Goal: Transaction & Acquisition: Purchase product/service

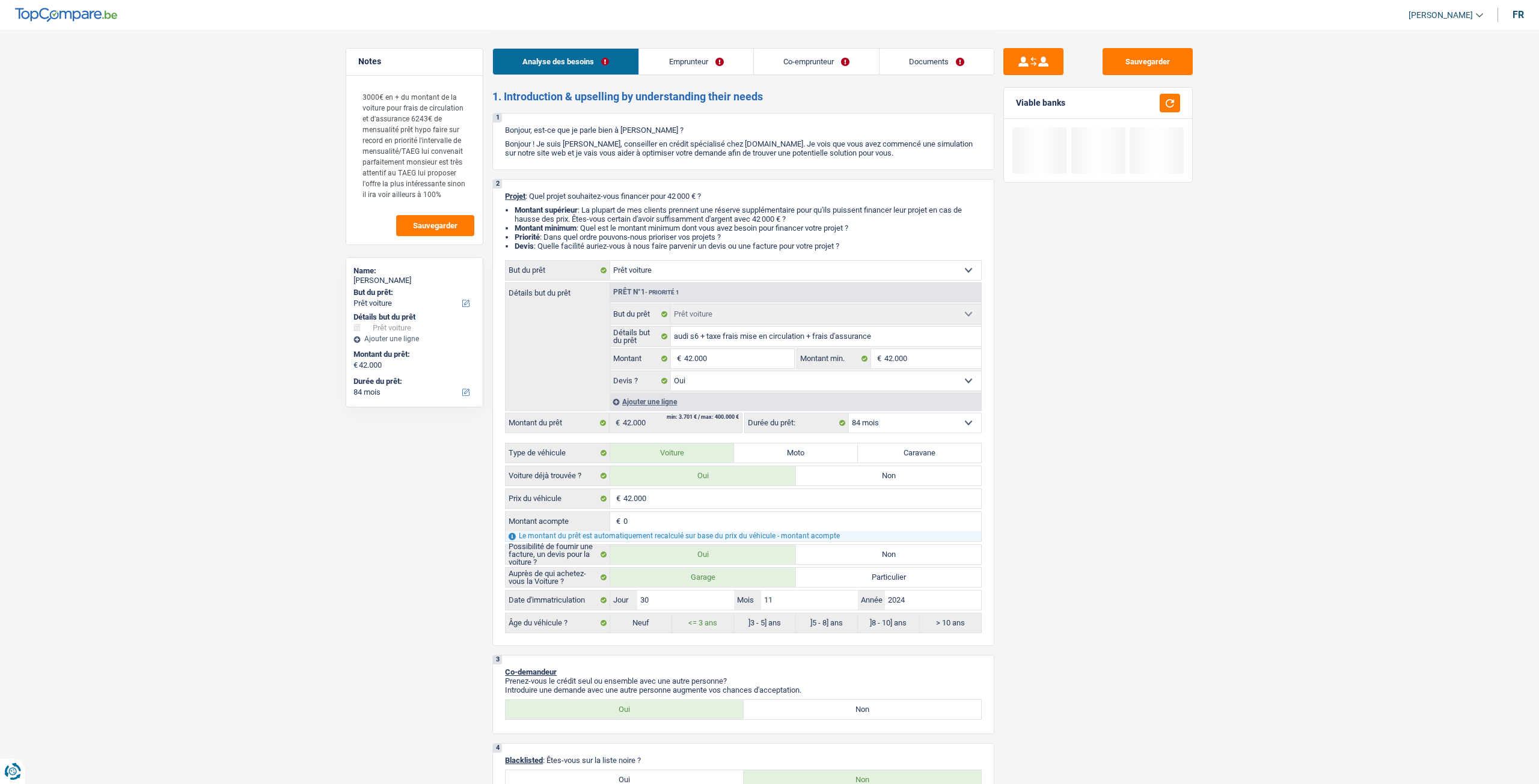
select select "car"
select select "84"
select select "car"
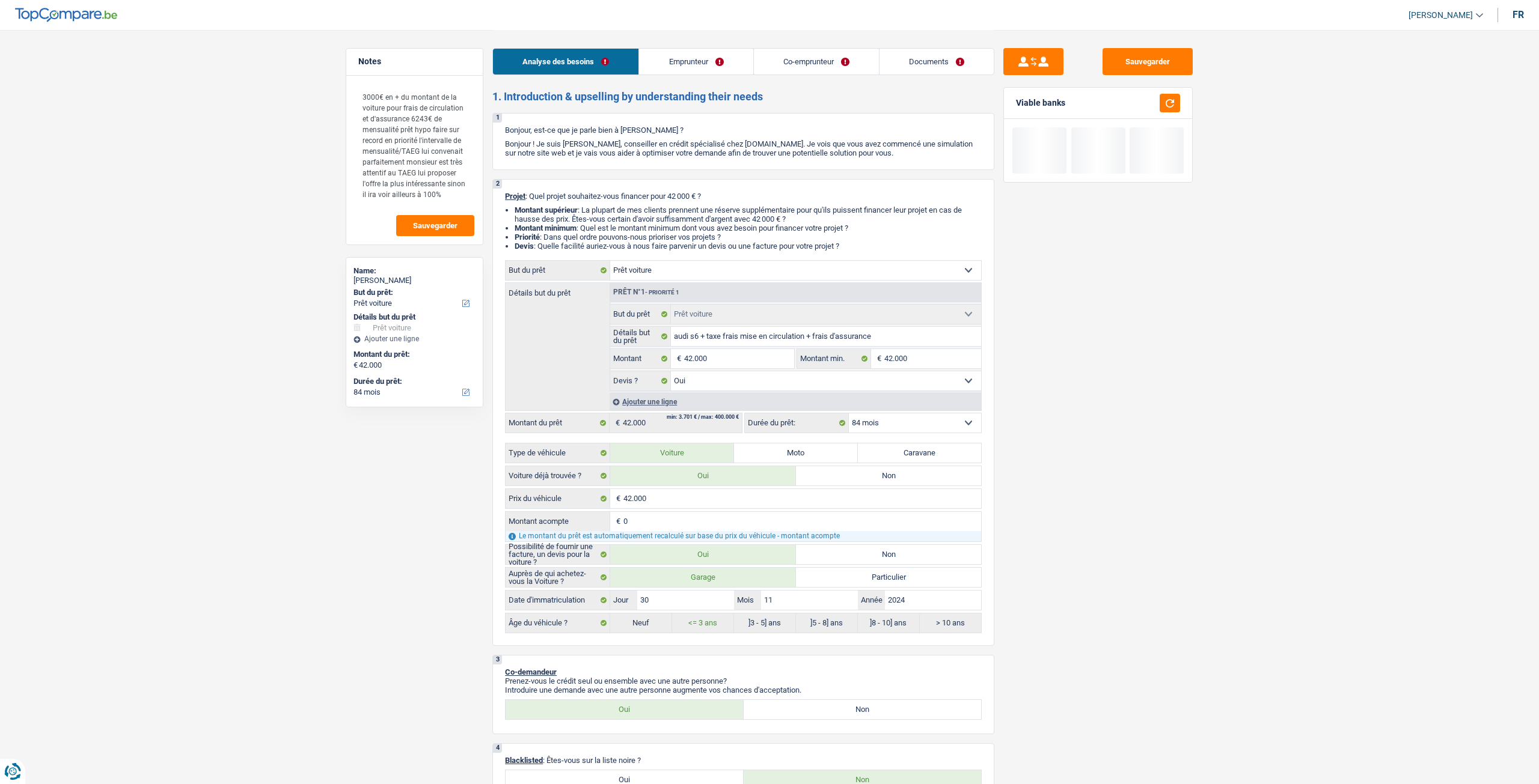
select select "yes"
select select "84"
select select "privateEmployee"
select select "netSalary"
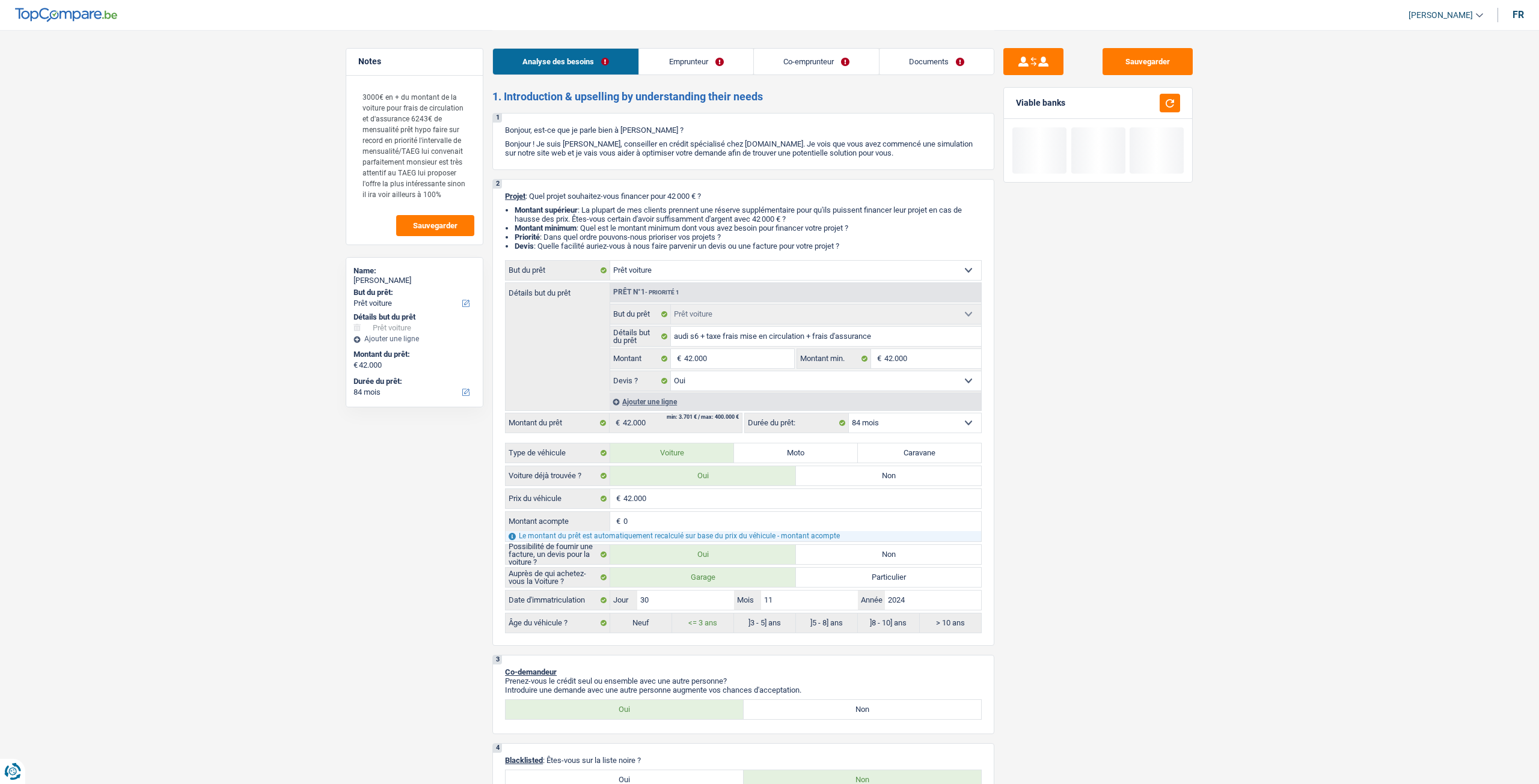
select select "mealVouchers"
select select "familyAllowances"
select select "netSalary"
select select "mealVouchers"
select select "ownerWithMortgage"
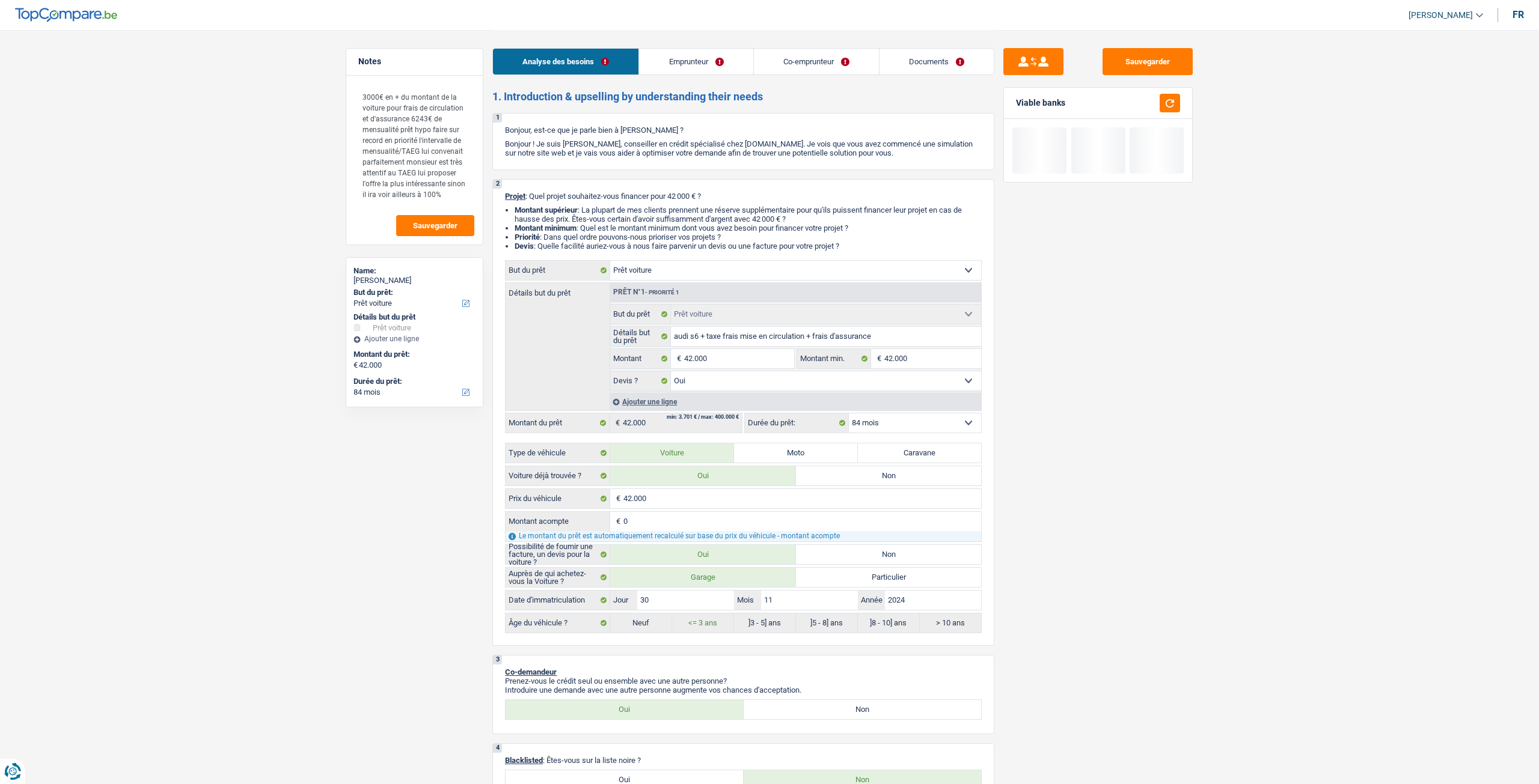
select select "mortgage"
select select "300"
select select "car"
select select "yes"
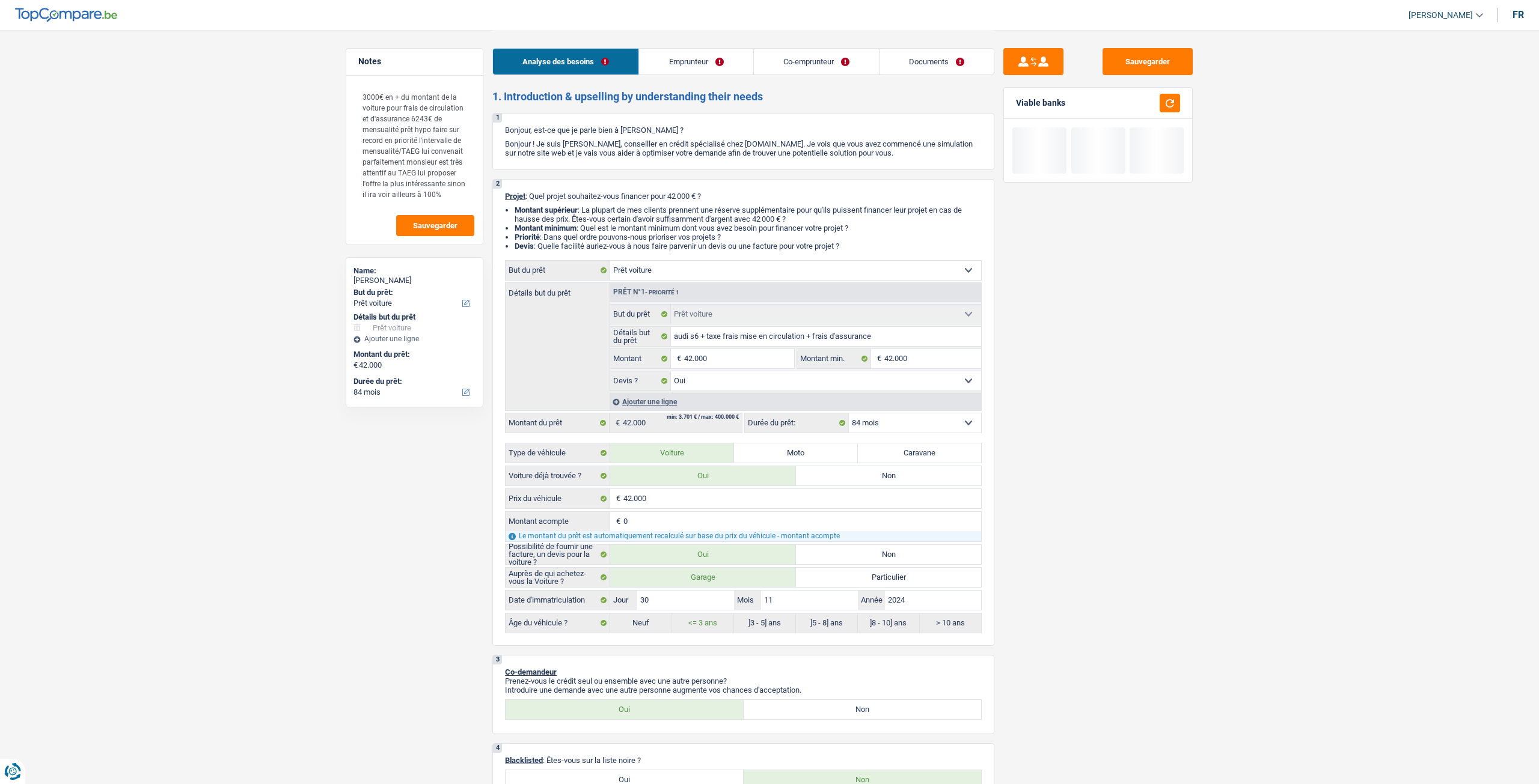
select select "84"
select select "applicant"
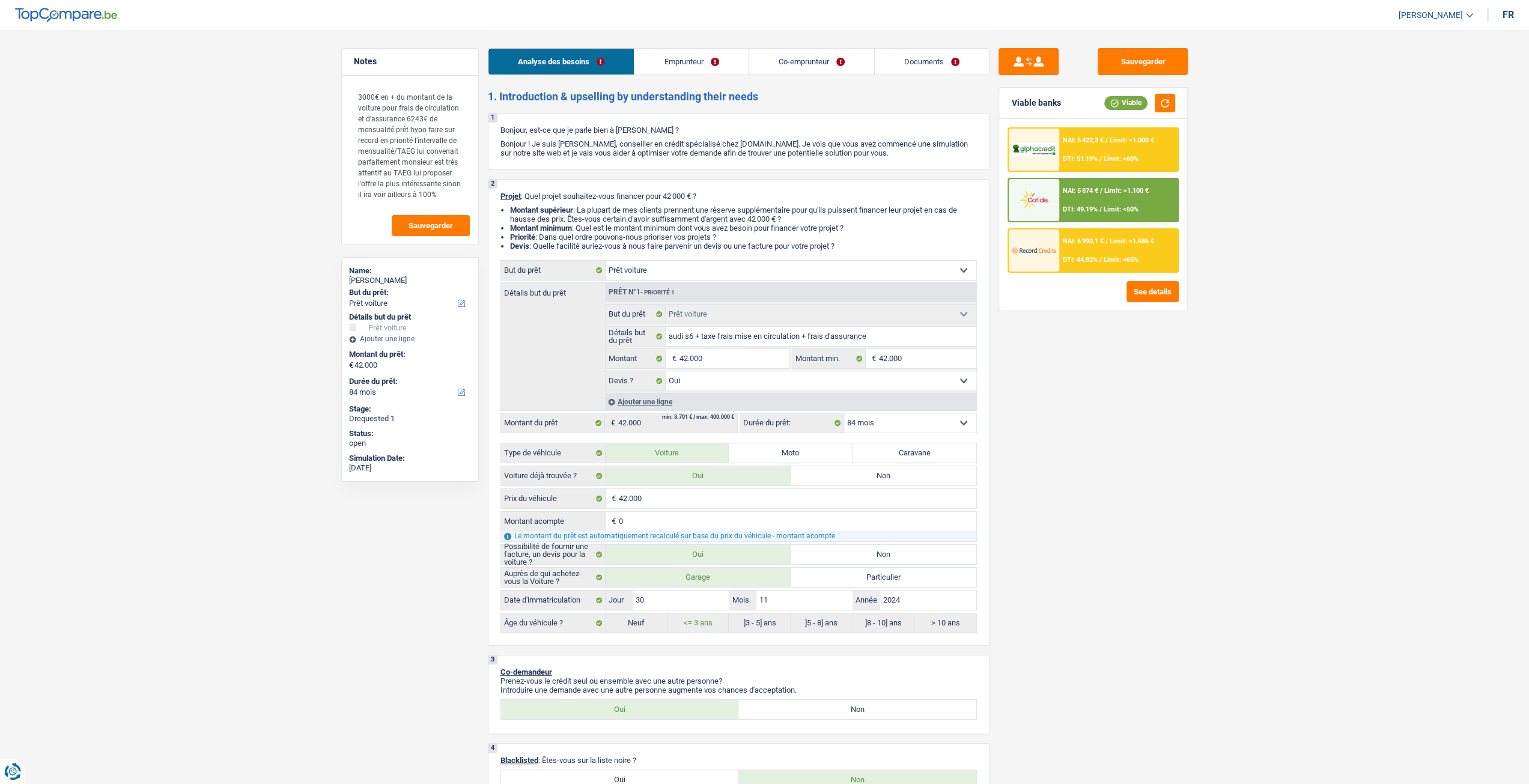
click at [937, 60] on link "Documents" at bounding box center [932, 61] width 114 height 26
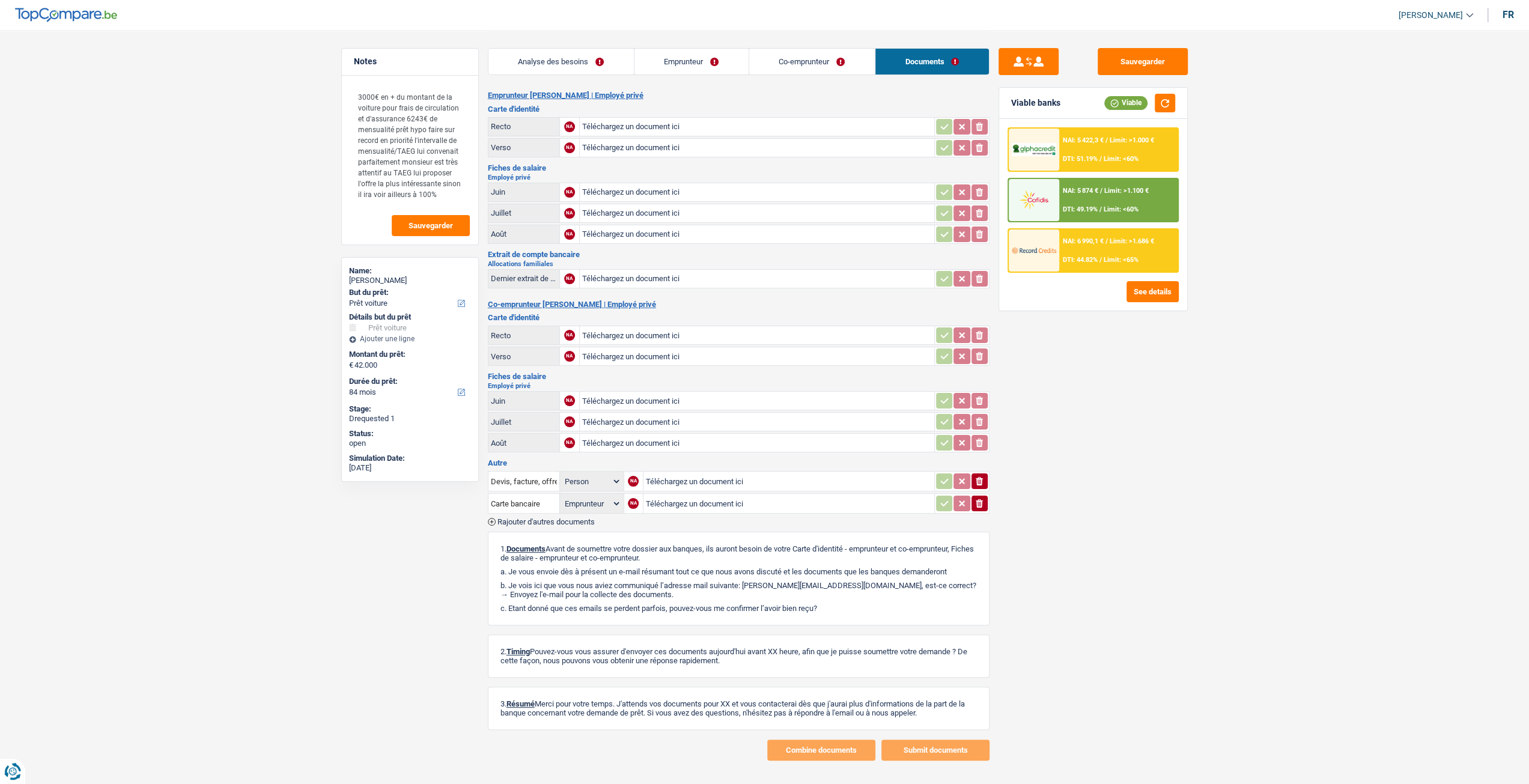
click at [588, 62] on link "Analyse des besoins" at bounding box center [561, 61] width 146 height 26
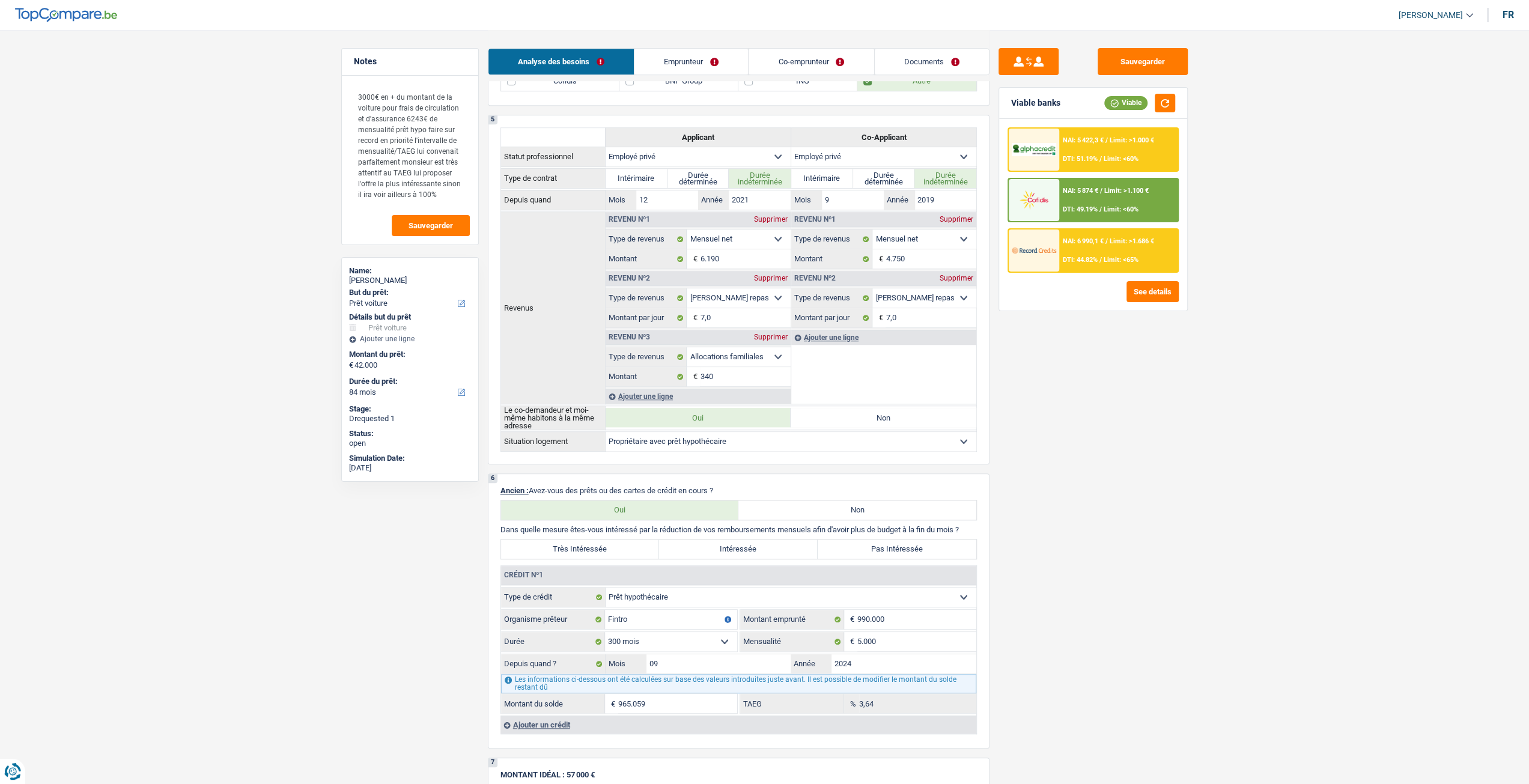
scroll to position [841, 0]
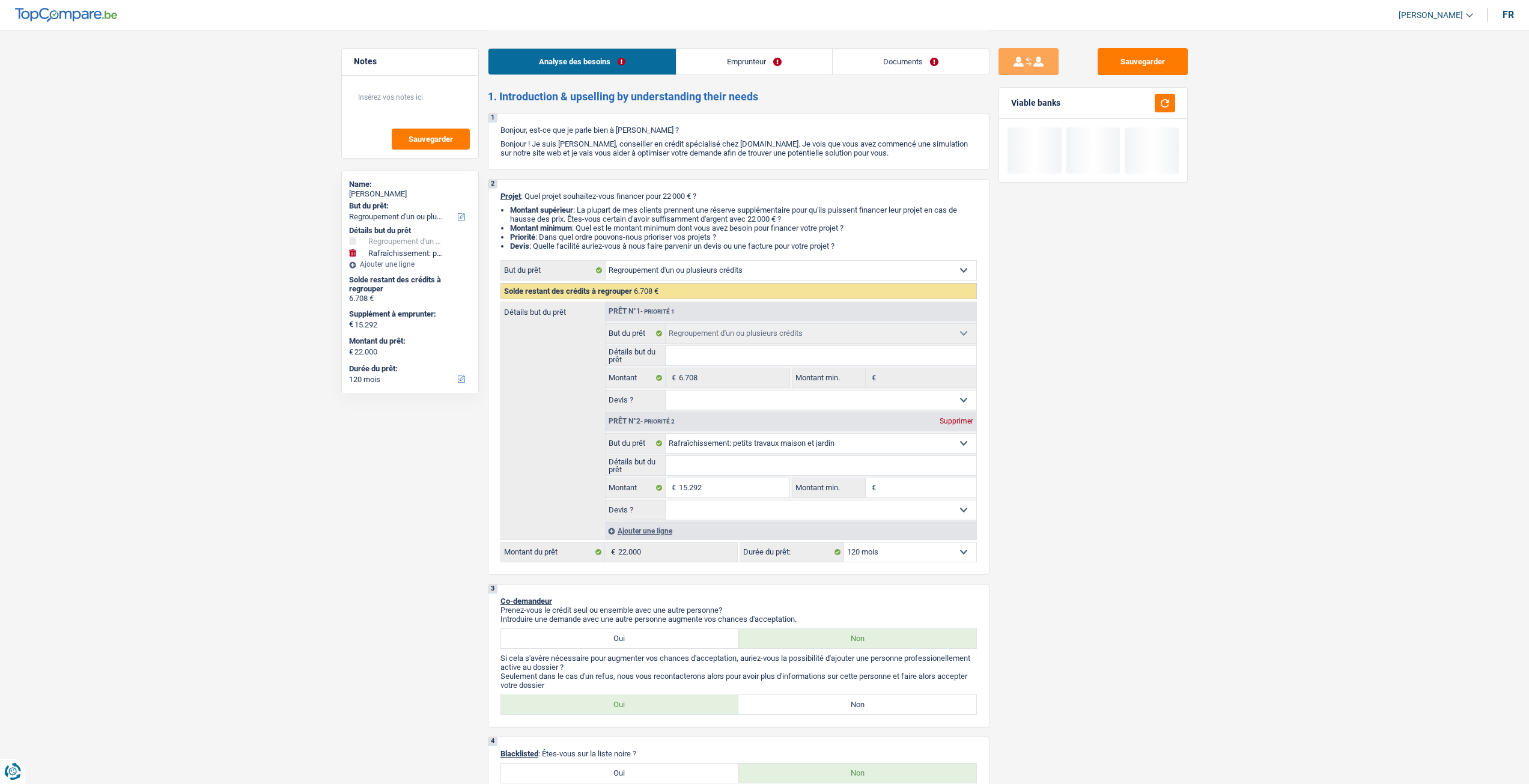
select select "refinancing"
select select "houseOrGarden"
select select "120"
select select "refinancing"
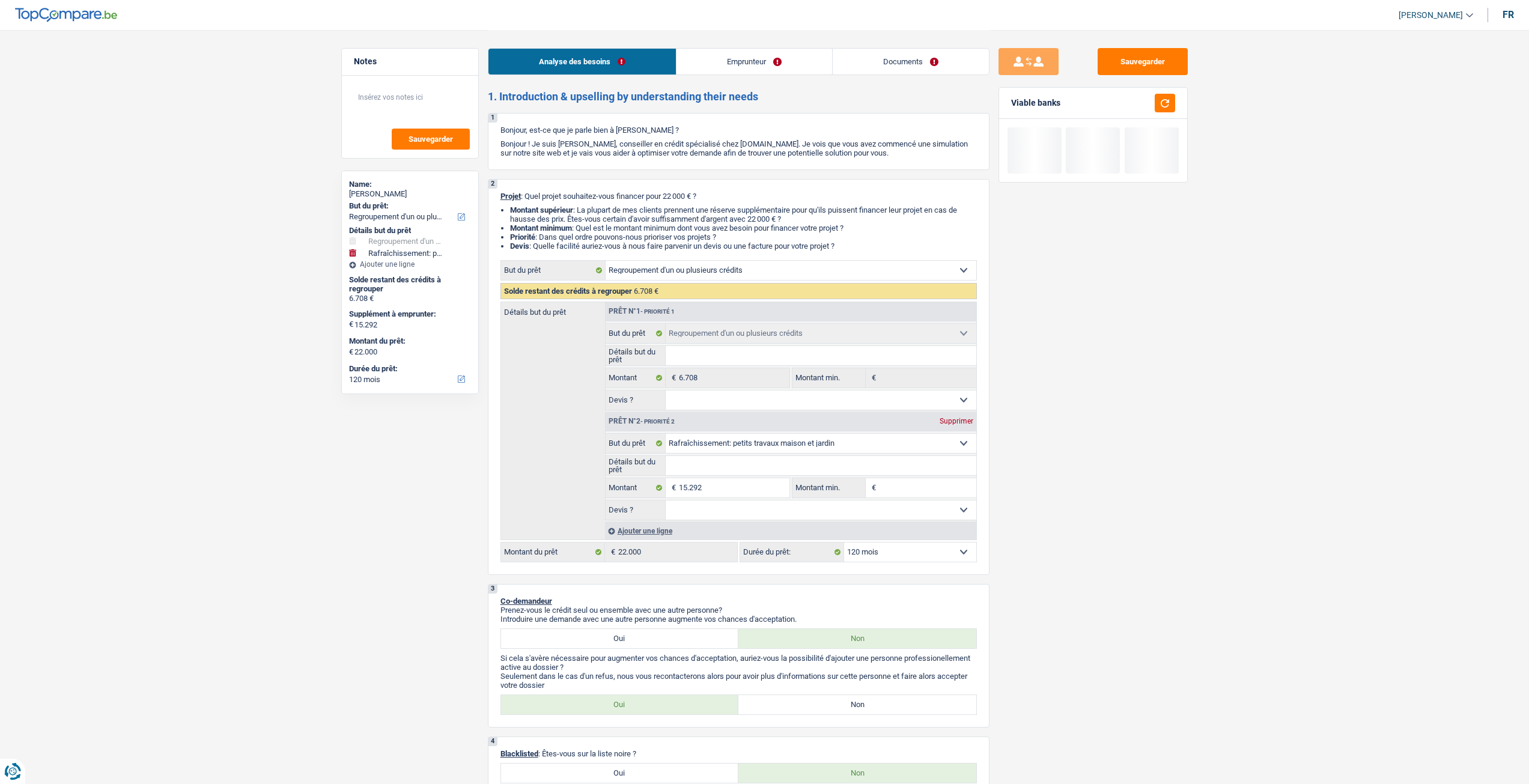
select select "refinancing"
select select "houseOrGarden"
select select "120"
select select "privateEmployee"
select select "familyAllowances"
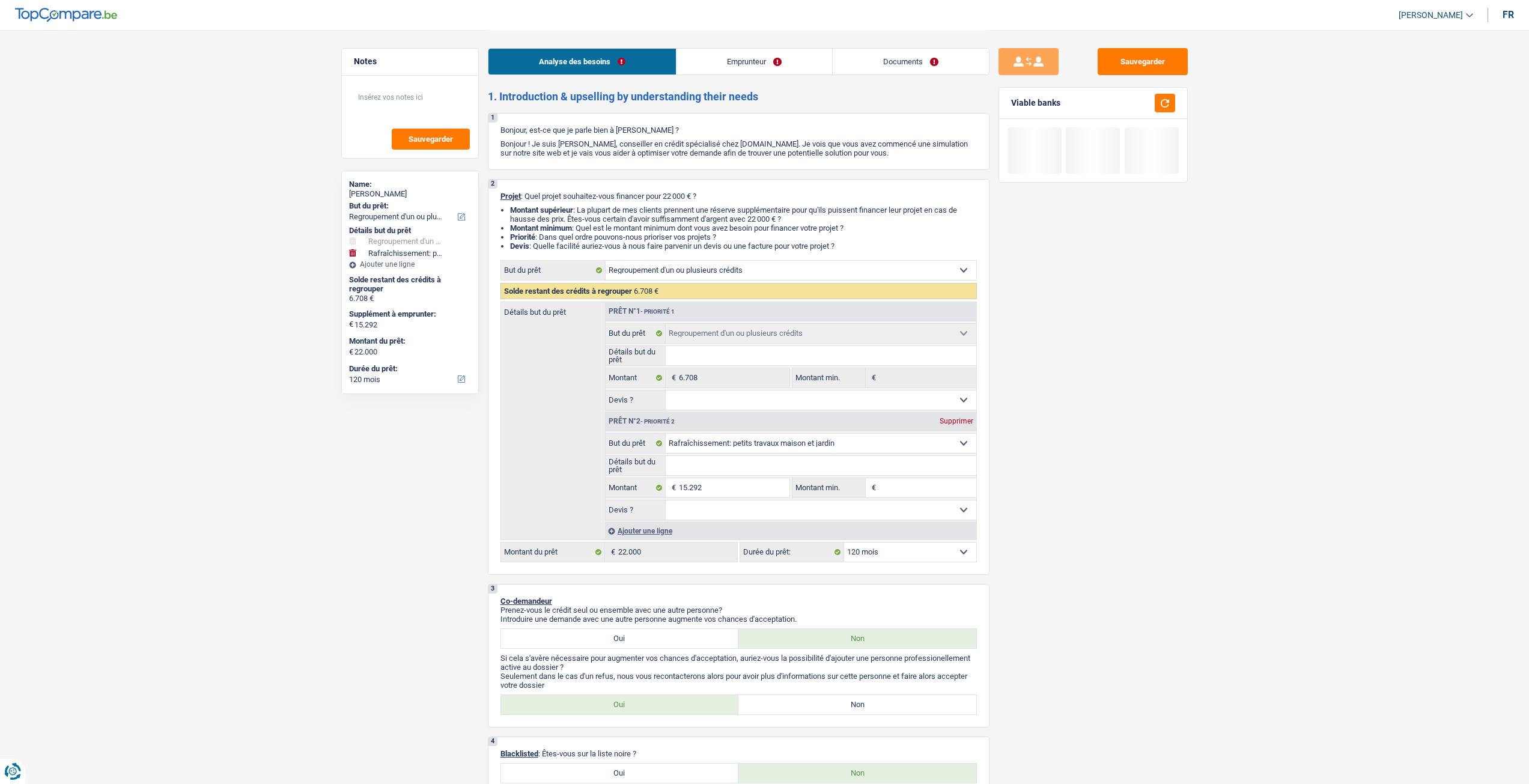
select select "netSalary"
select select "mealVouchers"
select select "liveWithParents"
select select "carLoan"
select select "60"
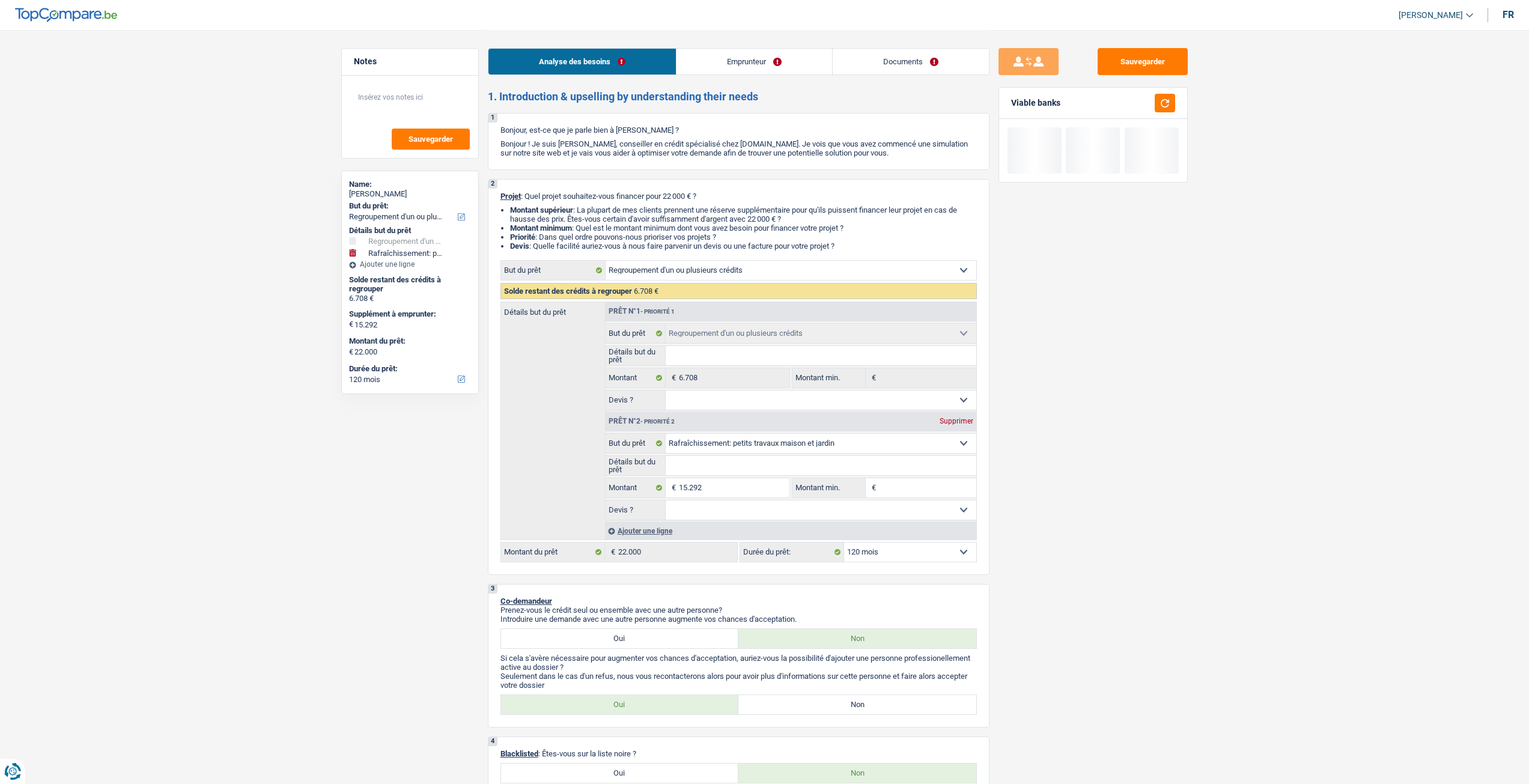
select select "personalLoan"
select select "smallWorks"
select select "36"
select select "refinancing"
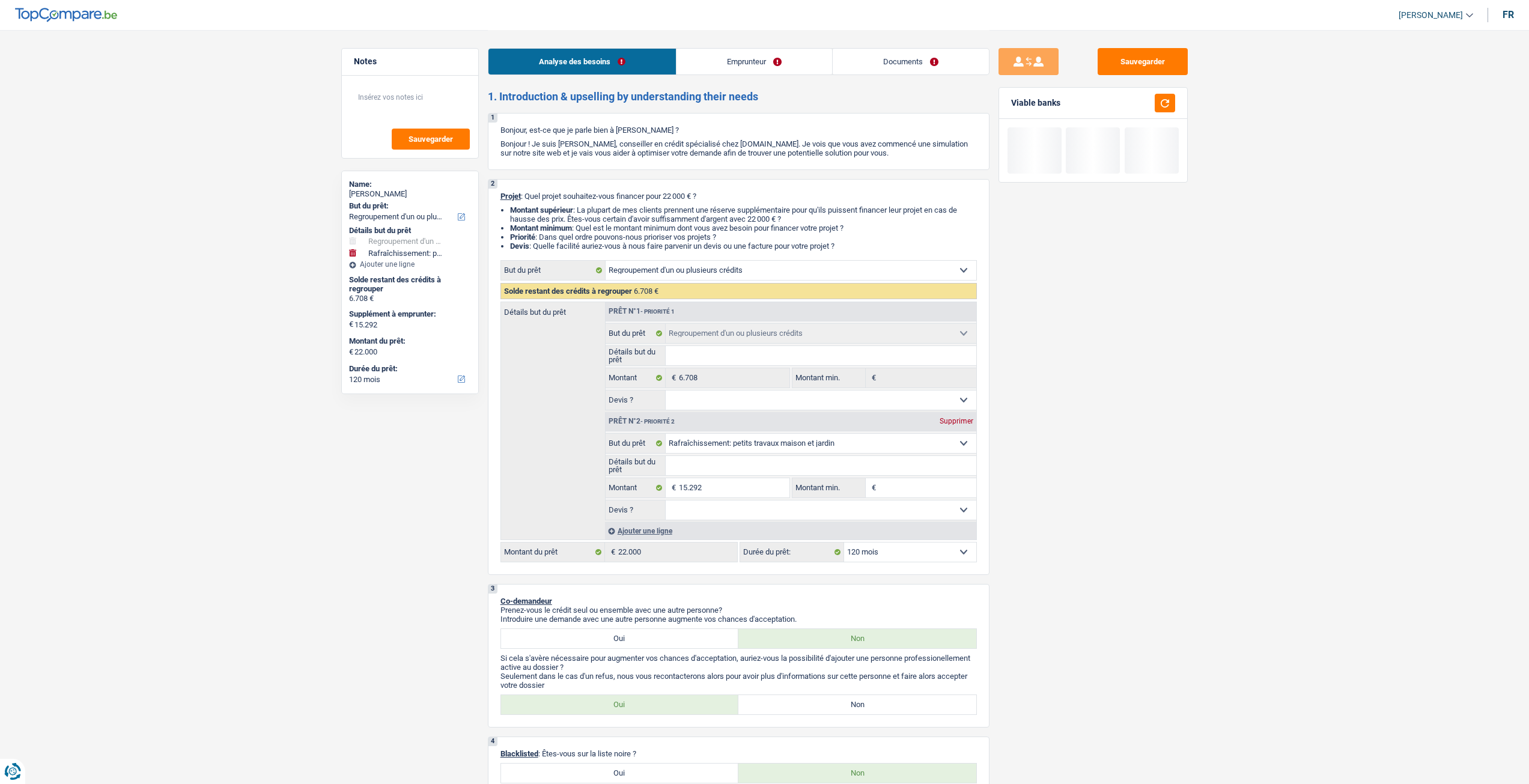
select select "houseOrGarden"
select select "120"
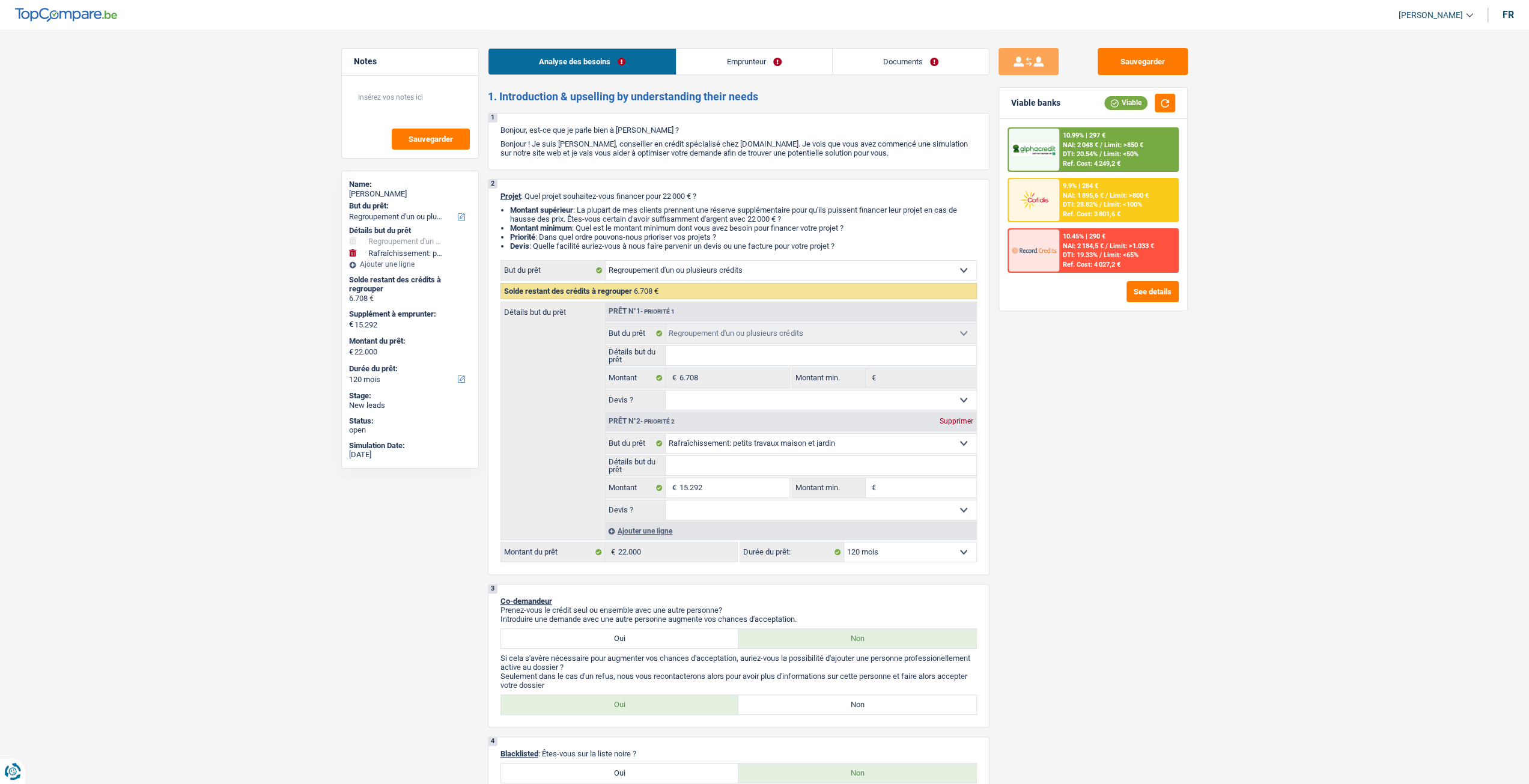
click at [925, 53] on link "Documents" at bounding box center [911, 61] width 156 height 26
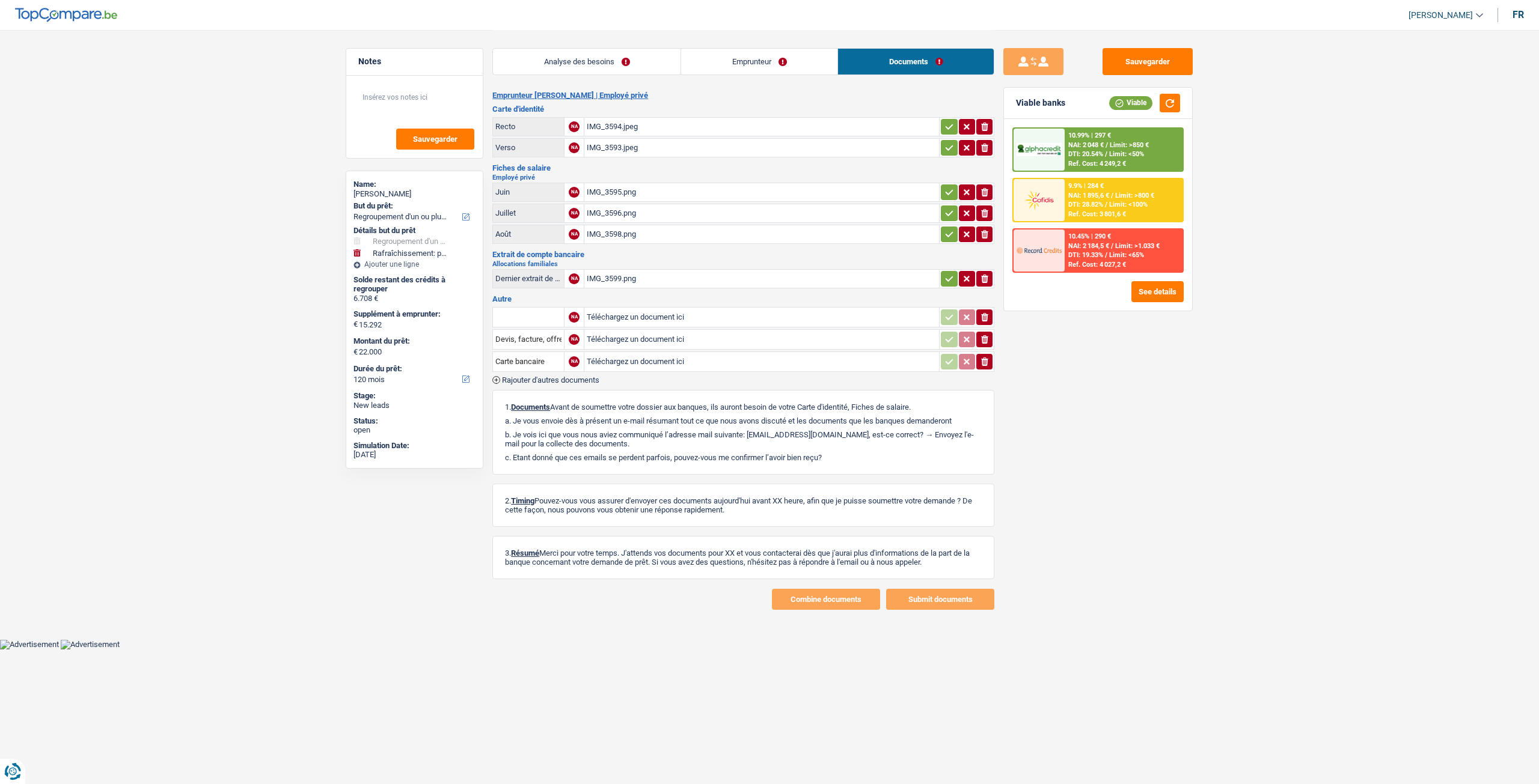
click at [630, 62] on link "Analyse des besoins" at bounding box center [587, 61] width 188 height 26
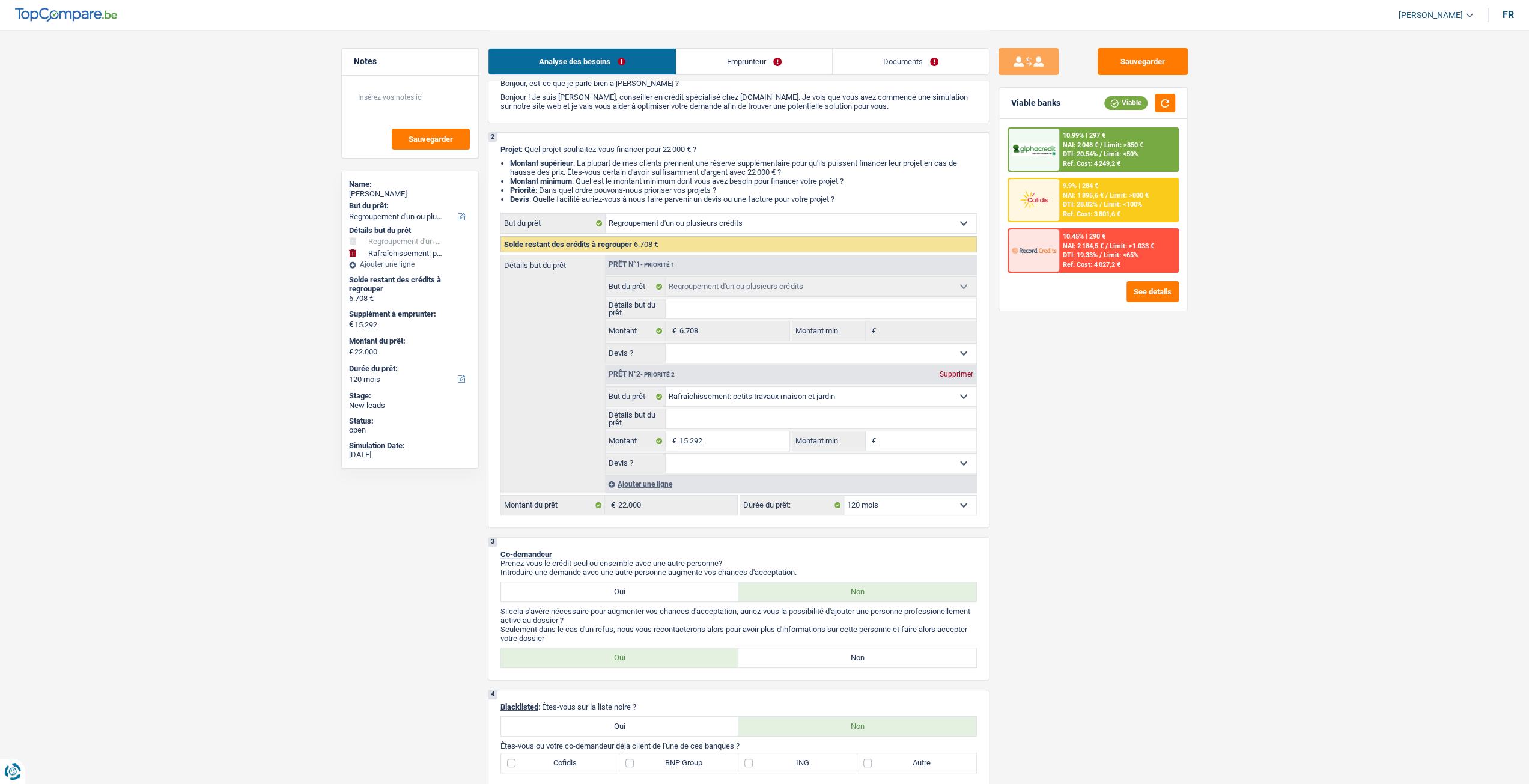
scroll to position [121, 0]
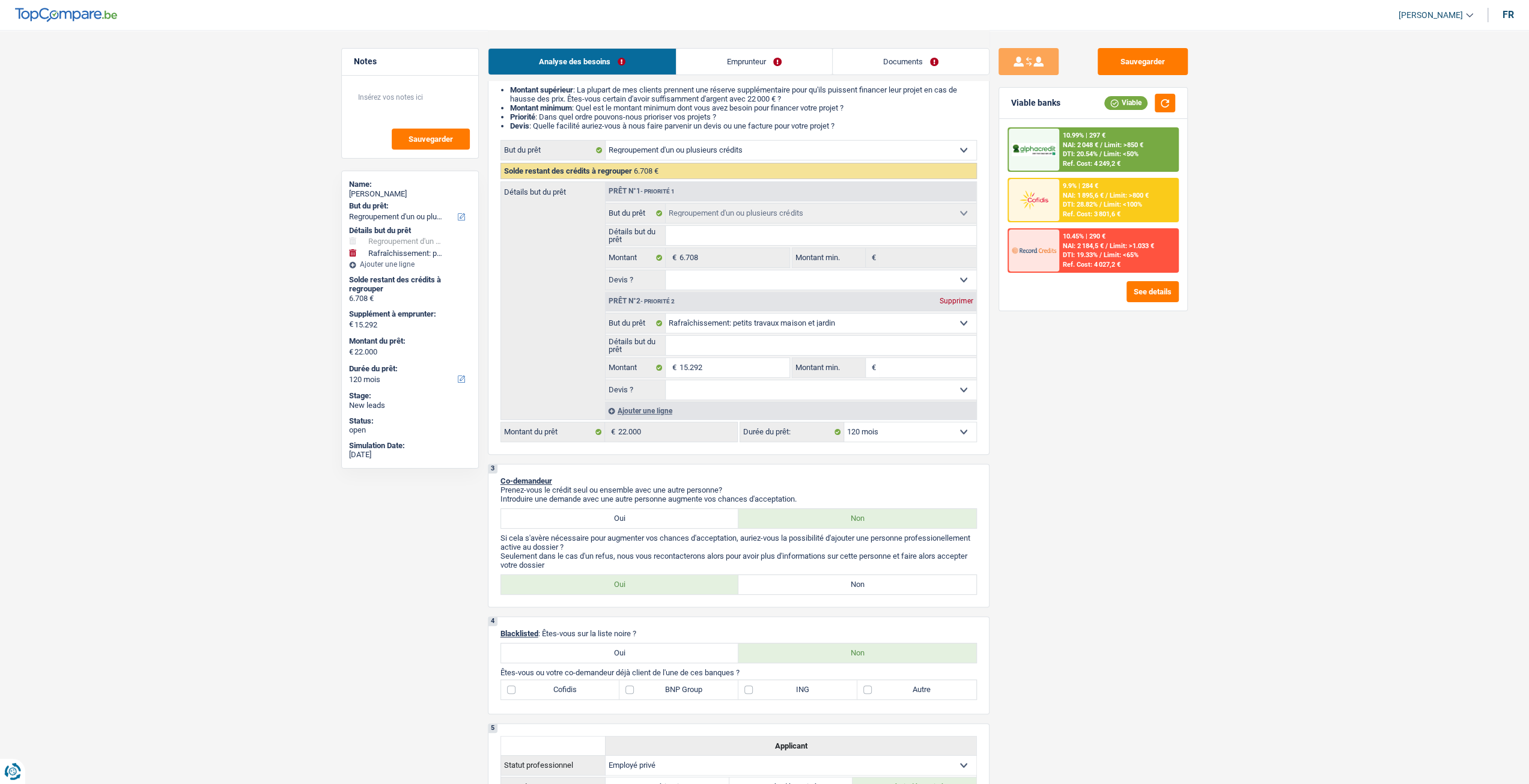
click at [727, 57] on link "Emprunteur" at bounding box center [754, 61] width 156 height 26
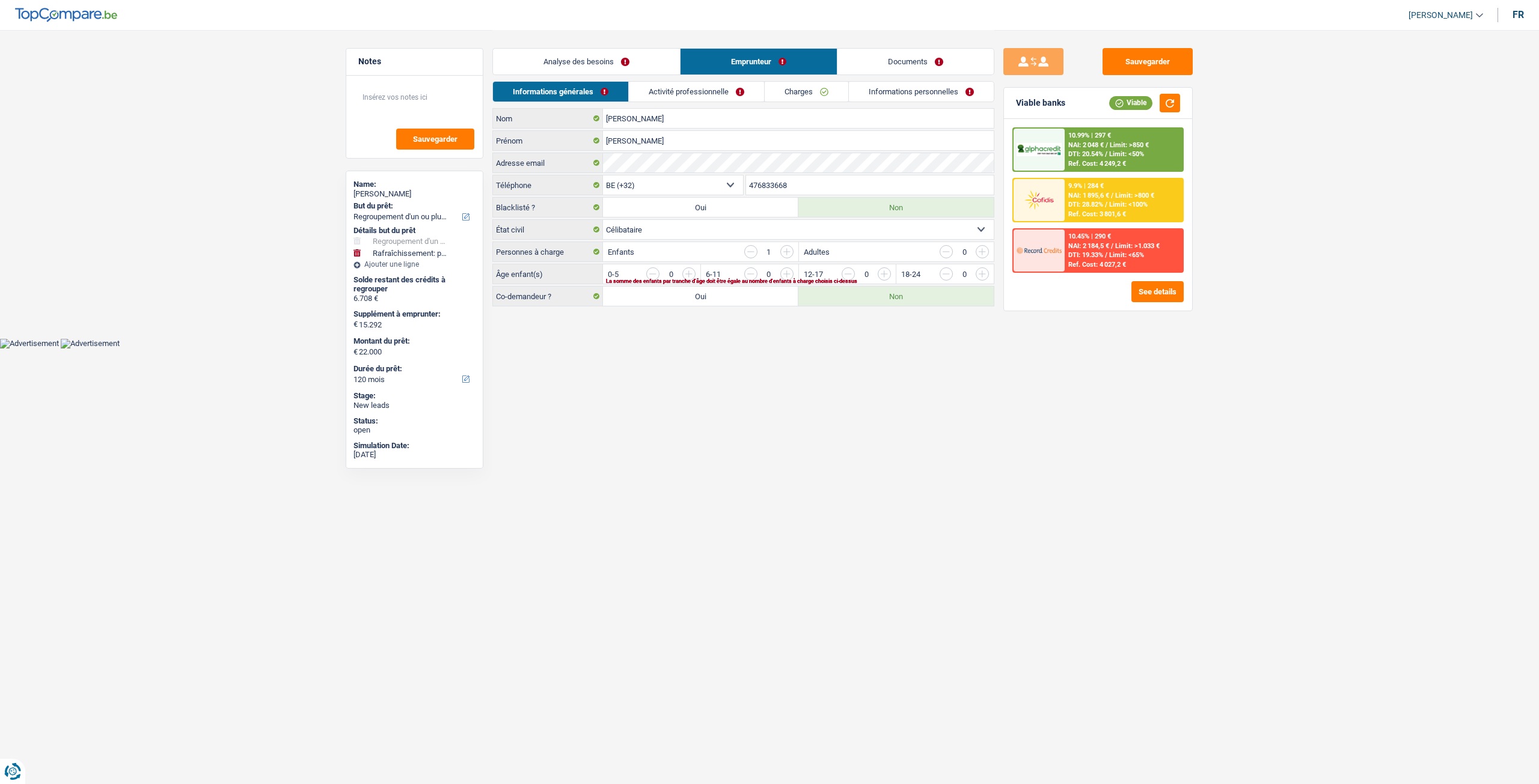
click at [798, 92] on link "Charges" at bounding box center [805, 91] width 83 height 20
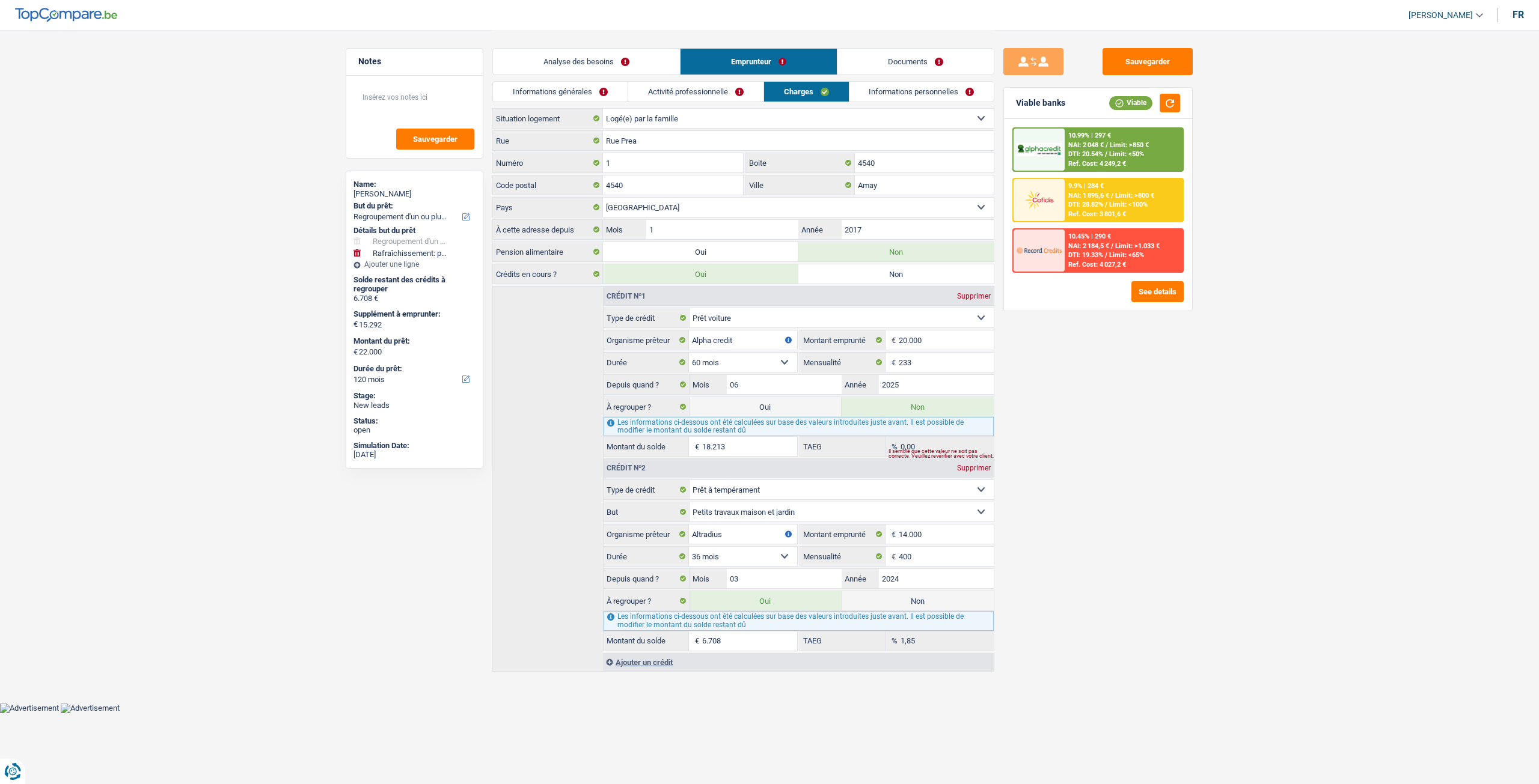
click at [604, 88] on link "Informations générales" at bounding box center [560, 91] width 135 height 20
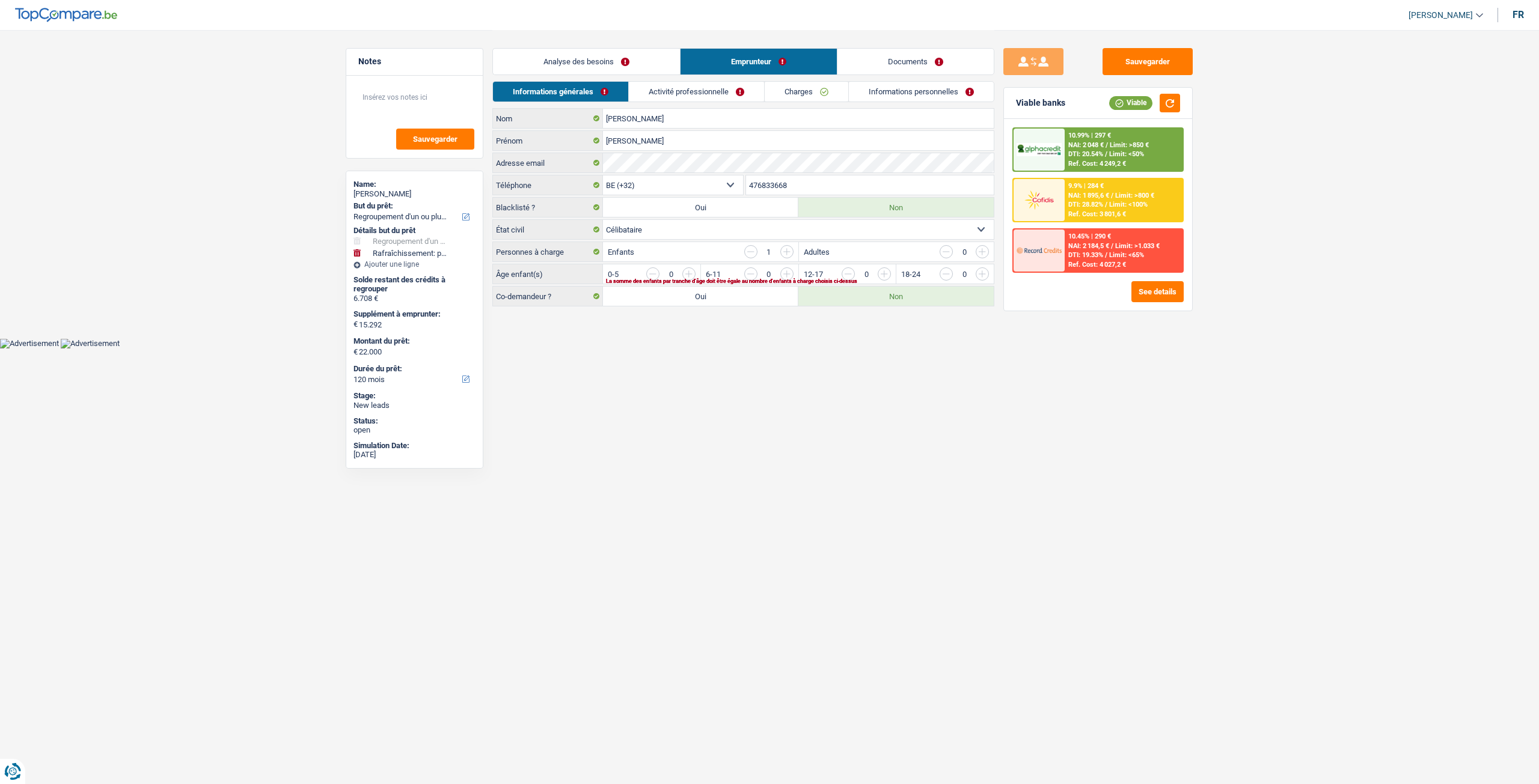
click at [606, 65] on link "Analyse des besoins" at bounding box center [586, 61] width 187 height 26
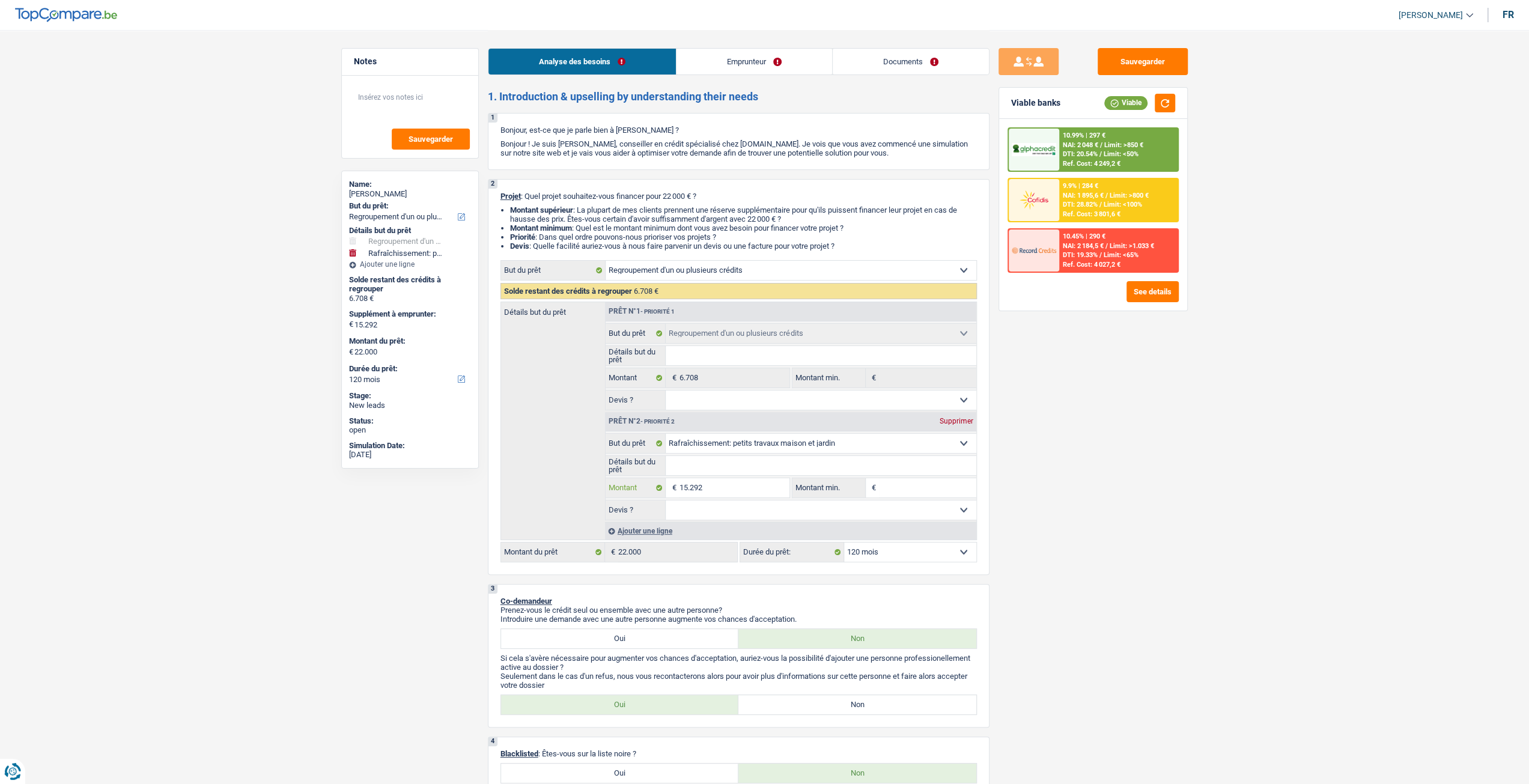
click at [746, 497] on input "15.292" at bounding box center [733, 488] width 110 height 19
click at [764, 74] on link "Emprunteur" at bounding box center [754, 61] width 156 height 26
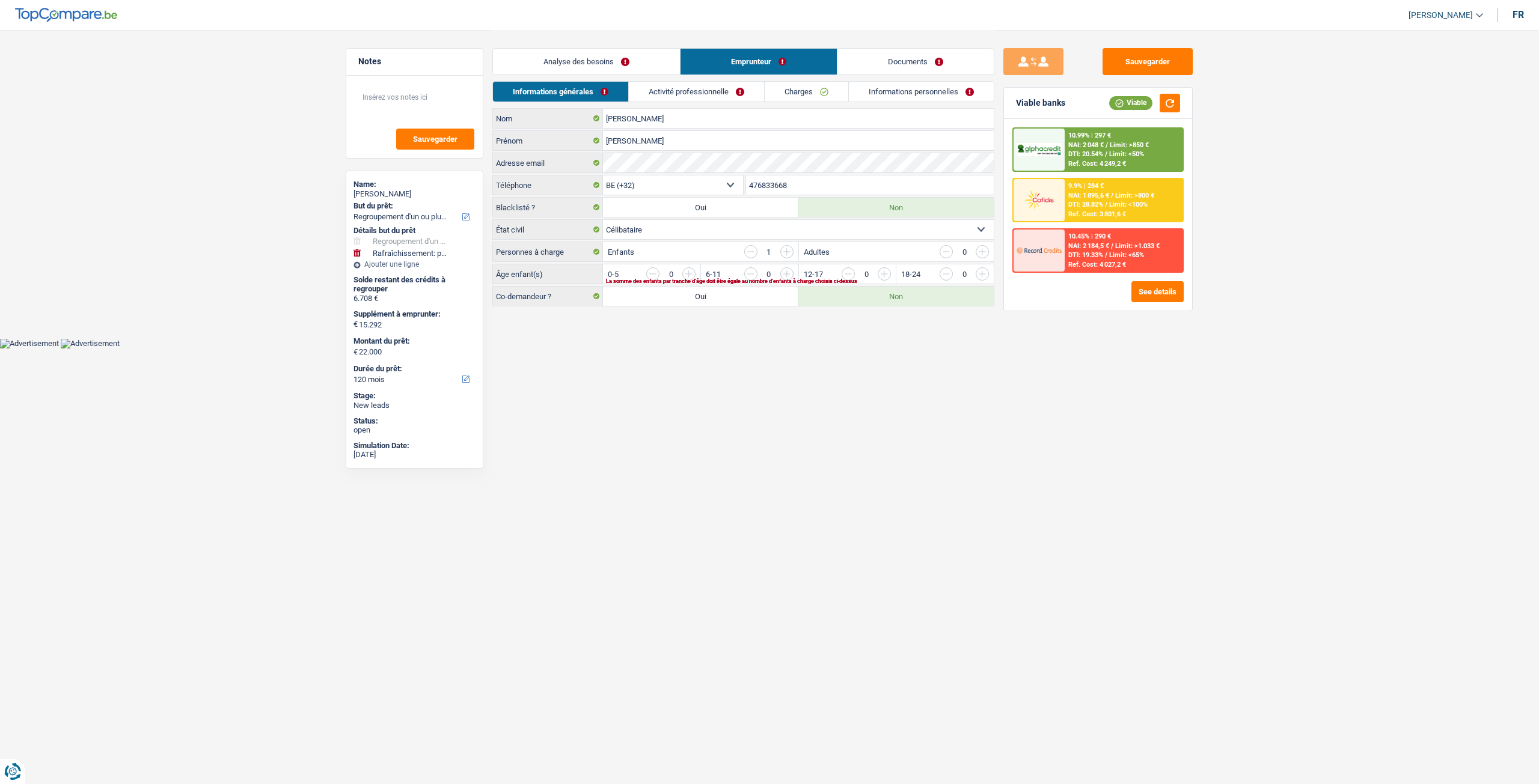
click at [817, 91] on link "Charges" at bounding box center [805, 91] width 83 height 20
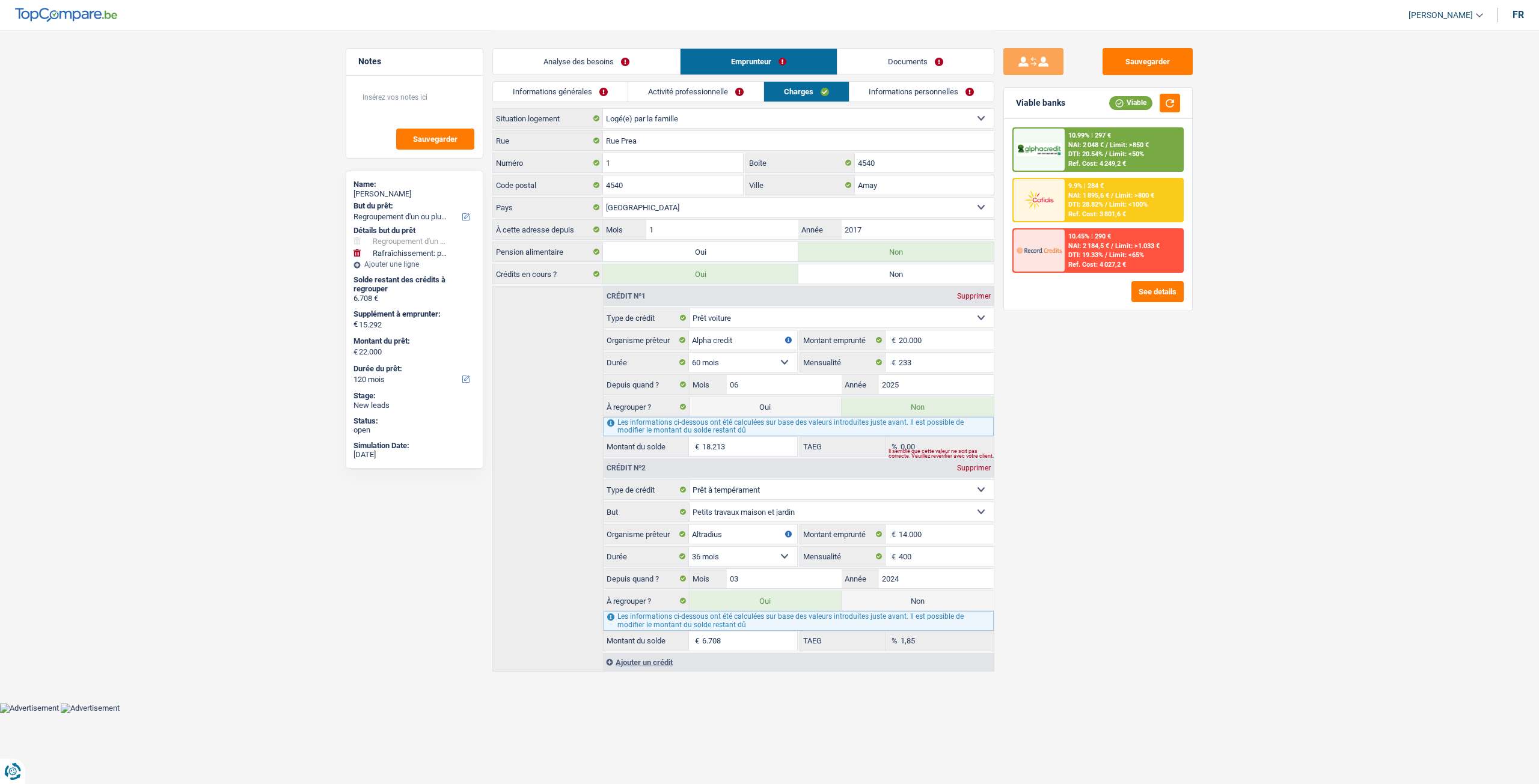
click at [894, 93] on link "Informations personnelles" at bounding box center [921, 91] width 145 height 20
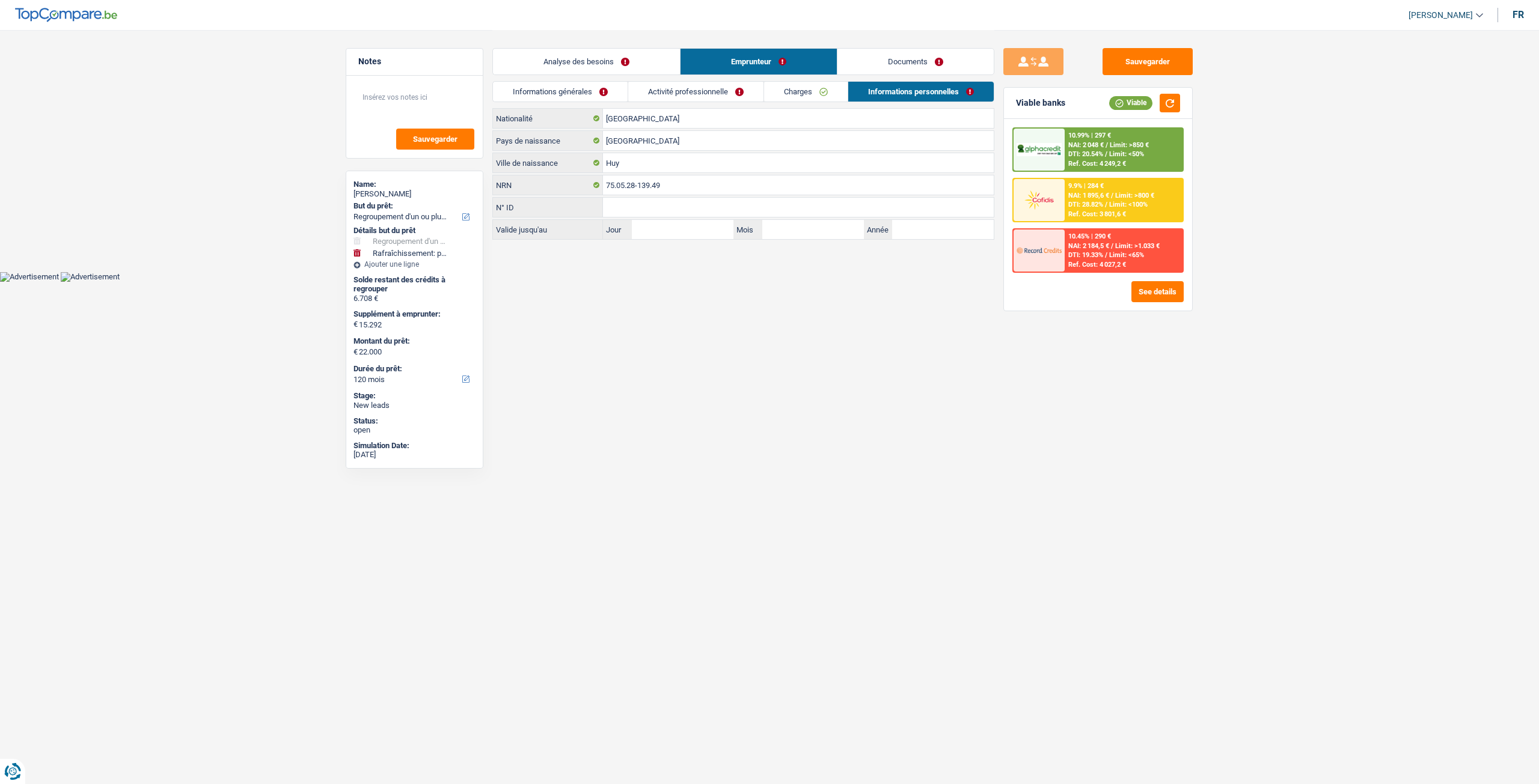
click at [806, 95] on link "Charges" at bounding box center [805, 91] width 83 height 20
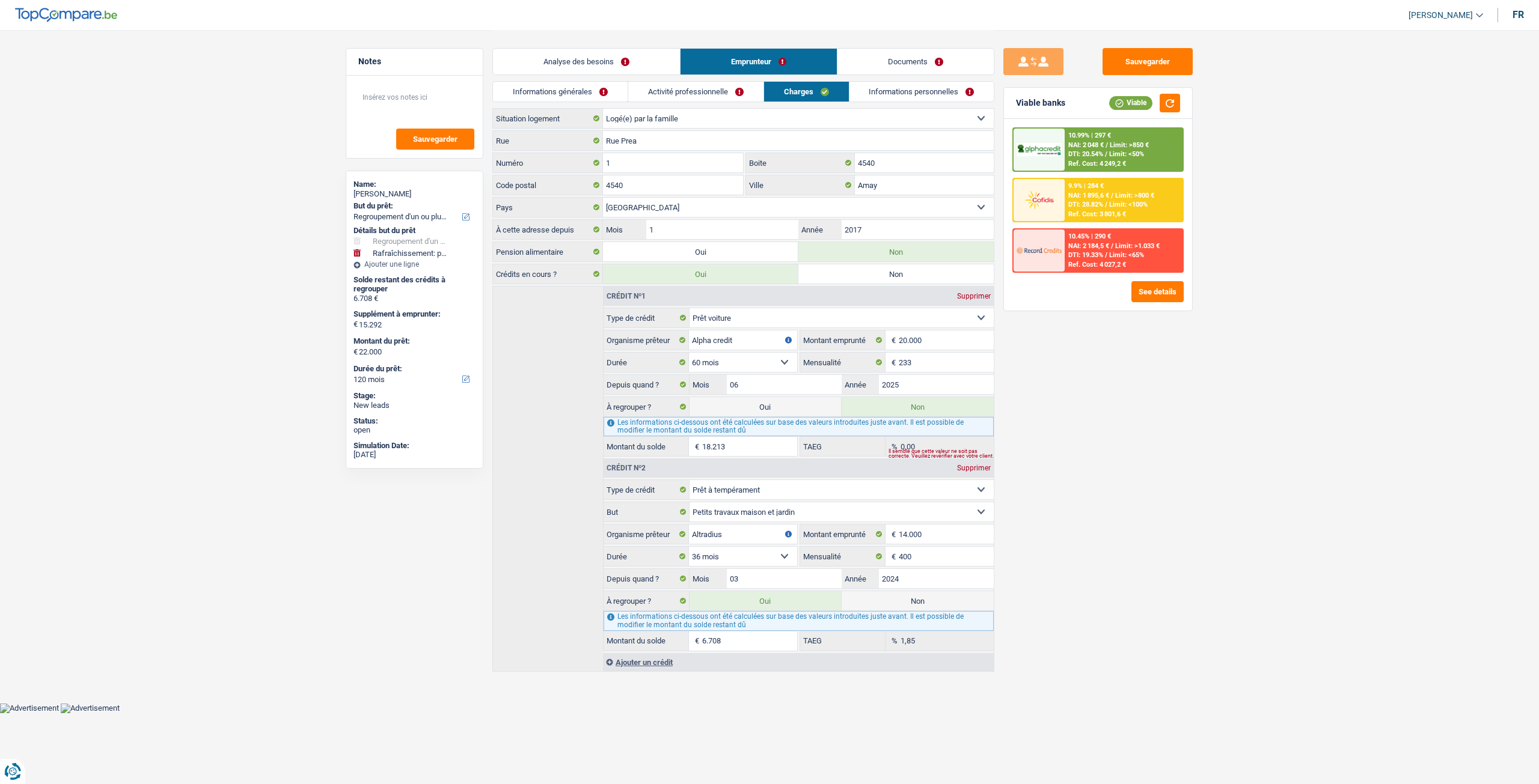
click at [719, 88] on link "Activité professionnelle" at bounding box center [695, 91] width 135 height 20
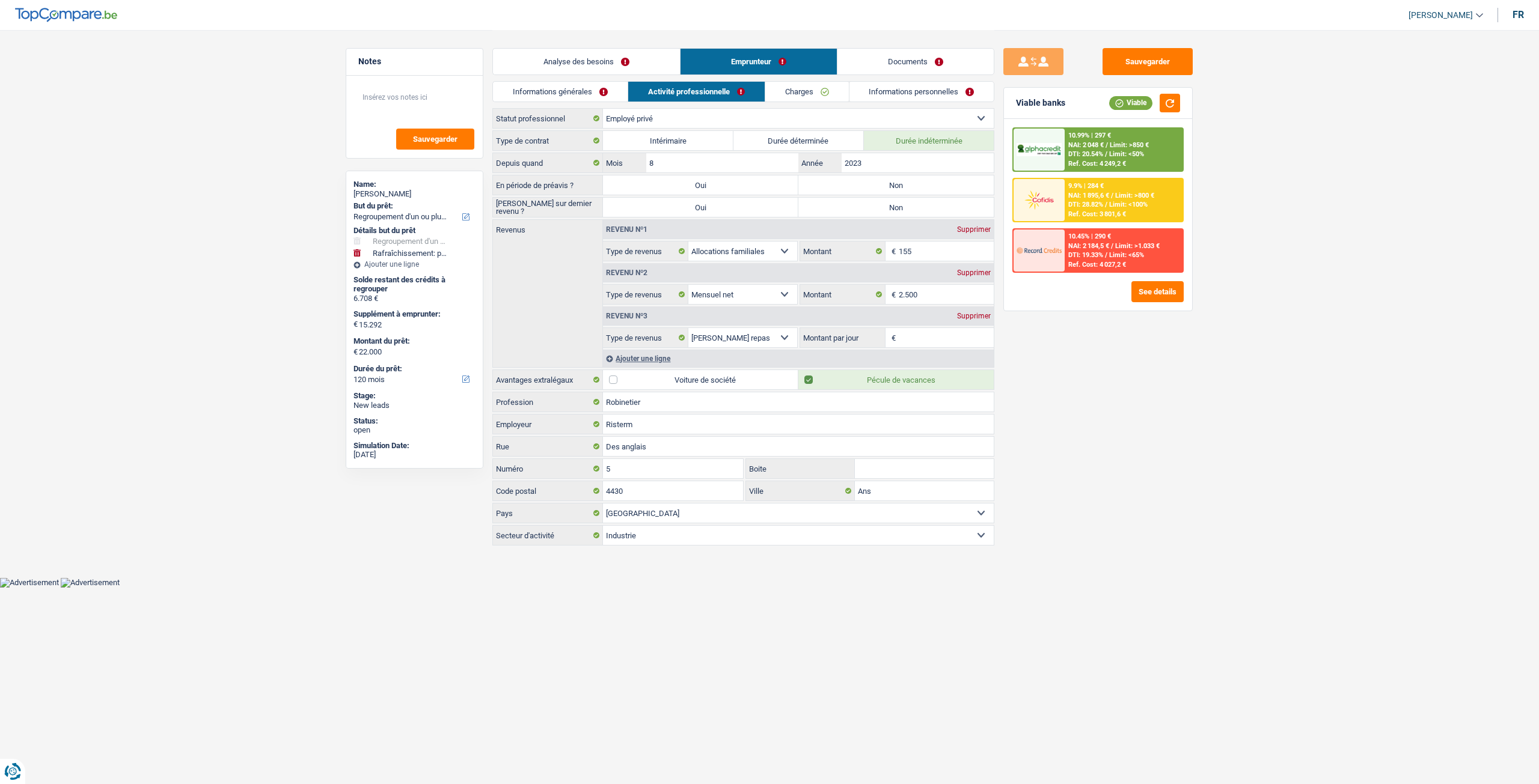
click at [590, 82] on link "Informations générales" at bounding box center [560, 91] width 135 height 20
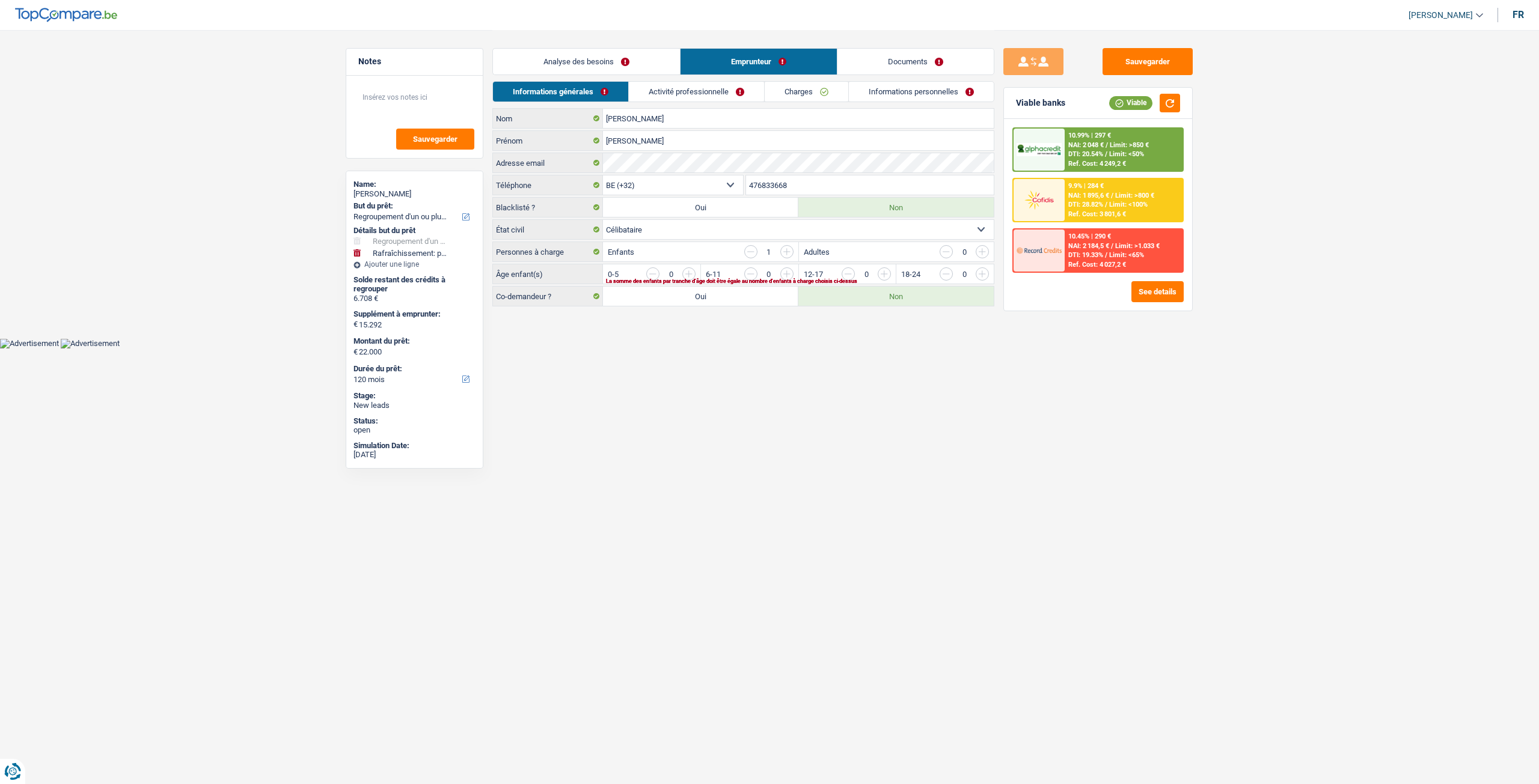
click at [637, 63] on link "Analyse des besoins" at bounding box center [586, 61] width 187 height 26
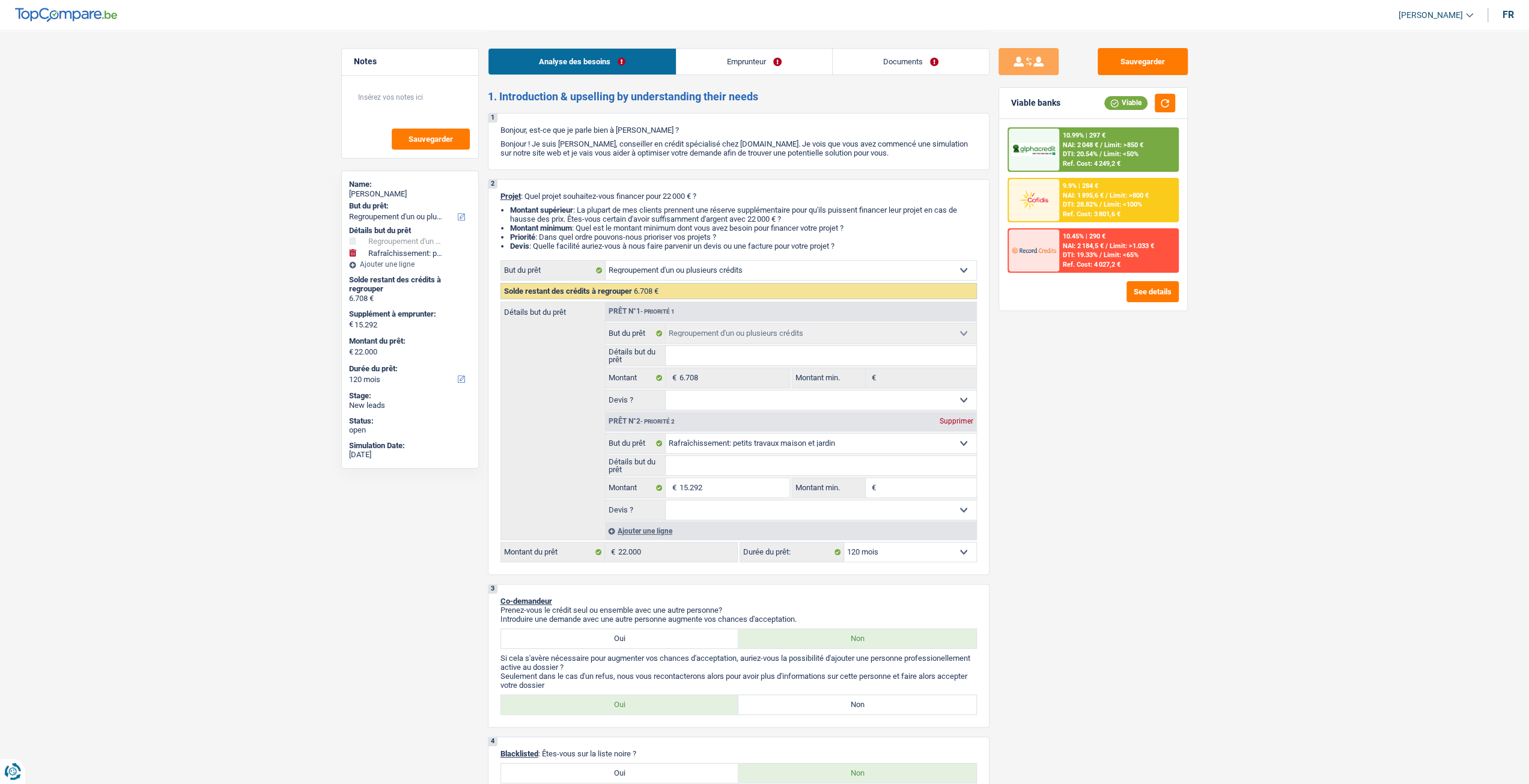
click at [773, 451] on select "Confort maison: meubles, textile, peinture, électroménager, outillage non-profe…" at bounding box center [821, 443] width 310 height 19
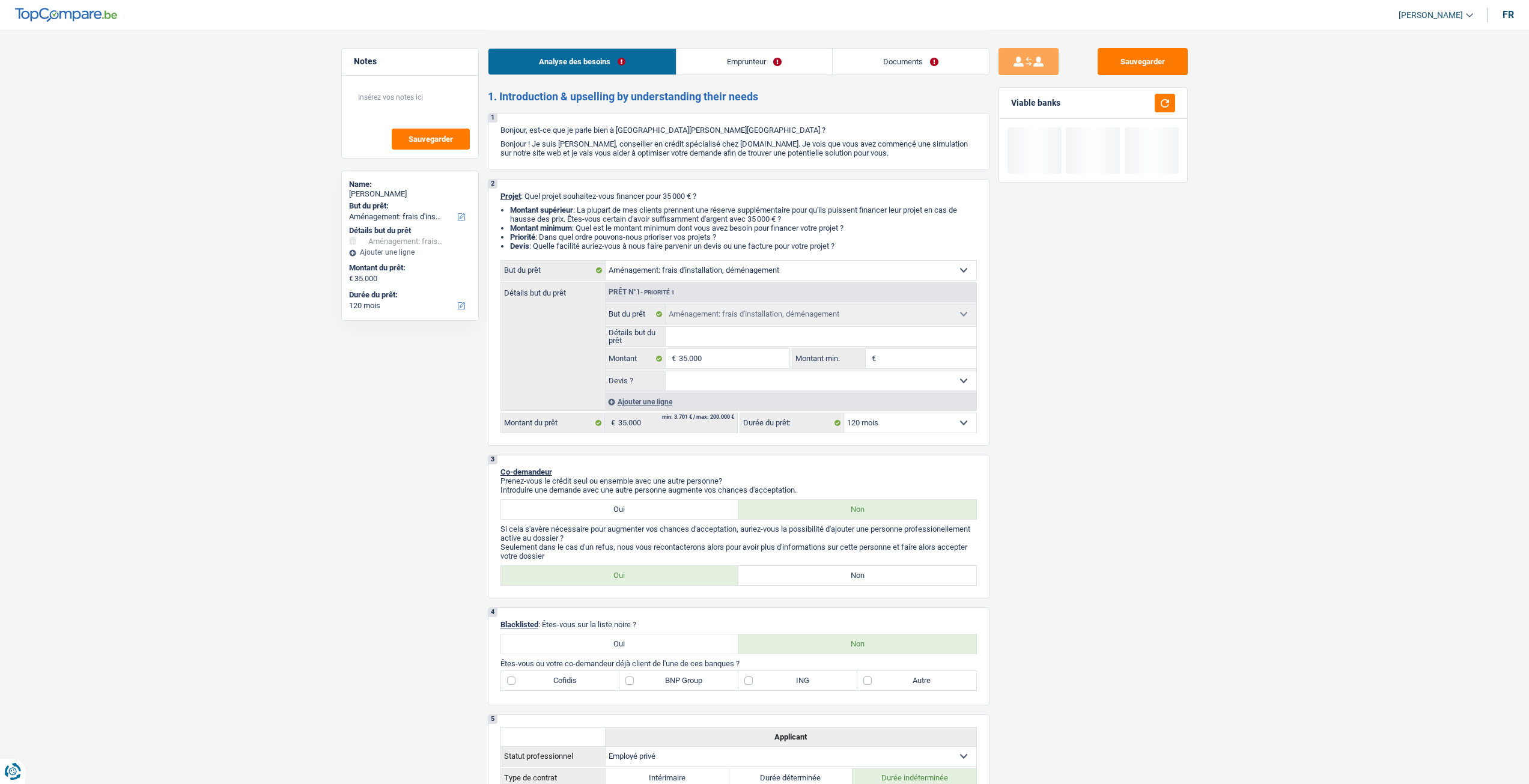
select select "movingOrInstallation"
select select "120"
select select "movingOrInstallation"
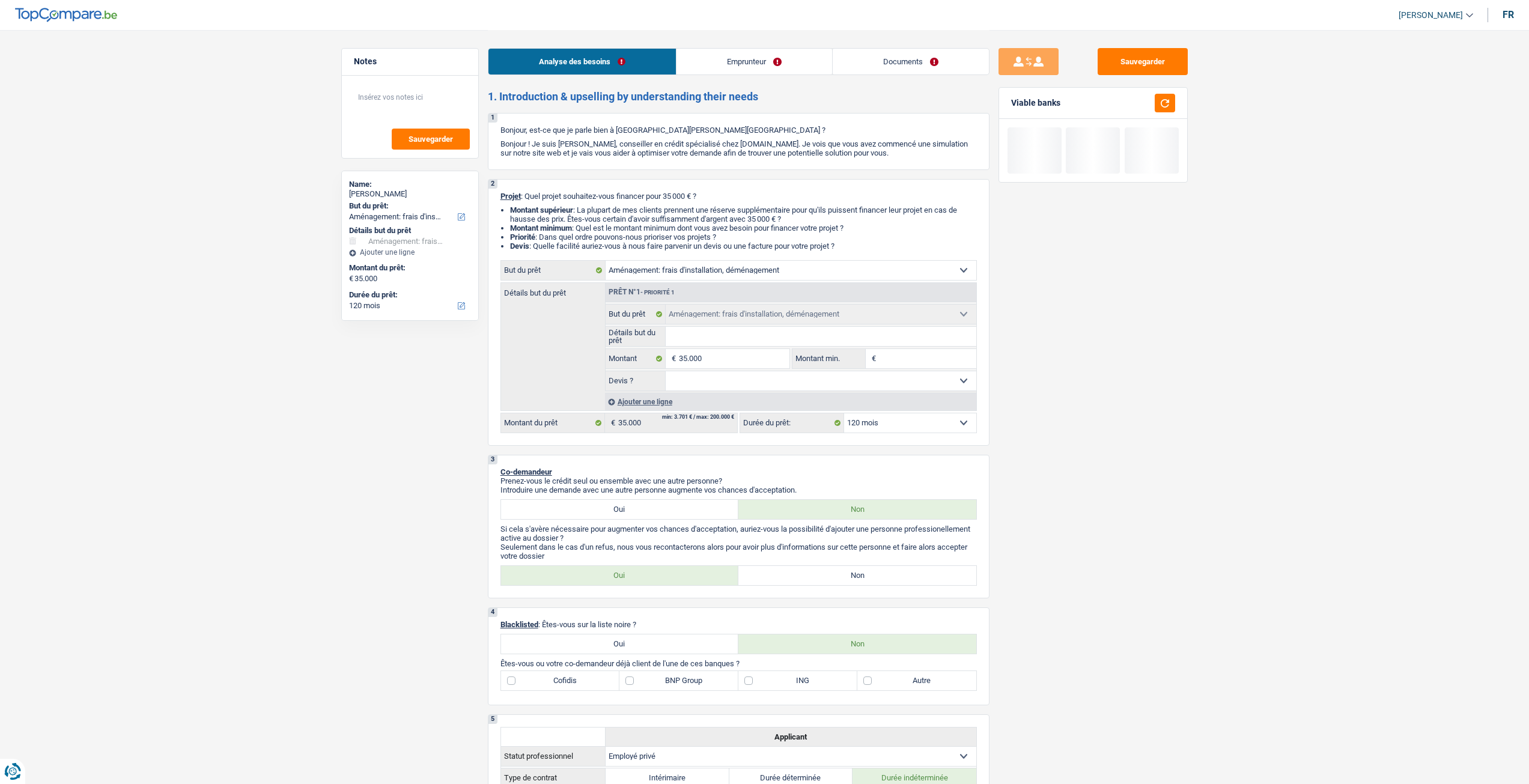
select select "120"
select select "privateEmployee"
select select "mealVouchers"
select select "netSalary"
select select "familyAllowances"
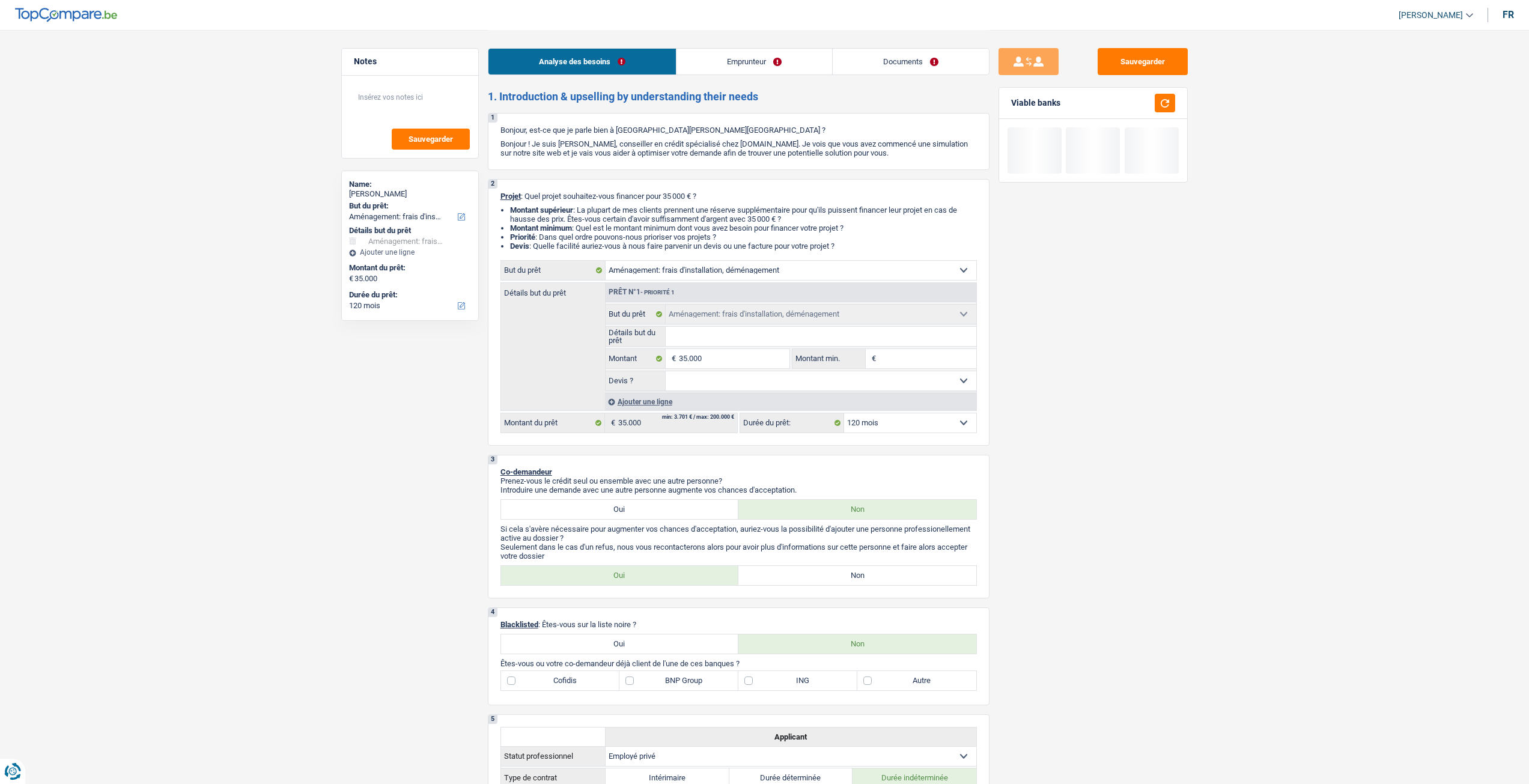
select select "liveWithParents"
select select "movingOrInstallation"
select select "120"
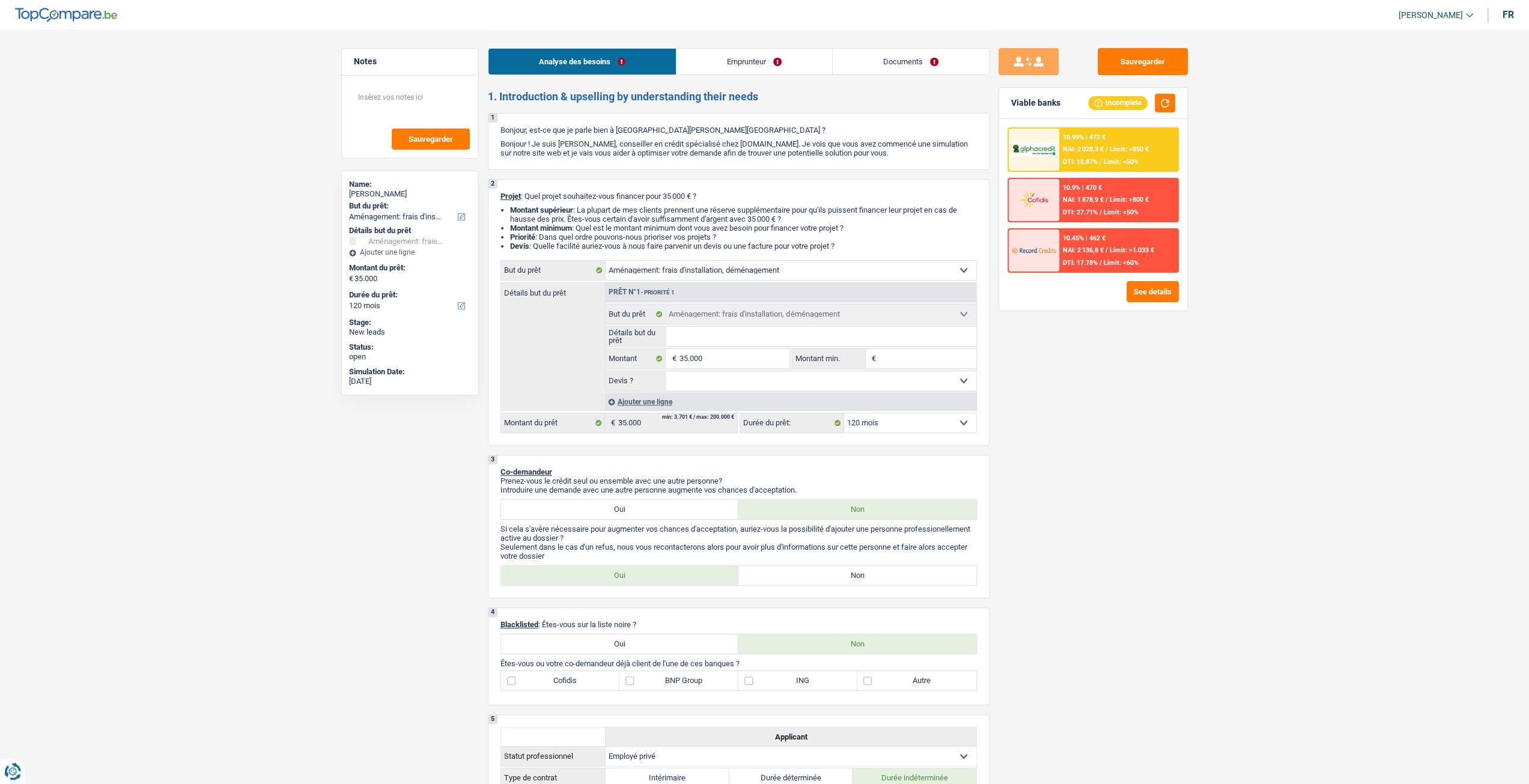
click at [732, 69] on link "Emprunteur" at bounding box center [754, 61] width 156 height 26
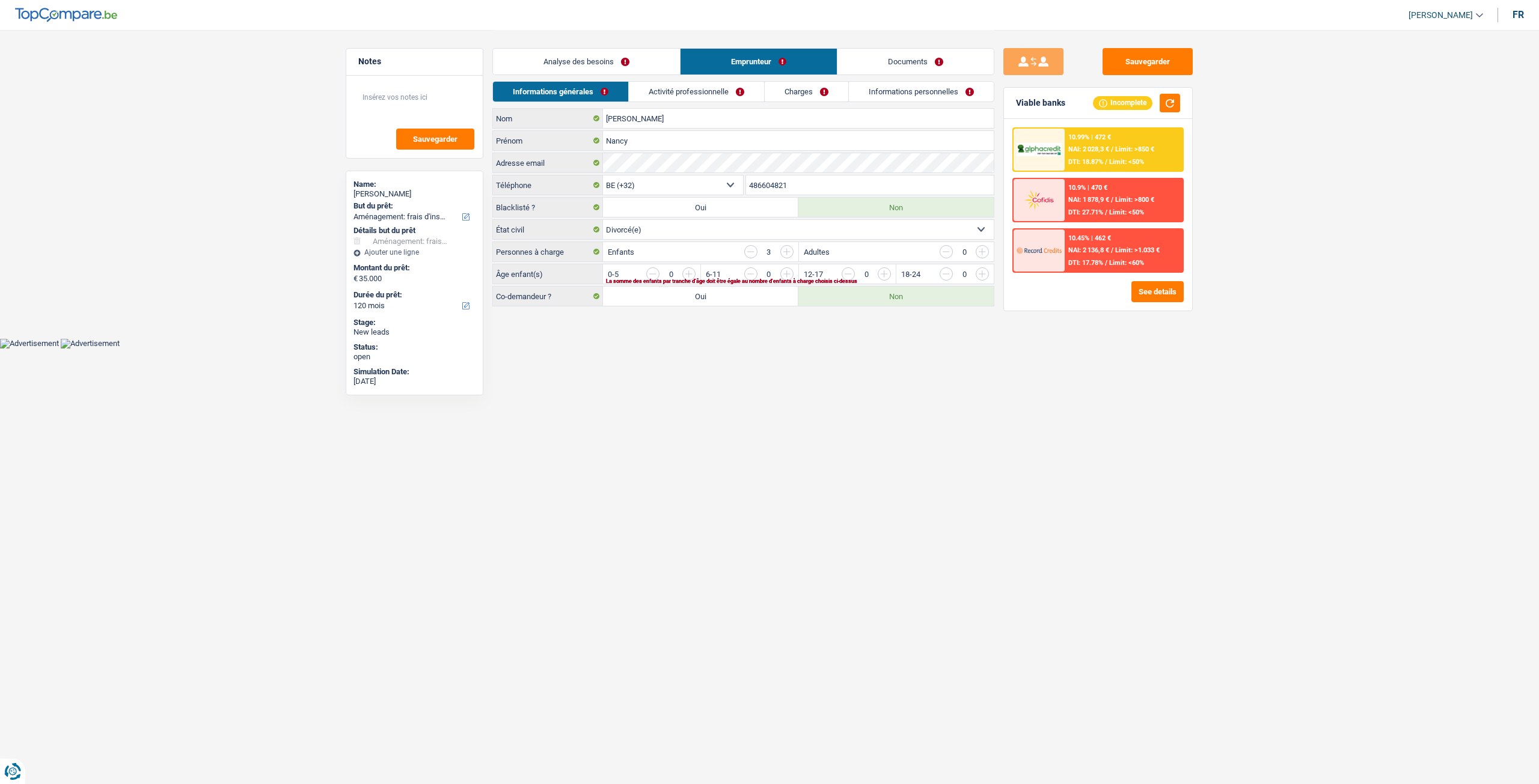
click at [627, 54] on link "Analyse des besoins" at bounding box center [586, 61] width 187 height 26
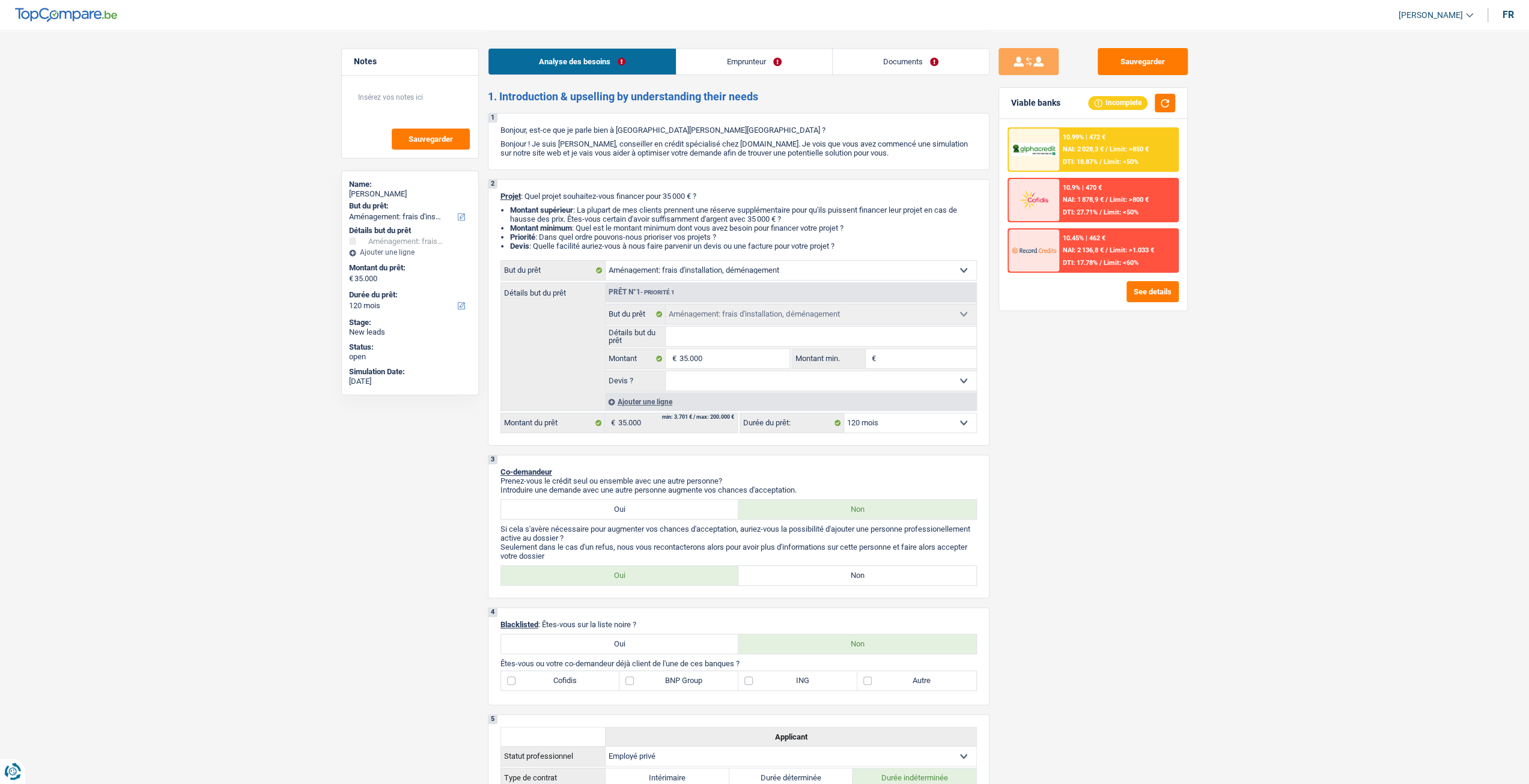
click at [736, 389] on select "Oui Non Non répondu Sélectionner une option" at bounding box center [821, 381] width 310 height 19
select select "yes"
click at [665, 373] on select "Oui Non Non répondu Sélectionner une option" at bounding box center [821, 381] width 310 height 19
select select "yes"
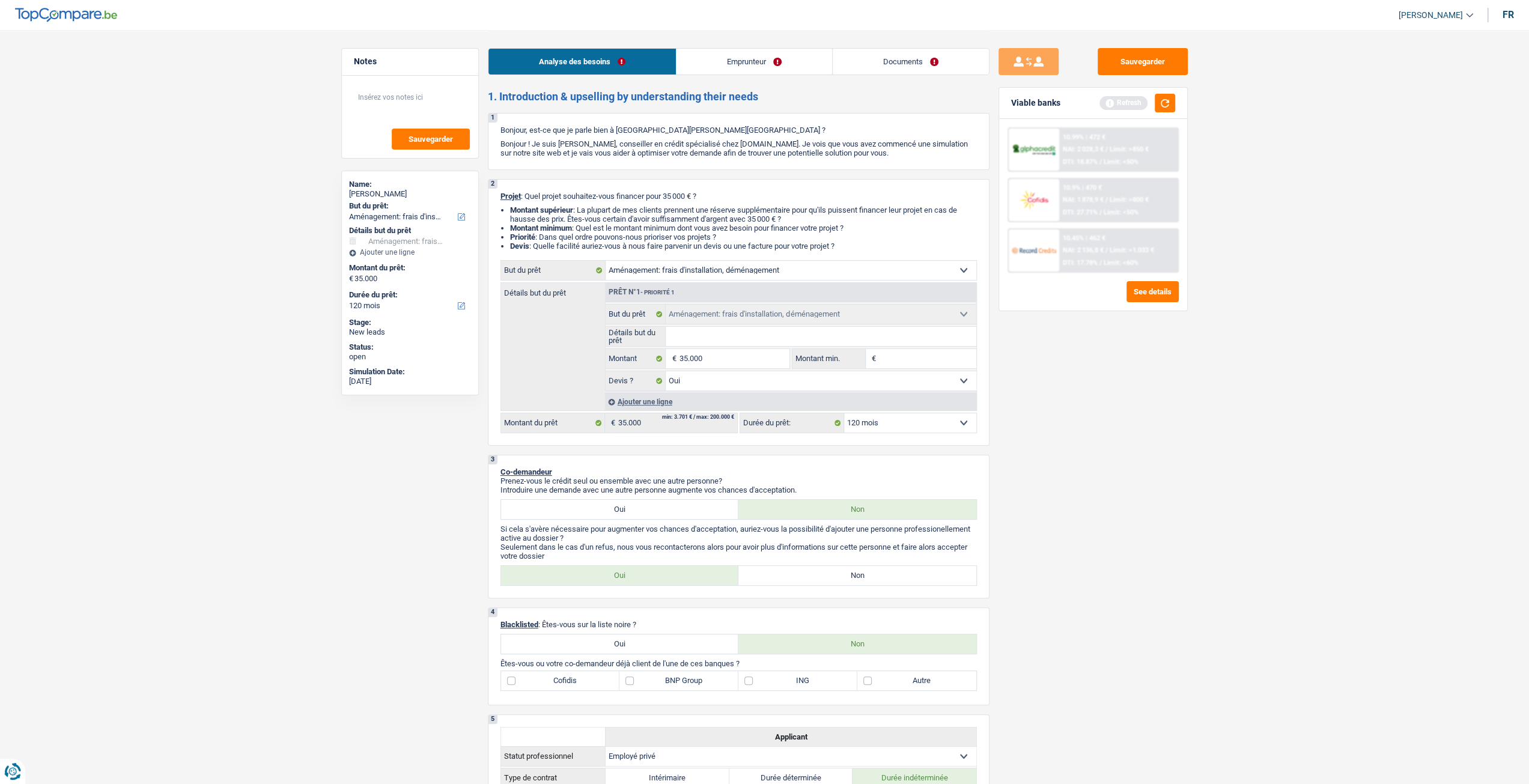
click at [718, 346] on input "Détails but du prêt" at bounding box center [821, 336] width 310 height 19
type input "D"
type input "Dé"
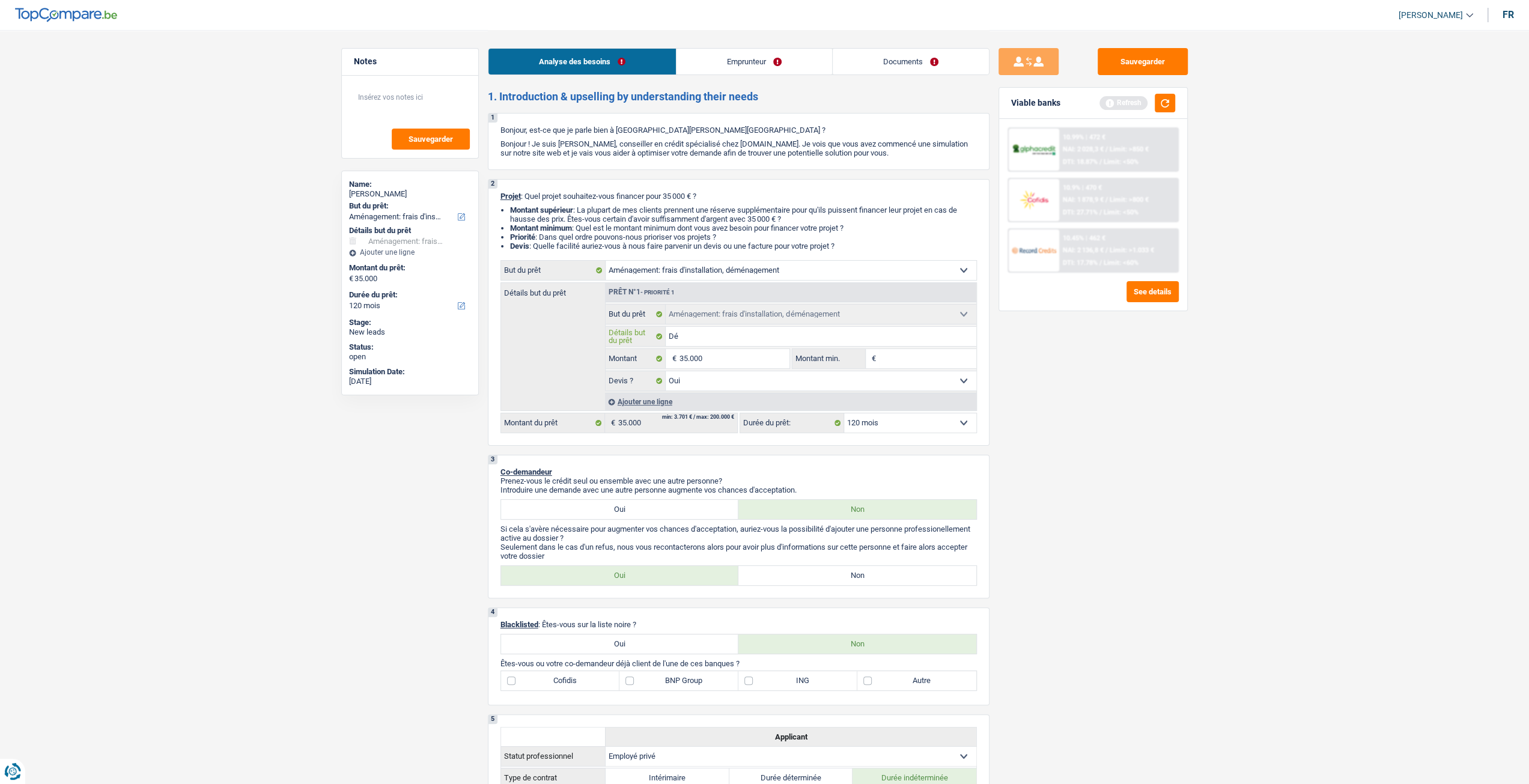
type input "Dém"
type input "Démé"
type input "Démén"
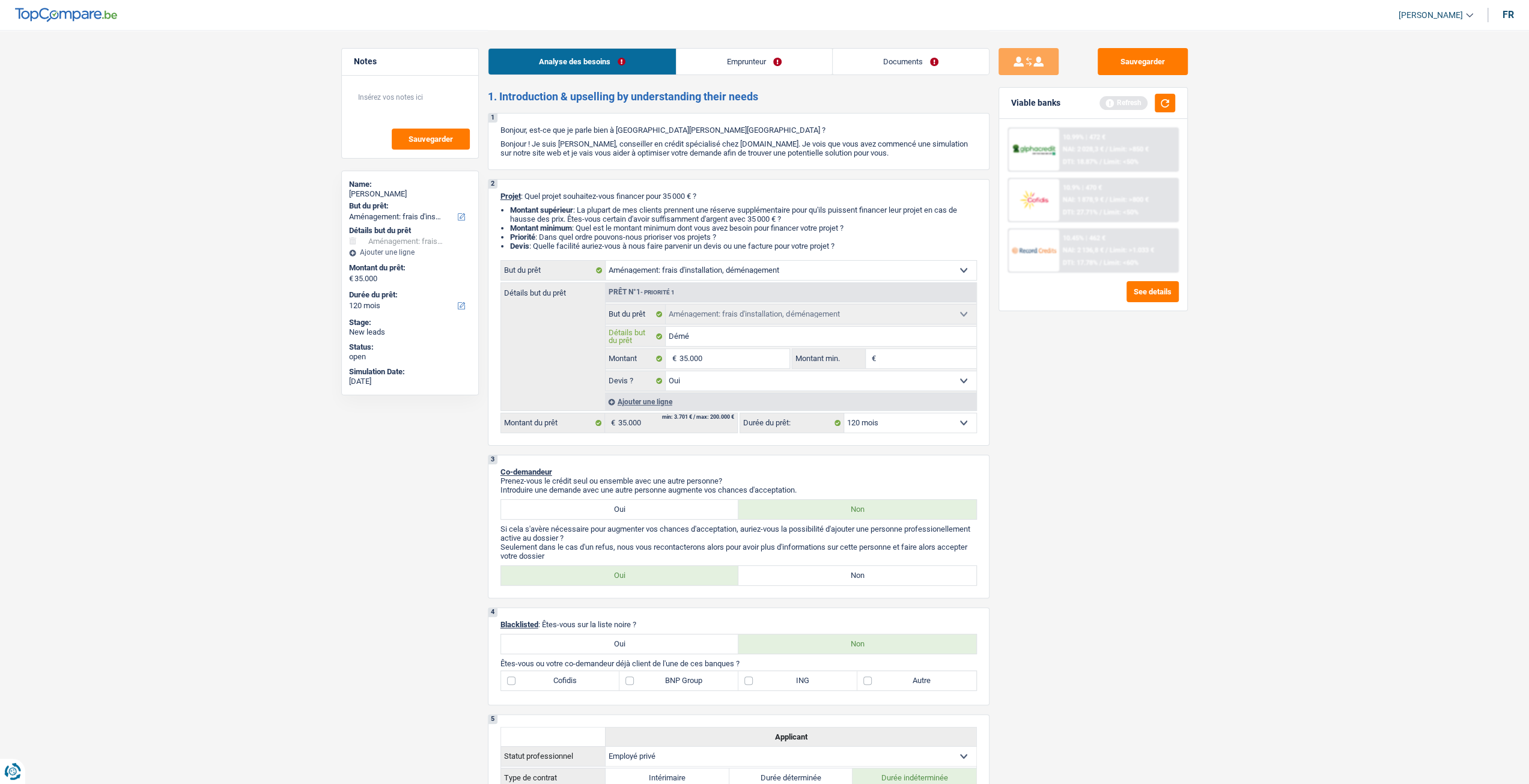
type input "Démén"
type input "Déméng"
type input "Déménge"
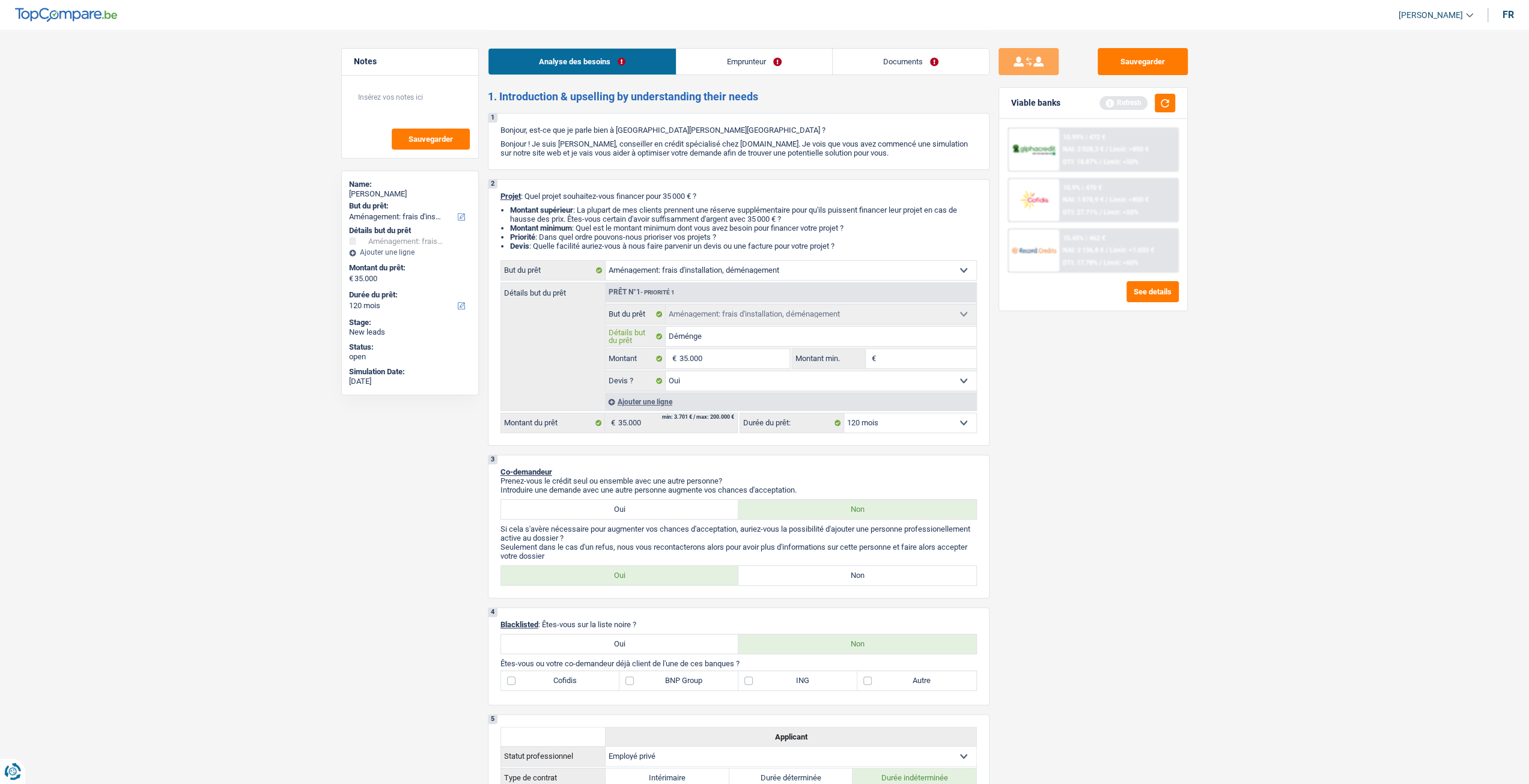
type input "Déméngem"
type input "Déméngeme"
type input "Déméngemen"
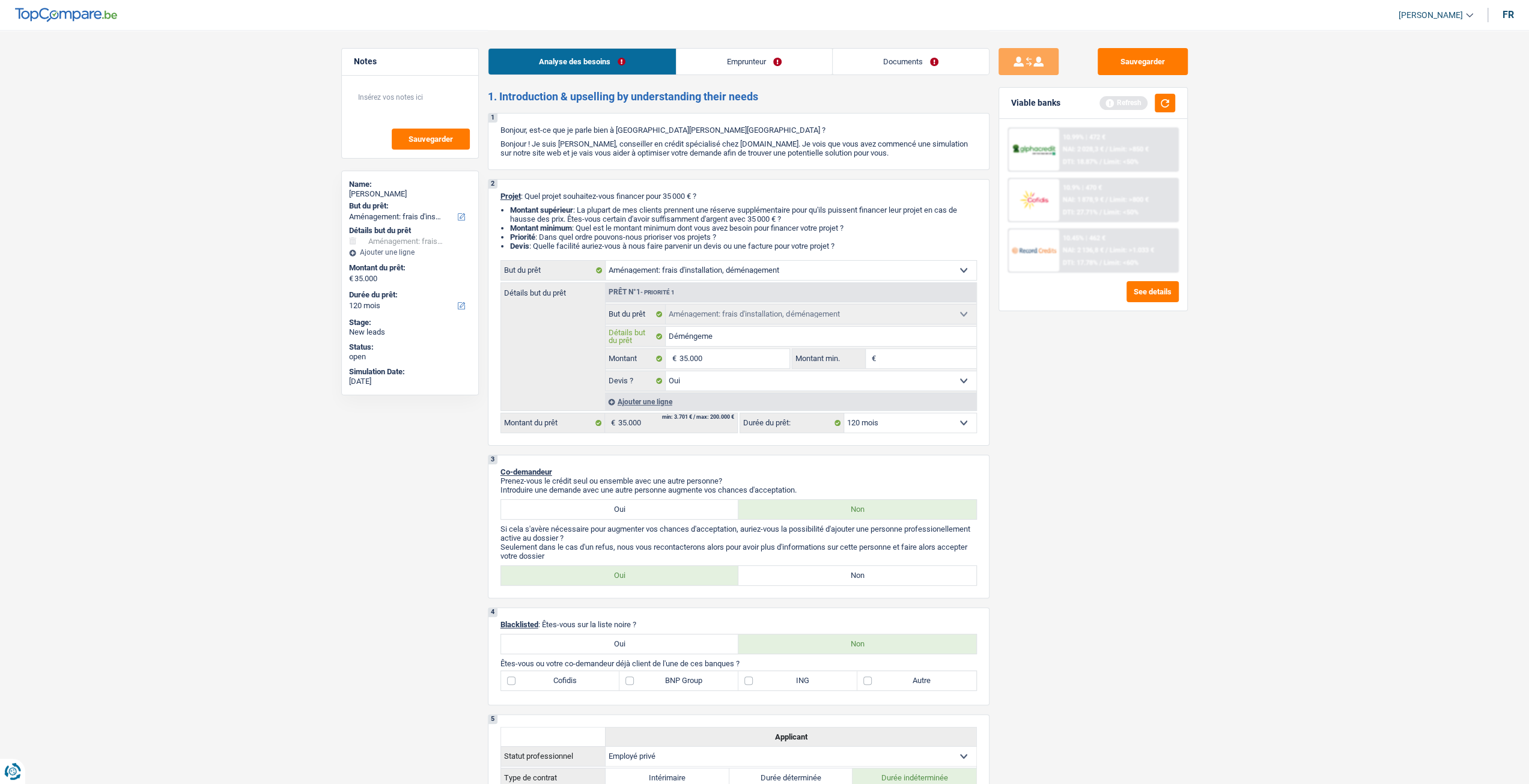
type input "Déméngemen"
type input "Déméngement"
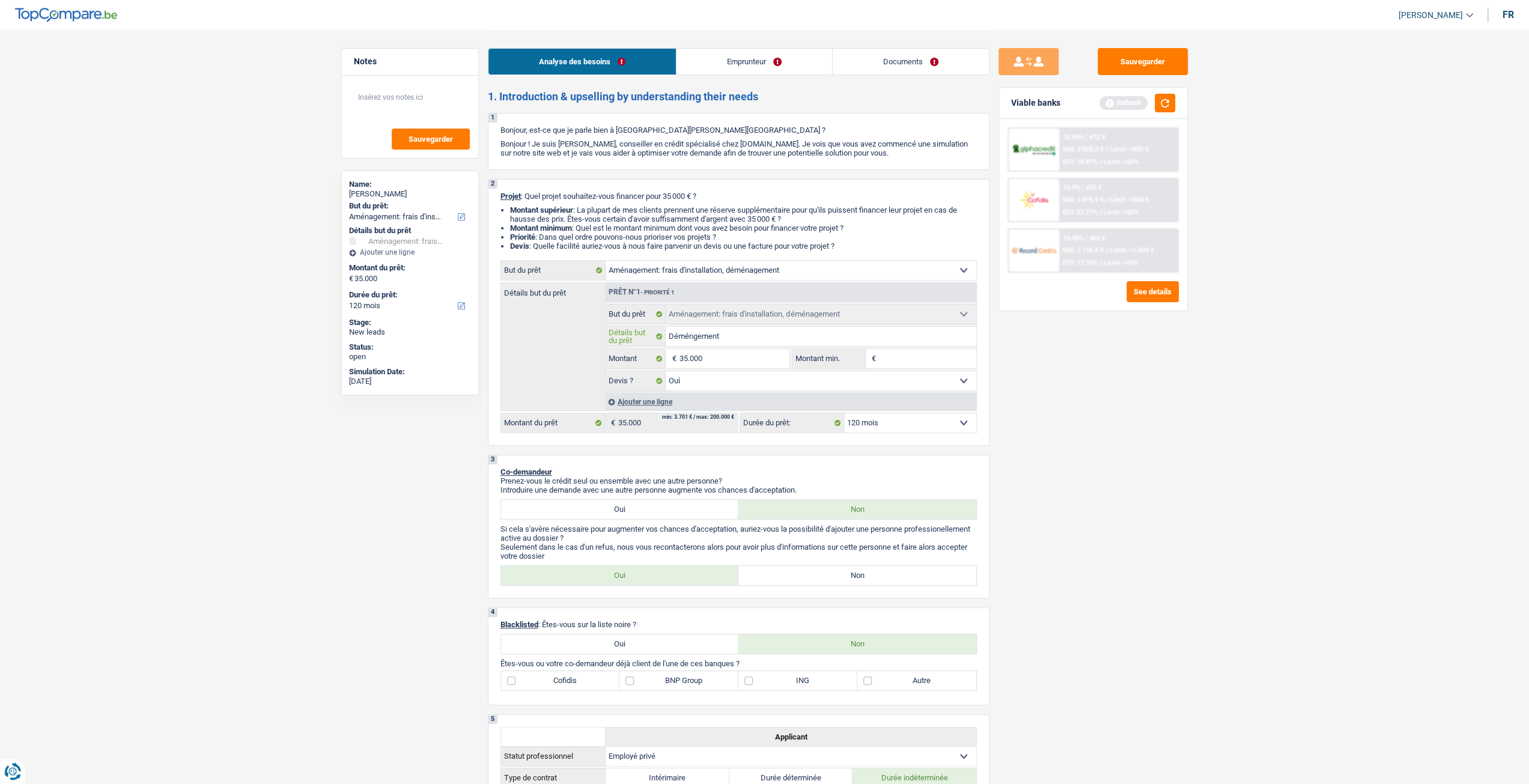
click at [693, 344] on input "Déméngement" at bounding box center [821, 336] width 310 height 19
type input "Déménagement"
click at [1110, 519] on div "Sauvegarder Viable banks Refresh 10.99% | 472 € NAI: 2 028,3 € / Limit: >850 € …" at bounding box center [1093, 406] width 208 height 717
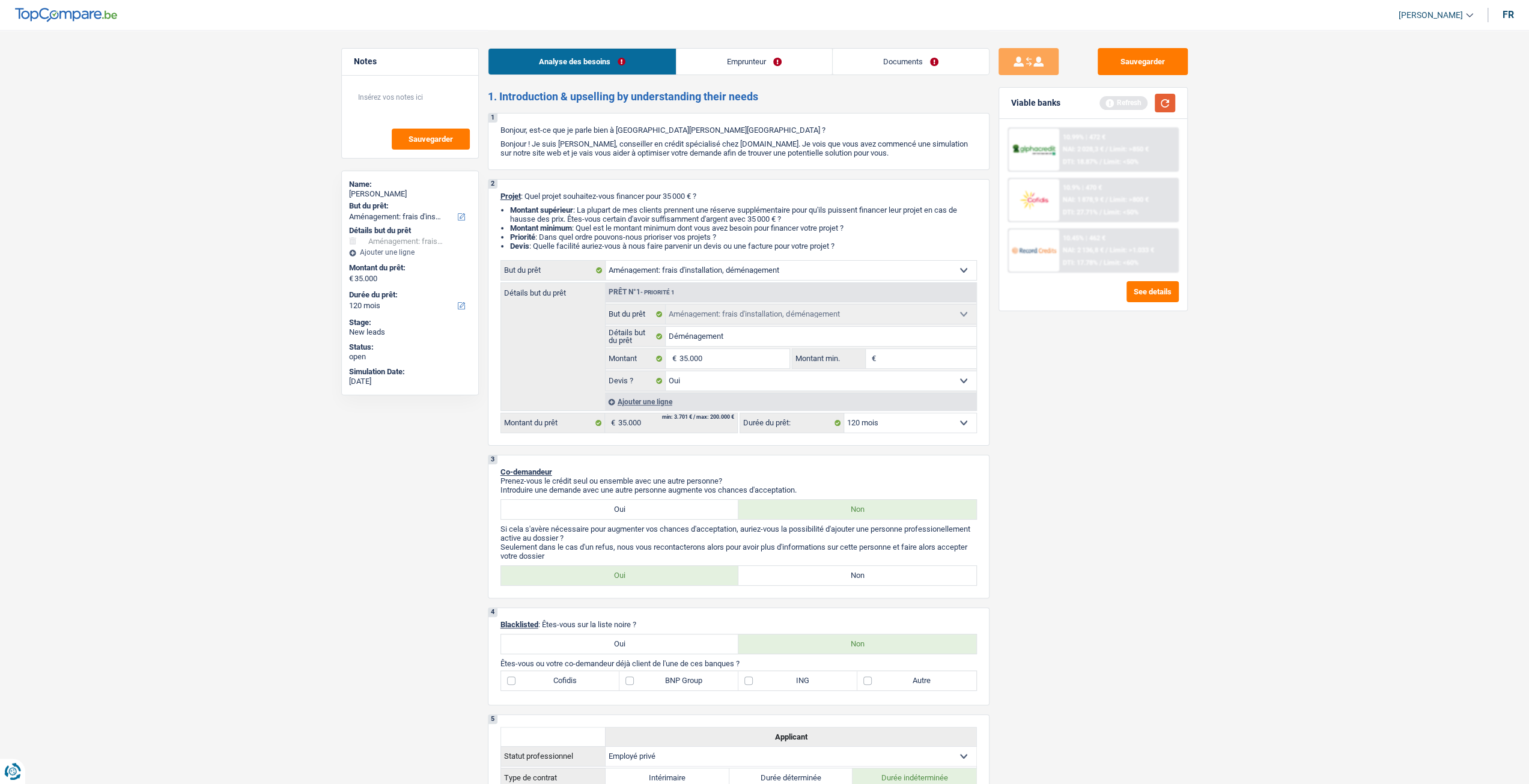
click at [1161, 104] on button "button" at bounding box center [1164, 102] width 20 height 18
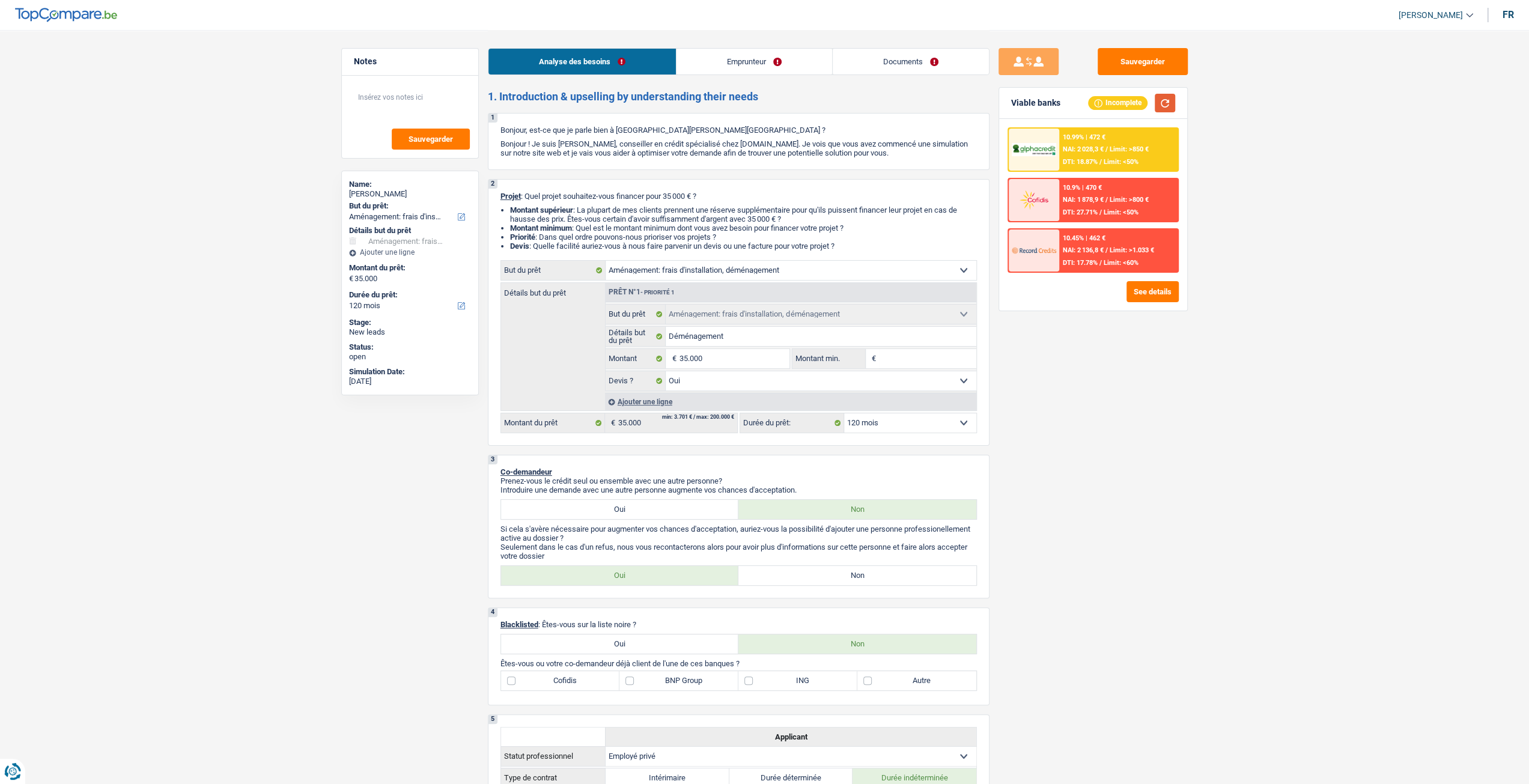
scroll to position [180, 0]
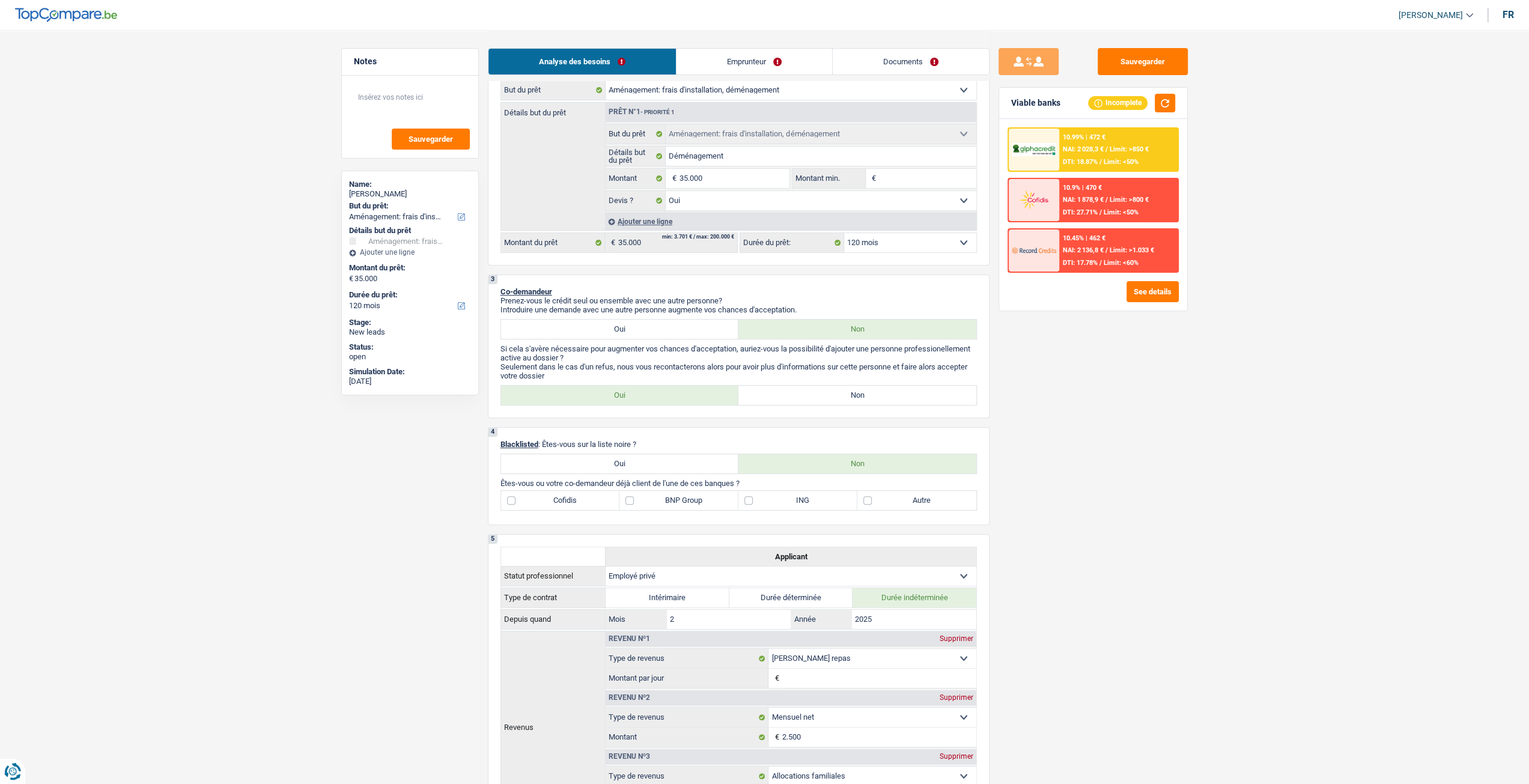
click at [848, 405] on label "Non" at bounding box center [857, 395] width 238 height 19
click at [848, 405] on input "Non" at bounding box center [857, 395] width 238 height 19
radio input "true"
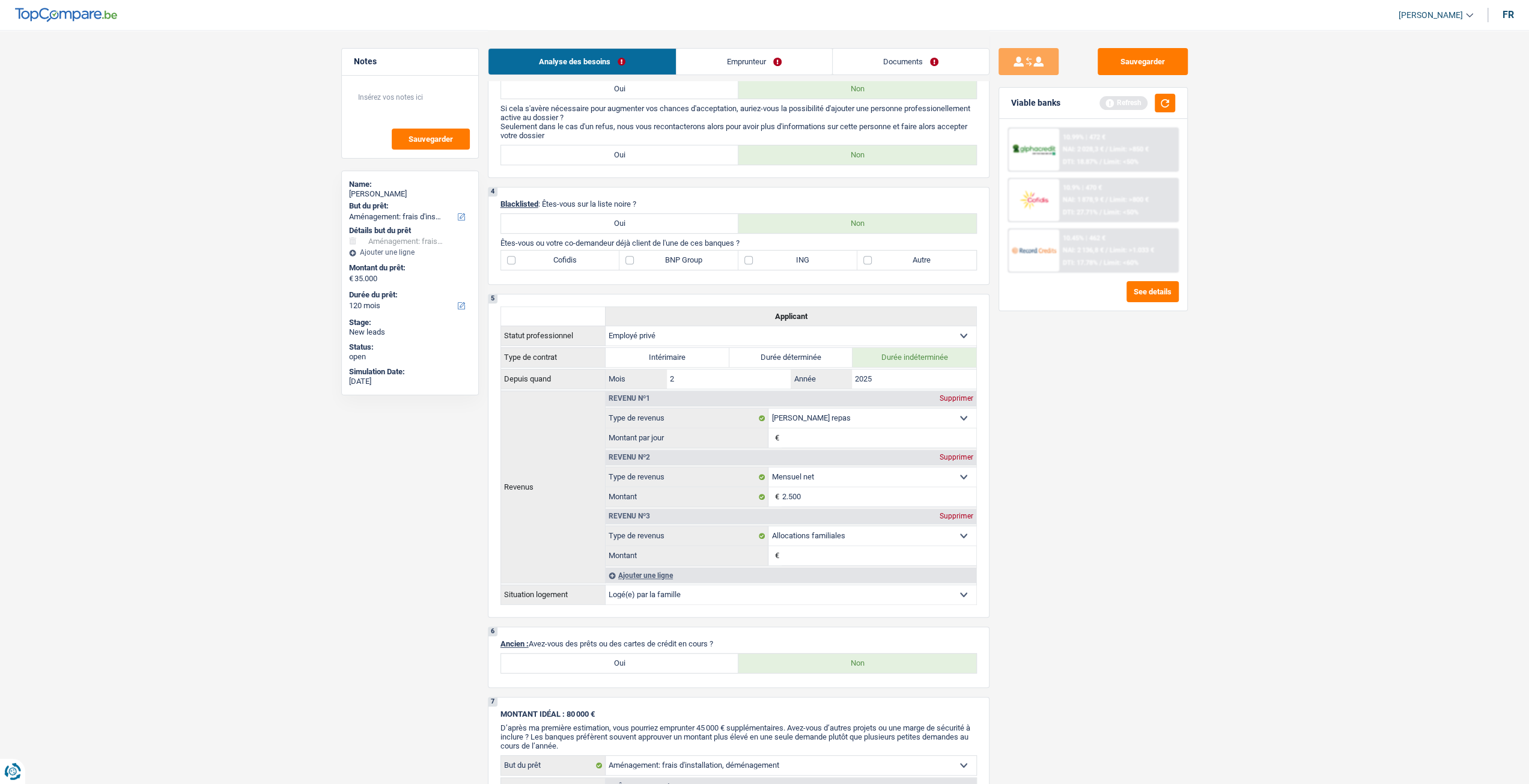
scroll to position [420, 0]
click at [898, 267] on label "Autre" at bounding box center [917, 260] width 119 height 19
click at [898, 267] on input "Autre" at bounding box center [917, 260] width 119 height 19
checkbox input "true"
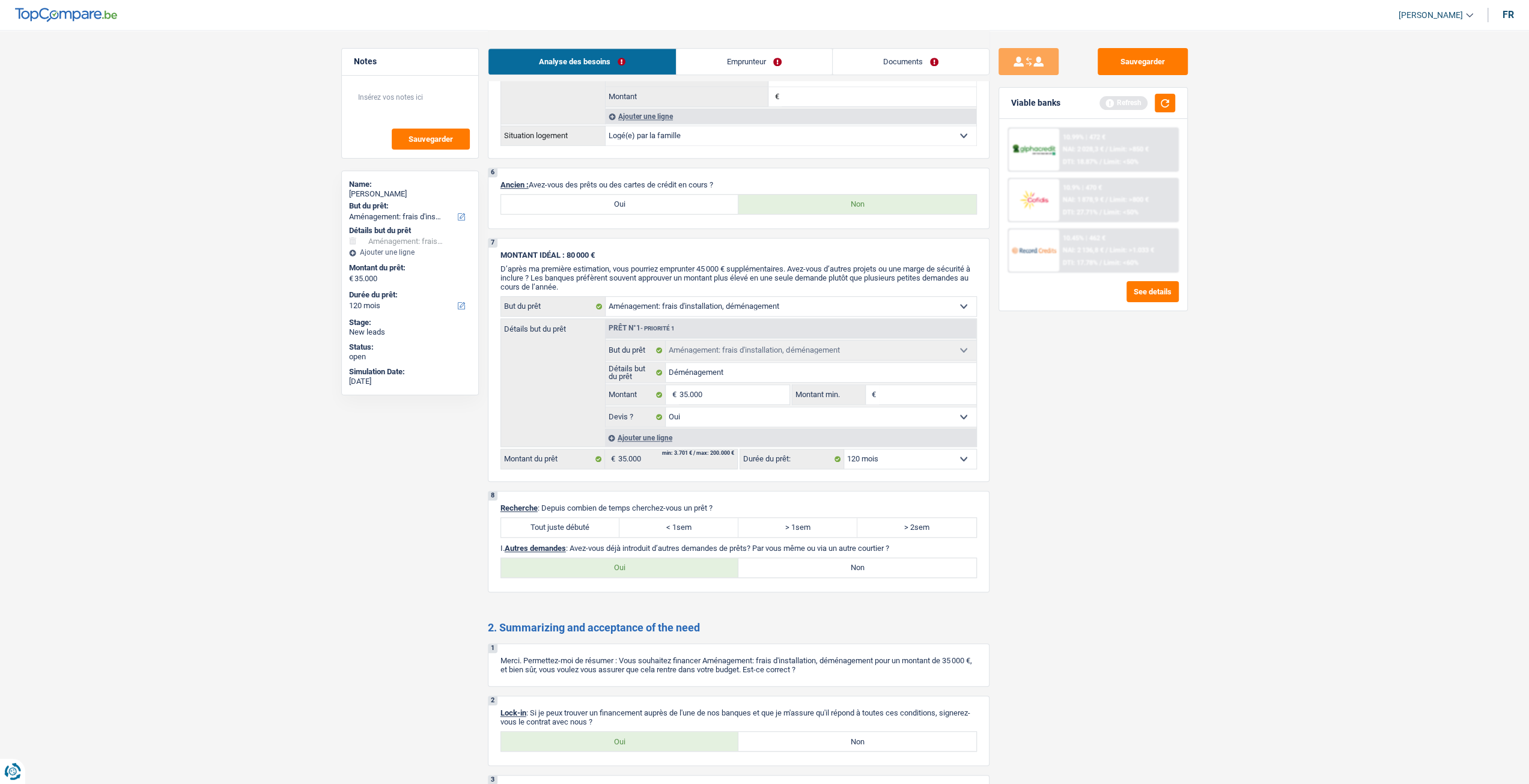
scroll to position [841, 0]
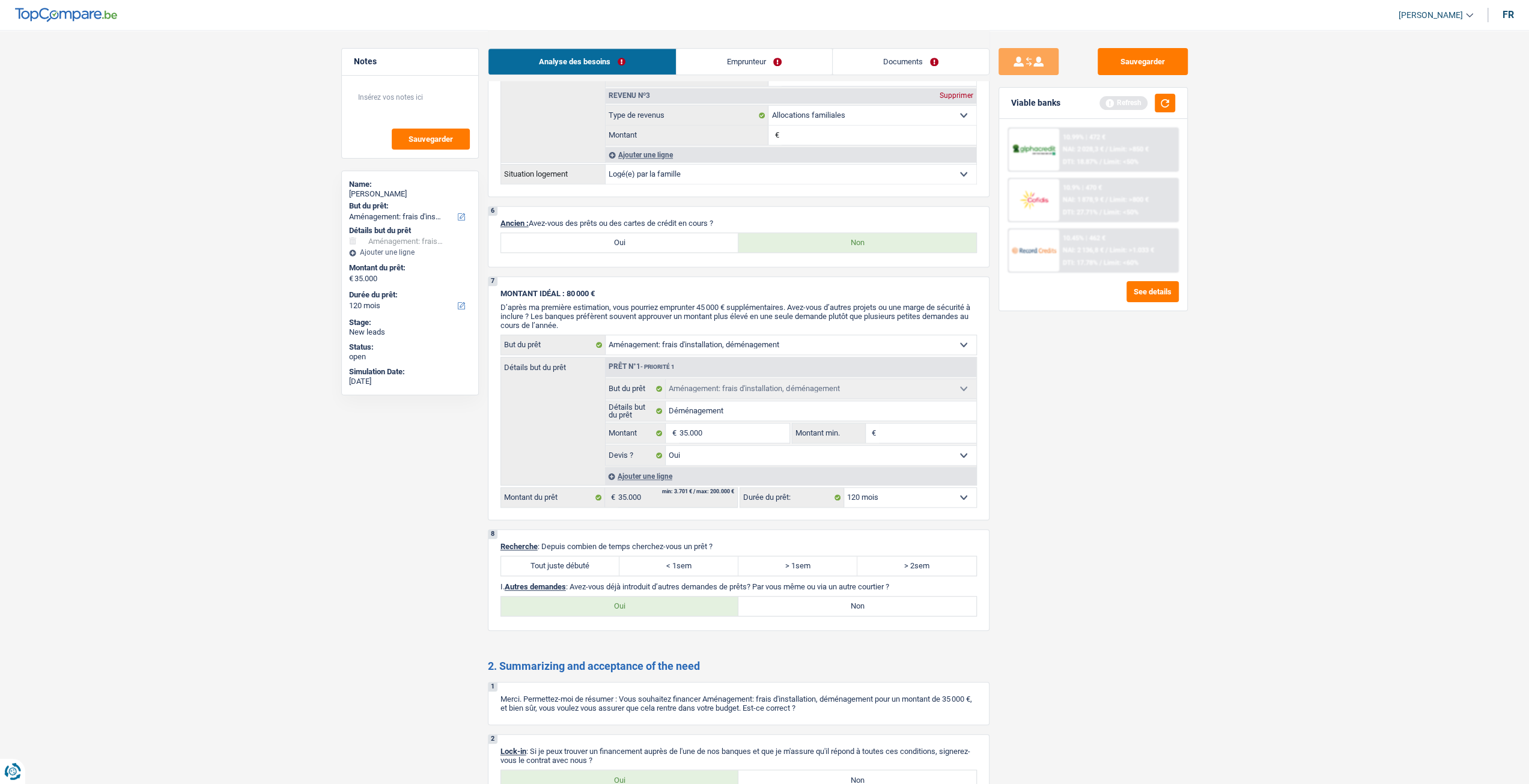
click at [559, 569] on label "Tout juste débuté" at bounding box center [560, 566] width 119 height 19
click at [559, 569] on input "Tout juste débuté" at bounding box center [560, 566] width 119 height 19
radio input "true"
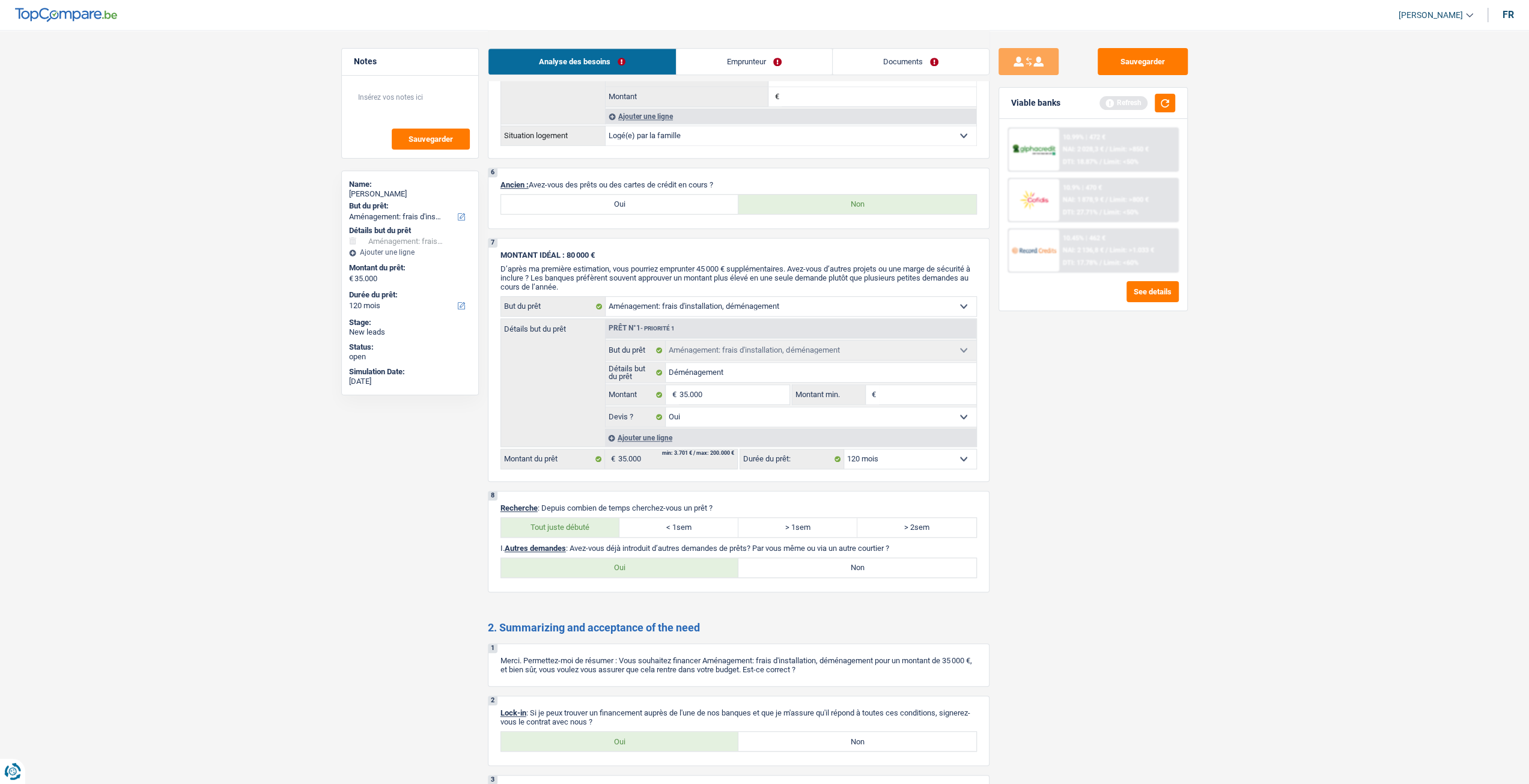
scroll to position [961, 0]
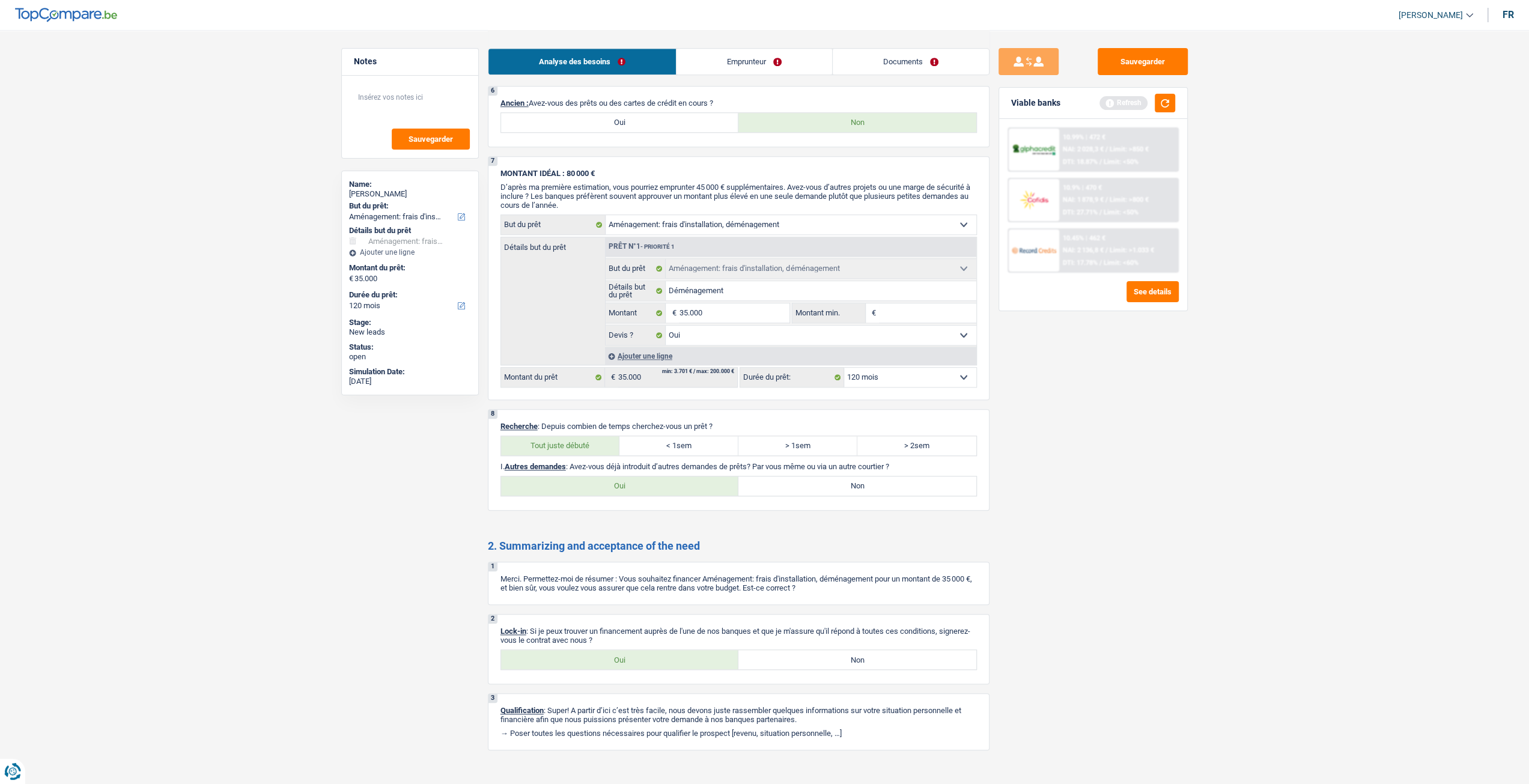
click at [624, 666] on label "Oui" at bounding box center [619, 660] width 238 height 19
click at [624, 666] on input "Oui" at bounding box center [619, 660] width 238 height 19
radio input "true"
click at [851, 487] on label "Non" at bounding box center [857, 486] width 238 height 19
click at [851, 487] on input "Non" at bounding box center [857, 486] width 238 height 19
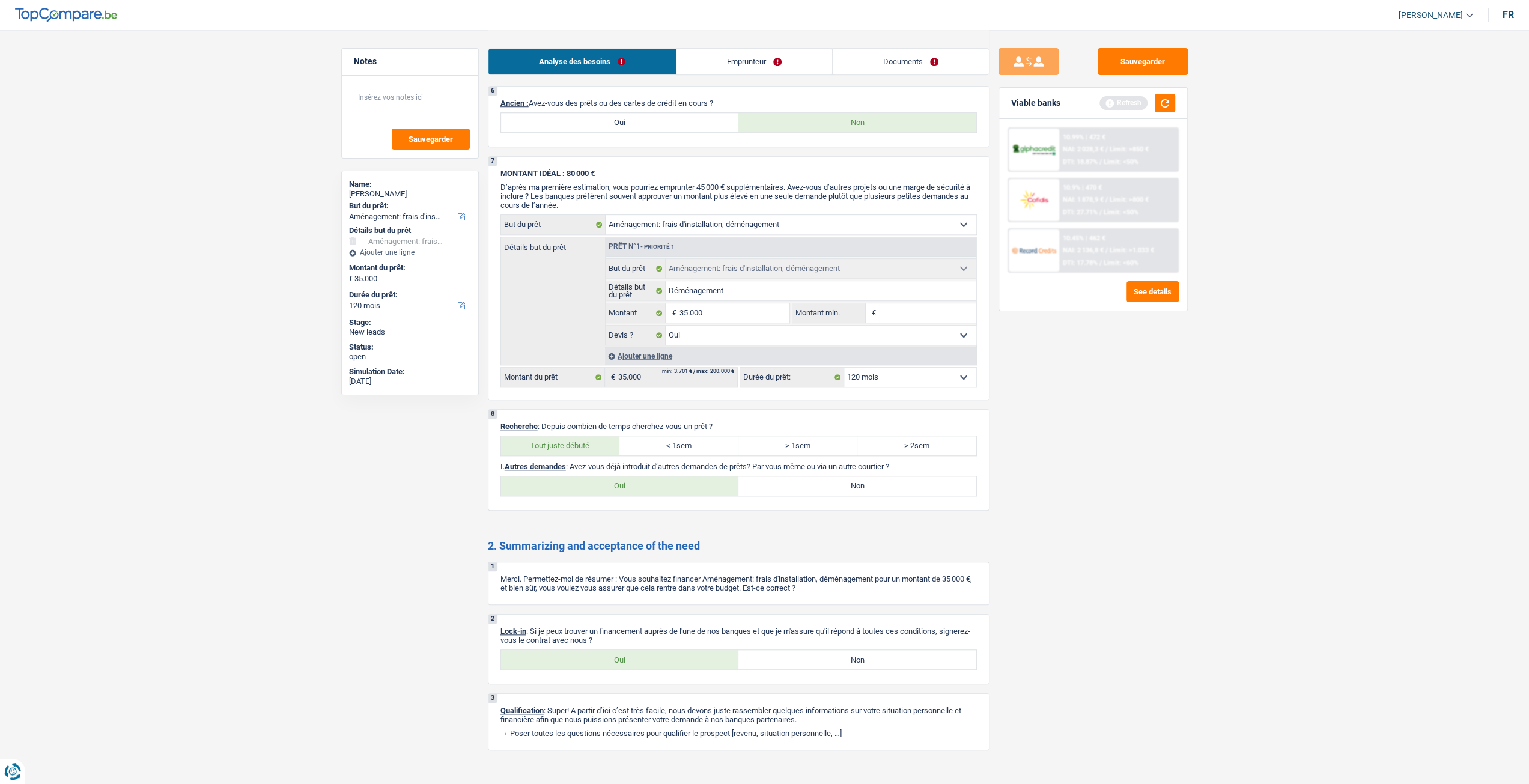
radio input "true"
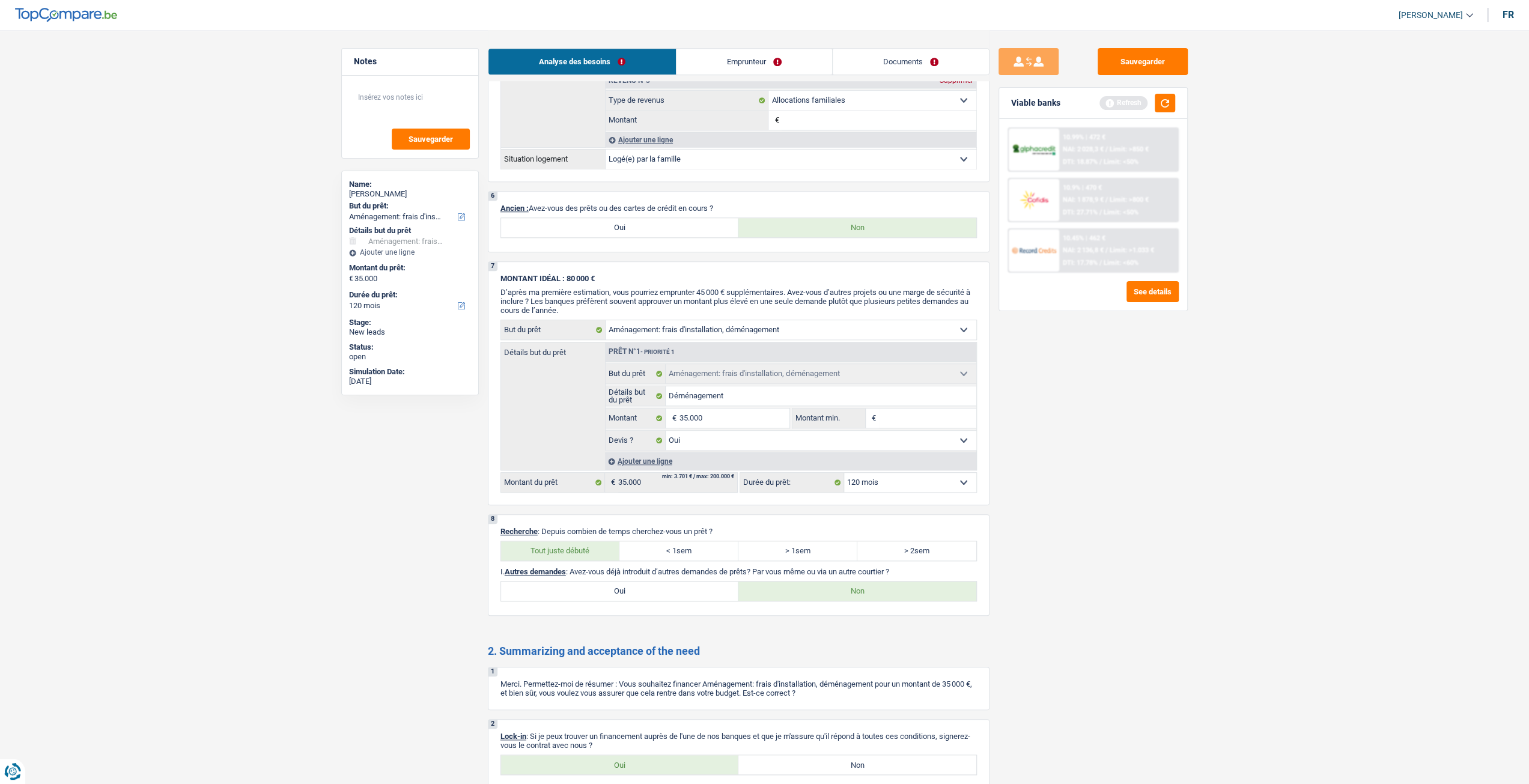
scroll to position [841, 0]
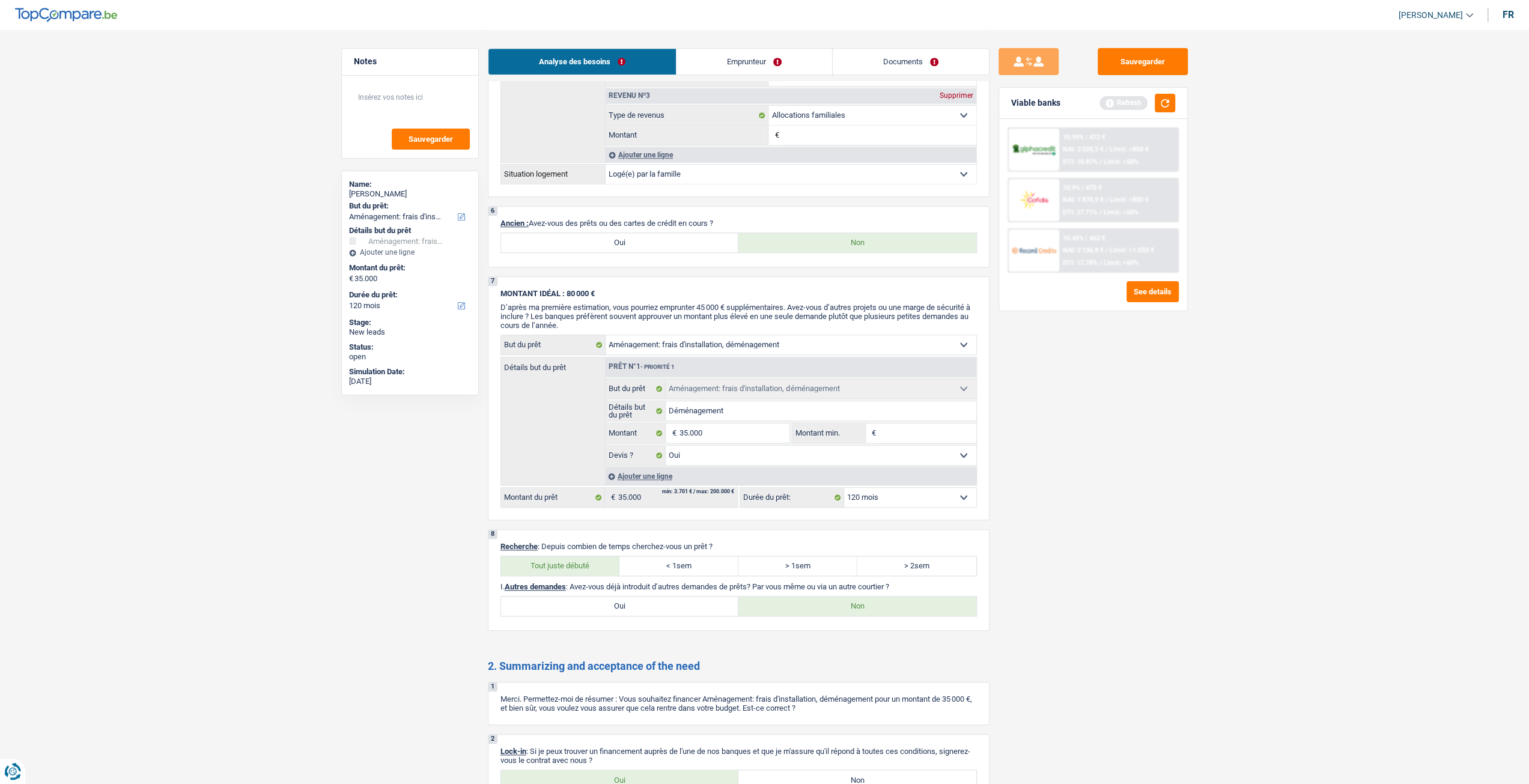
click at [759, 67] on link "Emprunteur" at bounding box center [754, 61] width 156 height 26
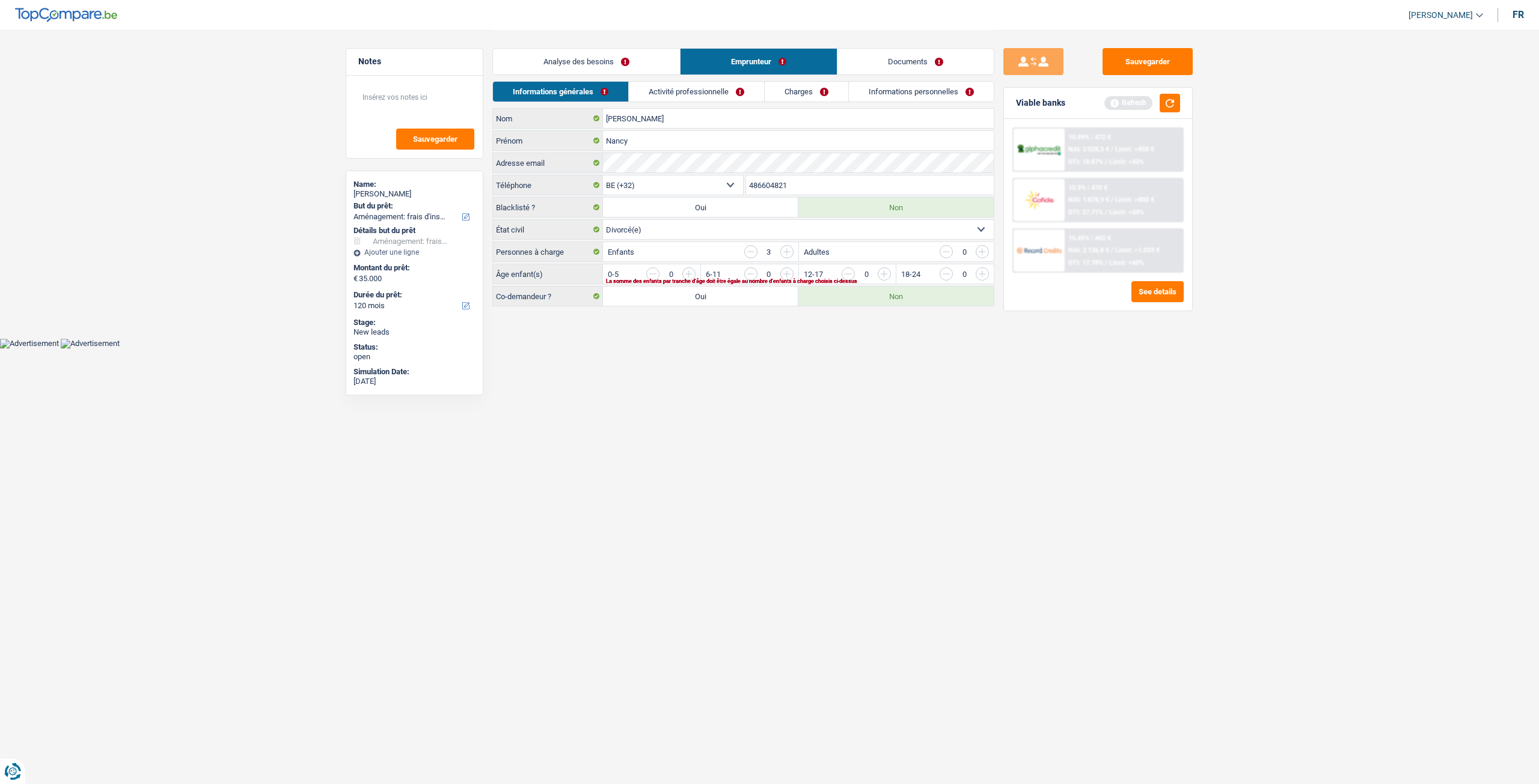
click at [982, 275] on input "button" at bounding box center [1226, 277] width 501 height 19
click at [882, 271] on input "button" at bounding box center [1127, 277] width 501 height 19
click at [727, 100] on link "Activité professionnelle" at bounding box center [696, 91] width 135 height 20
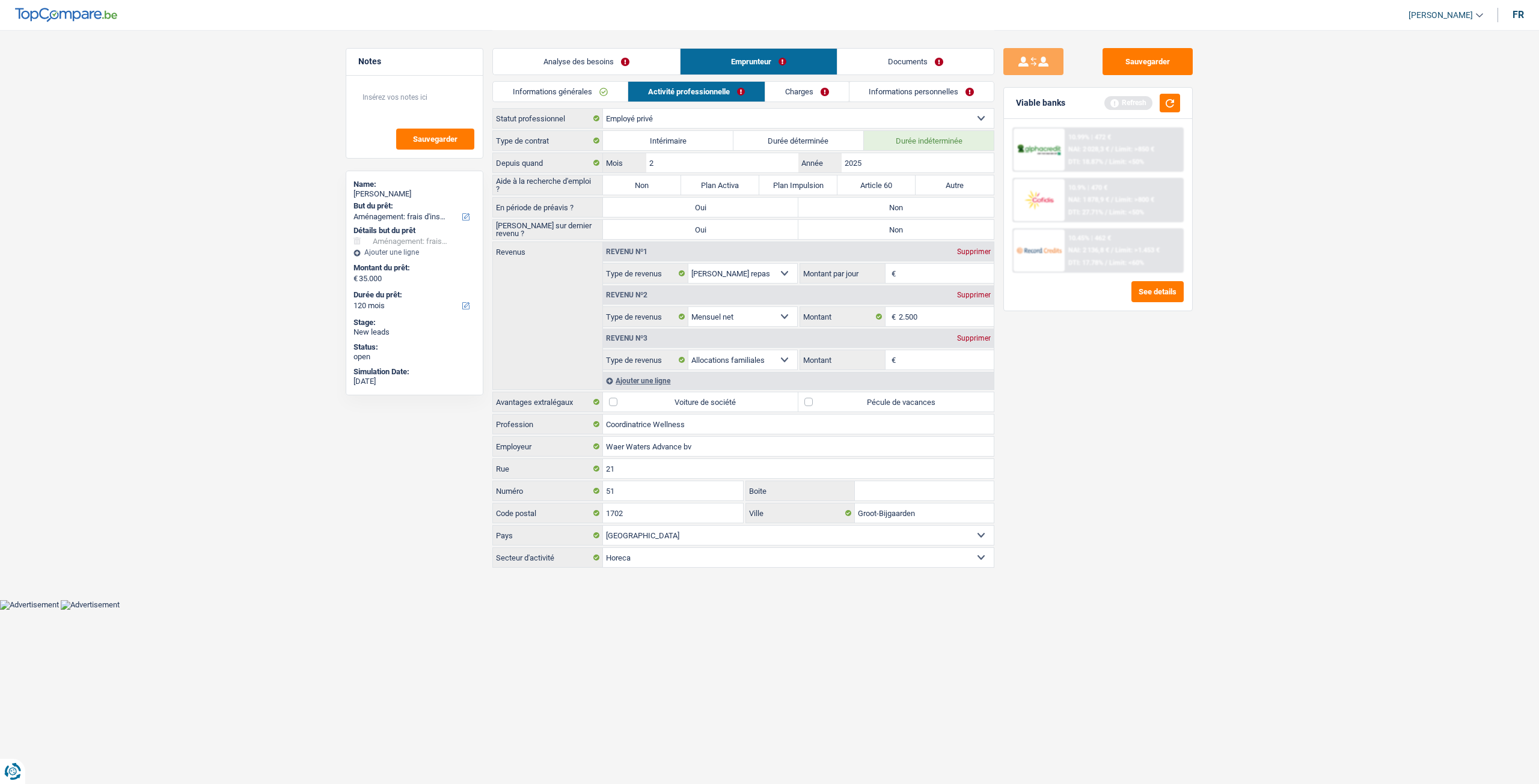
click at [661, 183] on label "Non" at bounding box center [642, 185] width 79 height 19
click at [661, 183] on input "Non" at bounding box center [642, 185] width 79 height 19
radio input "true"
click at [905, 203] on label "Non" at bounding box center [895, 207] width 195 height 19
click at [905, 203] on input "Non" at bounding box center [895, 207] width 195 height 19
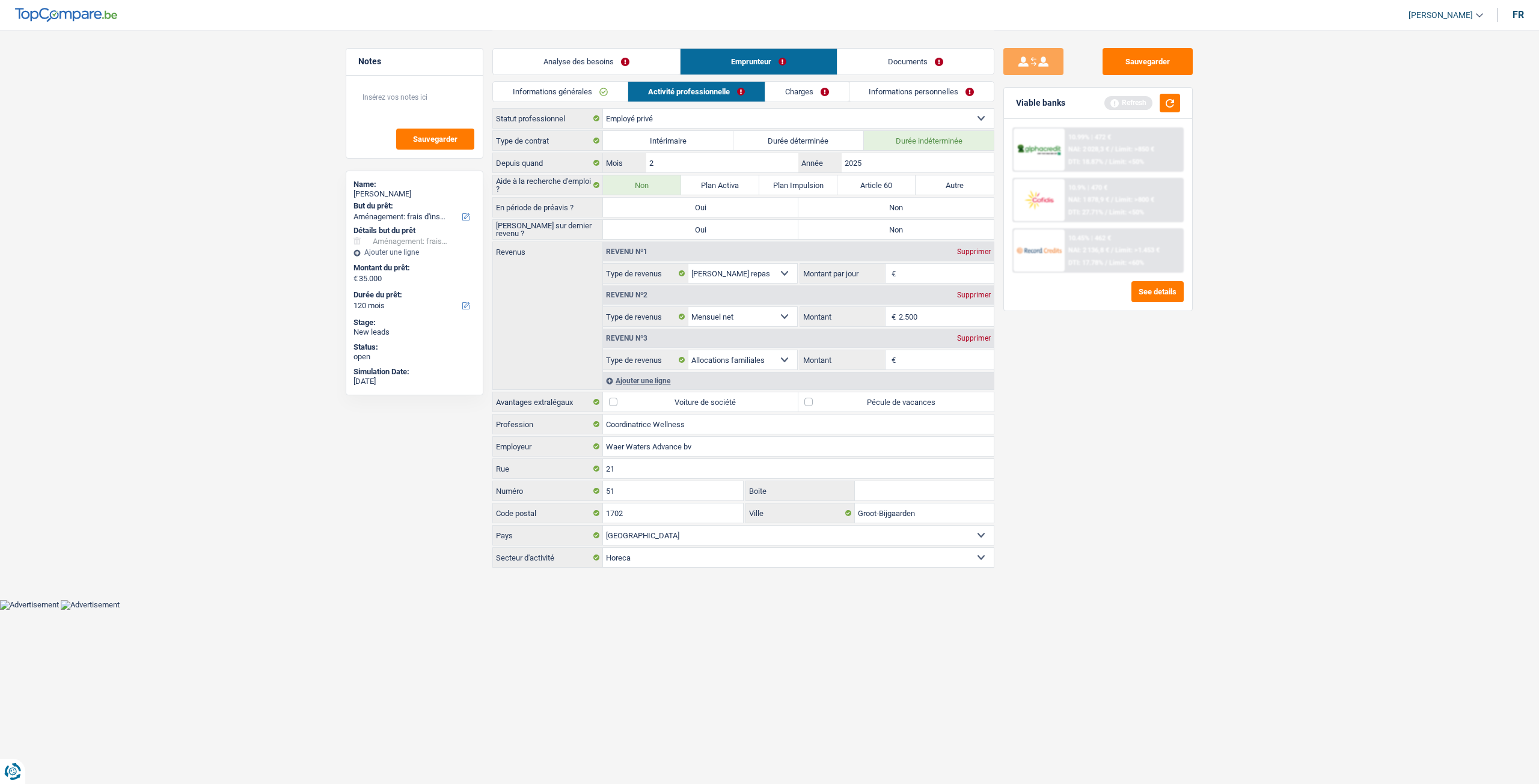
radio input "true"
click at [894, 225] on label "Non" at bounding box center [895, 230] width 195 height 19
click at [894, 225] on input "Non" at bounding box center [895, 230] width 195 height 19
radio input "true"
click at [884, 162] on input "2025" at bounding box center [917, 163] width 152 height 19
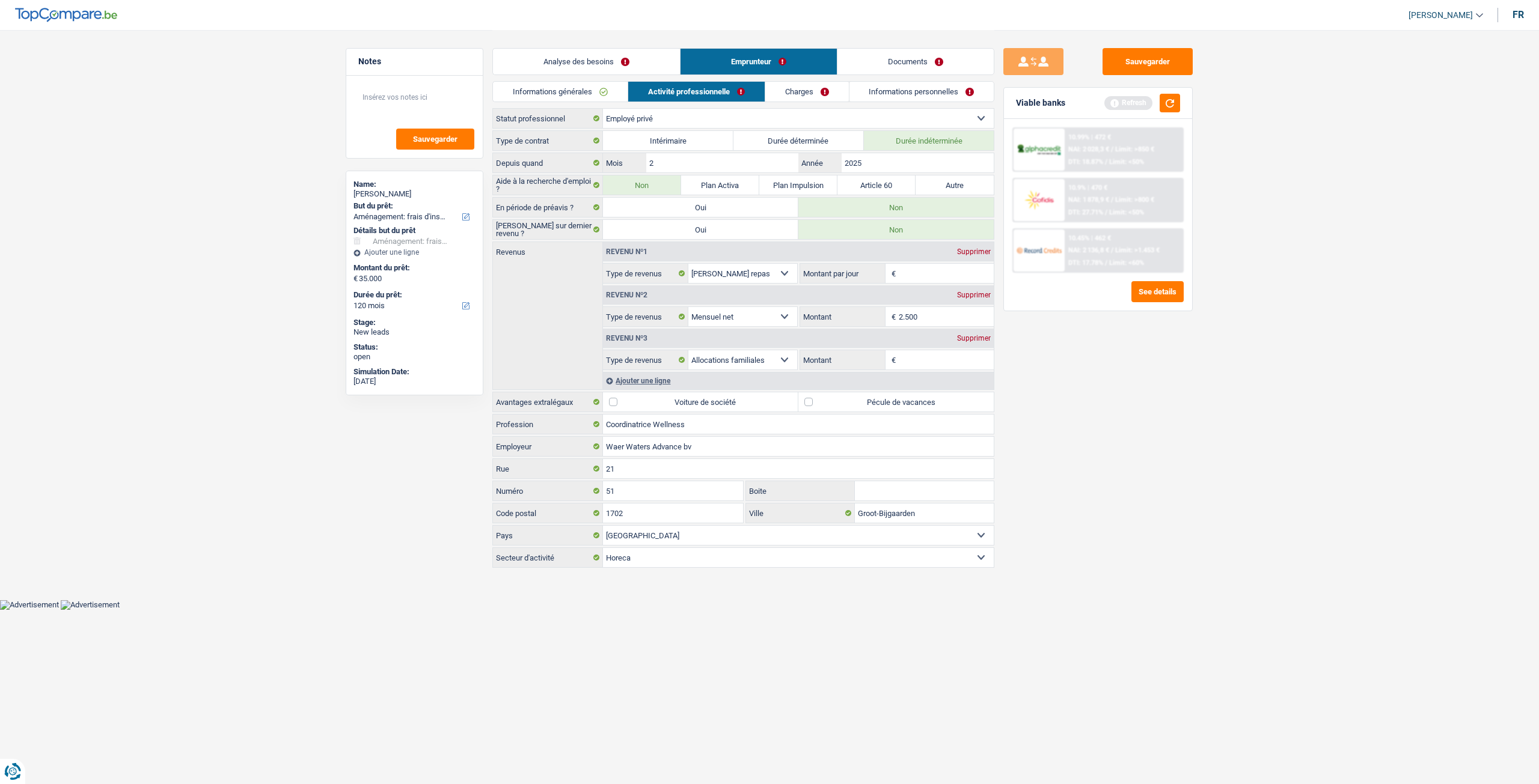
click at [938, 272] on input "Montant par jour" at bounding box center [946, 274] width 96 height 19
click at [678, 161] on input "2" at bounding box center [722, 163] width 152 height 19
type input "7"
click at [1066, 362] on div "Sauvegarder Viable banks Refresh 10.99% | 472 € NAI: 2 028,3 € / Limit: >850 € …" at bounding box center [1098, 406] width 208 height 717
click at [893, 57] on link "Documents" at bounding box center [915, 61] width 156 height 26
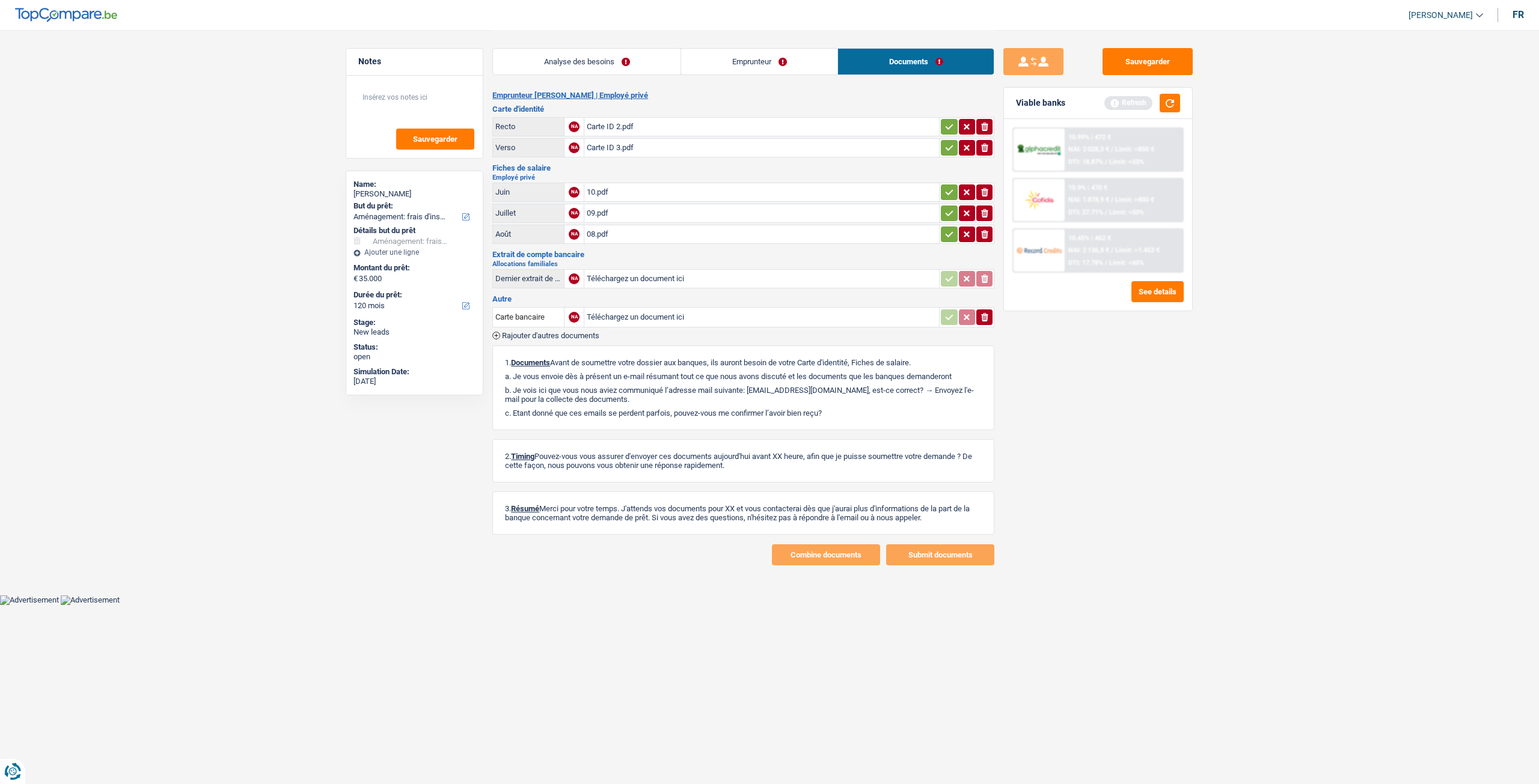
click at [764, 61] on link "Emprunteur" at bounding box center [758, 61] width 156 height 26
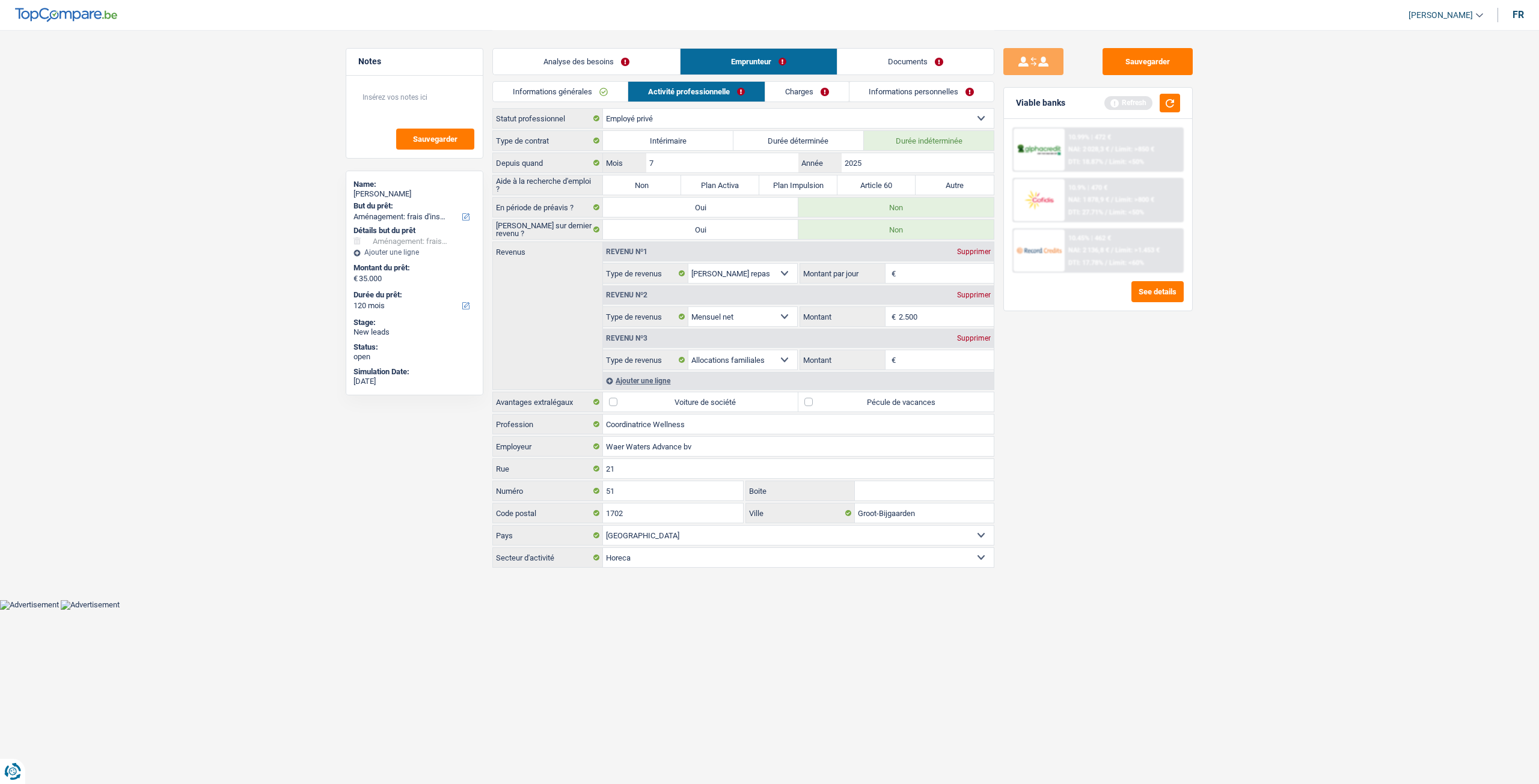
click at [977, 248] on div "Supprimer" at bounding box center [973, 252] width 39 height 8
select select "netSalary"
type input "8"
select select "familyAllowances"
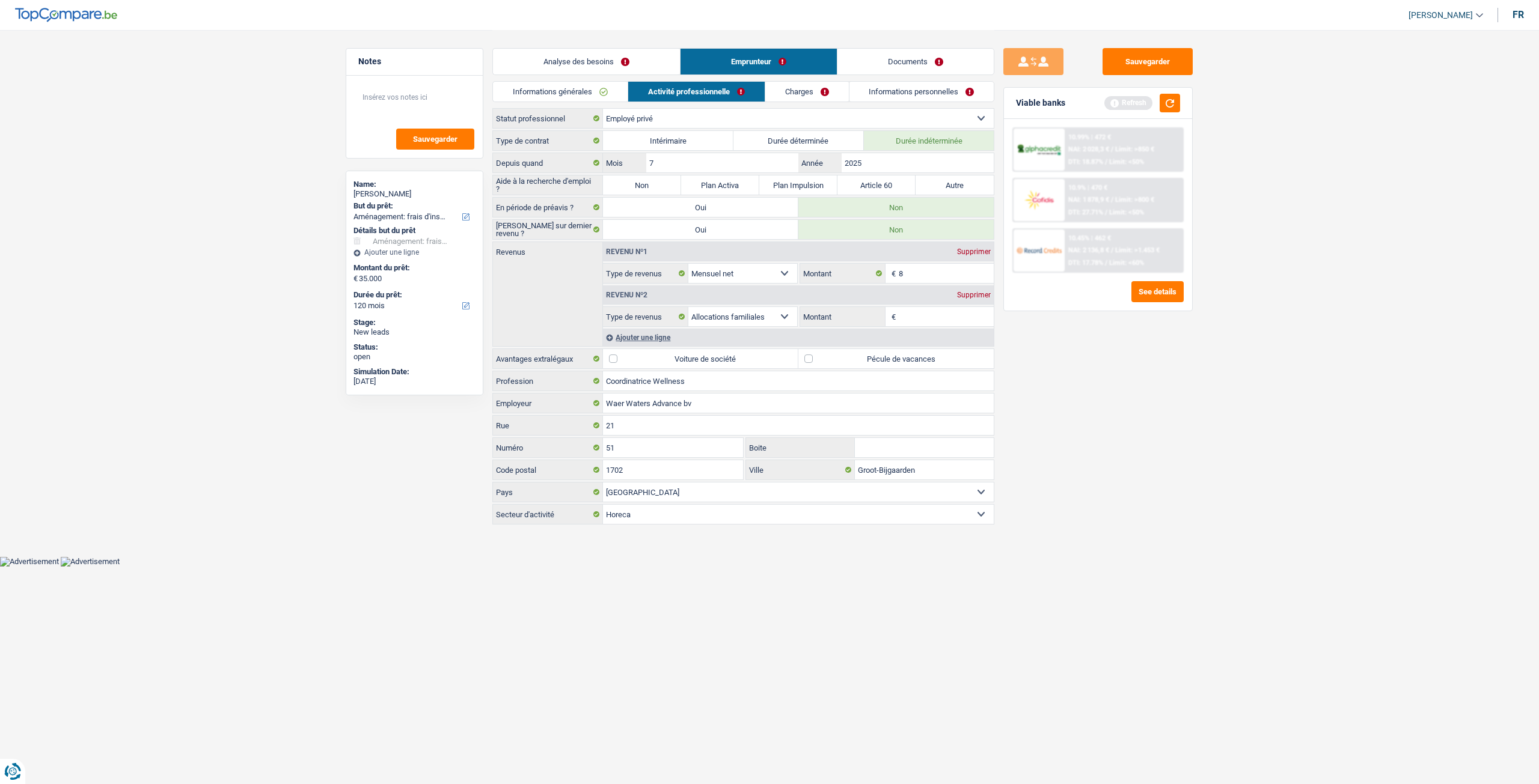
click at [976, 251] on div "Supprimer" at bounding box center [973, 252] width 39 height 8
select select "familyAllowances"
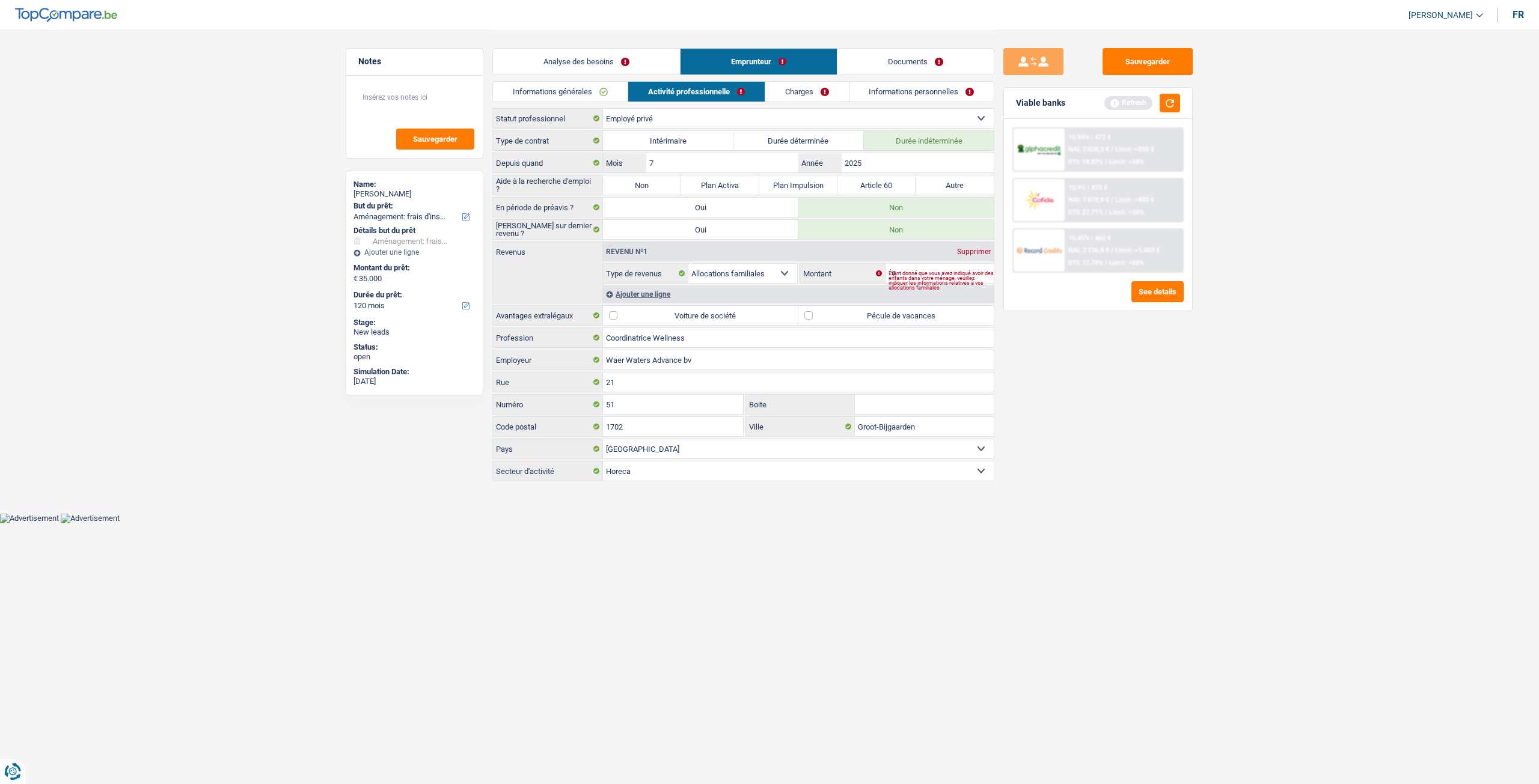
click at [982, 251] on div "Supprimer" at bounding box center [973, 252] width 39 height 8
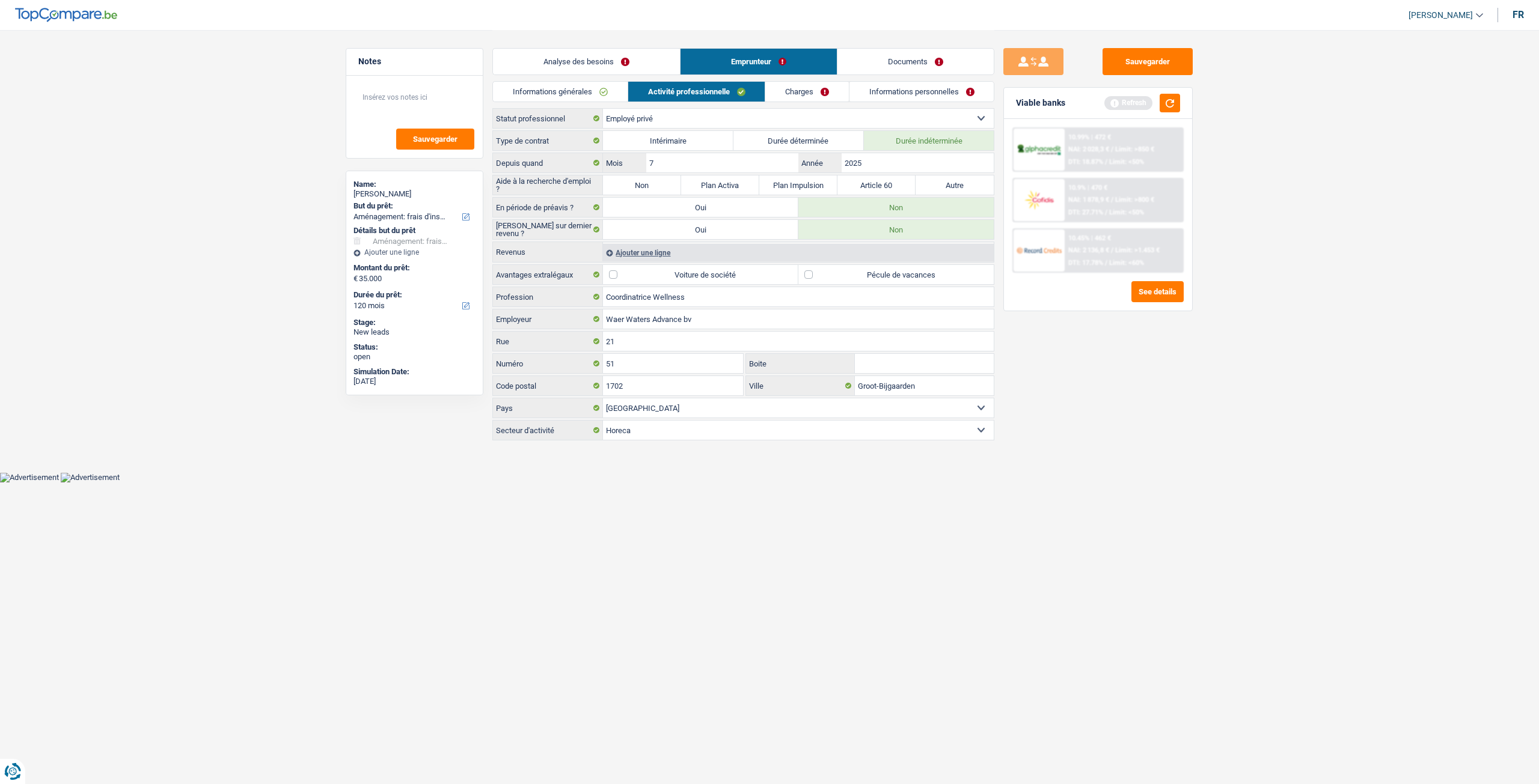
click at [672, 253] on div "Ajouter une ligne" at bounding box center [798, 253] width 391 height 17
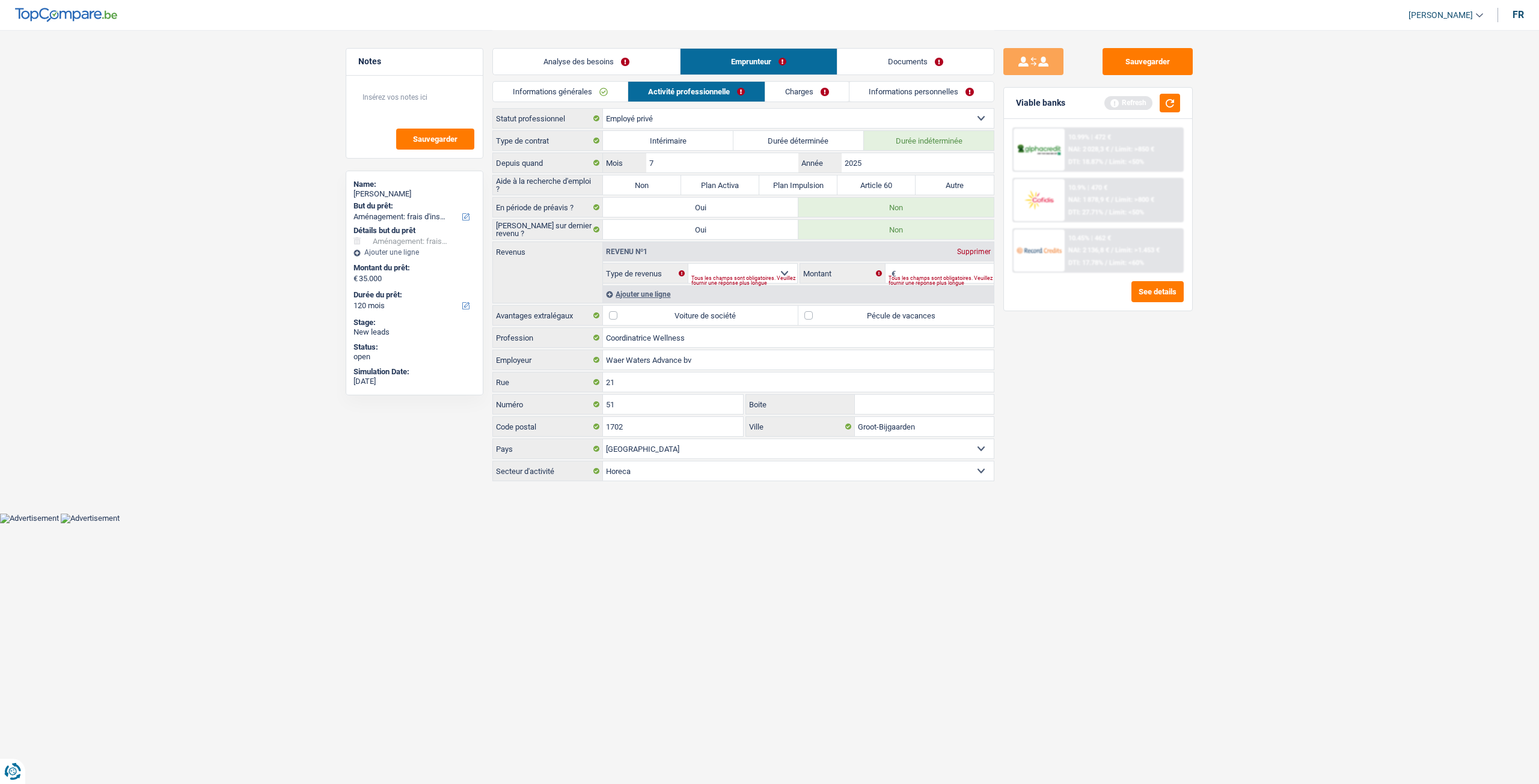
click at [754, 279] on div "Tous les champs sont obligatoires. Veuillez fournir une réponse plus longue" at bounding box center [744, 280] width 105 height 5
click at [767, 264] on select "Allocation d'handicap Allocations chômage Allocations familiales Chèques repas …" at bounding box center [743, 274] width 109 height 19
select select "netSalary"
click at [689, 264] on select "Allocation d'handicap Allocations chômage Allocations familiales Chèques repas …" at bounding box center [743, 274] width 109 height 19
click at [924, 269] on div "€ Montant Selon le statut professionnel choisi à l’étape précédente, veuillez i…" at bounding box center [896, 274] width 193 height 19
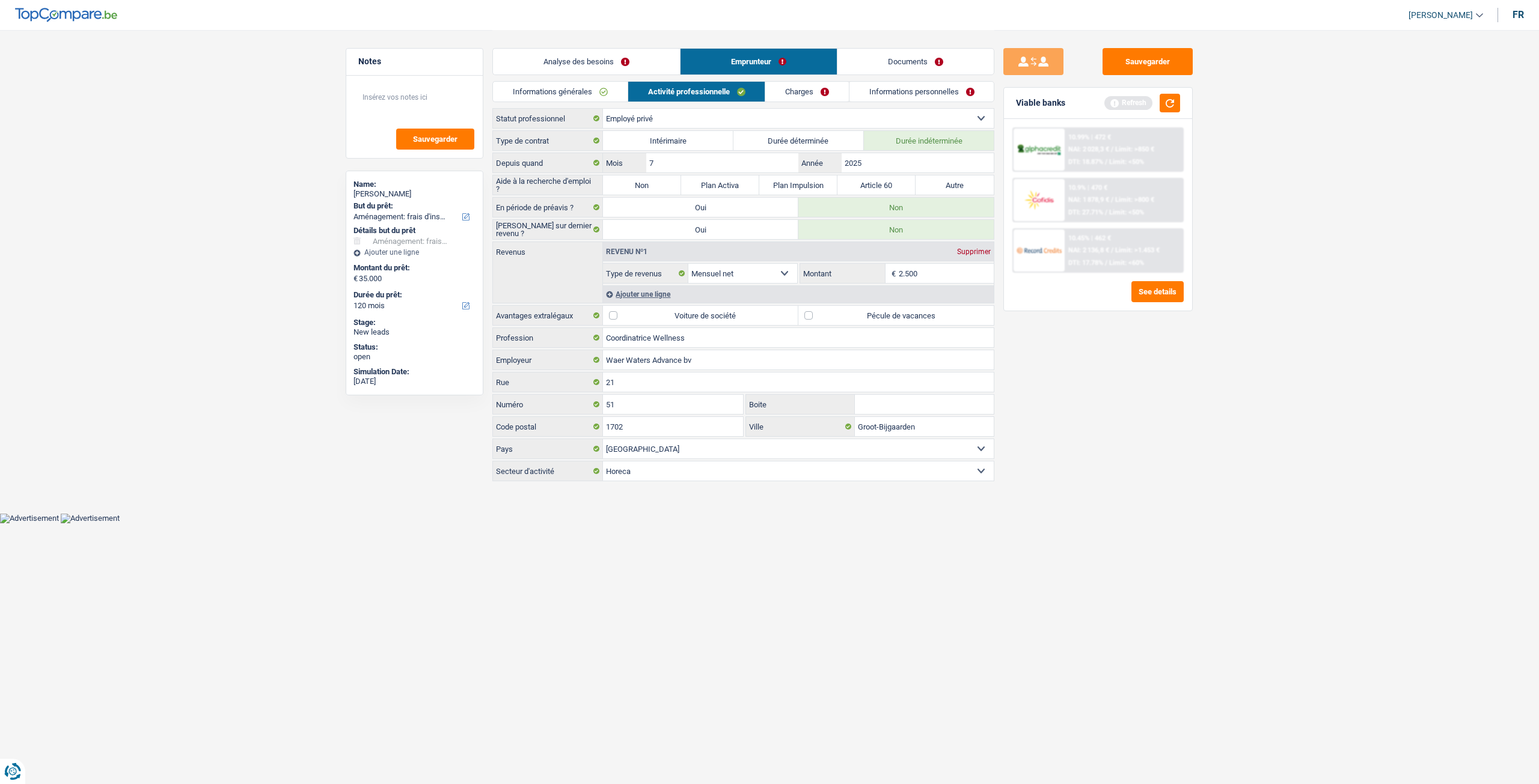
type input "2.500"
drag, startPoint x: 1135, startPoint y: 406, endPoint x: 861, endPoint y: 333, distance: 283.6
click at [1134, 406] on div "Sauvegarder Viable banks Refresh 10.99% | 472 € NAI: 2 028,3 € / Limit: >850 € …" at bounding box center [1098, 406] width 208 height 717
click at [668, 291] on div "Ajouter une ligne" at bounding box center [798, 294] width 391 height 17
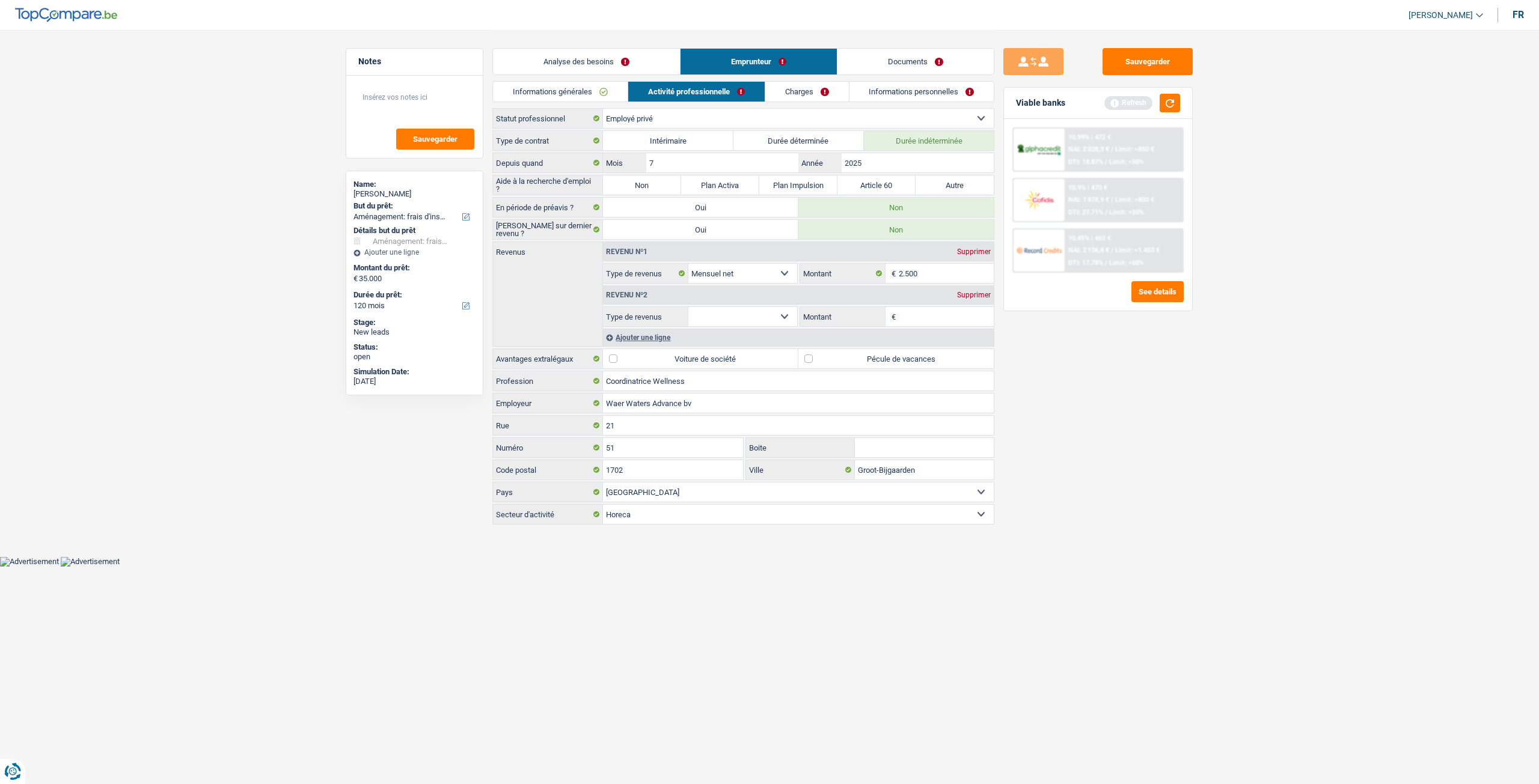
click at [736, 315] on select "Allocation d'handicap Allocations chômage Allocations familiales Chèques repas …" at bounding box center [743, 317] width 109 height 19
select select "mealVouchers"
click at [689, 307] on select "Allocation d'handicap Allocations chômage Allocations familiales Chèques repas …" at bounding box center [743, 317] width 109 height 19
click at [913, 314] on input "Montant par jour" at bounding box center [946, 317] width 96 height 19
type input "5,0"
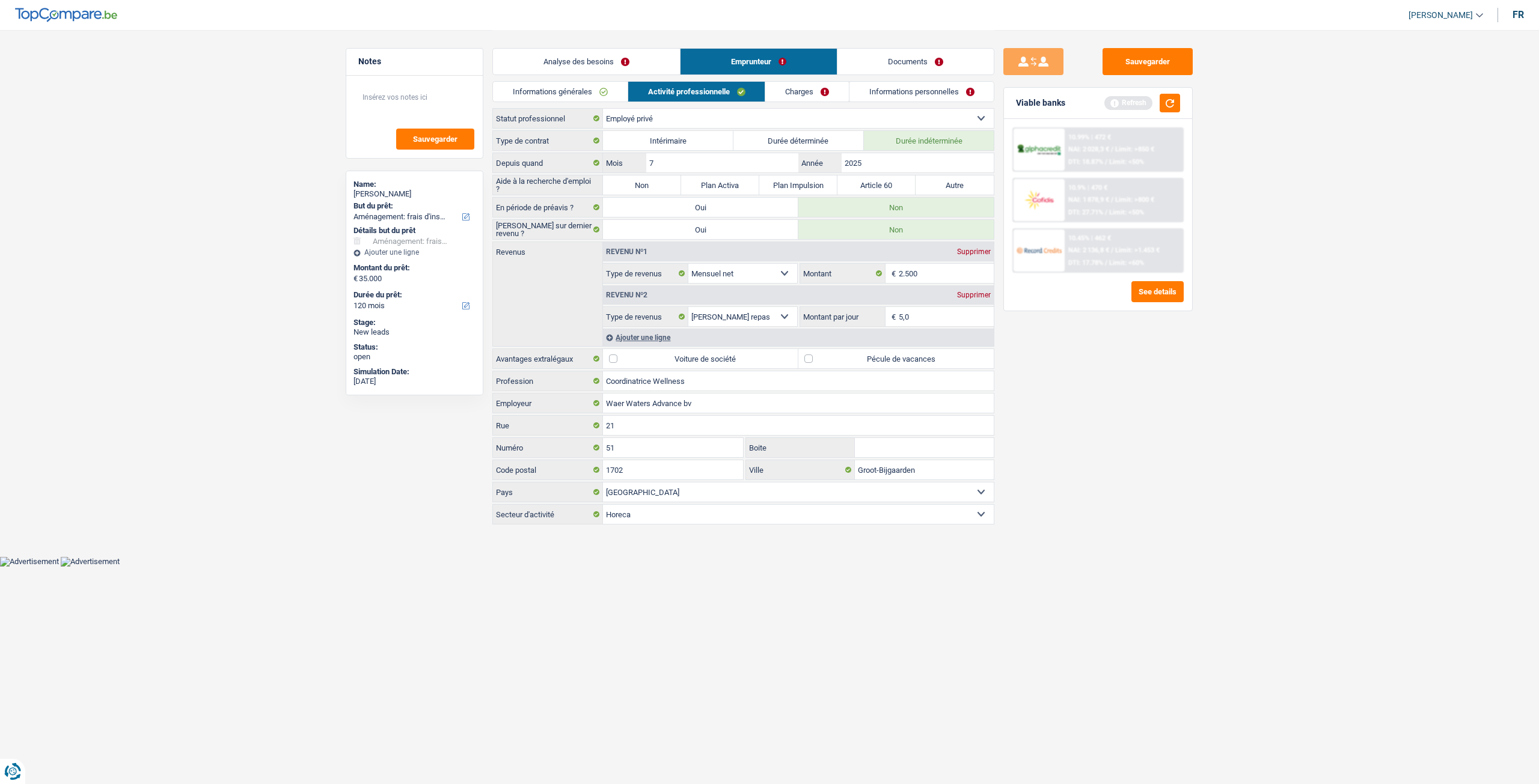
click at [1108, 438] on div "Sauvegarder Viable banks Refresh 10.99% | 472 € NAI: 2 028,3 € / Limit: >850 € …" at bounding box center [1098, 406] width 208 height 717
click at [663, 332] on div "Ajouter une ligne" at bounding box center [798, 337] width 391 height 17
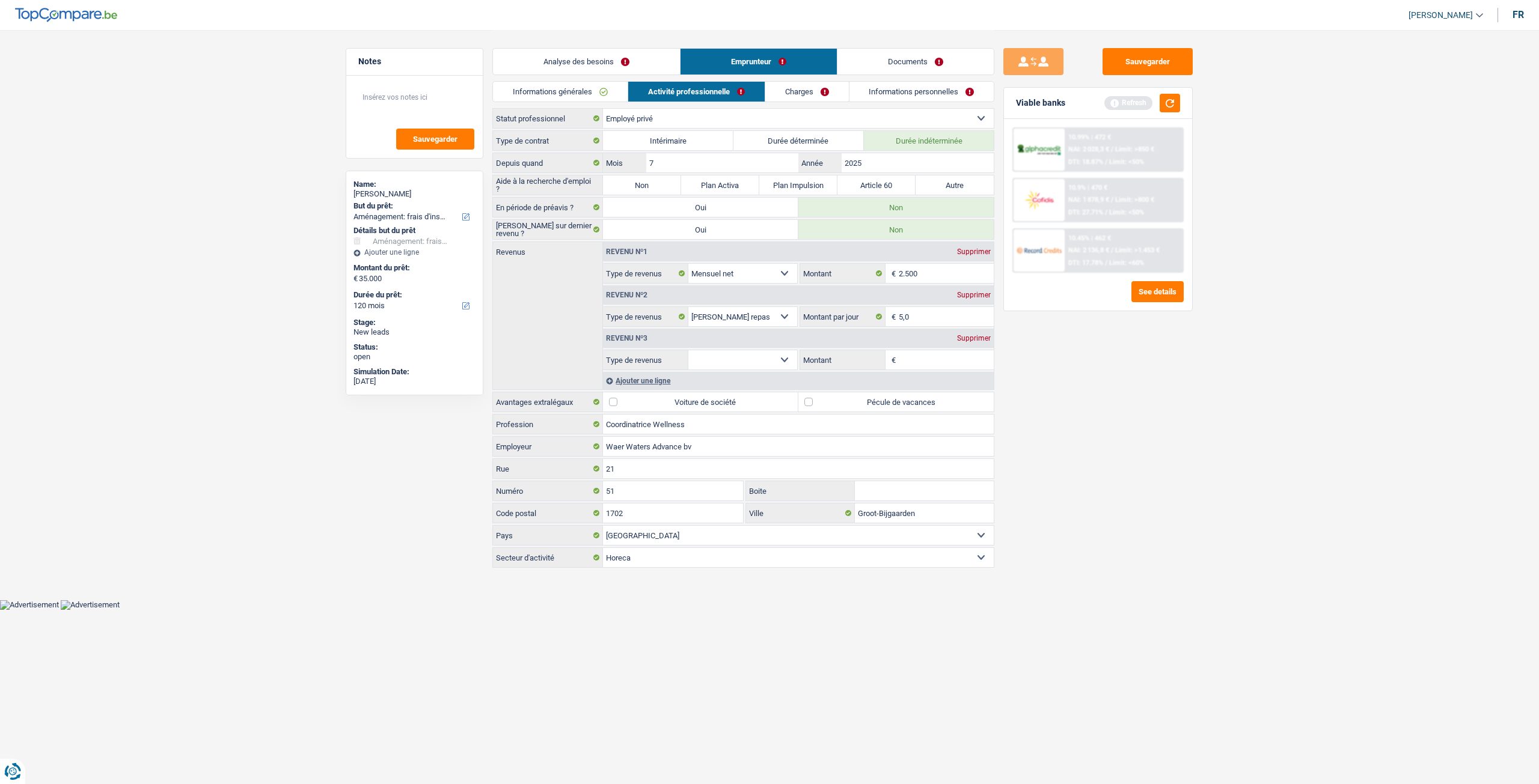
click at [747, 361] on select "Allocation d'handicap Allocations chômage Allocations familiales Chèques repas …" at bounding box center [743, 360] width 109 height 19
select select "familyAllowances"
click at [689, 350] on select "Allocation d'handicap Allocations chômage Allocations familiales Chèques repas …" at bounding box center [743, 360] width 109 height 19
click at [917, 355] on input "Montant" at bounding box center [946, 360] width 96 height 19
click at [877, 407] on label "Pécule de vacances" at bounding box center [895, 402] width 195 height 19
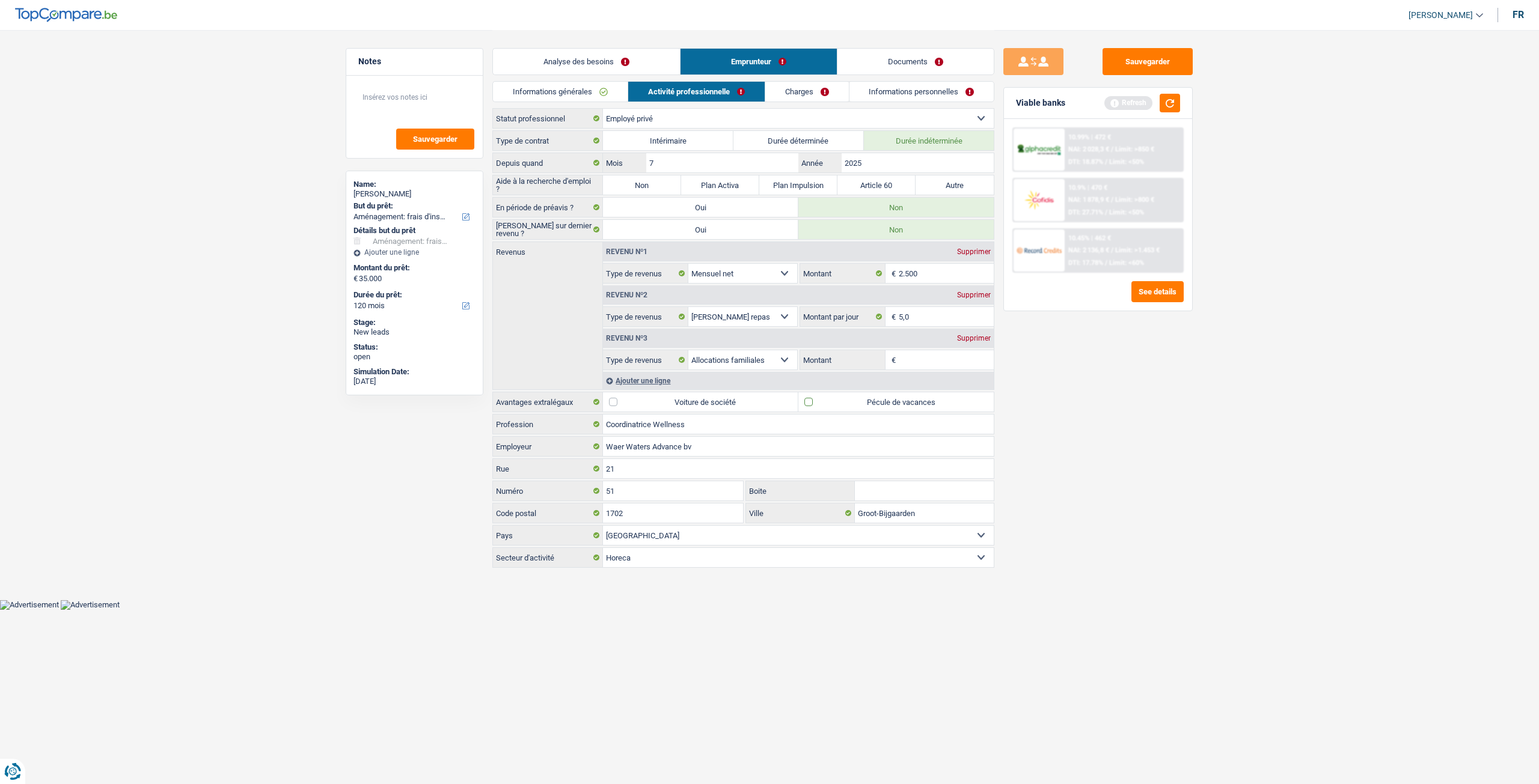
click at [877, 407] on input "Pécule de vacances" at bounding box center [895, 402] width 195 height 19
checkbox input "true"
click at [917, 367] on div "Revenu nº1 Supprimer Allocation d'handicap Allocations chômage Allocations fami…" at bounding box center [798, 316] width 392 height 147
click at [957, 362] on input "Montant" at bounding box center [946, 360] width 96 height 19
click at [597, 96] on link "Informations générales" at bounding box center [560, 91] width 135 height 20
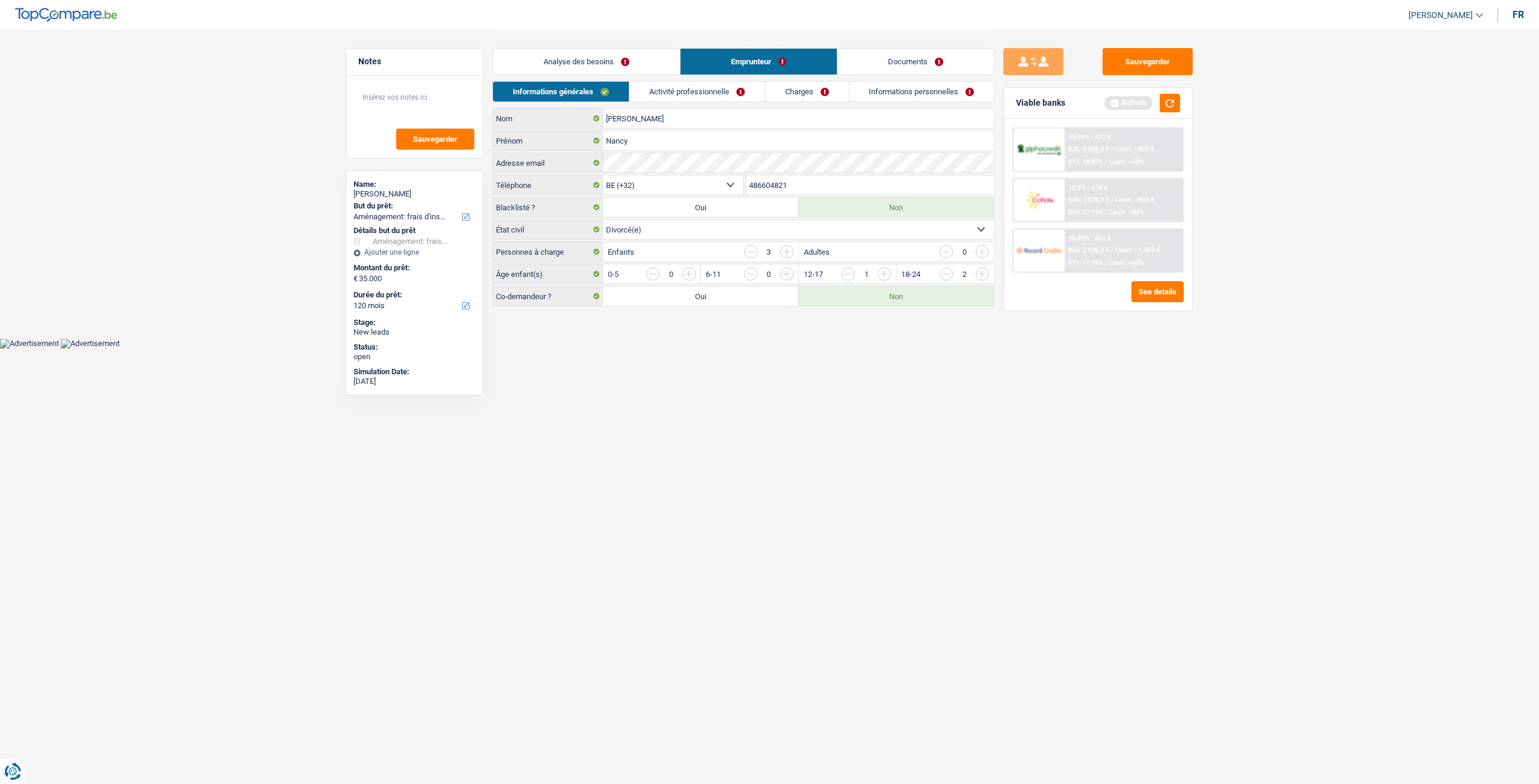
click at [711, 94] on link "Activité professionnelle" at bounding box center [696, 91] width 135 height 20
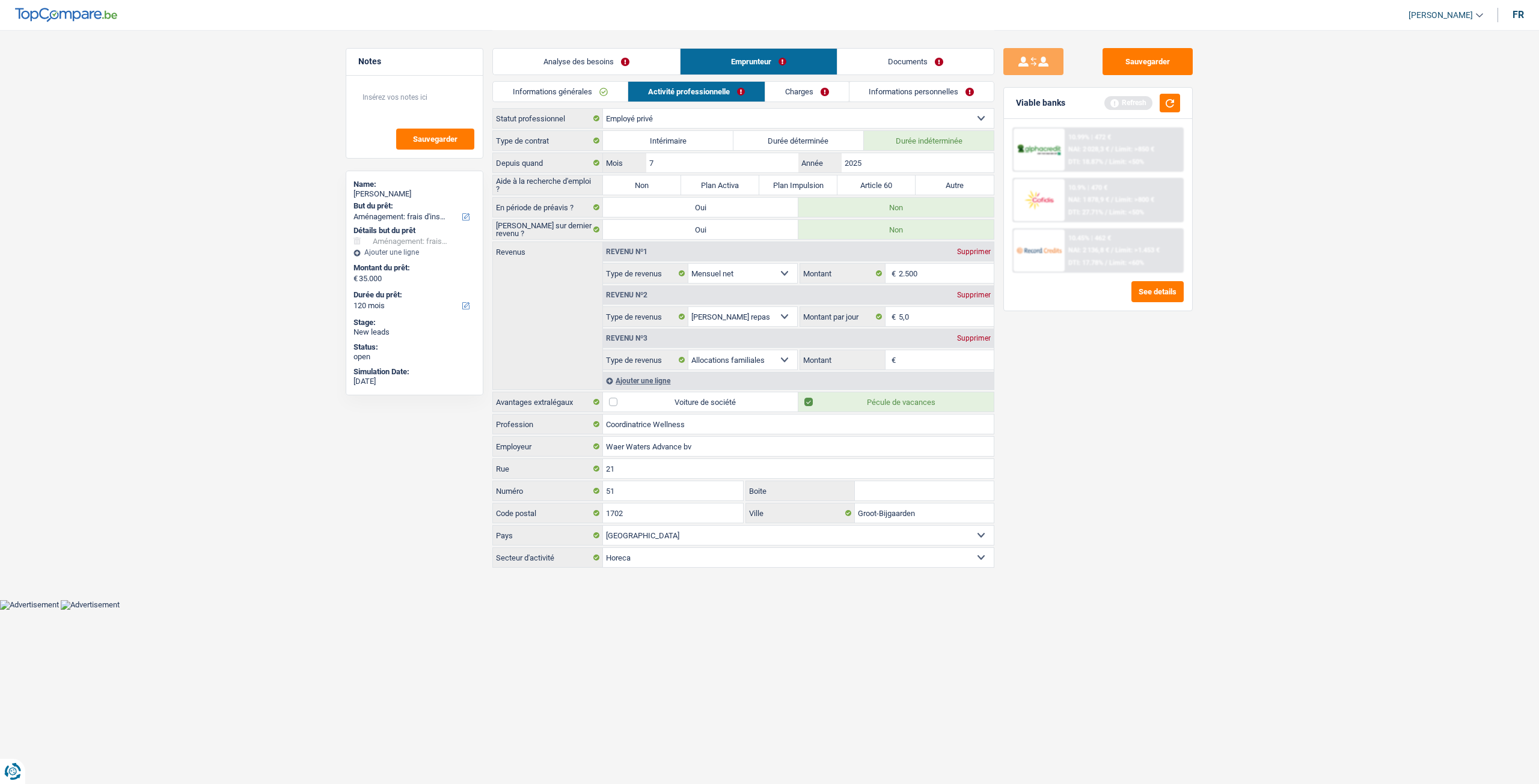
click at [970, 335] on div "Supprimer" at bounding box center [973, 339] width 39 height 8
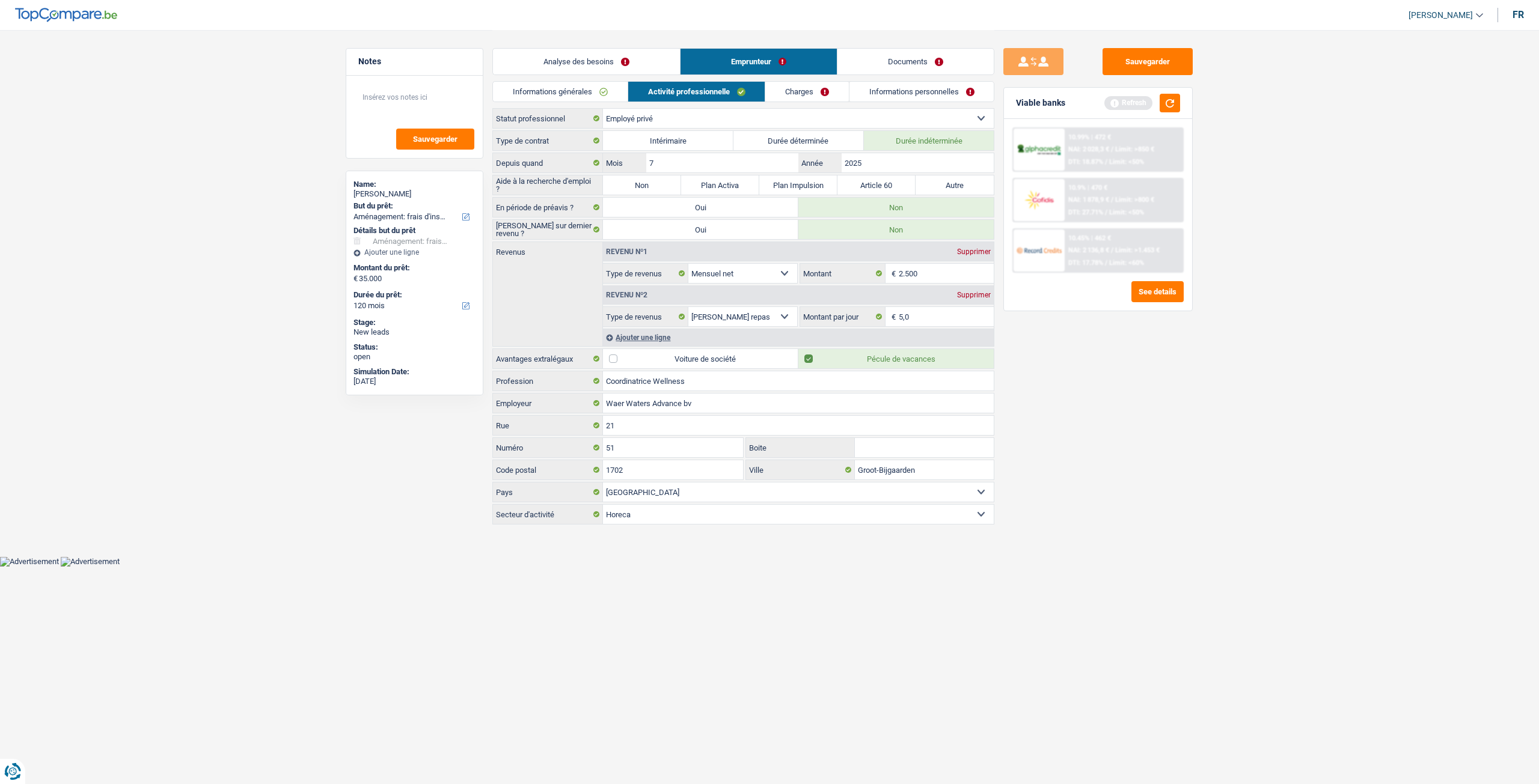
click at [816, 96] on link "Charges" at bounding box center [806, 91] width 83 height 20
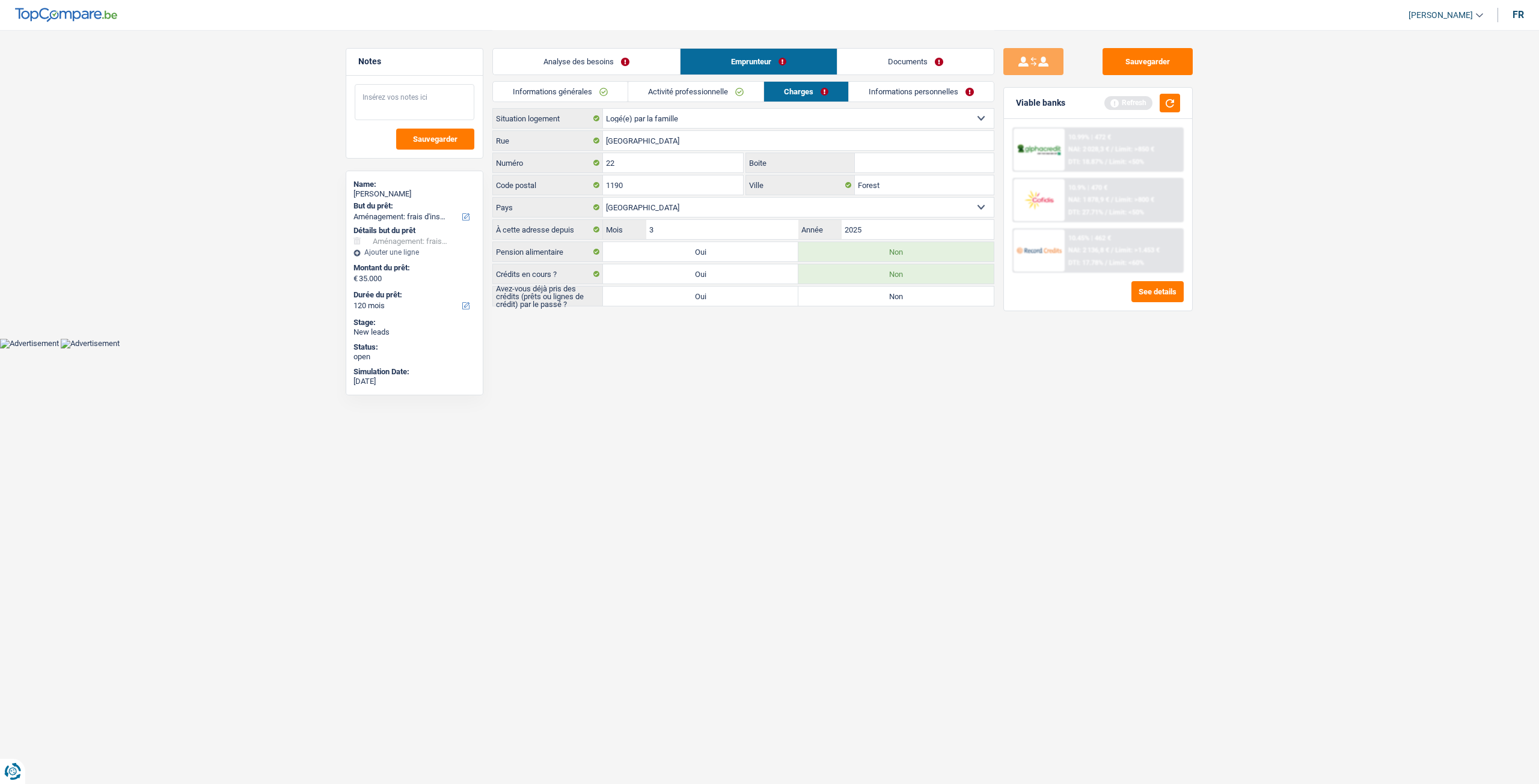
click at [418, 116] on textarea at bounding box center [414, 102] width 120 height 36
type textarea "Loger chez une amie"
click at [443, 140] on span "Sauvegarder" at bounding box center [435, 139] width 44 height 8
click at [625, 64] on link "Analyse des besoins" at bounding box center [586, 61] width 187 height 26
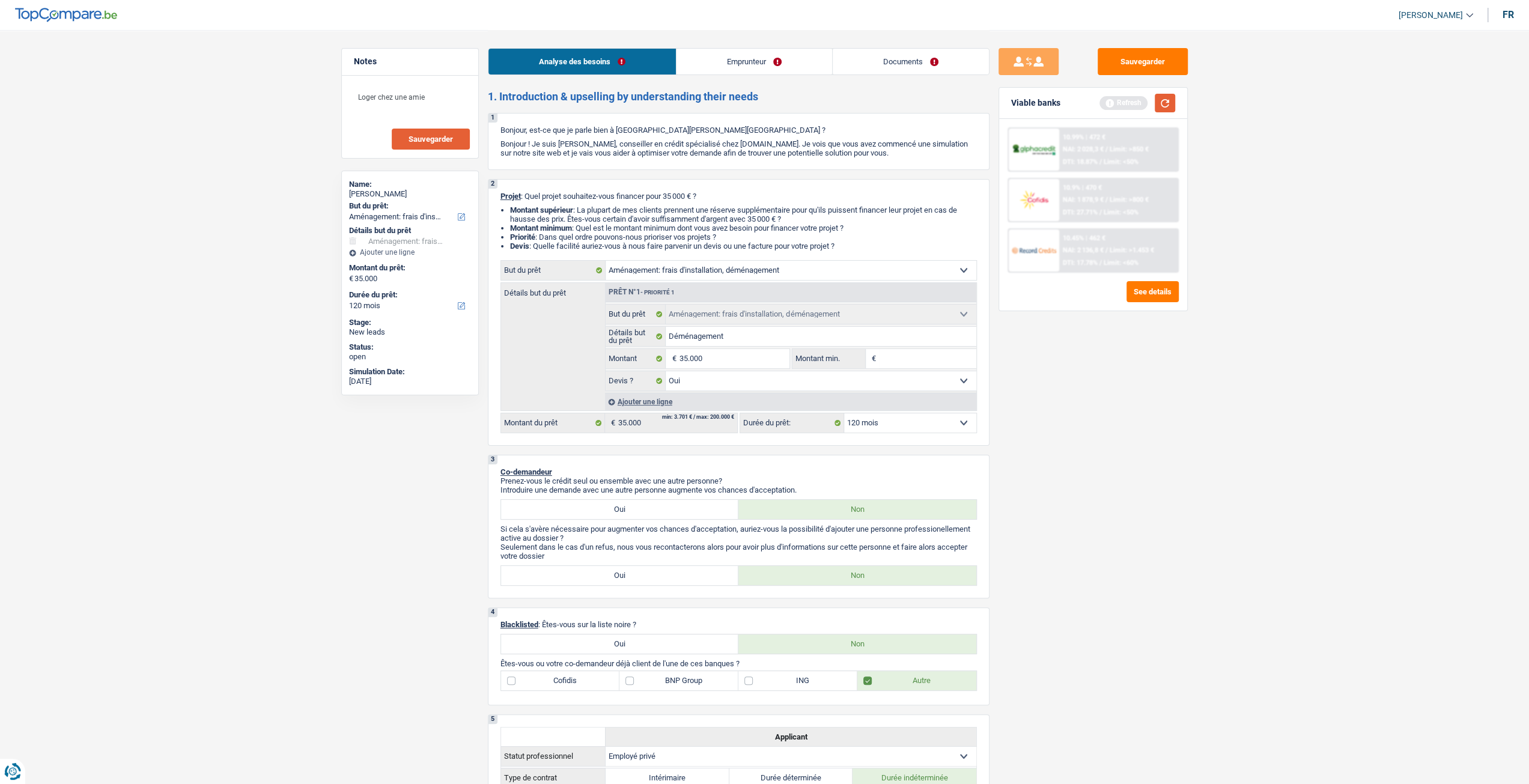
click at [1168, 109] on button "button" at bounding box center [1164, 102] width 20 height 18
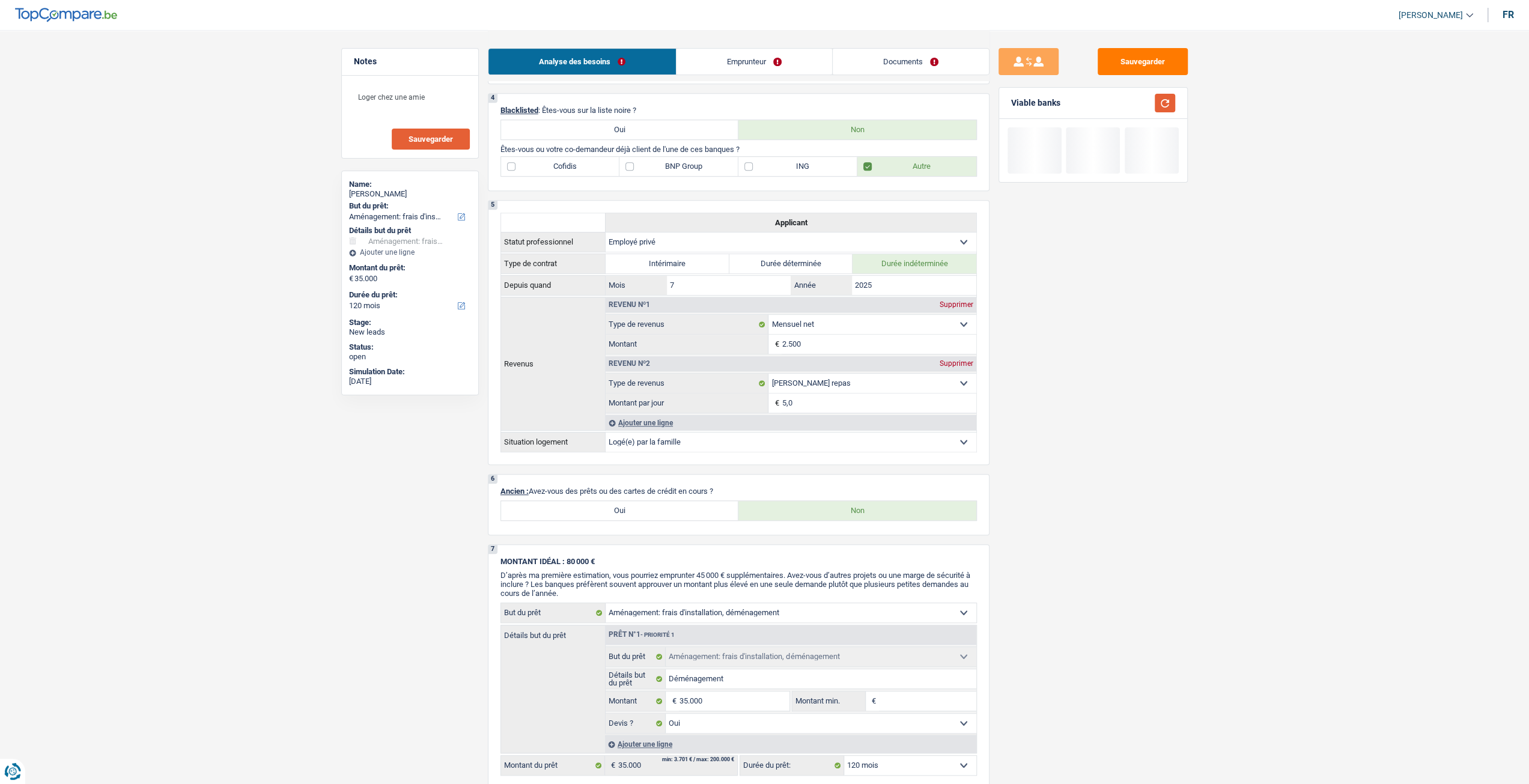
scroll to position [500, 0]
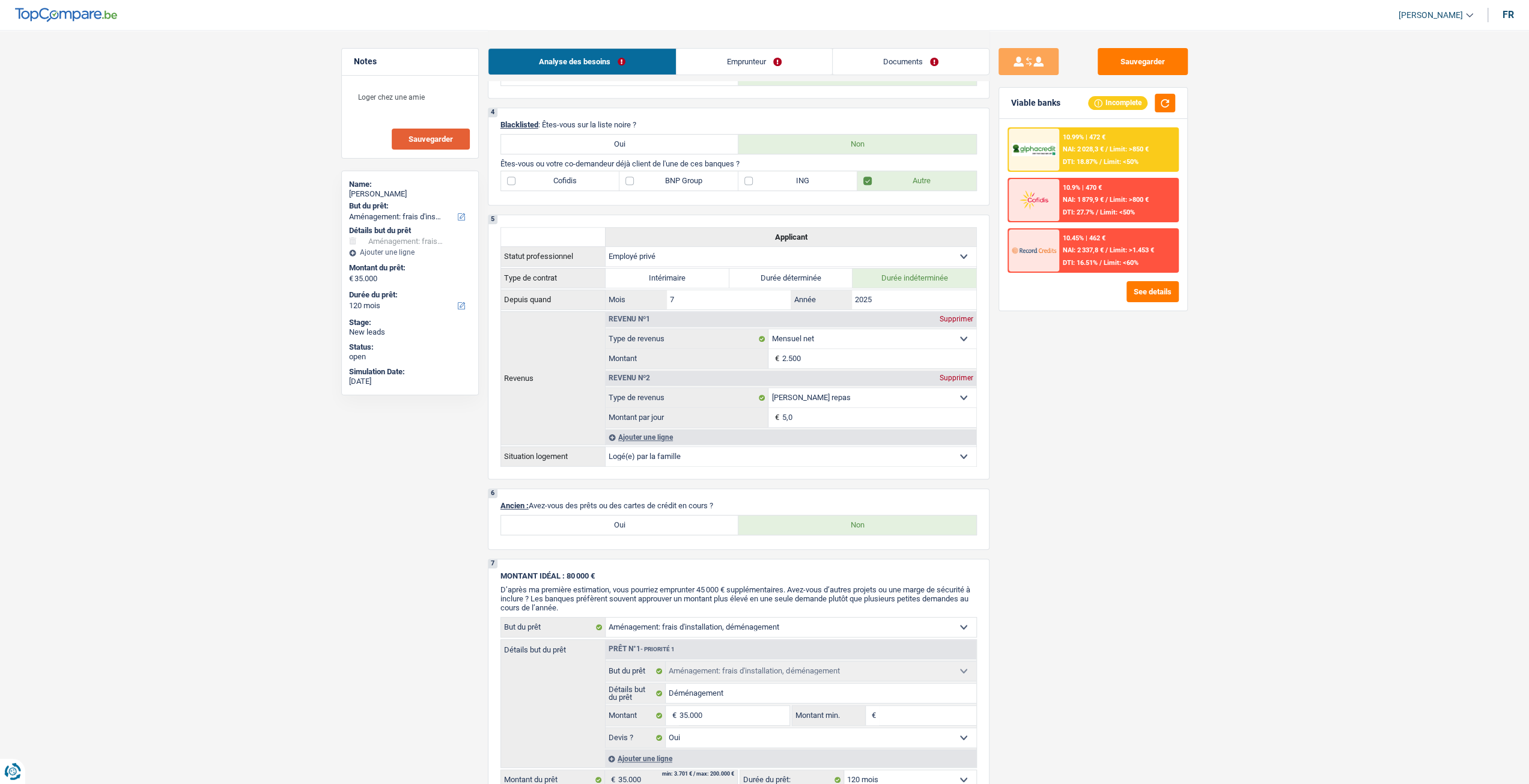
click at [783, 58] on link "Emprunteur" at bounding box center [754, 61] width 156 height 26
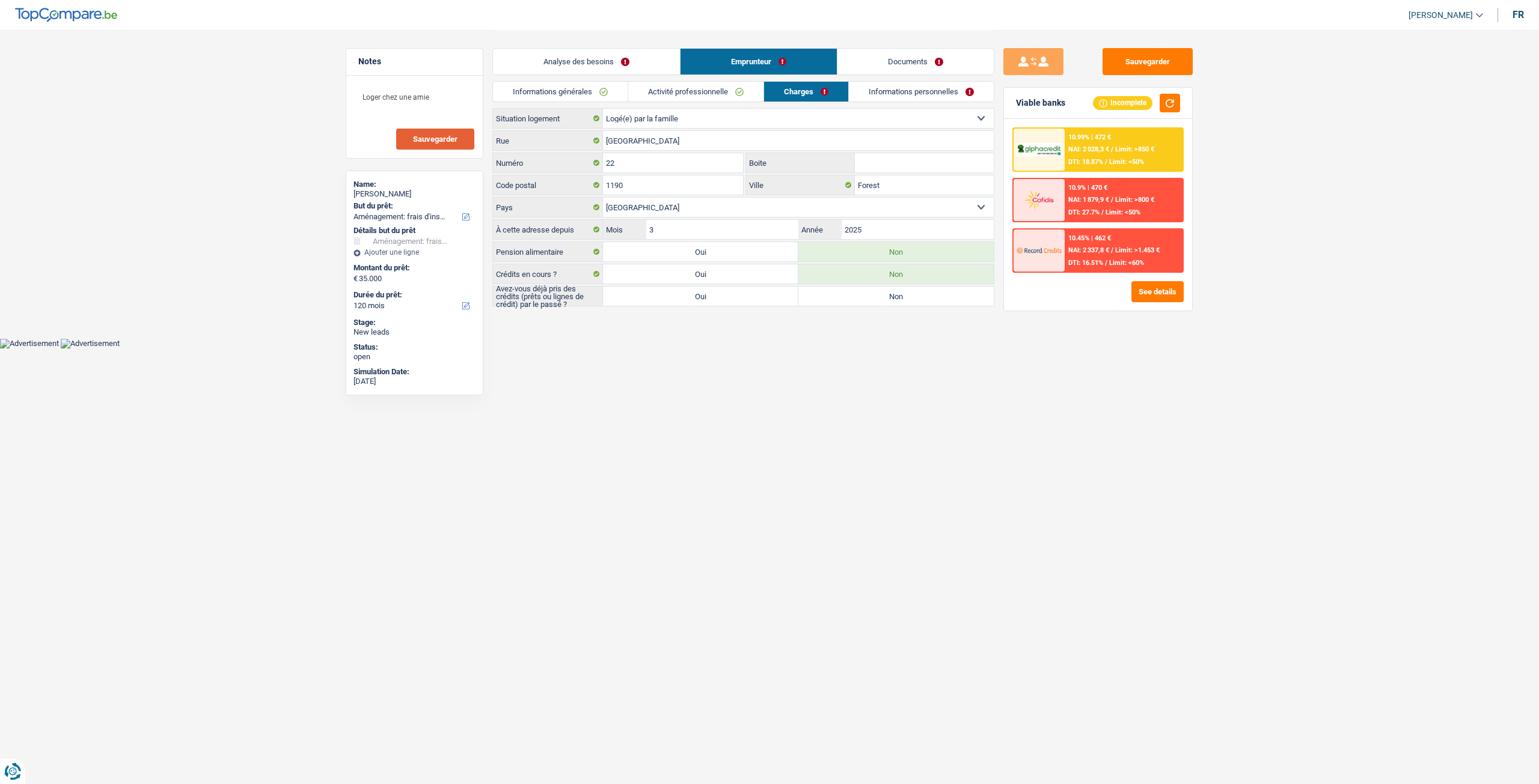
click at [894, 84] on link "Informations personnelles" at bounding box center [920, 91] width 145 height 20
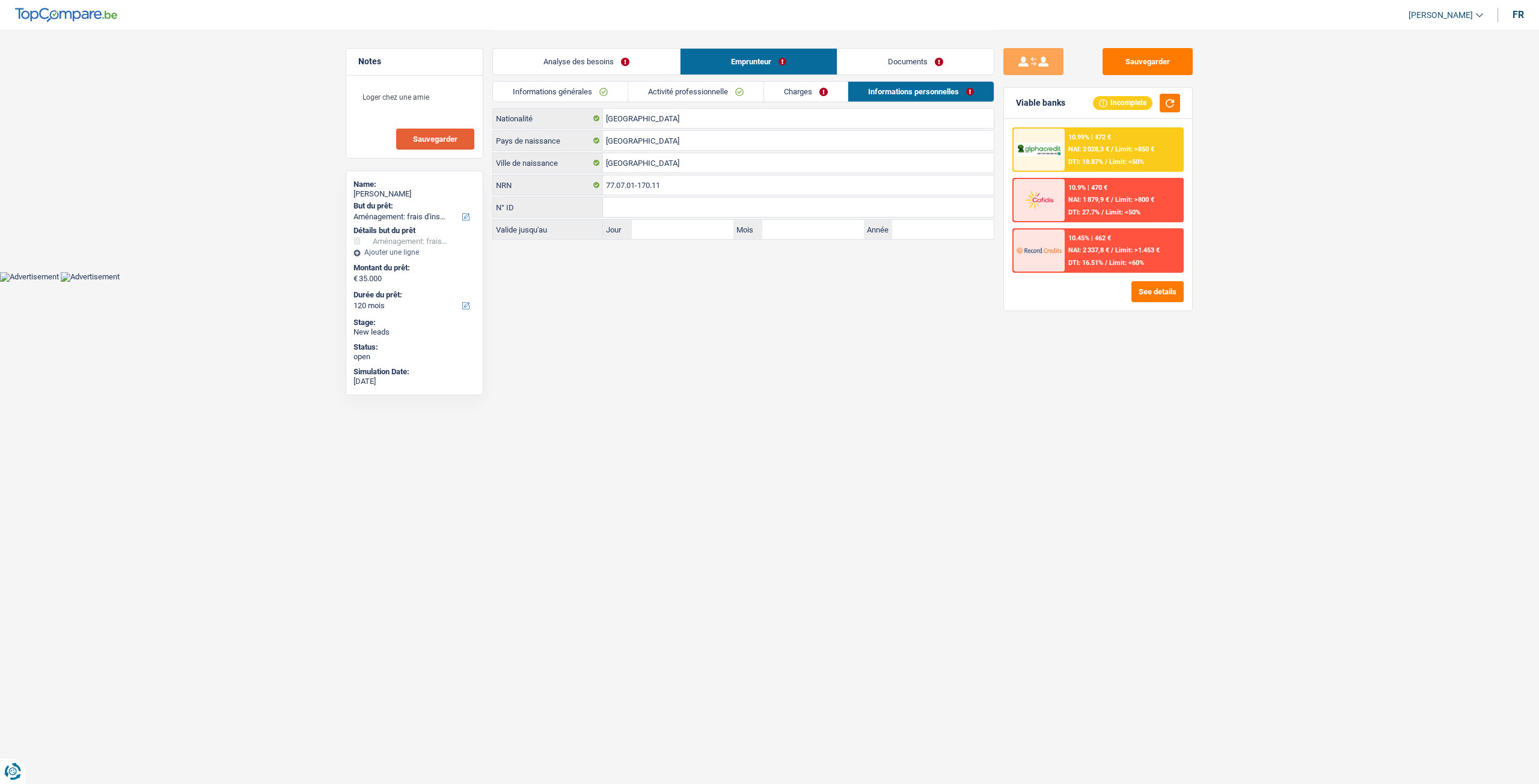
click at [806, 96] on link "Charges" at bounding box center [805, 91] width 83 height 20
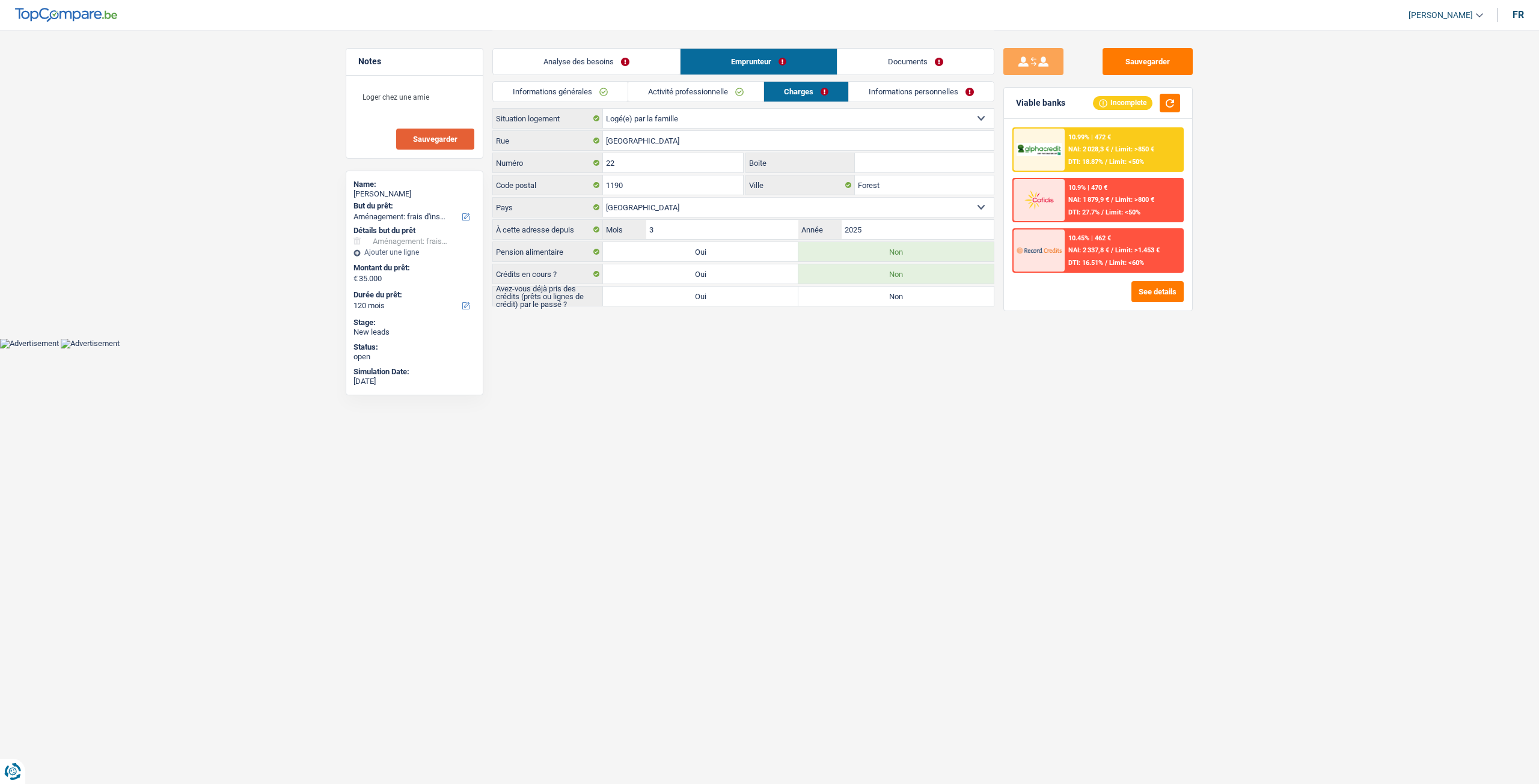
click at [588, 96] on link "Informations générales" at bounding box center [560, 91] width 135 height 20
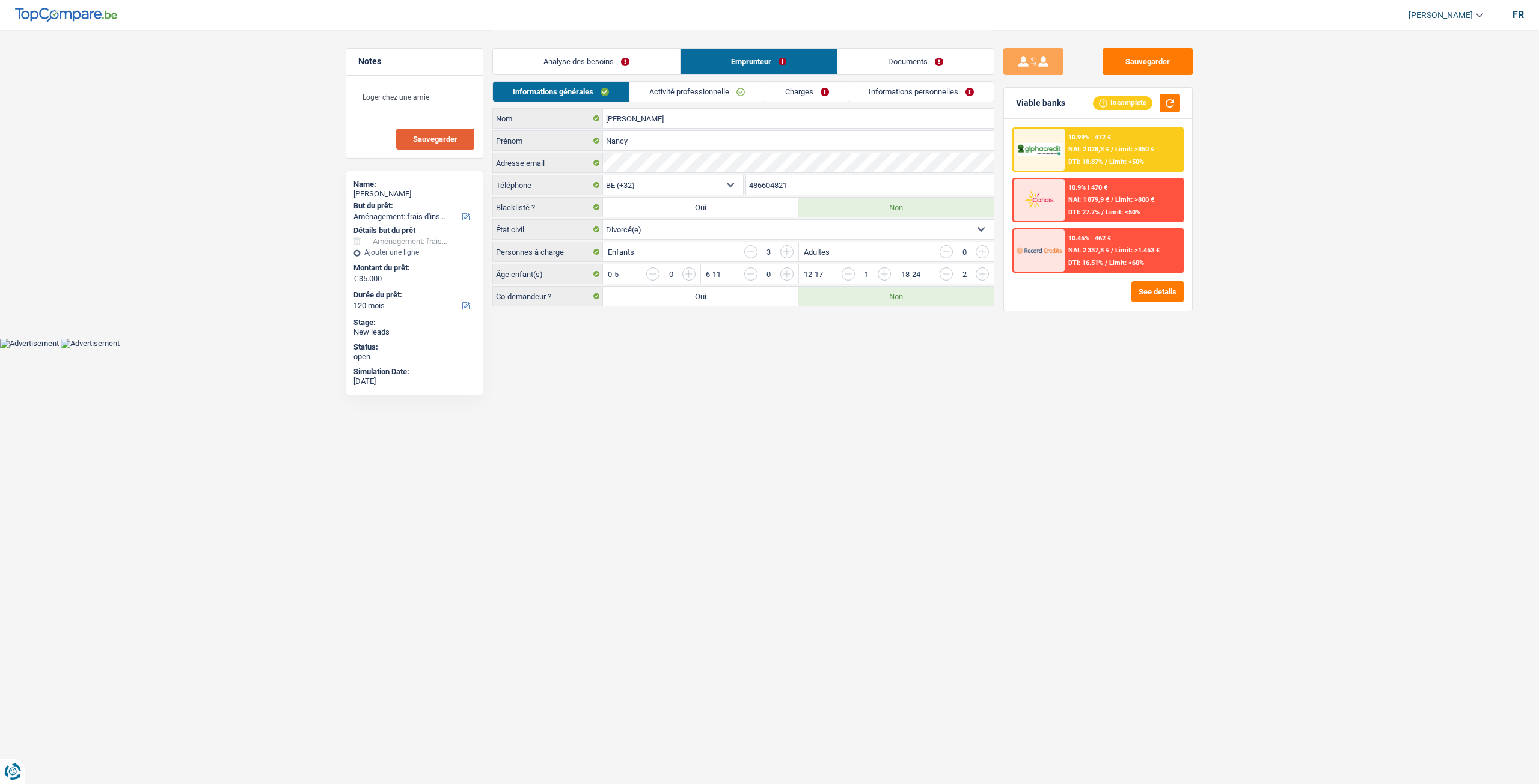
click at [828, 92] on link "Charges" at bounding box center [806, 91] width 83 height 20
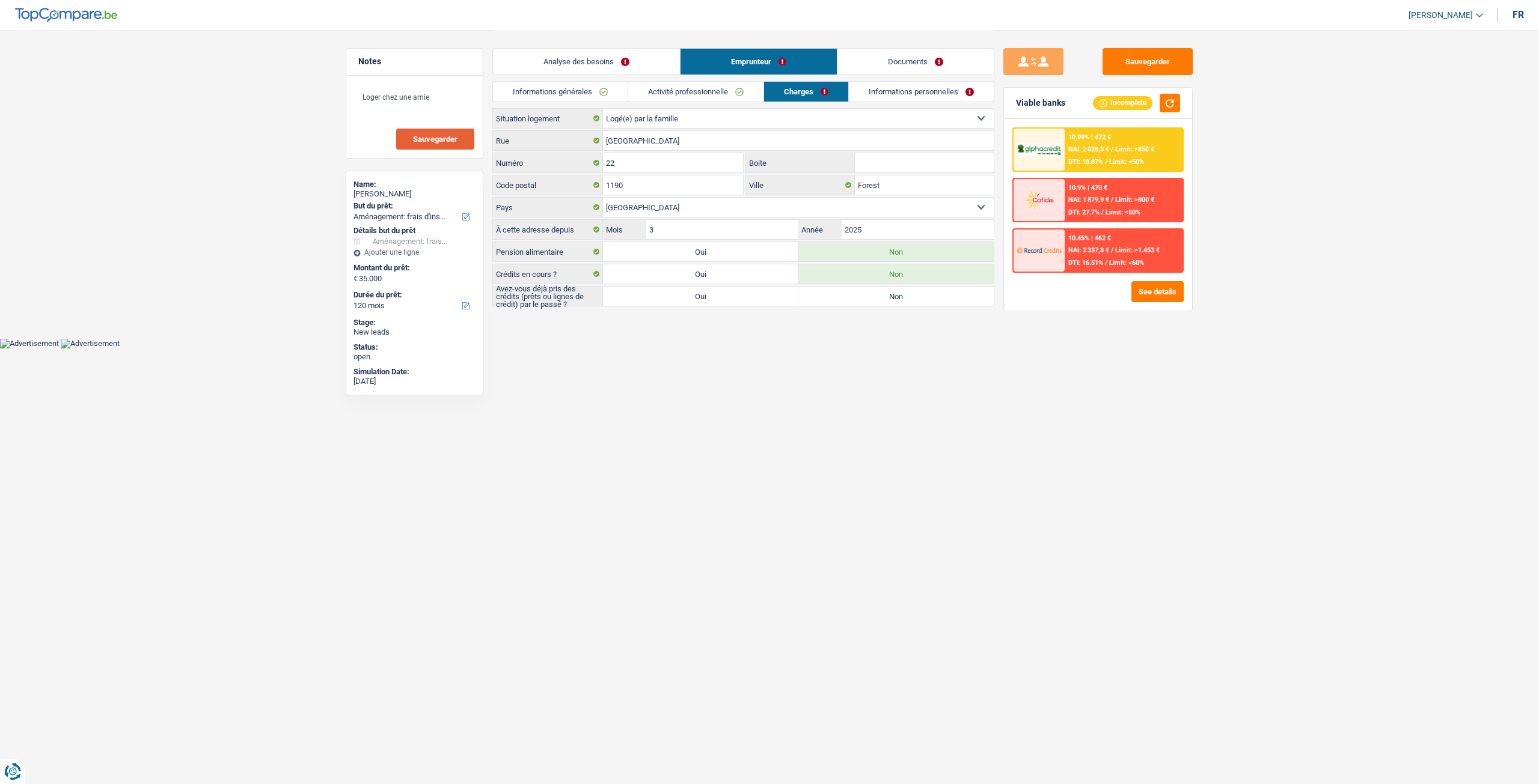
drag, startPoint x: 586, startPoint y: 49, endPoint x: 593, endPoint y: 60, distance: 13.0
click at [586, 49] on link "Analyse des besoins" at bounding box center [586, 61] width 187 height 26
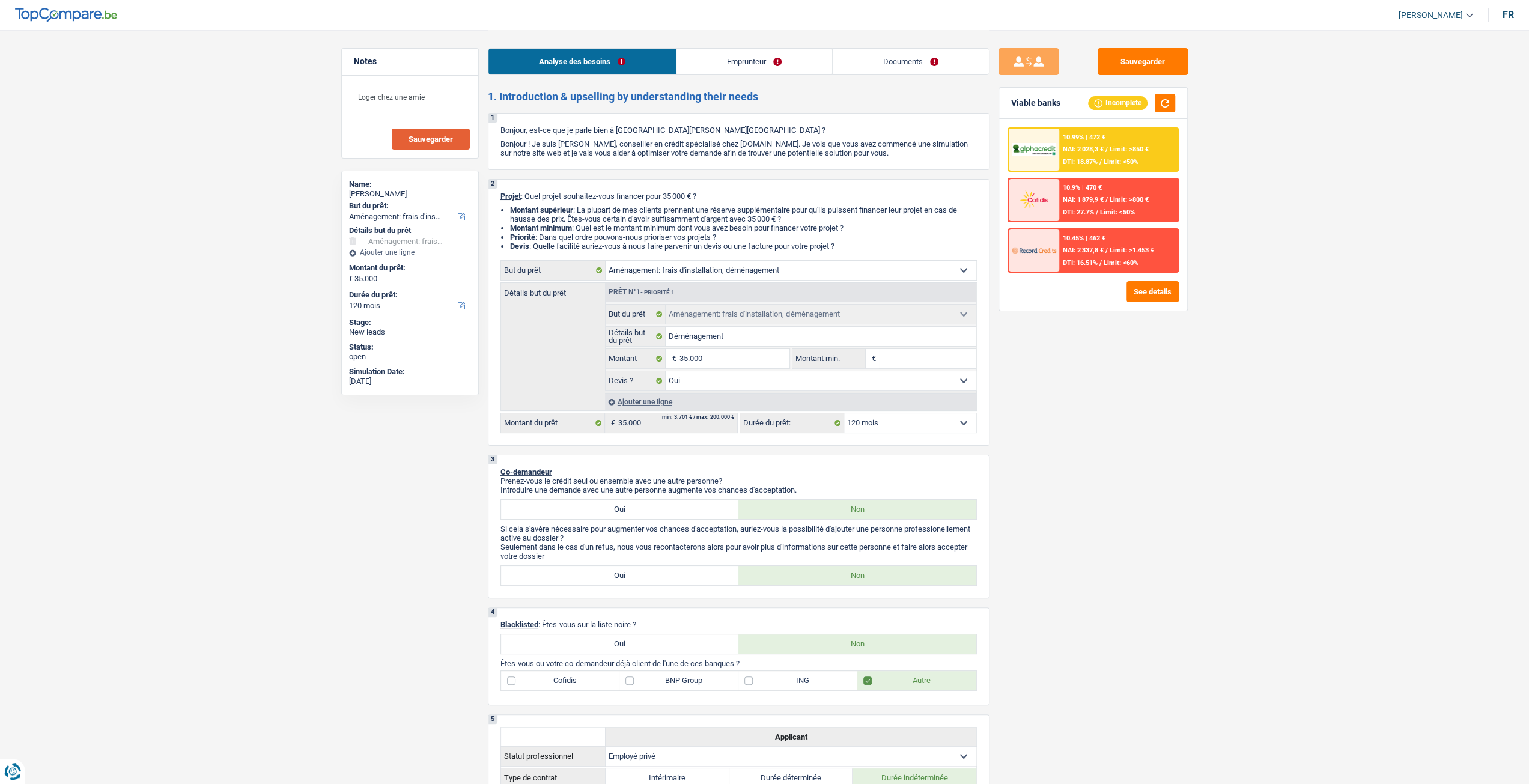
click at [738, 56] on link "Emprunteur" at bounding box center [754, 61] width 156 height 26
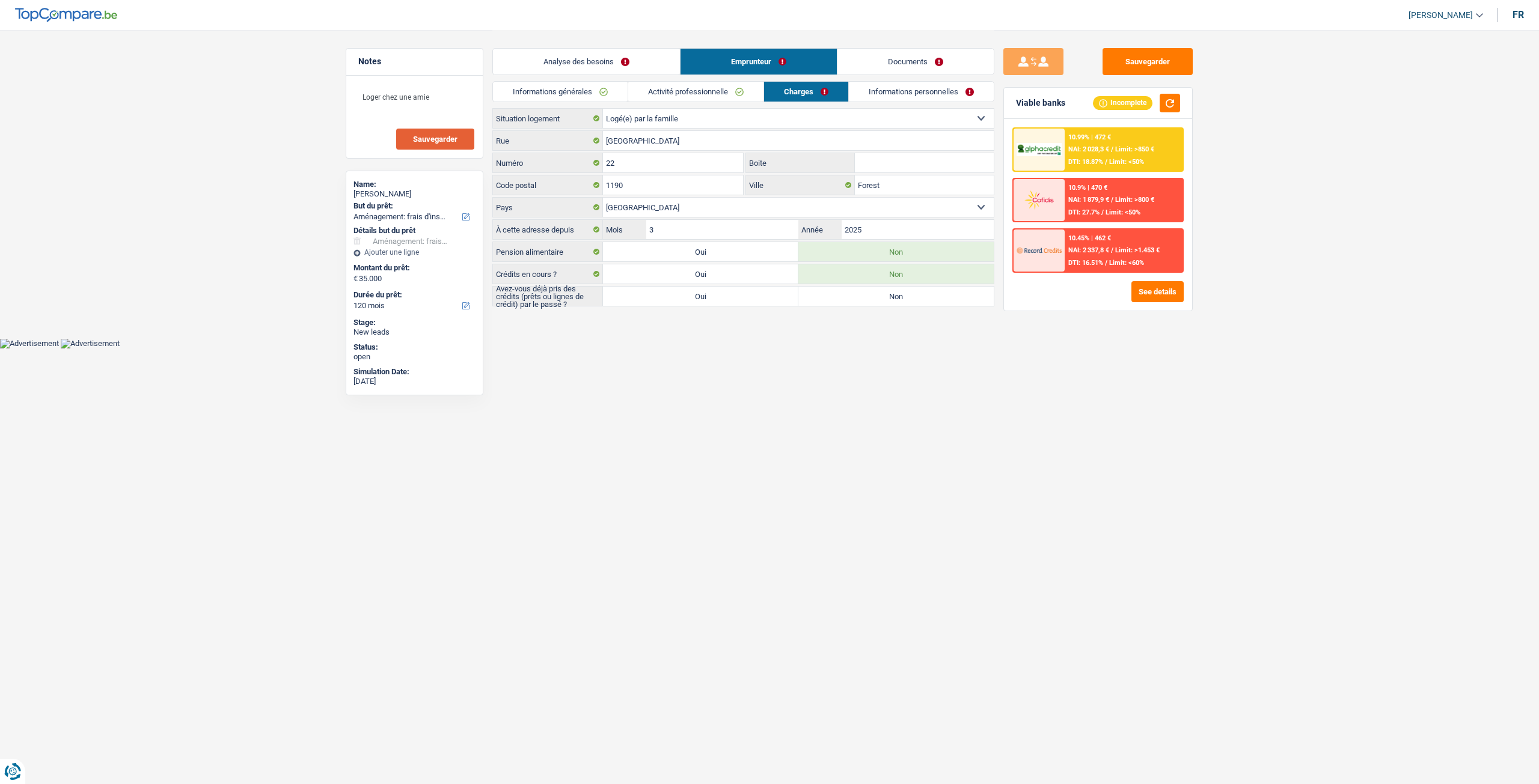
click at [894, 91] on link "Informations personnelles" at bounding box center [920, 91] width 145 height 20
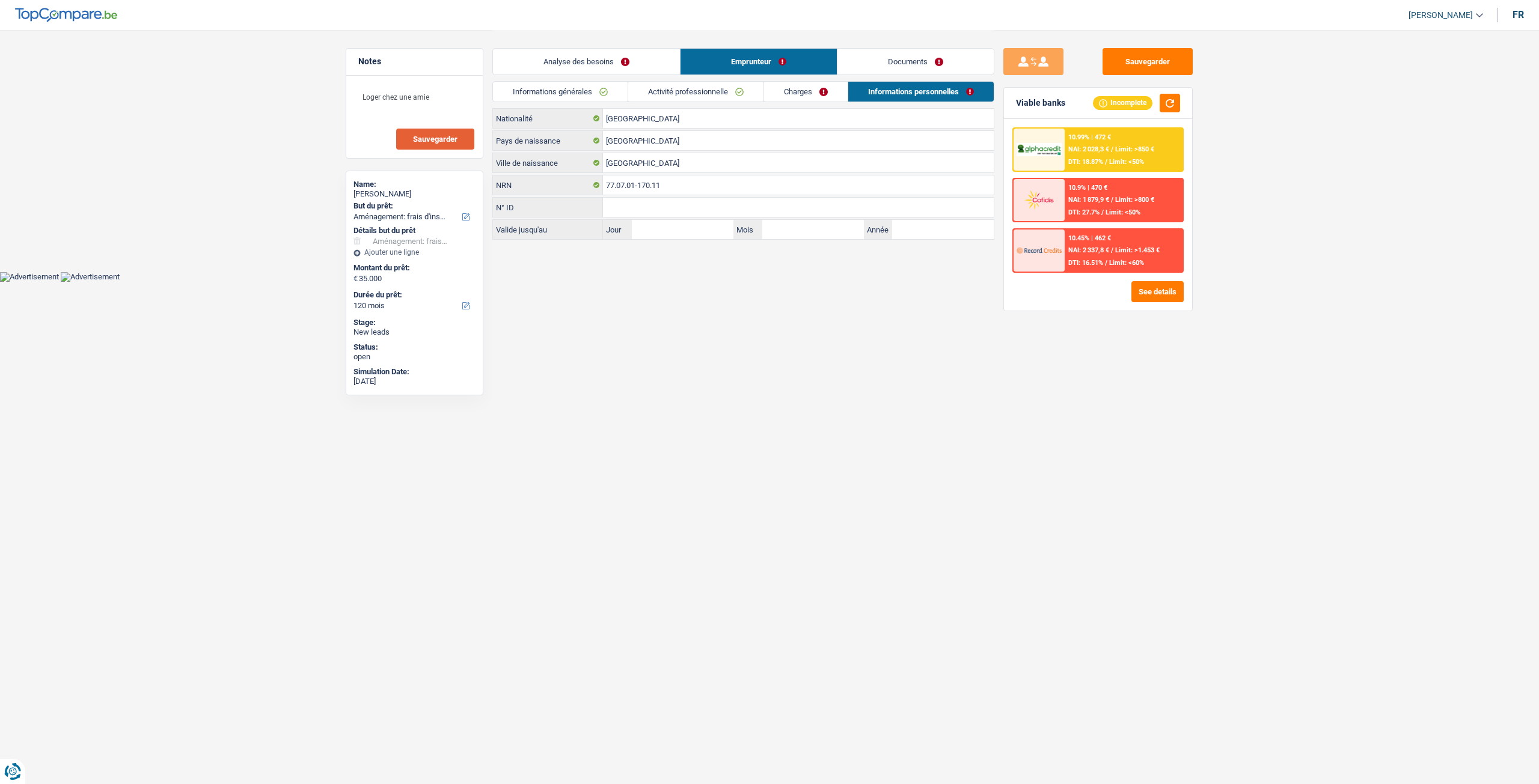
click at [802, 99] on link "Charges" at bounding box center [805, 91] width 83 height 20
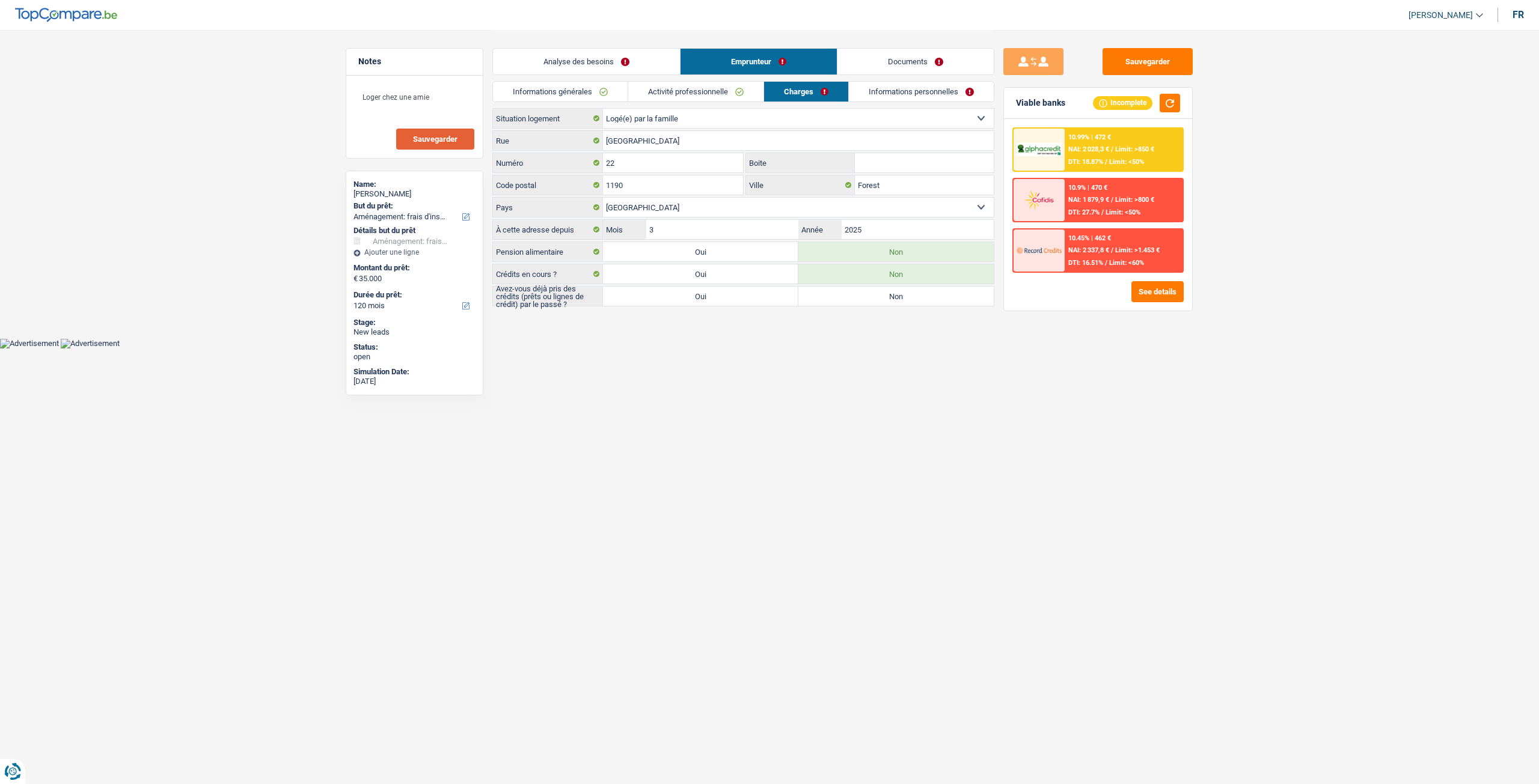
click at [876, 296] on label "Non" at bounding box center [895, 296] width 195 height 19
click at [876, 296] on input "Non" at bounding box center [895, 296] width 195 height 19
radio input "true"
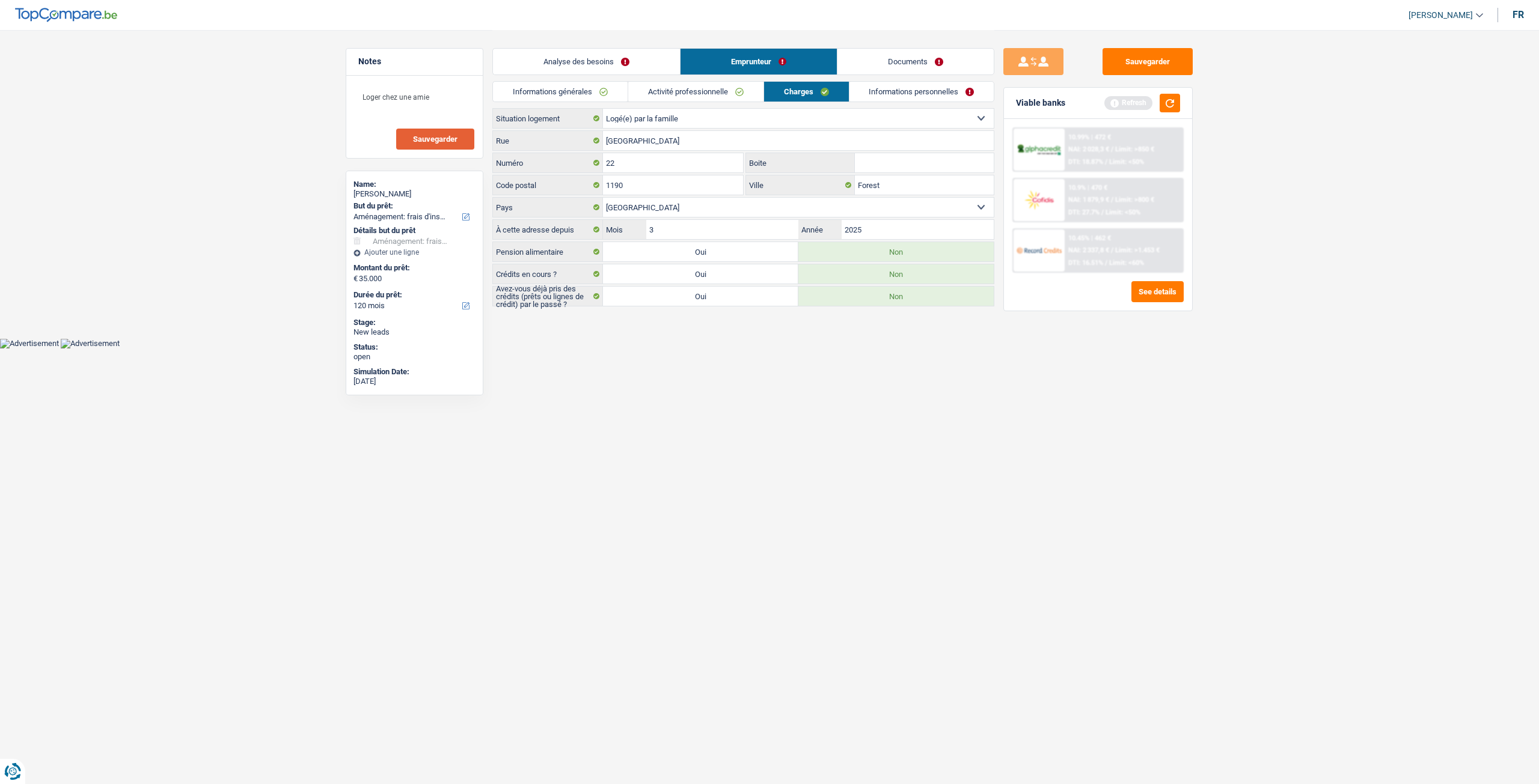
click at [714, 296] on label "Oui" at bounding box center [700, 296] width 195 height 19
click at [714, 296] on input "Oui" at bounding box center [700, 296] width 195 height 19
radio input "true"
click at [1172, 101] on button "button" at bounding box center [1169, 102] width 20 height 18
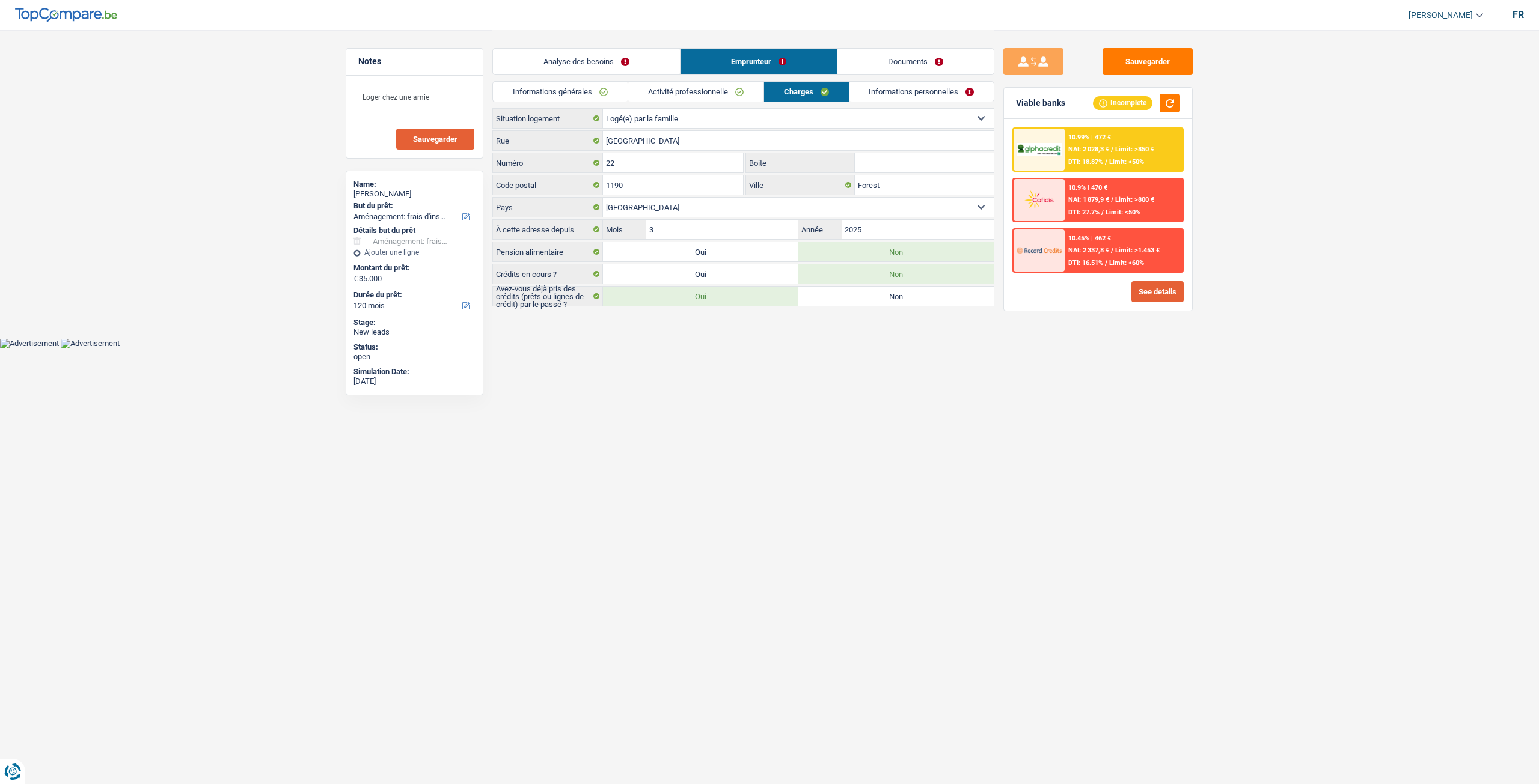
click at [1141, 291] on button "See details" at bounding box center [1157, 292] width 53 height 21
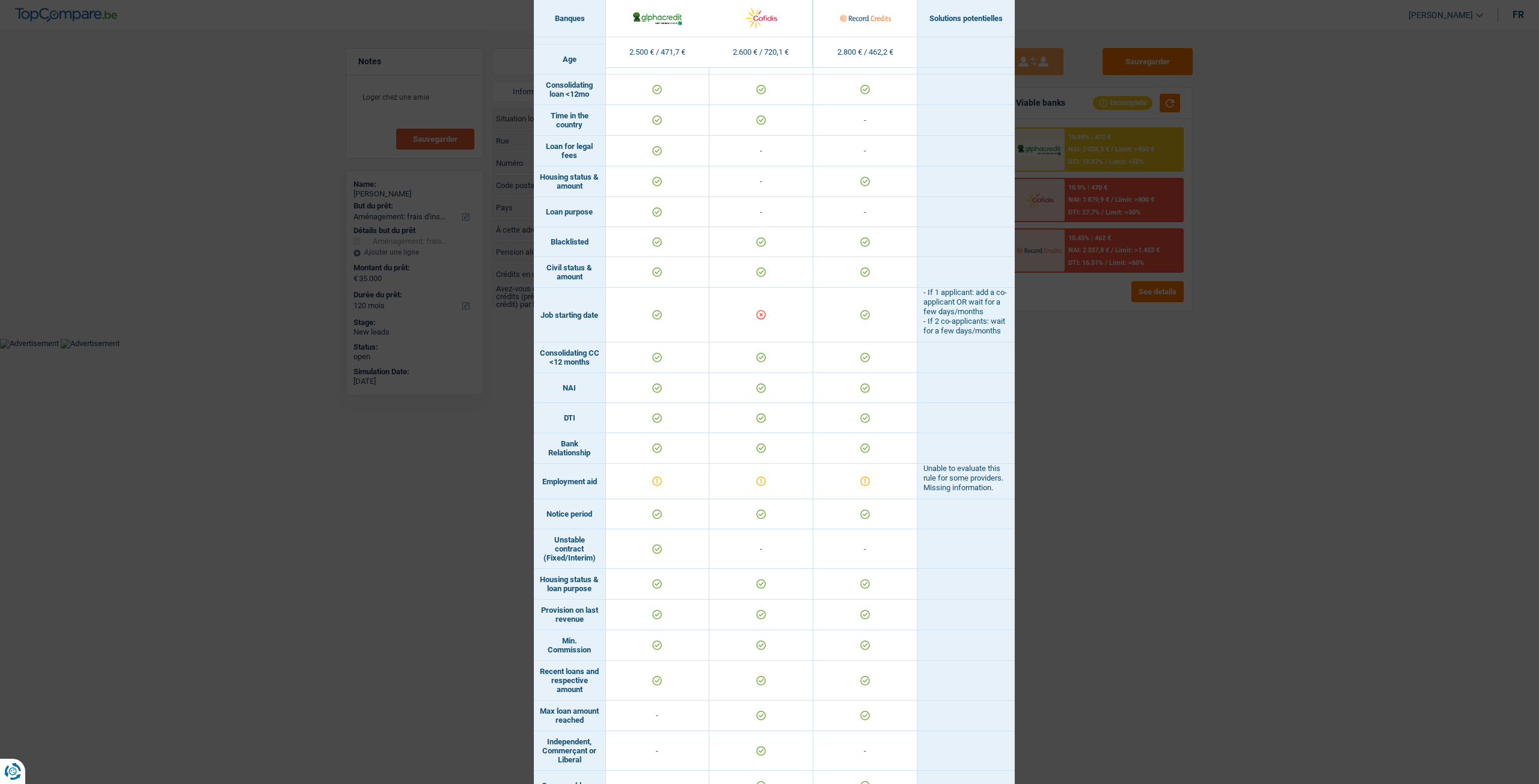
scroll to position [240, 0]
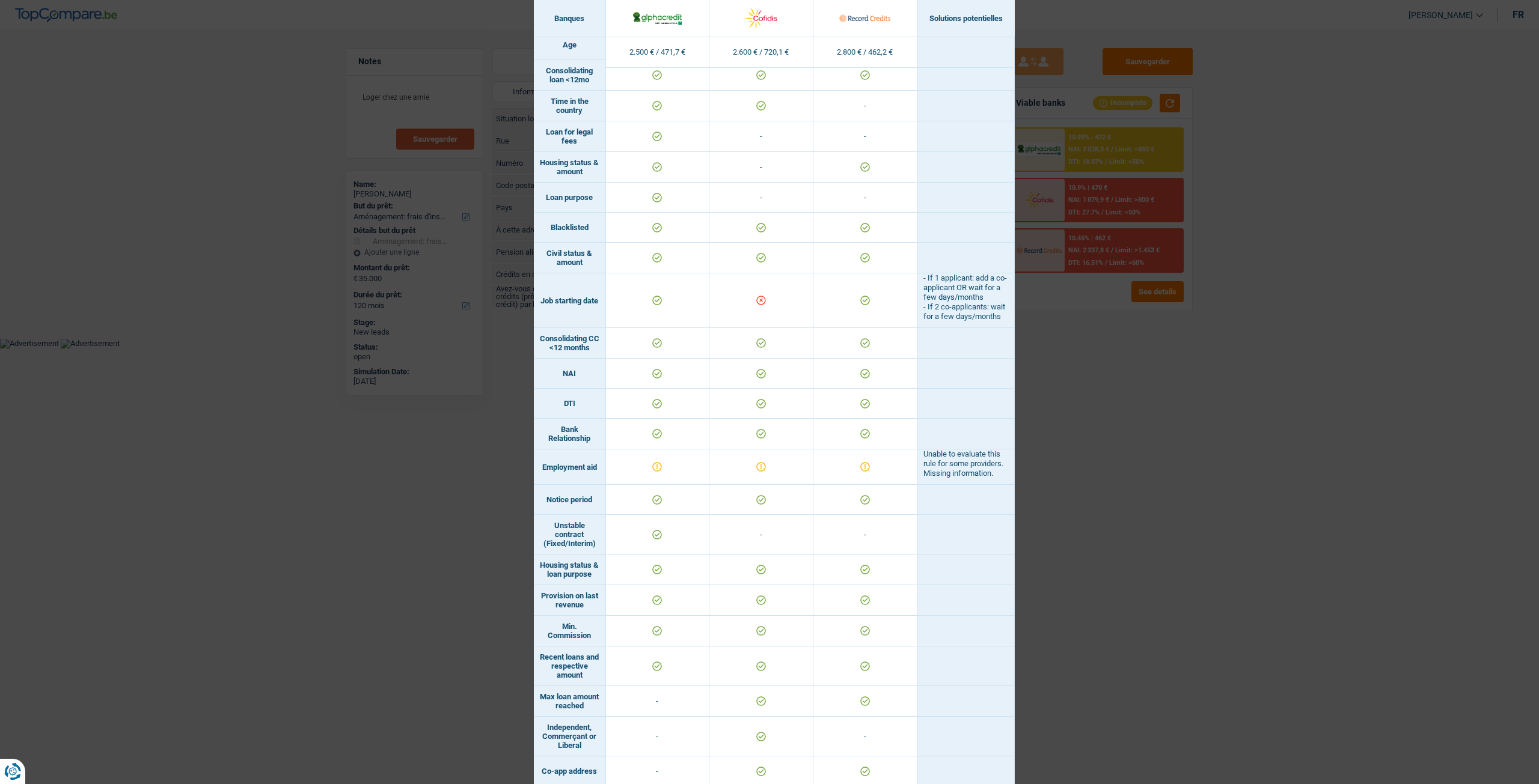
click at [1109, 425] on div "Banks conditions × Banques Solutions potentielles Revenus / Charges 2.500 € / 4…" at bounding box center [769, 392] width 1539 height 784
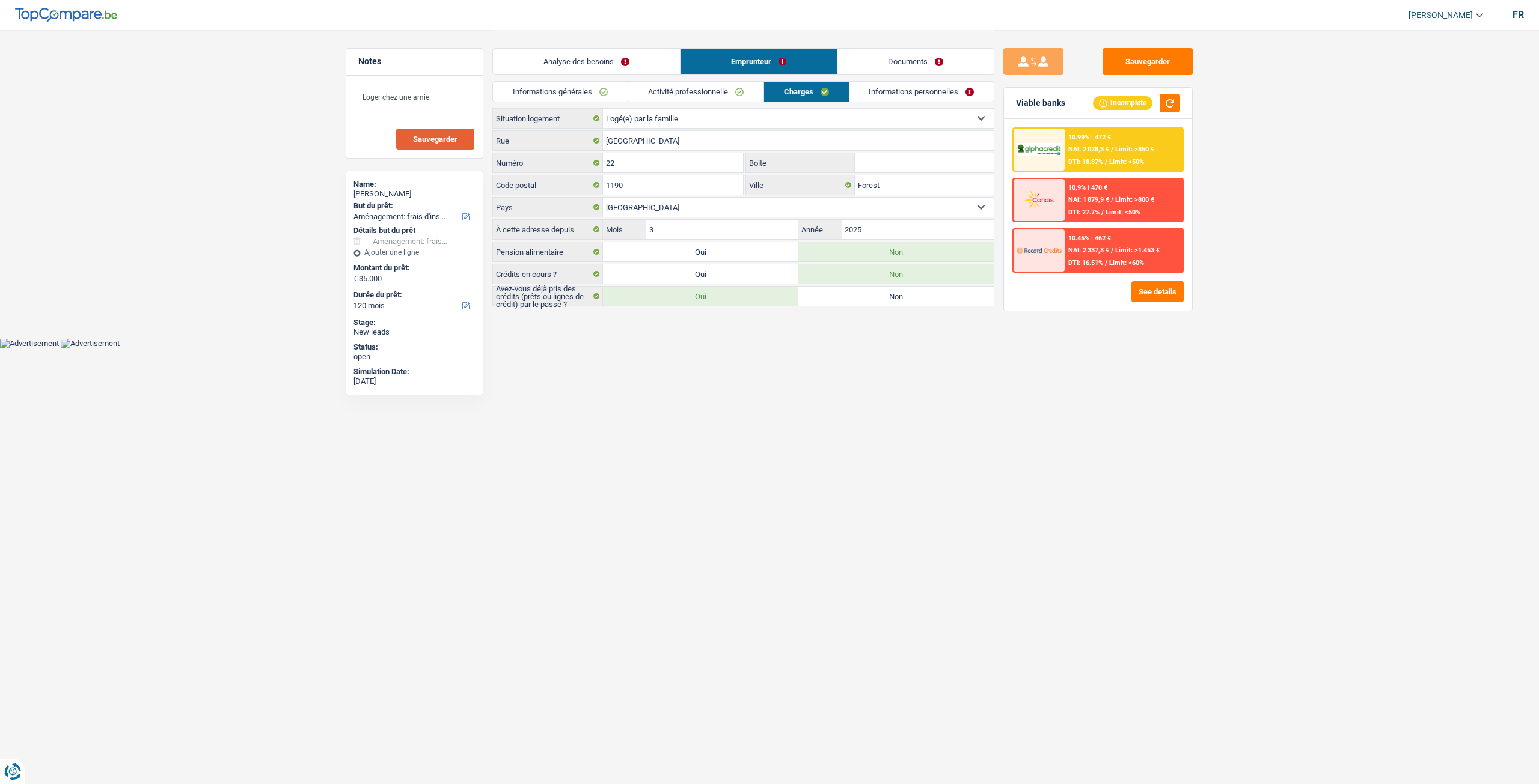
click at [574, 84] on link "Informations générales" at bounding box center [560, 91] width 135 height 20
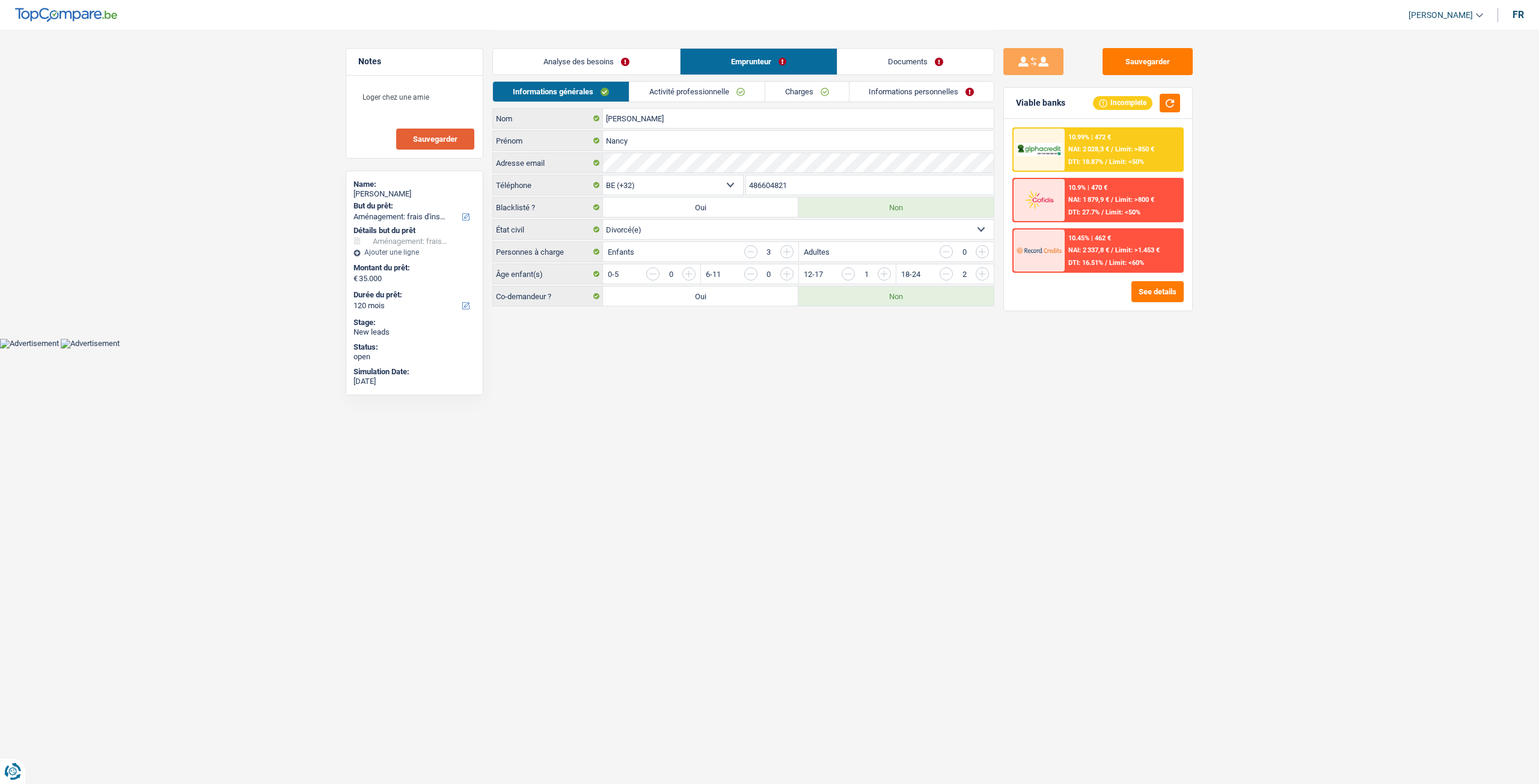
click at [812, 93] on link "Charges" at bounding box center [806, 91] width 83 height 20
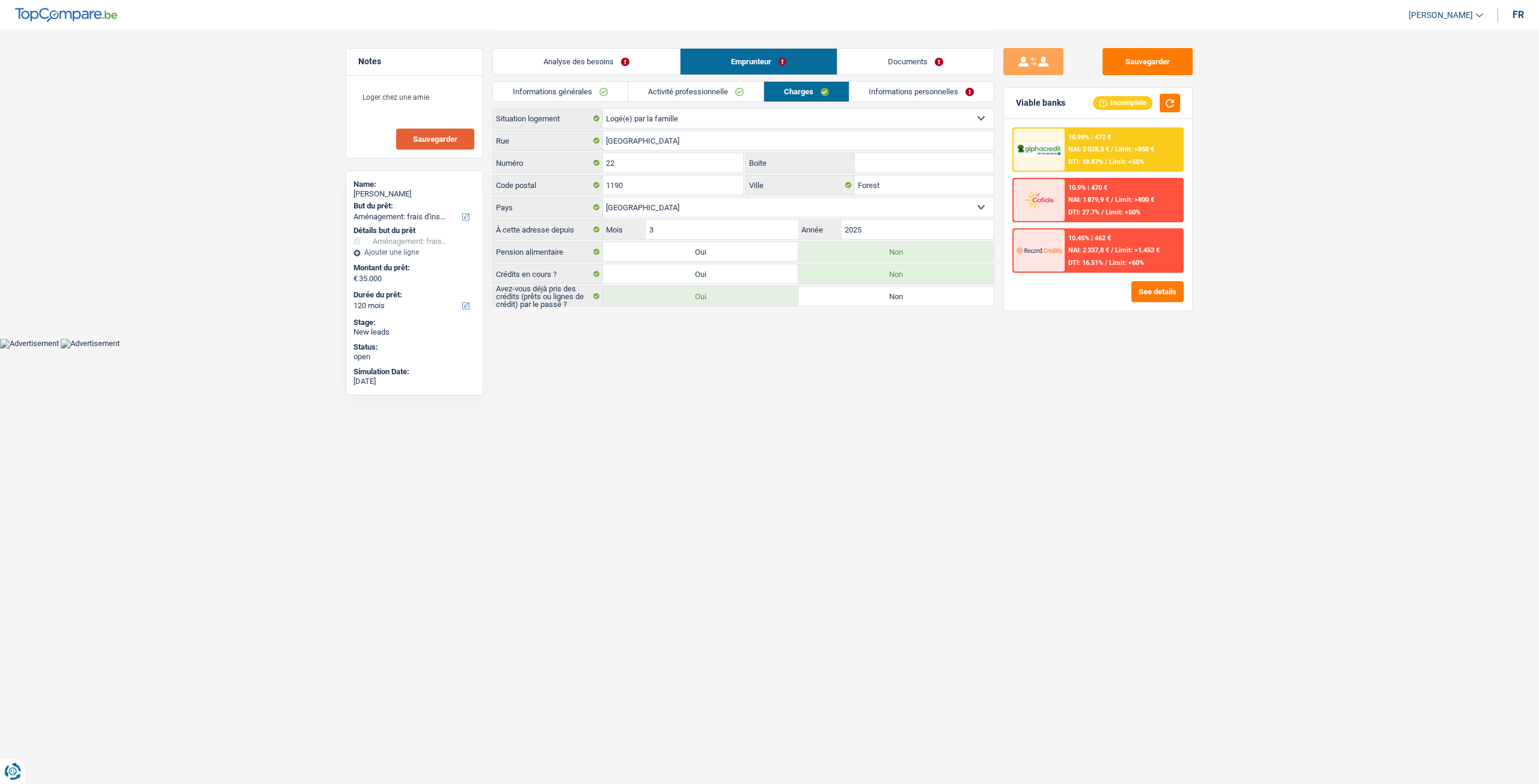
click at [907, 93] on link "Informations personnelles" at bounding box center [921, 91] width 145 height 20
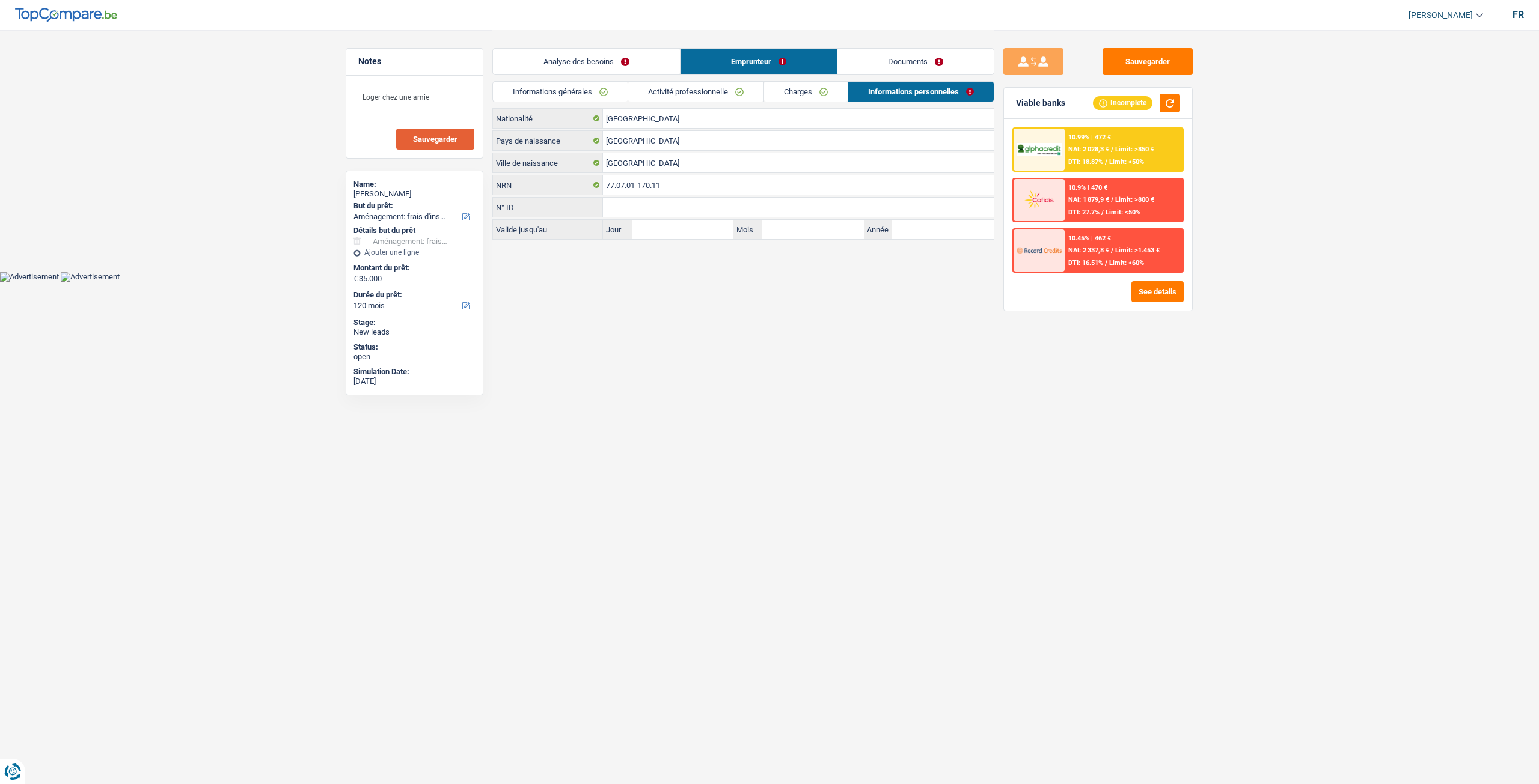
click at [826, 79] on div "Analyse des besoins Emprunteur Documents" at bounding box center [743, 55] width 502 height 51
click at [826, 84] on link "Charges" at bounding box center [805, 91] width 83 height 20
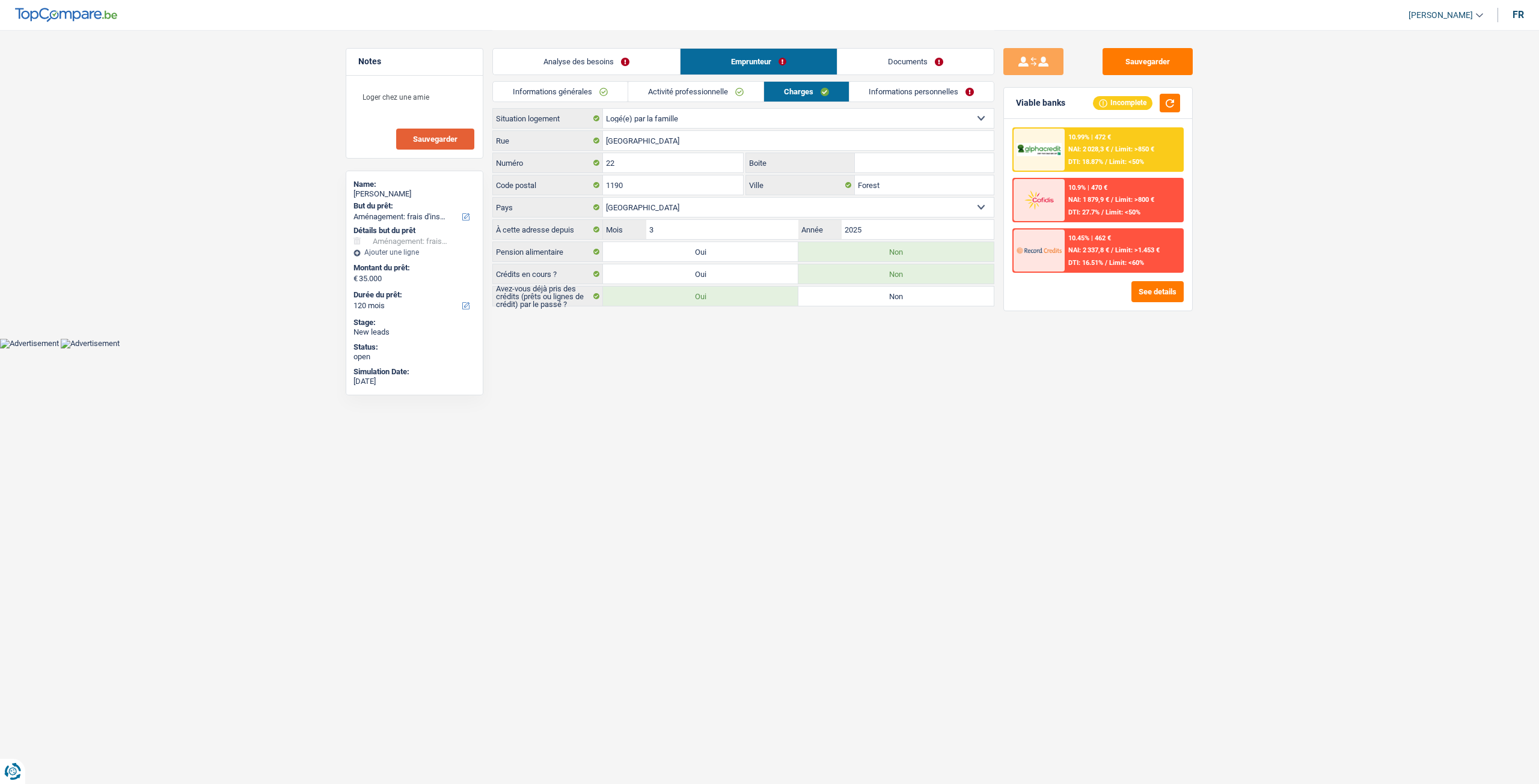
click at [890, 93] on link "Informations personnelles" at bounding box center [921, 91] width 145 height 20
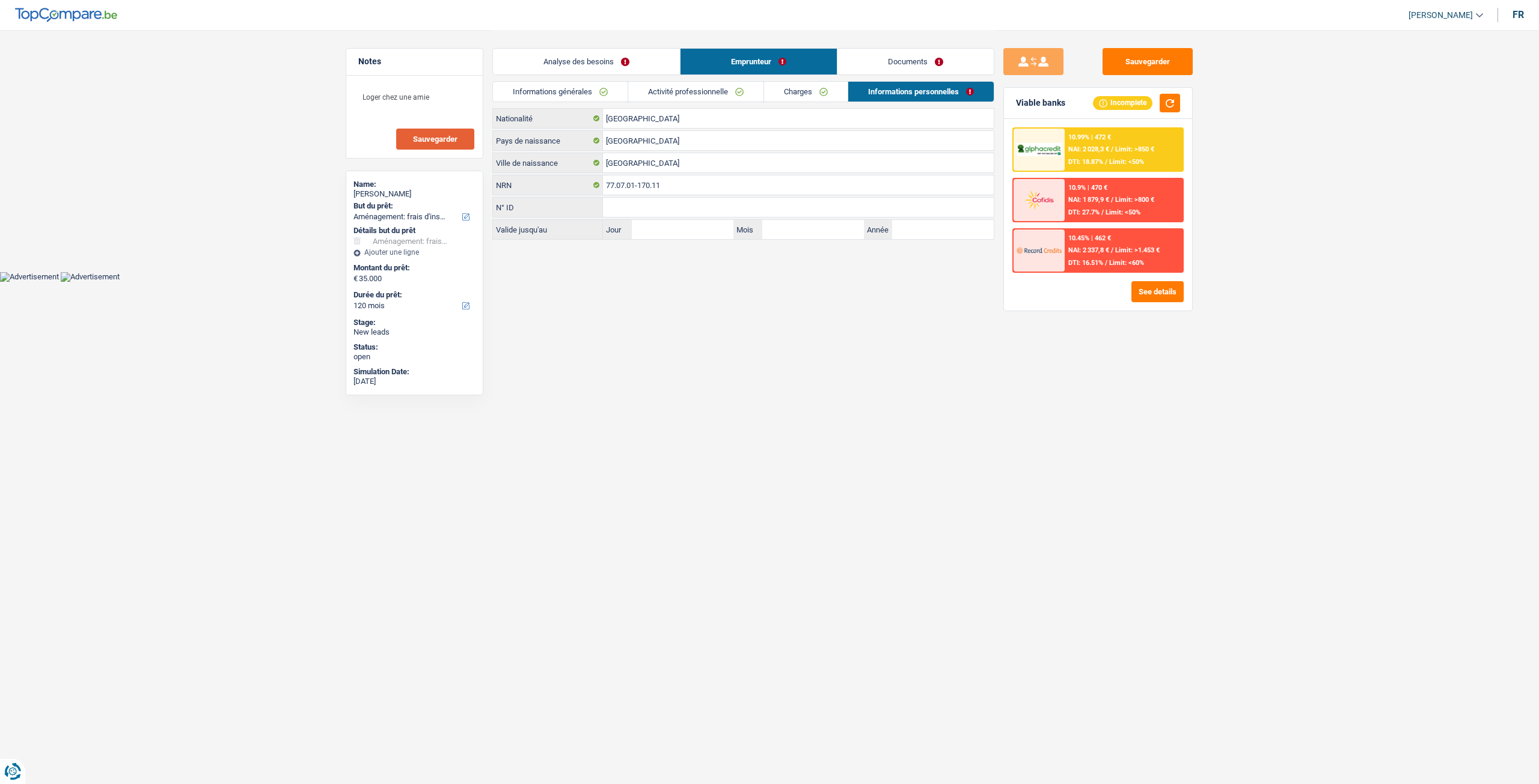
click at [816, 83] on link "Charges" at bounding box center [805, 91] width 83 height 20
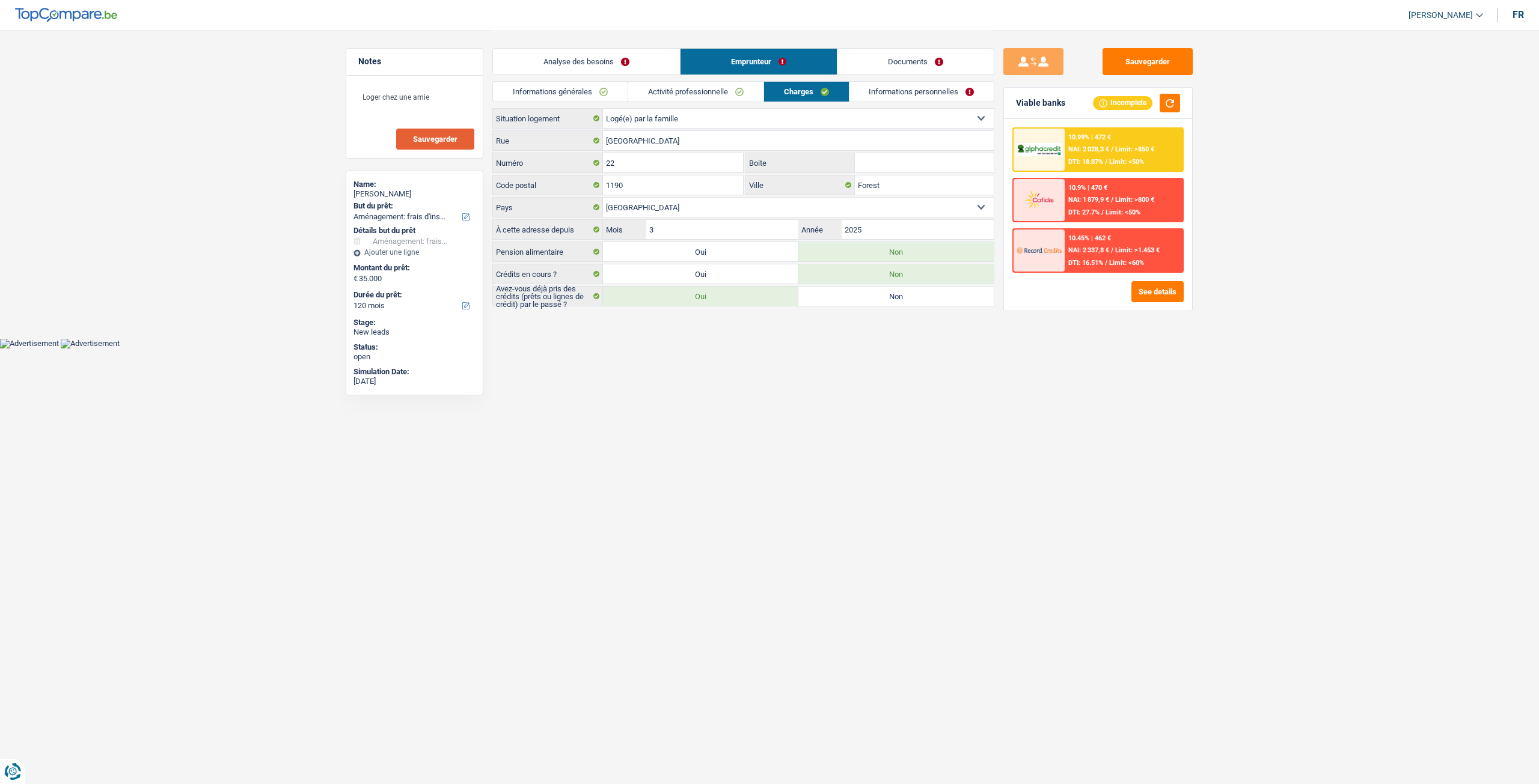
click at [908, 93] on link "Informations personnelles" at bounding box center [921, 91] width 145 height 20
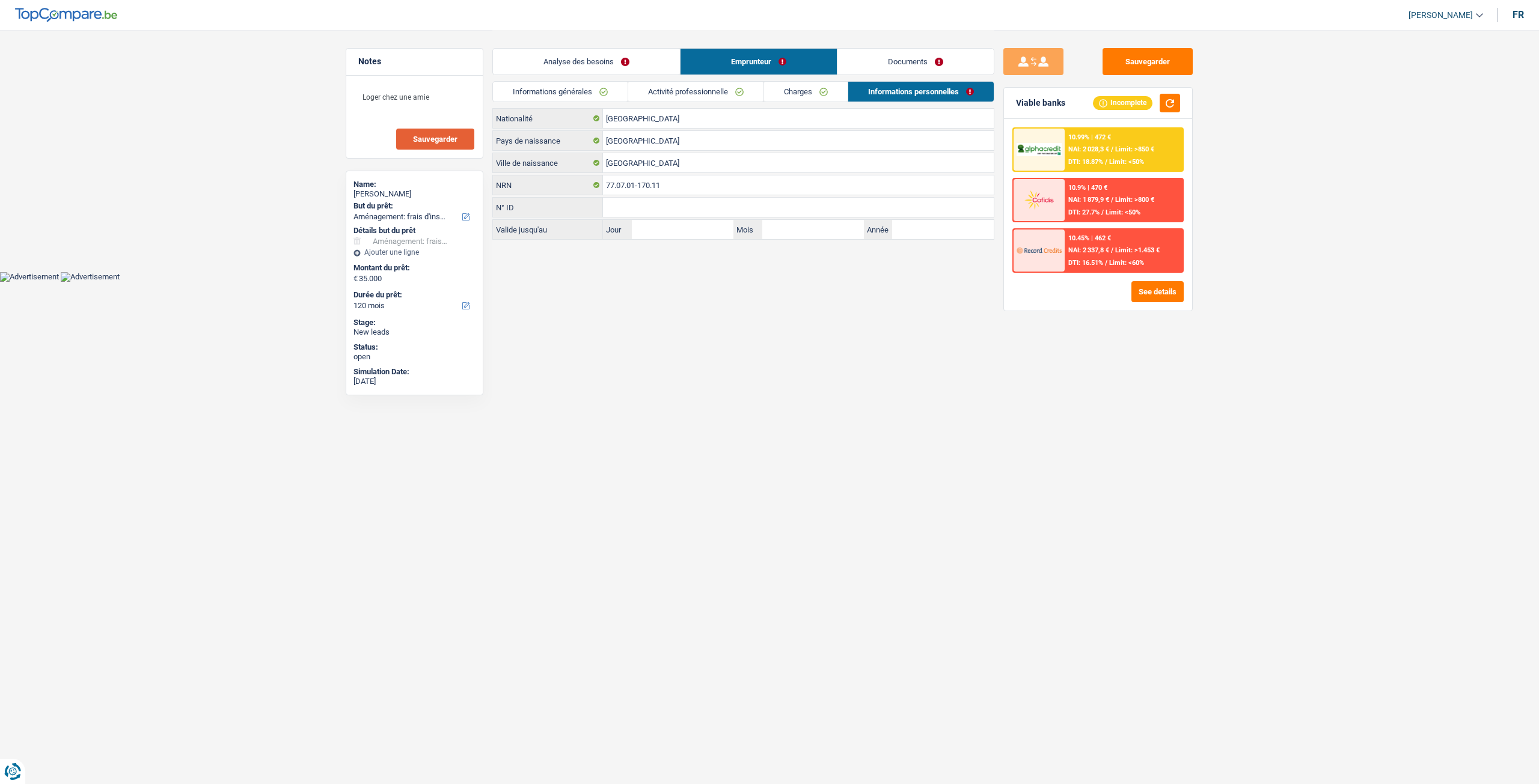
click at [916, 56] on link "Documents" at bounding box center [915, 61] width 156 height 26
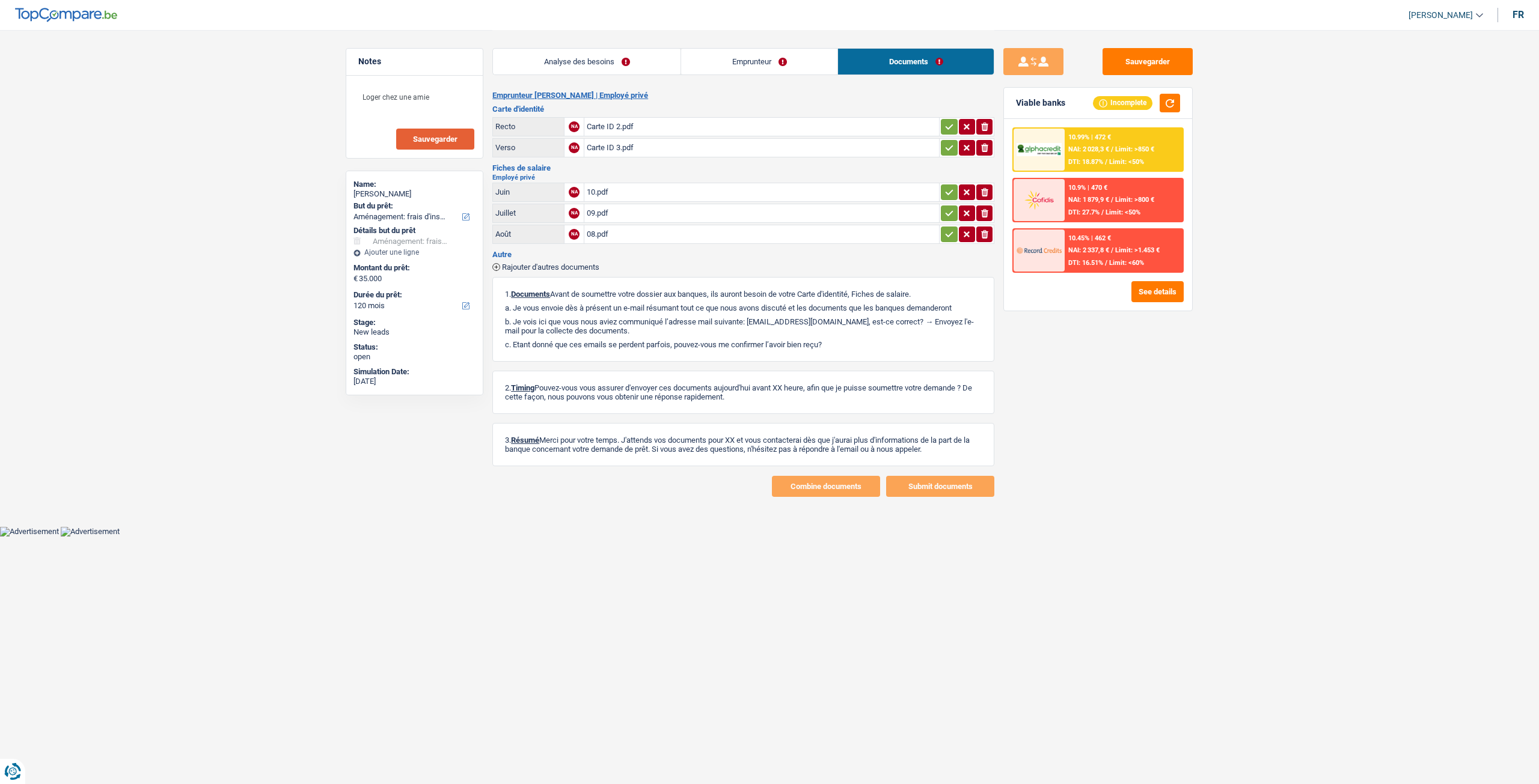
click at [786, 64] on link "Emprunteur" at bounding box center [758, 61] width 156 height 26
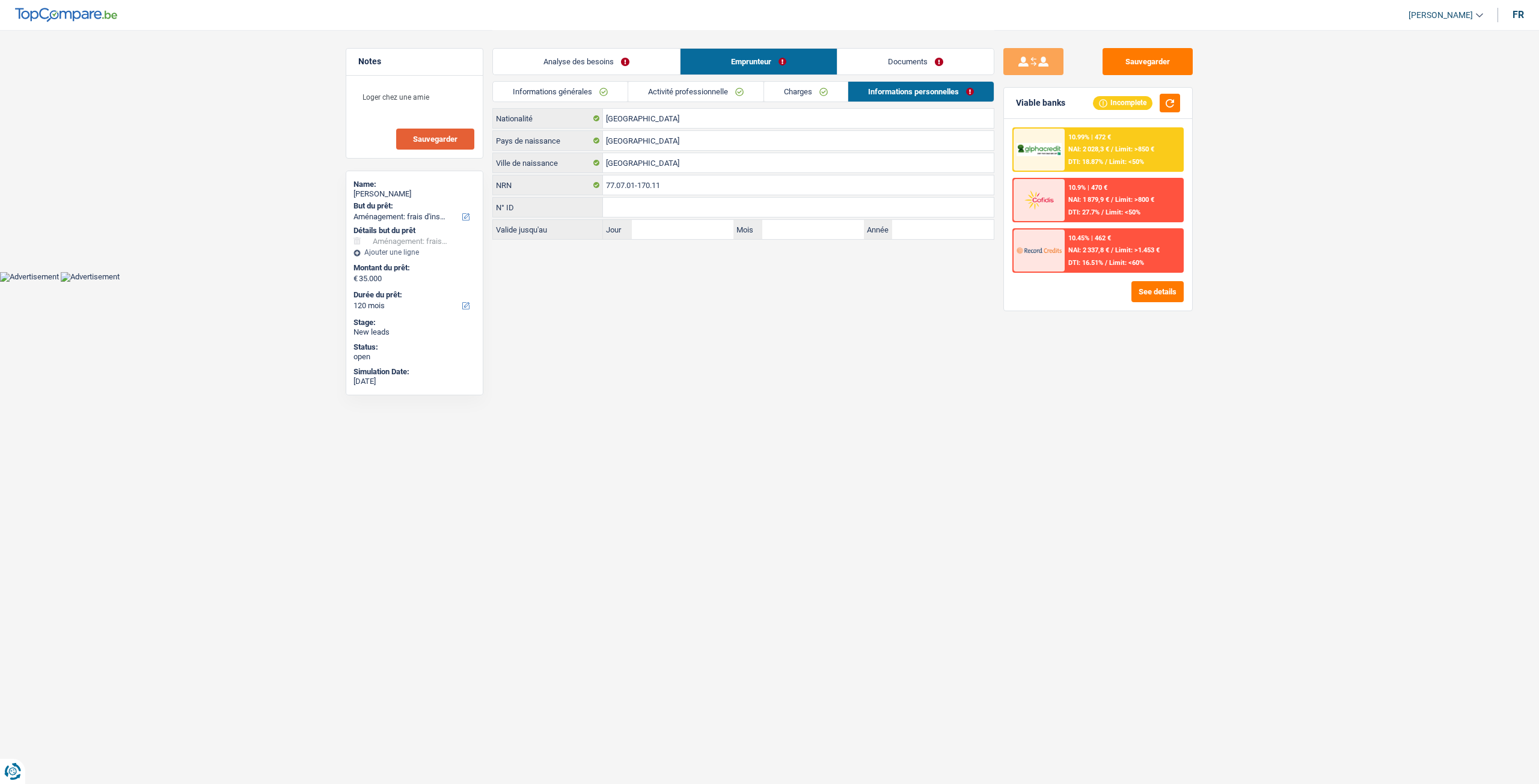
click at [828, 84] on link "Charges" at bounding box center [805, 91] width 83 height 20
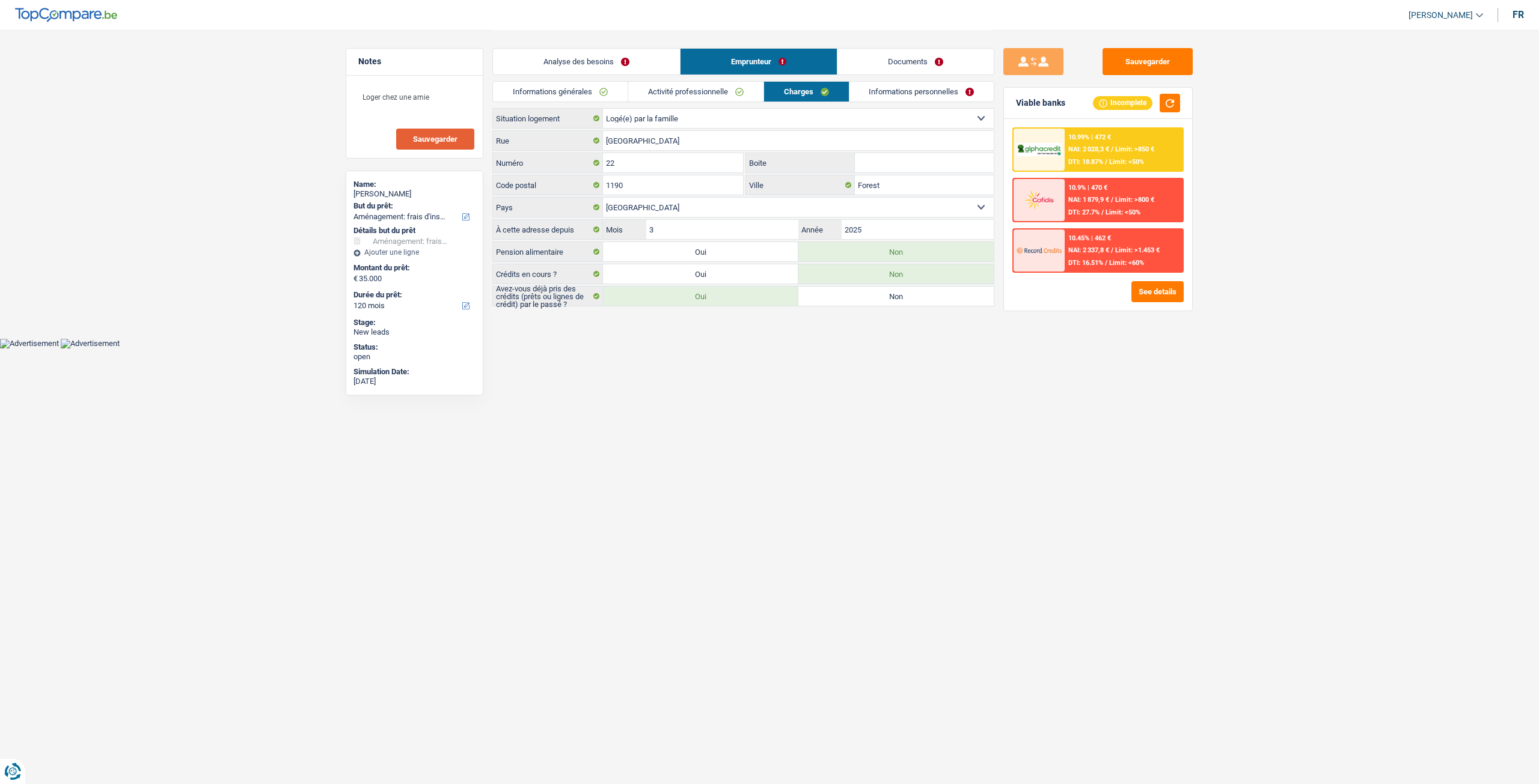
click at [886, 86] on link "Informations personnelles" at bounding box center [921, 91] width 145 height 20
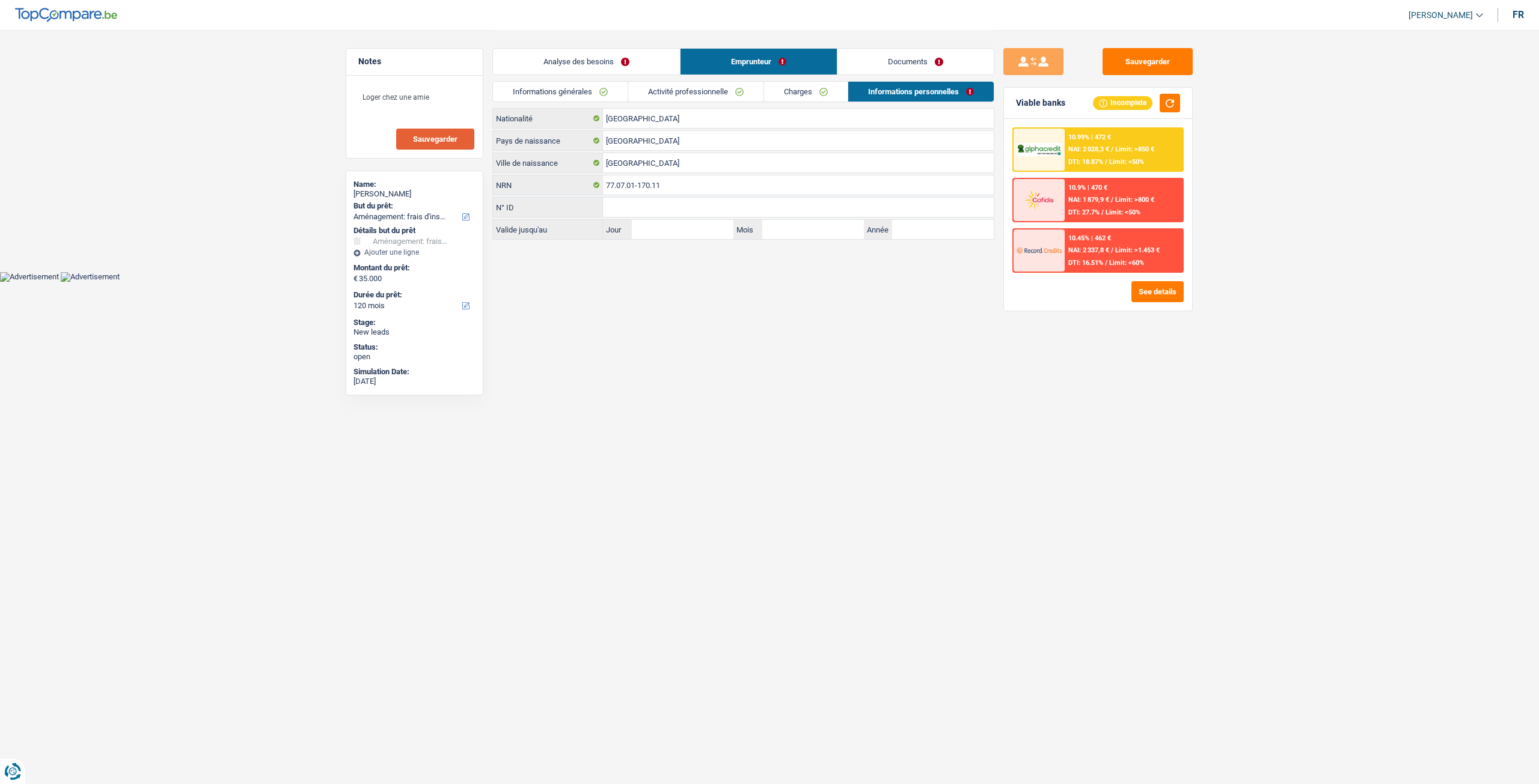
click at [819, 84] on link "Charges" at bounding box center [805, 91] width 83 height 20
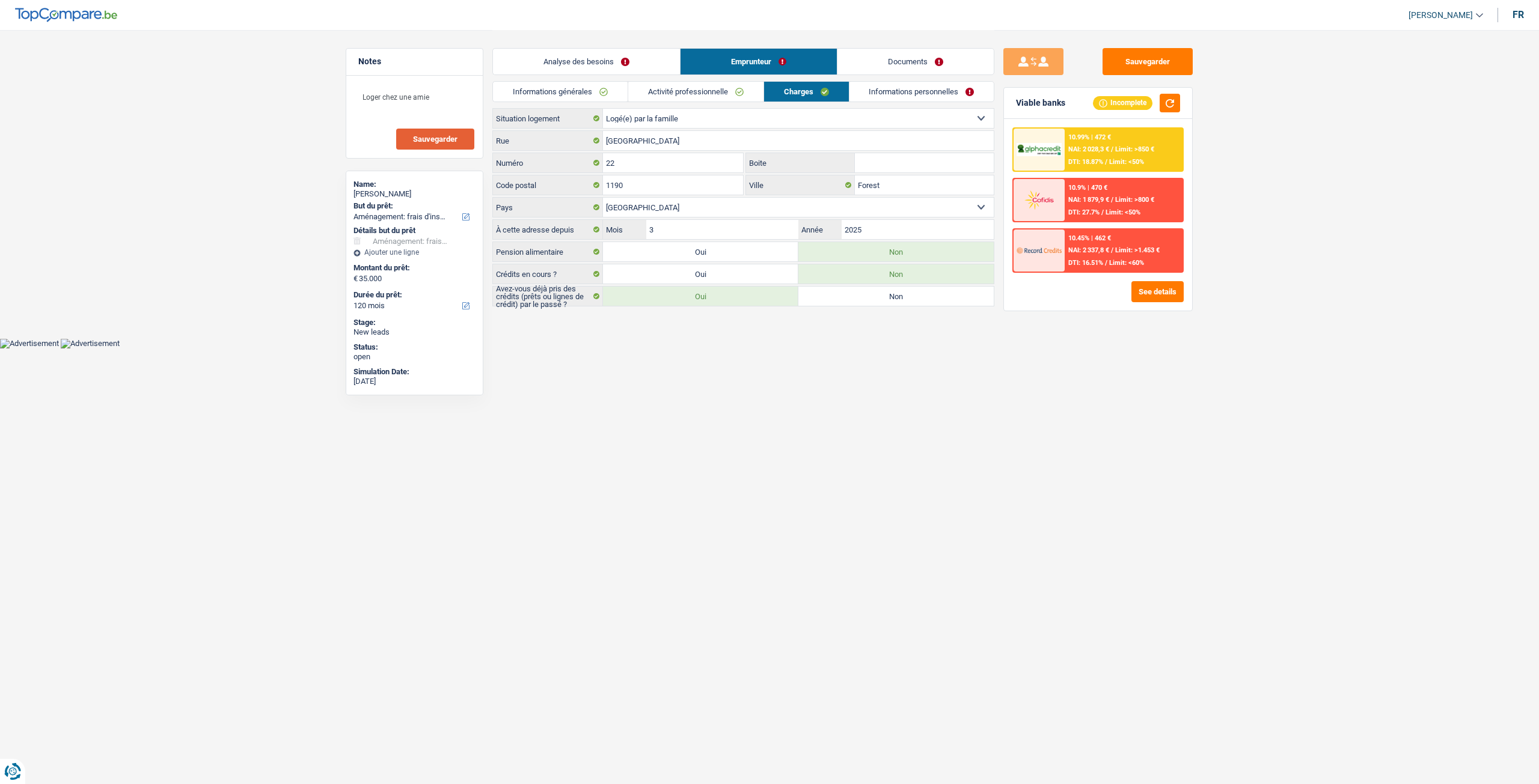
click at [916, 100] on link "Informations personnelles" at bounding box center [921, 91] width 145 height 20
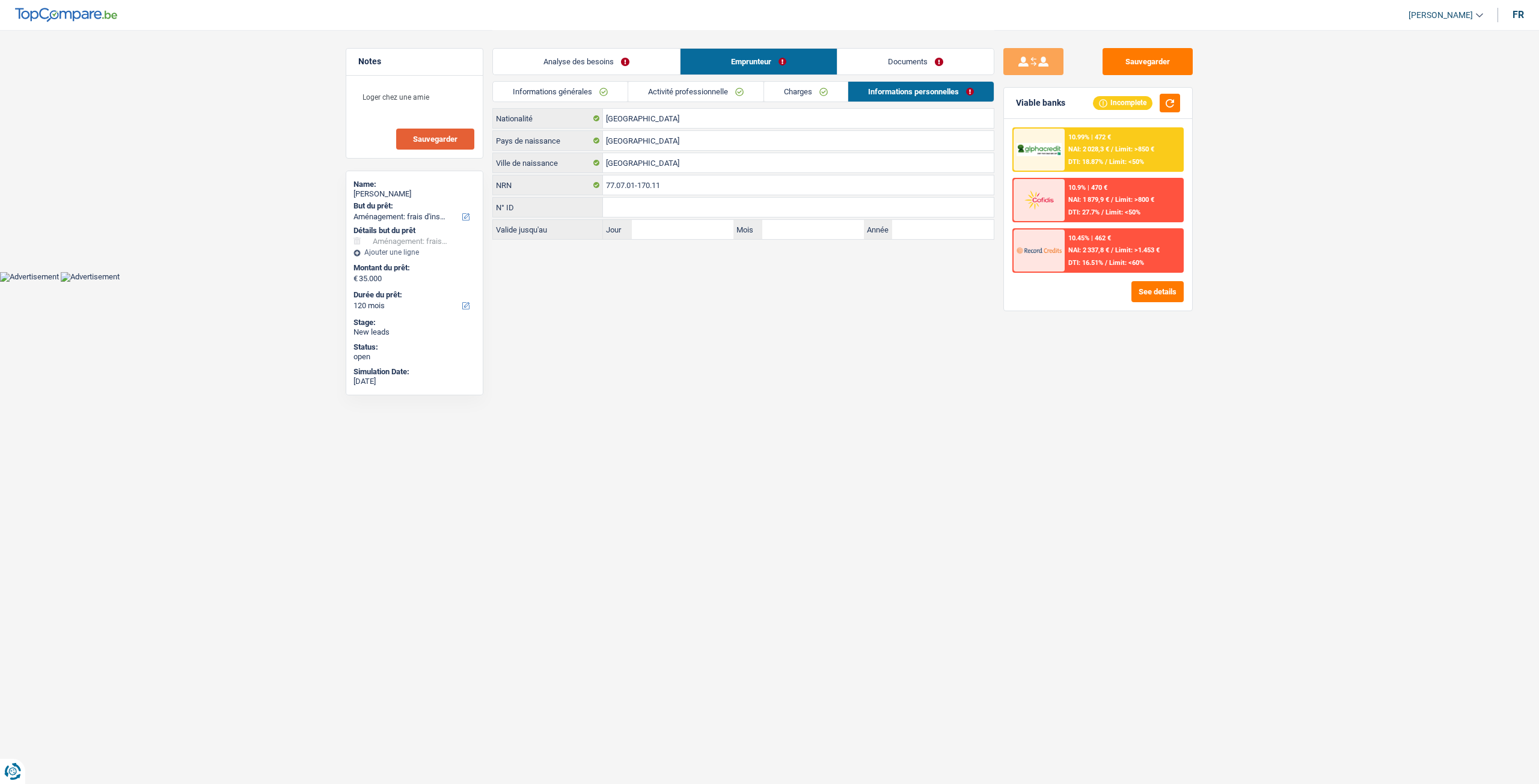
drag, startPoint x: 931, startPoint y: 61, endPoint x: 944, endPoint y: 65, distance: 13.6
click at [931, 60] on link "Documents" at bounding box center [915, 61] width 156 height 26
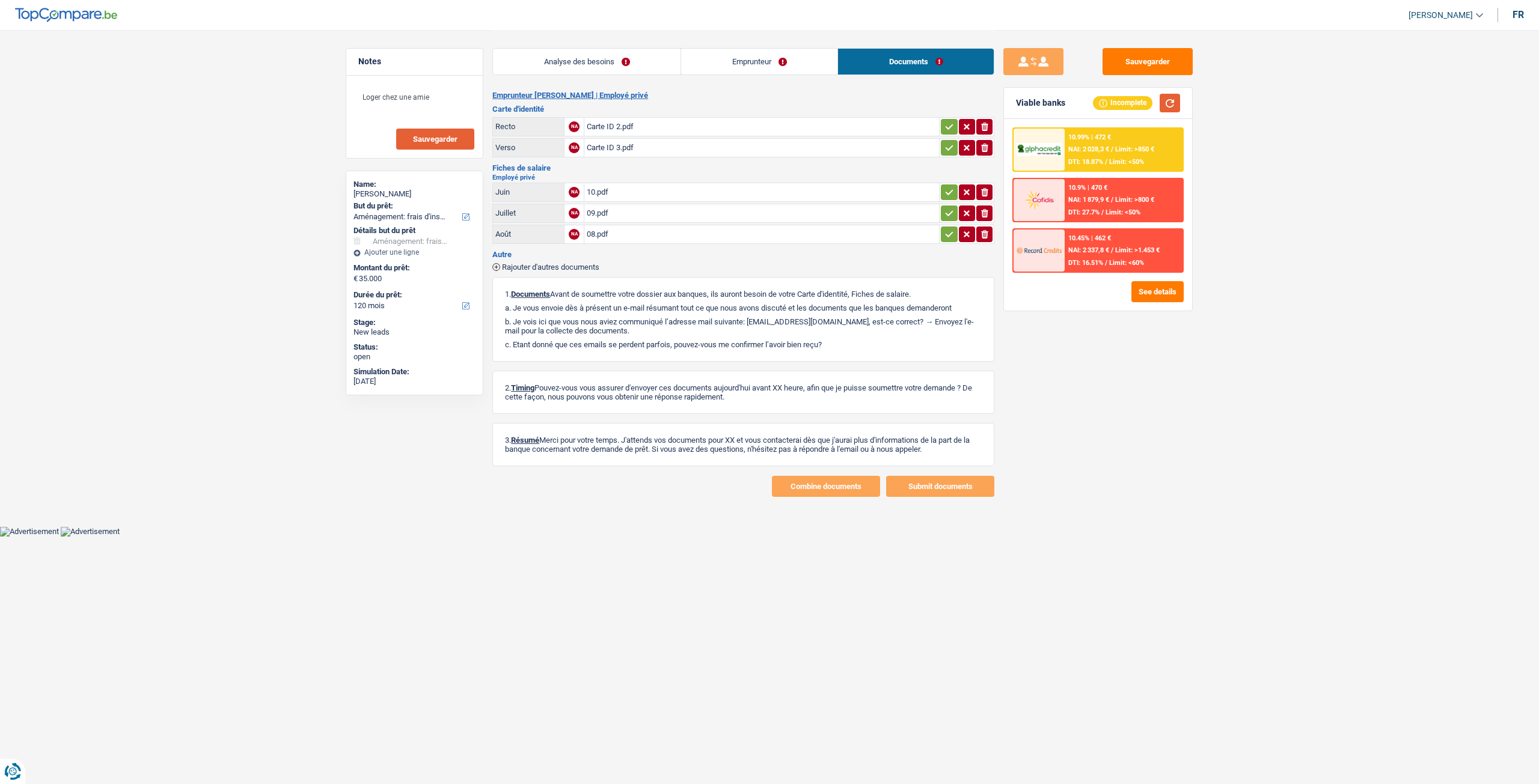
click at [1163, 94] on button "button" at bounding box center [1169, 102] width 20 height 18
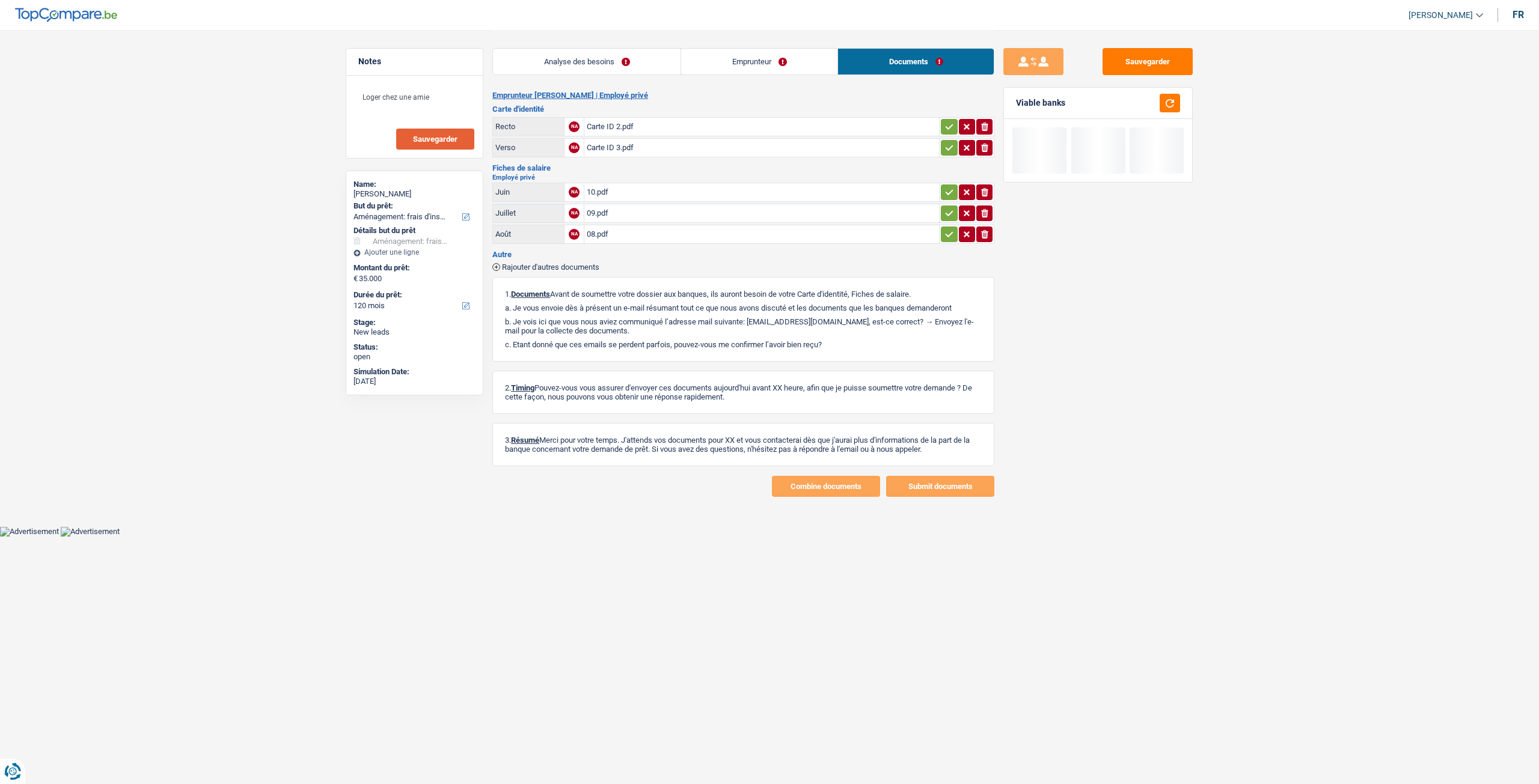
click at [761, 58] on link "Emprunteur" at bounding box center [758, 61] width 156 height 26
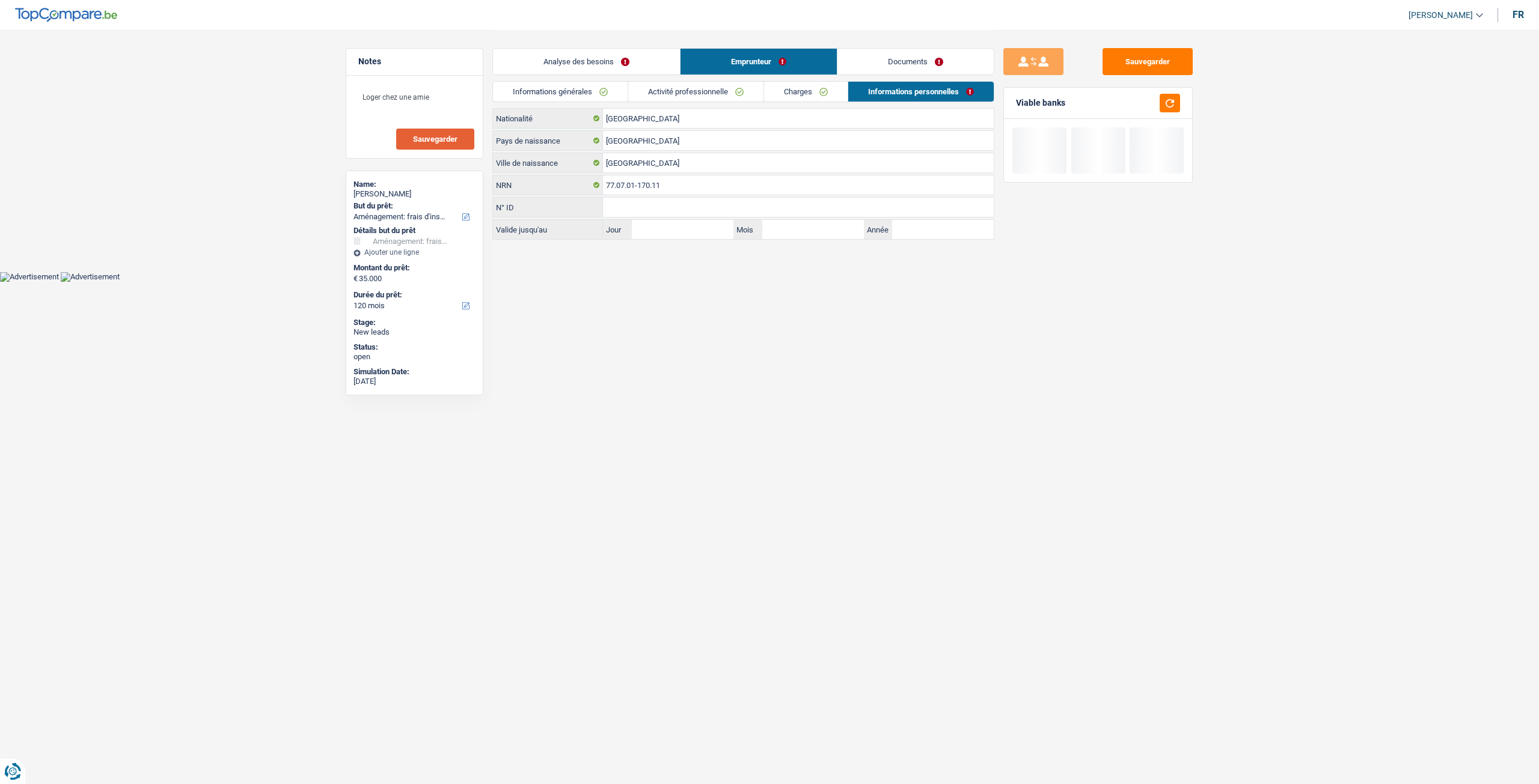
click at [807, 95] on link "Charges" at bounding box center [805, 91] width 83 height 20
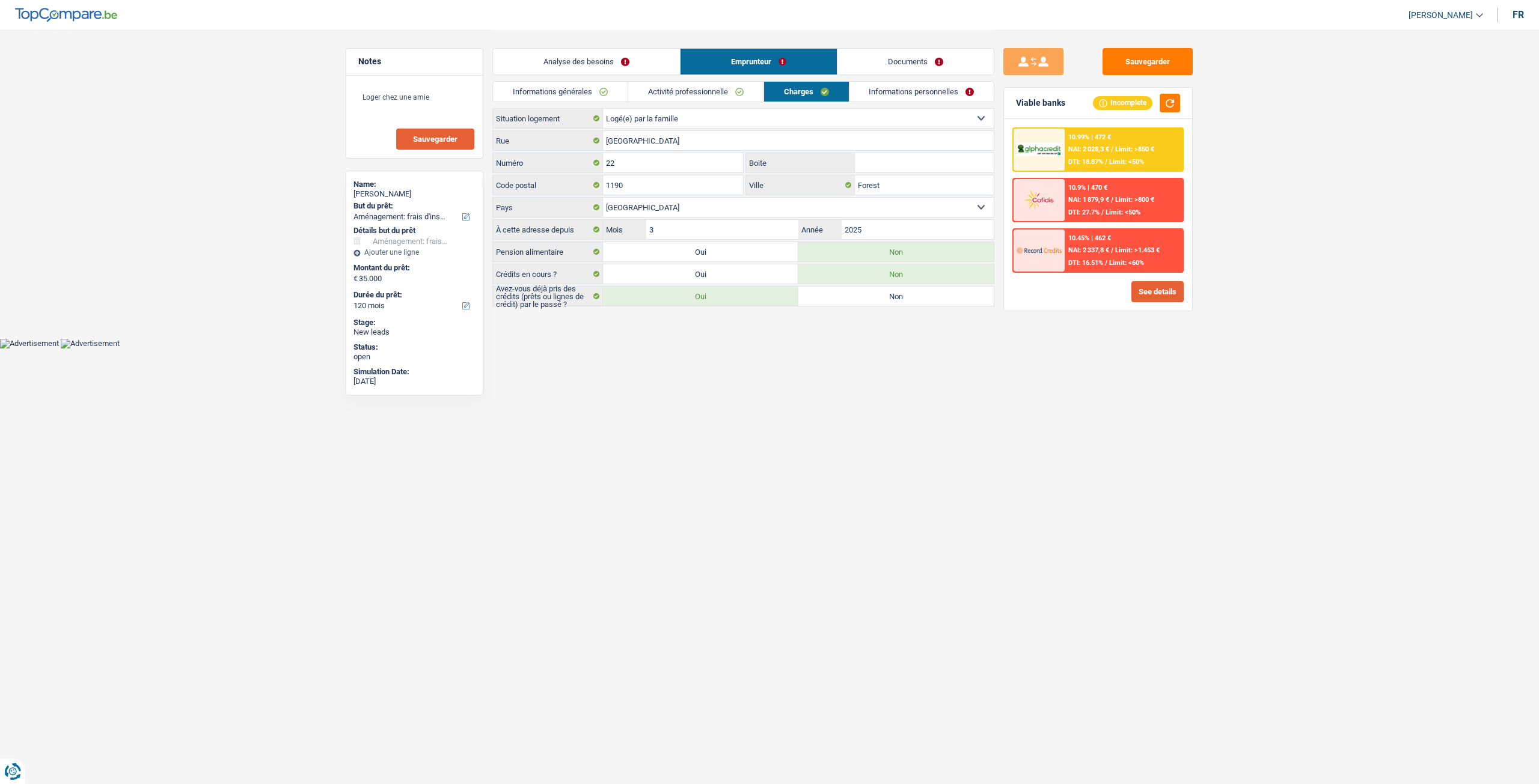
click at [1145, 295] on button "See details" at bounding box center [1157, 292] width 53 height 21
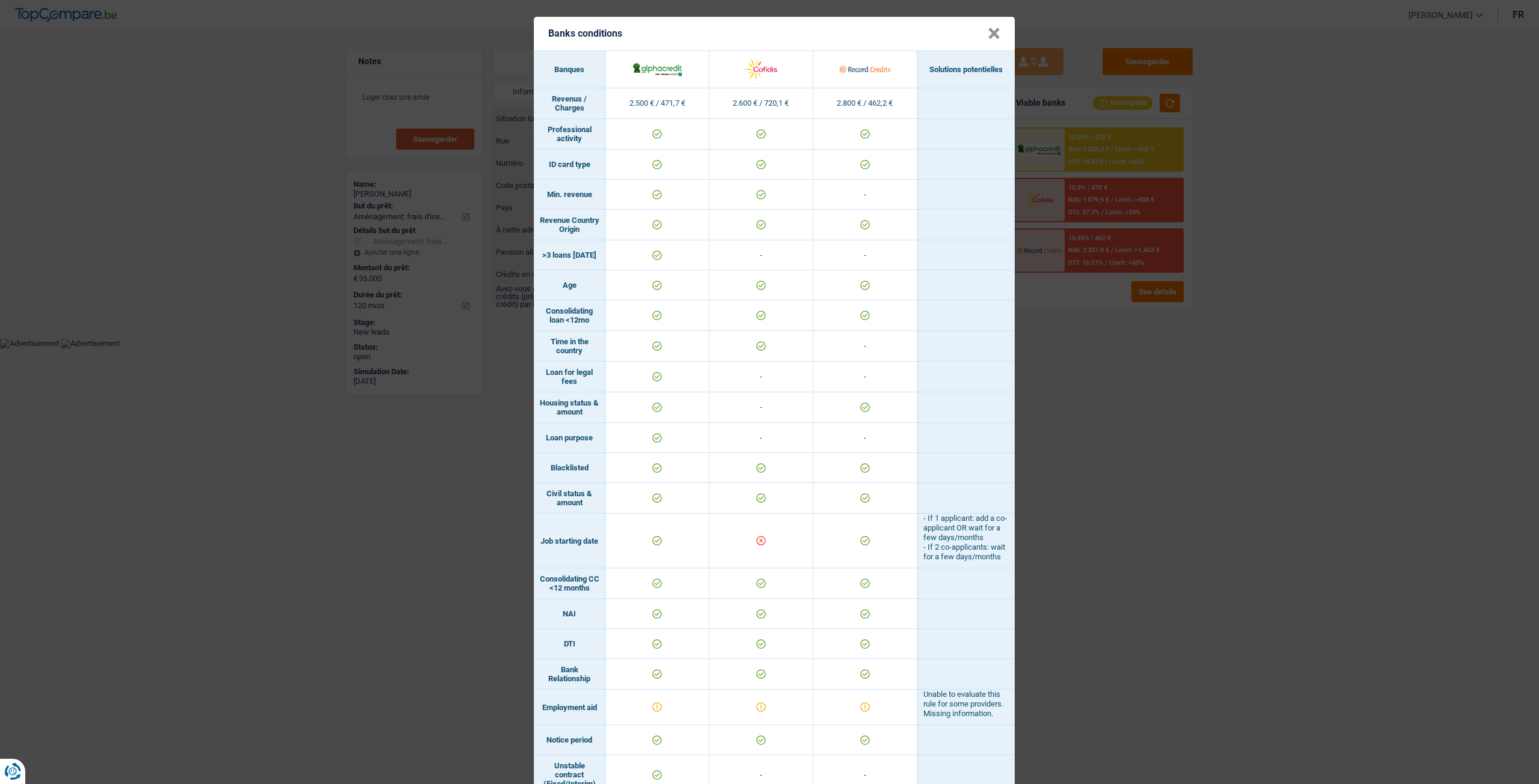
scroll to position [466, 0]
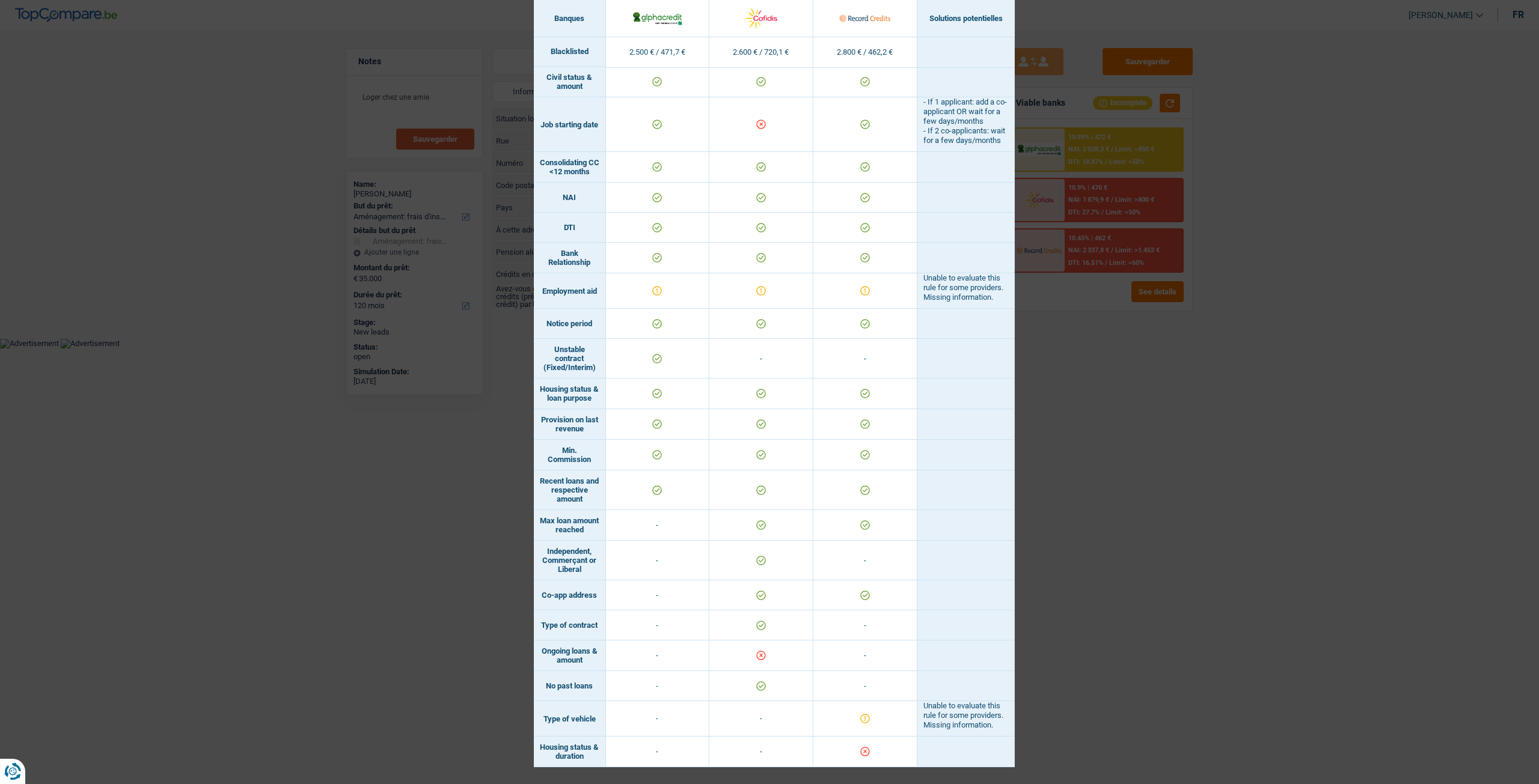
click at [1145, 618] on div "Banks conditions × Banques Solutions potentielles Revenus / Charges 2.500 € / 4…" at bounding box center [769, 392] width 1539 height 784
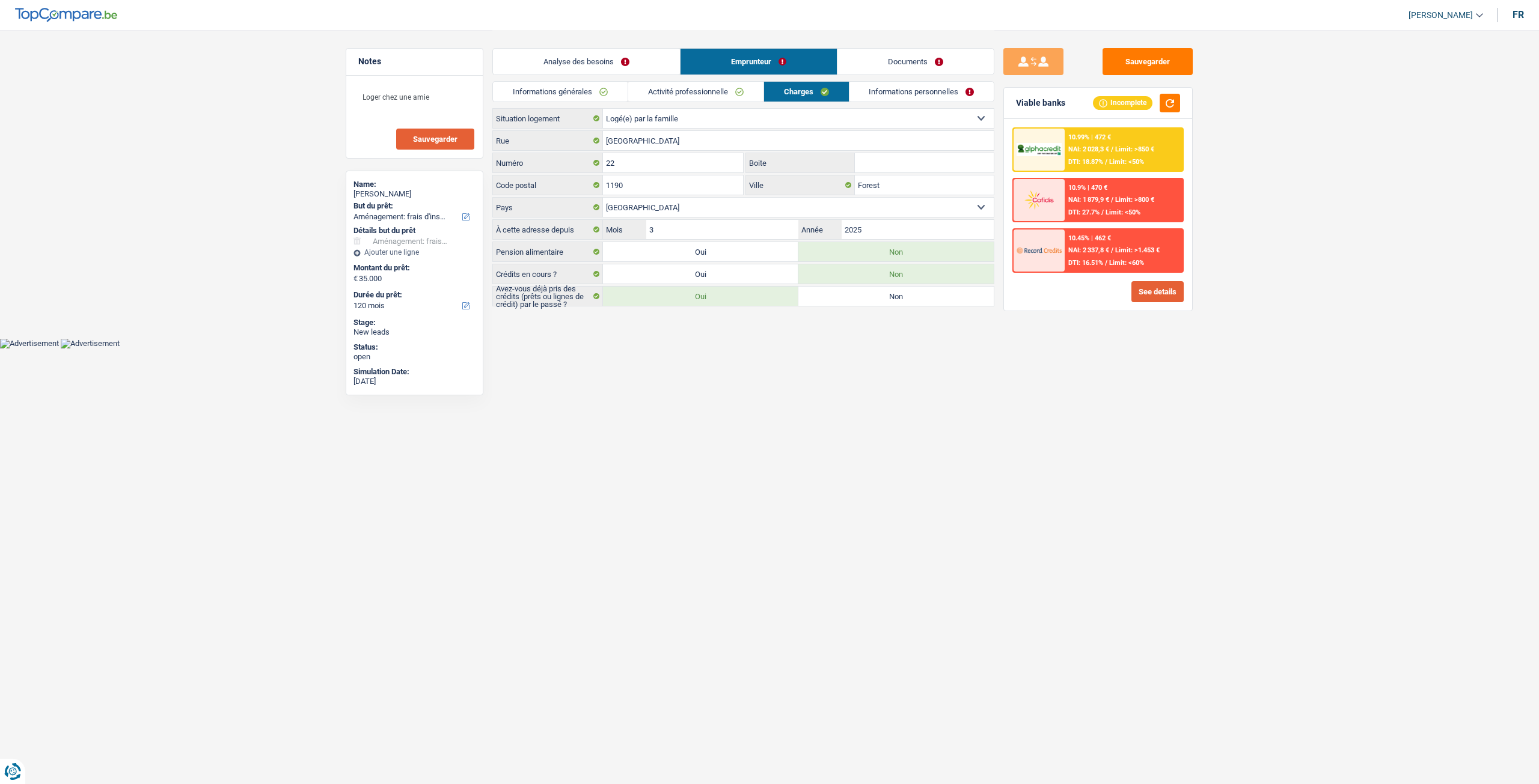
click at [1149, 286] on button "See details" at bounding box center [1157, 292] width 53 height 21
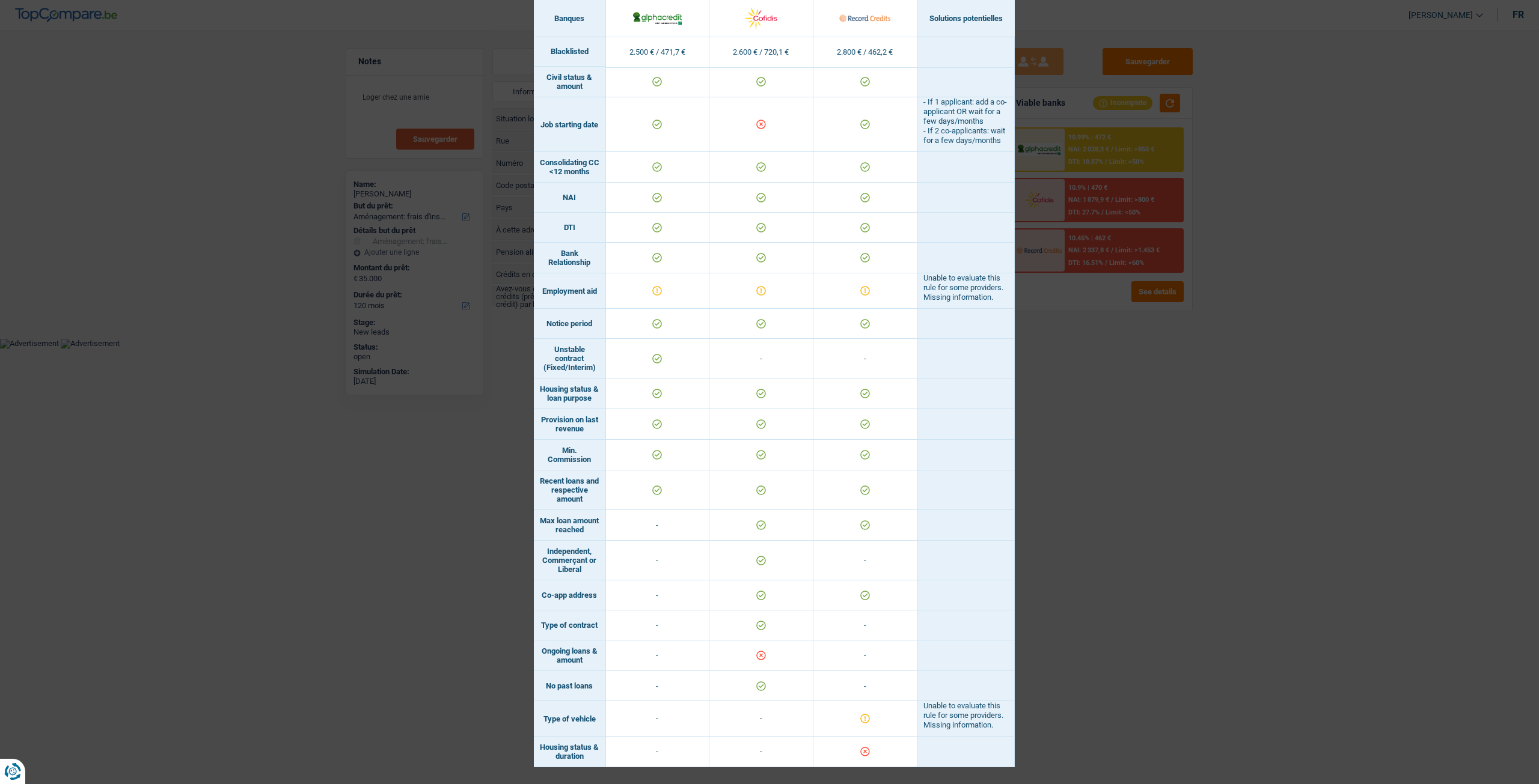
click at [1195, 487] on div "Banks conditions × Banques Solutions potentielles Revenus / Charges 2.500 € / 4…" at bounding box center [769, 392] width 1539 height 784
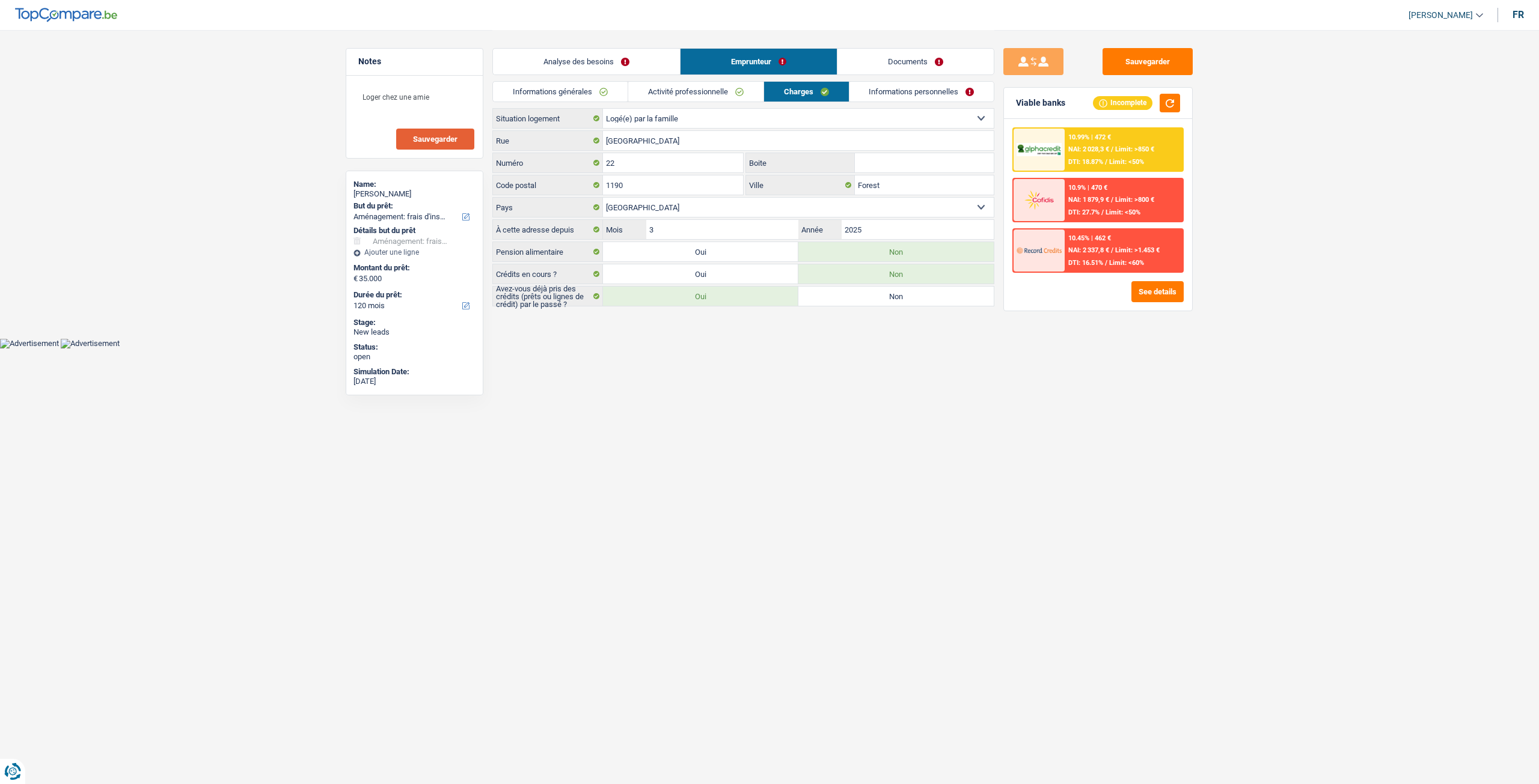
click at [891, 87] on link "Informations personnelles" at bounding box center [921, 91] width 145 height 20
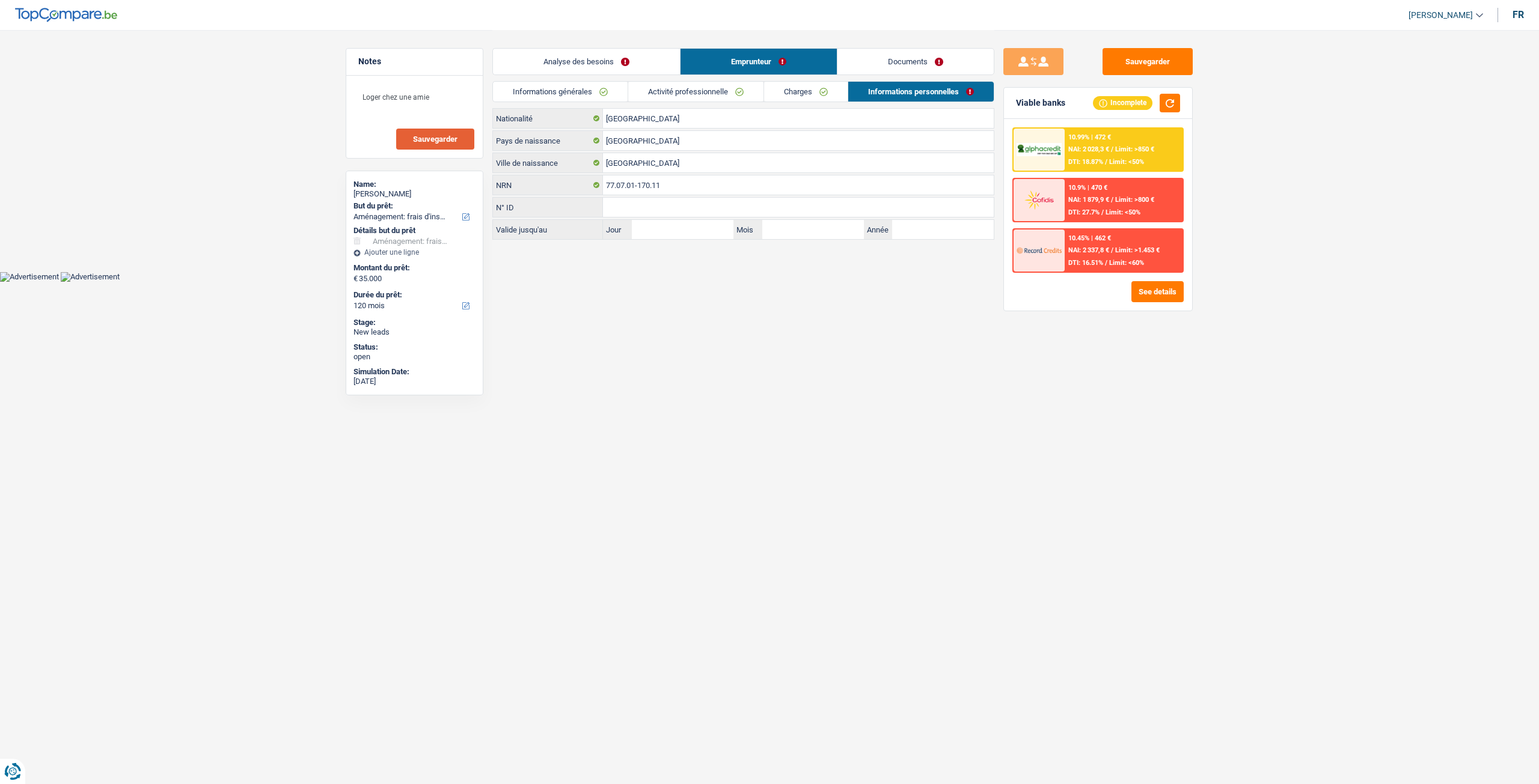
click at [1099, 136] on div "10.99% | 472 €" at bounding box center [1089, 137] width 43 height 8
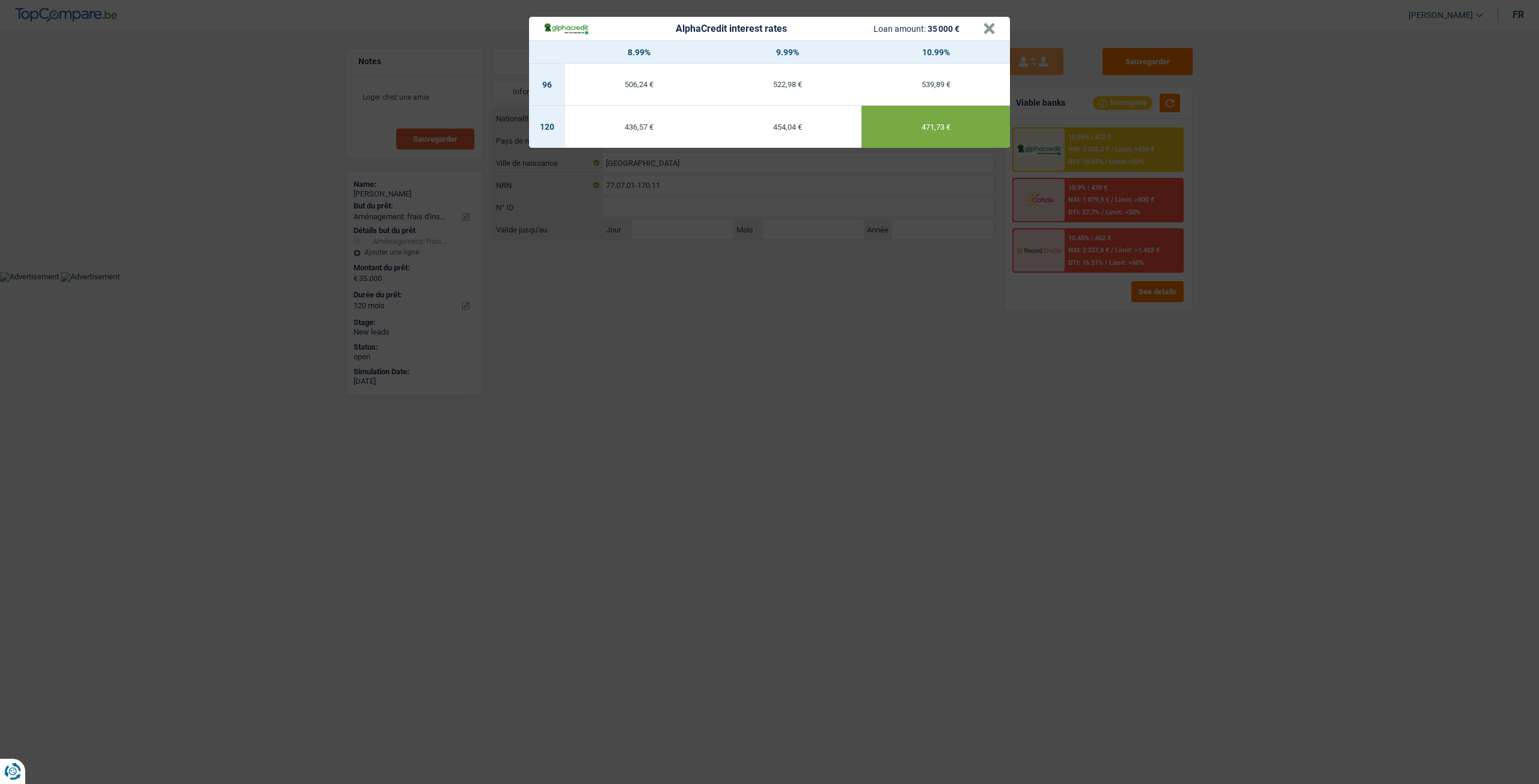
click at [1081, 398] on div "AlphaCredit interest rates Loan amount: 35 000 € × 8.99% 9.99% 10.99% 96 506,24…" at bounding box center [769, 392] width 1539 height 784
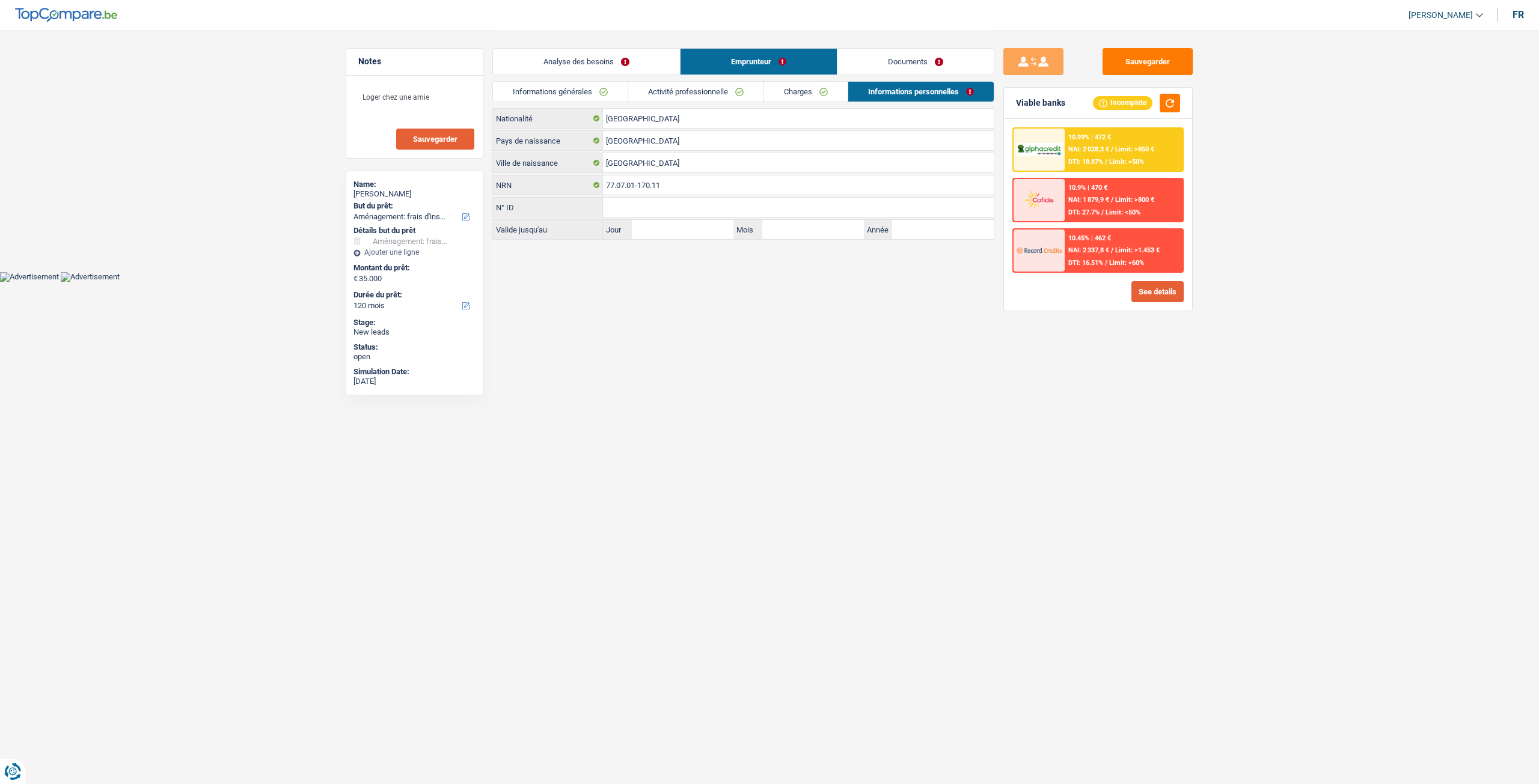
click at [1162, 288] on button "See details" at bounding box center [1157, 292] width 53 height 21
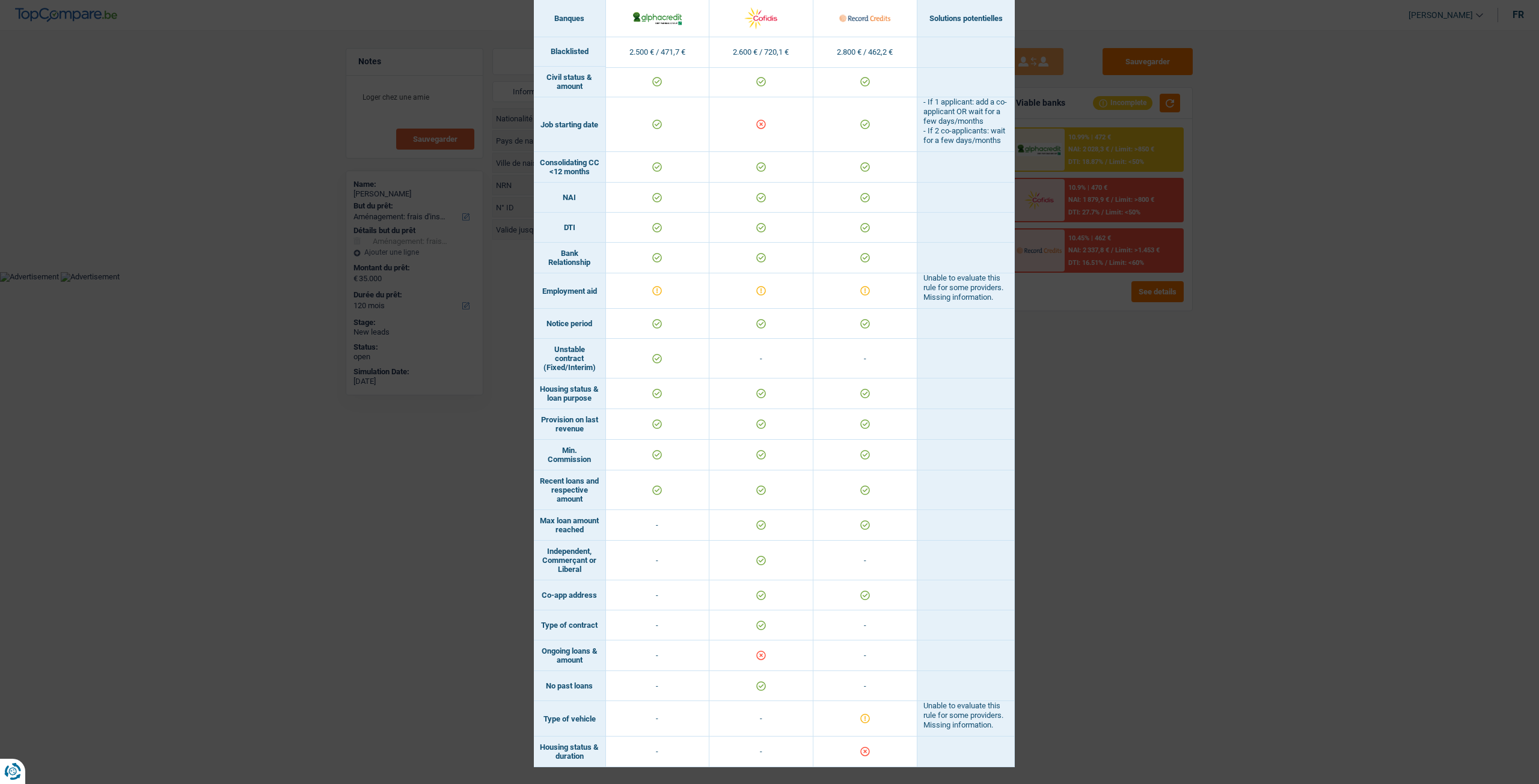
click at [1169, 456] on div "Banks conditions × Banques Solutions potentielles Revenus / Charges 2.500 € / 4…" at bounding box center [769, 392] width 1539 height 784
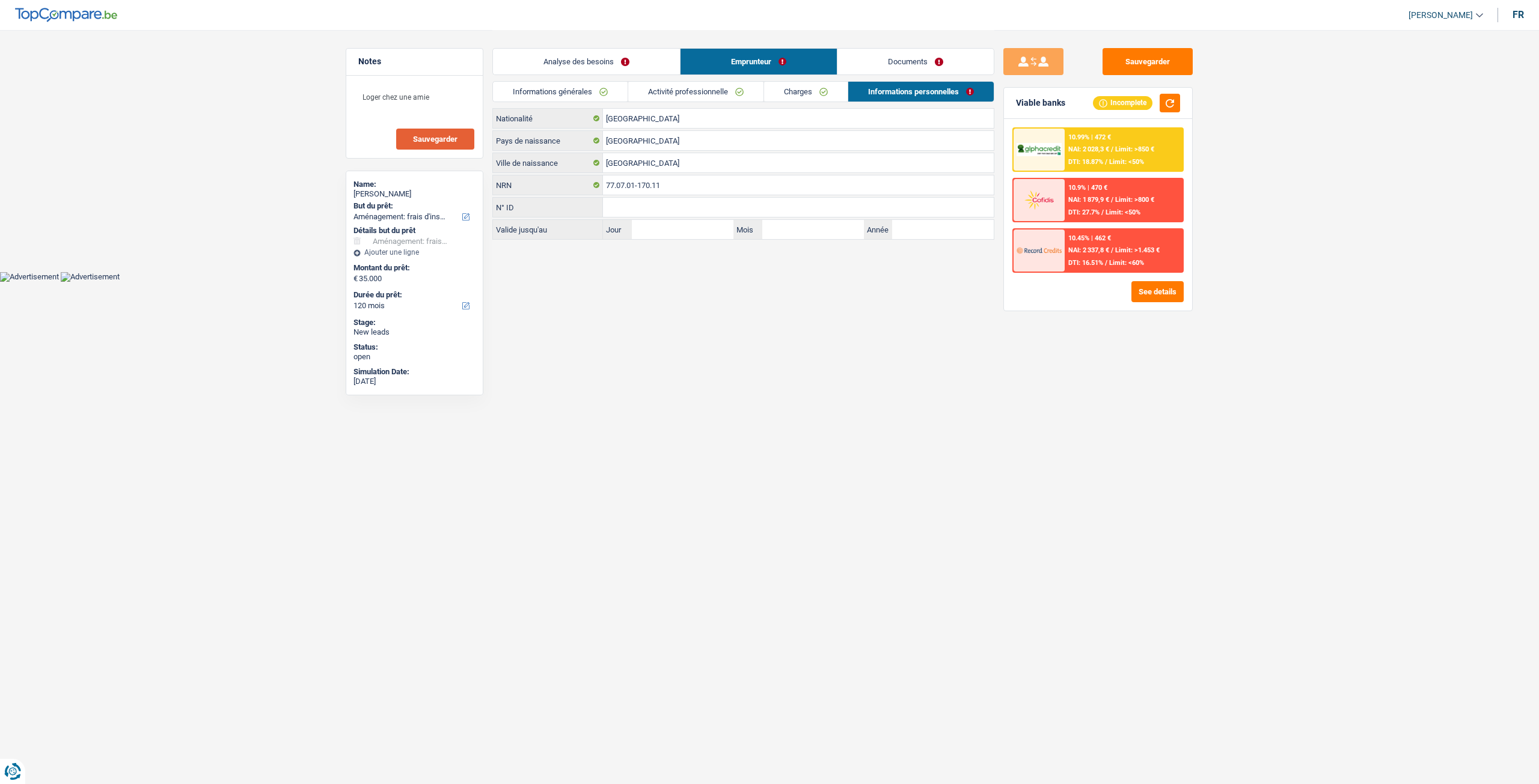
click at [916, 68] on link "Documents" at bounding box center [915, 61] width 156 height 26
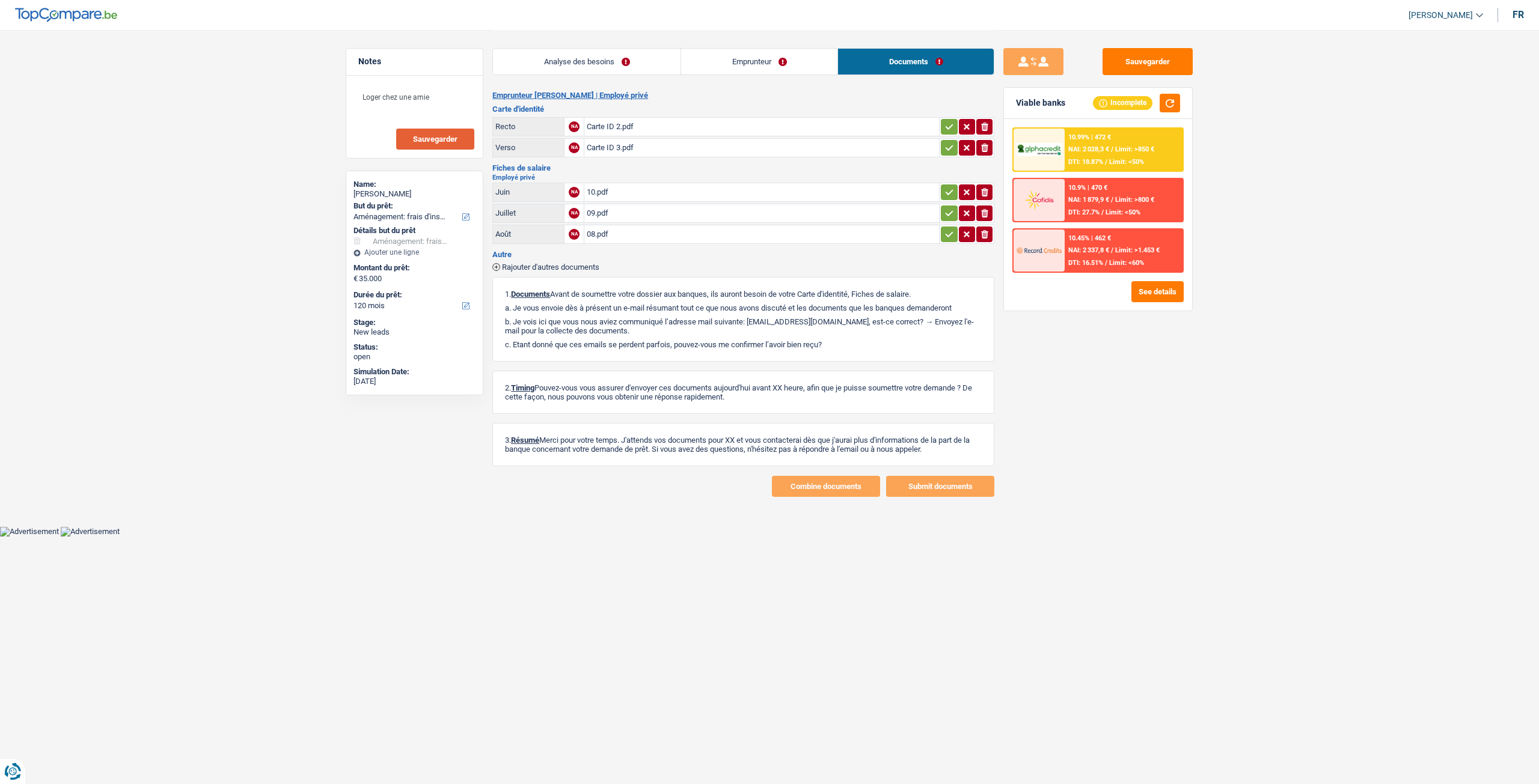
drag, startPoint x: 797, startPoint y: 55, endPoint x: 809, endPoint y: 63, distance: 14.4
click at [797, 55] on link "Emprunteur" at bounding box center [758, 61] width 156 height 26
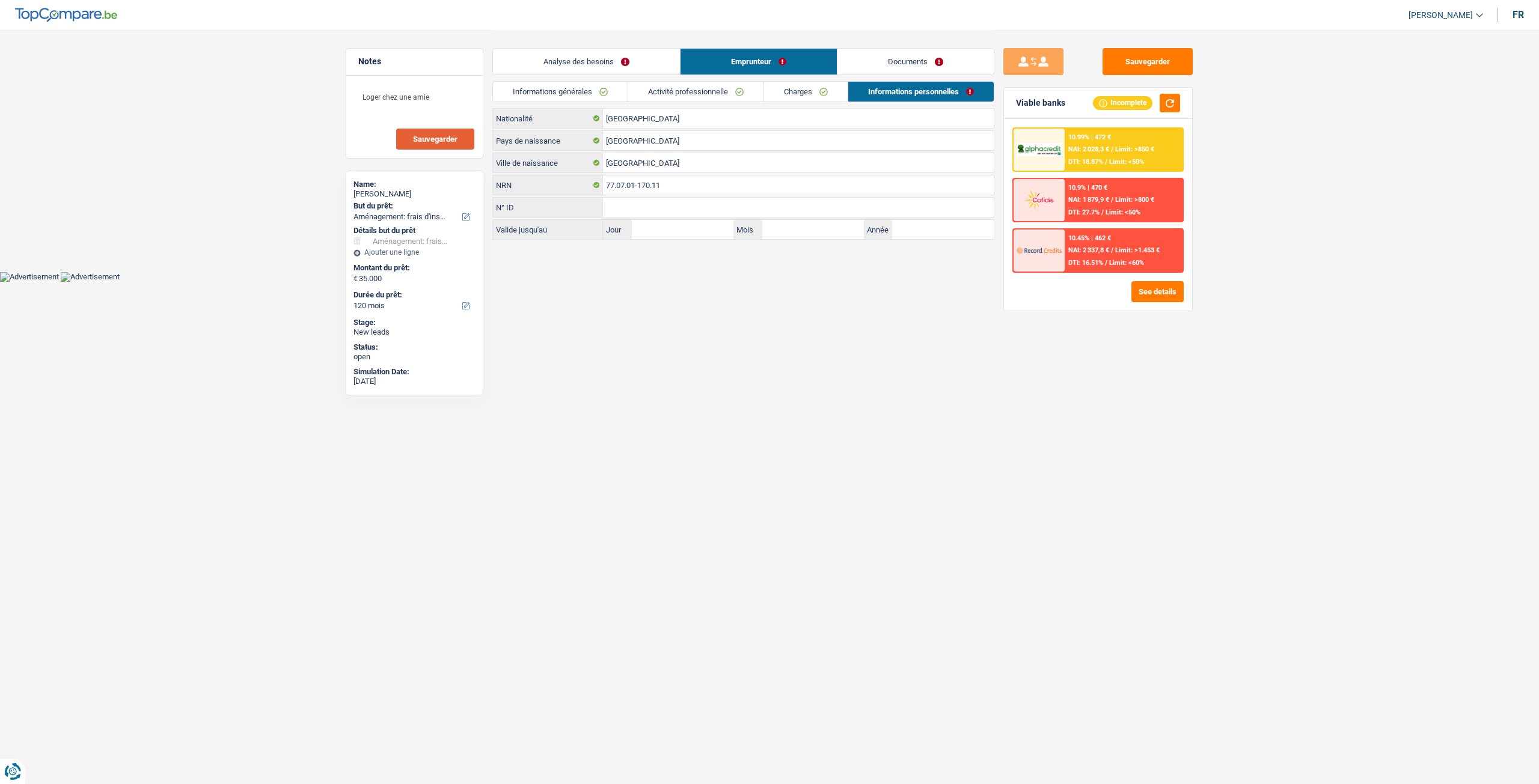
click at [809, 89] on link "Charges" at bounding box center [805, 91] width 83 height 20
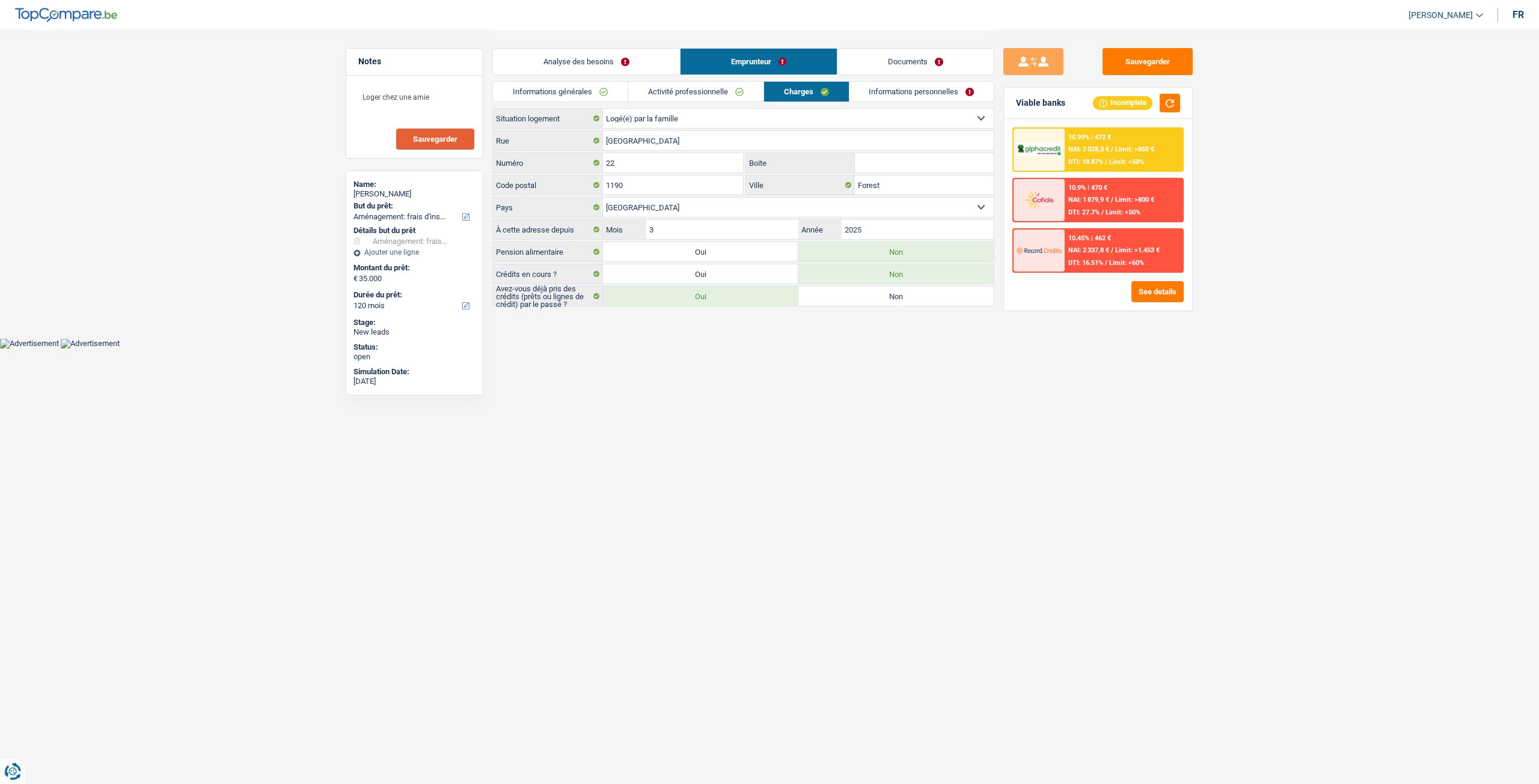
click at [719, 87] on link "Activité professionnelle" at bounding box center [695, 91] width 135 height 20
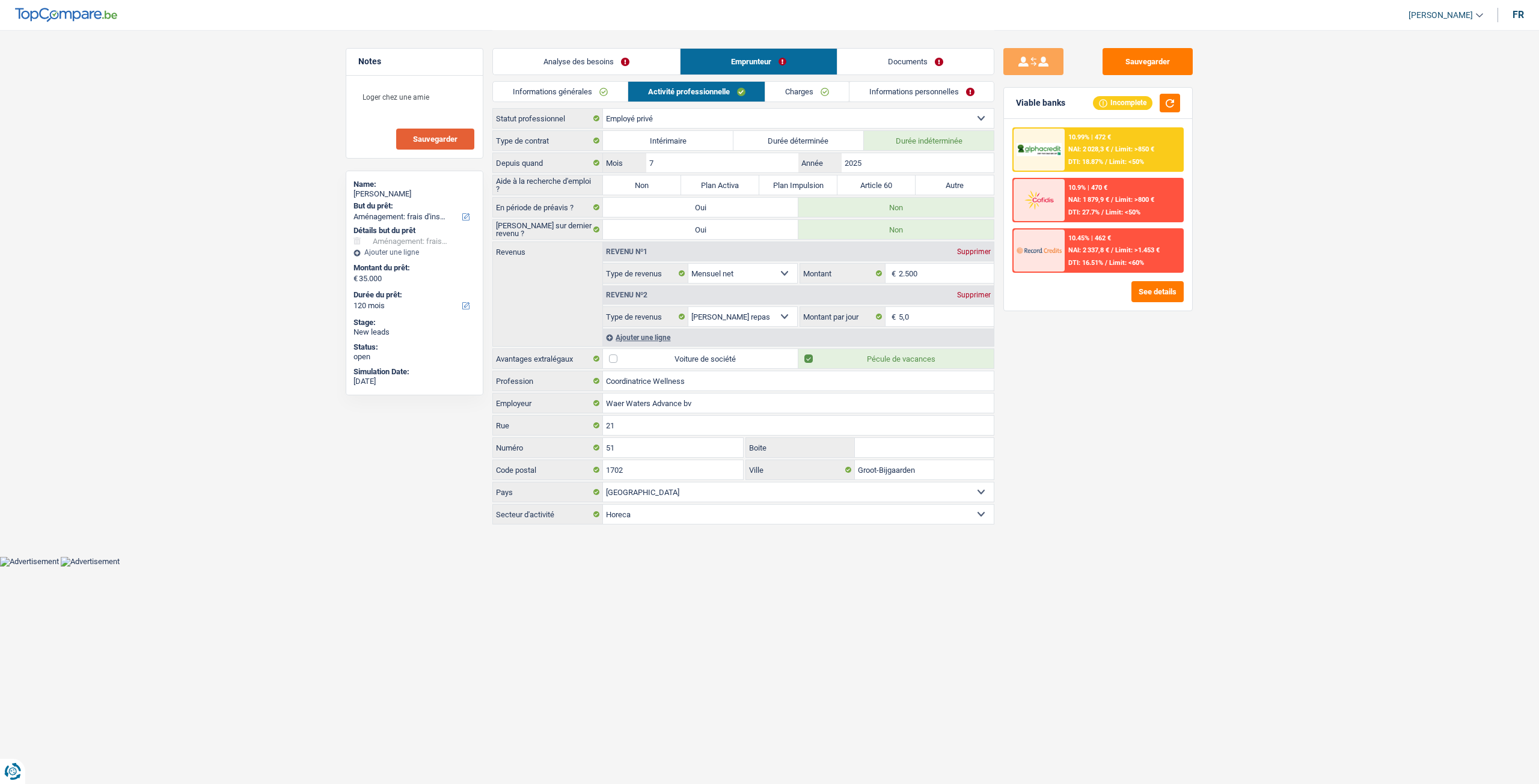
click at [603, 91] on link "Informations générales" at bounding box center [560, 91] width 135 height 20
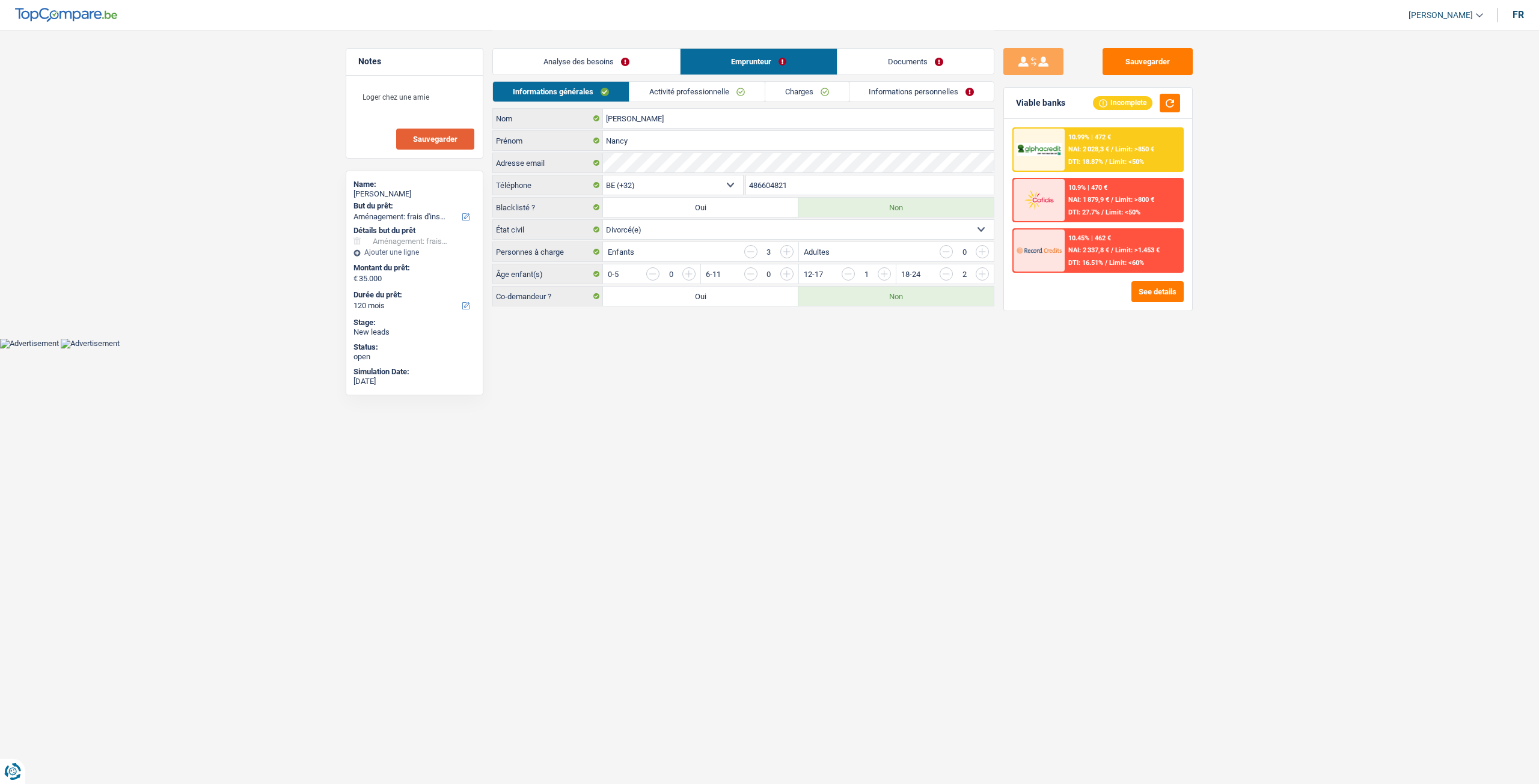
drag, startPoint x: 628, startPoint y: 57, endPoint x: 672, endPoint y: 84, distance: 51.6
click at [628, 57] on link "Analyse des besoins" at bounding box center [586, 61] width 187 height 26
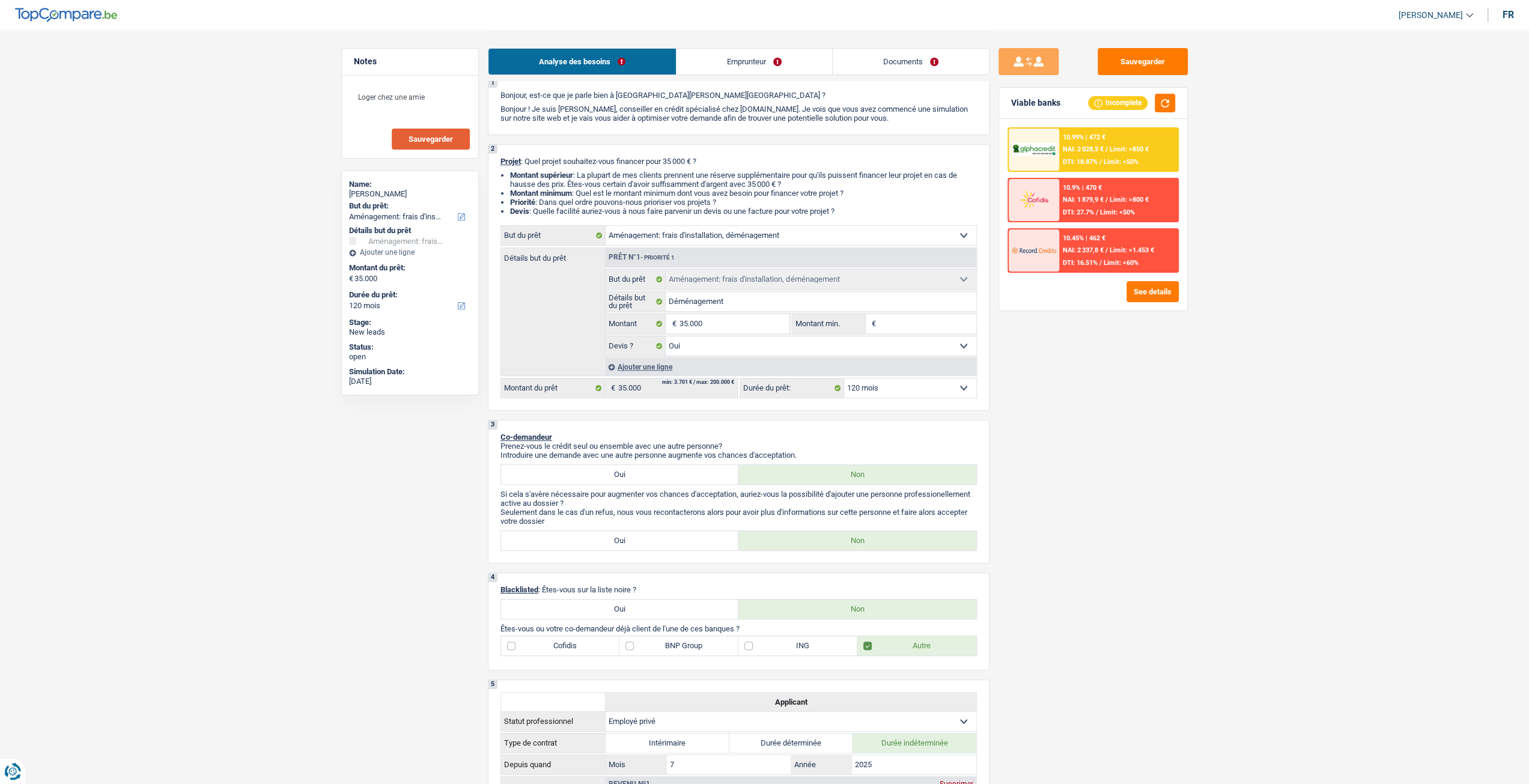
scroll to position [60, 0]
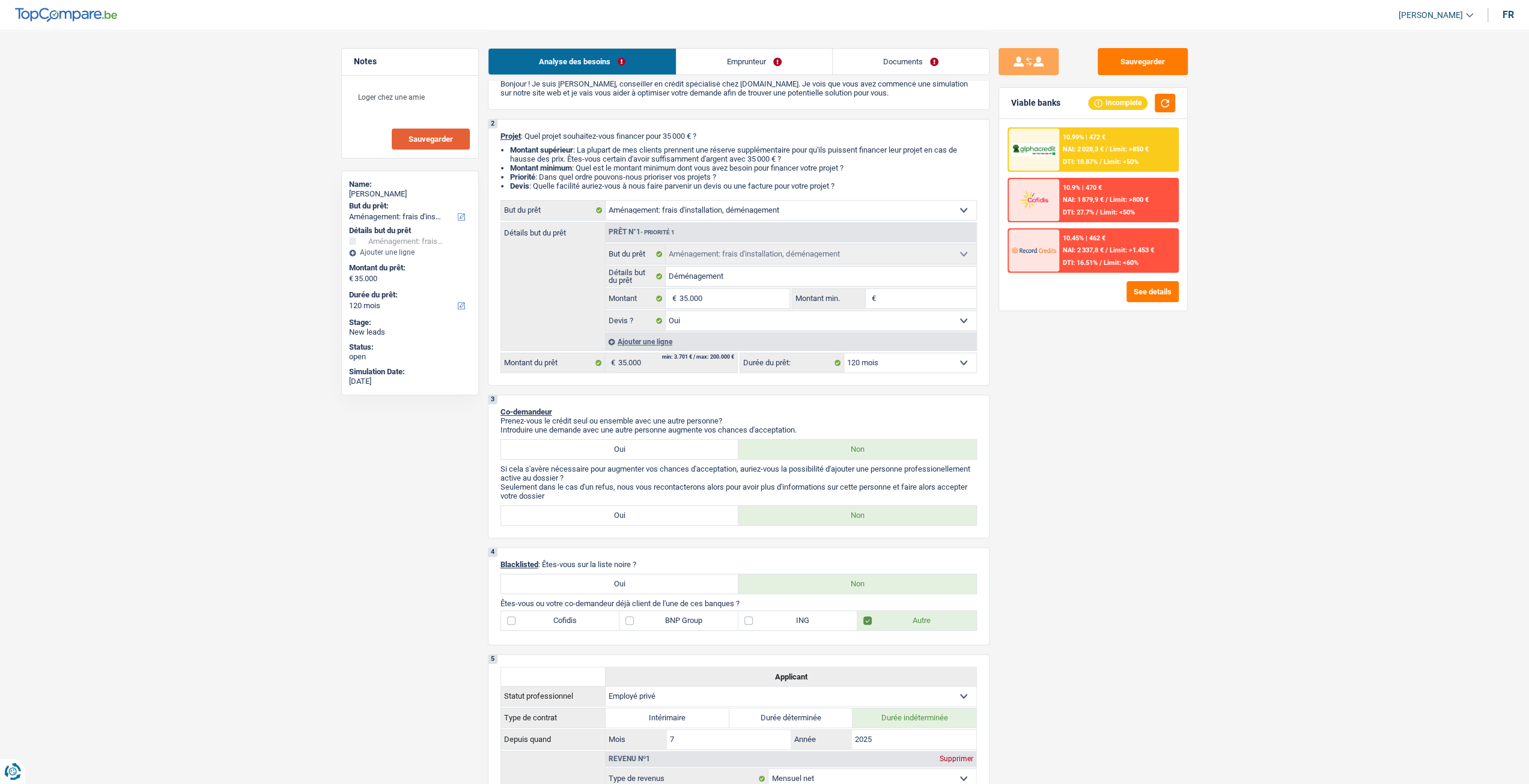
click at [921, 65] on link "Documents" at bounding box center [911, 61] width 156 height 26
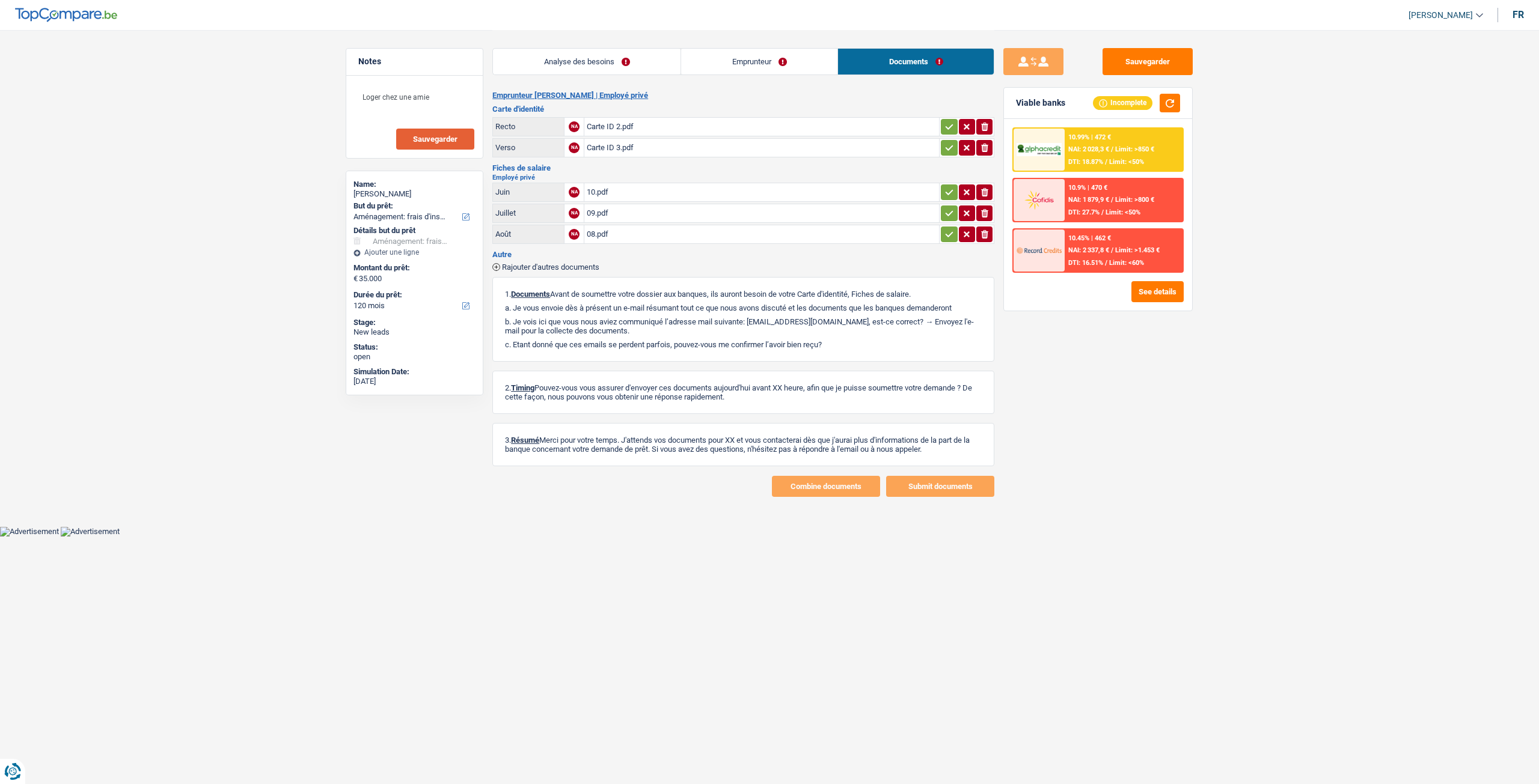
click at [947, 232] on icon "button" at bounding box center [949, 234] width 10 height 12
drag, startPoint x: 946, startPoint y: 213, endPoint x: 948, endPoint y: 204, distance: 9.2
click at [947, 213] on icon "button" at bounding box center [949, 213] width 8 height 6
click at [948, 194] on icon "button" at bounding box center [949, 192] width 10 height 12
drag, startPoint x: 946, startPoint y: 149, endPoint x: 950, endPoint y: 136, distance: 13.6
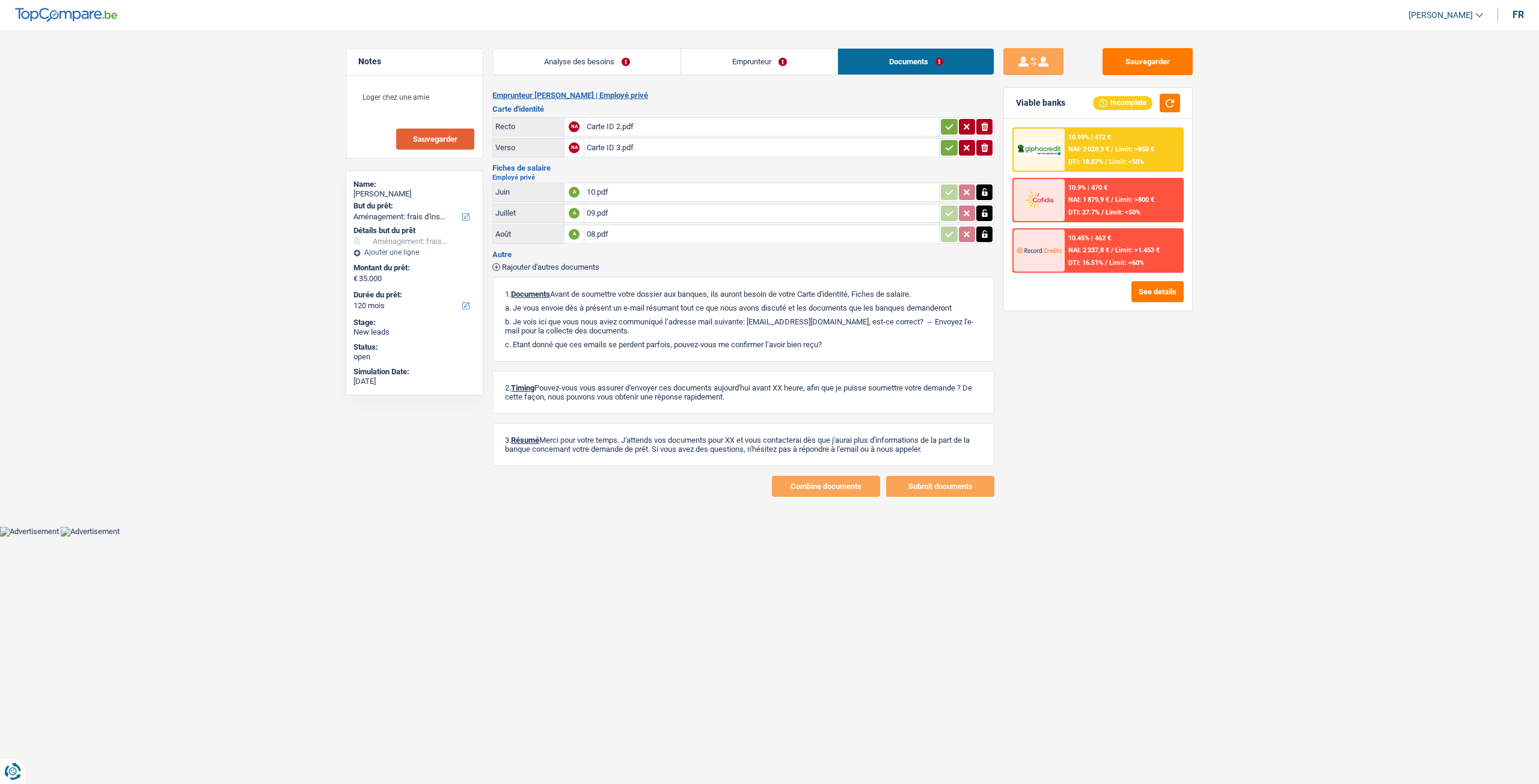
click at [946, 149] on icon "button" at bounding box center [949, 147] width 10 height 12
click at [950, 122] on icon "button" at bounding box center [949, 126] width 10 height 12
click at [1129, 51] on button "Sauvegarder" at bounding box center [1147, 61] width 90 height 27
click at [597, 59] on link "Analyse des besoins" at bounding box center [587, 61] width 188 height 26
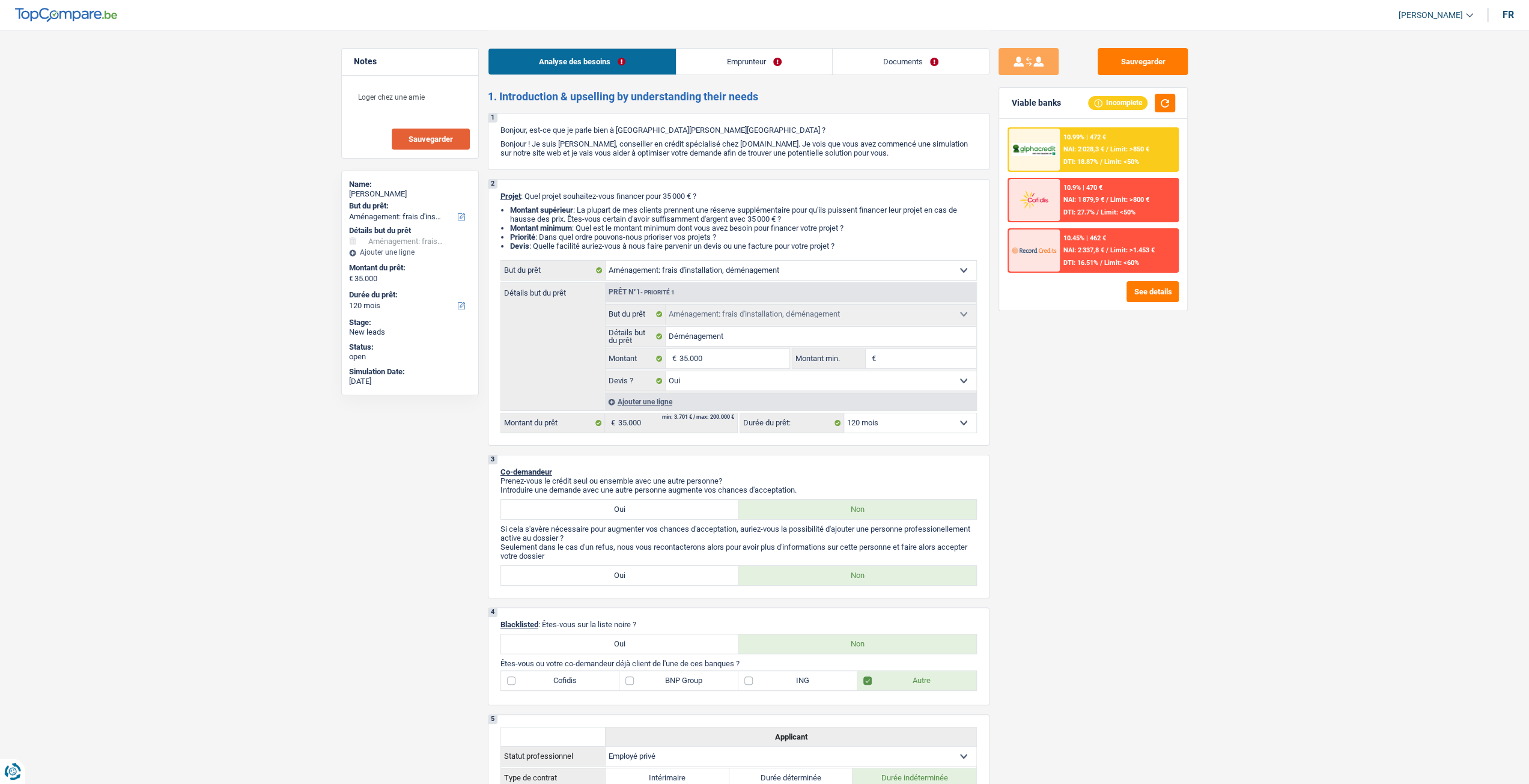
click at [409, 140] on span "Sauvegarder" at bounding box center [431, 139] width 44 height 8
click at [1110, 156] on div "10.99% | 472 € NAI: 2 028,3 € / Limit: >850 € DTI: 18.87% / Limit: <50%" at bounding box center [1118, 149] width 119 height 42
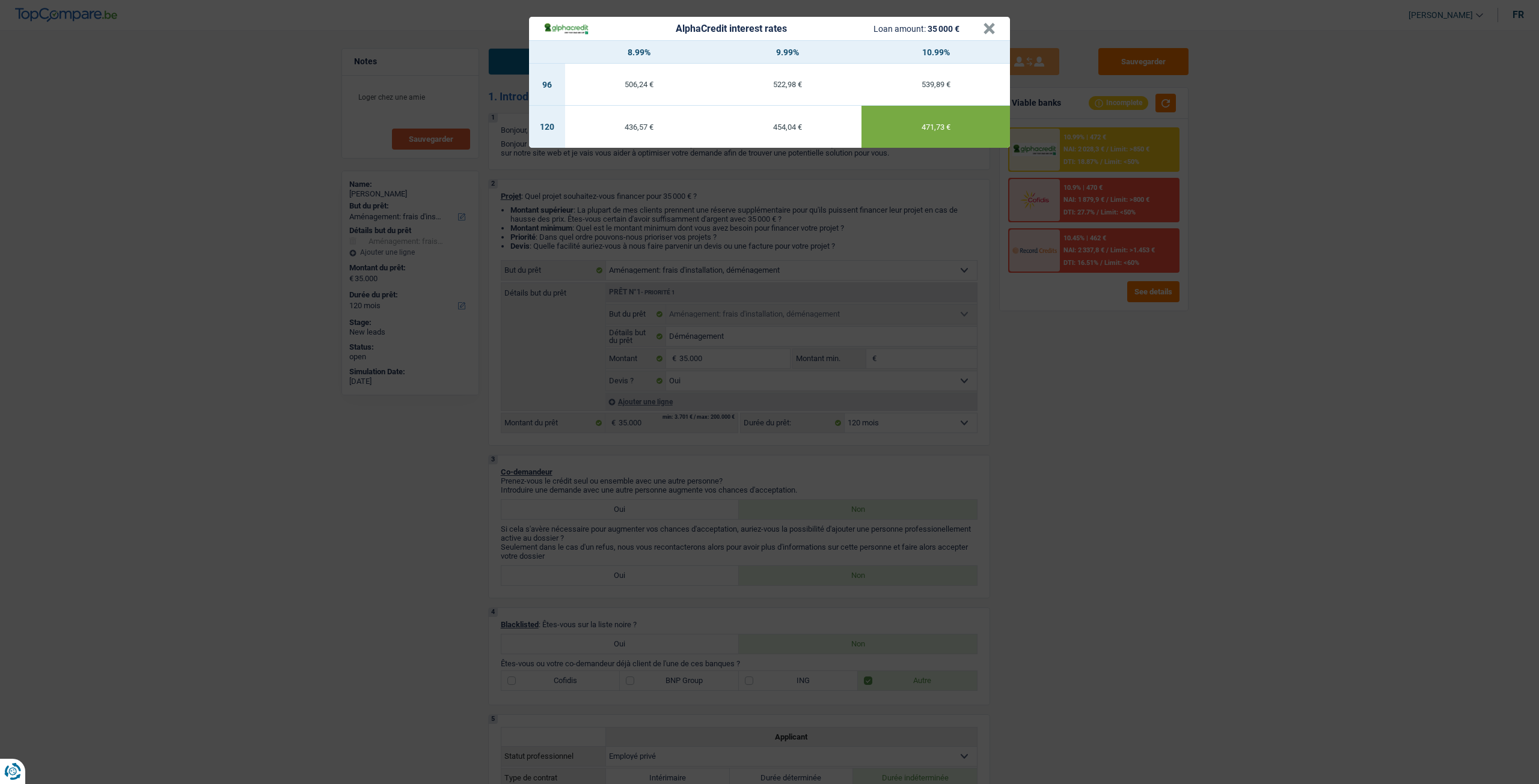
click at [1122, 456] on div "AlphaCredit interest rates Loan amount: 35 000 € × 8.99% 9.99% 10.99% 96 506,24…" at bounding box center [769, 392] width 1539 height 784
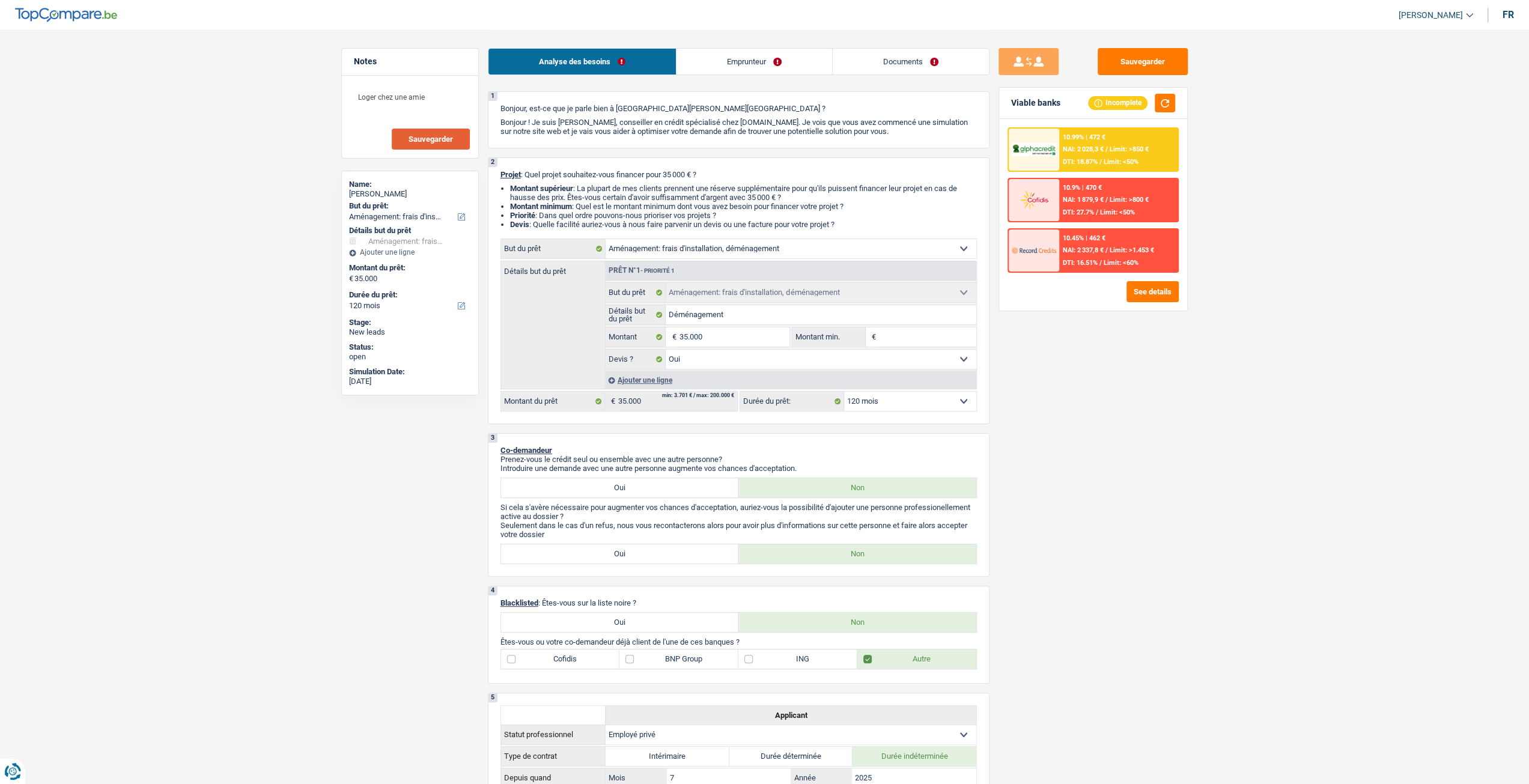
scroll to position [19, 0]
click at [926, 411] on select "12 mois 18 mois 24 mois 30 mois 36 mois 42 mois 48 mois 60 mois 72 mois 84 mois…" at bounding box center [911, 404] width 132 height 19
click at [1114, 411] on div "Sauvegarder Viable banks Incomplete 10.99% | 472 € NAI: 2 028,3 € / Limit: >850…" at bounding box center [1093, 406] width 208 height 717
click at [751, 62] on link "Emprunteur" at bounding box center [754, 61] width 156 height 26
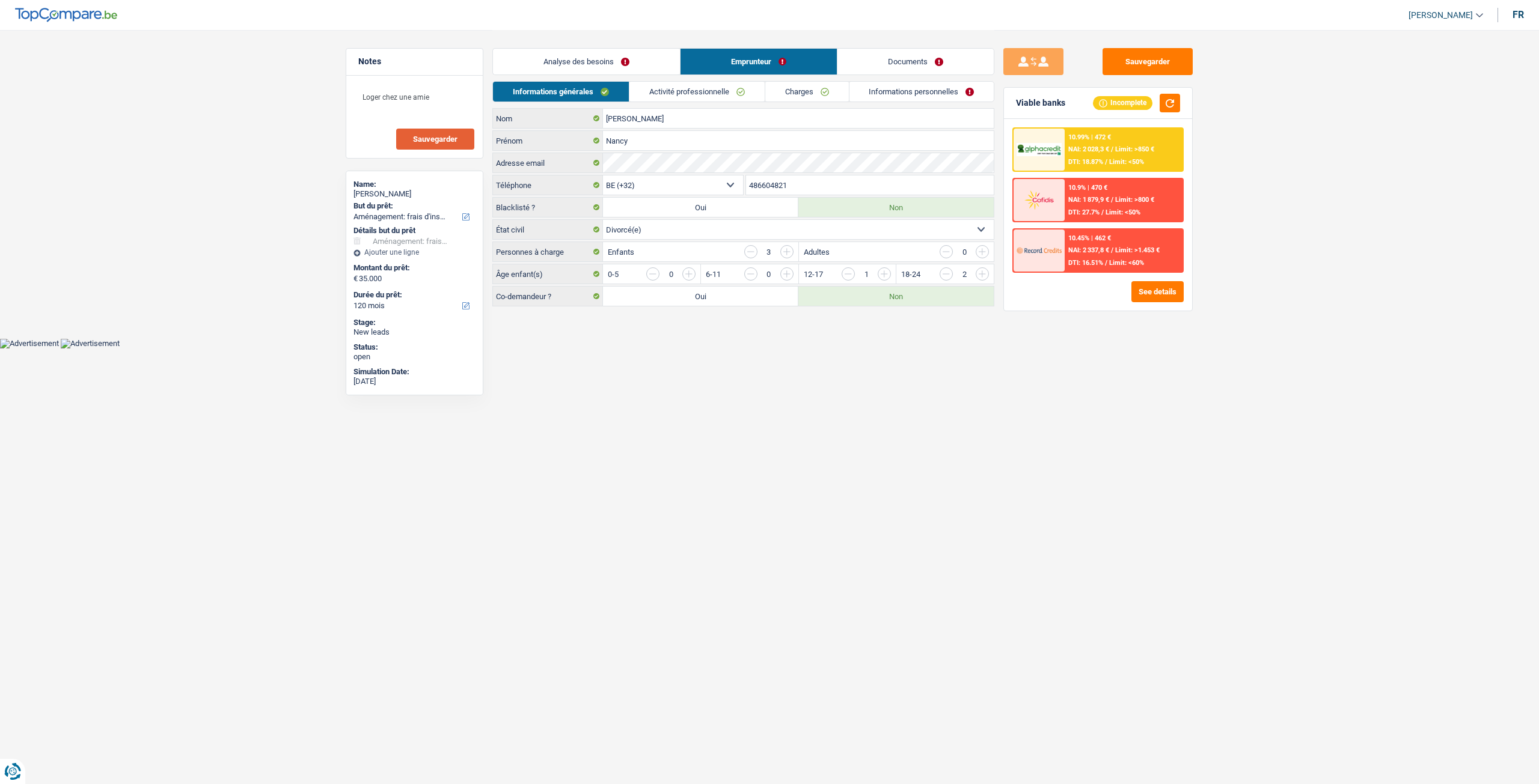
click at [786, 83] on link "Charges" at bounding box center [806, 91] width 83 height 20
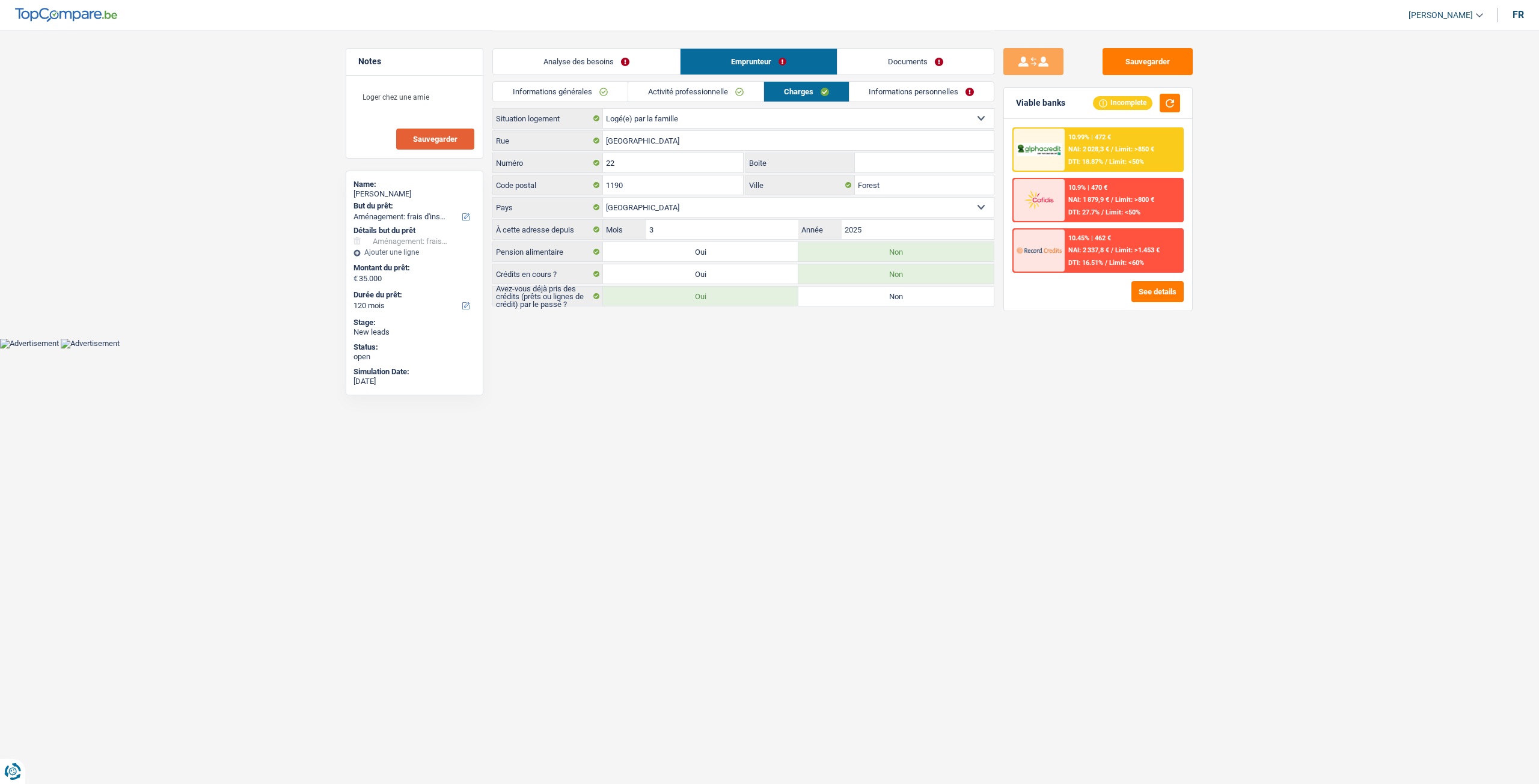
click at [872, 91] on link "Informations personnelles" at bounding box center [921, 91] width 145 height 20
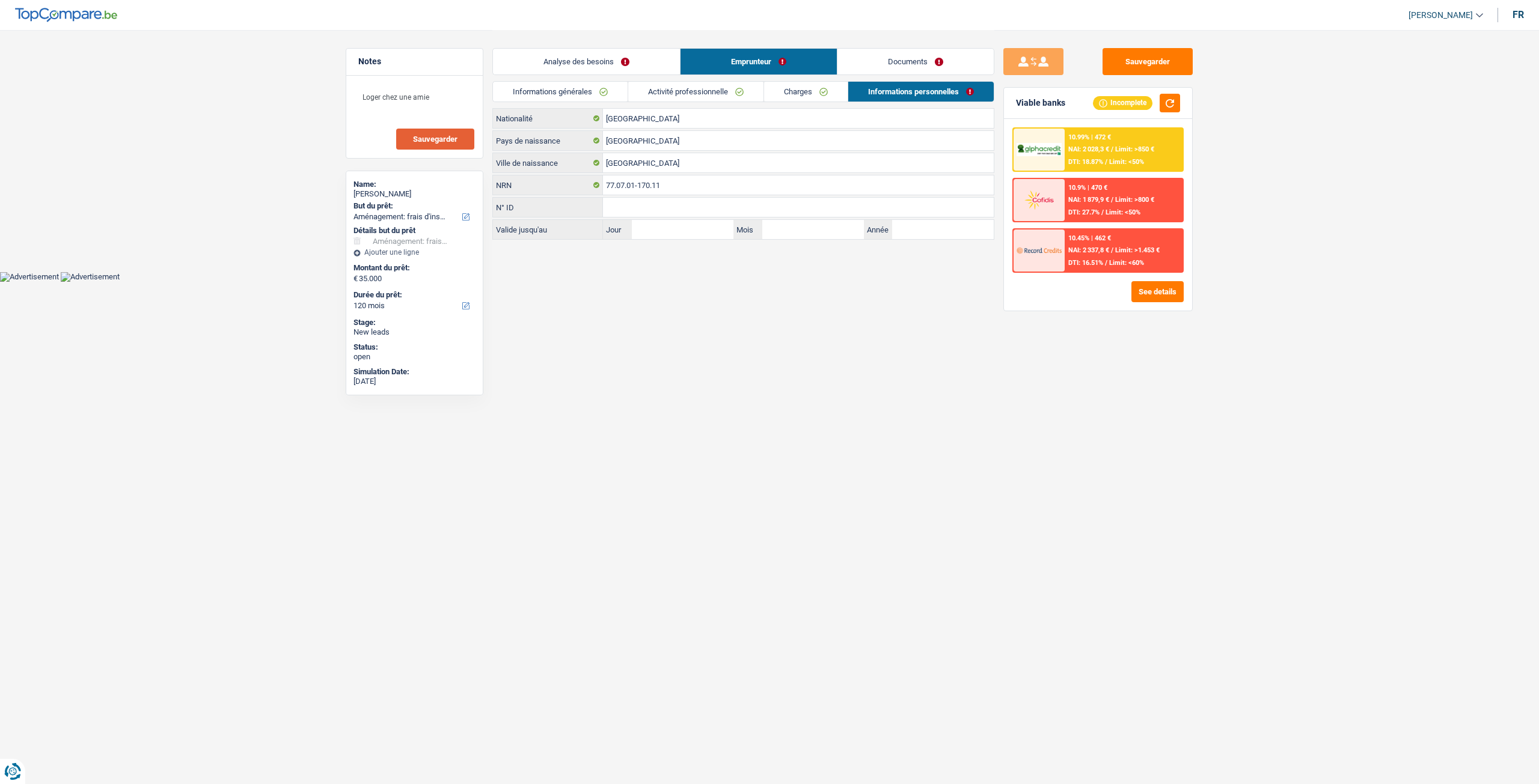
click at [882, 64] on link "Documents" at bounding box center [915, 61] width 156 height 26
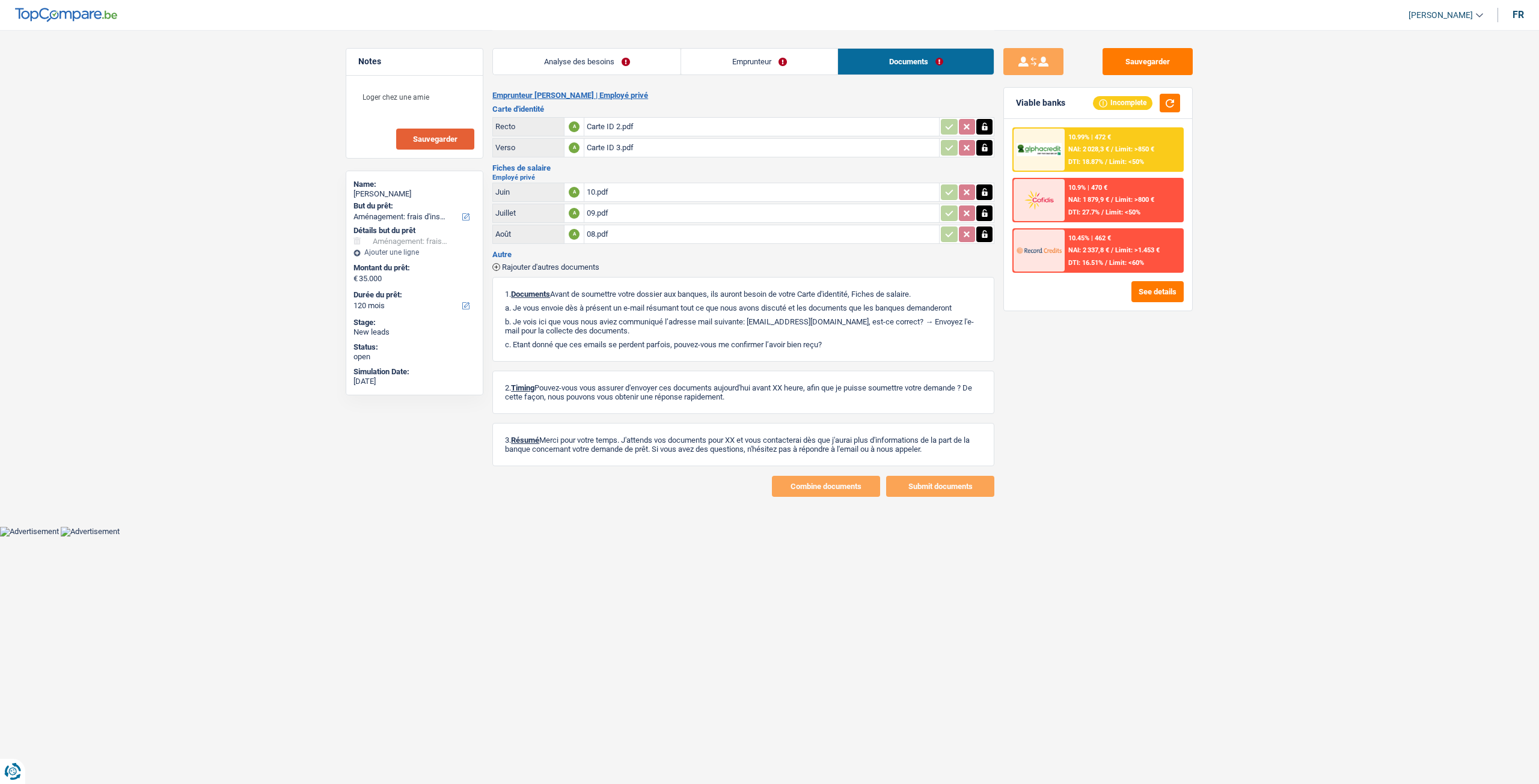
click at [809, 65] on link "Emprunteur" at bounding box center [758, 61] width 156 height 26
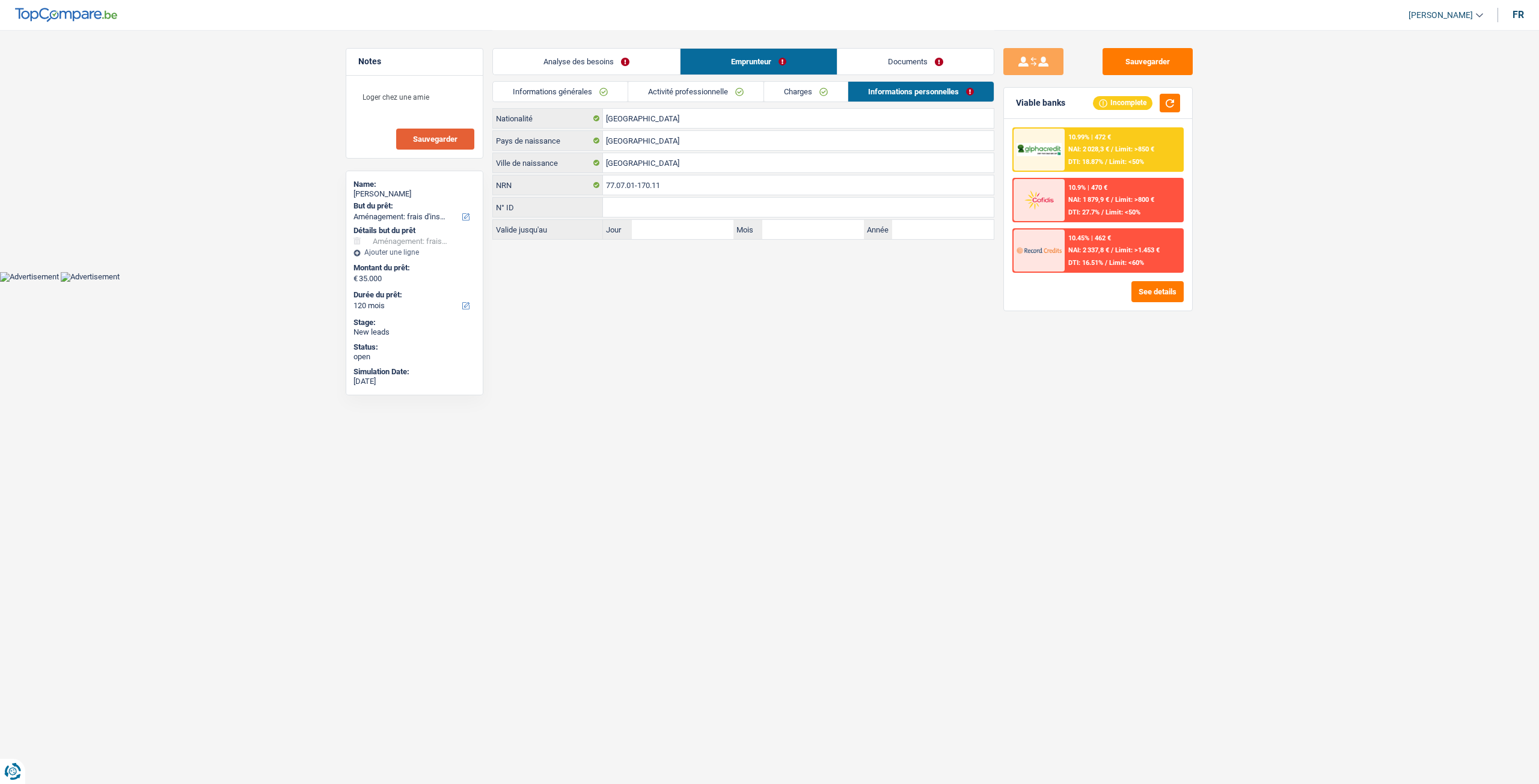
click at [645, 63] on link "Analyse des besoins" at bounding box center [586, 61] width 187 height 26
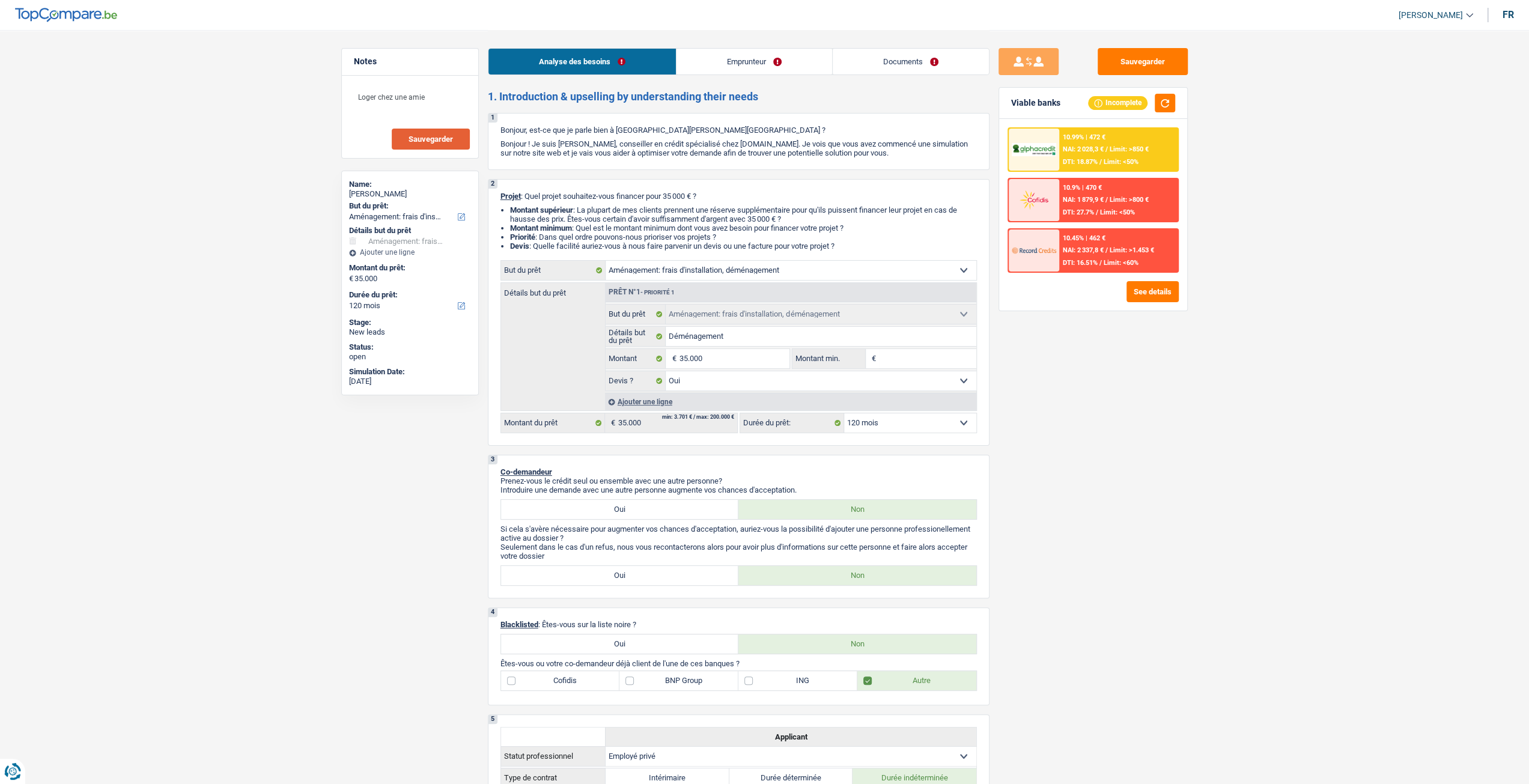
click at [906, 433] on div "12 mois 18 mois 24 mois 30 mois 36 mois 42 mois 48 mois 60 mois 72 mois 84 mois…" at bounding box center [859, 422] width 237 height 20
click at [936, 427] on select "12 mois 18 mois 24 mois 30 mois 36 mois 42 mois 48 mois 60 mois 72 mois 84 mois…" at bounding box center [911, 423] width 132 height 19
click at [924, 63] on link "Documents" at bounding box center [911, 61] width 156 height 26
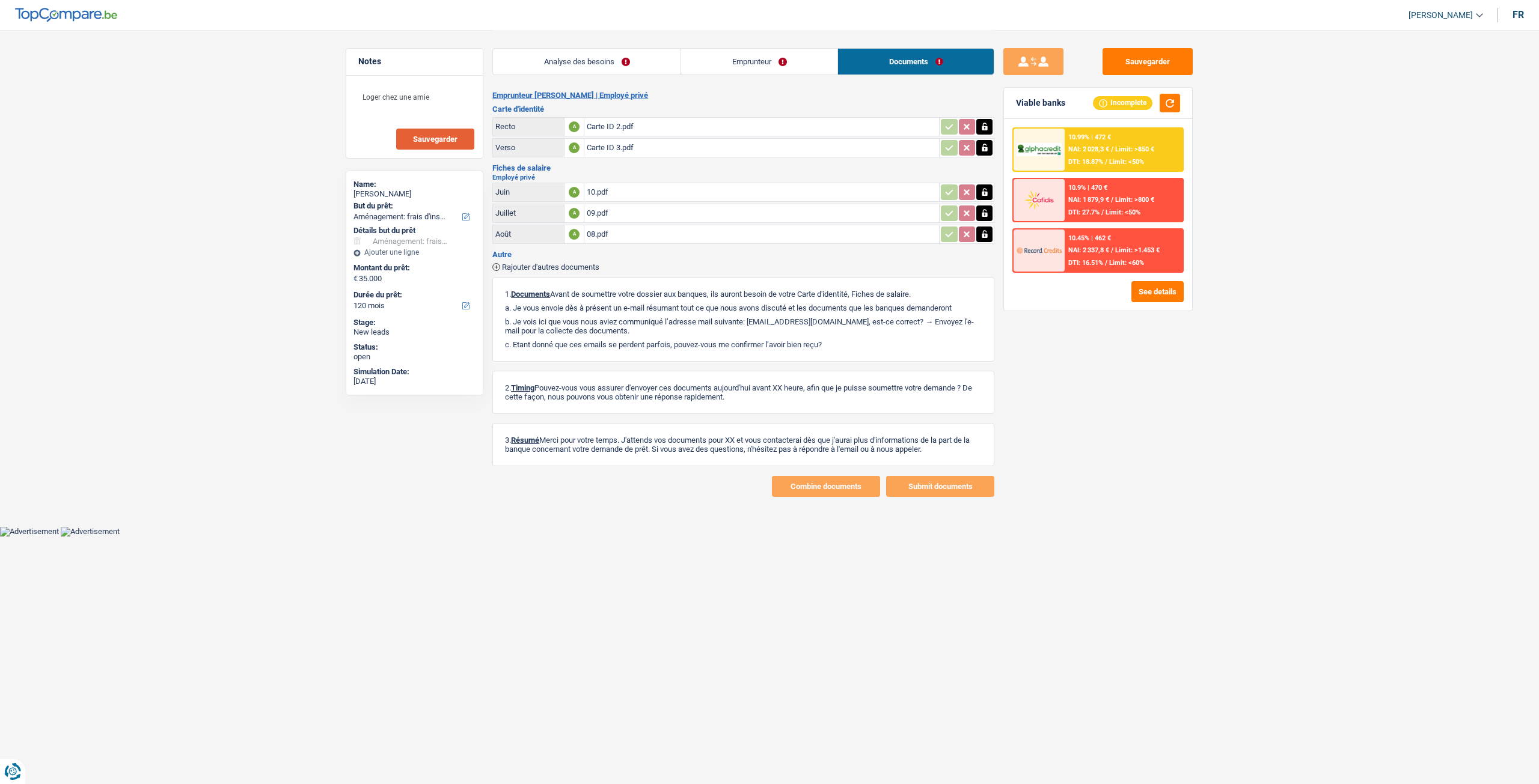
click at [785, 65] on link "Emprunteur" at bounding box center [758, 61] width 156 height 26
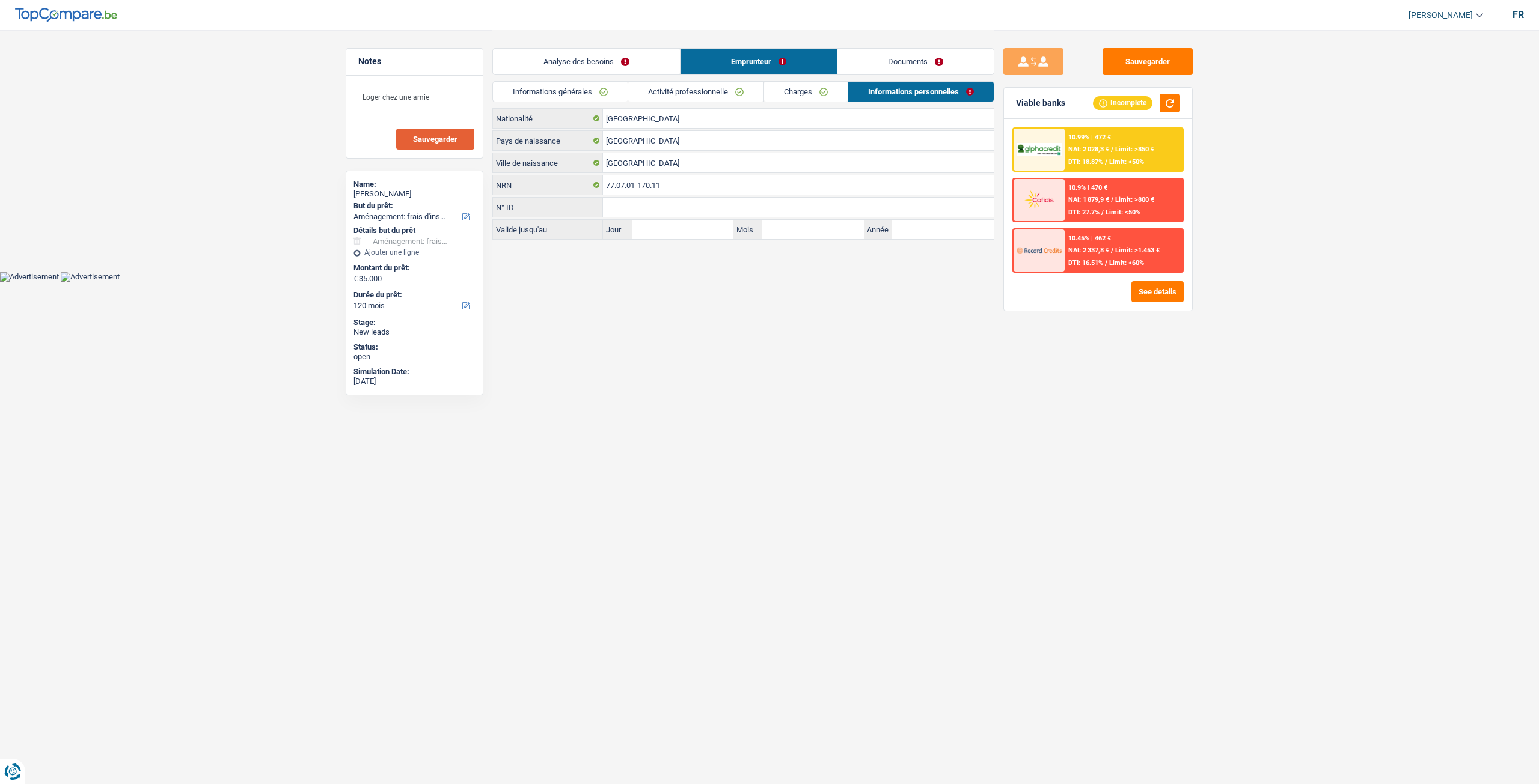
click at [901, 73] on link "Documents" at bounding box center [915, 61] width 156 height 26
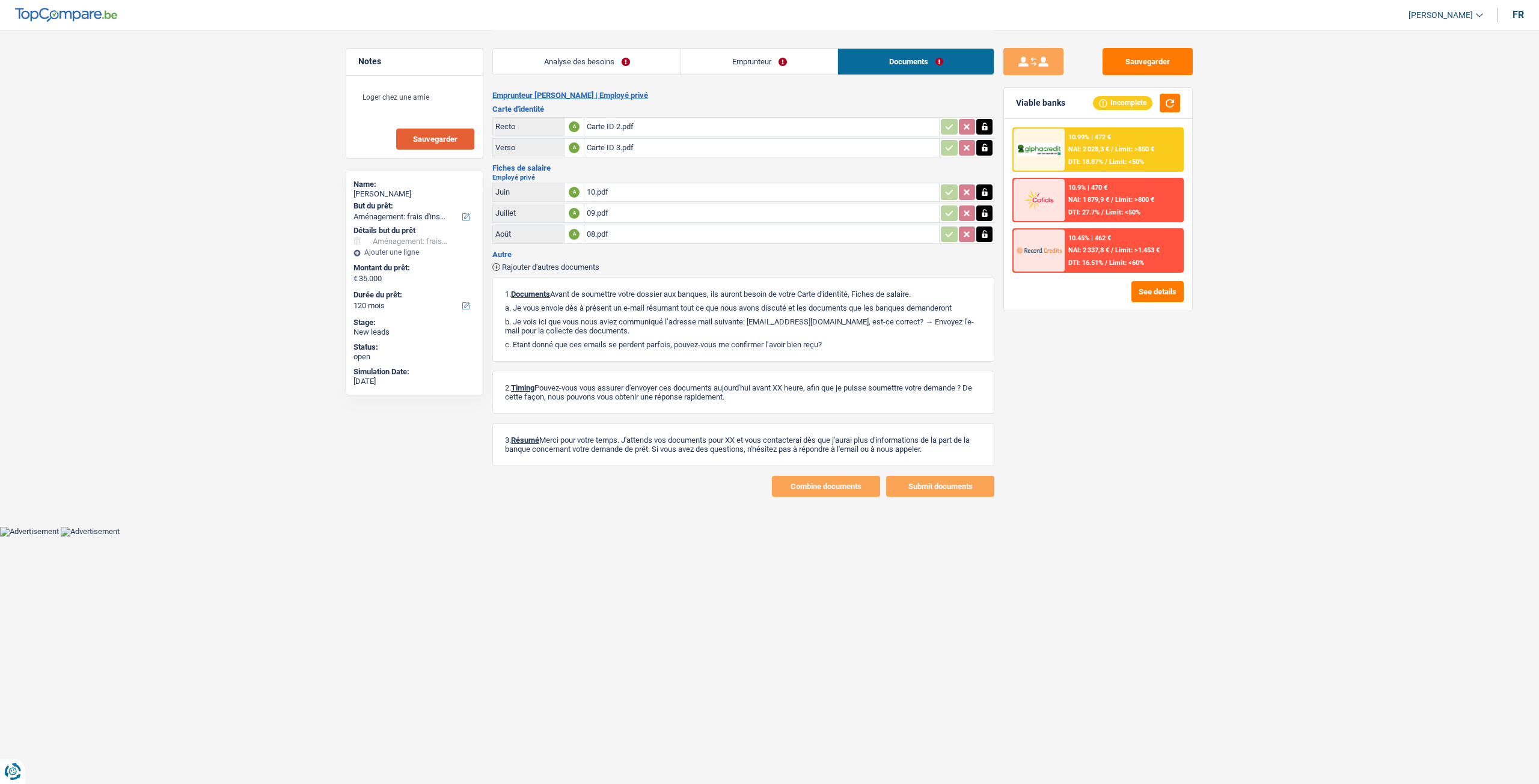
click at [669, 59] on link "Analyse des besoins" at bounding box center [587, 61] width 188 height 26
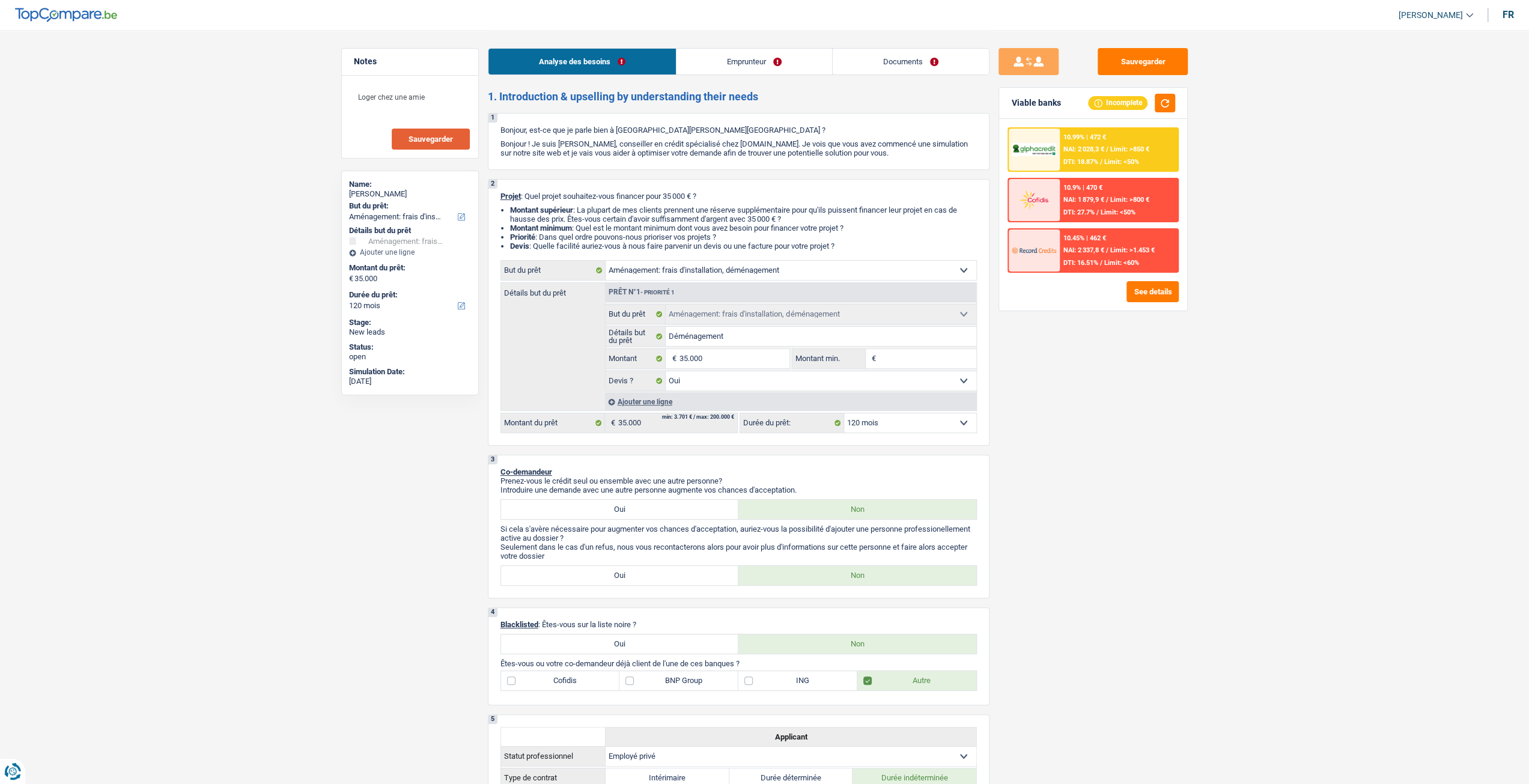
click at [893, 65] on link "Documents" at bounding box center [911, 61] width 156 height 26
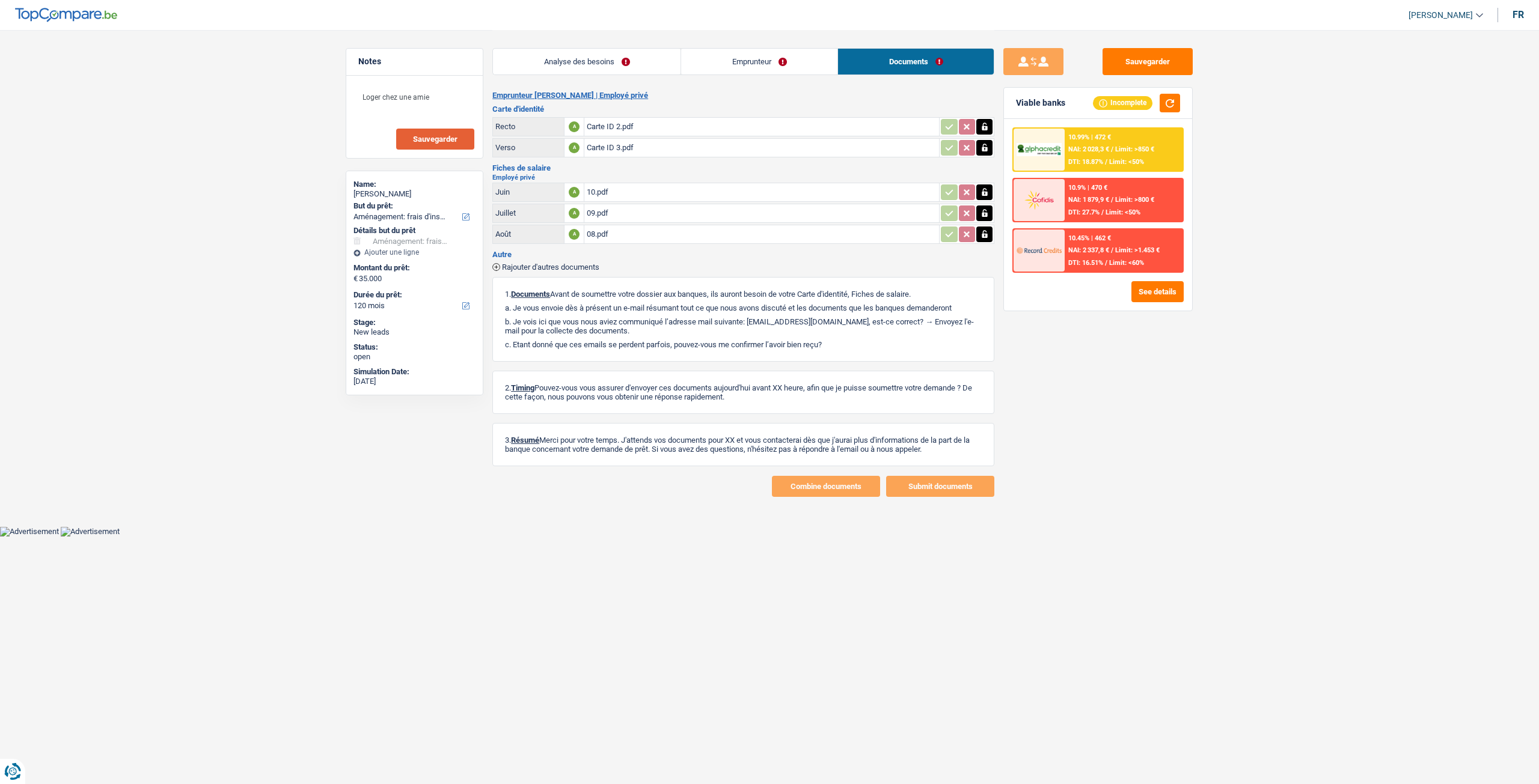
click at [781, 64] on link "Emprunteur" at bounding box center [758, 61] width 156 height 26
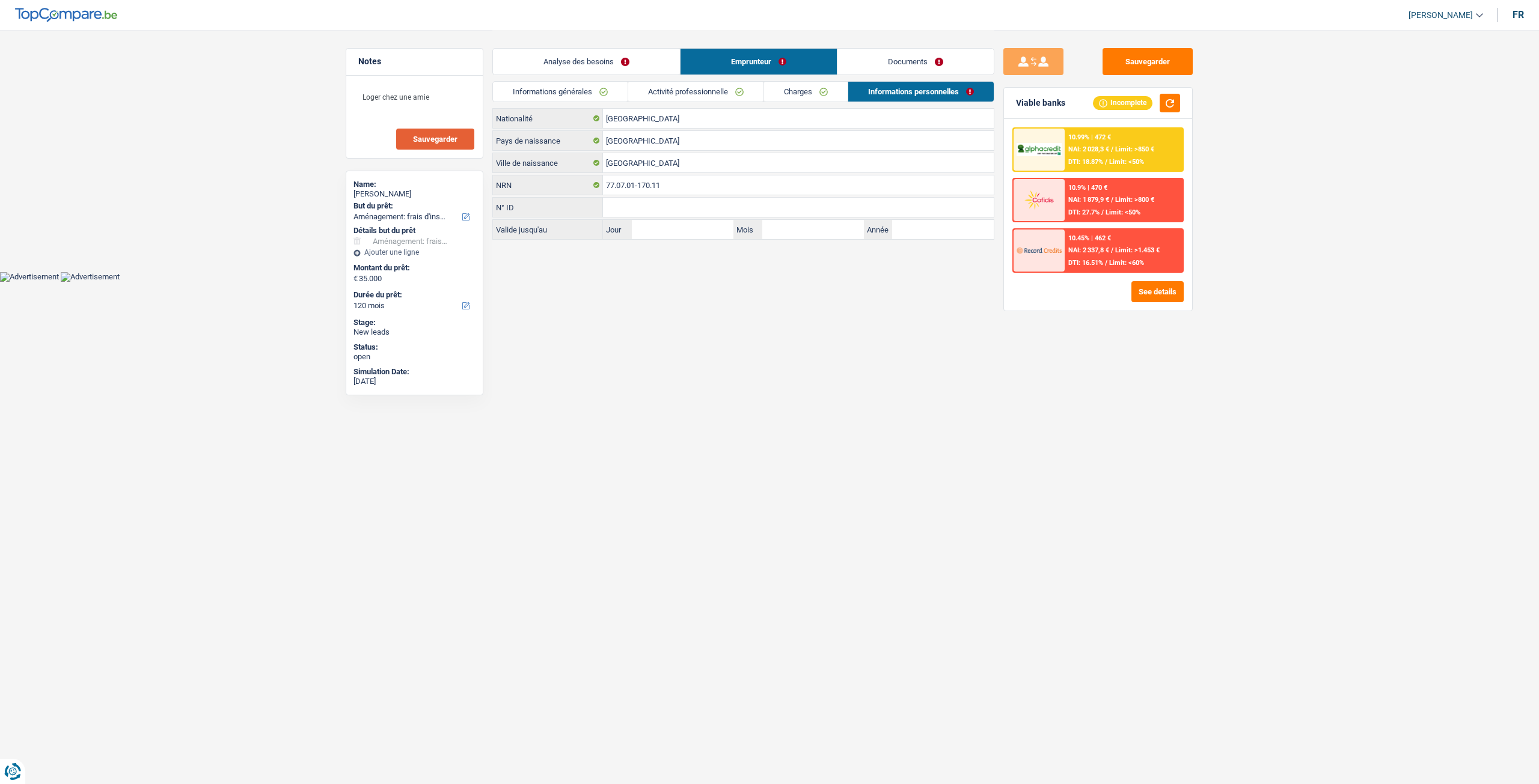
click at [795, 93] on link "Charges" at bounding box center [805, 91] width 83 height 20
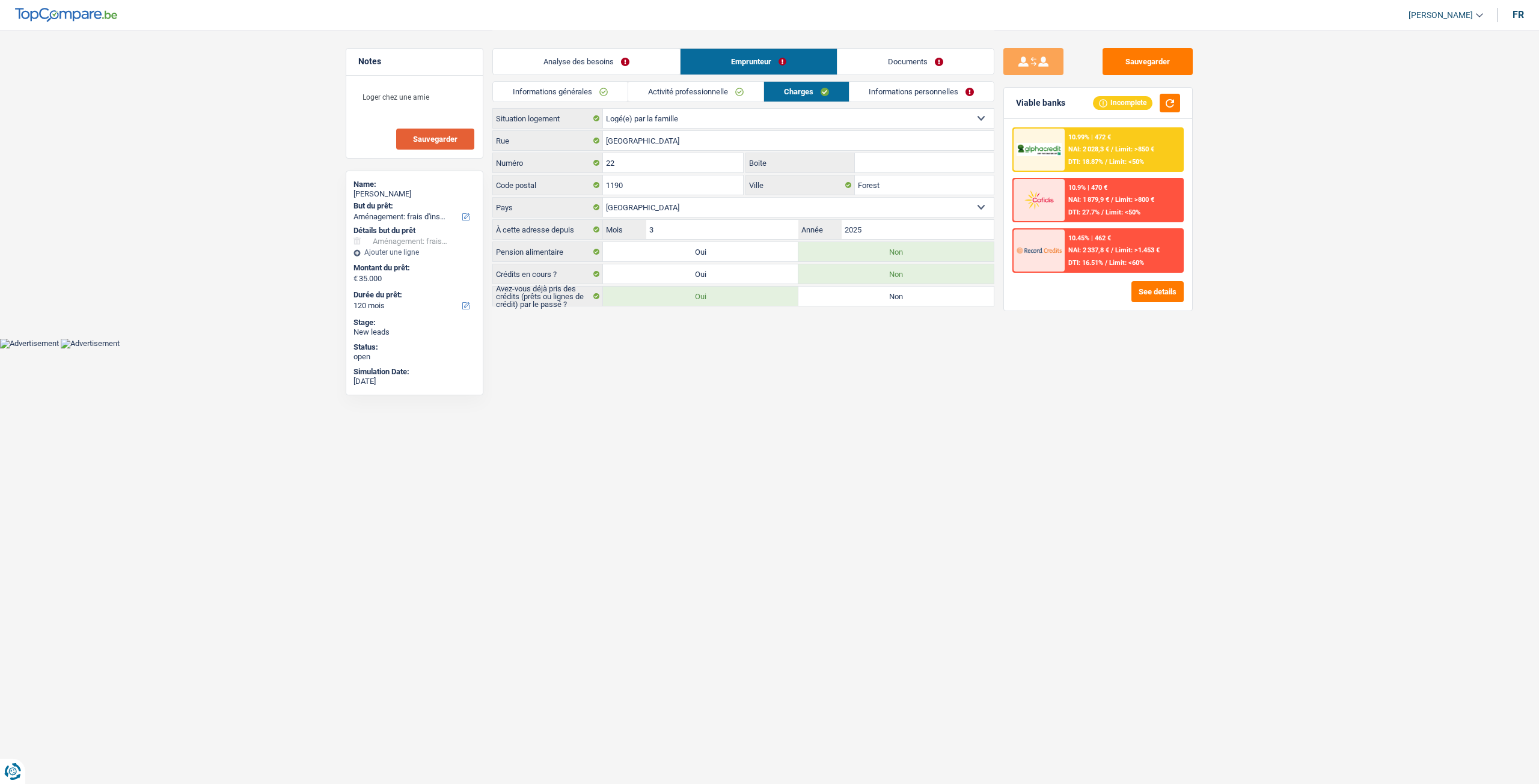
click at [583, 90] on link "Informations générales" at bounding box center [560, 91] width 135 height 20
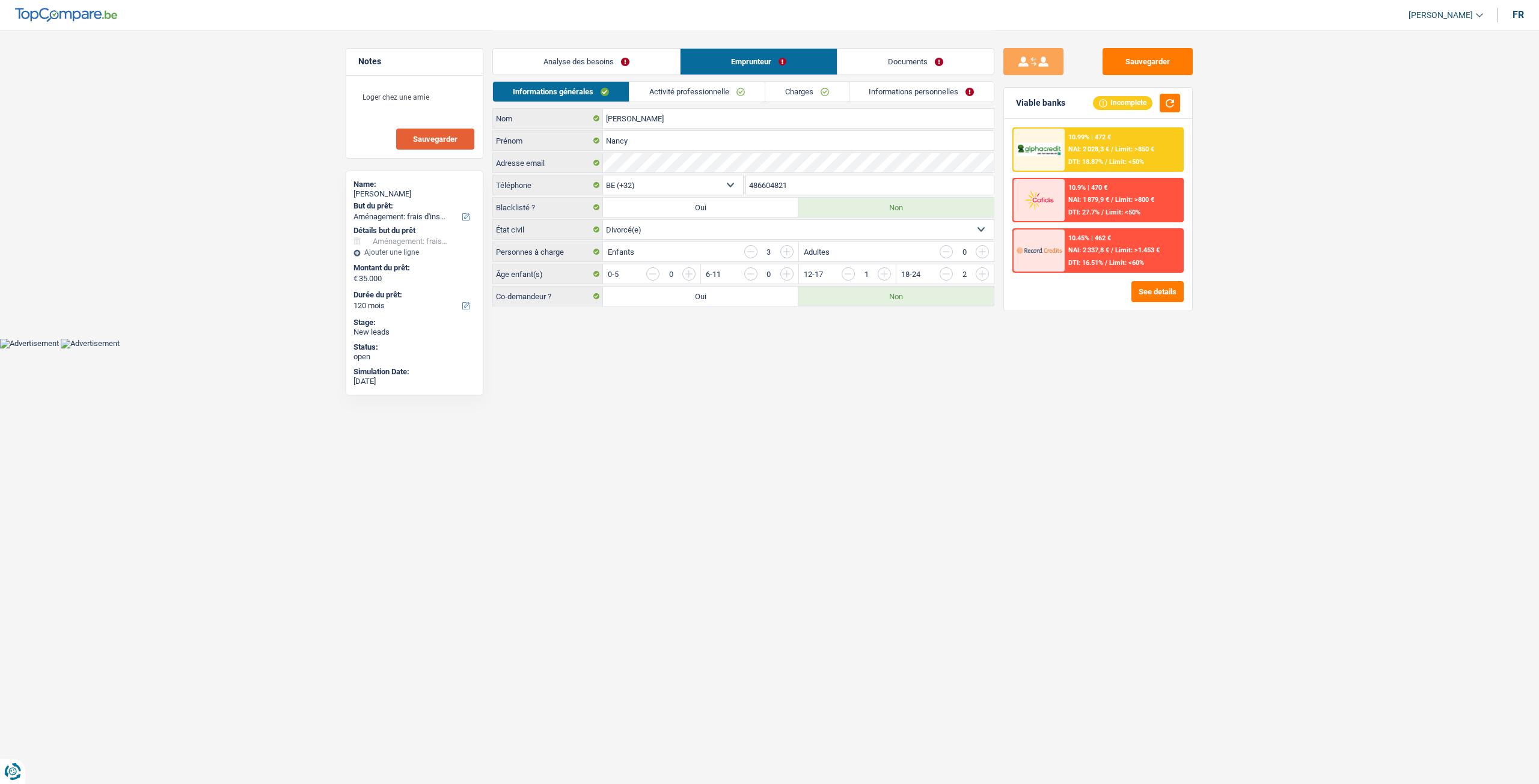
click at [604, 59] on link "Analyse des besoins" at bounding box center [586, 61] width 187 height 26
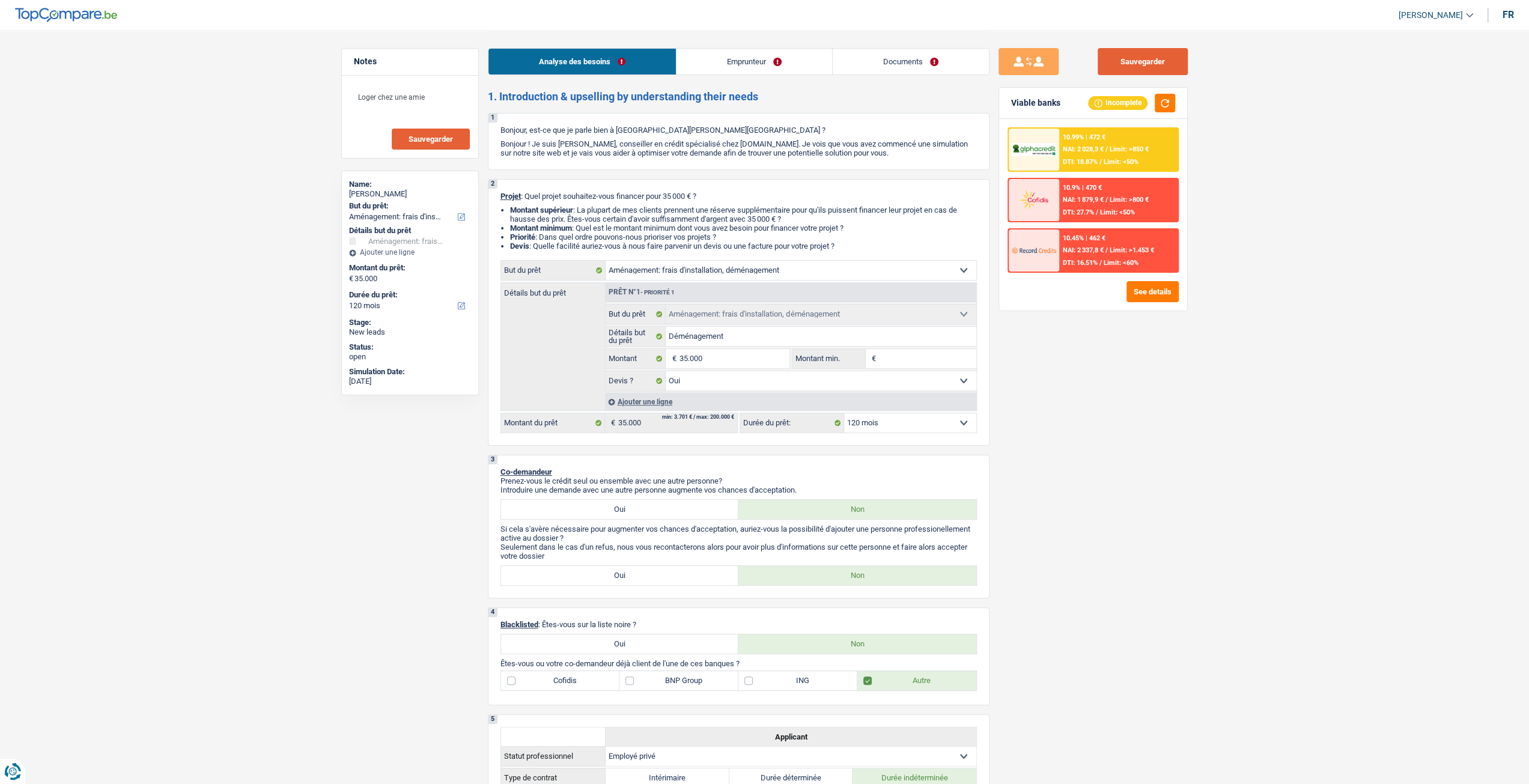
click at [1120, 60] on button "Sauvegarder" at bounding box center [1143, 61] width 90 height 27
click at [1082, 147] on span "NAI: 2 028,3 €" at bounding box center [1083, 149] width 41 height 8
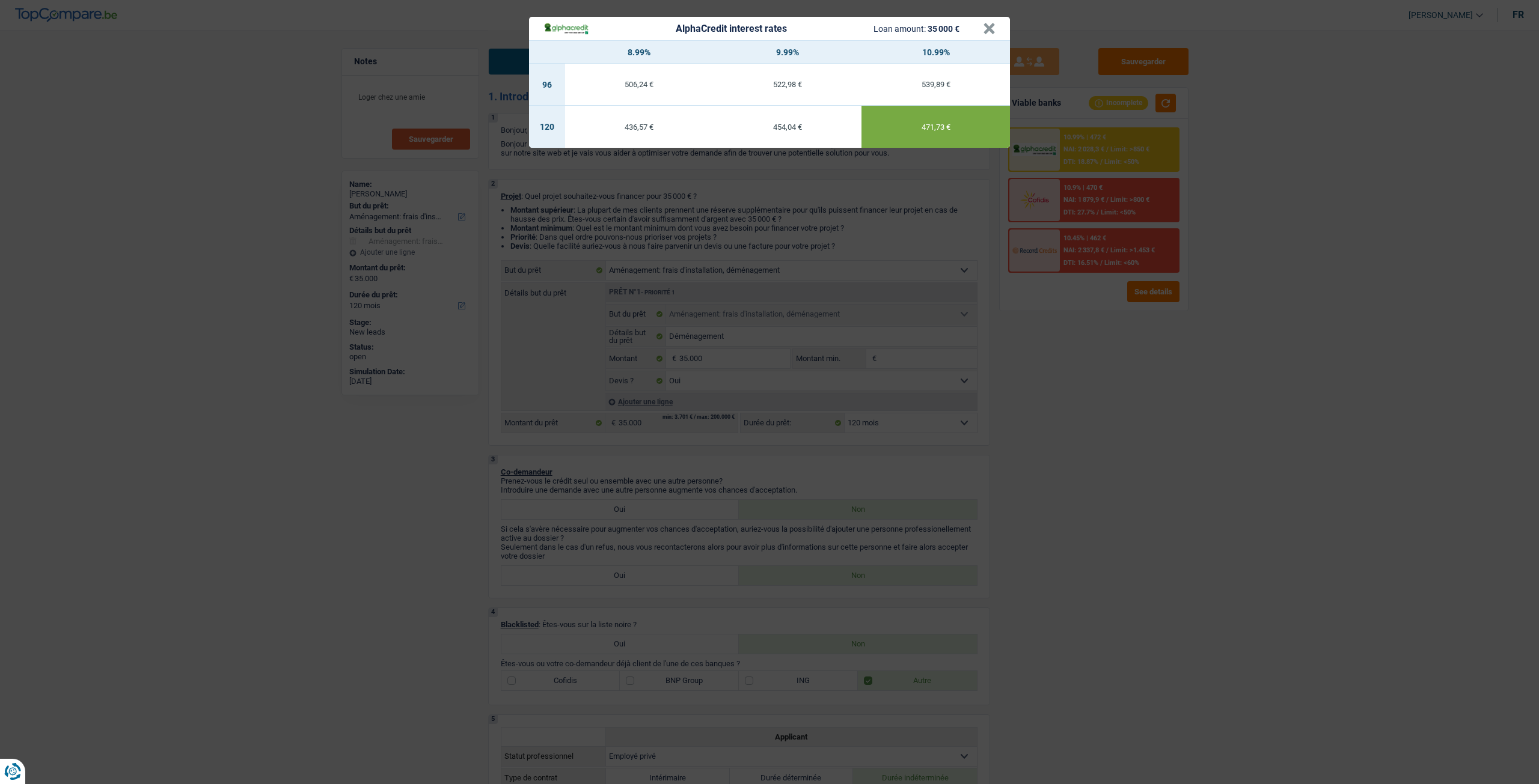
click at [1057, 350] on div "AlphaCredit interest rates Loan amount: 35 000 € × 8.99% 9.99% 10.99% 96 506,24…" at bounding box center [769, 392] width 1539 height 784
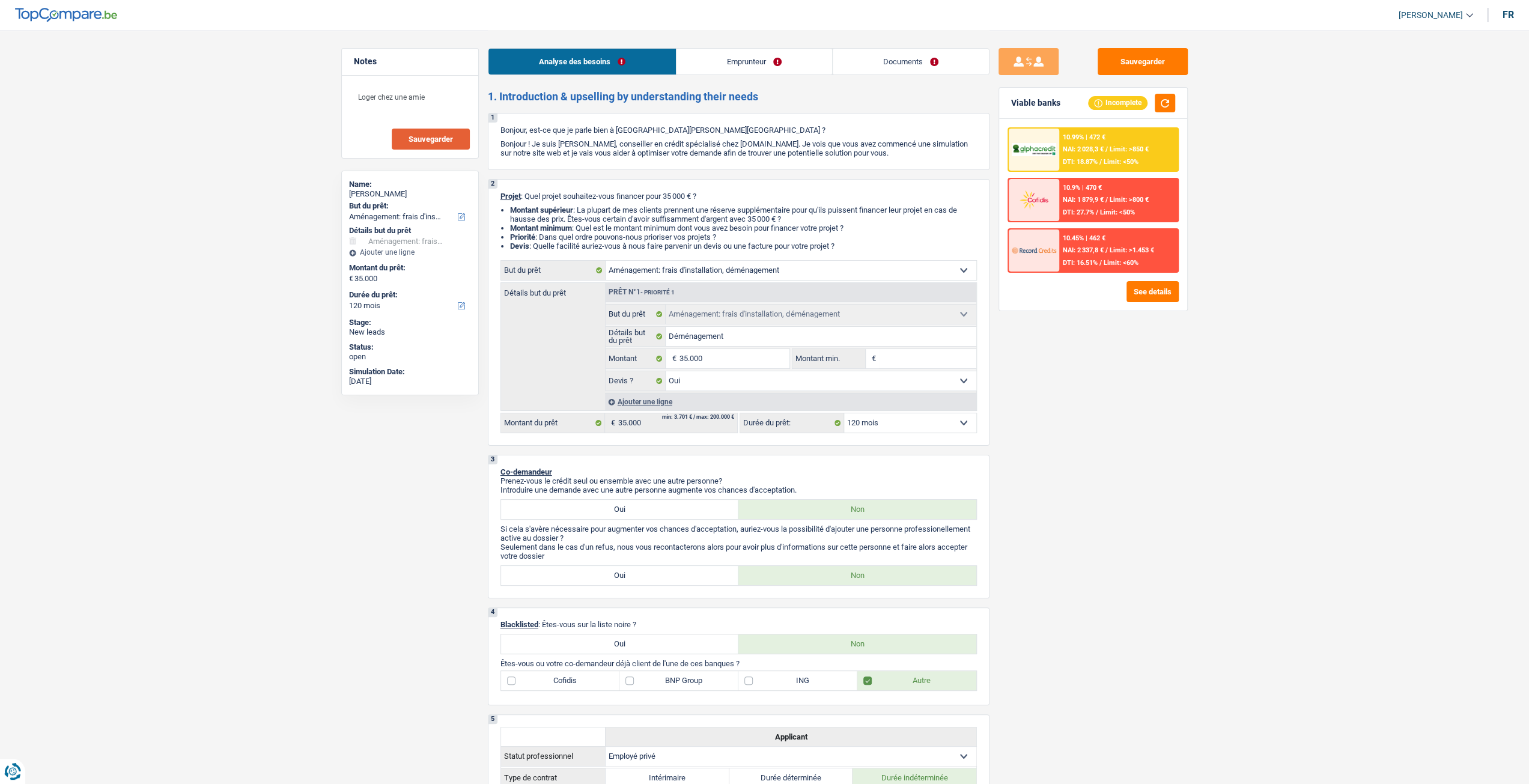
click at [753, 60] on link "Emprunteur" at bounding box center [754, 61] width 156 height 26
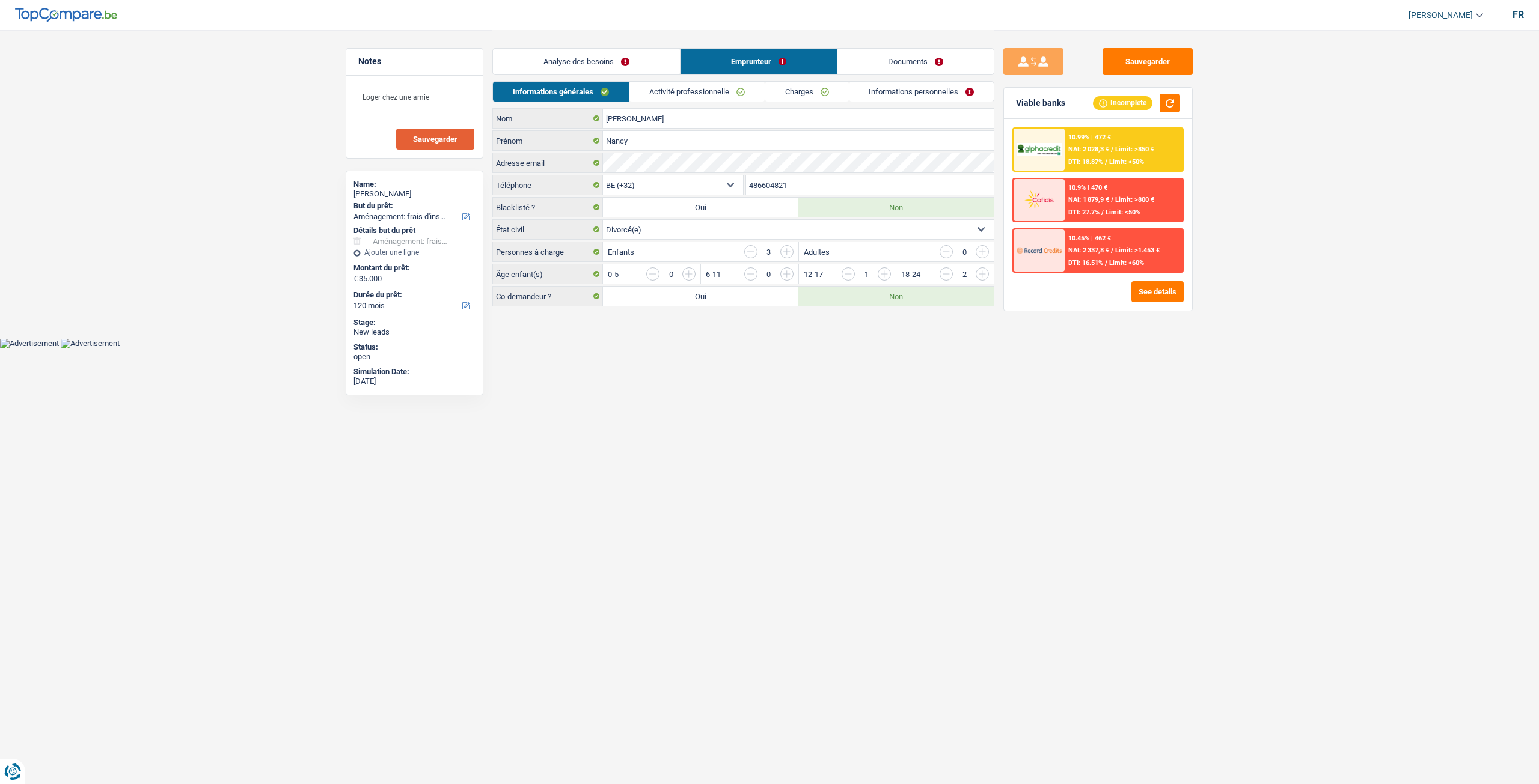
click at [718, 87] on link "Activité professionnelle" at bounding box center [696, 91] width 135 height 20
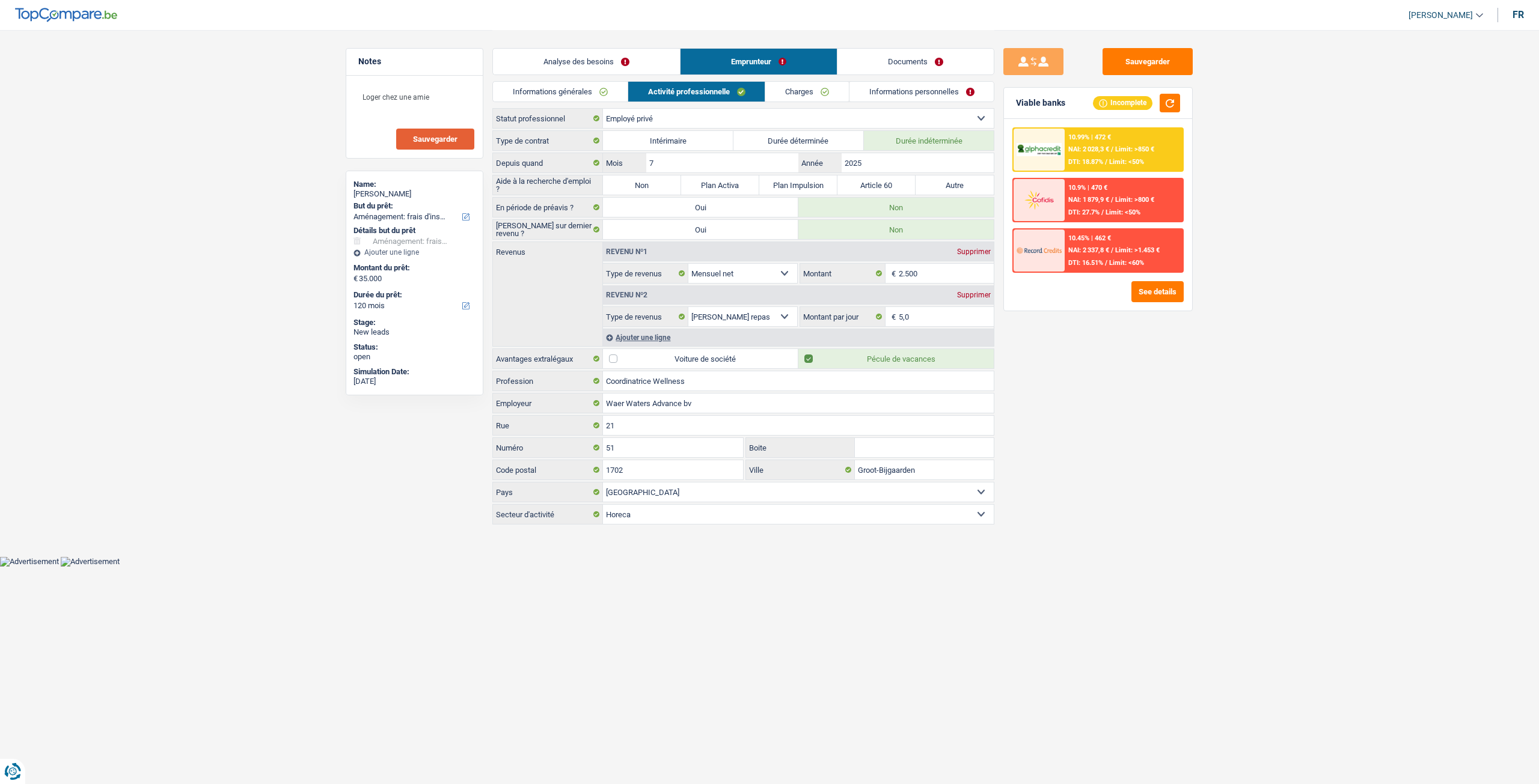
click at [906, 49] on link "Documents" at bounding box center [915, 61] width 156 height 26
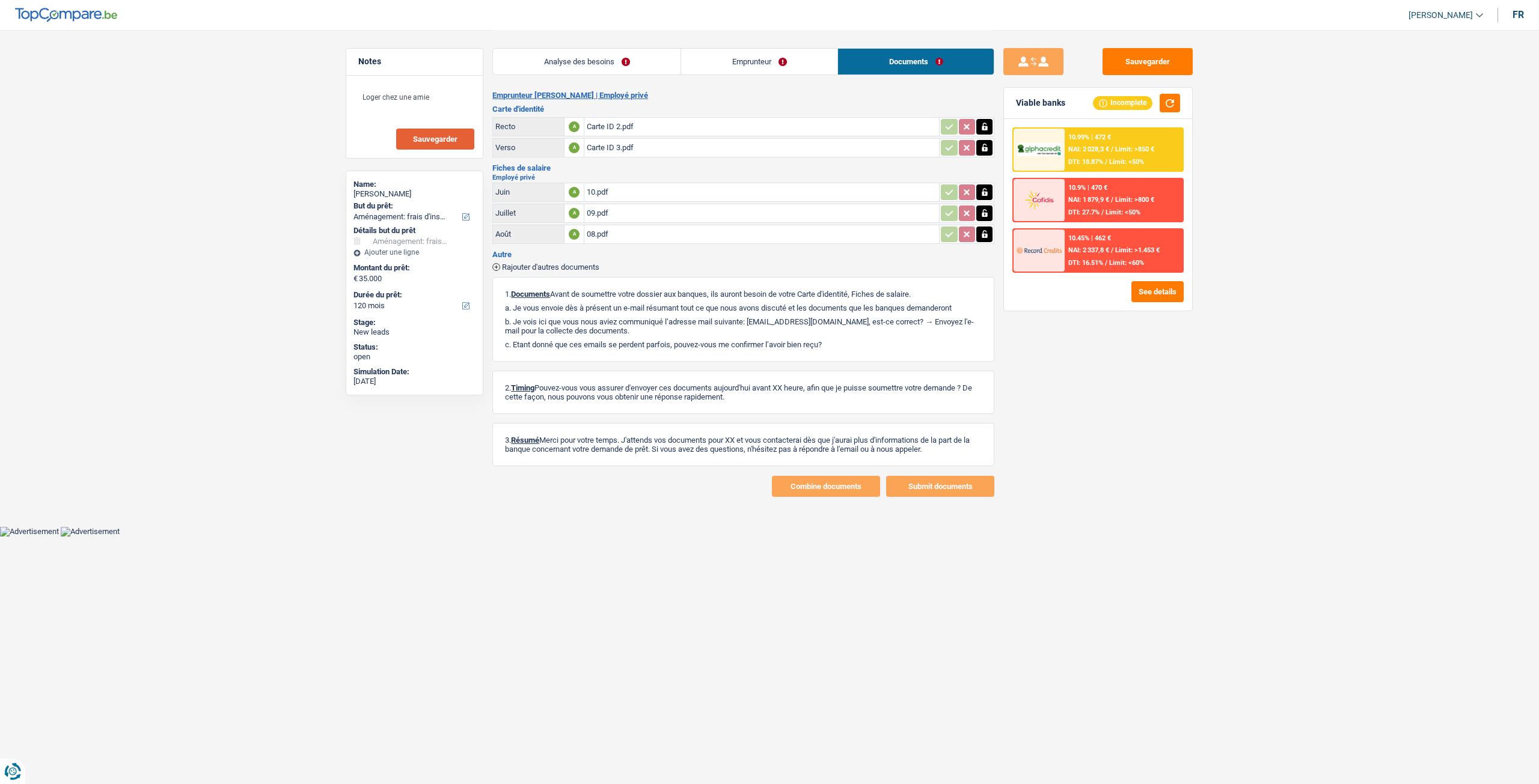
click at [635, 53] on link "Analyse des besoins" at bounding box center [587, 61] width 188 height 26
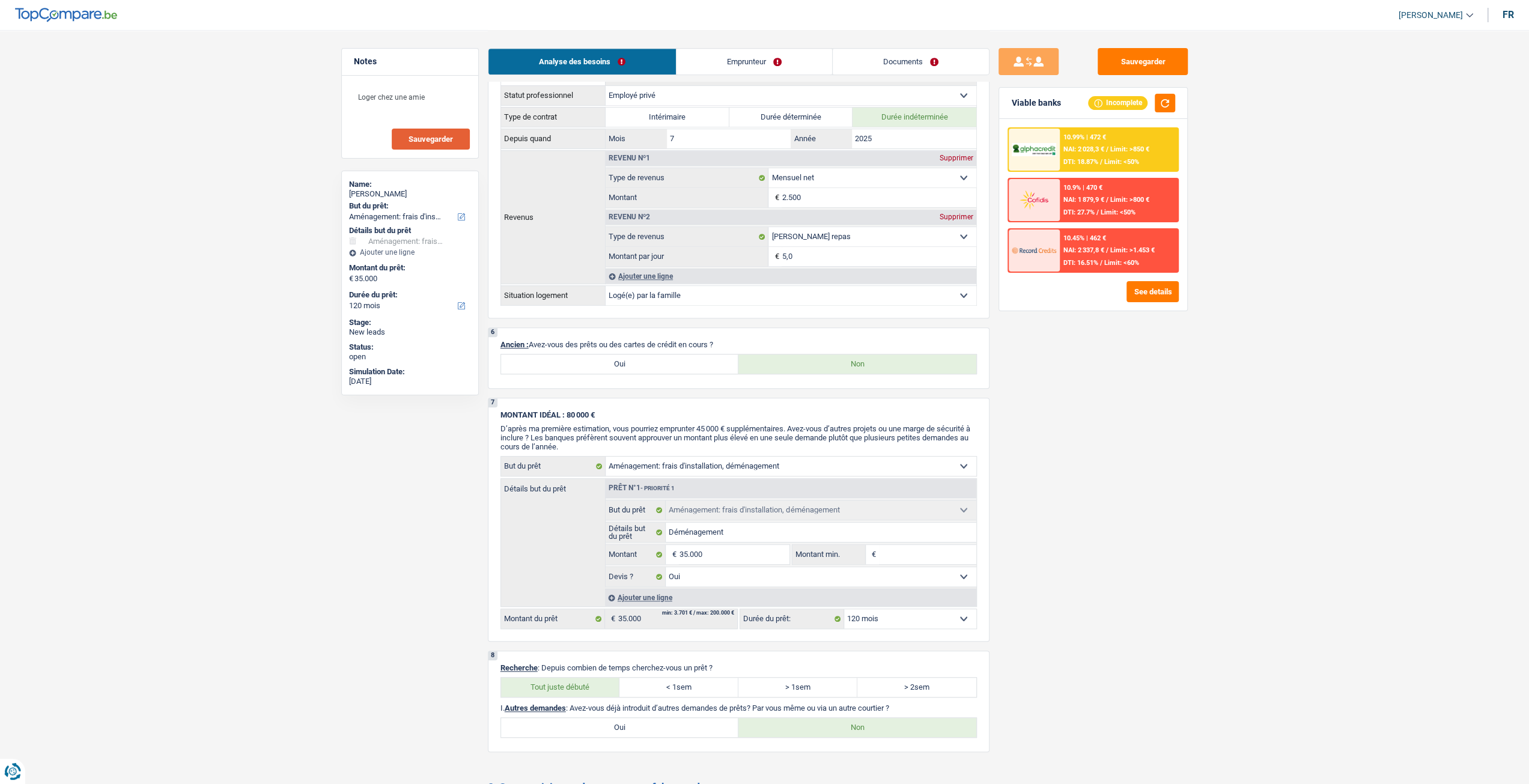
scroll to position [920, 0]
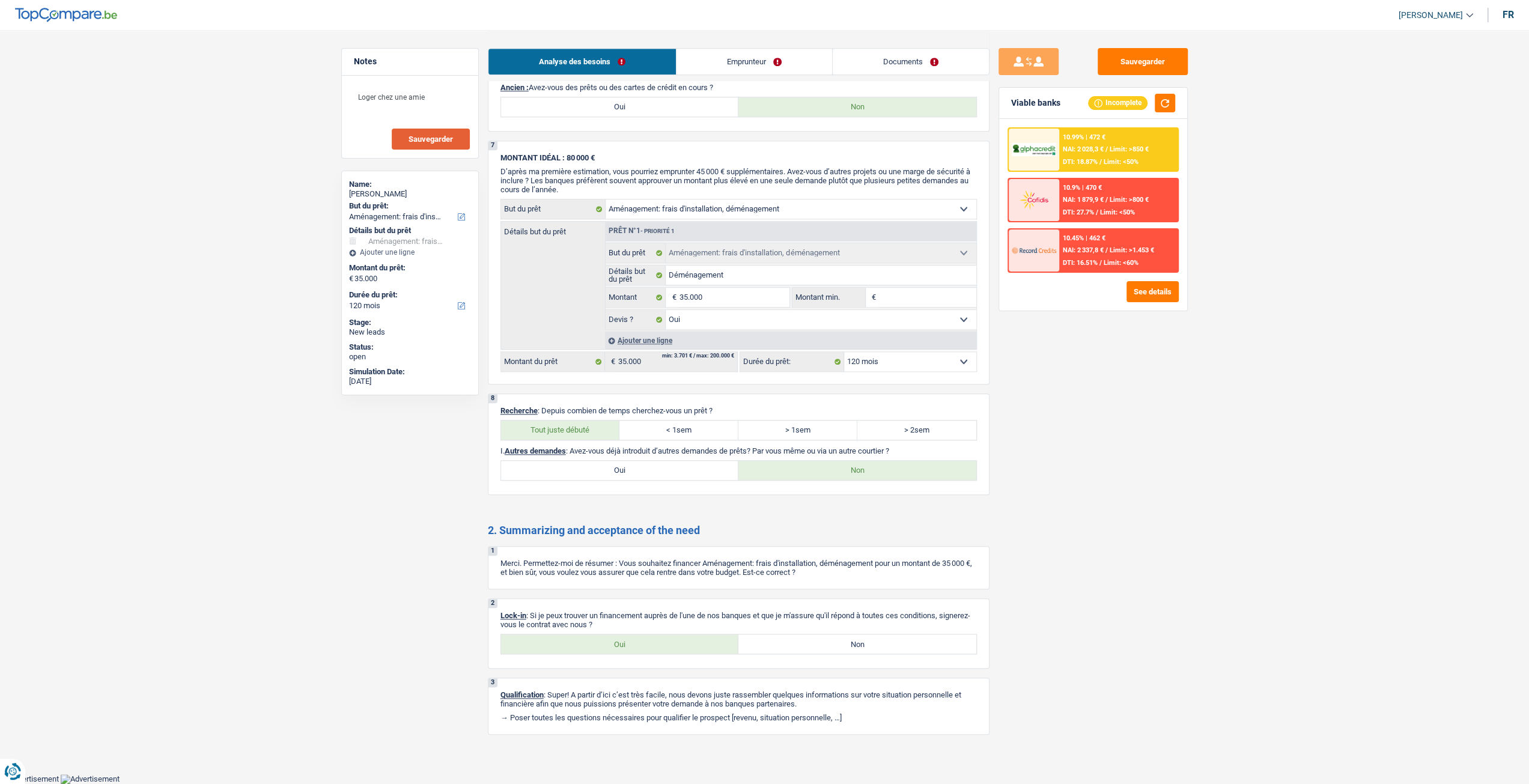
click at [730, 60] on link "Emprunteur" at bounding box center [754, 61] width 156 height 26
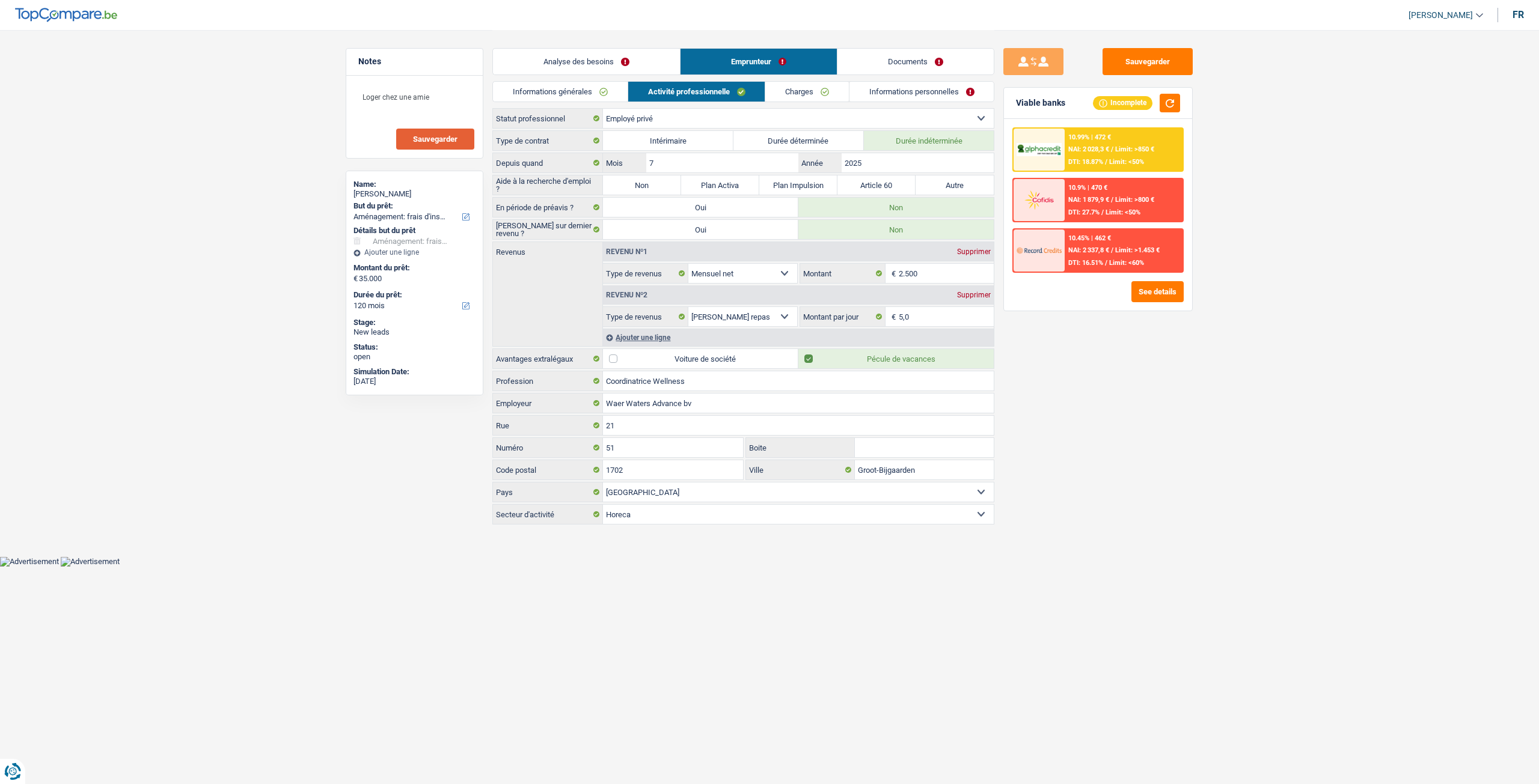
click at [798, 92] on link "Charges" at bounding box center [806, 91] width 83 height 20
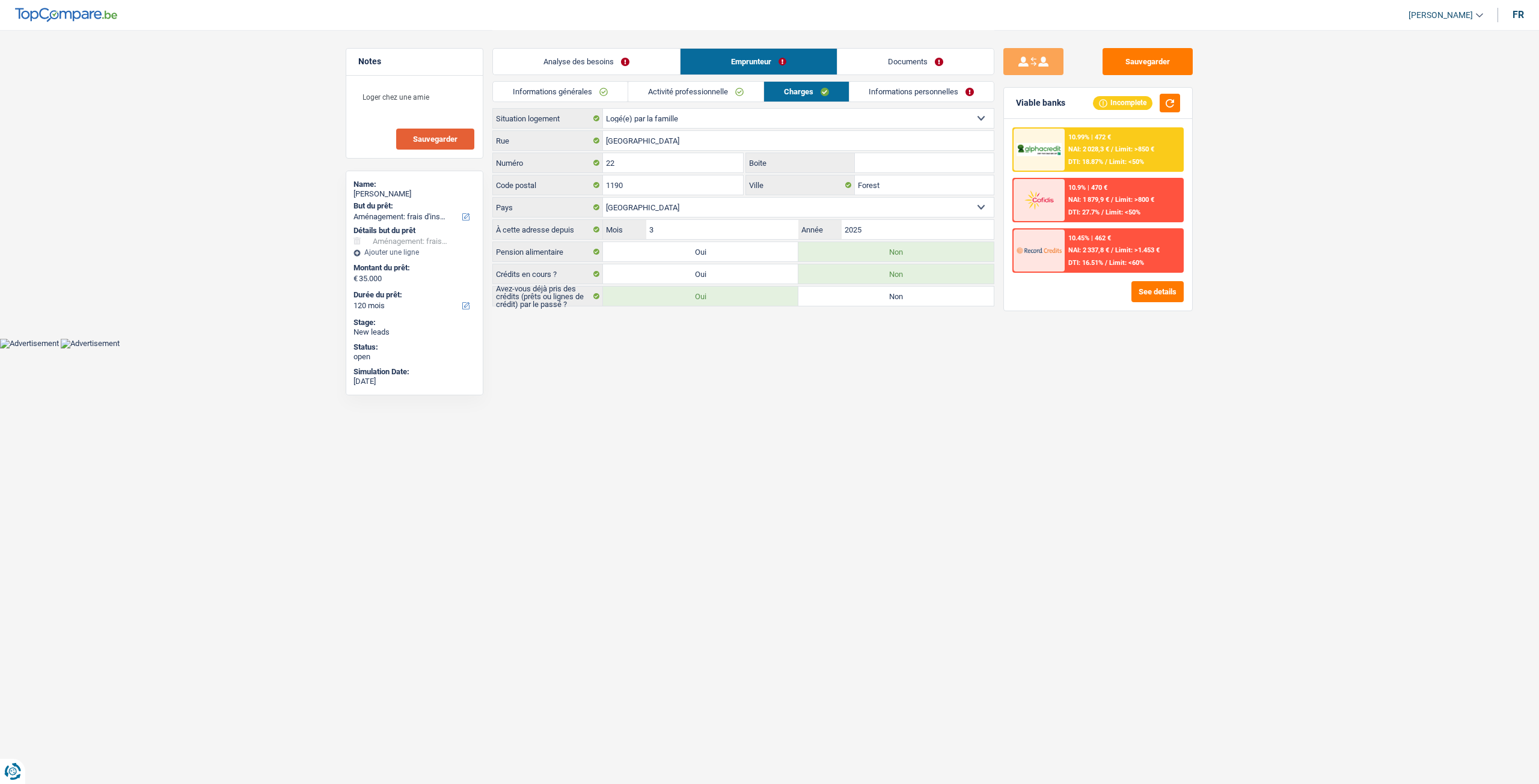
click at [911, 89] on link "Informations personnelles" at bounding box center [921, 91] width 145 height 20
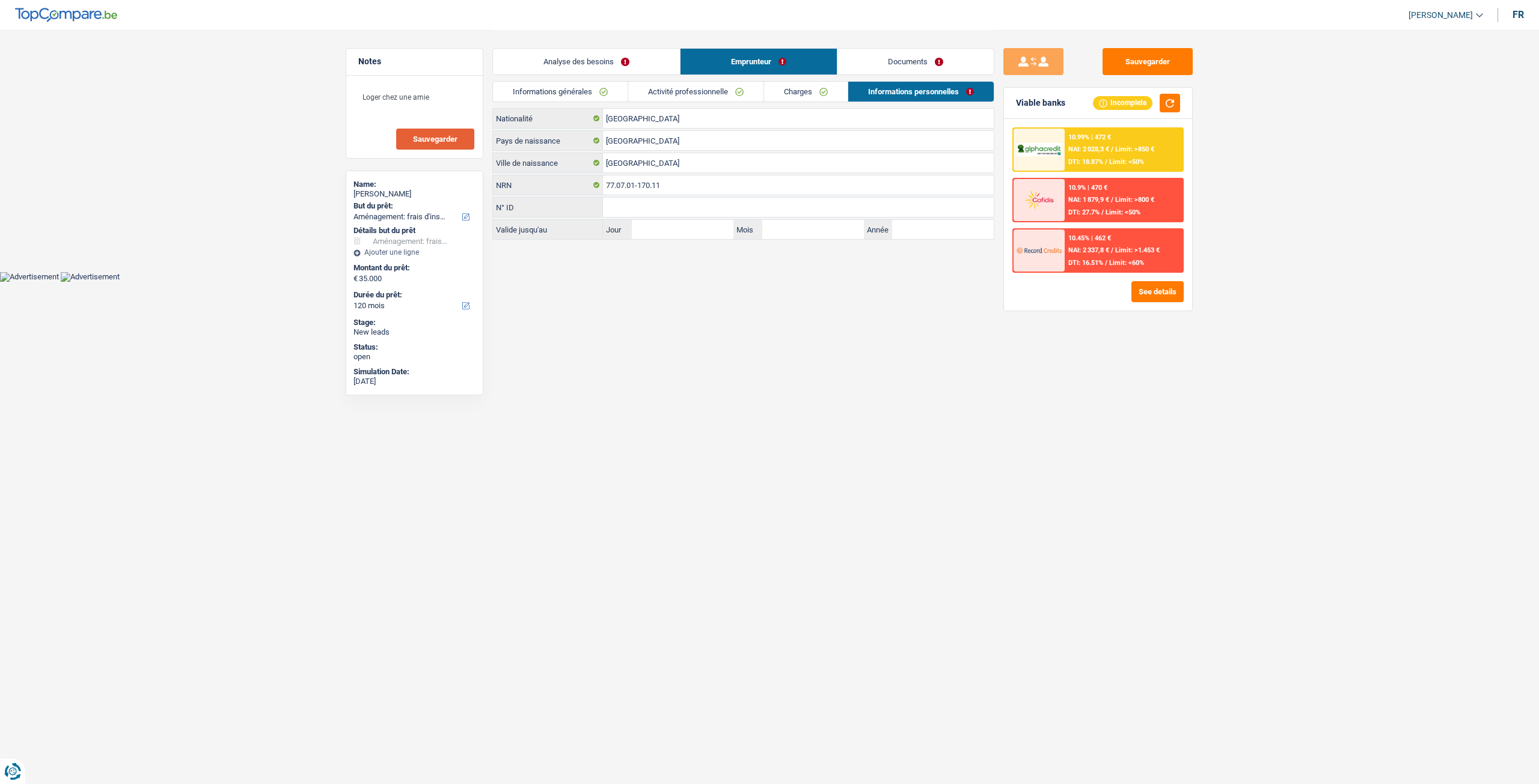
click at [809, 93] on link "Charges" at bounding box center [805, 91] width 83 height 20
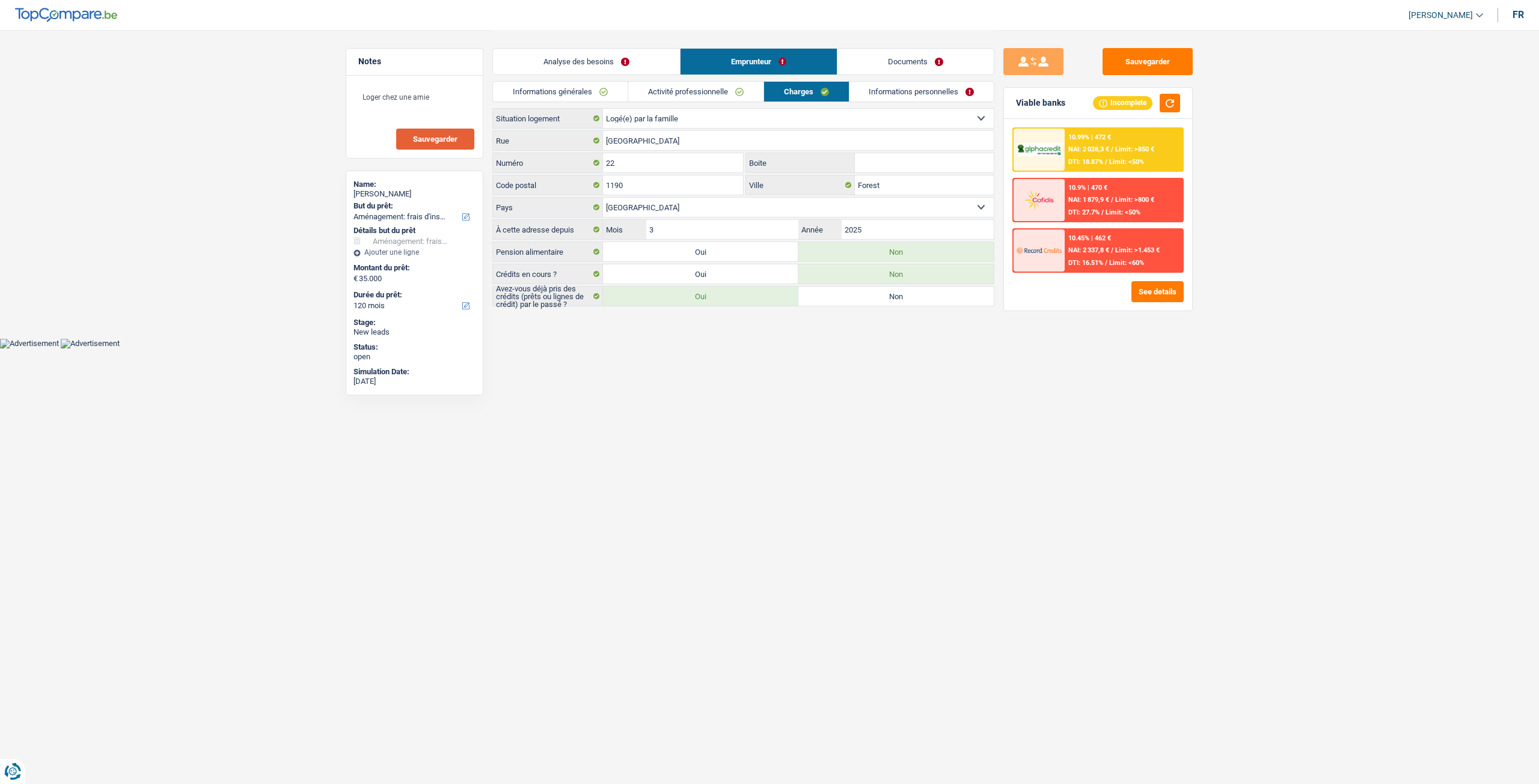
drag, startPoint x: 712, startPoint y: 90, endPoint x: 652, endPoint y: 88, distance: 60.0
click at [712, 89] on link "Activité professionnelle" at bounding box center [695, 91] width 135 height 20
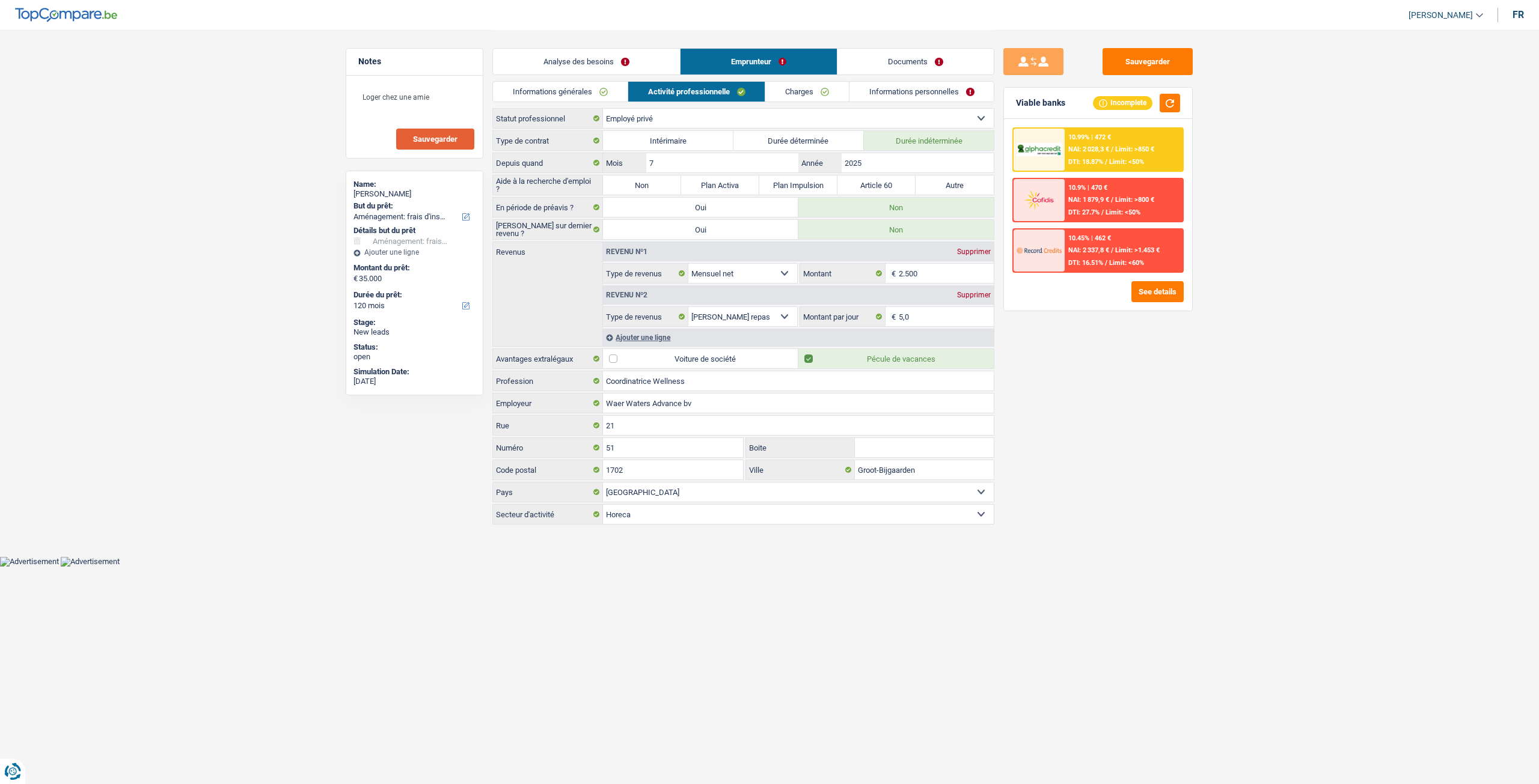
click at [589, 84] on link "Informations générales" at bounding box center [560, 91] width 135 height 20
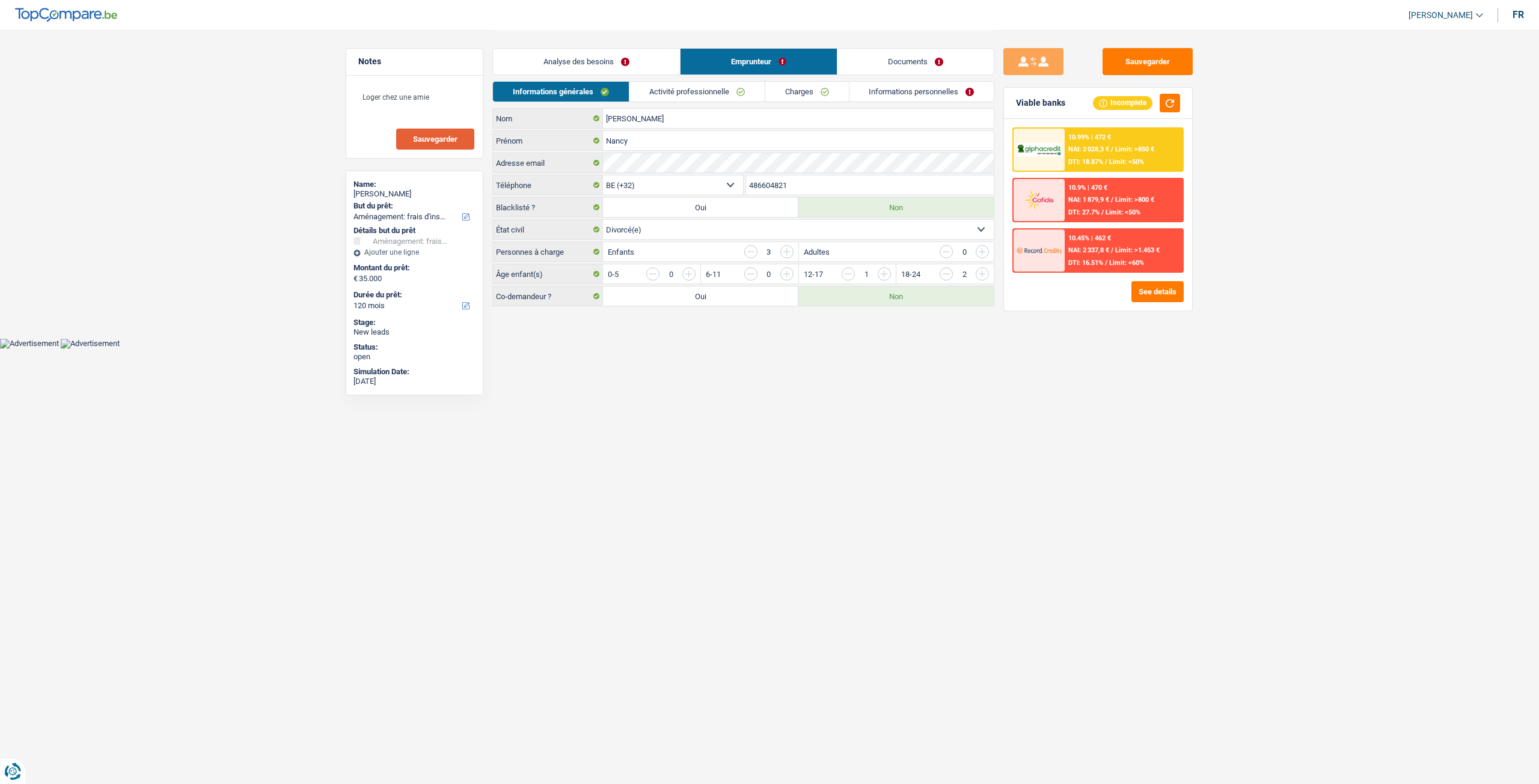
click at [663, 84] on link "Activité professionnelle" at bounding box center [696, 91] width 135 height 20
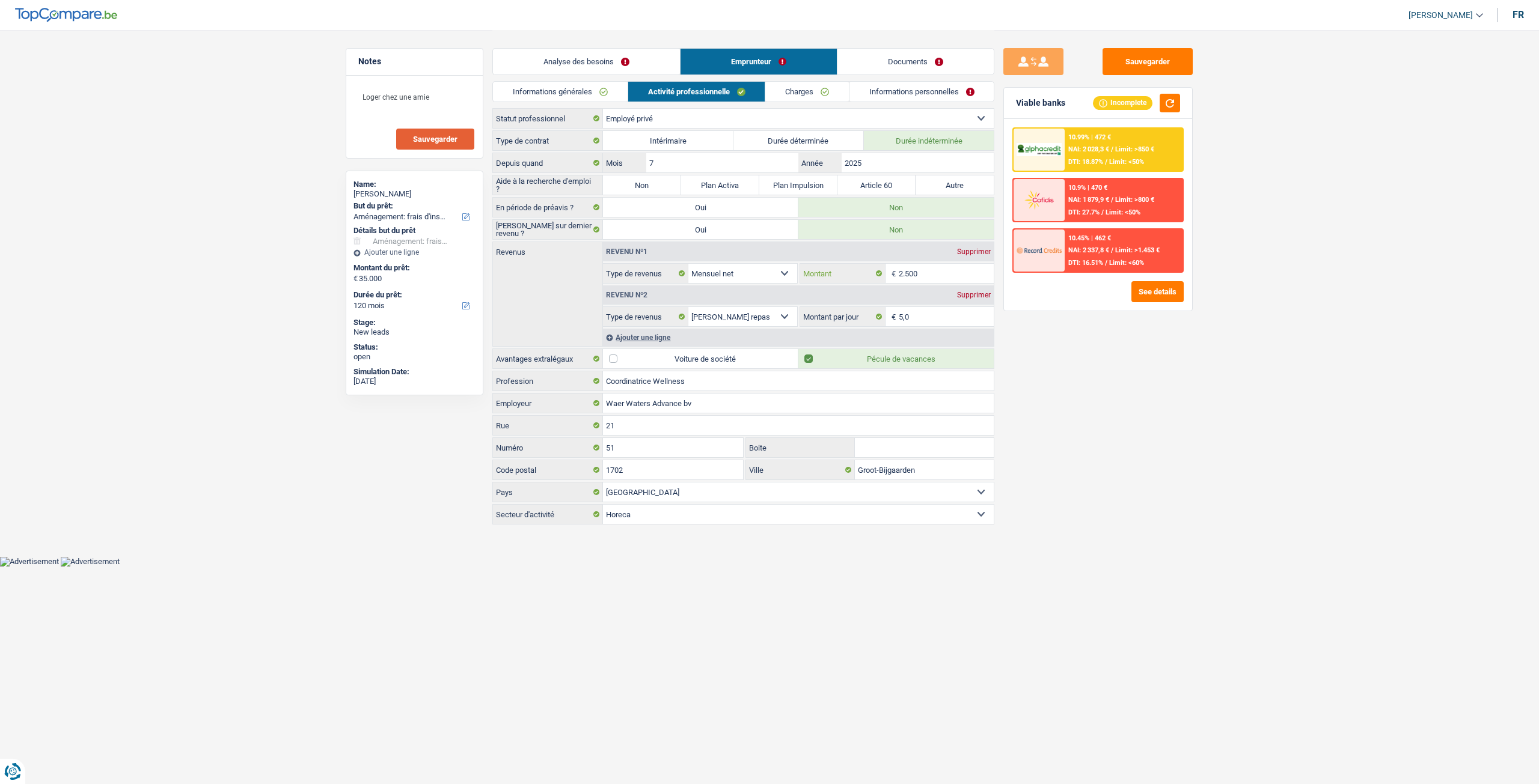
click at [927, 270] on input "2.500" at bounding box center [946, 274] width 96 height 19
click at [1104, 396] on div "Sauvegarder Viable banks Incomplete 10.99% | 472 € NAI: 2 028,3 € / Limit: >850…" at bounding box center [1098, 406] width 208 height 717
click at [818, 91] on link "Charges" at bounding box center [806, 91] width 83 height 20
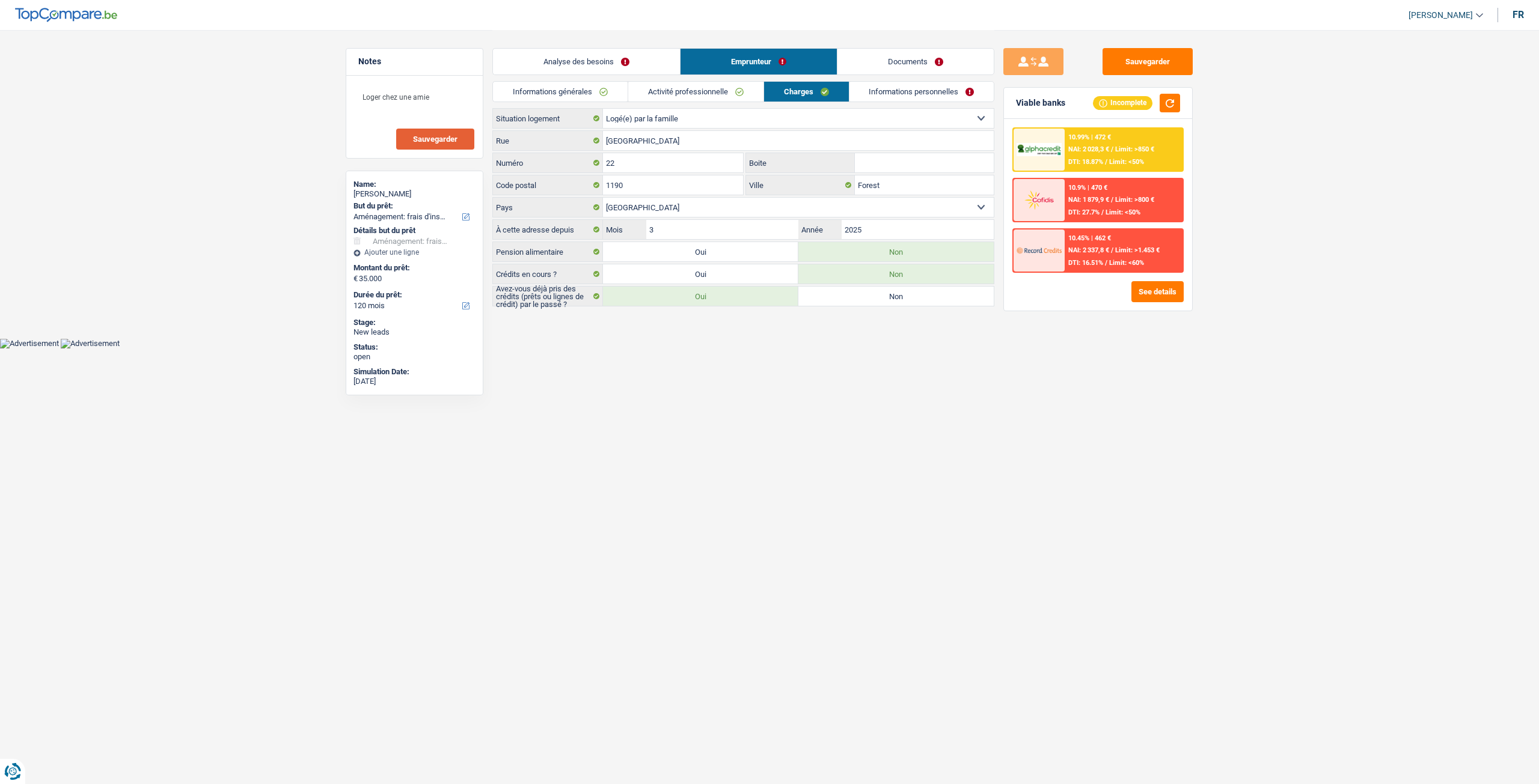
click at [906, 92] on link "Informations personnelles" at bounding box center [921, 91] width 145 height 20
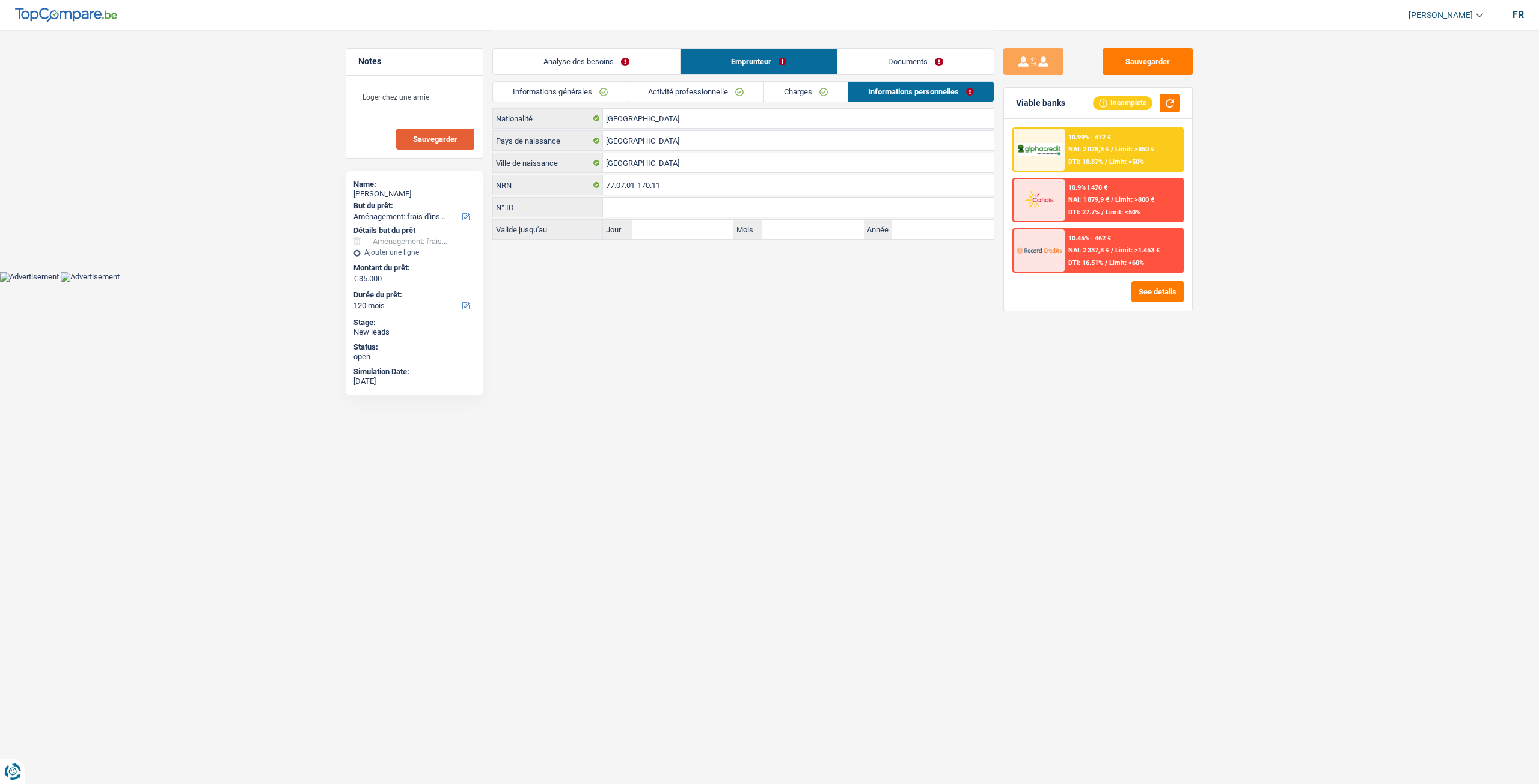
click at [803, 86] on link "Charges" at bounding box center [805, 91] width 83 height 20
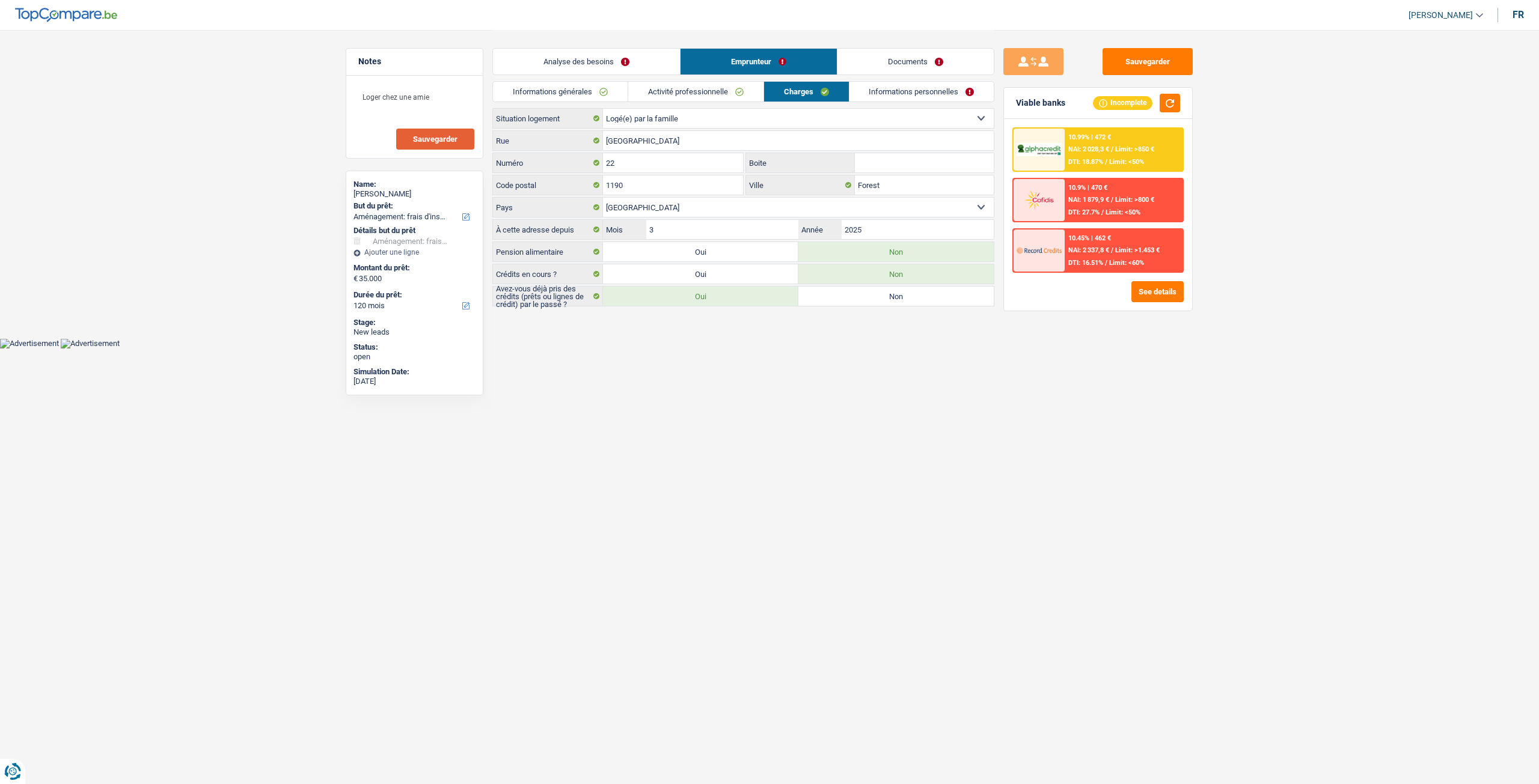
click at [913, 49] on link "Documents" at bounding box center [915, 61] width 156 height 26
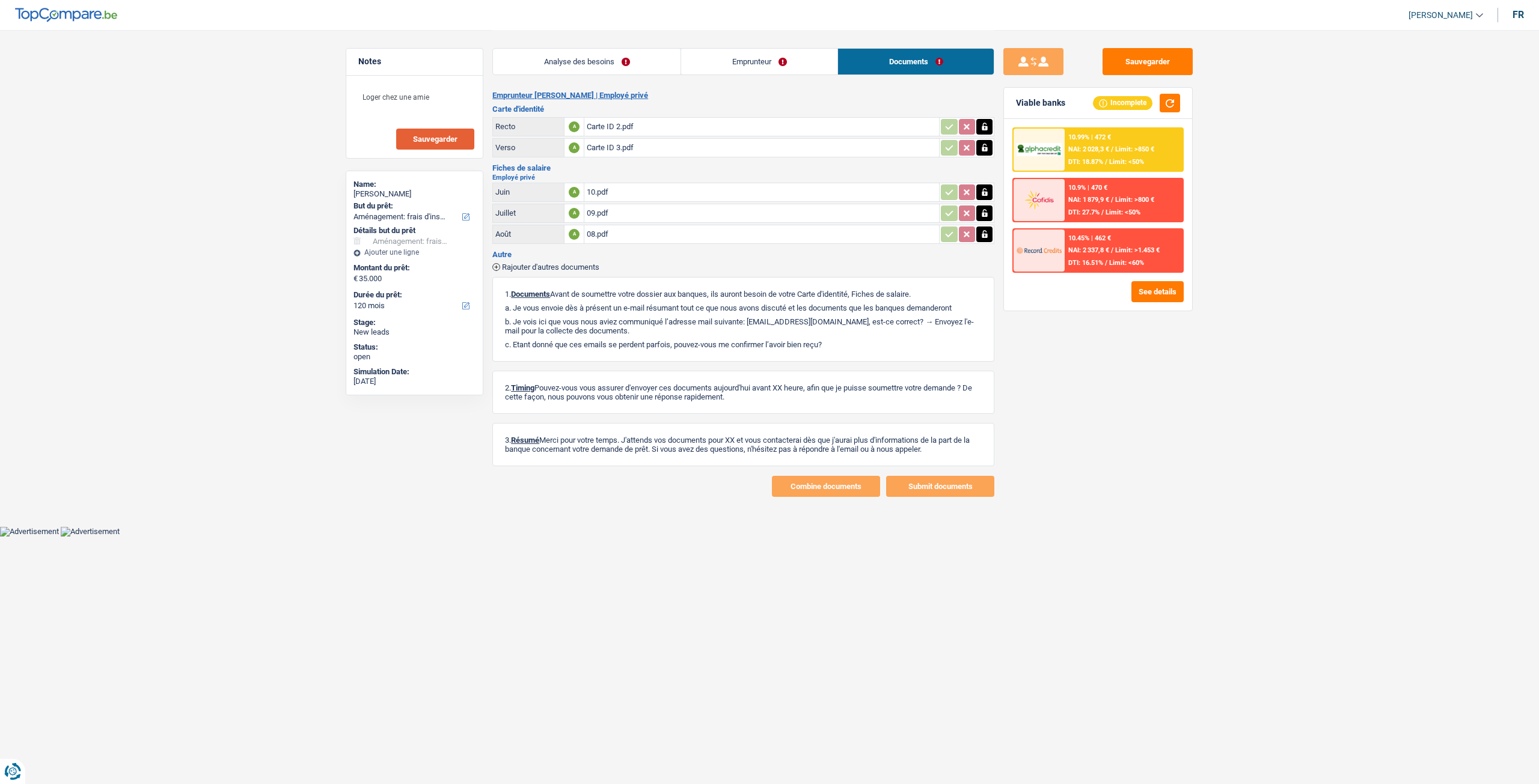
click at [611, 54] on link "Analyse des besoins" at bounding box center [587, 61] width 188 height 26
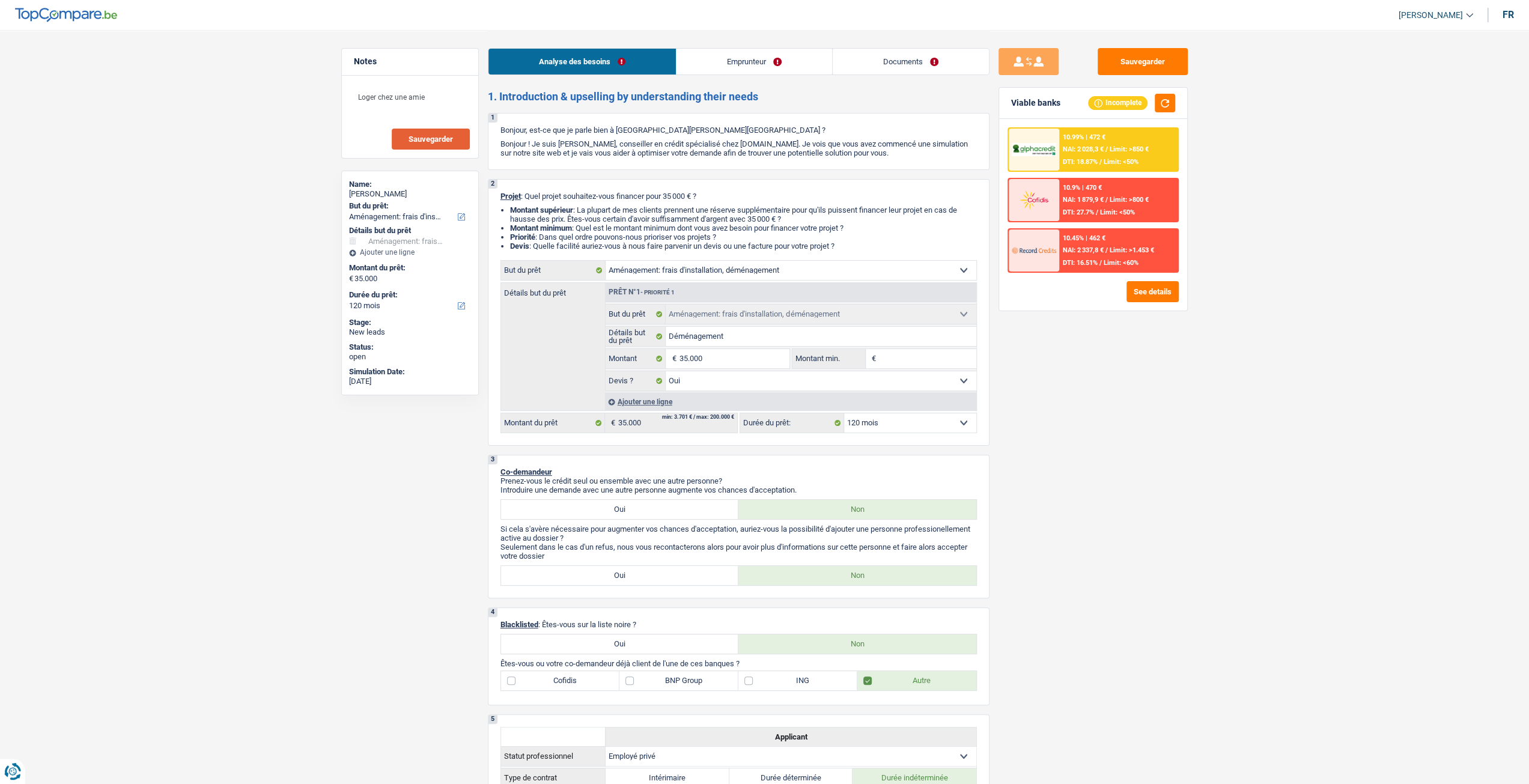
drag, startPoint x: 754, startPoint y: 64, endPoint x: 782, endPoint y: 58, distance: 28.6
click at [754, 64] on link "Emprunteur" at bounding box center [754, 61] width 156 height 26
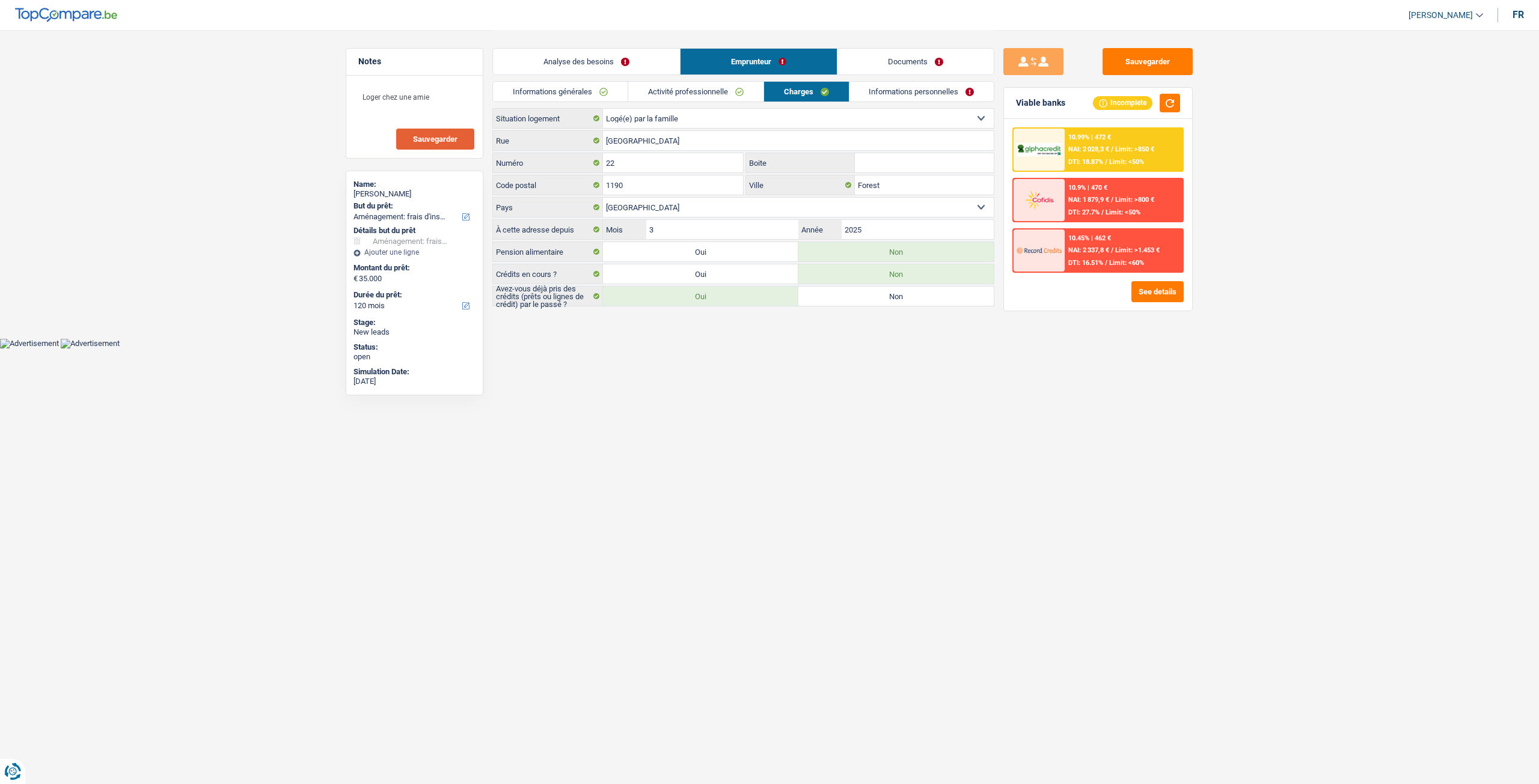
click at [911, 55] on link "Documents" at bounding box center [915, 61] width 156 height 26
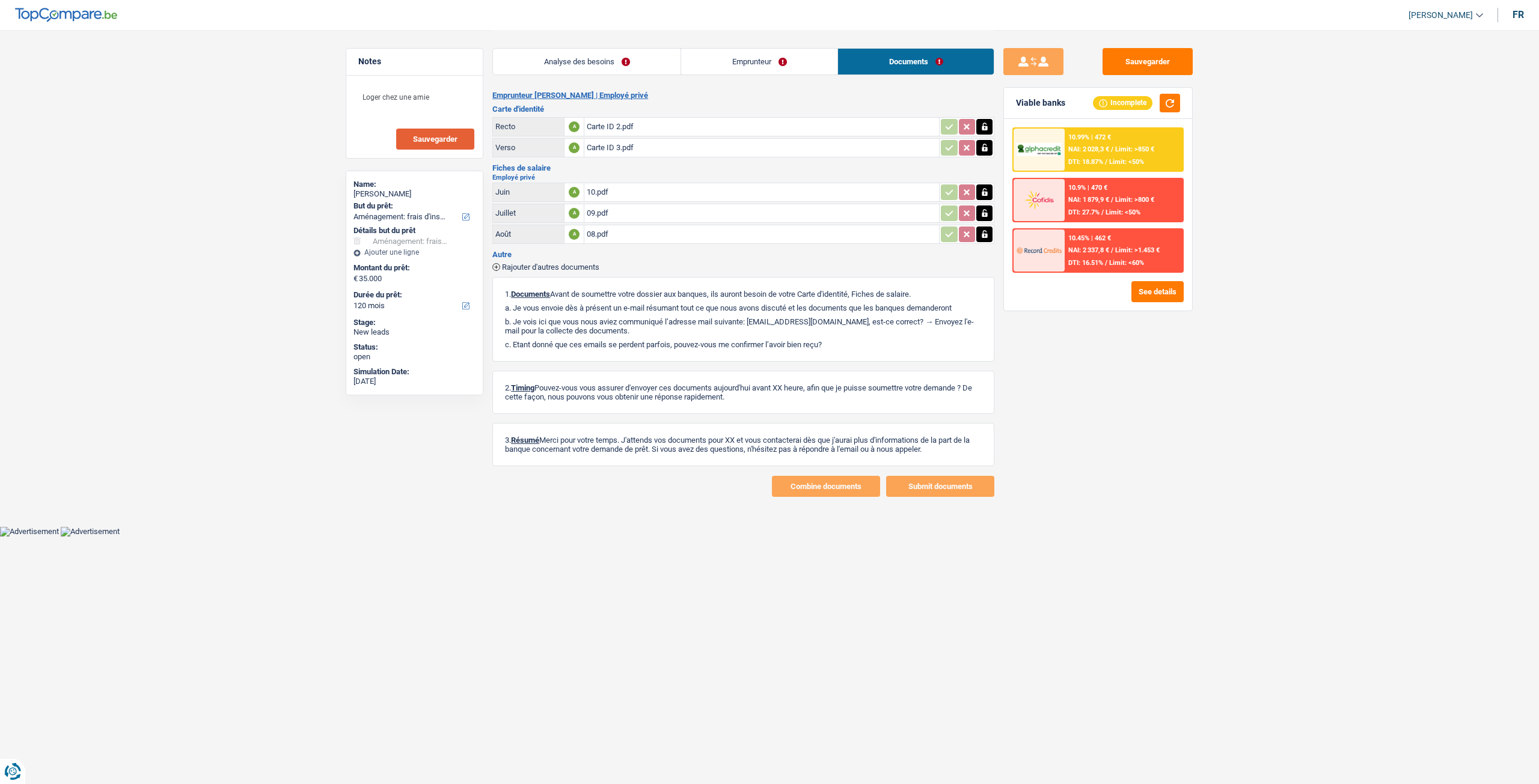
click at [573, 46] on div "Analyse des besoins Emprunteur Documents" at bounding box center [743, 55] width 502 height 51
click at [580, 59] on link "Analyse des besoins" at bounding box center [587, 61] width 188 height 26
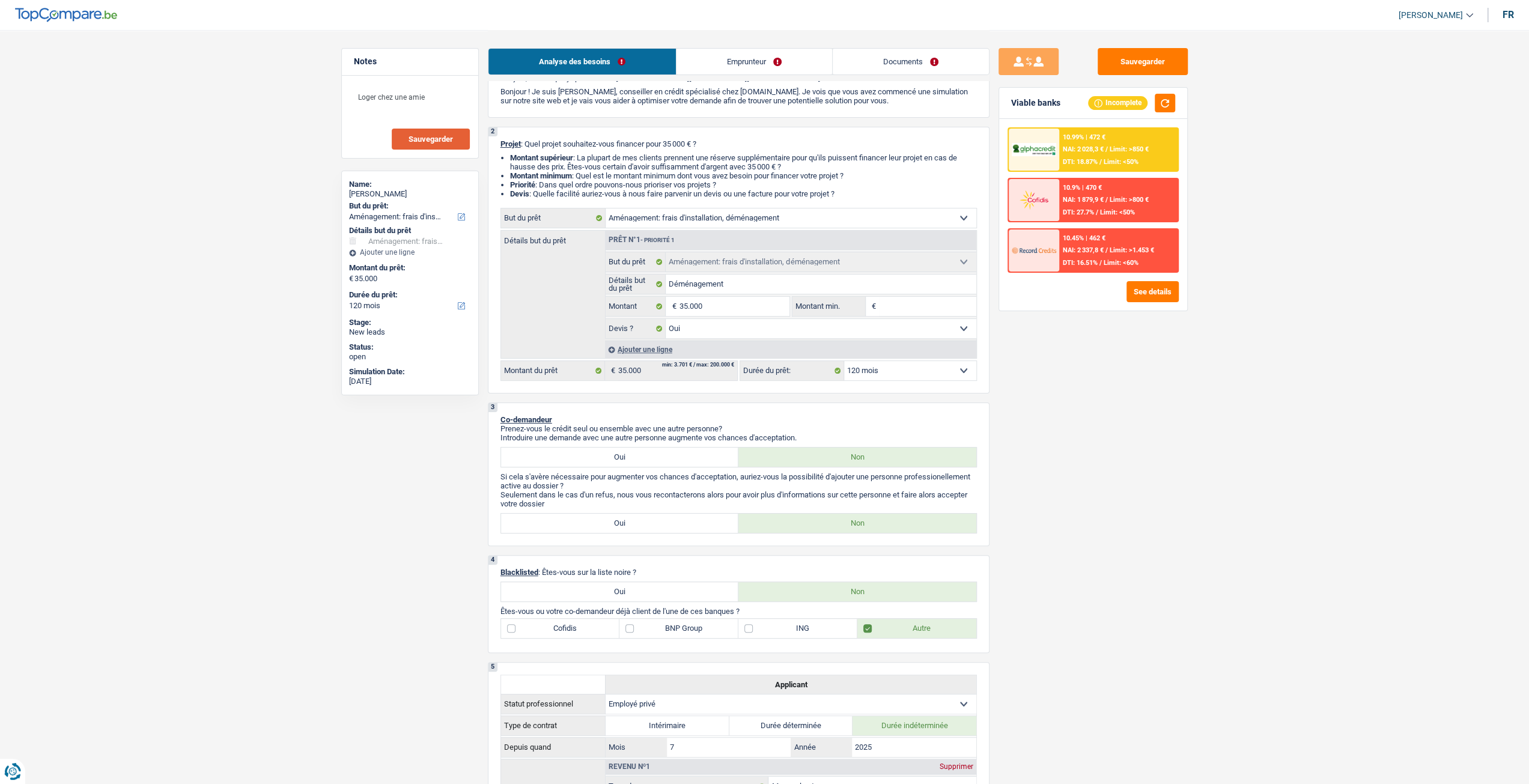
scroll to position [19, 0]
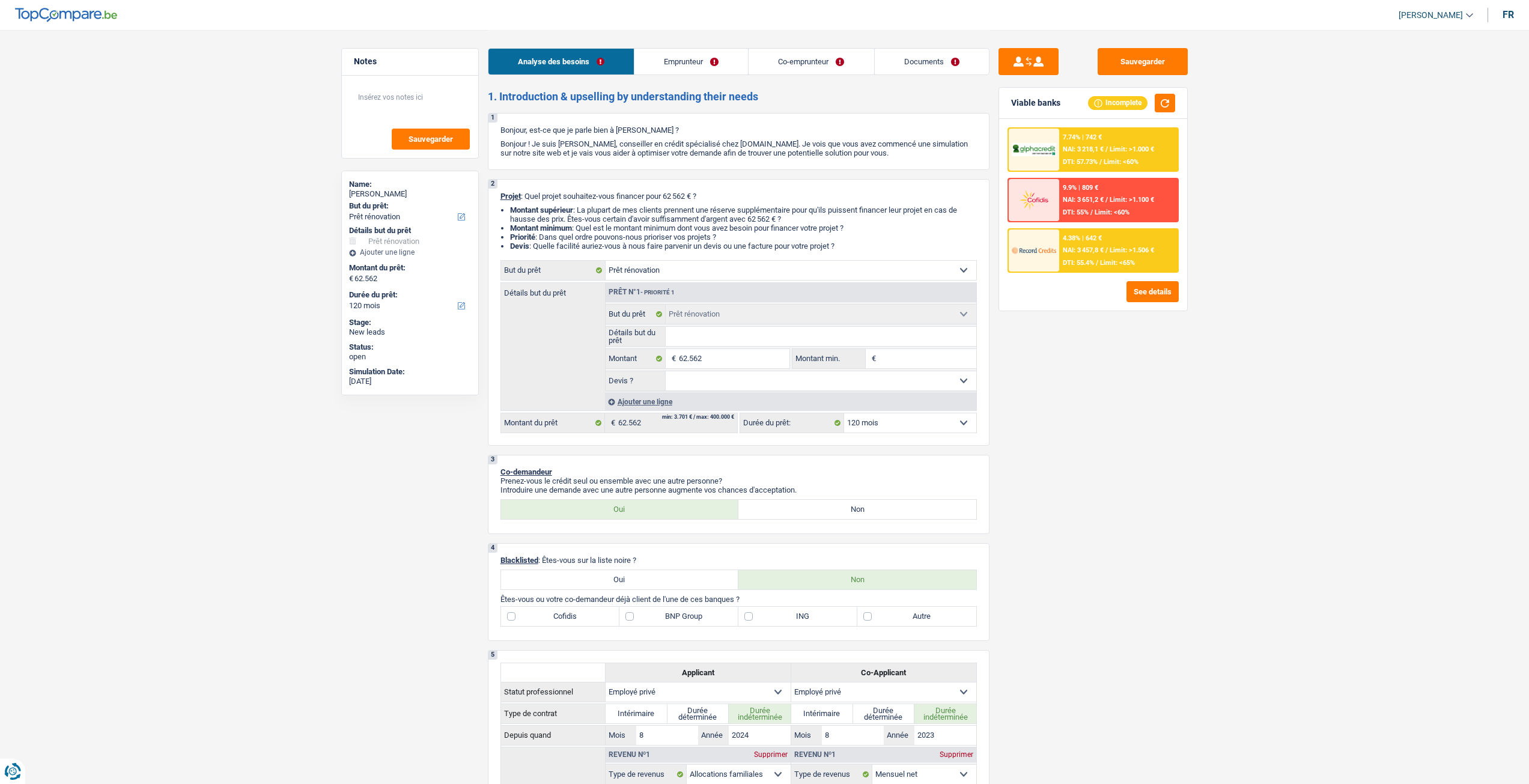
select select "renovation"
select select "120"
select select "renovation"
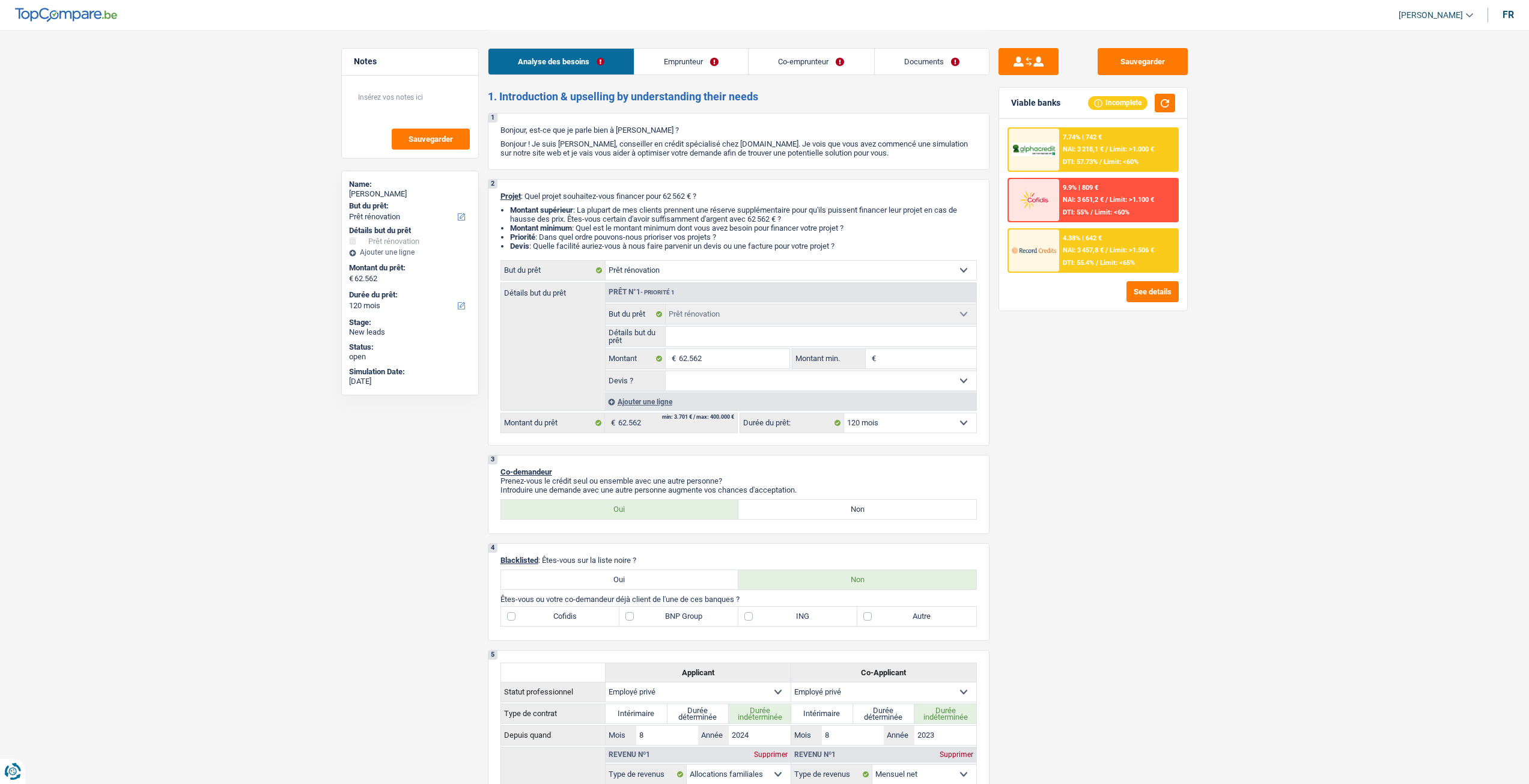
select select "120"
select select "privateEmployee"
select select "familyAllowances"
select select "netSalary"
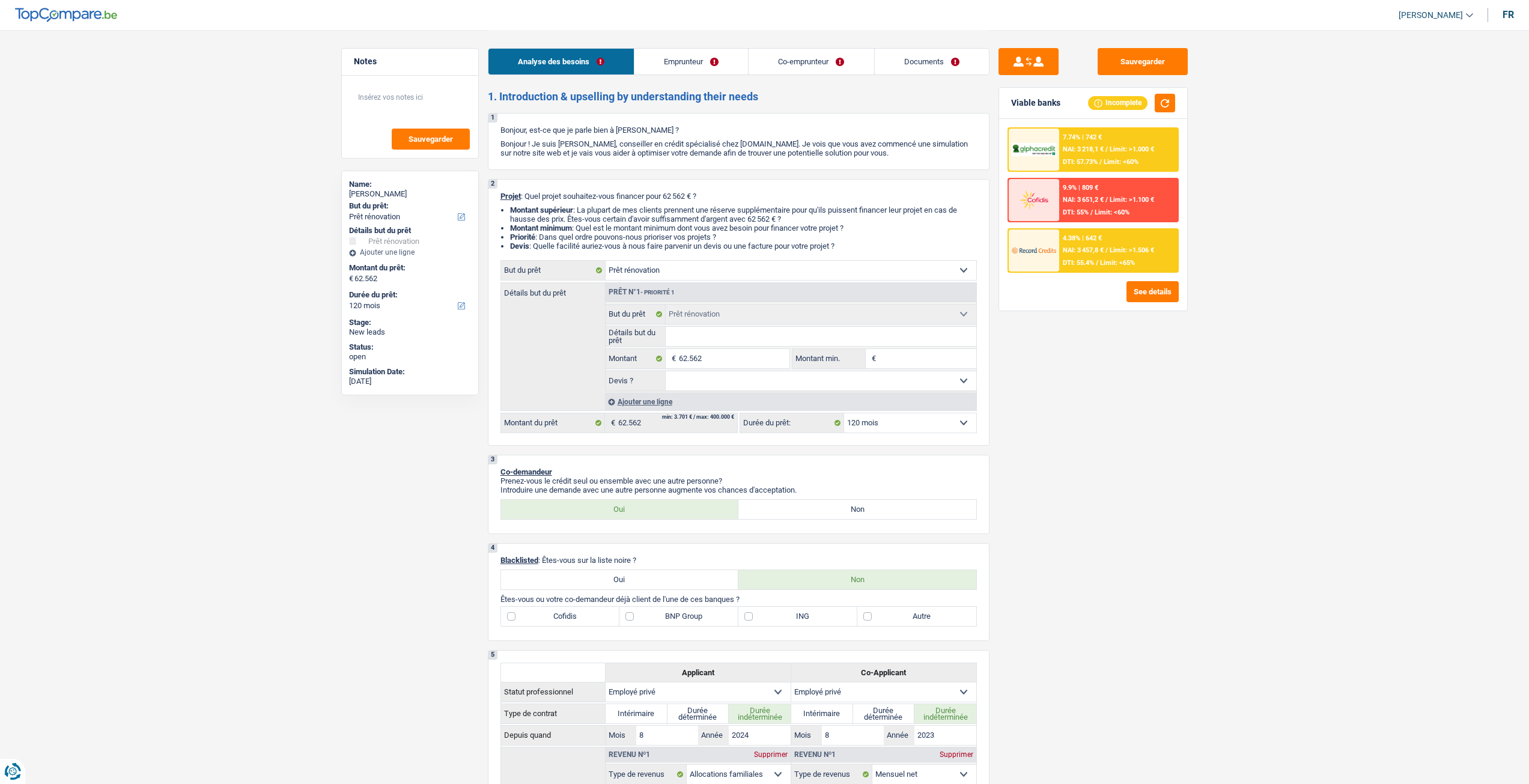
select select "mealVouchers"
select select "netSalary"
select select "mealVouchers"
select select "ownerWithMortgage"
select select "mortgage"
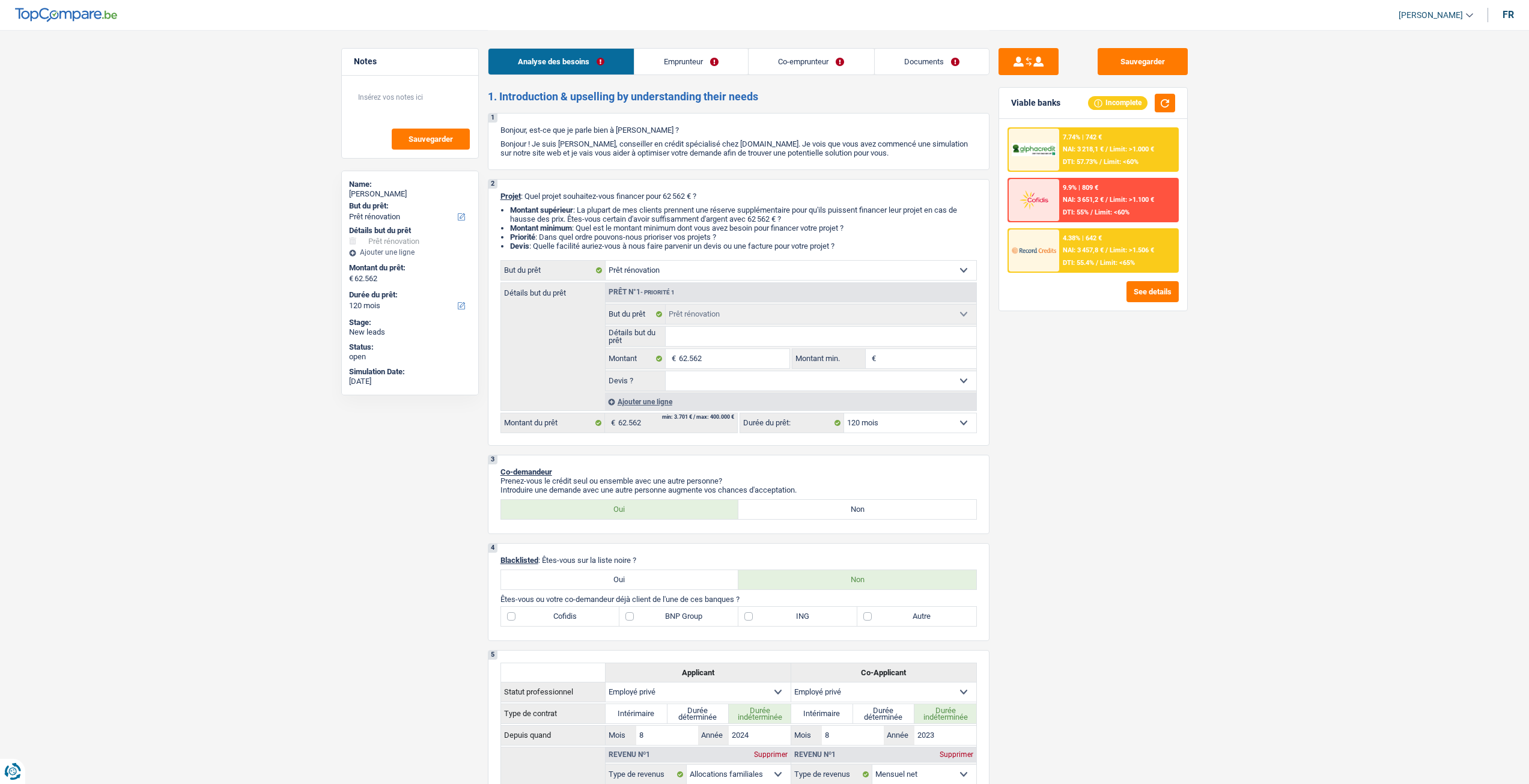
select select "360"
select select "mortgage"
select select "360"
select select "mortgage"
select select "360"
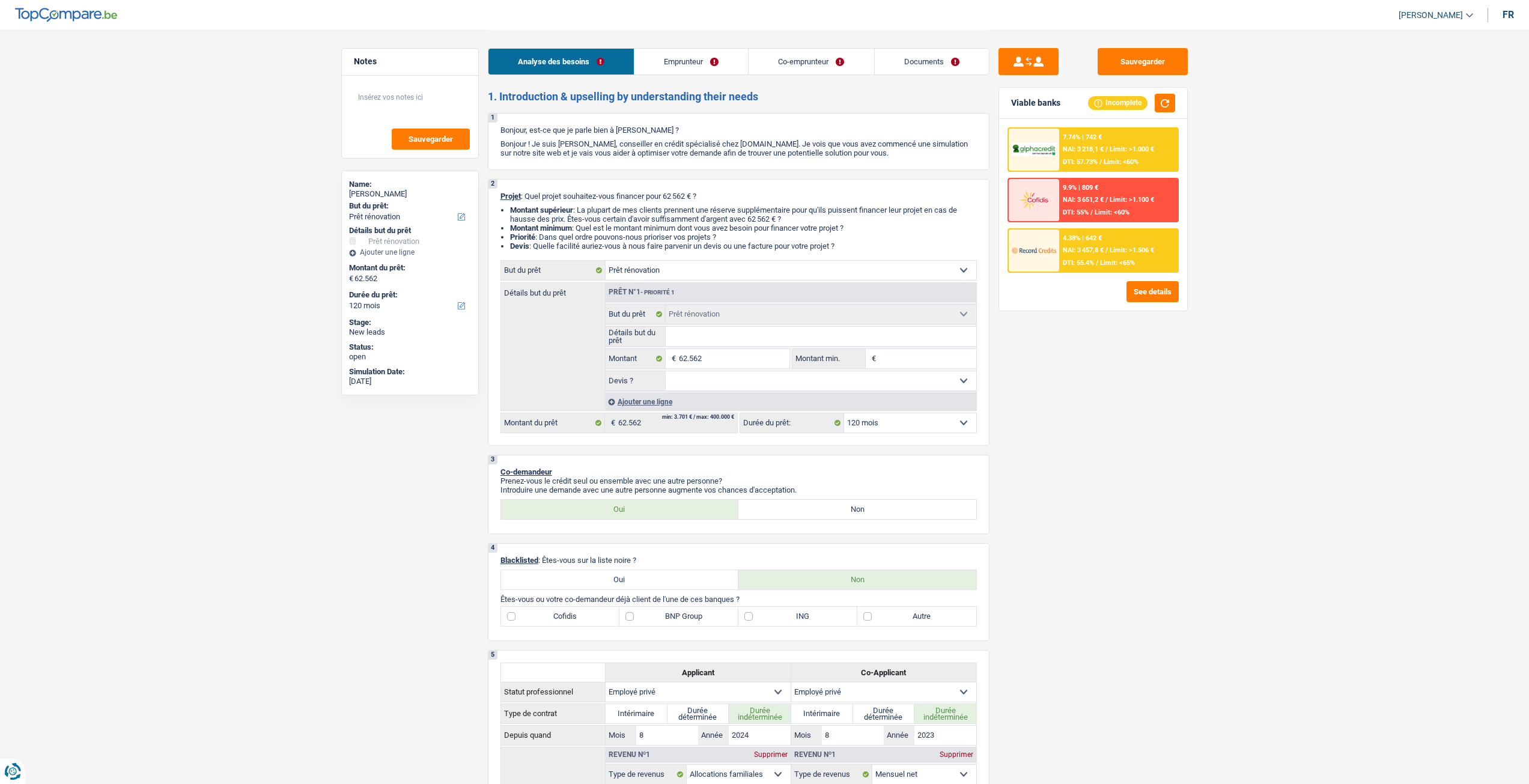
select select "mortgage"
select select "360"
select select "personalLoan"
select select "smallWorks"
select select "120"
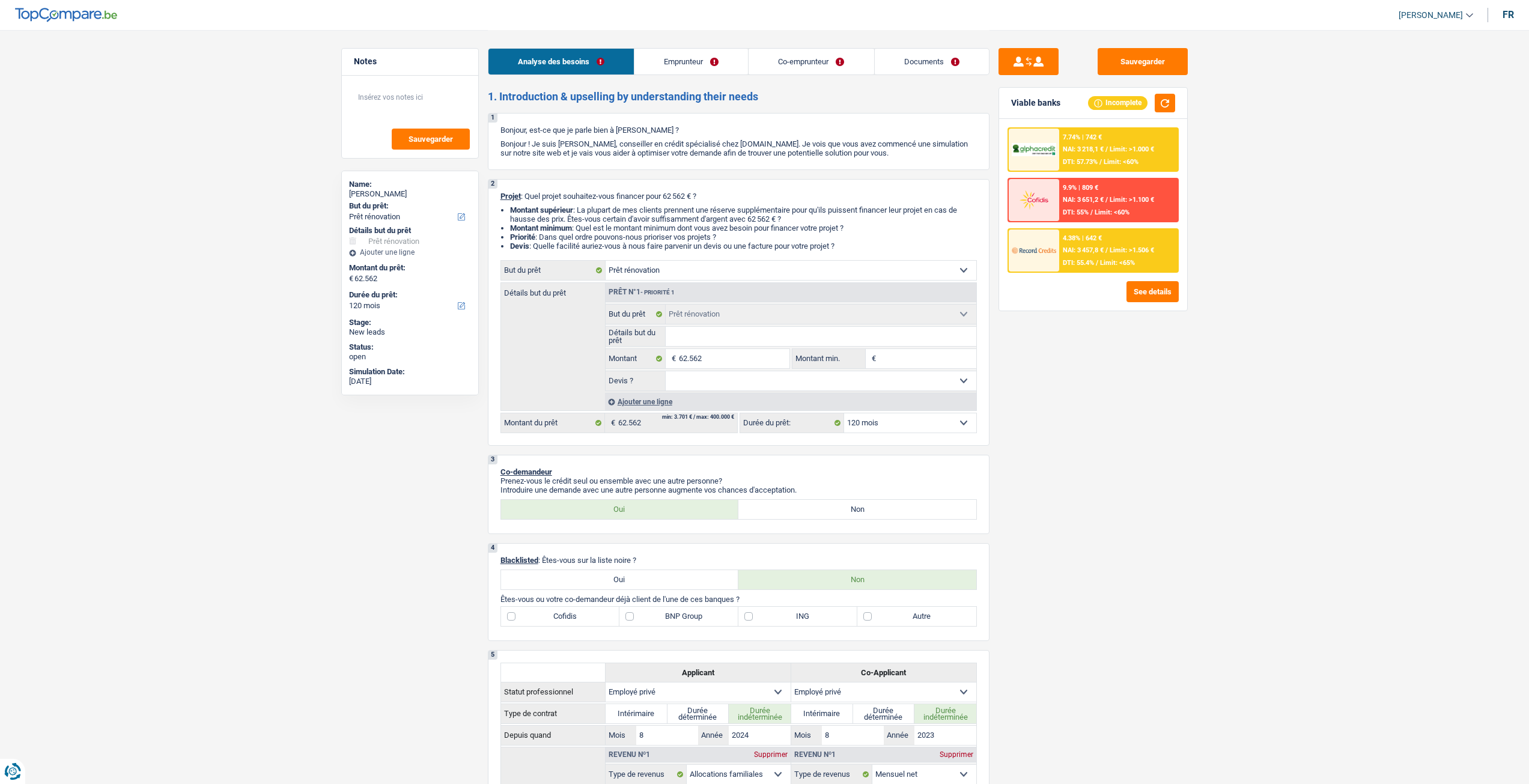
select select "renovation"
select select "120"
click at [902, 68] on link "Documents" at bounding box center [932, 61] width 114 height 26
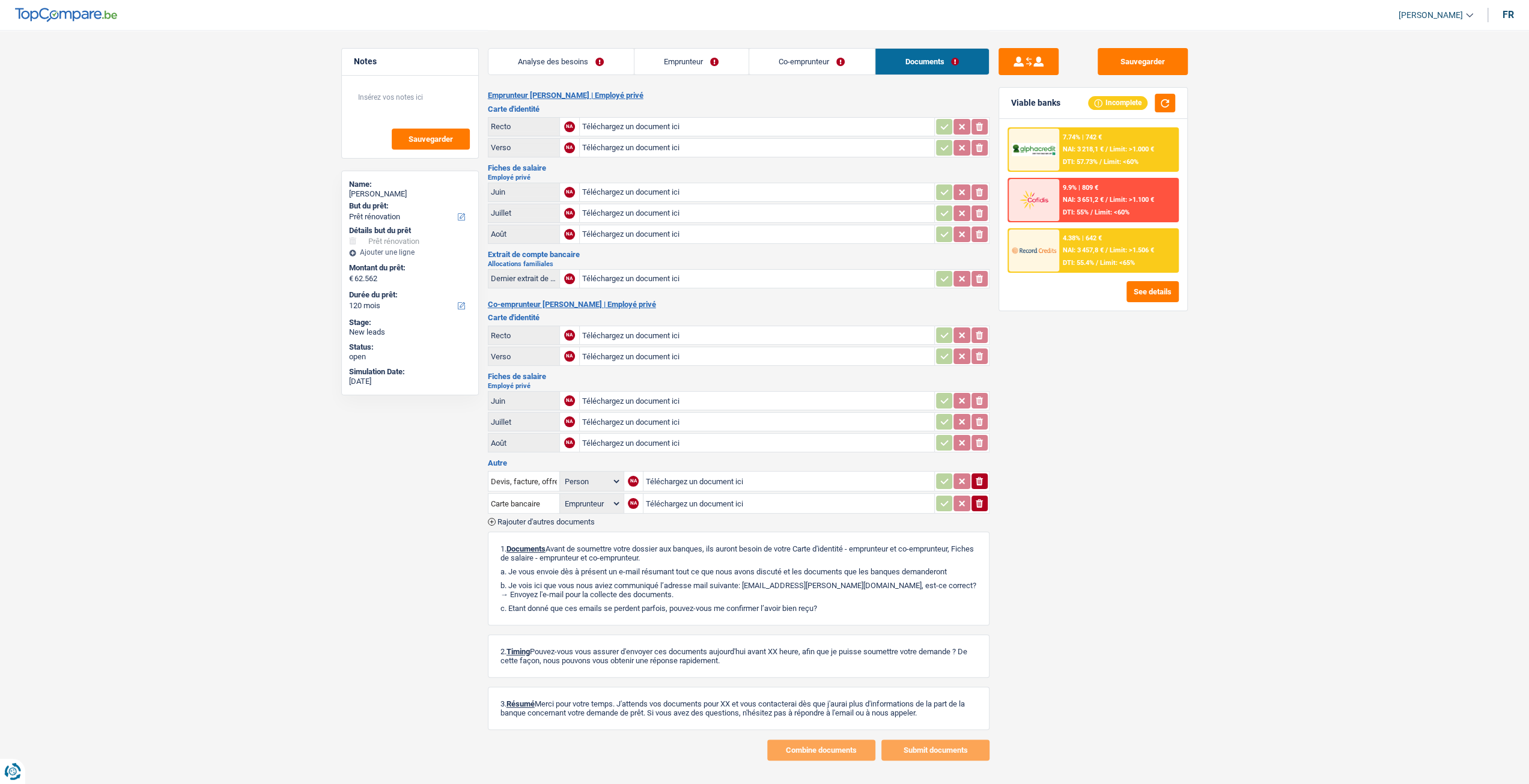
click at [564, 62] on link "Analyse des besoins" at bounding box center [561, 61] width 146 height 26
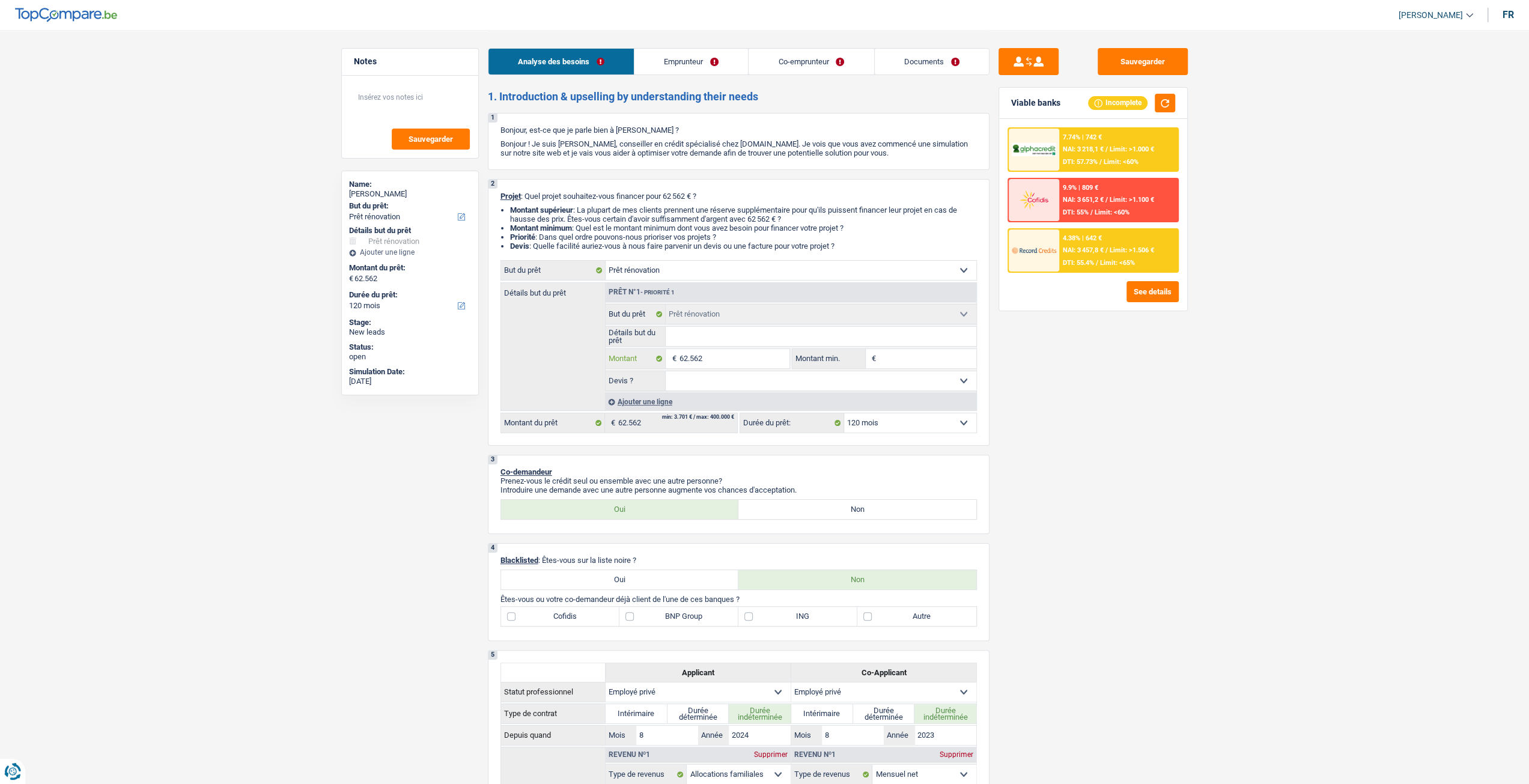
click at [742, 366] on input "62.562" at bounding box center [733, 359] width 110 height 19
type input "6.256"
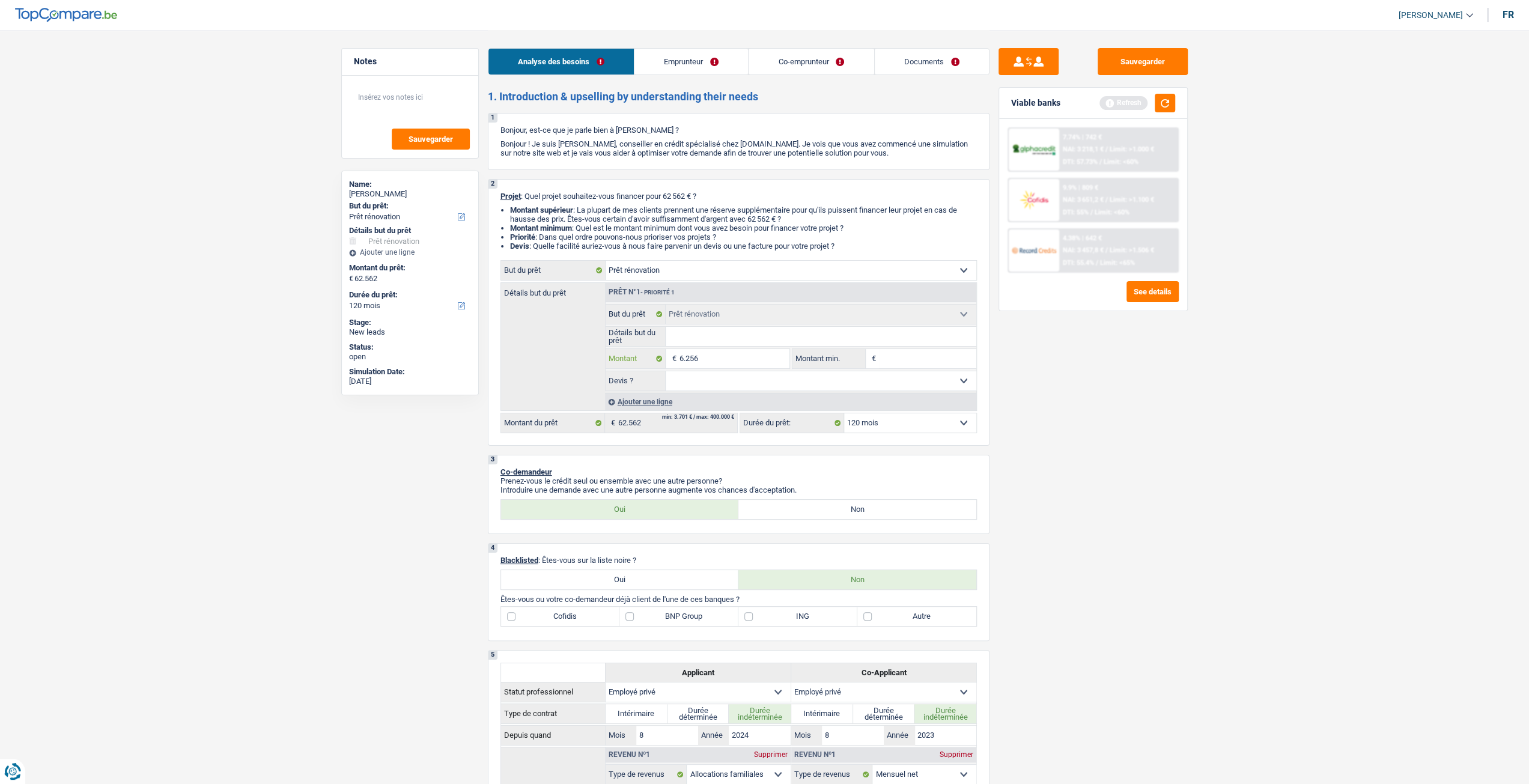
type input "625"
type input "62"
type input "6"
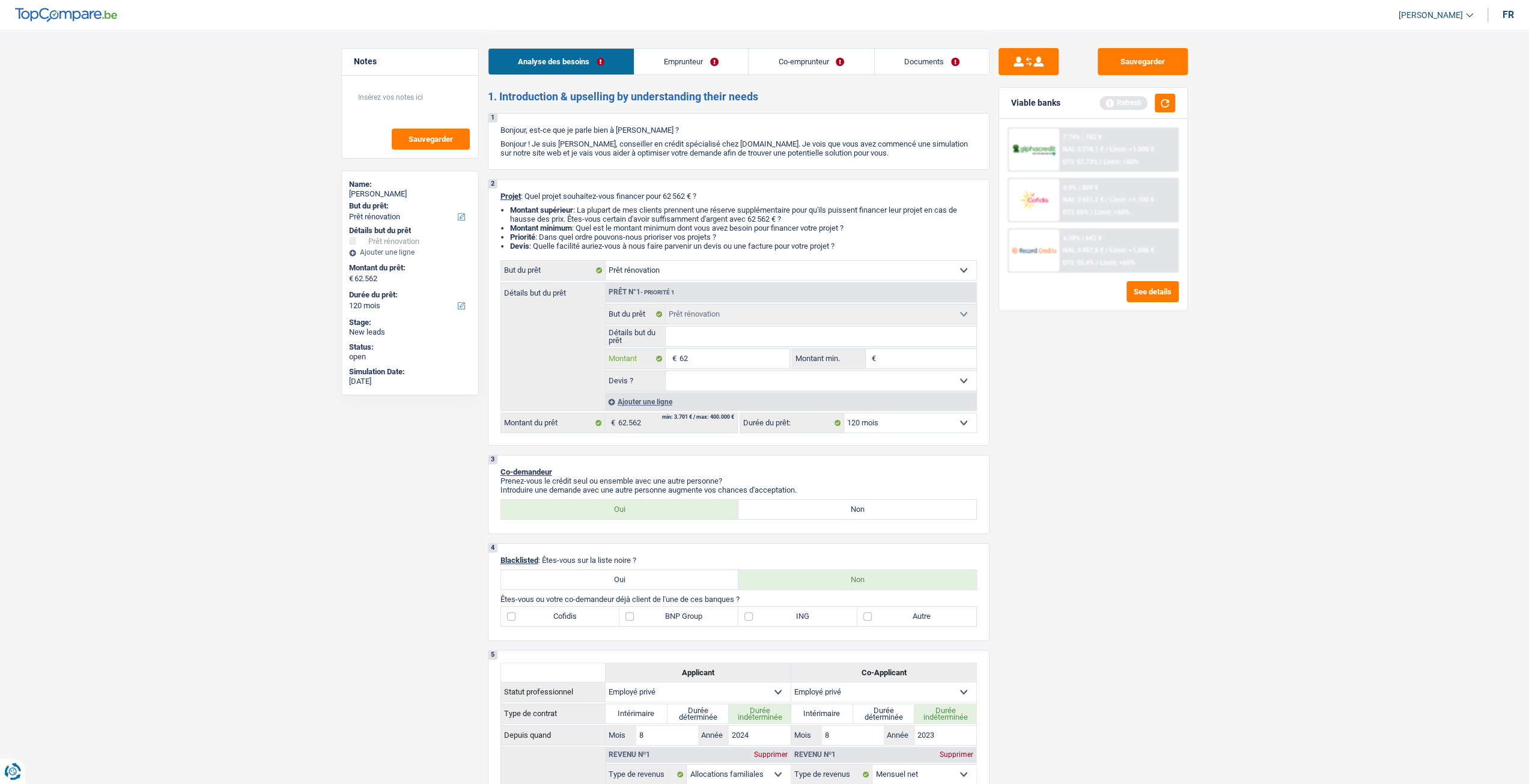
type input "6"
type input "66"
type input "663"
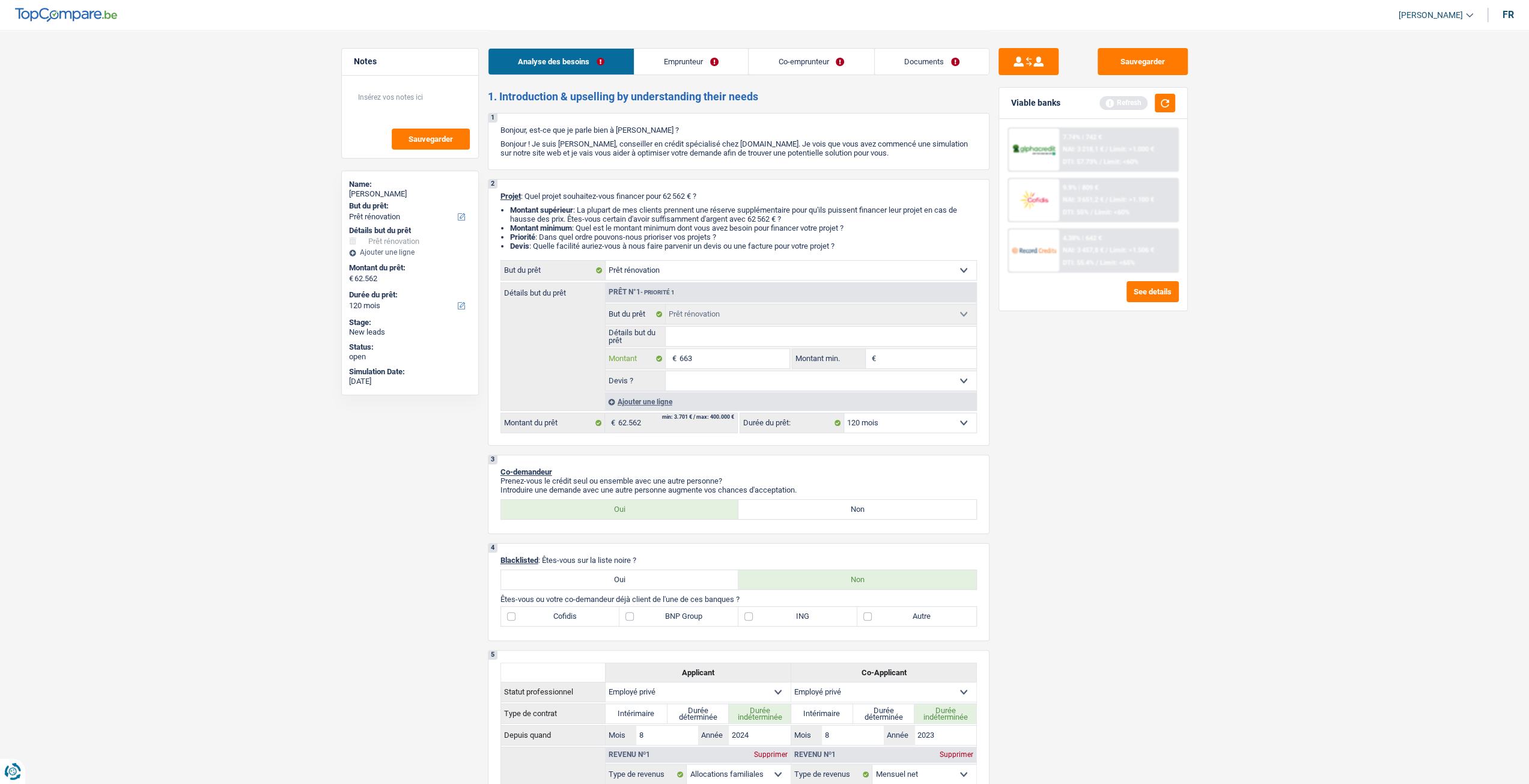
type input "6.631"
type input "66.313"
type input "6.631"
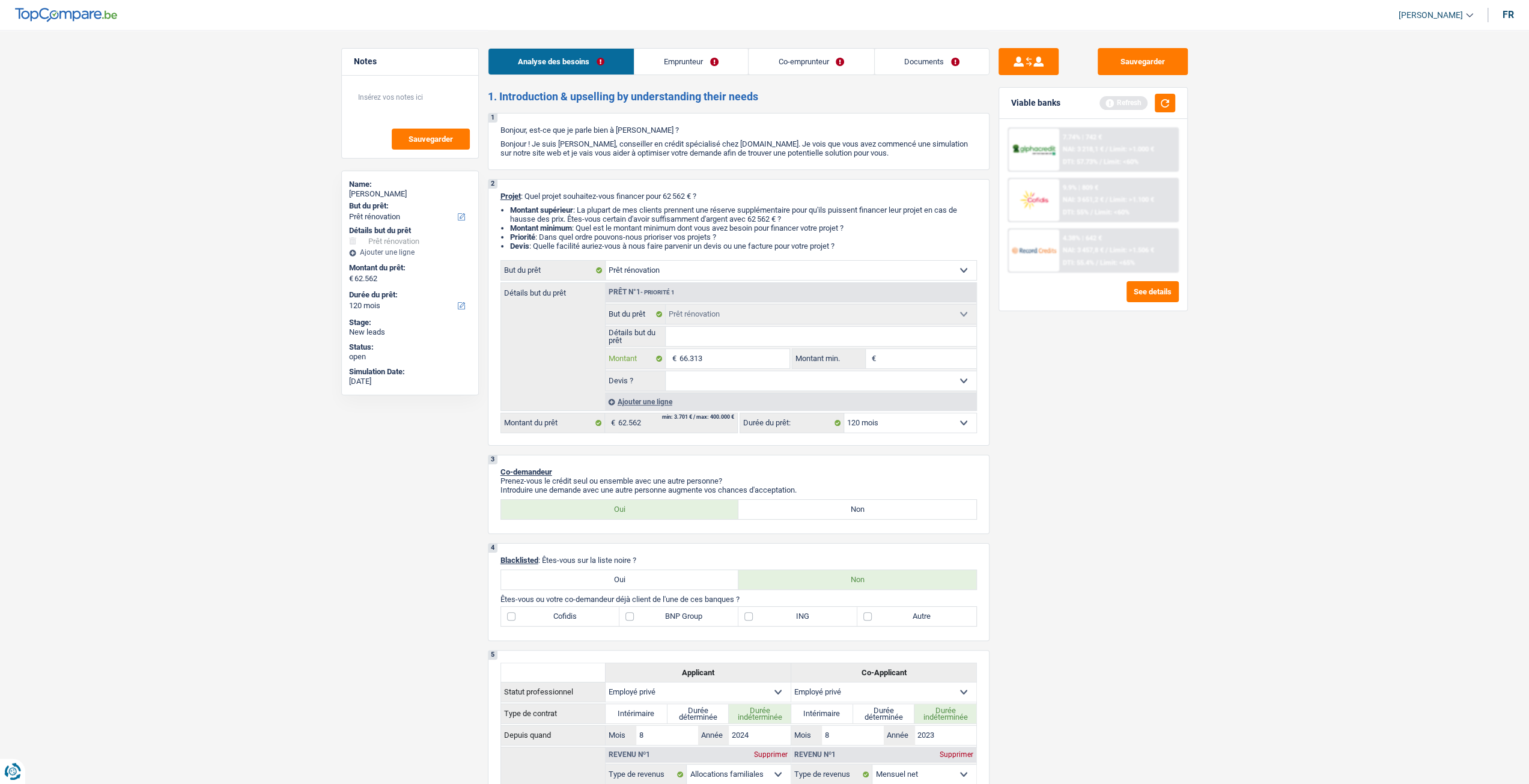
type input "6.631"
type input "66.316"
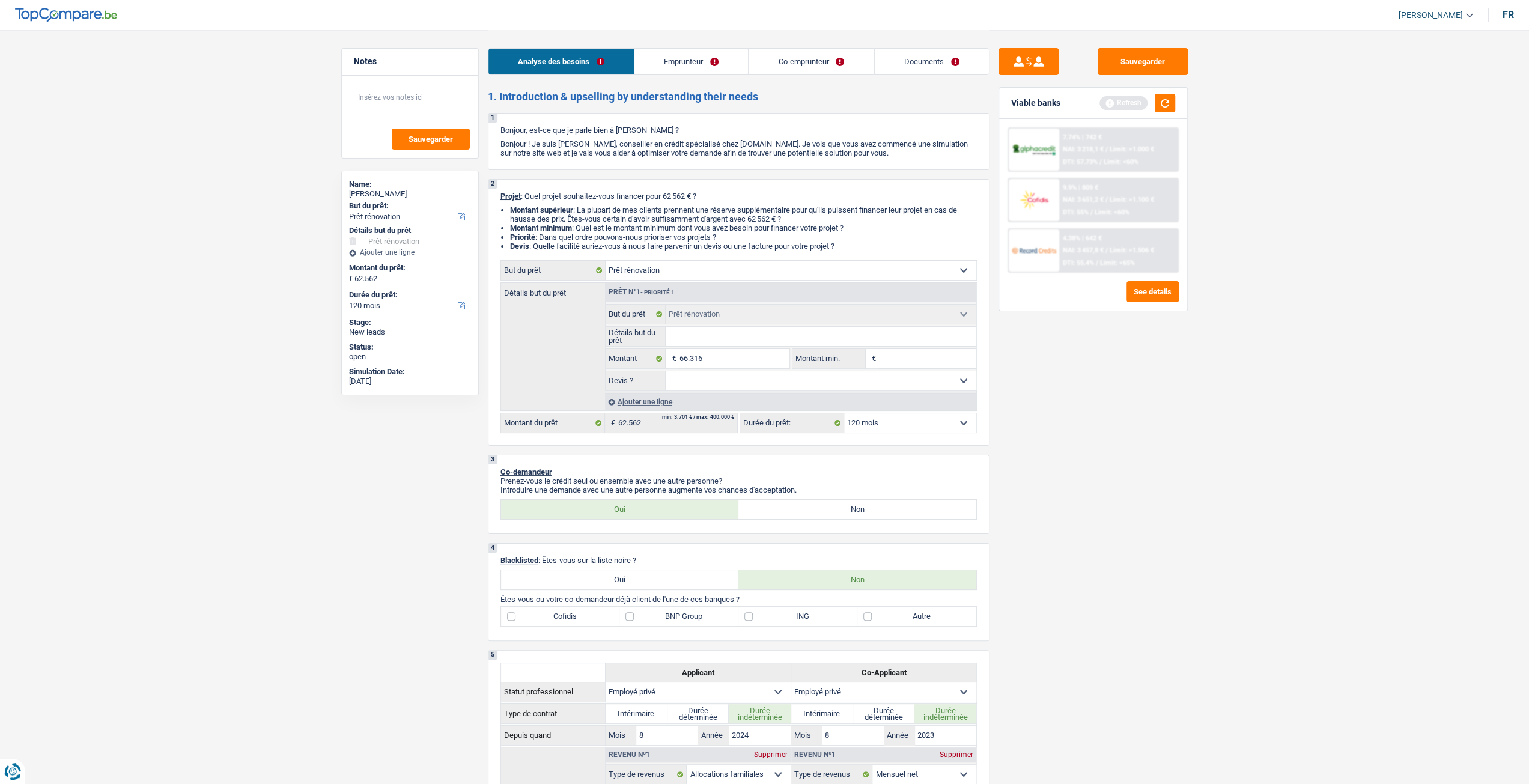
select select "144"
type input "66.316"
select select "144"
type input "66.316"
select select "144"
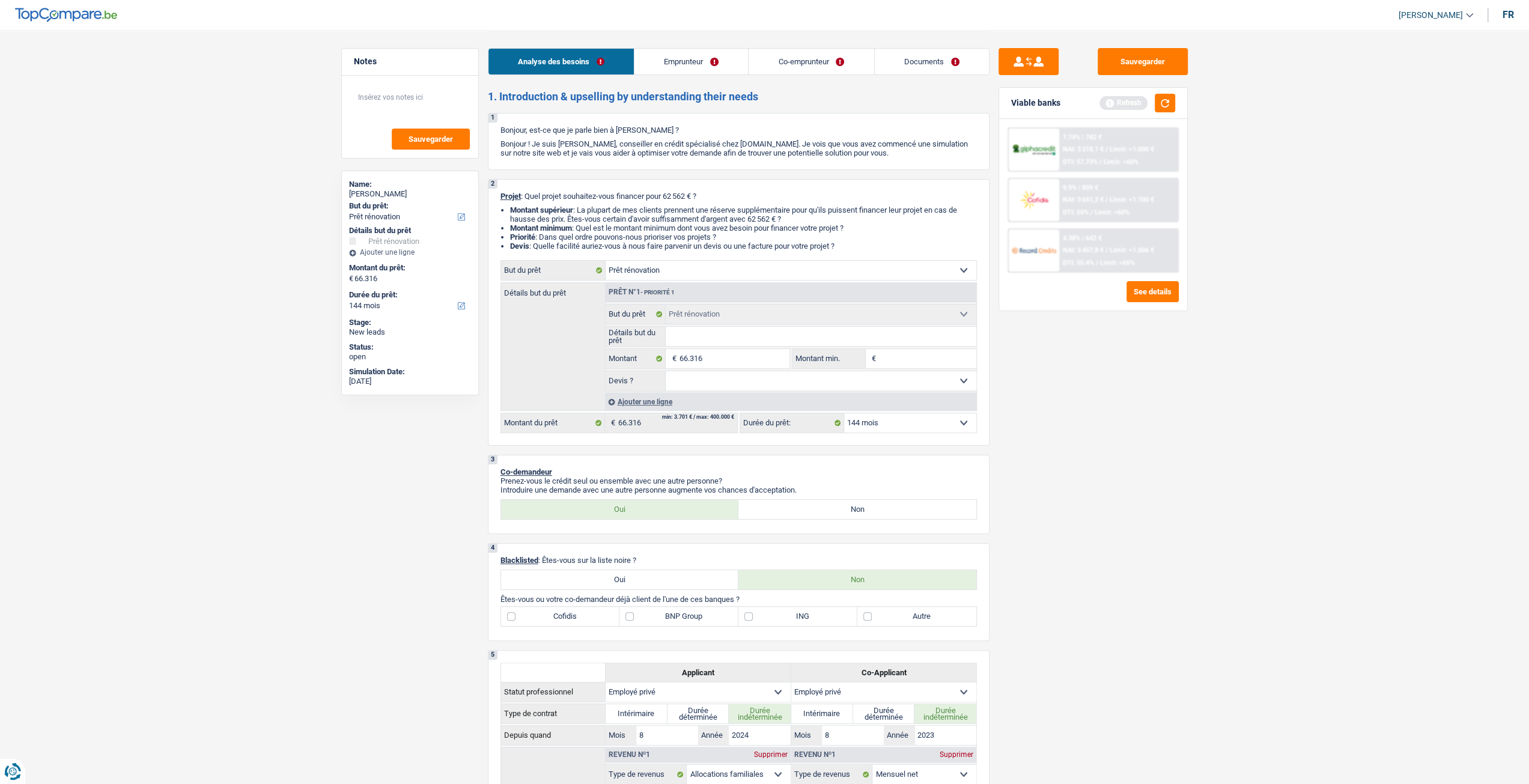
click at [1037, 455] on div "Sauvegarder Viable banks Refresh 7.74% | 742 € NAI: 3 218,1 € / Limit: >1.000 €…" at bounding box center [1093, 406] width 208 height 717
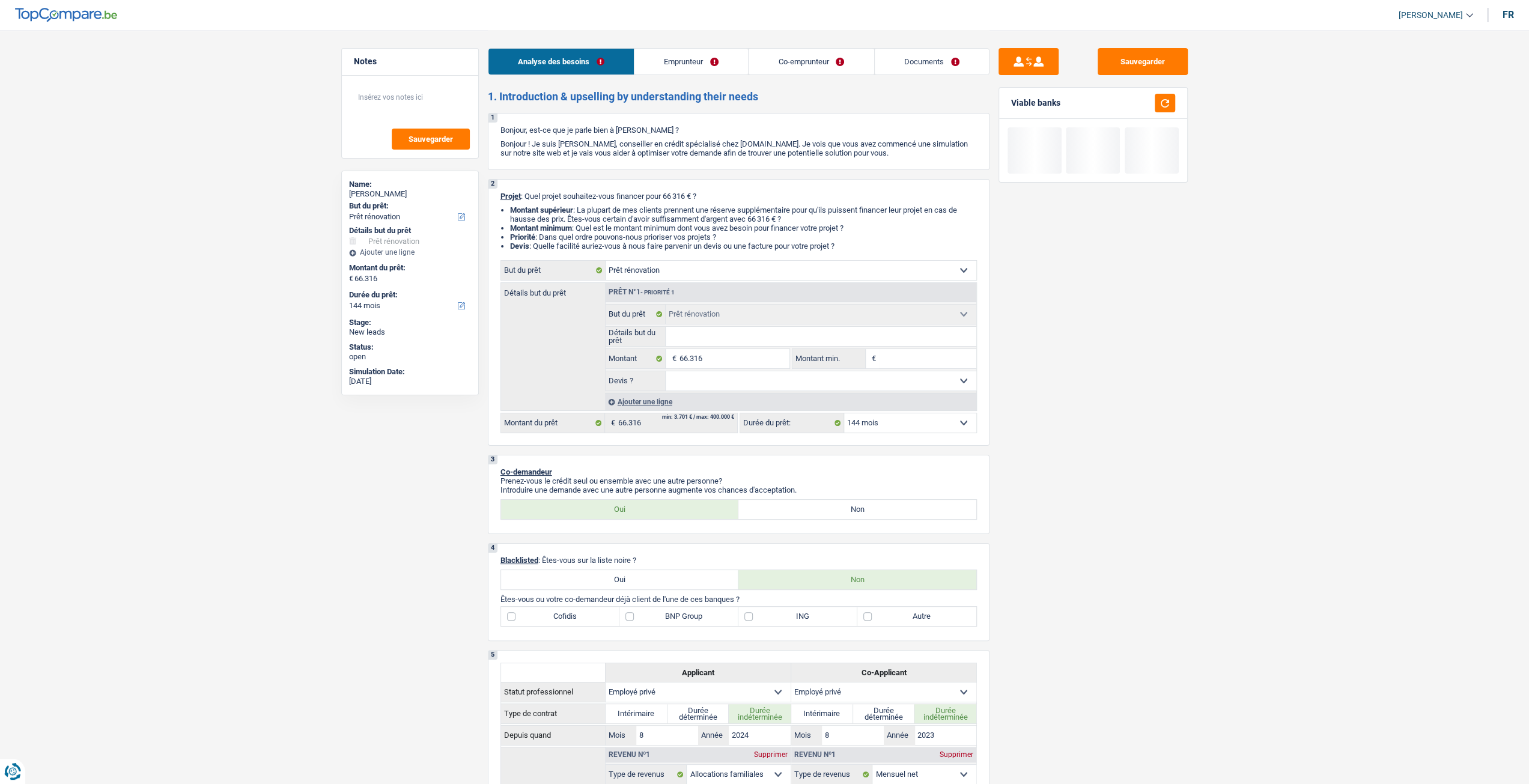
drag, startPoint x: 753, startPoint y: 382, endPoint x: 736, endPoint y: 392, distance: 19.7
click at [753, 381] on select "Oui Non Non répondu Sélectionner une option" at bounding box center [821, 381] width 310 height 19
select select "yes"
click at [665, 373] on select "Oui Non Non répondu Sélectionner une option" at bounding box center [821, 381] width 310 height 19
select select "yes"
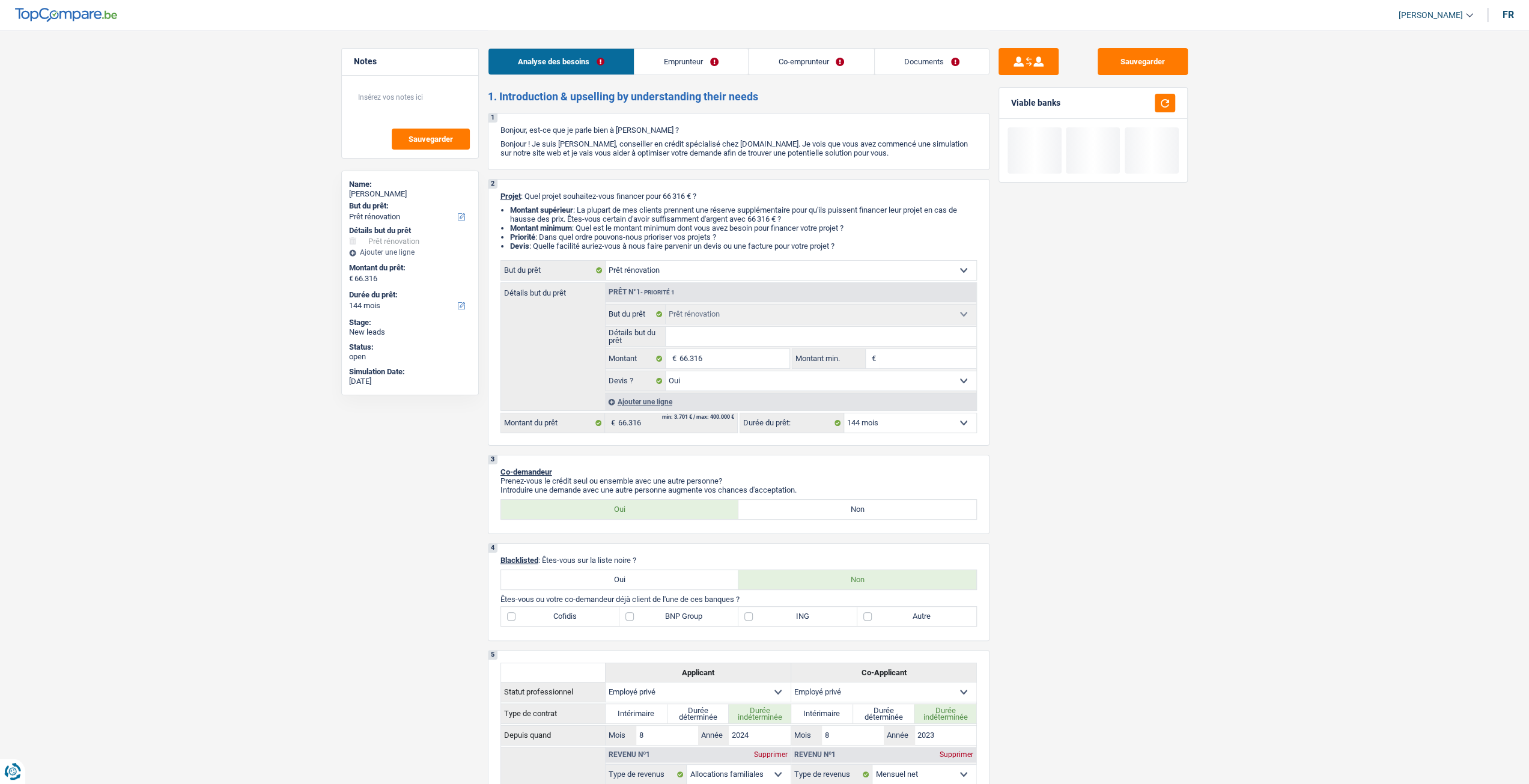
click at [705, 341] on input "Détails but du prêt" at bounding box center [821, 336] width 310 height 19
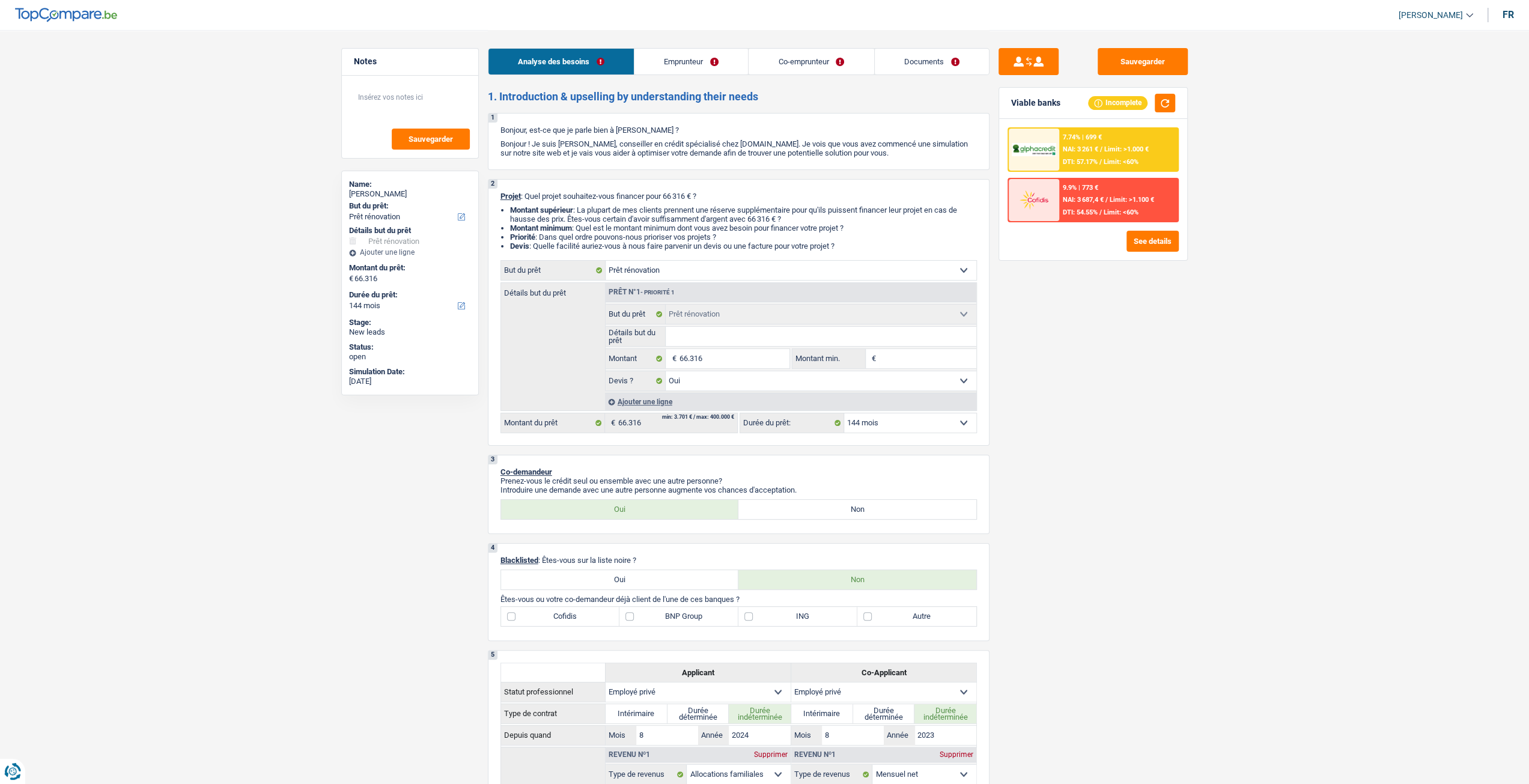
click at [921, 428] on select "12 mois 18 mois 24 mois 30 mois 36 mois 42 mois 48 mois 60 mois 72 mois 84 mois…" at bounding box center [911, 423] width 132 height 19
select select "120"
click at [844, 414] on select "12 mois 18 mois 24 mois 30 mois 36 mois 42 mois 48 mois 60 mois 72 mois 84 mois…" at bounding box center [911, 423] width 132 height 19
select select "120"
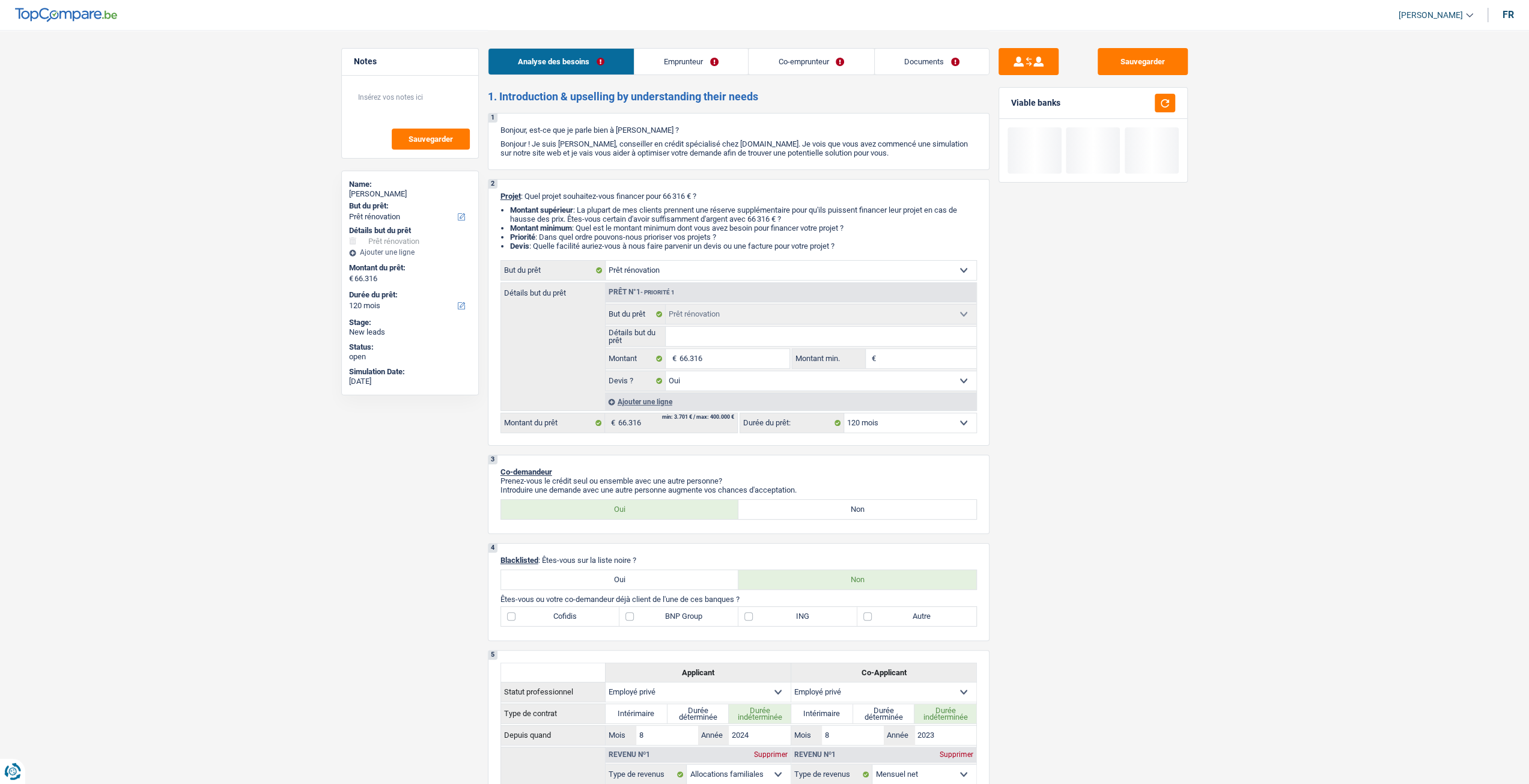
click at [700, 351] on fieldset "Confort maison: meubles, textile, peinture, électroménager, outillage non-profe…" at bounding box center [791, 347] width 371 height 87
click at [710, 345] on input "Détails but du prêt" at bounding box center [821, 336] width 310 height 19
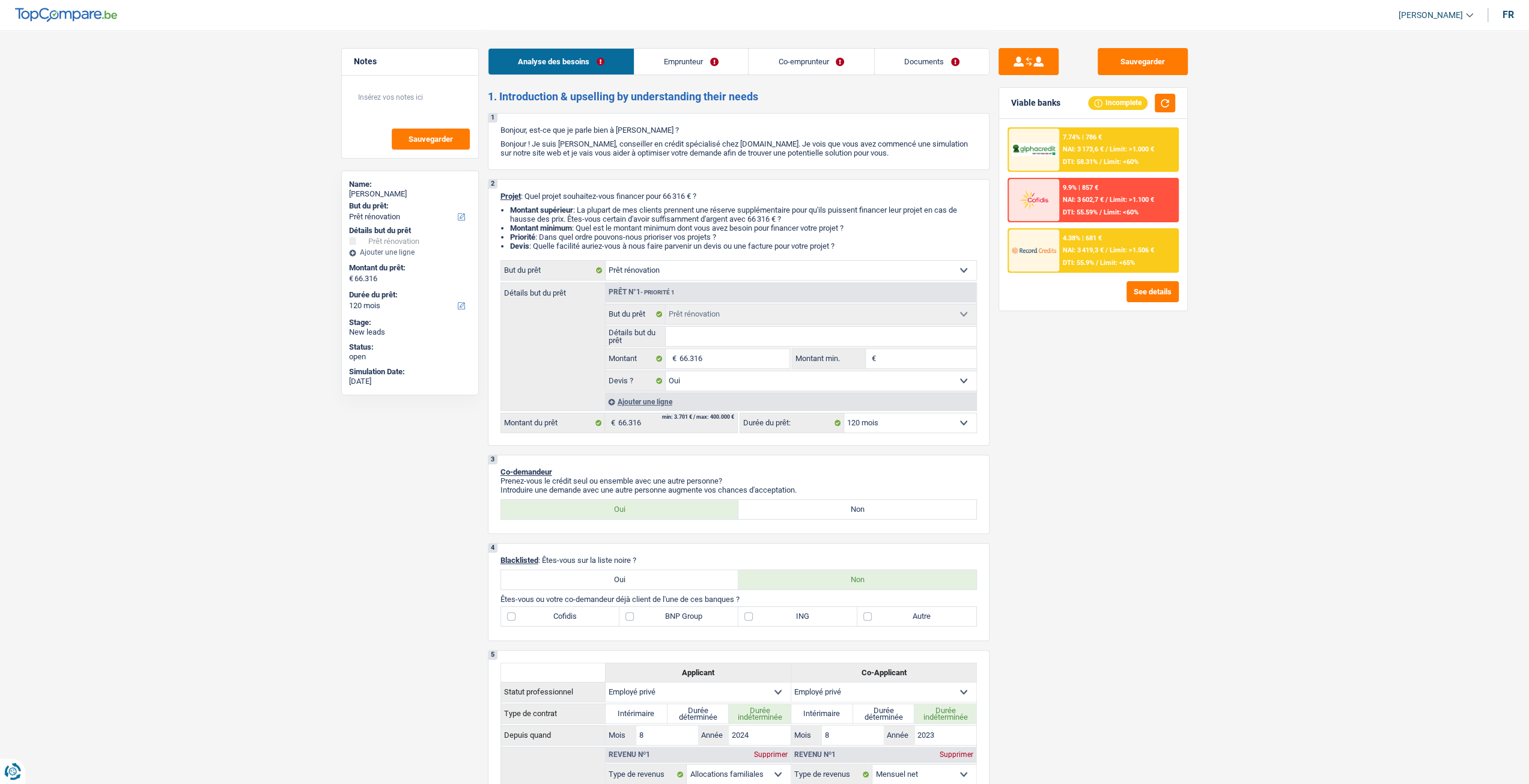
type input "T"
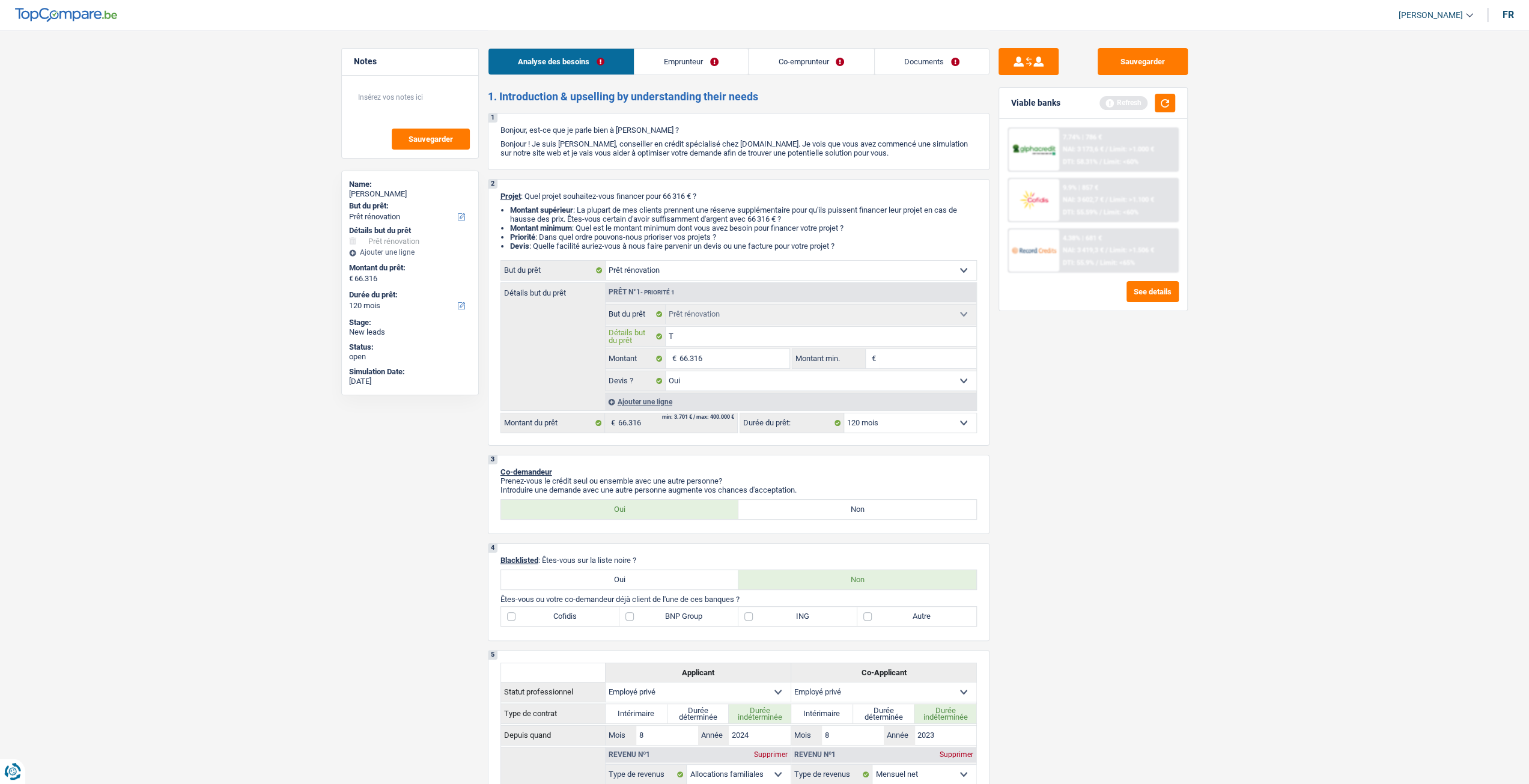
type input "Te"
type input "Ter"
type input "Tera"
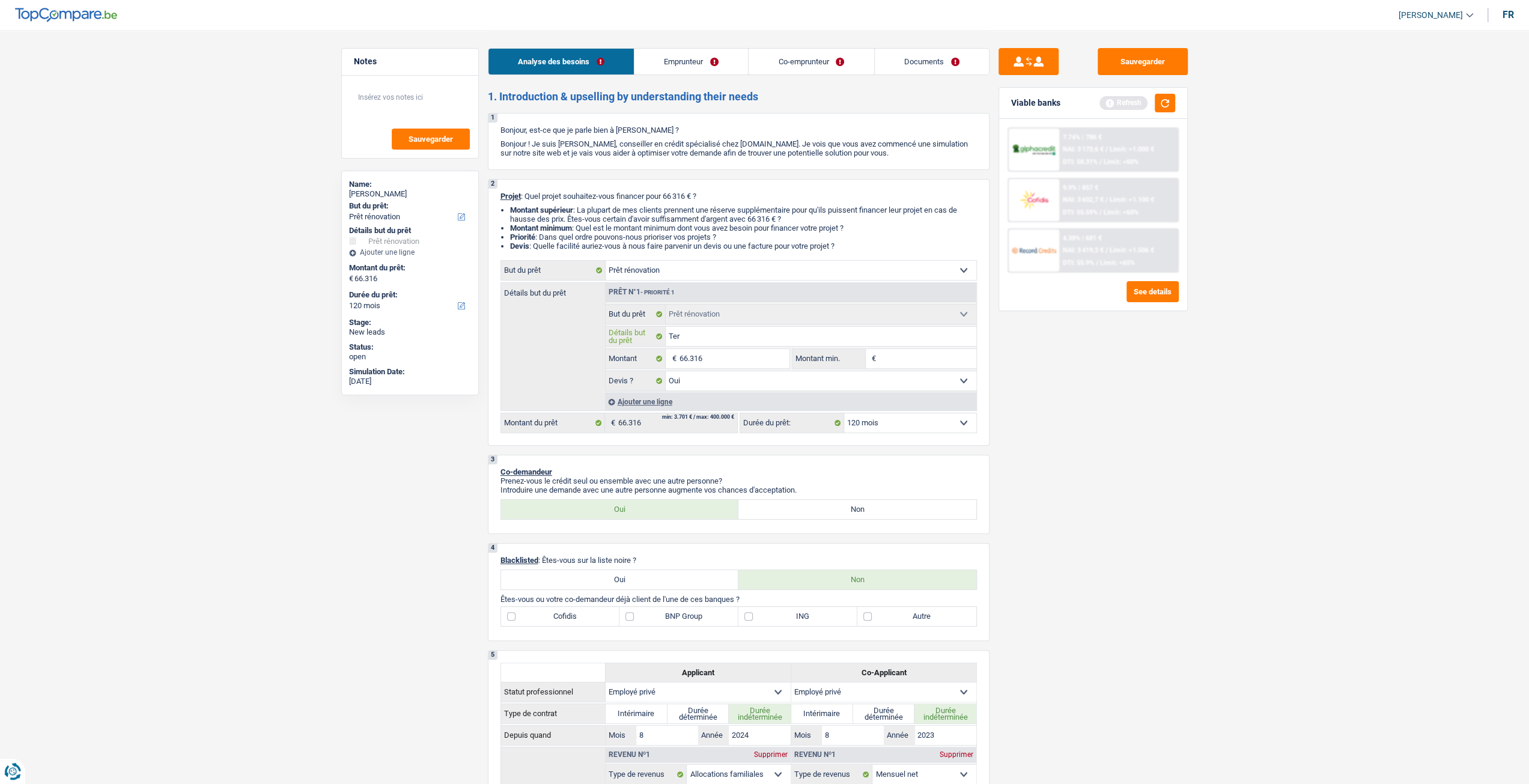
type input "Tera"
type input "Teras"
type input "Terass"
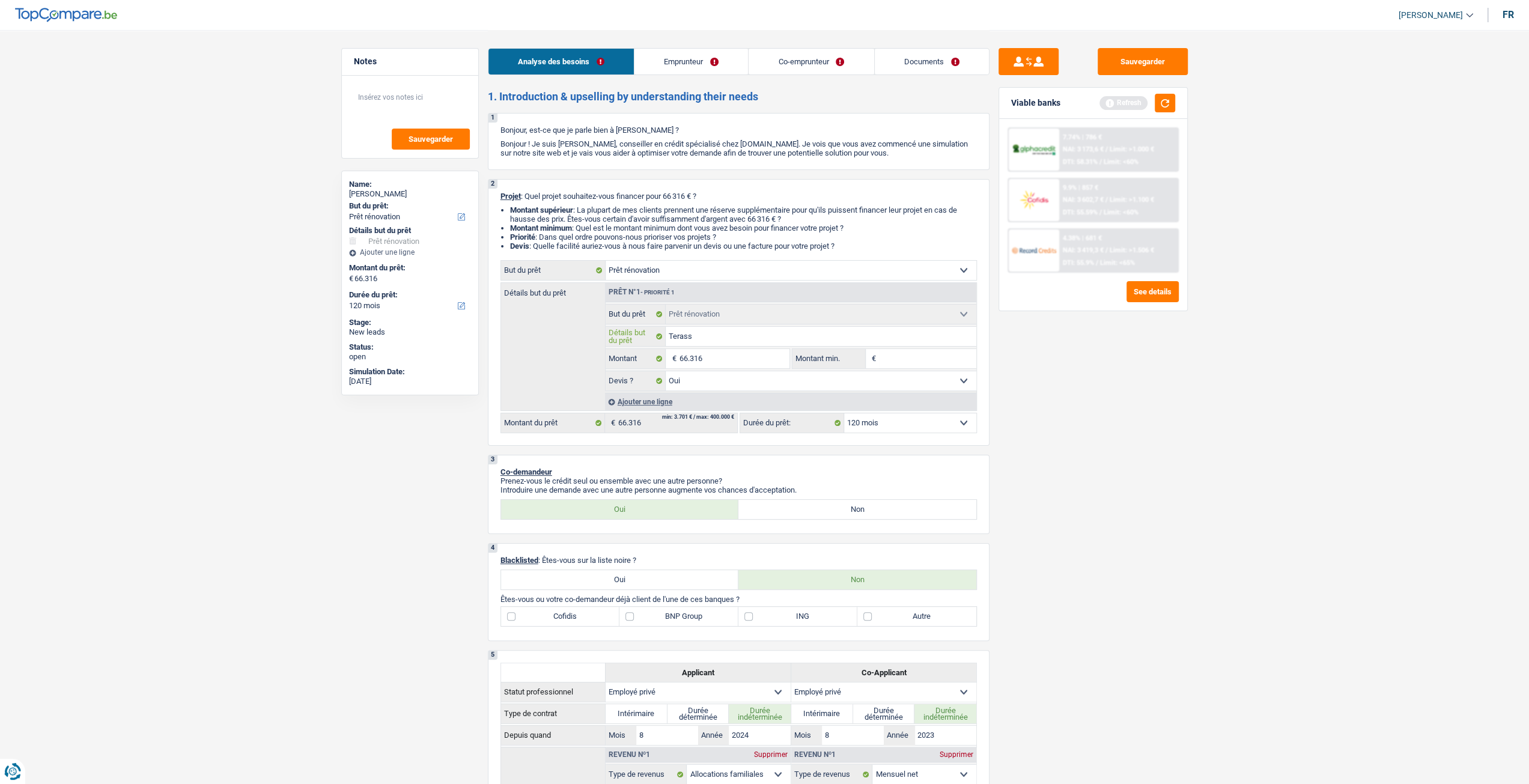
type input "Terasse"
type input "Terasse,"
type input "Terasse,r"
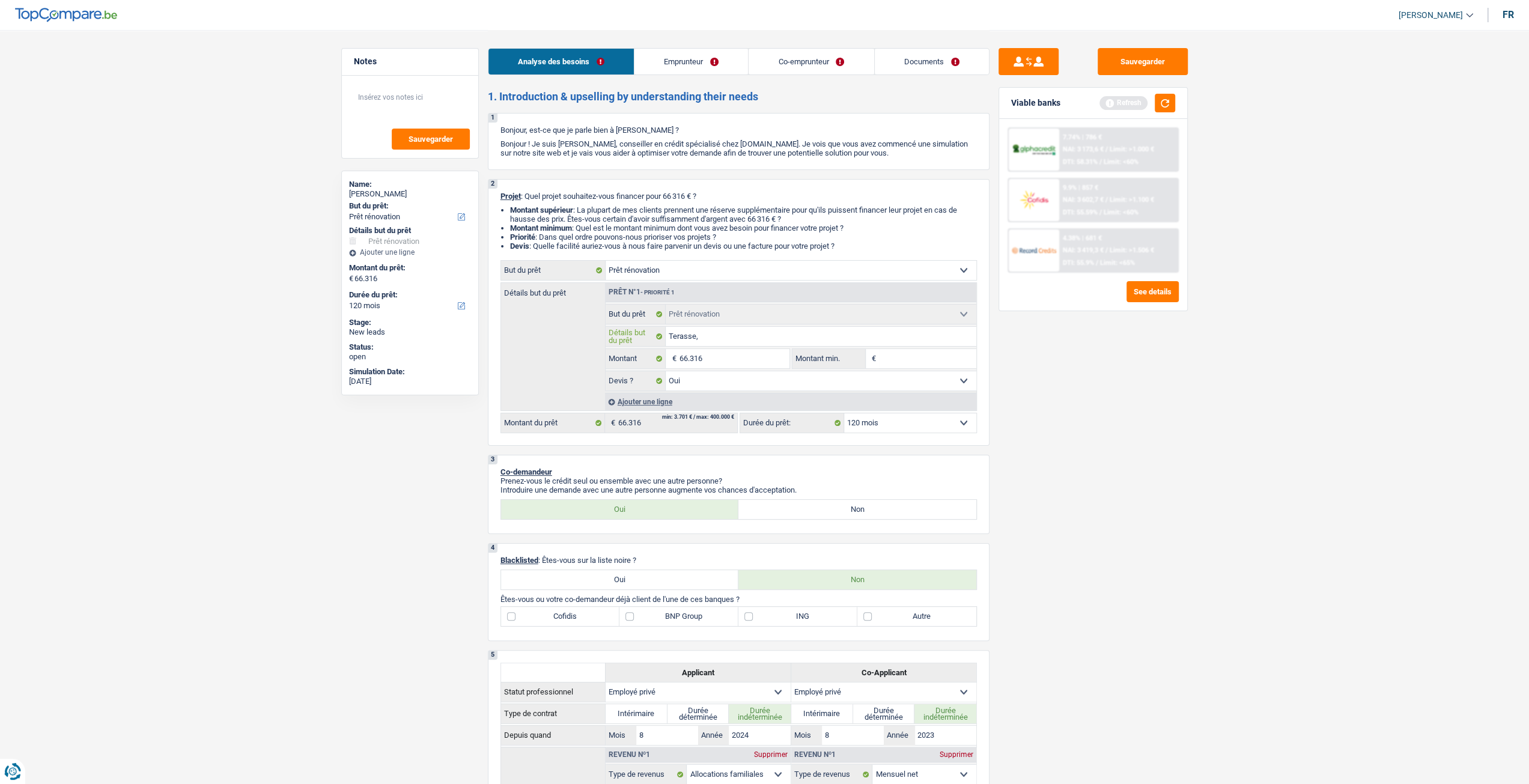
type input "Terasse,r"
type input "Terasse,re"
type input "Terasse,rev"
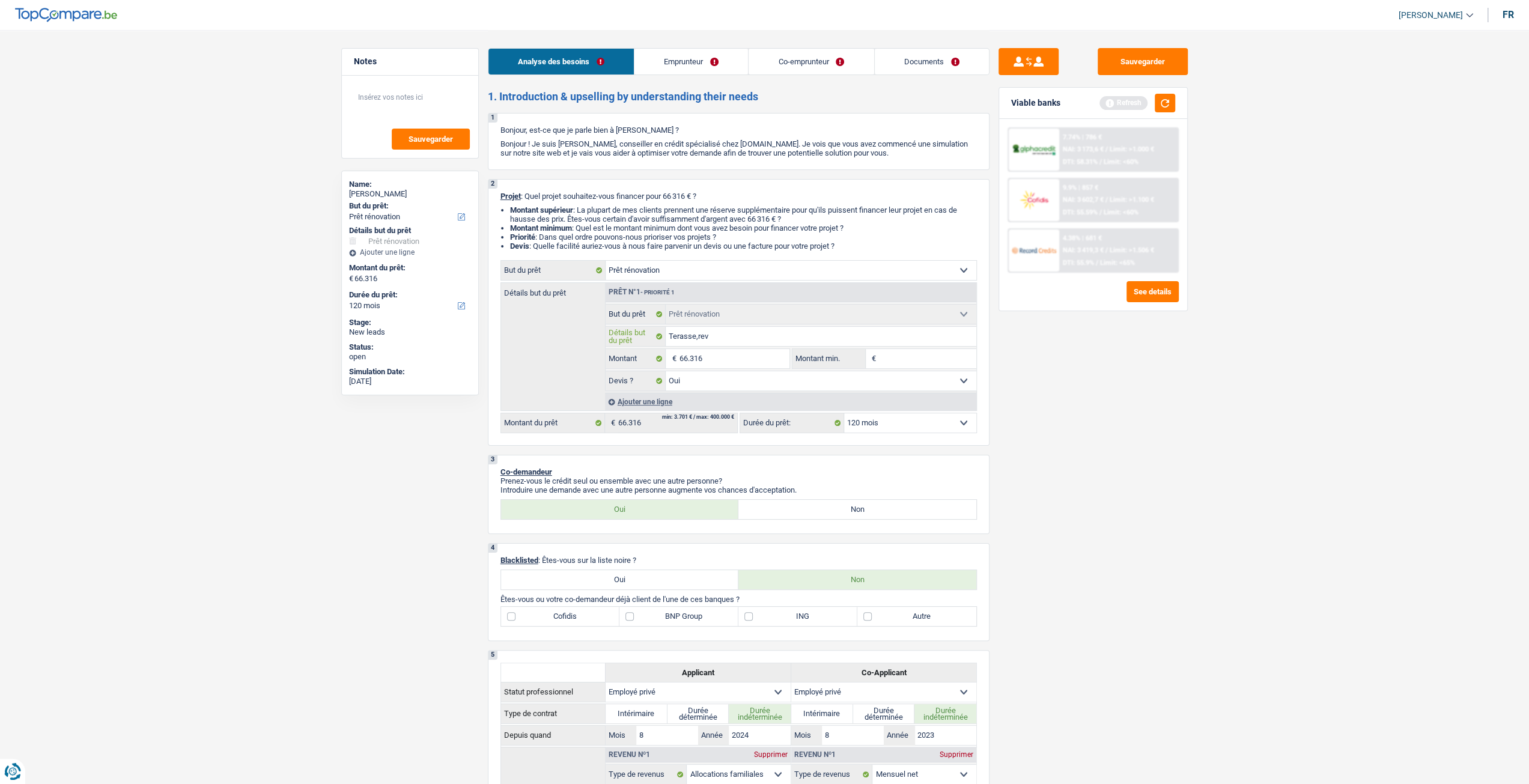
type input "Terasse,reve"
type input "Terasse,revet"
type input "Terasse,revete"
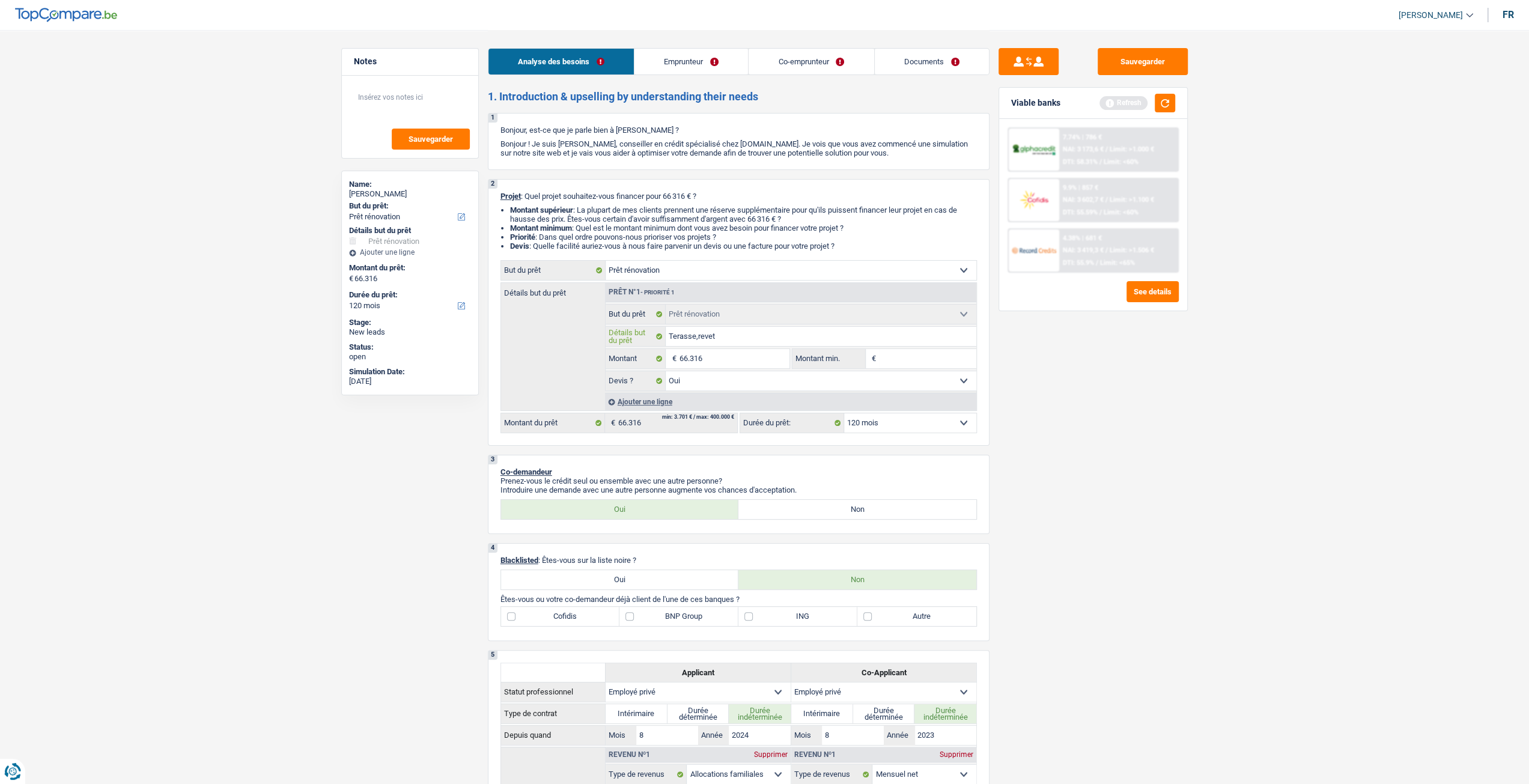
type input "Terasse,revete"
type input "Terasse,revetem"
type input "Terasse,reveteme"
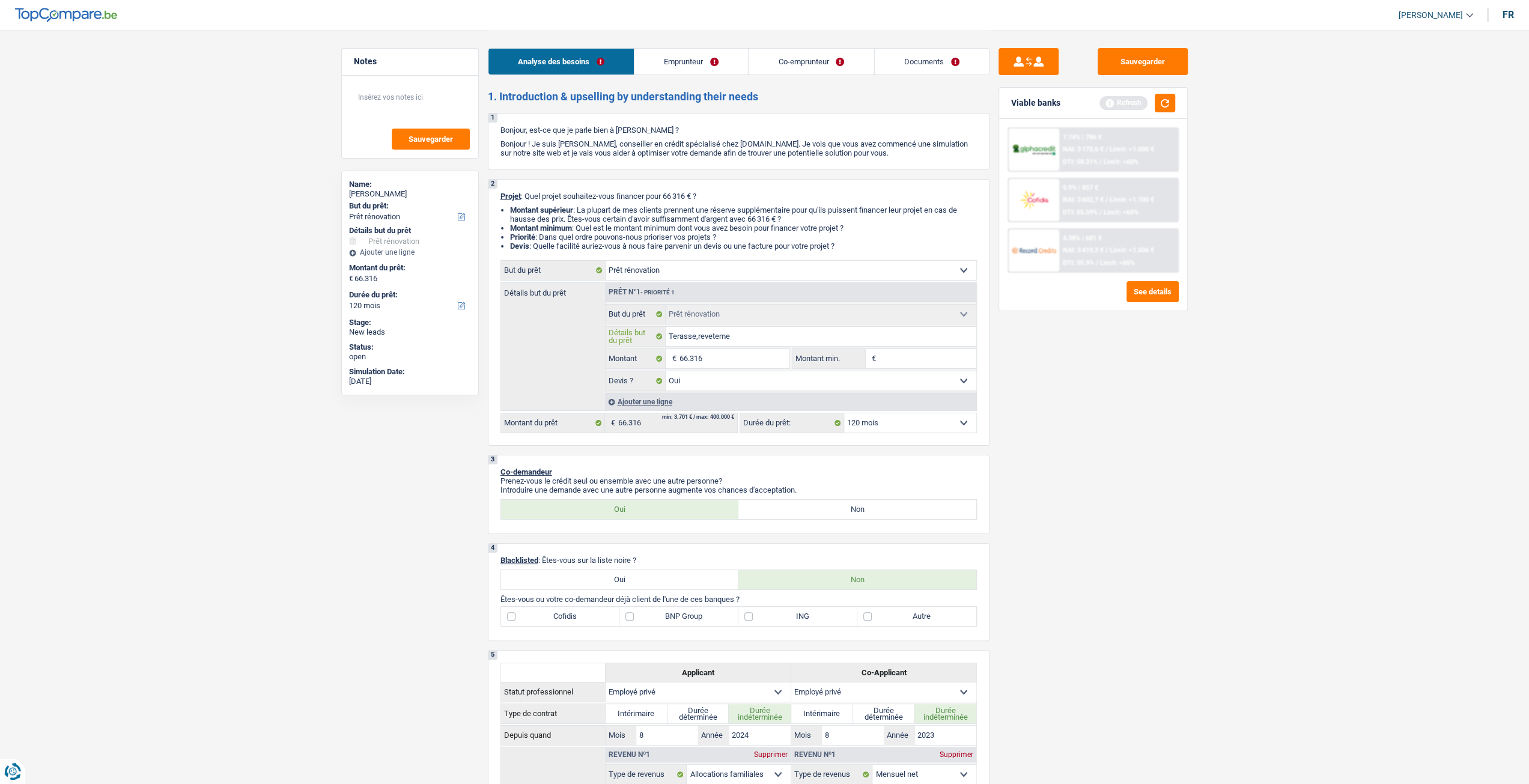
type input "Terasse,revetemen"
type input "Terasse,revetement"
type input "Terasse,revetement,"
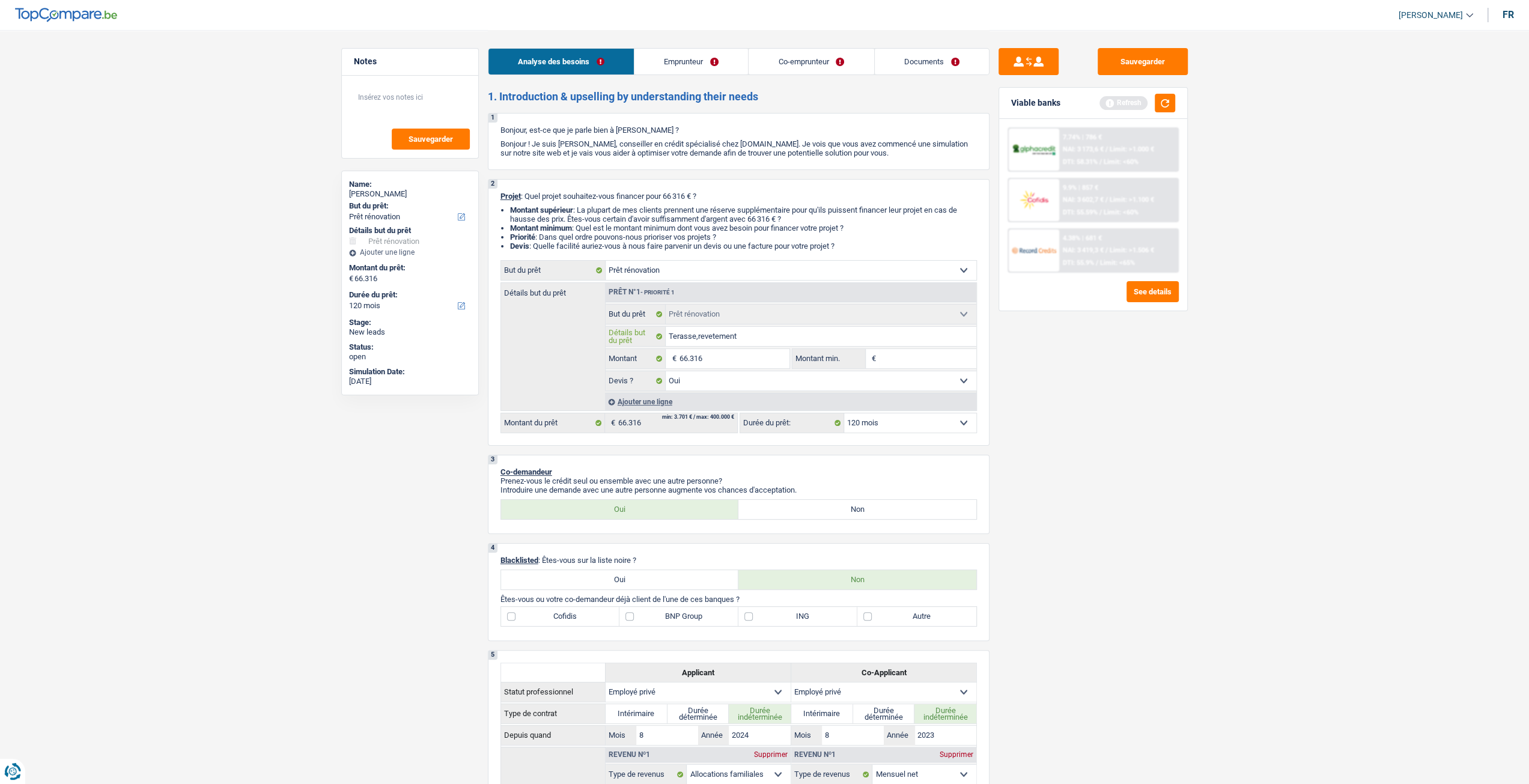
type input "Terasse,revetement,"
click at [712, 343] on input "Terasse,revetement," at bounding box center [821, 336] width 310 height 19
type input "Terasse,revtement,"
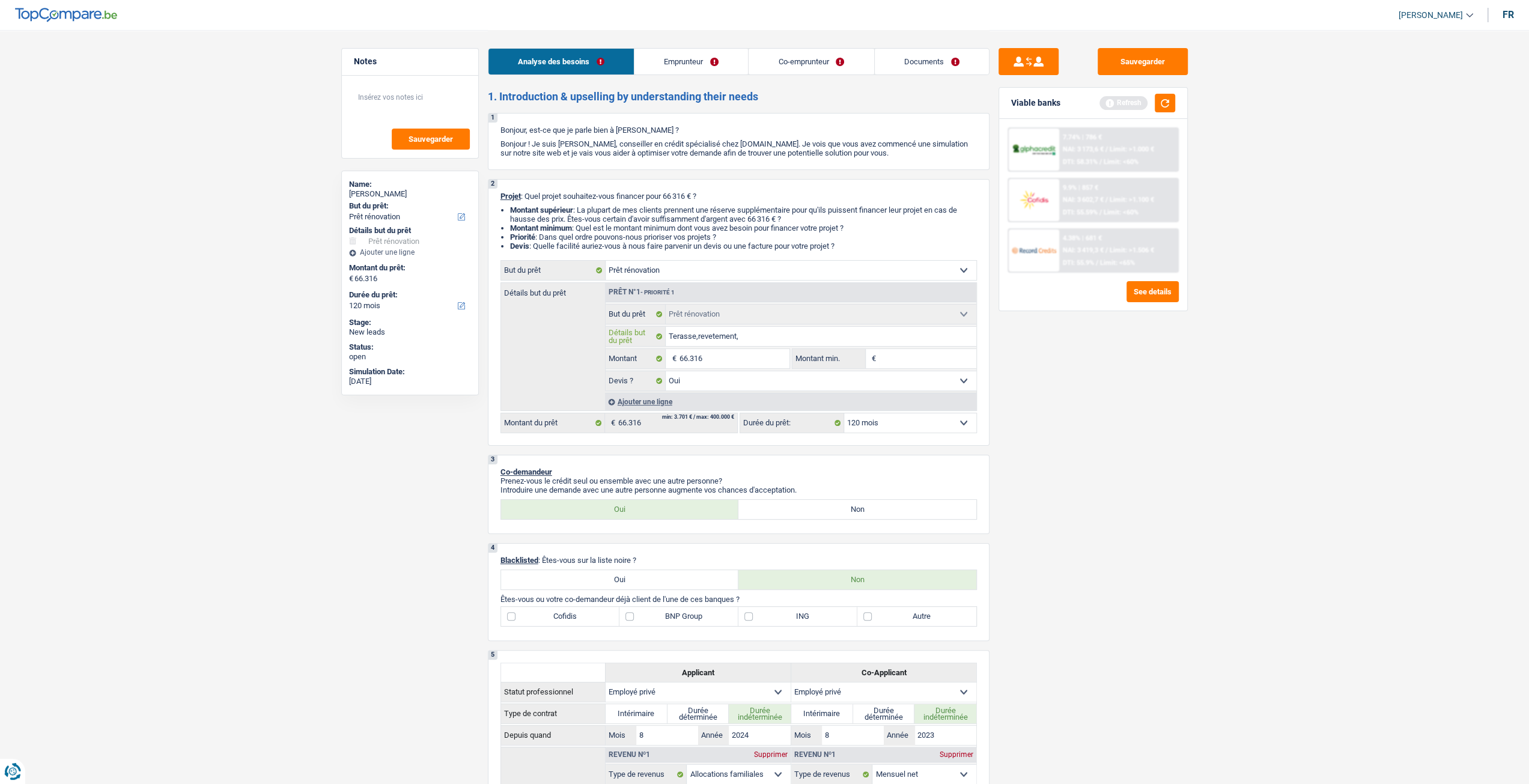
type input "Terasse,revtement,"
type input "Terasse,revêtement,"
type input "Terasse,revêttement,"
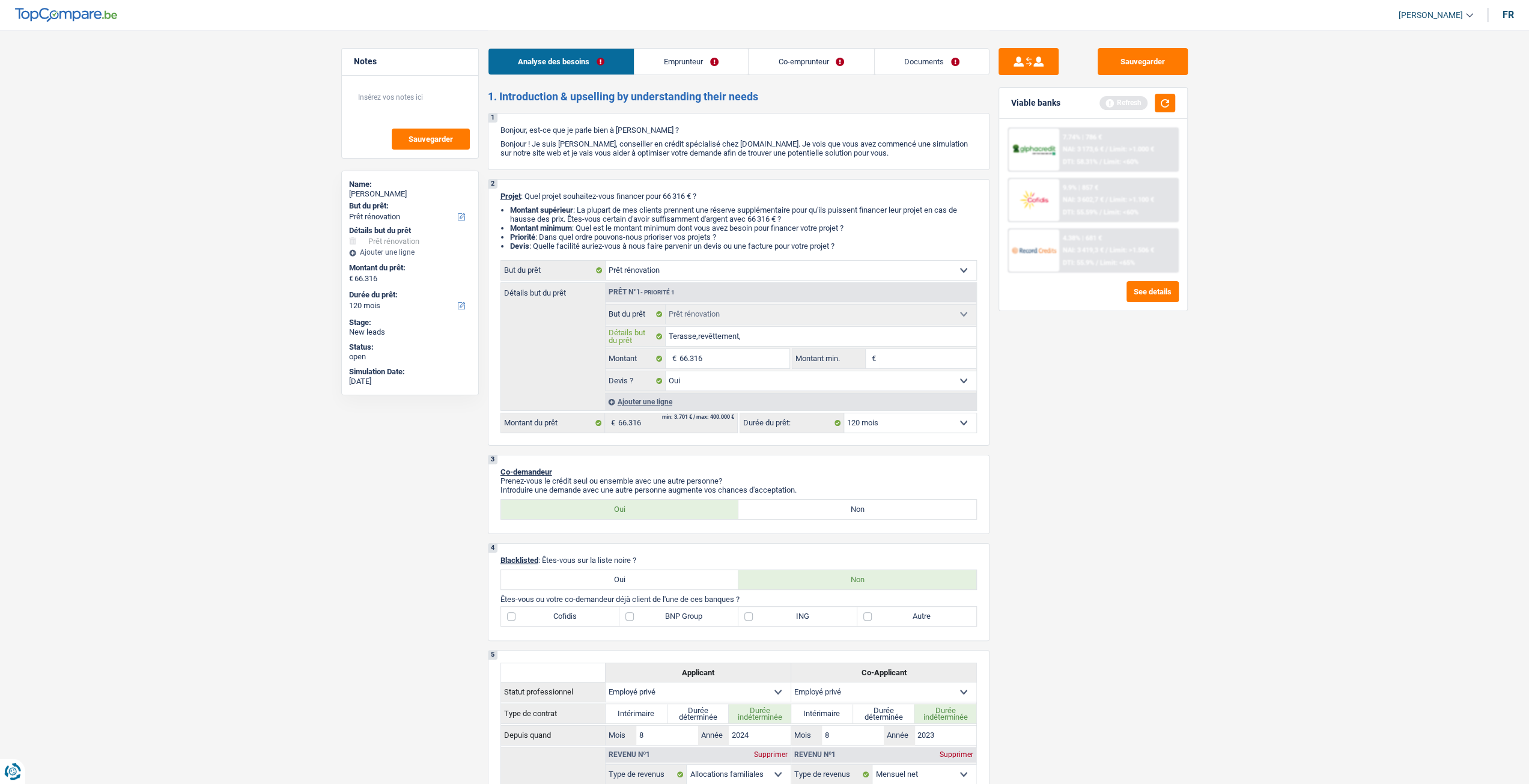
type input "Terasse,revêtement,"
drag, startPoint x: 1170, startPoint y: 460, endPoint x: 1145, endPoint y: 451, distance: 26.6
click at [1169, 459] on div "Sauvegarder Viable banks Refresh 7.74% | 786 € NAI: 3 173,6 € / Limit: >1.000 €…" at bounding box center [1093, 406] width 208 height 717
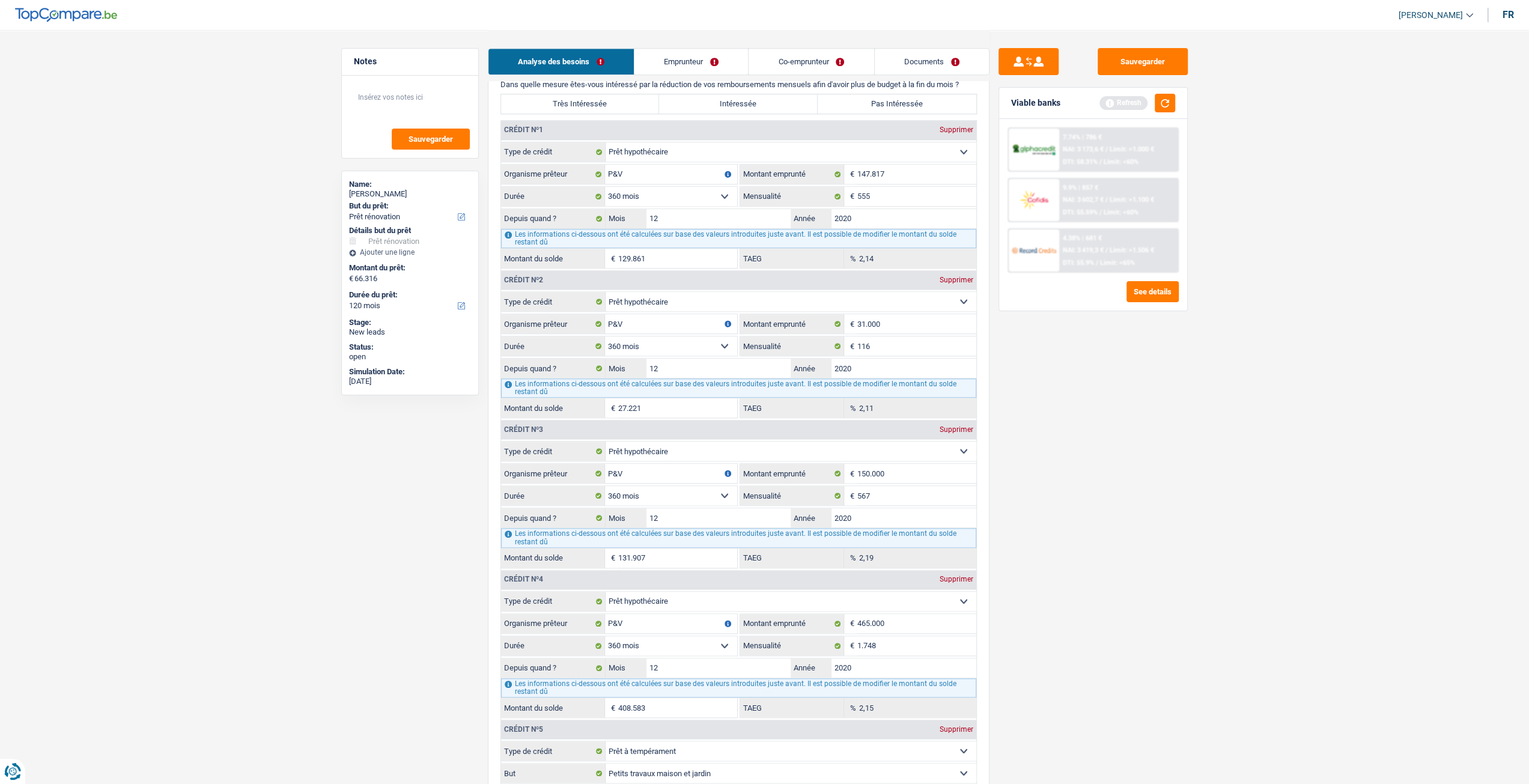
scroll to position [974, 0]
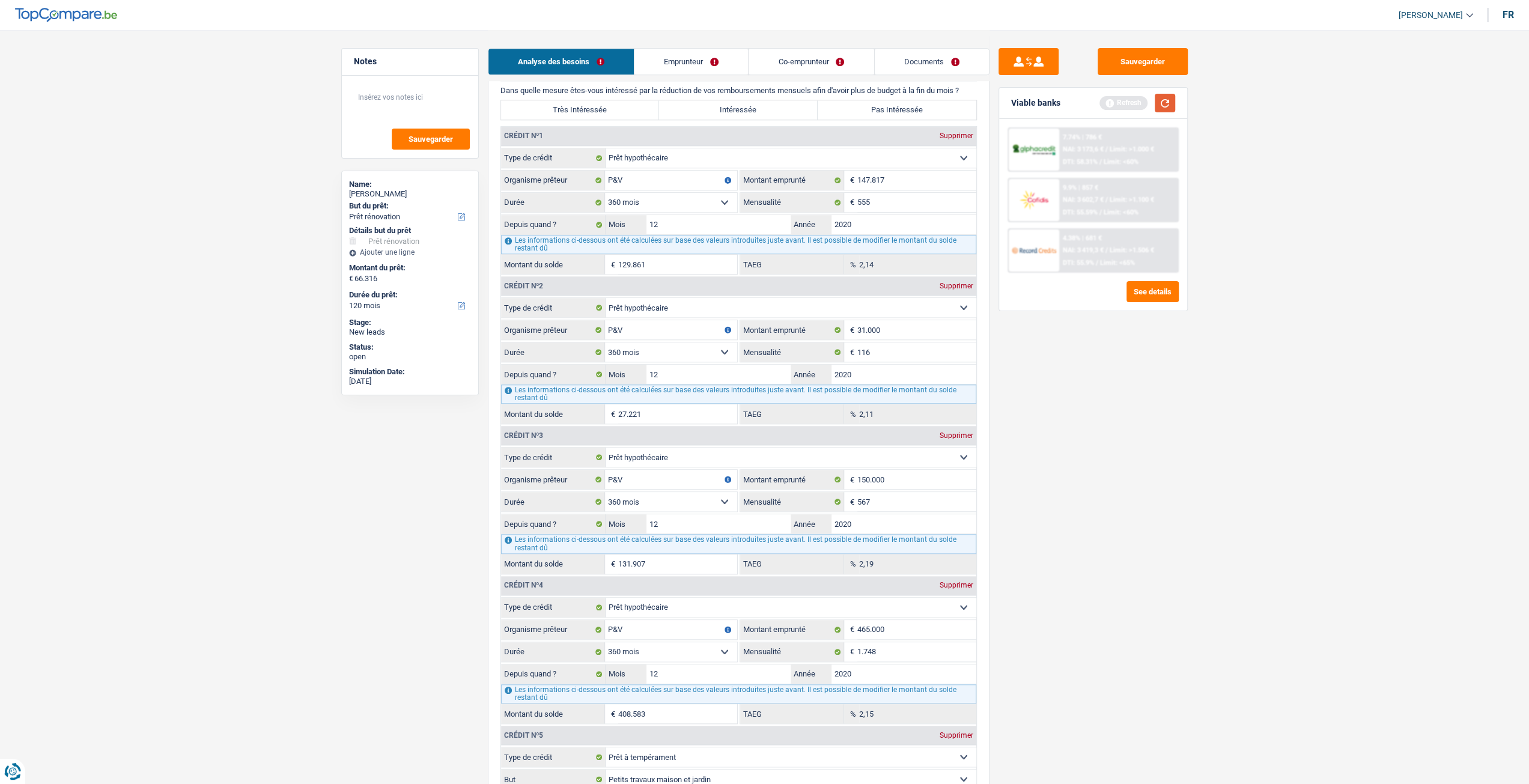
click at [1167, 97] on button "button" at bounding box center [1164, 102] width 20 height 18
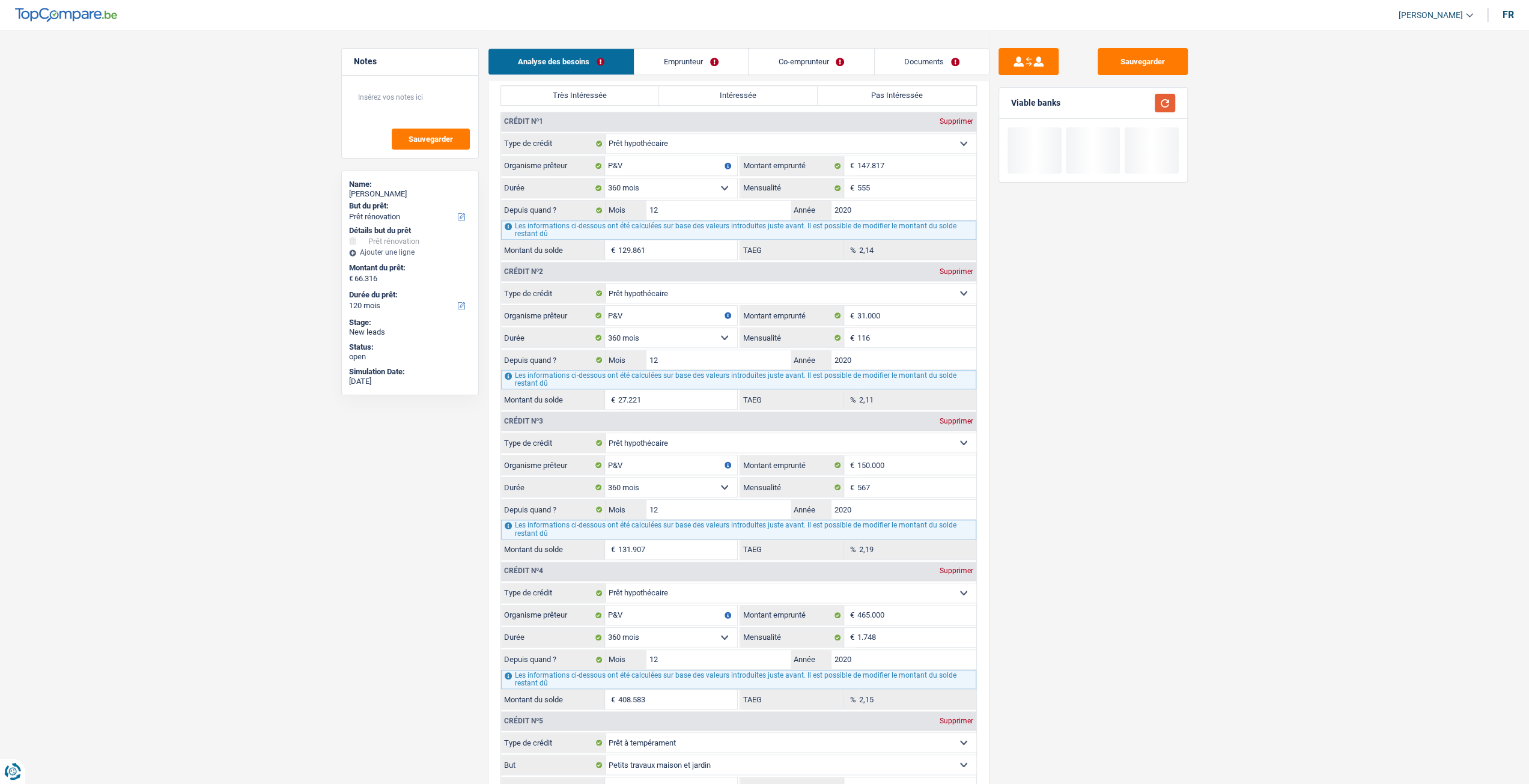
scroll to position [1154, 0]
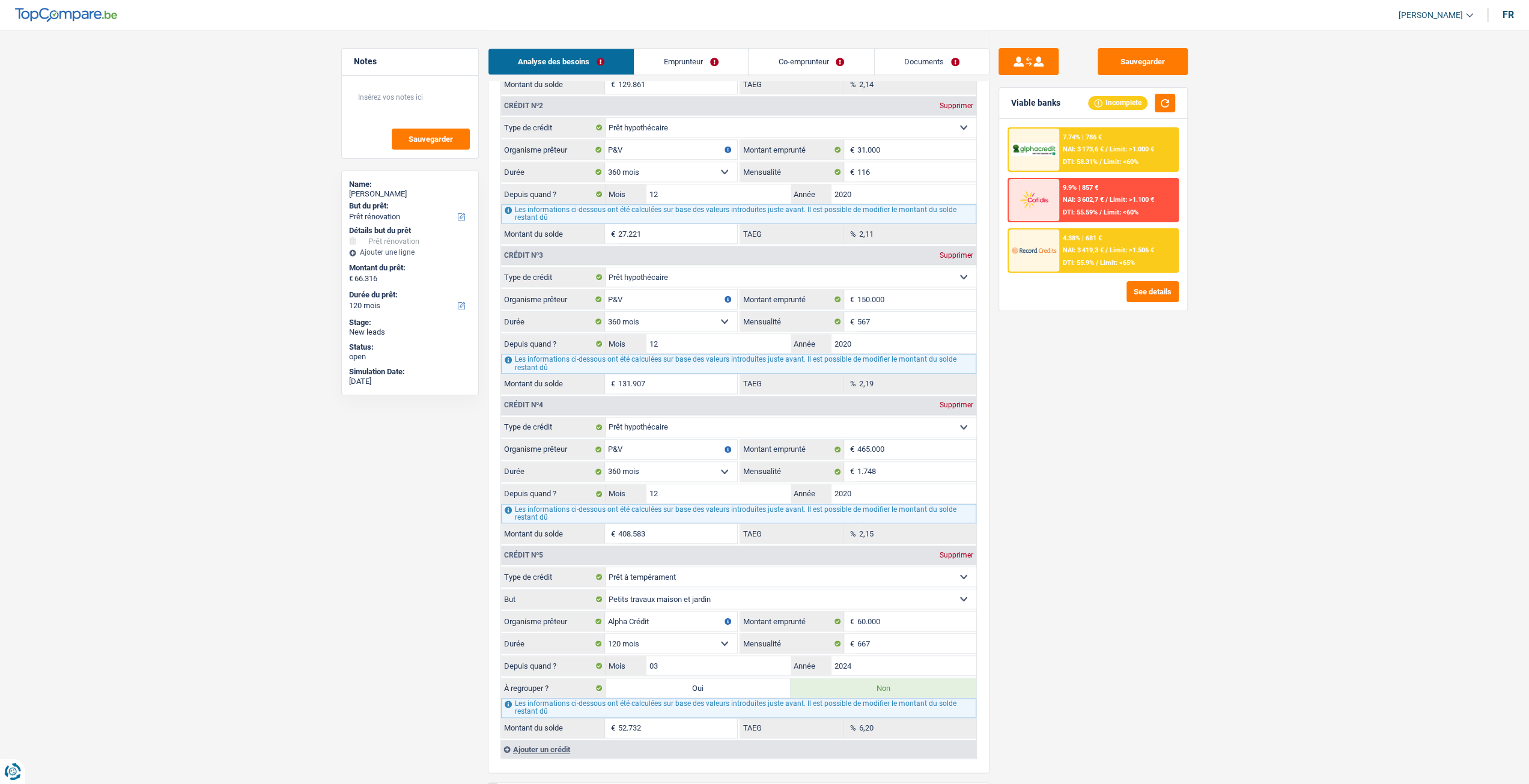
click at [1088, 254] on div "4.38% | 681 € NAI: 3 419,3 € / Limit: >1.506 € DTI: 55.9% / Limit: <65%" at bounding box center [1118, 251] width 119 height 42
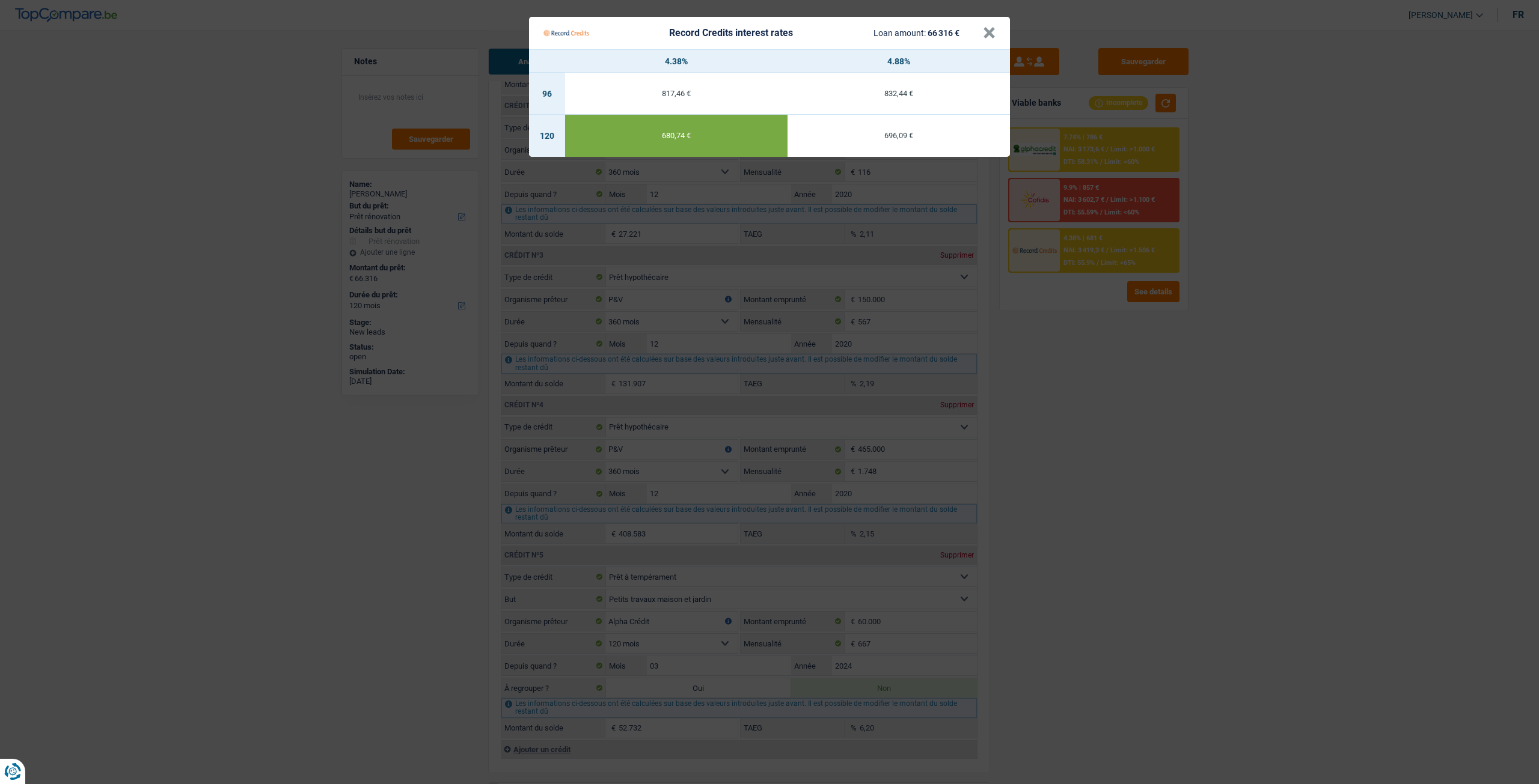
click at [1099, 351] on Credits "Record Credits interest rates Loan amount: 66 316 € × 4.38% 4.88% 96 817,46 € 8…" at bounding box center [769, 392] width 1539 height 784
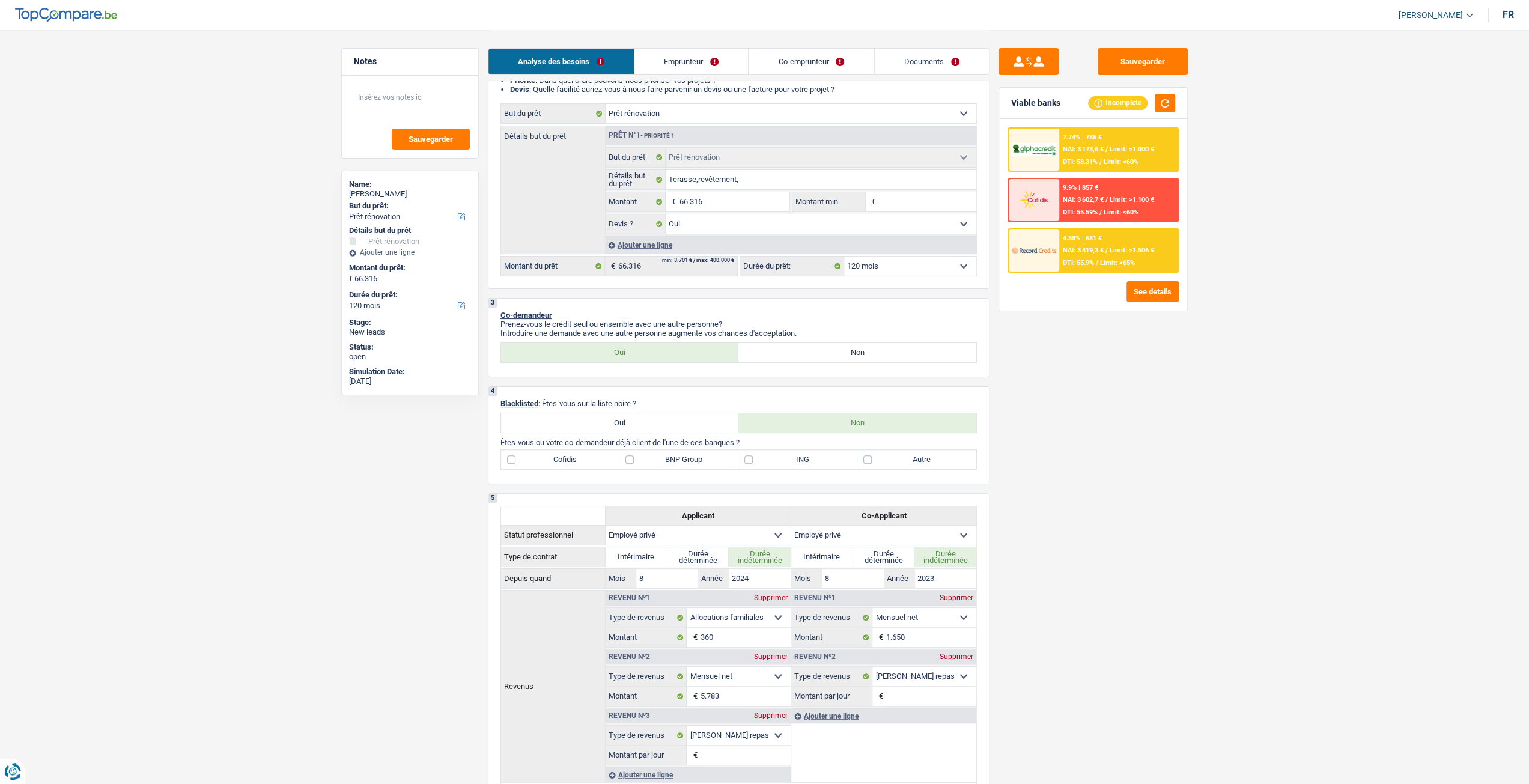
scroll to position [121, 0]
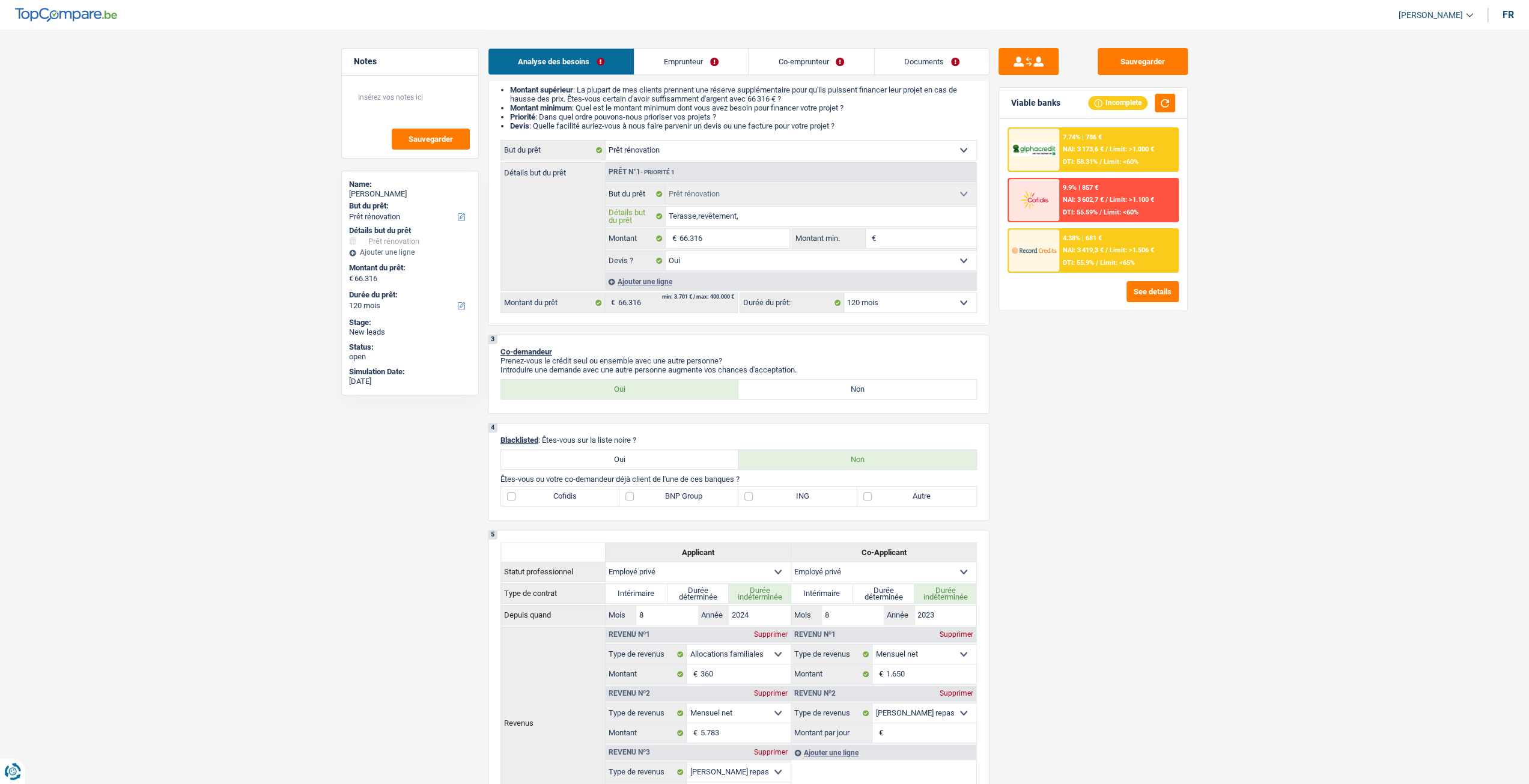
click at [753, 217] on input "Terasse,revêtement," at bounding box center [821, 216] width 310 height 19
click at [695, 215] on input "Terasse,revêtement," at bounding box center [821, 216] width 310 height 19
type input "Terasse ,revêtement,"
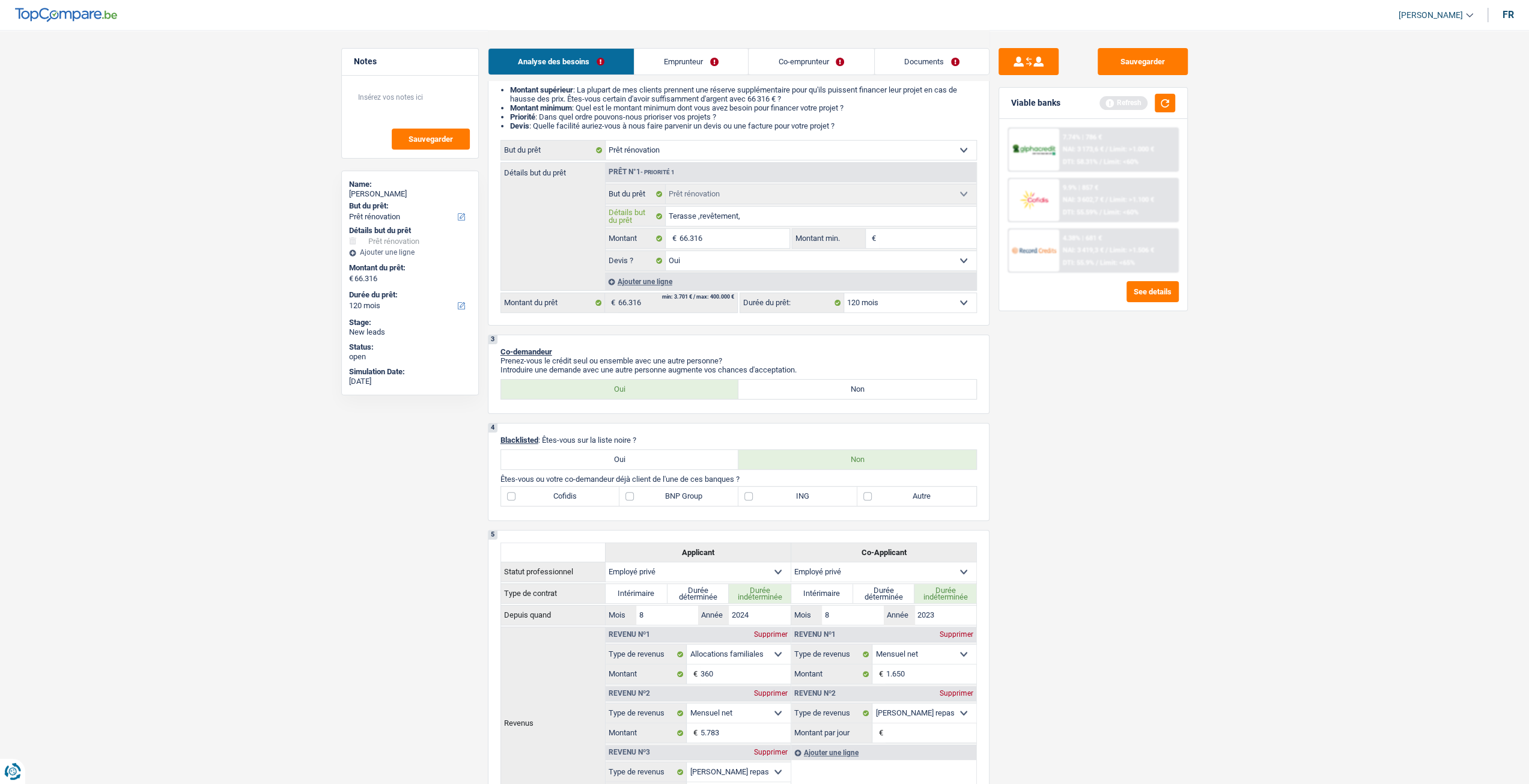
type input "Terasse a,revêtement,"
type input "Terasse ar,revêtement,"
type input "Terasse arr,revêtement,"
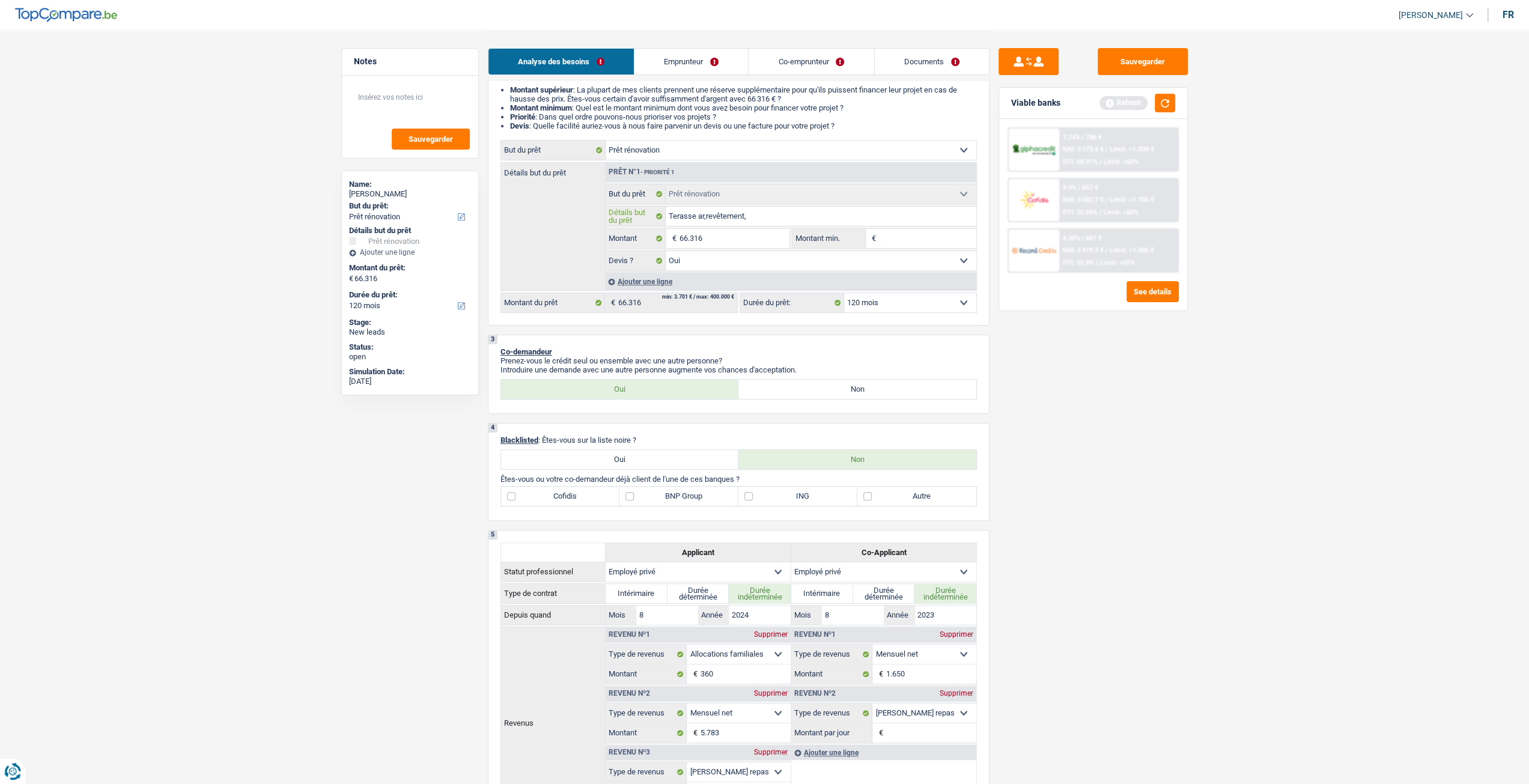
type input "Terasse arr,revêtement,"
type input "Terasse arri,revêtement,"
type input "Terasse arriè,revêtement,"
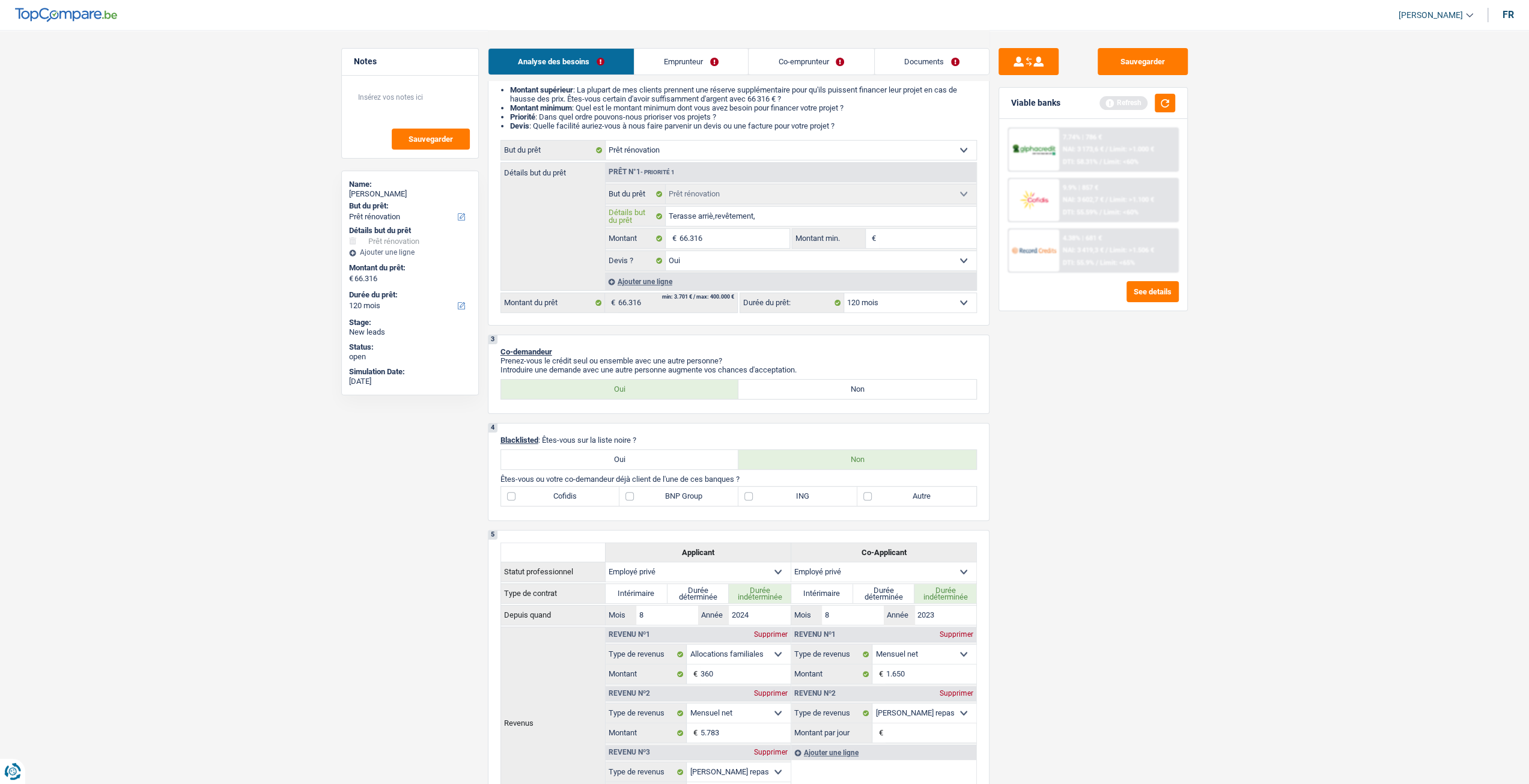
type input "Terasse arrièr,revêtement,"
type input "Terasse arrière,revêtement,"
type input "Terasse arrière ,revêtement,"
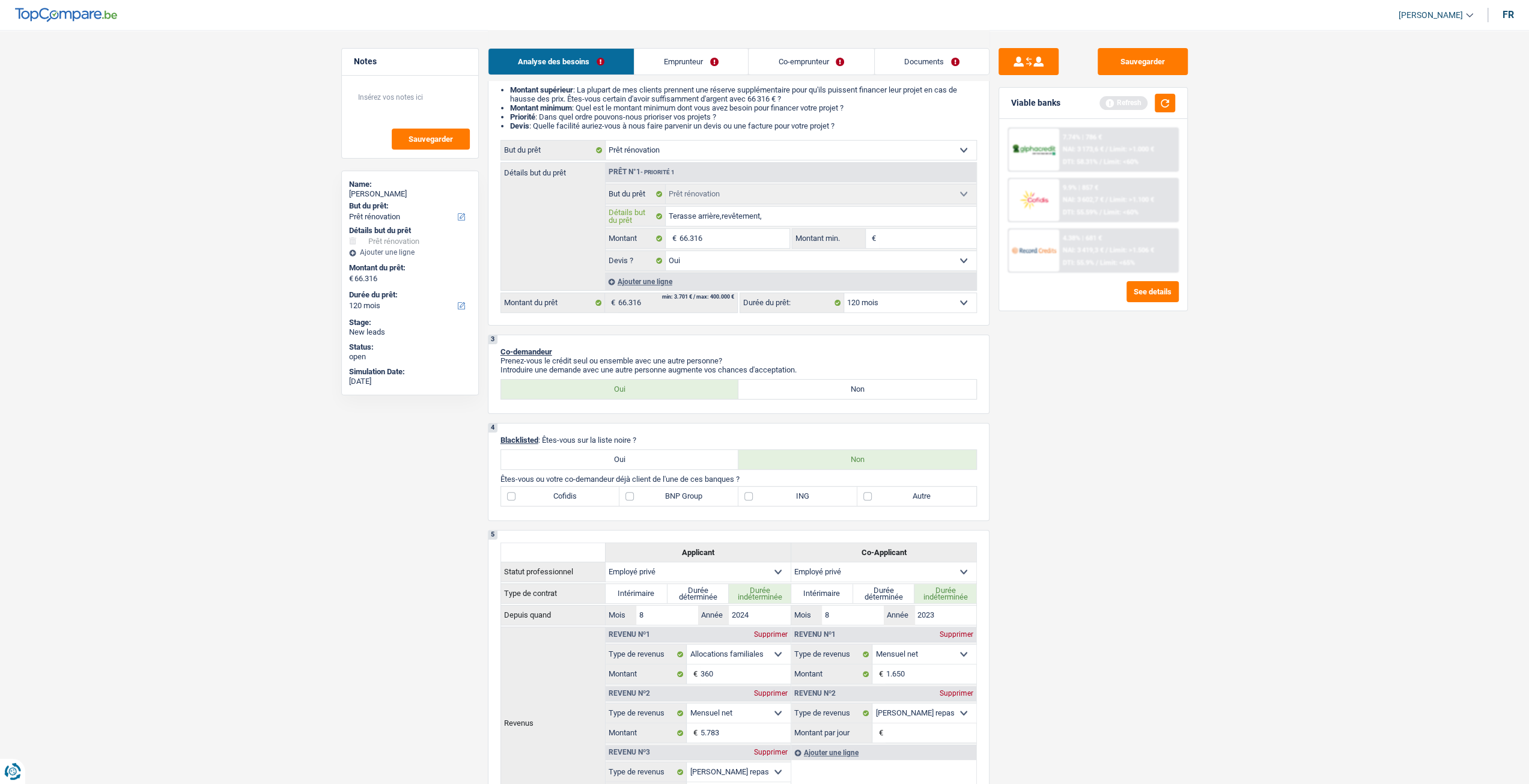
type input "Terasse arrière ,revêtement,"
click at [771, 220] on input "Terasse arrière ,revêtement," at bounding box center [821, 216] width 310 height 19
click at [724, 217] on input "Terasse arrière ,revêtement," at bounding box center [821, 216] width 310 height 19
type input "Terasse arrière revêtement,"
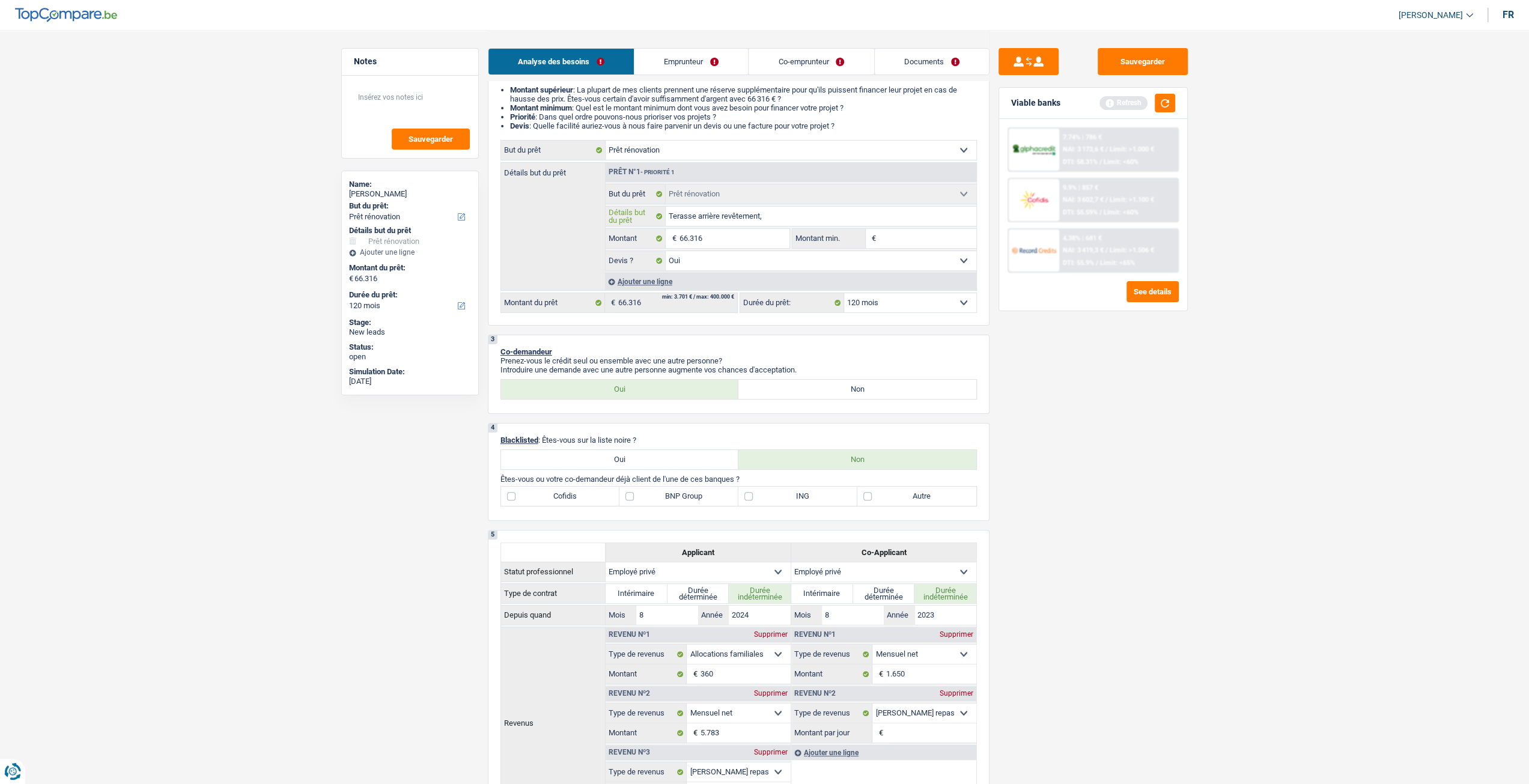
type input "Terasse arrièrerevêtement,"
type input "Terasse arrière,revêtement,"
type input "Terasse arrière, revêtement,"
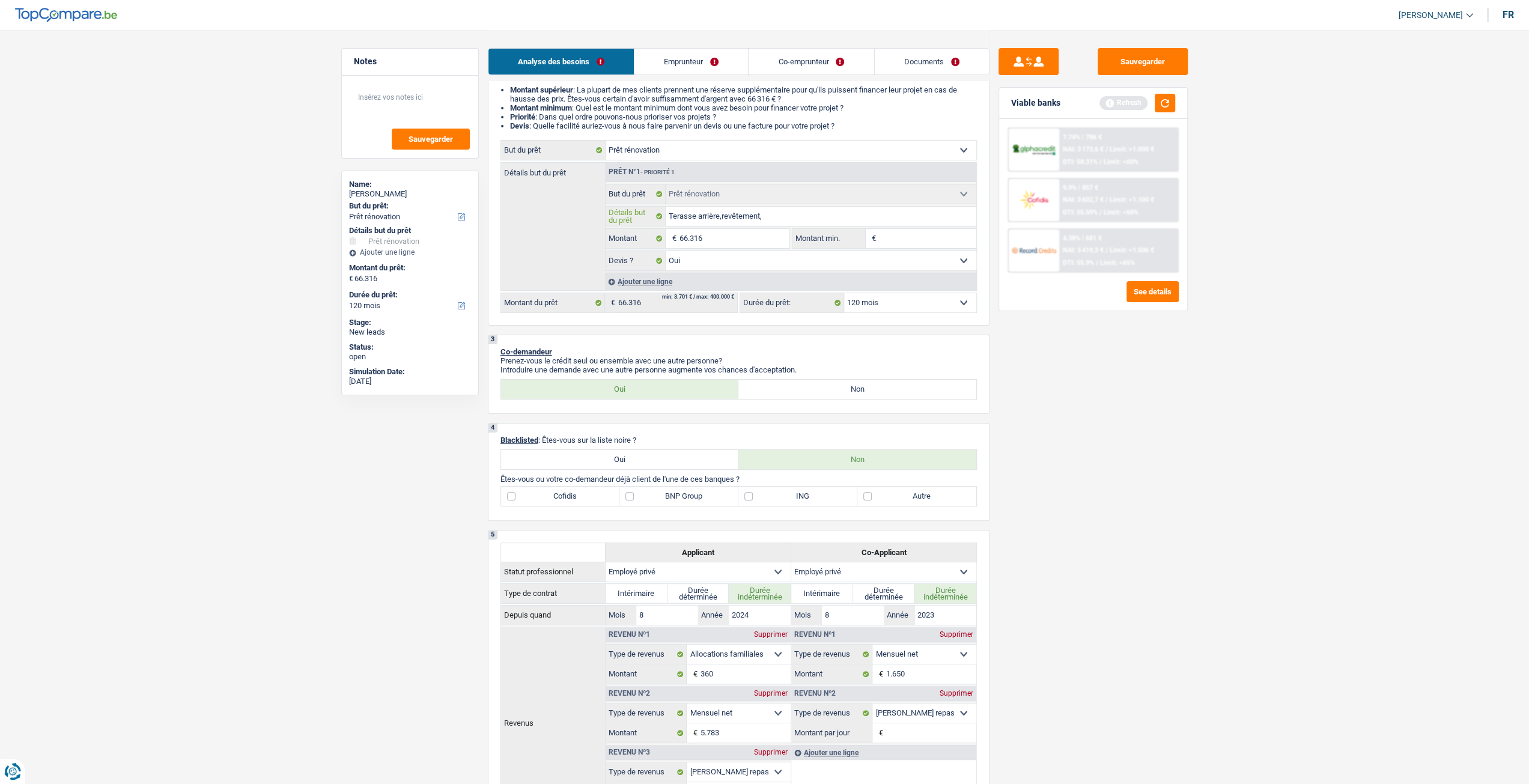
type input "Terasse arrière, revêtement,"
type input "Terasse arrière, arevêtement,"
type input "Terasse arrière, avrevêtement,"
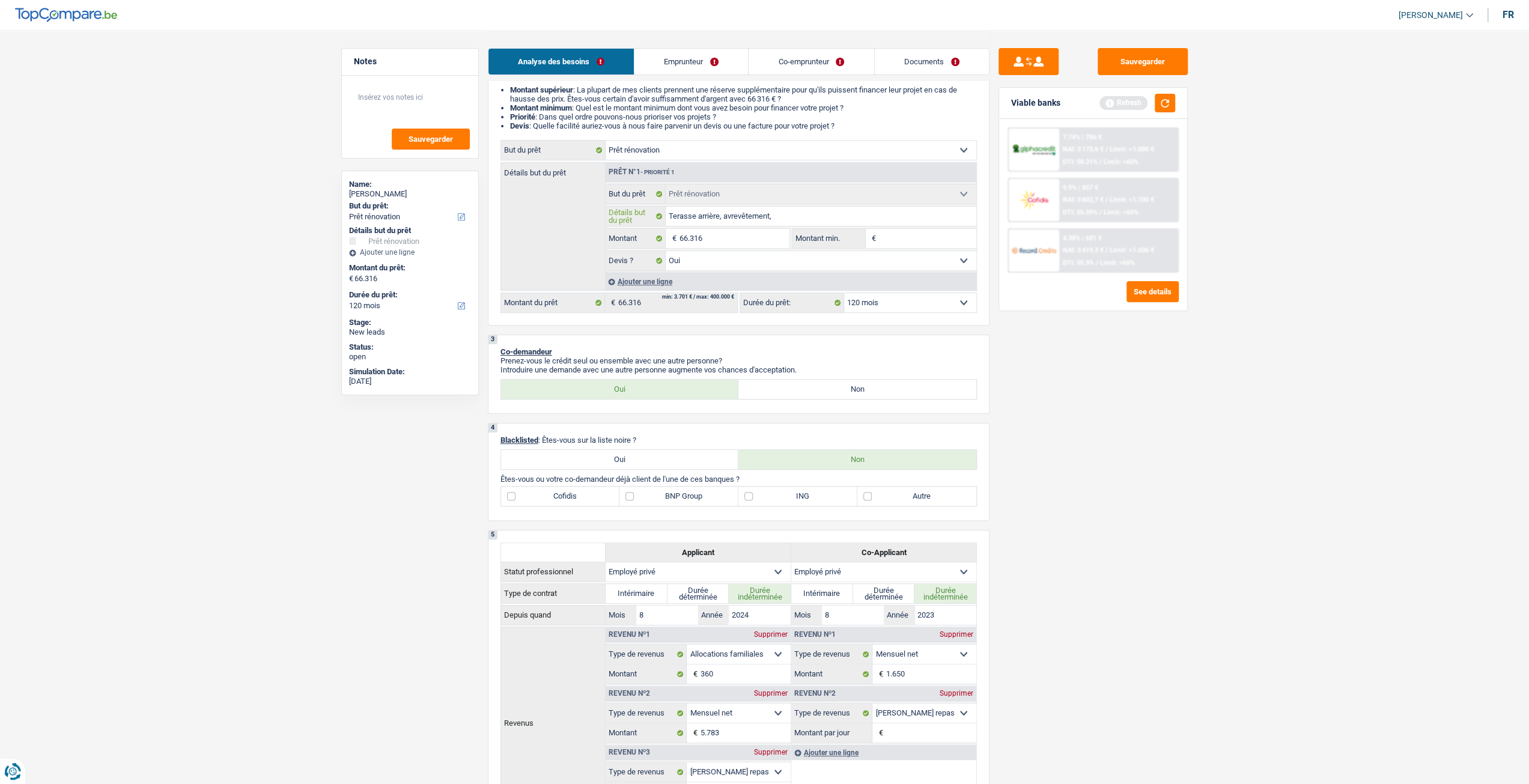
type input "Terasse arrière, avarevêtement,"
type input "Terasse arrière, avanrevêtement,"
type input "Terasse arrière, avantrevêtement,"
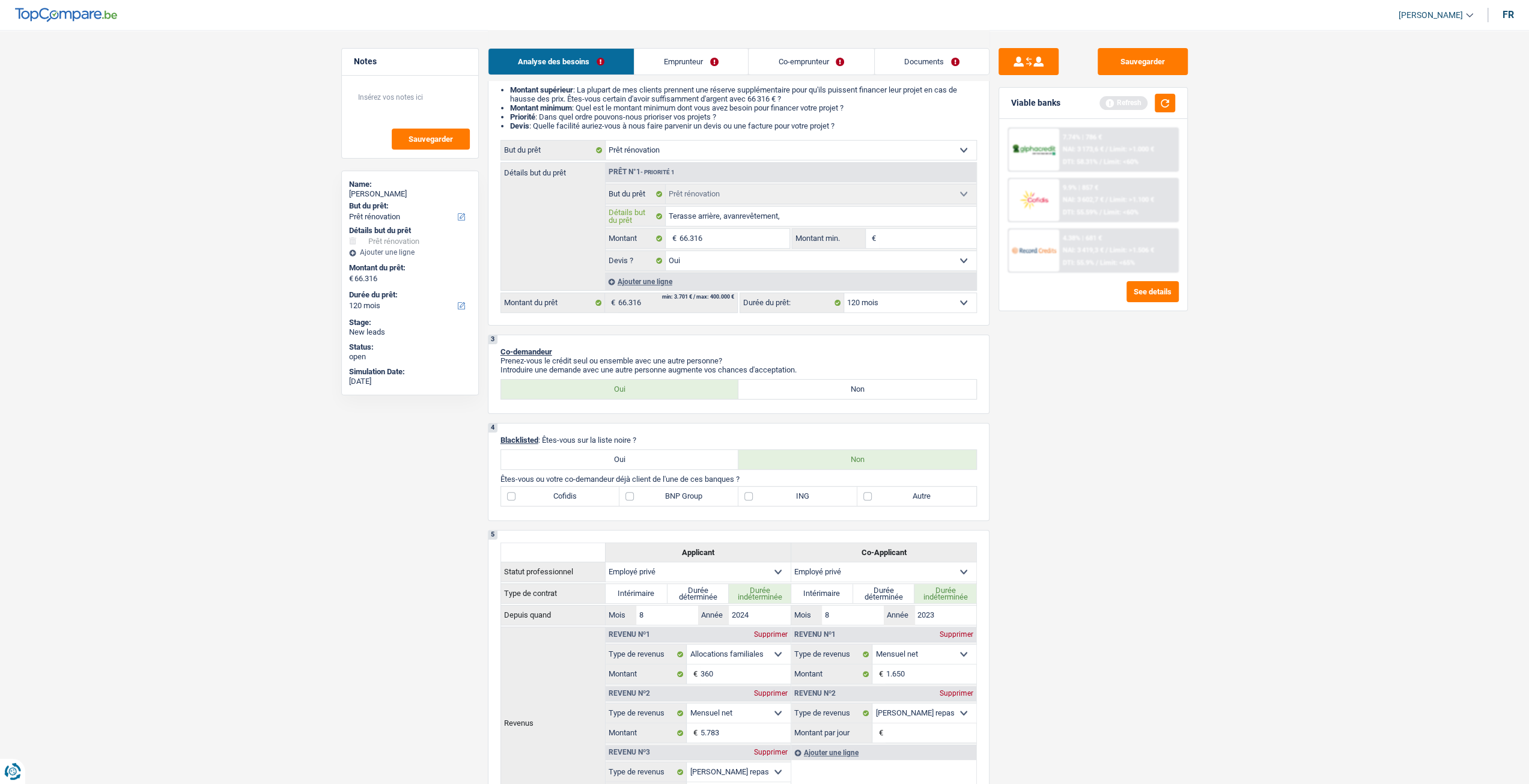
type input "Terasse arrière, avantrevêtement,"
type input "Terasse arrière, avant revêtement,"
type input "Terasse arrière, avantrevêtement,"
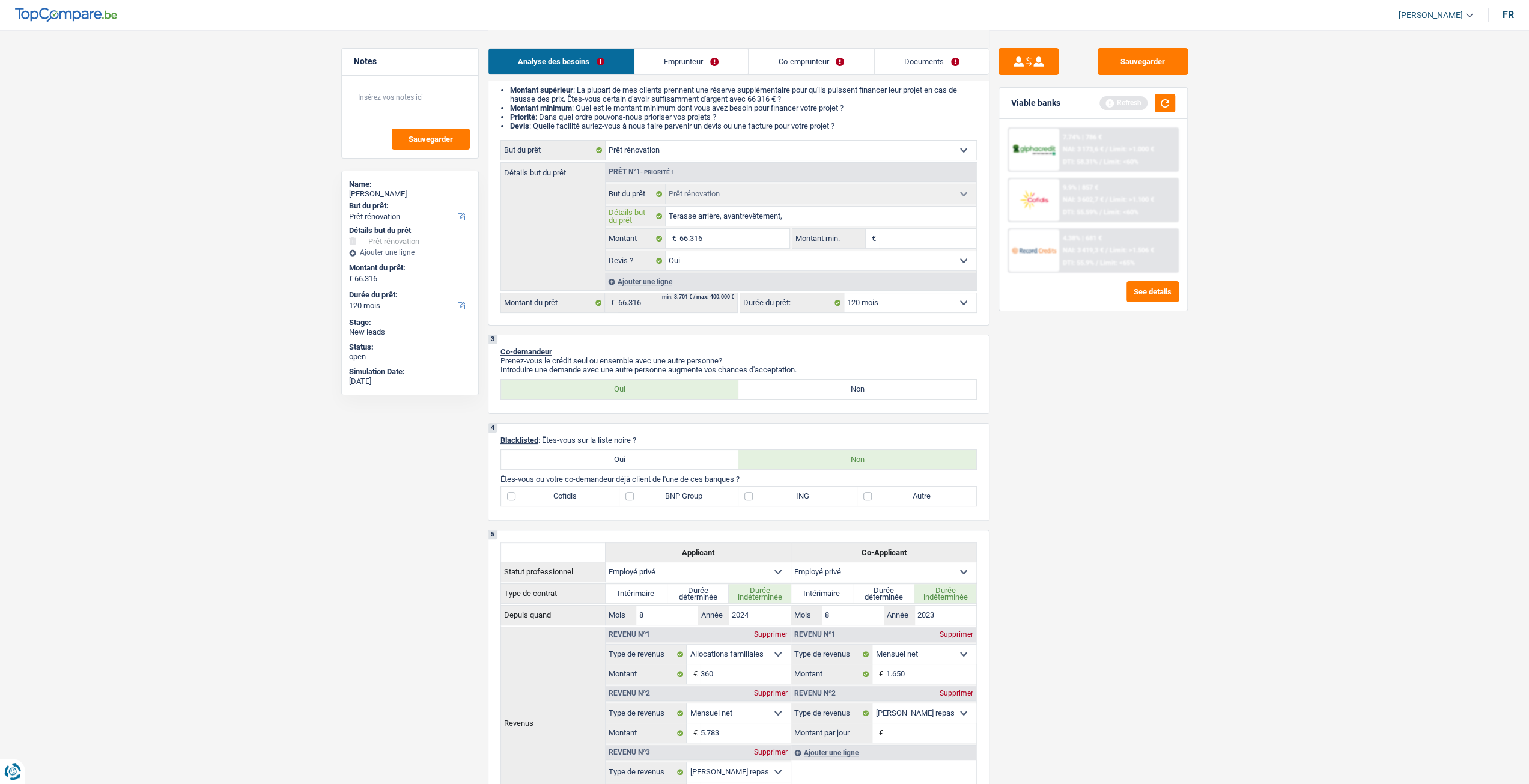
type input "Terasse arrière, avant,revêtement,"
type input "Terasse arrière, avant, revêtement,"
type input "Terasse arrière, avant, prevêtement,"
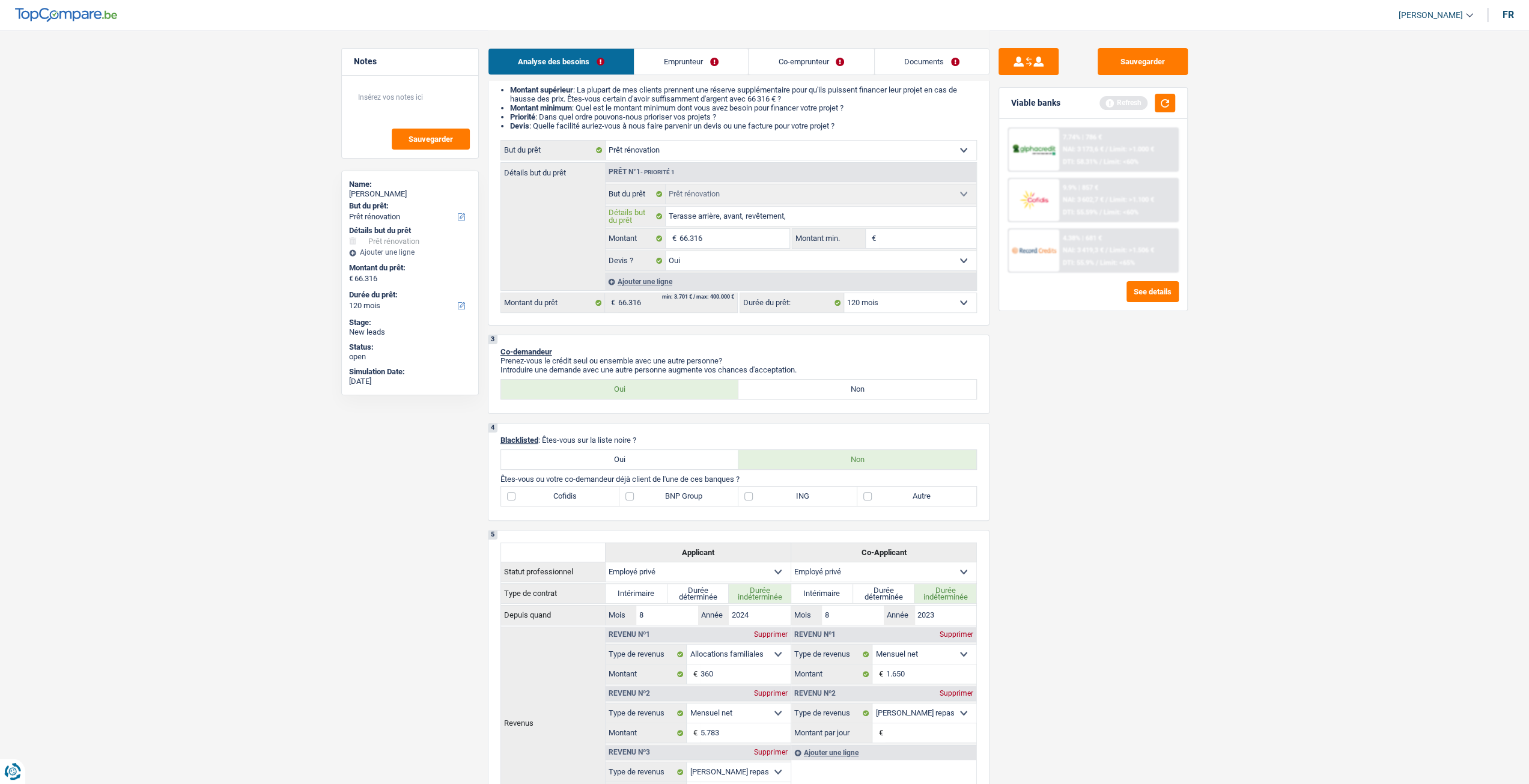
type input "Terasse arrière, avant, prevêtement,"
type input "Terasse arrière, avant, parevêtement,"
type input "Terasse arrière, avant, parrevêtement,"
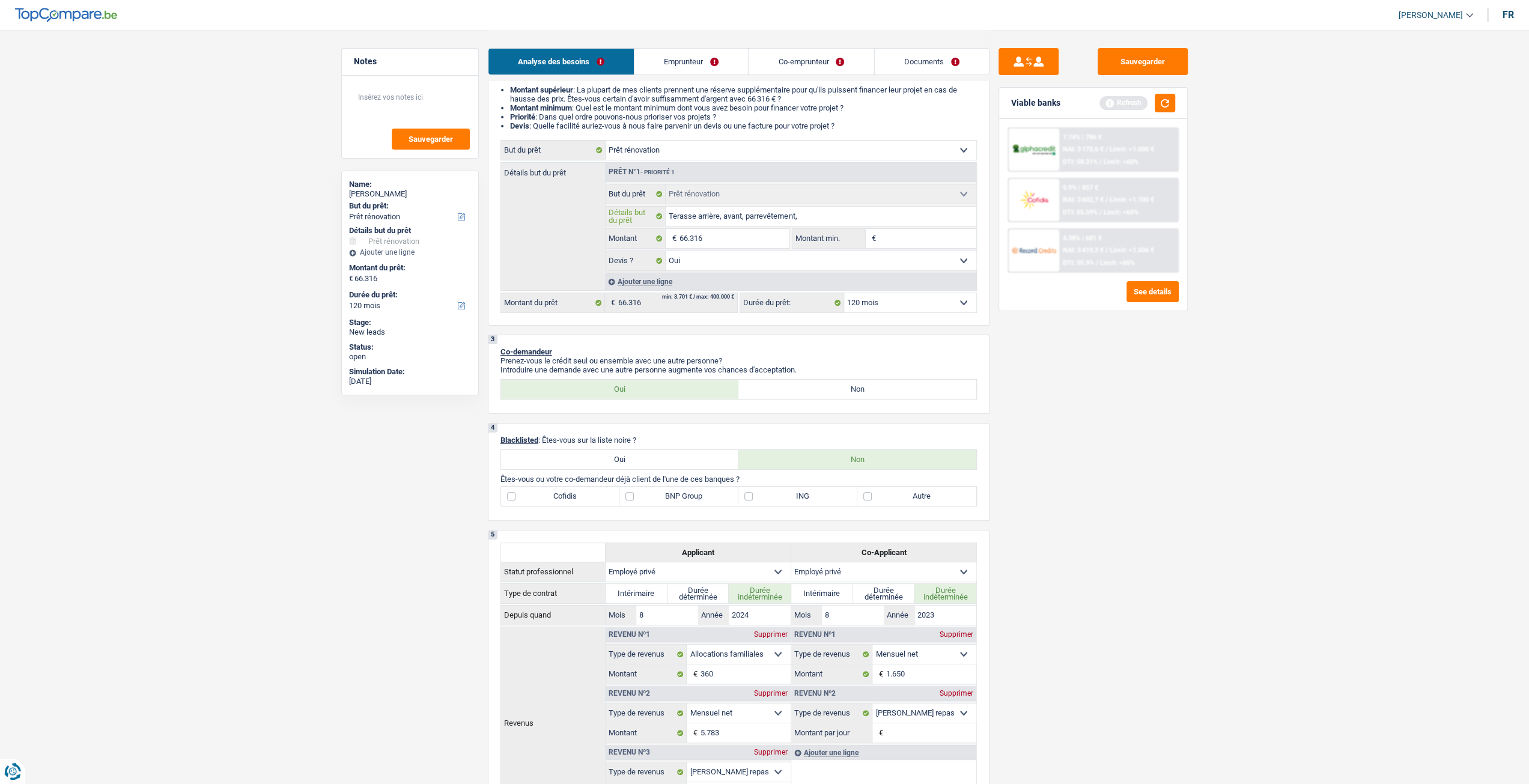
type input "Terasse arrière, avant, parkrevêtement,"
type input "Terasse arrière, avant, parkirevêtement,"
type input "Terasse arrière, avant, parkinrevêtement,"
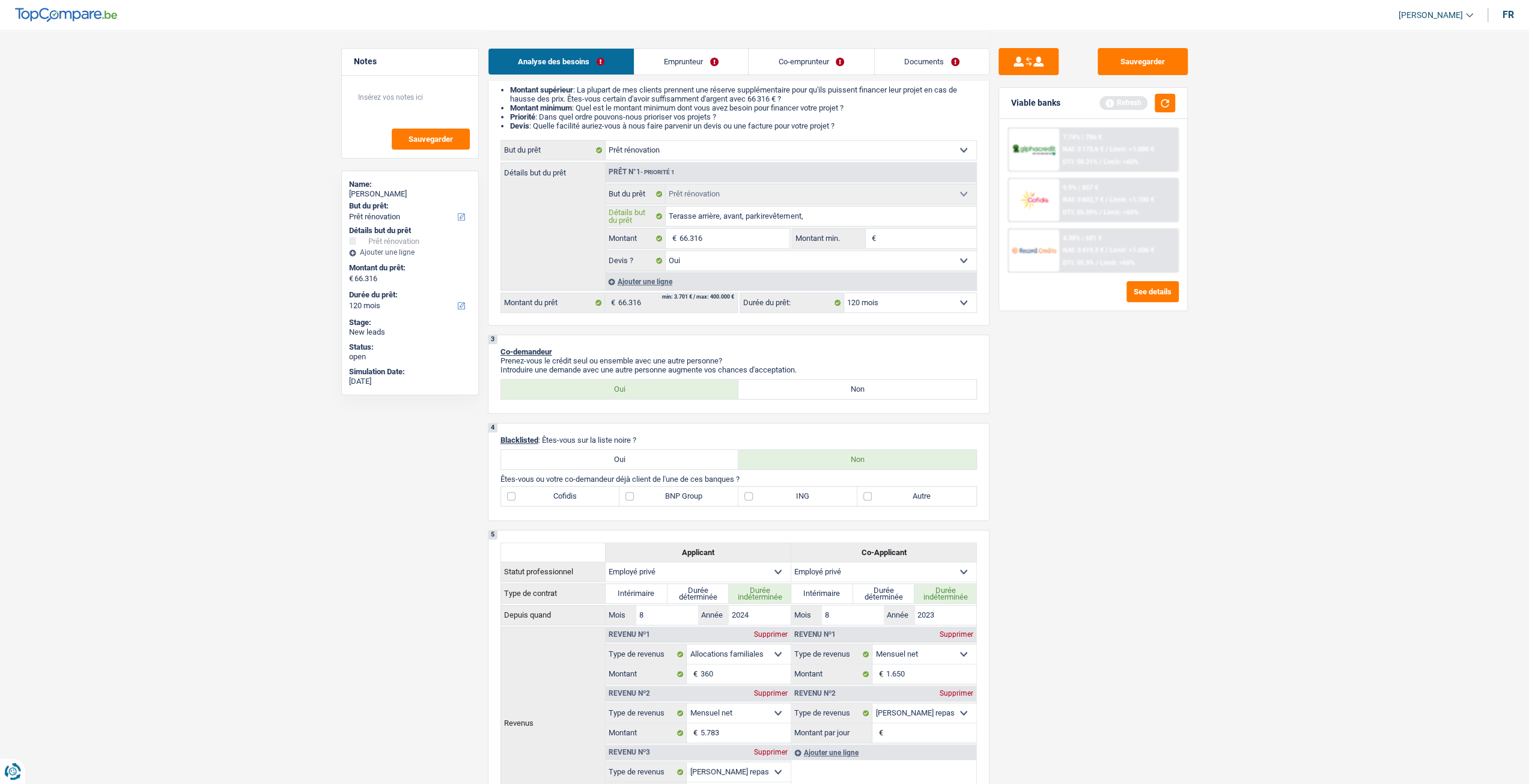
type input "Terasse arrière, avant, parkinrevêtement,"
type input "Terasse arrière, avant, parkingrevêtement,"
type input "Terasse arrière, avant, parking revêtement,"
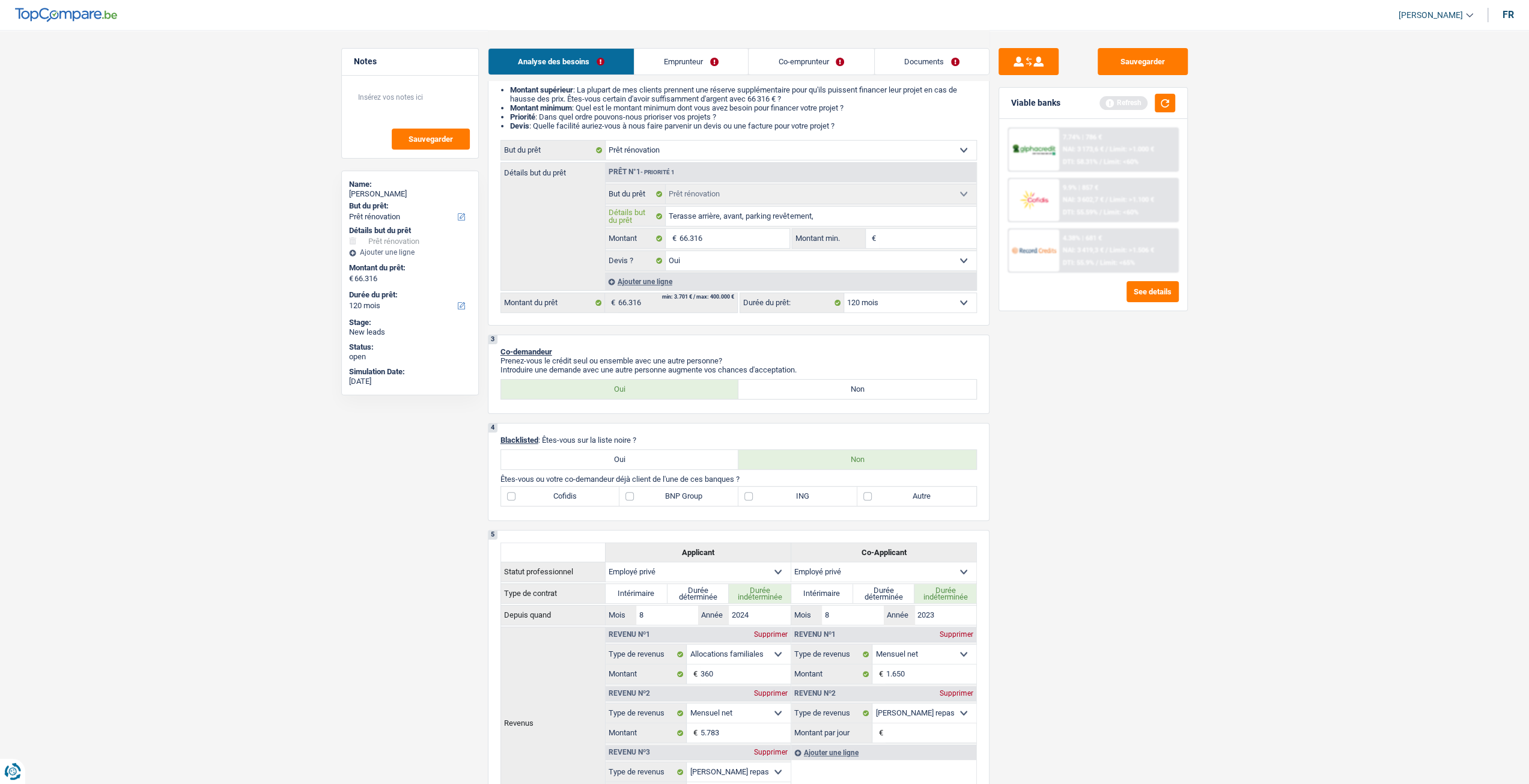
click at [824, 213] on input "Terasse arrière, avant, parking revêtement," at bounding box center [821, 216] width 310 height 19
drag, startPoint x: 776, startPoint y: 220, endPoint x: 793, endPoint y: 214, distance: 18.0
click at [776, 220] on input "Terasse arrière, avant, parking revêtement," at bounding box center [821, 216] width 310 height 19
type input "Terasse arrière, avant, parkingrevêtement,"
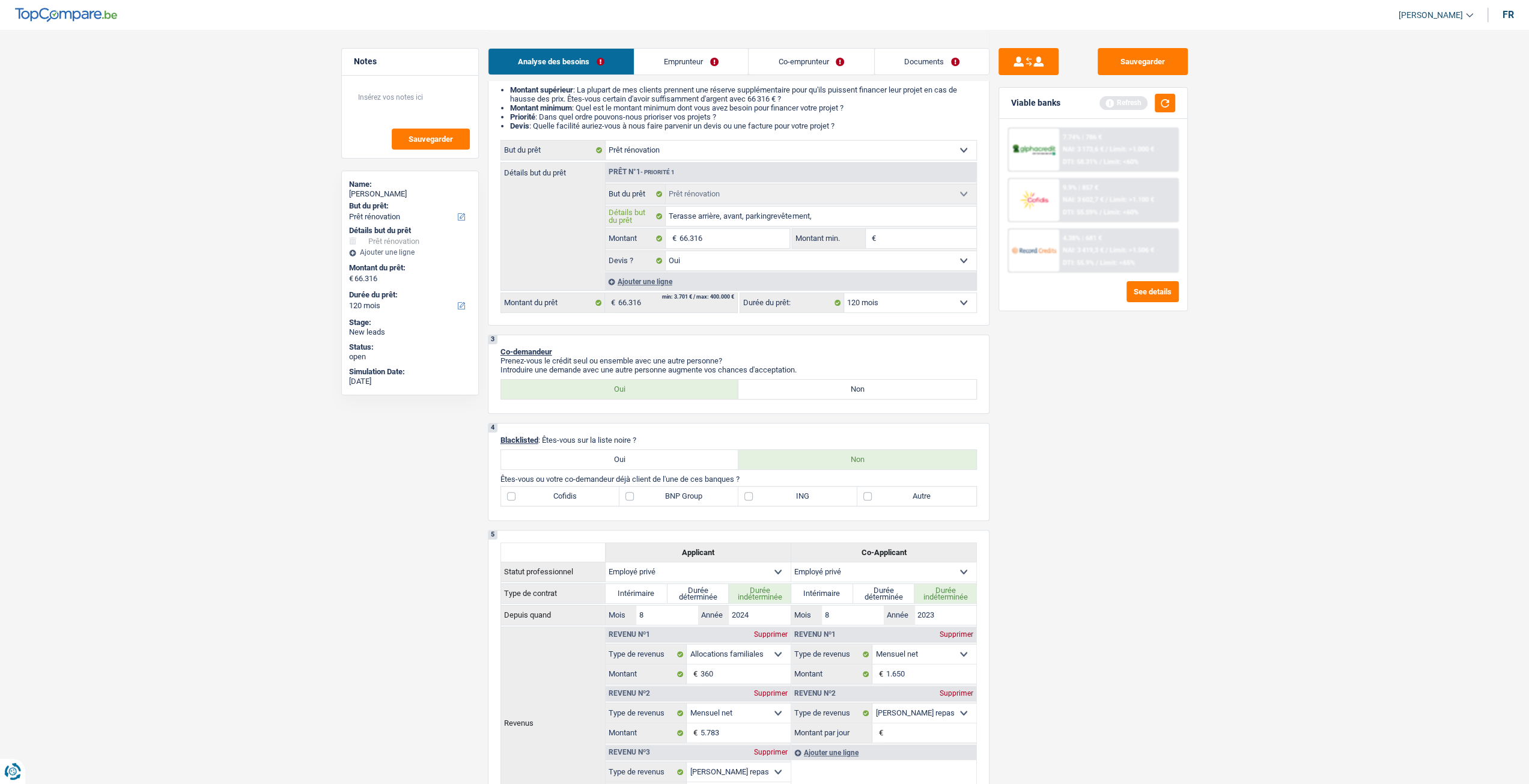
type input "Terasse arrière, avant, parking,revêtement,"
type input "Terasse arrière, avant, parking, revêtement,"
drag, startPoint x: 819, startPoint y: 217, endPoint x: 830, endPoint y: 223, distance: 12.5
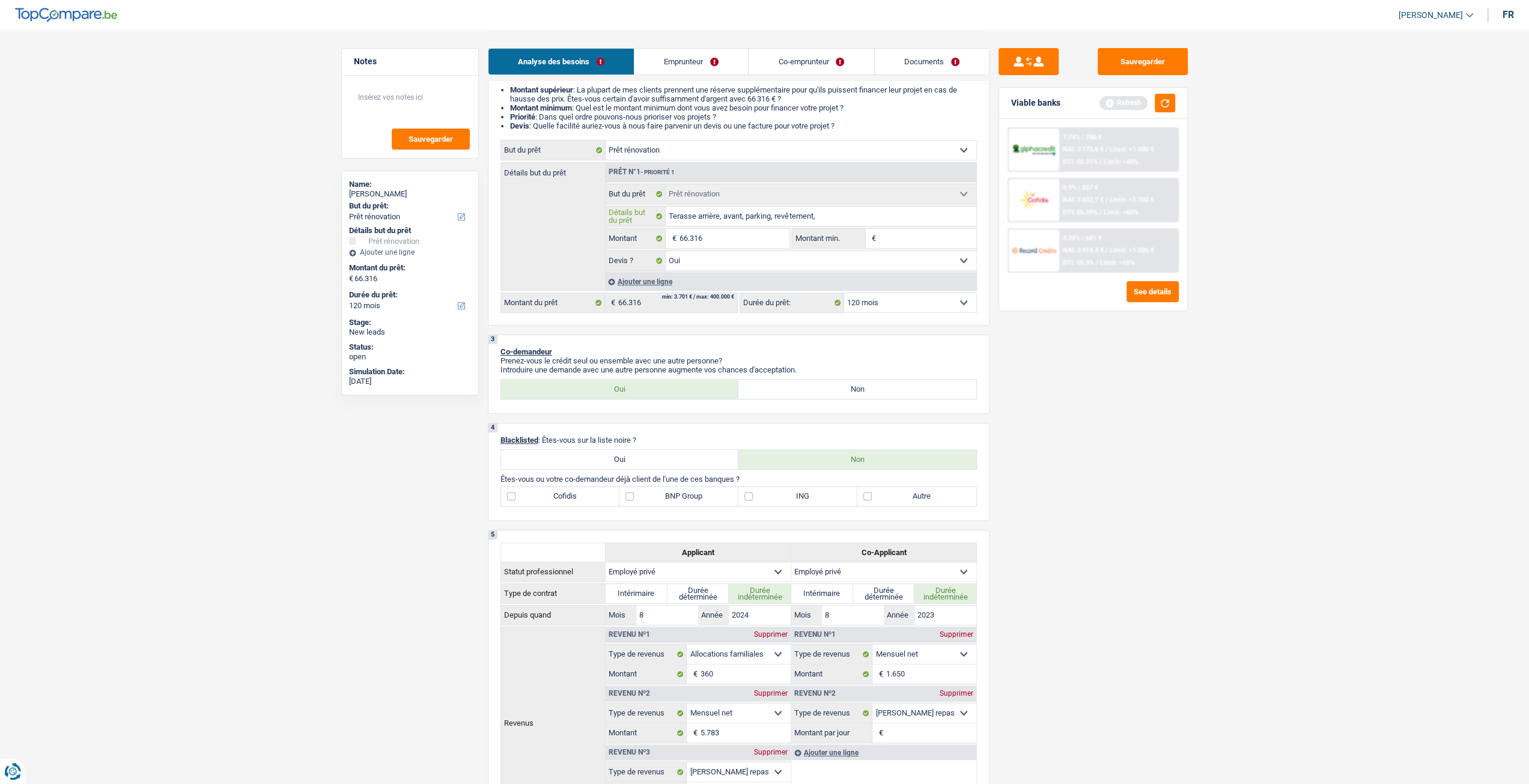
click at [820, 217] on input "Terasse arrière, avant, parking, revêtement," at bounding box center [821, 216] width 310 height 19
type input "Terasse arrière, avant, parking, revêtement,"
type input "Terasse arrière, avant, parking, revêtement"
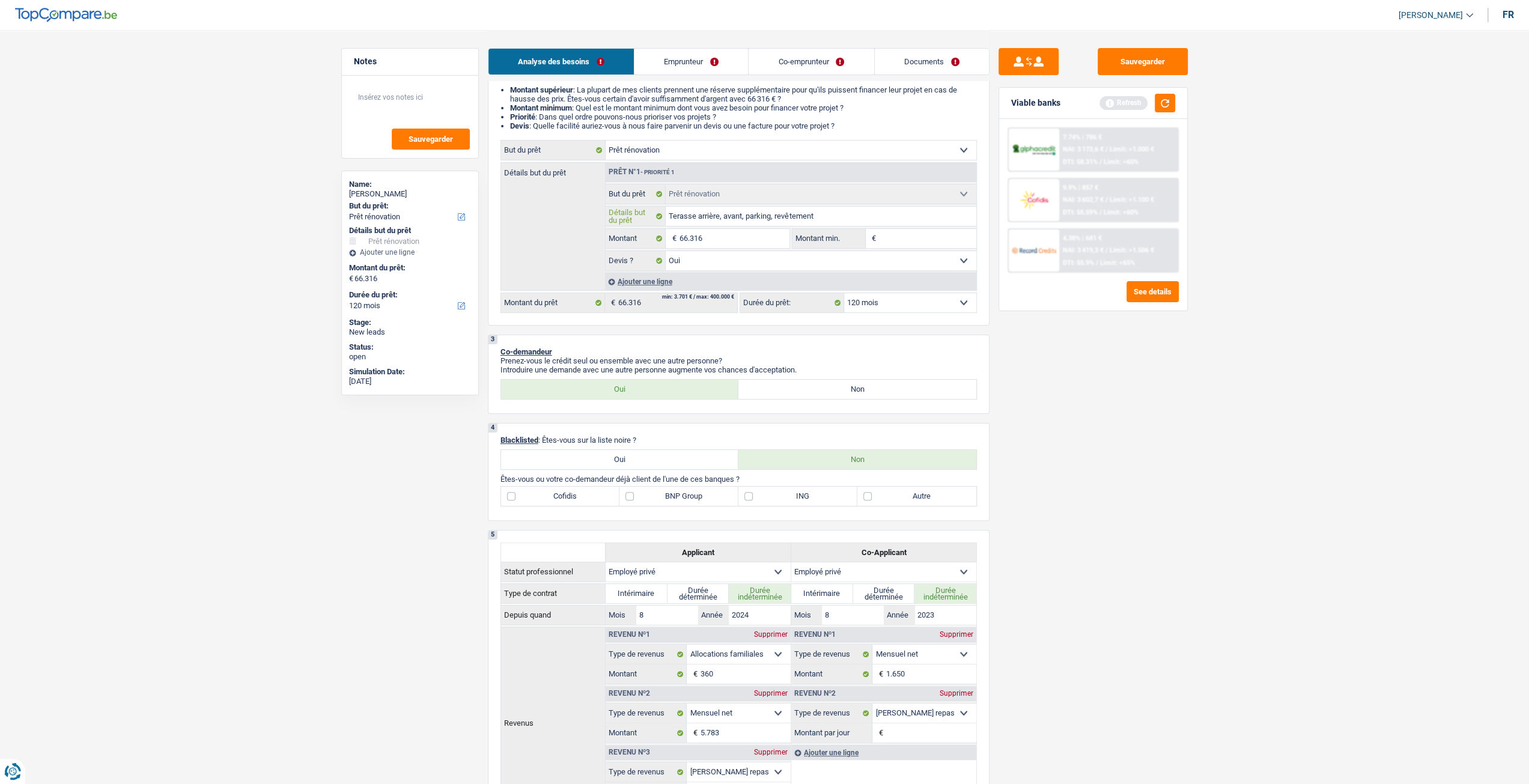
type input "Terasse arrière, avant, parking, revêtement."
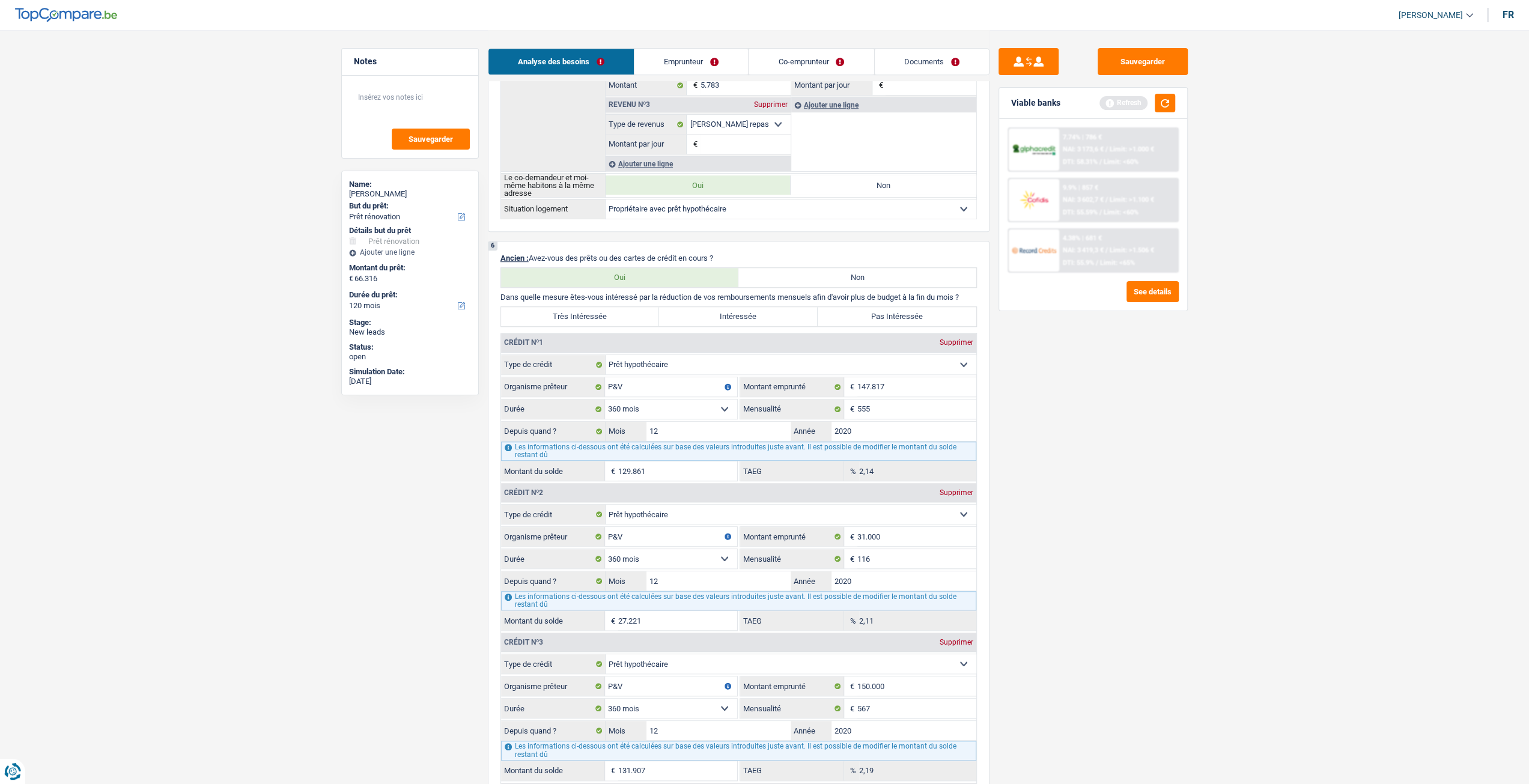
scroll to position [781, 0]
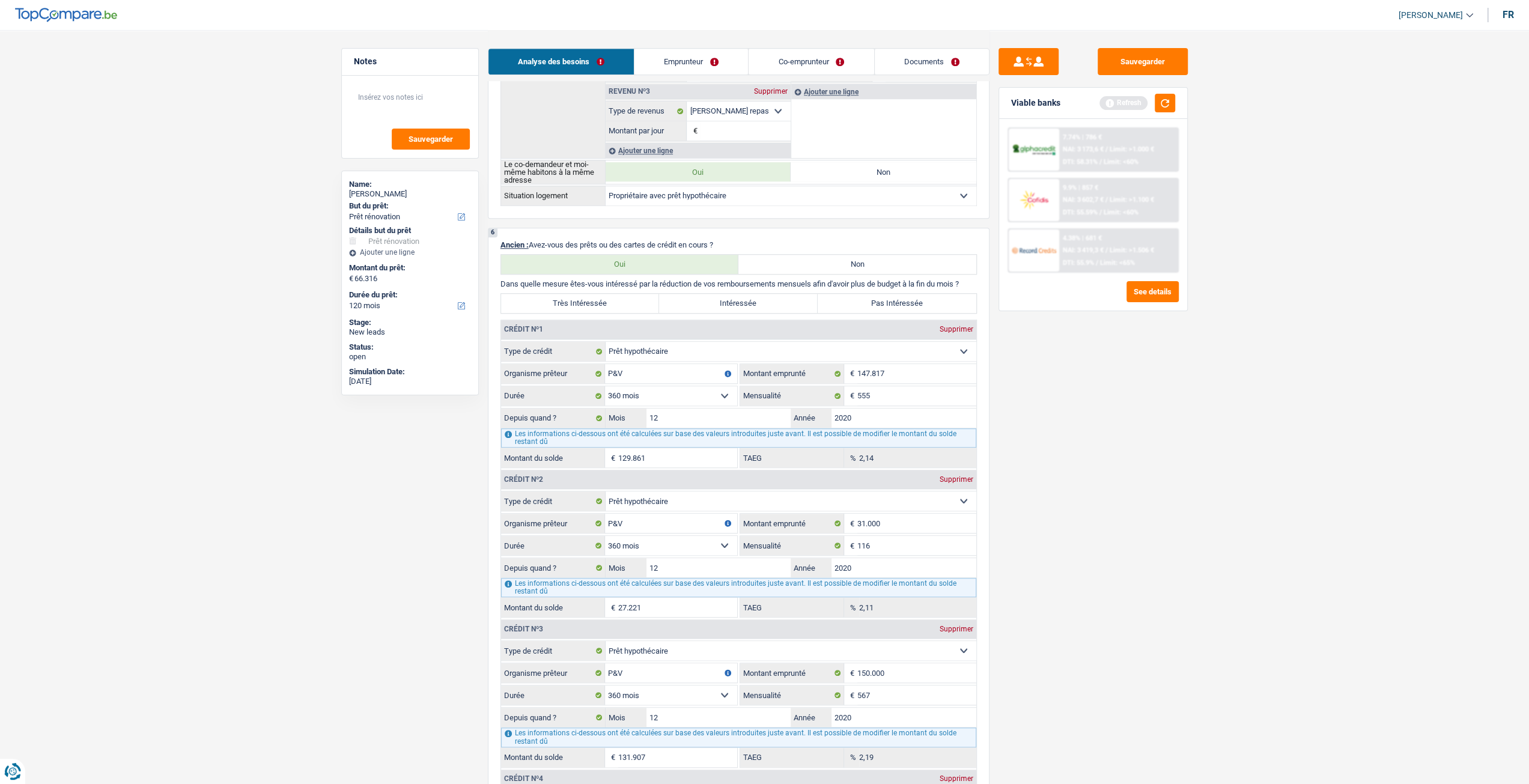
type input "Terasse arrière, avant, parking, revêtement."
click at [856, 303] on label "Pas Intéressée" at bounding box center [897, 303] width 159 height 19
click at [856, 303] on input "Pas Intéressée" at bounding box center [897, 303] width 159 height 19
radio input "true"
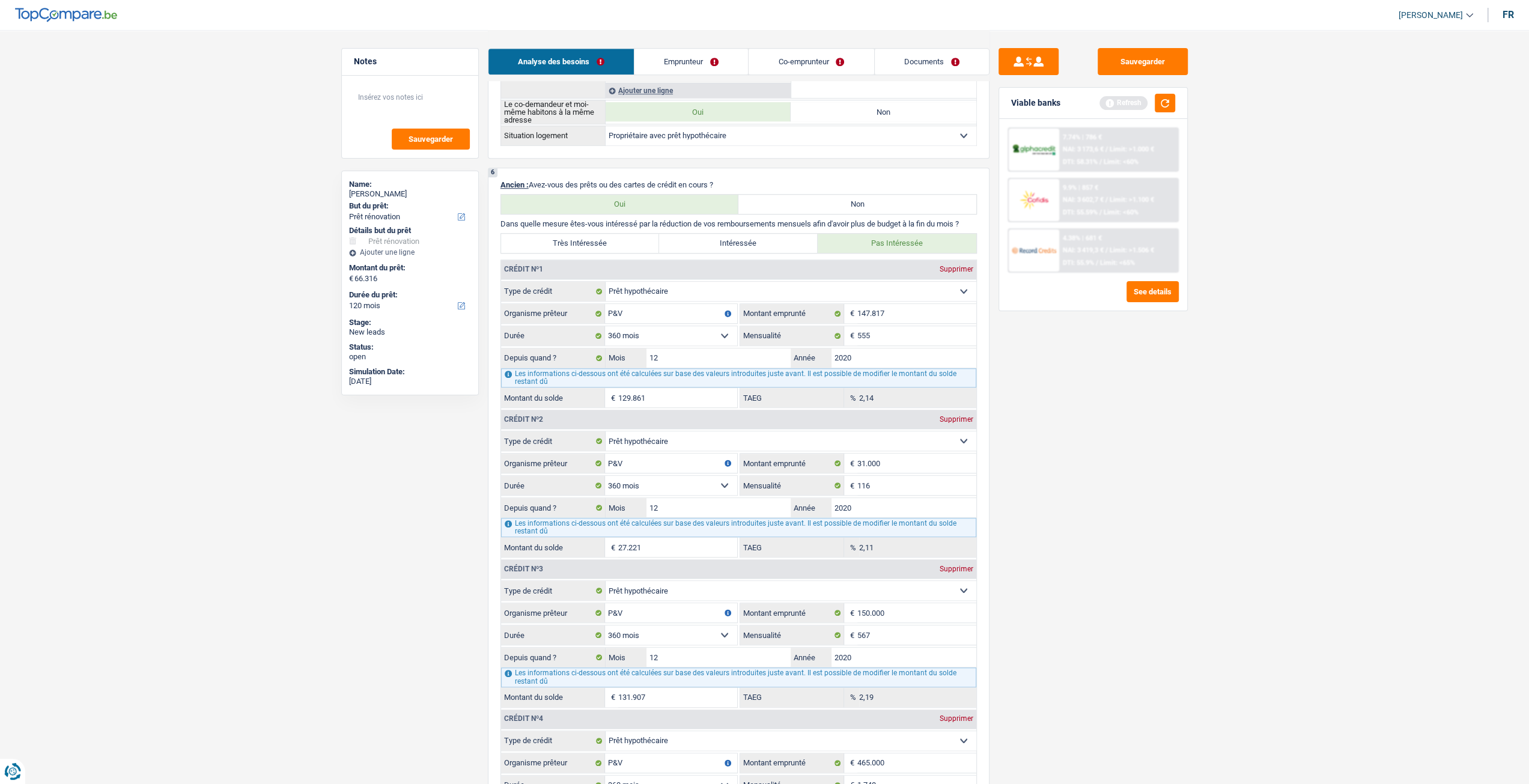
scroll to position [961, 0]
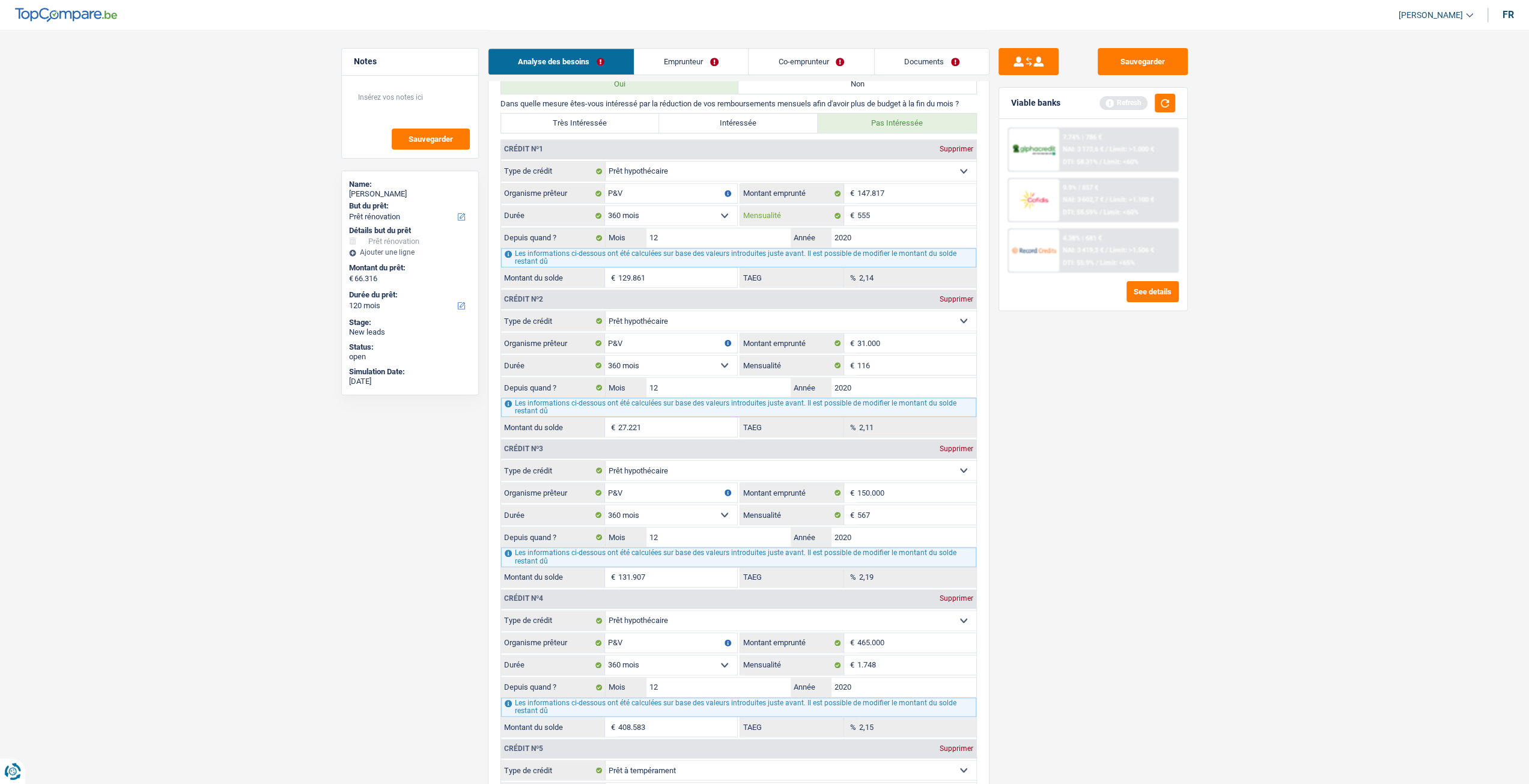
drag, startPoint x: 890, startPoint y: 219, endPoint x: 890, endPoint y: 258, distance: 39.0
click at [890, 218] on input "555" at bounding box center [917, 215] width 119 height 19
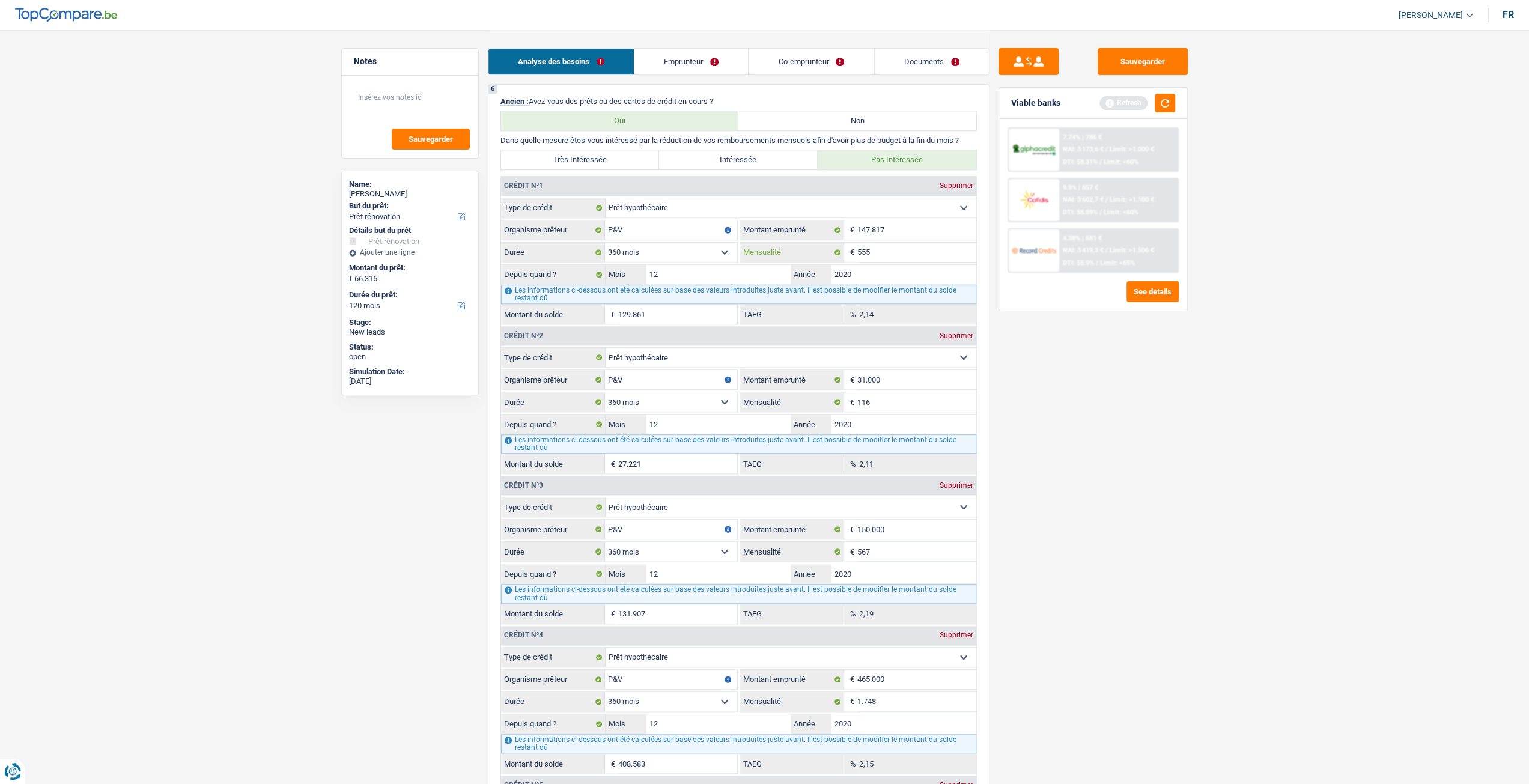
scroll to position [721, 0]
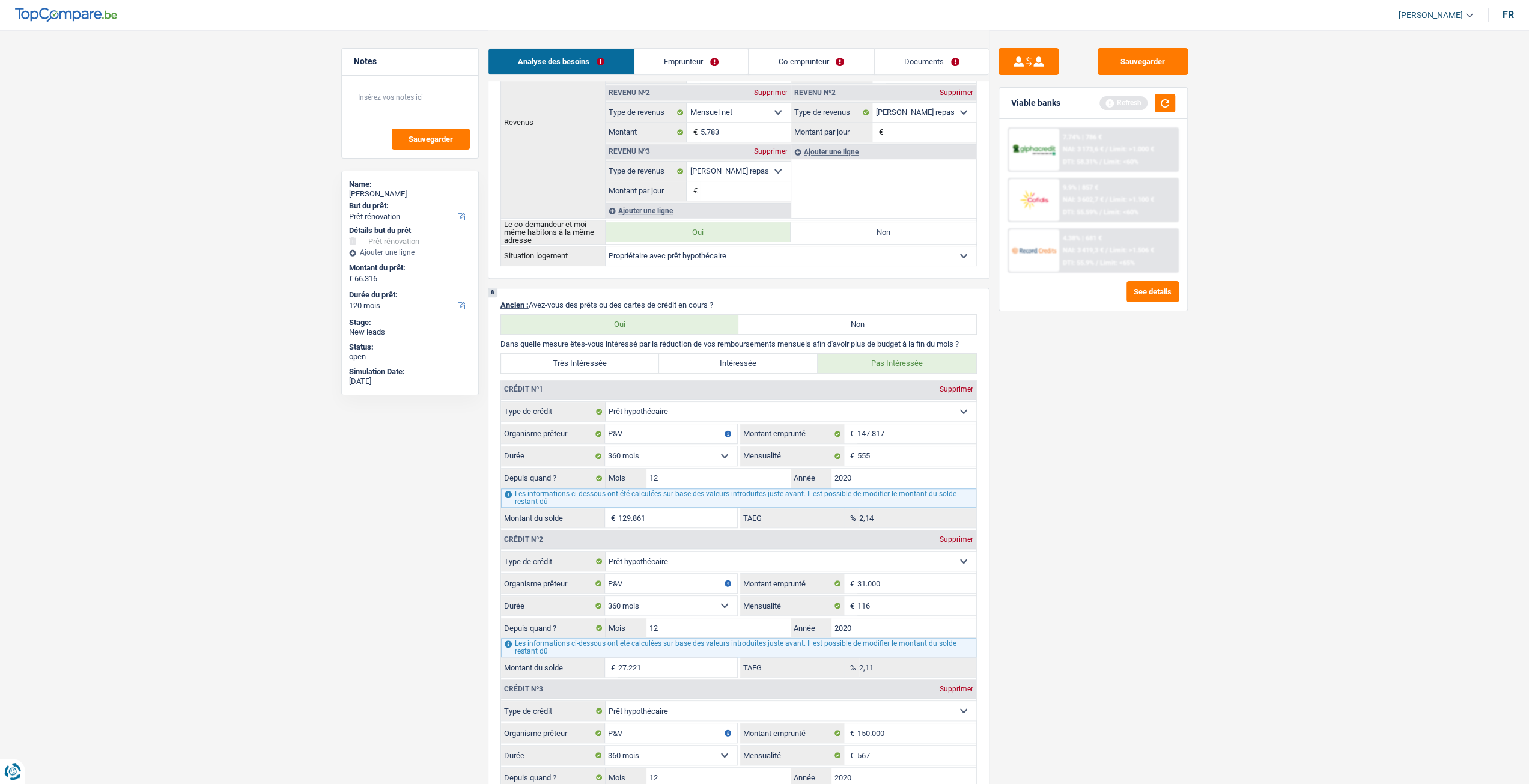
click at [799, 59] on link "Co-emprunteur" at bounding box center [811, 61] width 125 height 26
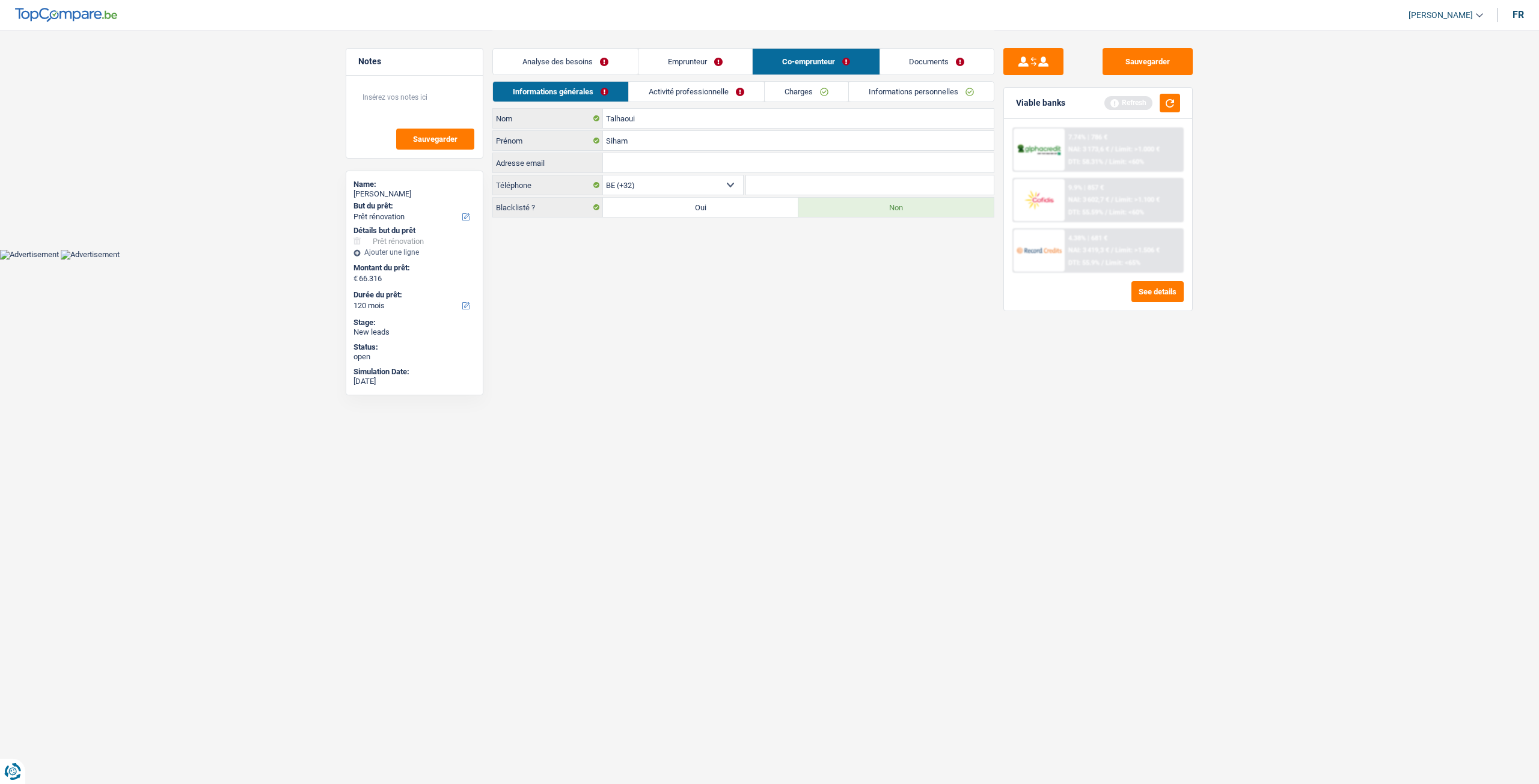
click at [716, 93] on link "Activité professionnelle" at bounding box center [695, 91] width 135 height 20
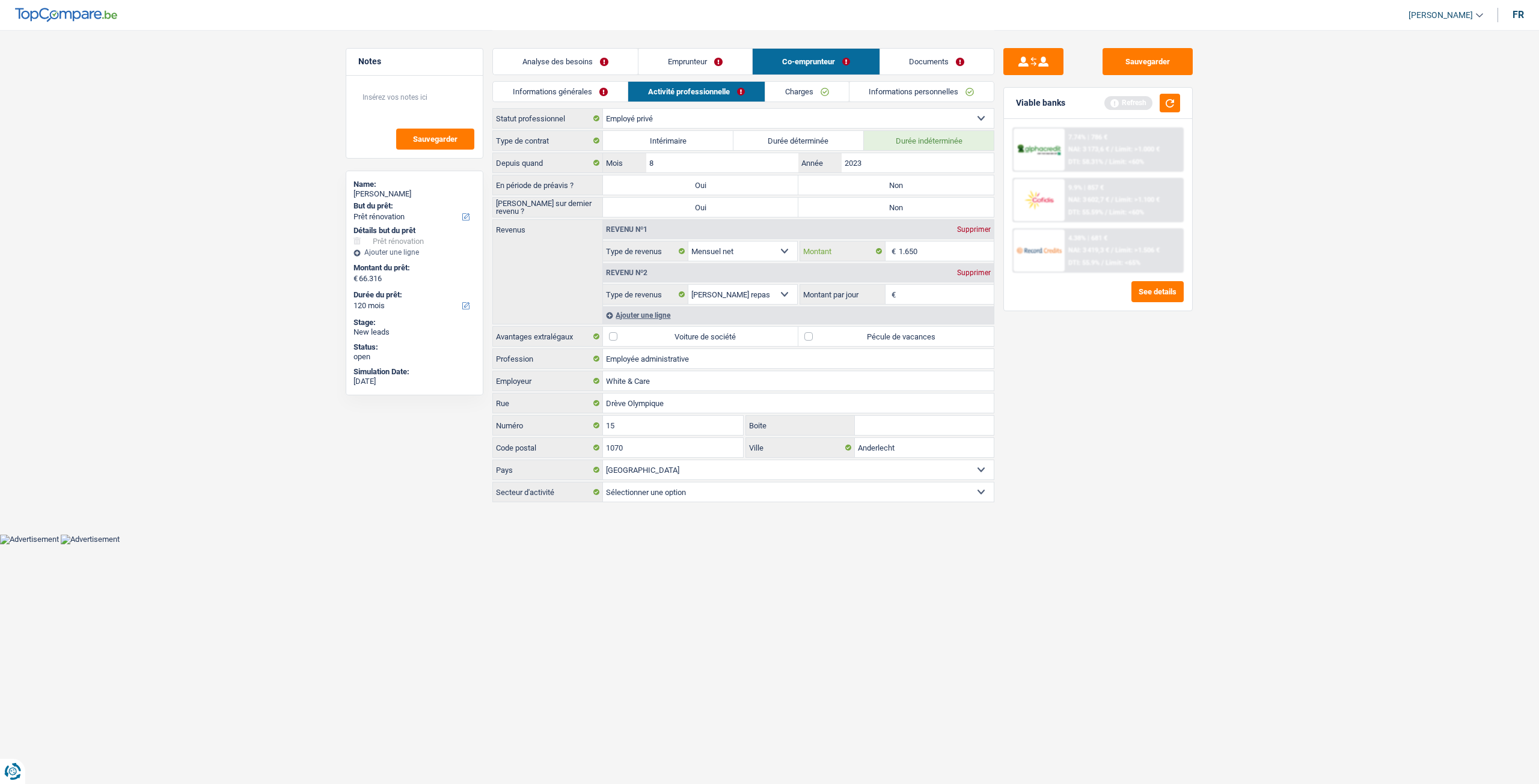
click at [937, 248] on input "1.650" at bounding box center [946, 251] width 96 height 19
click at [1114, 390] on div "Sauvegarder Viable banks Refresh 7.74% | 786 € NAI: 3 173,6 € / Limit: >1.000 €…" at bounding box center [1098, 406] width 208 height 717
click at [943, 243] on input "1.748" at bounding box center [946, 251] width 96 height 19
type input "175"
type input "1.750"
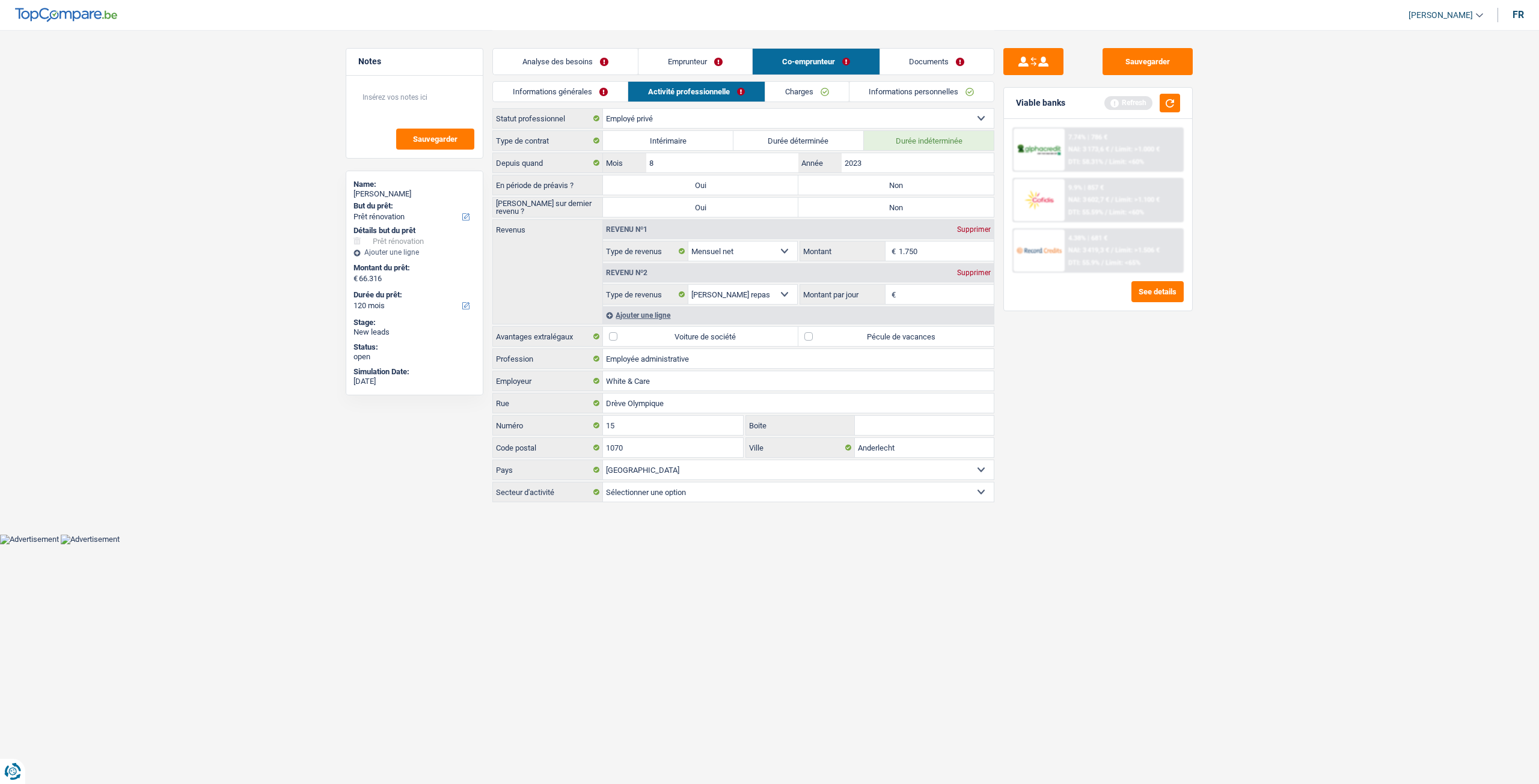
type input "1.750"
click at [1054, 359] on div "Sauvegarder Viable banks Refresh 7.74% | 786 € NAI: 3 173,6 € / Limit: >1.000 €…" at bounding box center [1098, 406] width 208 height 717
click at [560, 56] on link "Analyse des besoins" at bounding box center [565, 61] width 145 height 26
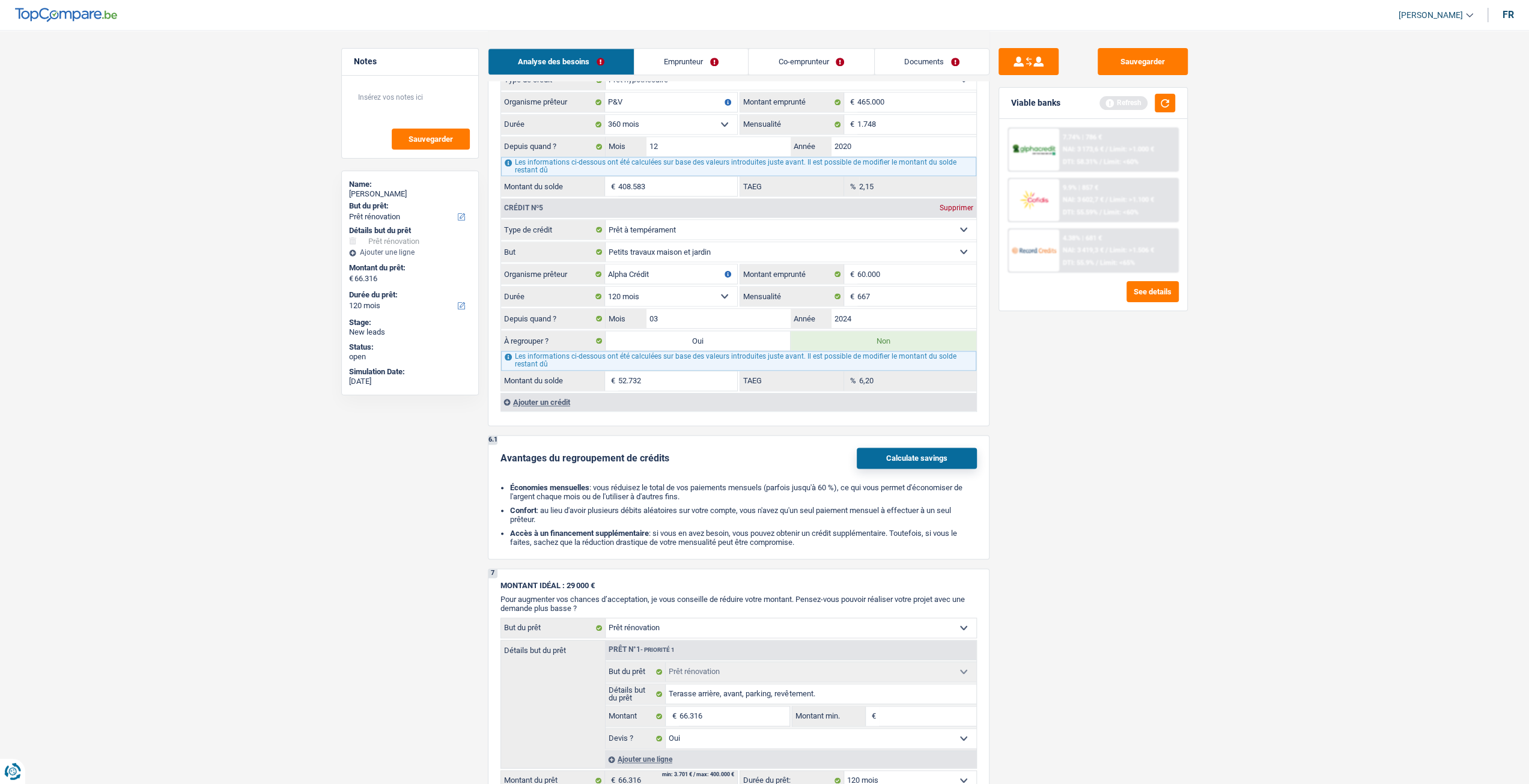
scroll to position [1909, 0]
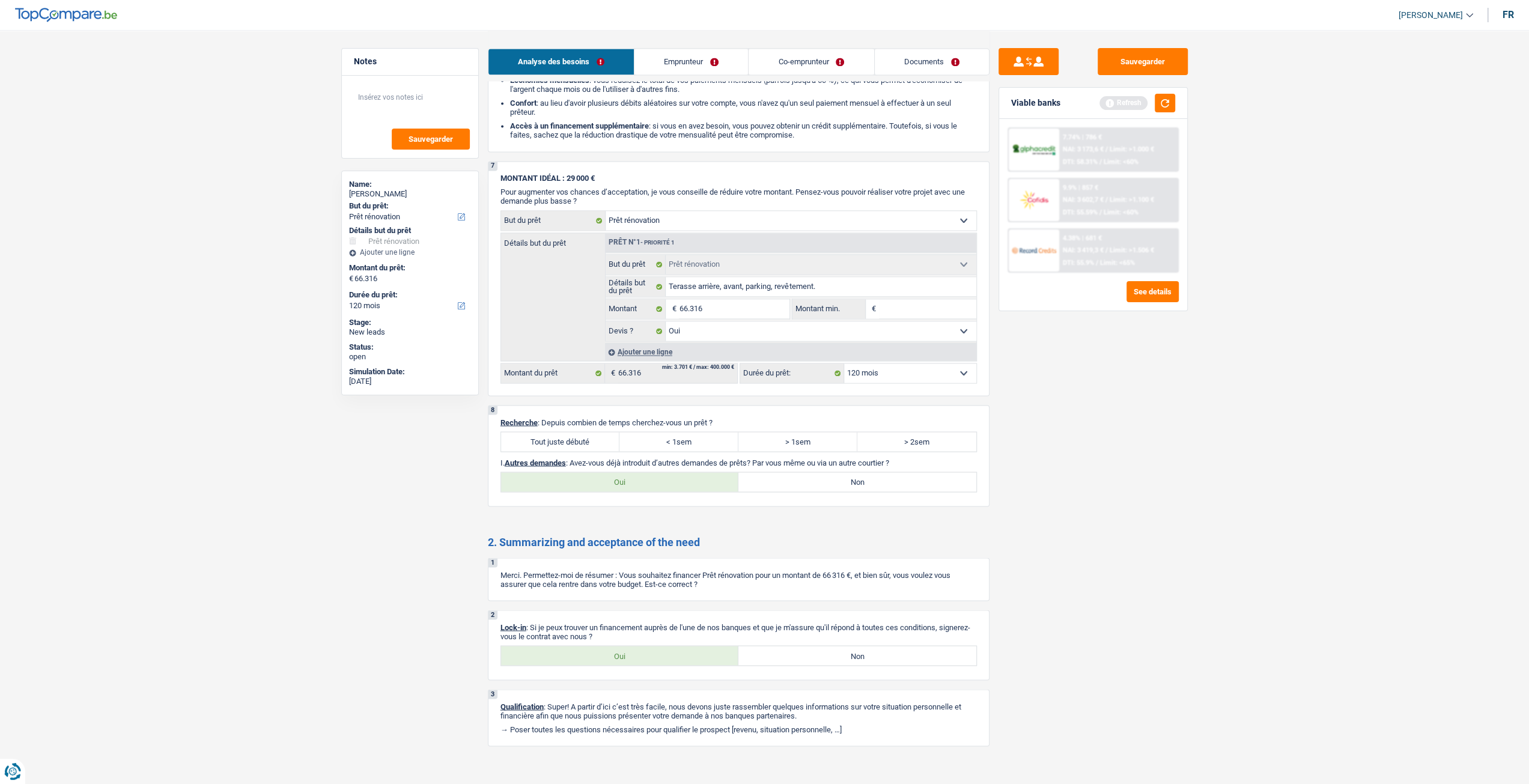
click at [568, 432] on label "Tout juste débuté" at bounding box center [560, 441] width 119 height 19
click at [568, 432] on input "Tout juste débuté" at bounding box center [560, 441] width 119 height 19
radio input "true"
click at [623, 646] on label "Oui" at bounding box center [619, 656] width 238 height 19
click at [623, 646] on input "Oui" at bounding box center [619, 656] width 238 height 19
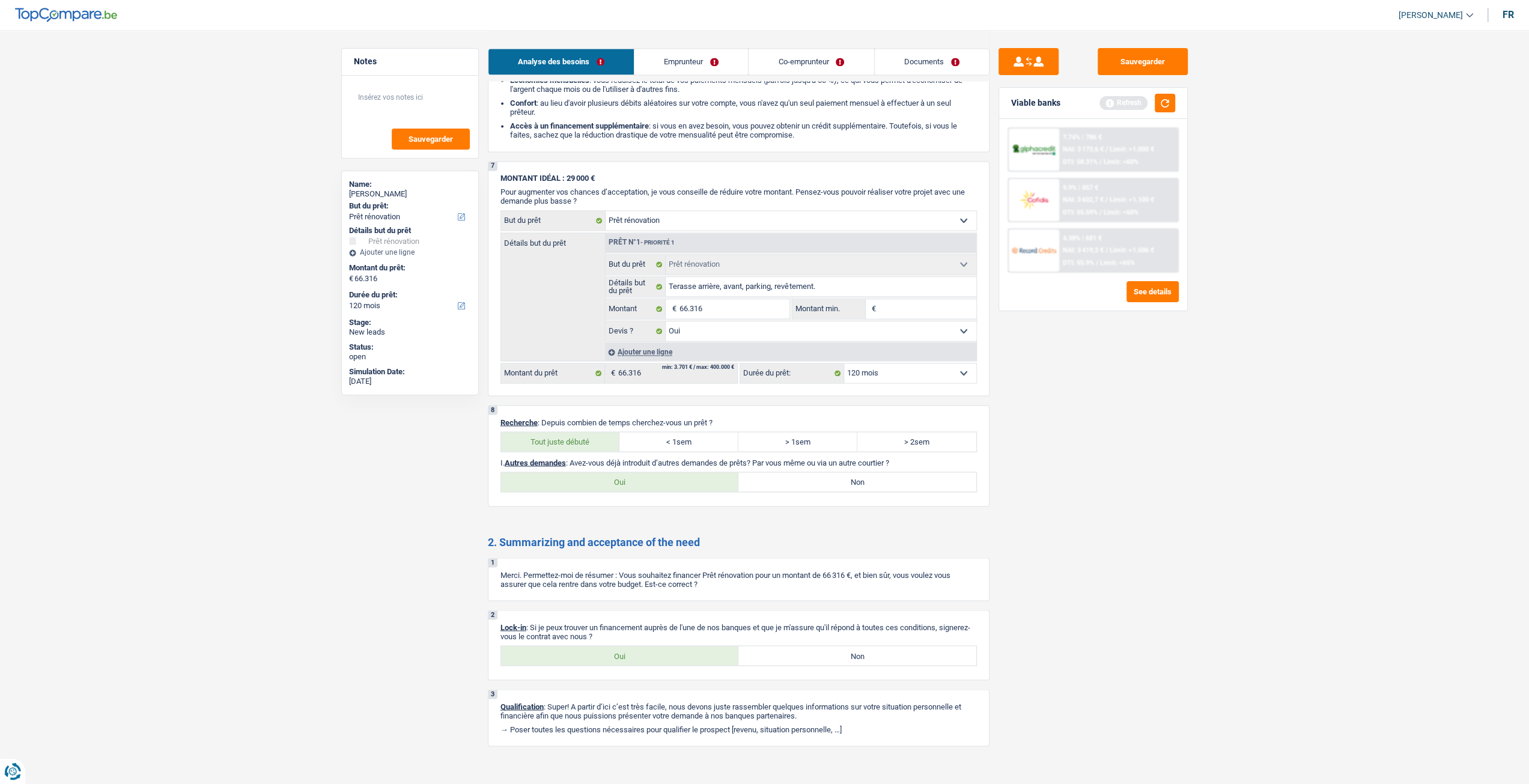
radio input "true"
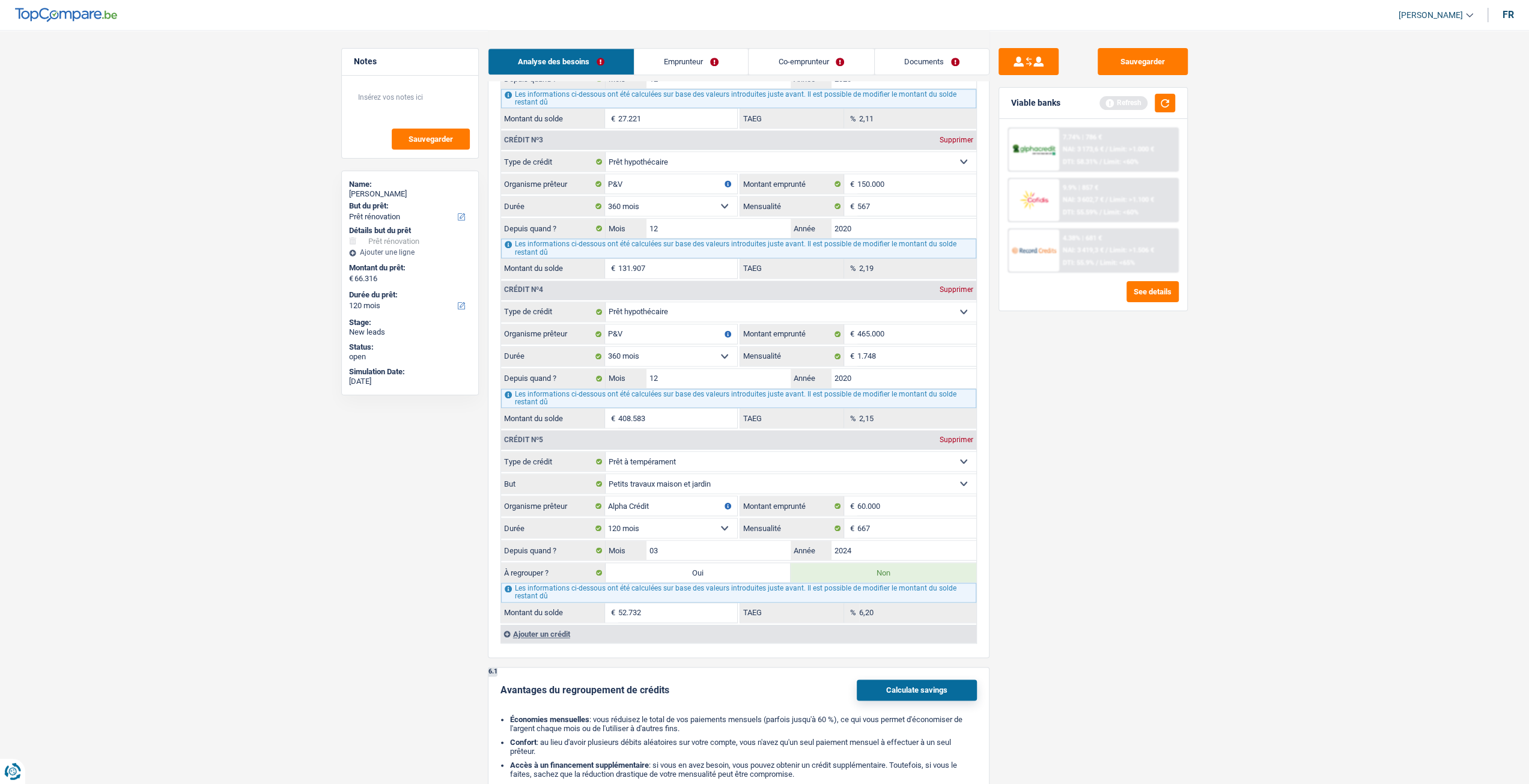
scroll to position [1248, 0]
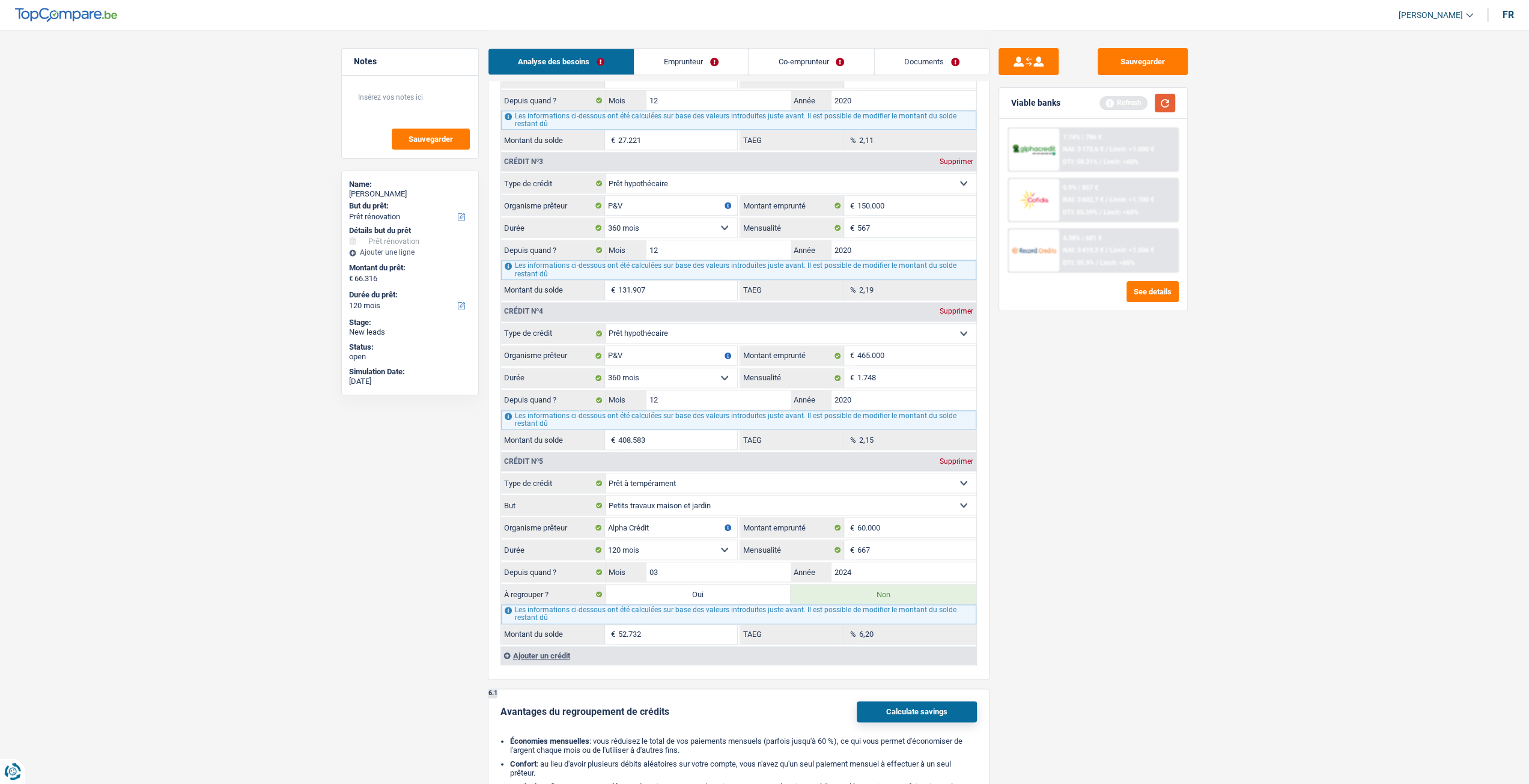
click at [1167, 108] on button "button" at bounding box center [1164, 102] width 20 height 18
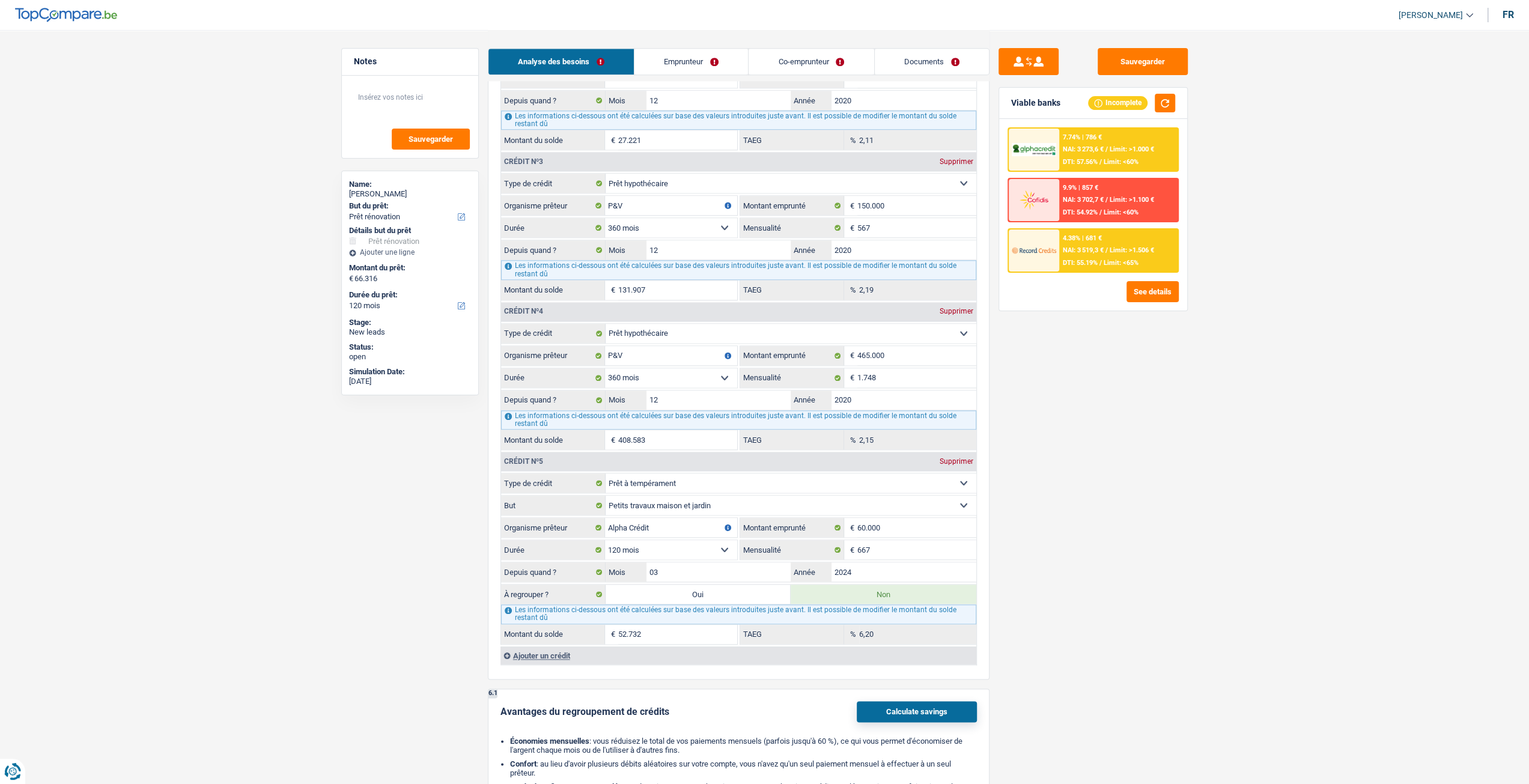
click at [716, 73] on link "Emprunteur" at bounding box center [691, 61] width 114 height 26
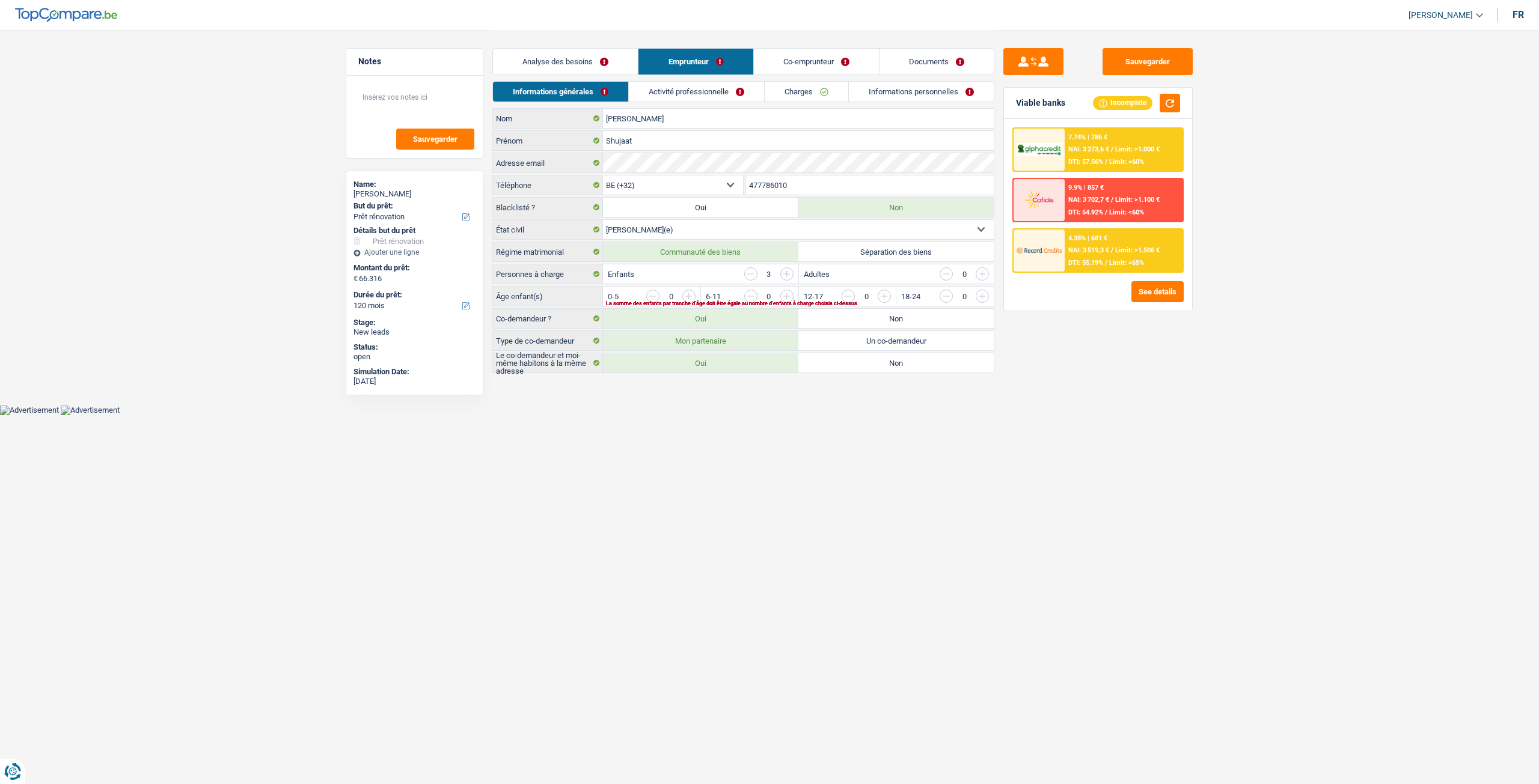
click at [549, 57] on link "Analyse des besoins" at bounding box center [565, 61] width 145 height 26
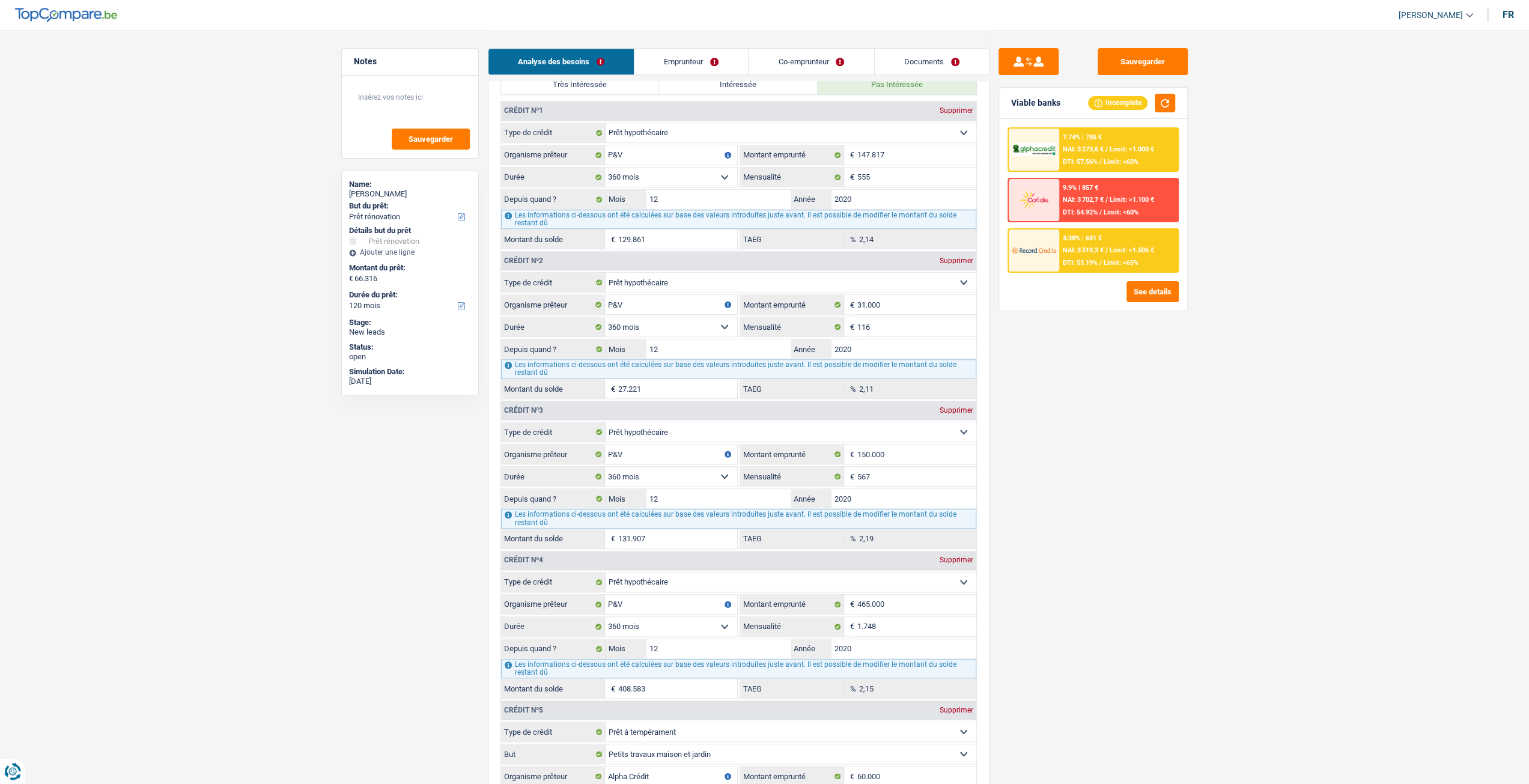
scroll to position [1021, 0]
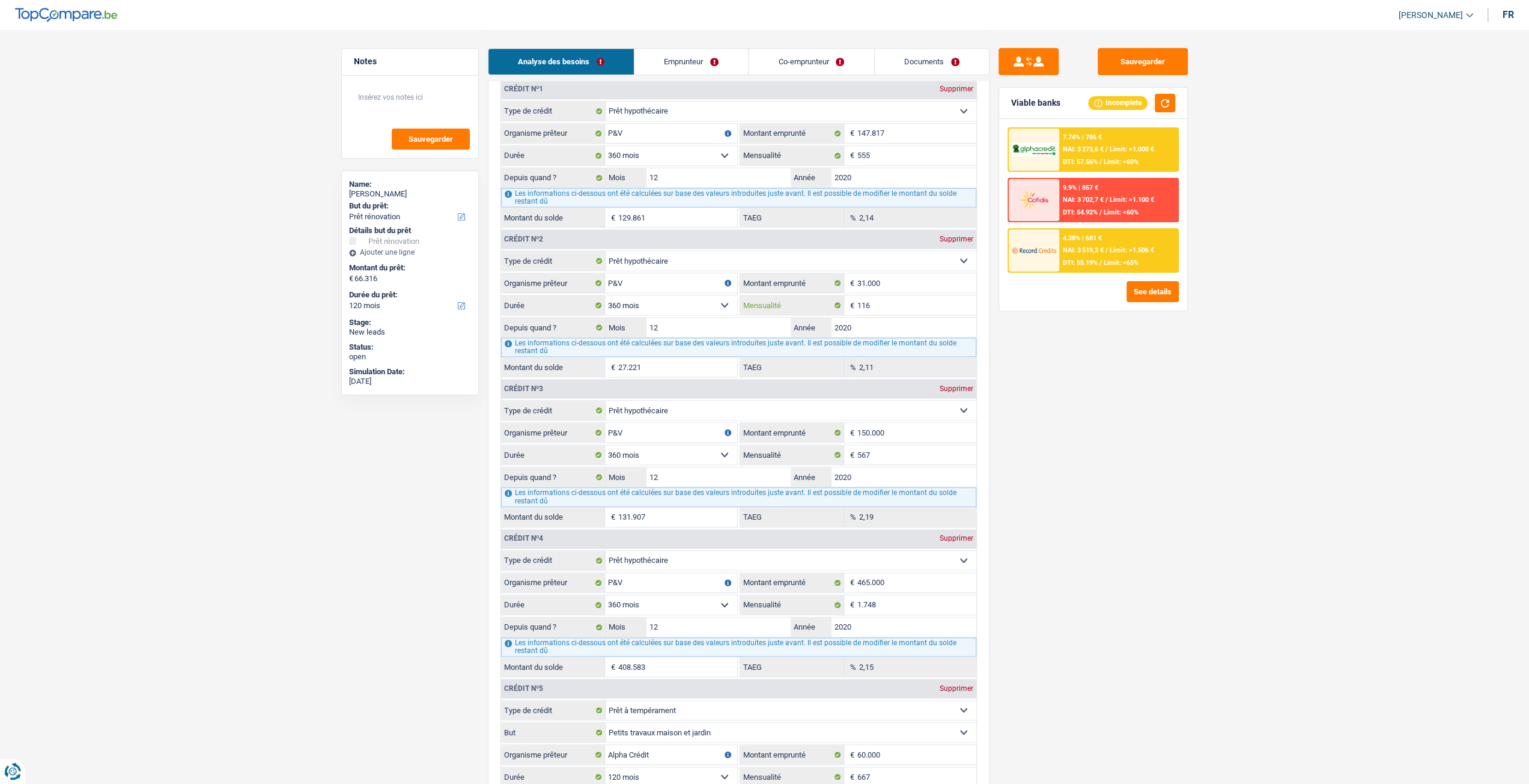
click at [922, 303] on input "116" at bounding box center [917, 305] width 119 height 19
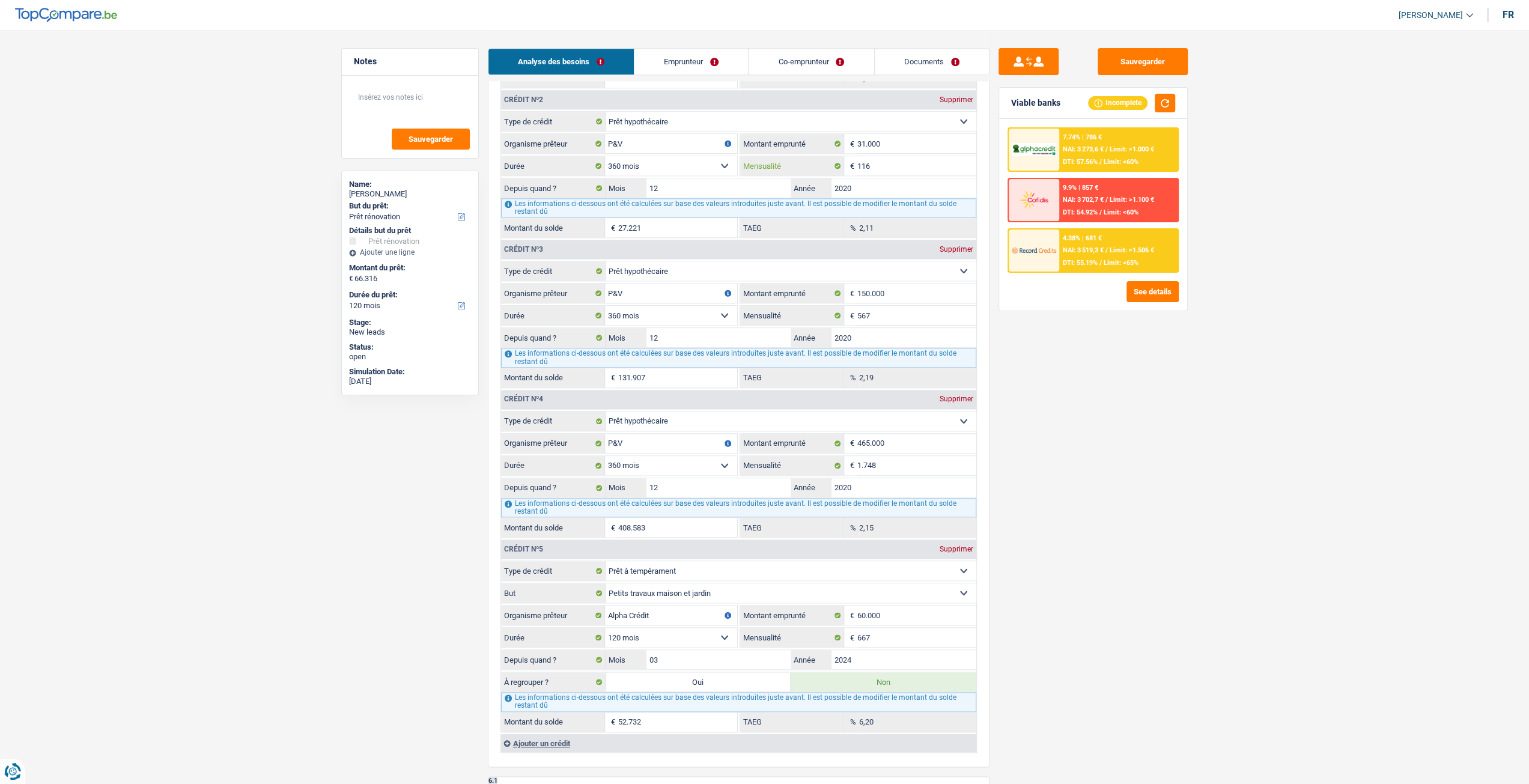
scroll to position [1201, 0]
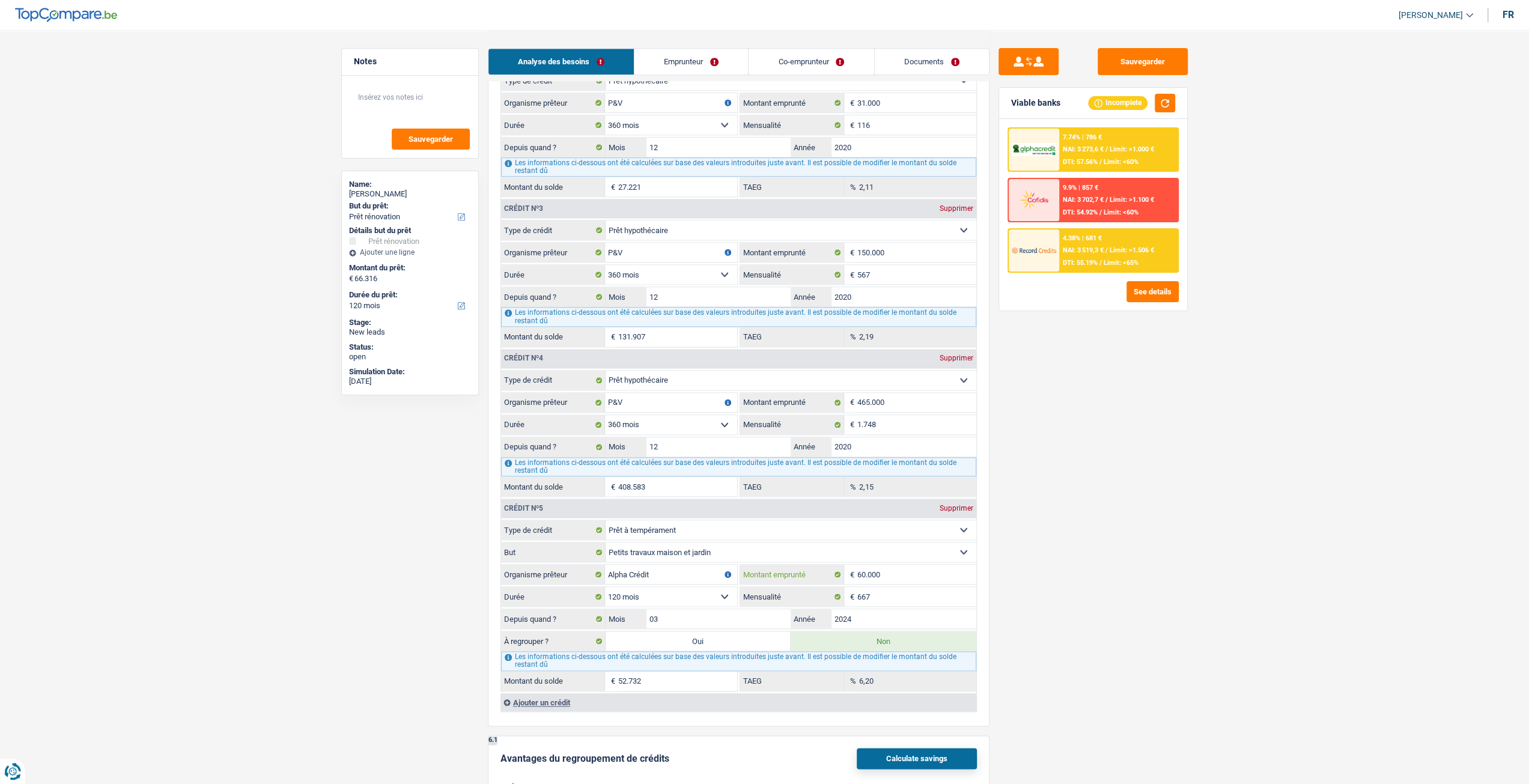
click at [924, 565] on input "60.000" at bounding box center [917, 574] width 119 height 19
click at [1038, 580] on div "Sauvegarder Viable banks Incomplete 7.74% | 786 € NAI: 3 273,6 € / Limit: >1.00…" at bounding box center [1093, 406] width 208 height 717
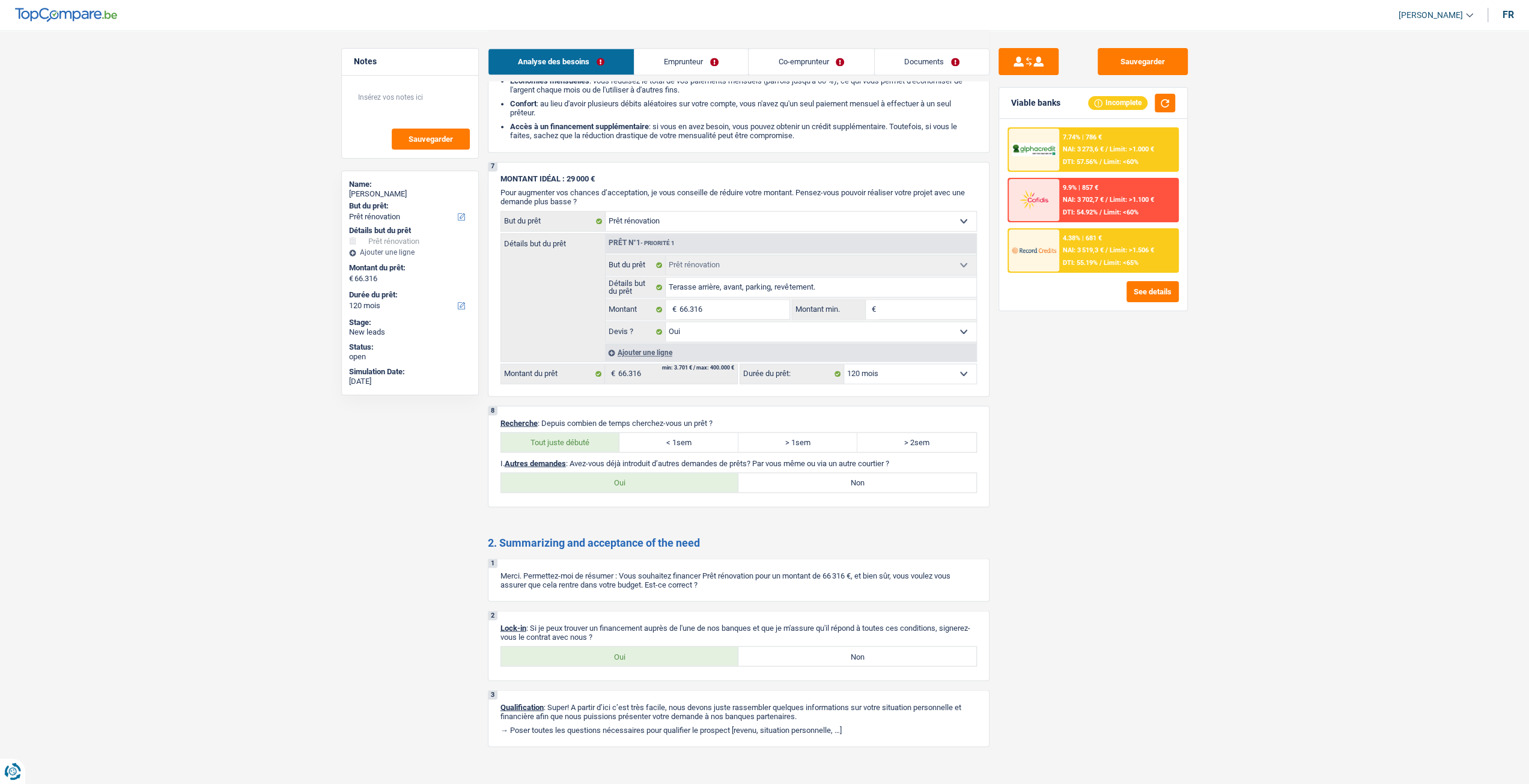
scroll to position [1909, 0]
drag, startPoint x: 871, startPoint y: 464, endPoint x: 904, endPoint y: 459, distance: 33.4
click at [871, 472] on label "Non" at bounding box center [857, 482] width 238 height 19
click at [871, 472] on input "Non" at bounding box center [857, 482] width 238 height 19
radio input "true"
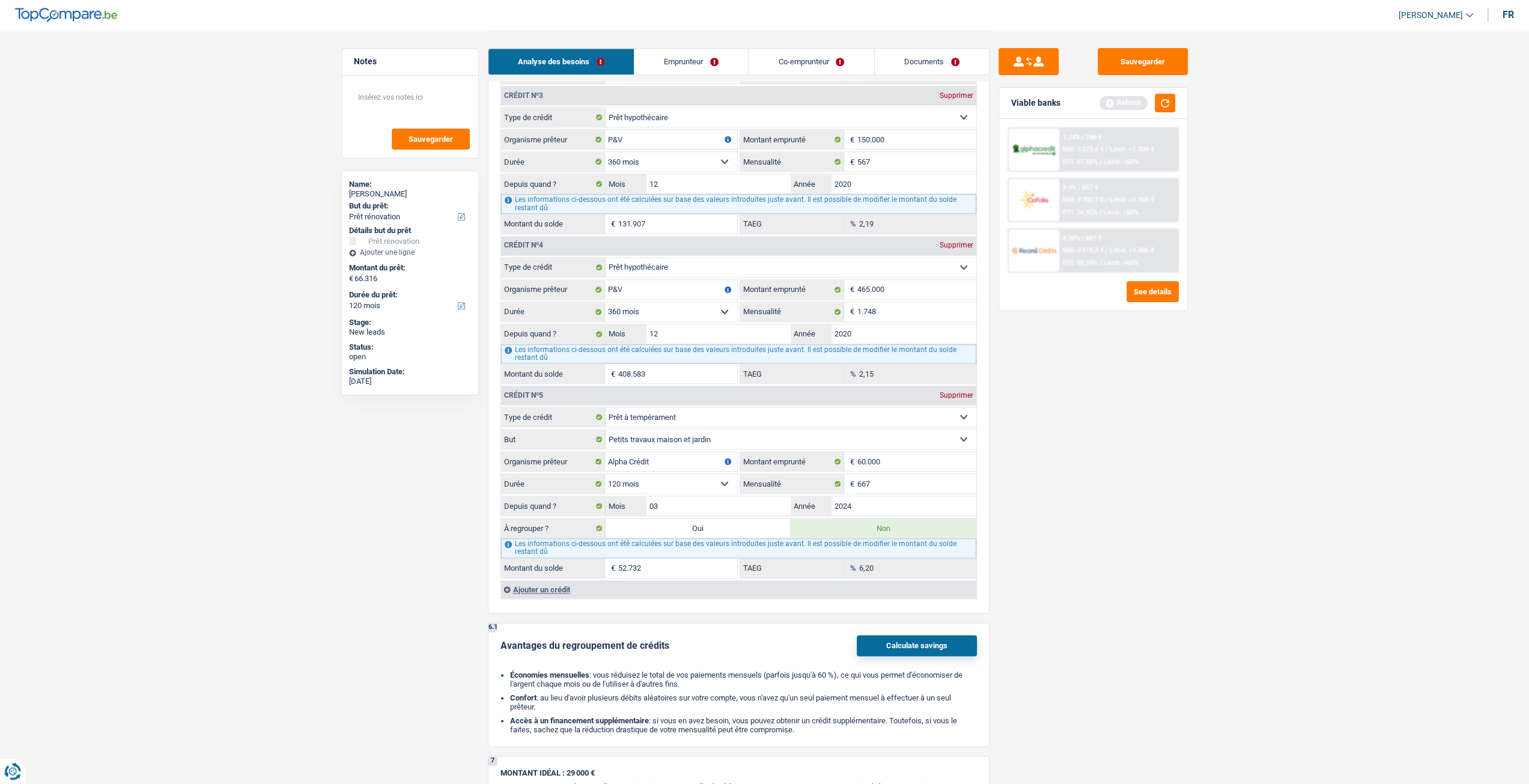
scroll to position [1129, 0]
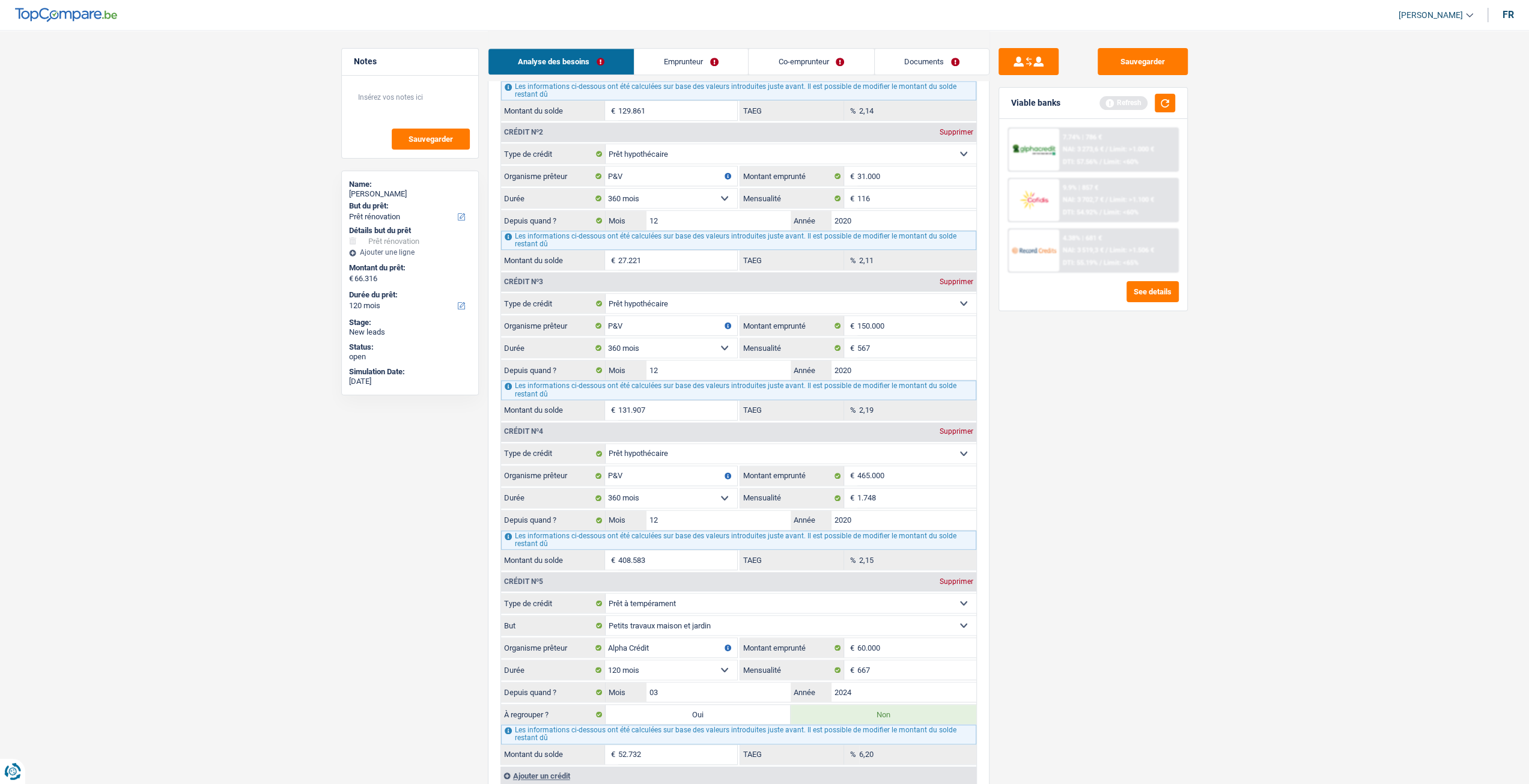
click at [659, 49] on link "Emprunteur" at bounding box center [691, 61] width 114 height 26
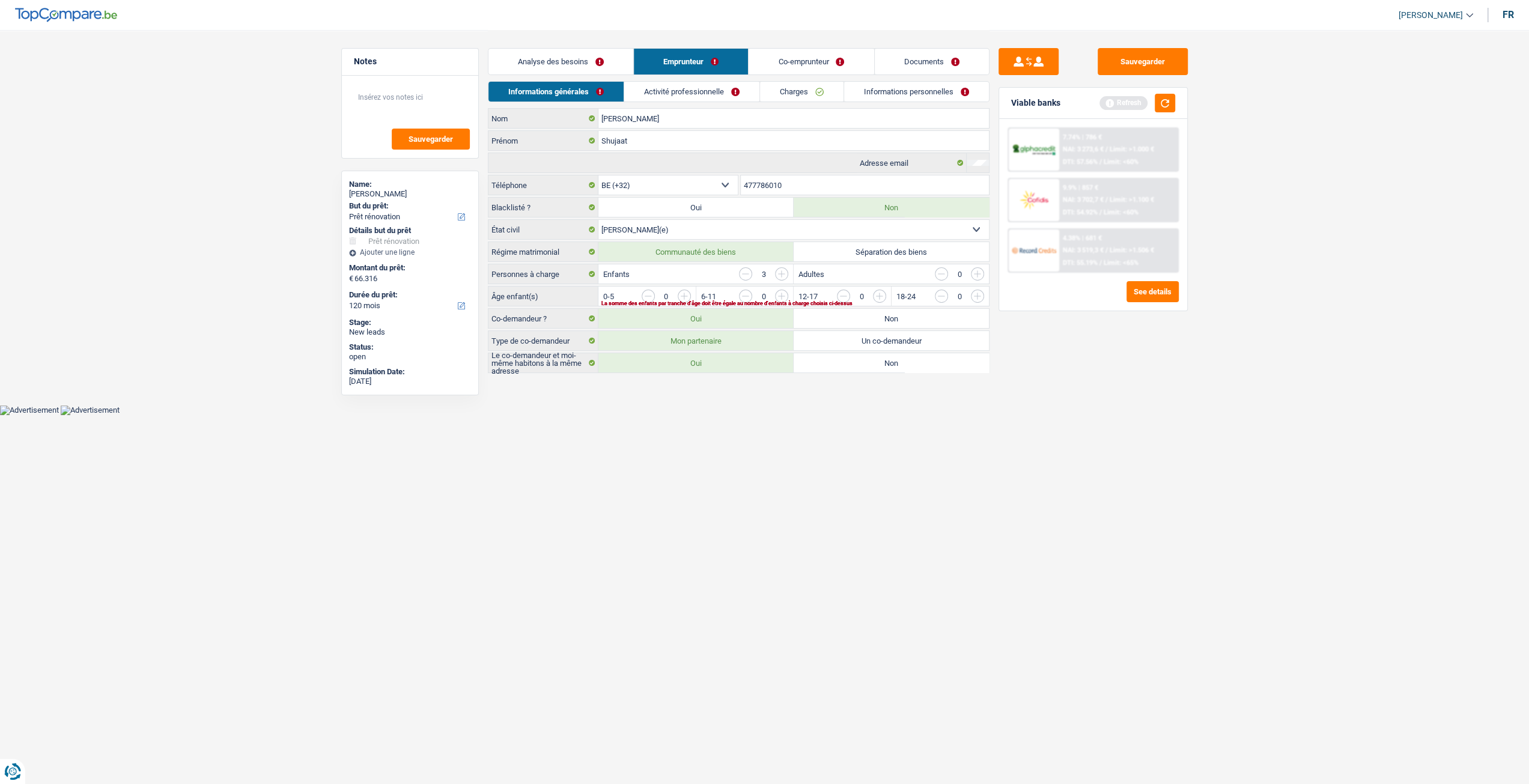
scroll to position [0, 0]
click at [888, 290] on input "button" at bounding box center [1127, 300] width 501 height 19
click at [781, 294] on input "button" at bounding box center [1030, 300] width 501 height 19
click at [695, 290] on input "button" at bounding box center [932, 300] width 501 height 19
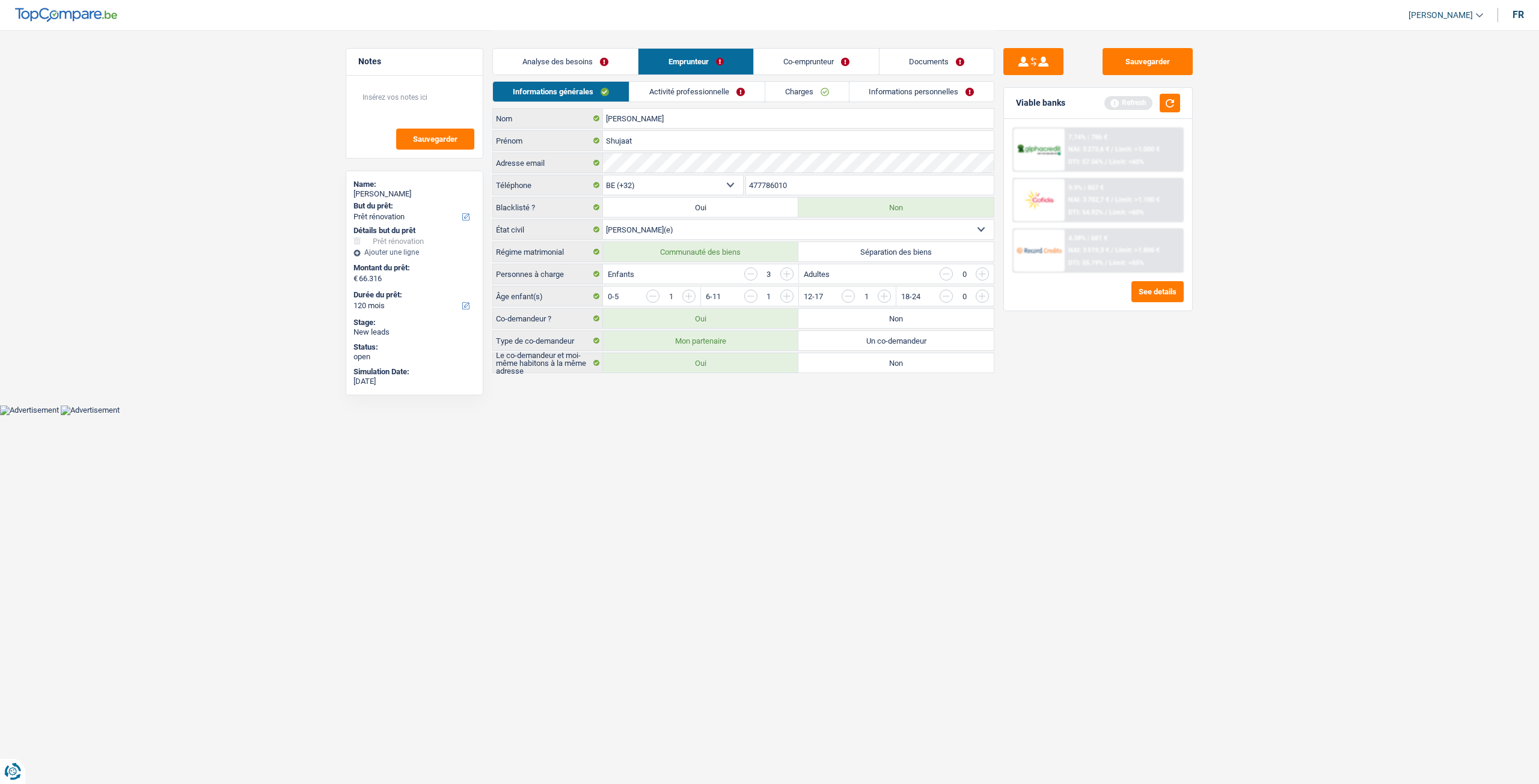
click at [711, 87] on link "Activité professionnelle" at bounding box center [696, 91] width 135 height 20
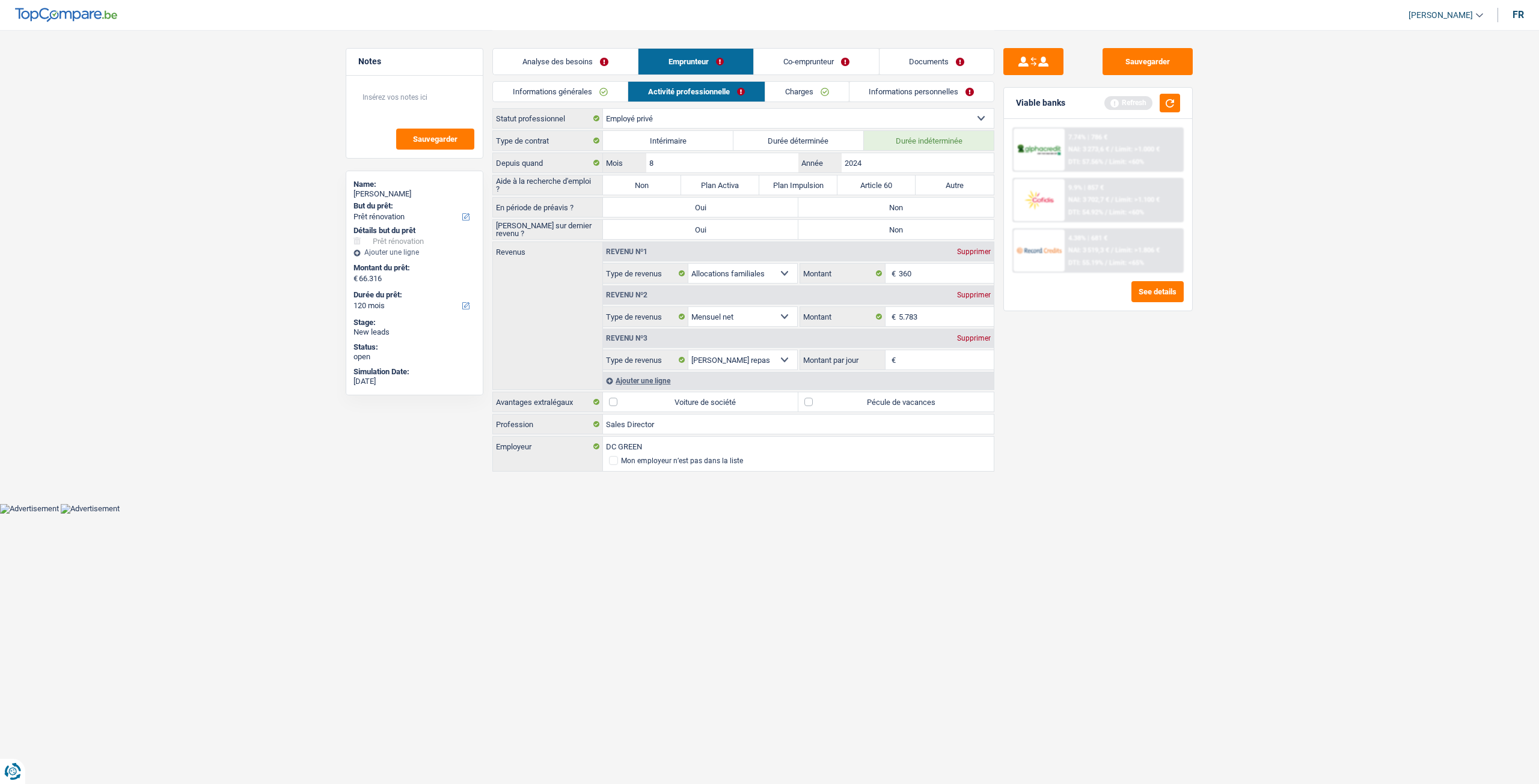
click at [654, 176] on label "Non" at bounding box center [642, 185] width 79 height 19
click at [654, 176] on input "Non" at bounding box center [642, 185] width 79 height 19
radio input "true"
click at [899, 198] on label "Non" at bounding box center [895, 207] width 195 height 19
click at [899, 198] on input "Non" at bounding box center [895, 207] width 195 height 19
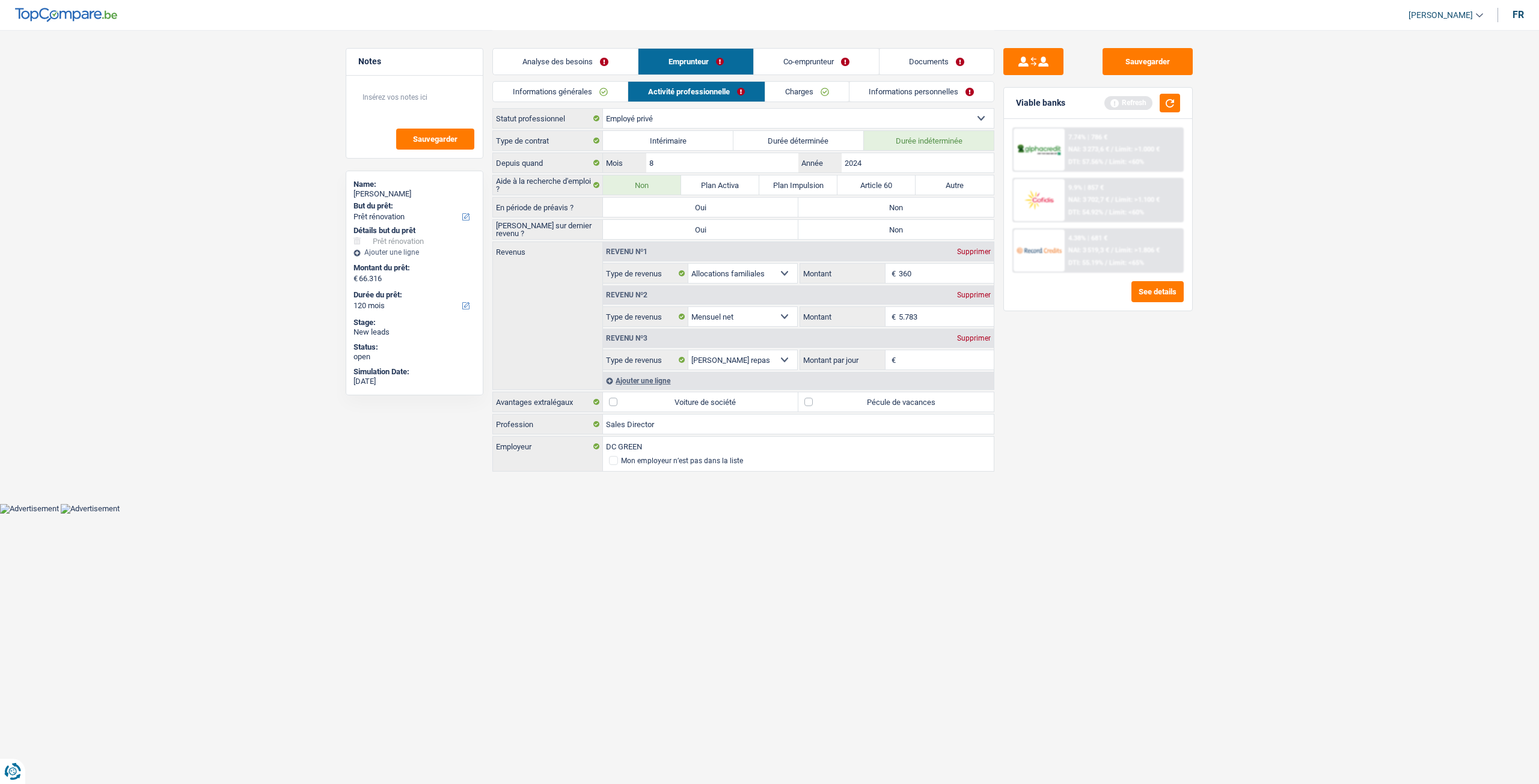
radio input "true"
click at [897, 225] on label "Non" at bounding box center [895, 230] width 195 height 19
click at [897, 225] on input "Non" at bounding box center [895, 230] width 195 height 19
radio input "true"
click at [880, 163] on input "2024" at bounding box center [917, 163] width 152 height 19
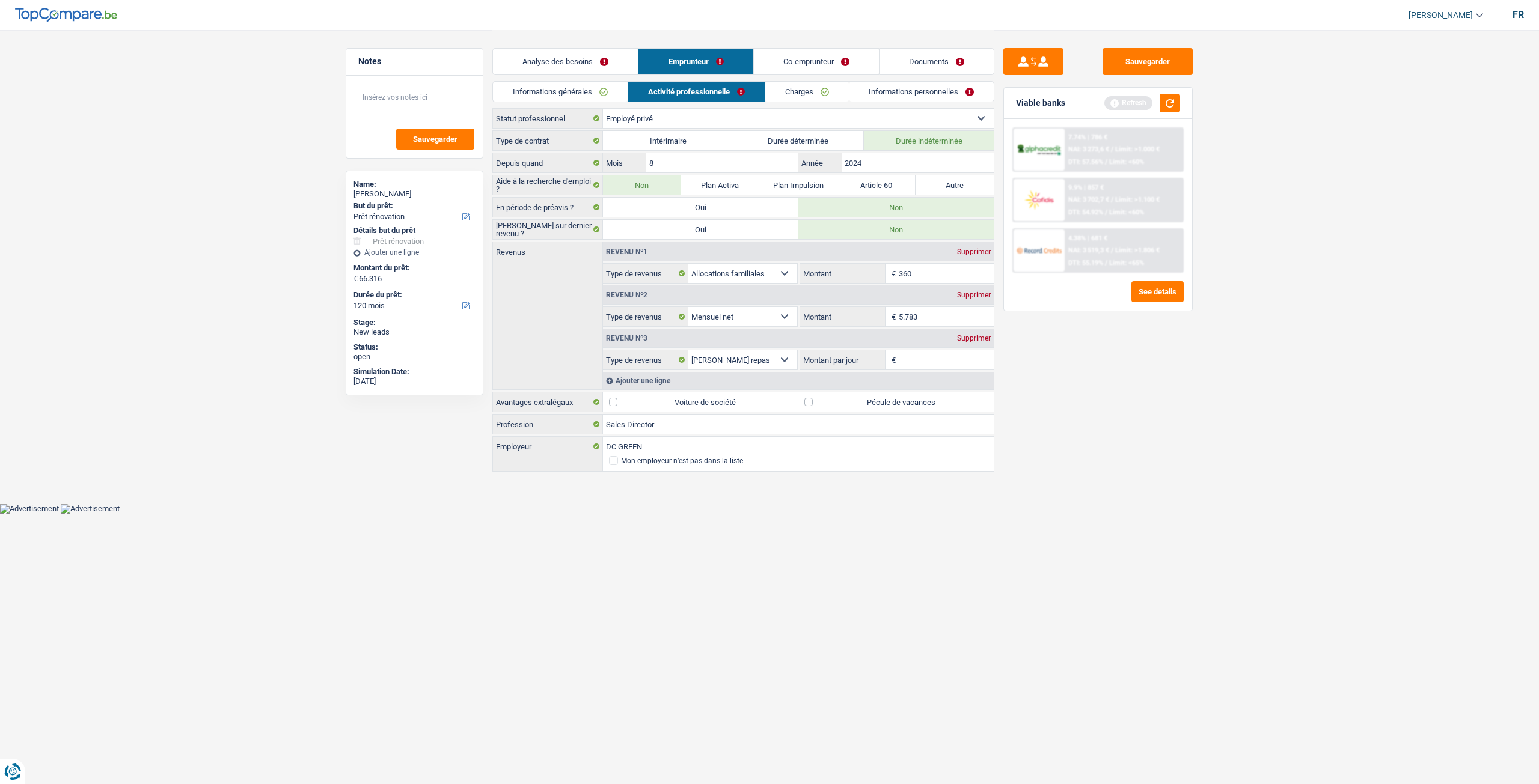
click at [937, 269] on input "360" at bounding box center [946, 274] width 96 height 19
click at [818, 65] on link "Co-emprunteur" at bounding box center [816, 61] width 125 height 26
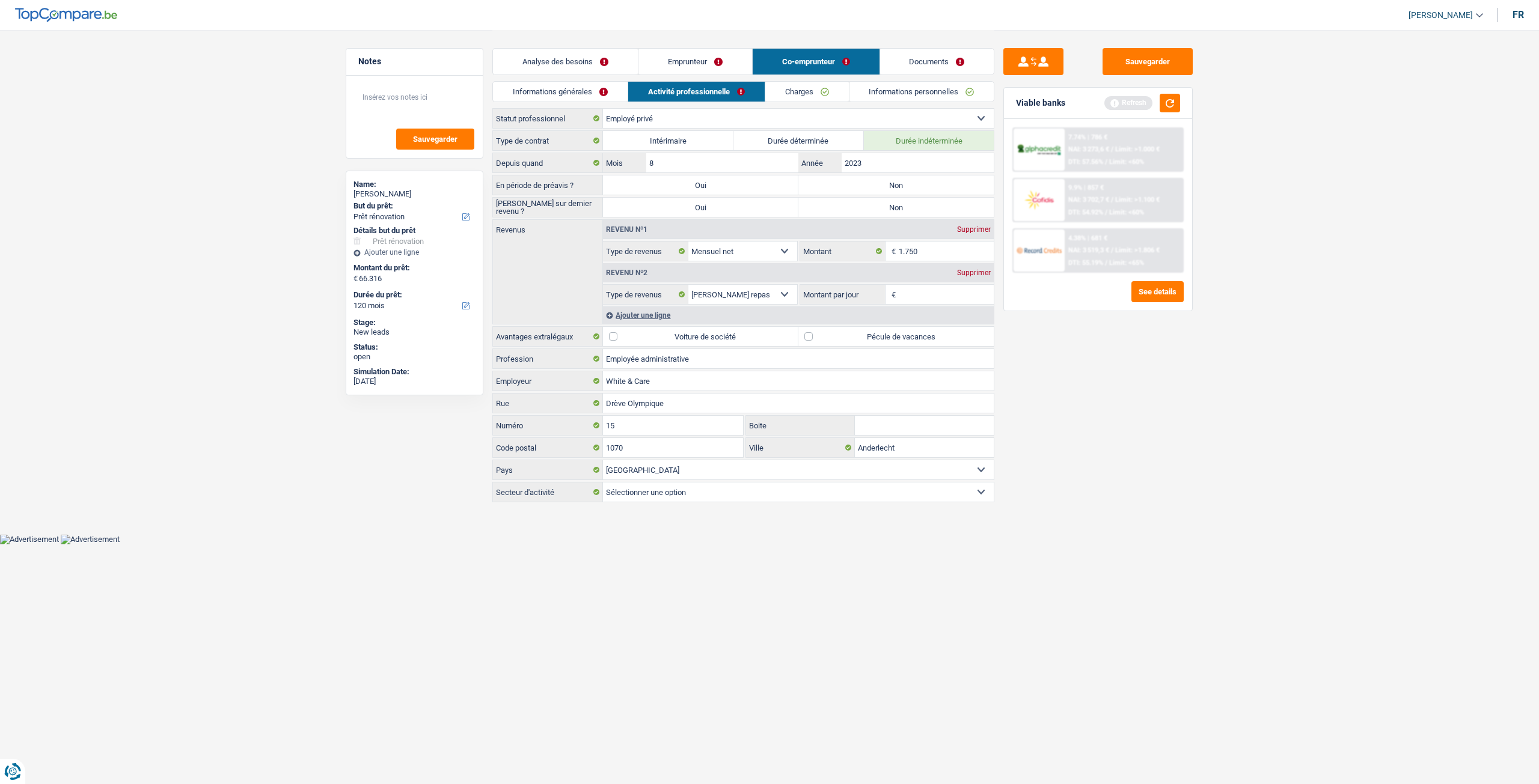
click at [686, 95] on link "Activité professionnelle" at bounding box center [696, 91] width 136 height 20
click at [714, 59] on link "Emprunteur" at bounding box center [695, 61] width 114 height 26
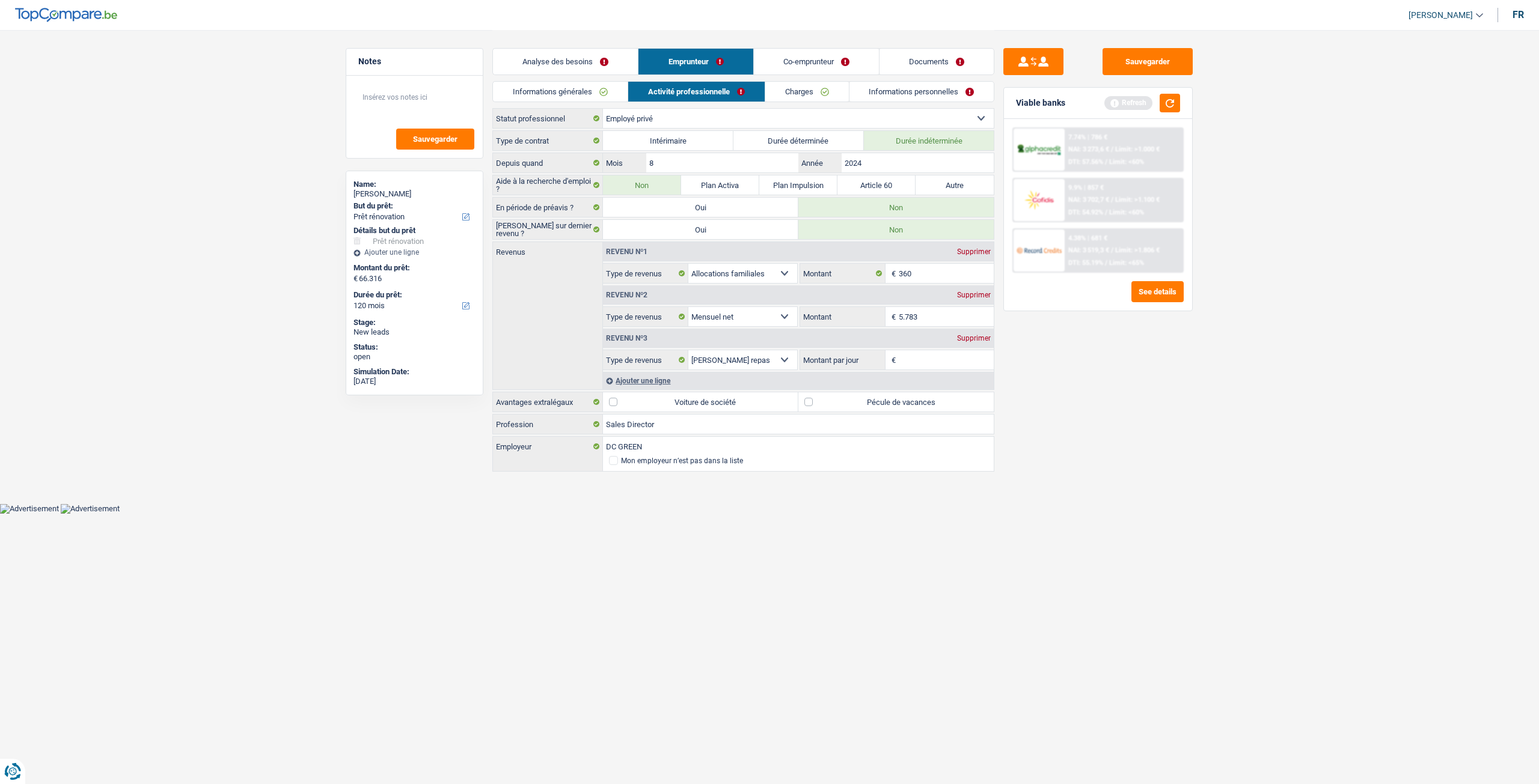
click at [939, 312] on input "5.783" at bounding box center [946, 317] width 96 height 19
click at [929, 272] on input "360" at bounding box center [946, 274] width 96 height 19
type input "348"
click at [1137, 422] on div "Sauvegarder Viable banks Refresh 7.74% | 786 € NAI: 3 273,6 € / Limit: >1.000 €…" at bounding box center [1098, 406] width 208 height 717
click at [956, 317] on input "5.783" at bounding box center [946, 317] width 96 height 19
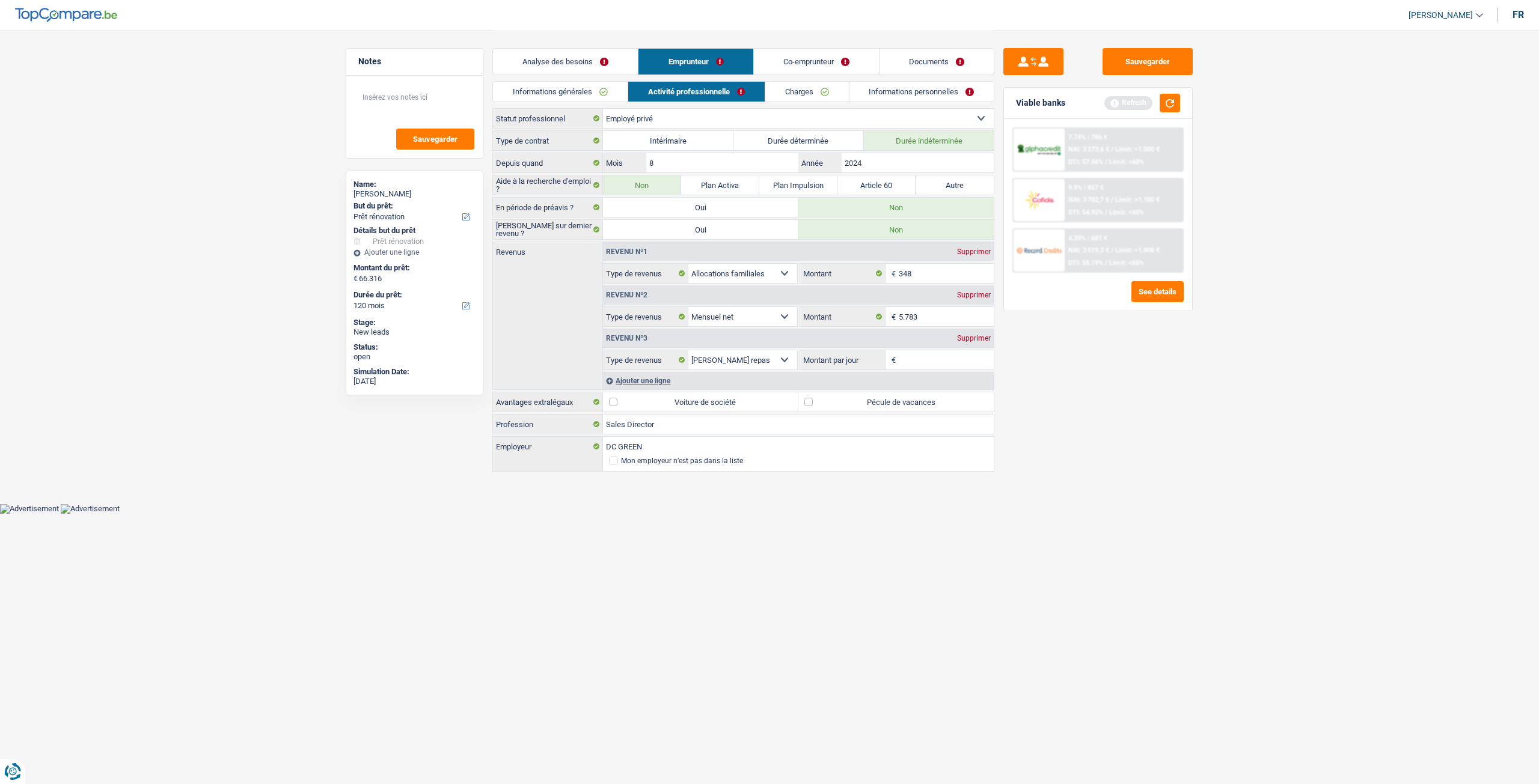
click at [901, 392] on label "Pécule de vacances" at bounding box center [895, 402] width 195 height 19
click at [901, 392] on input "Pécule de vacances" at bounding box center [895, 402] width 195 height 19
checkbox input "true"
click at [939, 357] on input "Montant par jour" at bounding box center [946, 360] width 96 height 19
type input "8,0"
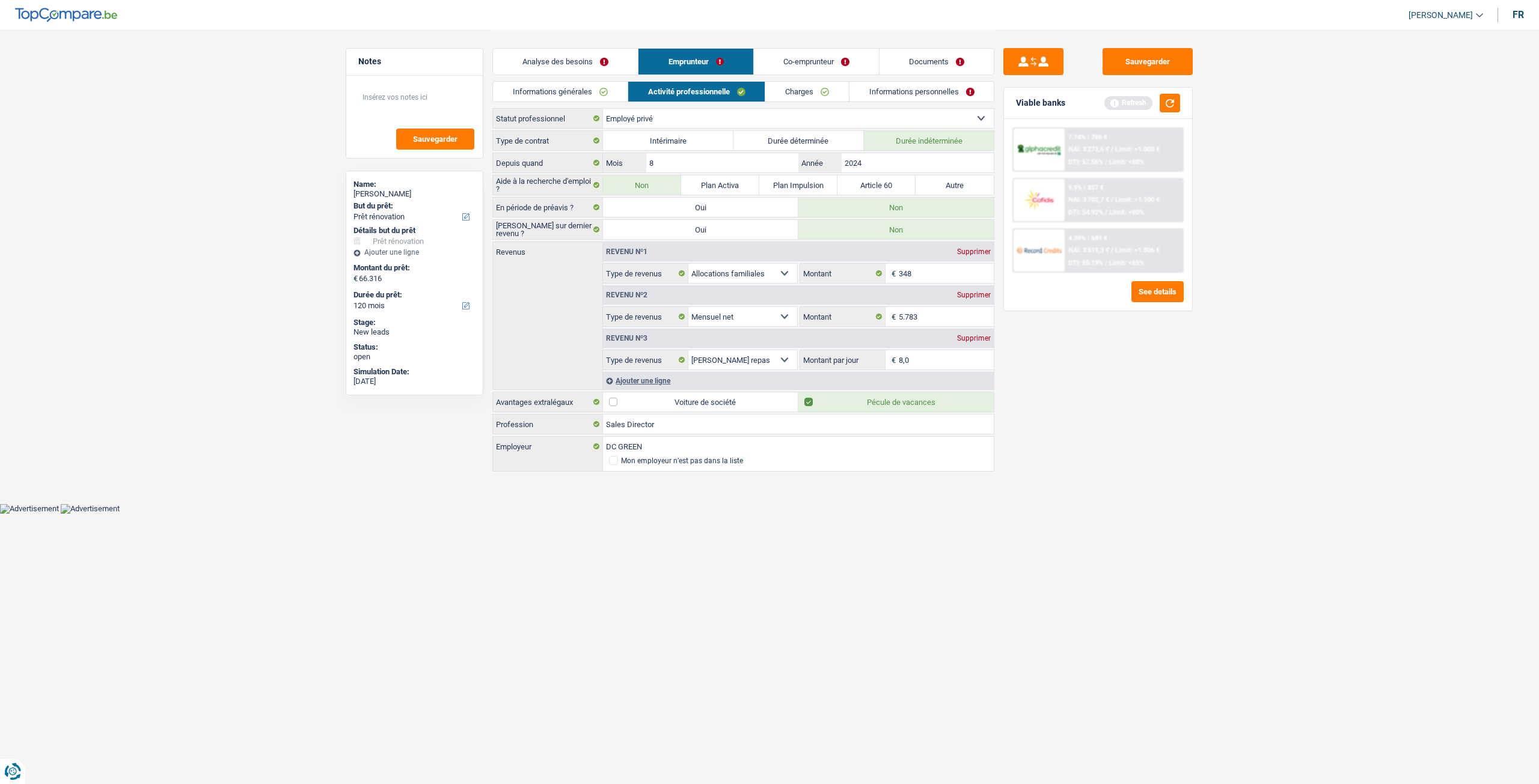
click at [1087, 397] on div "Sauvegarder Viable banks Refresh 7.74% | 786 € NAI: 3 273,6 € / Limit: >1.000 €…" at bounding box center [1098, 406] width 208 height 717
click at [815, 59] on link "Co-emprunteur" at bounding box center [816, 61] width 125 height 26
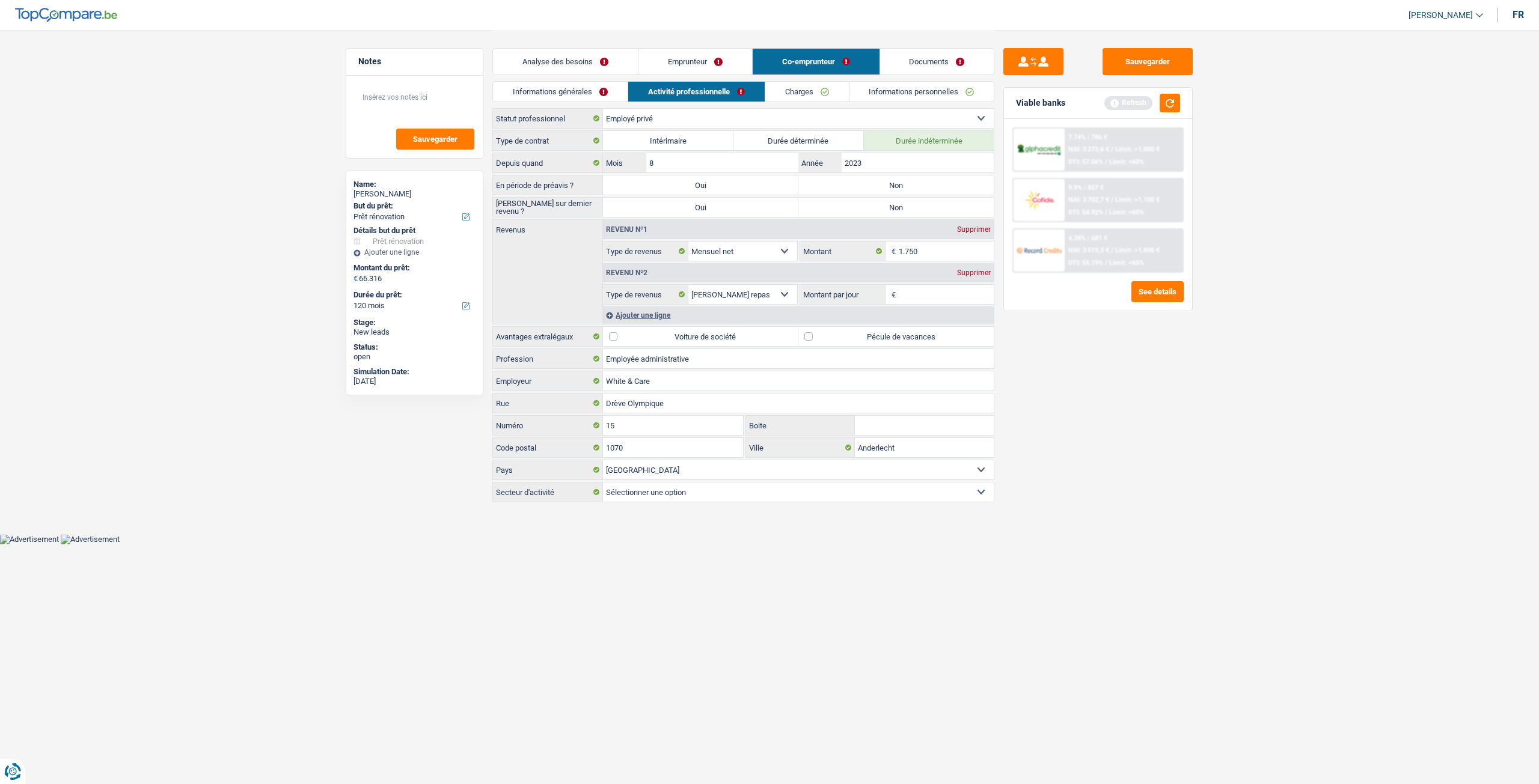
click at [936, 291] on input "Montant par jour" at bounding box center [946, 294] width 96 height 19
type input "8,0"
click at [1079, 361] on div "Sauvegarder Viable banks Refresh 7.74% | 786 € NAI: 3 273,6 € / Limit: >1.000 €…" at bounding box center [1098, 406] width 208 height 717
click at [696, 73] on link "Emprunteur" at bounding box center [695, 61] width 114 height 26
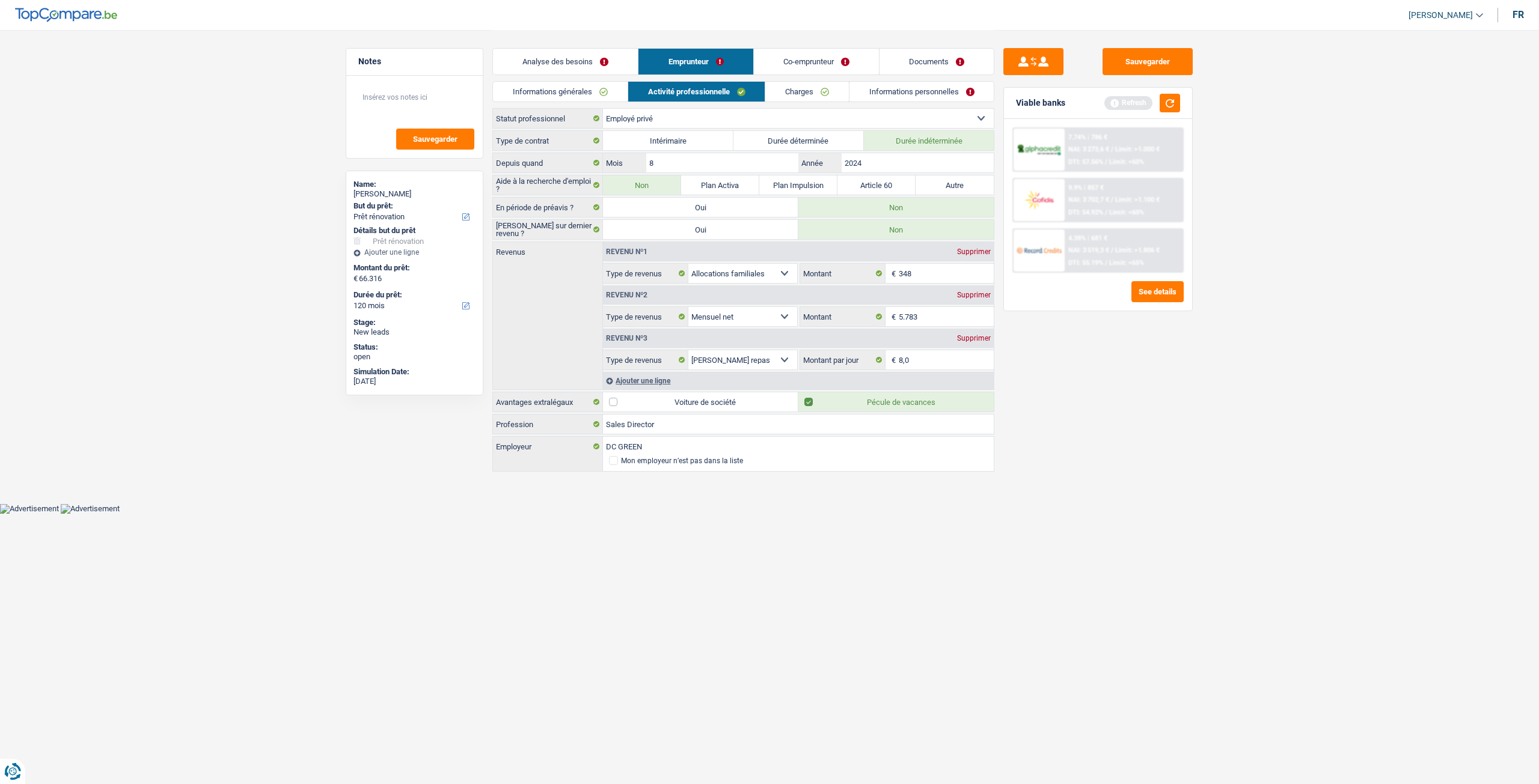
click at [727, 398] on label "Voiture de société" at bounding box center [700, 402] width 195 height 19
click at [727, 398] on input "Voiture de société" at bounding box center [700, 402] width 195 height 19
checkbox input "true"
click at [812, 57] on link "Co-emprunteur" at bounding box center [816, 61] width 125 height 26
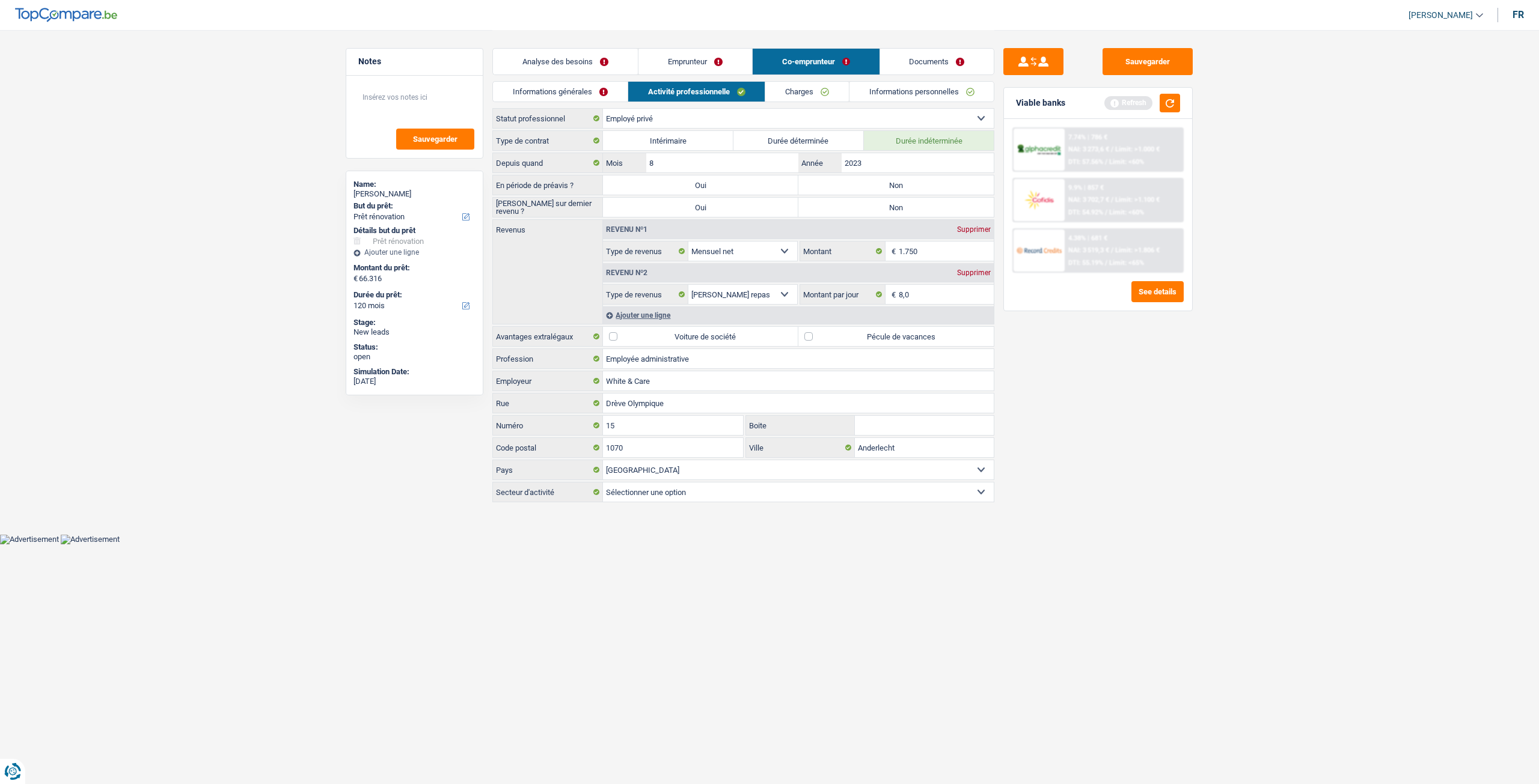
click at [848, 333] on label "Pécule de vacances" at bounding box center [895, 336] width 195 height 19
click at [848, 333] on input "Pécule de vacances" at bounding box center [895, 336] width 195 height 19
checkbox input "true"
click at [739, 329] on label "Voiture de société" at bounding box center [700, 336] width 195 height 19
click at [739, 329] on input "Voiture de société" at bounding box center [700, 336] width 195 height 19
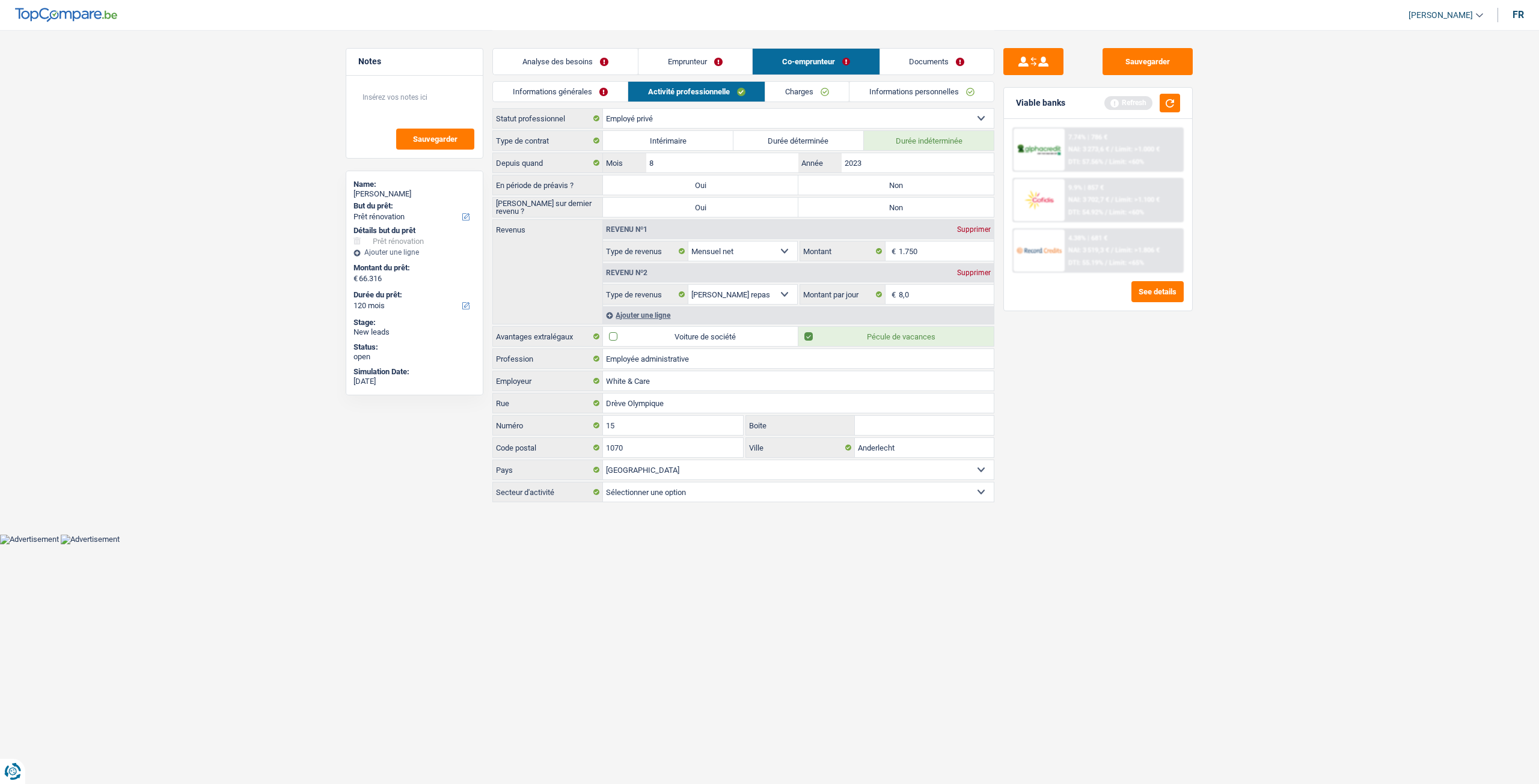
checkbox input "true"
click at [708, 68] on link "Emprunteur" at bounding box center [695, 61] width 114 height 26
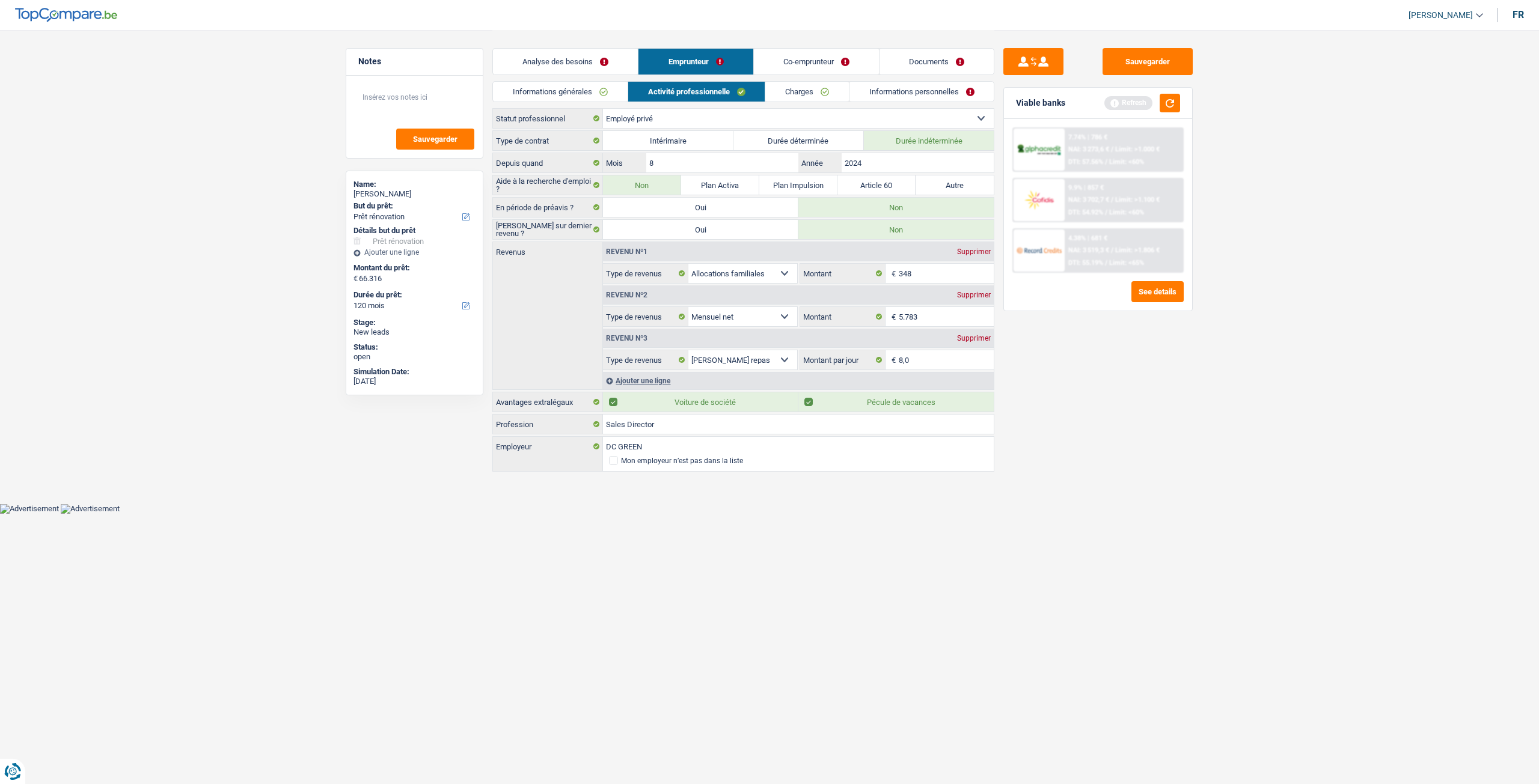
click at [809, 88] on link "Charges" at bounding box center [806, 91] width 83 height 20
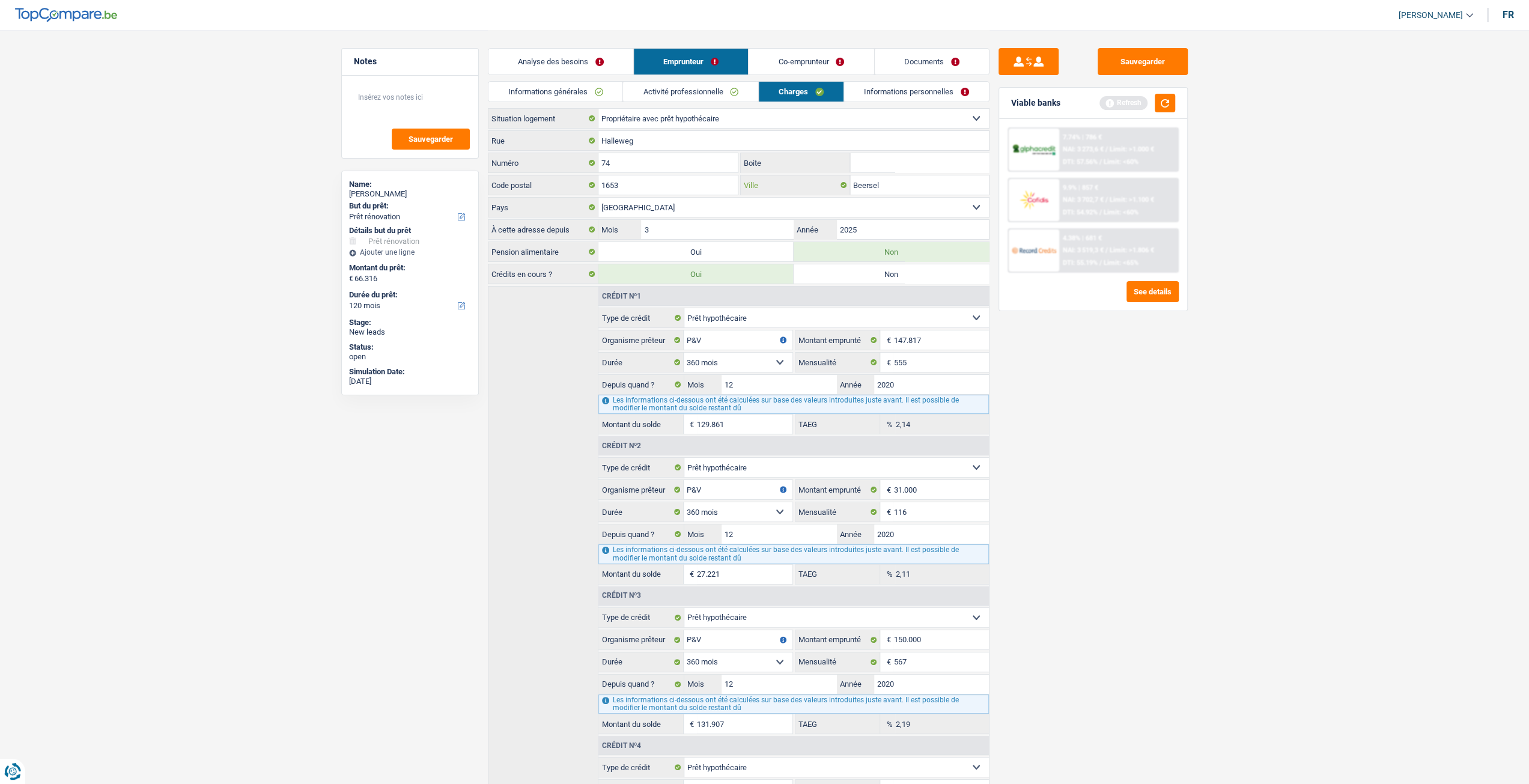
click at [886, 182] on input "Beersel" at bounding box center [919, 185] width 139 height 19
click at [891, 93] on link "Informations personnelles" at bounding box center [916, 91] width 145 height 20
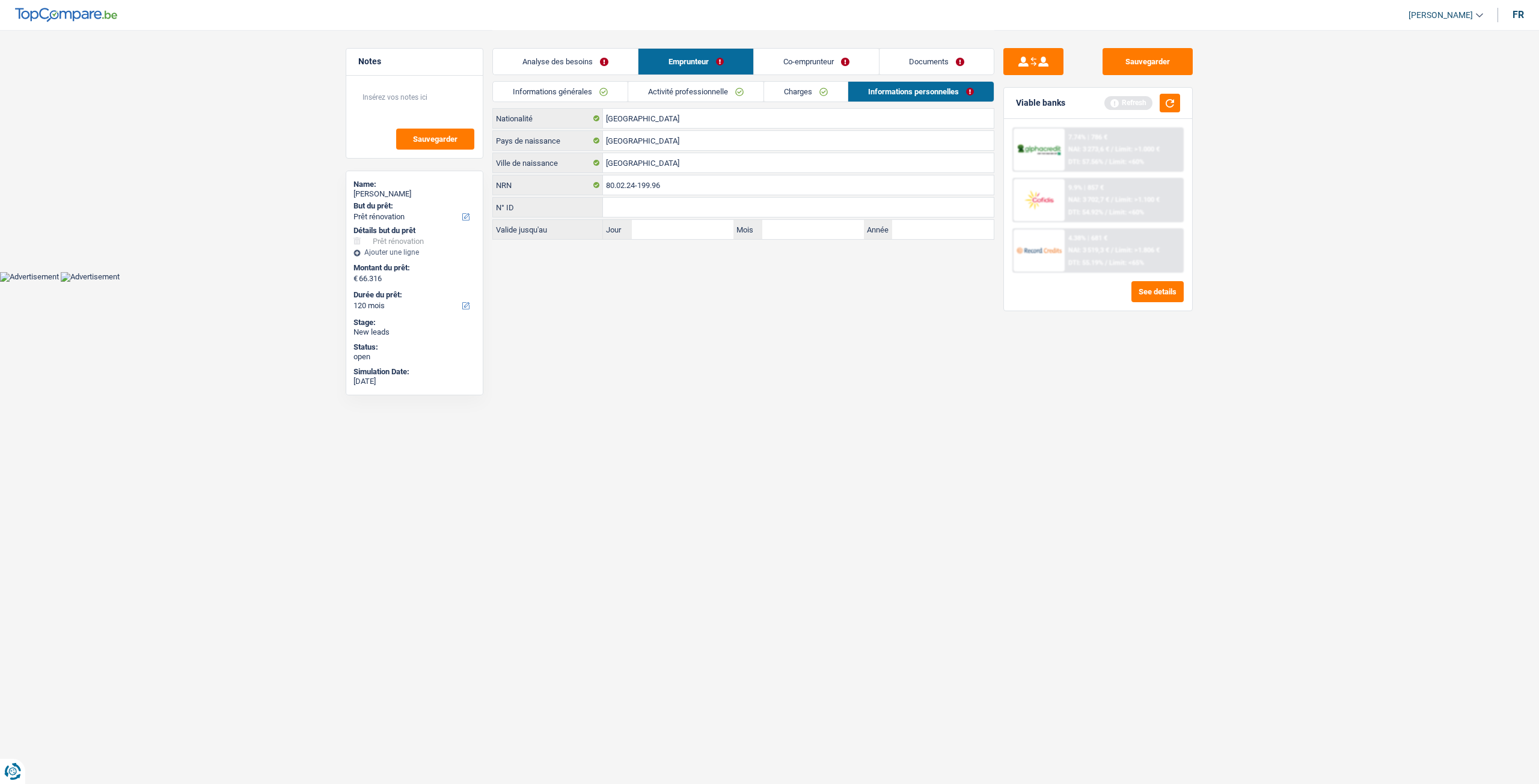
click at [787, 62] on link "Co-emprunteur" at bounding box center [816, 61] width 125 height 26
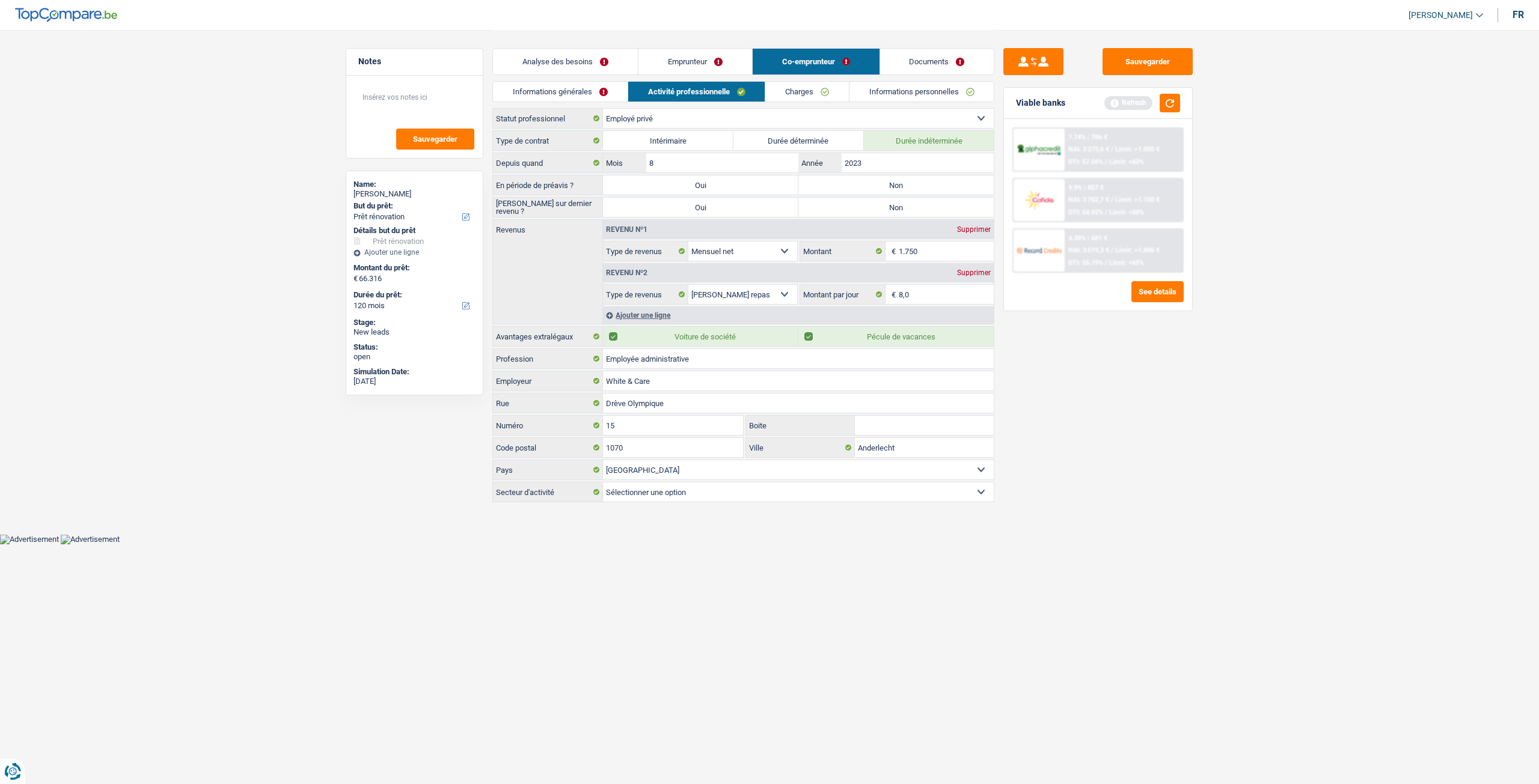
click at [600, 90] on link "Informations générales" at bounding box center [560, 91] width 135 height 20
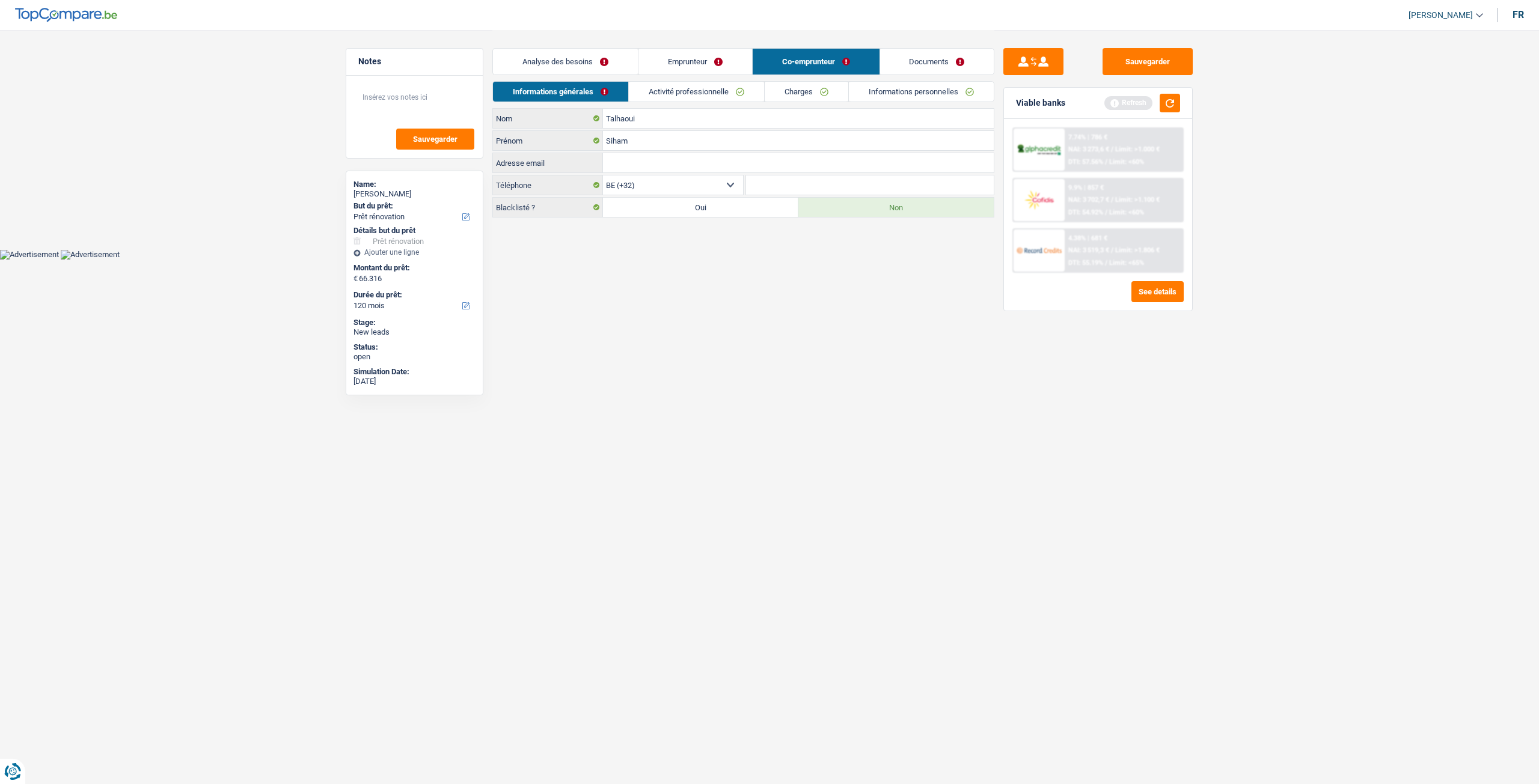
click at [675, 91] on link "Activité professionnelle" at bounding box center [695, 91] width 135 height 20
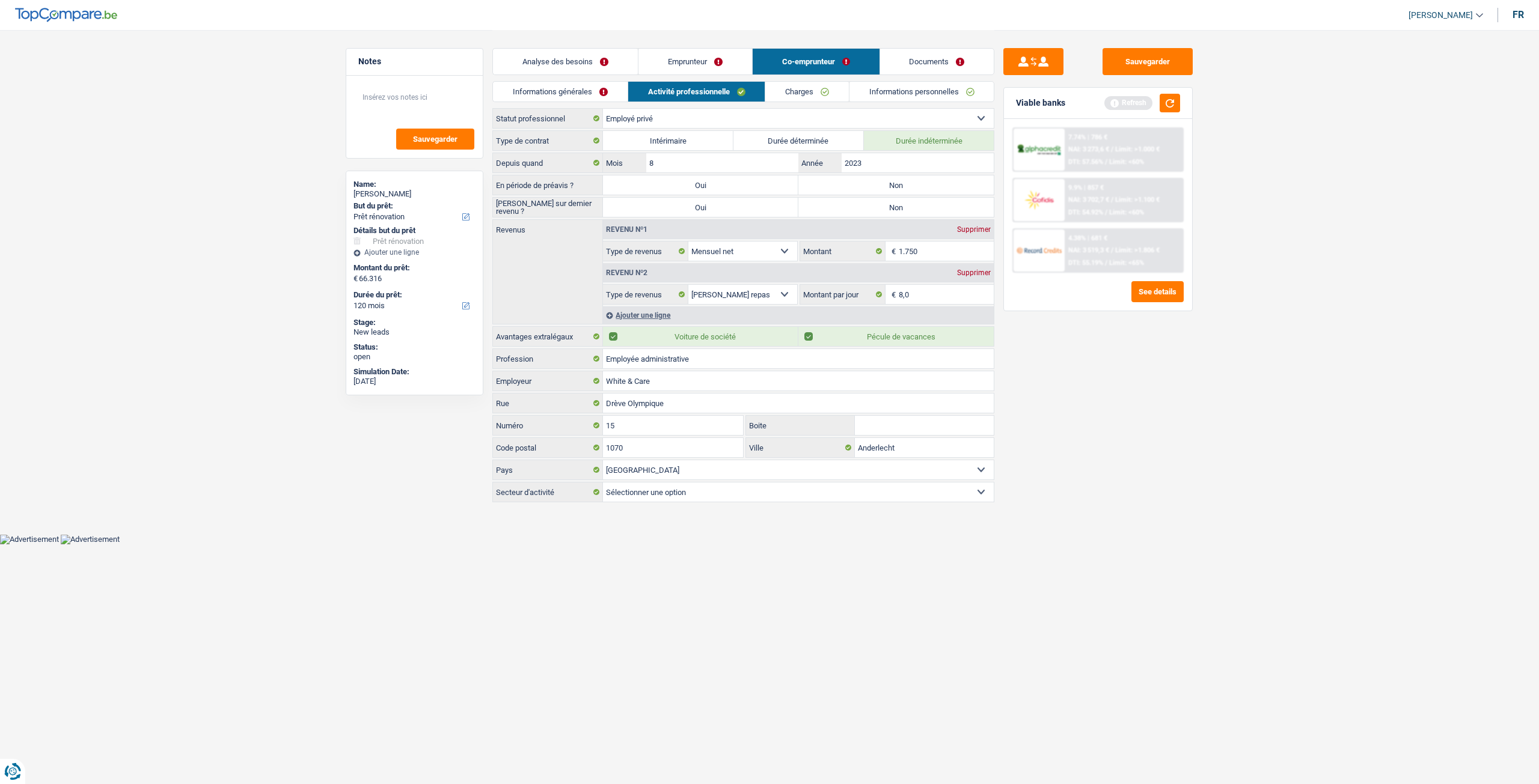
click at [876, 180] on label "Non" at bounding box center [895, 185] width 195 height 19
click at [876, 180] on input "Non" at bounding box center [895, 185] width 195 height 19
click at [877, 201] on label "Non" at bounding box center [895, 207] width 195 height 19
click at [877, 201] on input "Non" at bounding box center [895, 207] width 195 height 19
click at [891, 165] on input "2023" at bounding box center [917, 163] width 152 height 19
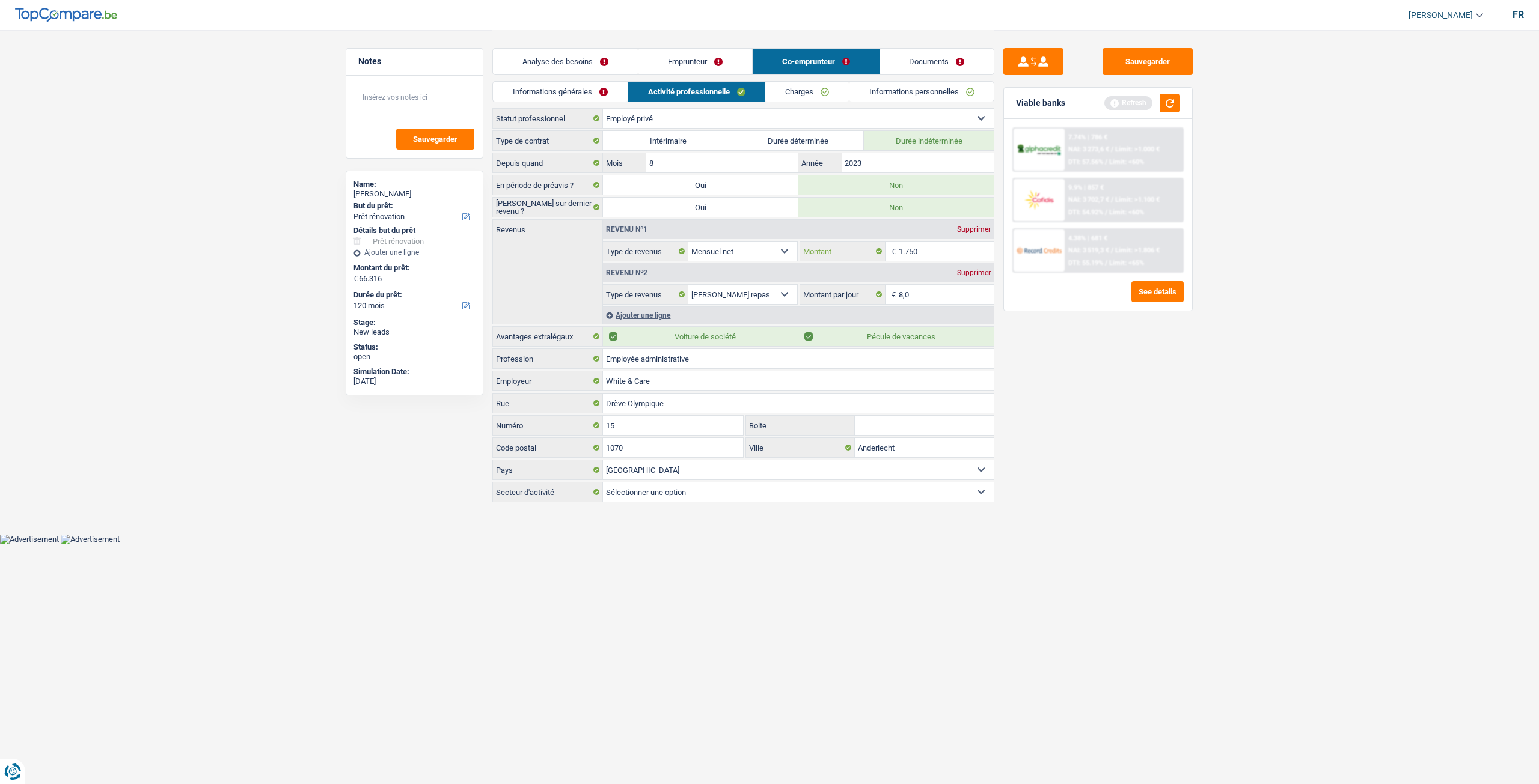
click at [928, 251] on input "1.750" at bounding box center [946, 251] width 96 height 19
click at [802, 93] on link "Charges" at bounding box center [806, 91] width 83 height 20
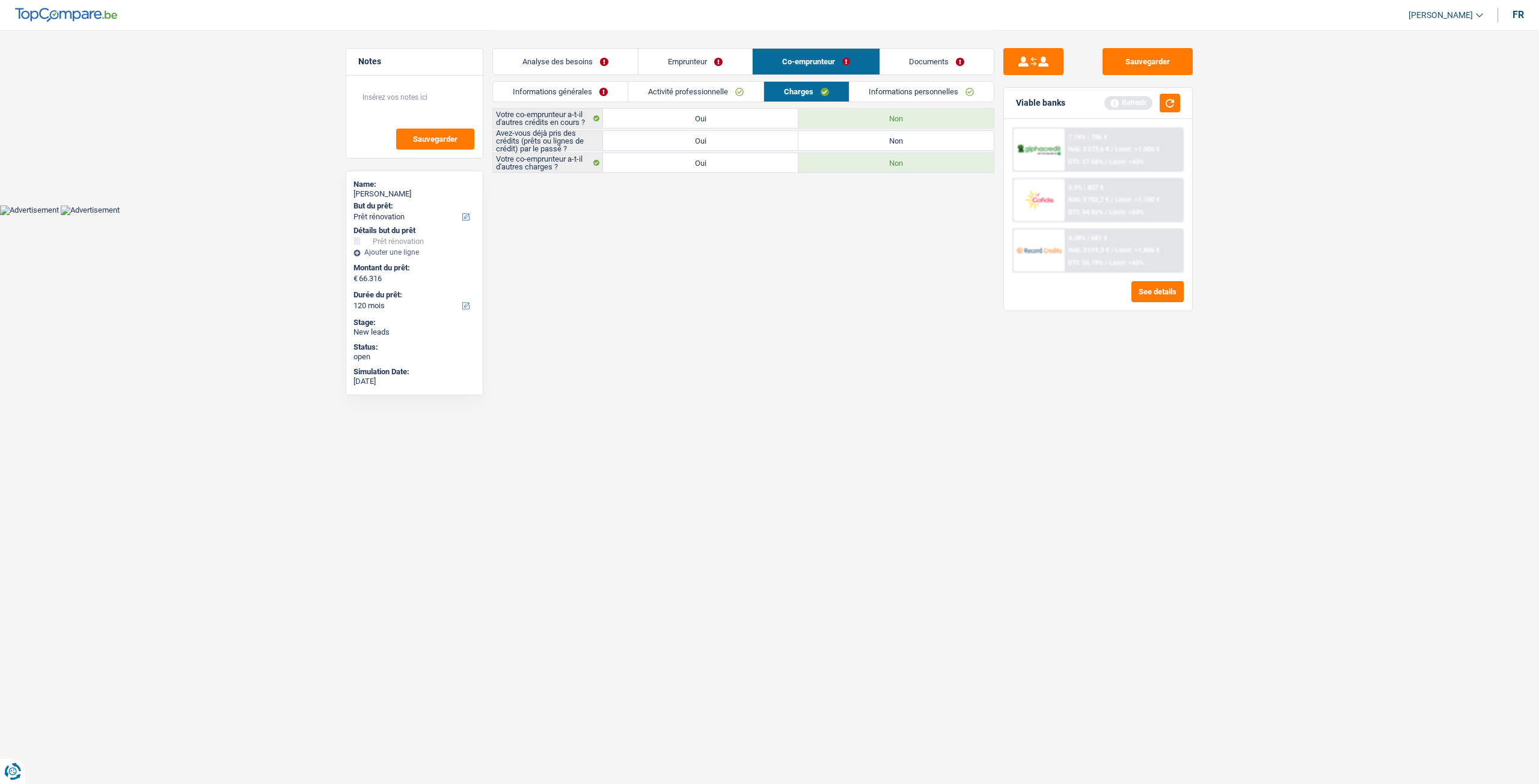
click at [730, 143] on label "Oui" at bounding box center [700, 141] width 195 height 19
click at [730, 143] on input "Oui" at bounding box center [700, 141] width 195 height 19
click at [890, 97] on link "Informations personnelles" at bounding box center [921, 91] width 145 height 20
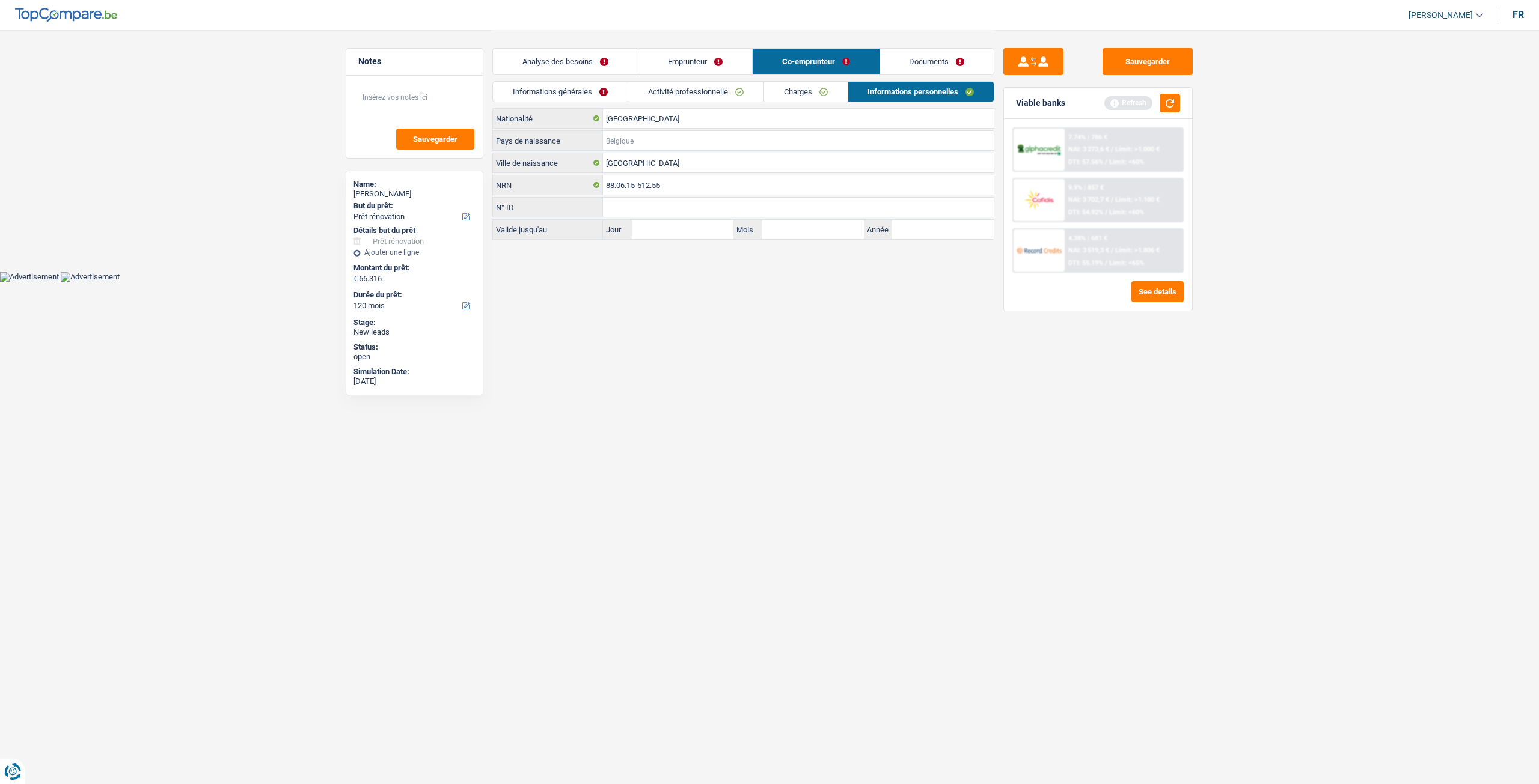
click at [679, 134] on input "Pays de naissance" at bounding box center [798, 141] width 391 height 19
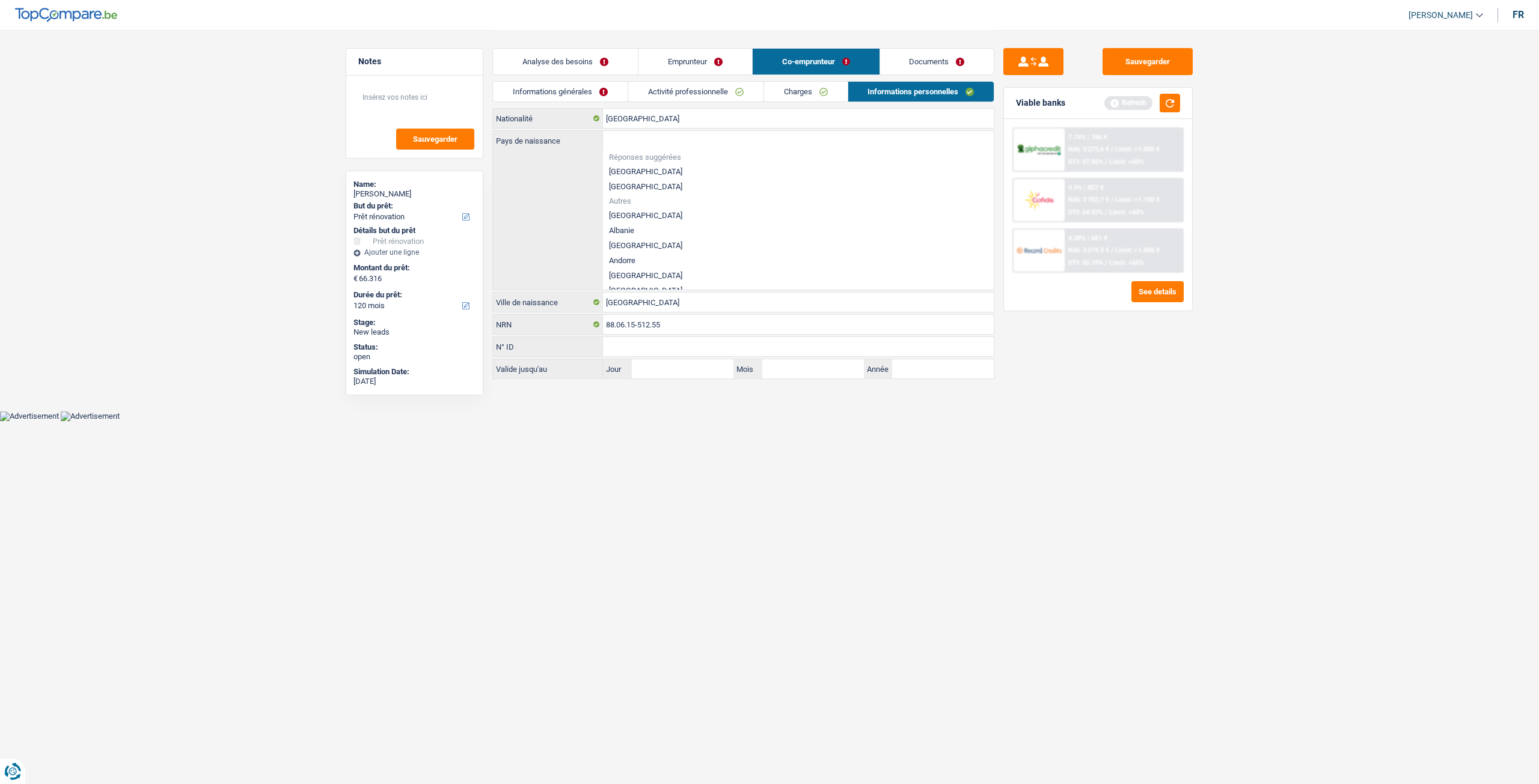
click at [648, 168] on li "[GEOGRAPHIC_DATA]" at bounding box center [798, 171] width 391 height 15
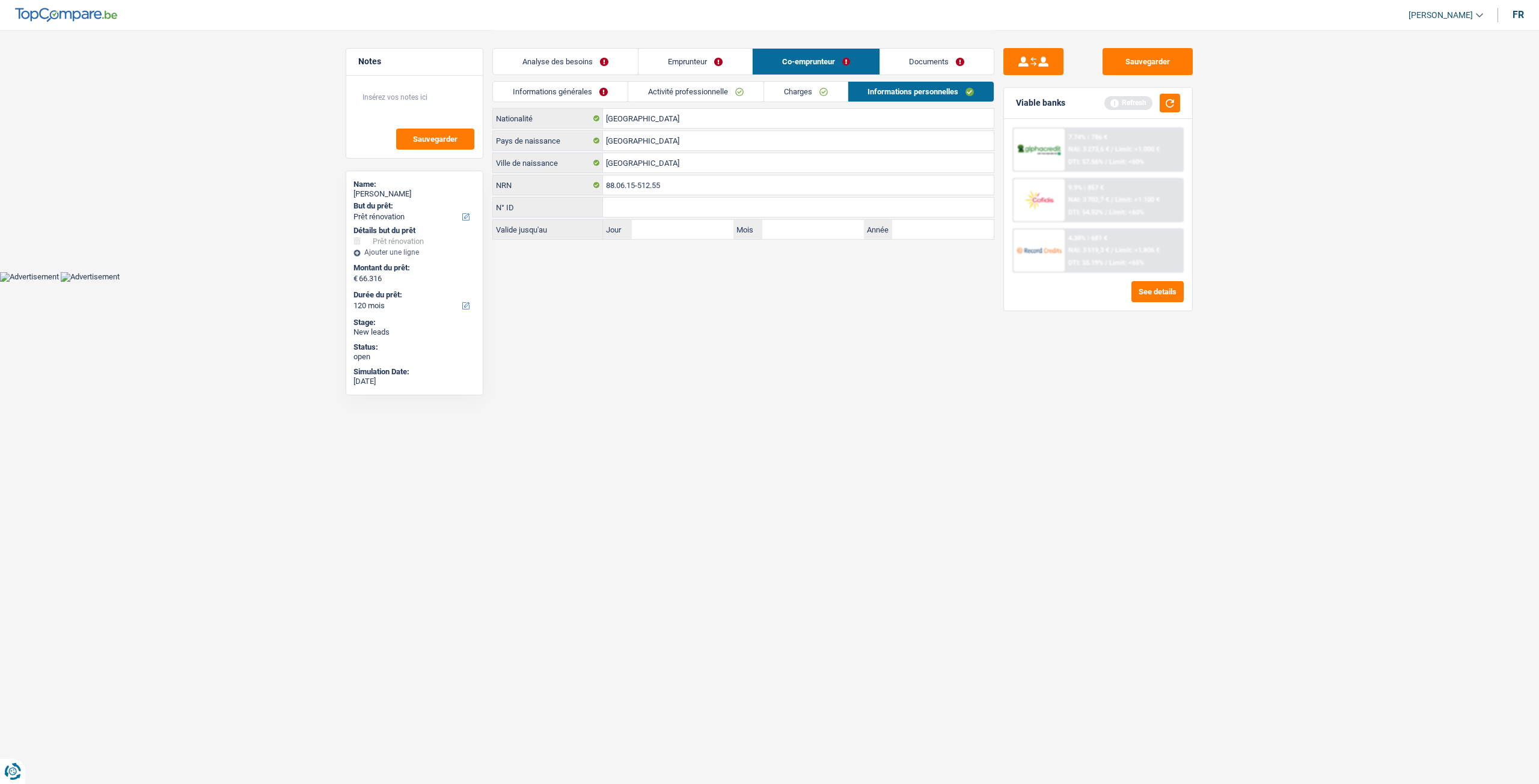
click at [692, 65] on link "Emprunteur" at bounding box center [695, 61] width 114 height 26
click at [570, 100] on link "Informations générales" at bounding box center [560, 91] width 135 height 20
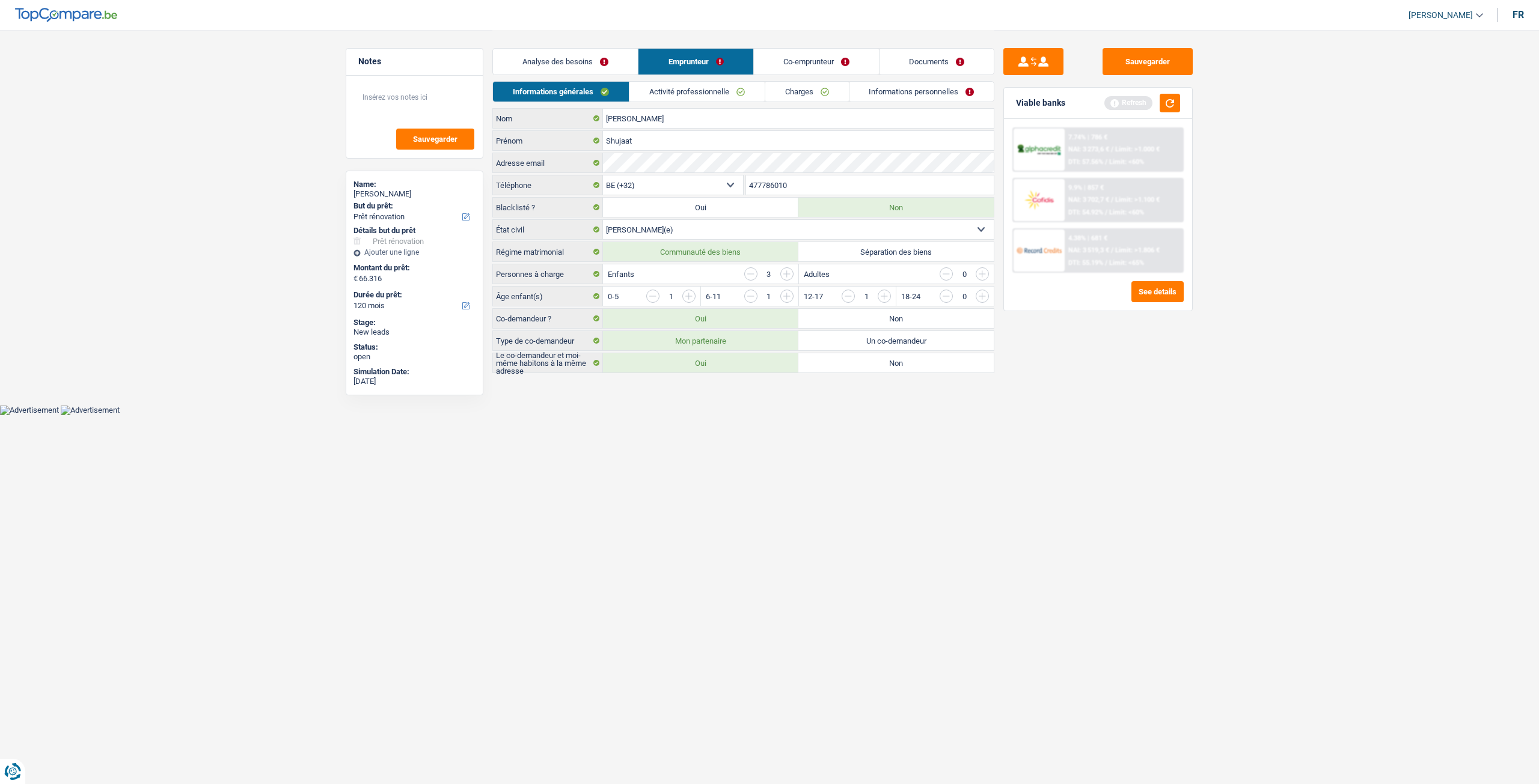
click at [593, 54] on link "Analyse des besoins" at bounding box center [565, 61] width 145 height 26
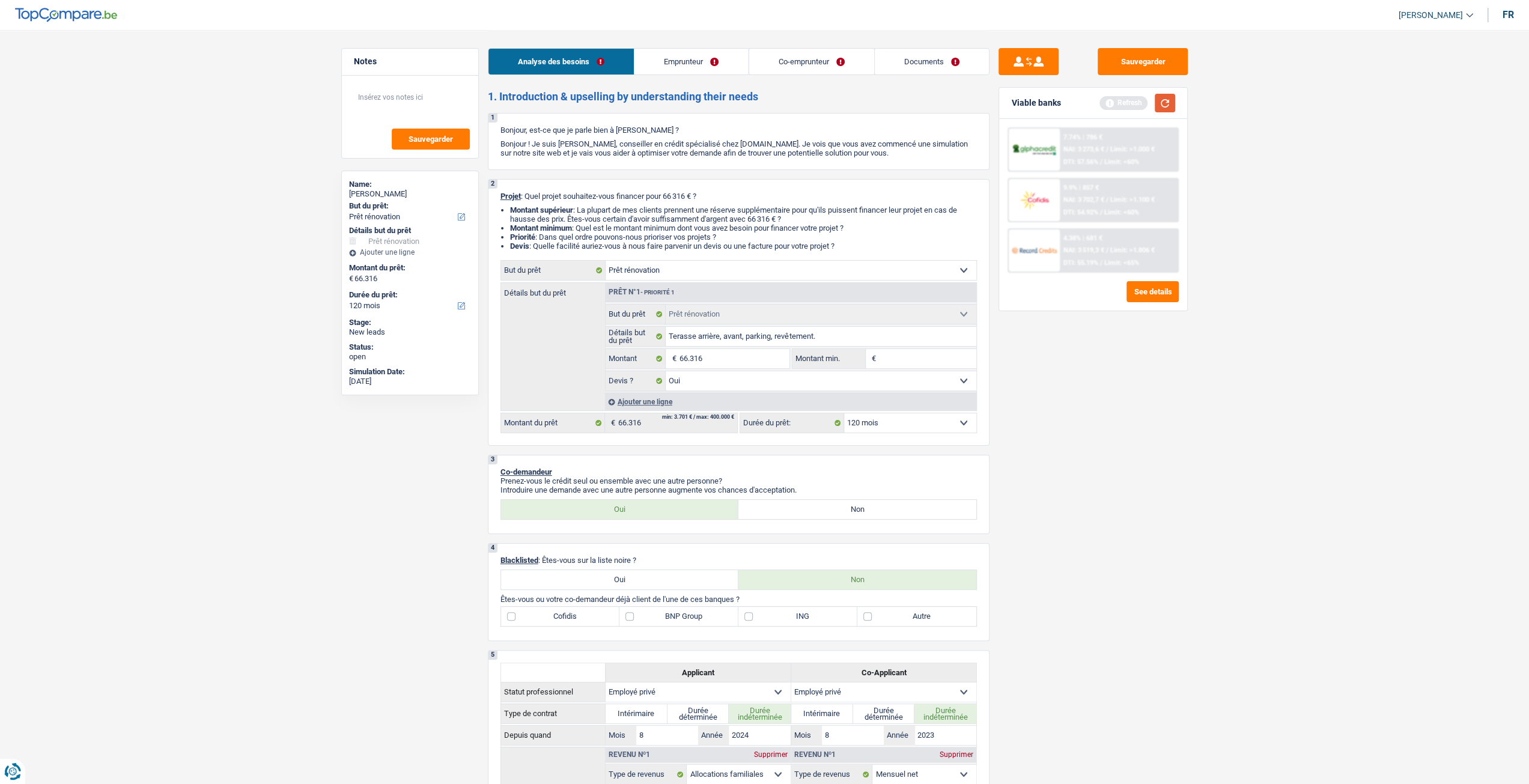
click at [1172, 100] on button "button" at bounding box center [1164, 102] width 20 height 18
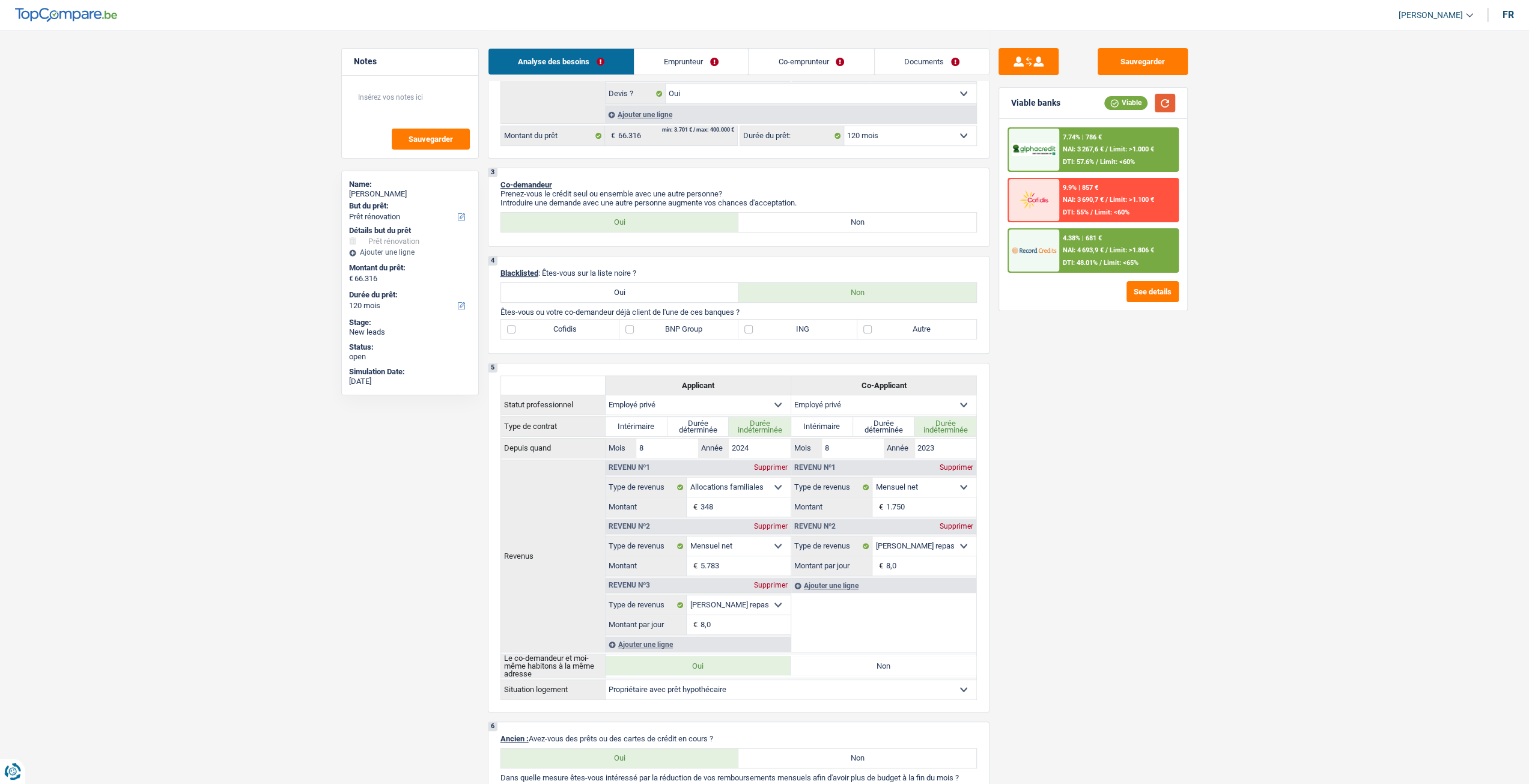
scroll to position [47, 0]
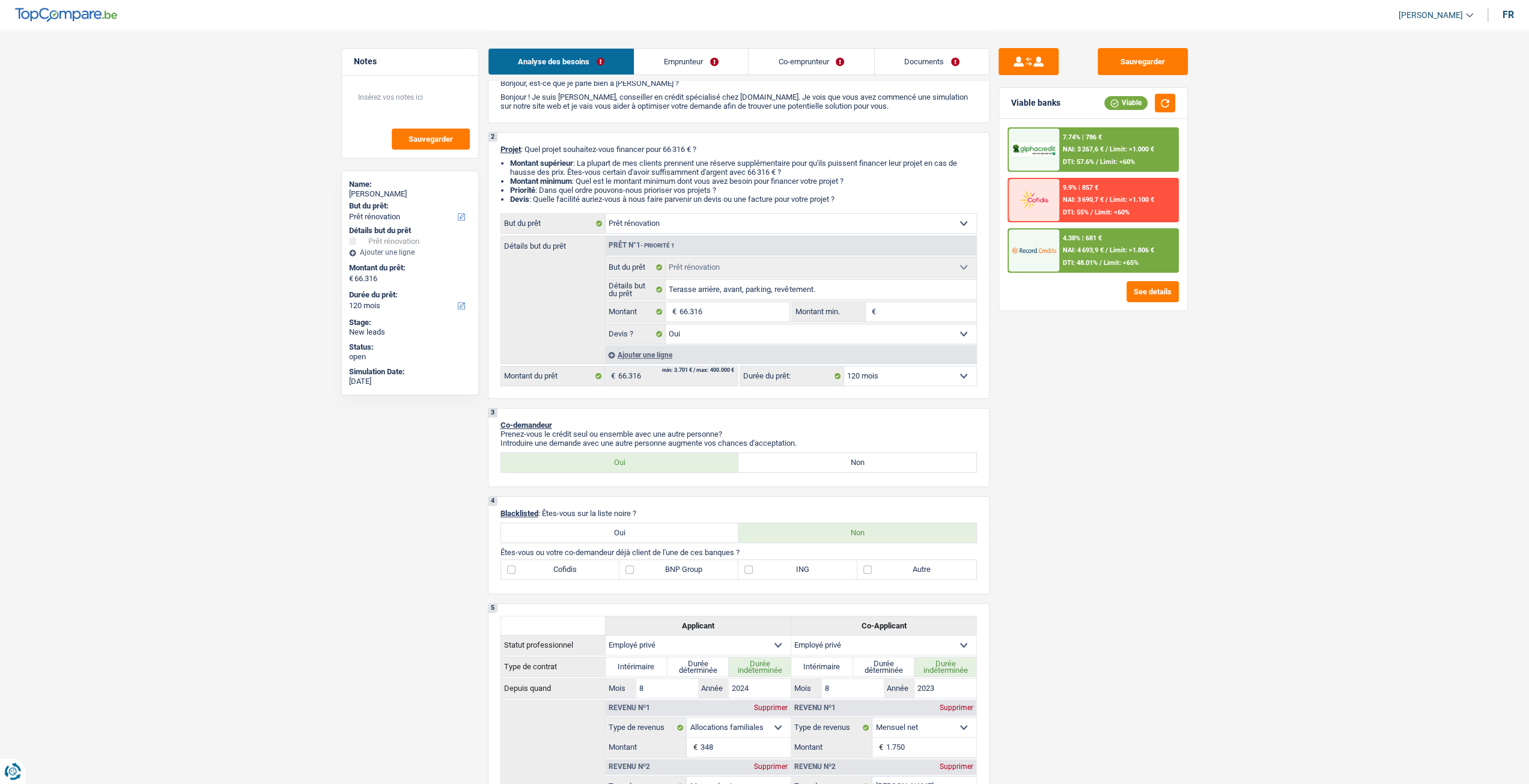
click at [924, 317] on input "Montant min." at bounding box center [928, 312] width 98 height 19
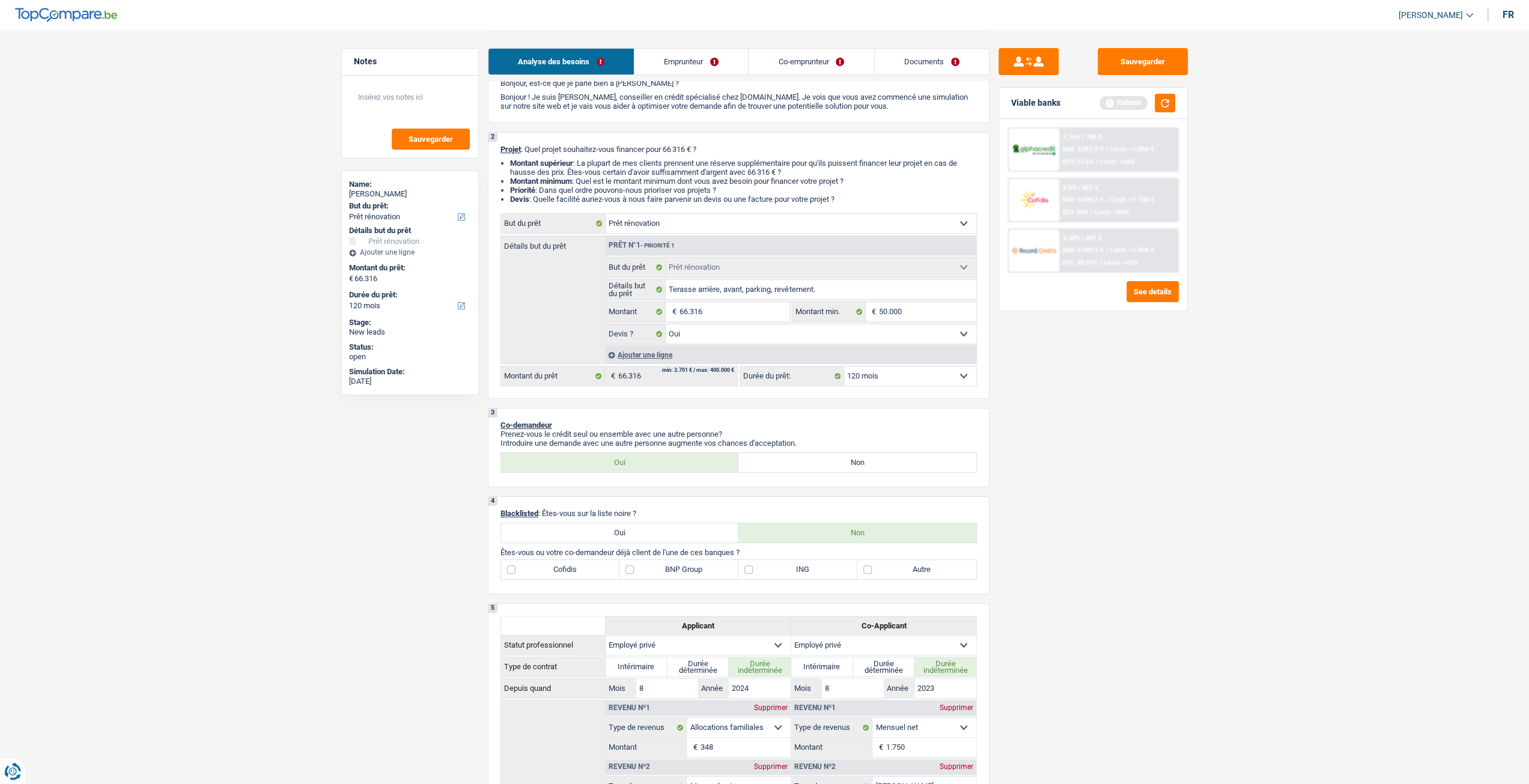
click at [1049, 387] on div "Sauvegarder Viable banks Refresh 7.74% | 786 € NAI: 3 267,6 € / Limit: >1.000 €…" at bounding box center [1093, 406] width 208 height 717
click at [1166, 95] on button "button" at bounding box center [1164, 102] width 20 height 18
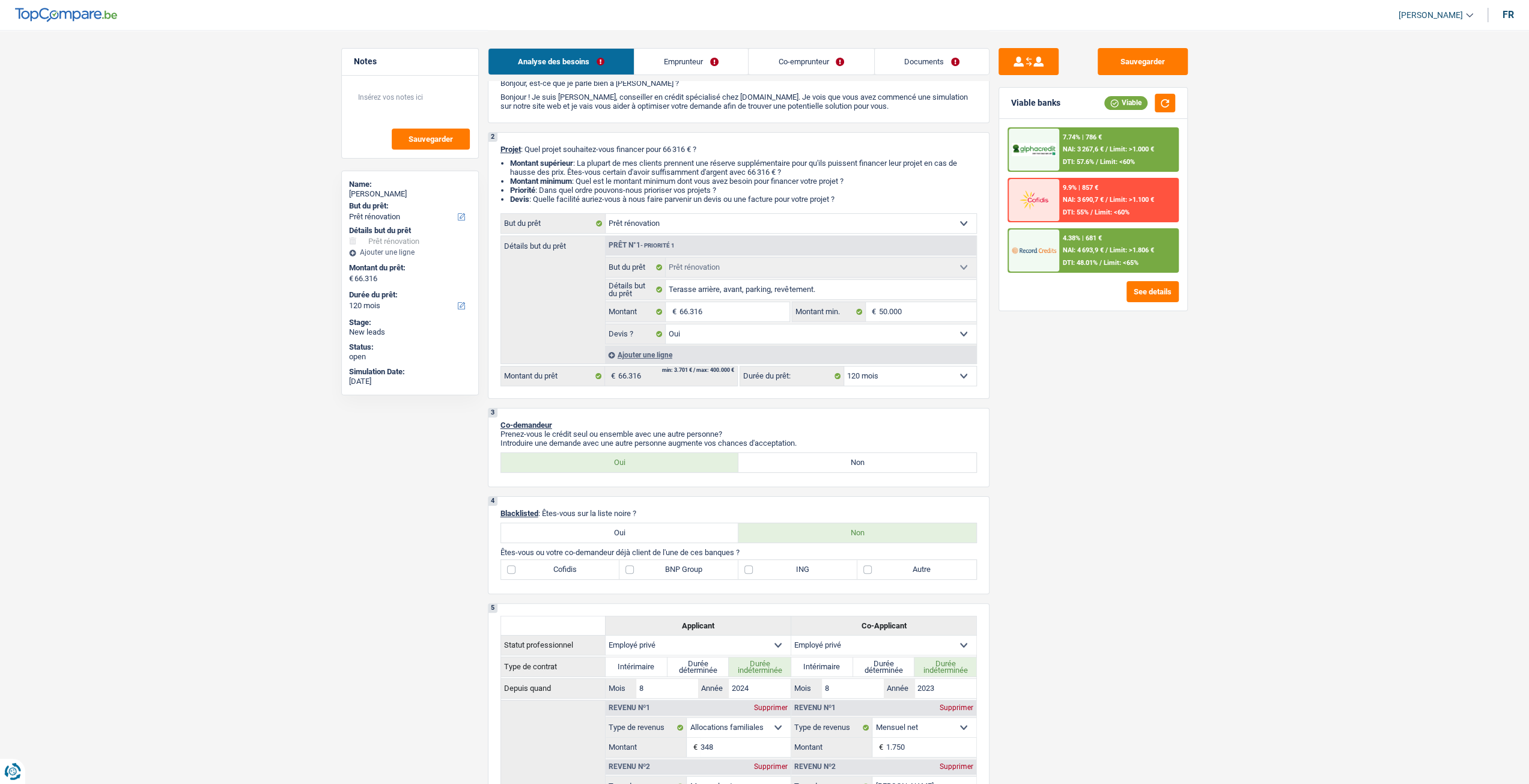
click at [1090, 253] on span "NAI: 4 693,9 €" at bounding box center [1083, 250] width 41 height 8
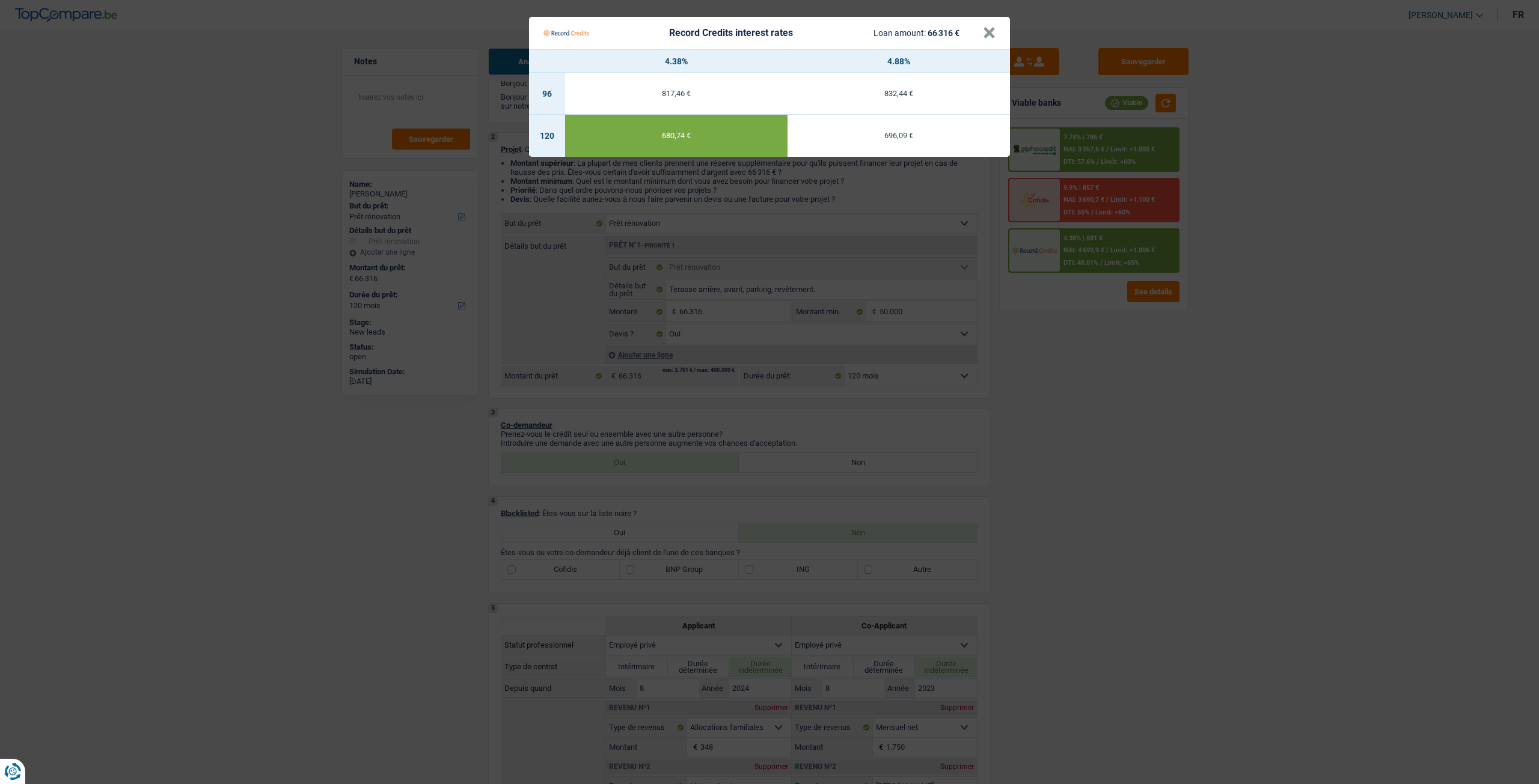
click at [1081, 404] on Credits "Record Credits interest rates Loan amount: 66 316 € × 4.38% 4.88% 96 817,46 € 8…" at bounding box center [769, 392] width 1539 height 784
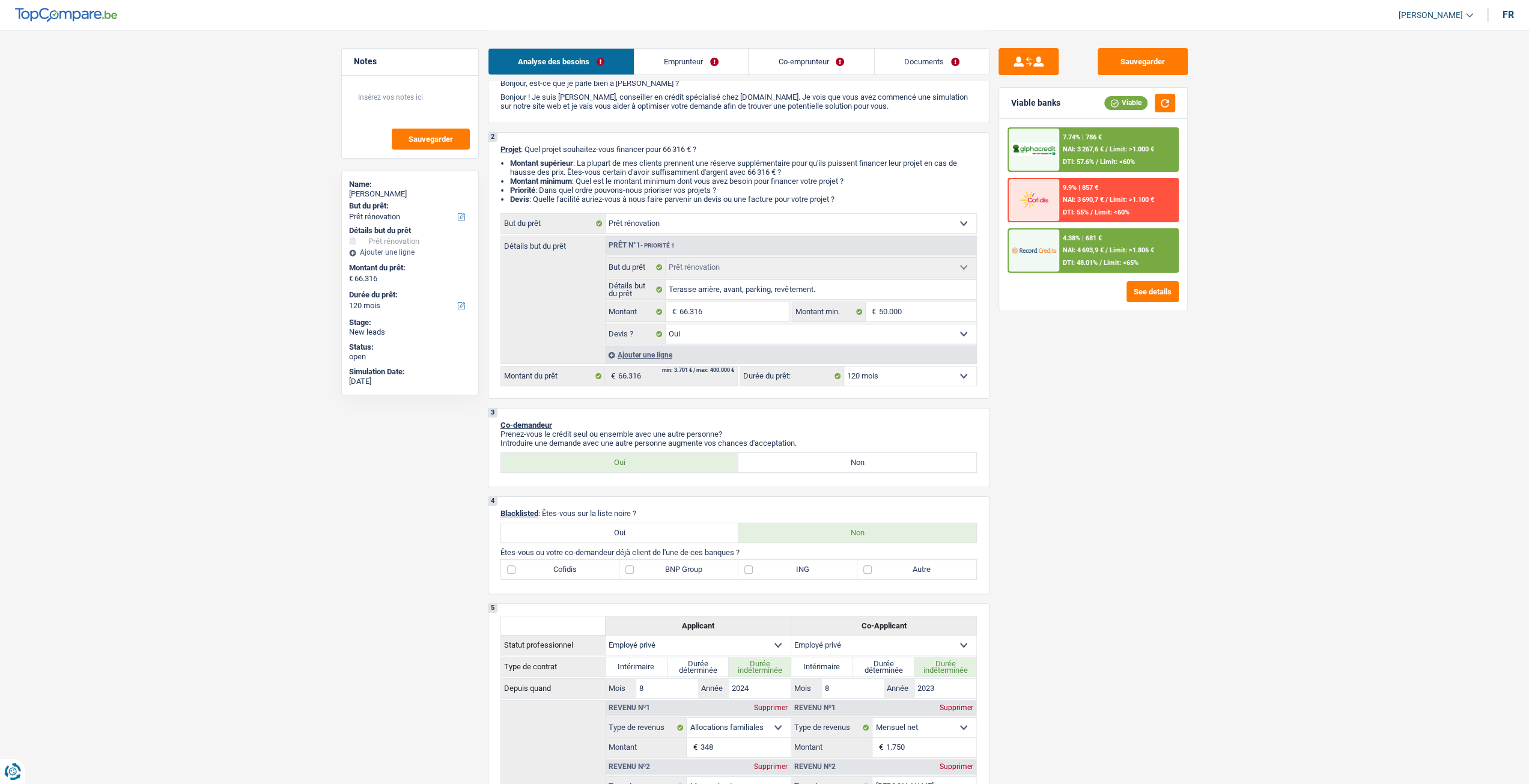
click at [1115, 132] on div "7.74% | 786 € NAI: 3 267,6 € / Limit: >1.000 € DTI: 57.6% / Limit: <60%" at bounding box center [1118, 149] width 119 height 42
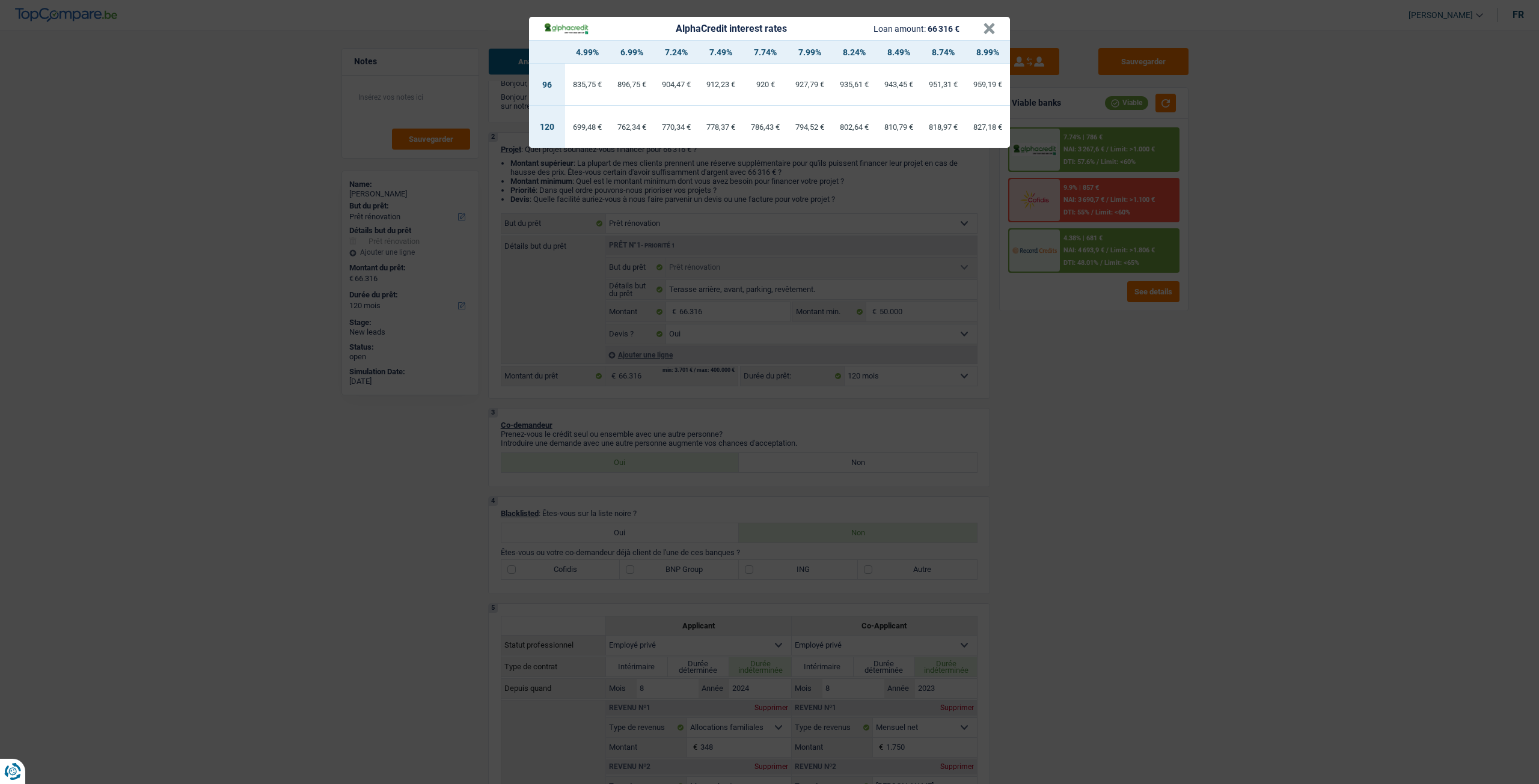
click at [1097, 428] on div "AlphaCredit interest rates Loan amount: 66 316 € × 4.99% 6.99% 7.24% 7.49% 7.74…" at bounding box center [769, 392] width 1539 height 784
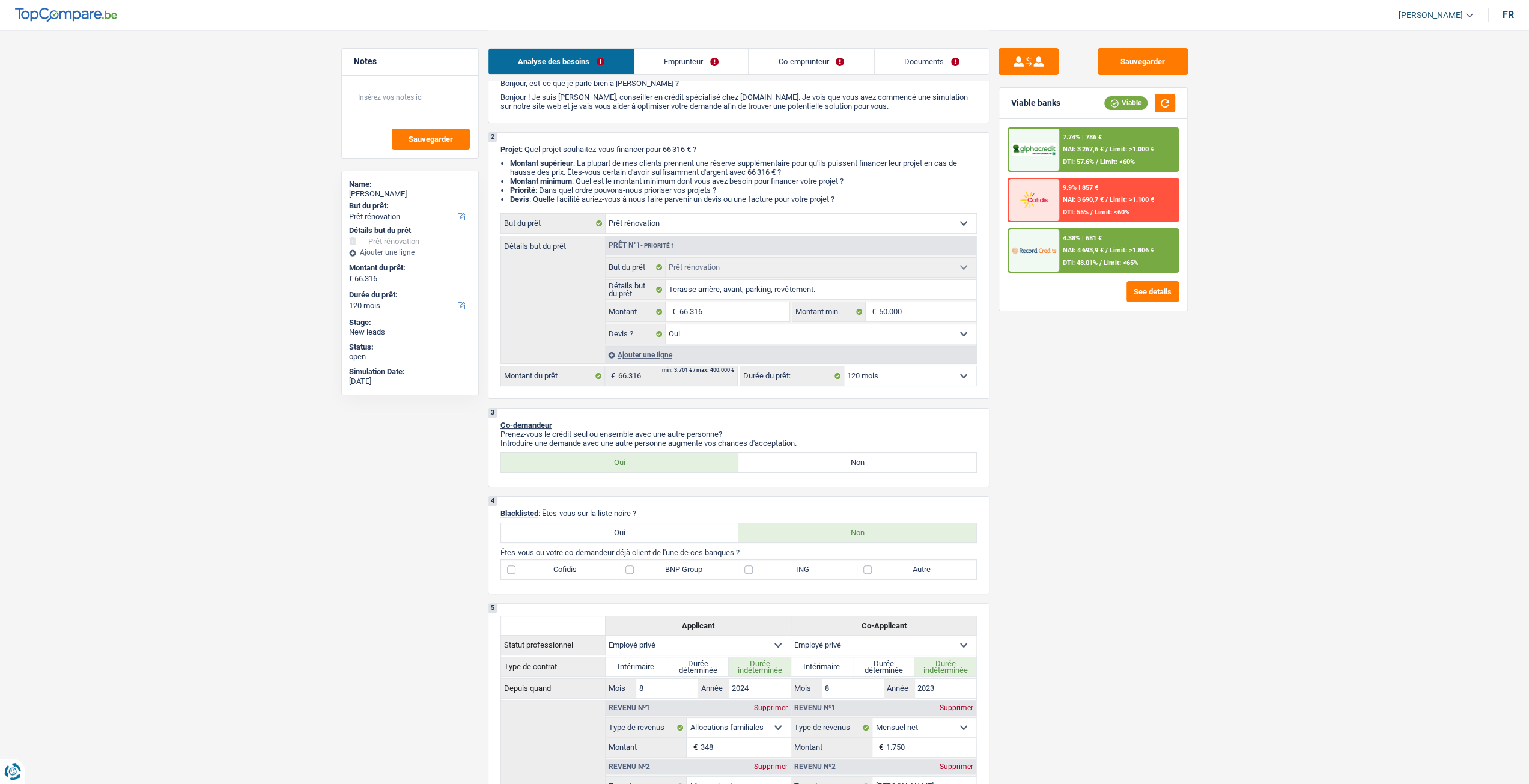
click at [1093, 248] on span "NAI: 4 693,9 €" at bounding box center [1083, 250] width 41 height 8
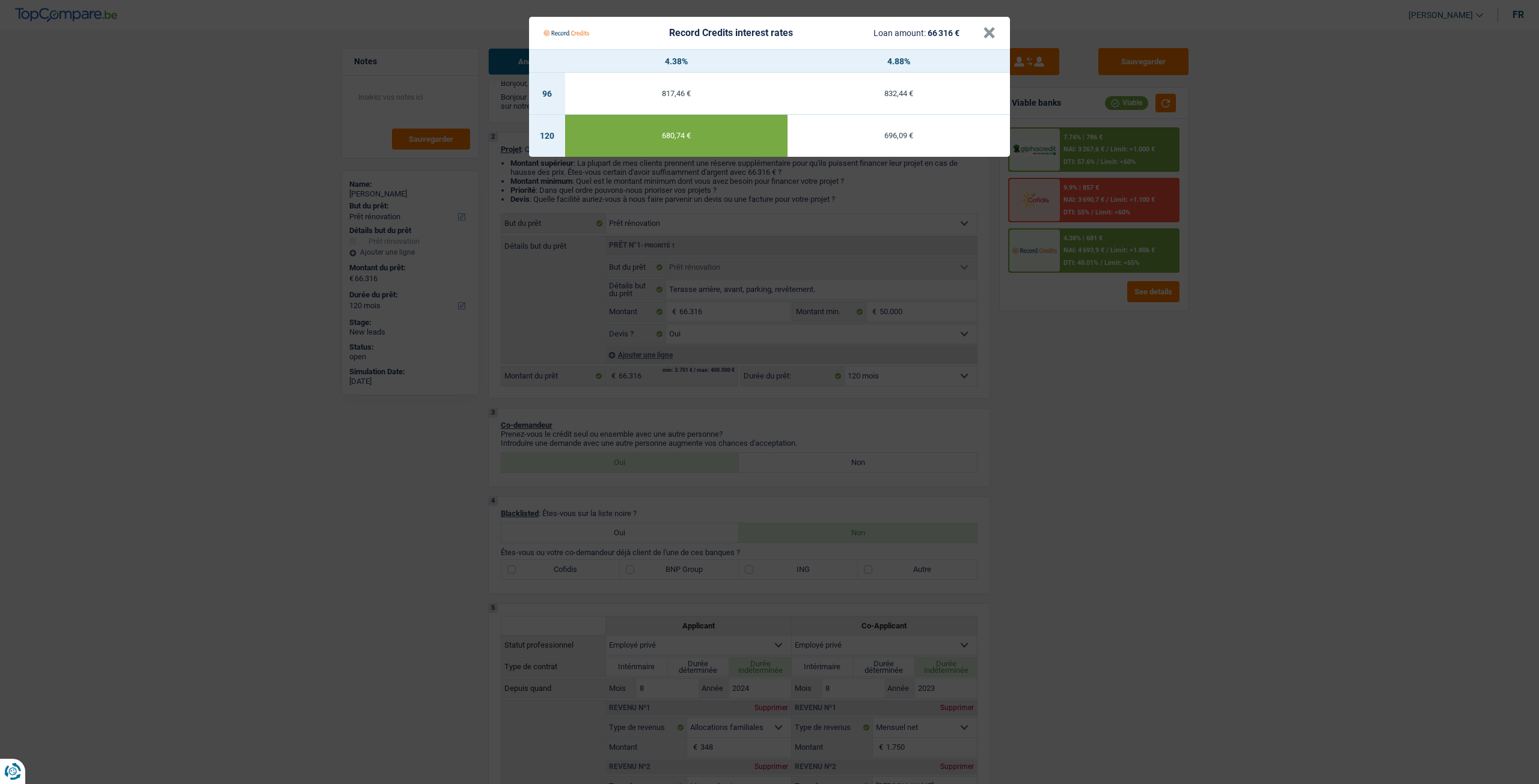
click at [1058, 357] on Credits "Record Credits interest rates Loan amount: 66 316 € × 4.38% 4.88% 96 817,46 € 8…" at bounding box center [769, 392] width 1539 height 784
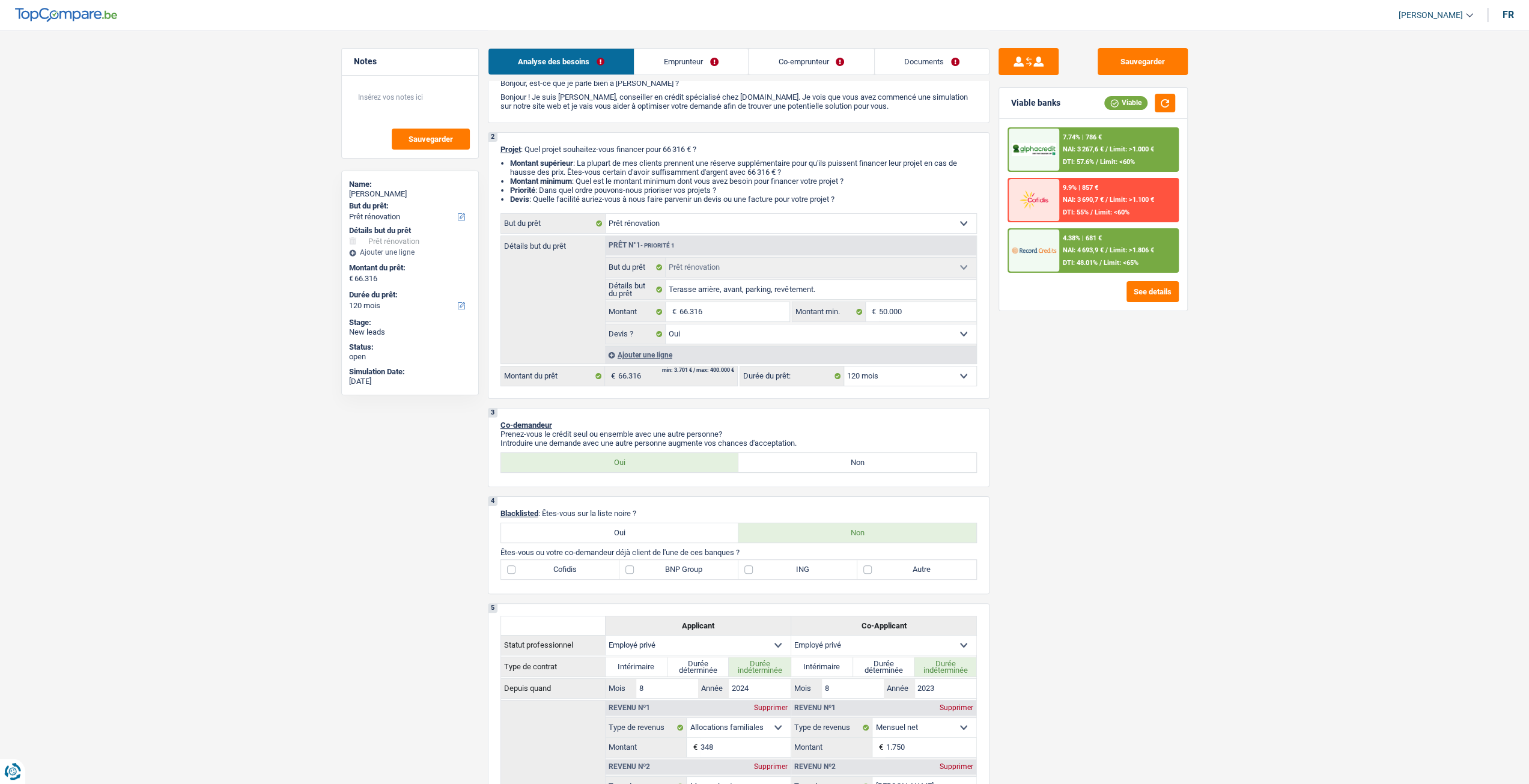
click at [1135, 251] on span "Limit: >1.806 €" at bounding box center [1132, 250] width 44 height 8
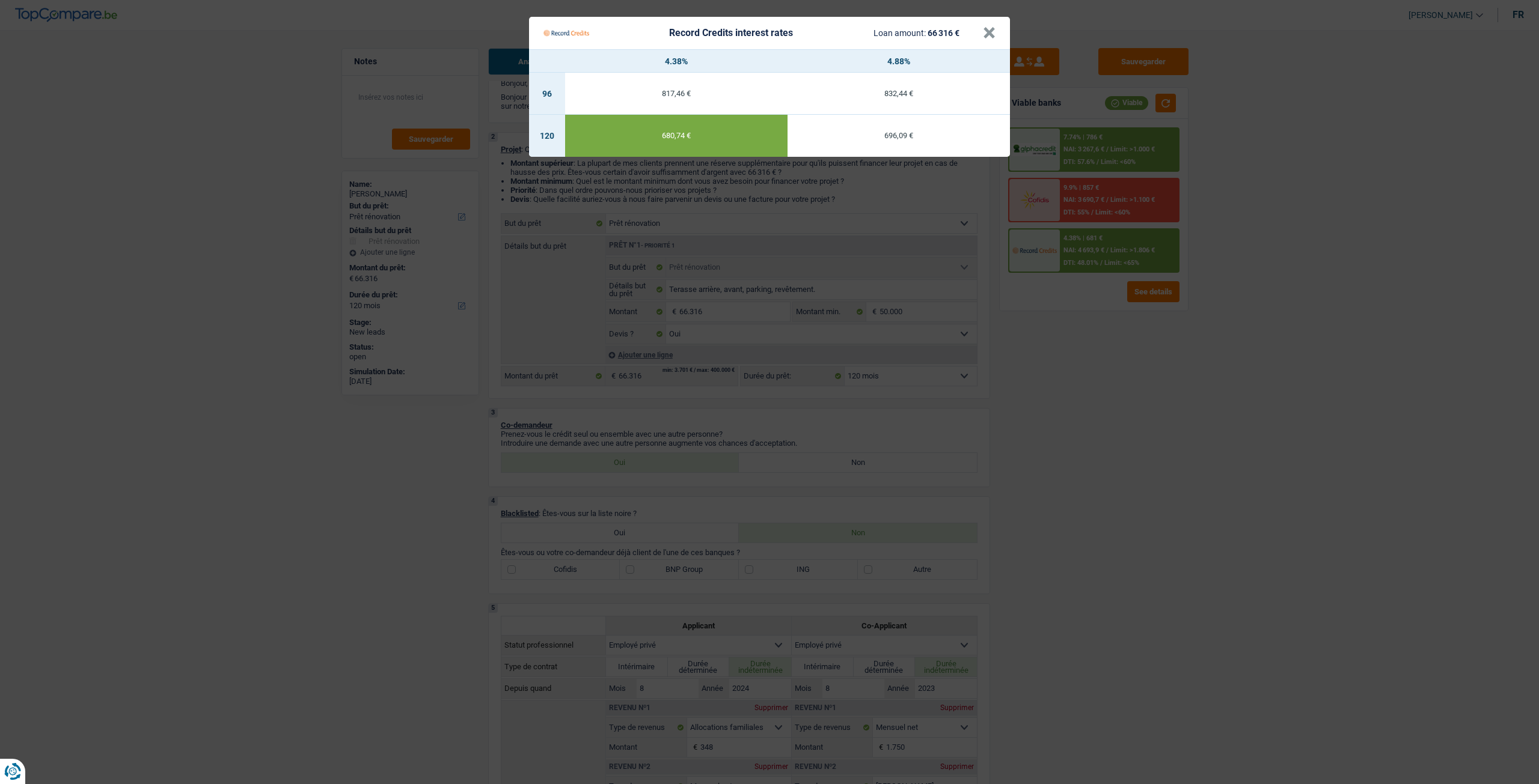
click at [1090, 151] on Credits "Record Credits interest rates Loan amount: 66 316 € × 4.38% 4.88% 96 817,46 € 8…" at bounding box center [769, 392] width 1539 height 784
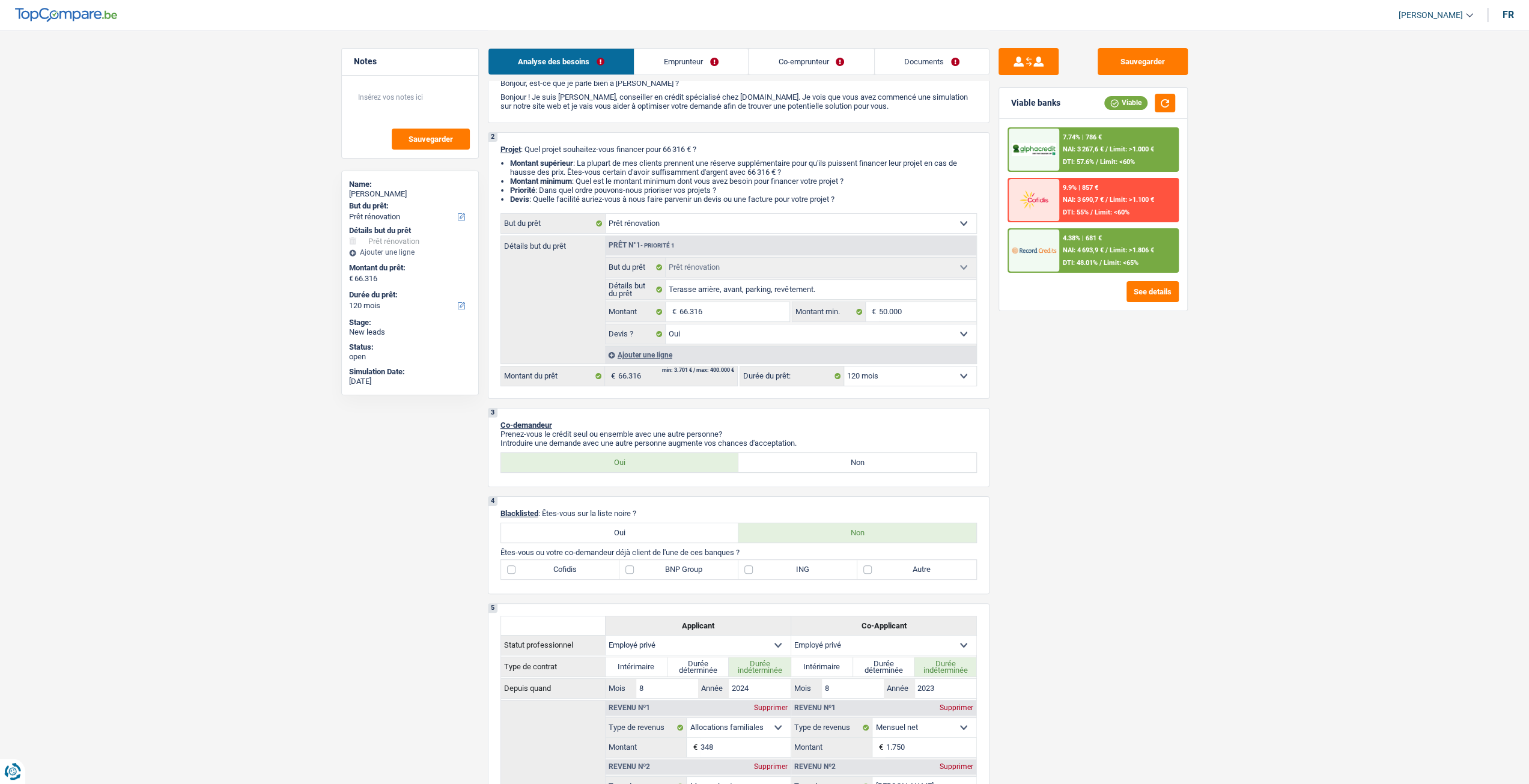
click at [1090, 151] on span "NAI: 3 267,6 €" at bounding box center [1083, 149] width 41 height 8
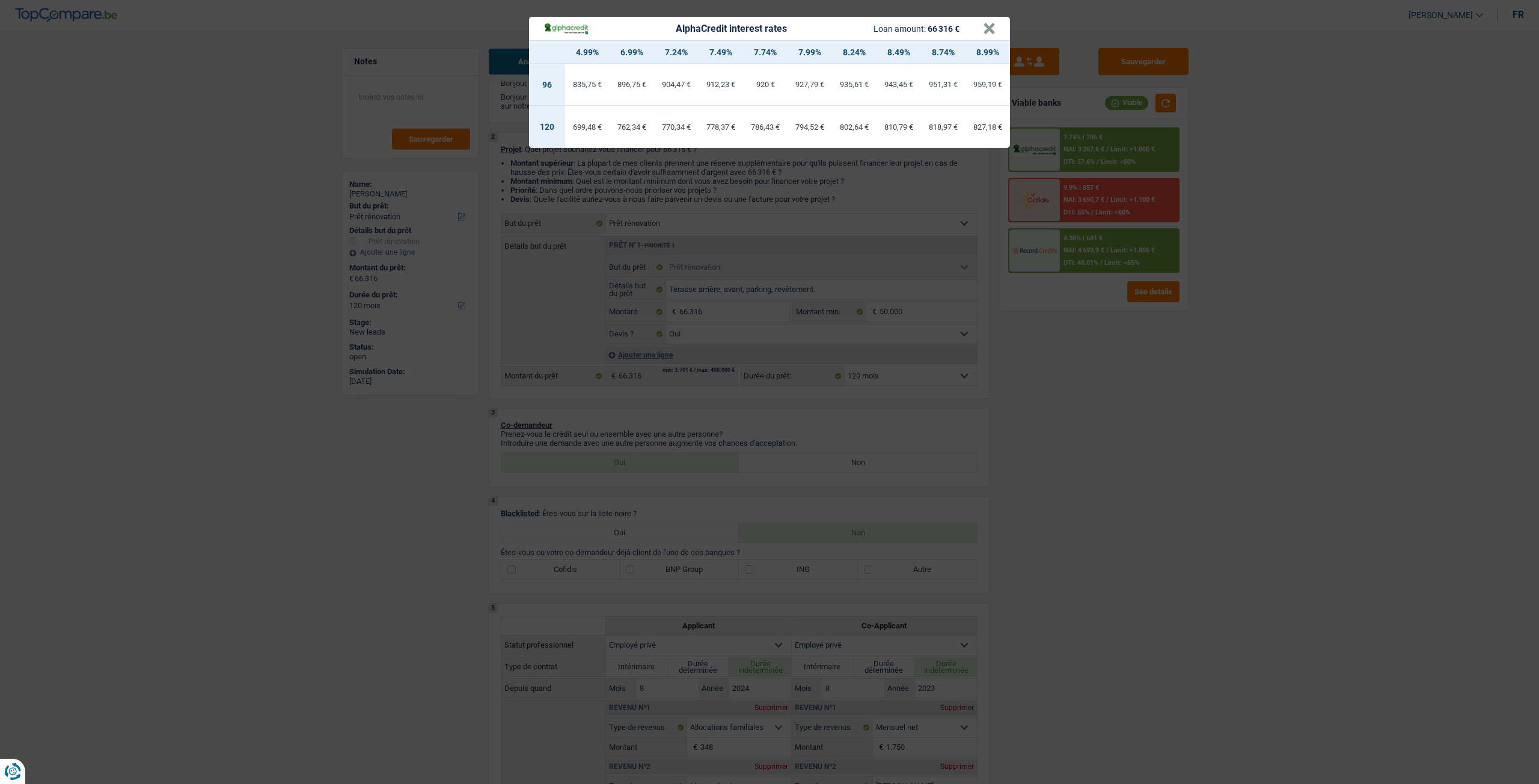
click at [1095, 370] on div "AlphaCredit interest rates Loan amount: 66 316 € × 4.99% 6.99% 7.24% 7.49% 7.74…" at bounding box center [769, 392] width 1539 height 784
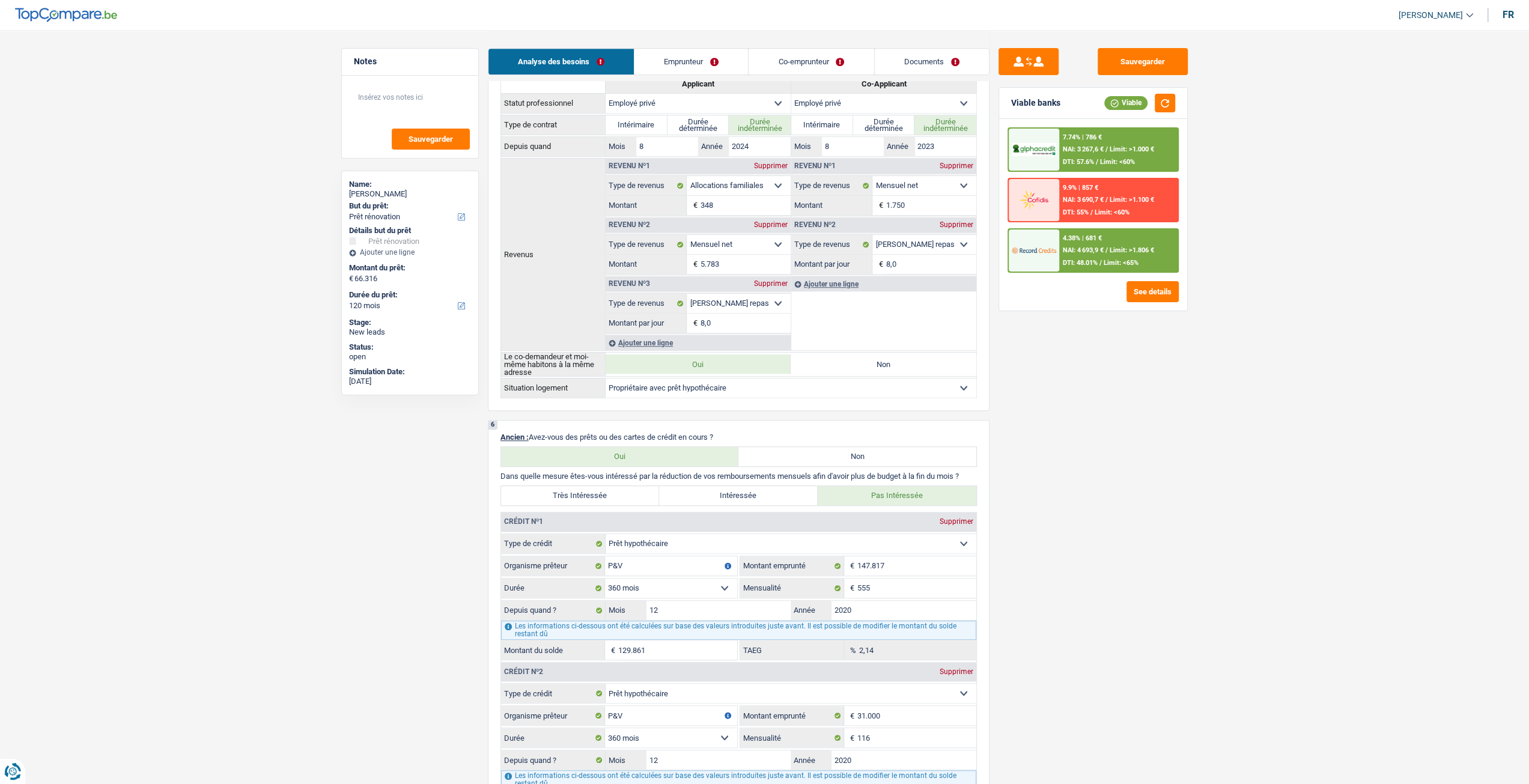
scroll to position [588, 0]
click at [1080, 261] on span "DTI: 48.01%" at bounding box center [1080, 262] width 34 height 8
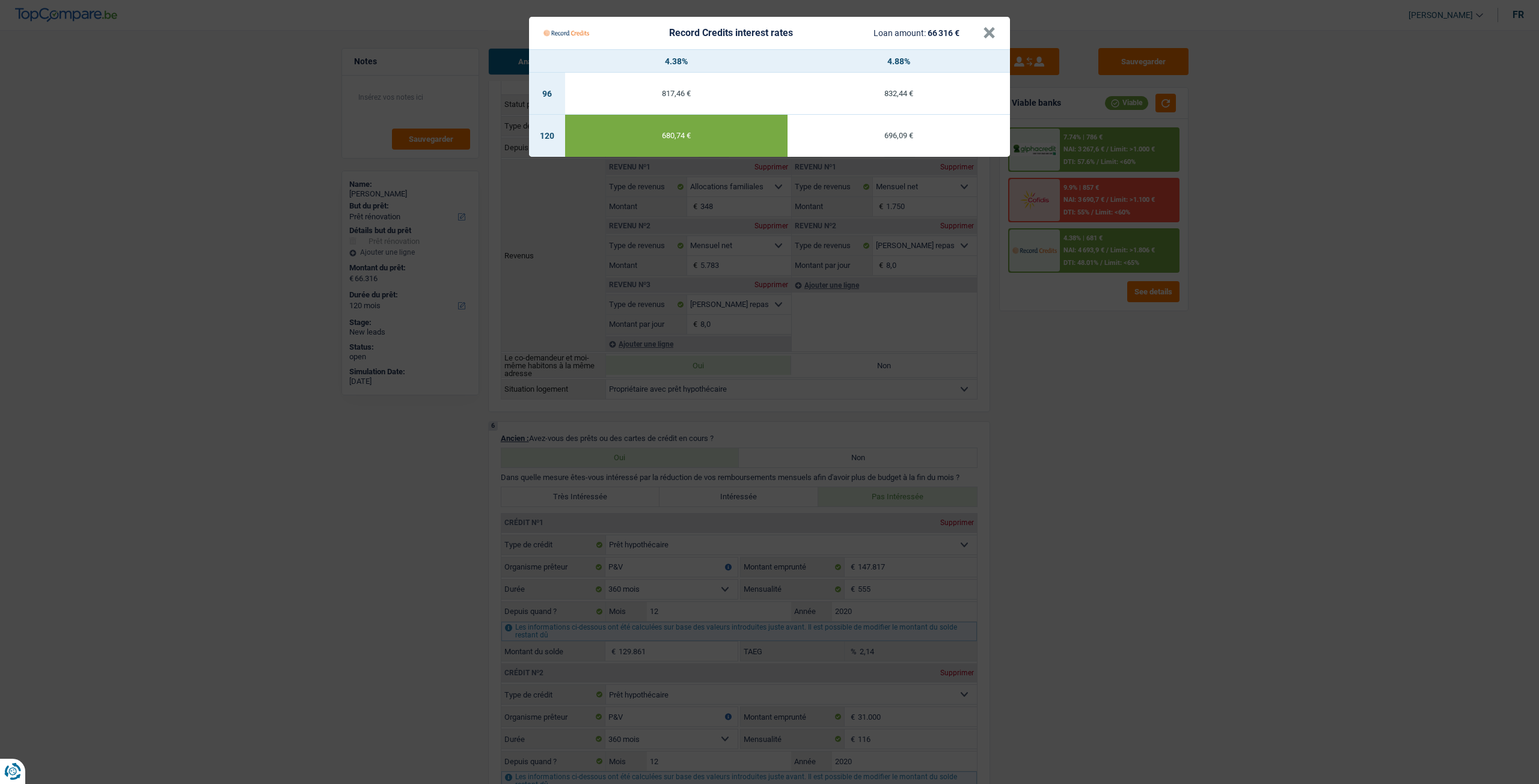
click at [1048, 396] on Credits "Record Credits interest rates Loan amount: 66 316 € × 4.38% 4.88% 96 817,46 € 8…" at bounding box center [769, 392] width 1539 height 784
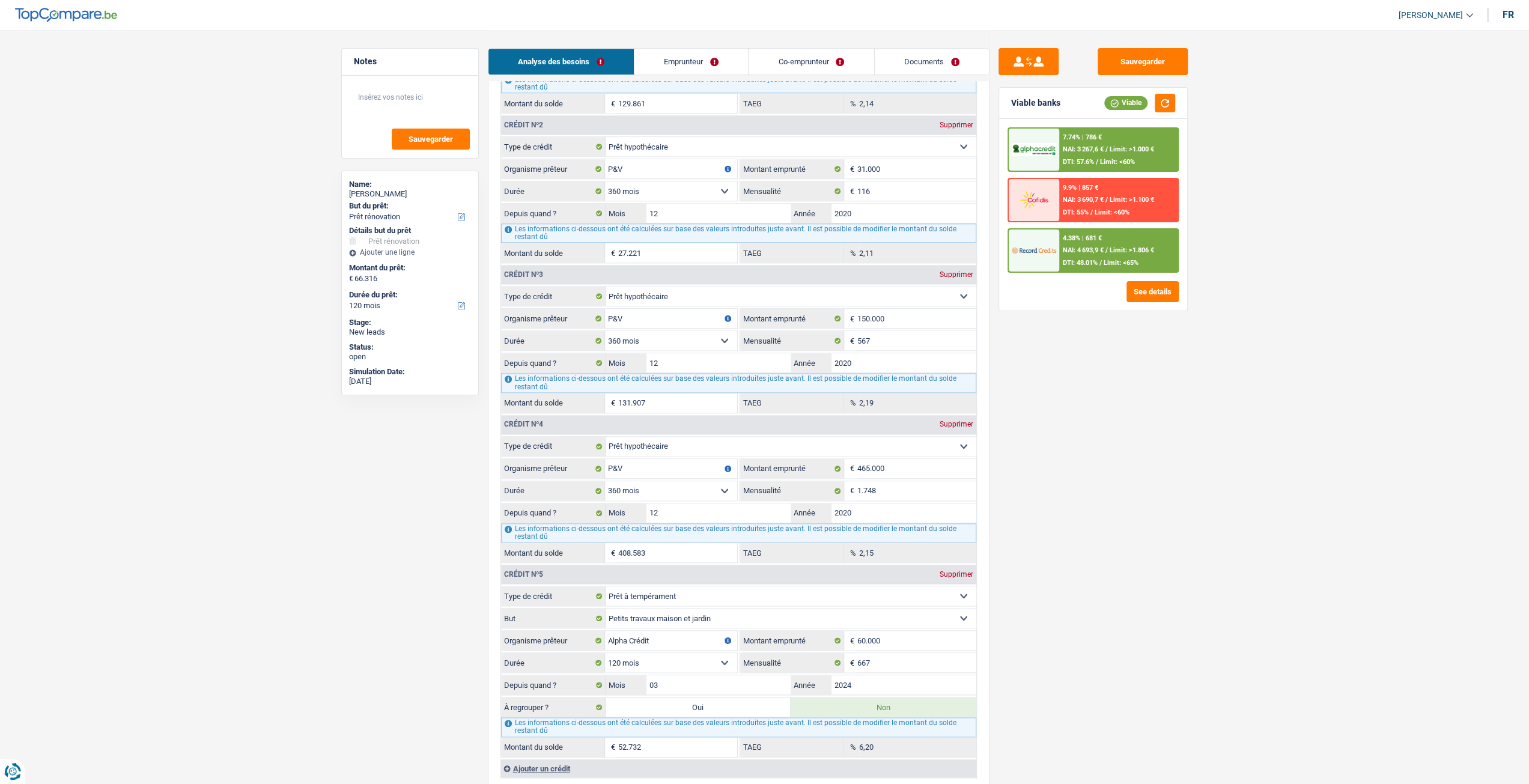
scroll to position [1188, 0]
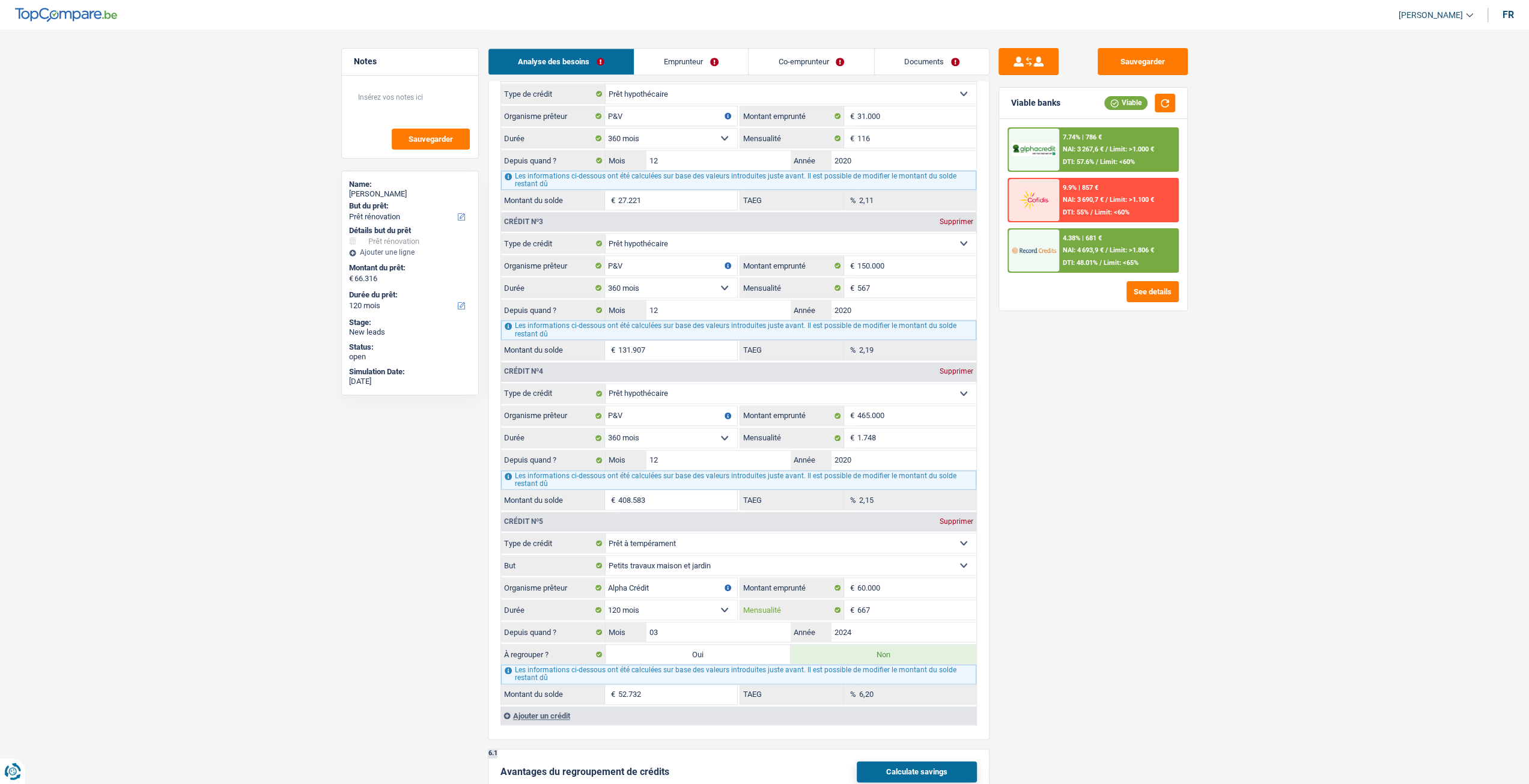
click at [889, 600] on input "667" at bounding box center [917, 610] width 119 height 19
click at [693, 644] on label "Oui" at bounding box center [699, 654] width 186 height 19
click at [693, 644] on input "Oui" at bounding box center [699, 654] width 186 height 19
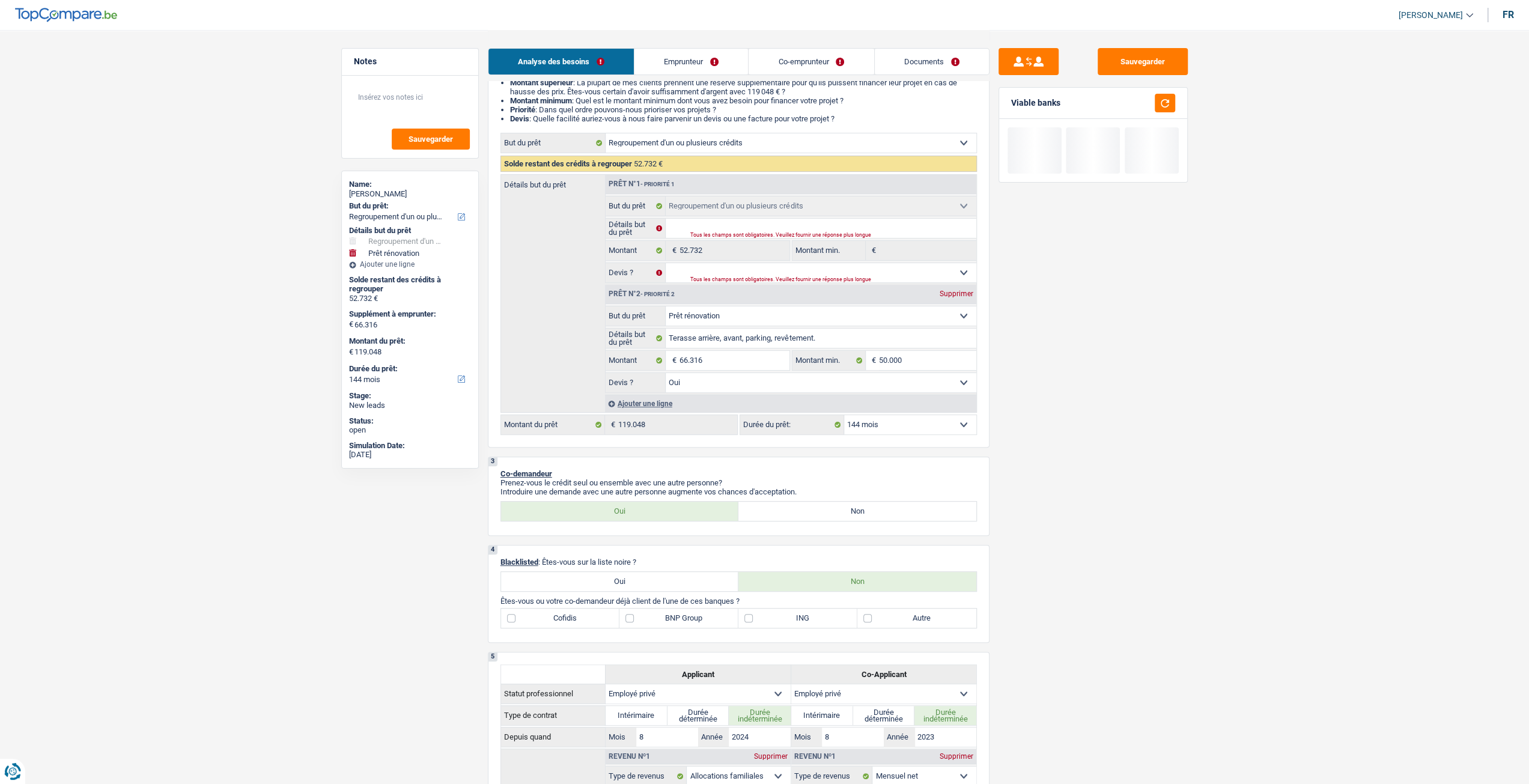
scroll to position [0, 0]
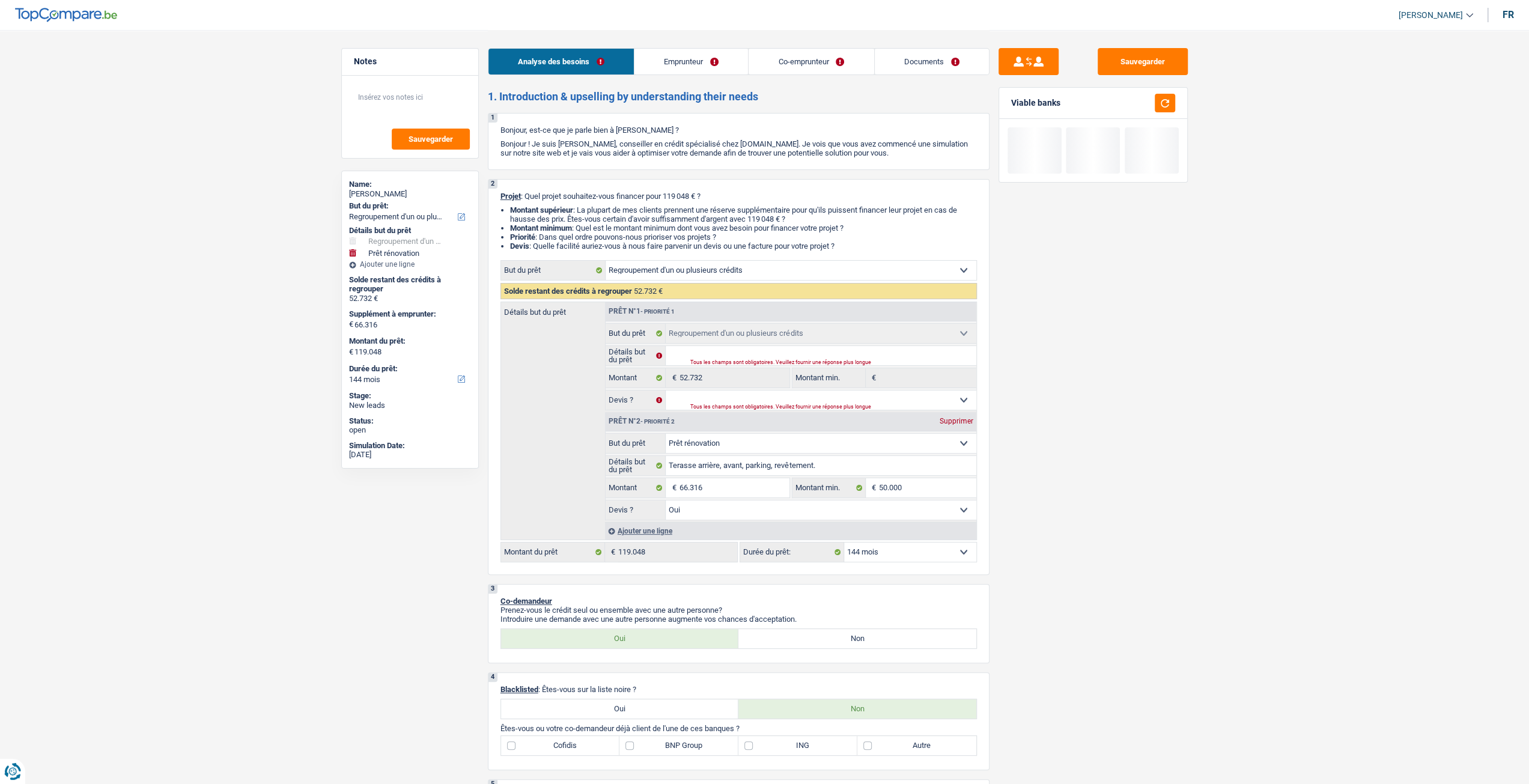
click at [938, 561] on select "12 mois 18 mois 24 mois 30 mois 36 mois 42 mois 48 mois 60 mois 72 mois 84 mois…" at bounding box center [911, 552] width 132 height 19
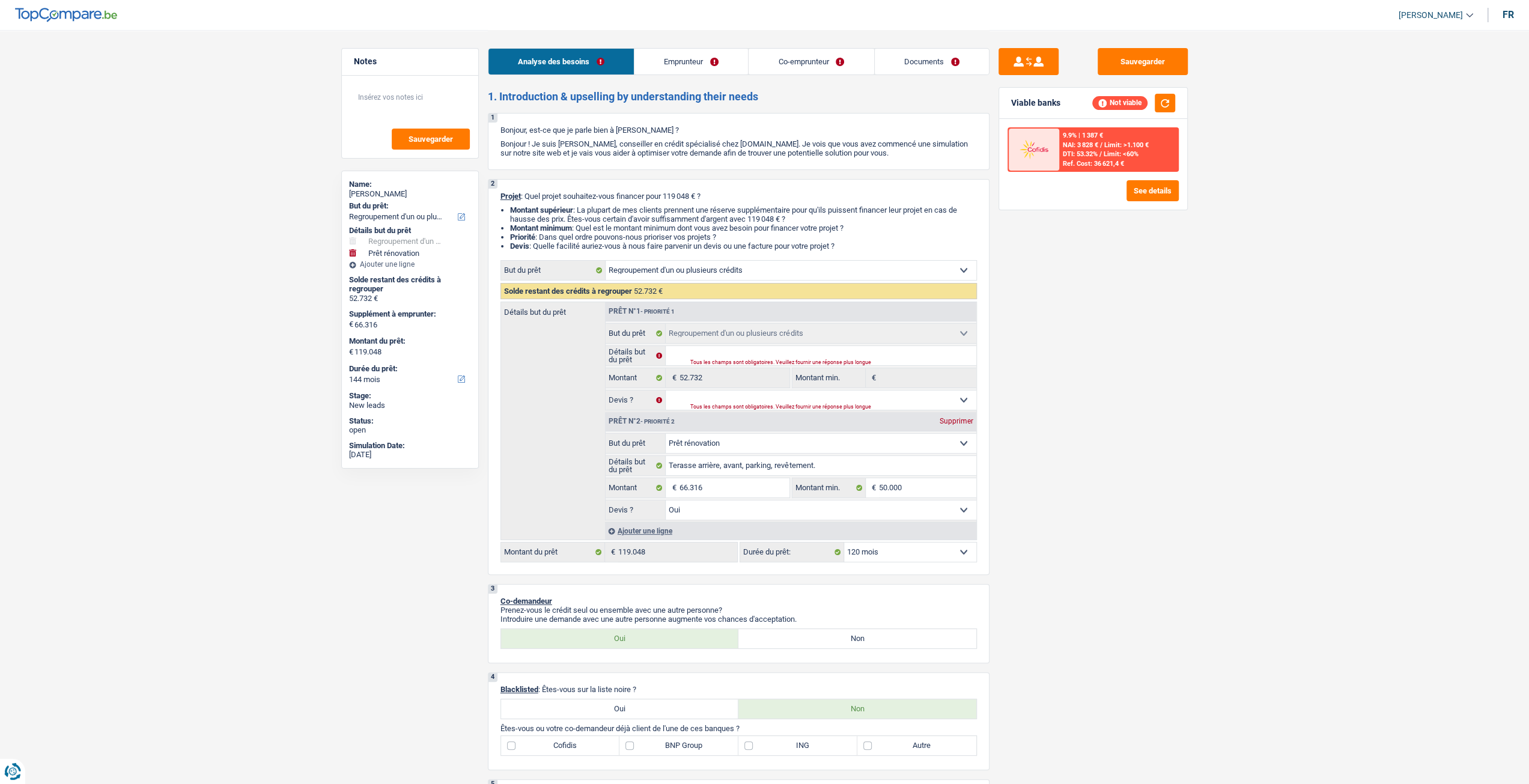
click at [844, 543] on select "12 mois 18 mois 24 mois 30 mois 36 mois 42 mois 48 mois 60 mois 72 mois 84 mois…" at bounding box center [911, 552] width 132 height 19
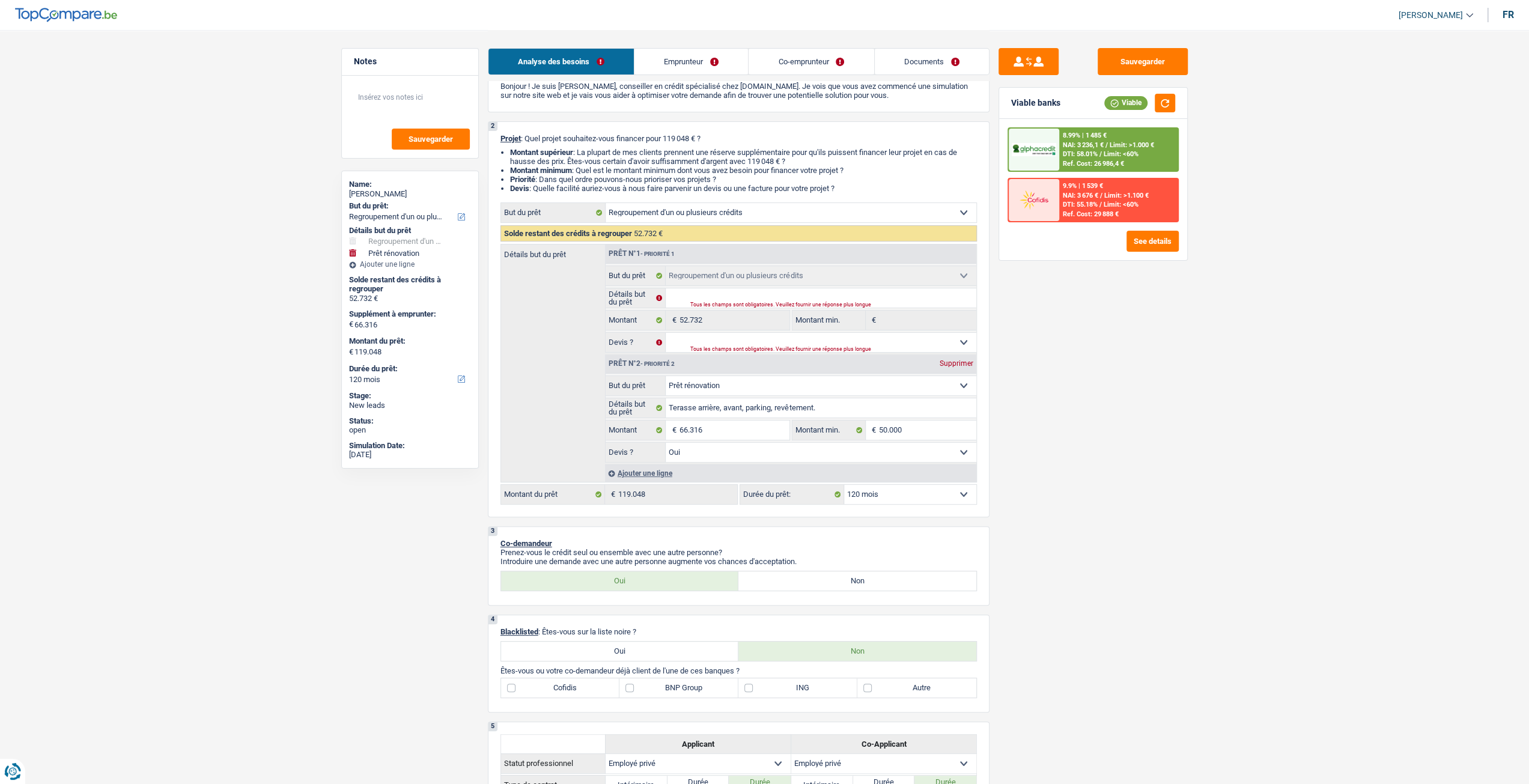
scroll to position [60, 0]
click at [1113, 152] on span "Limit: <60%" at bounding box center [1121, 154] width 34 height 8
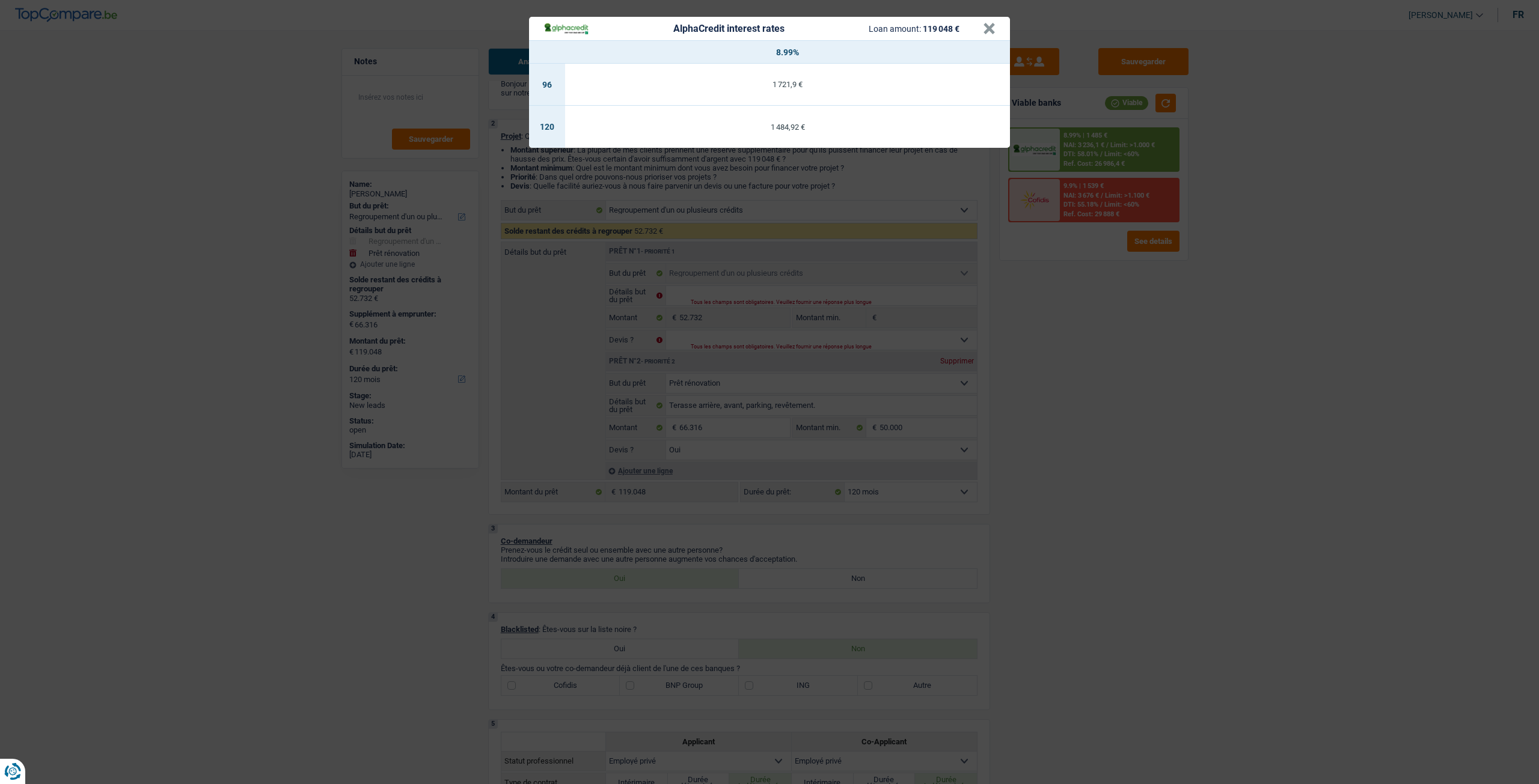
click at [1075, 390] on div "AlphaCredit interest rates Loan amount: 119 048 € × 8.99% 96 1 721,9 € 120 1 48…" at bounding box center [769, 392] width 1539 height 784
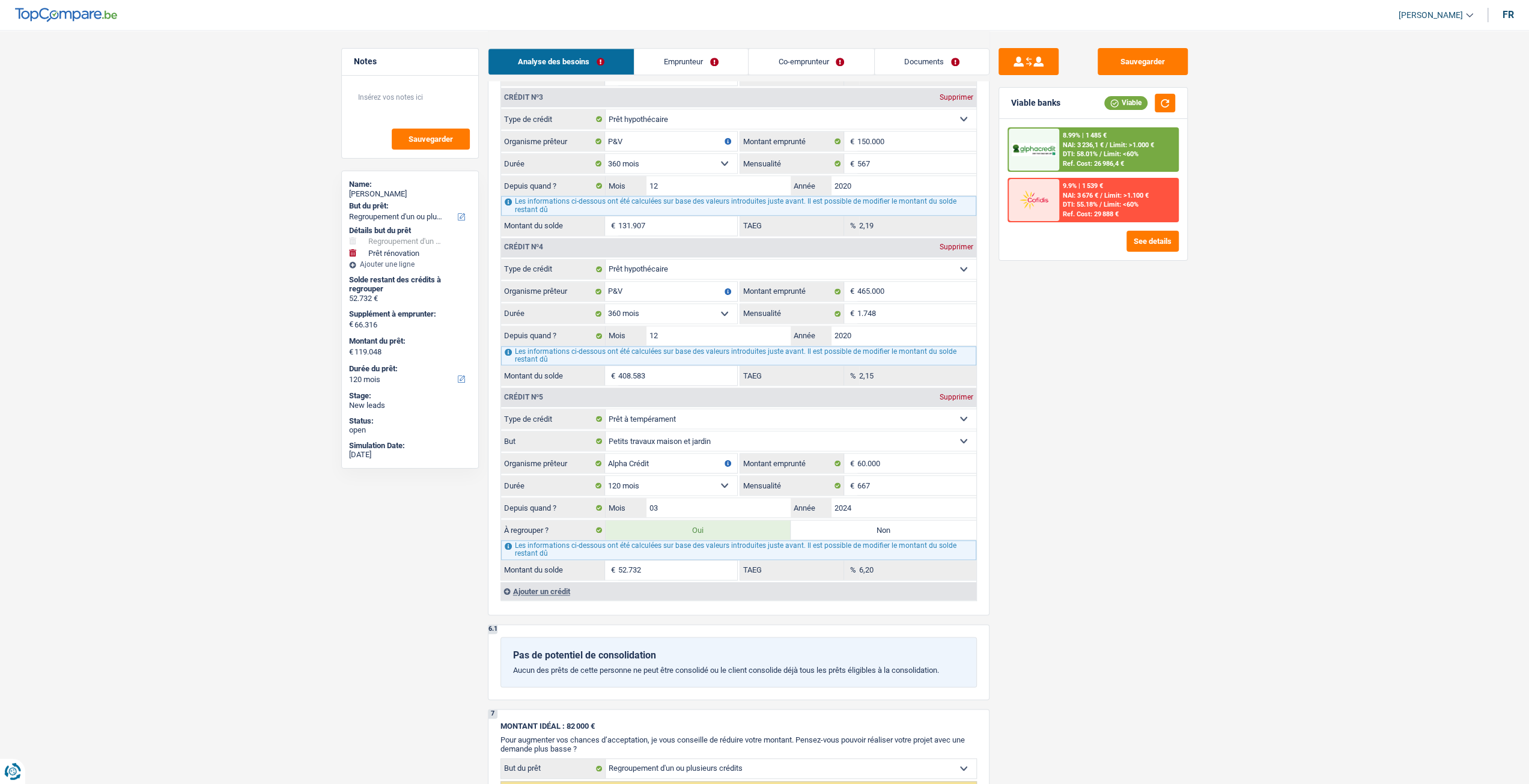
scroll to position [1442, 0]
click at [1127, 138] on div "8.99% | 1 485 € NAI: 3 236,1 € / Limit: >1.000 € DTI: 58.01% / Limit: <60% Ref.…" at bounding box center [1118, 149] width 119 height 42
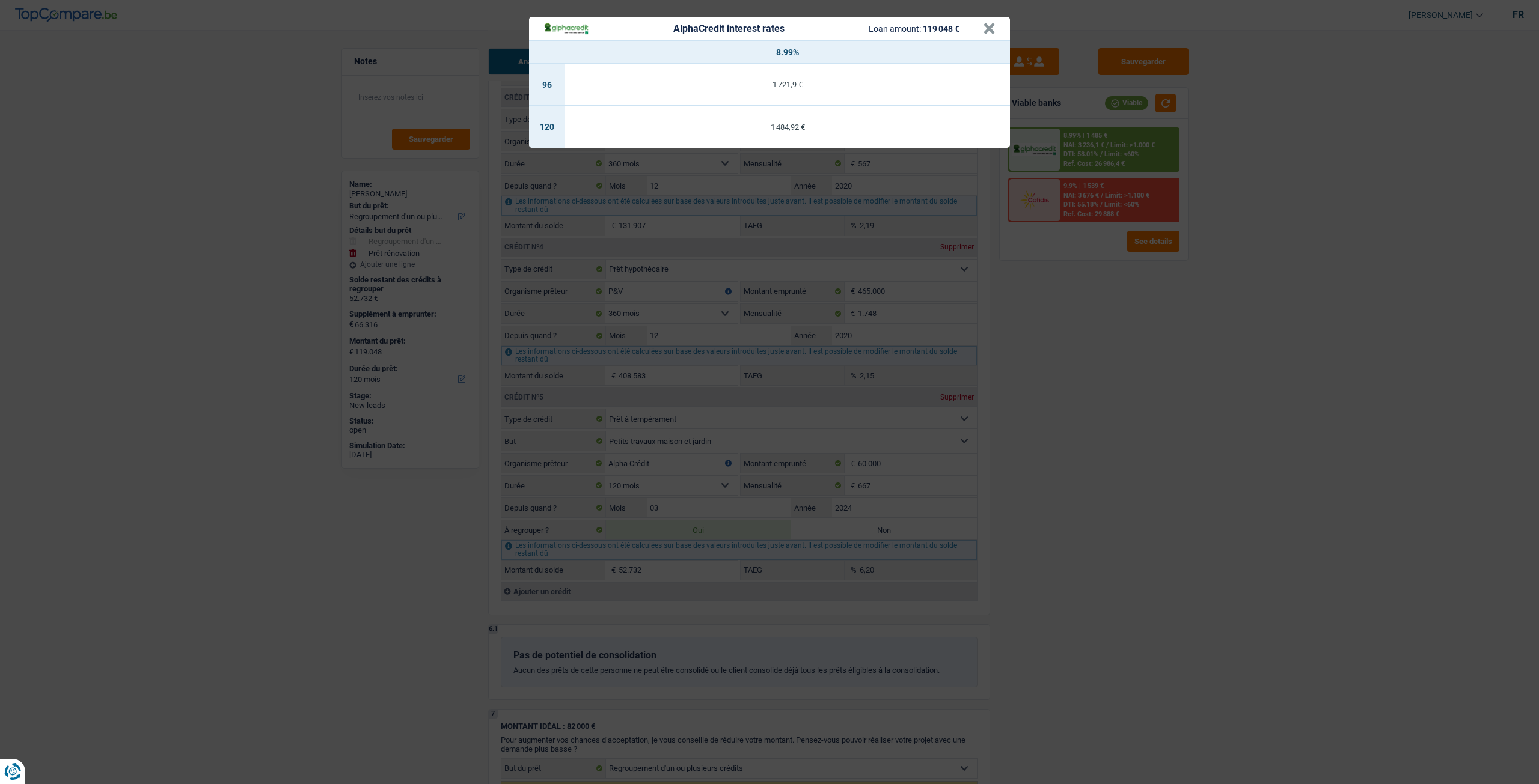
click at [1110, 373] on div "AlphaCredit interest rates Loan amount: 119 048 € × 8.99% 96 1 721,9 € 120 1 48…" at bounding box center [769, 392] width 1539 height 784
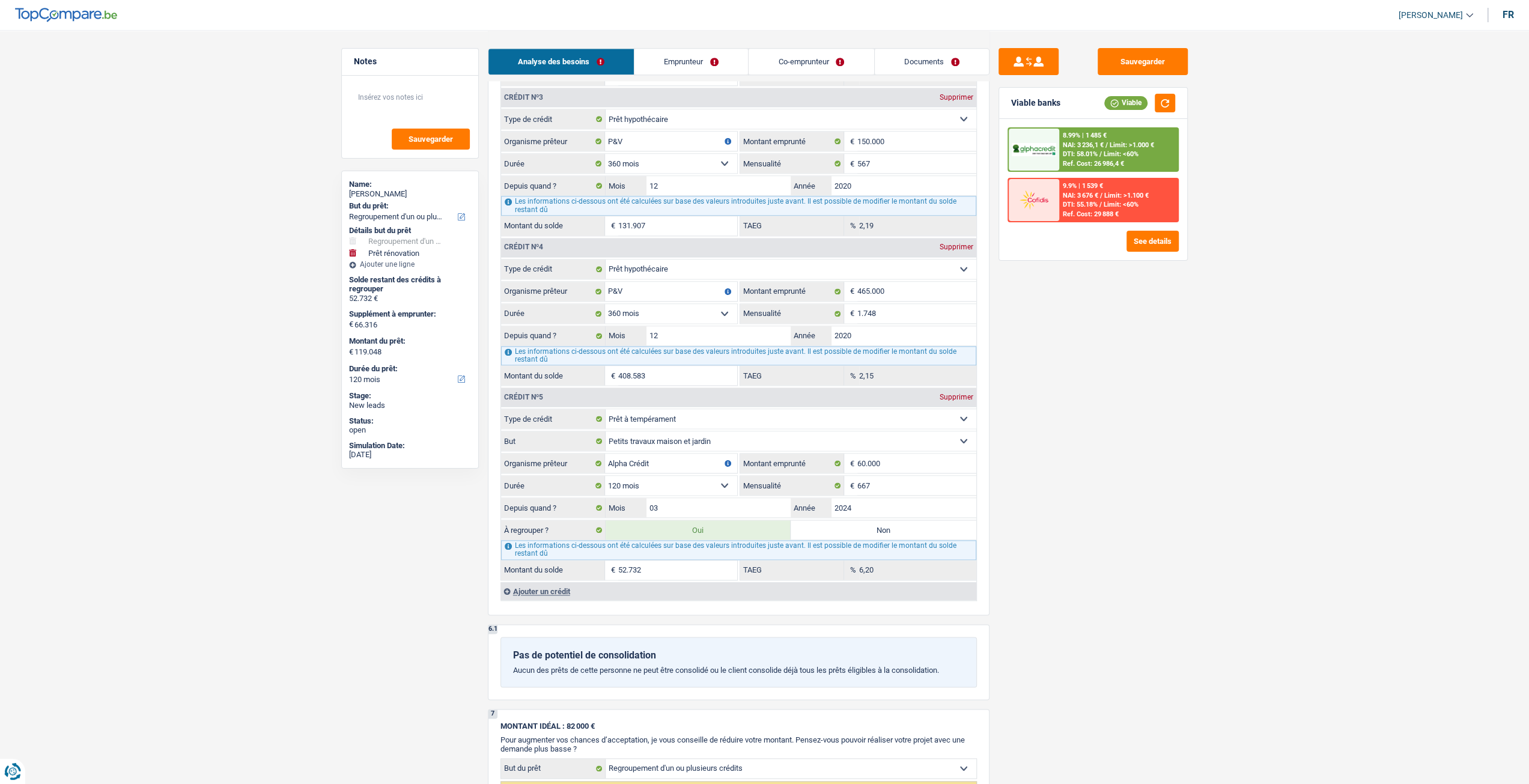
click at [956, 520] on label "Non" at bounding box center [884, 529] width 186 height 19
click at [956, 520] on input "Non" at bounding box center [884, 529] width 186 height 19
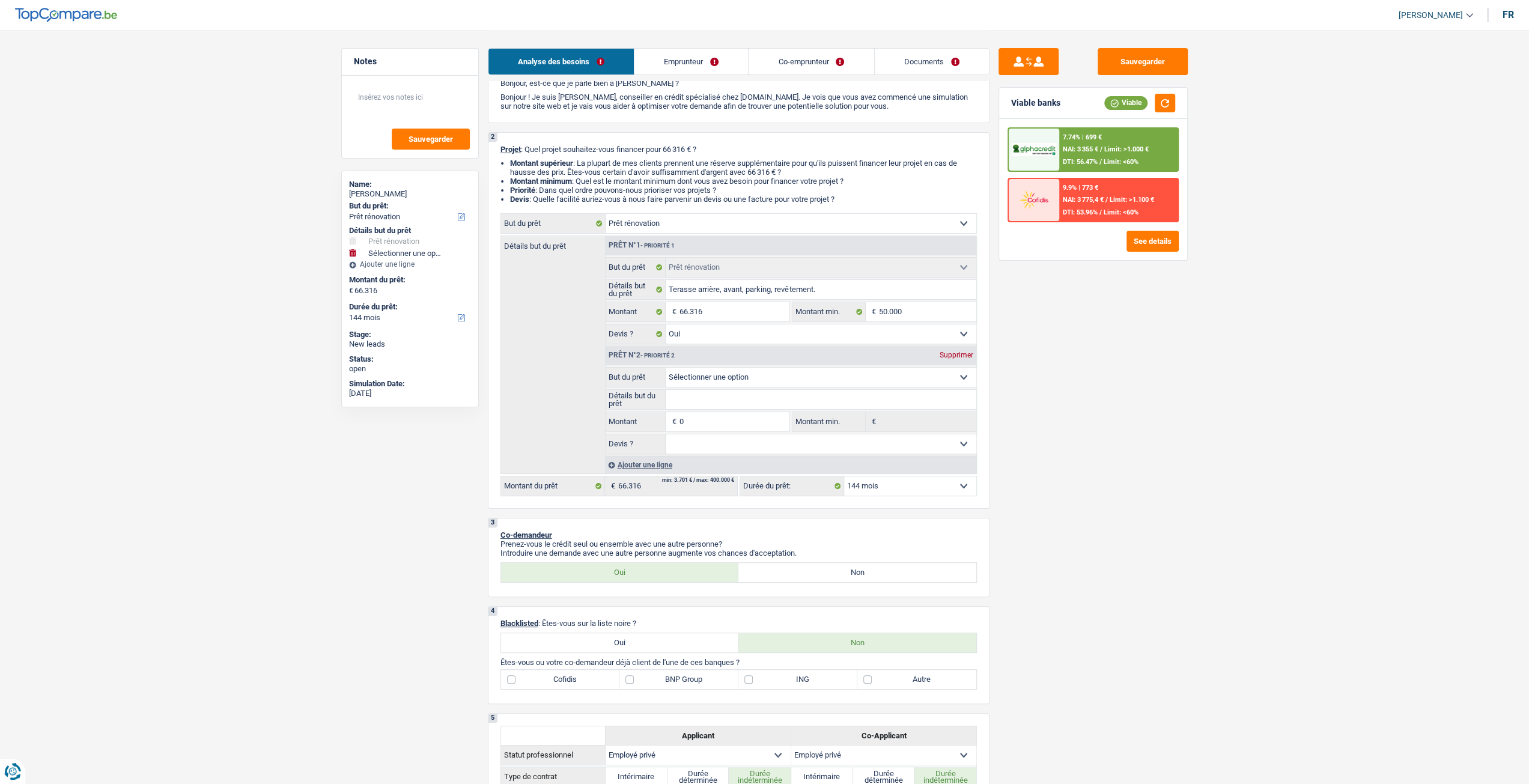
scroll to position [0, 0]
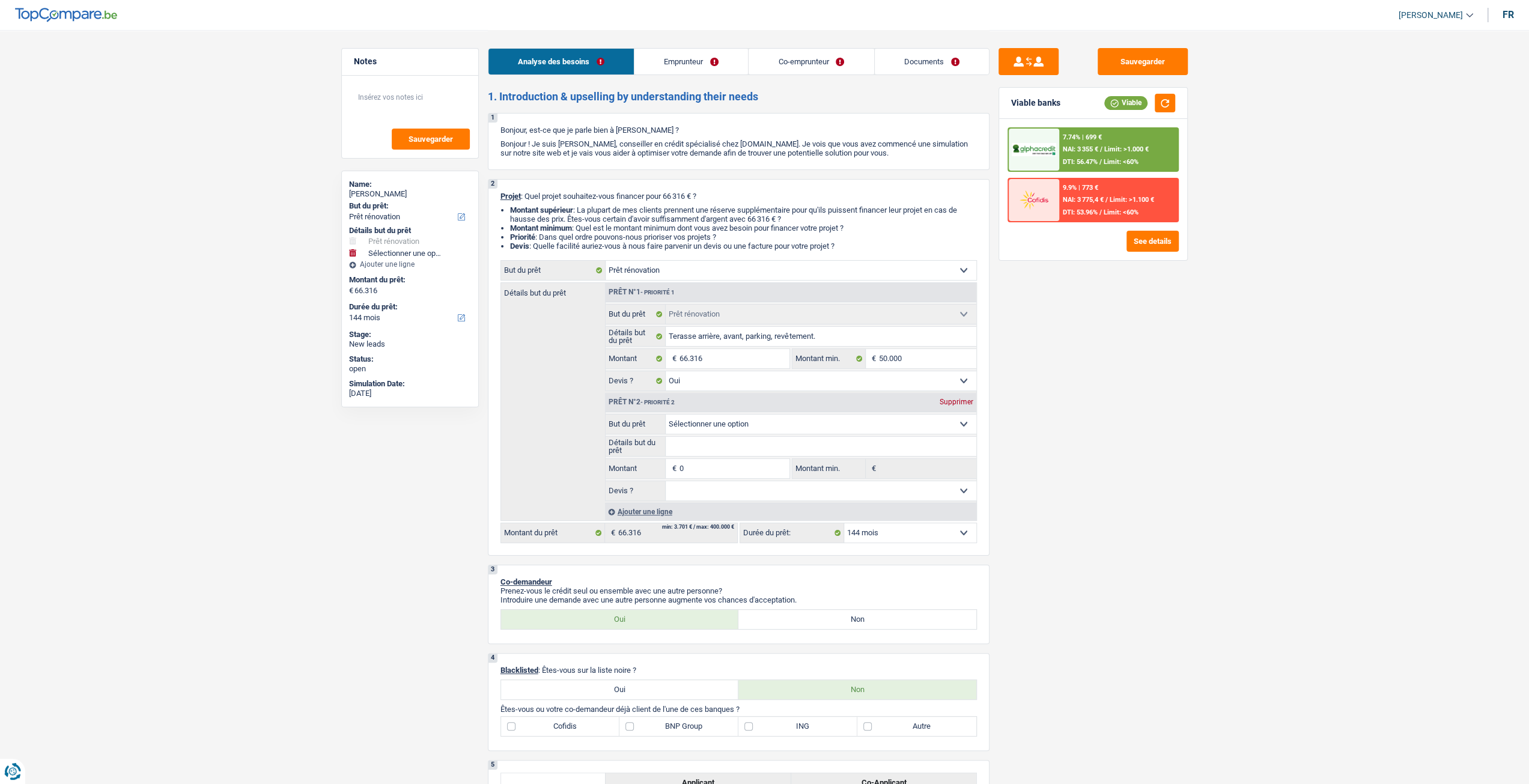
click at [948, 405] on div "Supprimer" at bounding box center [956, 402] width 39 height 8
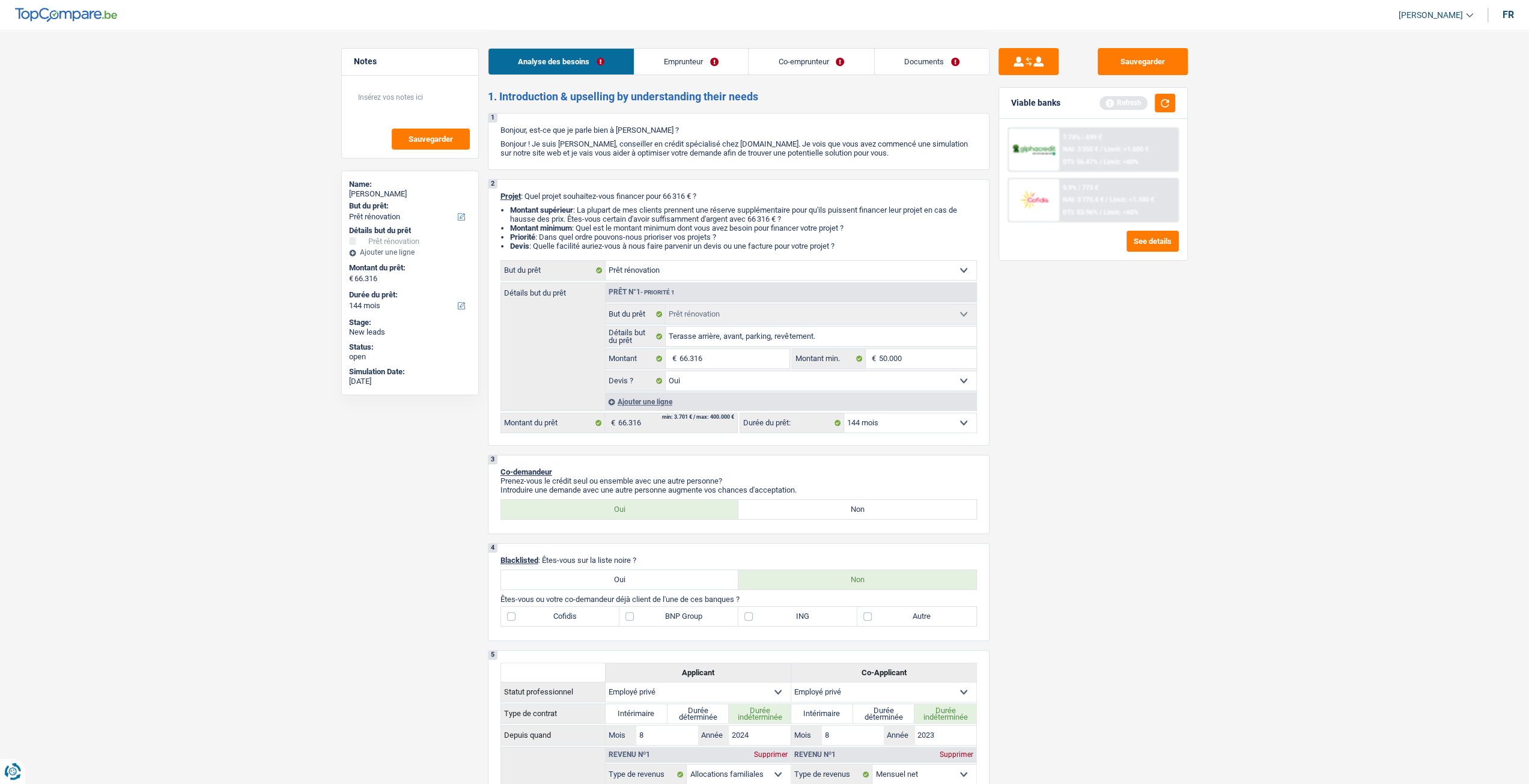
drag, startPoint x: 893, startPoint y: 425, endPoint x: 893, endPoint y: 433, distance: 8.0
click at [893, 425] on select "12 mois 18 mois 24 mois 30 mois 36 mois 42 mois 48 mois 60 mois 72 mois 84 mois…" at bounding box center [911, 423] width 132 height 19
click at [844, 414] on select "12 mois 18 mois 24 mois 30 mois 36 mois 42 mois 48 mois 60 mois 72 mois 84 mois…" at bounding box center [911, 423] width 132 height 19
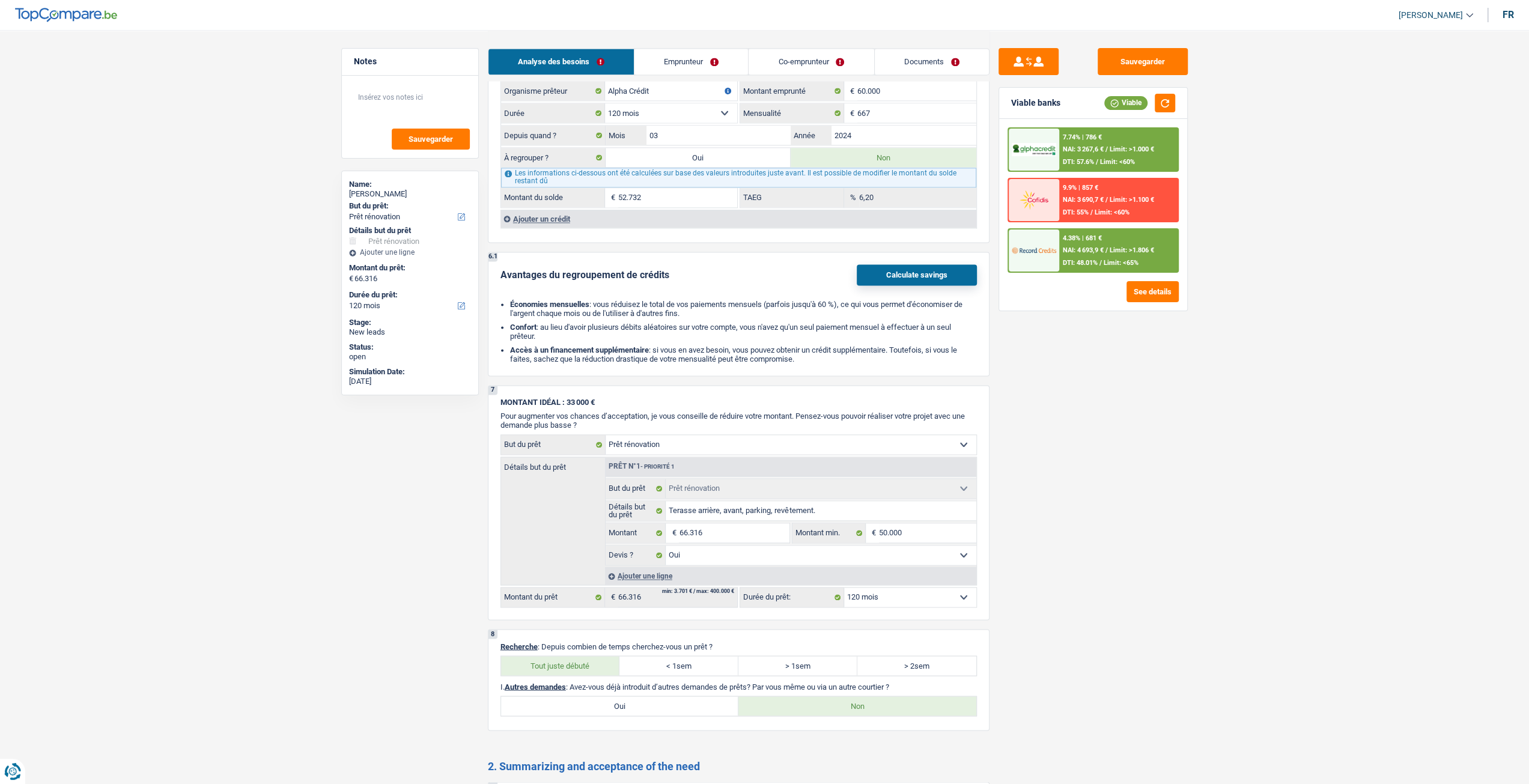
scroll to position [1562, 0]
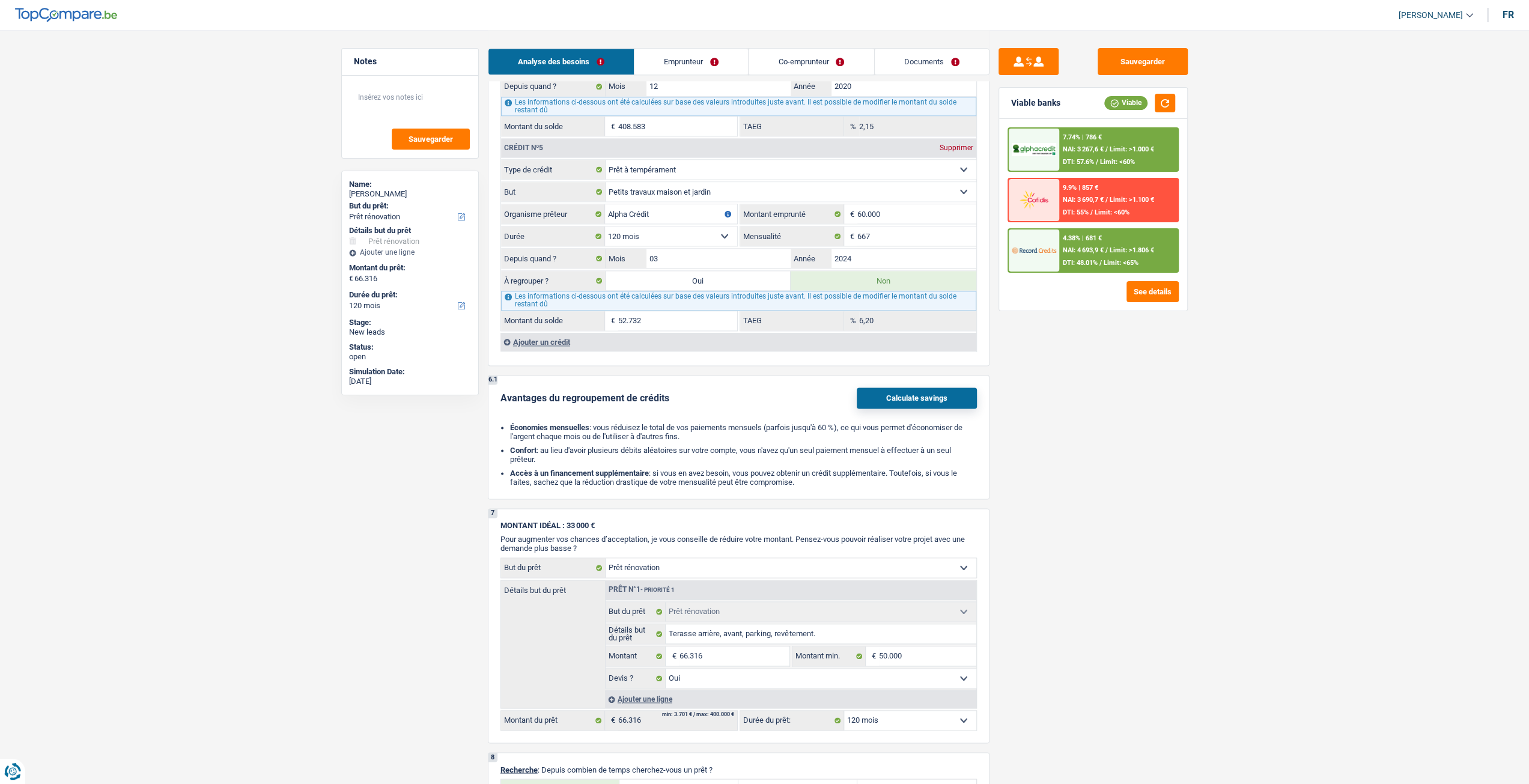
click at [706, 271] on label "Oui" at bounding box center [699, 280] width 186 height 19
click at [706, 271] on input "Oui" at bounding box center [699, 280] width 186 height 19
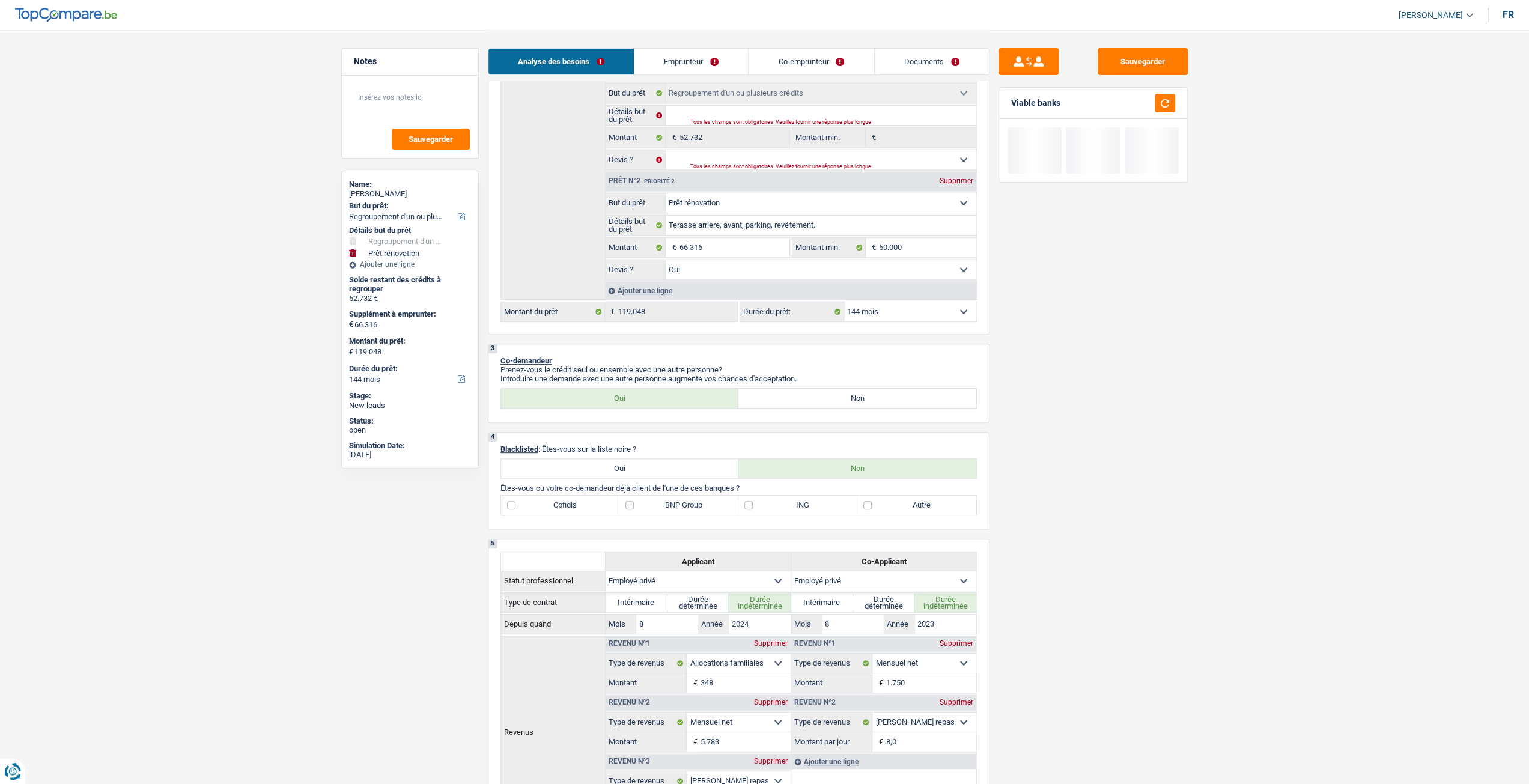
scroll to position [0, 0]
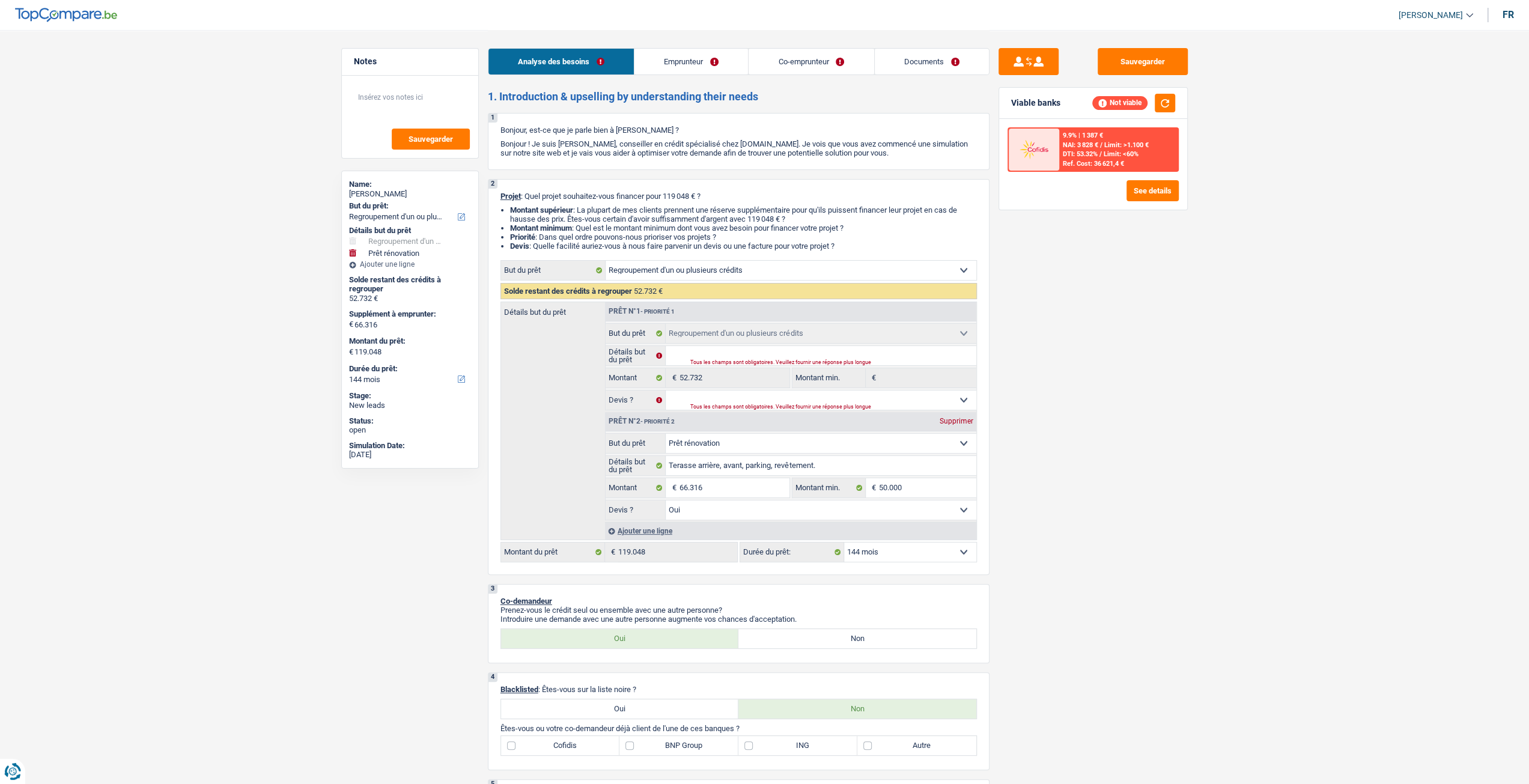
click at [891, 557] on select "12 mois 18 mois 24 mois 30 mois 36 mois 42 mois 48 mois 60 mois 72 mois 84 mois…" at bounding box center [911, 552] width 132 height 19
click at [844, 543] on select "12 mois 18 mois 24 mois 30 mois 36 mois 42 mois 48 mois 60 mois 72 mois 84 mois…" at bounding box center [911, 552] width 132 height 19
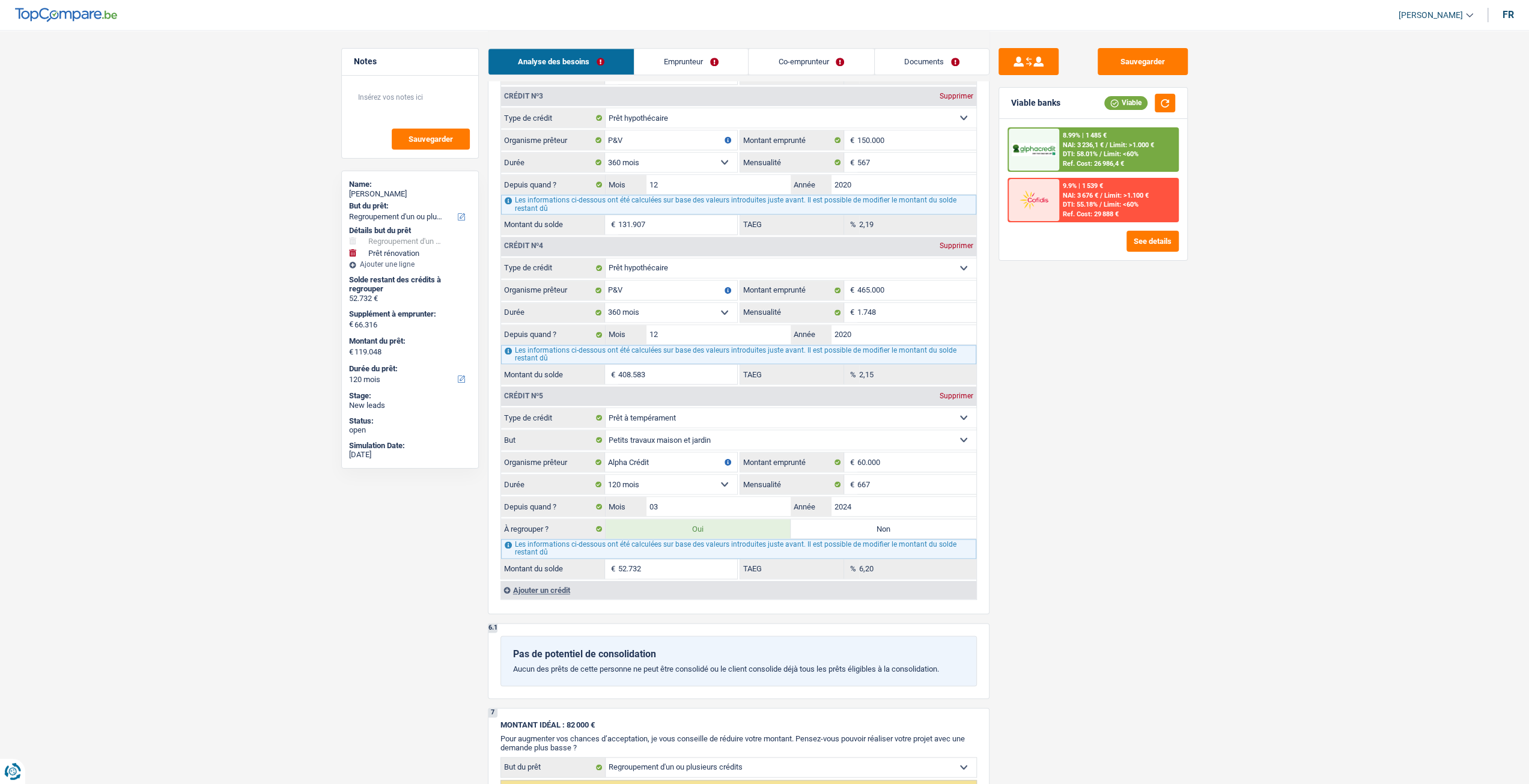
scroll to position [1442, 0]
click at [905, 520] on label "Non" at bounding box center [884, 529] width 186 height 19
click at [905, 520] on input "Non" at bounding box center [884, 529] width 186 height 19
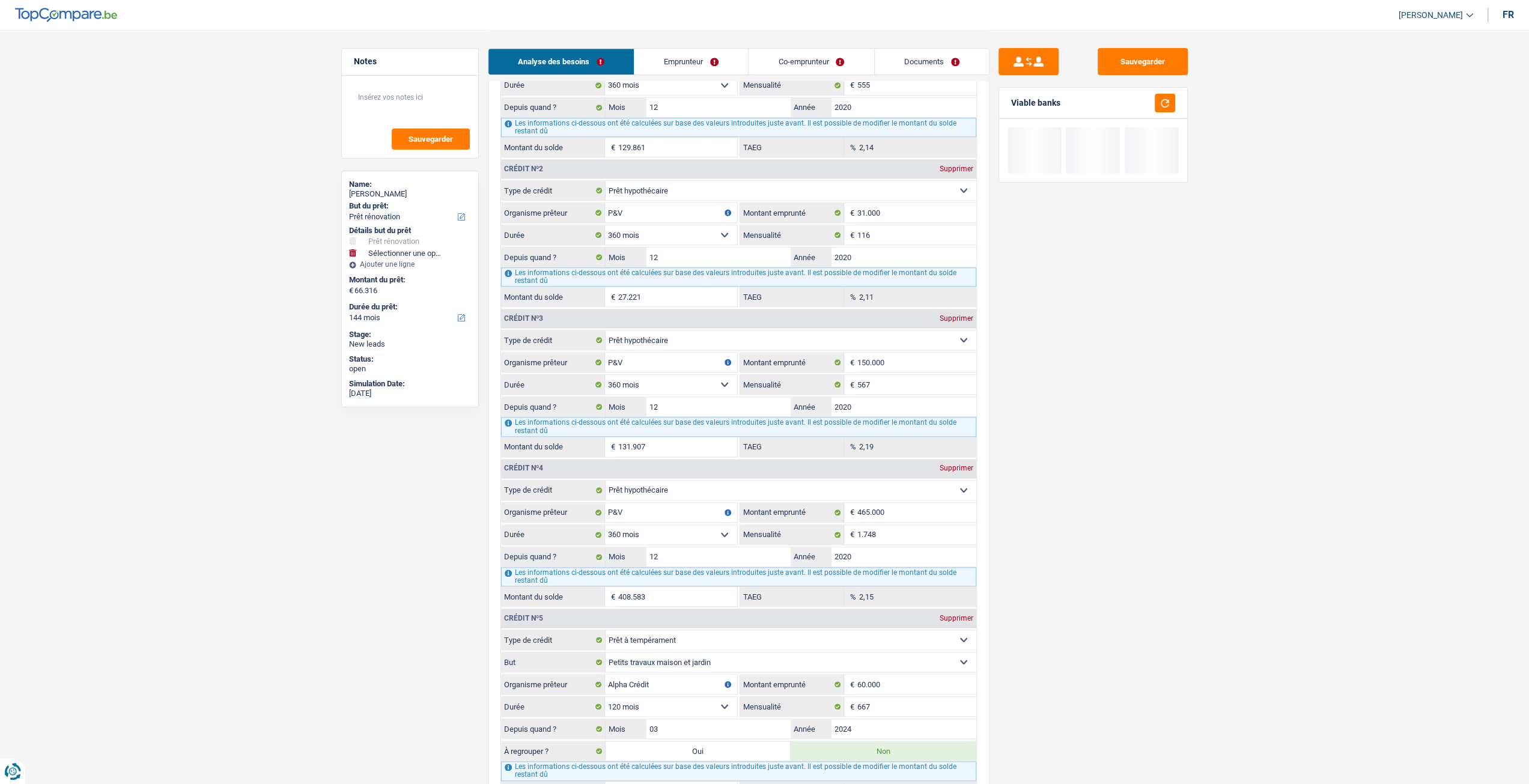
scroll to position [1322, 0]
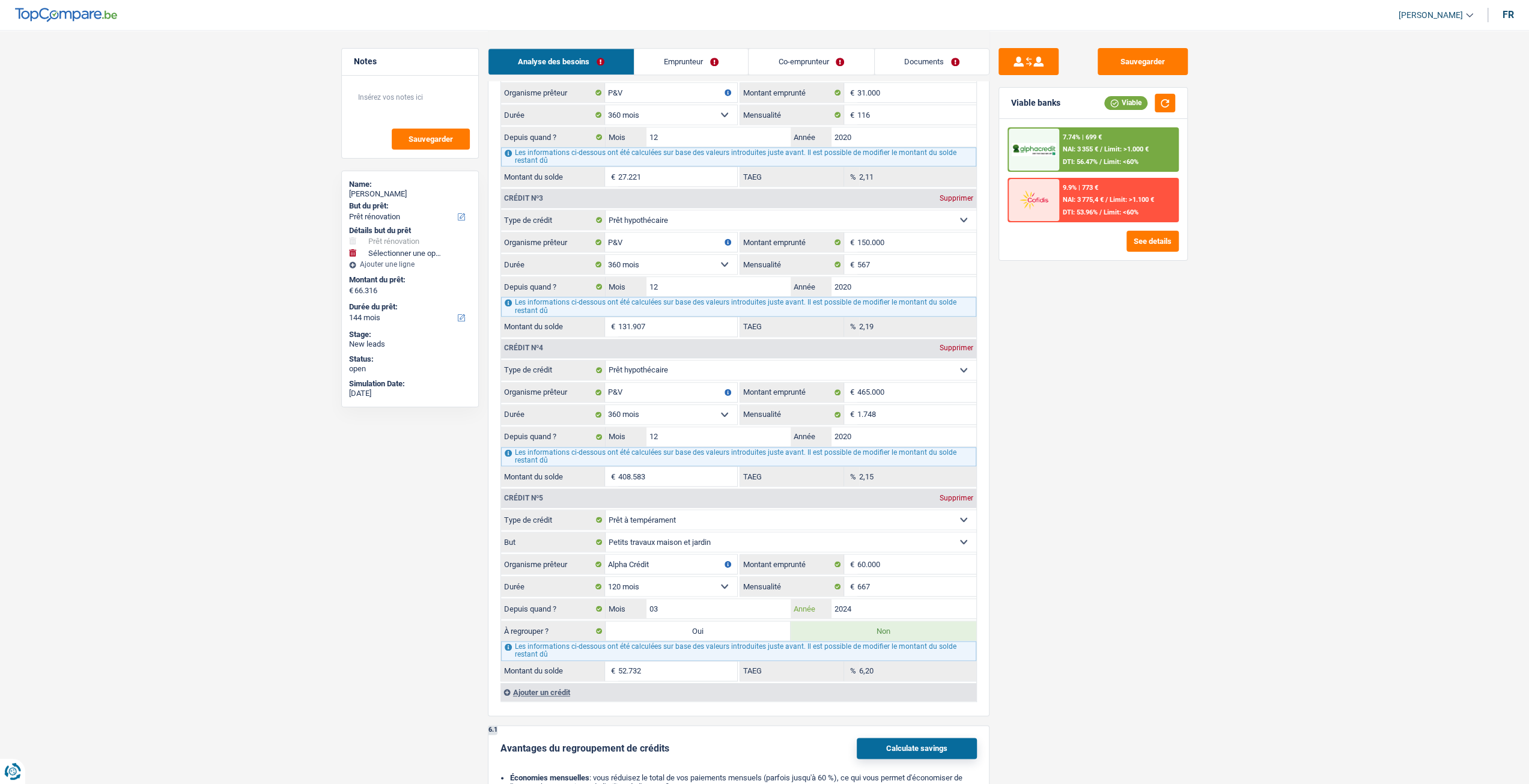
click at [891, 599] on input "2024" at bounding box center [904, 609] width 145 height 19
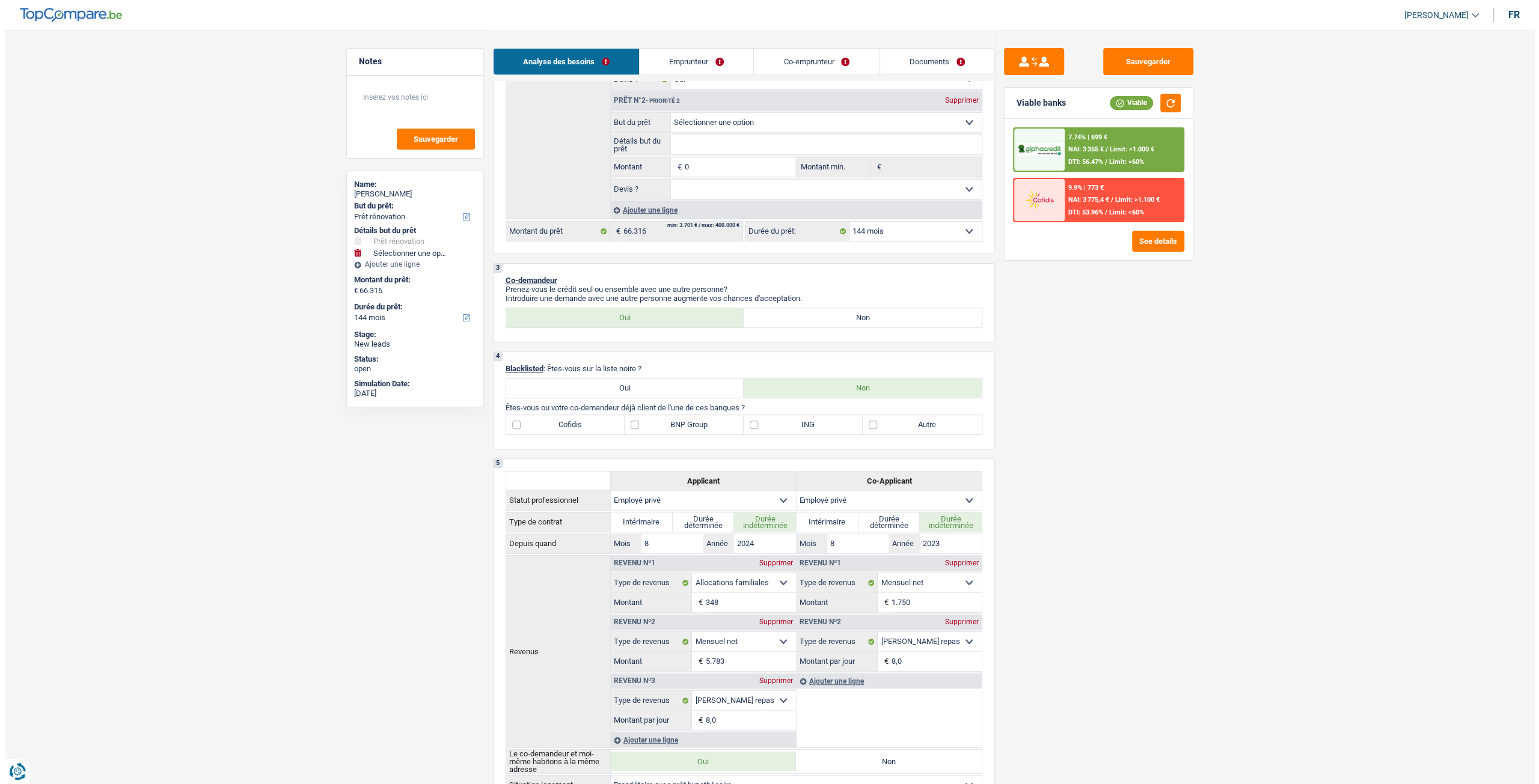
scroll to position [60, 0]
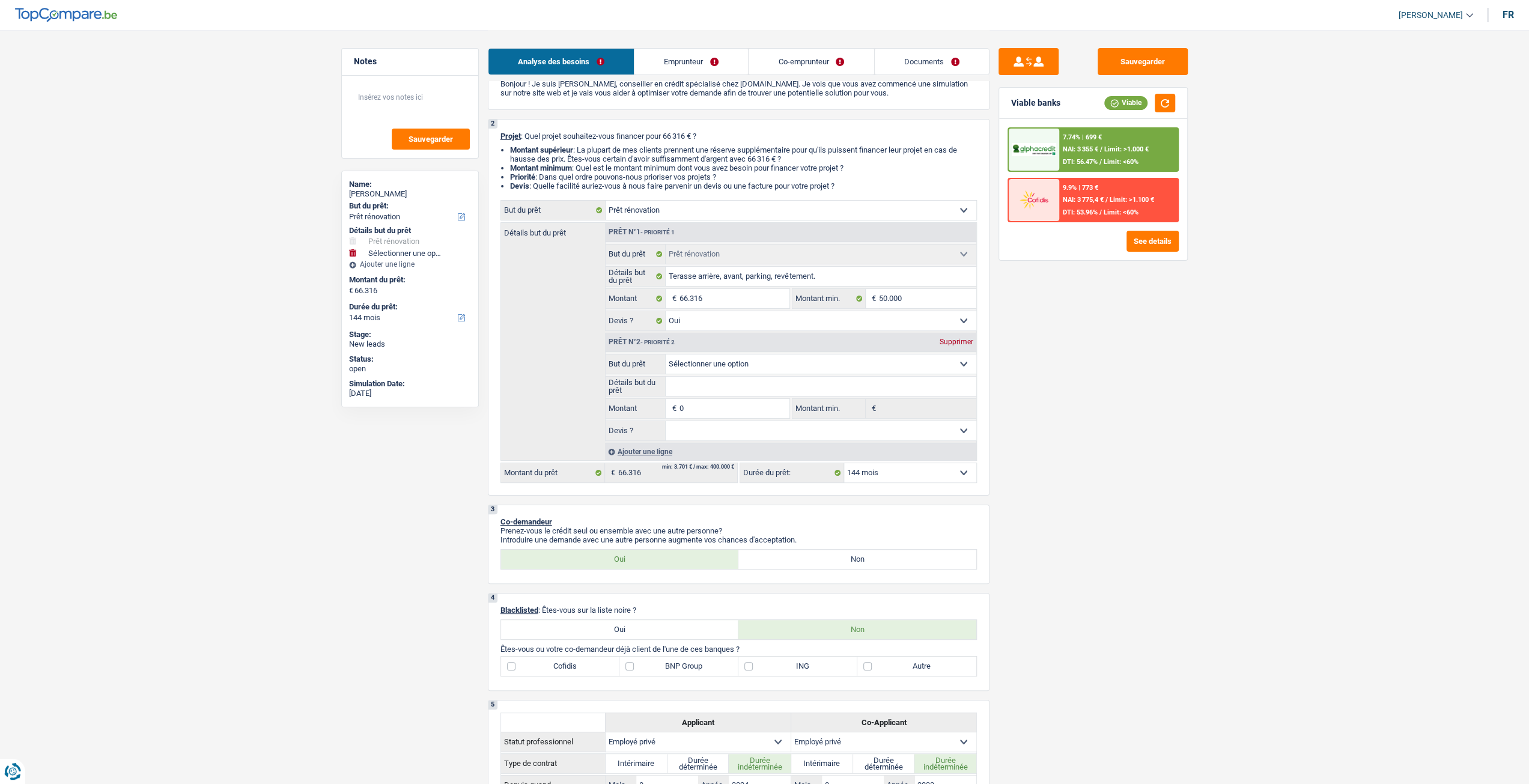
click at [903, 477] on select "12 mois 18 mois 24 mois 30 mois 36 mois 42 mois 48 mois 60 mois 72 mois 84 mois…" at bounding box center [911, 473] width 132 height 19
click at [844, 463] on select "12 mois 18 mois 24 mois 30 mois 36 mois 42 mois 48 mois 60 mois 72 mois 84 mois…" at bounding box center [911, 473] width 132 height 19
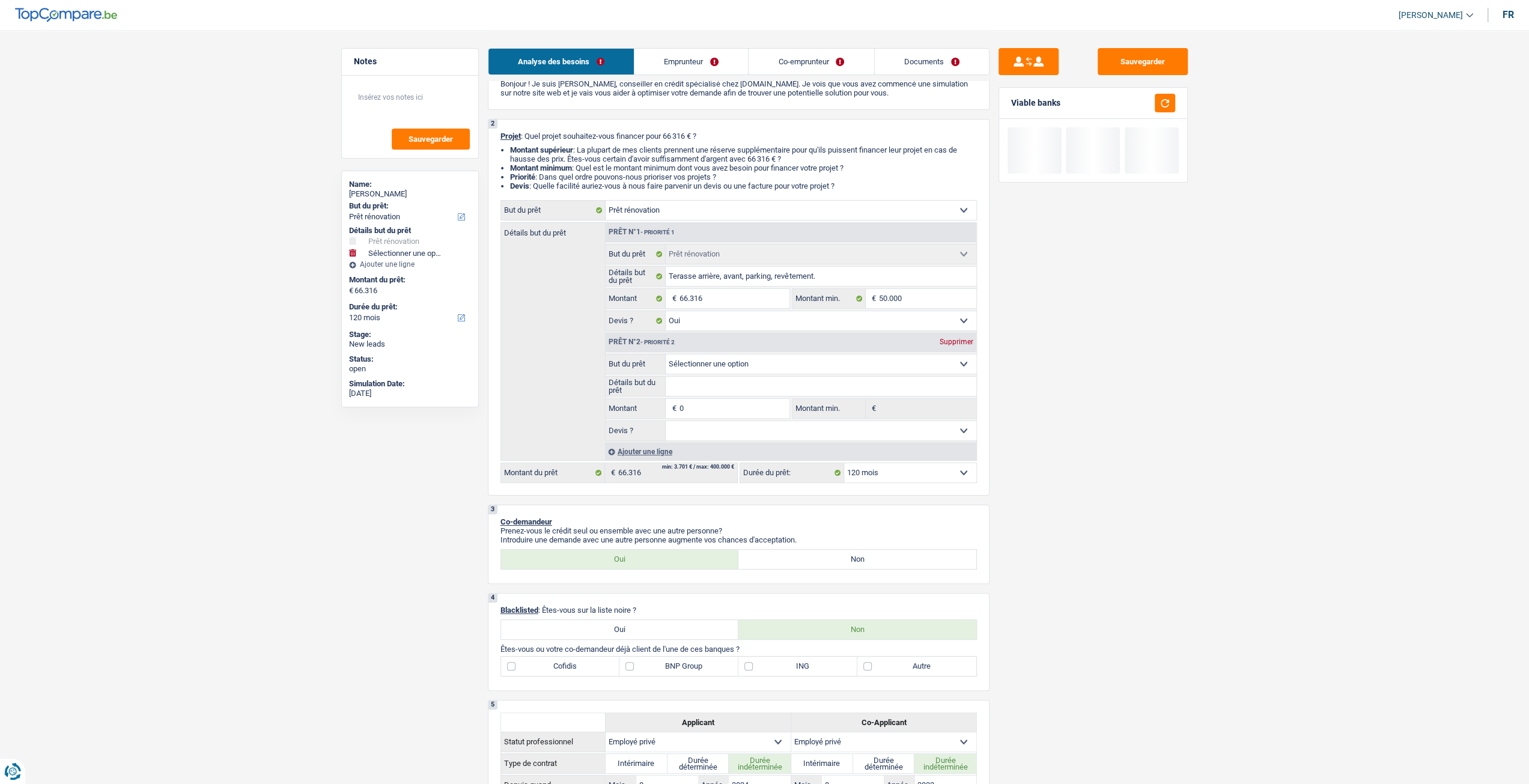
click at [956, 346] on div "Supprimer" at bounding box center [956, 342] width 39 height 8
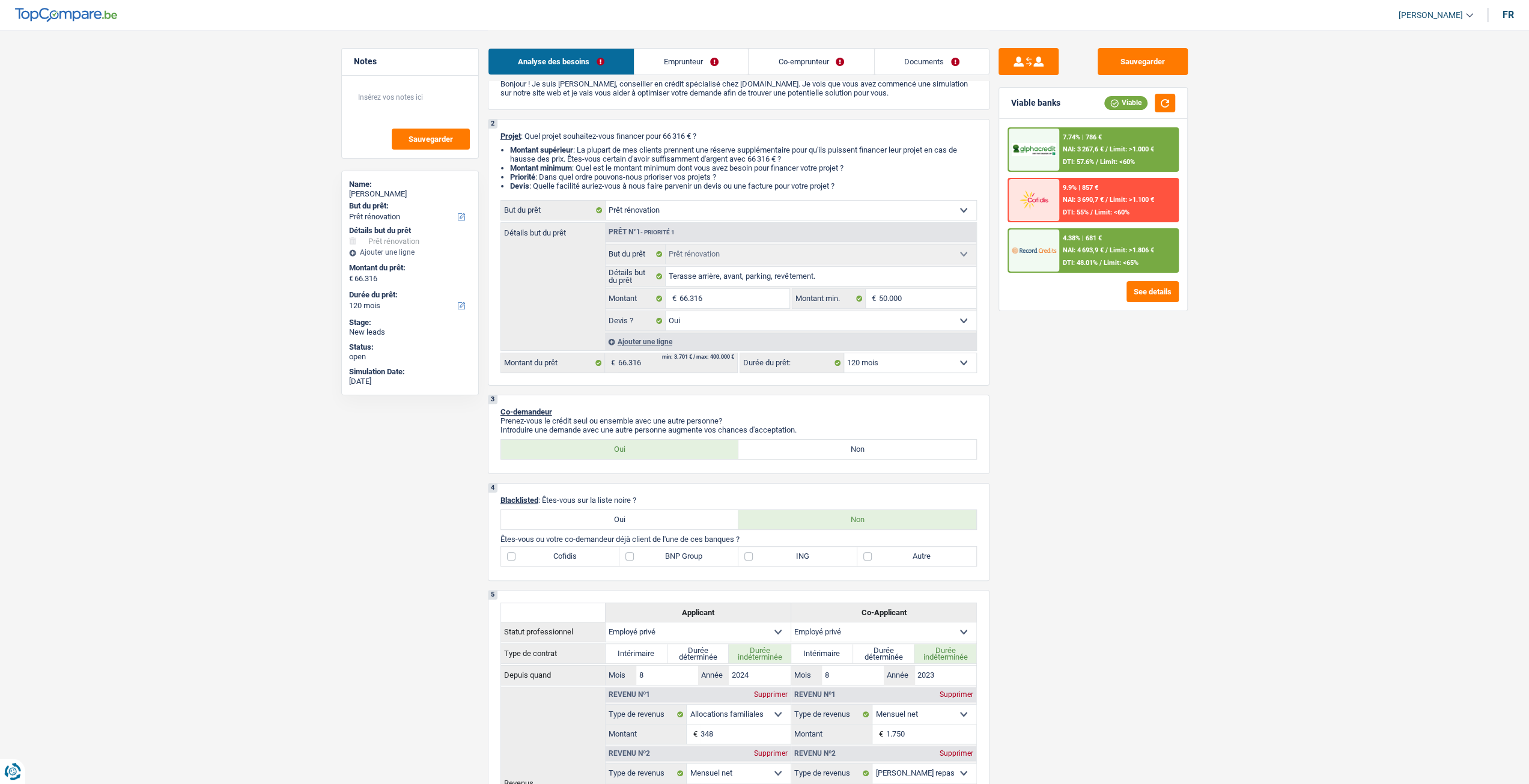
click at [1069, 235] on div "4.38% | 681 €" at bounding box center [1082, 238] width 39 height 8
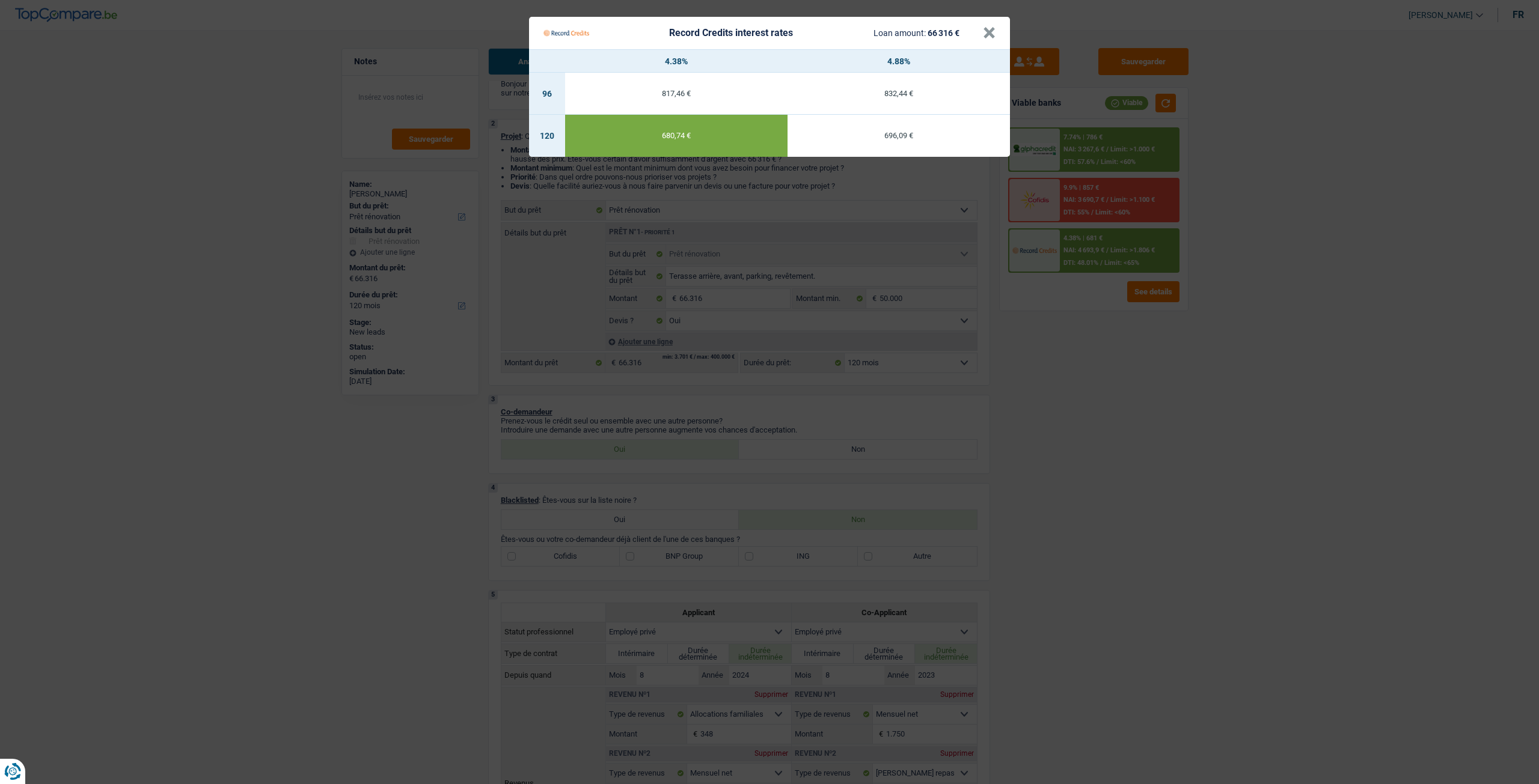
click at [1073, 390] on Credits "Record Credits interest rates Loan amount: 66 316 € × 4.38% 4.88% 96 817,46 € 8…" at bounding box center [769, 392] width 1539 height 784
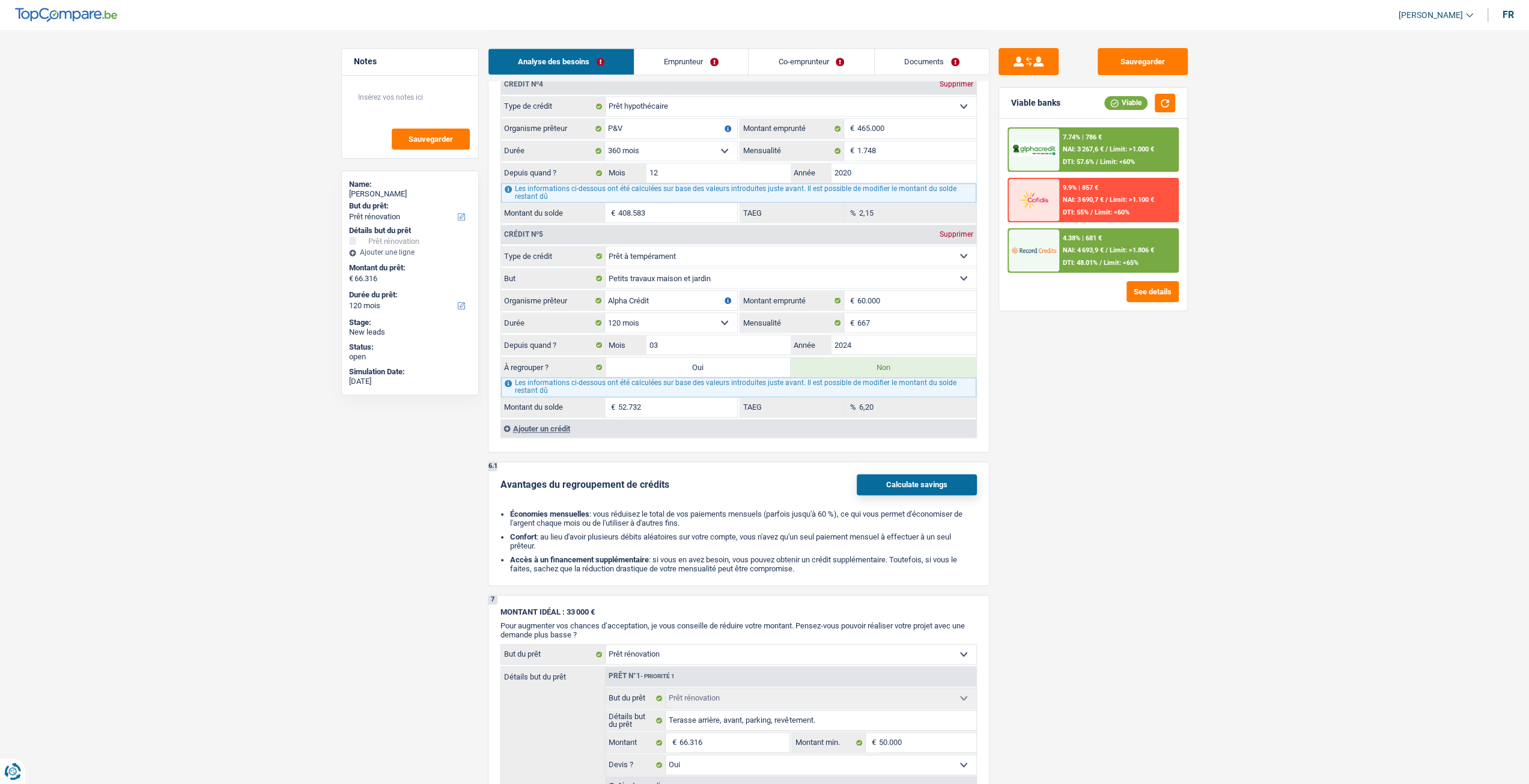
scroll to position [1322, 0]
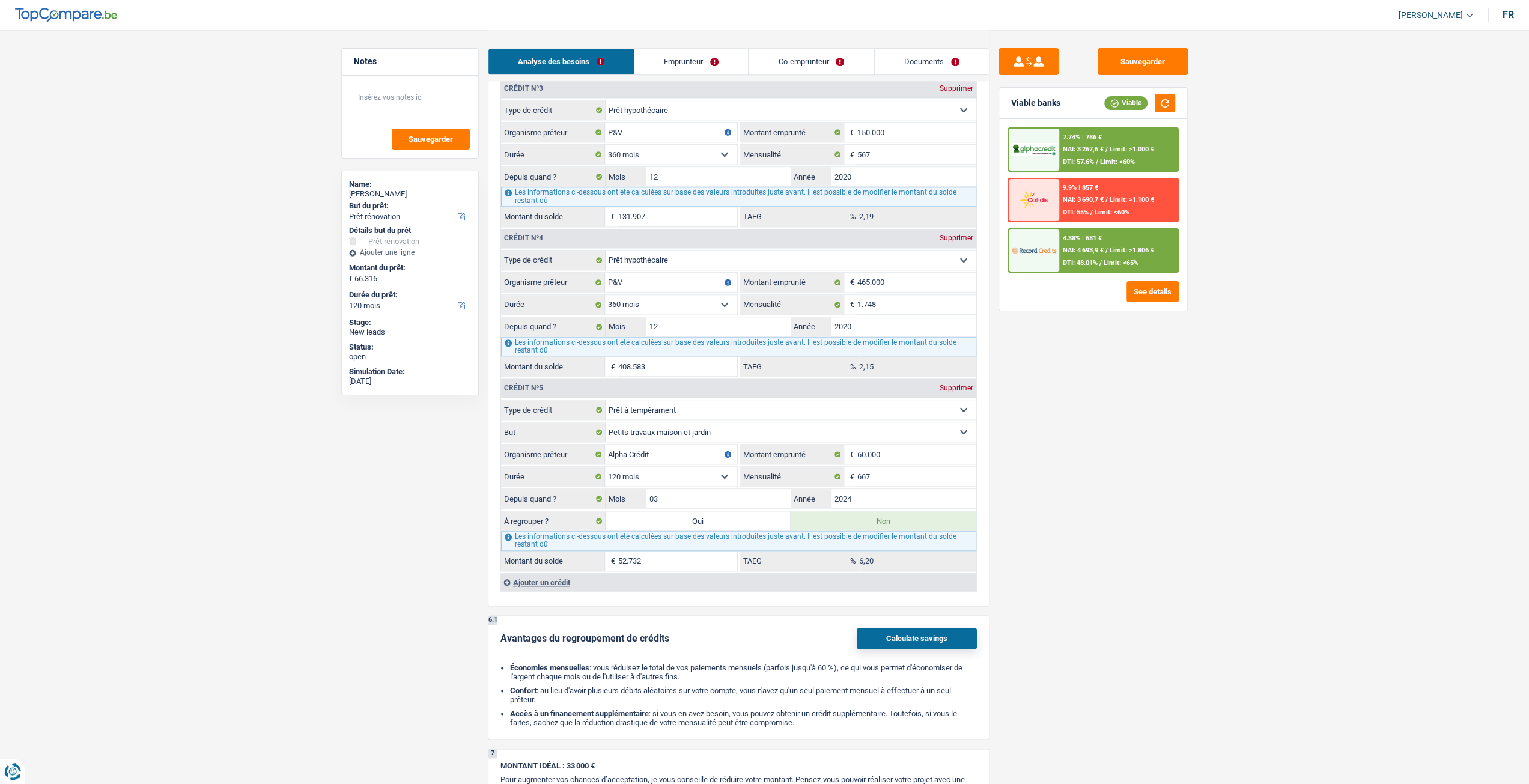
click at [852, 554] on div "6,20 % TAEG" at bounding box center [858, 561] width 236 height 19
click at [1041, 516] on div "Sauvegarder Viable banks Viable 7.74% | 786 € NAI: 3 267,6 € / Limit: >1.000 € …" at bounding box center [1093, 406] width 208 height 717
click at [854, 556] on div "6,20 % TAEG" at bounding box center [858, 561] width 236 height 19
click at [826, 554] on div "6,20 % TAEG" at bounding box center [858, 561] width 236 height 19
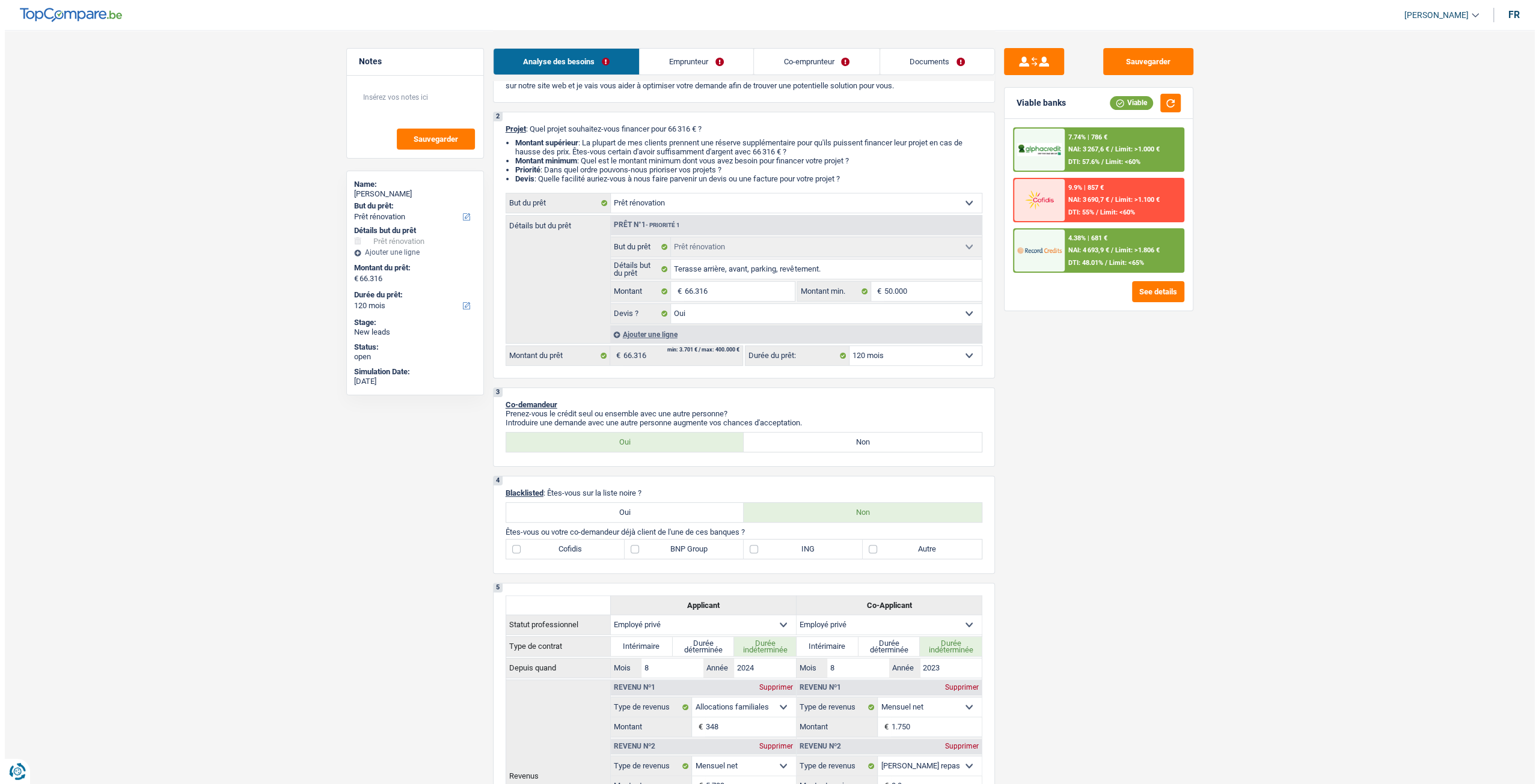
scroll to position [60, 0]
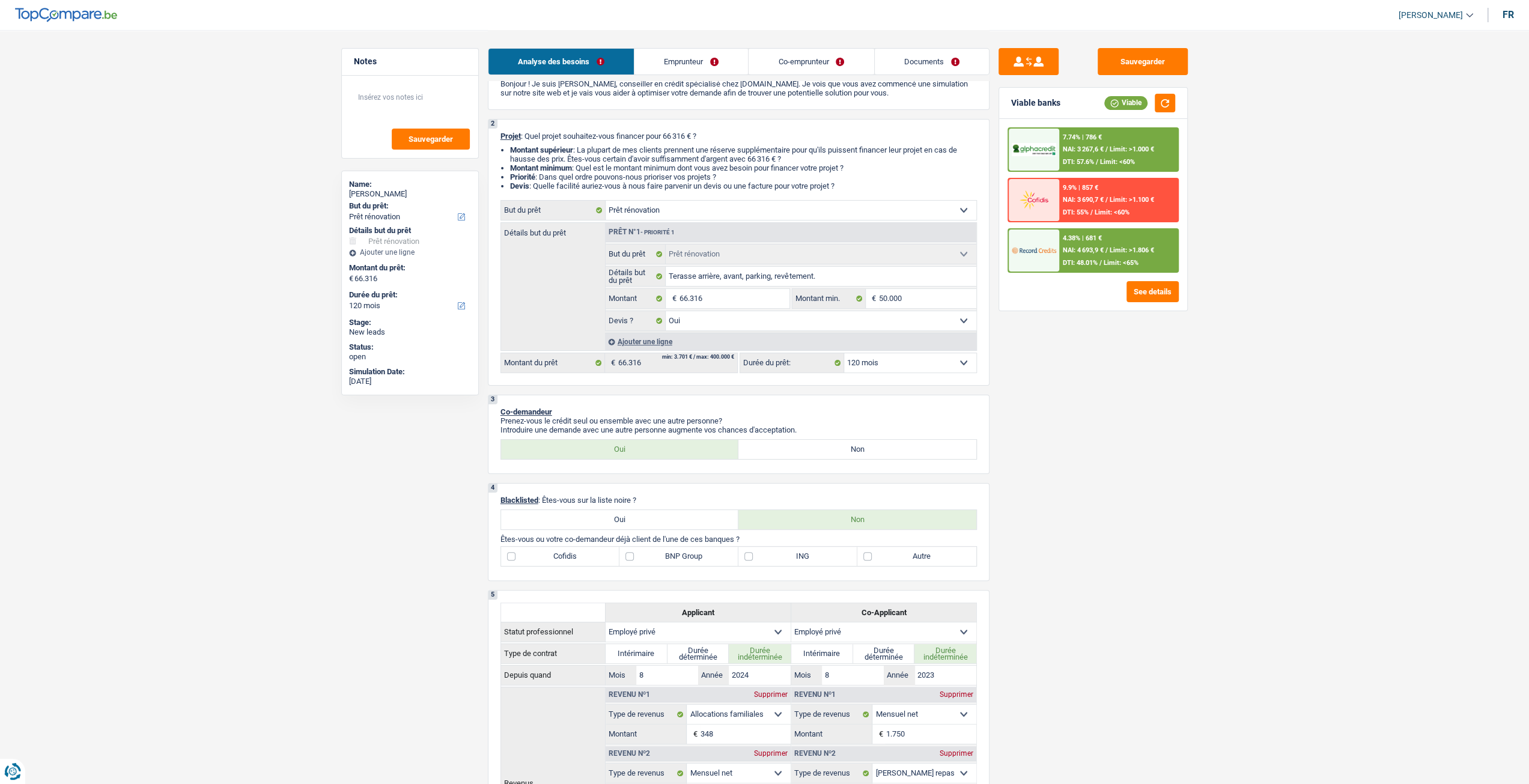
click at [1079, 250] on span "NAI: 4 693,9 €" at bounding box center [1083, 250] width 41 height 8
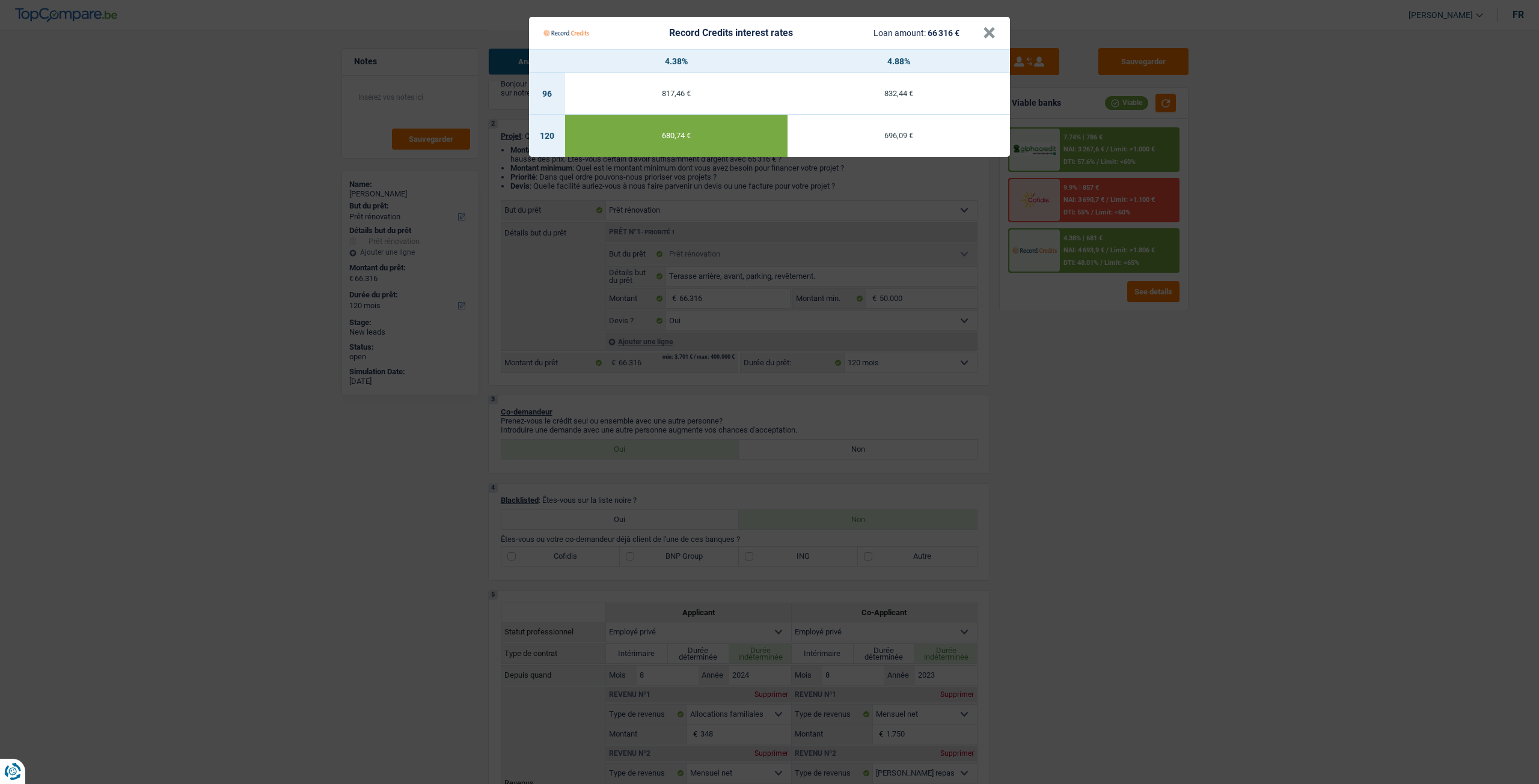
click at [1075, 402] on Credits "Record Credits interest rates Loan amount: 66 316 € × 4.38% 4.88% 96 817,46 € 8…" at bounding box center [769, 392] width 1539 height 784
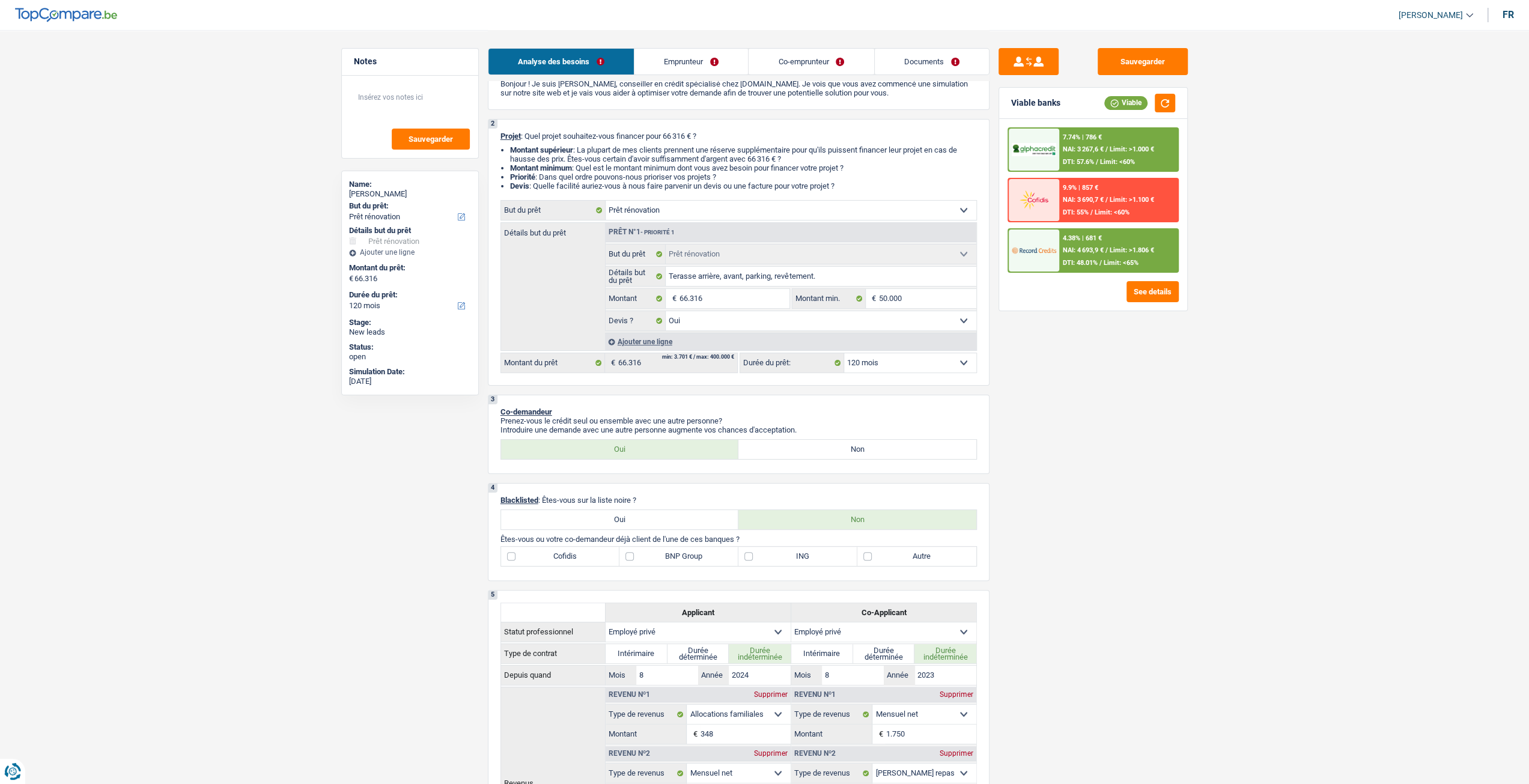
click at [1091, 162] on span "DTI: 57.6%" at bounding box center [1078, 162] width 32 height 8
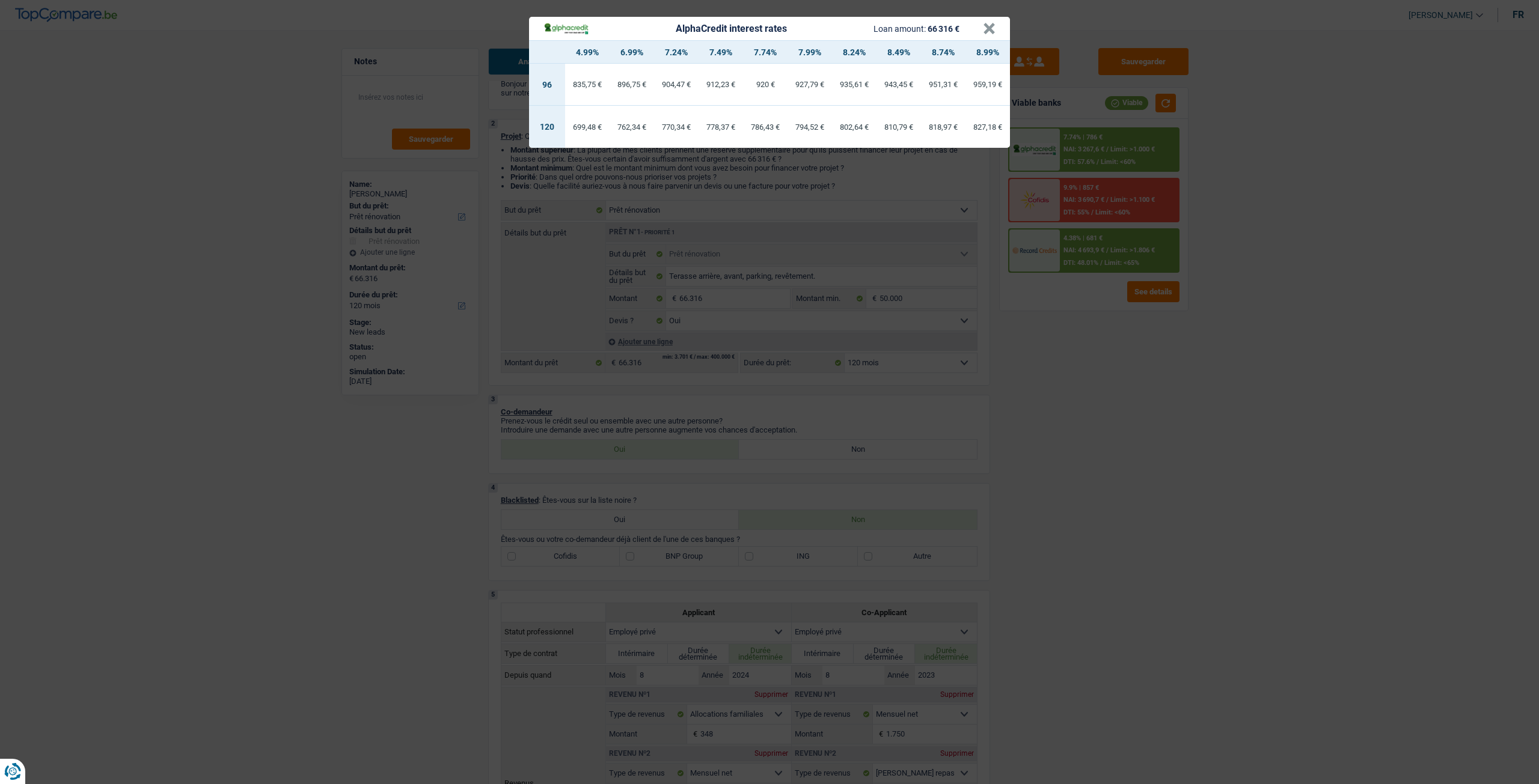
click at [1053, 414] on div "AlphaCredit interest rates Loan amount: 66 316 € × 4.99% 6.99% 7.24% 7.49% 7.74…" at bounding box center [769, 392] width 1539 height 784
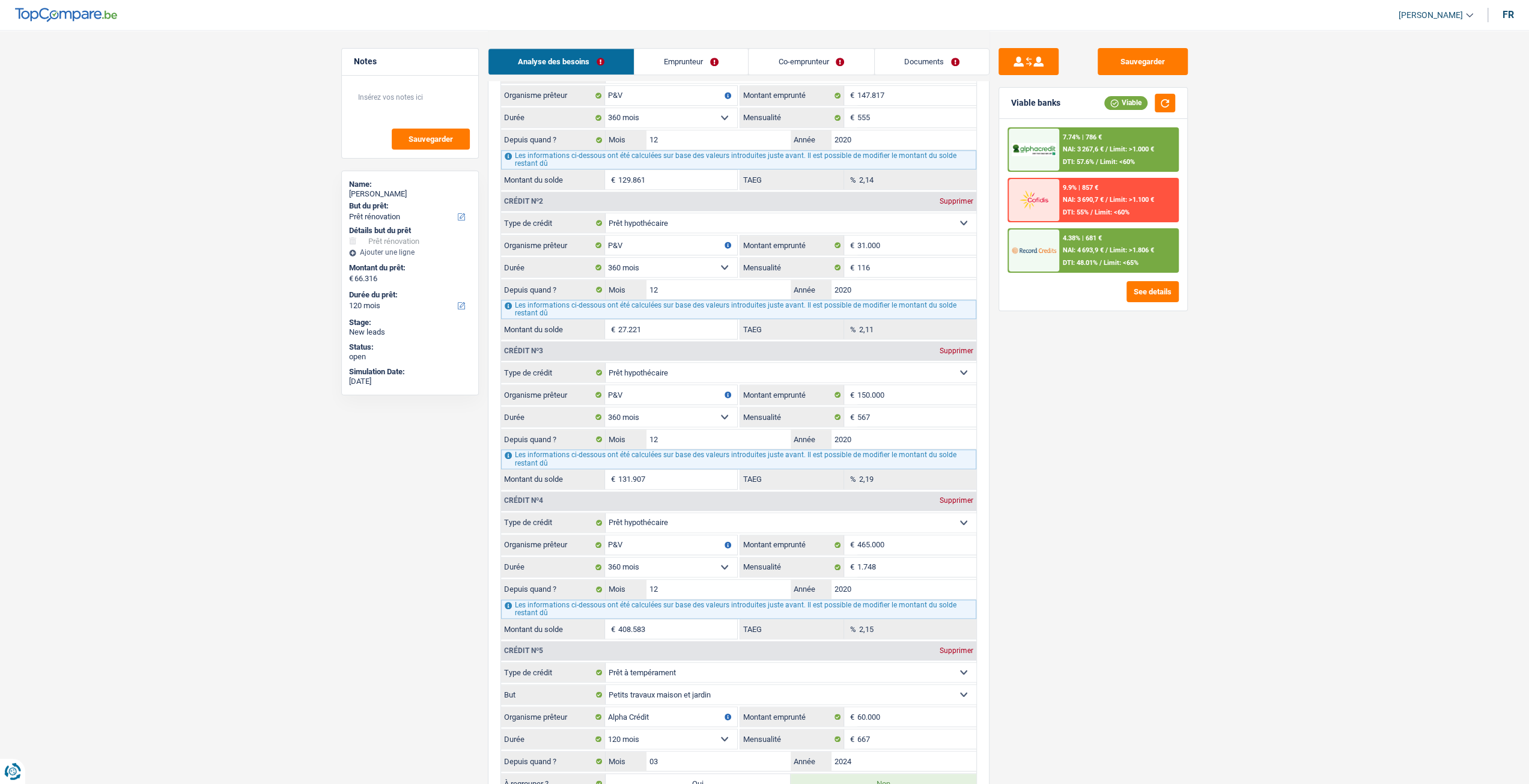
scroll to position [1442, 0]
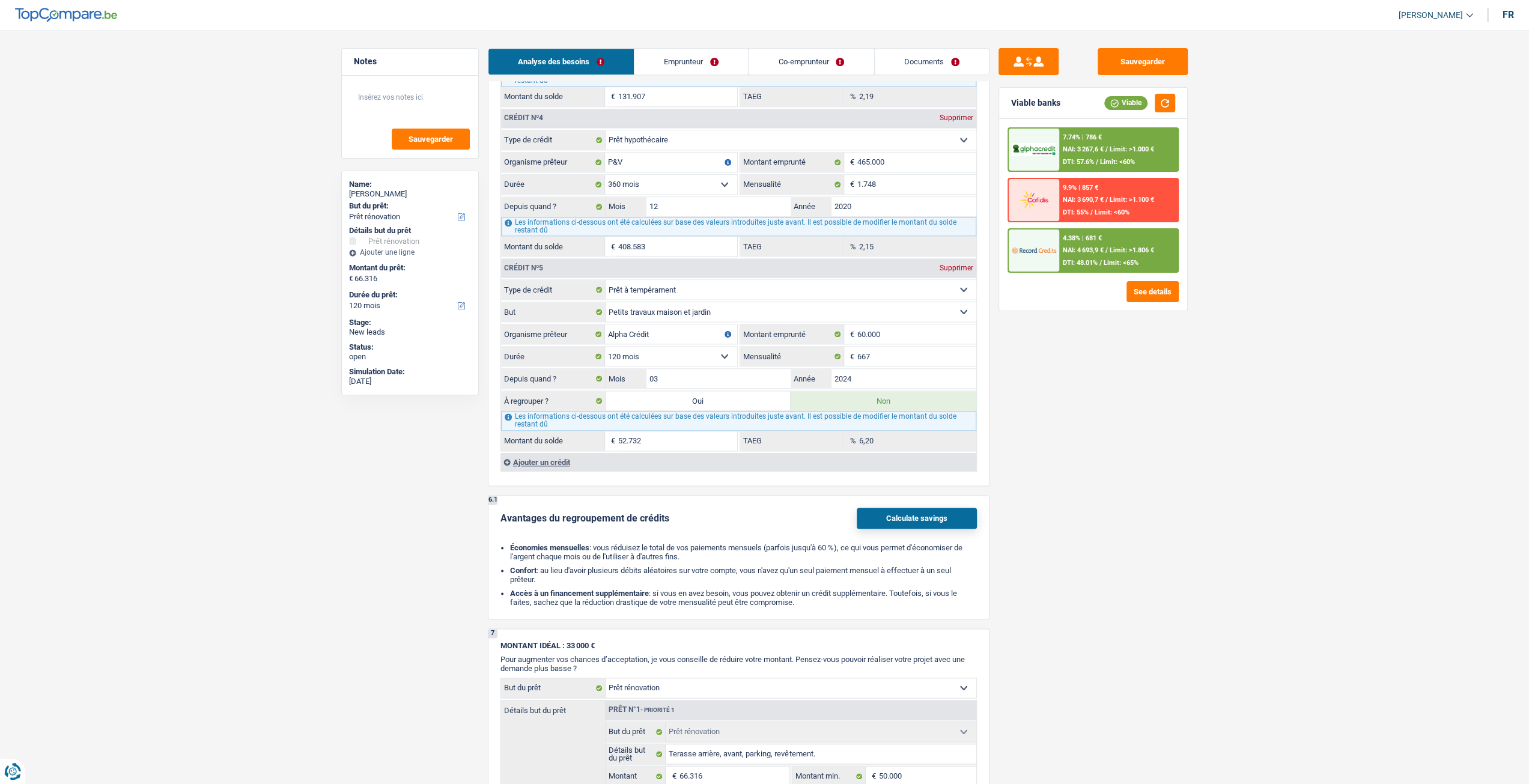
drag, startPoint x: 734, startPoint y: 392, endPoint x: 815, endPoint y: 413, distance: 83.7
click at [733, 392] on label "Oui" at bounding box center [699, 401] width 186 height 19
click at [733, 392] on input "Oui" at bounding box center [699, 401] width 186 height 19
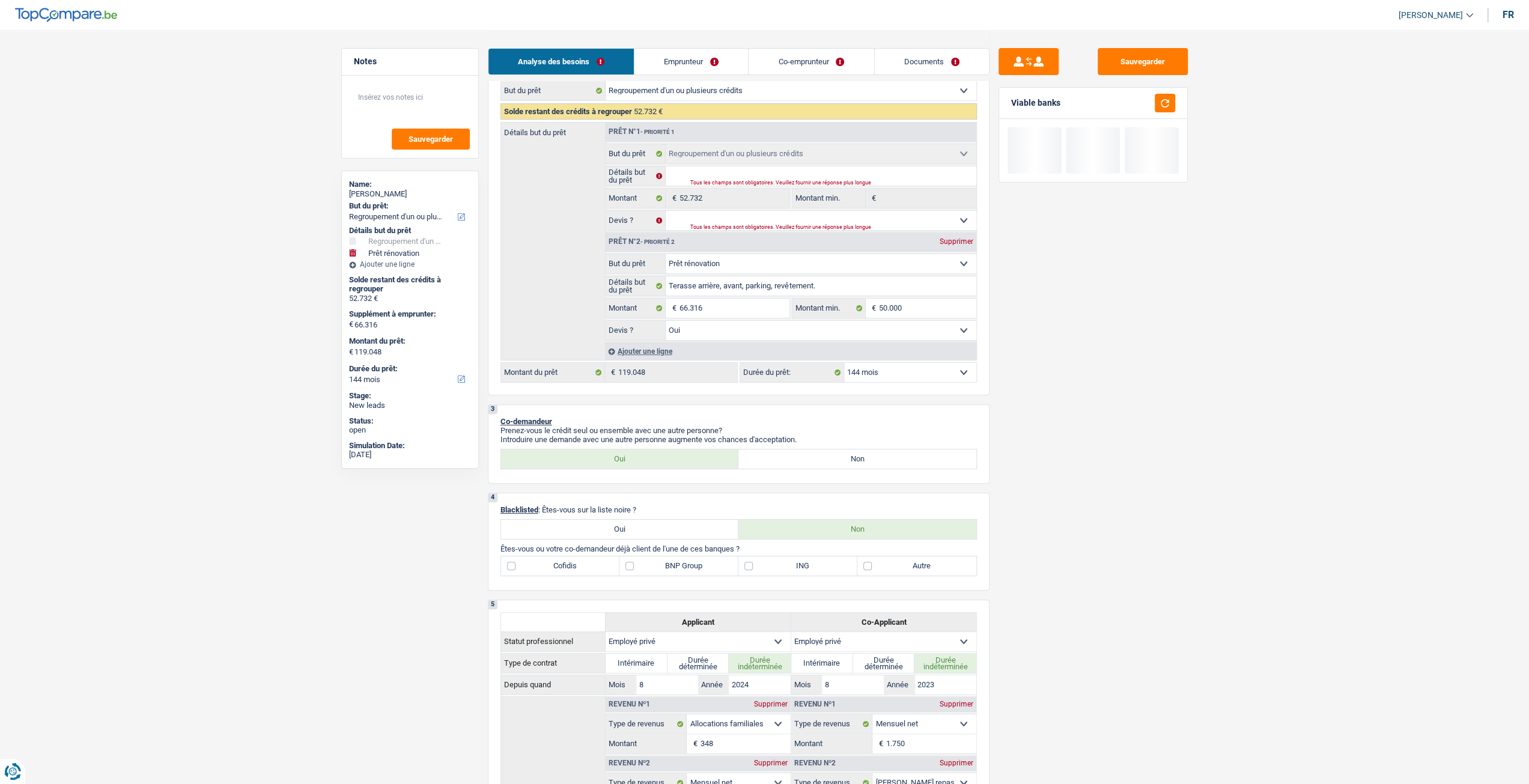
scroll to position [0, 0]
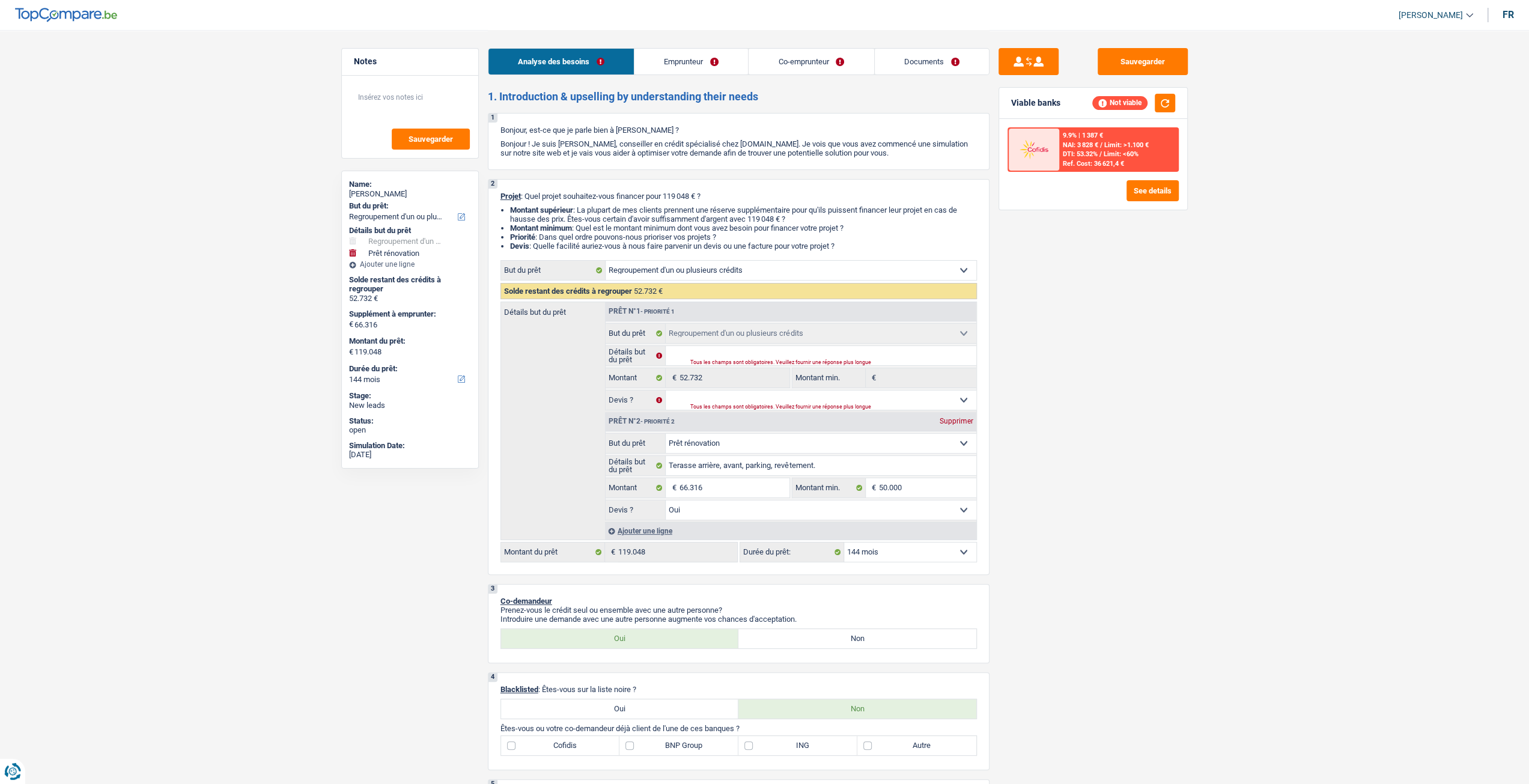
click at [926, 555] on select "12 mois 18 mois 24 mois 30 mois 36 mois 42 mois 48 mois 60 mois 72 mois 84 mois…" at bounding box center [911, 552] width 132 height 19
click at [844, 543] on select "12 mois 18 mois 24 mois 30 mois 36 mois 42 mois 48 mois 60 mois 72 mois 84 mois…" at bounding box center [911, 552] width 132 height 19
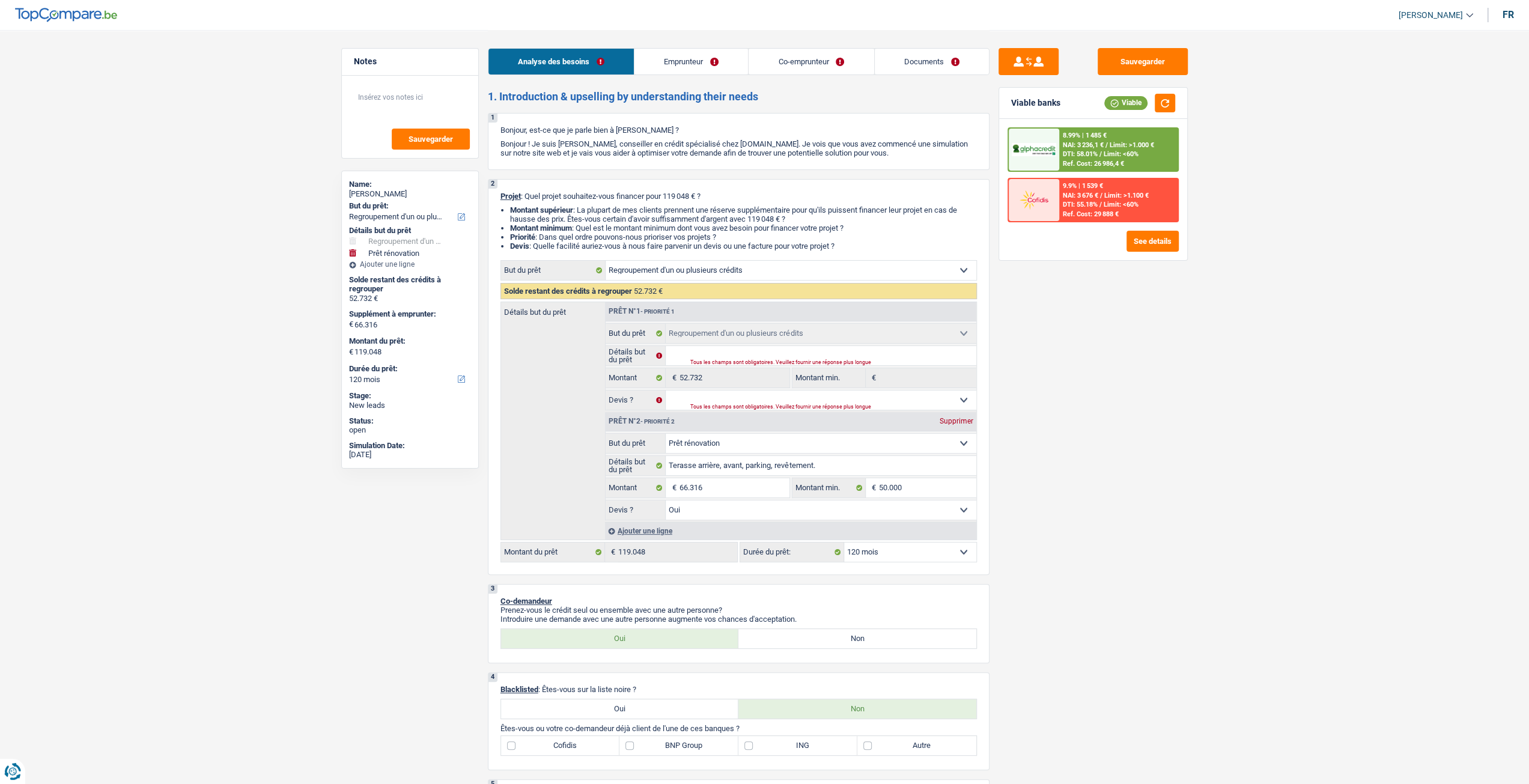
click at [1068, 138] on div "8.99% | 1 485 €" at bounding box center [1085, 135] width 44 height 8
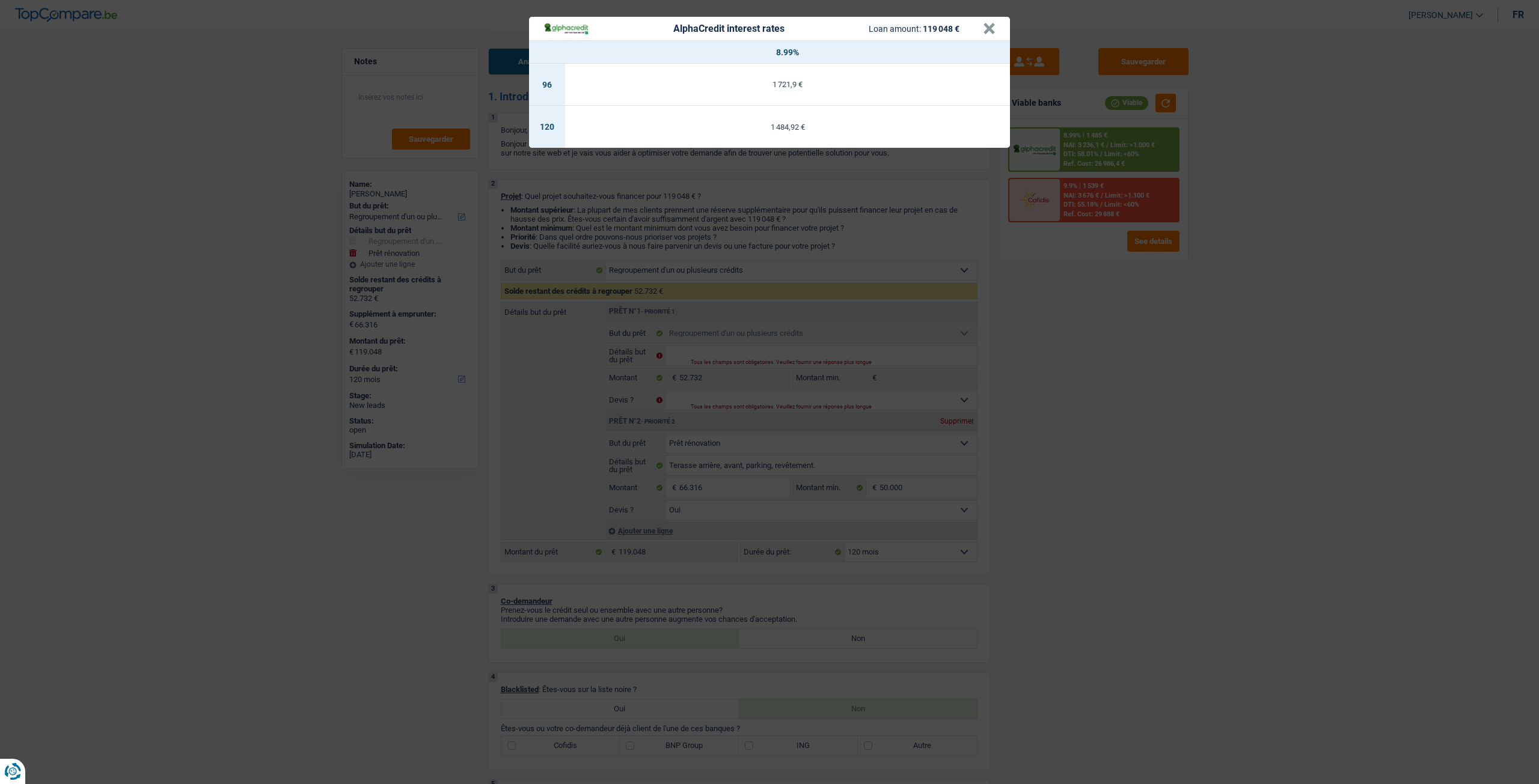
click at [1148, 345] on div "AlphaCredit interest rates Loan amount: 119 048 € × 8.99% 96 1 721,9 € 120 1 48…" at bounding box center [769, 392] width 1539 height 784
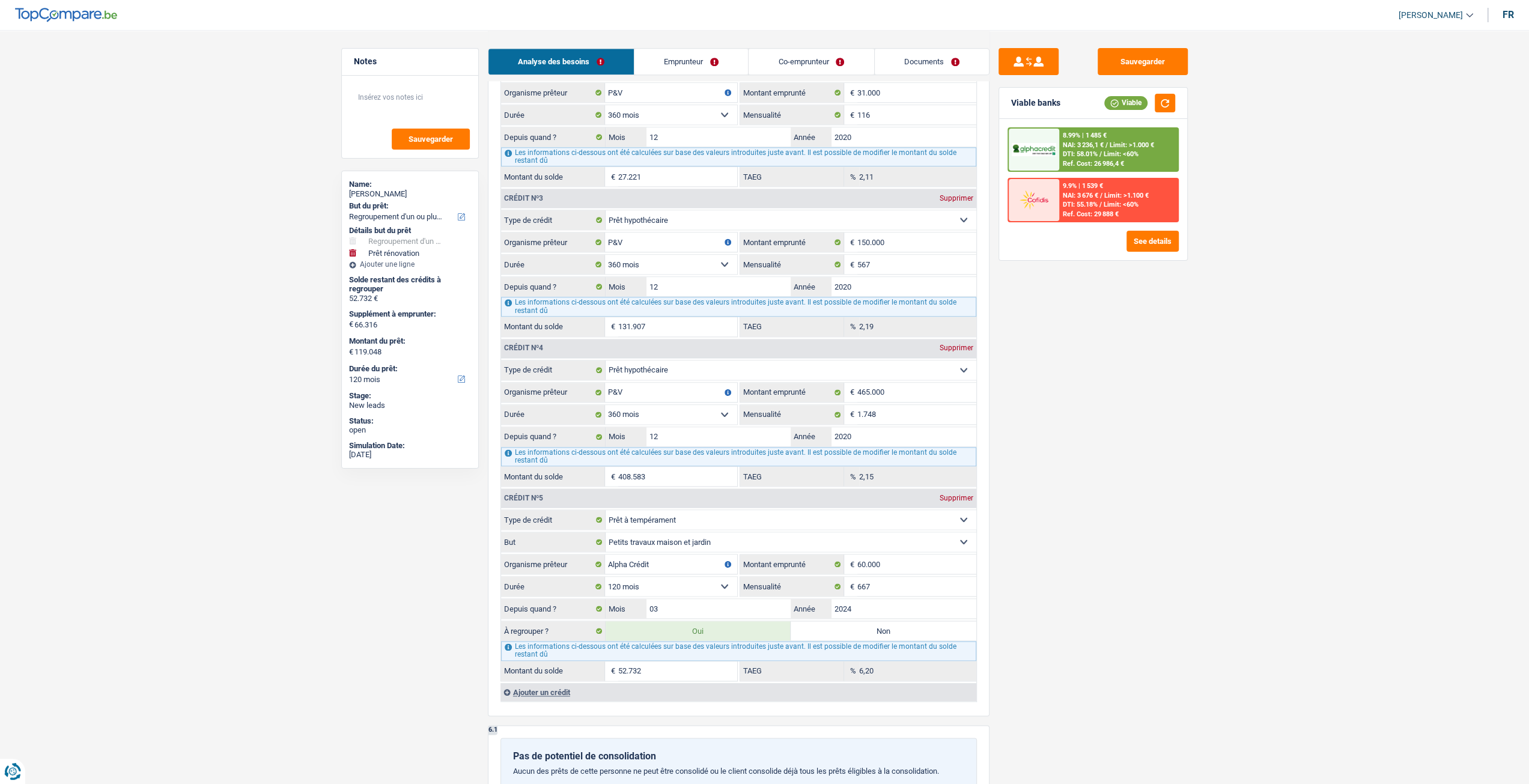
scroll to position [1562, 0]
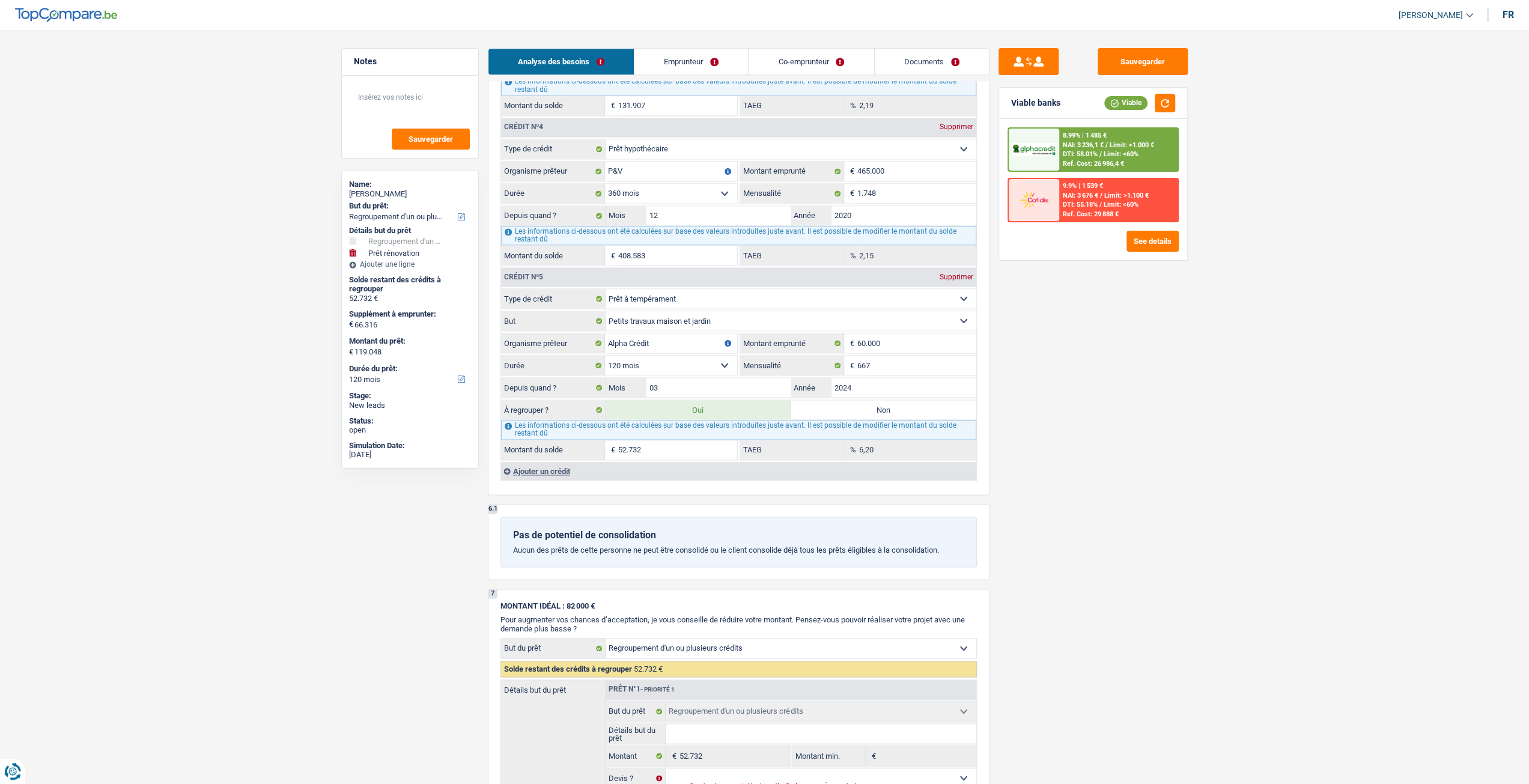
click at [837, 445] on div "Crédit nº1 Supprimer Carte ou ouverture de crédit Prêt hypothécaire Vente à tem…" at bounding box center [738, 75] width 476 height 812
click at [1055, 428] on div "Sauvegarder Viable banks Viable 8.99% | 1 485 € NAI: 3 236,1 € / Limit: >1.000 …" at bounding box center [1093, 406] width 208 height 717
click at [908, 400] on label "Non" at bounding box center [884, 410] width 186 height 19
click at [908, 400] on input "Non" at bounding box center [884, 410] width 186 height 19
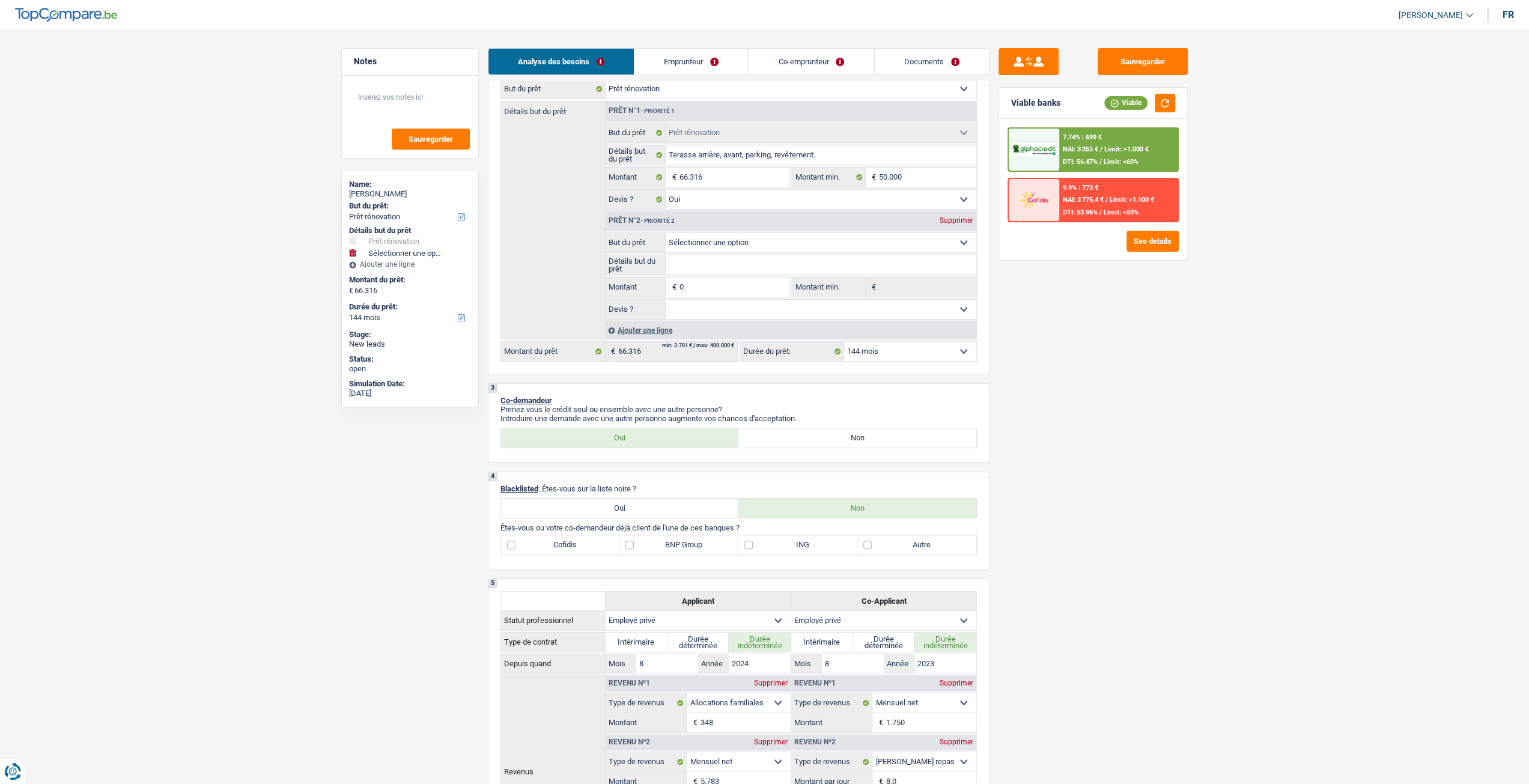
scroll to position [180, 0]
click at [959, 220] on div "Supprimer" at bounding box center [956, 222] width 39 height 8
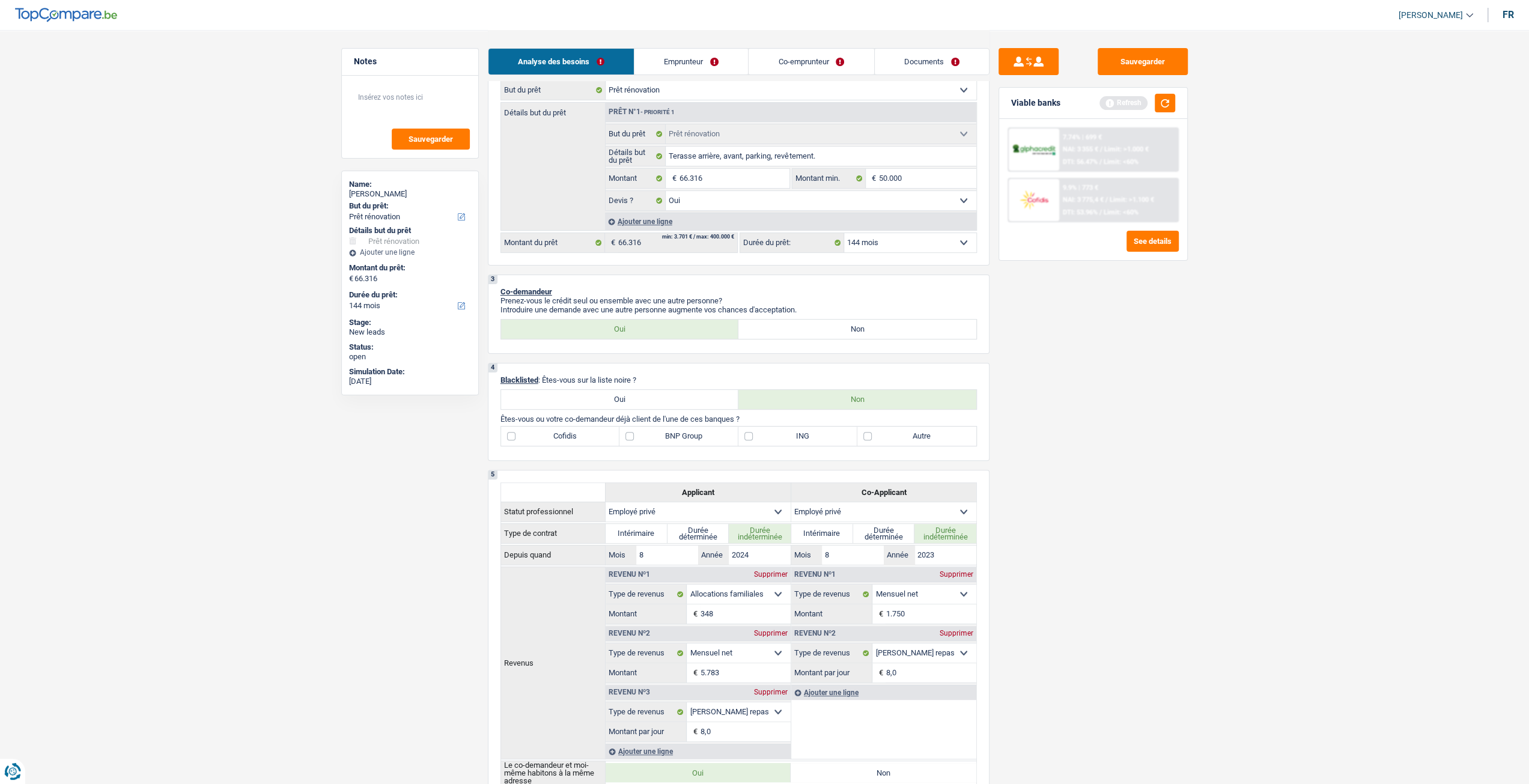
drag, startPoint x: 891, startPoint y: 242, endPoint x: 890, endPoint y: 249, distance: 7.1
click at [890, 242] on select "12 mois 18 mois 24 mois 30 mois 36 mois 42 mois 48 mois 60 mois 72 mois 84 mois…" at bounding box center [911, 243] width 132 height 19
click at [844, 235] on select "12 mois 18 mois 24 mois 30 mois 36 mois 42 mois 48 mois 60 mois 72 mois 84 mois…" at bounding box center [911, 243] width 132 height 19
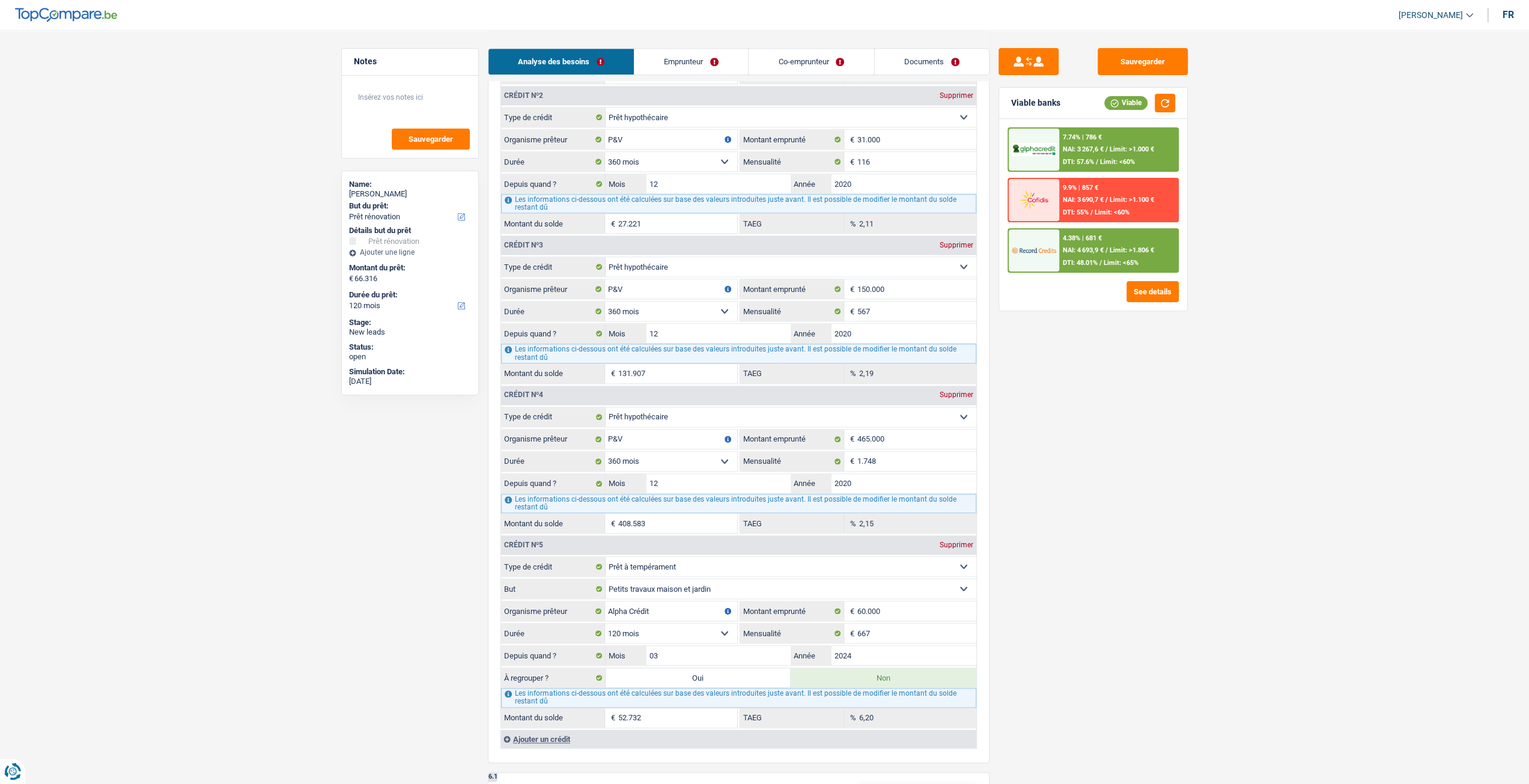
scroll to position [1201, 0]
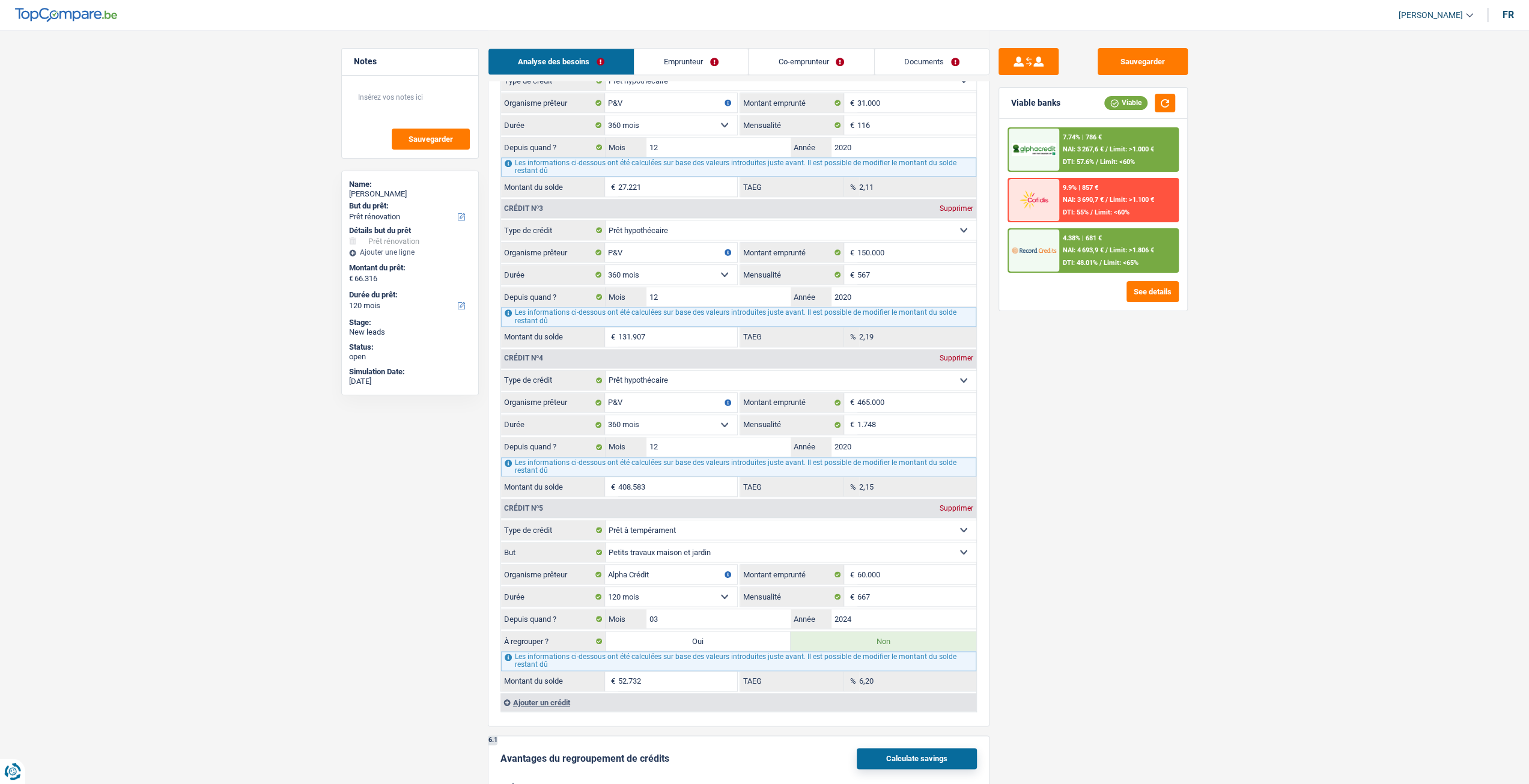
click at [852, 674] on div "6,20 % TAEG" at bounding box center [858, 682] width 236 height 19
click at [1083, 635] on div "Sauvegarder Viable banks Viable 7.74% | 786 € NAI: 3 267,6 € / Limit: >1.000 € …" at bounding box center [1093, 406] width 208 height 717
click at [851, 672] on div "6,20 % TAEG" at bounding box center [858, 682] width 236 height 19
click at [1026, 641] on div "Sauvegarder Viable banks Viable 7.74% | 786 € NAI: 3 267,6 € / Limit: >1.000 € …" at bounding box center [1093, 406] width 208 height 717
click at [839, 679] on div "Crédit nº1 Supprimer Carte ou ouverture de crédit Prêt hypothécaire Vente à tem…" at bounding box center [738, 305] width 476 height 812
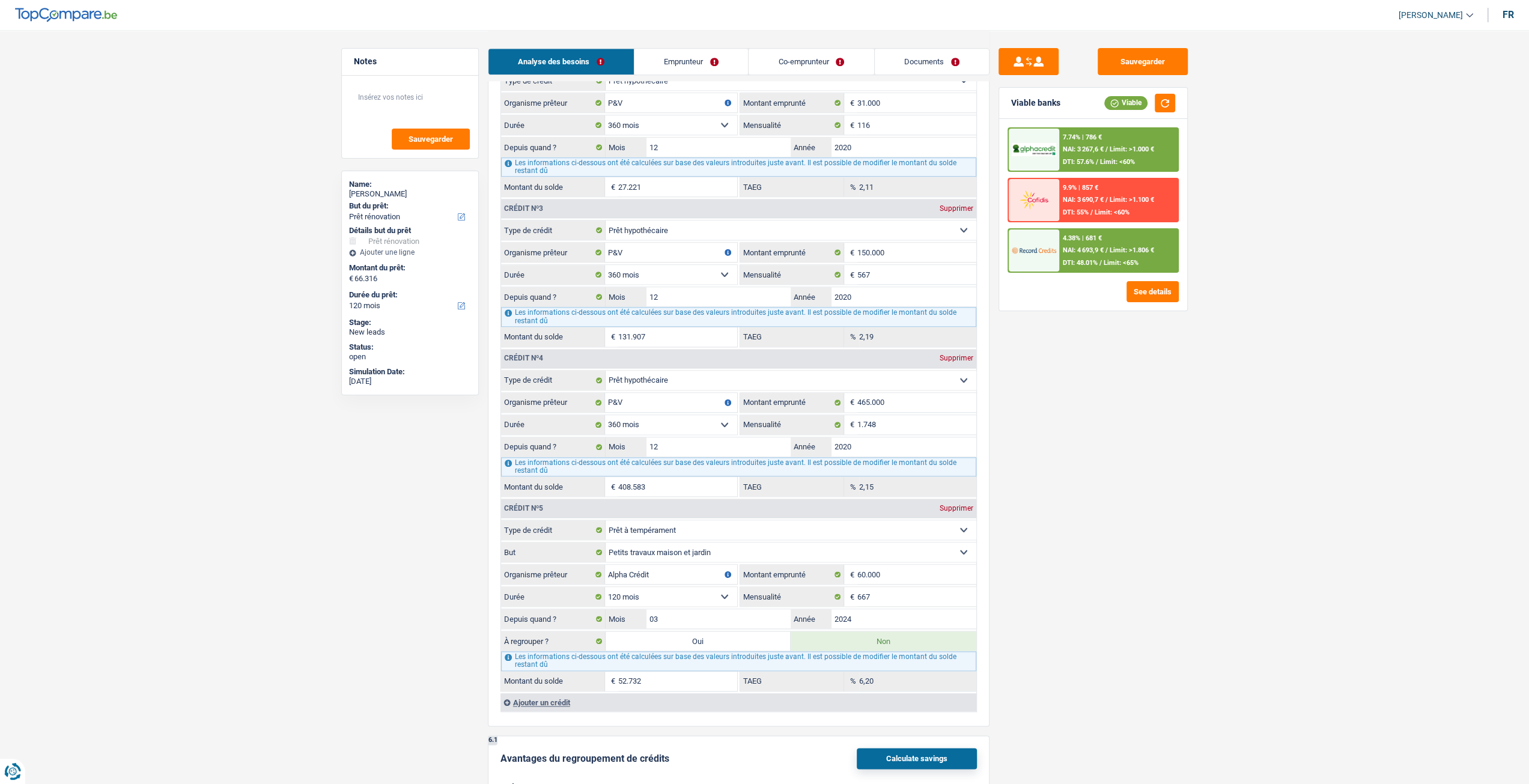
click at [1057, 632] on div "Sauvegarder Viable banks Viable 7.74% | 786 € NAI: 3 267,6 € / Limit: >1.000 € …" at bounding box center [1093, 406] width 208 height 717
click at [827, 672] on div "6,20 % TAEG" at bounding box center [858, 682] width 236 height 19
click at [1089, 634] on div "Sauvegarder Viable banks Viable 7.74% | 786 € NAI: 3 267,6 € / Limit: >1.000 € …" at bounding box center [1093, 406] width 208 height 717
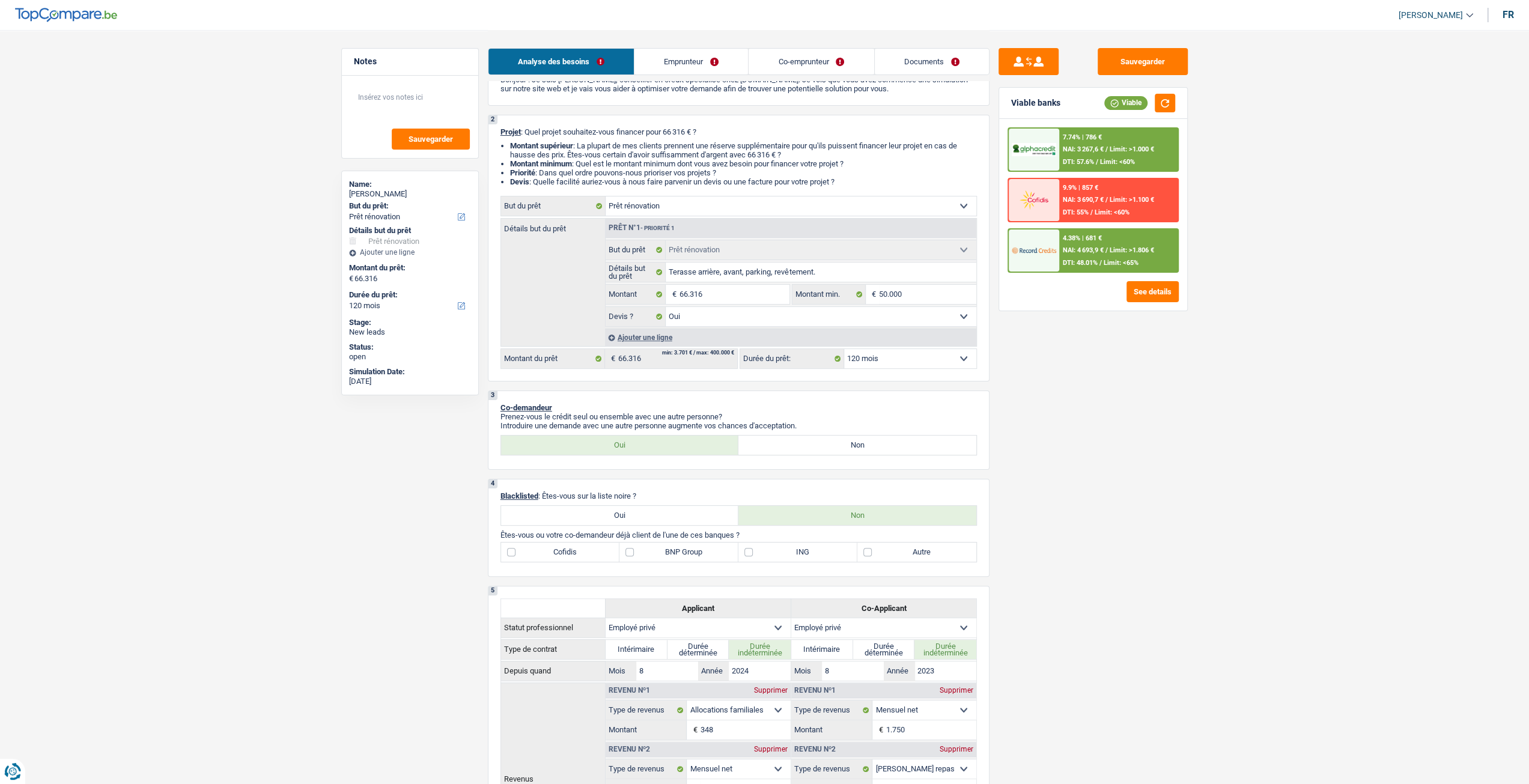
scroll to position [60, 0]
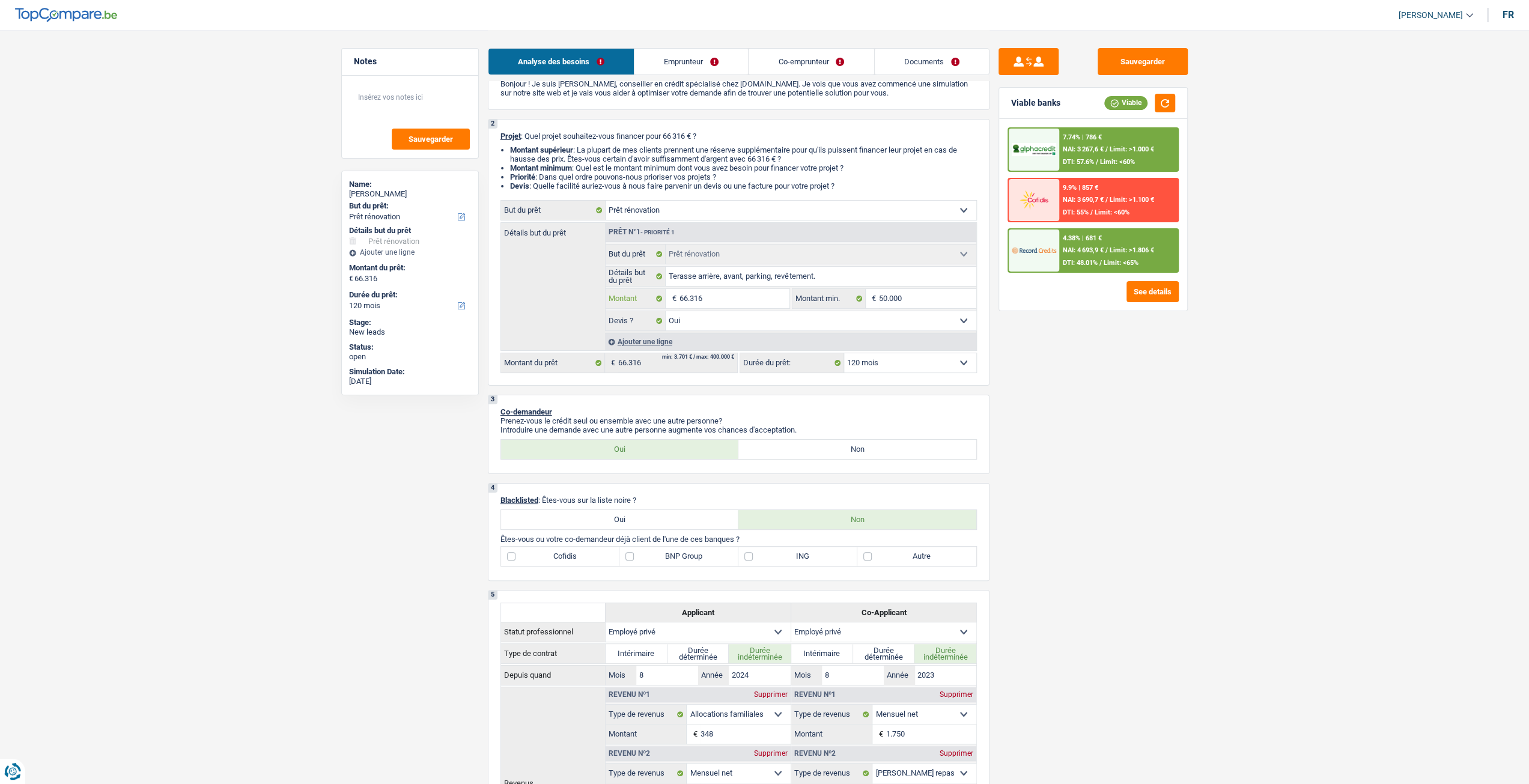
click at [729, 307] on input "66.316" at bounding box center [733, 299] width 110 height 19
drag, startPoint x: 901, startPoint y: 308, endPoint x: 911, endPoint y: 320, distance: 15.6
click at [901, 307] on input "50.000" at bounding box center [928, 299] width 98 height 19
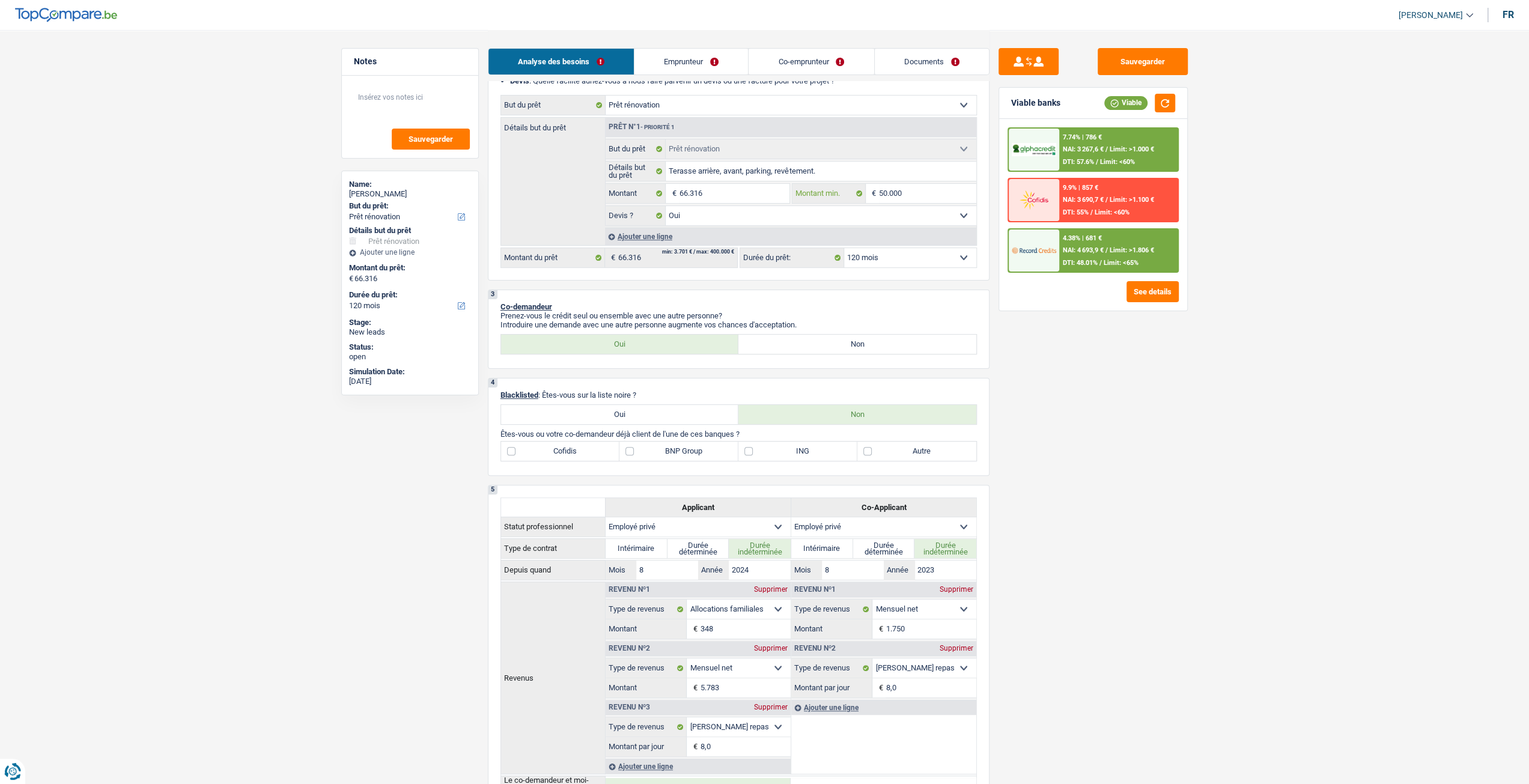
scroll to position [107, 0]
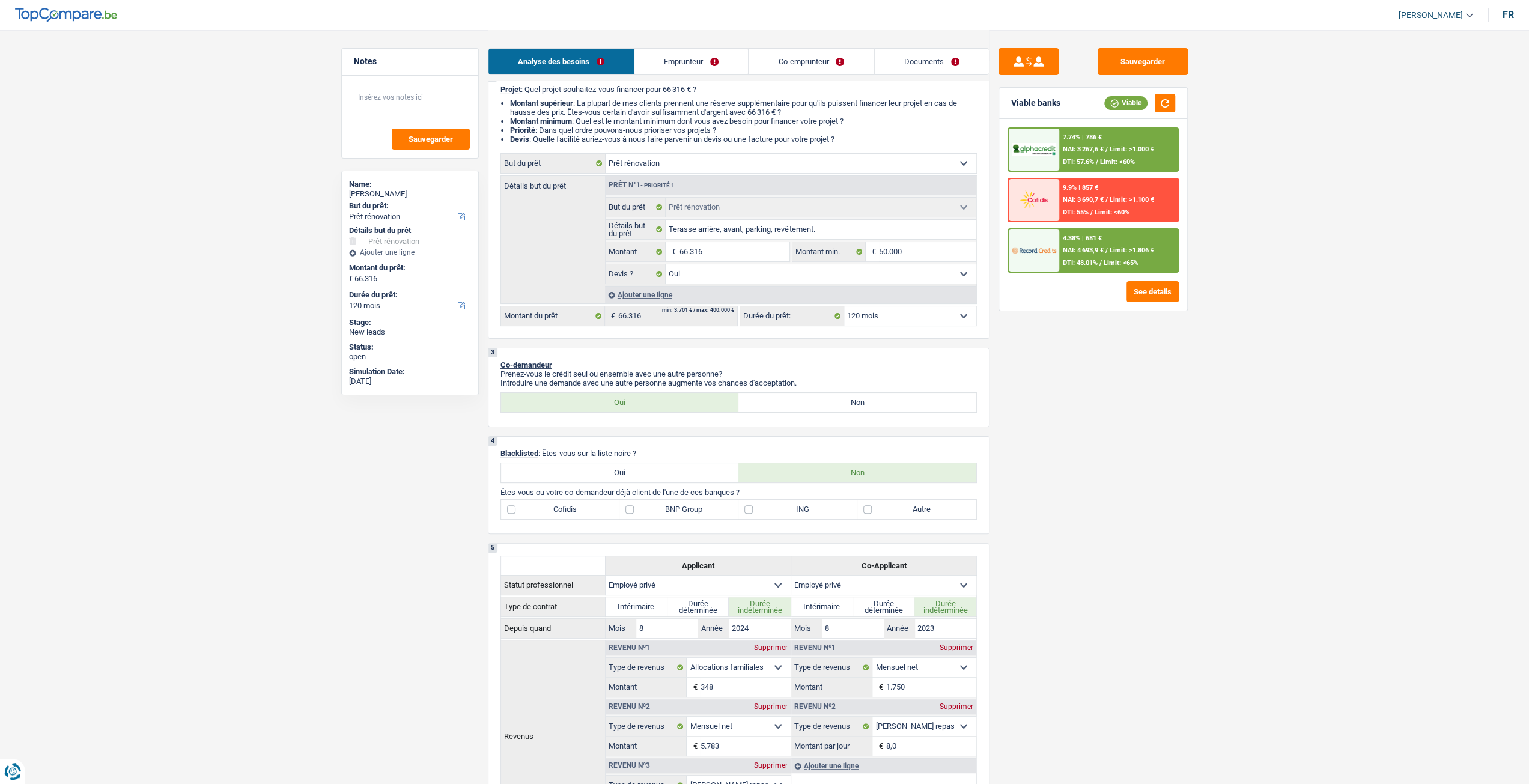
click at [1061, 430] on div "Sauvegarder Viable banks Viable 7.74% | 786 € NAI: 3 267,6 € / Limit: >1.000 € …" at bounding box center [1093, 406] width 208 height 717
click at [694, 66] on link "Emprunteur" at bounding box center [691, 61] width 114 height 26
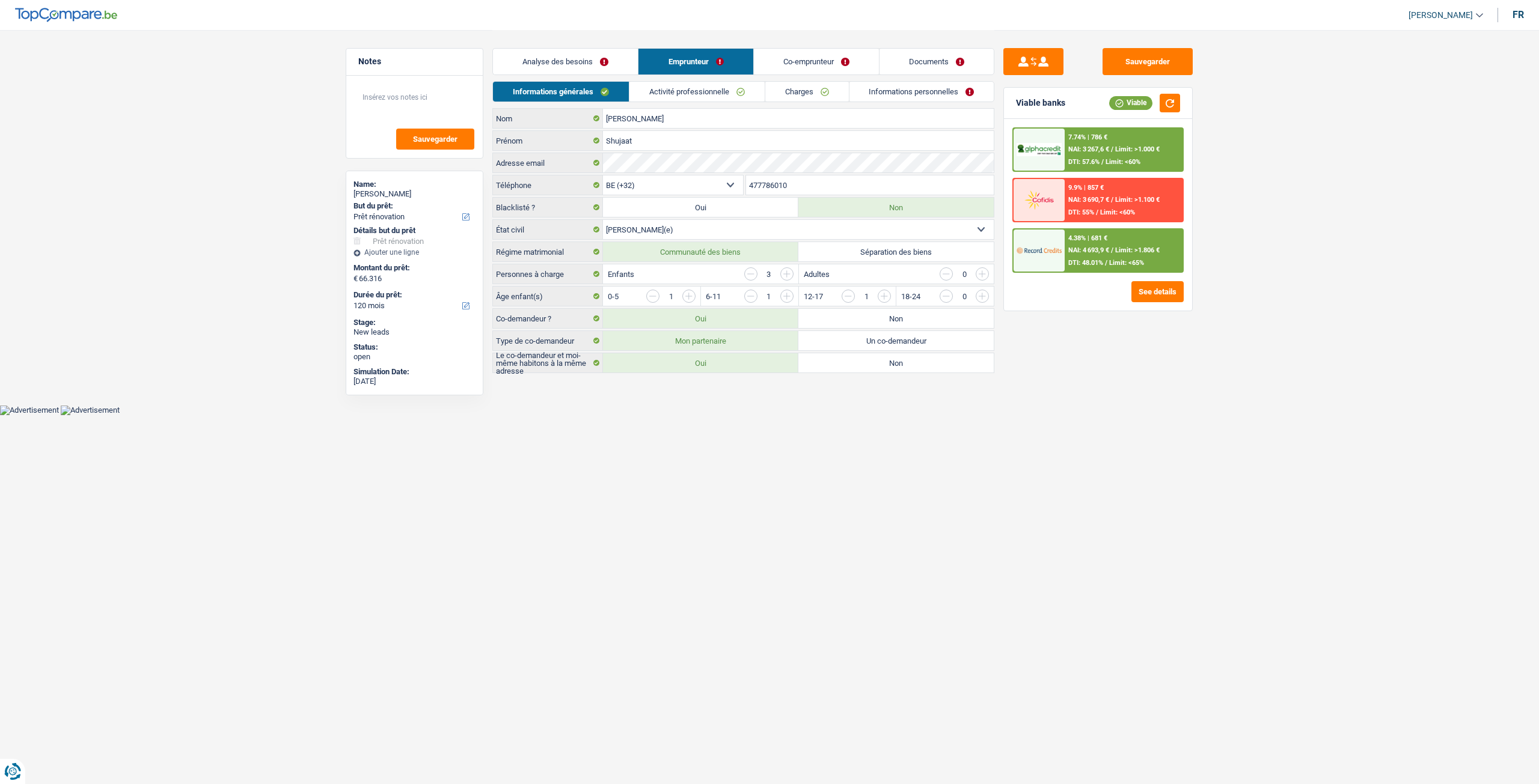
click at [790, 75] on div "Analyse des besoins Emprunteur Co-emprunteur Documents" at bounding box center [743, 55] width 502 height 51
click at [906, 90] on link "Informations personnelles" at bounding box center [921, 91] width 145 height 20
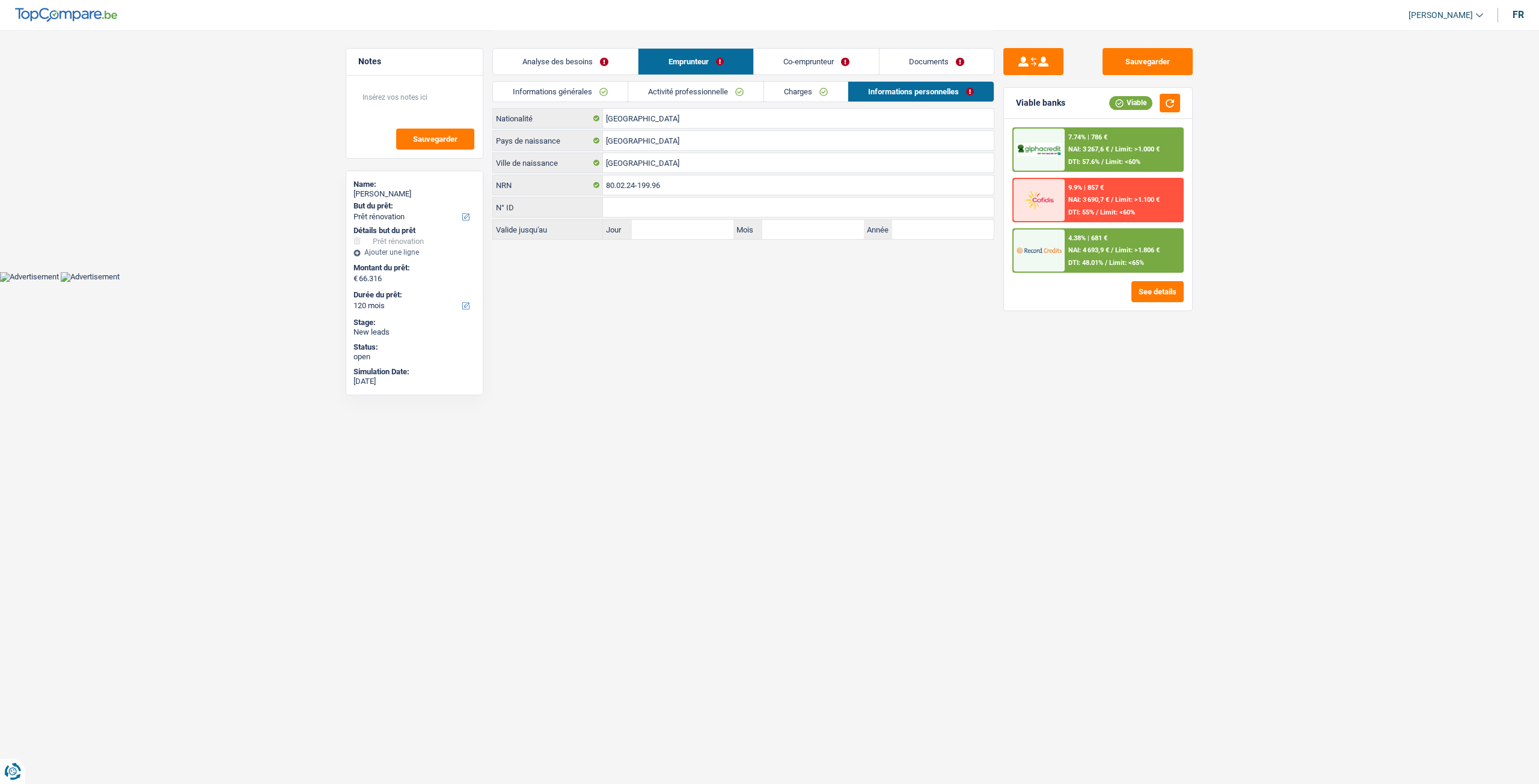
click at [942, 54] on link "Documents" at bounding box center [936, 61] width 114 height 26
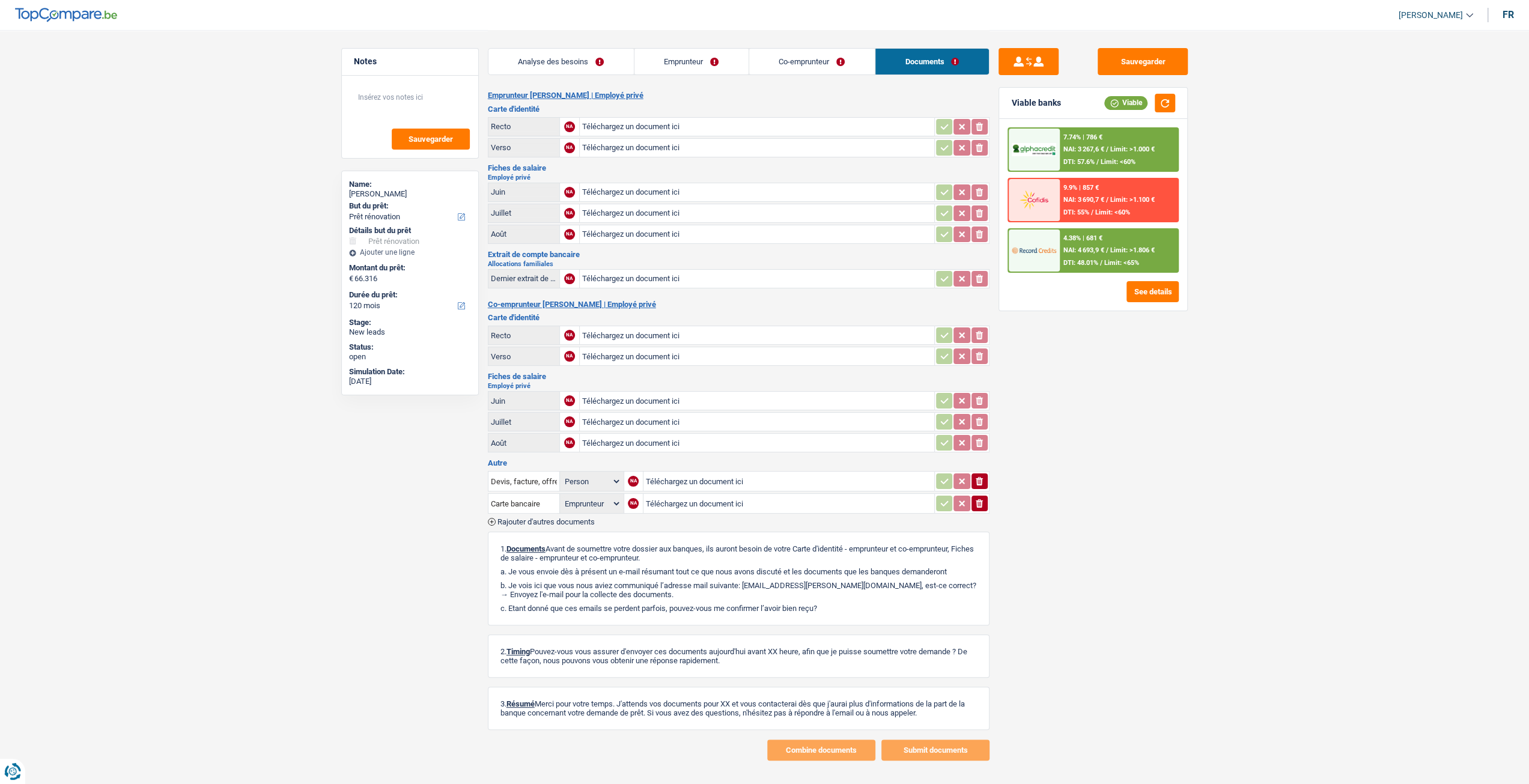
click at [609, 56] on link "Analyse des besoins" at bounding box center [561, 61] width 146 height 26
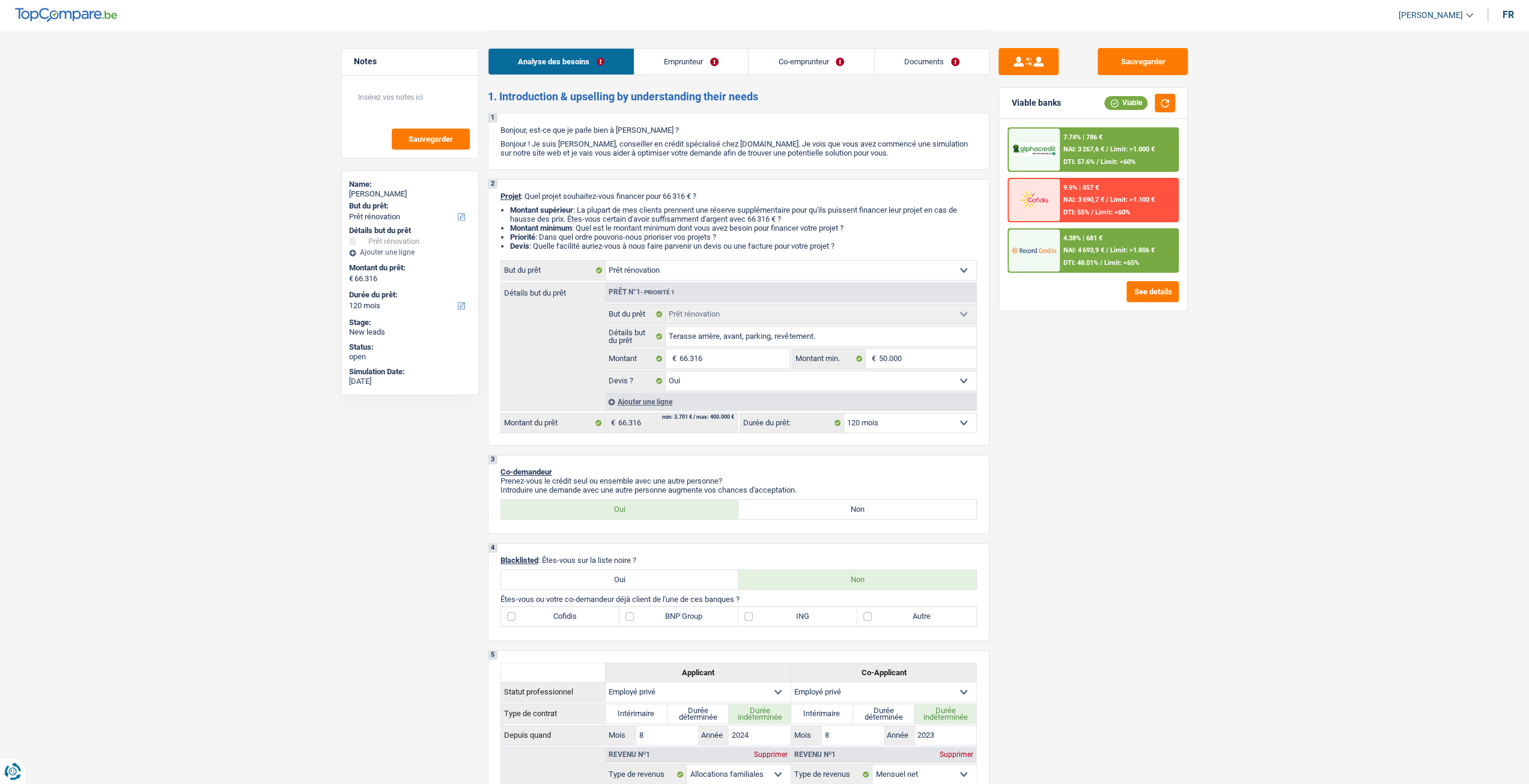
click at [900, 63] on link "Documents" at bounding box center [932, 61] width 114 height 26
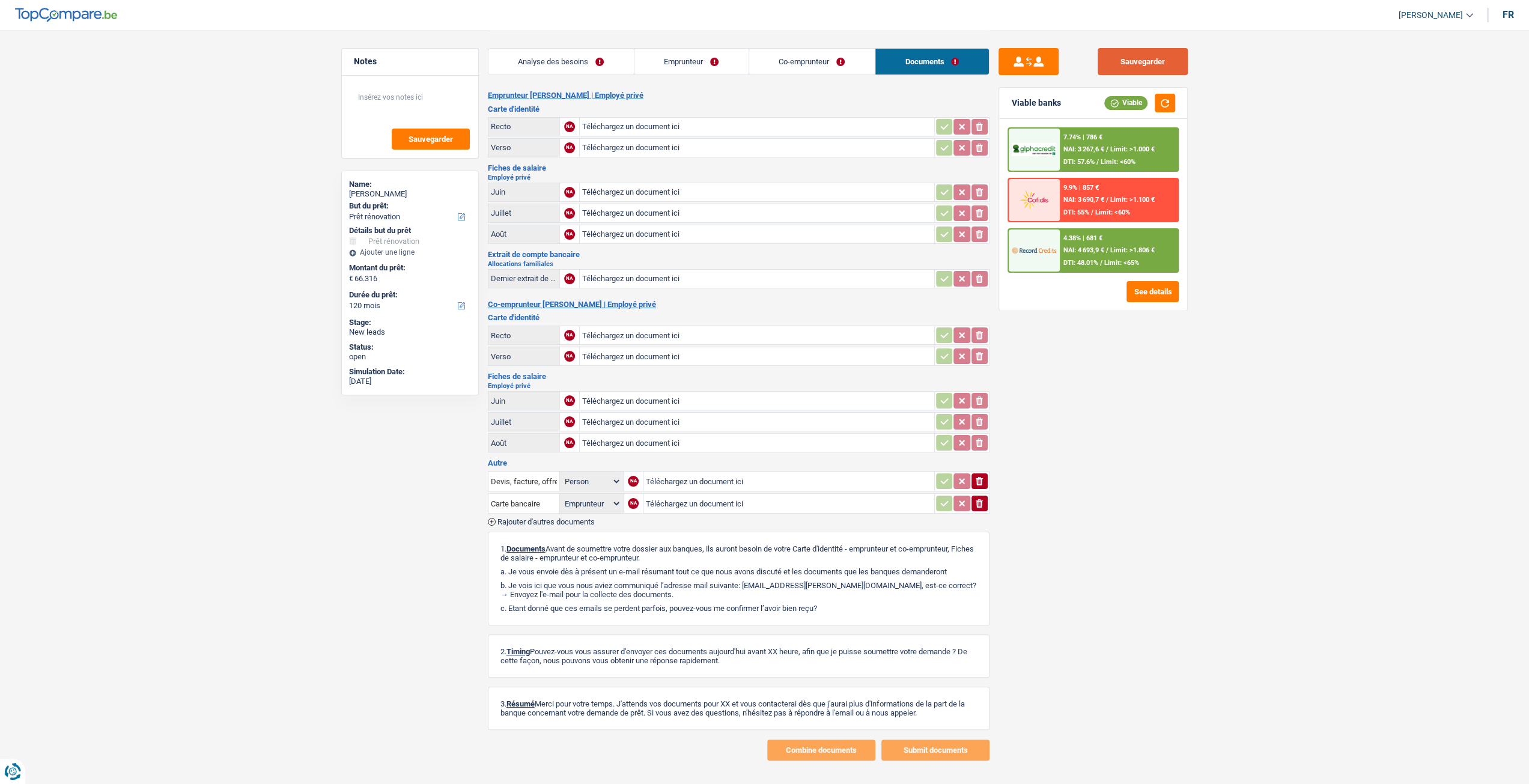
click at [1126, 59] on button "Sauvegarder" at bounding box center [1143, 61] width 90 height 27
click at [564, 75] on div "Analyse des besoins Emprunteur Co-emprunteur Documents" at bounding box center [739, 55] width 502 height 51
click at [592, 65] on link "Analyse des besoins" at bounding box center [561, 61] width 146 height 26
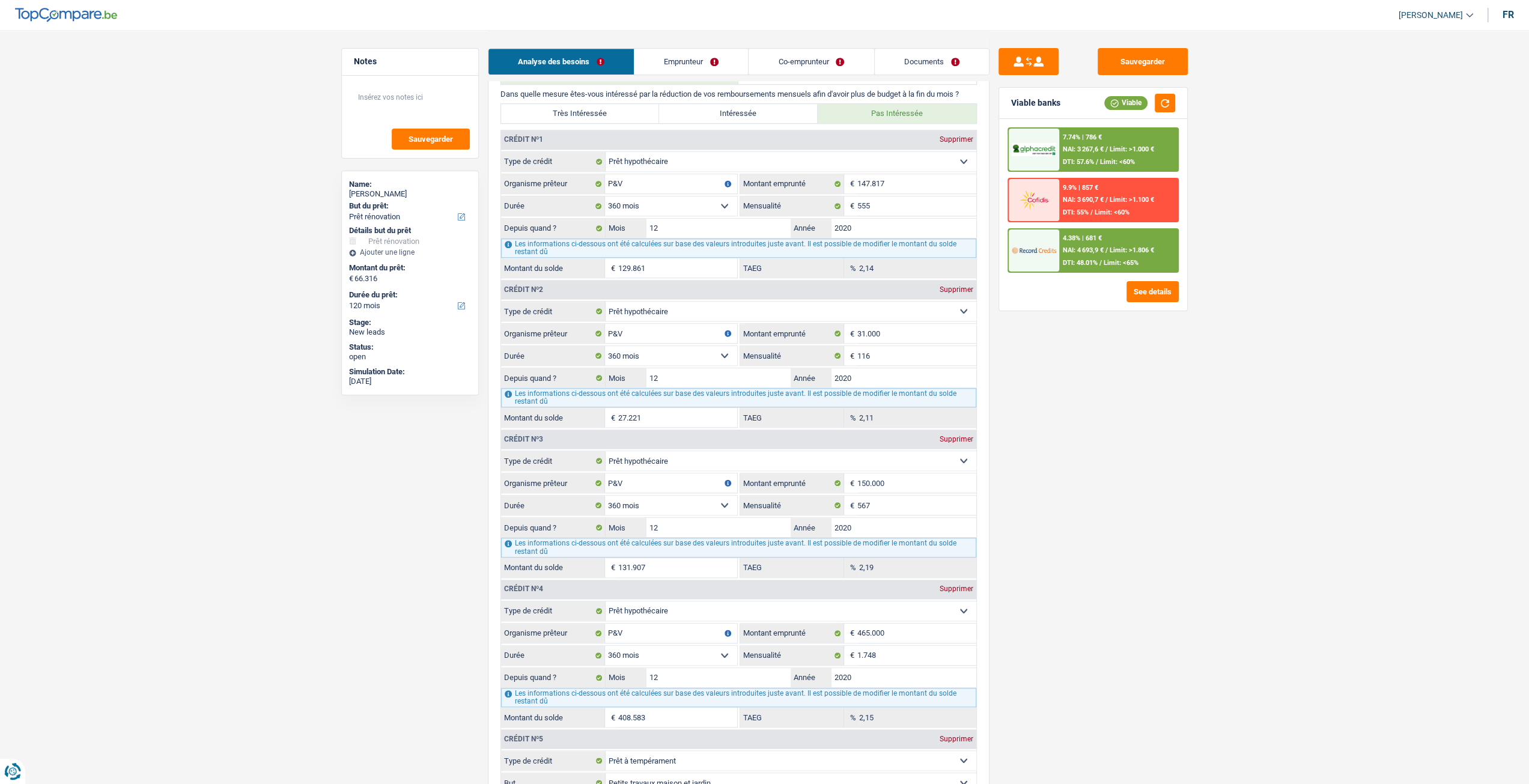
scroll to position [1381, 0]
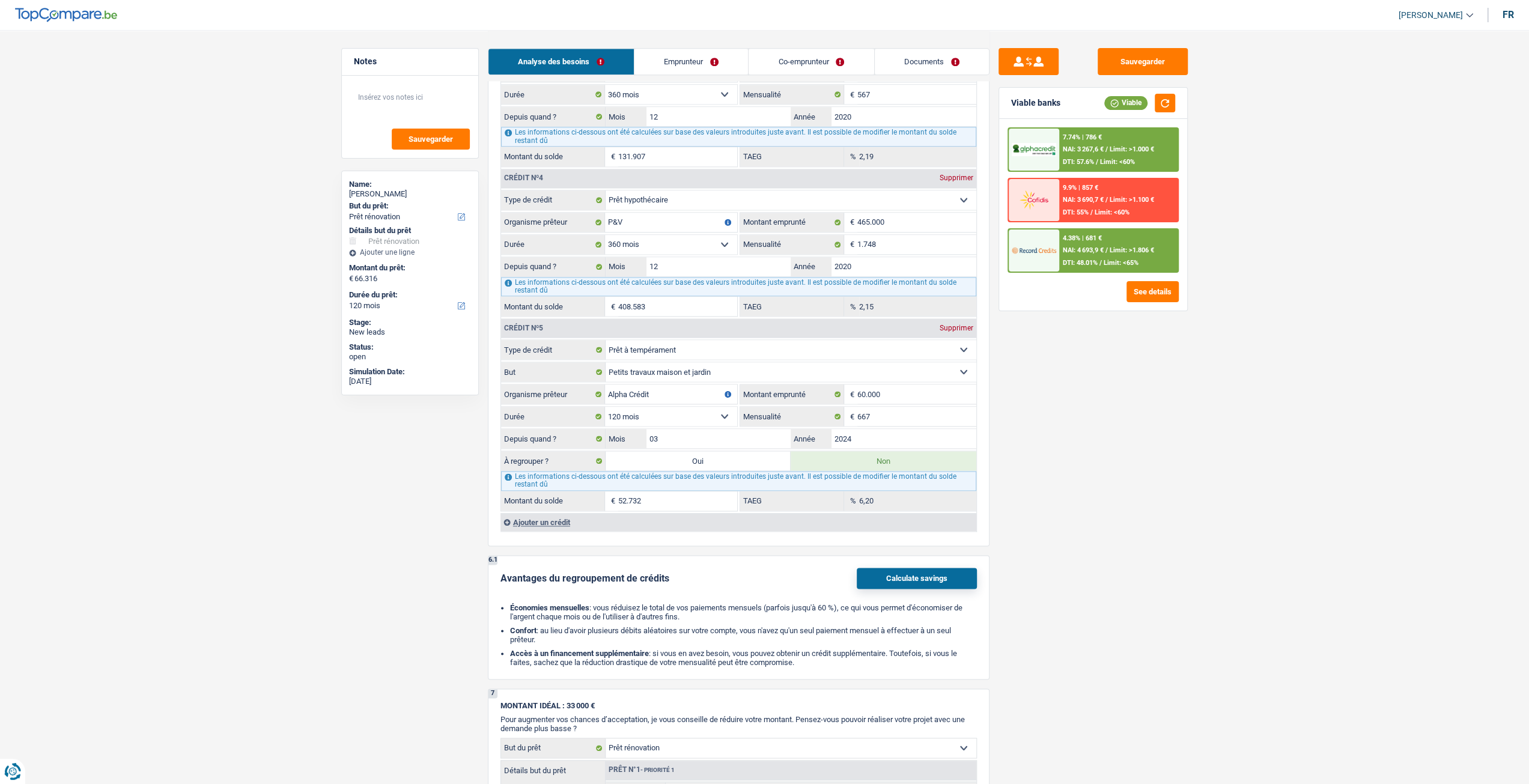
click at [917, 55] on link "Documents" at bounding box center [932, 61] width 114 height 26
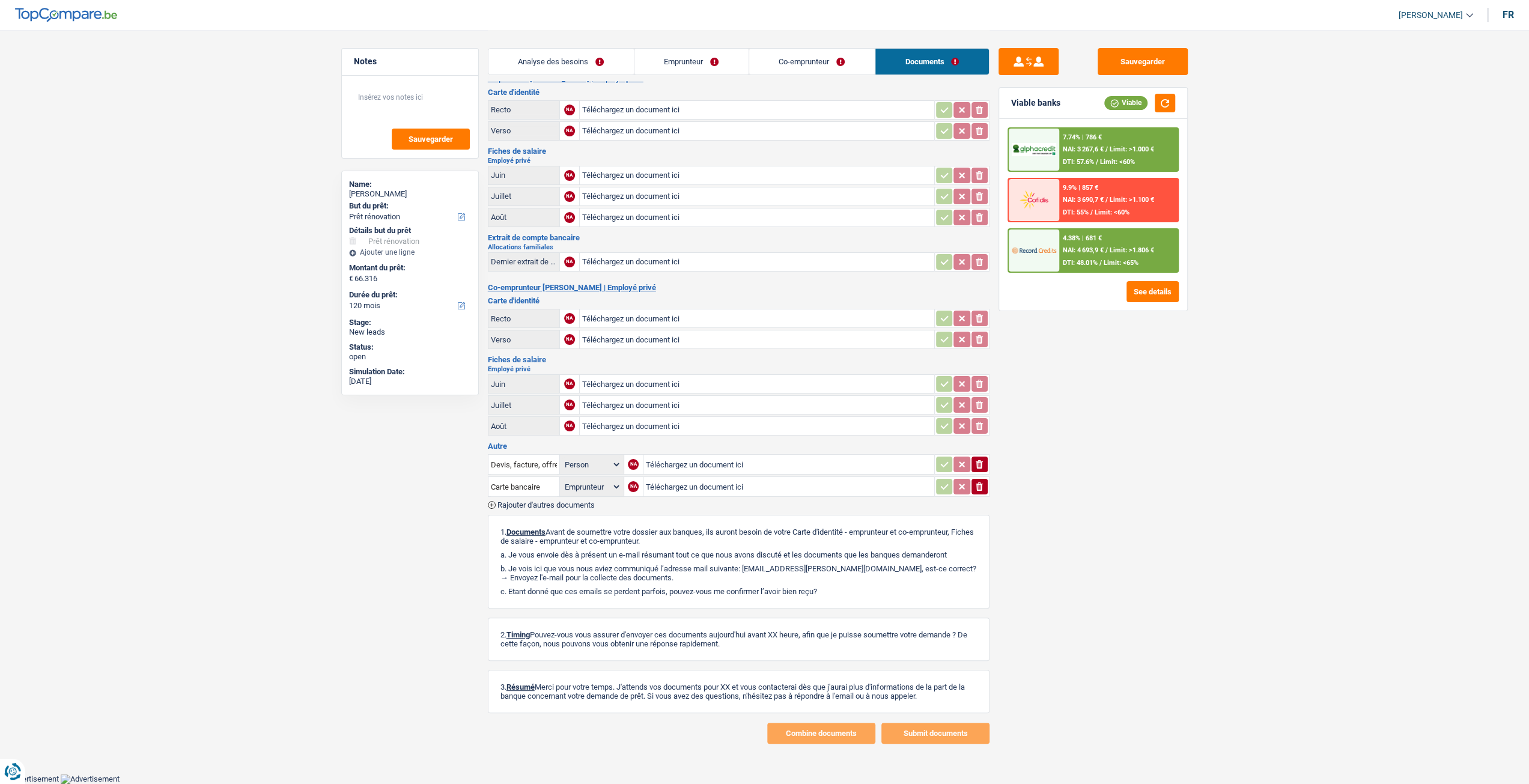
scroll to position [12, 0]
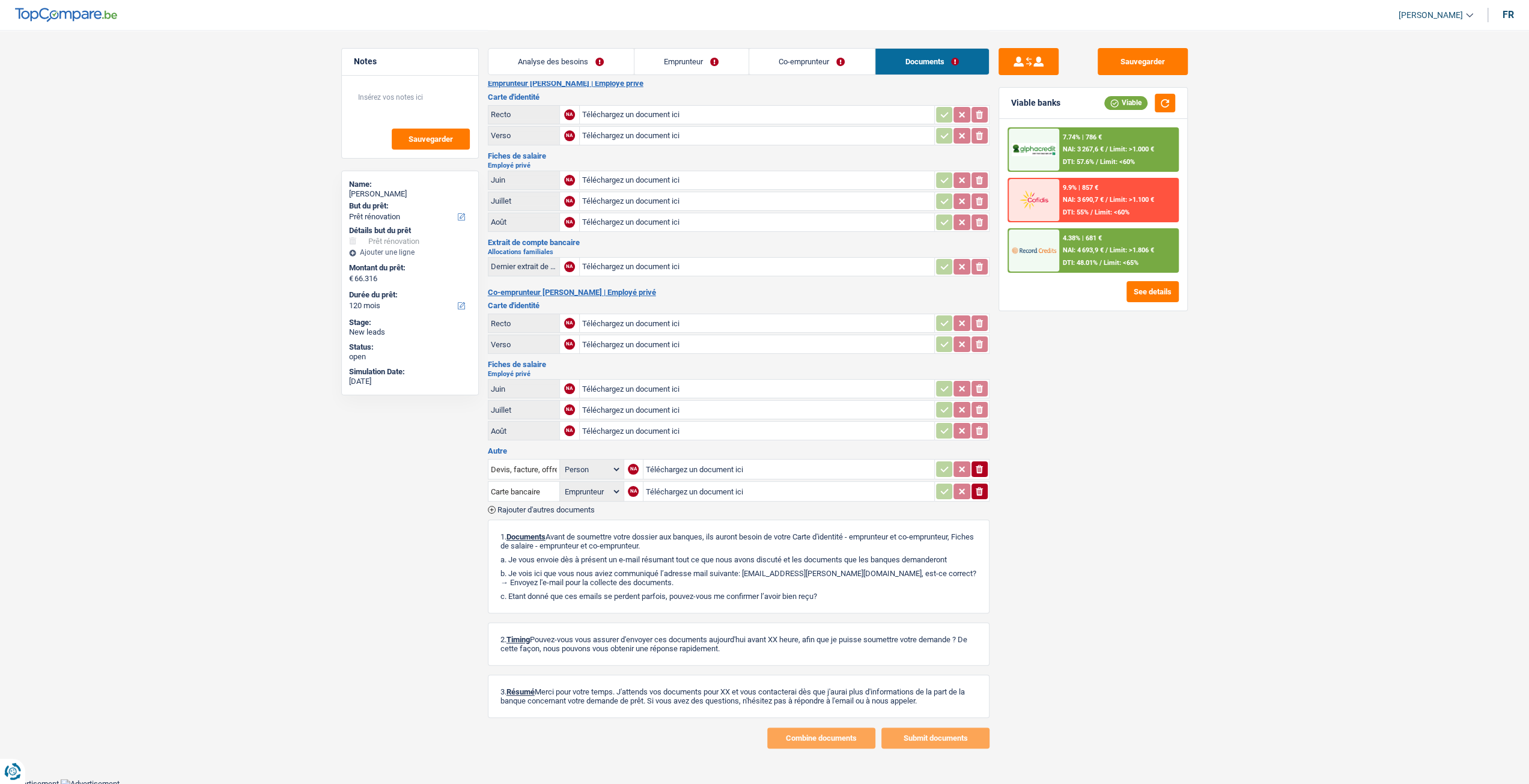
click at [618, 54] on link "Analyse des besoins" at bounding box center [561, 61] width 146 height 26
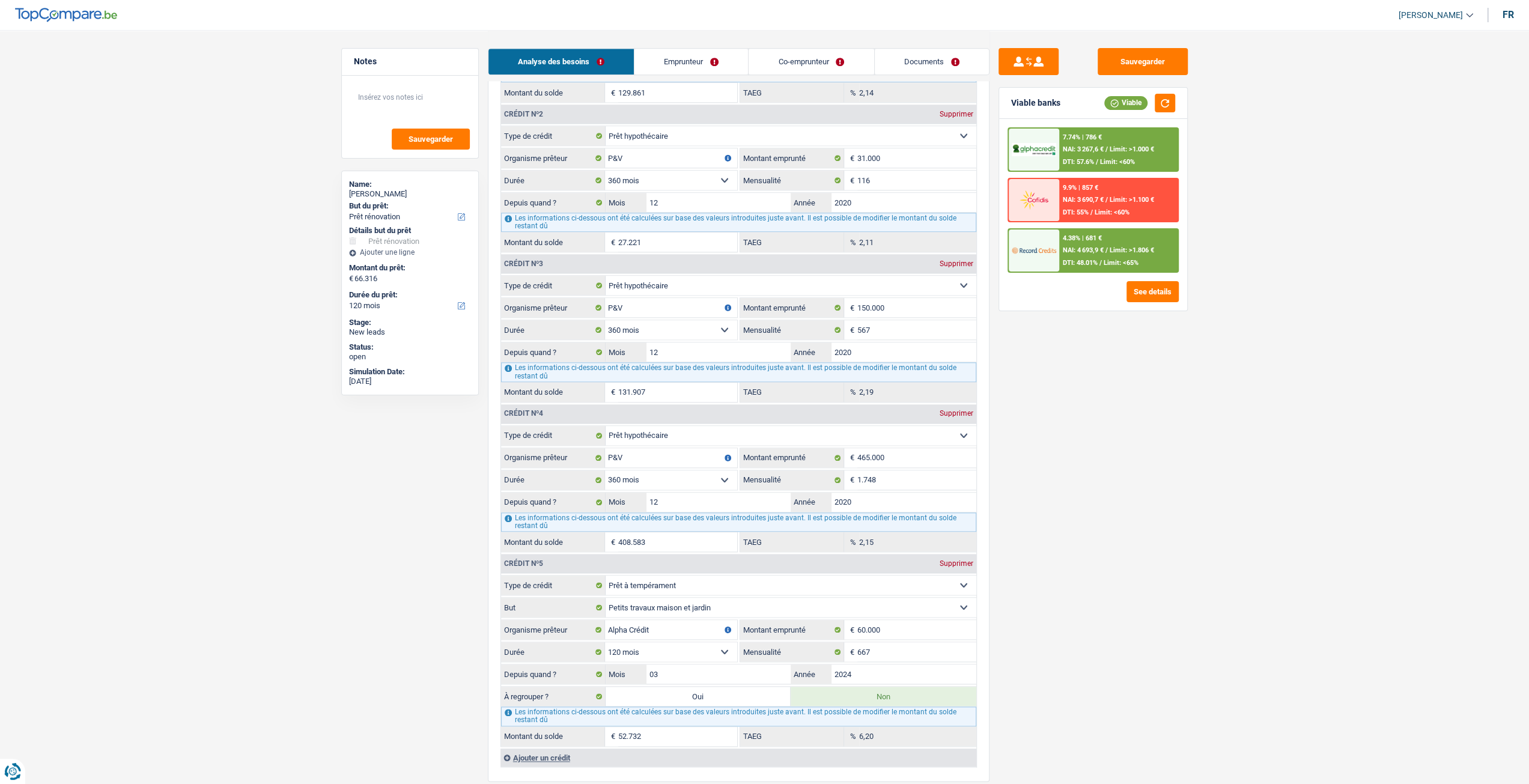
scroll to position [1154, 0]
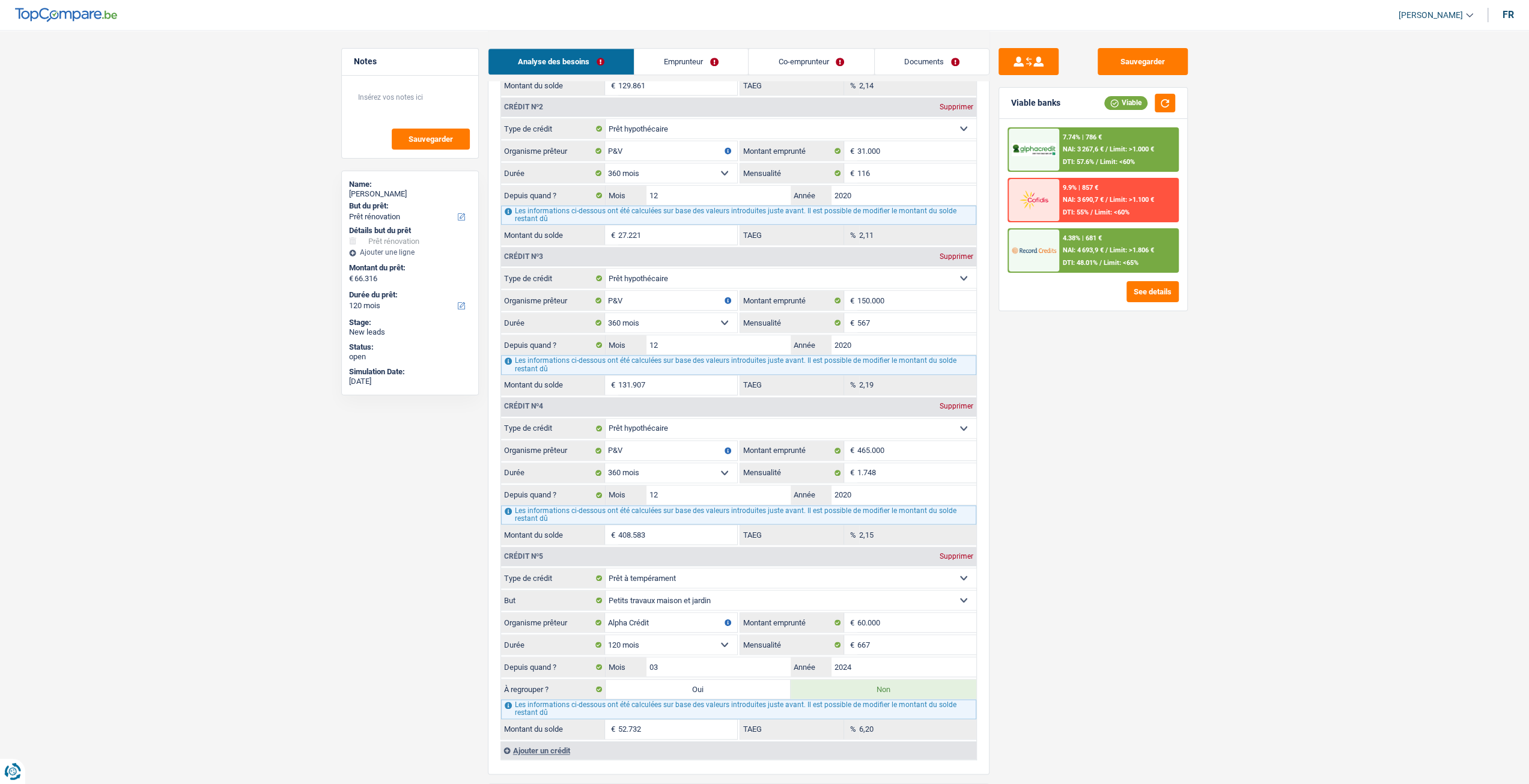
click at [1084, 260] on span "DTI: 48.01%" at bounding box center [1080, 262] width 34 height 8
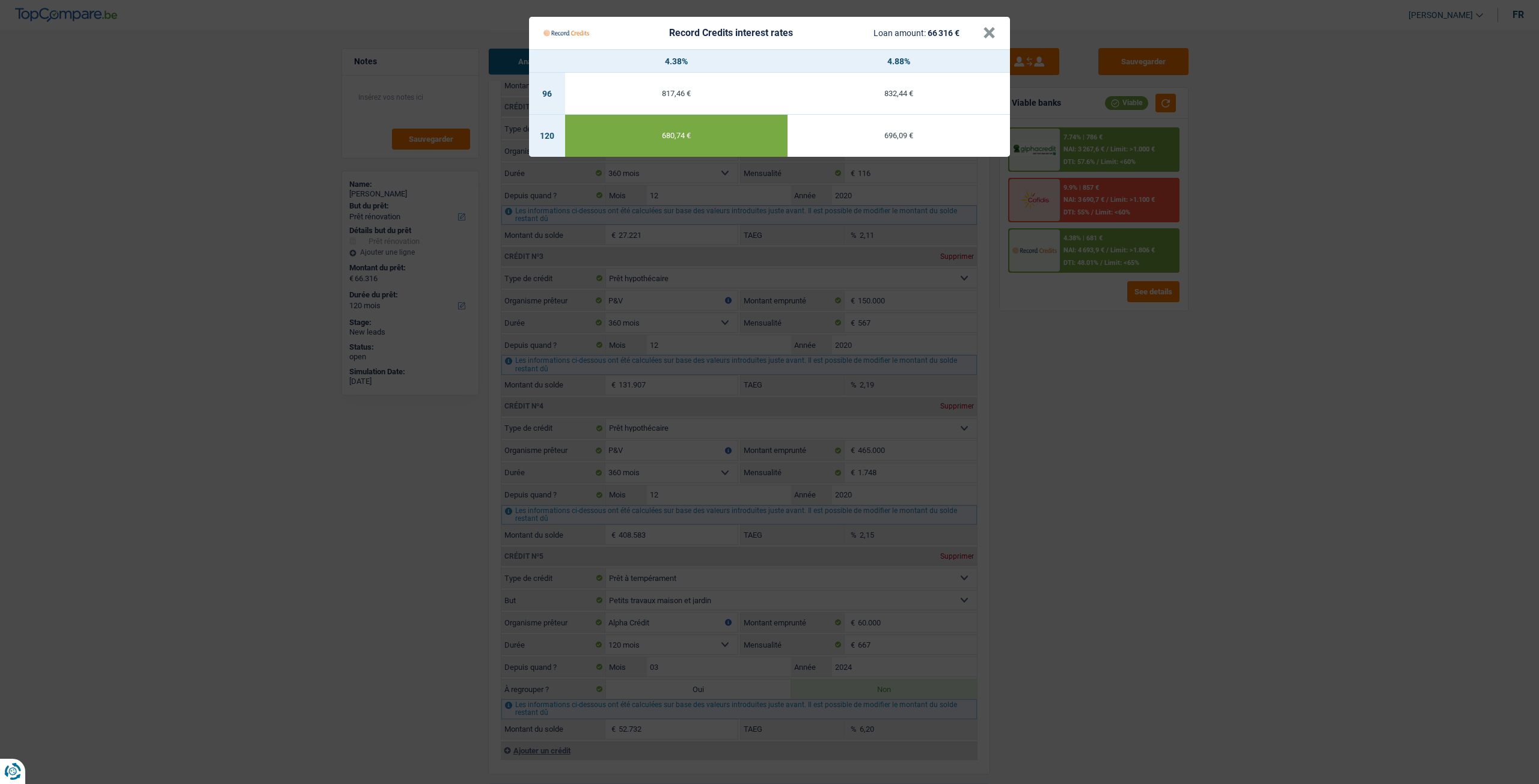
click at [1073, 418] on Credits "Record Credits interest rates Loan amount: 66 316 € × 4.38% 4.88% 96 817,46 € 8…" at bounding box center [769, 392] width 1539 height 784
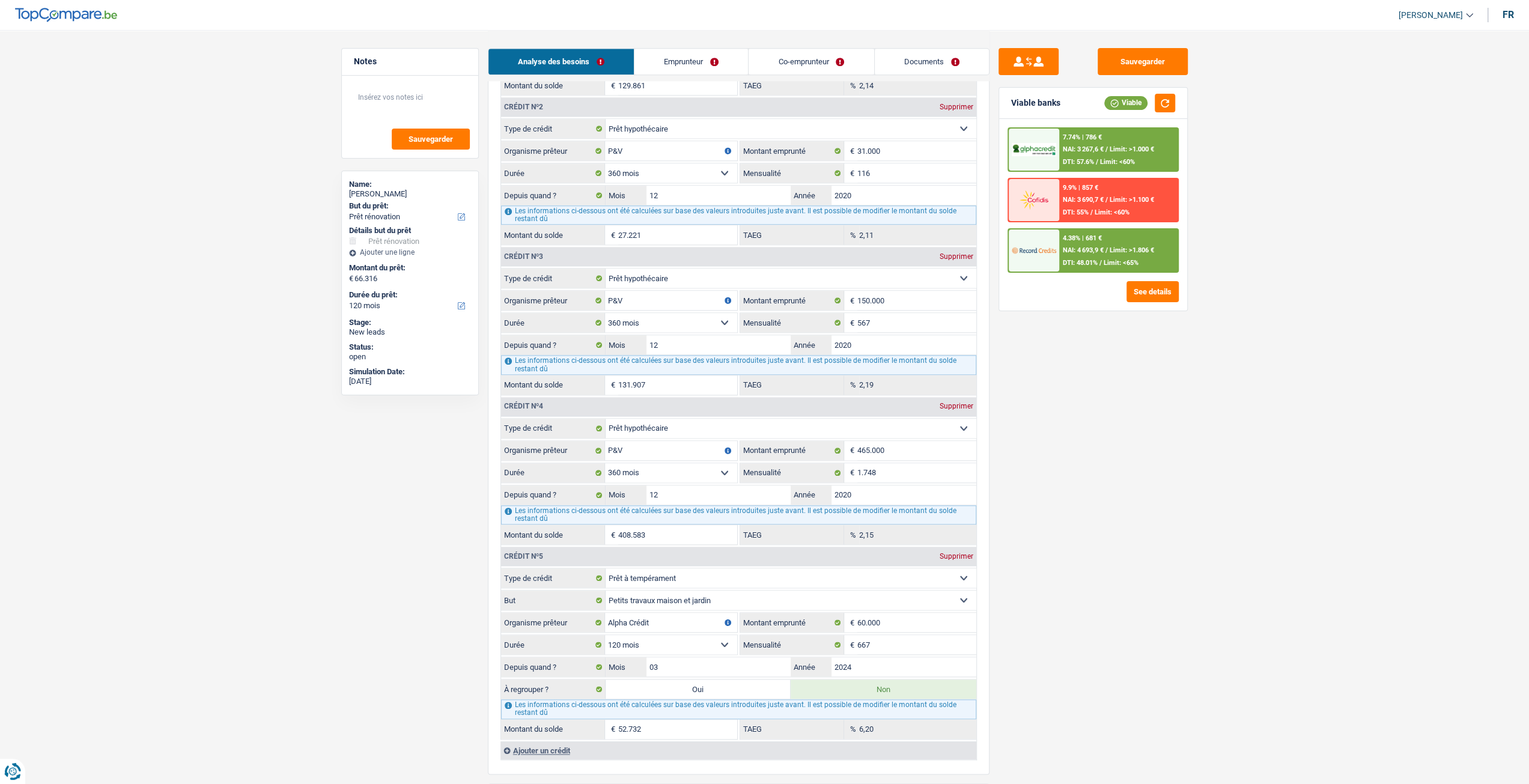
click at [1089, 274] on div "7.74% | 786 € NAI: 3 267,6 € / Limit: >1.000 € DTI: 57.6% / Limit: <60% 9.9% | …" at bounding box center [1093, 214] width 188 height 191
click at [1091, 265] on span "DTI: 48.01%" at bounding box center [1080, 262] width 34 height 8
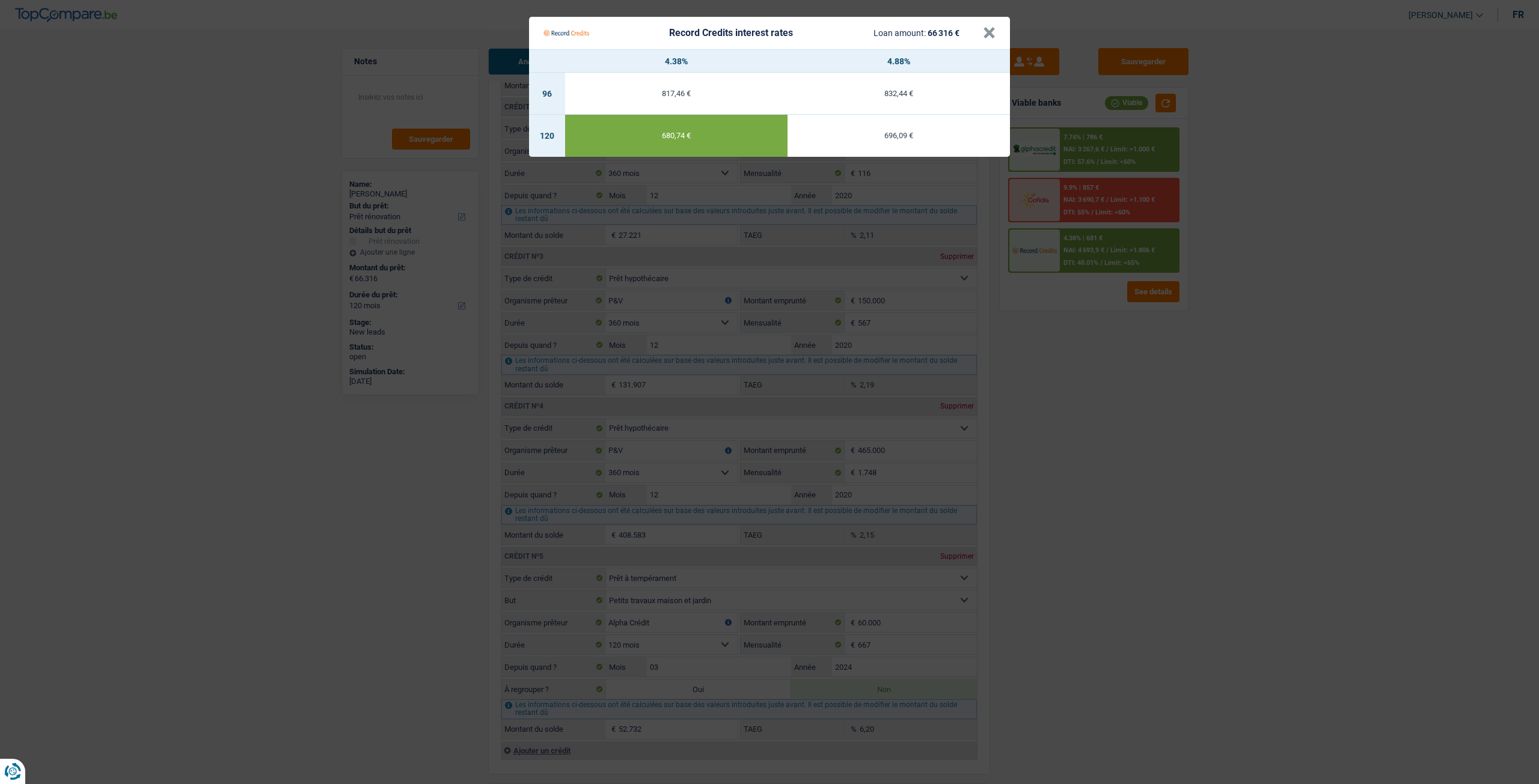
click at [1072, 390] on Credits "Record Credits interest rates Loan amount: 66 316 € × 4.38% 4.88% 96 817,46 € 8…" at bounding box center [769, 392] width 1539 height 784
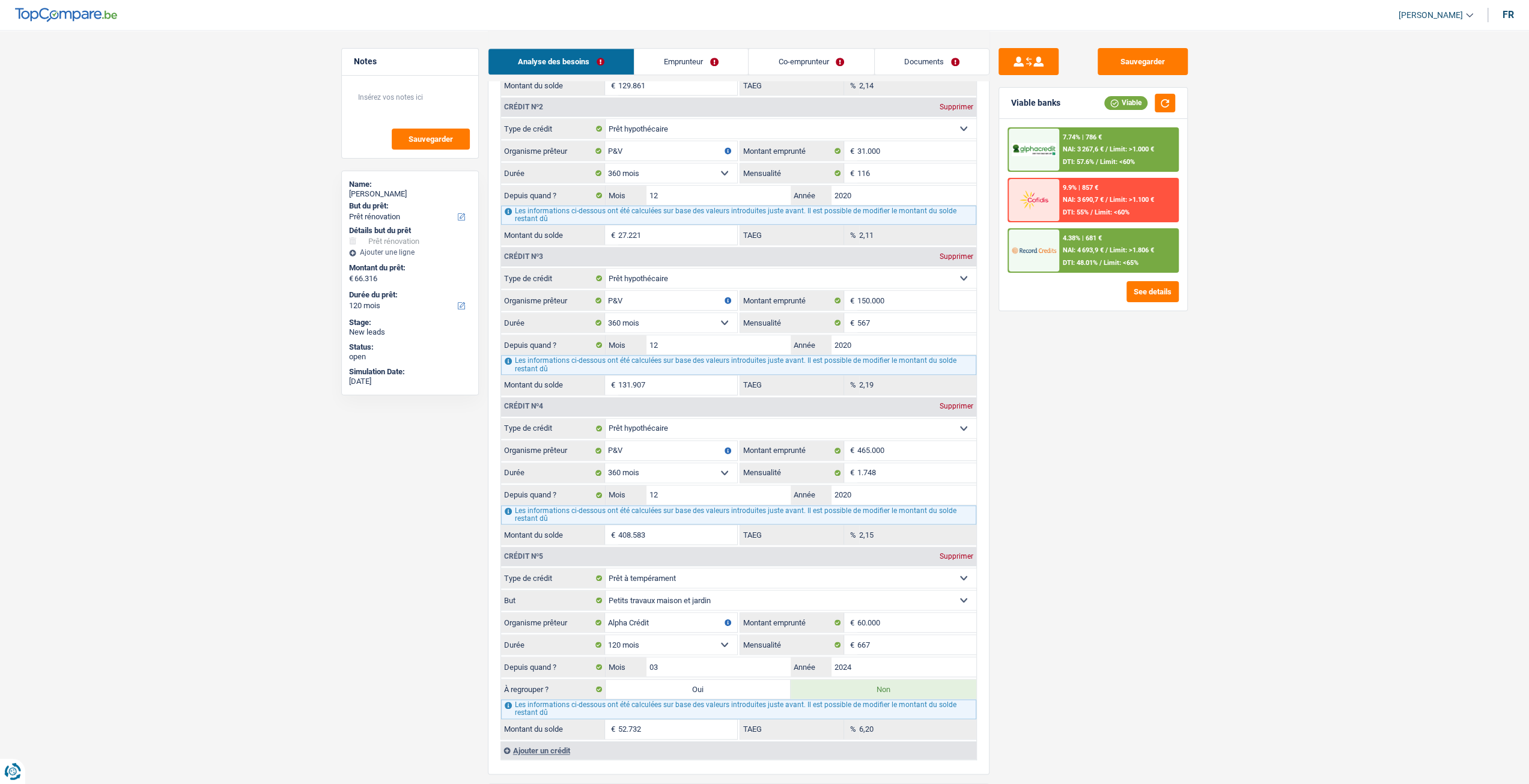
click at [1125, 147] on span "Limit: >1.000 €" at bounding box center [1132, 149] width 44 height 8
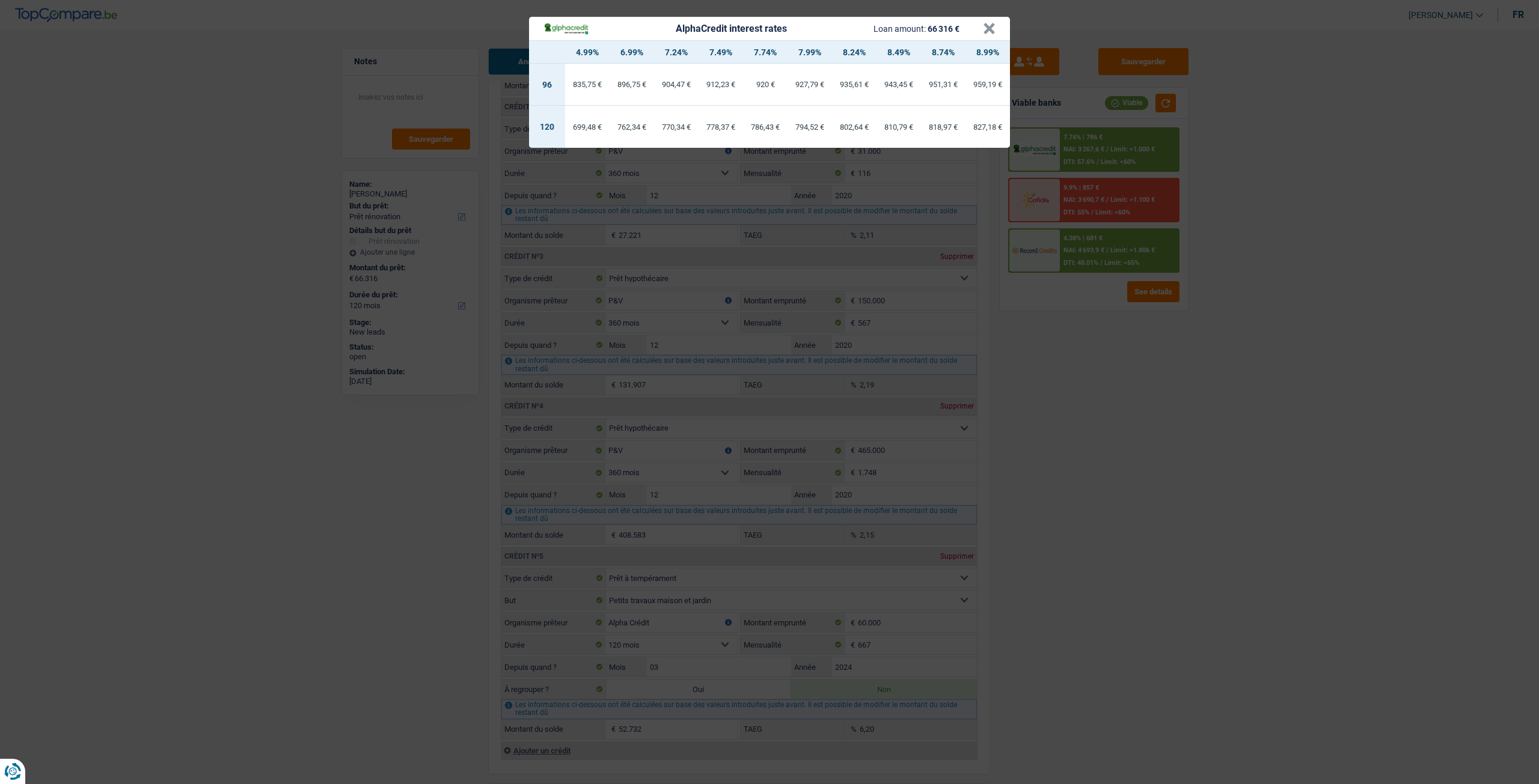
click at [1094, 424] on div "AlphaCredit interest rates Loan amount: 66 316 € × 4.99% 6.99% 7.24% 7.49% 7.74…" at bounding box center [769, 392] width 1539 height 784
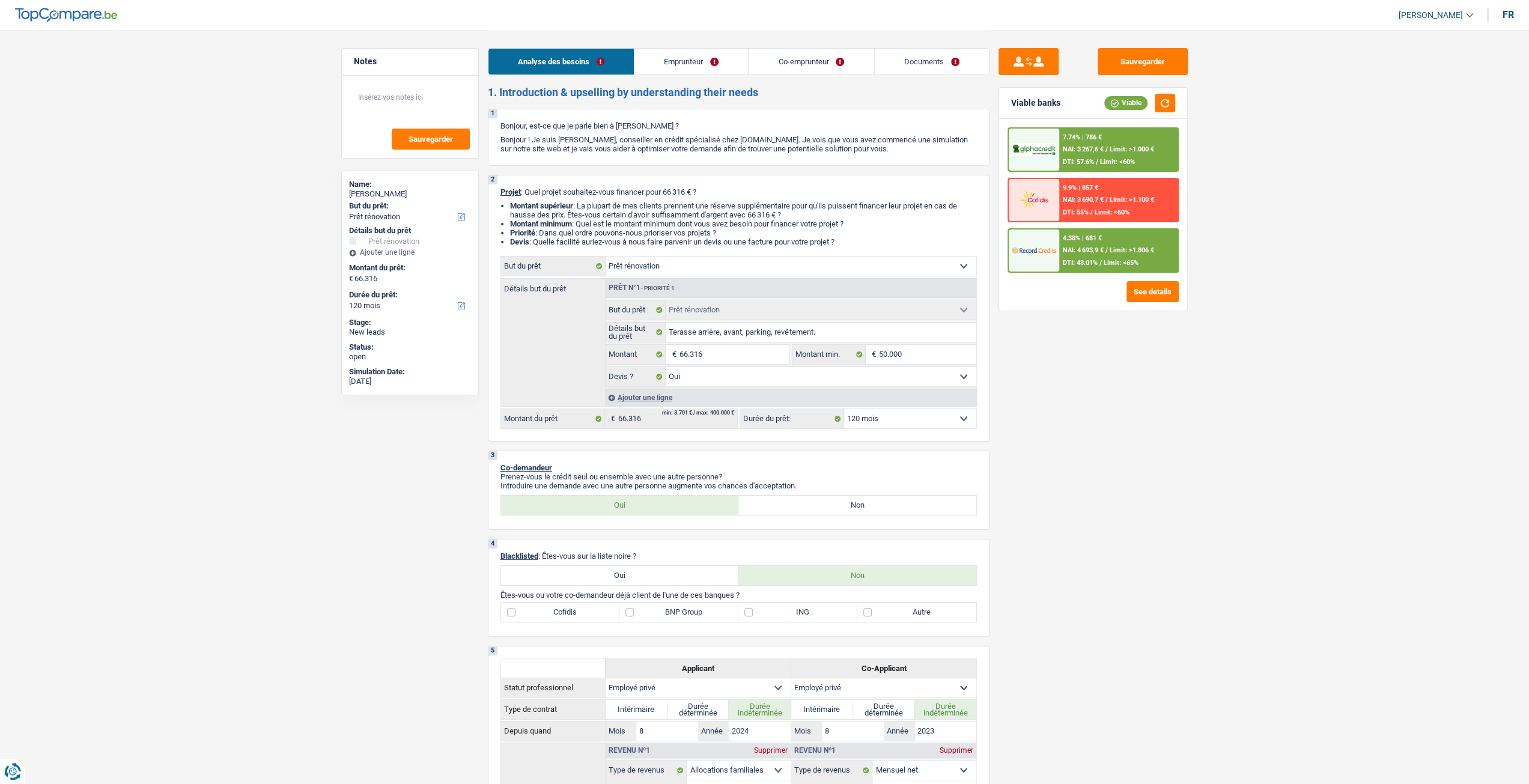
scroll to position [0, 0]
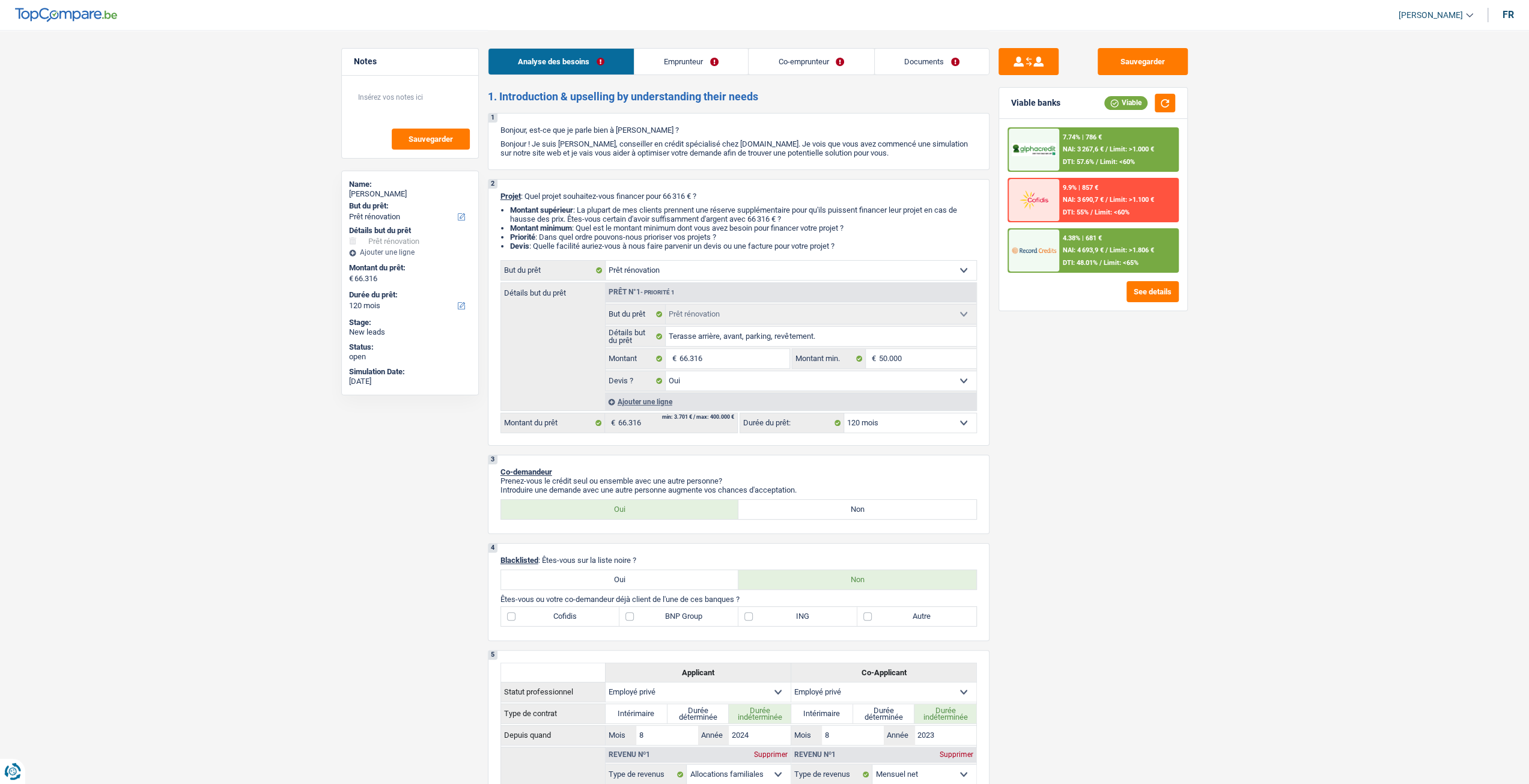
click at [921, 64] on link "Documents" at bounding box center [932, 61] width 114 height 26
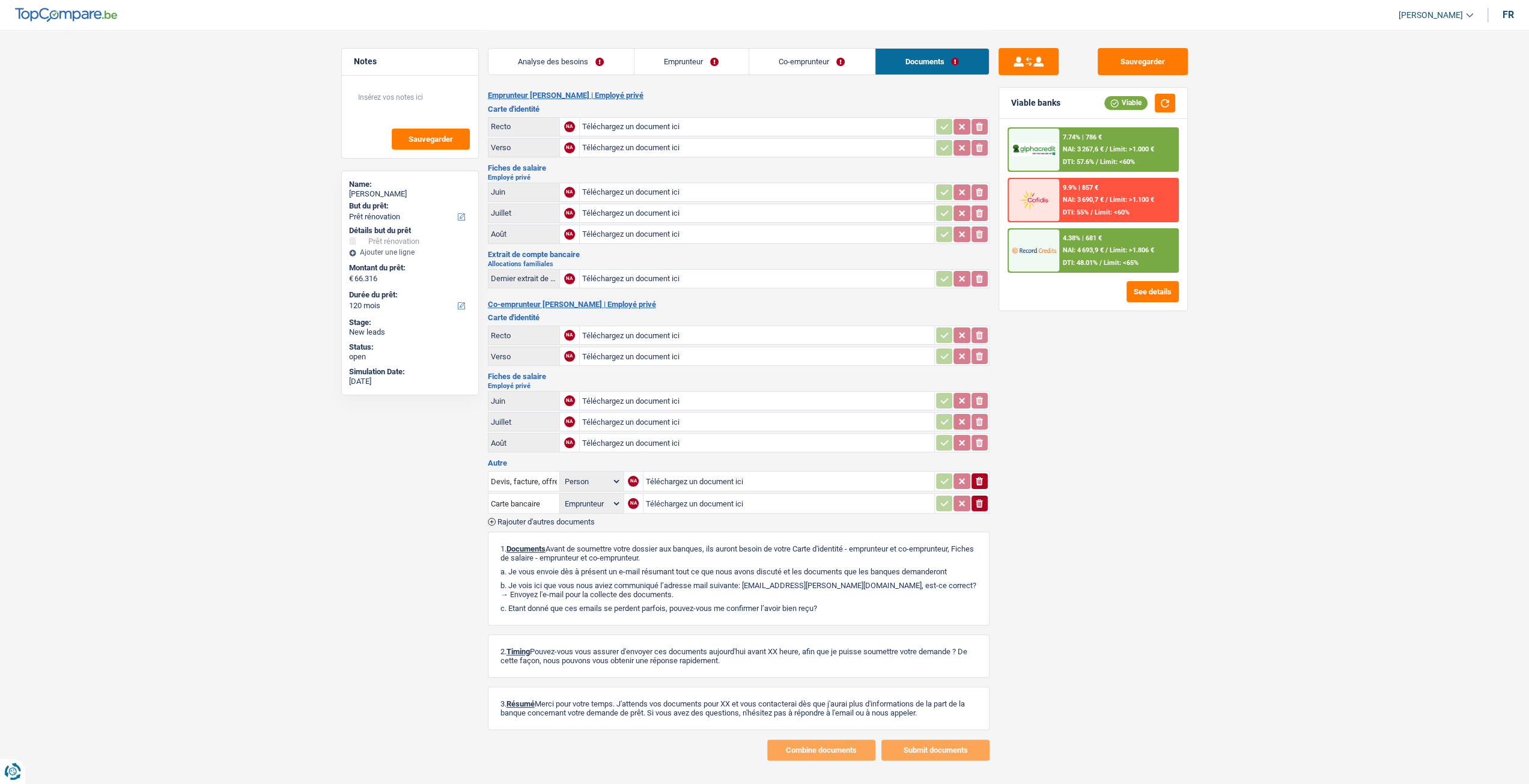
click at [520, 58] on link "Analyse des besoins" at bounding box center [561, 61] width 146 height 26
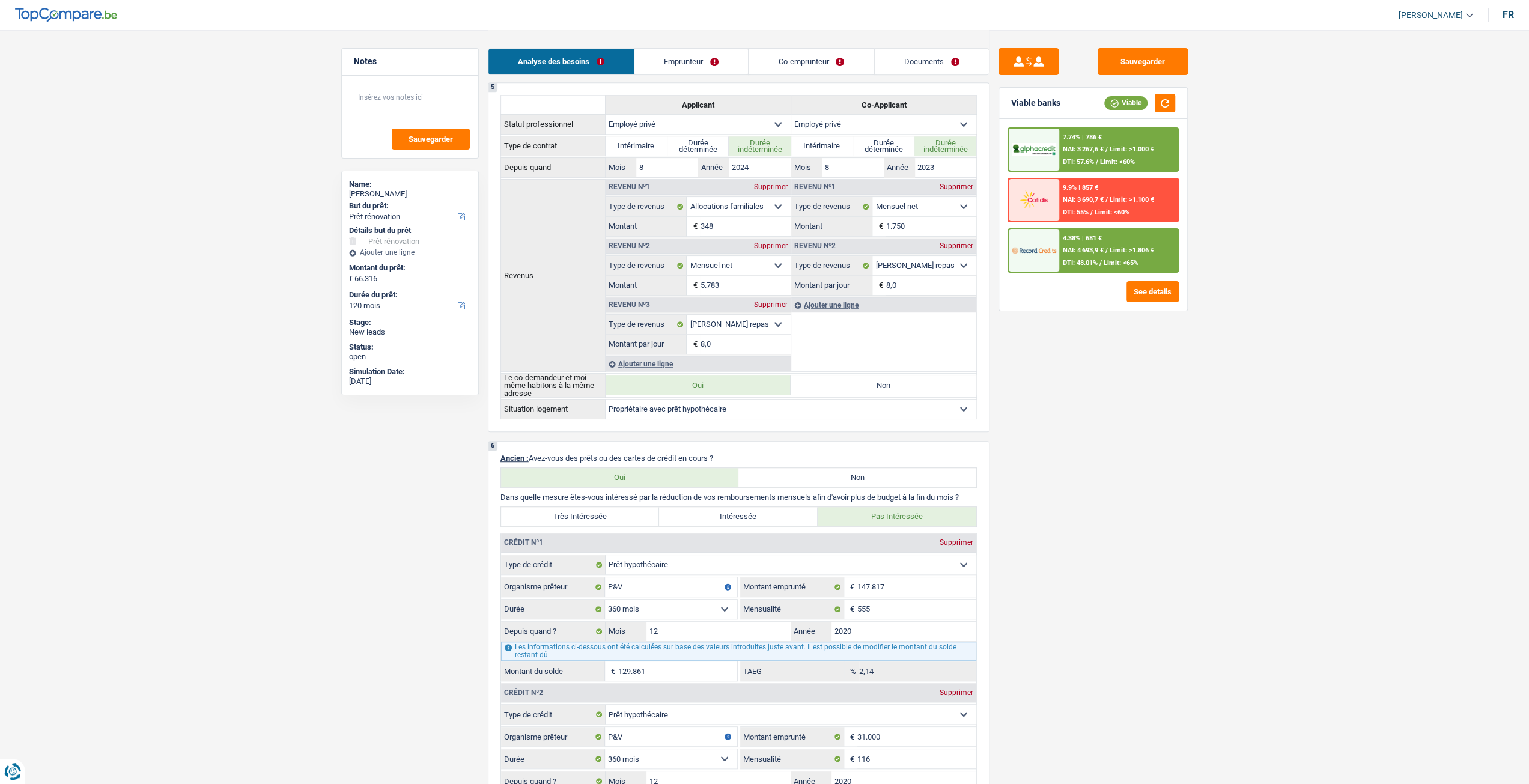
scroll to position [361, 0]
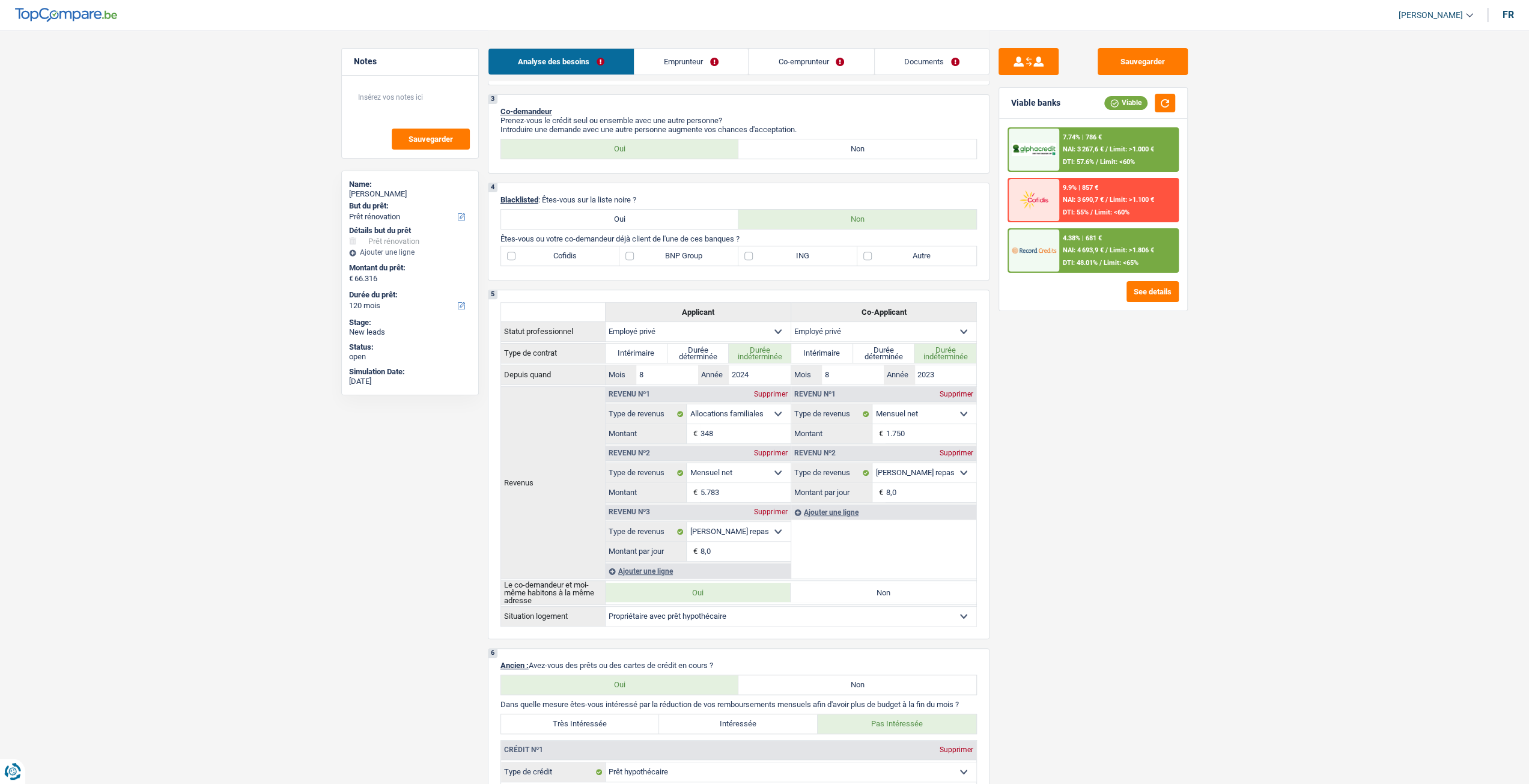
click at [677, 260] on label "BNP Group" at bounding box center [679, 256] width 119 height 19
click at [677, 260] on input "BNP Group" at bounding box center [679, 256] width 119 height 19
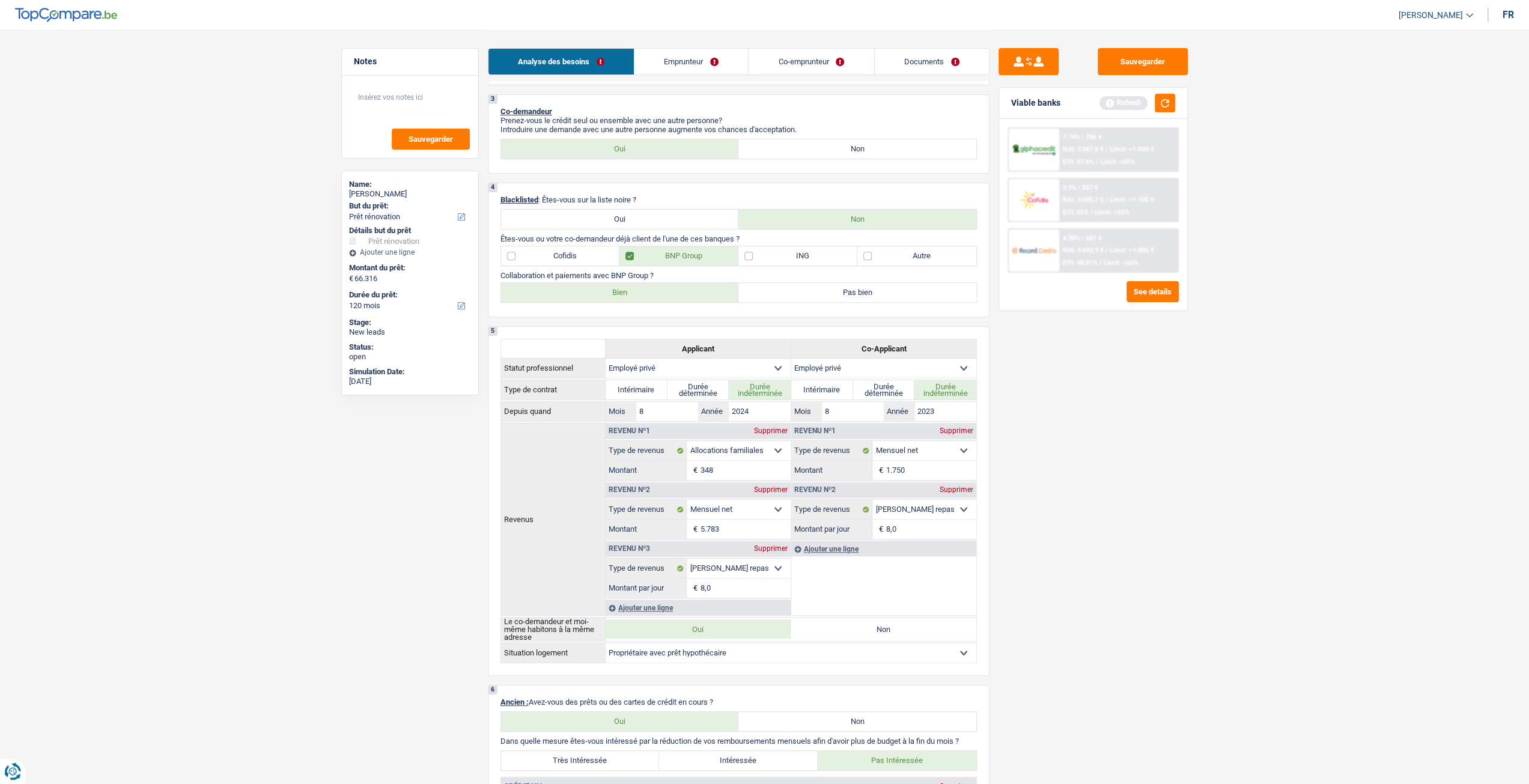
click at [607, 293] on label "Bien" at bounding box center [619, 293] width 238 height 19
click at [607, 293] on input "Bien" at bounding box center [619, 293] width 238 height 19
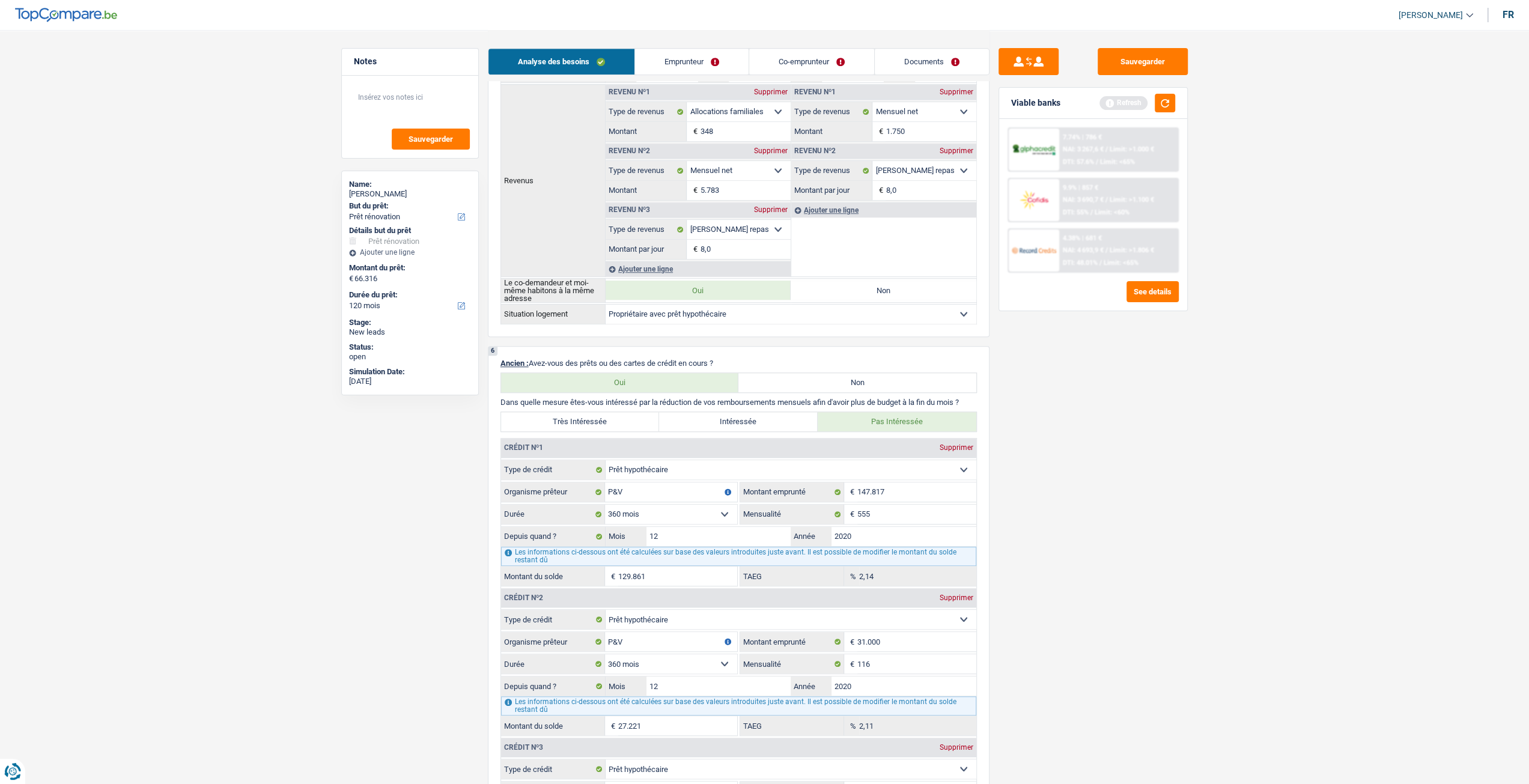
scroll to position [481, 0]
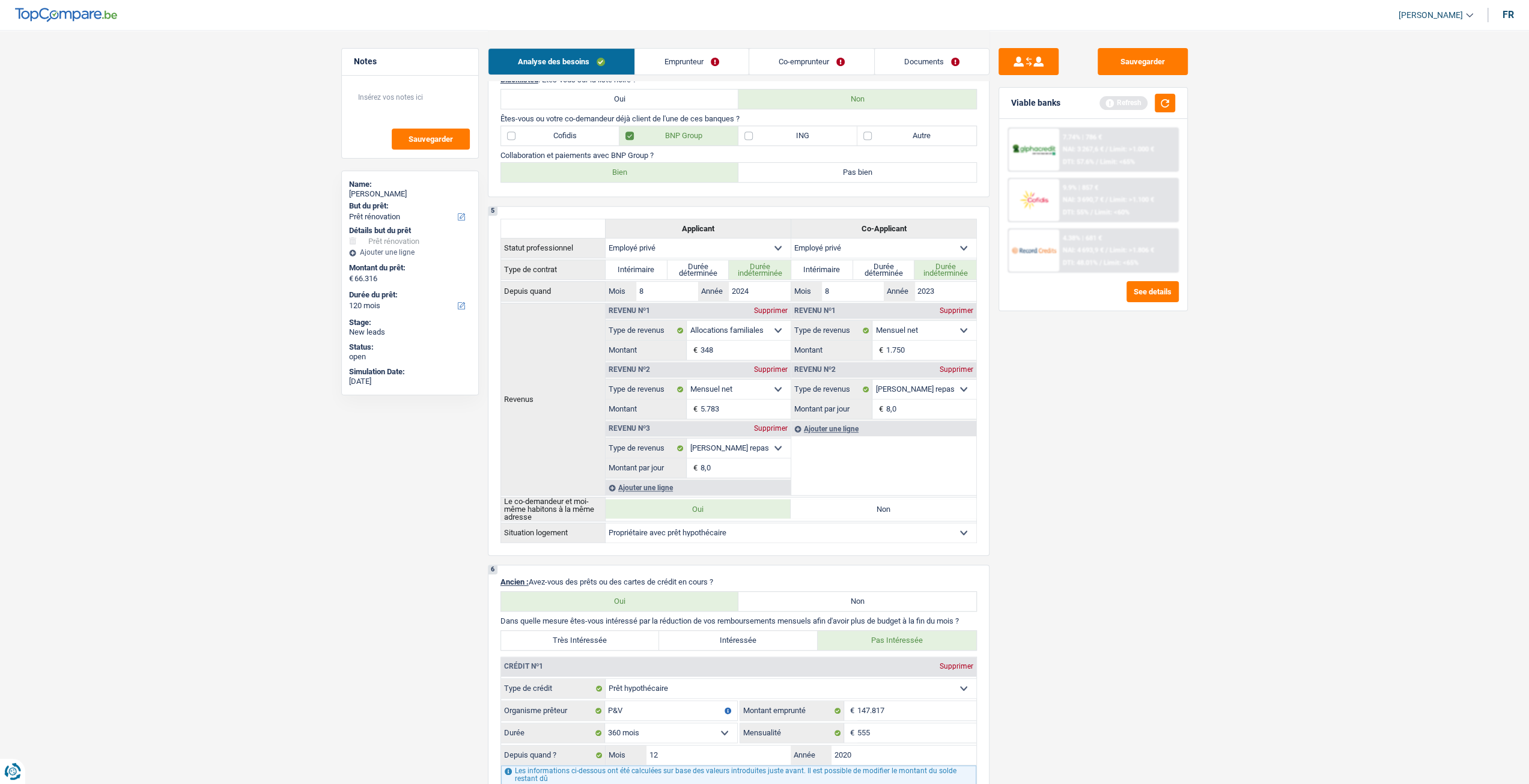
click at [879, 138] on label "Autre" at bounding box center [917, 136] width 119 height 19
click at [879, 138] on input "Autre" at bounding box center [917, 136] width 119 height 19
click at [1168, 99] on button "button" at bounding box center [1164, 102] width 20 height 18
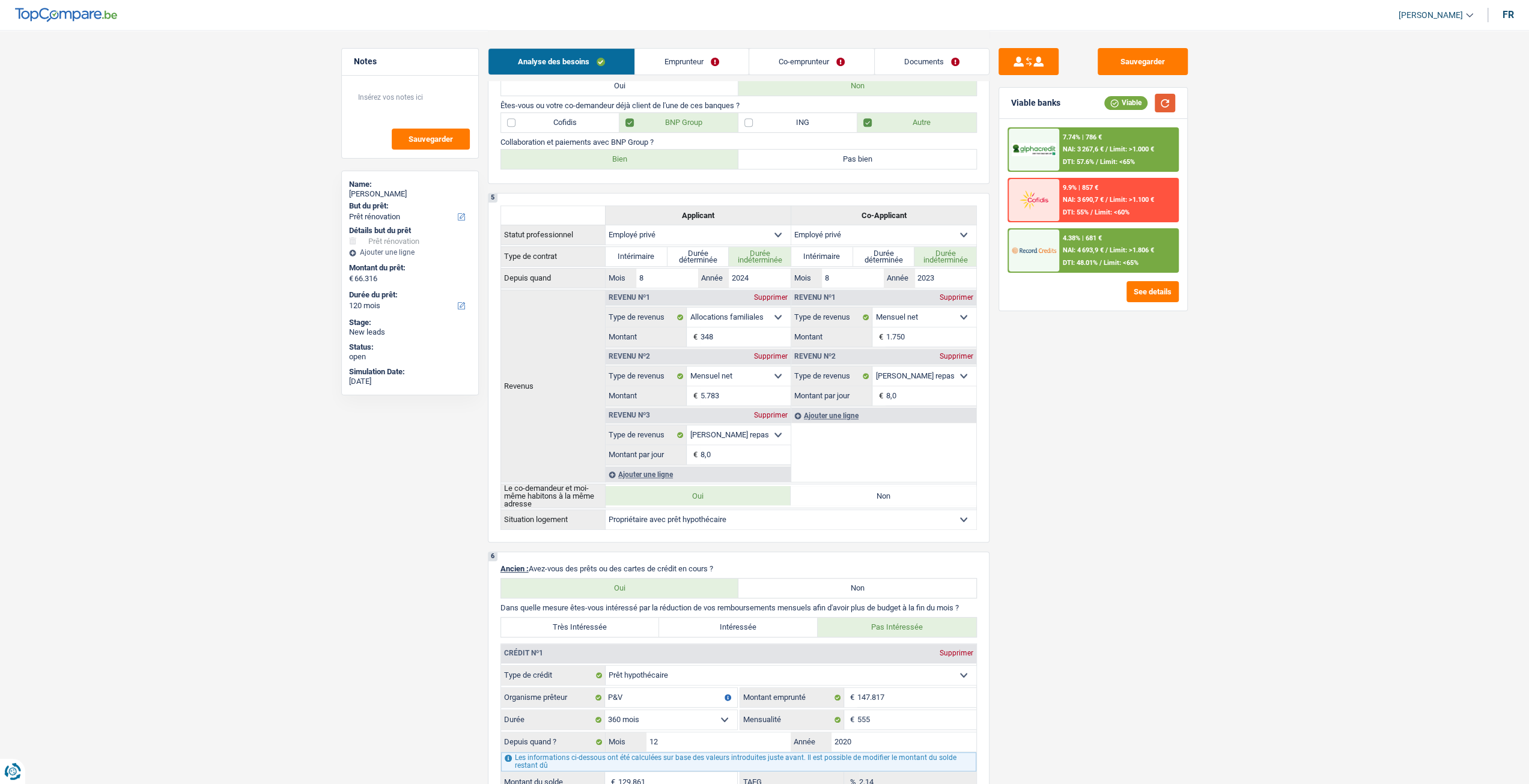
scroll to position [204, 0]
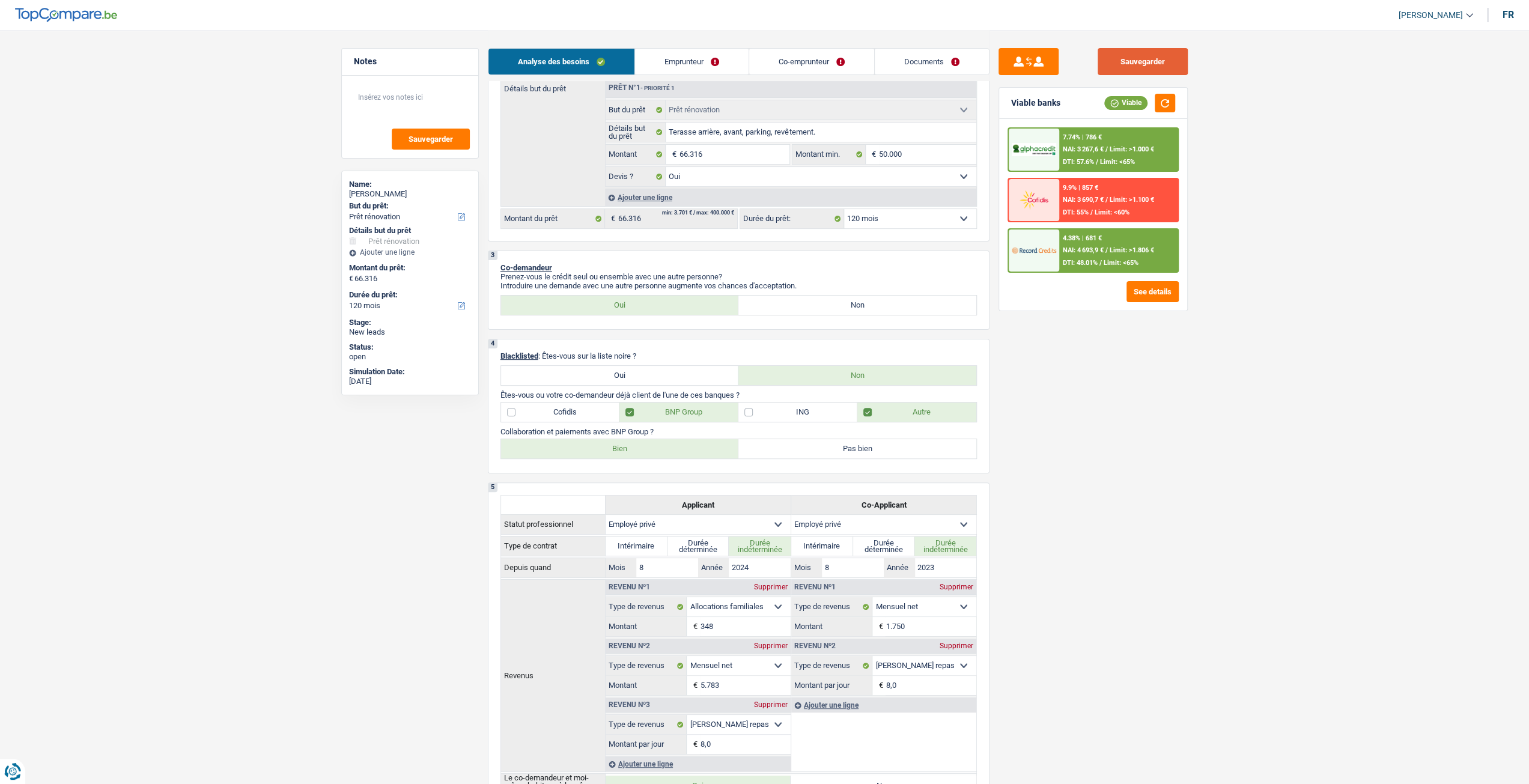
click at [1177, 67] on button "Sauvegarder" at bounding box center [1143, 61] width 90 height 27
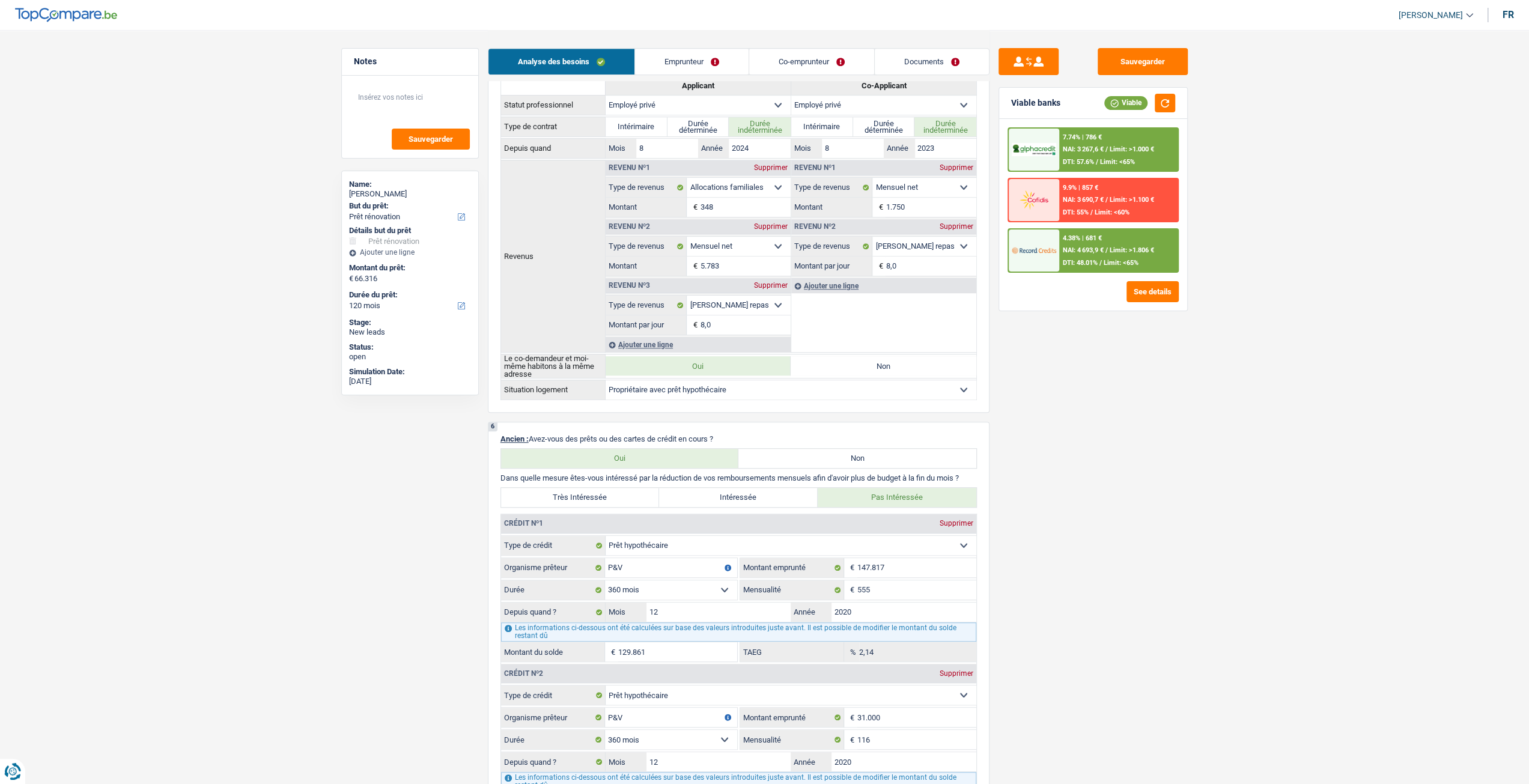
scroll to position [625, 0]
click at [418, 104] on textarea at bounding box center [410, 102] width 120 height 36
click at [1081, 258] on div "4.38% | 681 € NAI: 4 693,9 € / Limit: >1.806 € DTI: 48.01% / Limit: <65%" at bounding box center [1118, 251] width 119 height 42
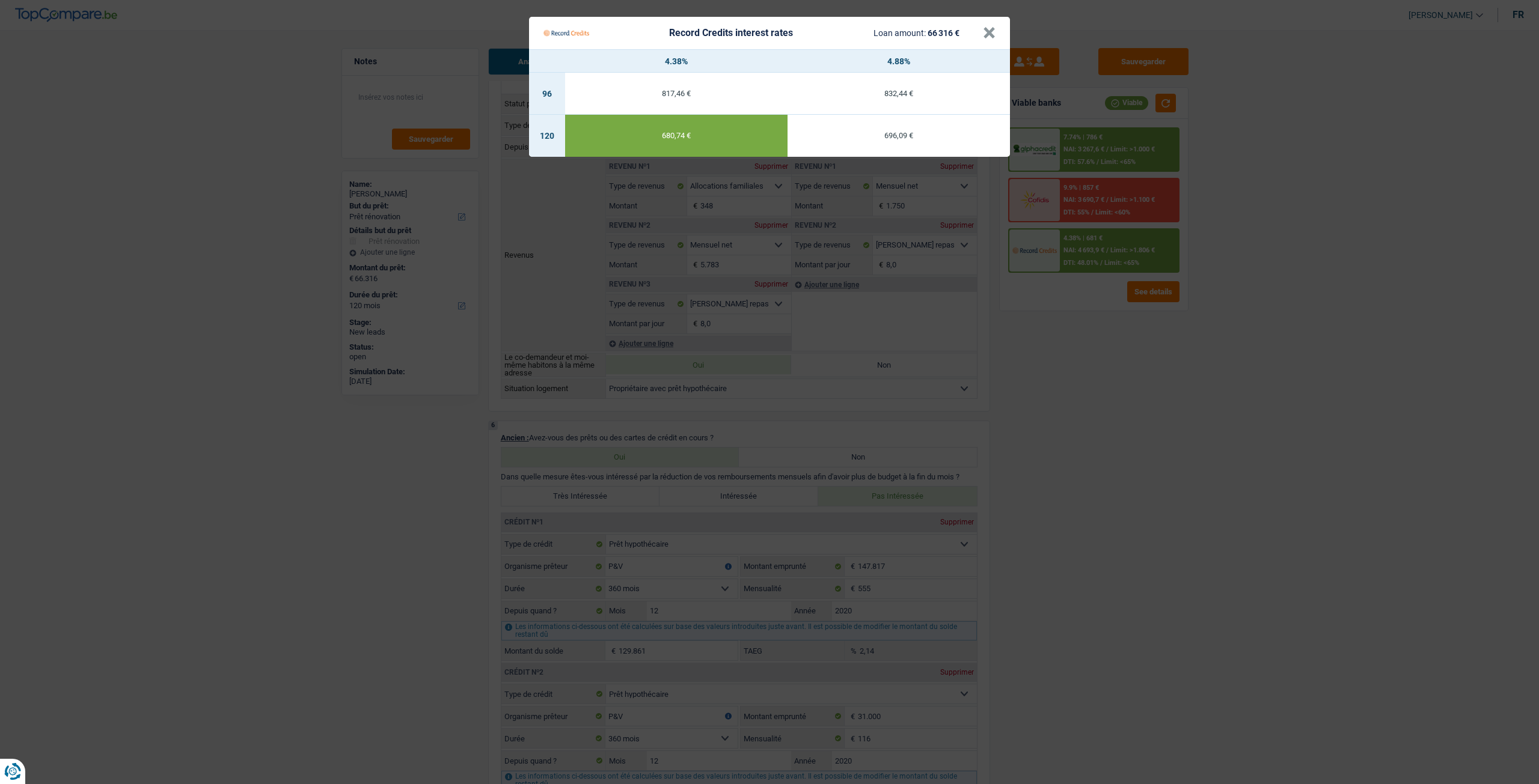
click at [1148, 413] on Credits "Record Credits interest rates Loan amount: 66 316 € × 4.38% 4.88% 96 817,46 € 8…" at bounding box center [769, 392] width 1539 height 784
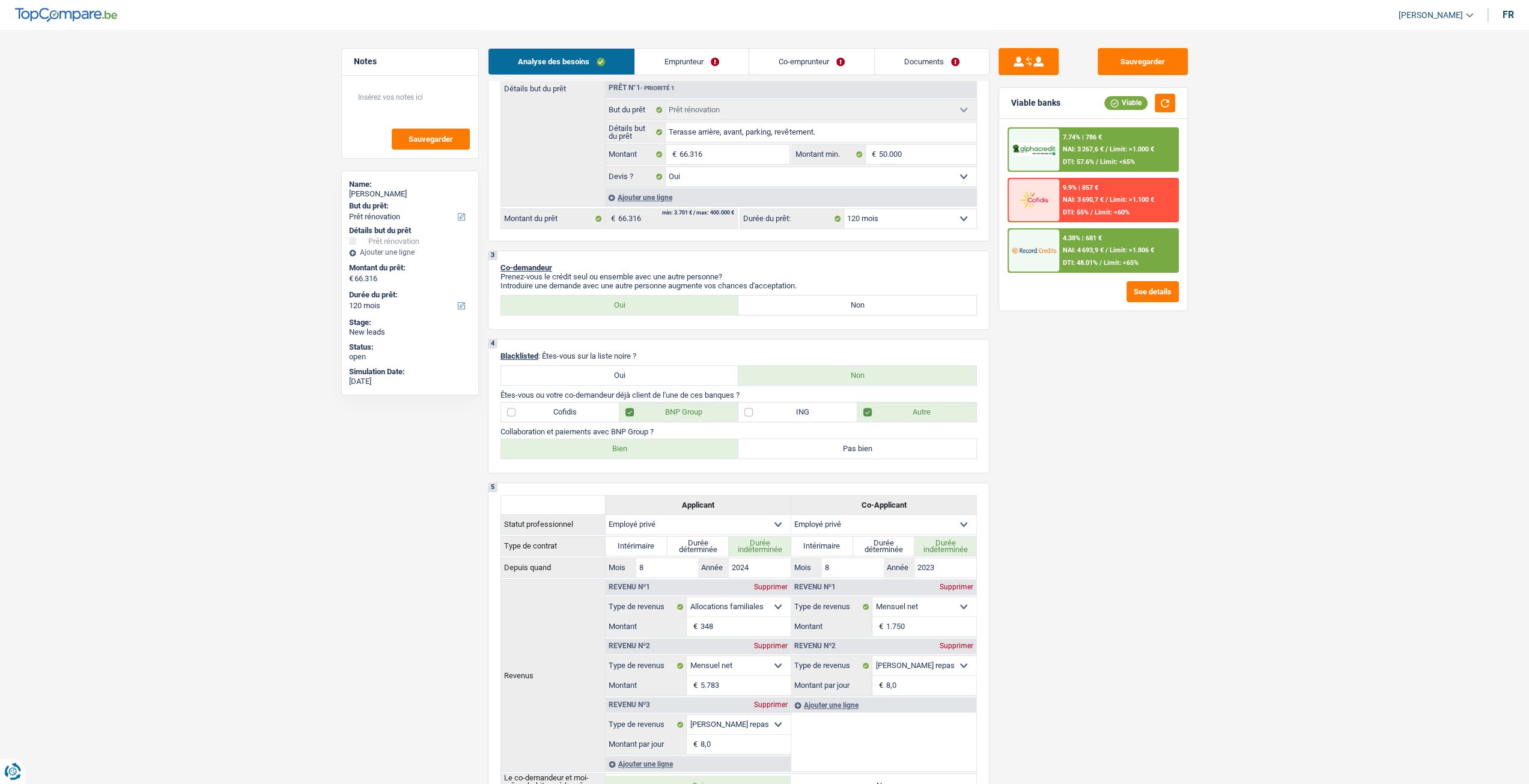
scroll to position [0, 0]
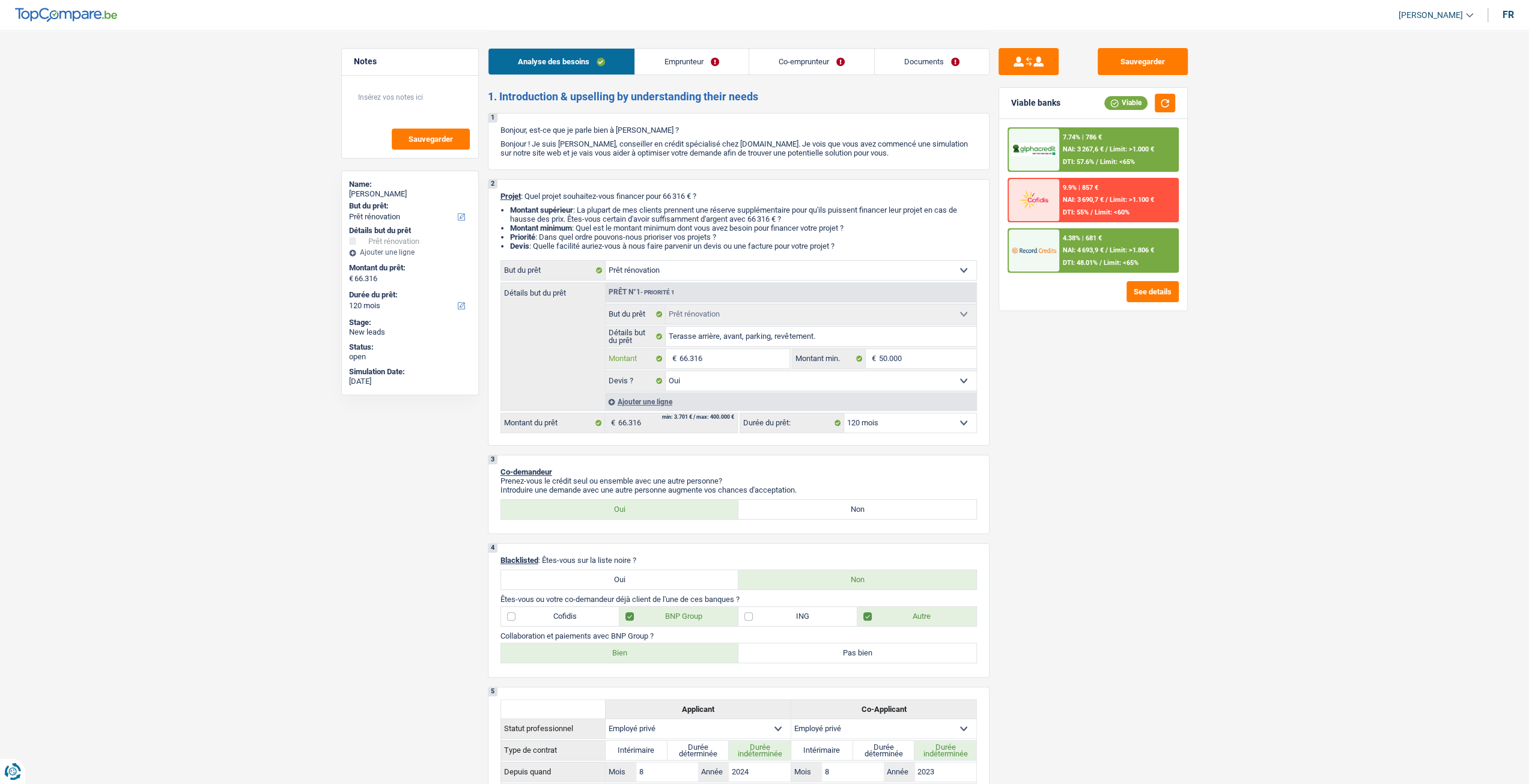
click at [739, 360] on input "66.316" at bounding box center [733, 359] width 110 height 19
click at [1079, 469] on div "Sauvegarder Viable banks Viable 7.74% | 786 € NAI: 3 267,6 € / Limit: >1.000 € …" at bounding box center [1093, 406] width 208 height 717
click at [945, 51] on link "Documents" at bounding box center [932, 61] width 114 height 26
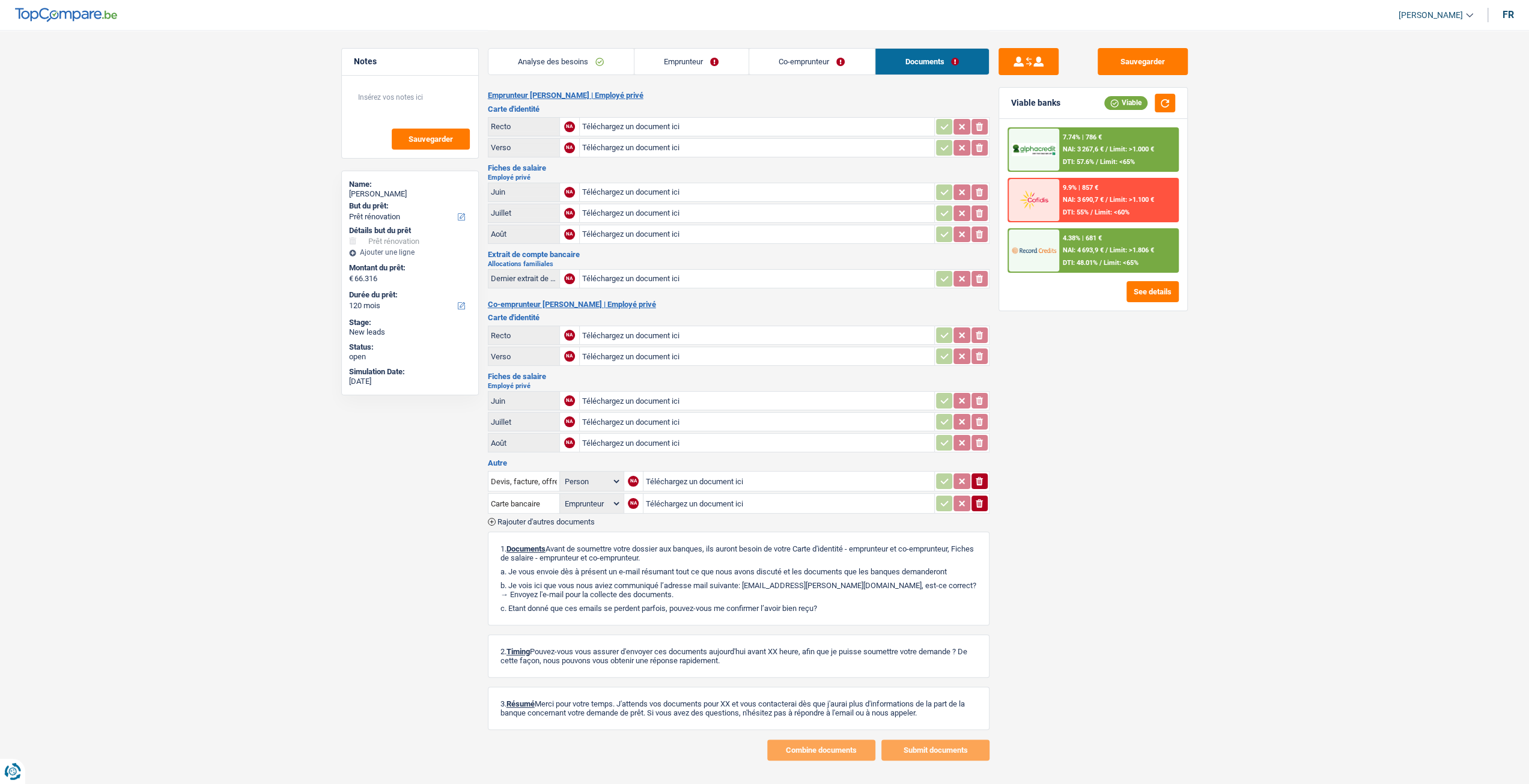
click at [572, 71] on link "Analyse des besoins" at bounding box center [561, 61] width 146 height 26
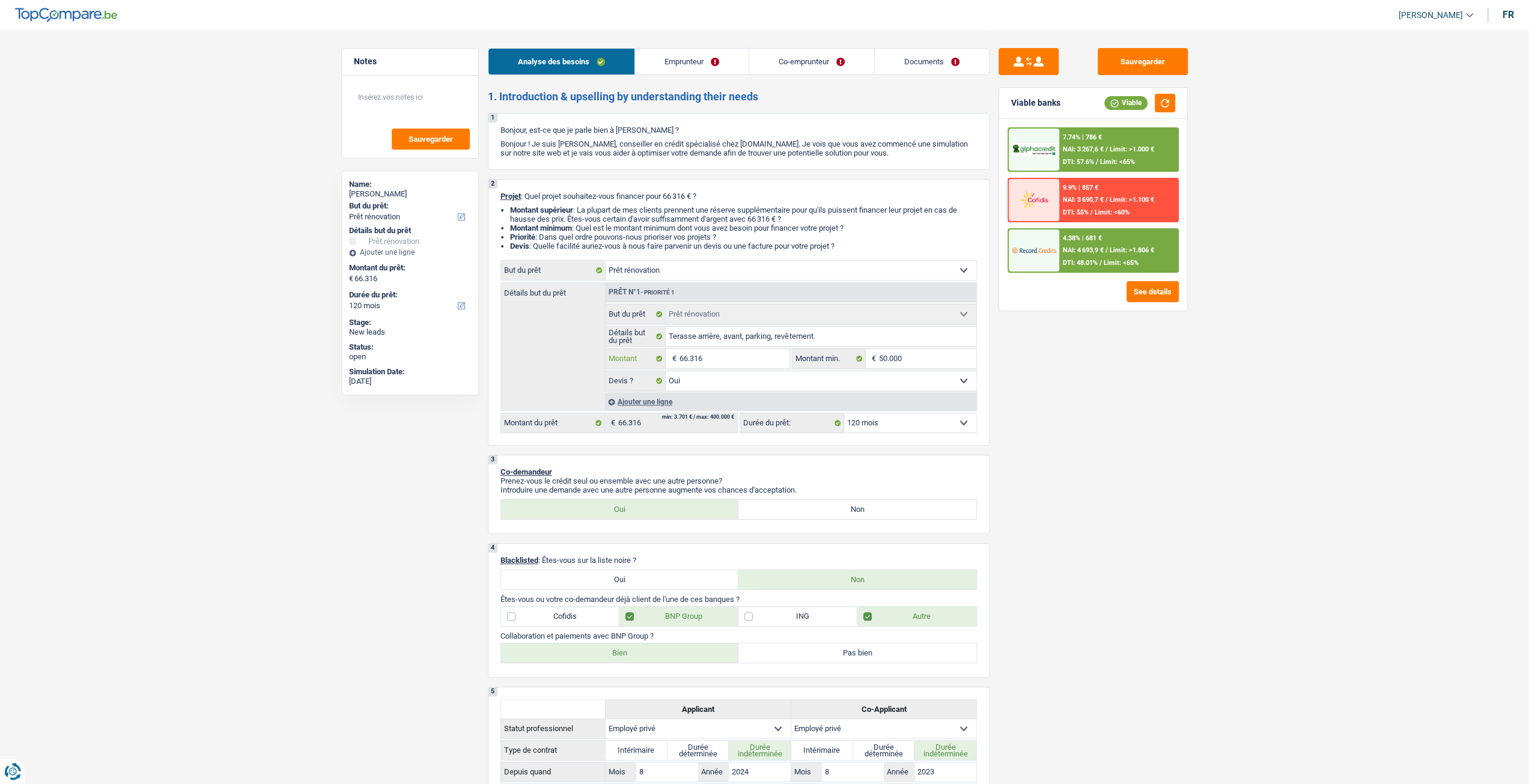
click at [727, 361] on input "66.316" at bounding box center [733, 359] width 110 height 19
click at [932, 355] on input "50.000" at bounding box center [928, 359] width 98 height 19
click at [768, 365] on input "66.316" at bounding box center [733, 359] width 110 height 19
click at [1103, 390] on div "Sauvegarder Viable banks Viable 7.74% | 786 € NAI: 3 267,6 € / Limit: >1.000 € …" at bounding box center [1093, 406] width 208 height 717
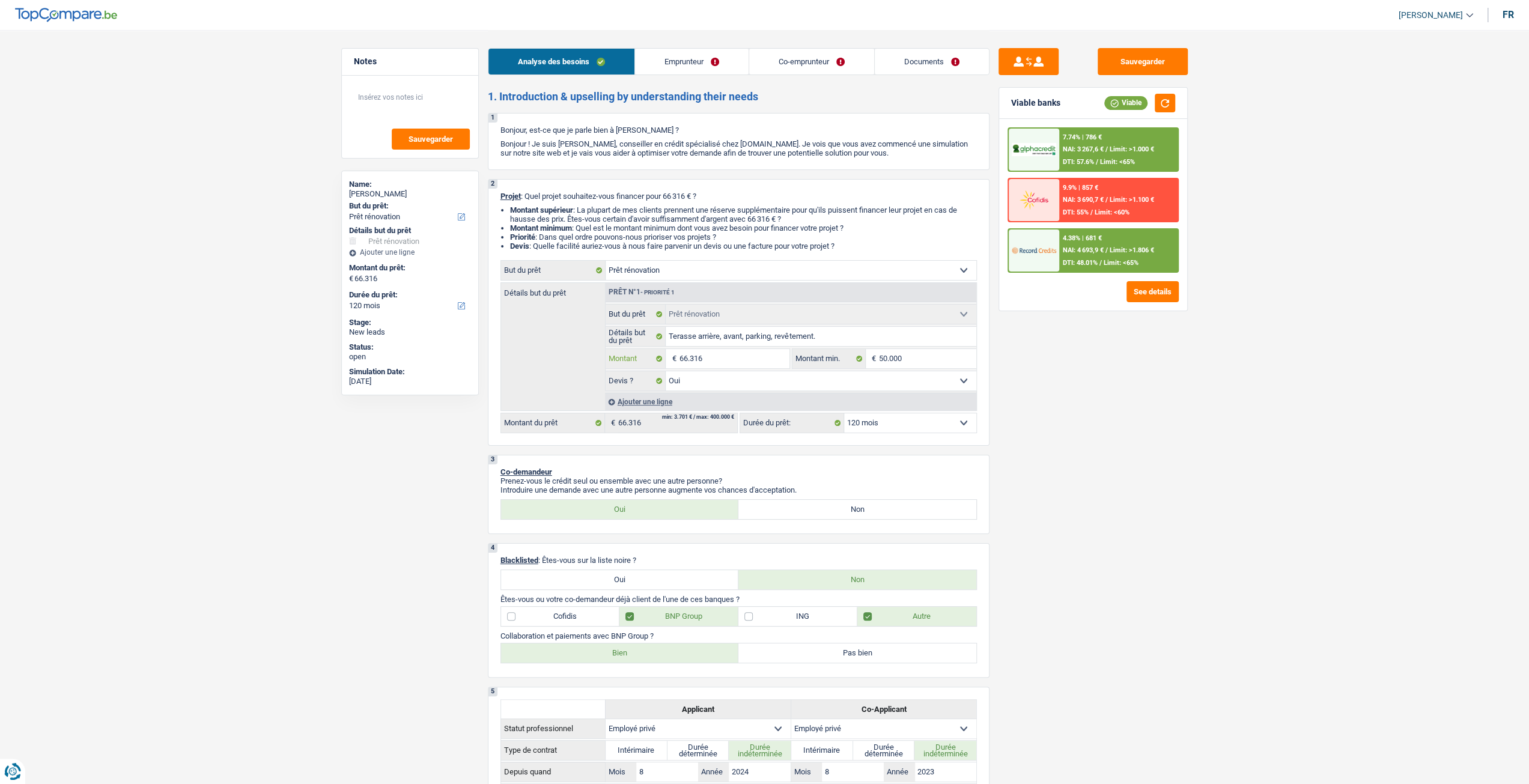
click at [737, 361] on input "66.316" at bounding box center [733, 359] width 110 height 19
click at [773, 364] on input "66.316" at bounding box center [733, 359] width 110 height 19
click at [1113, 396] on div "Sauvegarder Viable banks Viable 7.74% | 786 € NAI: 3 267,6 € / Limit: >1.000 € …" at bounding box center [1093, 406] width 208 height 717
click at [708, 350] on fieldset "Confort maison: meubles, textile, peinture, électroménager, outillage non-profe…" at bounding box center [791, 347] width 371 height 87
click at [711, 355] on input "66.316" at bounding box center [733, 359] width 110 height 19
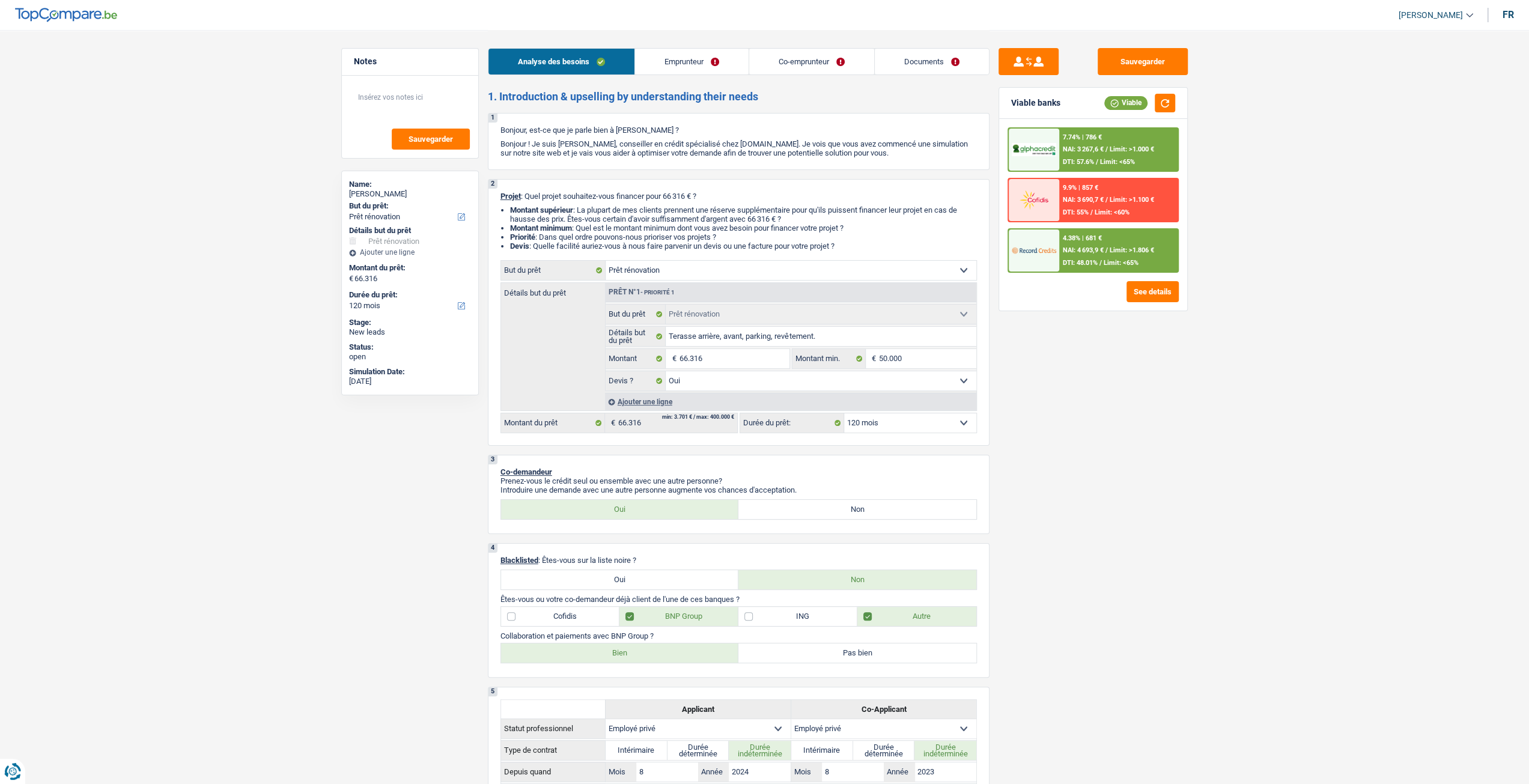
click at [1072, 407] on div "Sauvegarder Viable banks Viable 7.74% | 786 € NAI: 3 267,6 € / Limit: >1.000 € …" at bounding box center [1093, 406] width 208 height 717
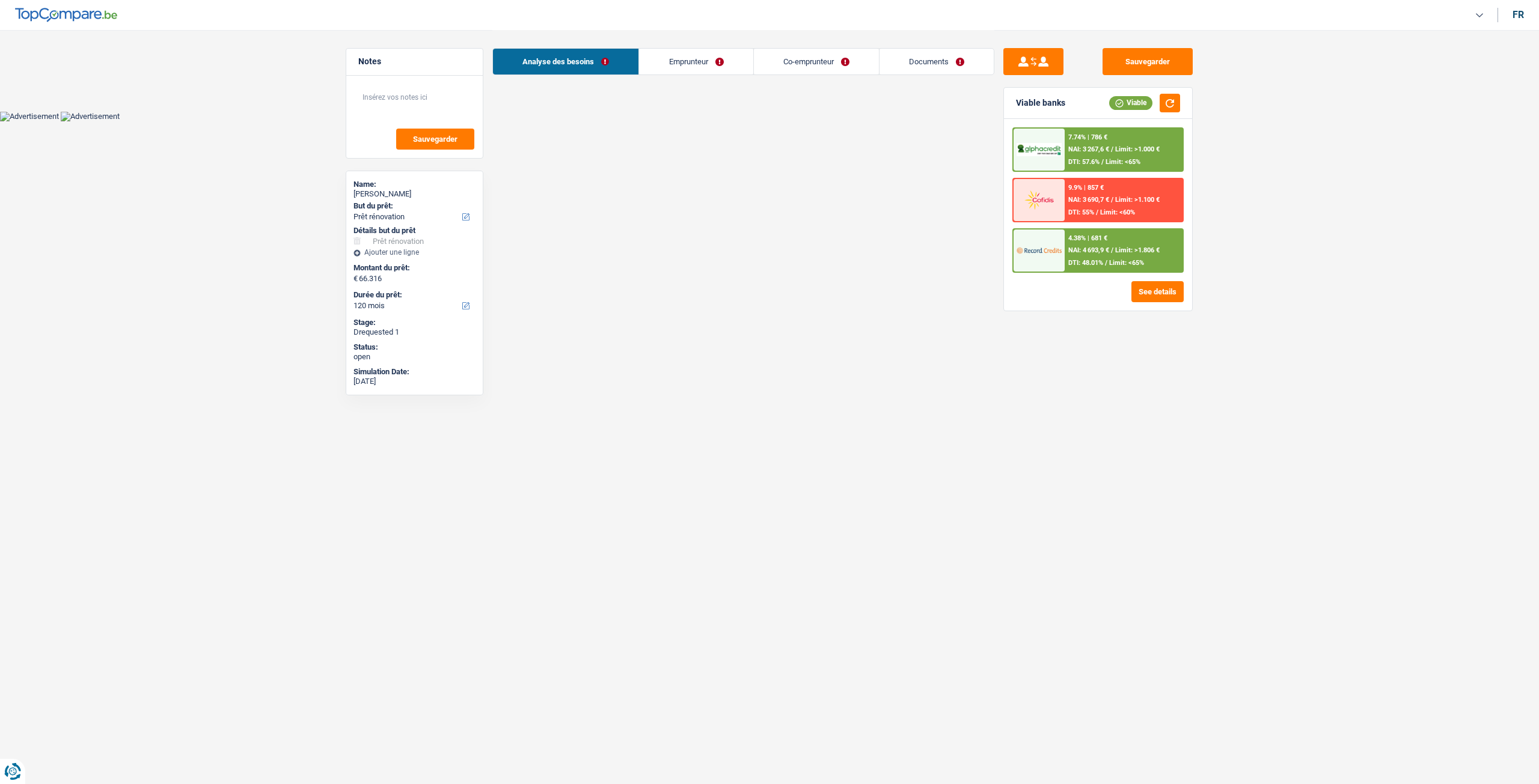
select select "renovation"
select select "120"
select select "renovation"
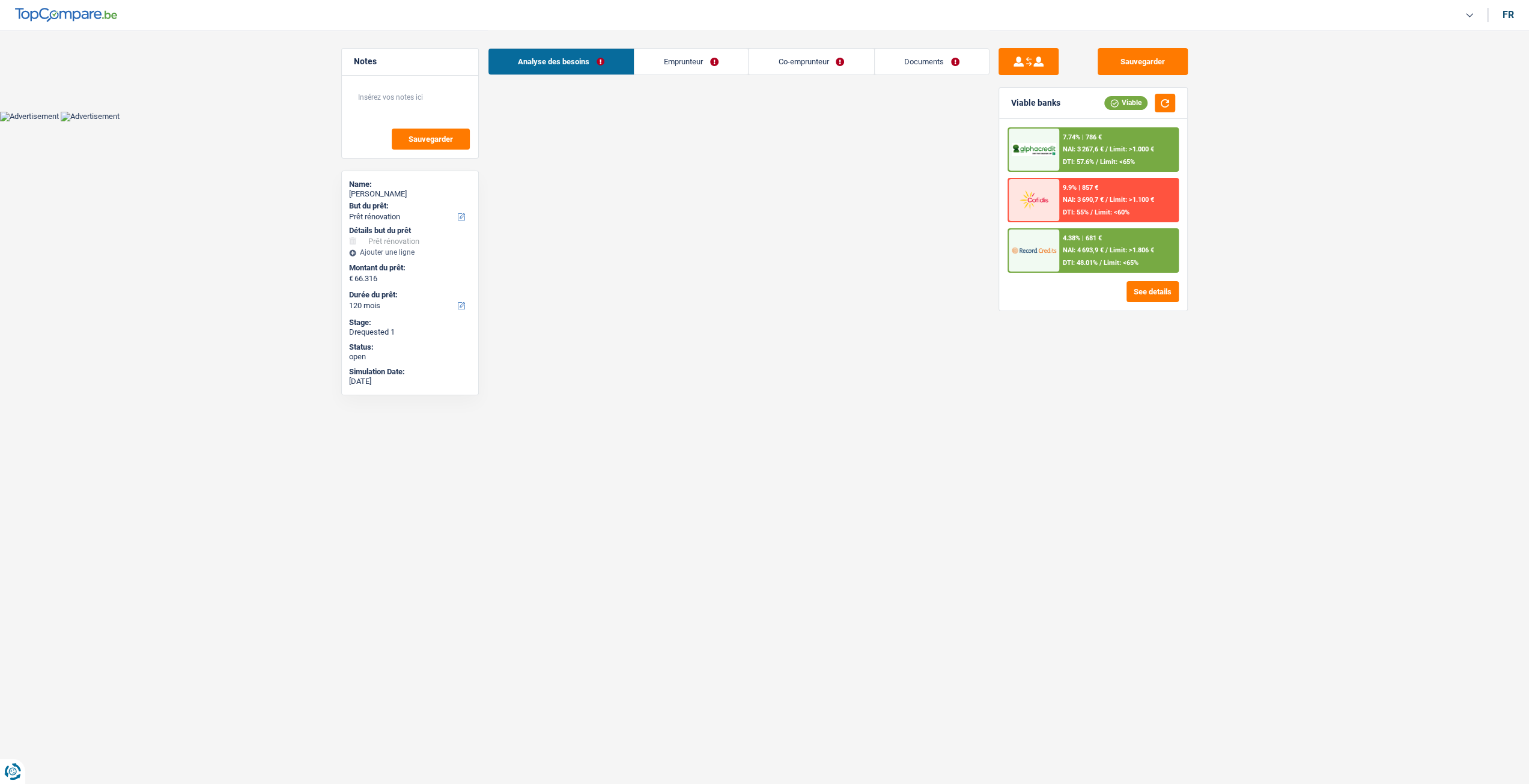
select select "yes"
select select "120"
select select "privateEmployee"
select select "familyAllowances"
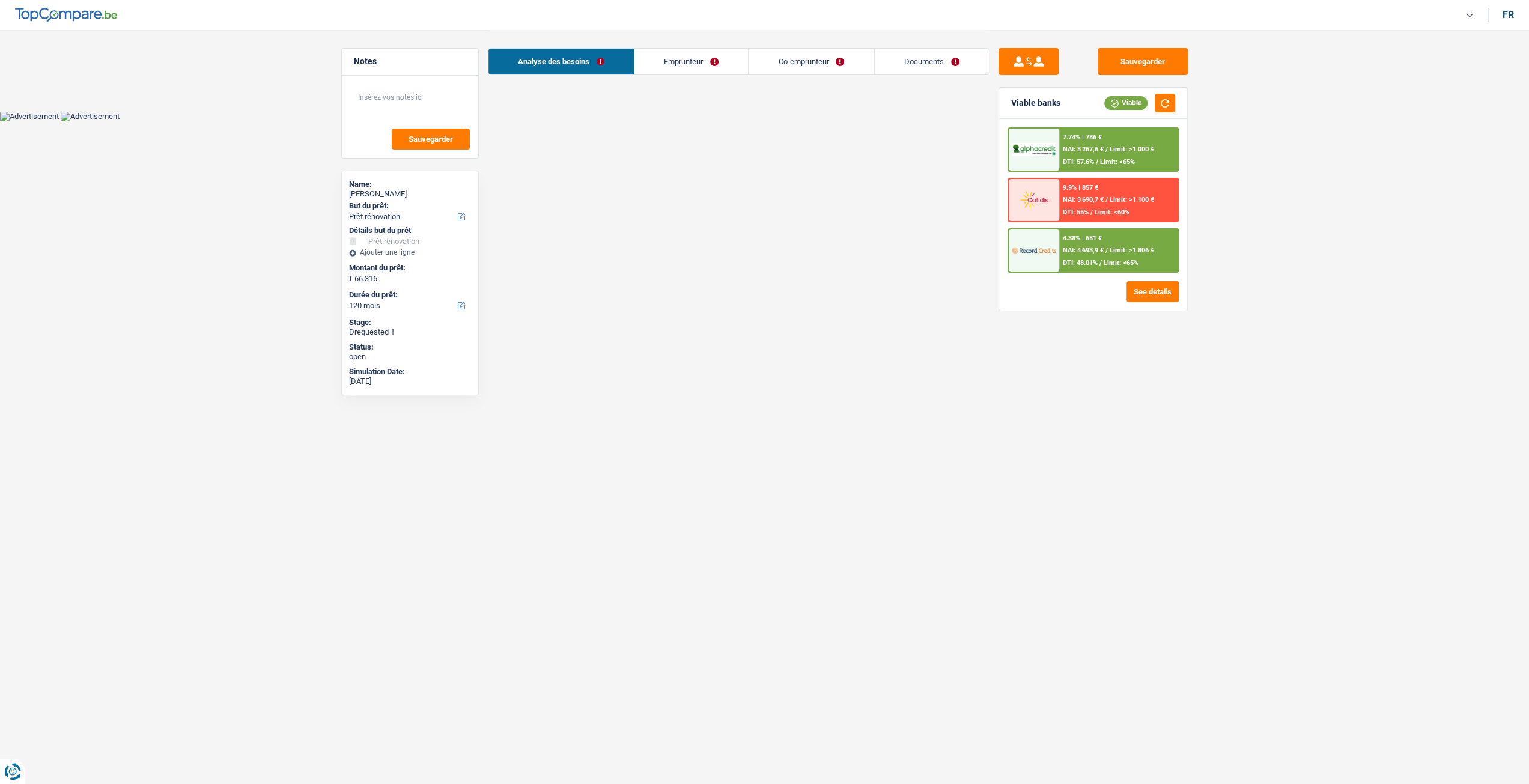
select select "netSalary"
select select "mealVouchers"
select select "netSalary"
select select "mealVouchers"
select select "ownerWithMortgage"
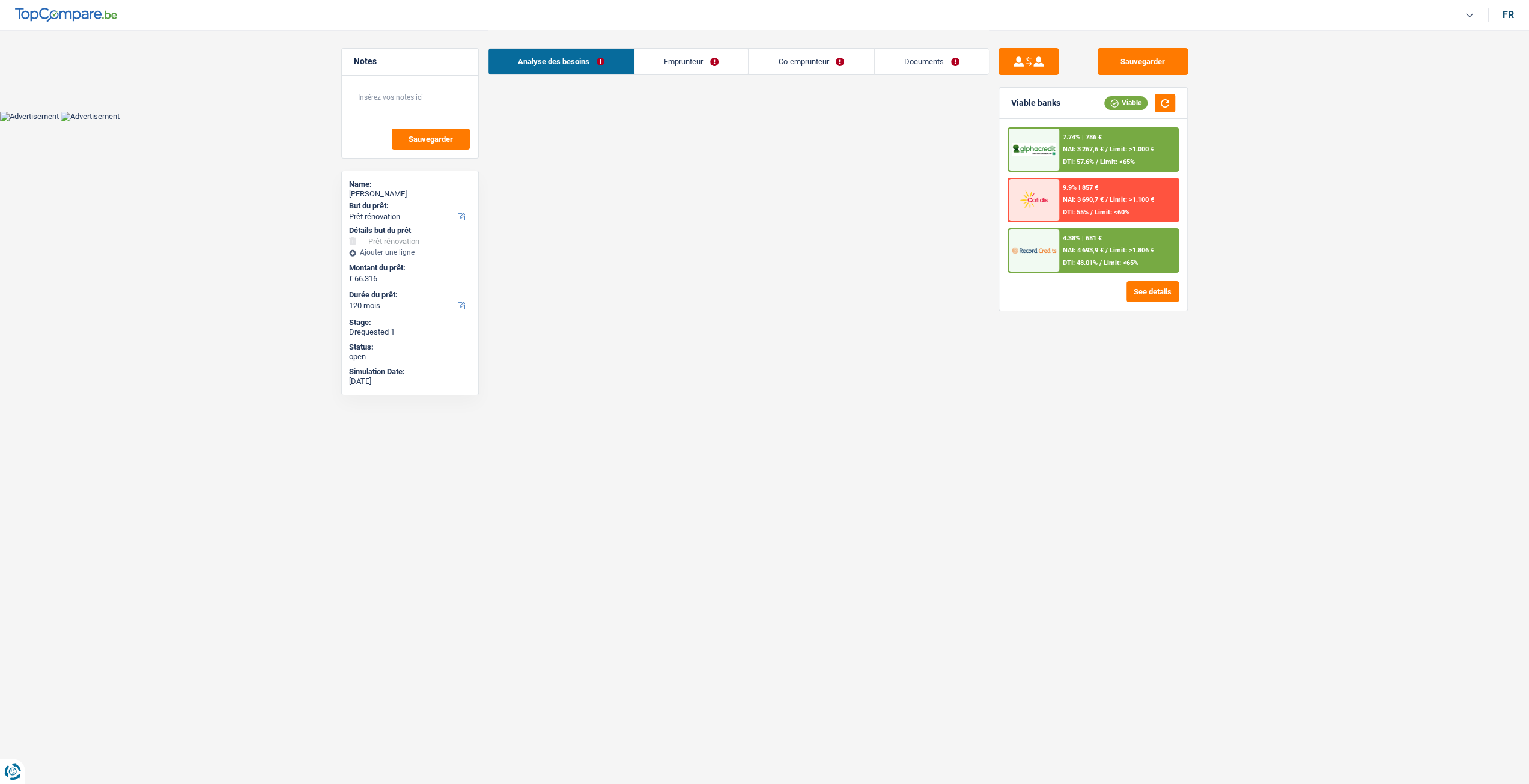
select select "mortgage"
select select "360"
select select "mortgage"
select select "360"
select select "mortgage"
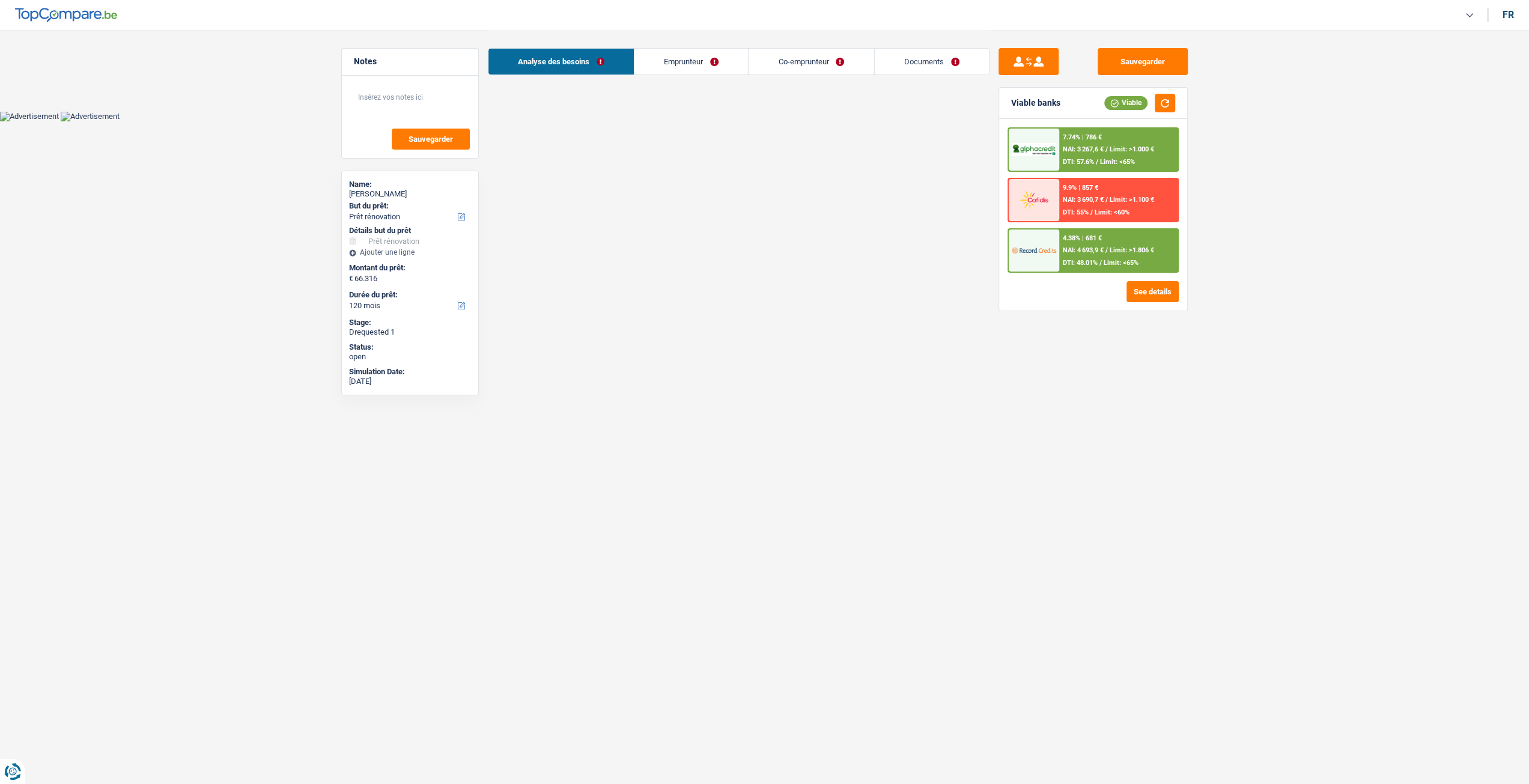
select select "360"
select select "mortgage"
select select "360"
select select "personalLoan"
select select "smallWorks"
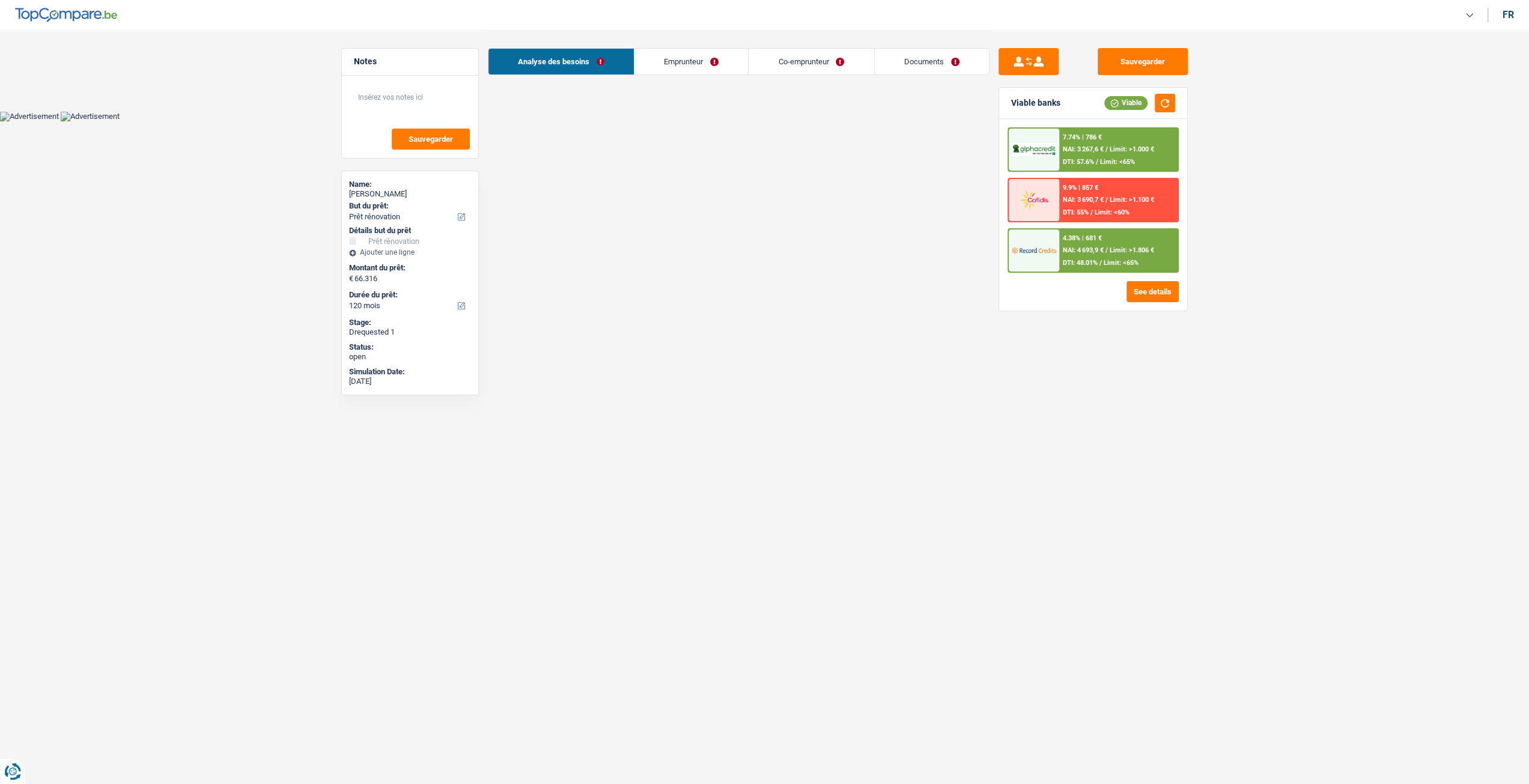
select select "120"
select select "renovation"
select select "yes"
select select "120"
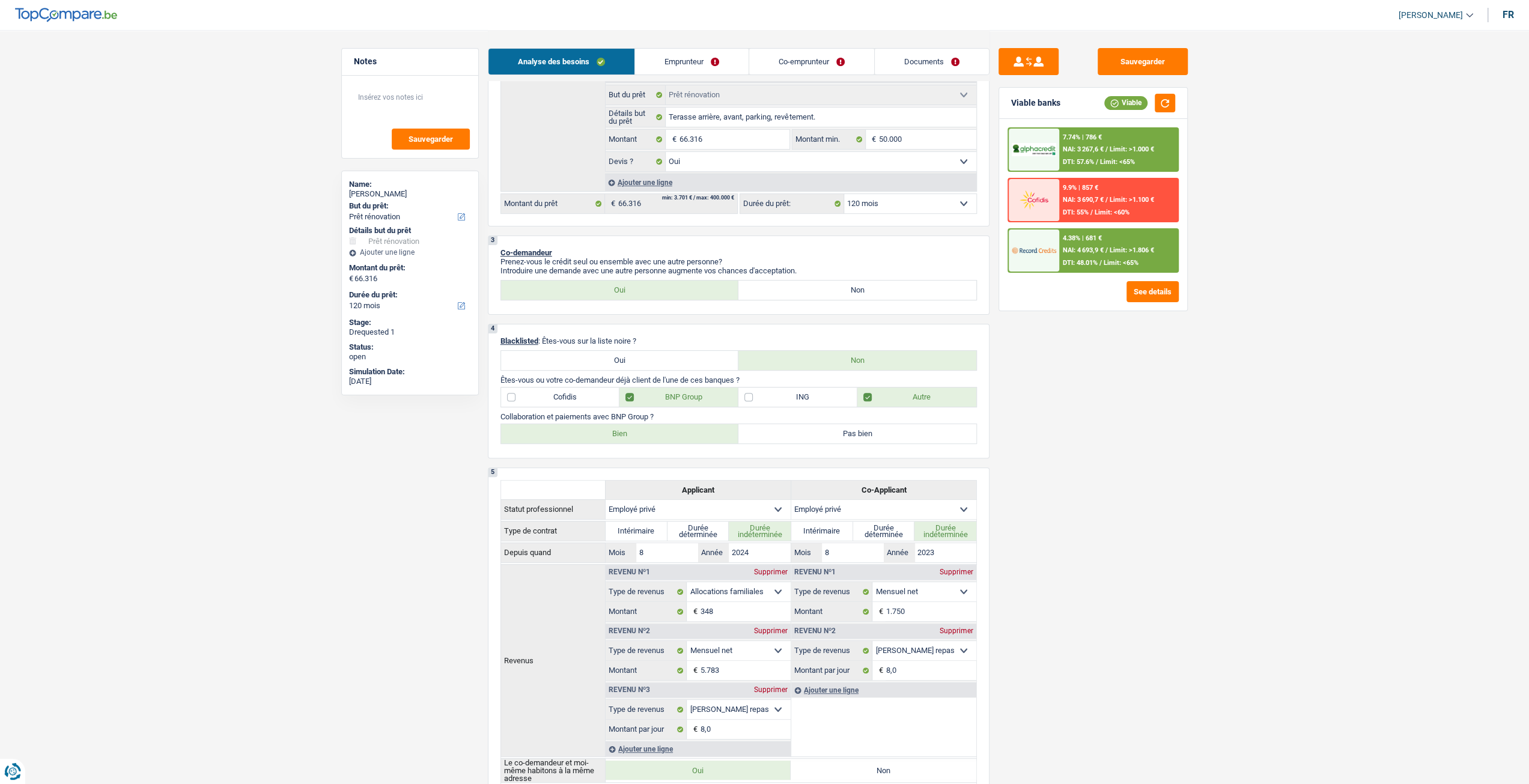
scroll to position [240, 0]
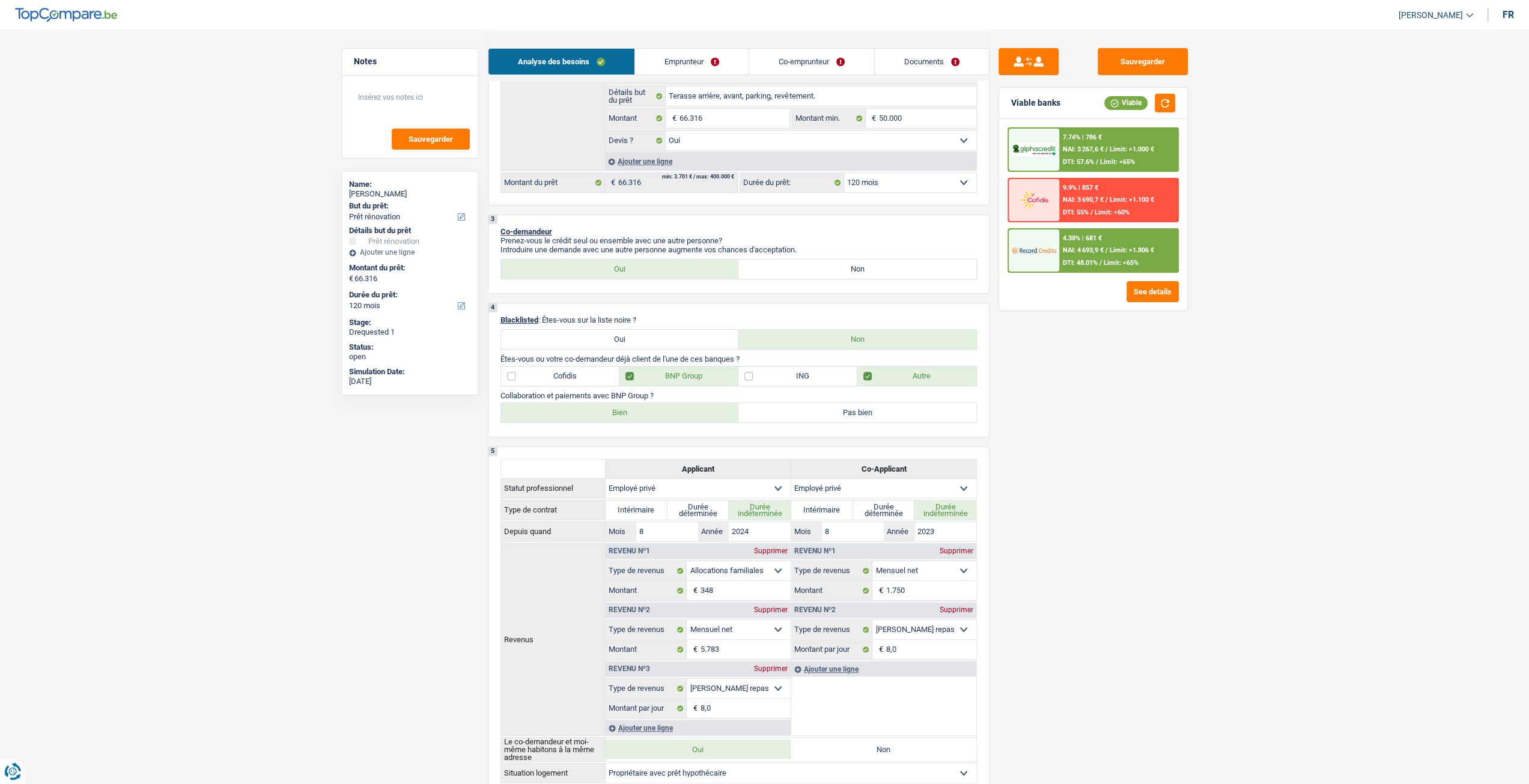
click at [1143, 133] on div "7.74% | 786 € NAI: 3 267,6 € / Limit: >1.000 € DTI: 57.6% / Limit: <65%" at bounding box center [1118, 149] width 119 height 42
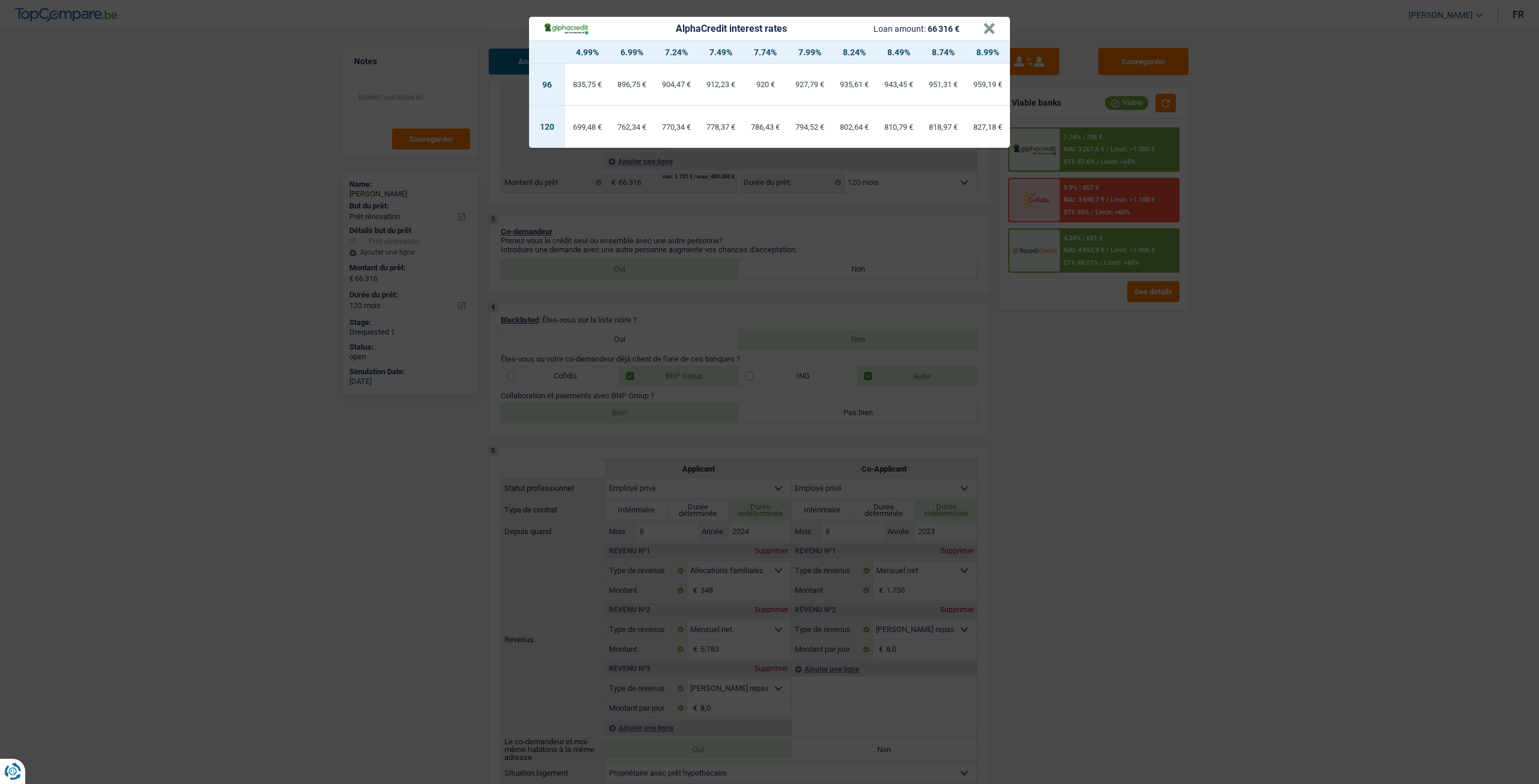
click at [353, 94] on div "AlphaCredit interest rates Loan amount: 66 316 € × 4.99% 6.99% 7.24% 7.49% 7.74…" at bounding box center [769, 392] width 1539 height 784
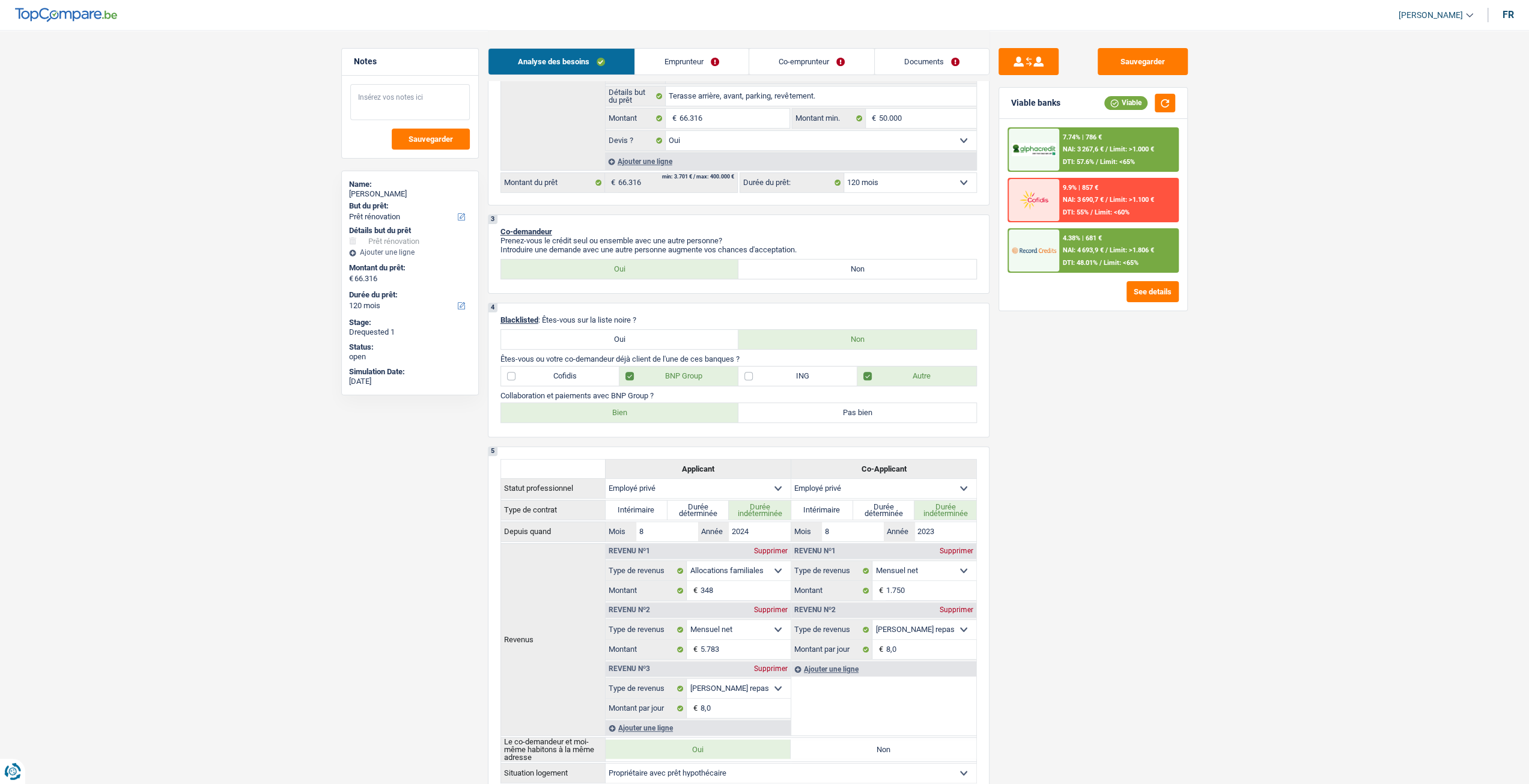
click at [380, 96] on textarea at bounding box center [410, 102] width 120 height 36
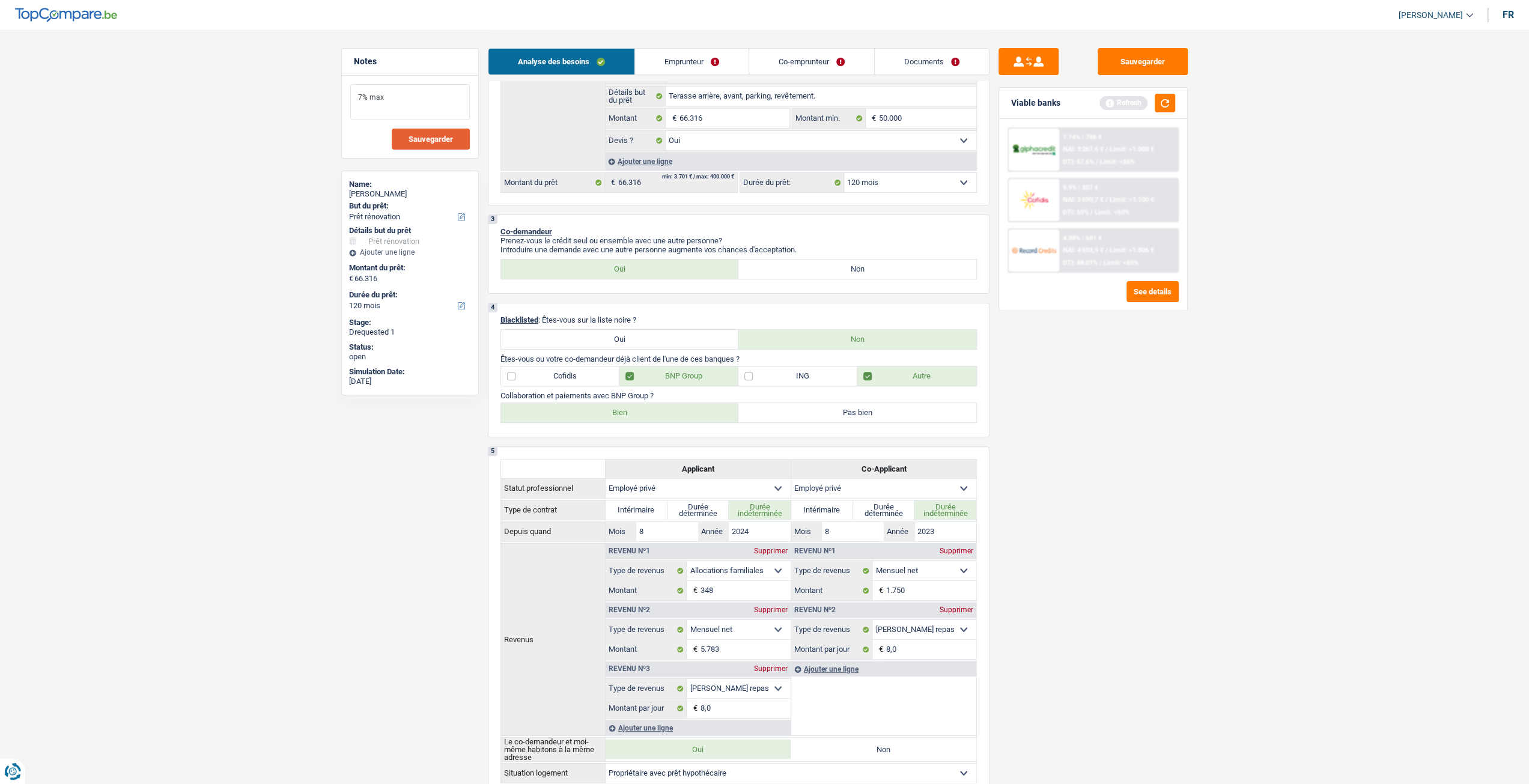
type textarea "7% max"
click at [417, 136] on span "Sauvegarder" at bounding box center [431, 139] width 44 height 8
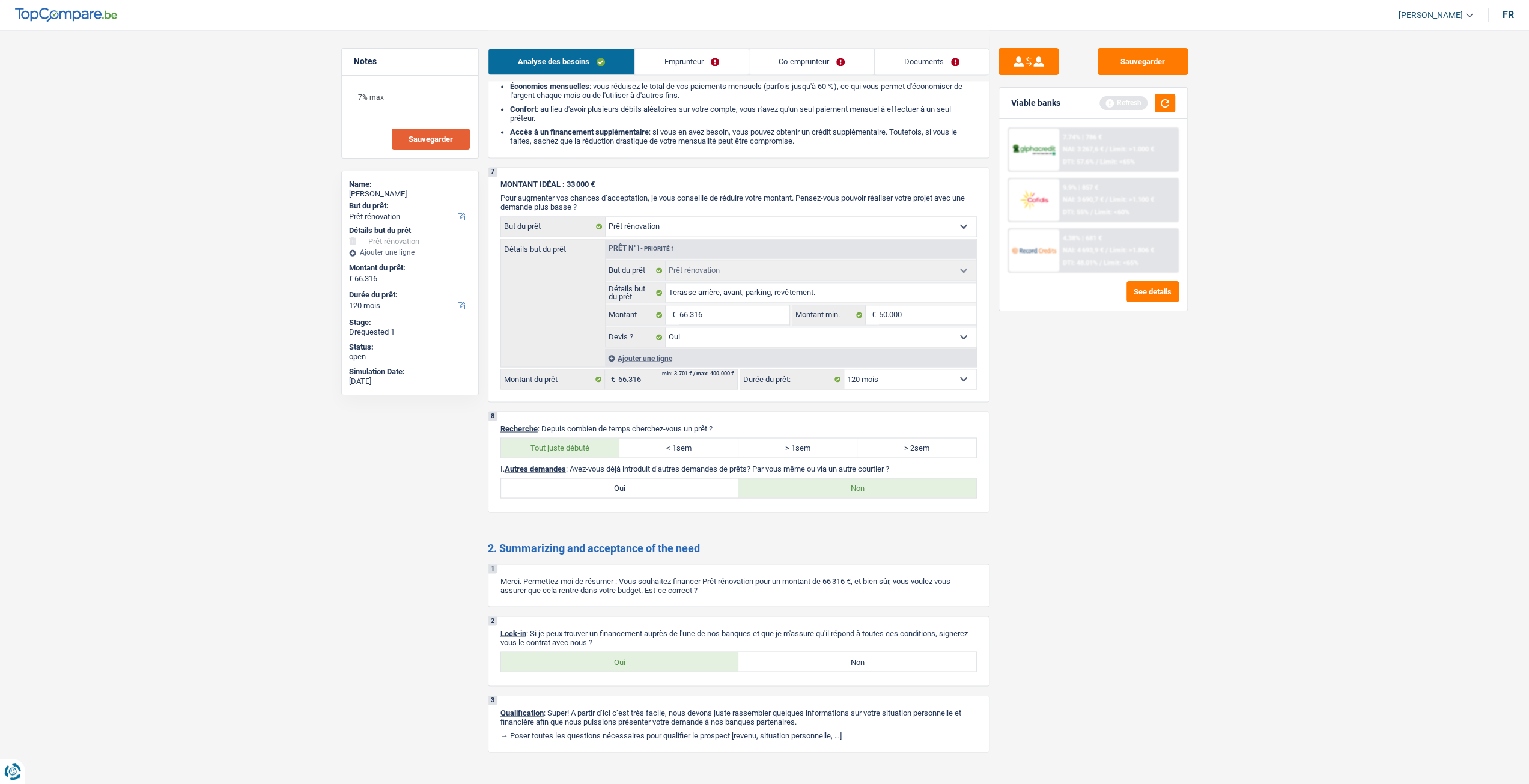
scroll to position [1406, 0]
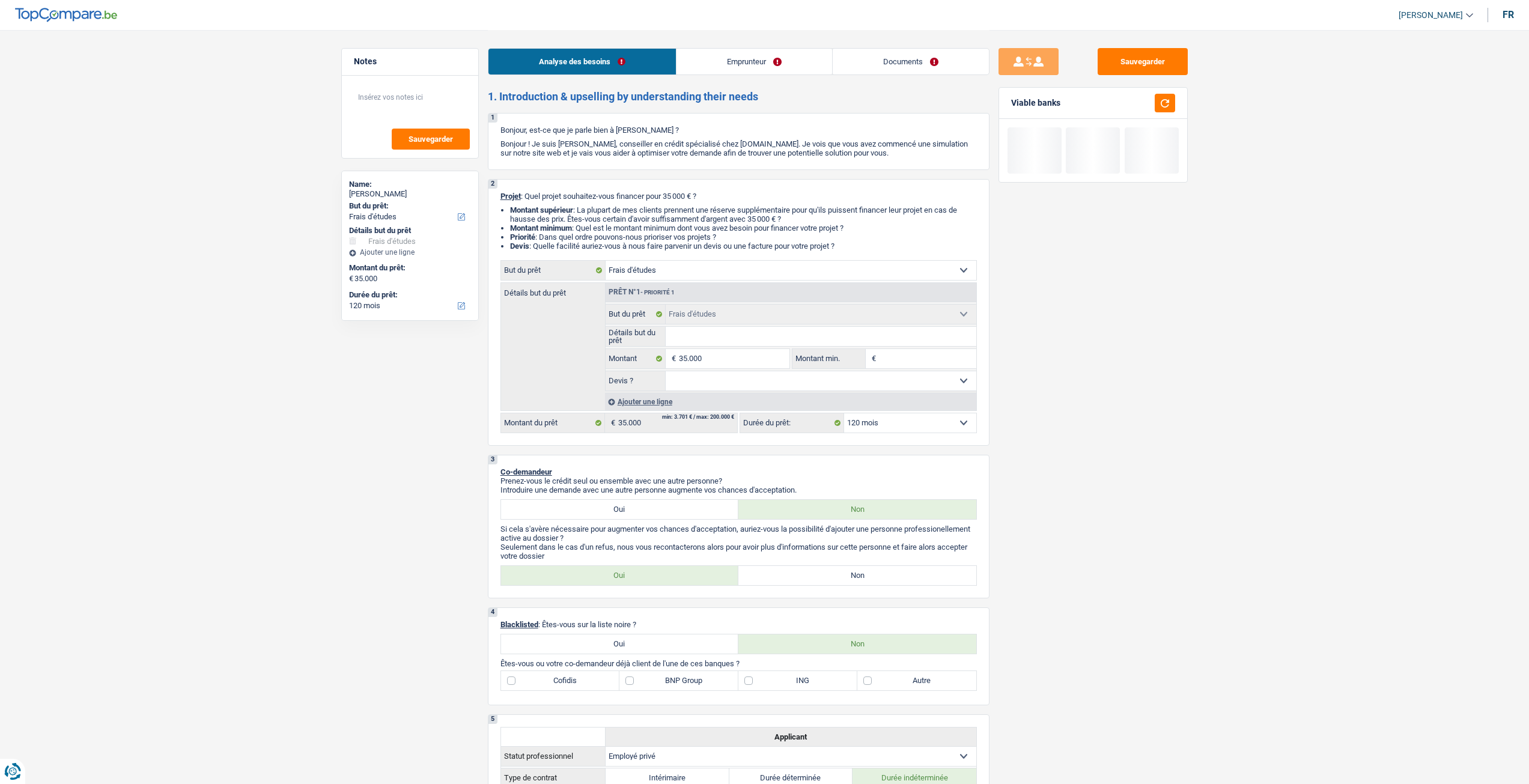
select select "study"
select select "120"
select select "study"
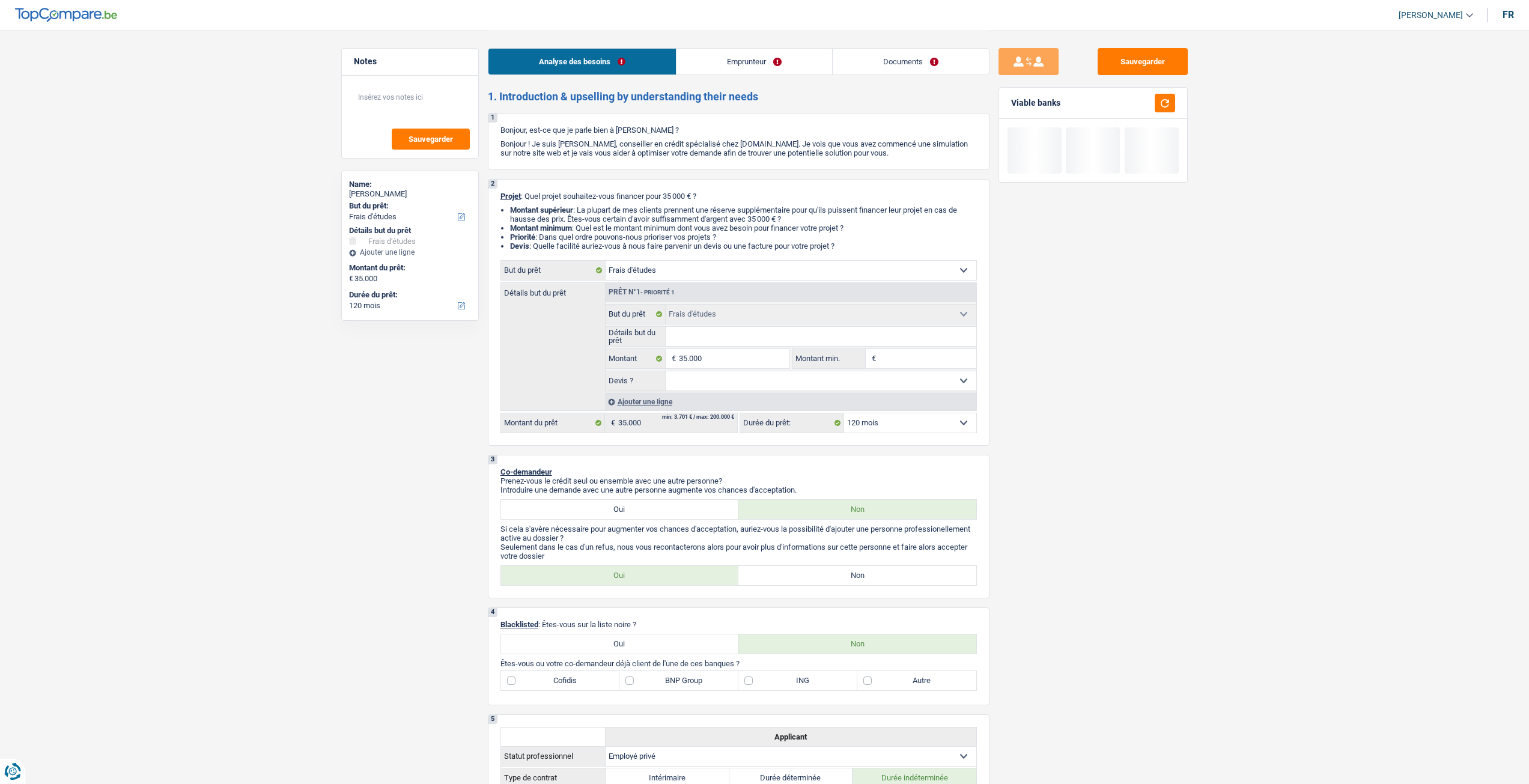
select select "120"
select select "privateEmployee"
select select "familyAllowances"
select select "netSalary"
select select "mealVouchers"
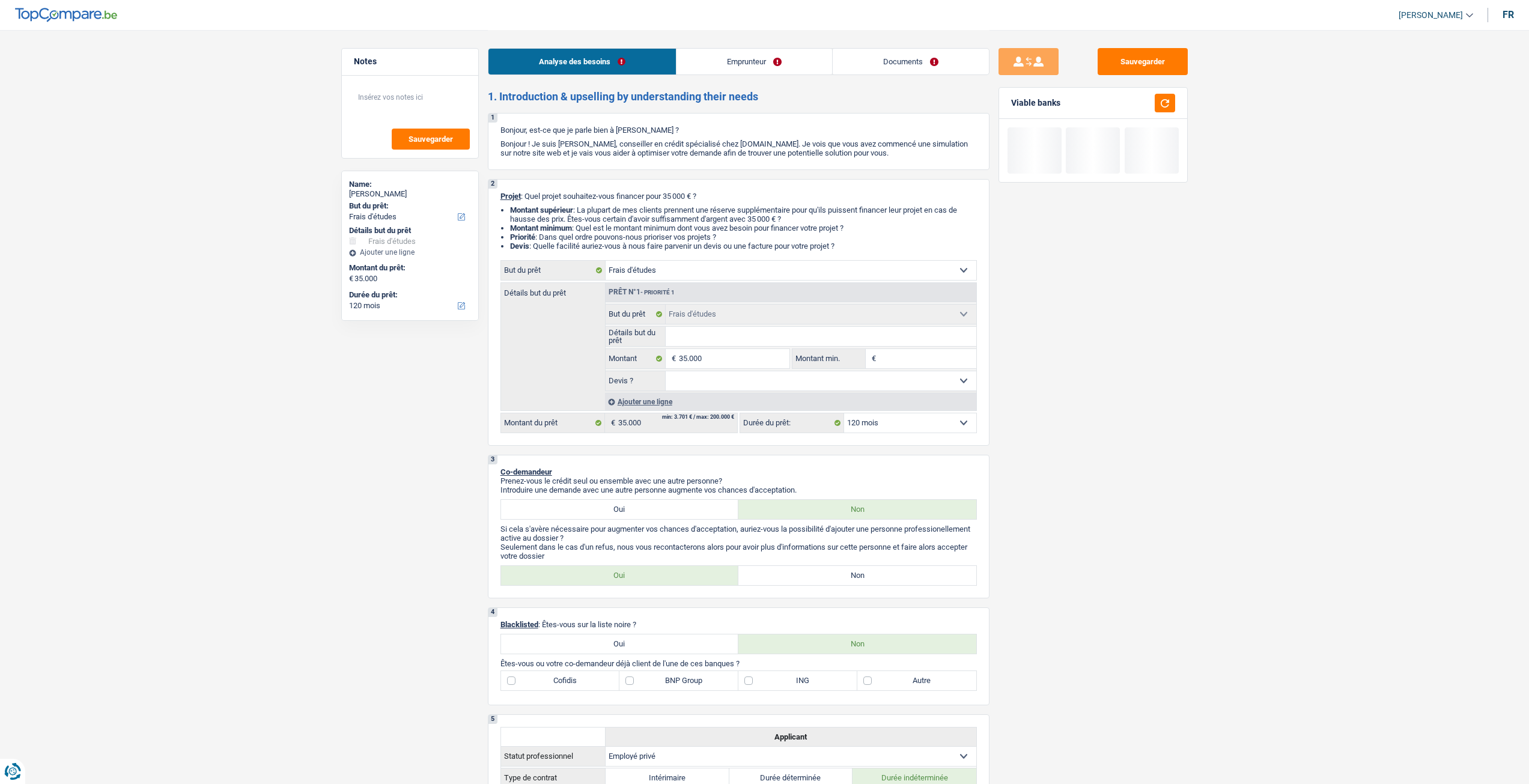
select select "rents"
select select "study"
select select "120"
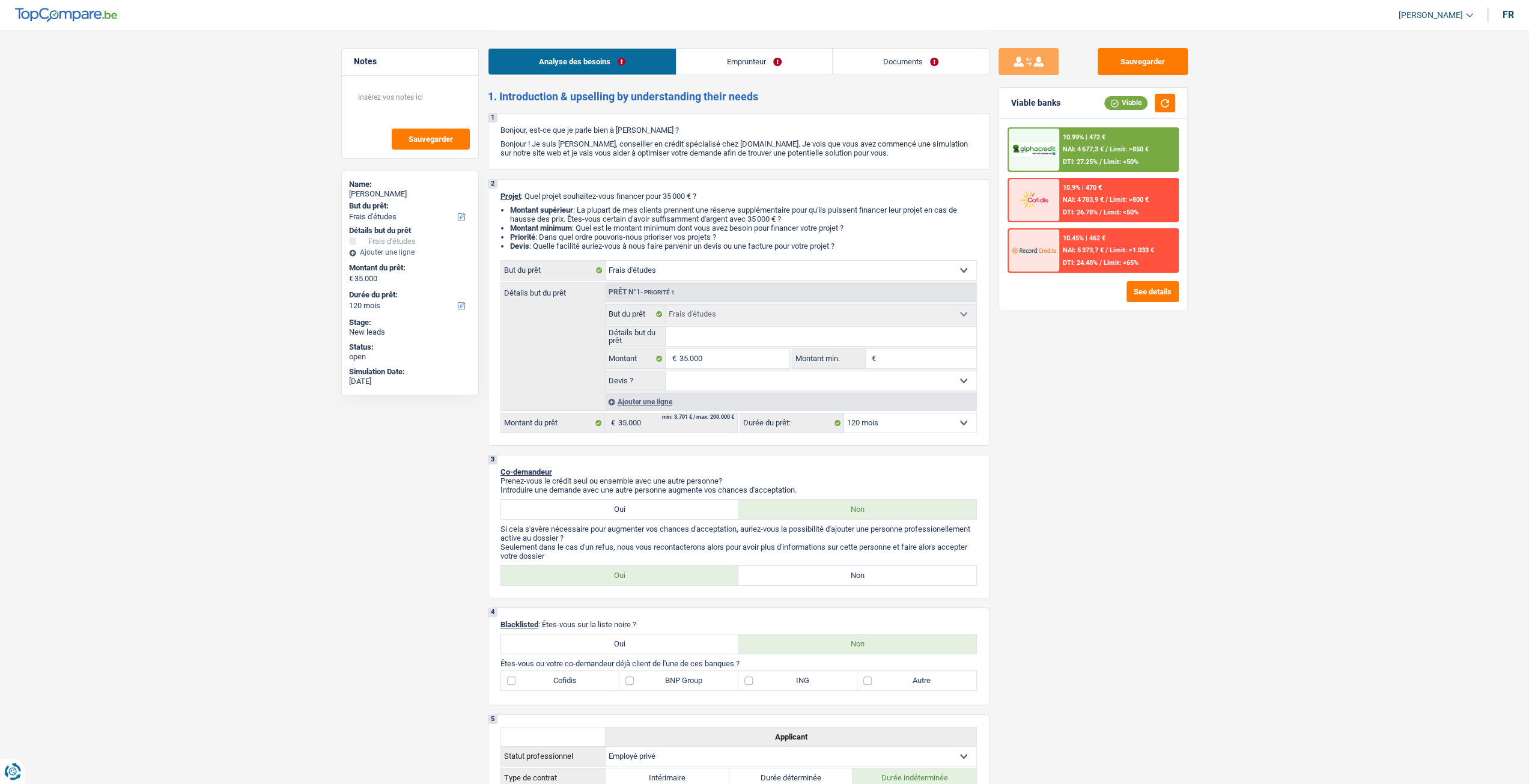
drag, startPoint x: 890, startPoint y: 57, endPoint x: 870, endPoint y: 63, distance: 20.9
click at [890, 57] on link "Documents" at bounding box center [911, 61] width 156 height 26
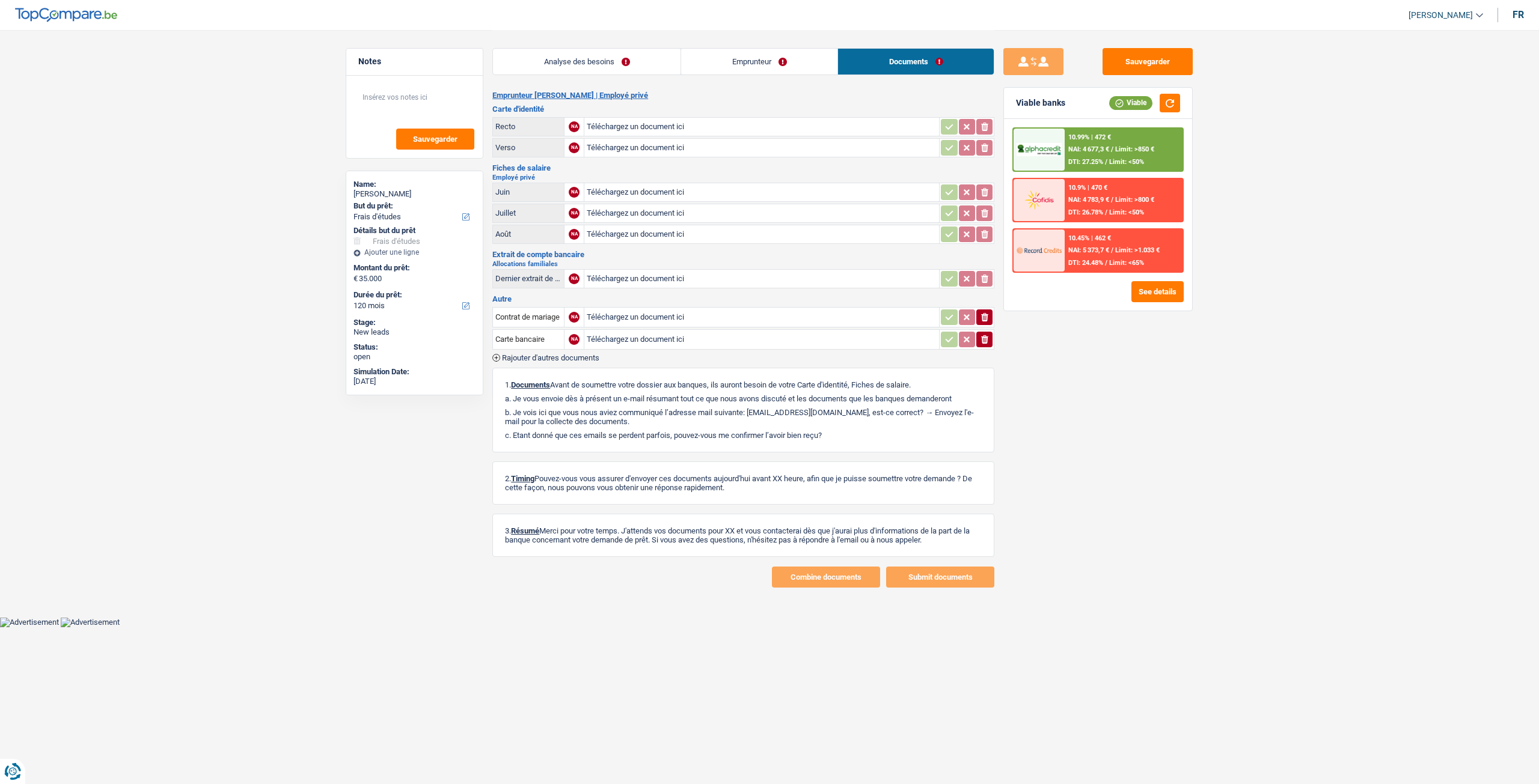
click at [641, 59] on link "Analyse des besoins" at bounding box center [587, 61] width 188 height 26
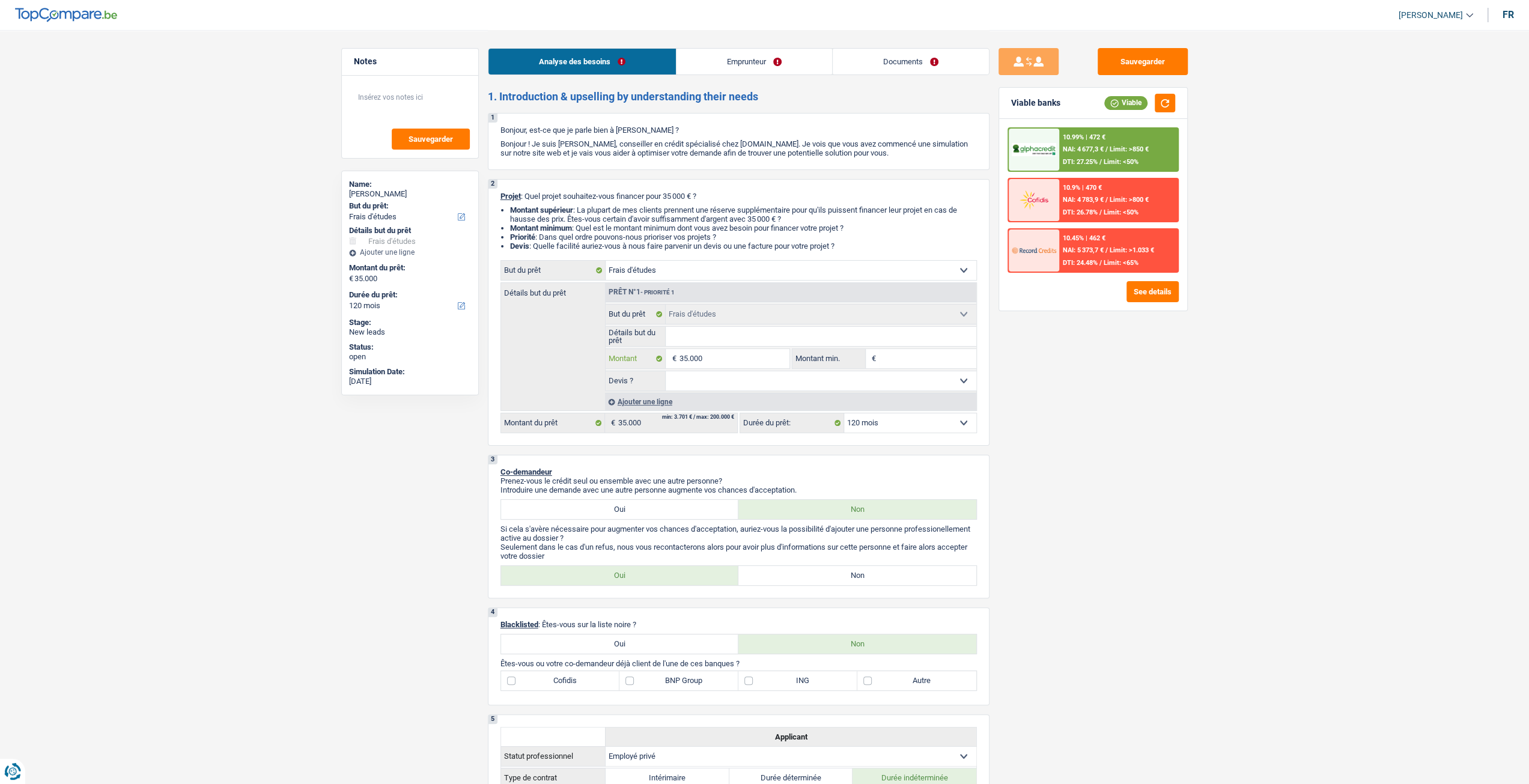
click at [712, 364] on input "35.000" at bounding box center [733, 359] width 110 height 19
click at [1070, 390] on div "Sauvegarder Viable banks Viable 10.99% | 472 € NAI: 4 677,3 € / Limit: >850 € D…" at bounding box center [1093, 406] width 208 height 717
click at [766, 56] on link "Emprunteur" at bounding box center [754, 61] width 156 height 26
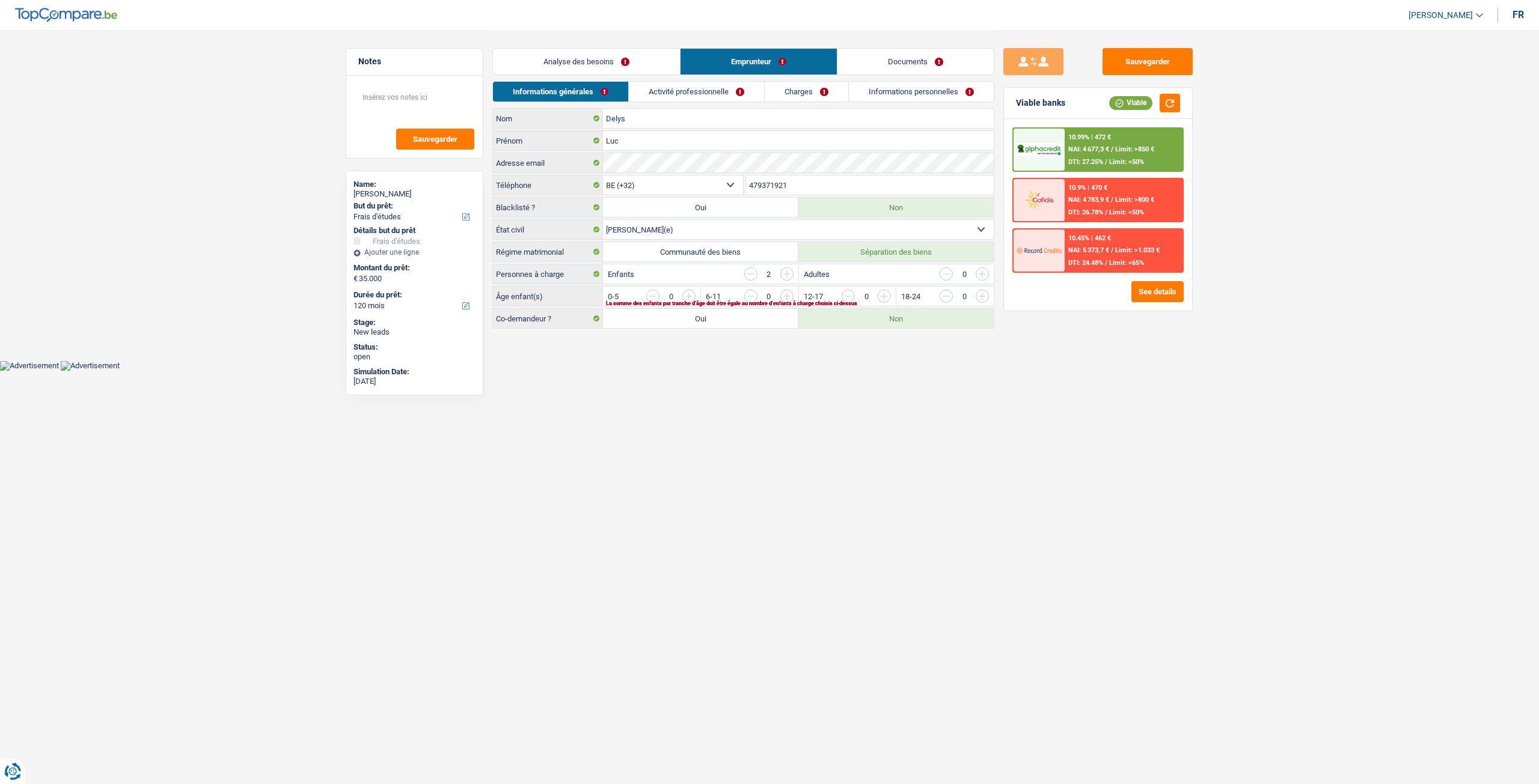
click at [839, 87] on link "Charges" at bounding box center [805, 91] width 83 height 20
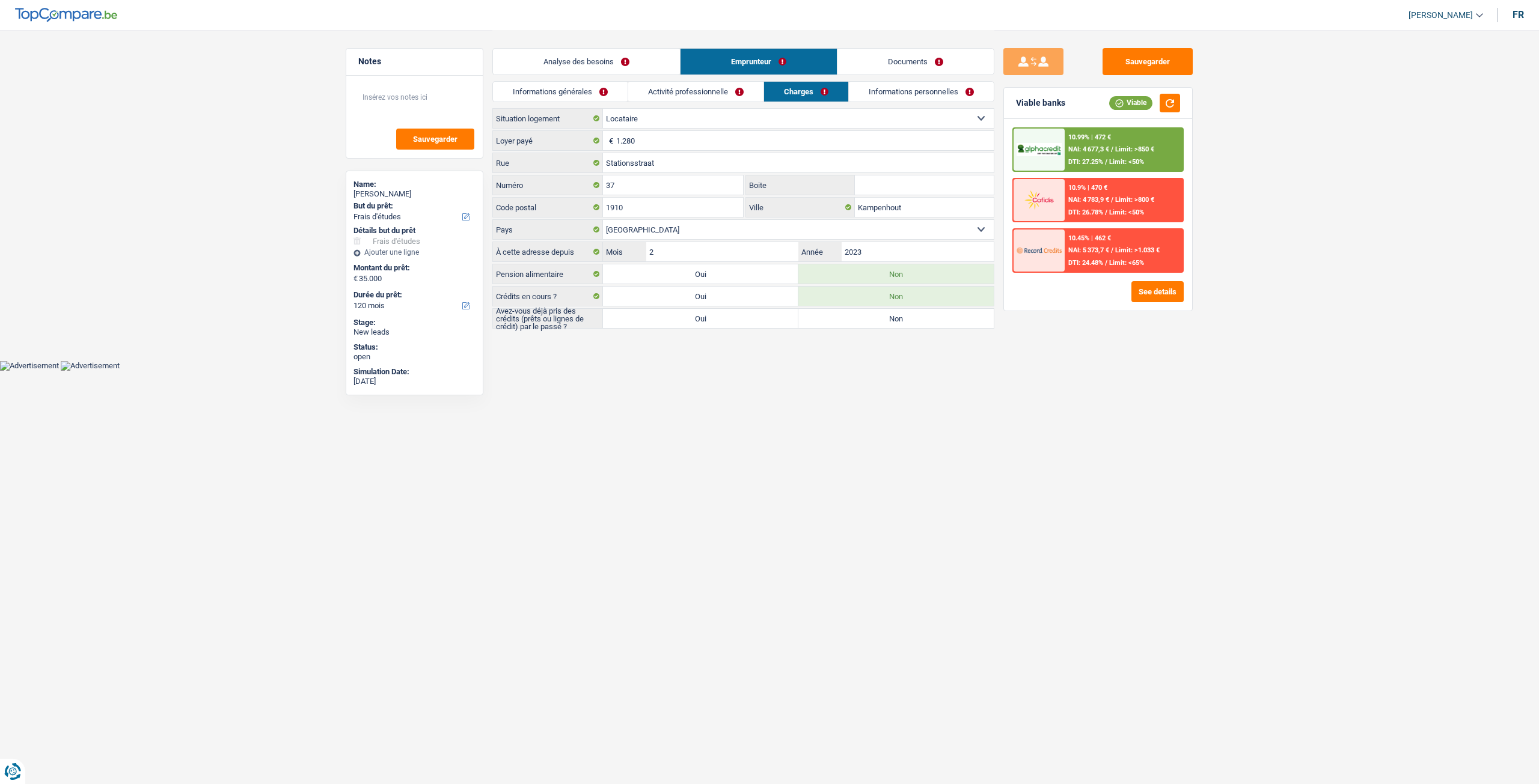
click at [896, 89] on link "Informations personnelles" at bounding box center [920, 91] width 145 height 20
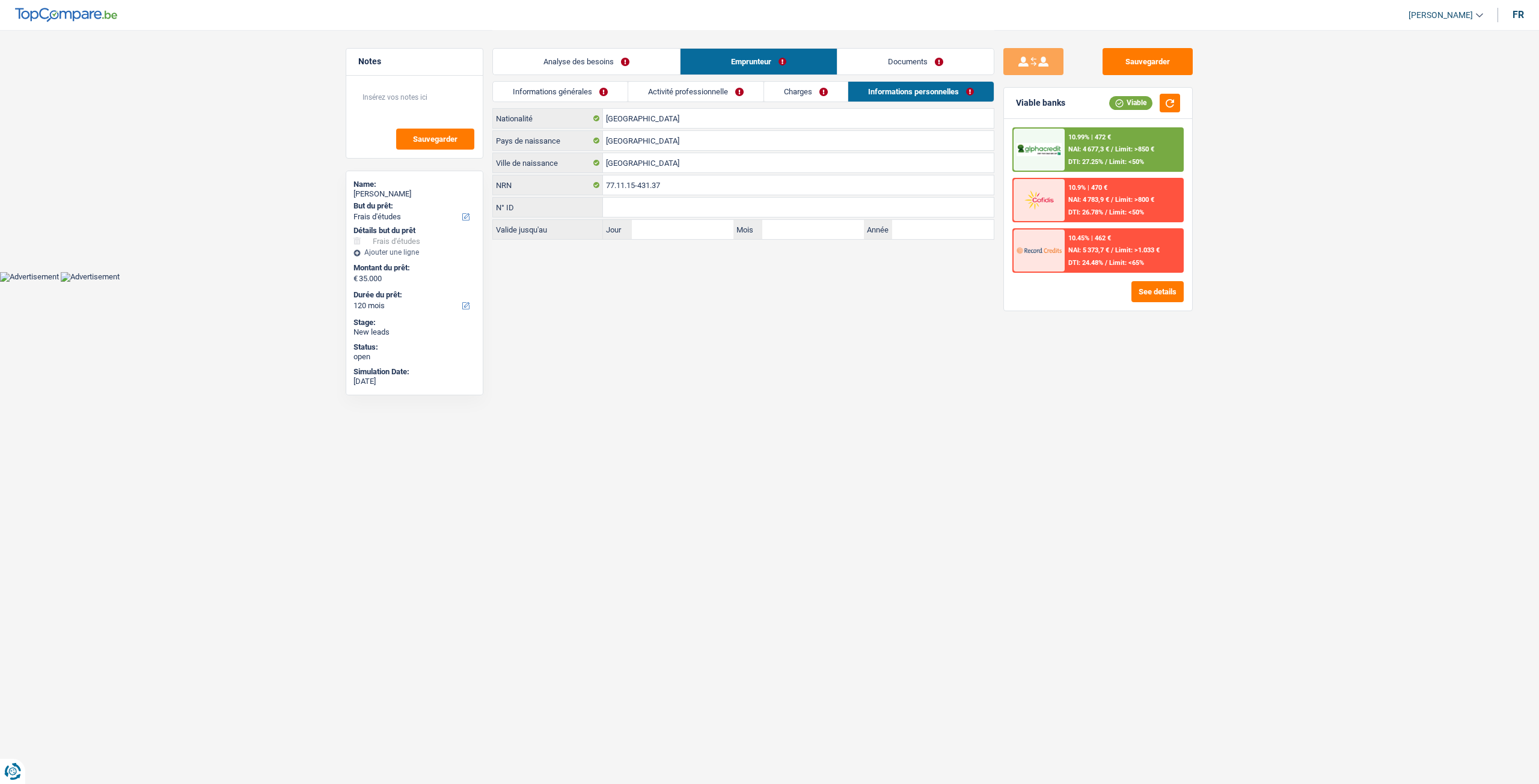
click at [881, 64] on link "Documents" at bounding box center [915, 61] width 156 height 26
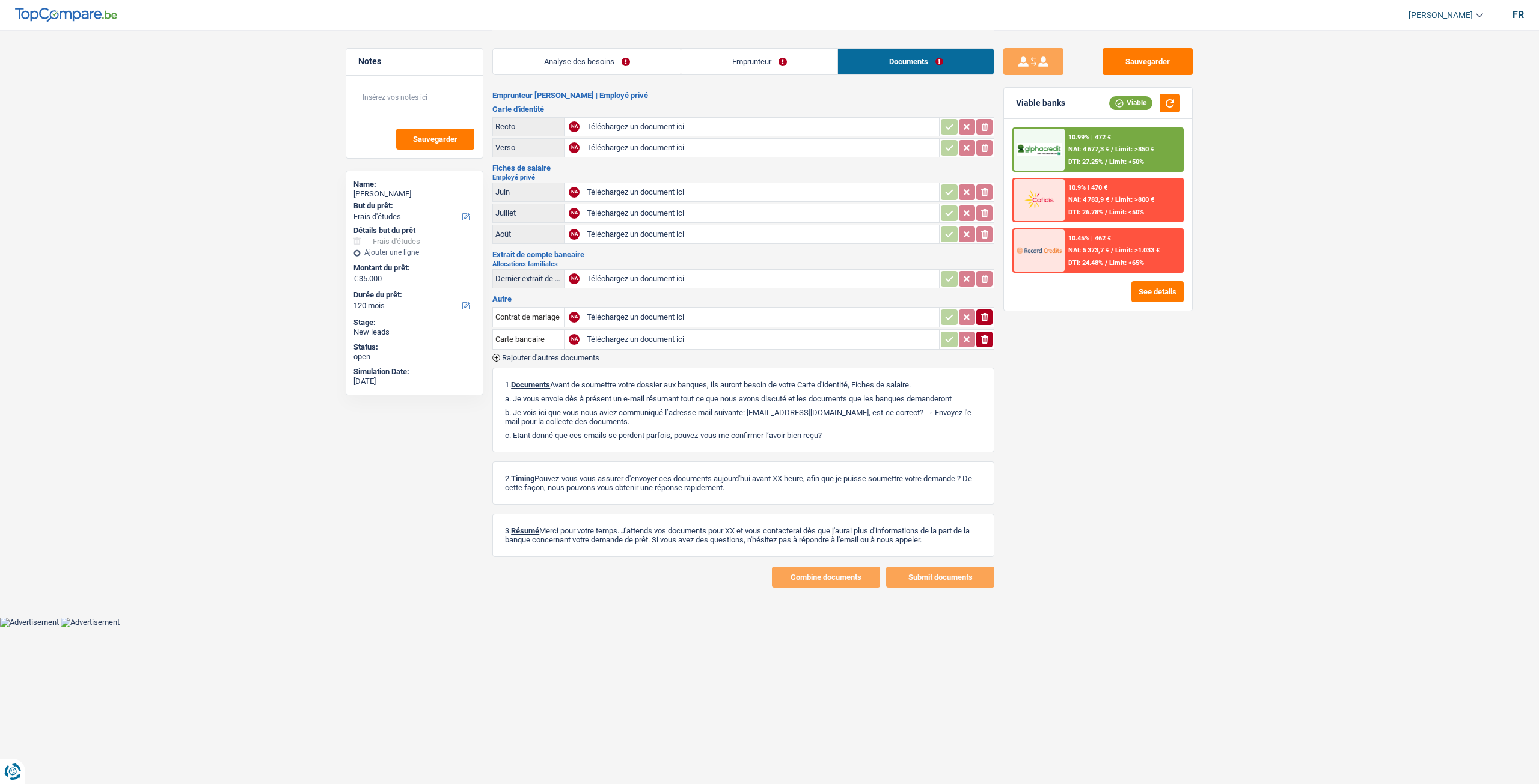
click at [613, 67] on link "Analyse des besoins" at bounding box center [587, 61] width 188 height 26
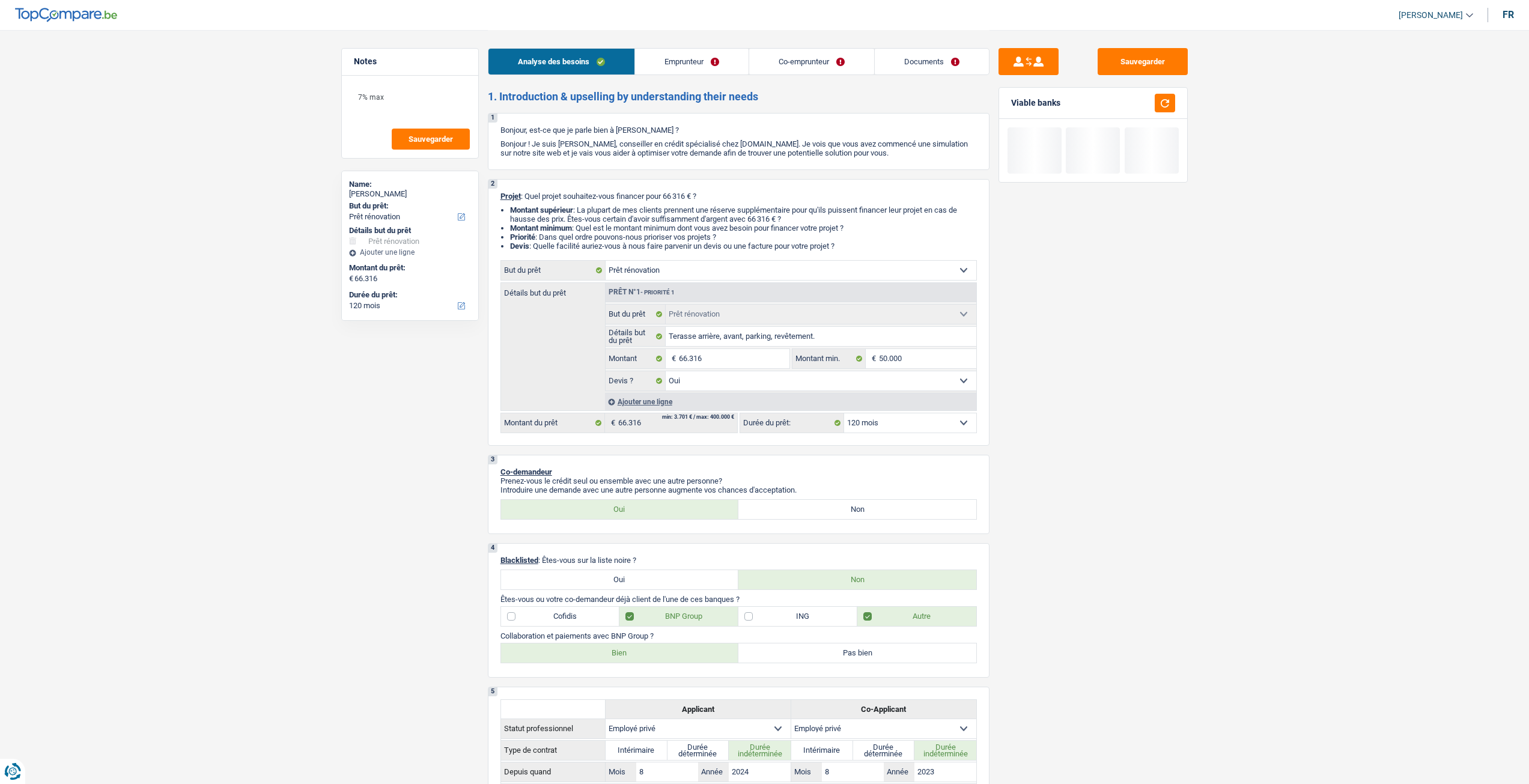
select select "renovation"
select select "120"
select select "renovation"
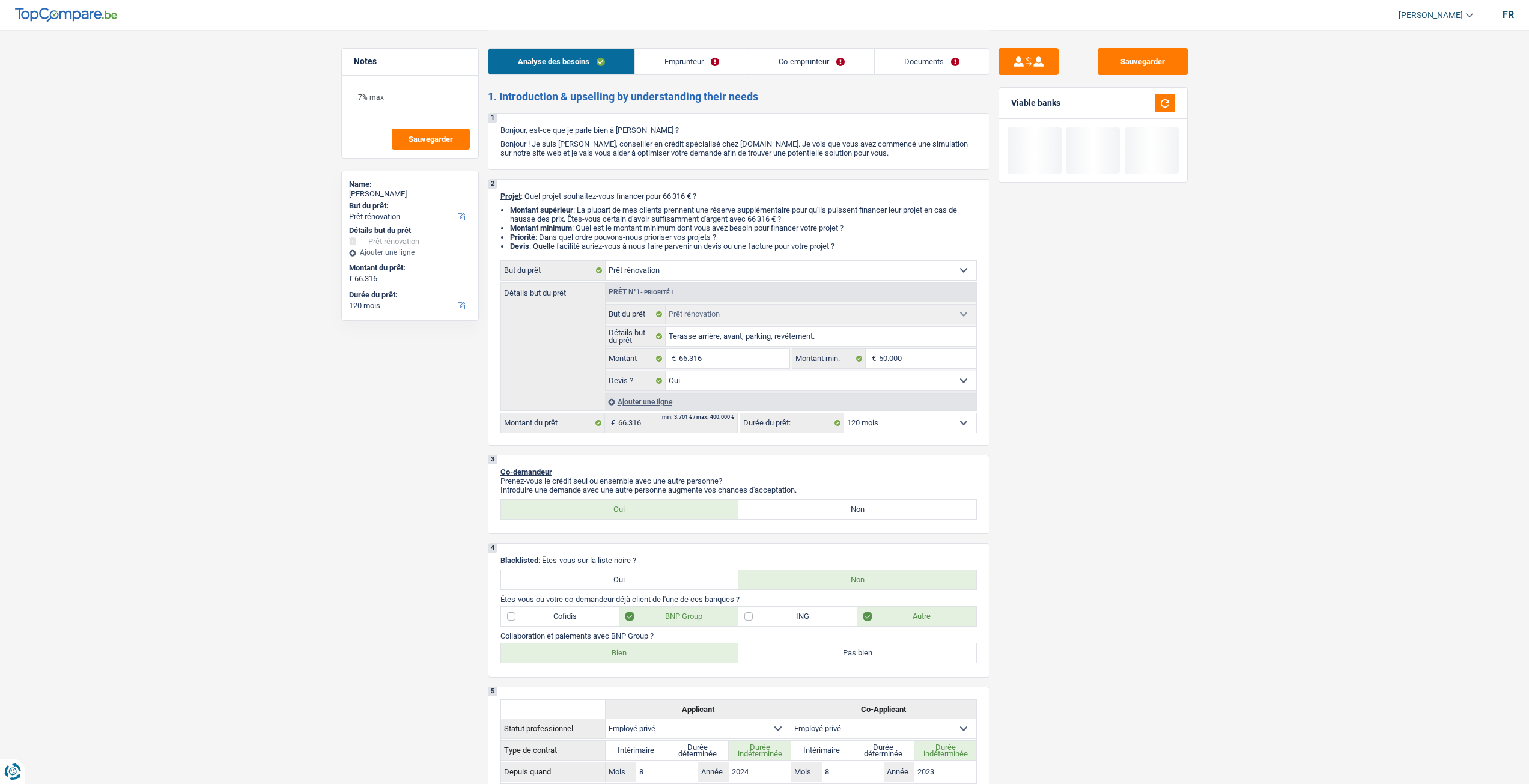
select select "yes"
select select "120"
select select "privateEmployee"
select select "familyAllowances"
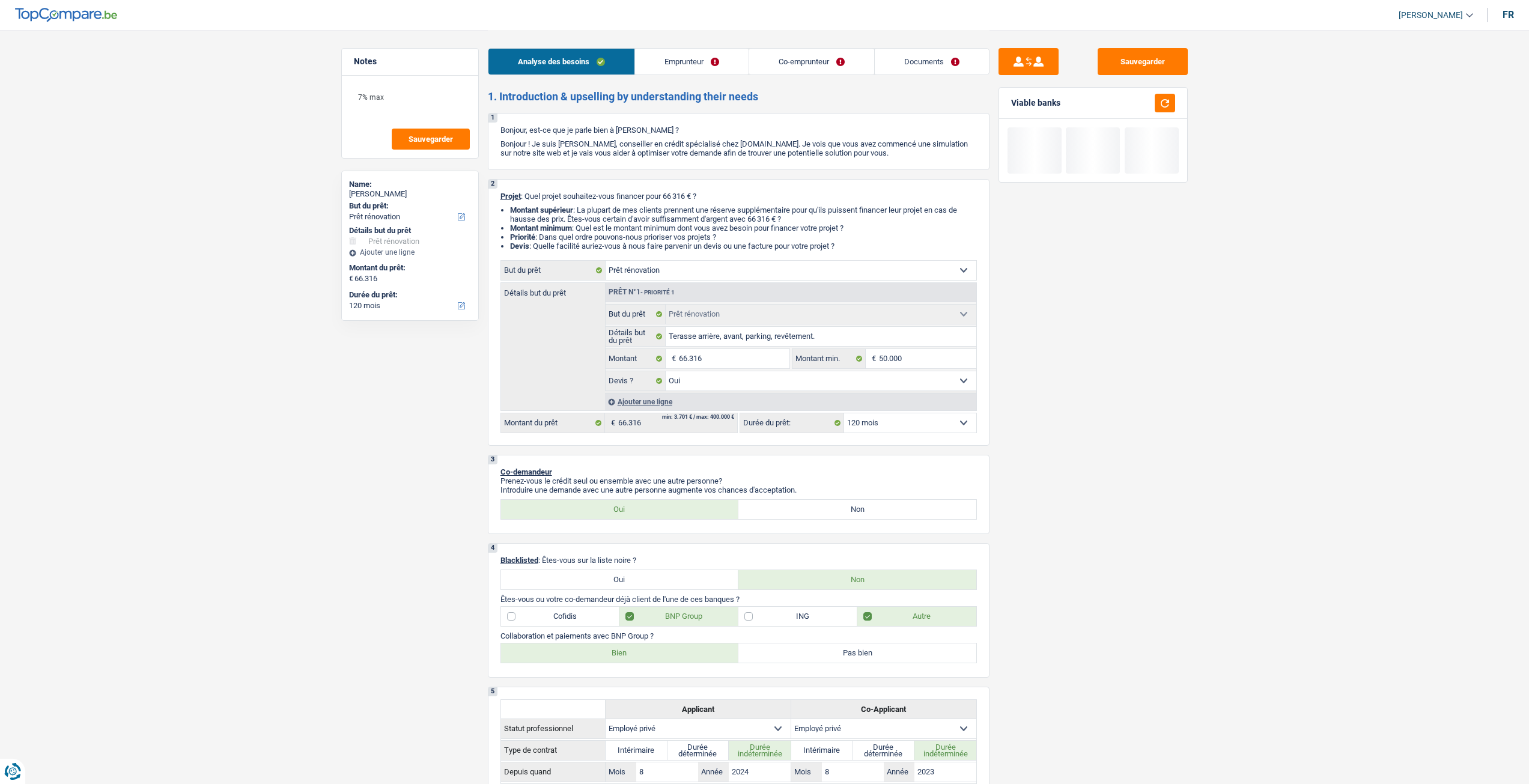
select select "netSalary"
select select "mealVouchers"
select select "netSalary"
select select "mealVouchers"
select select "ownerWithMortgage"
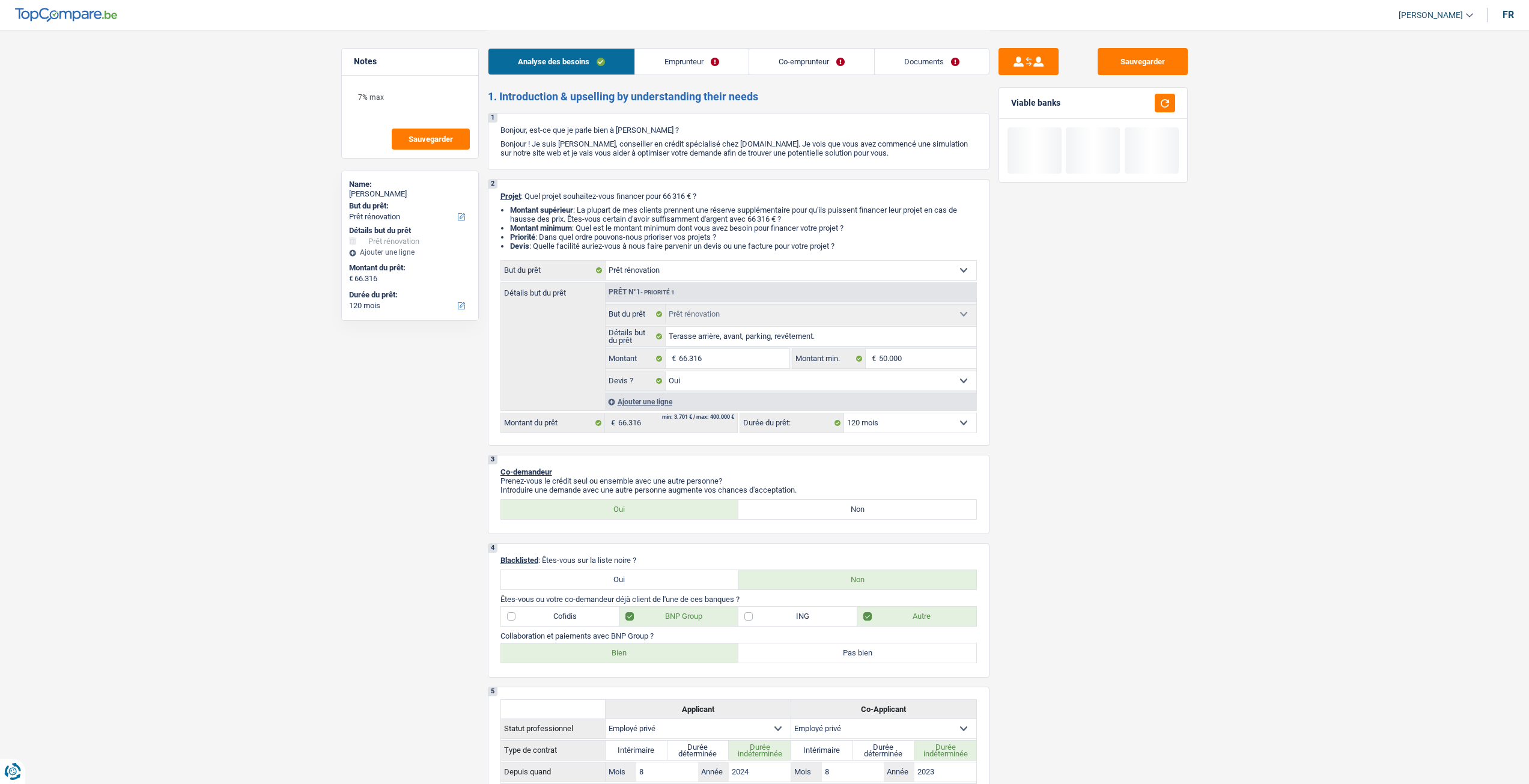
select select "mortgage"
select select "360"
select select "mortgage"
select select "360"
select select "mortgage"
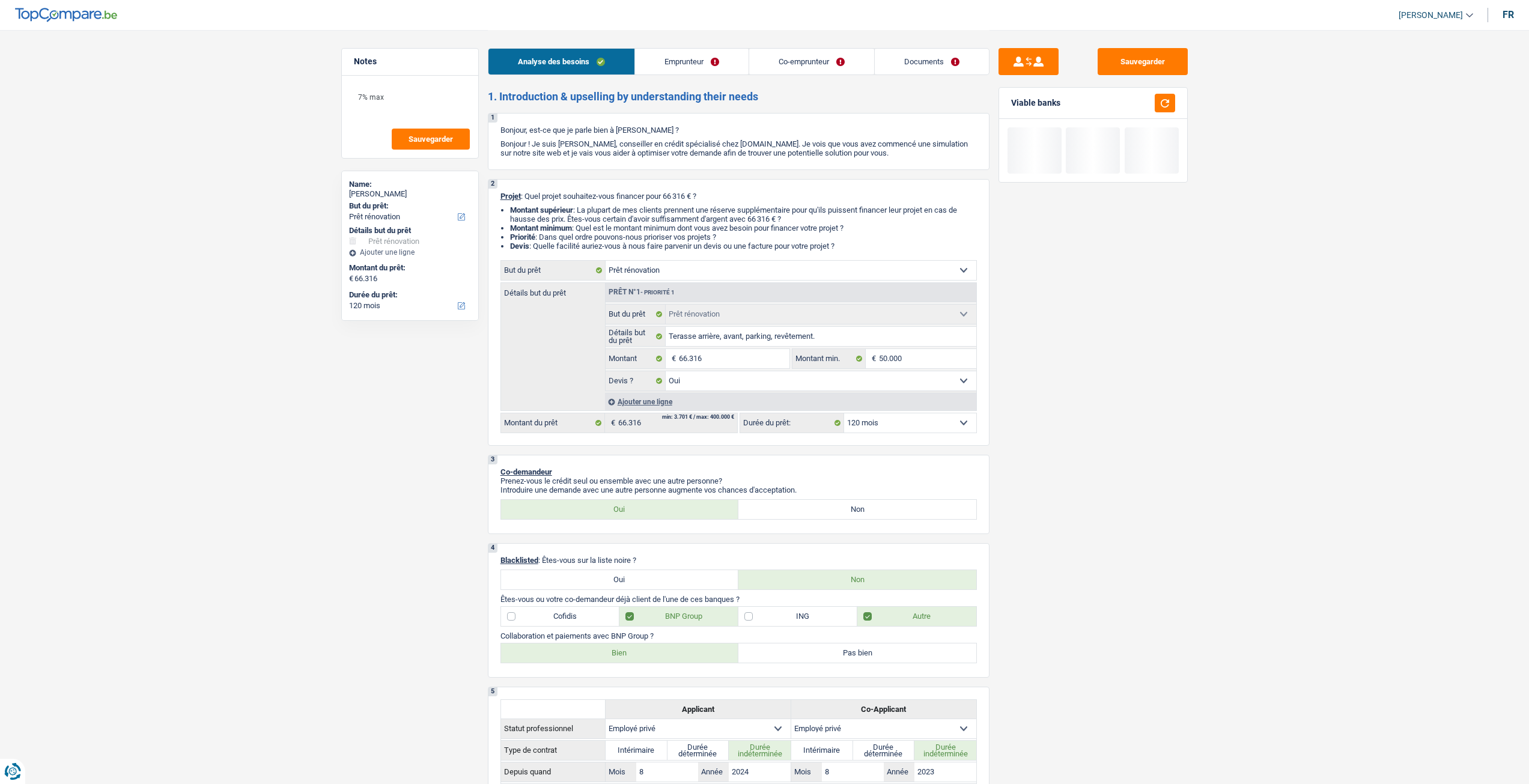
select select "360"
select select "mortgage"
select select "360"
select select "personalLoan"
select select "smallWorks"
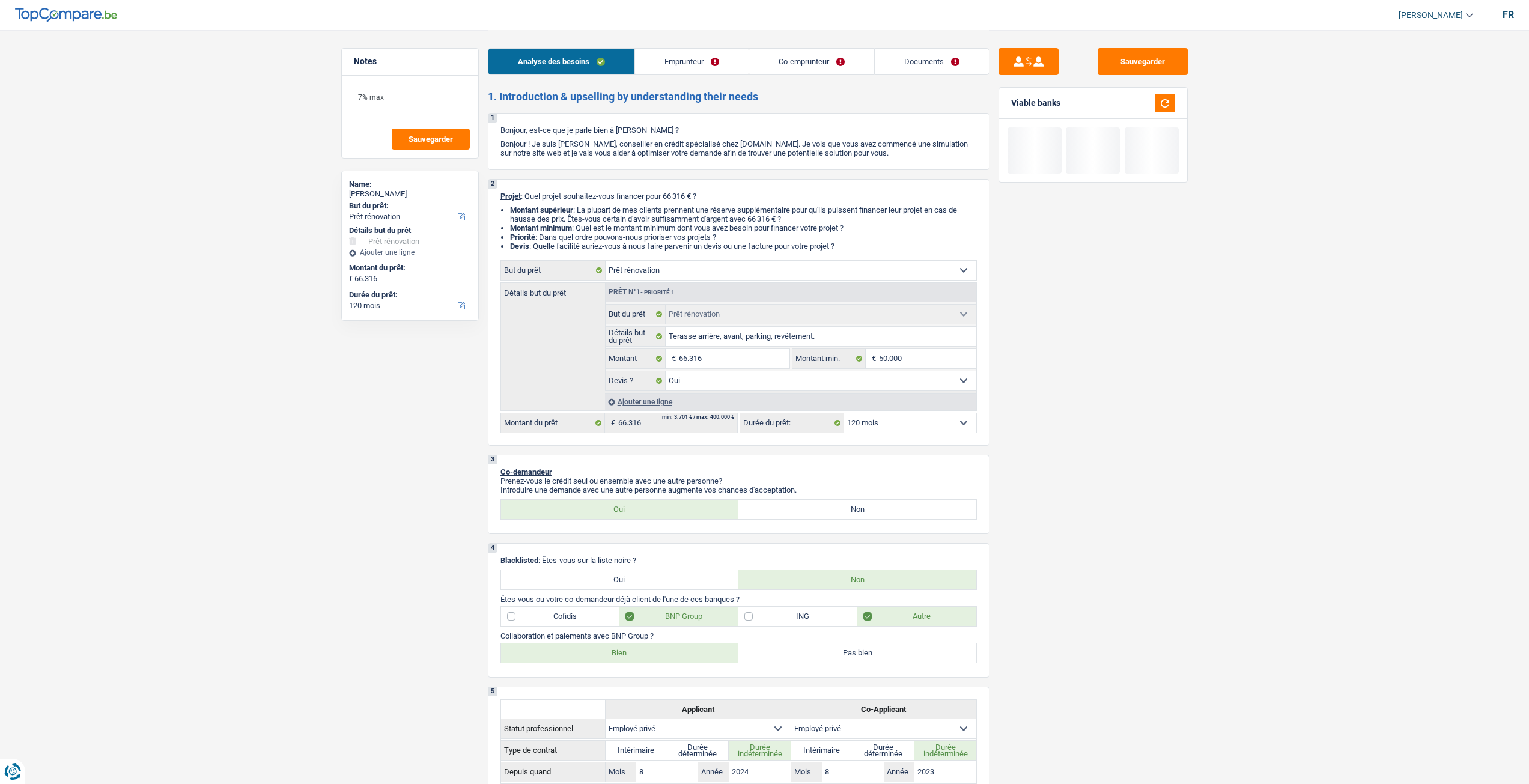
select select "120"
select select "renovation"
select select "yes"
select select "120"
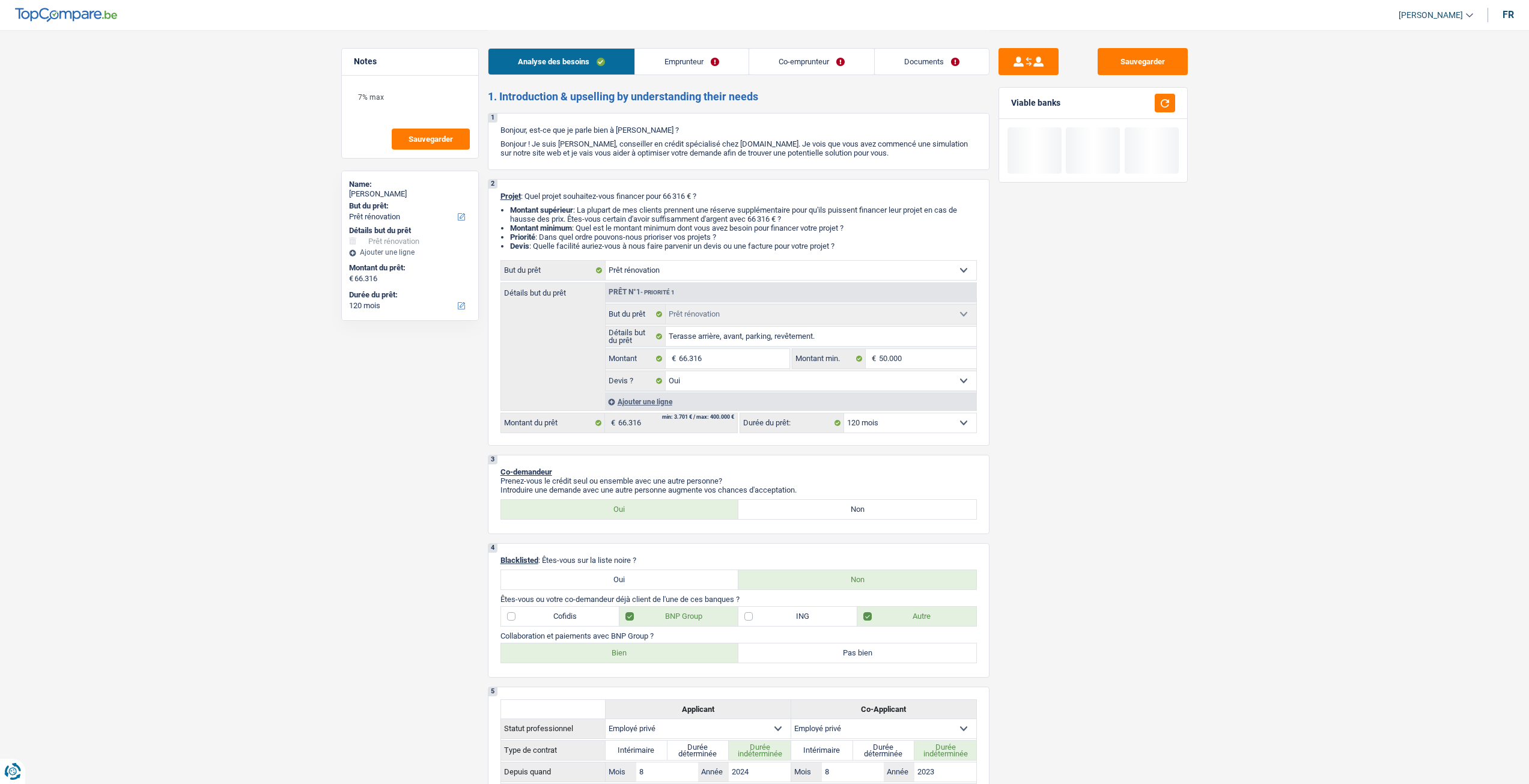
select select "applicant"
click at [930, 70] on link "Documents" at bounding box center [932, 61] width 114 height 26
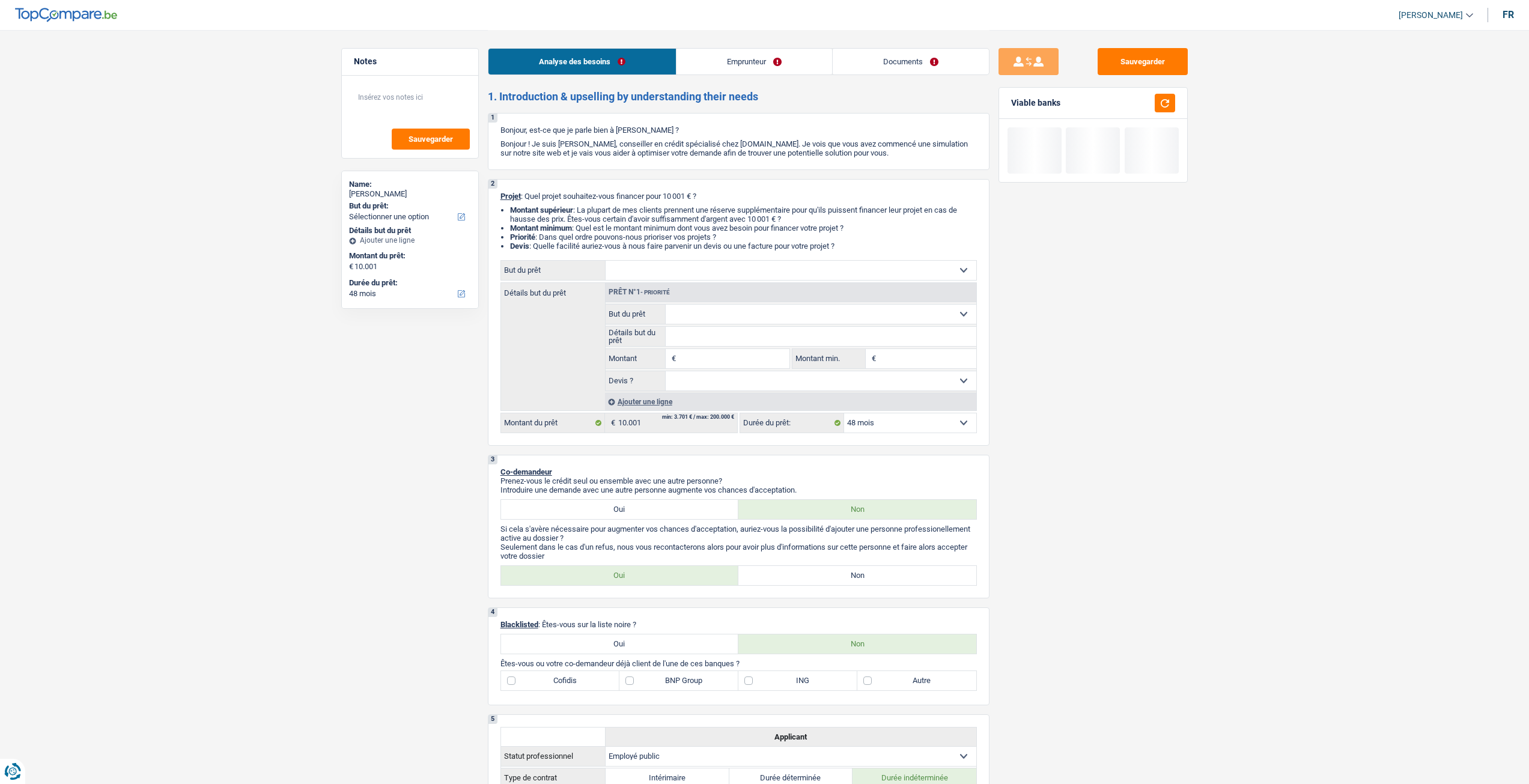
select select "48"
select select "publicEmployee"
select select "netSalary"
select select "mealVouchers"
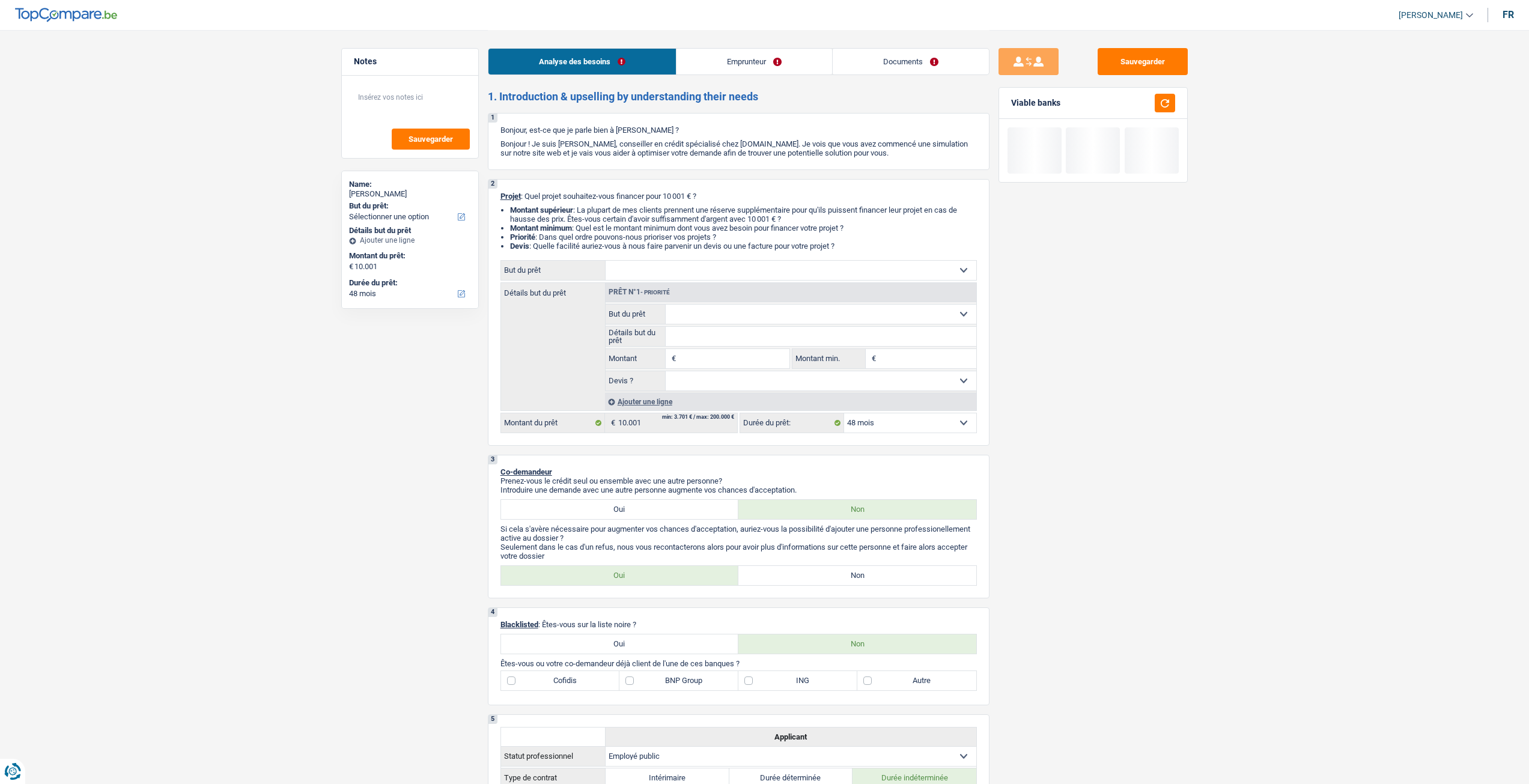
select select "ownerWithoutMortgage"
select select "48"
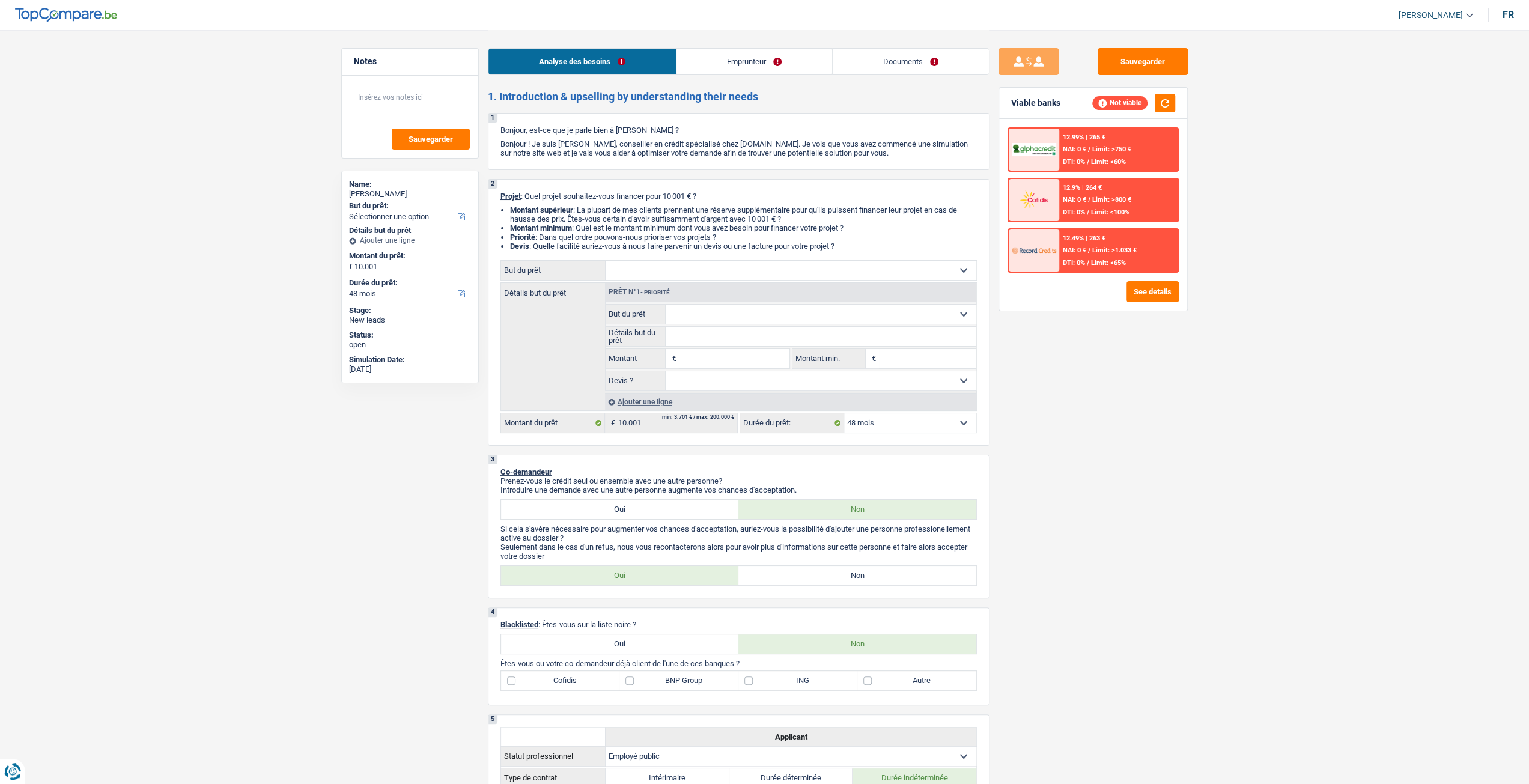
click at [753, 60] on link "Emprunteur" at bounding box center [754, 61] width 156 height 26
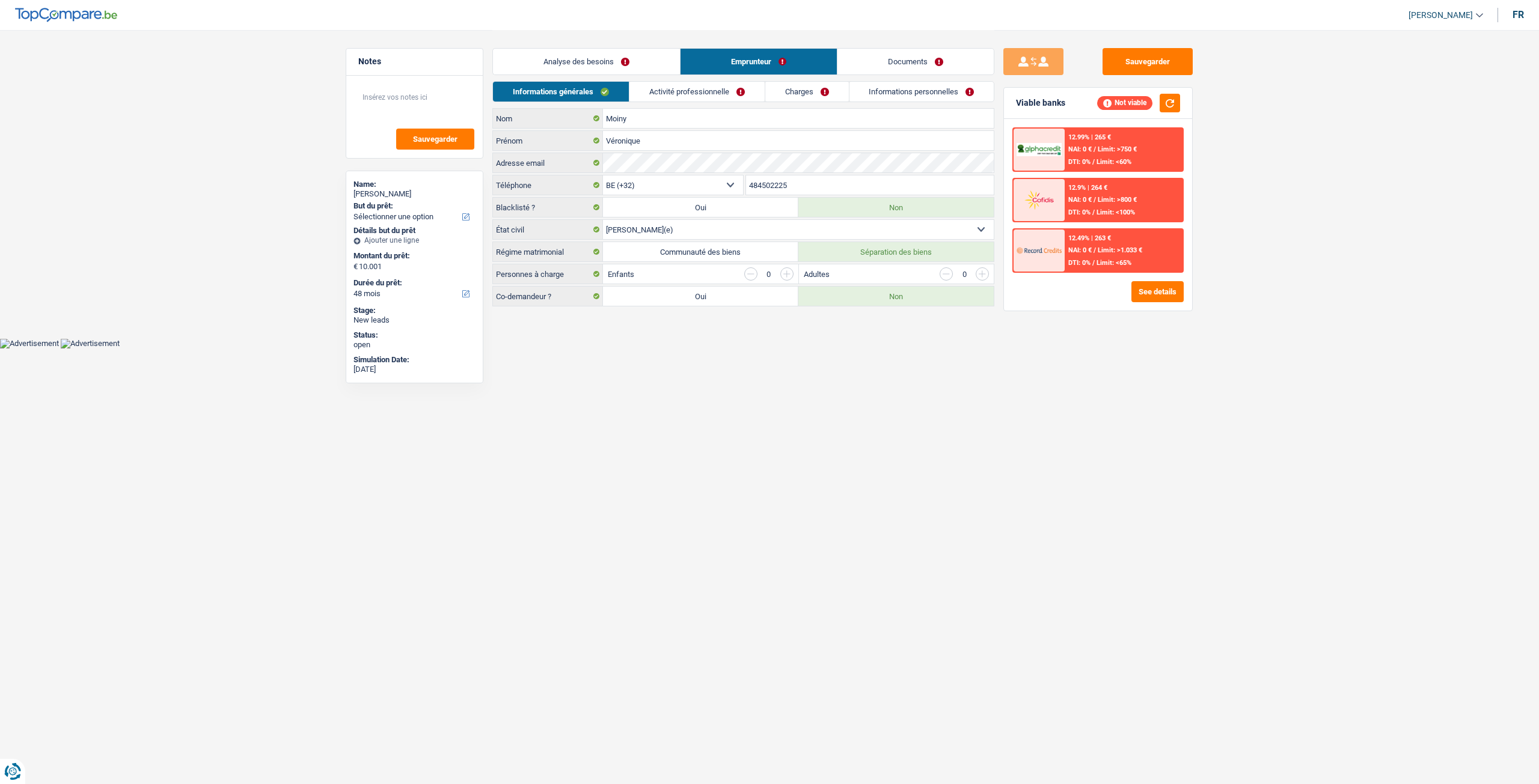
click at [701, 87] on link "Activité professionnelle" at bounding box center [696, 91] width 135 height 20
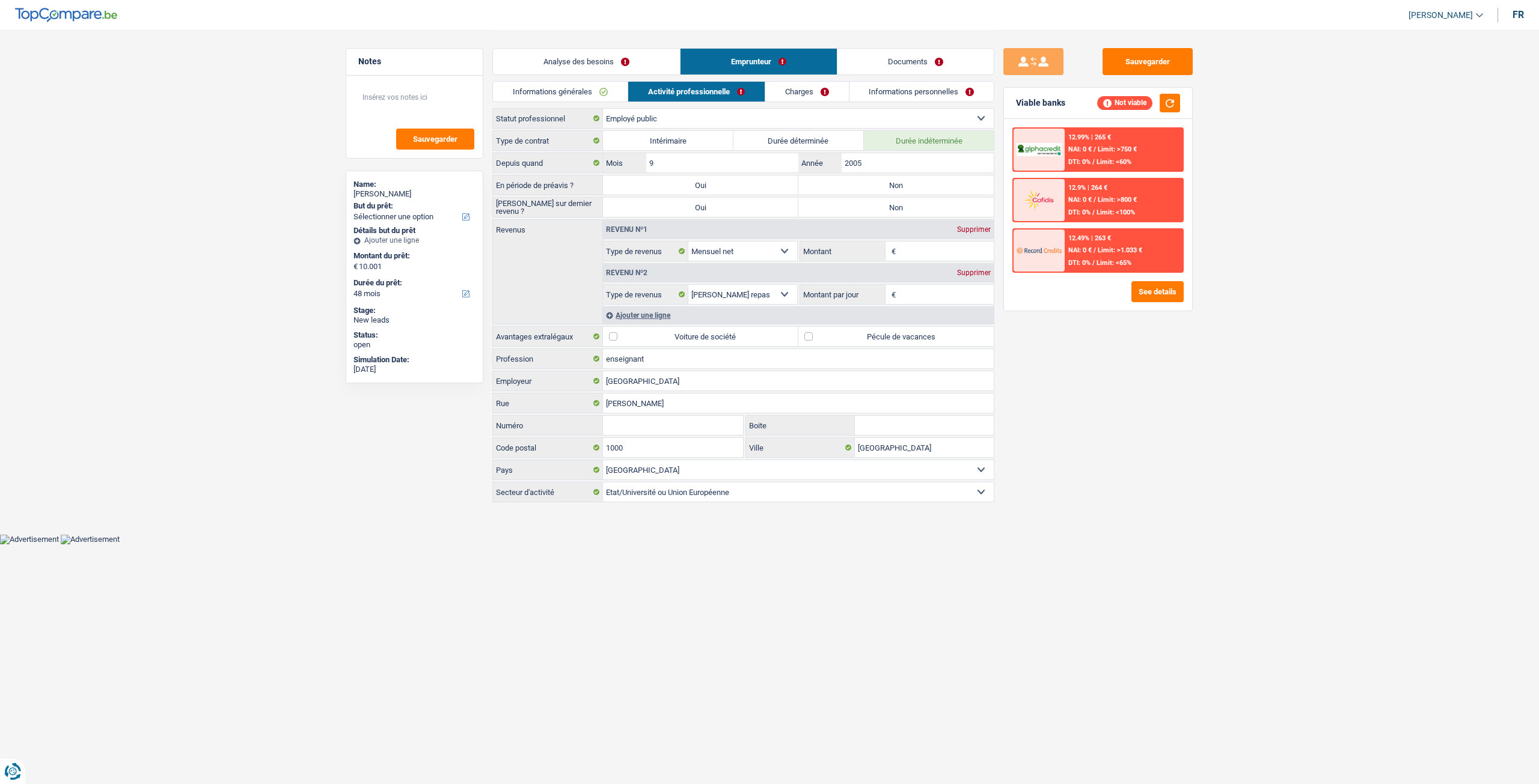
click at [786, 82] on link "Charges" at bounding box center [806, 91] width 83 height 20
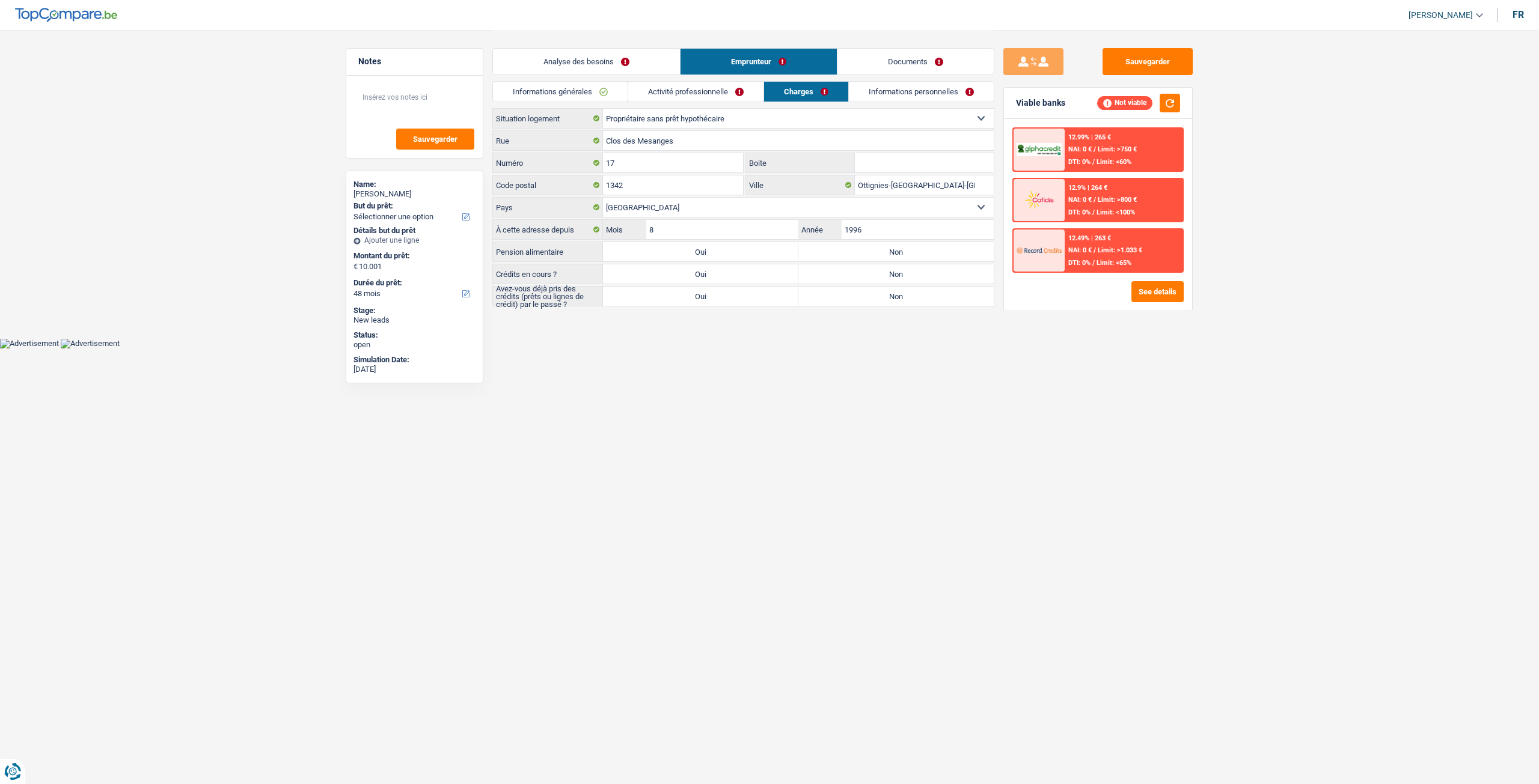
click at [925, 86] on link "Informations personnelles" at bounding box center [920, 91] width 145 height 20
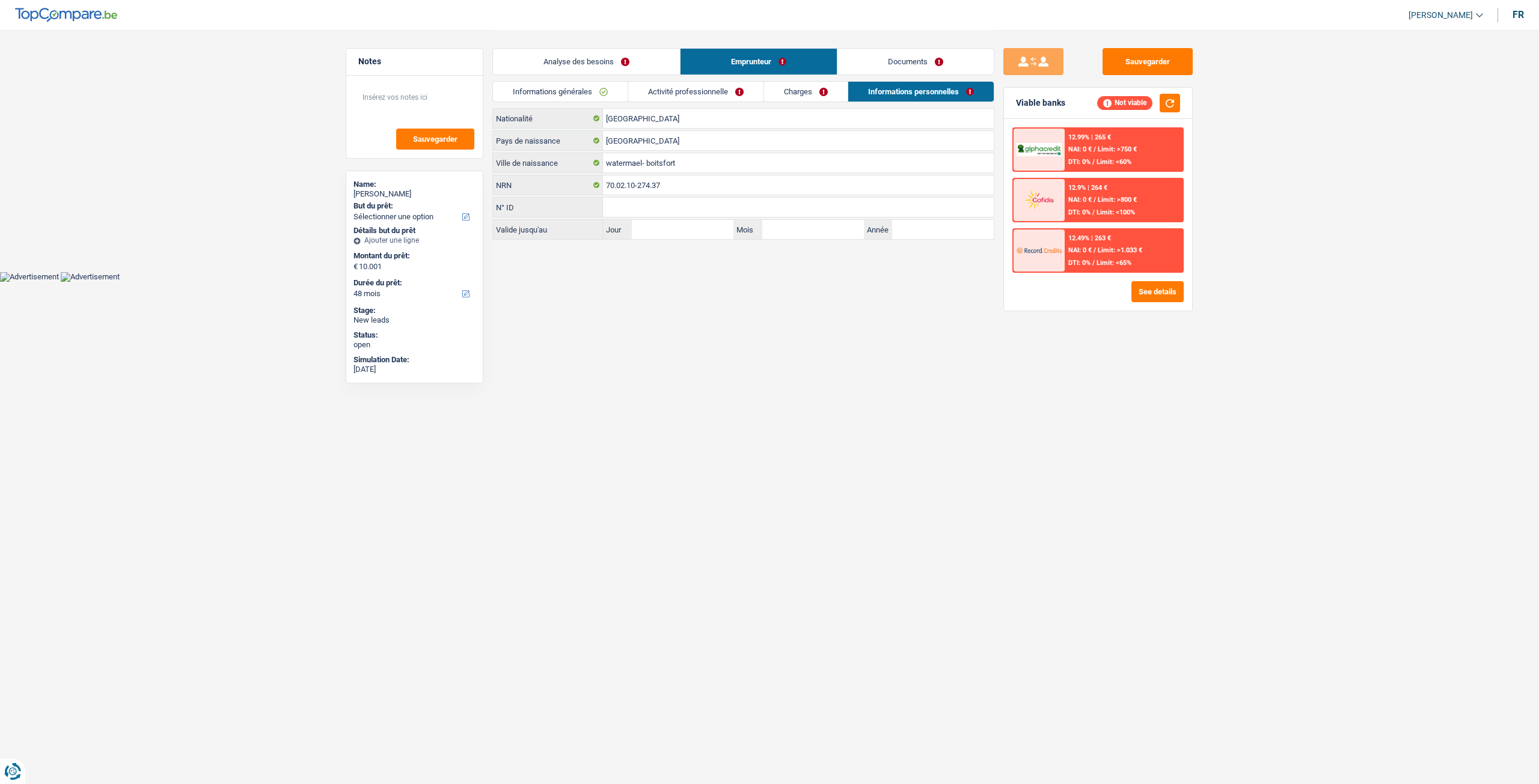
click at [909, 53] on link "Documents" at bounding box center [915, 61] width 156 height 26
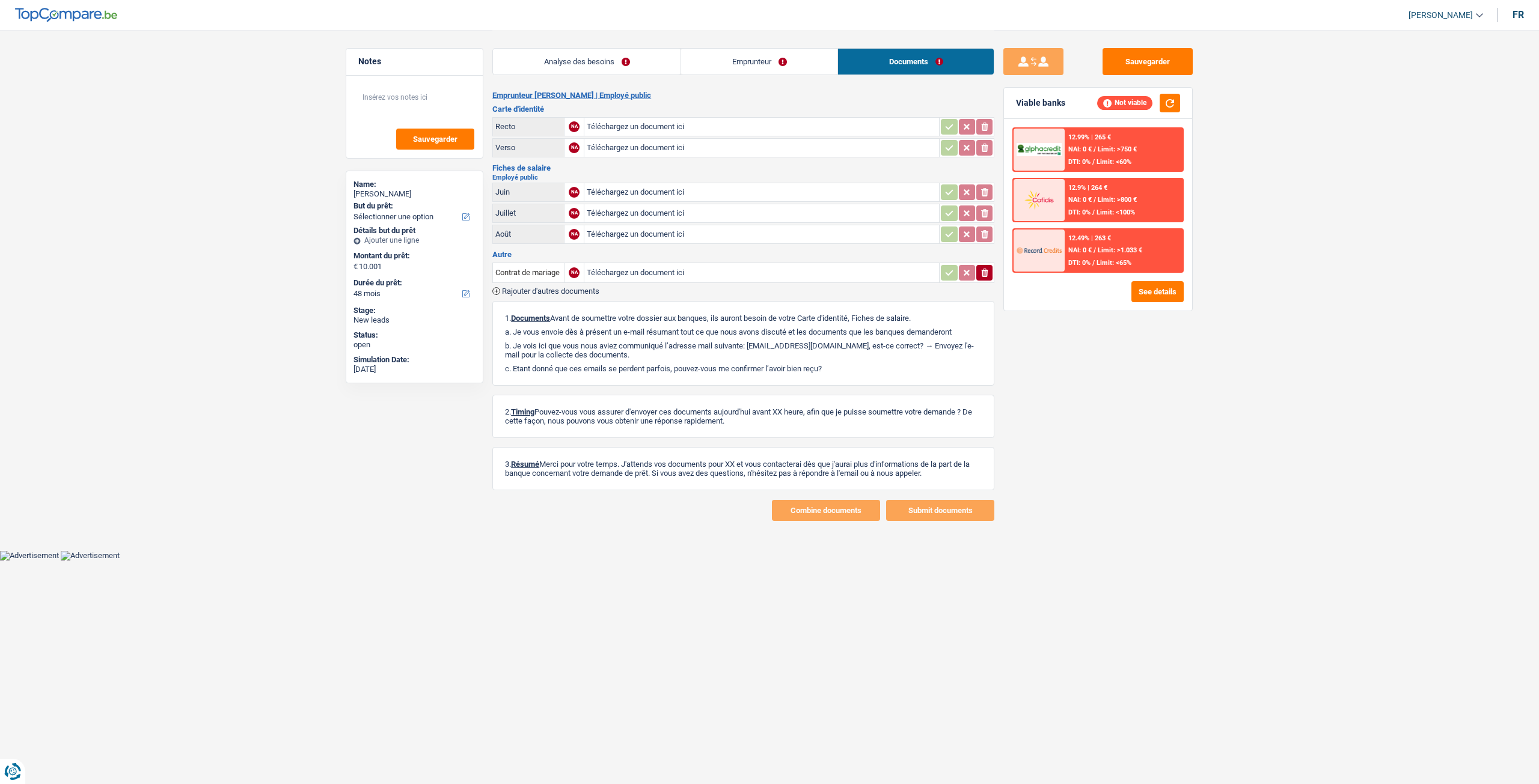
click at [653, 47] on div "Analyse des besoins Emprunteur Documents" at bounding box center [743, 55] width 502 height 51
click at [650, 57] on link "Analyse des besoins" at bounding box center [587, 61] width 188 height 26
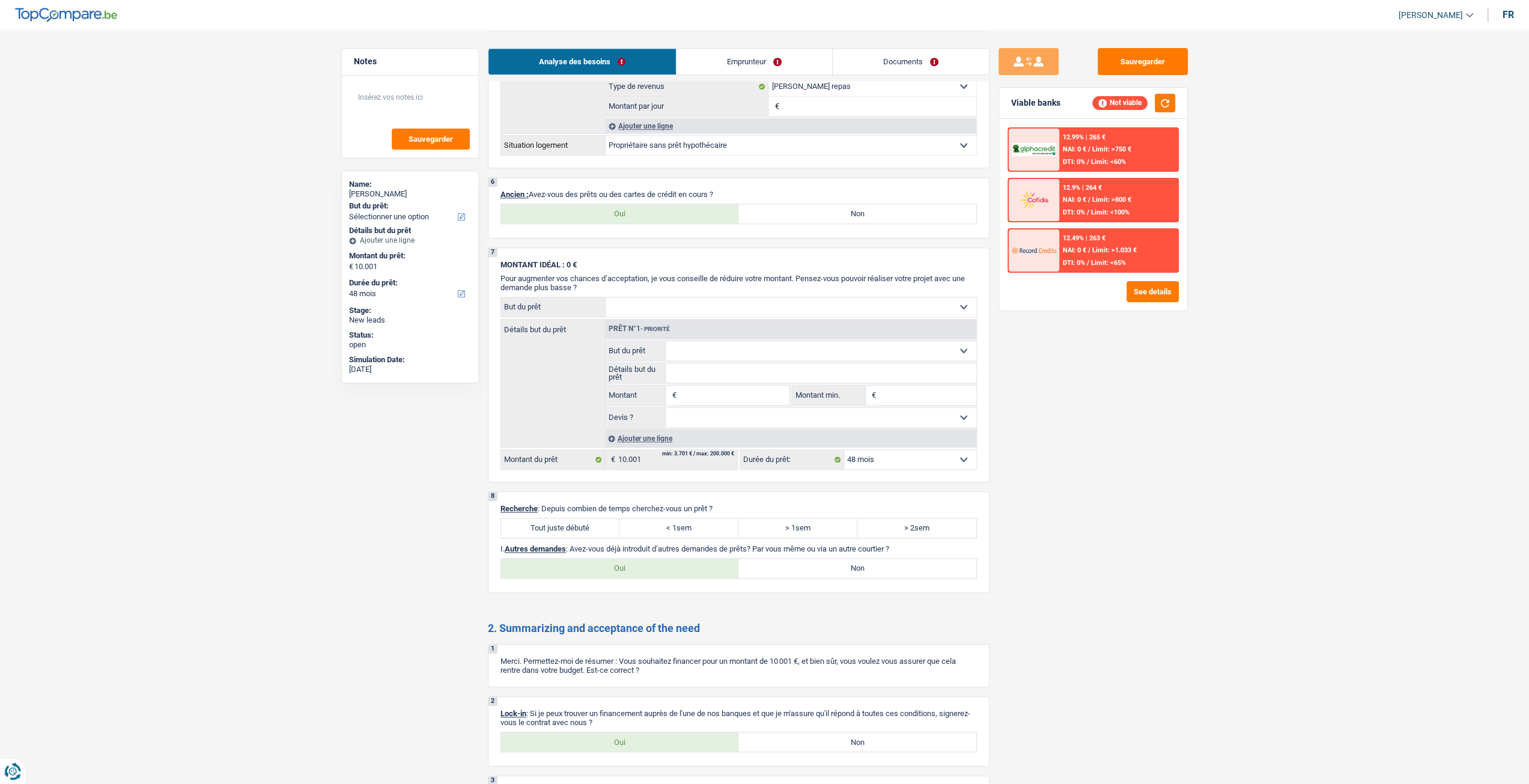
scroll to position [910, 0]
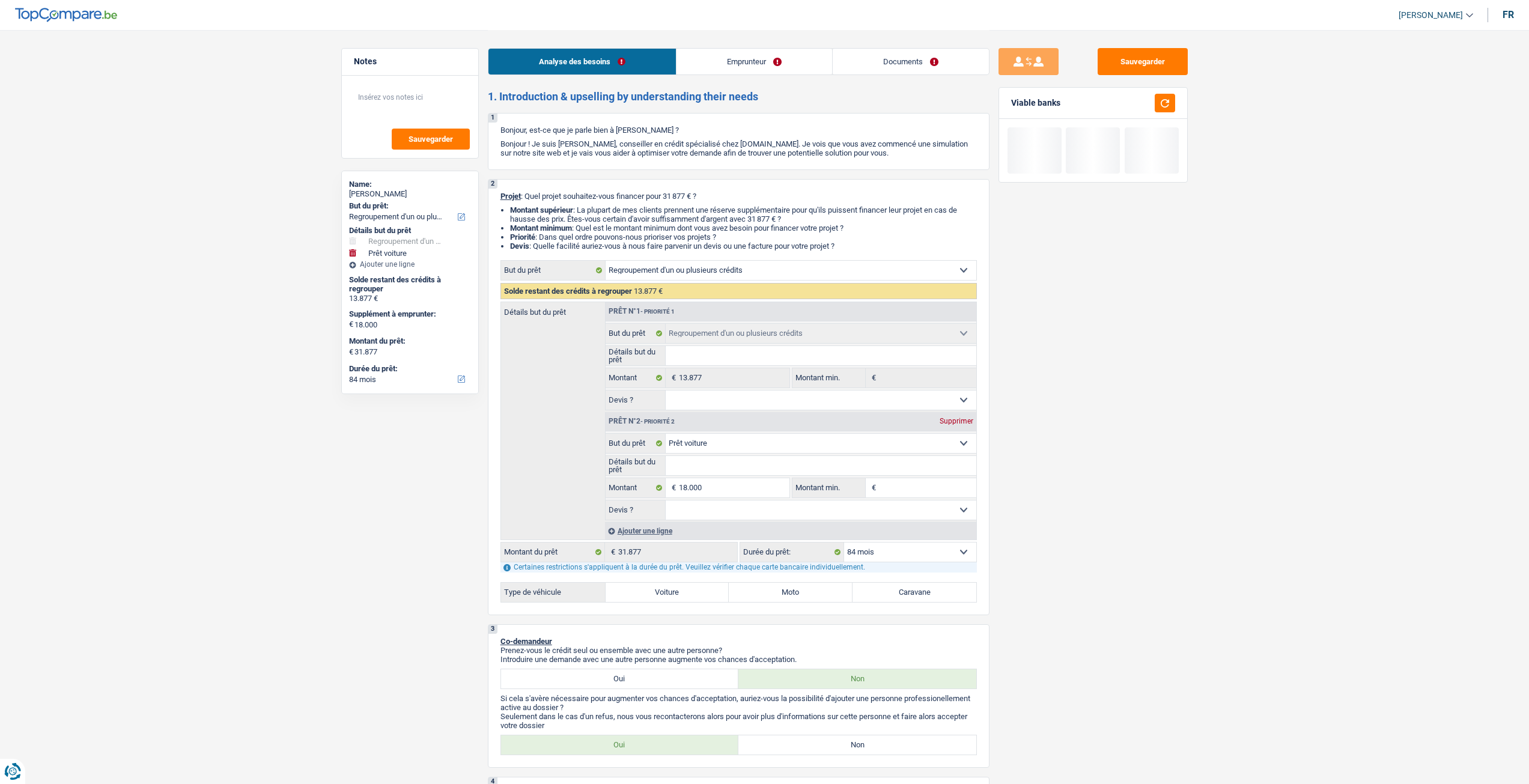
select select "refinancing"
select select "car"
select select "84"
select select "refinancing"
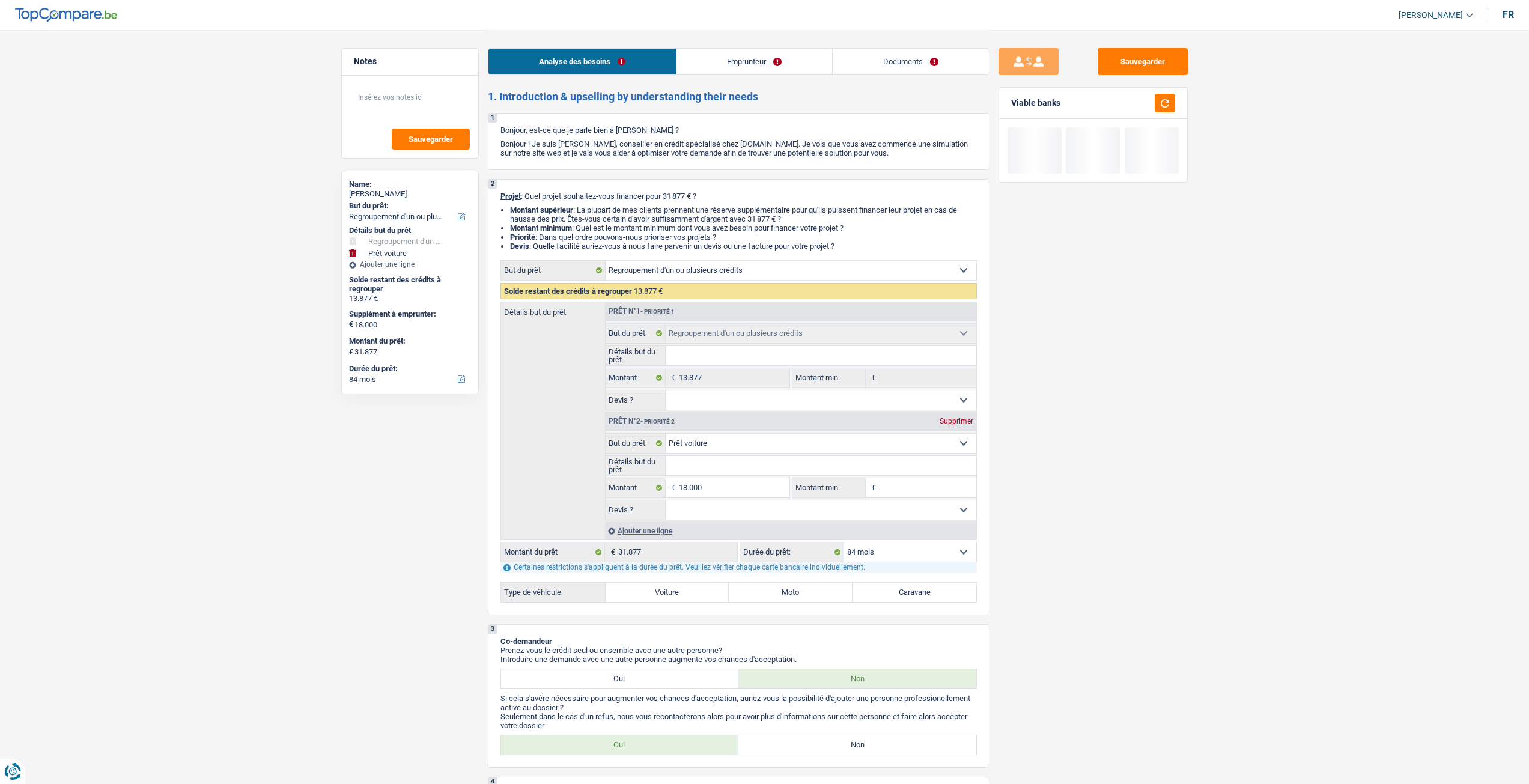
select select "refinancing"
select select "car"
select select "84"
select select "privateEmployee"
select select "netSalary"
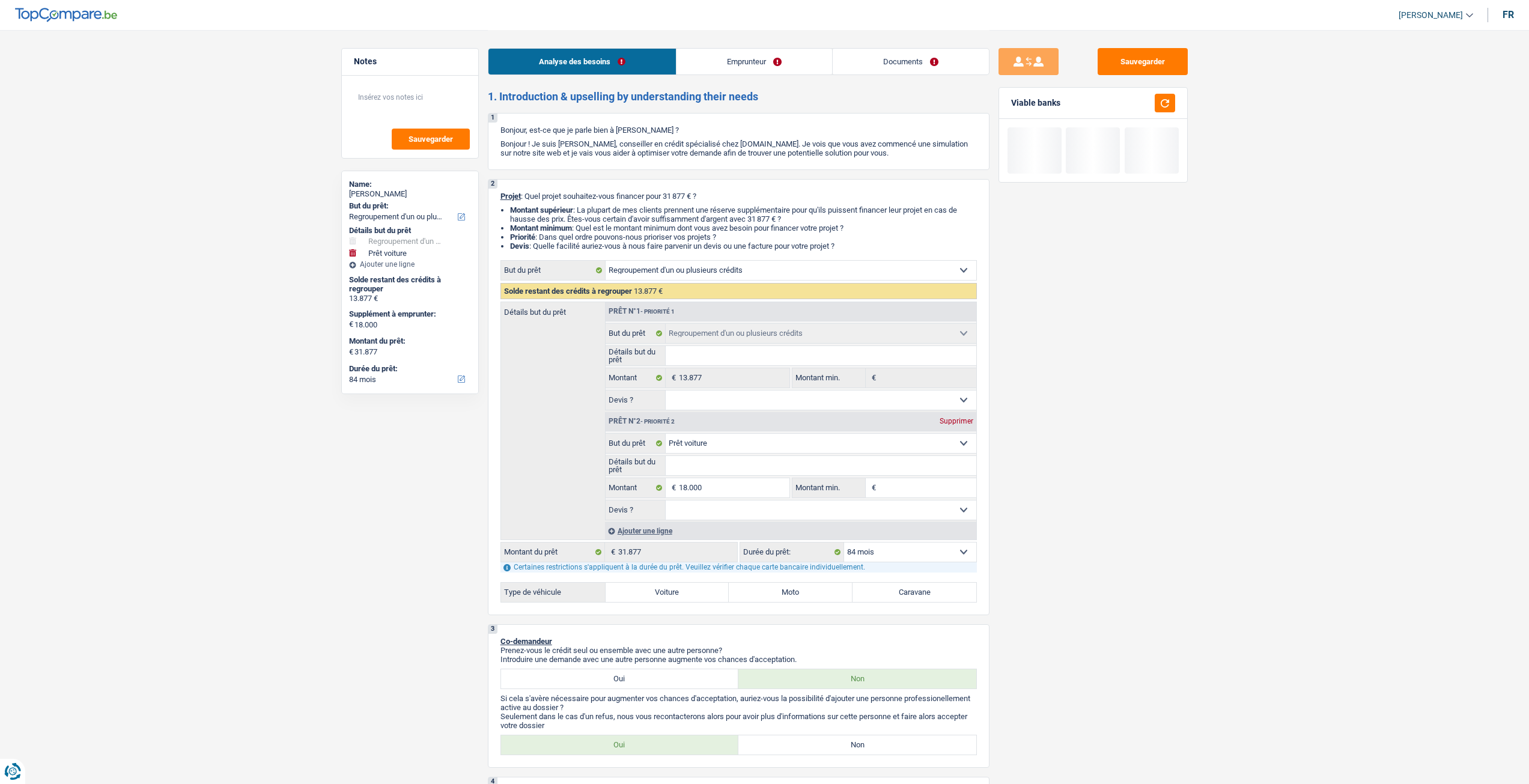
select select "mealVouchers"
select select "liveWithParents"
select select "carLoan"
select select "60"
select select "refinancing"
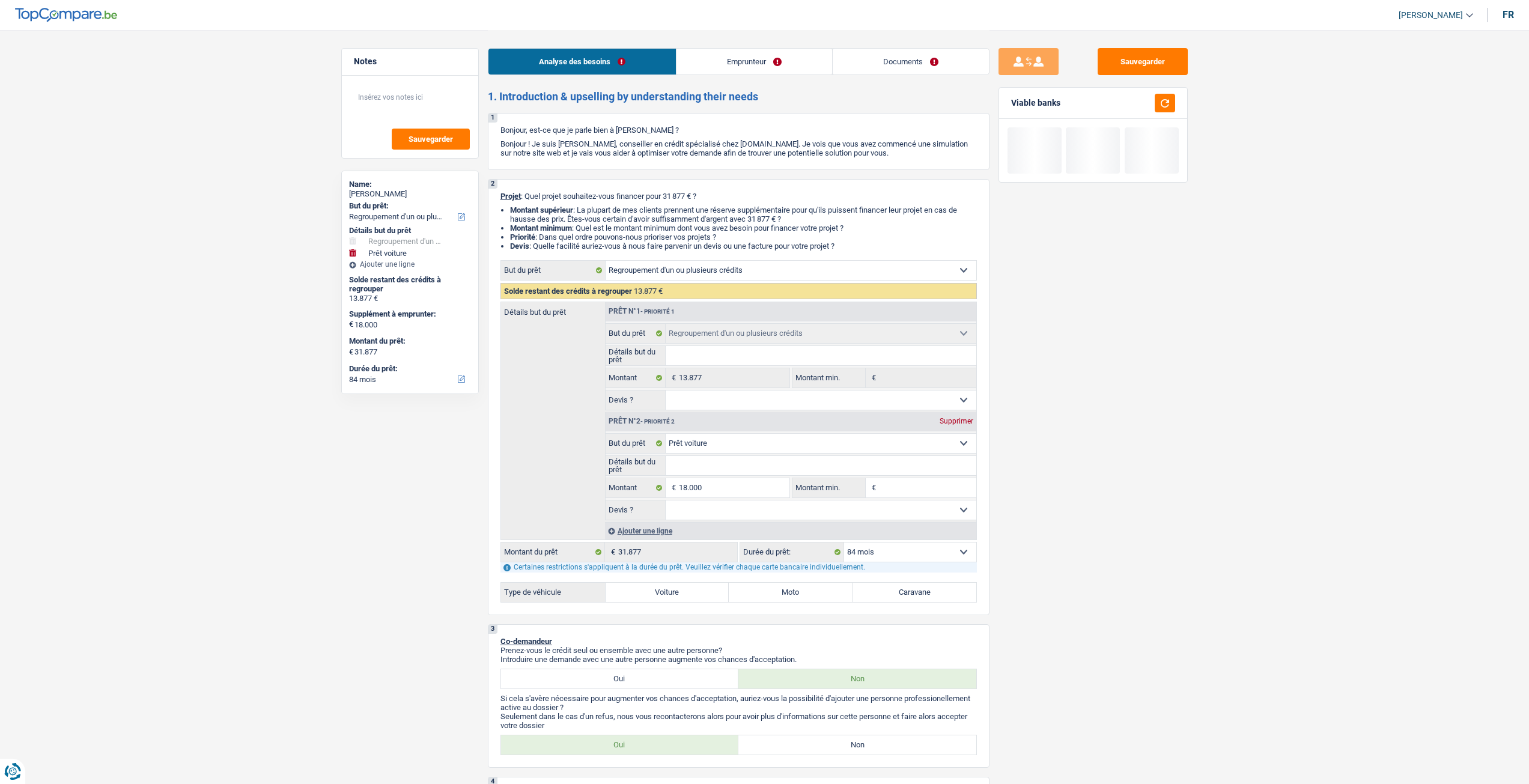
select select "refinancing"
select select "car"
select select "84"
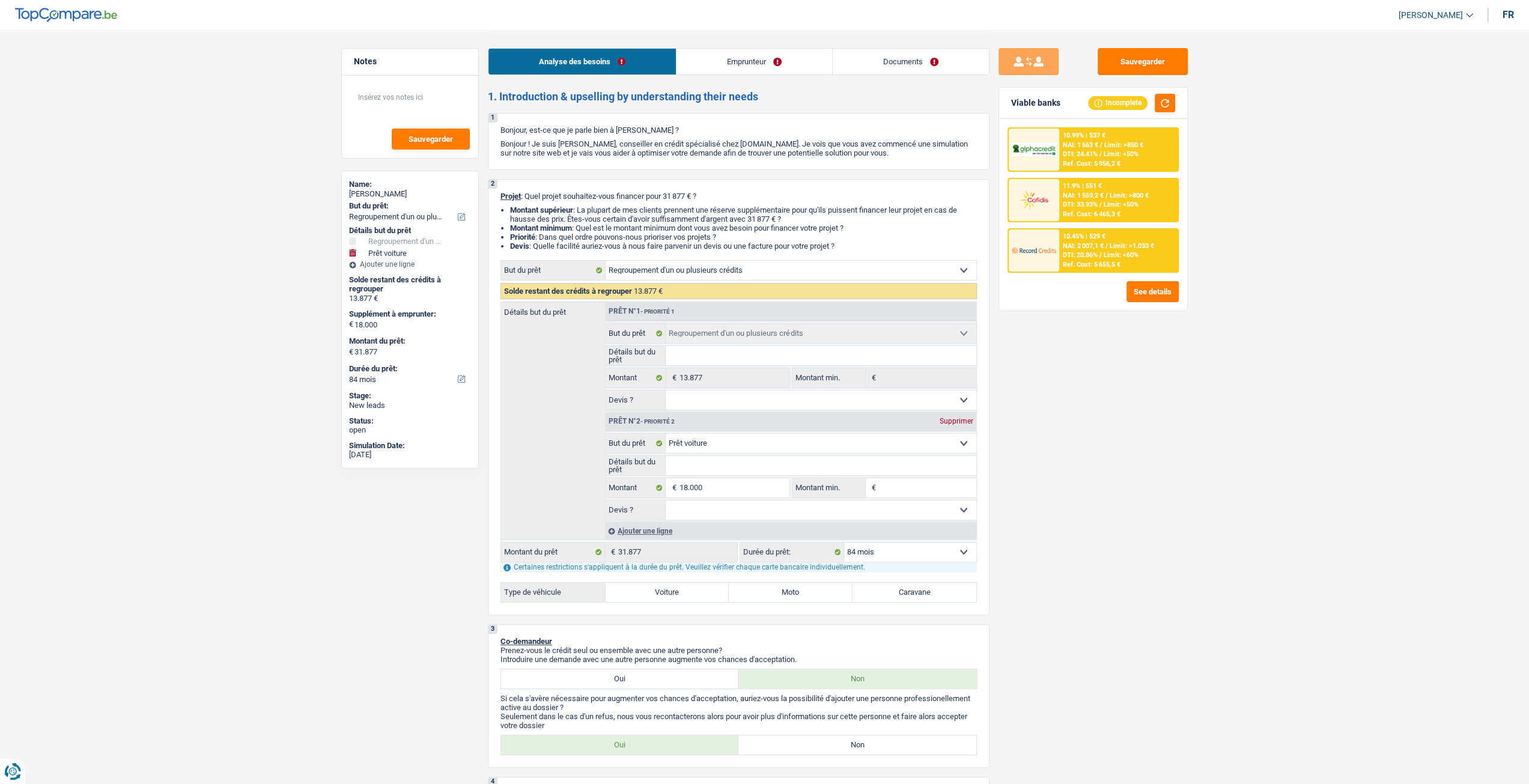
click at [768, 475] on input "Détails but du prêt" at bounding box center [821, 465] width 310 height 19
type input "B"
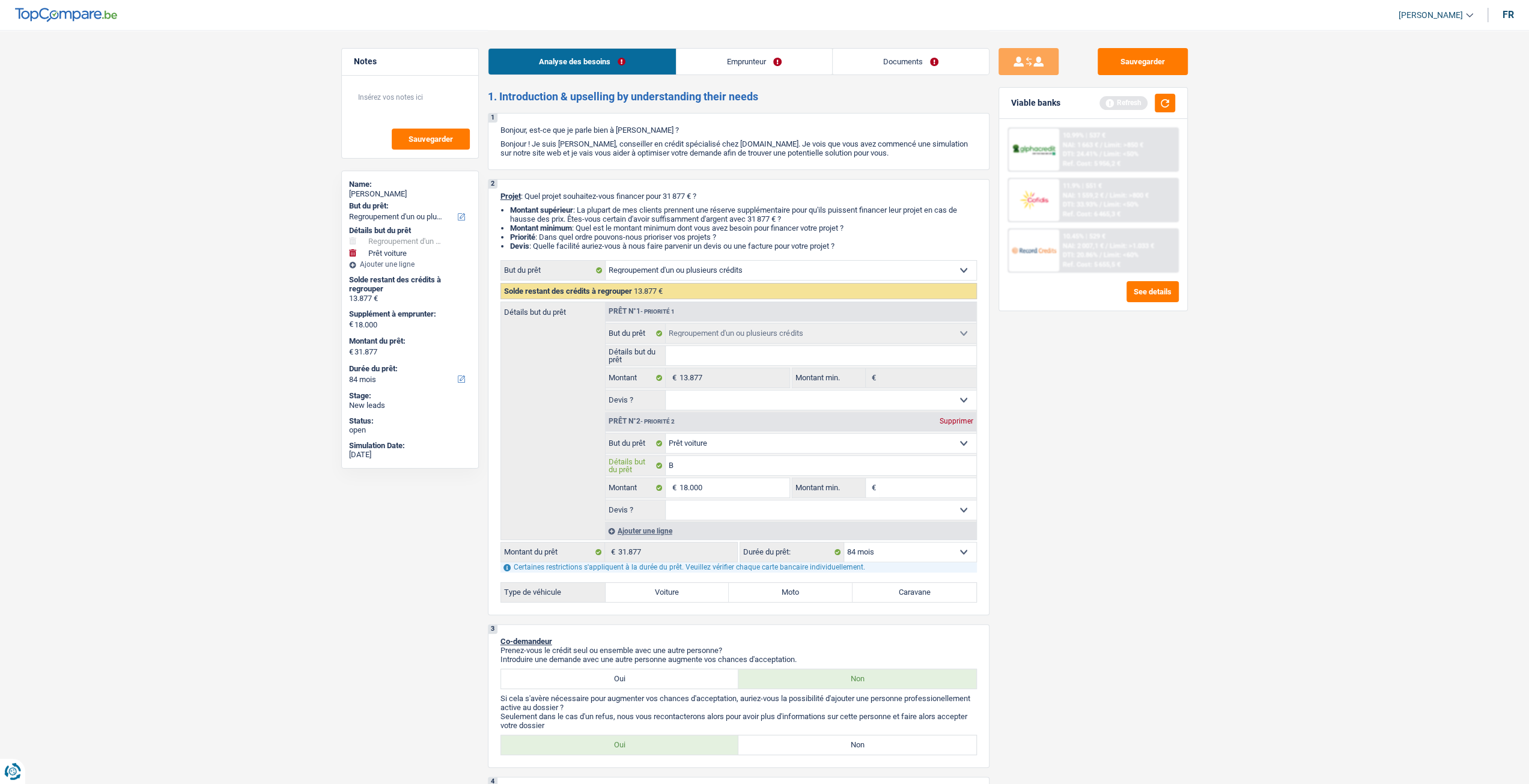
type input "BM"
type input "BMW"
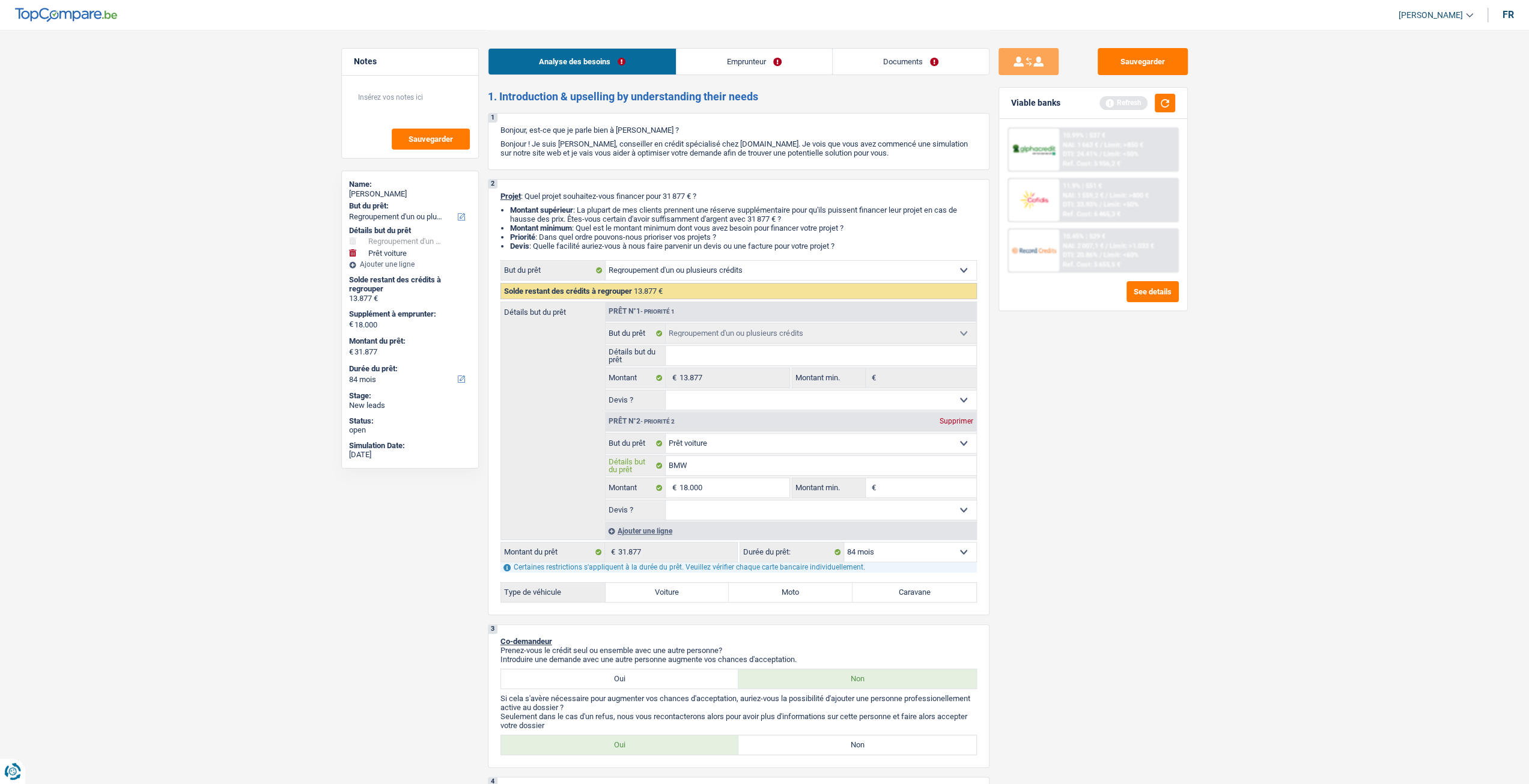
type input "BMW"
type input "BMW 3"
type input "BMW 31"
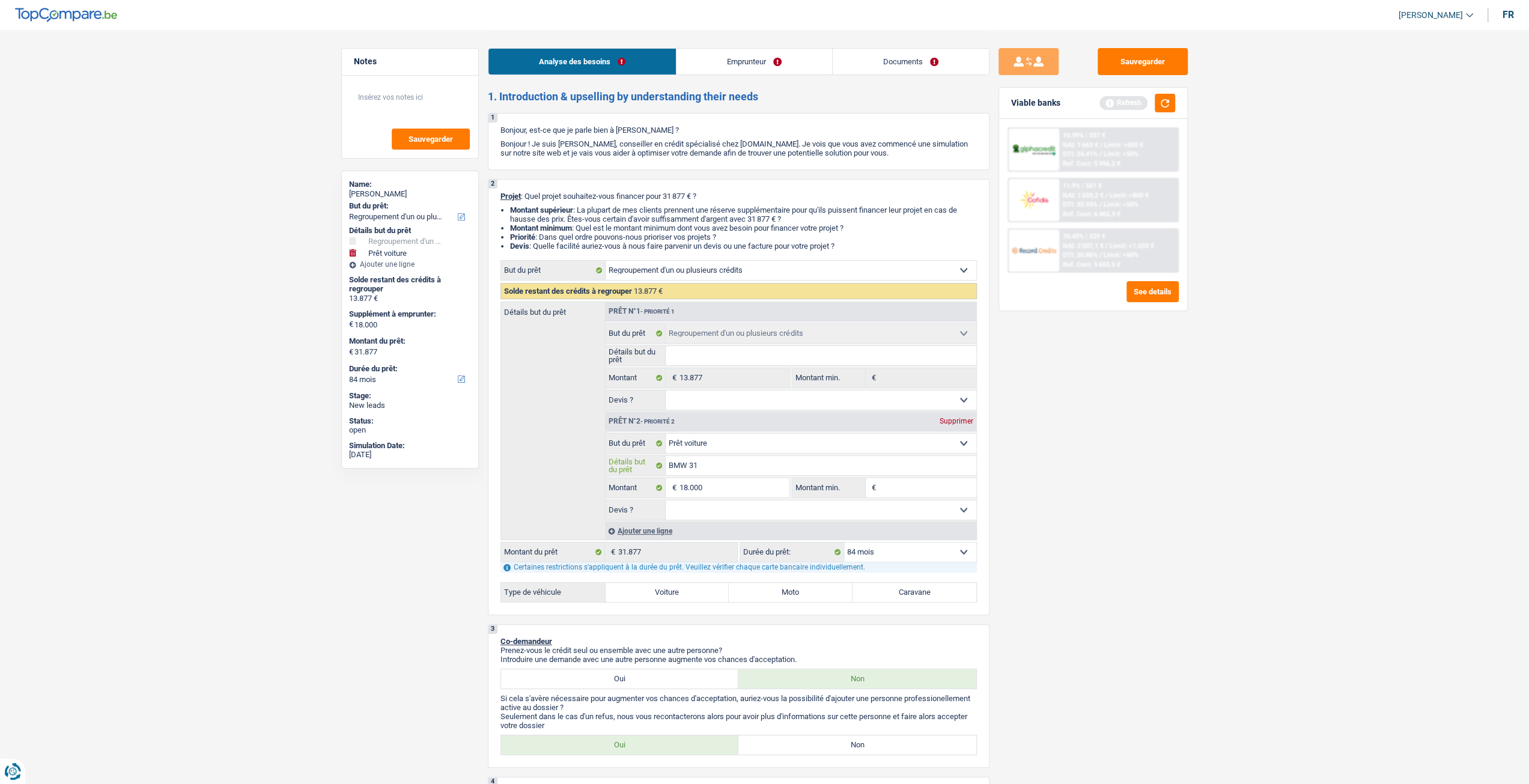
type input "BMW 318"
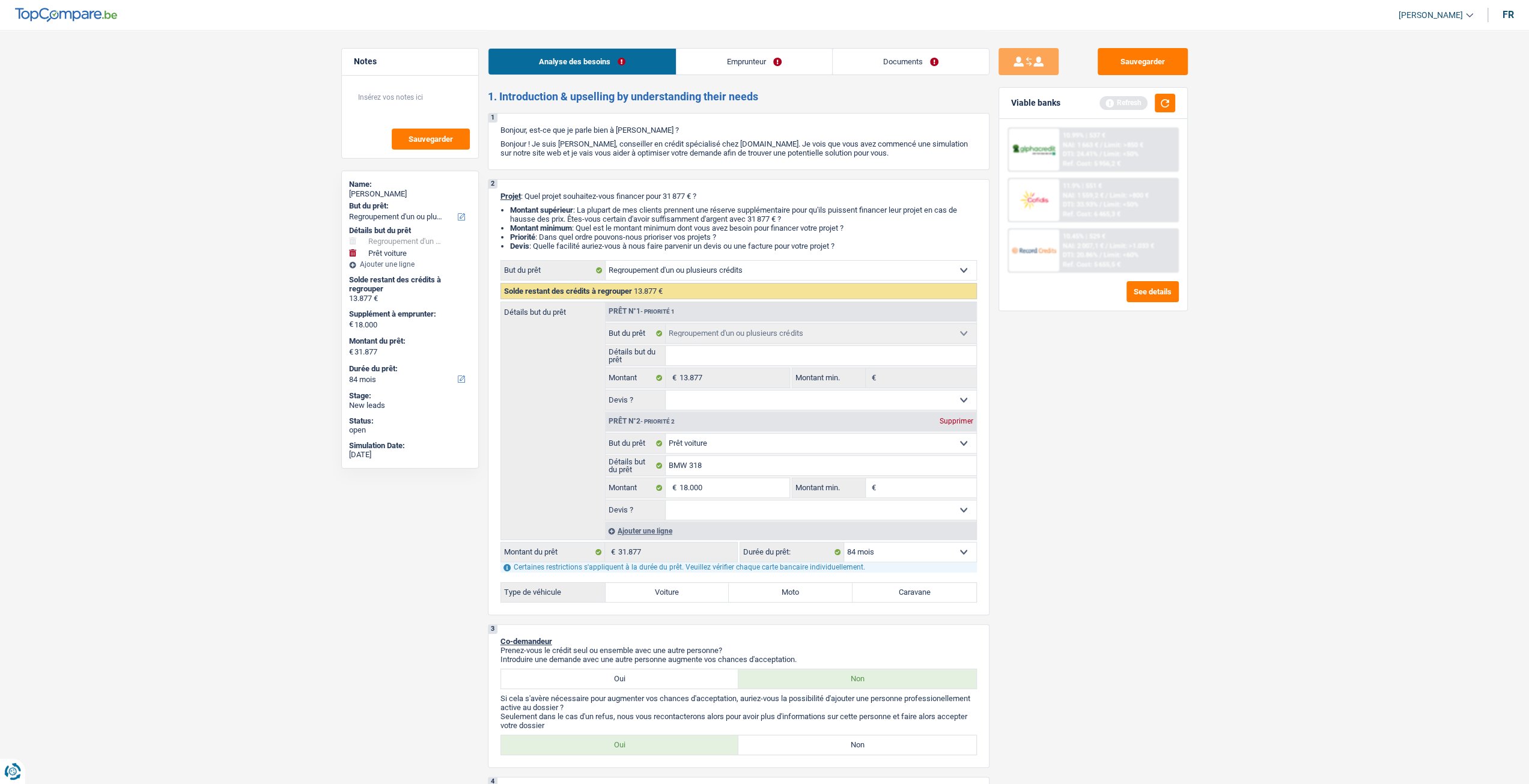
click at [1120, 543] on div "Sauvegarder Viable banks Refresh 10.99% | 537 € NAI: 1 663 € / Limit: >850 € DT…" at bounding box center [1093, 406] width 208 height 717
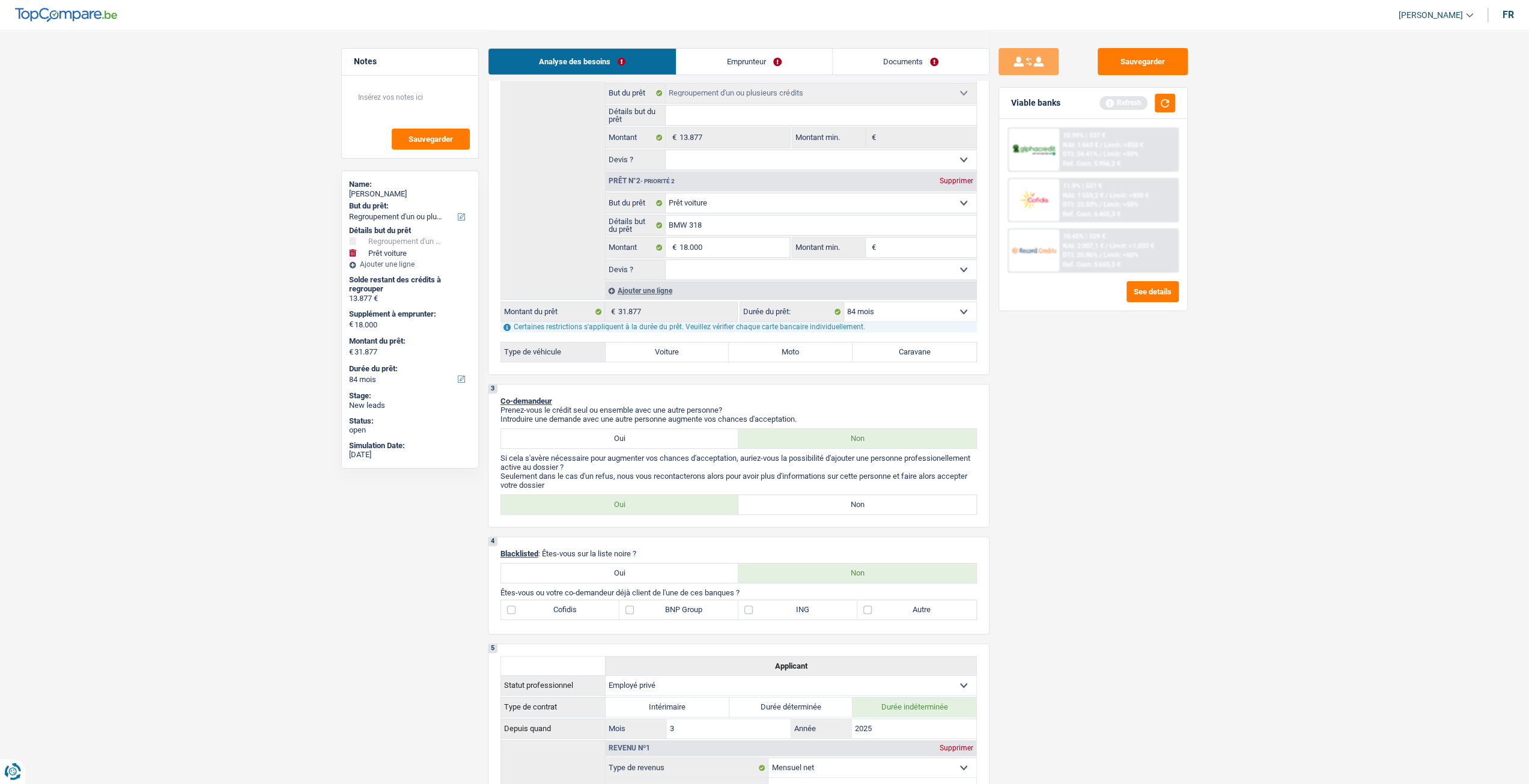
click at [719, 277] on select "Oui Non Non répondu Sélectionner une option" at bounding box center [821, 270] width 310 height 19
select select "yes"
click at [665, 260] on select "Oui Non Non répondu Sélectionner une option" at bounding box center [821, 270] width 310 height 19
select select "yes"
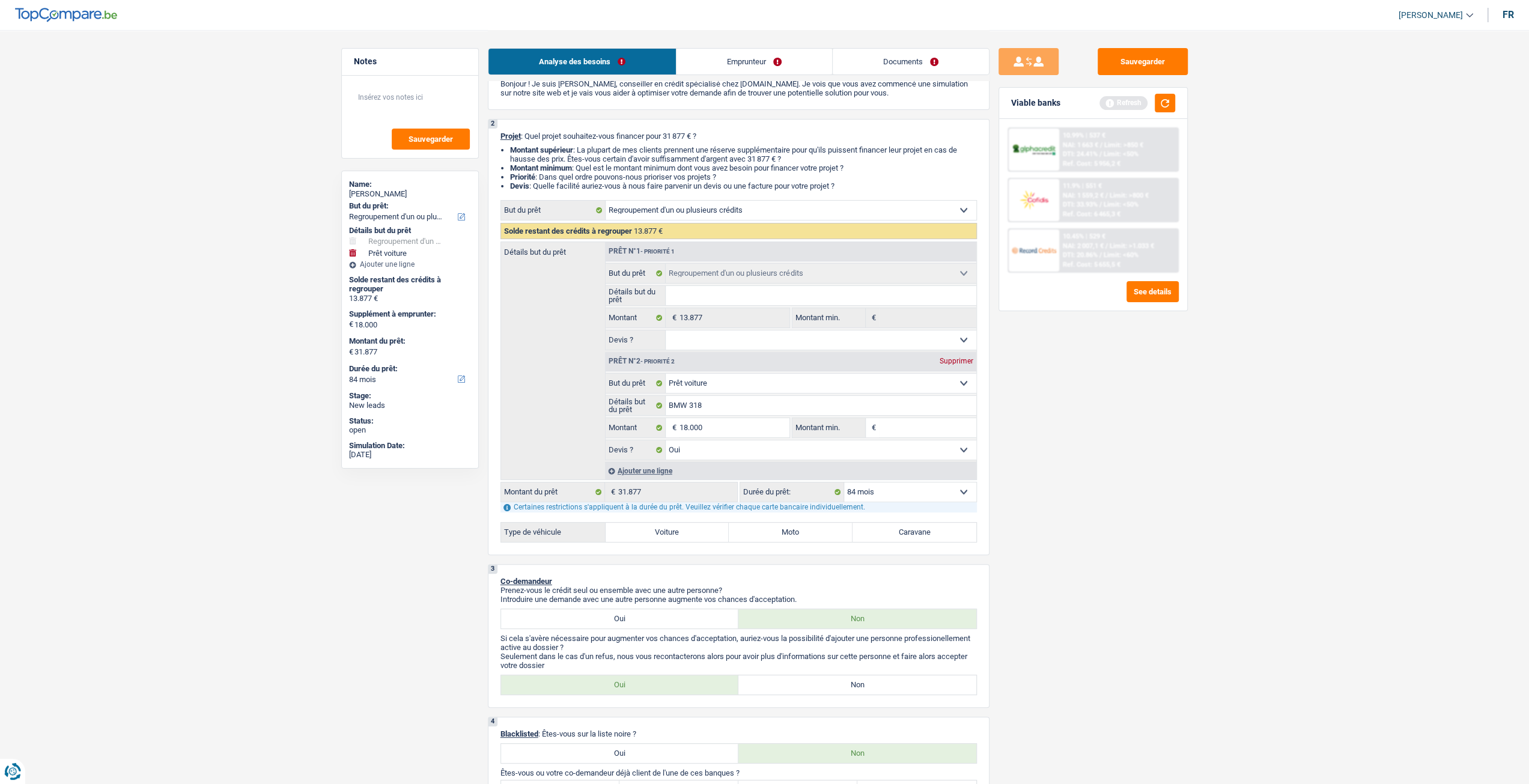
scroll to position [60, 0]
drag, startPoint x: 929, startPoint y: 60, endPoint x: 913, endPoint y: 67, distance: 17.5
click at [929, 60] on link "Documents" at bounding box center [911, 61] width 156 height 26
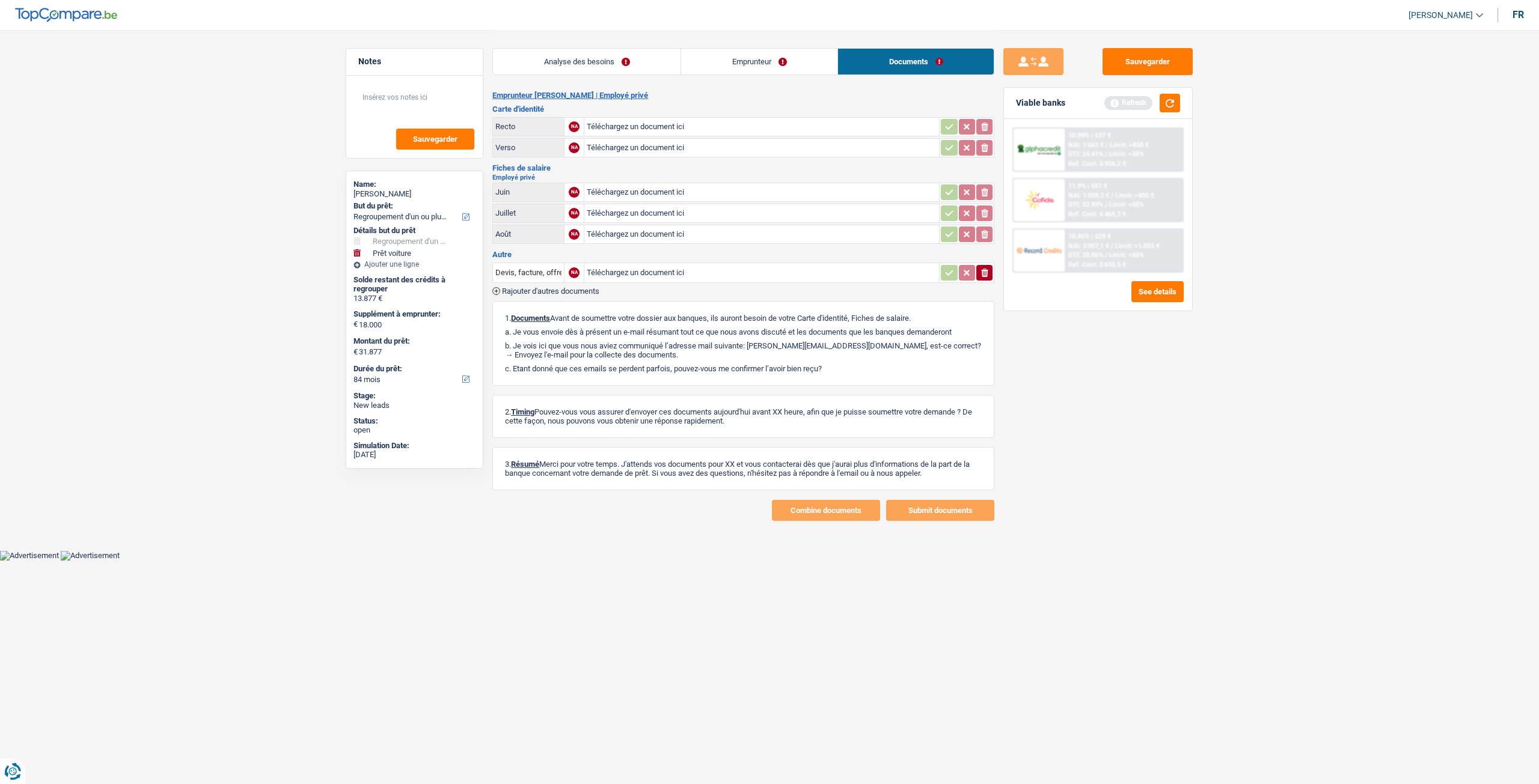
click at [709, 68] on link "Emprunteur" at bounding box center [758, 61] width 156 height 26
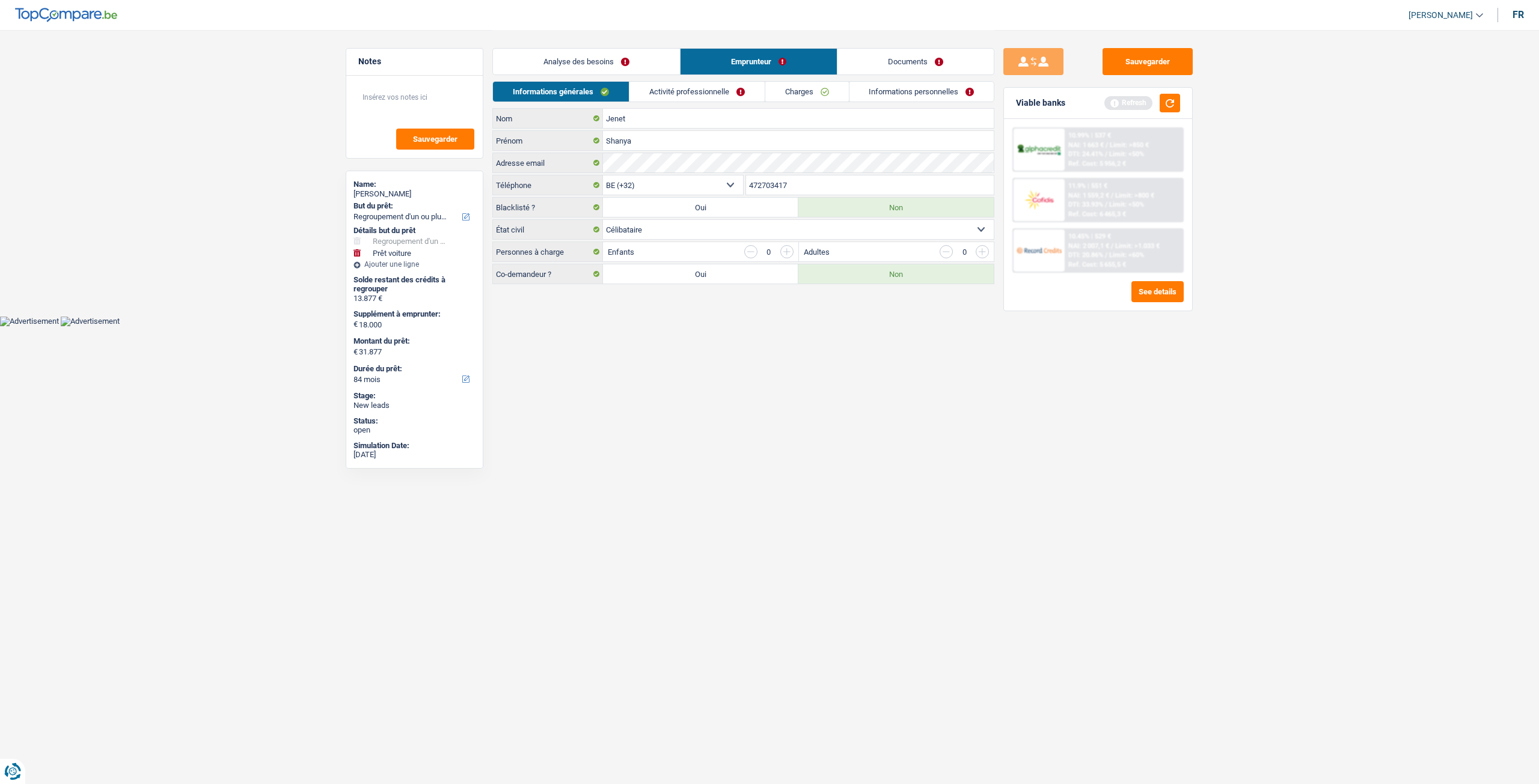
click at [821, 91] on link "Charges" at bounding box center [806, 91] width 83 height 20
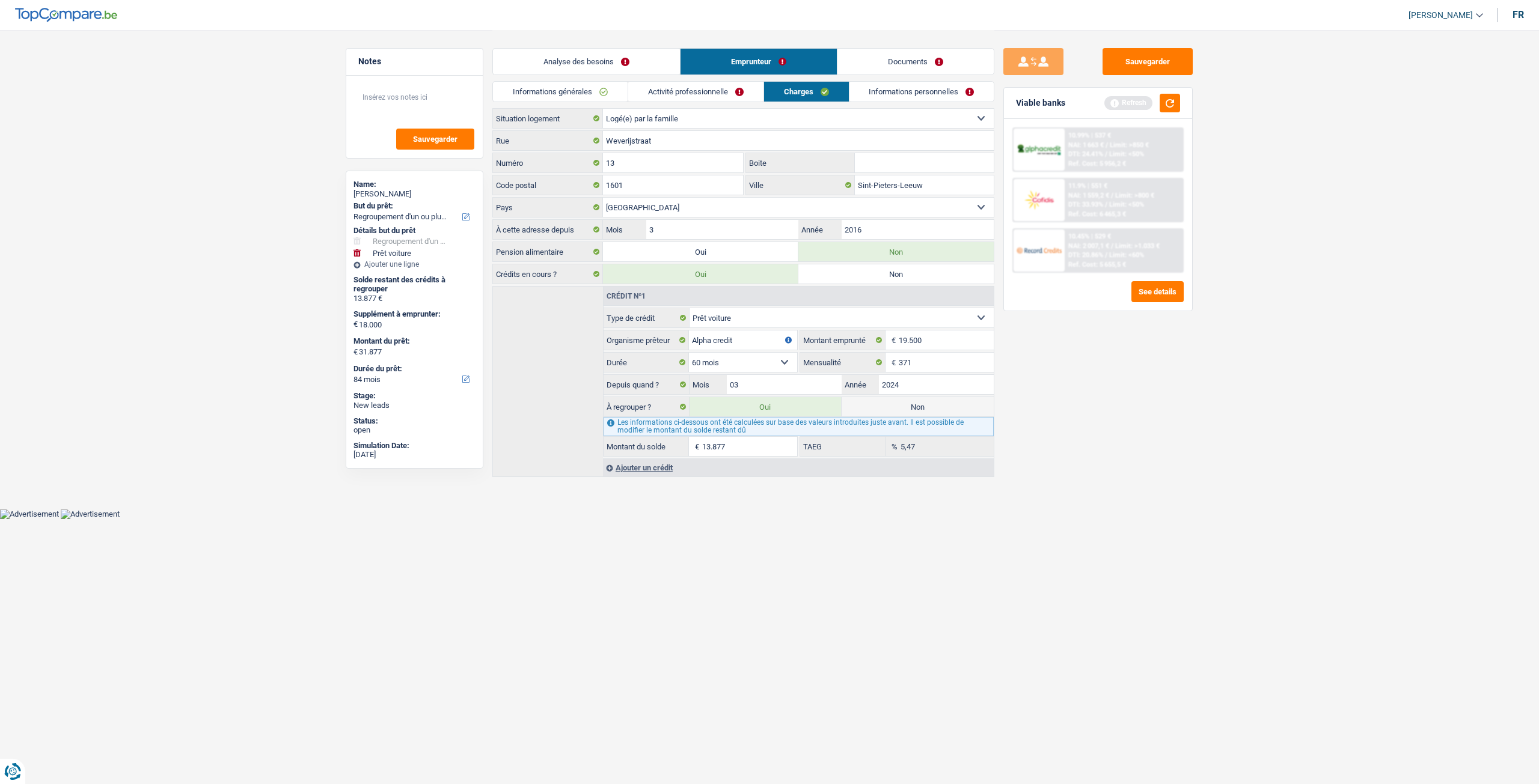
drag, startPoint x: 906, startPoint y: 98, endPoint x: 889, endPoint y: 90, distance: 18.8
click at [906, 98] on link "Informations personnelles" at bounding box center [921, 91] width 145 height 20
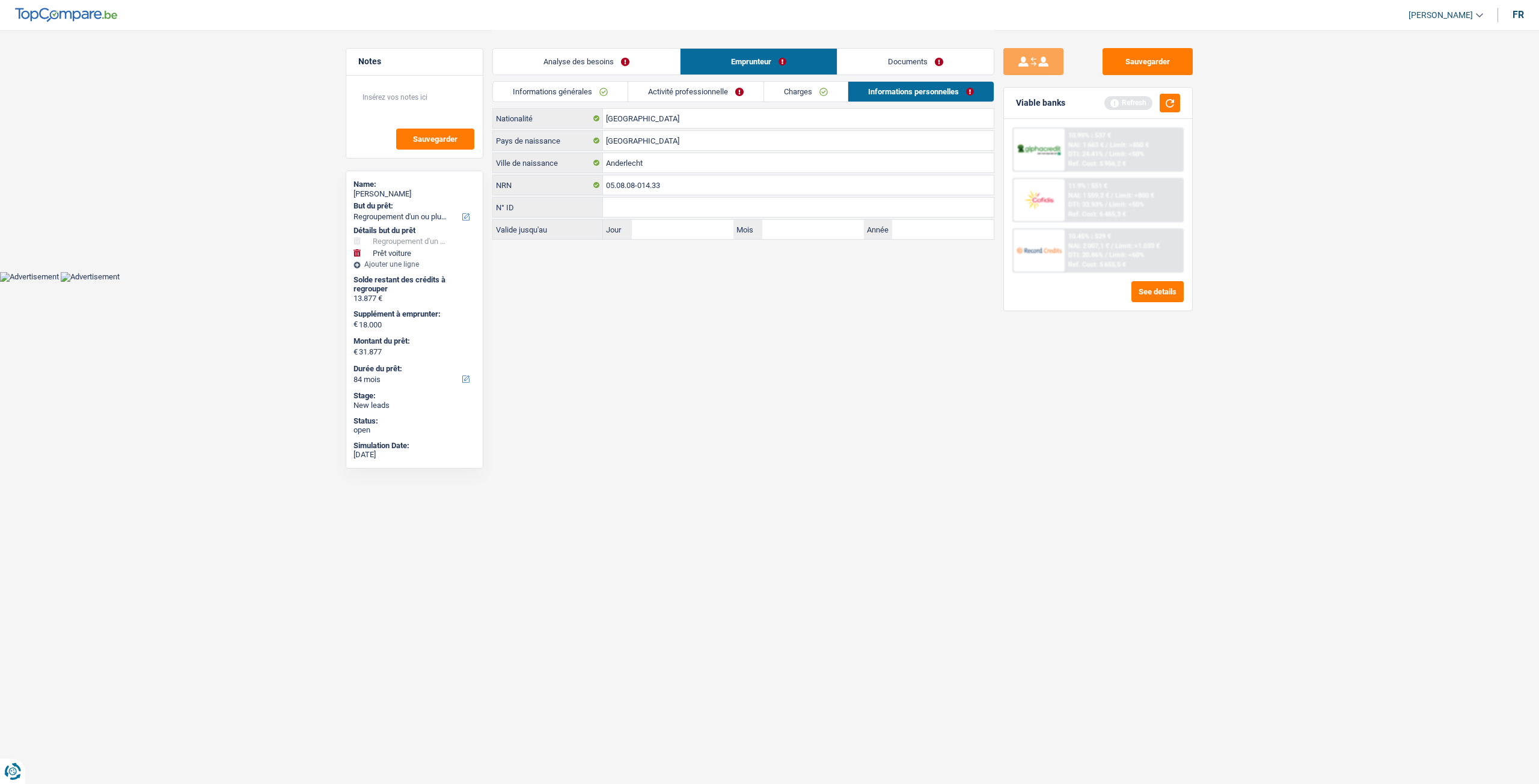
click at [622, 47] on div "Analyse des besoins Emprunteur Documents" at bounding box center [743, 55] width 502 height 51
click at [659, 75] on li "Analyse des besoins" at bounding box center [586, 61] width 188 height 27
click at [610, 62] on link "Analyse des besoins" at bounding box center [586, 61] width 187 height 26
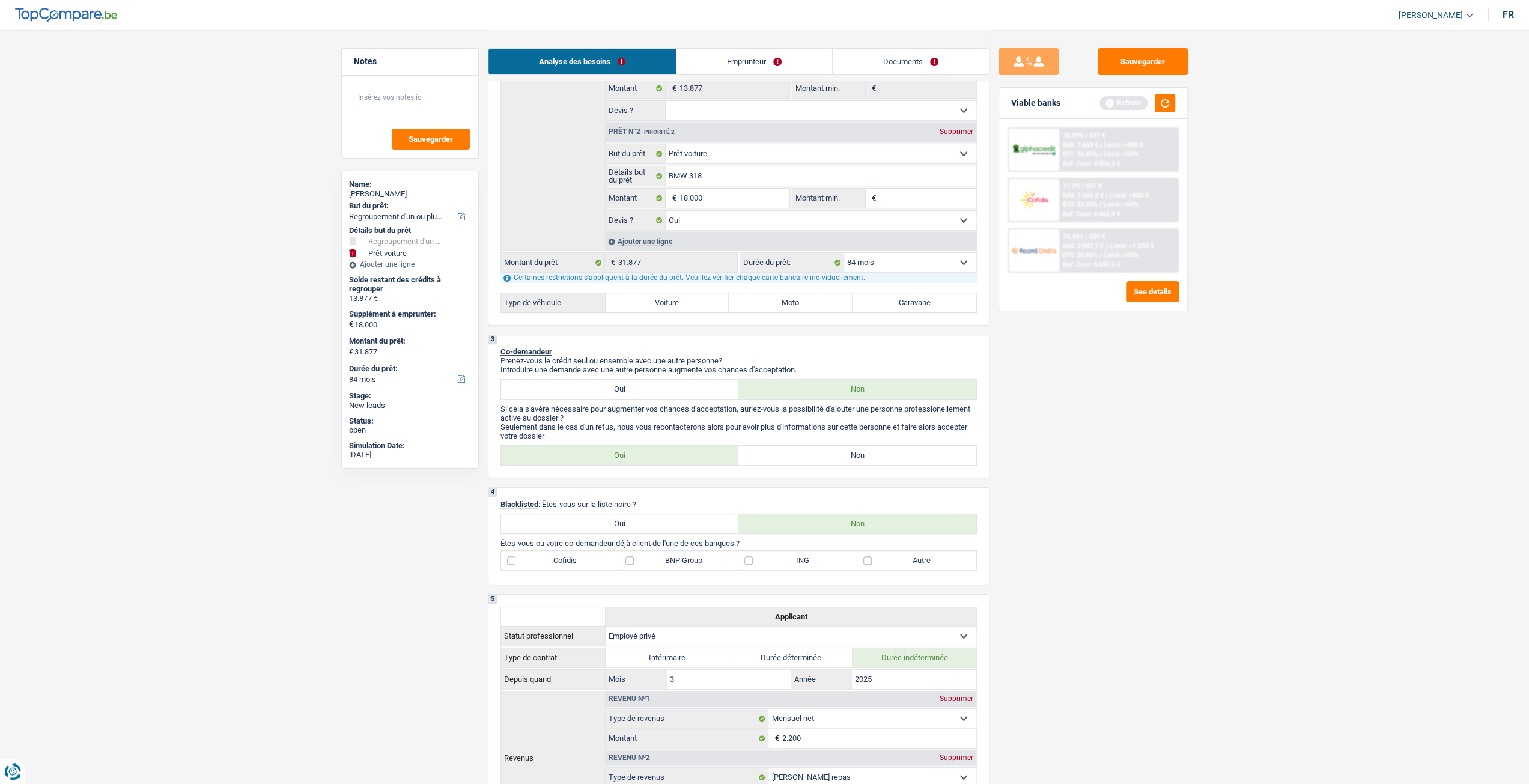
scroll to position [301, 0]
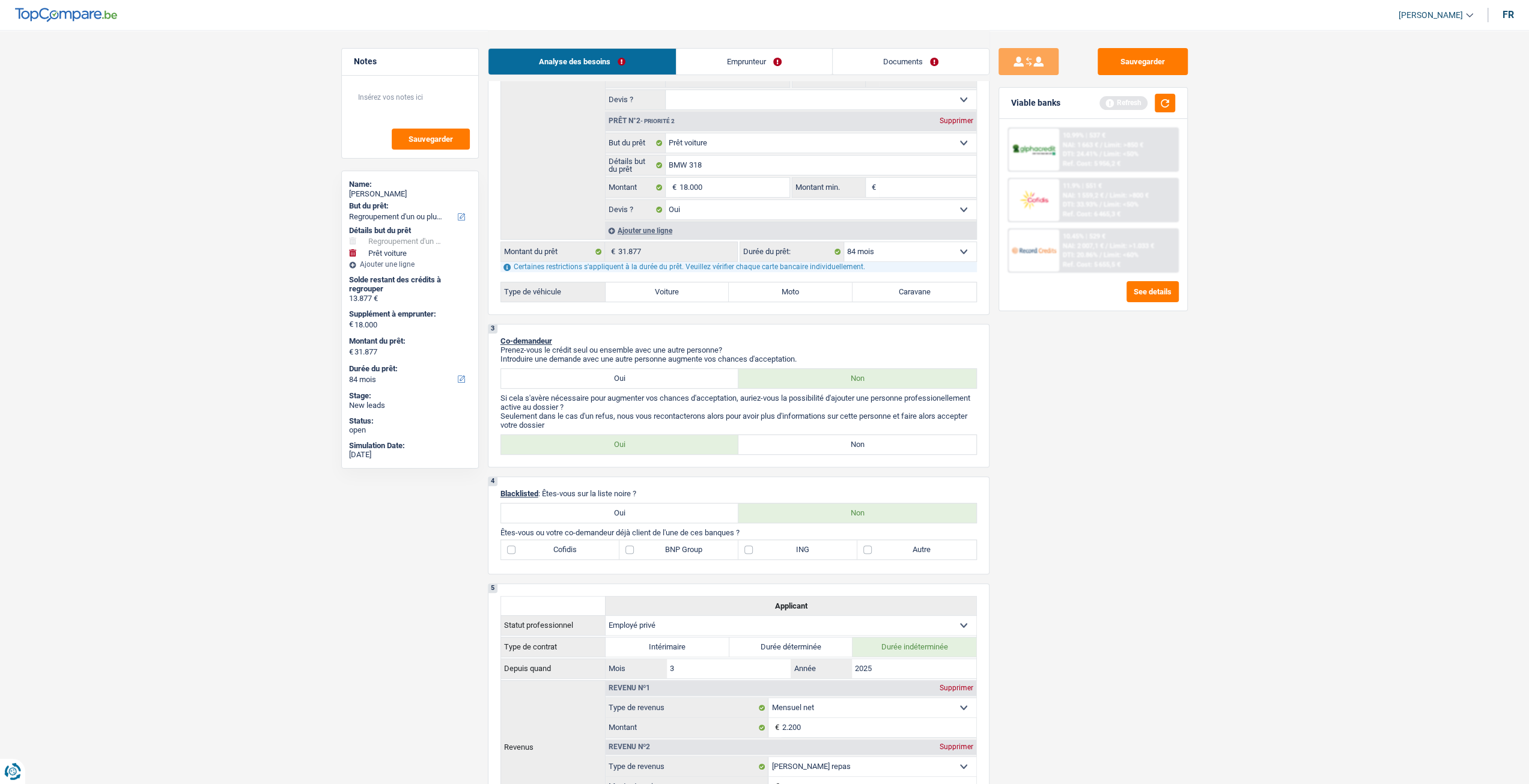
click at [911, 441] on label "Non" at bounding box center [857, 444] width 238 height 19
click at [911, 441] on input "Non" at bounding box center [857, 444] width 238 height 19
radio input "true"
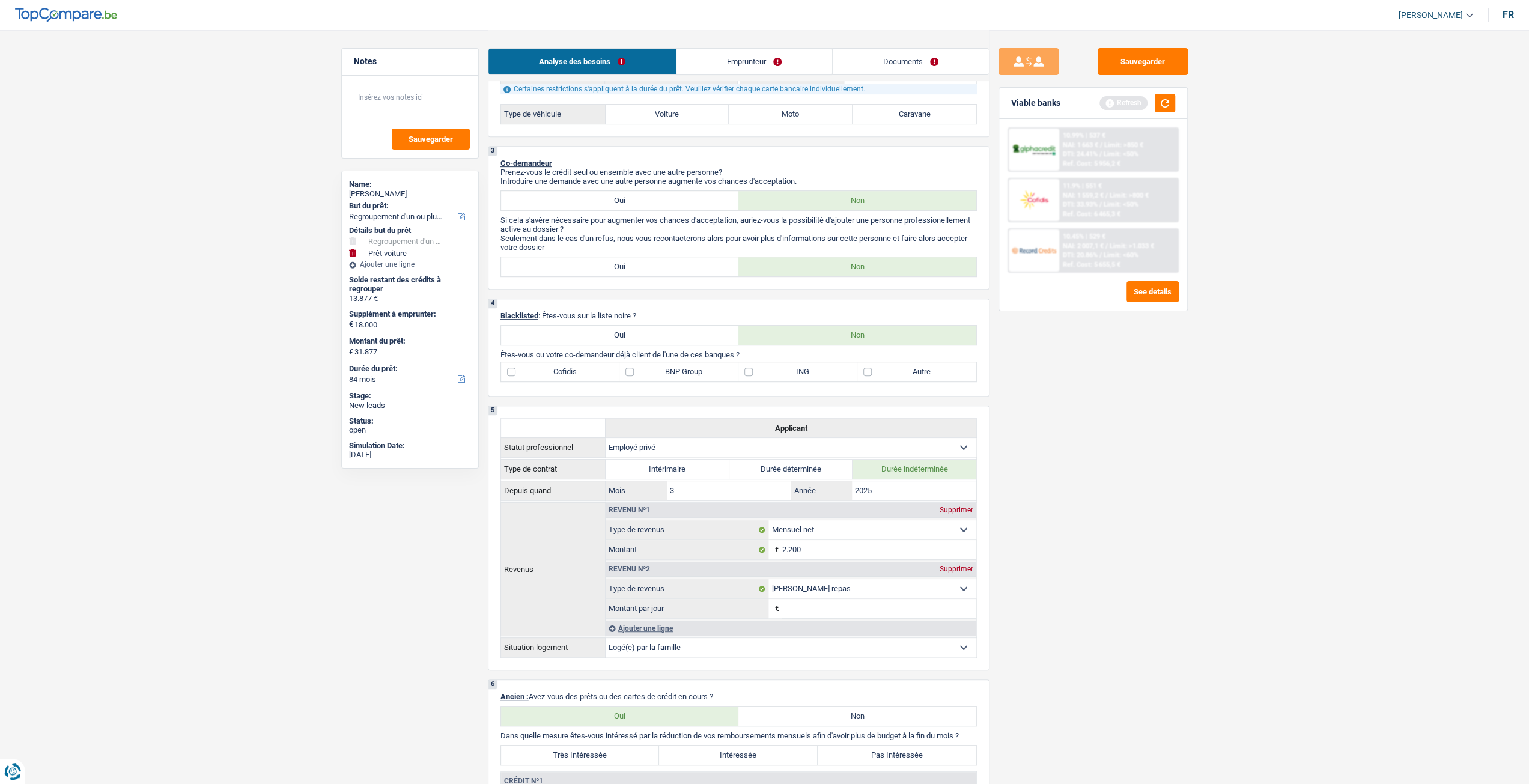
scroll to position [481, 0]
click at [1167, 101] on button "button" at bounding box center [1164, 102] width 20 height 18
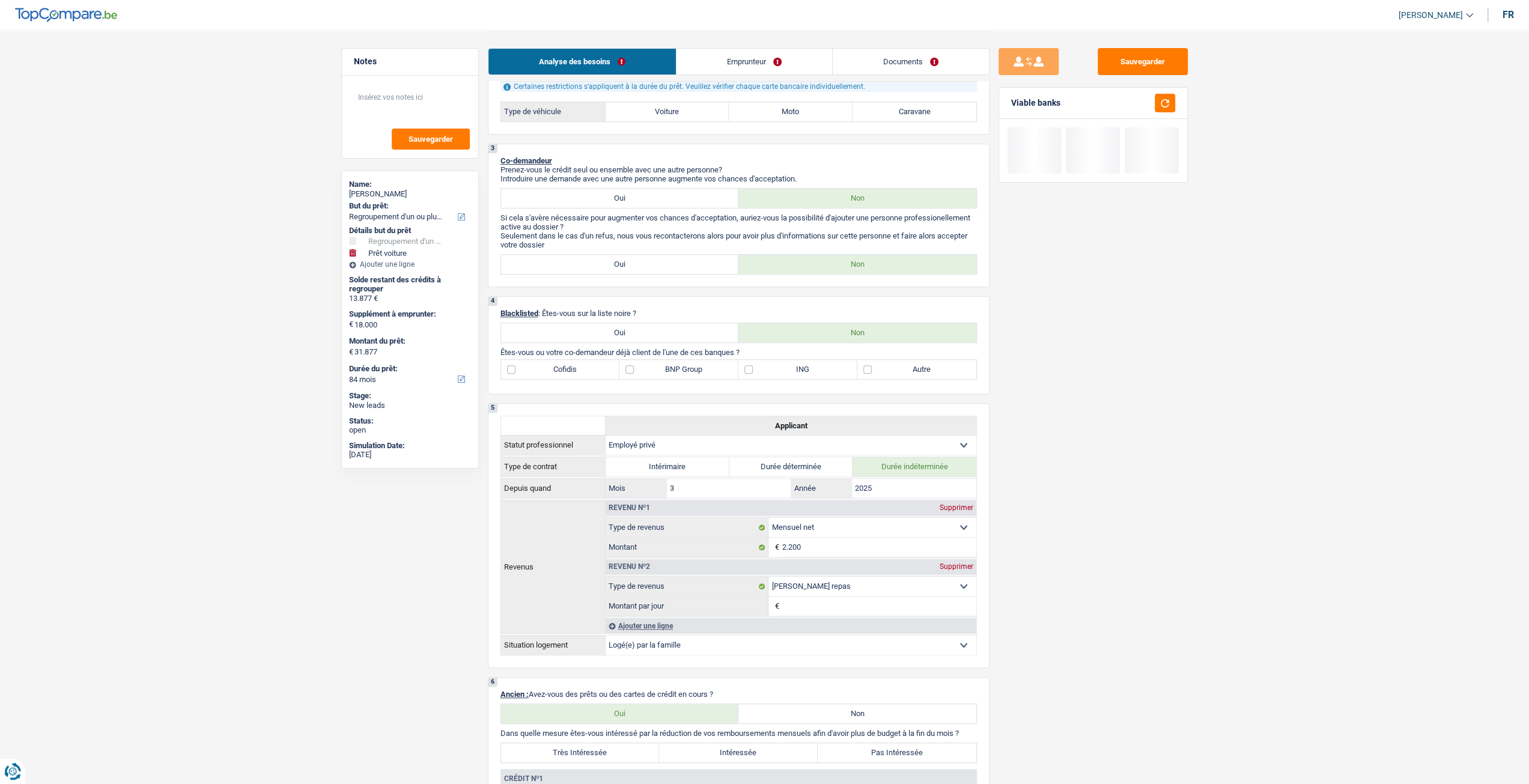
click at [769, 63] on link "Emprunteur" at bounding box center [754, 61] width 156 height 26
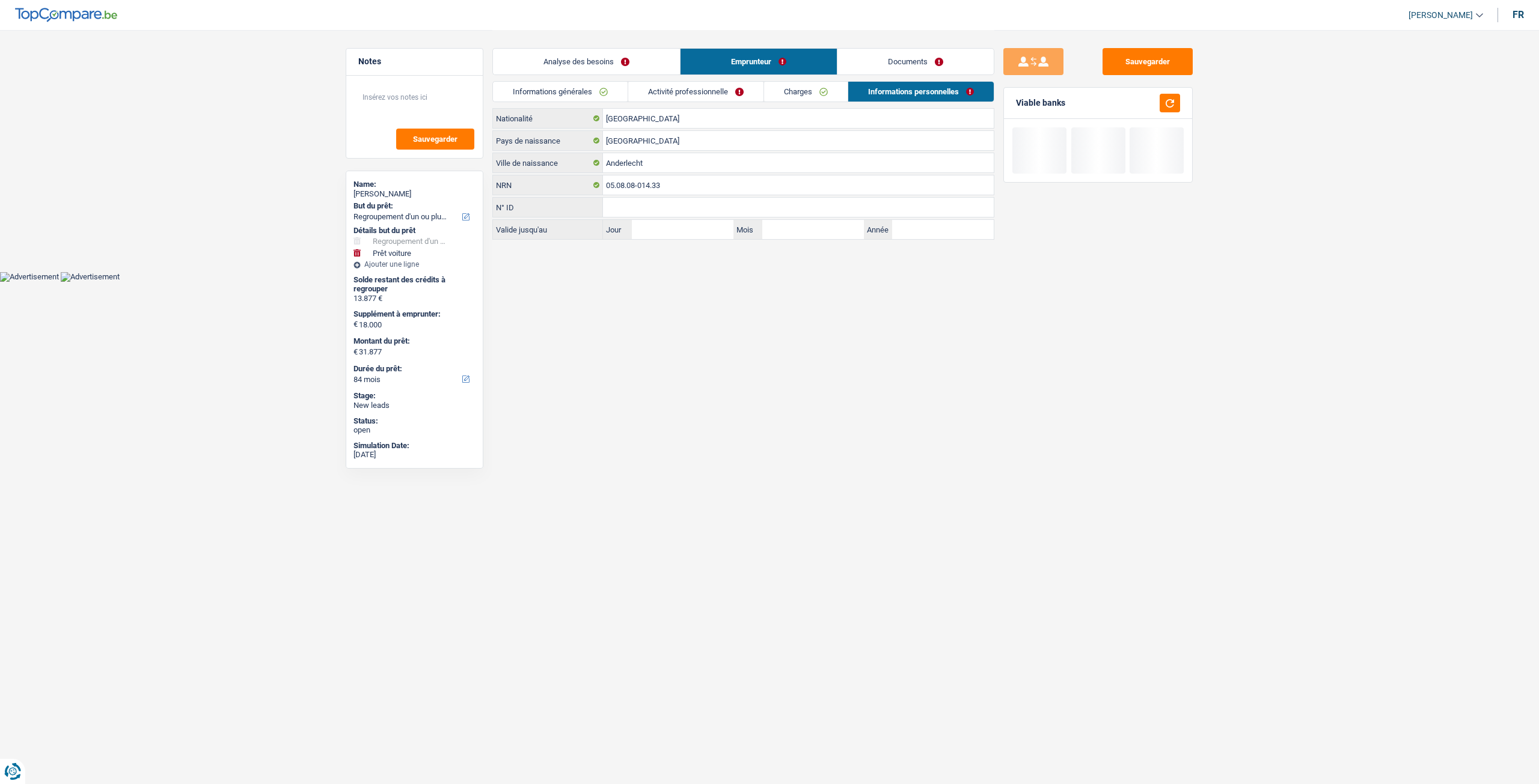
click at [819, 95] on link "Charges" at bounding box center [805, 91] width 83 height 20
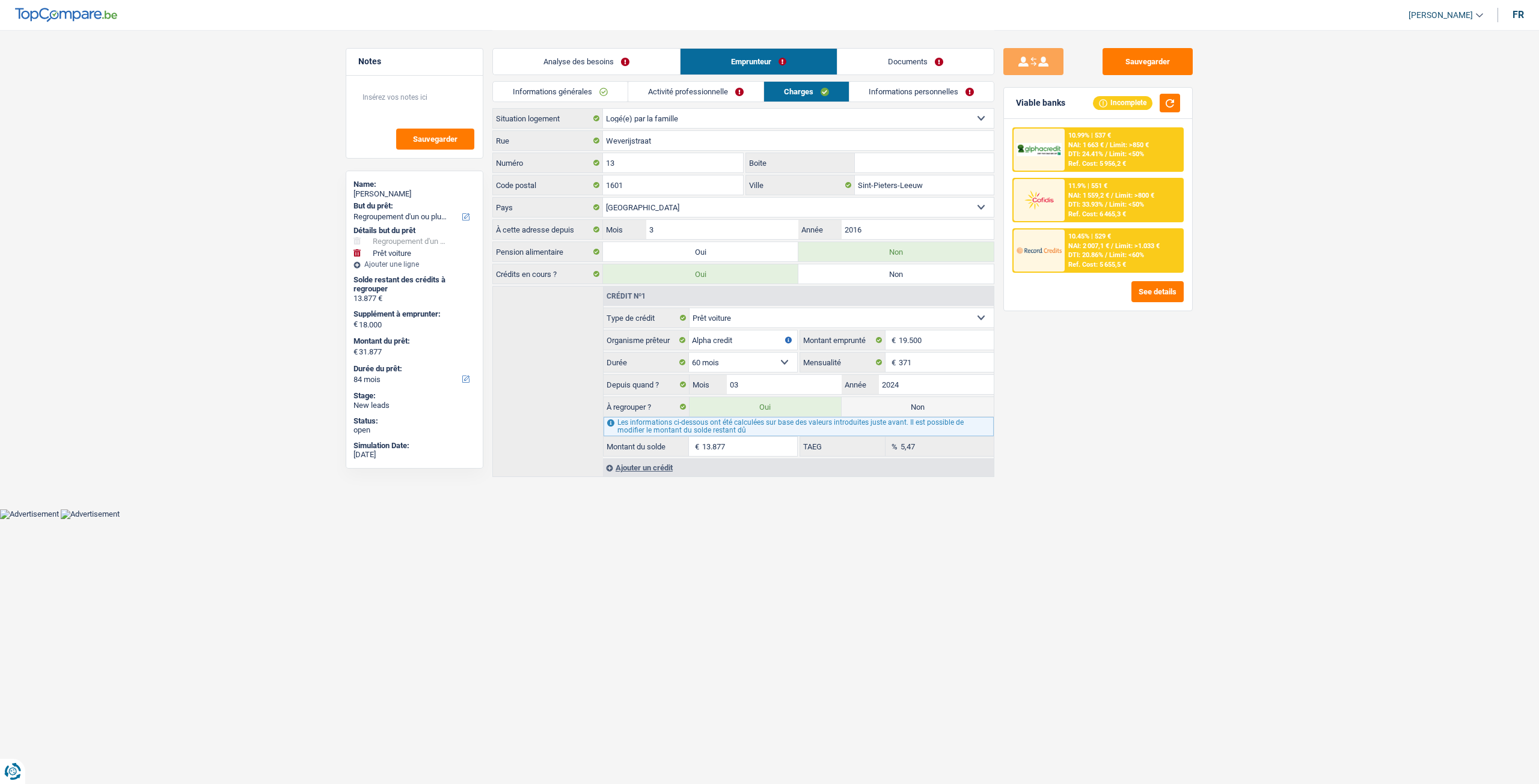
click at [724, 87] on link "Activité professionnelle" at bounding box center [695, 91] width 135 height 20
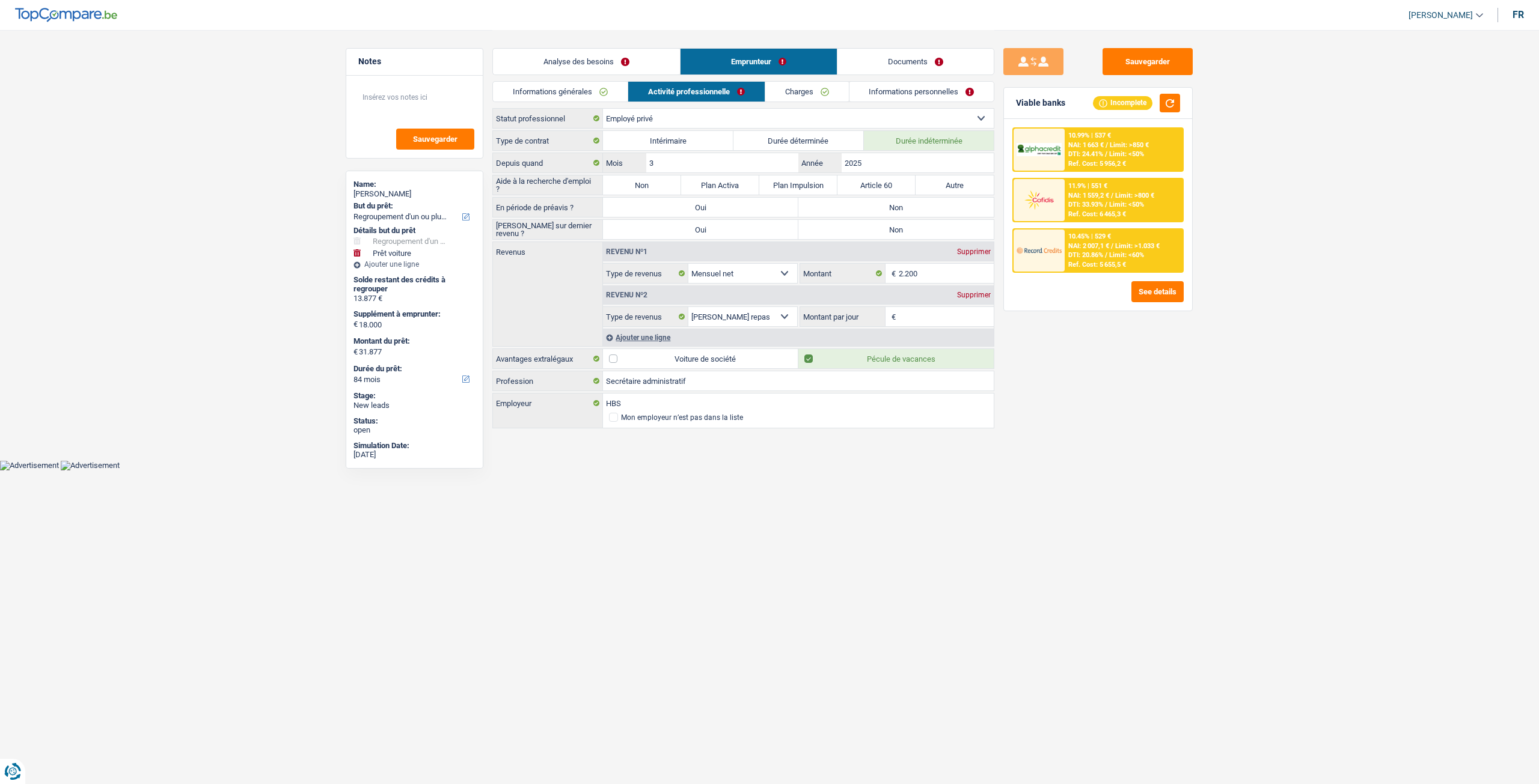
click at [608, 86] on link "Informations générales" at bounding box center [560, 91] width 135 height 20
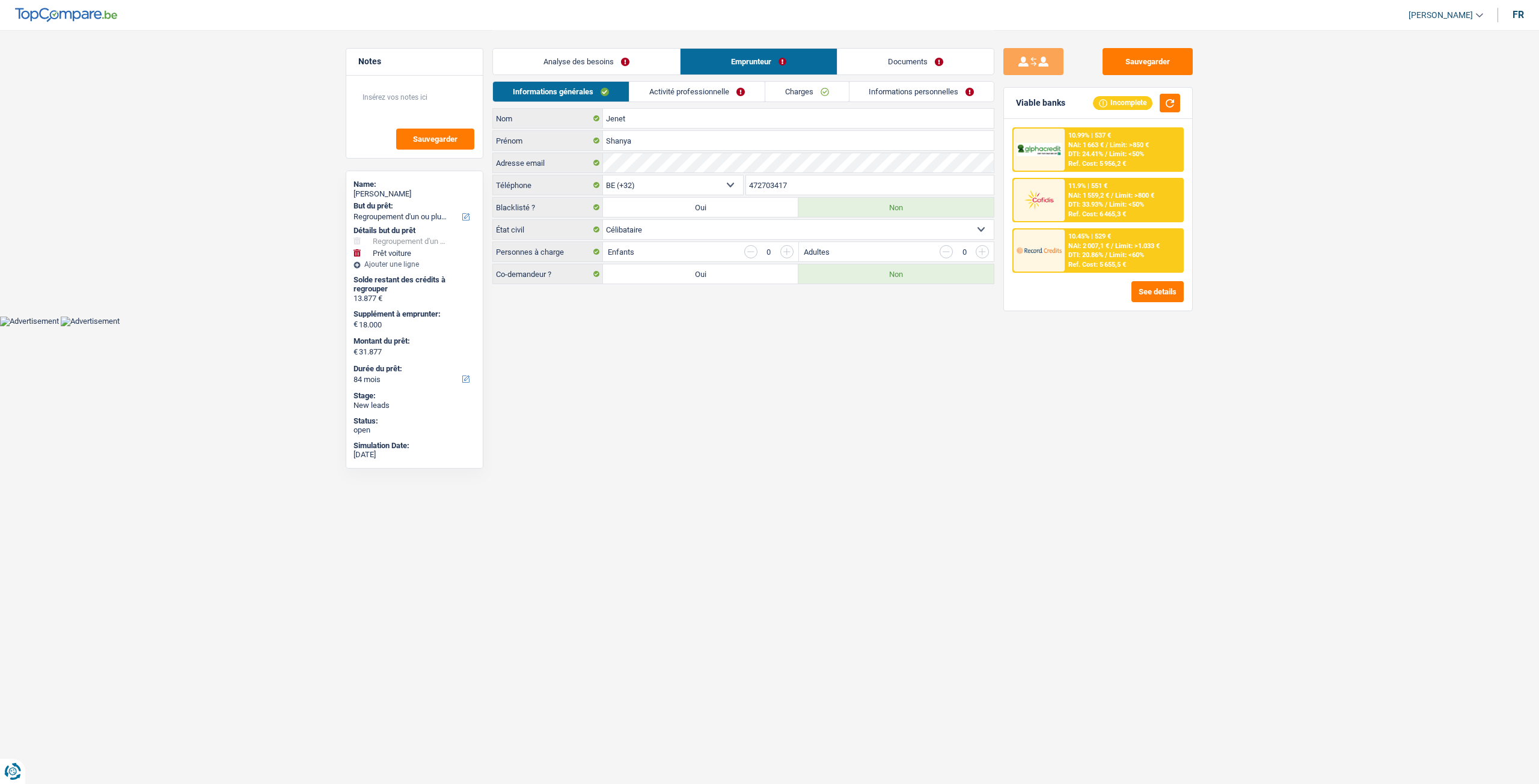
click at [626, 59] on link "Analyse des besoins" at bounding box center [586, 61] width 187 height 26
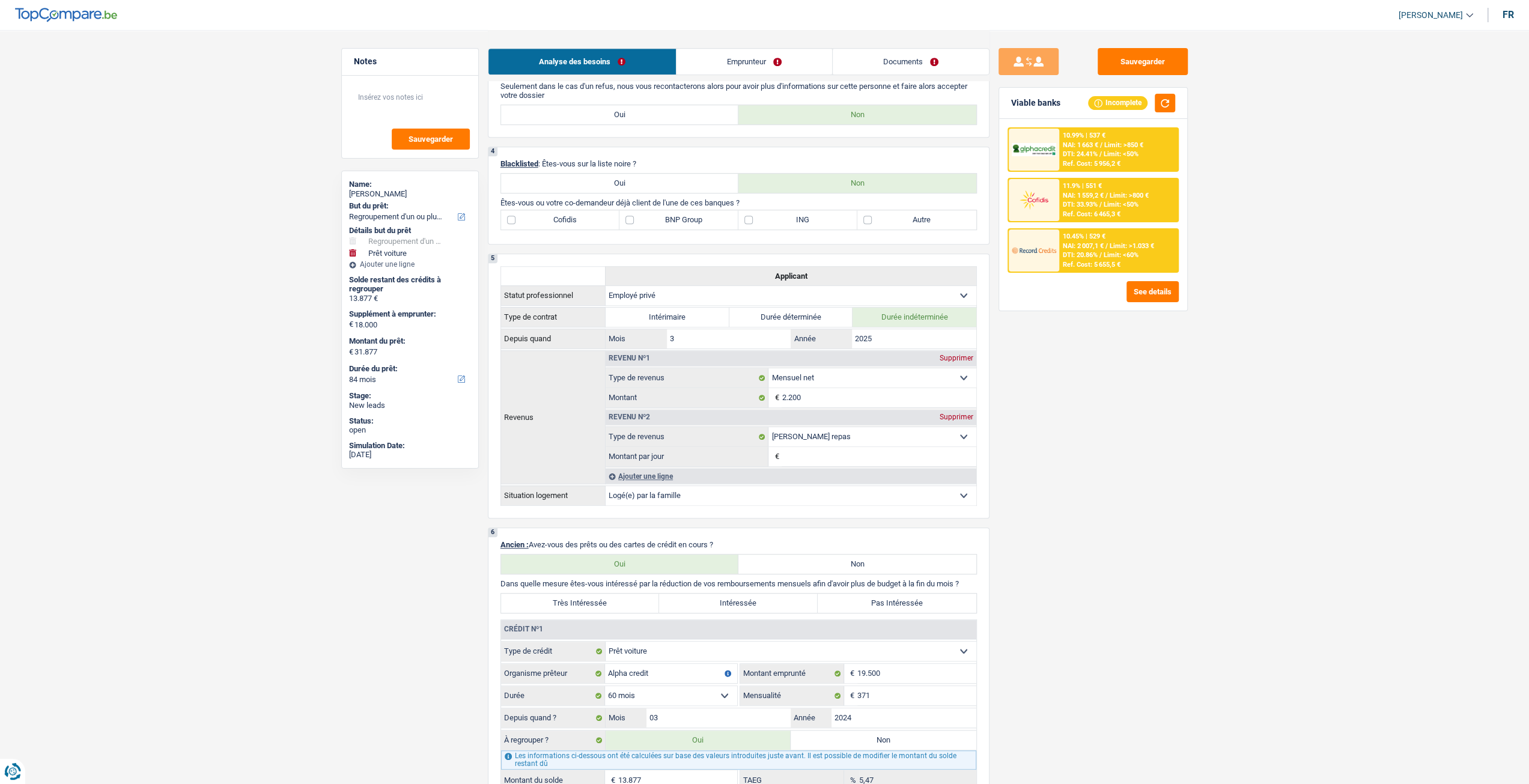
scroll to position [661, 0]
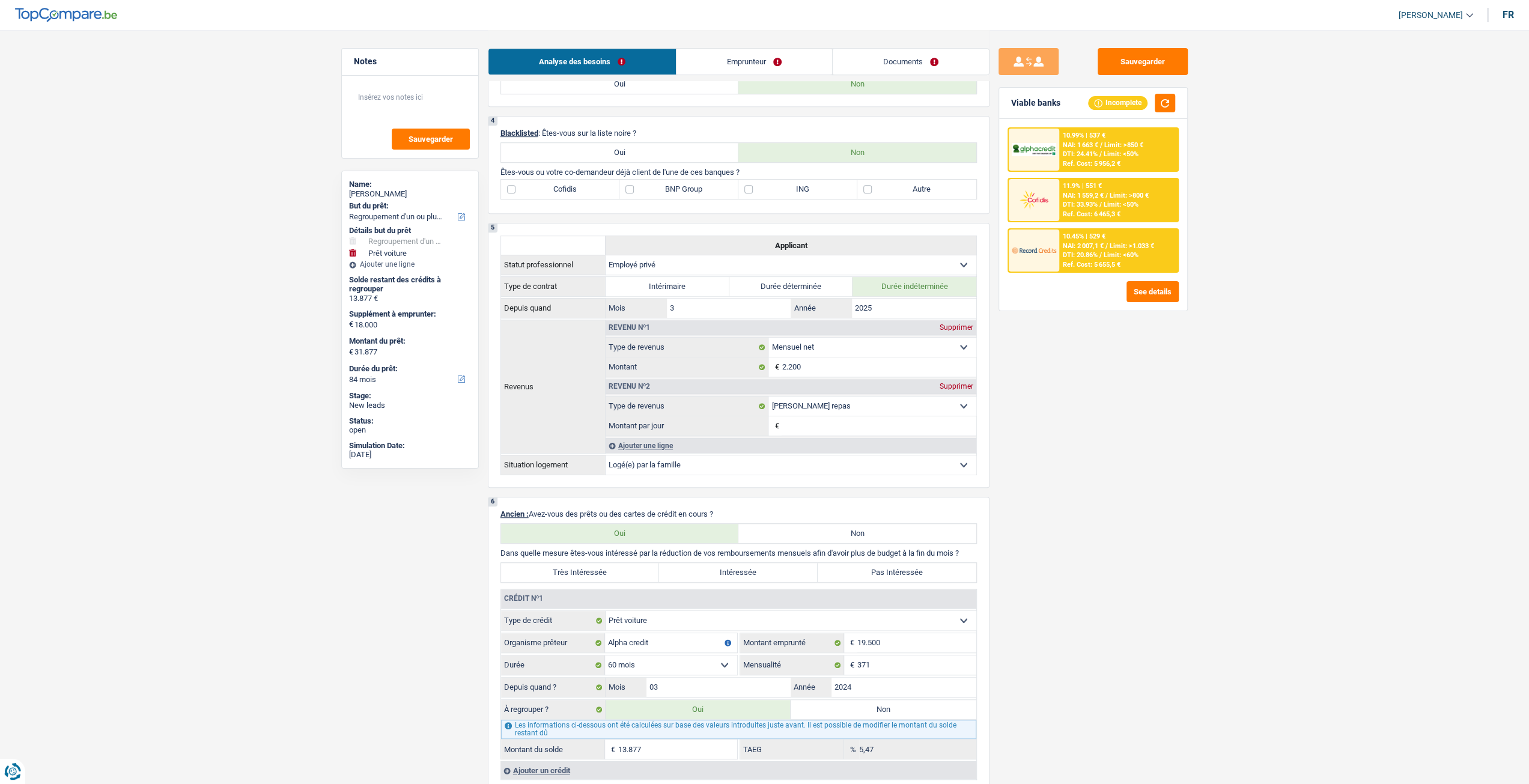
click at [692, 197] on label "BNP Group" at bounding box center [679, 190] width 119 height 19
click at [692, 197] on input "BNP Group" at bounding box center [679, 190] width 119 height 19
checkbox input "true"
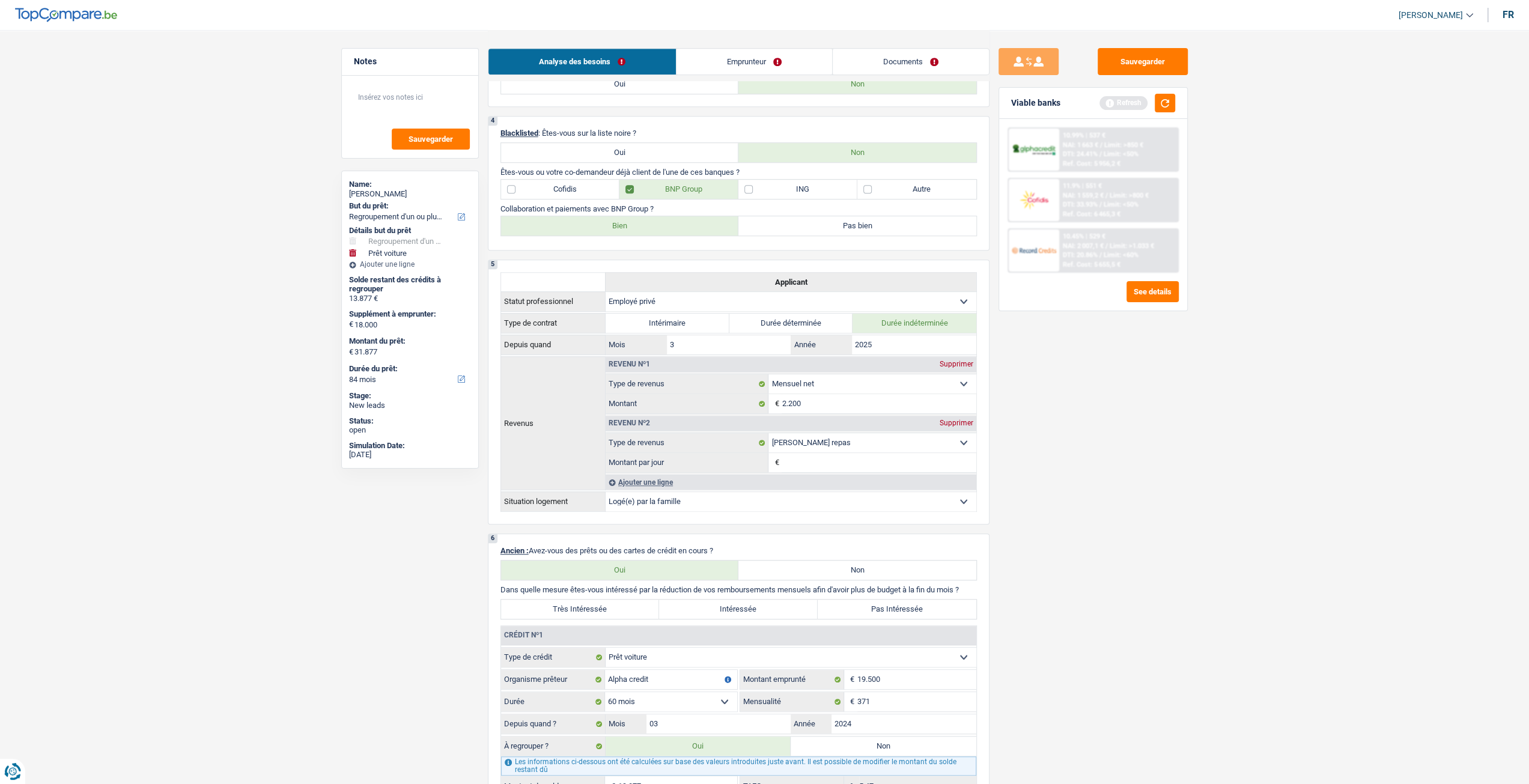
drag, startPoint x: 584, startPoint y: 231, endPoint x: 602, endPoint y: 242, distance: 21.1
click at [584, 231] on label "Bien" at bounding box center [619, 226] width 238 height 19
click at [584, 231] on input "Bien" at bounding box center [619, 226] width 238 height 19
radio input "true"
click at [931, 185] on label "Autre" at bounding box center [917, 190] width 119 height 19
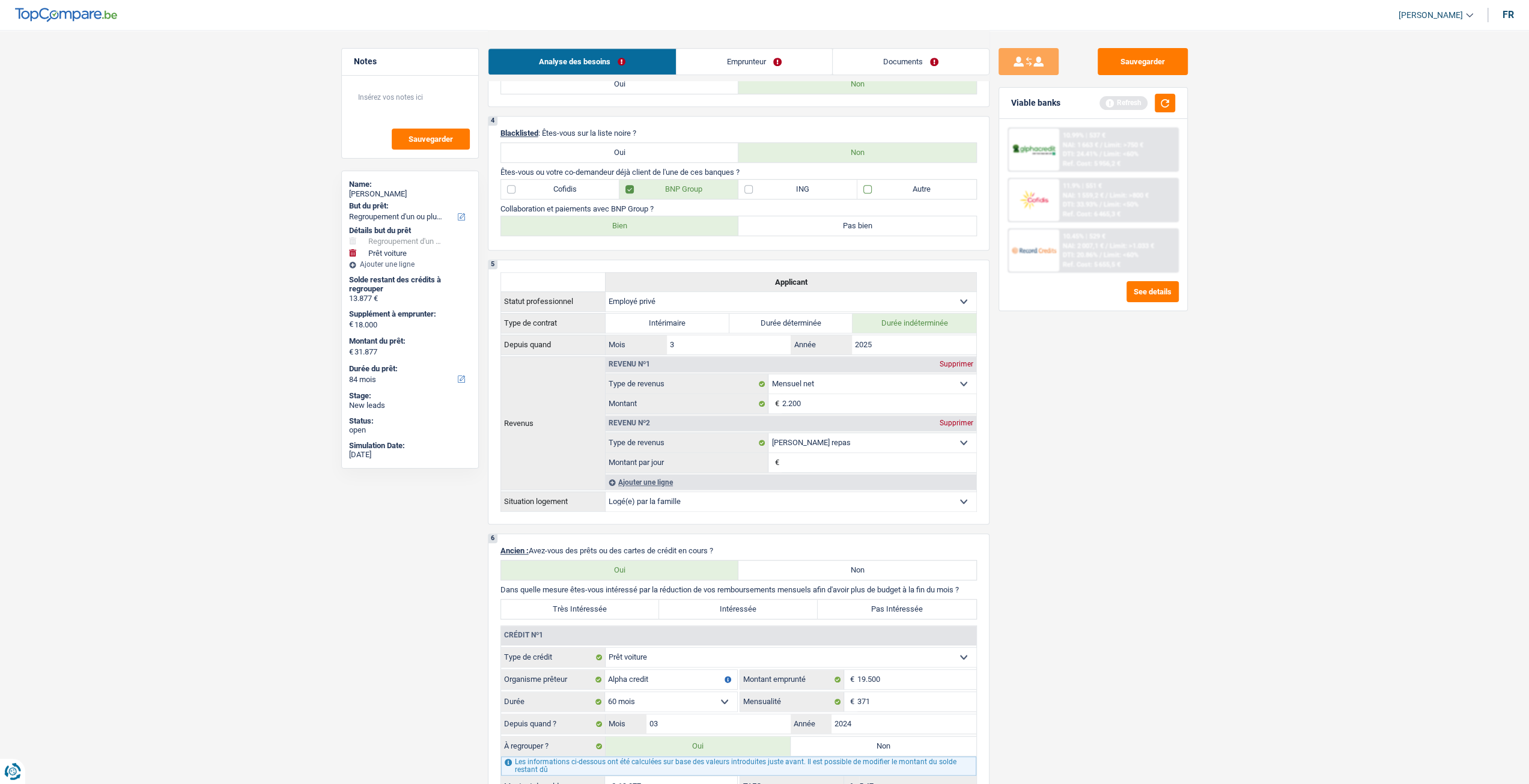
click at [931, 185] on input "Autre" at bounding box center [917, 190] width 119 height 19
checkbox input "true"
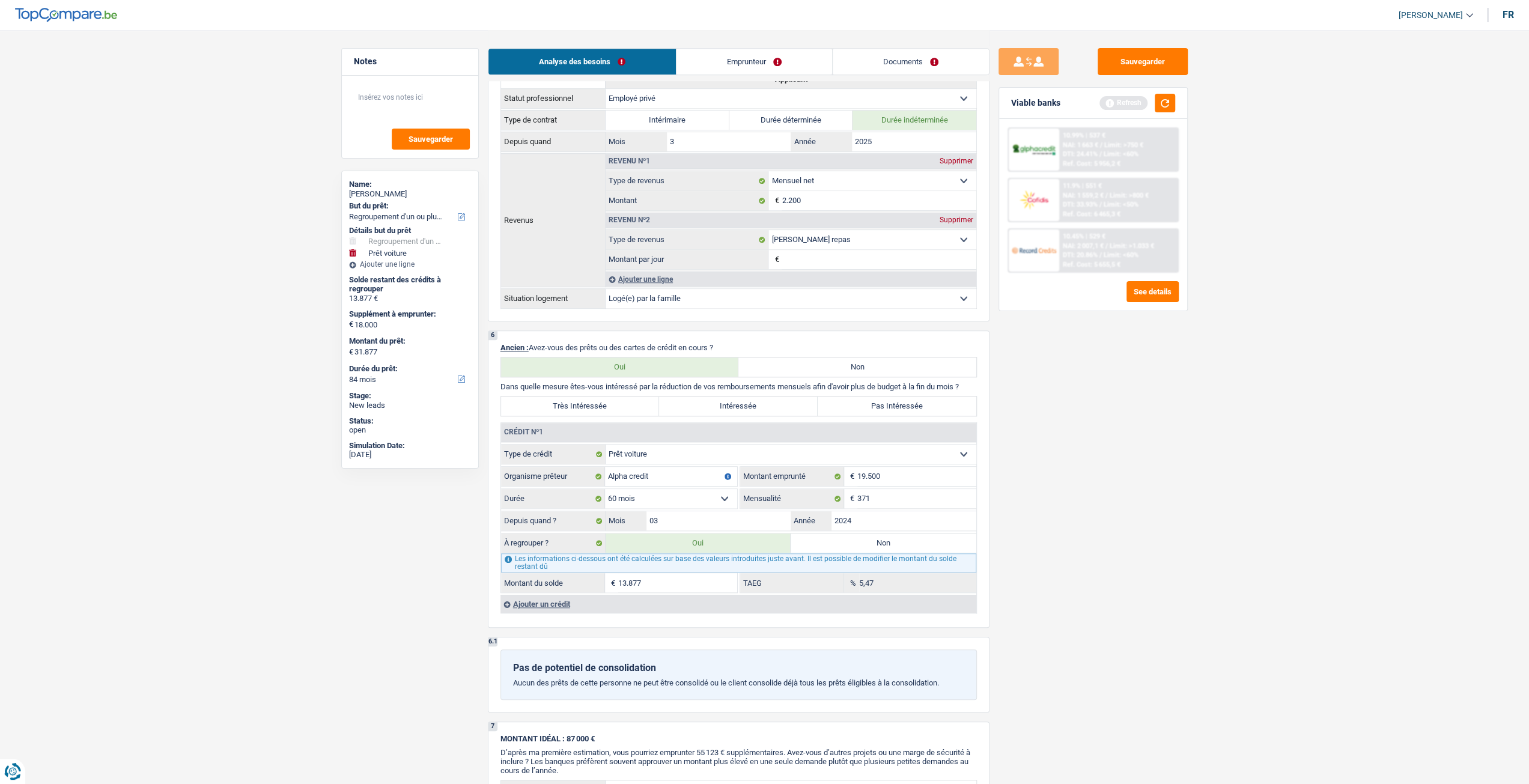
scroll to position [961, 0]
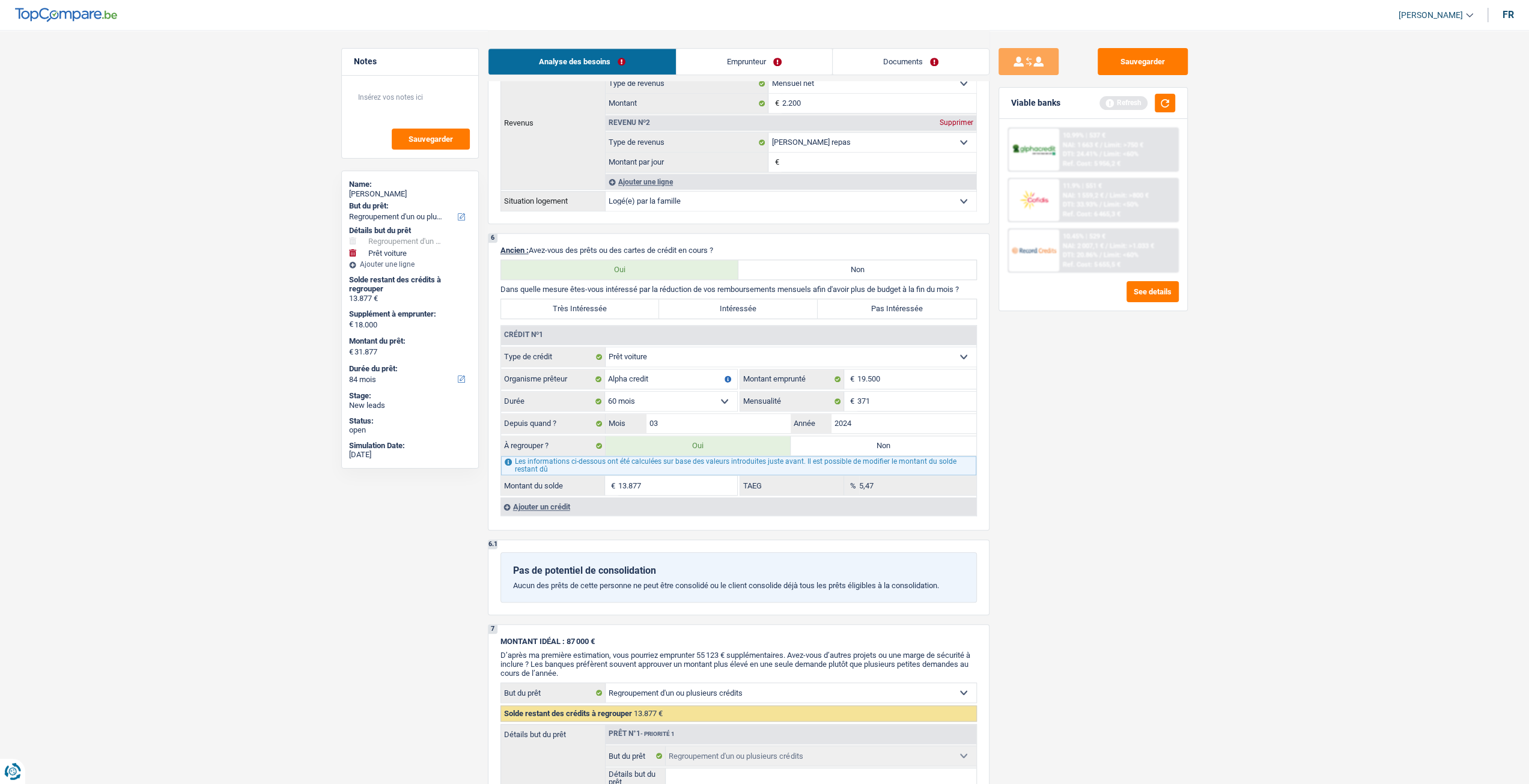
click at [595, 309] on label "Très Intéressée" at bounding box center [580, 309] width 159 height 19
click at [595, 309] on input "Très Intéressée" at bounding box center [580, 309] width 159 height 19
radio input "true"
click at [680, 378] on input "Alpha credit" at bounding box center [671, 379] width 132 height 19
click at [667, 400] on select "12 mois 18 mois 24 mois 30 mois 36 mois 42 mois 48 mois 60 mois 72 mois 84 mois…" at bounding box center [671, 401] width 132 height 19
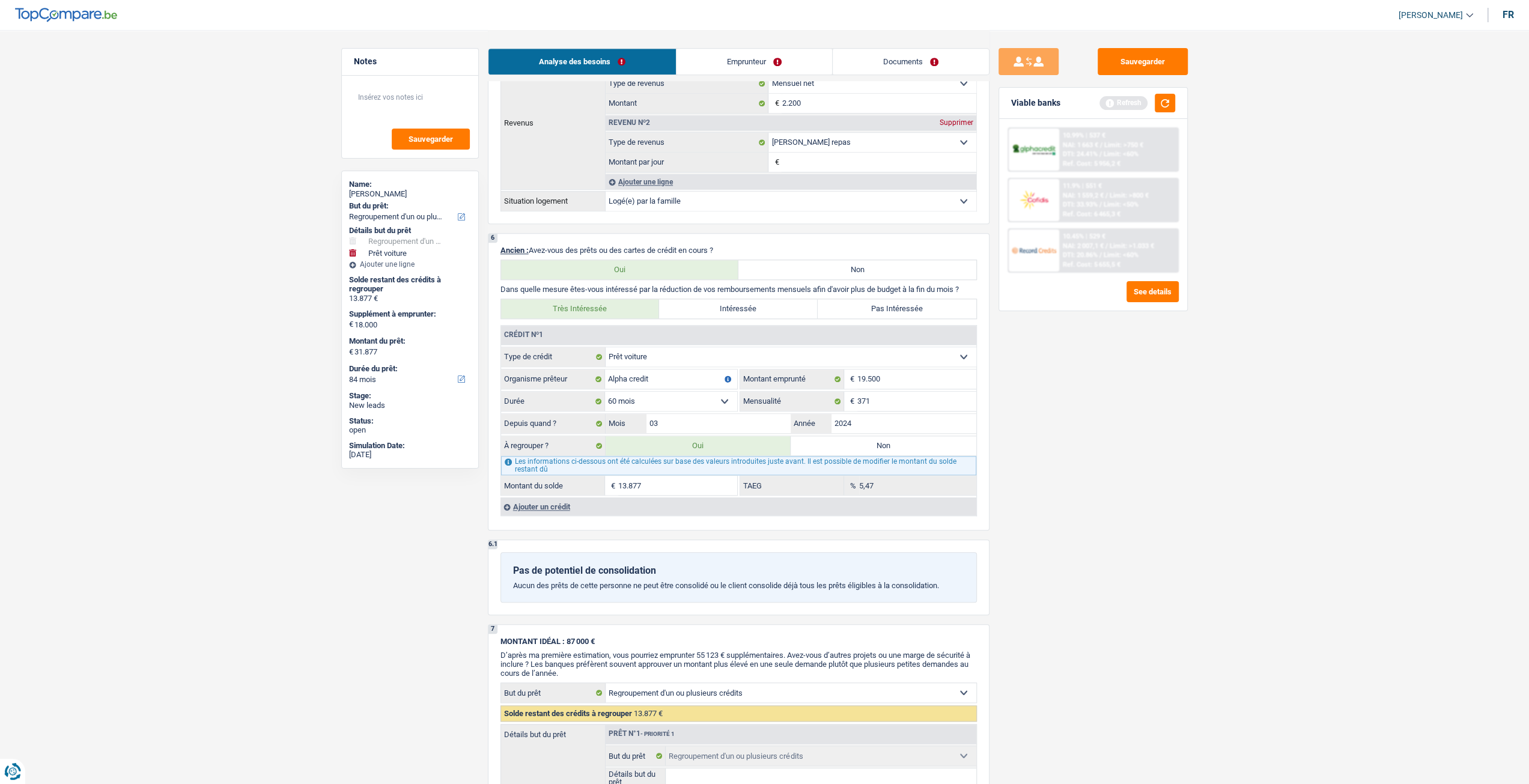
click at [1064, 470] on div "Sauvegarder Viable banks Refresh 10.99% | 537 € NAI: 1 663 € / Limit: >750 € DT…" at bounding box center [1093, 406] width 208 height 717
drag, startPoint x: 893, startPoint y: 403, endPoint x: 1002, endPoint y: 426, distance: 111.4
click at [893, 402] on input "371" at bounding box center [917, 401] width 119 height 19
click at [939, 427] on input "2024" at bounding box center [904, 423] width 145 height 19
click at [668, 490] on input "13.877" at bounding box center [678, 485] width 119 height 19
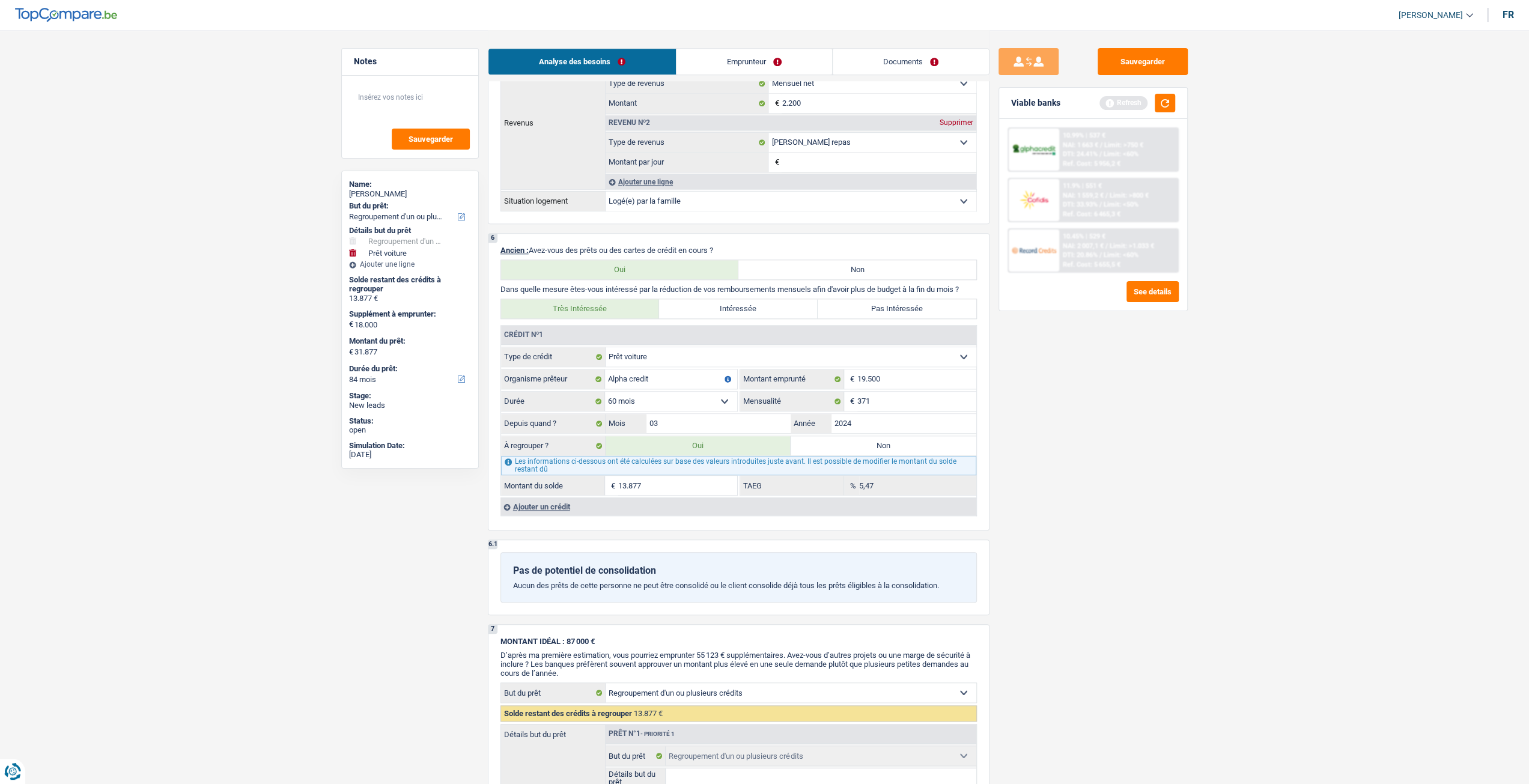
scroll to position [1381, 0]
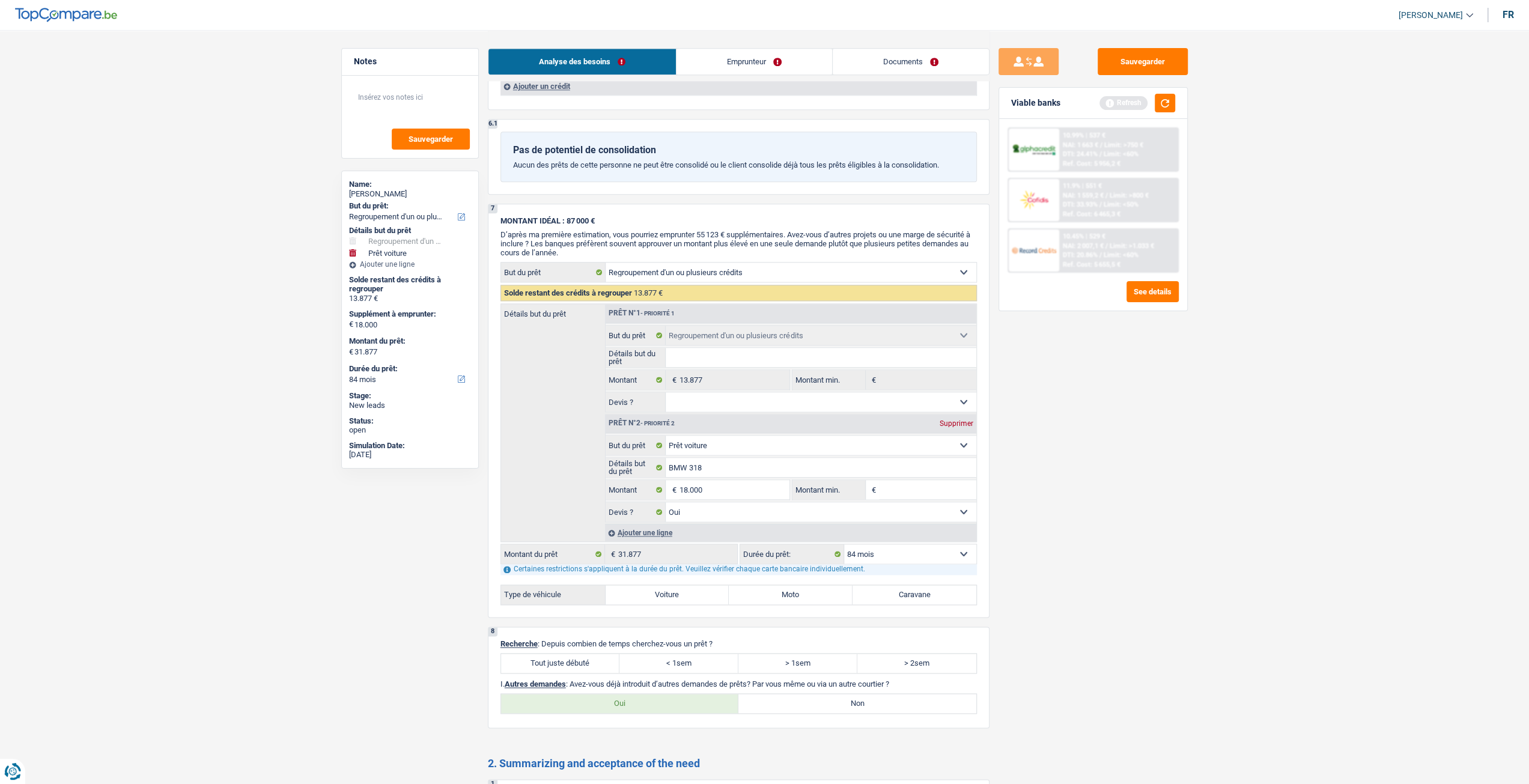
click at [567, 654] on label "Tout juste débuté" at bounding box center [560, 663] width 119 height 19
click at [567, 654] on input "Tout juste débuté" at bounding box center [560, 663] width 119 height 19
radio input "true"
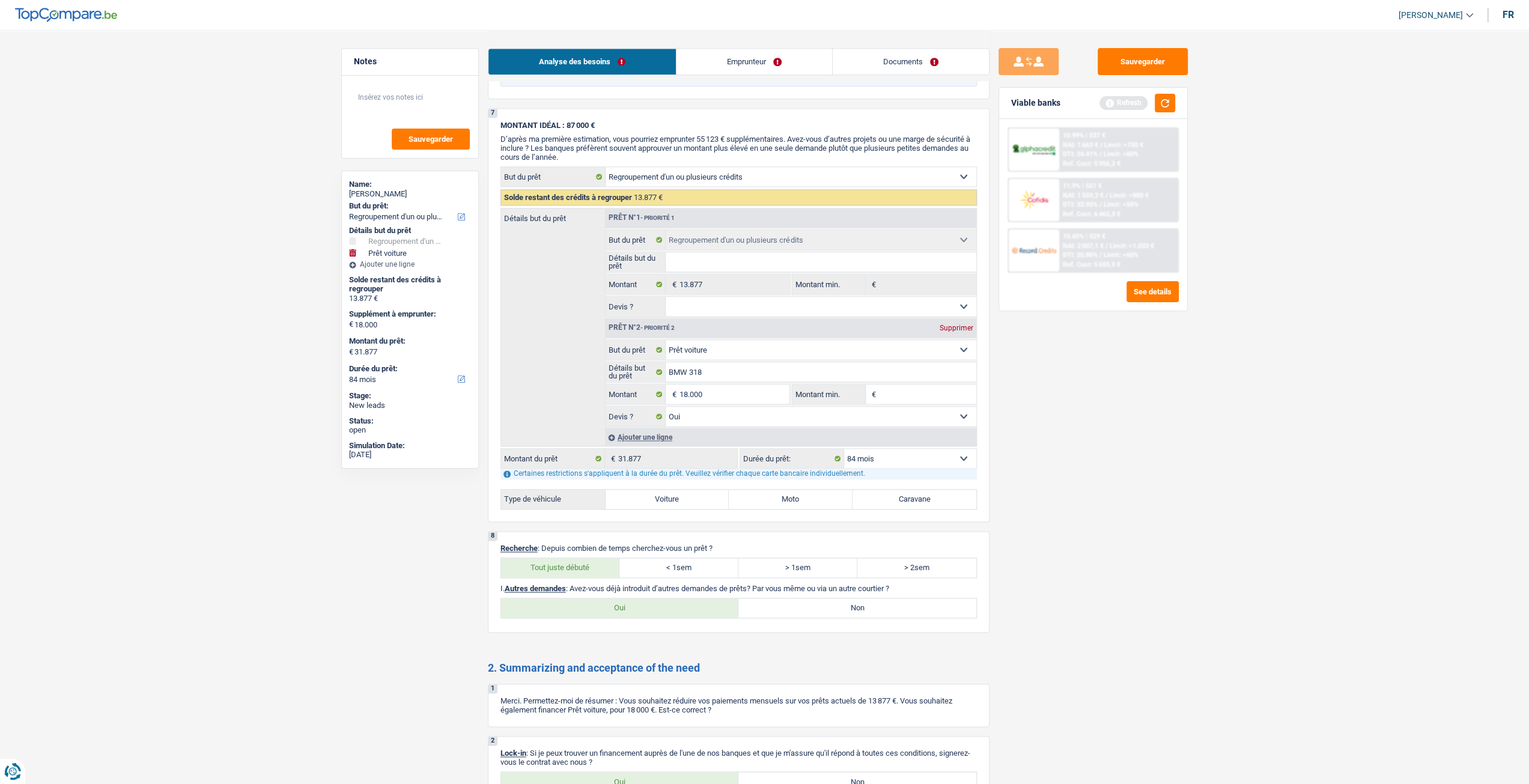
scroll to position [1562, 0]
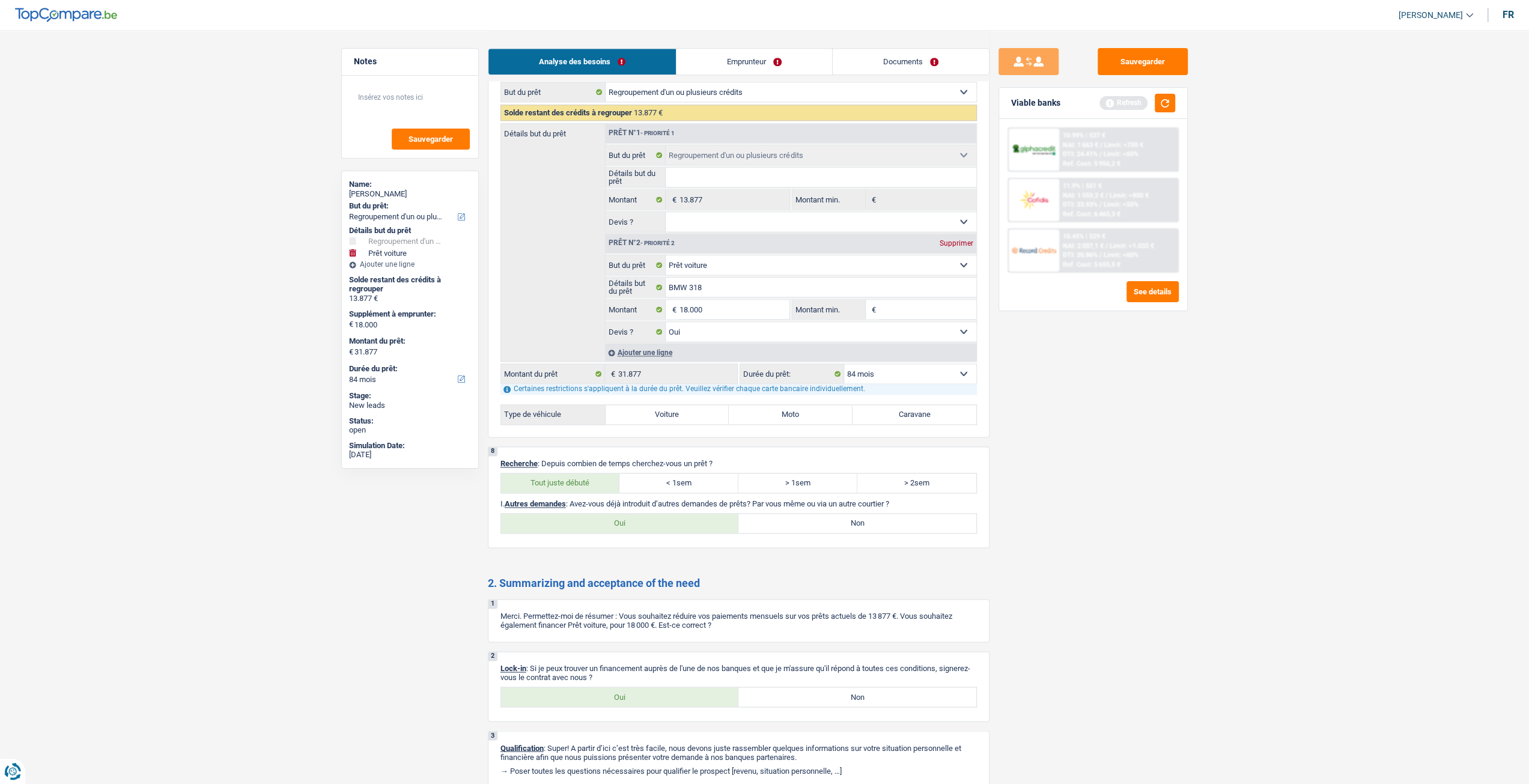
click at [641, 687] on label "Oui" at bounding box center [619, 697] width 238 height 19
click at [641, 687] on input "Oui" at bounding box center [619, 697] width 238 height 19
radio input "true"
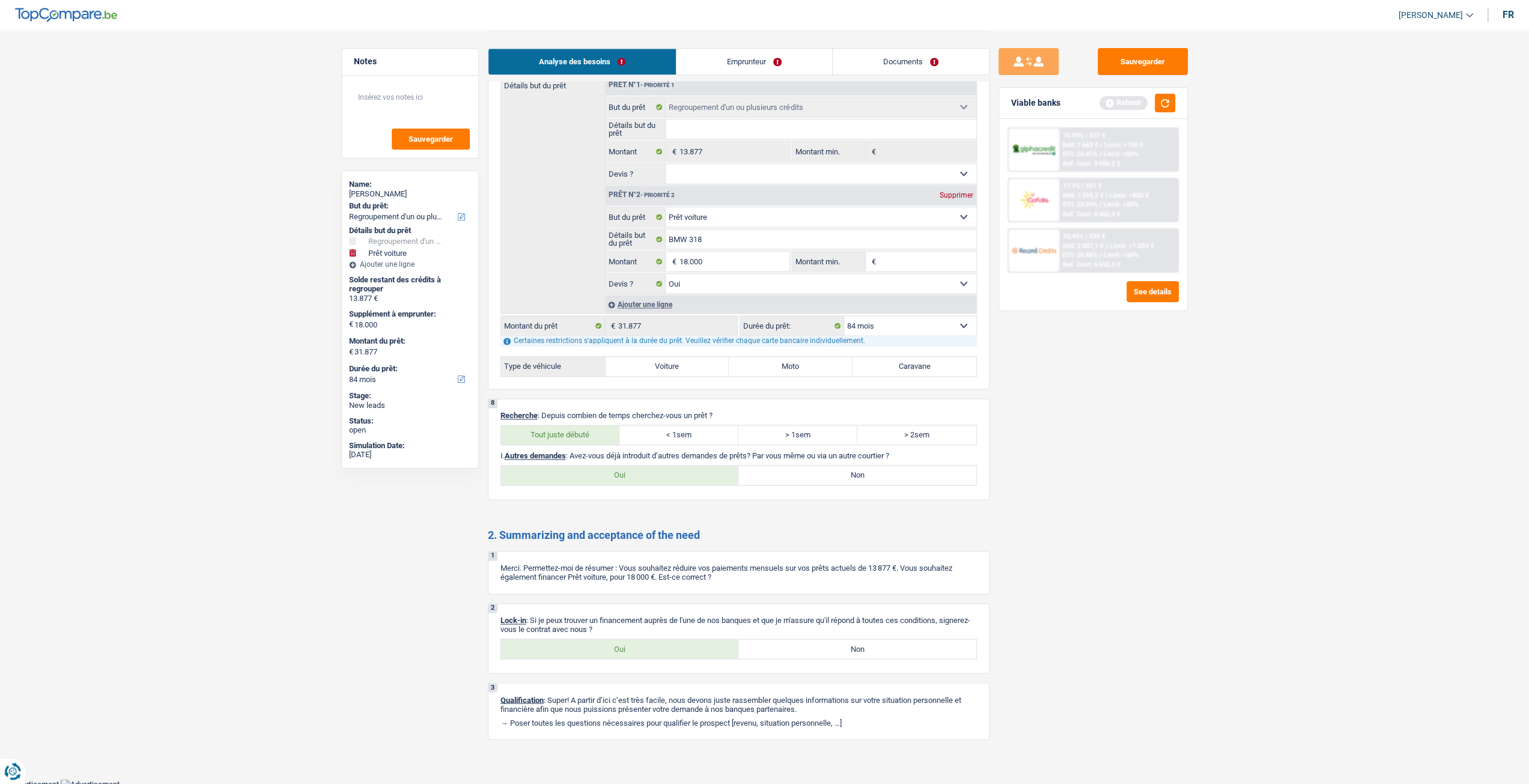
scroll to position [1610, 0]
click at [864, 468] on label "Non" at bounding box center [857, 475] width 238 height 19
click at [864, 468] on input "Non" at bounding box center [857, 475] width 238 height 19
radio input "true"
click at [740, 58] on link "Emprunteur" at bounding box center [754, 61] width 156 height 26
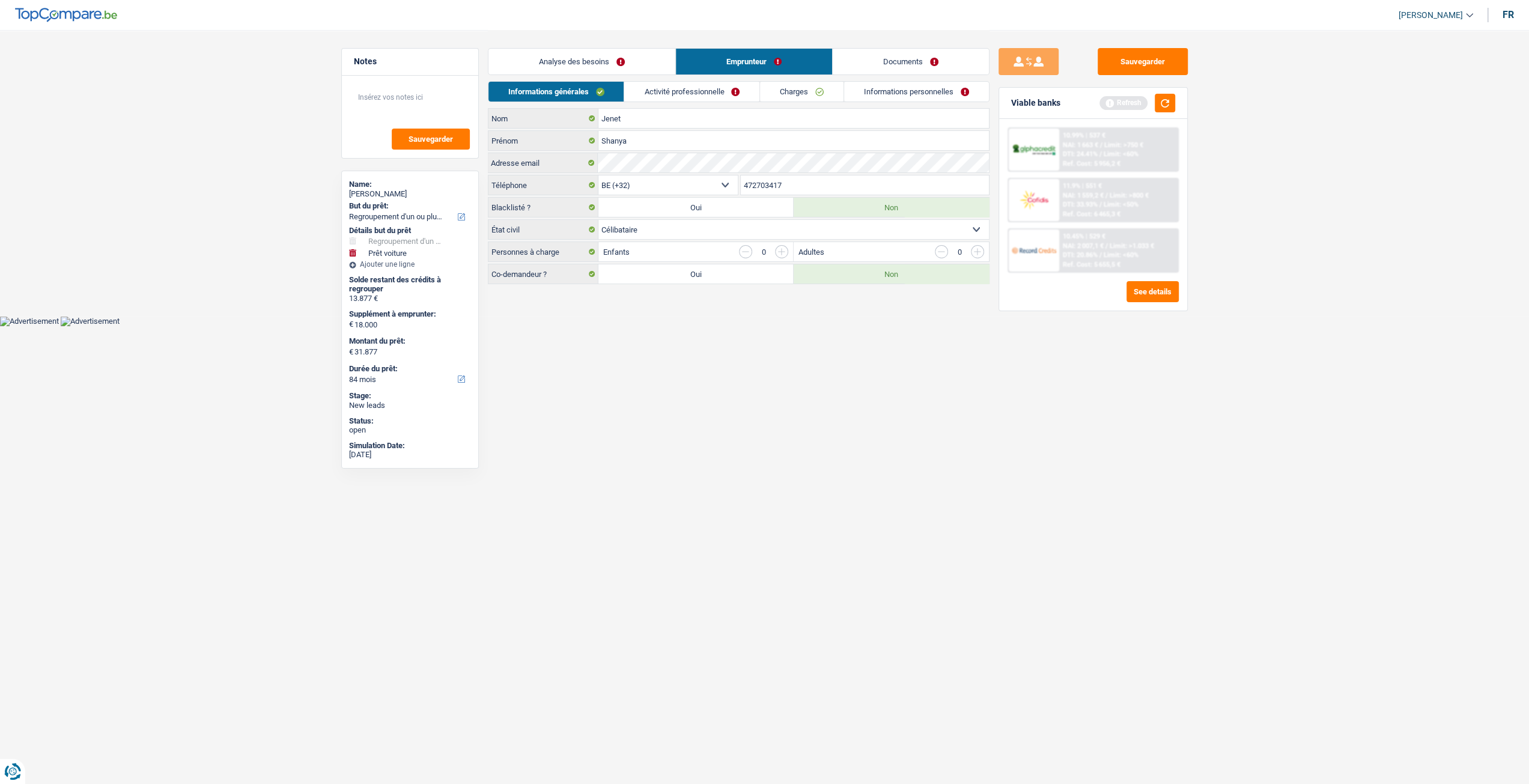
scroll to position [0, 0]
click at [723, 91] on link "Activité professionnelle" at bounding box center [696, 91] width 135 height 20
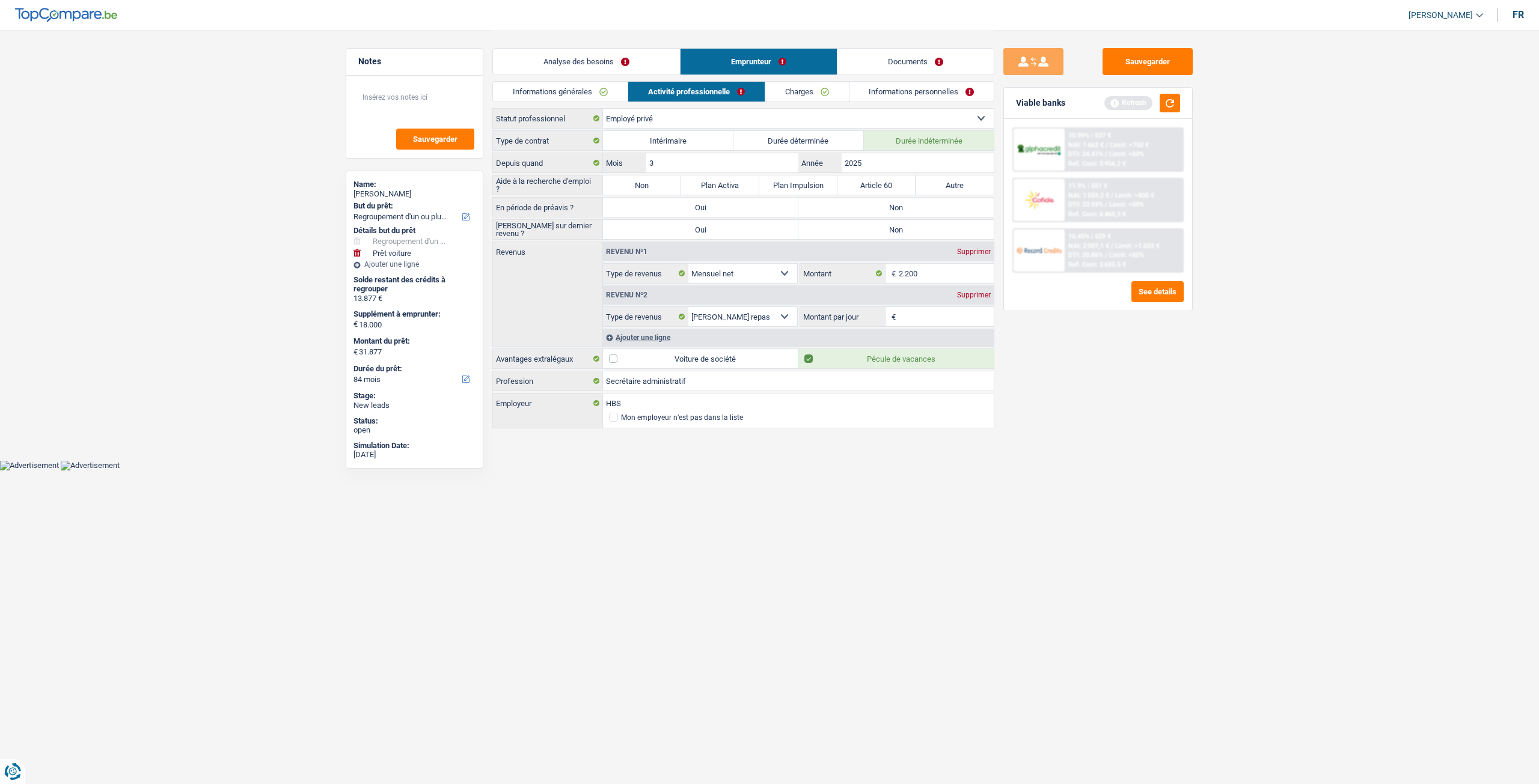
click at [639, 197] on label "Oui" at bounding box center [700, 207] width 195 height 19
click at [639, 197] on input "Oui" at bounding box center [700, 207] width 195 height 19
radio input "true"
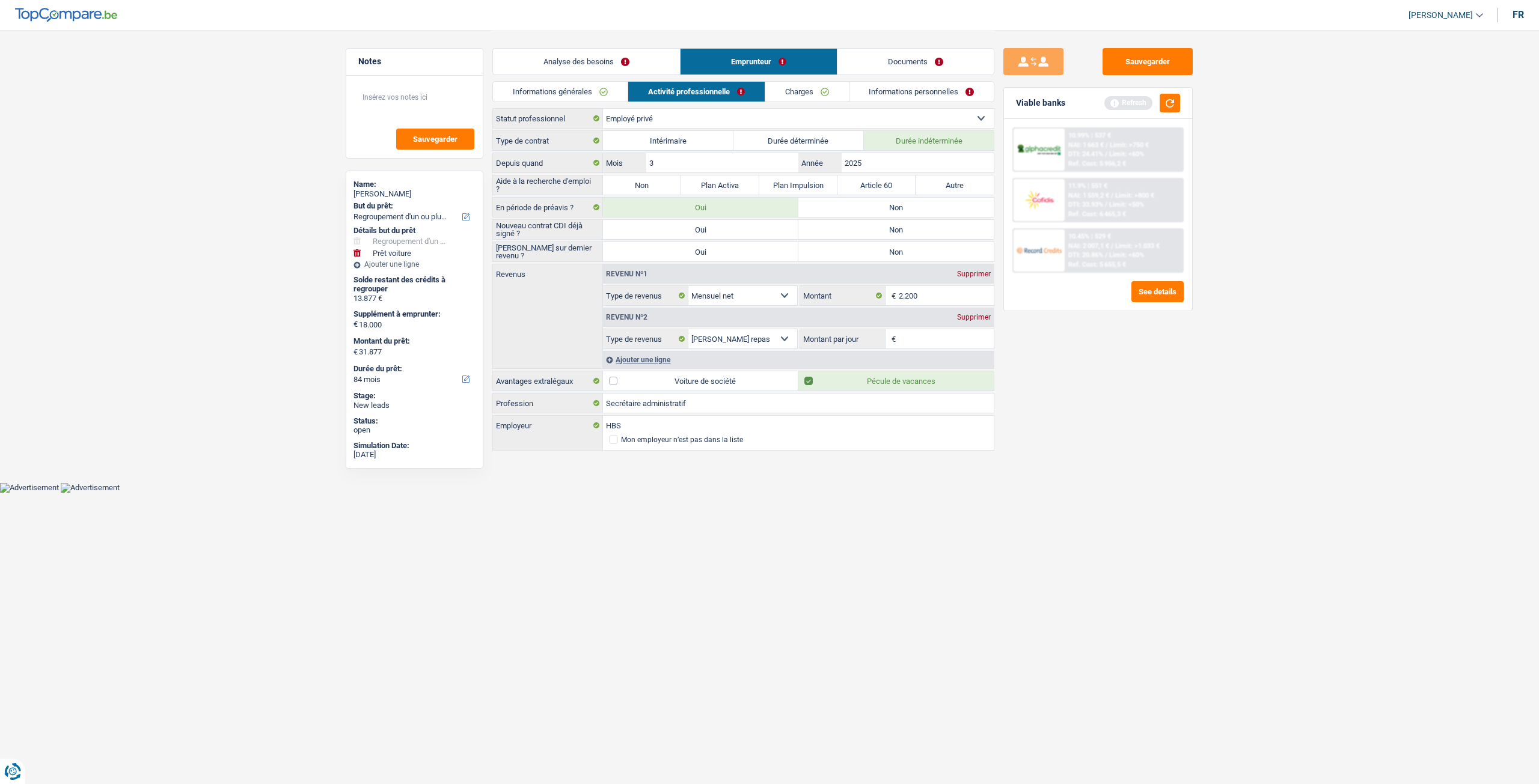
click at [642, 182] on label "Non" at bounding box center [642, 185] width 79 height 19
click at [642, 182] on input "Non" at bounding box center [642, 185] width 79 height 19
radio input "true"
click at [885, 203] on label "Non" at bounding box center [895, 207] width 195 height 19
click at [885, 203] on input "Non" at bounding box center [895, 207] width 195 height 19
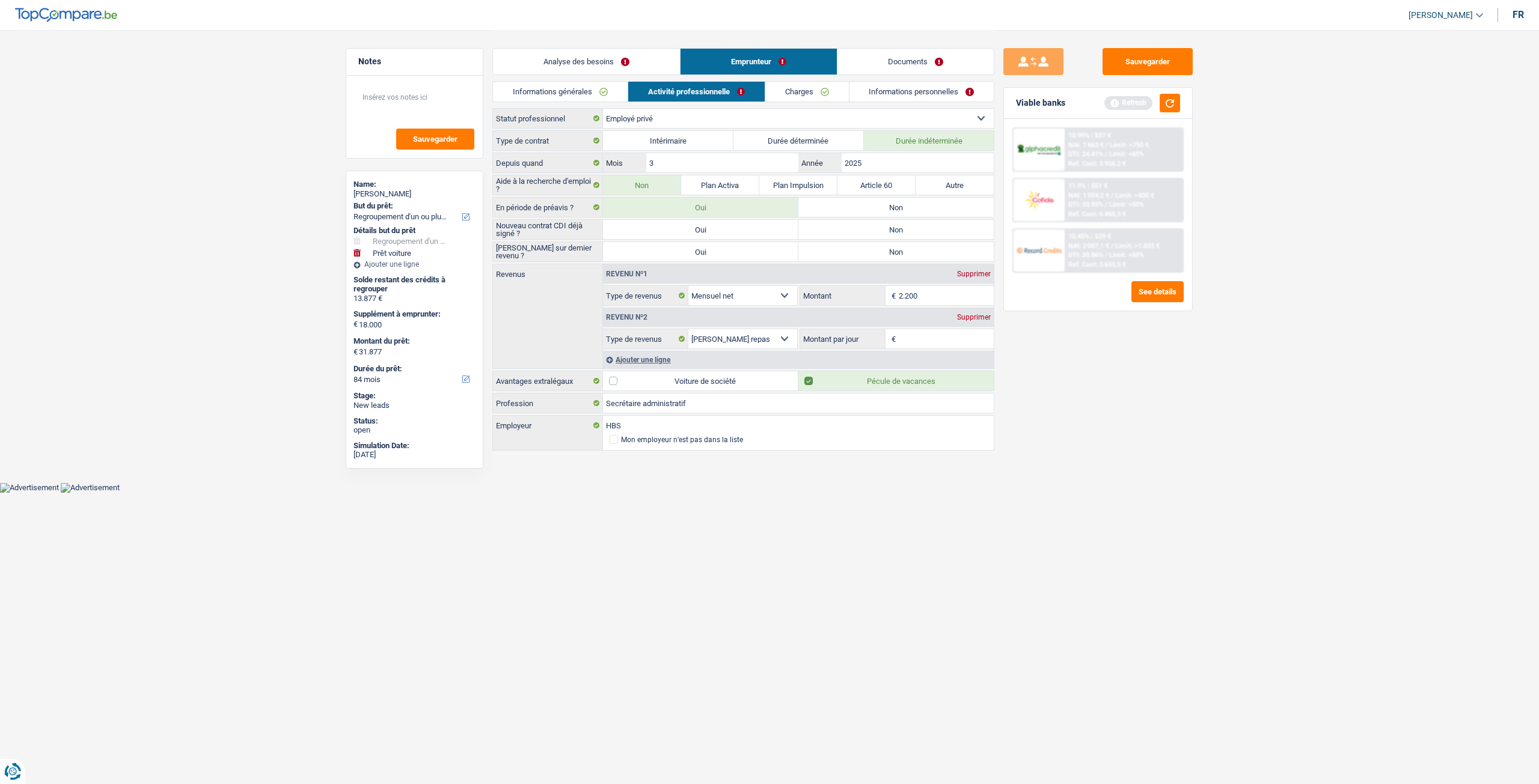
radio input "true"
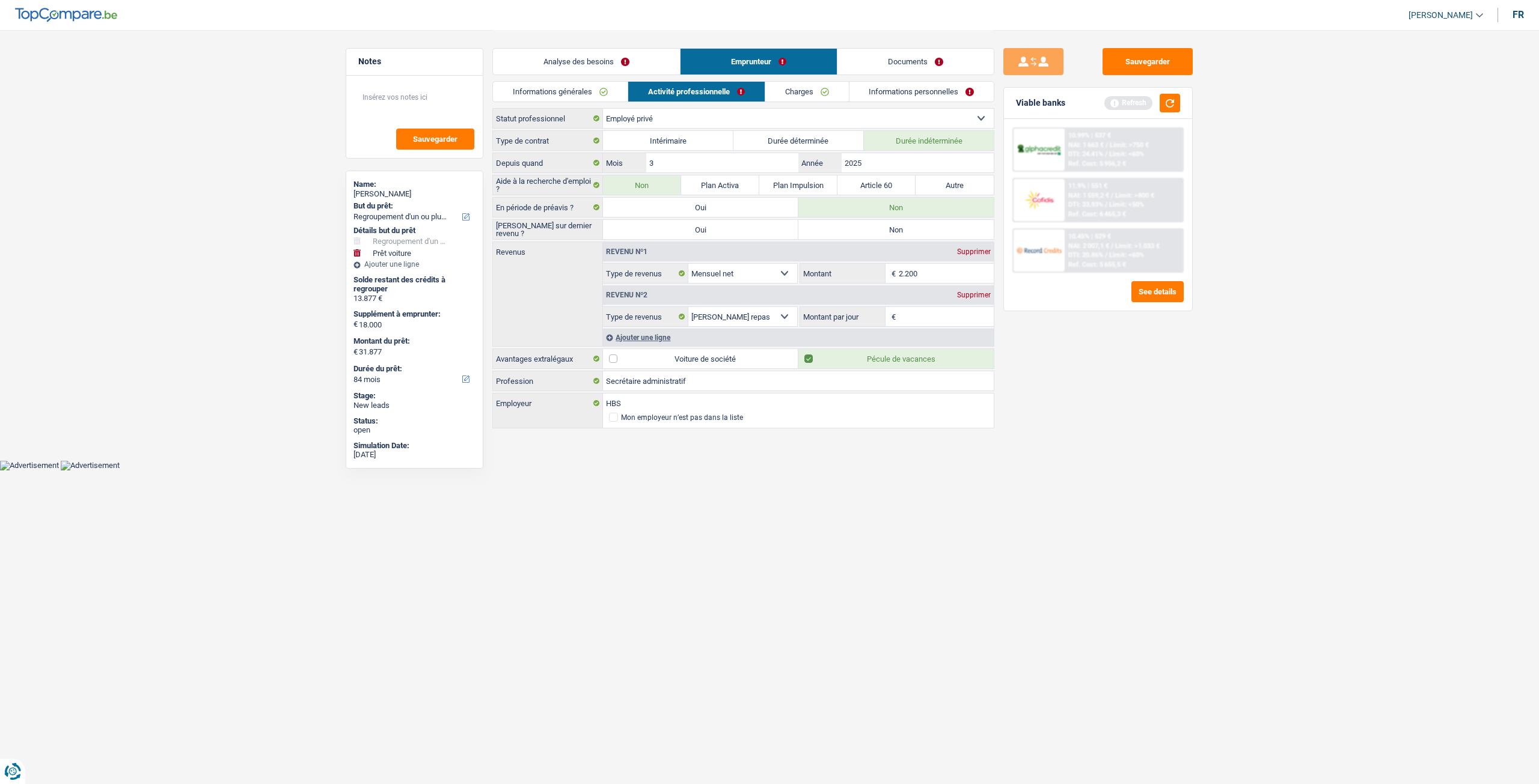
click at [901, 221] on label "Non" at bounding box center [895, 230] width 195 height 19
click at [901, 221] on input "Non" at bounding box center [895, 230] width 195 height 19
radio input "true"
click at [1079, 360] on div "Sauvegarder Viable banks Refresh 10.99% | 537 € NAI: 1 663 € / Limit: >750 € DT…" at bounding box center [1098, 406] width 208 height 717
click at [903, 167] on input "2025" at bounding box center [917, 163] width 152 height 19
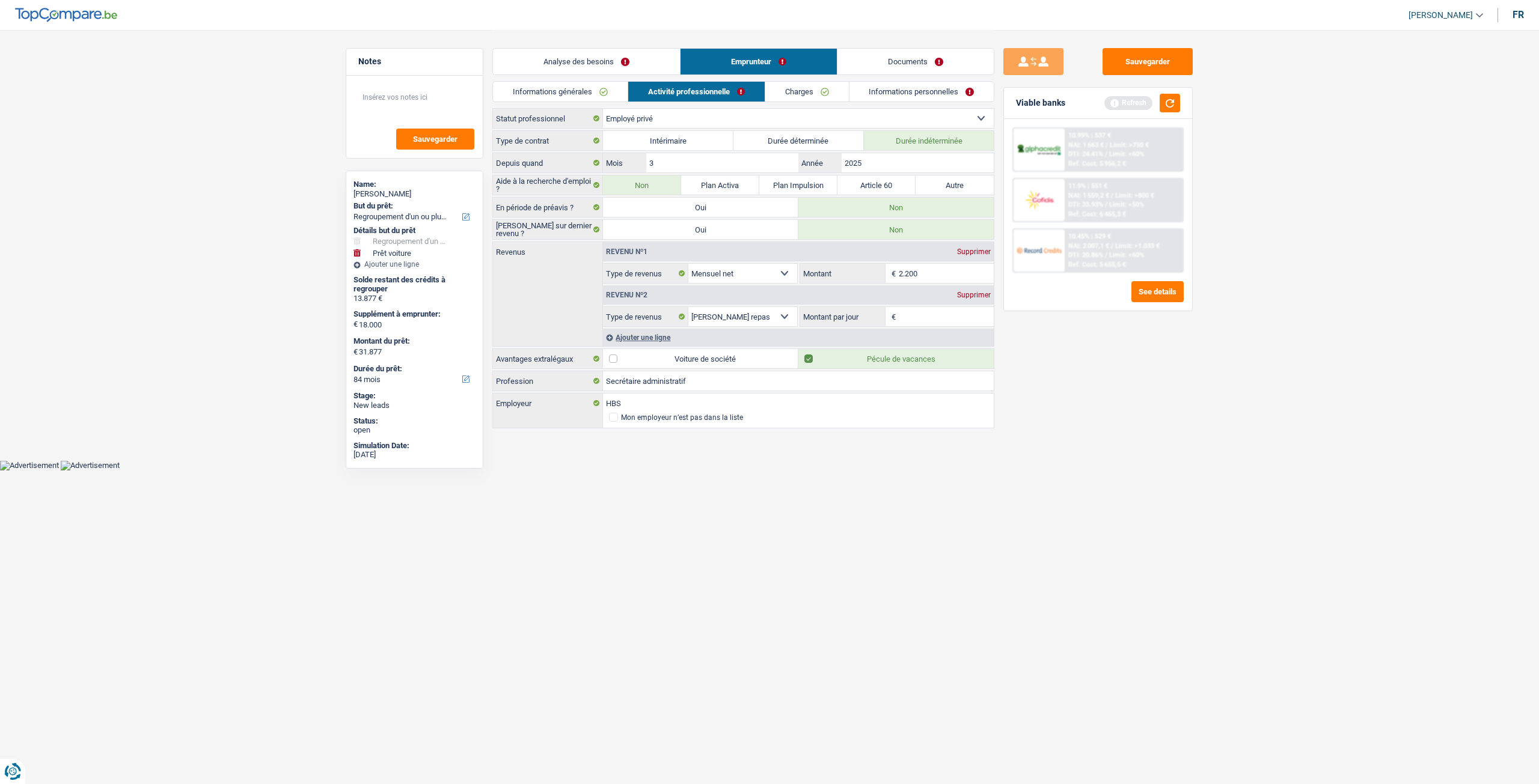
click at [946, 270] on input "2.200" at bounding box center [946, 274] width 96 height 19
click at [922, 317] on input "Montant par jour" at bounding box center [946, 317] width 96 height 19
type input "8,0"
click at [1052, 399] on div "Sauvegarder Viable banks Refresh 10.99% | 537 € NAI: 1 663 € / Limit: >750 € DT…" at bounding box center [1098, 406] width 208 height 717
click at [788, 84] on link "Charges" at bounding box center [806, 91] width 83 height 20
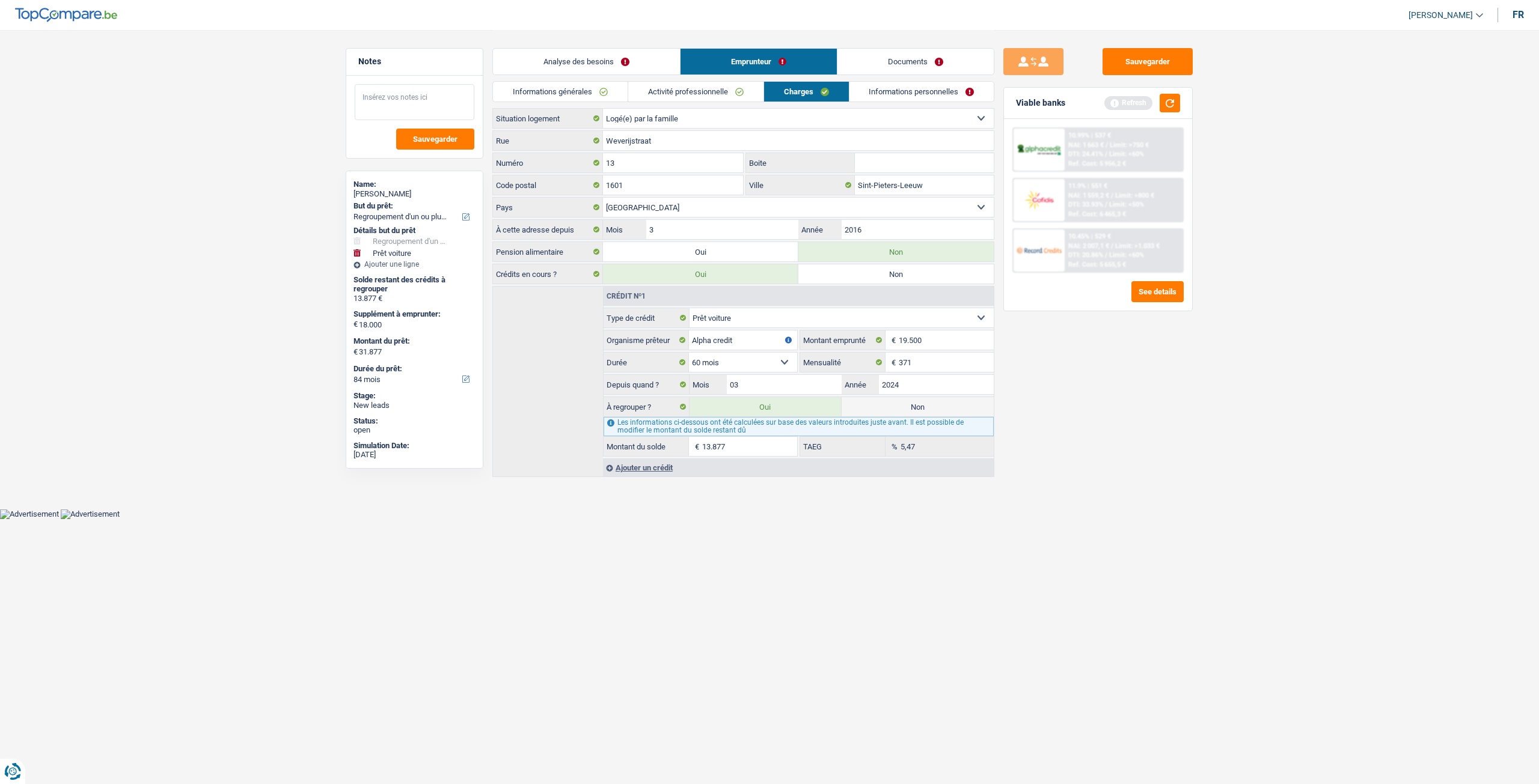
click at [422, 96] on textarea at bounding box center [414, 102] width 120 height 36
type textarea "Loger chez ses parents"
click at [428, 146] on button "Sauvegarder" at bounding box center [436, 139] width 79 height 21
click at [884, 229] on input "2016" at bounding box center [917, 230] width 152 height 19
click at [943, 97] on link "Informations personnelles" at bounding box center [921, 91] width 145 height 20
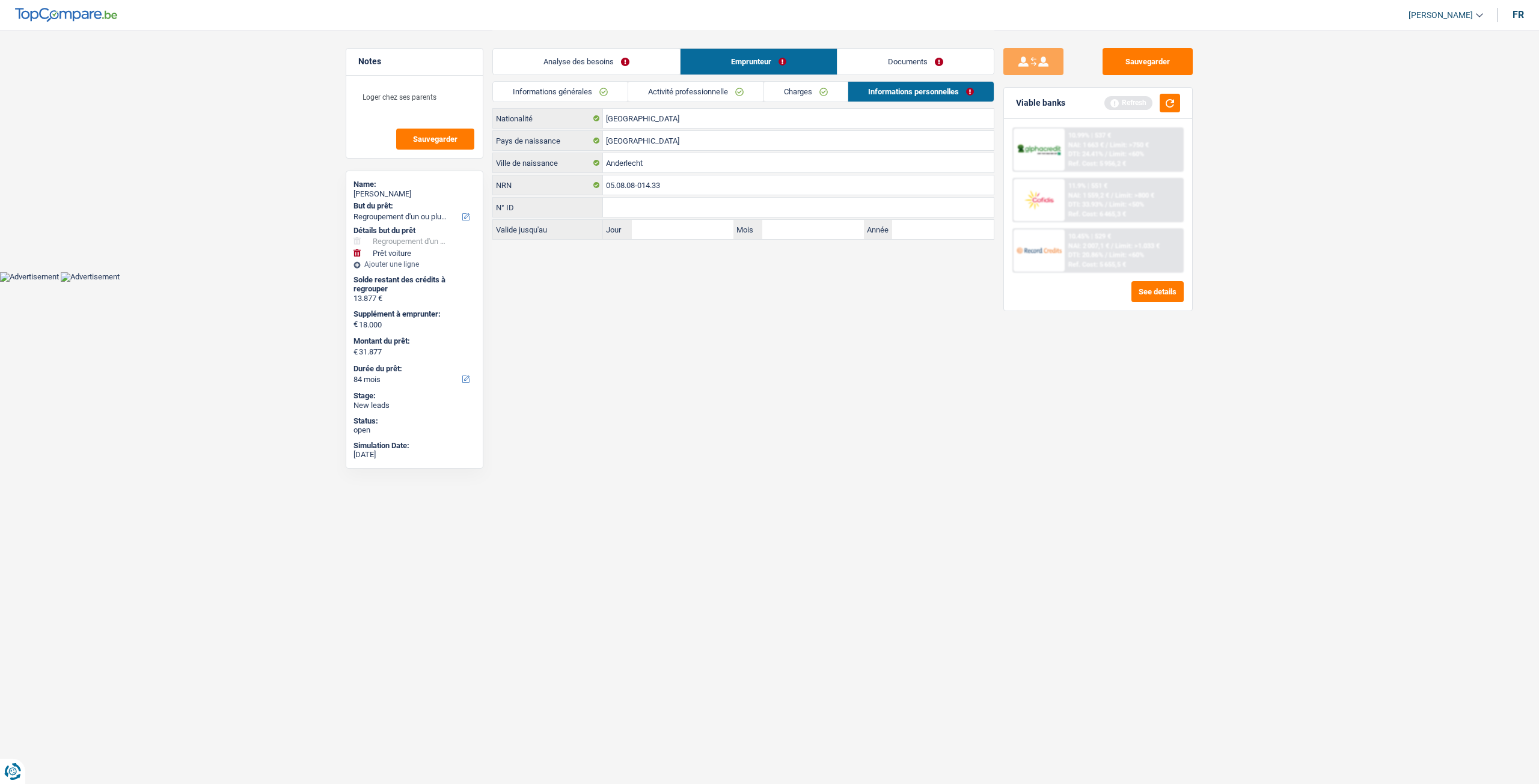
click at [937, 72] on link "Documents" at bounding box center [915, 61] width 156 height 26
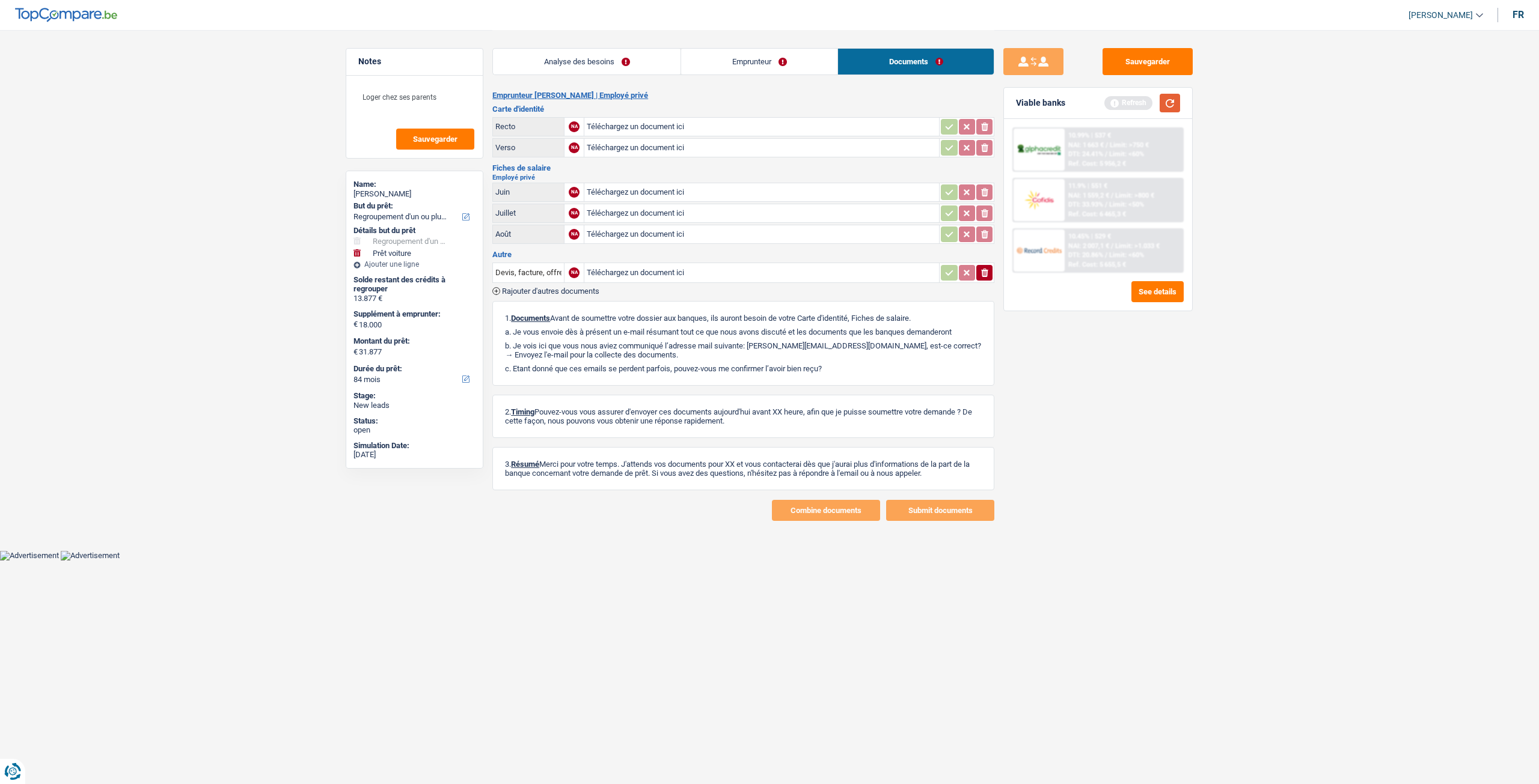
click at [1174, 103] on button "button" at bounding box center [1169, 102] width 20 height 18
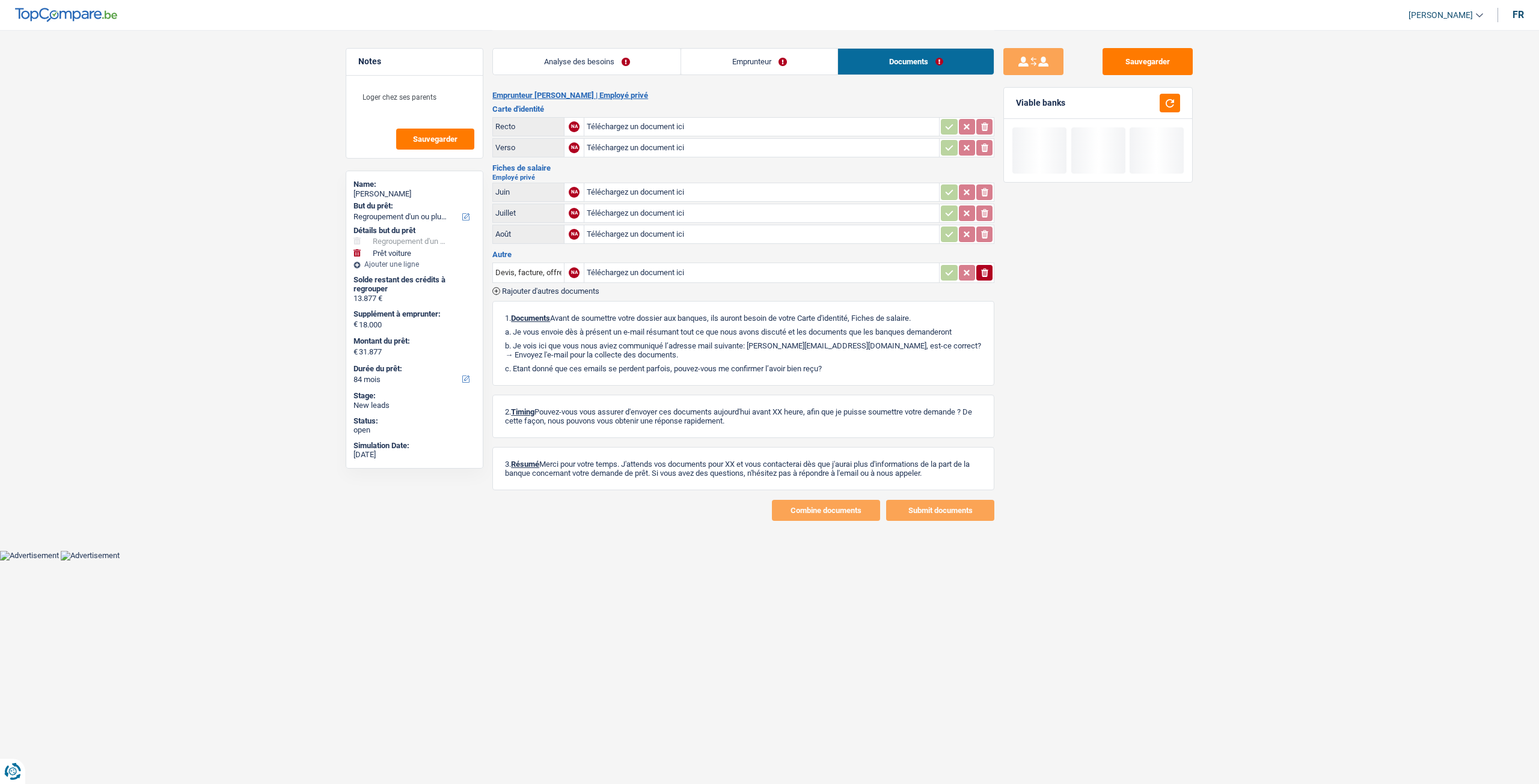
click at [736, 56] on link "Emprunteur" at bounding box center [758, 61] width 156 height 26
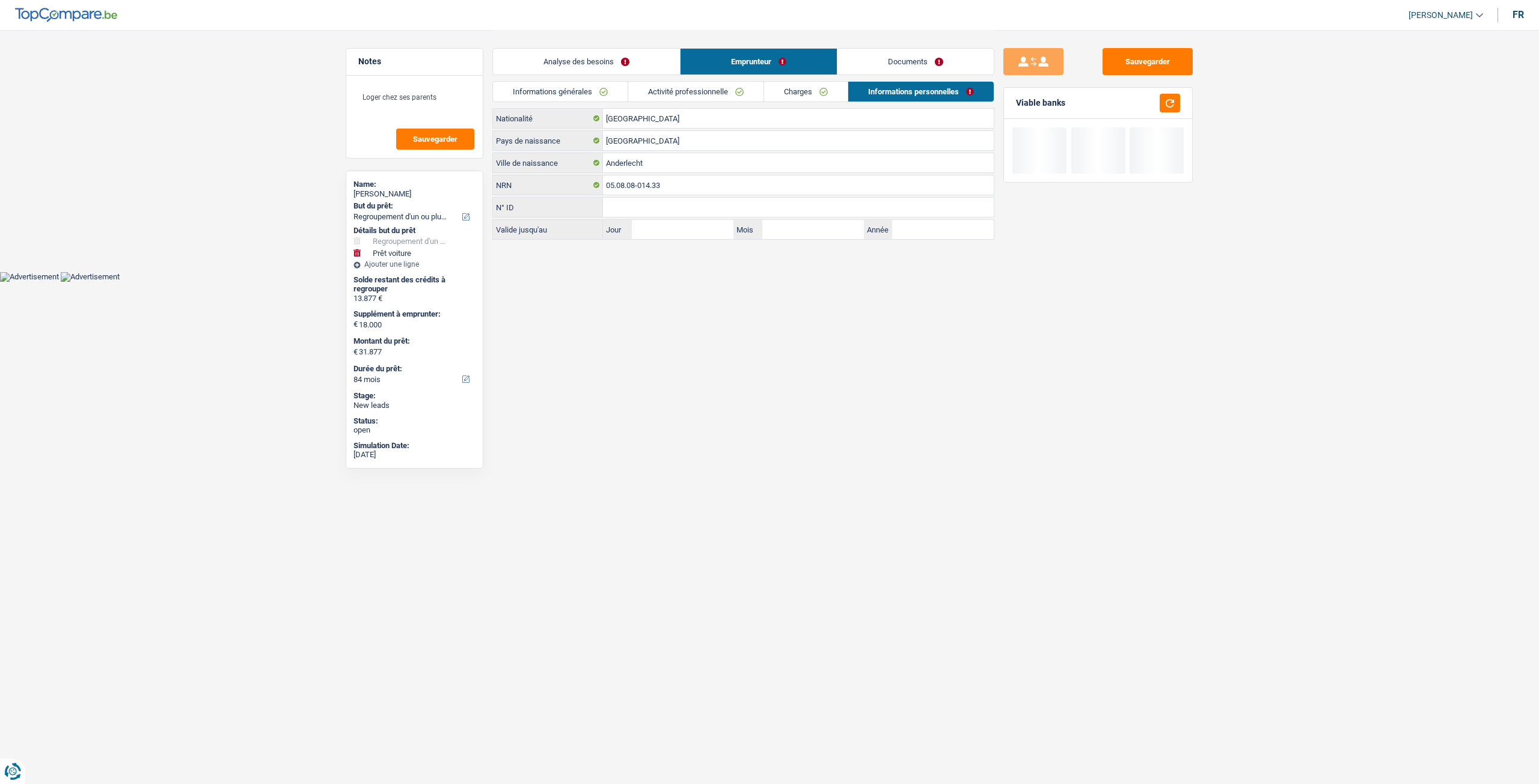
click at [625, 57] on link "Analyse des besoins" at bounding box center [586, 61] width 187 height 26
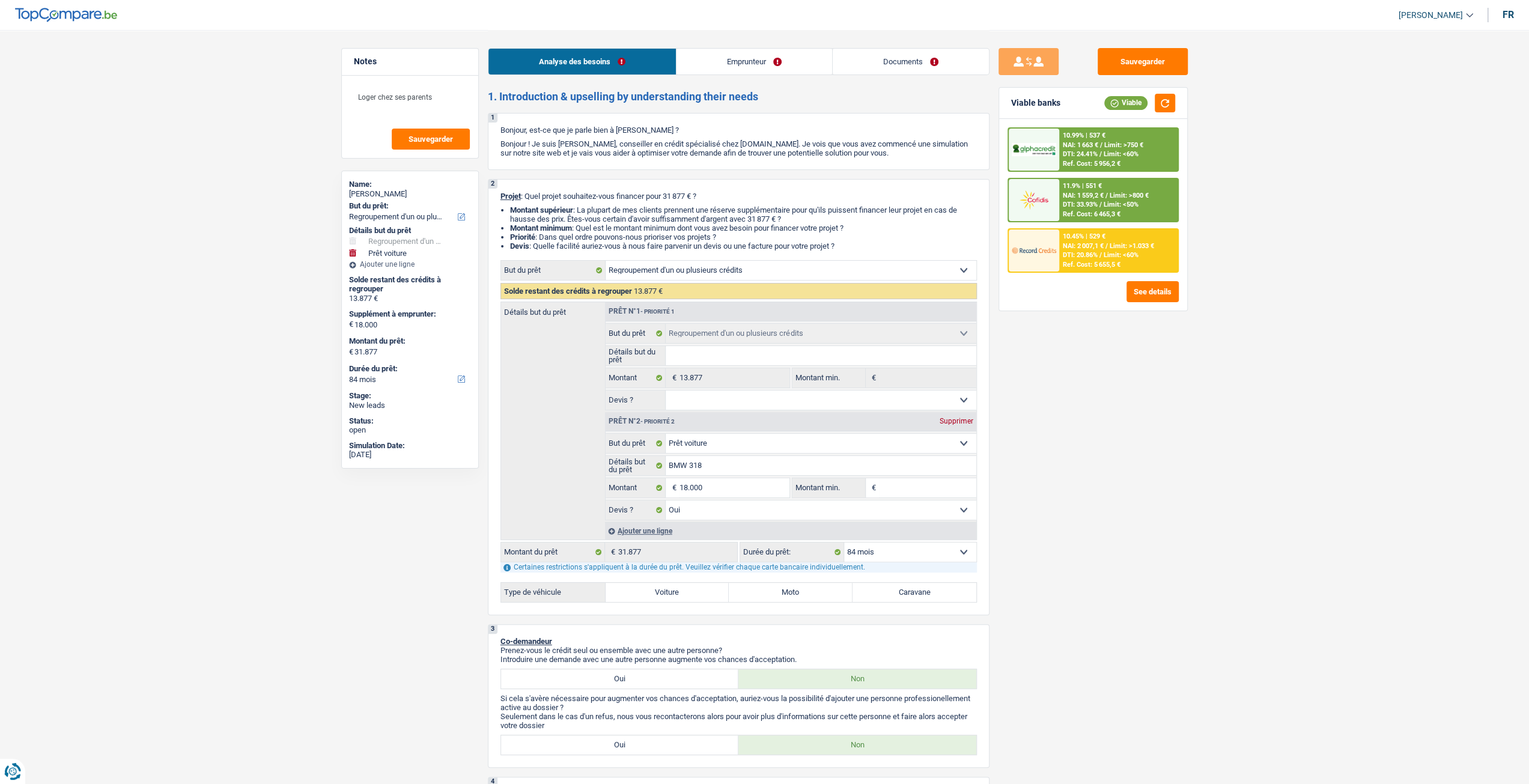
click at [1094, 255] on span "DTI: 20.86%" at bounding box center [1080, 255] width 34 height 8
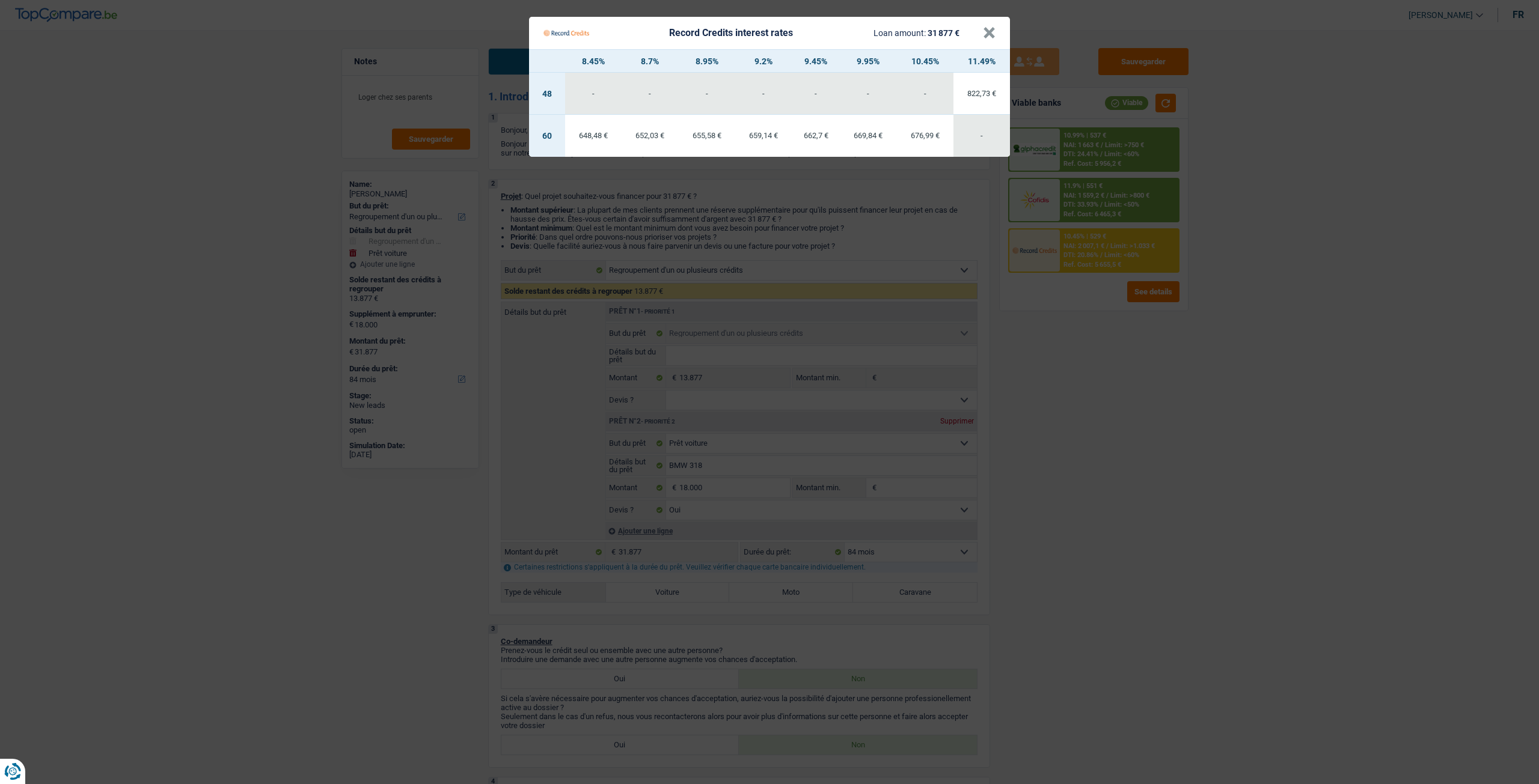
click at [1052, 420] on Credits "Record Credits interest rates Loan amount: 31 877 € × 8.45% 8.7% 8.95% 9.2% 9.4…" at bounding box center [769, 392] width 1539 height 784
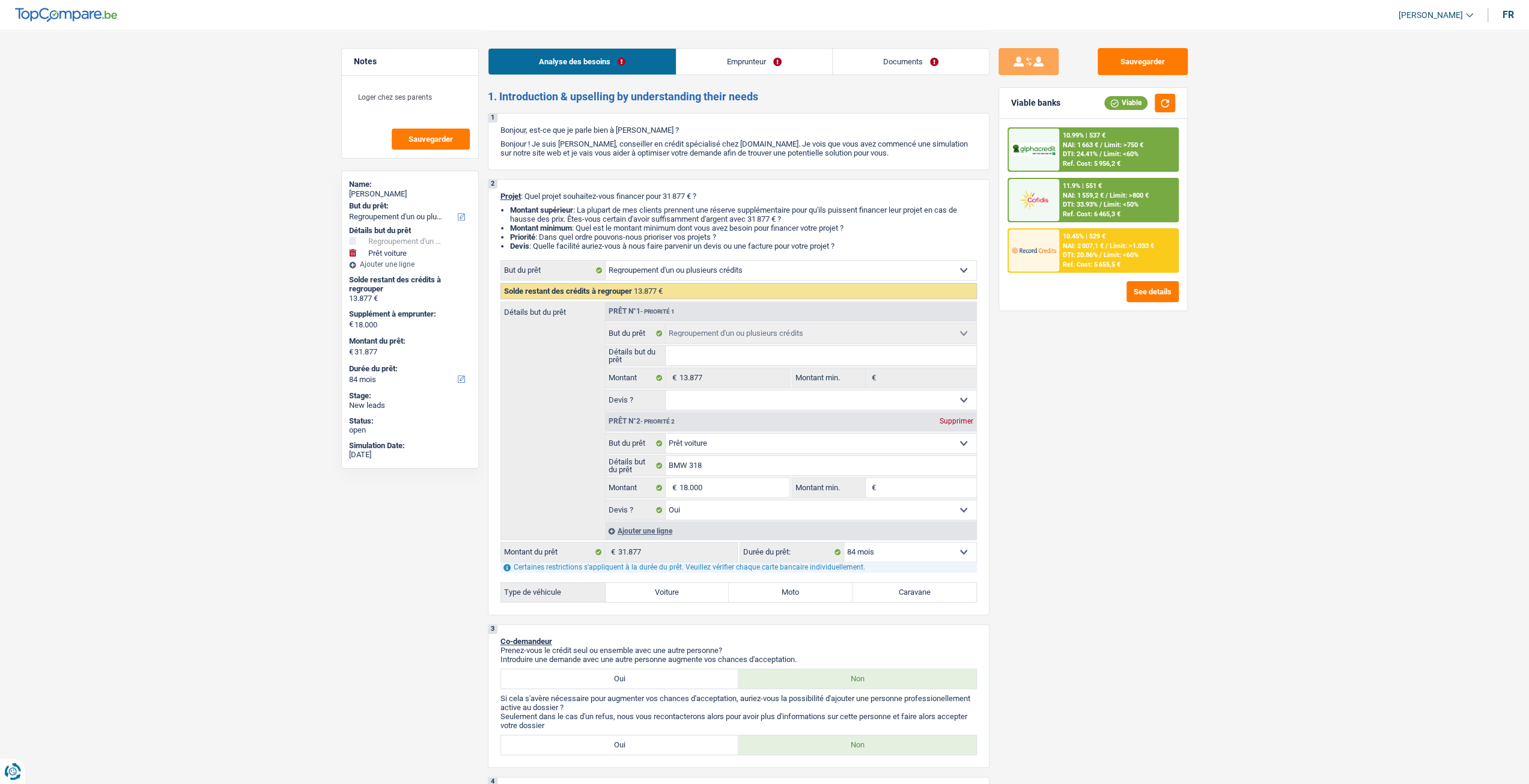
click at [1113, 199] on div "11.9% | 551 € NAI: 1 559,2 € / Limit: >800 € DTI: 33.93% / Limit: <50% Ref. Cos…" at bounding box center [1118, 200] width 119 height 42
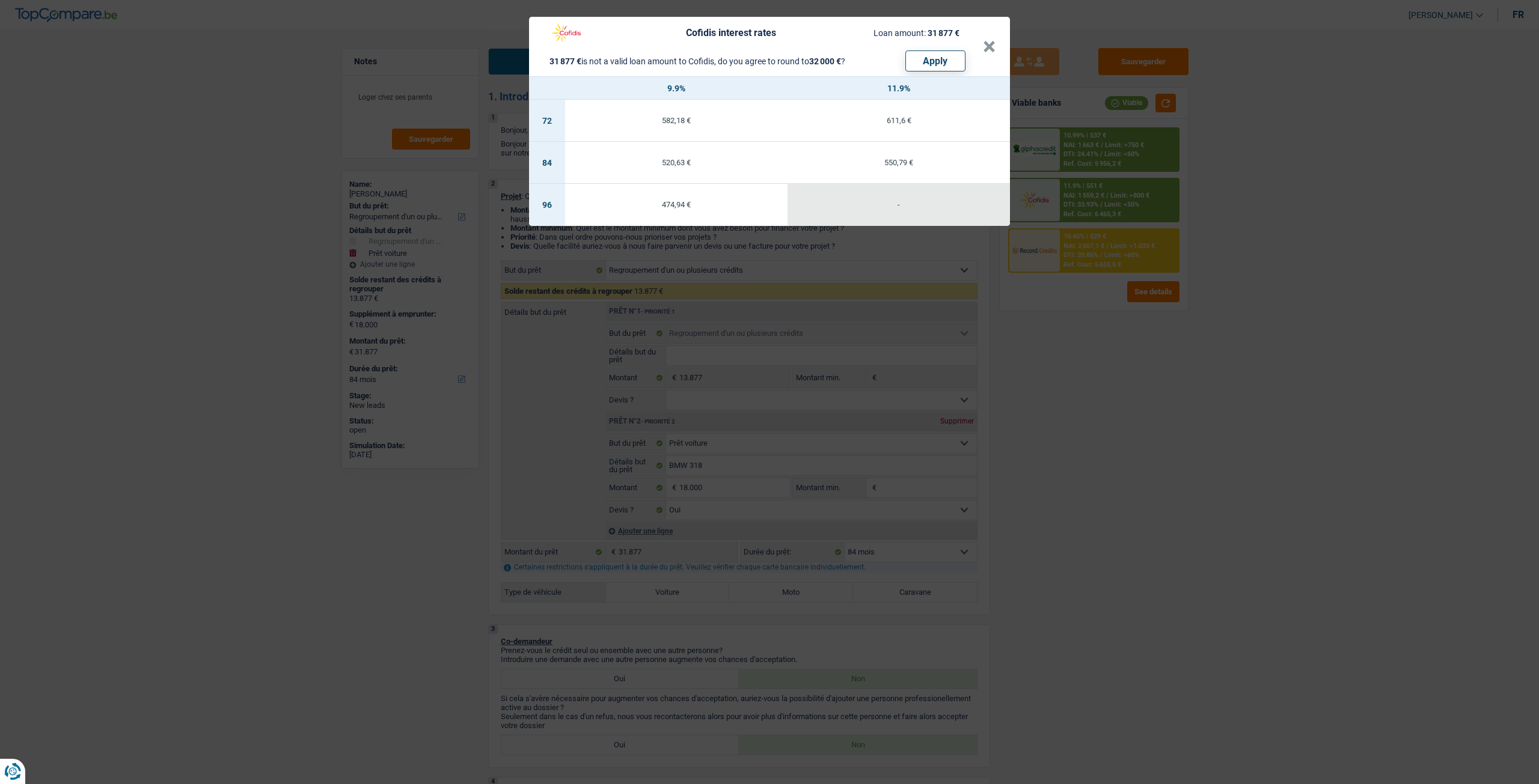
click at [1130, 376] on div "Cofidis interest rates Loan amount: 31 877 € 31 877 € is not a valid loan amoun…" at bounding box center [769, 392] width 1539 height 784
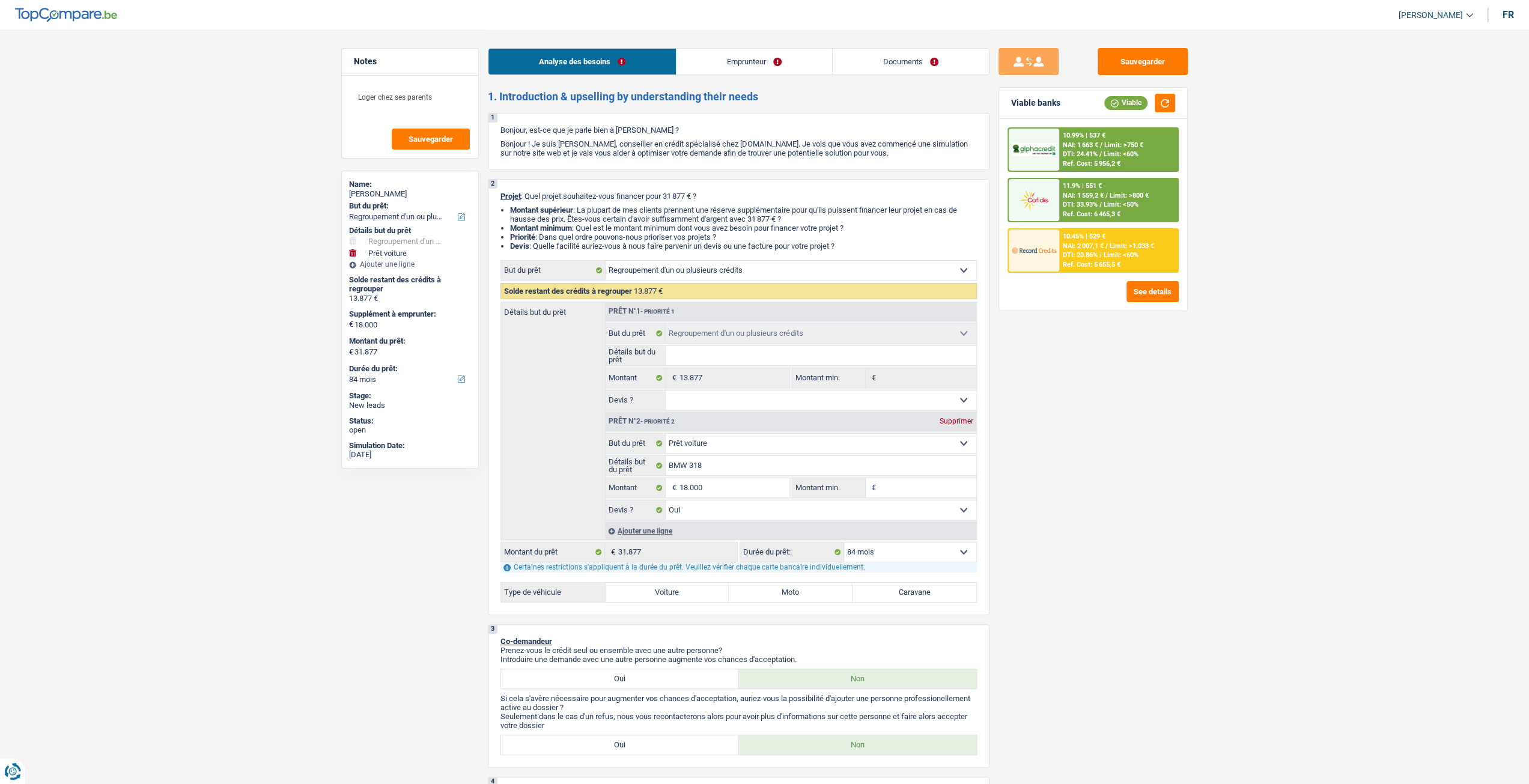
click at [1105, 236] on div "10.45% | 529 €" at bounding box center [1084, 236] width 43 height 8
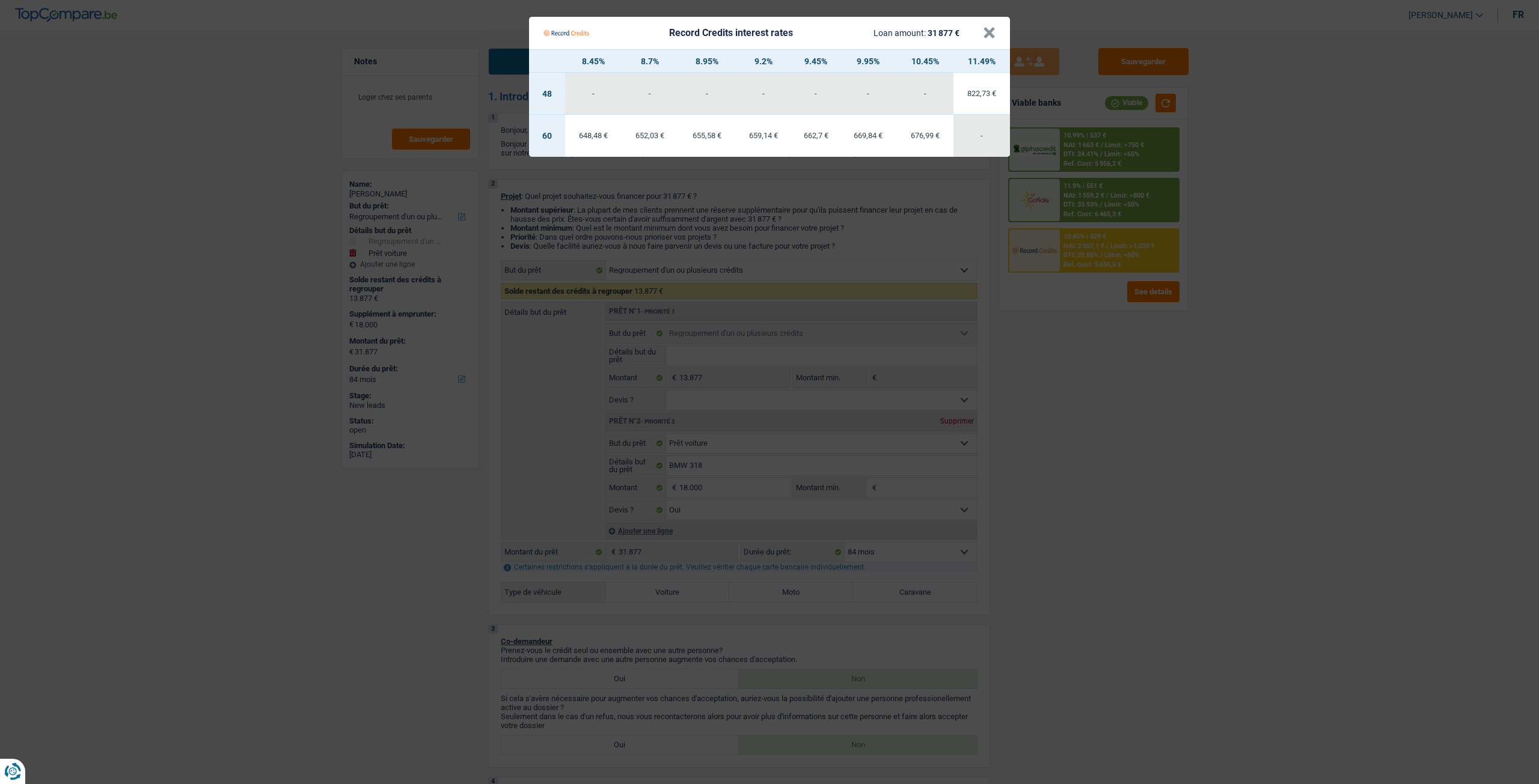
click at [1110, 383] on Credits "Record Credits interest rates Loan amount: 31 877 € × 8.45% 8.7% 8.95% 9.2% 9.4…" at bounding box center [769, 392] width 1539 height 784
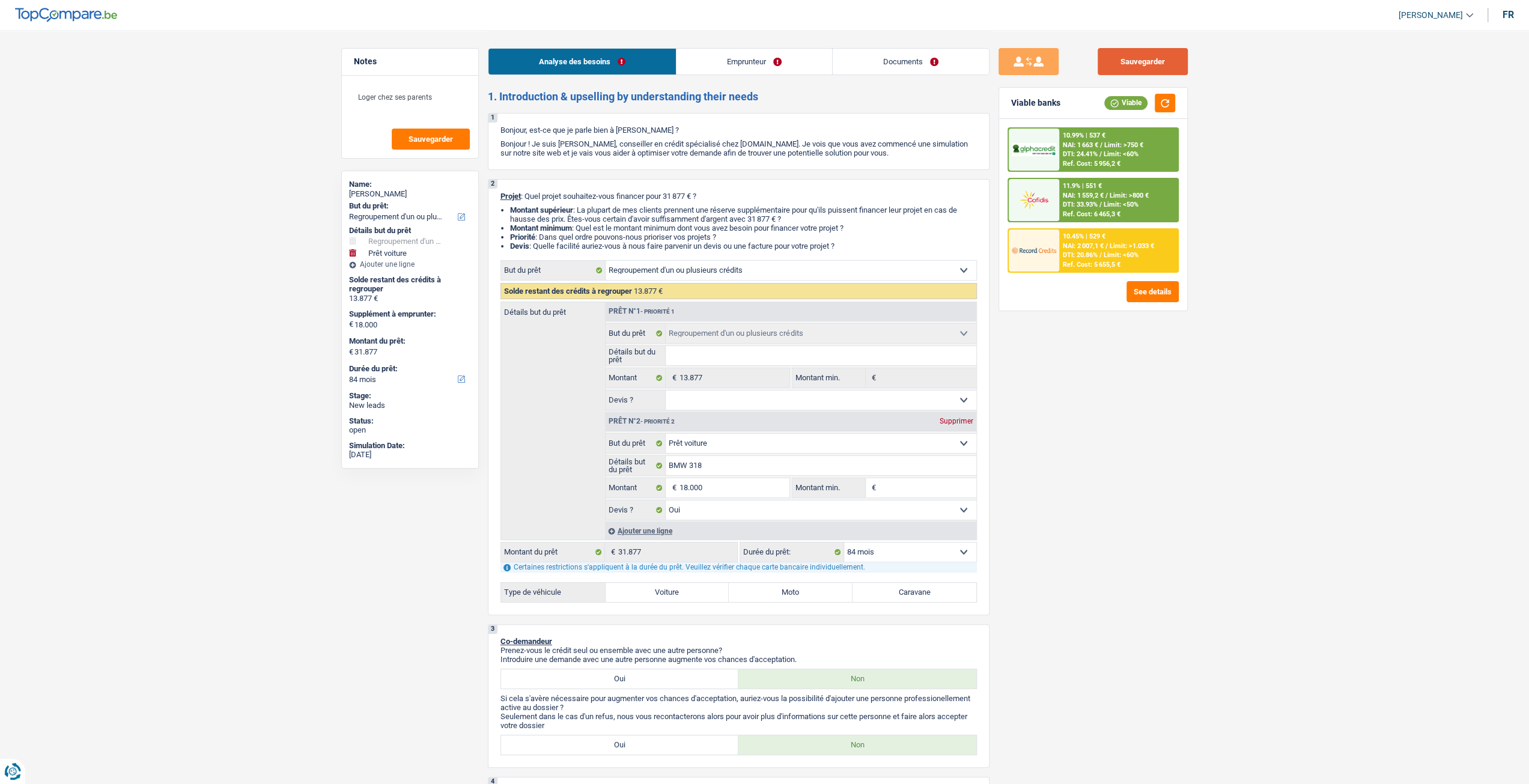
click at [1139, 67] on button "Sauvegarder" at bounding box center [1143, 61] width 90 height 27
click at [807, 62] on link "Emprunteur" at bounding box center [754, 61] width 156 height 26
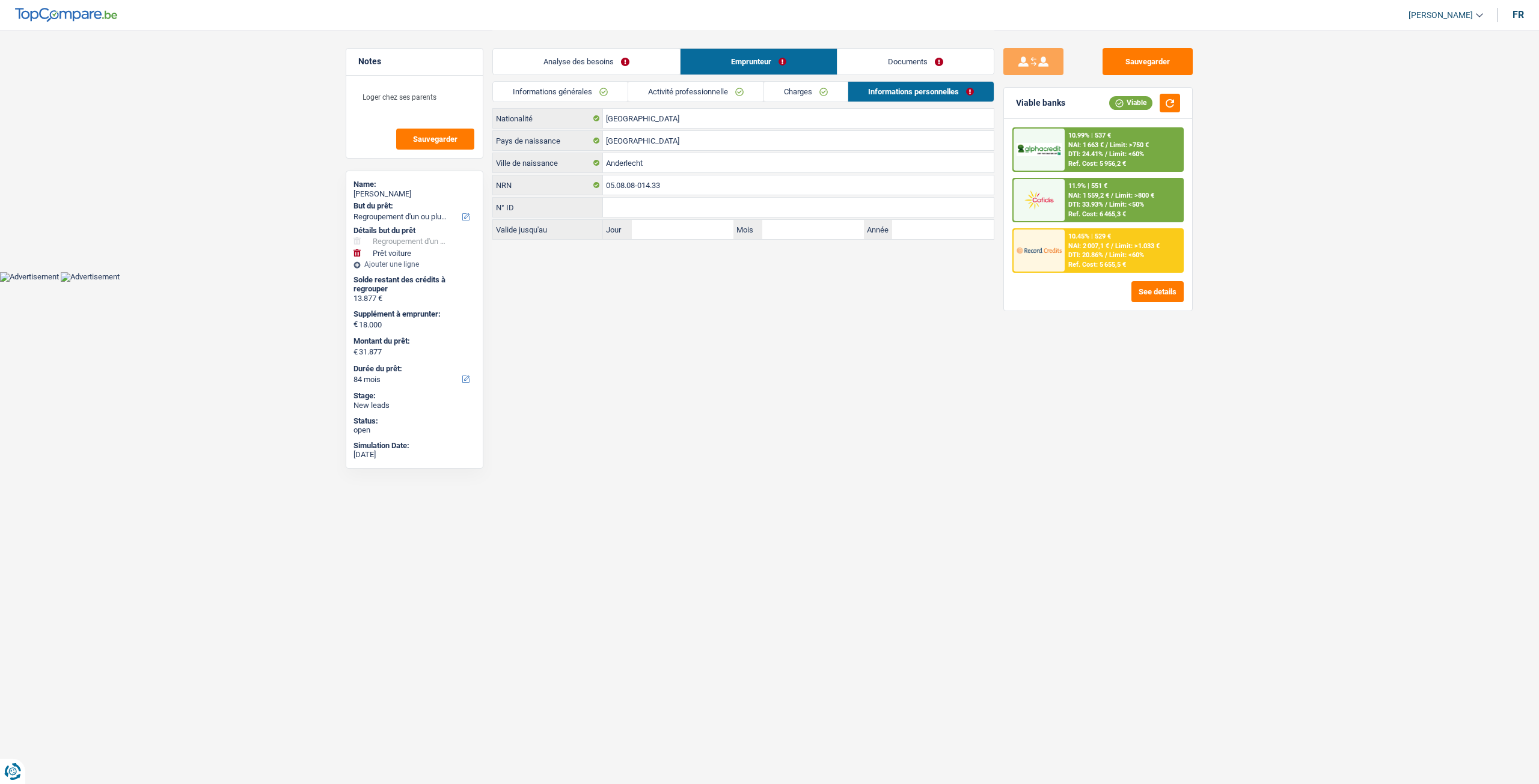
click at [569, 81] on li "Informations générales" at bounding box center [559, 92] width 135 height 21
click at [577, 87] on link "Informations générales" at bounding box center [560, 91] width 135 height 20
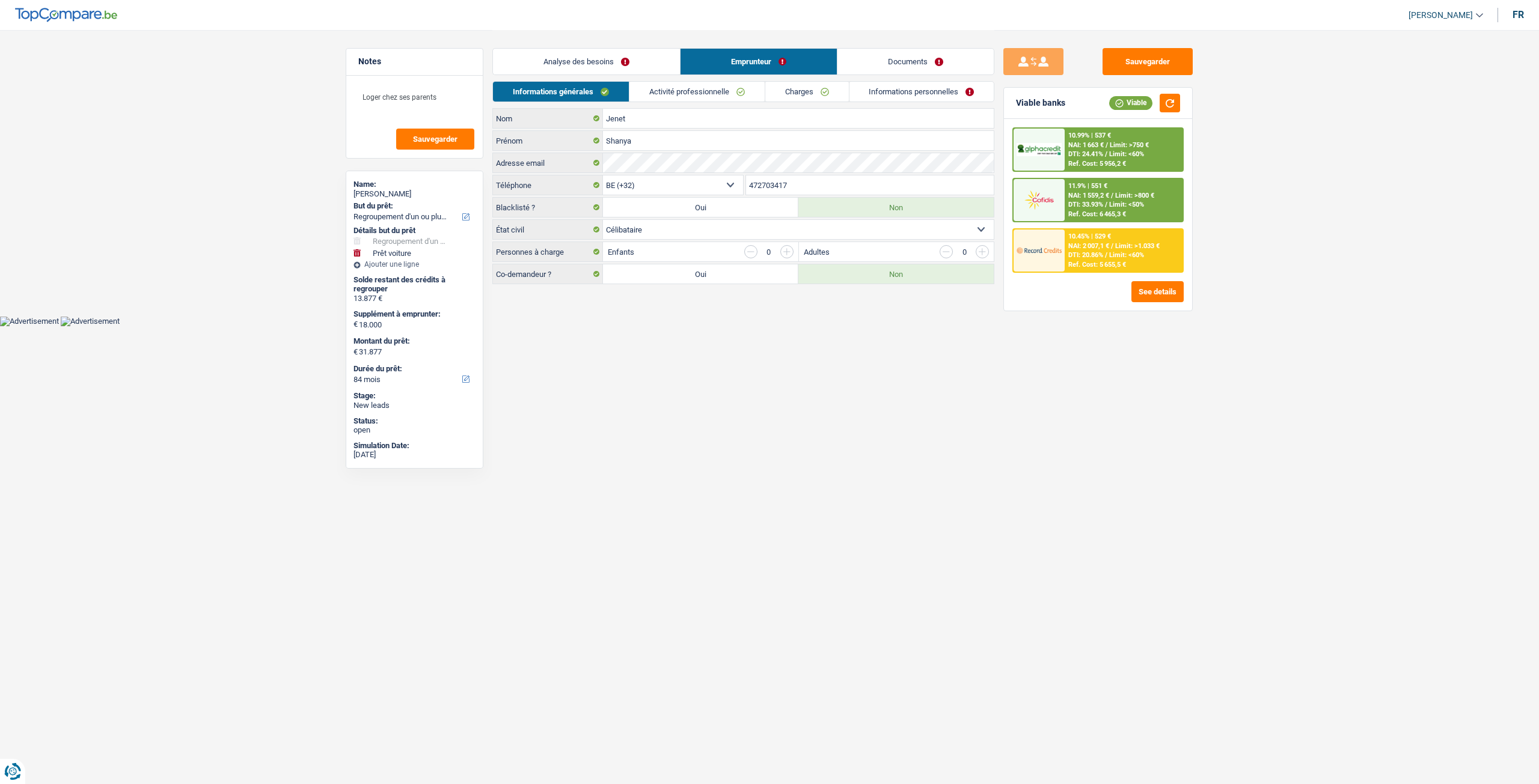
click at [601, 68] on link "Analyse des besoins" at bounding box center [586, 61] width 187 height 26
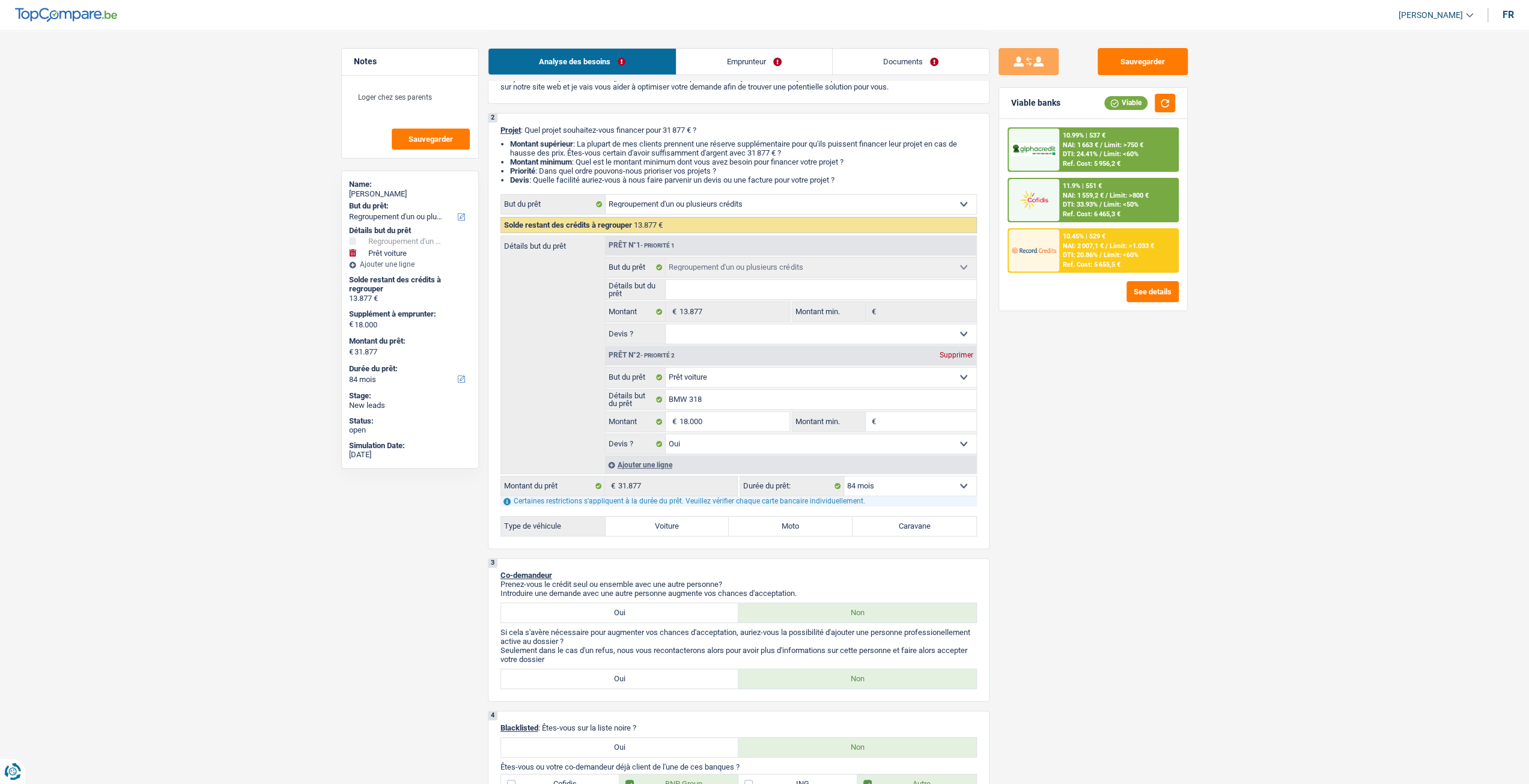
scroll to position [121, 0]
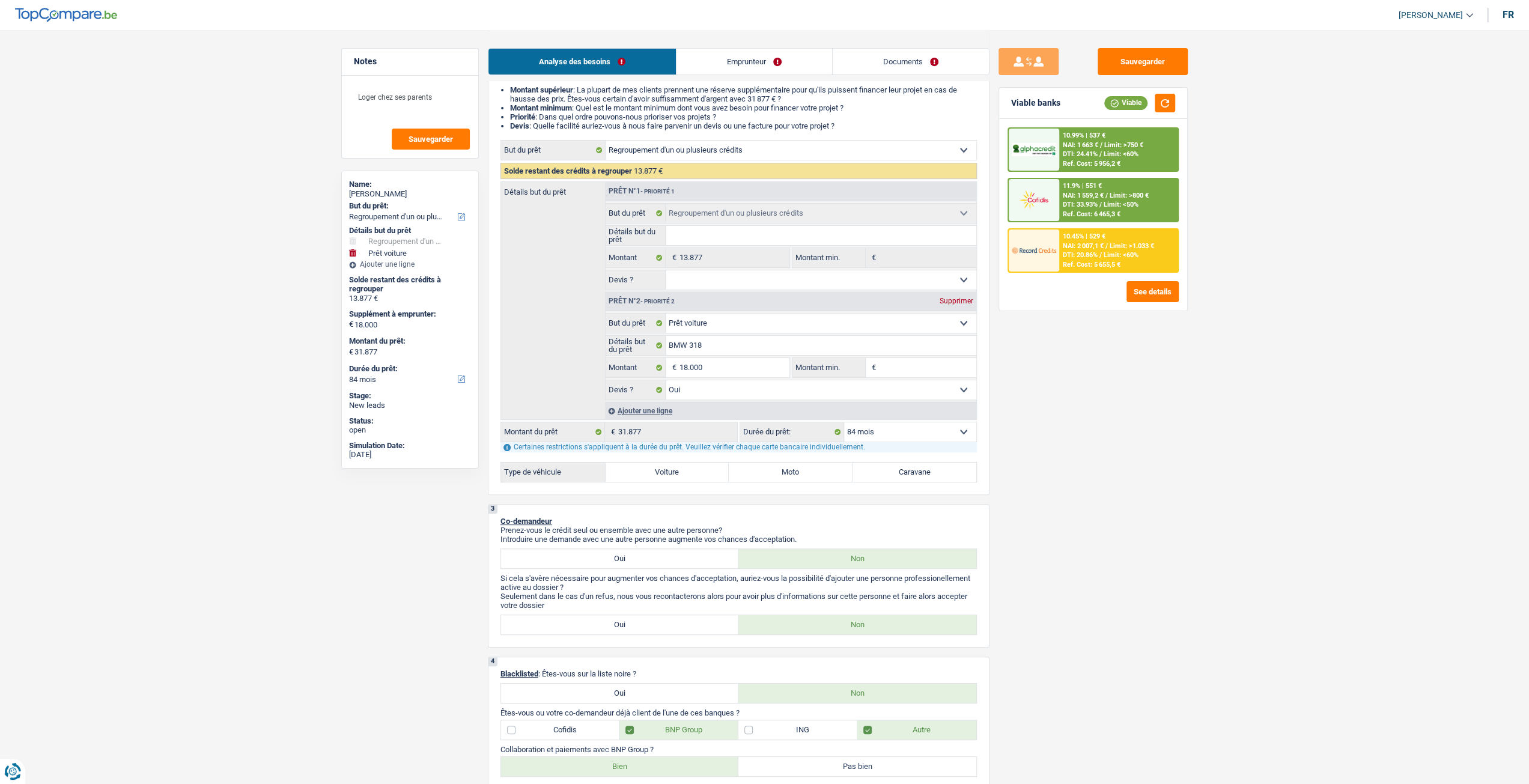
click at [582, 433] on div "31.877 € Montant du prêt" at bounding box center [618, 432] width 236 height 19
click at [1090, 421] on div "Sauvegarder Viable banks Viable 10.99% | 537 € NAI: 1 663 € / Limit: >750 € DTI…" at bounding box center [1093, 406] width 208 height 717
click at [614, 430] on div "31.877 € Montant du prêt" at bounding box center [618, 432] width 236 height 19
click at [1064, 413] on div "Sauvegarder Viable banks Viable 10.99% | 537 € NAI: 1 663 € / Limit: >750 € DTI…" at bounding box center [1093, 406] width 208 height 717
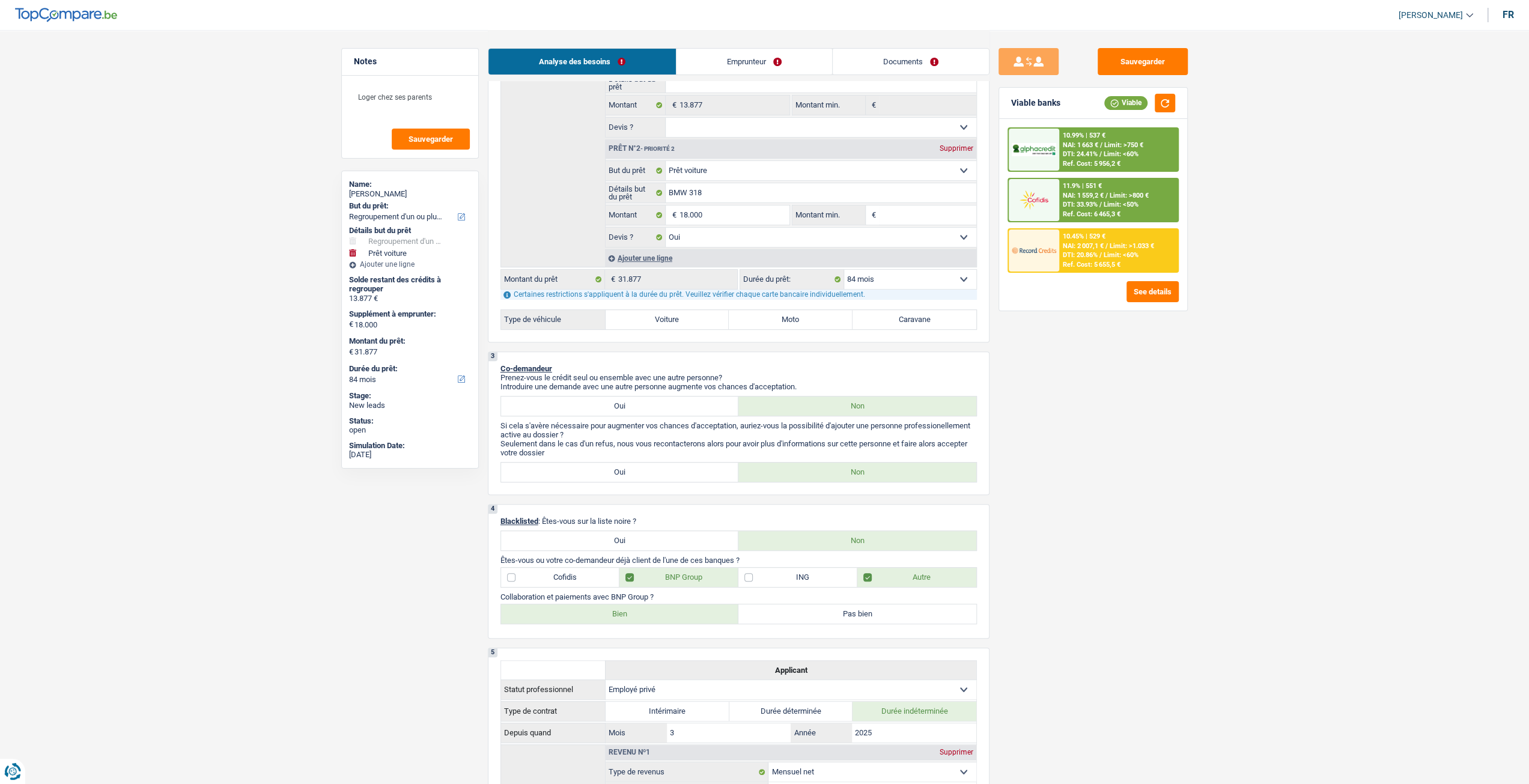
scroll to position [0, 0]
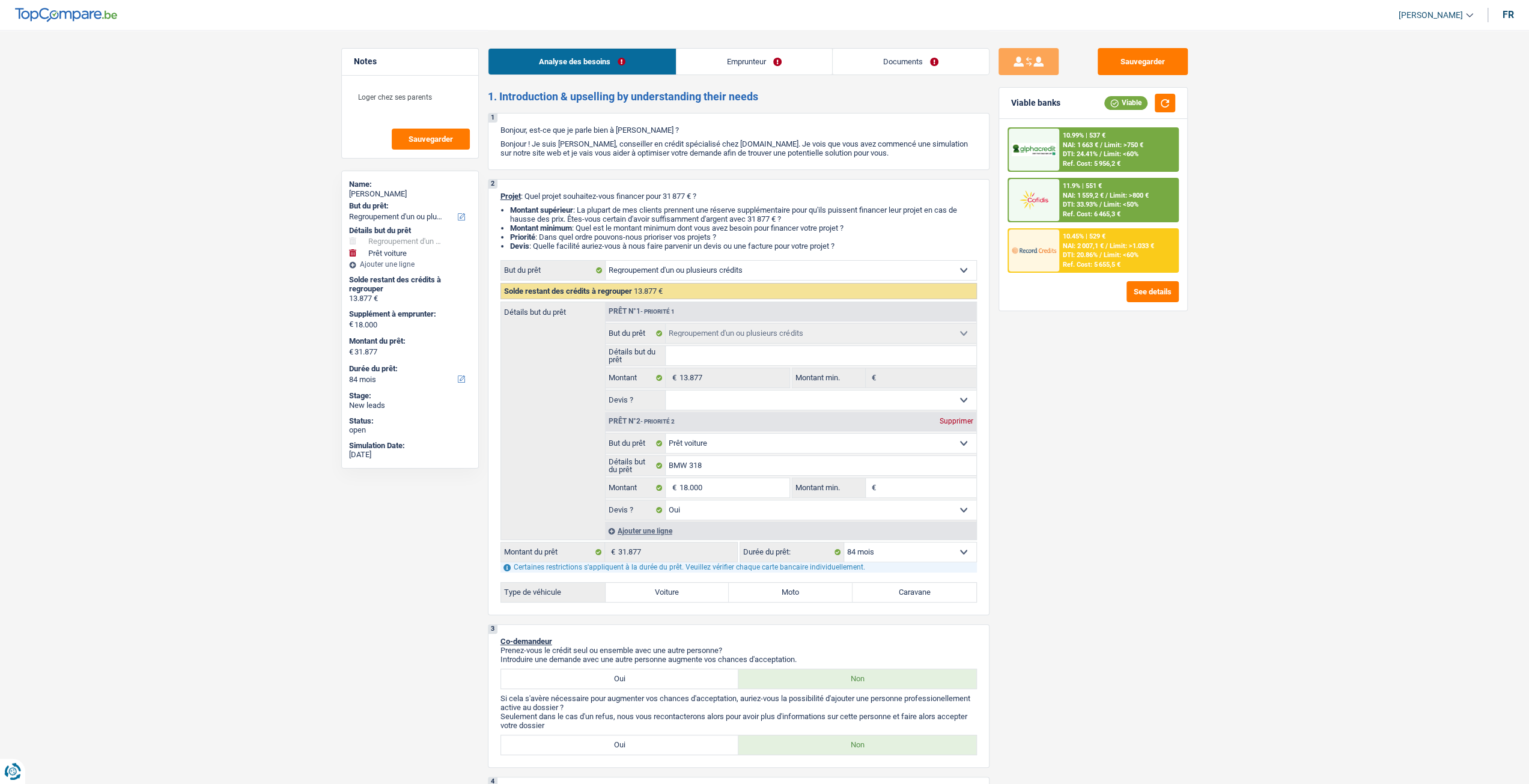
click at [889, 57] on link "Documents" at bounding box center [911, 61] width 156 height 26
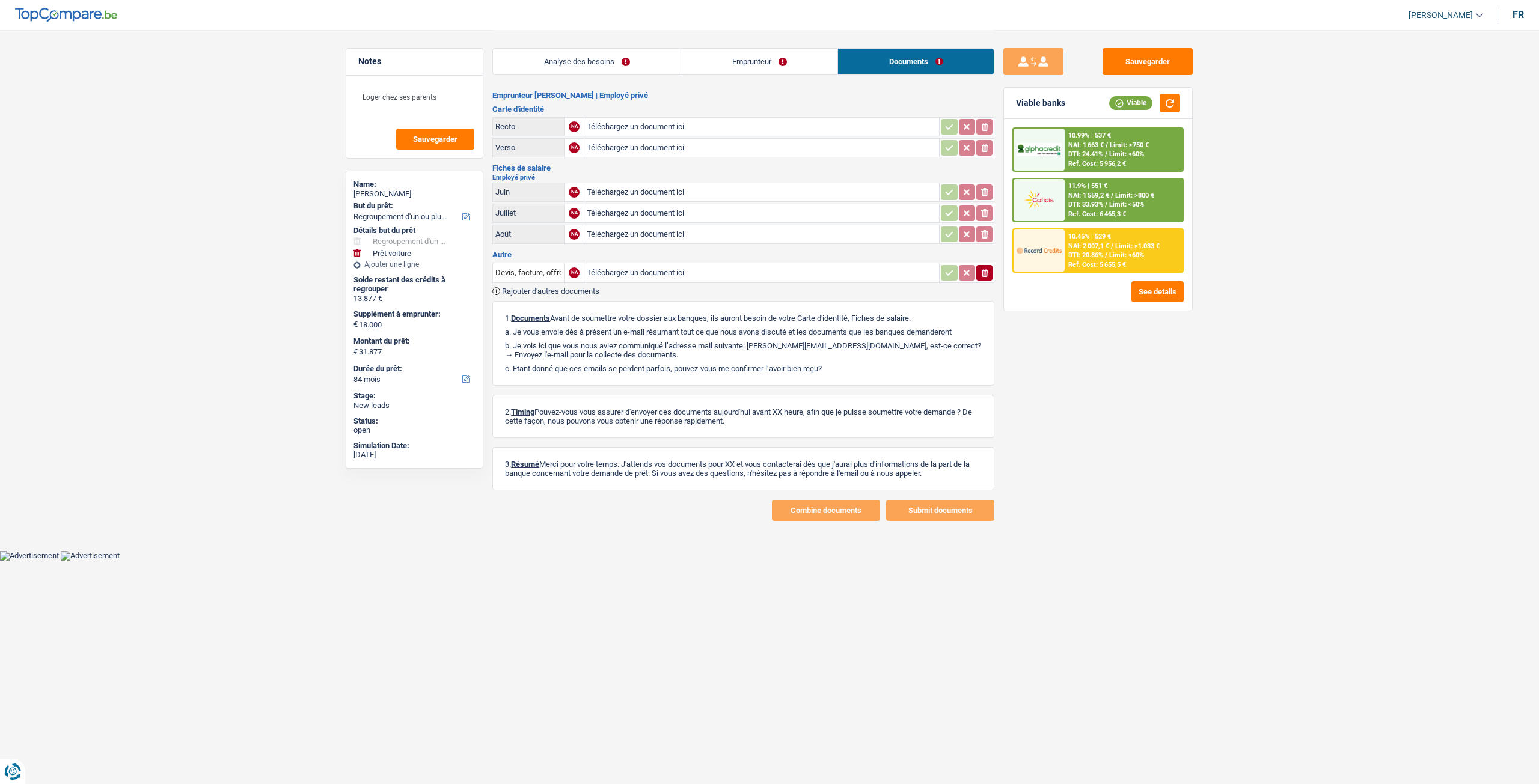
click at [726, 66] on link "Emprunteur" at bounding box center [758, 61] width 156 height 26
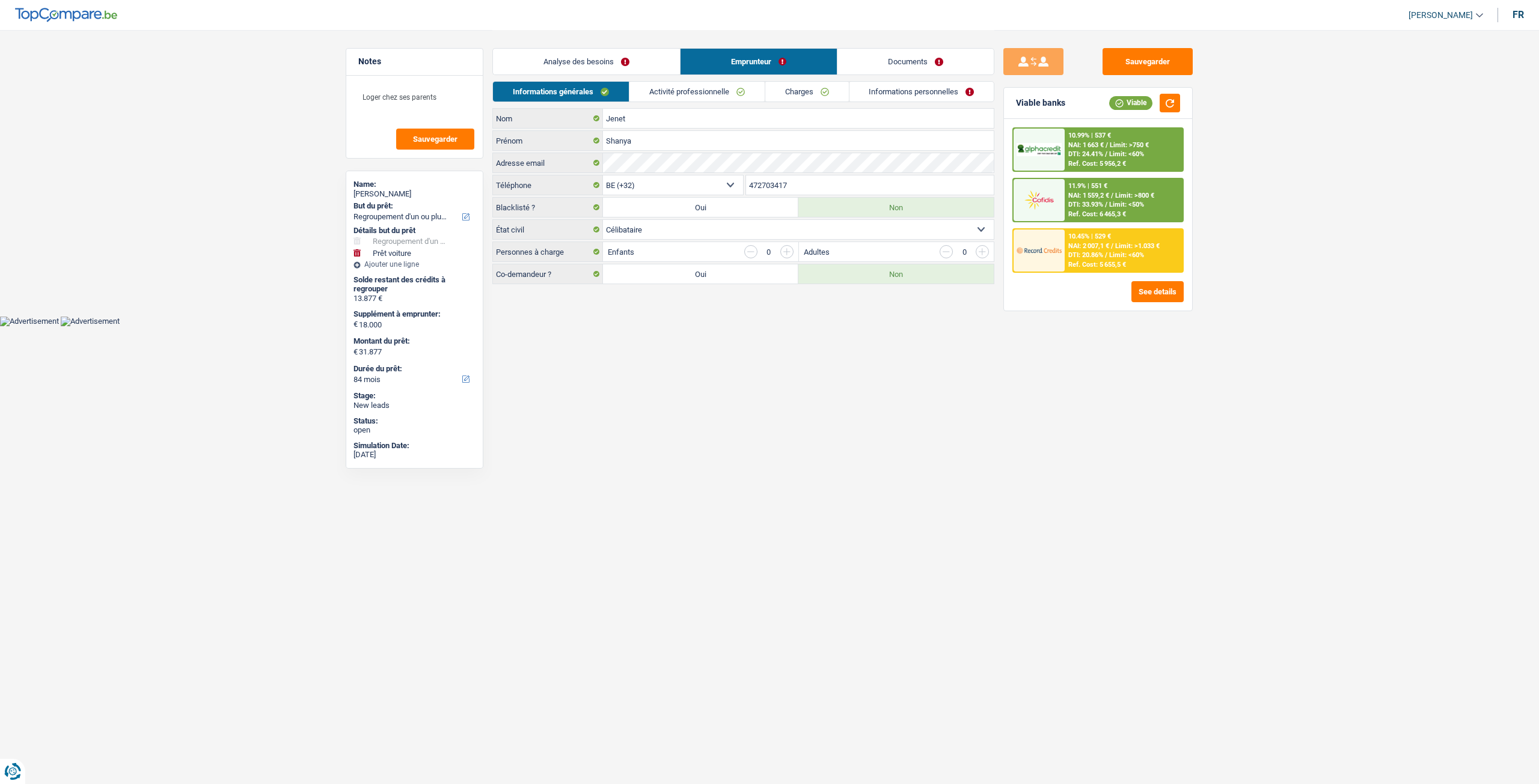
click at [879, 101] on link "Informations personnelles" at bounding box center [921, 91] width 145 height 20
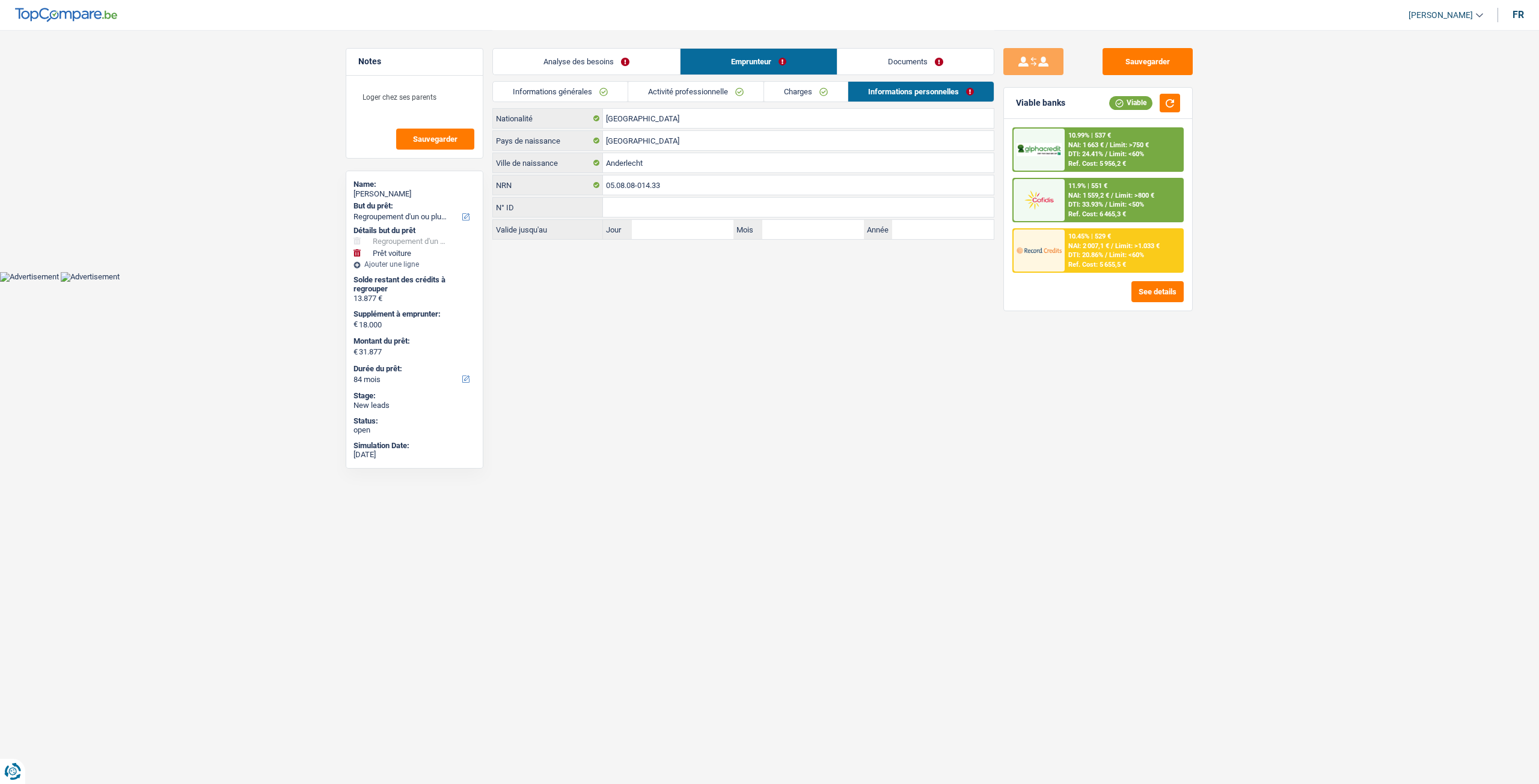
click at [920, 62] on link "Documents" at bounding box center [915, 61] width 156 height 26
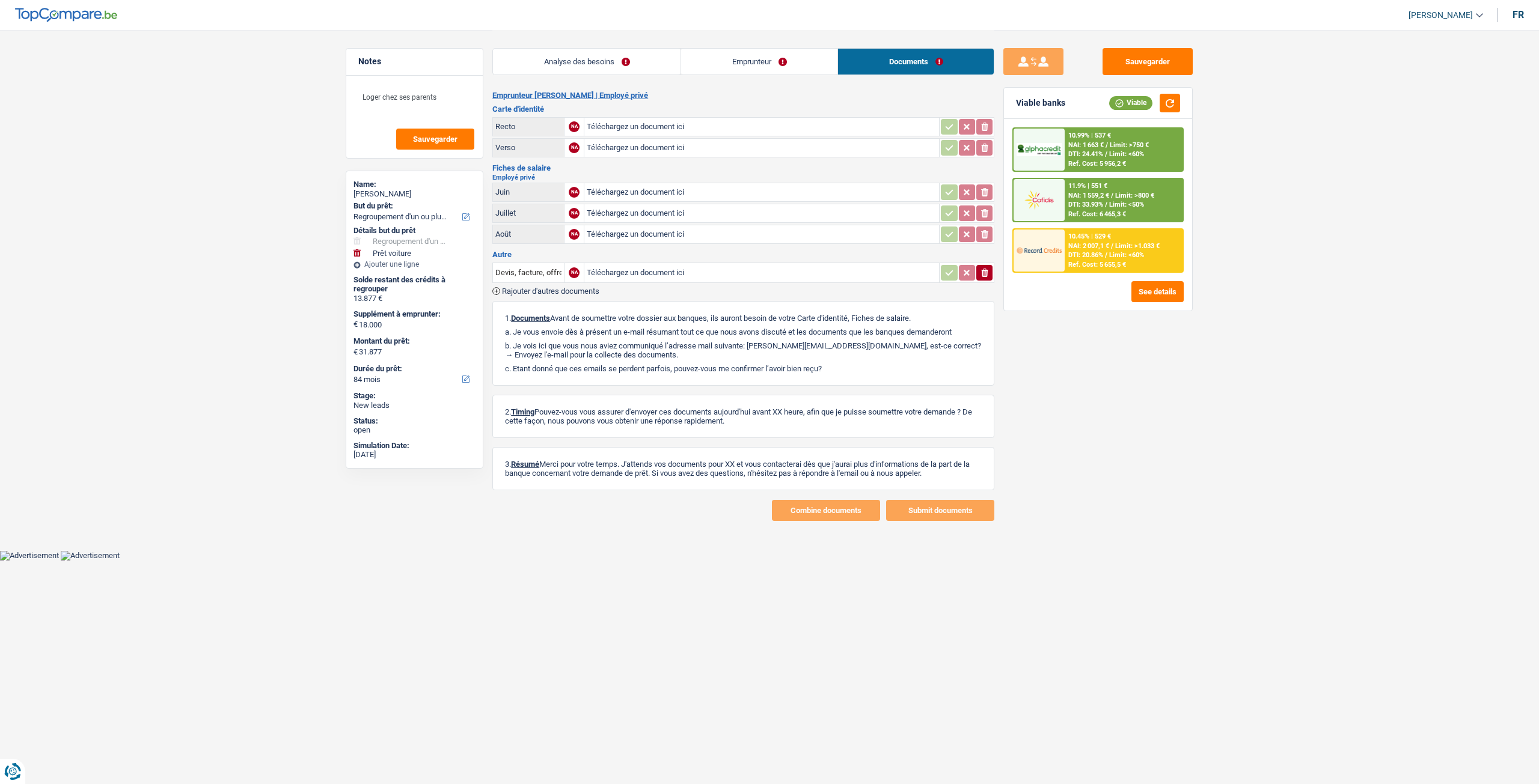
click at [625, 65] on link "Analyse des besoins" at bounding box center [587, 61] width 188 height 26
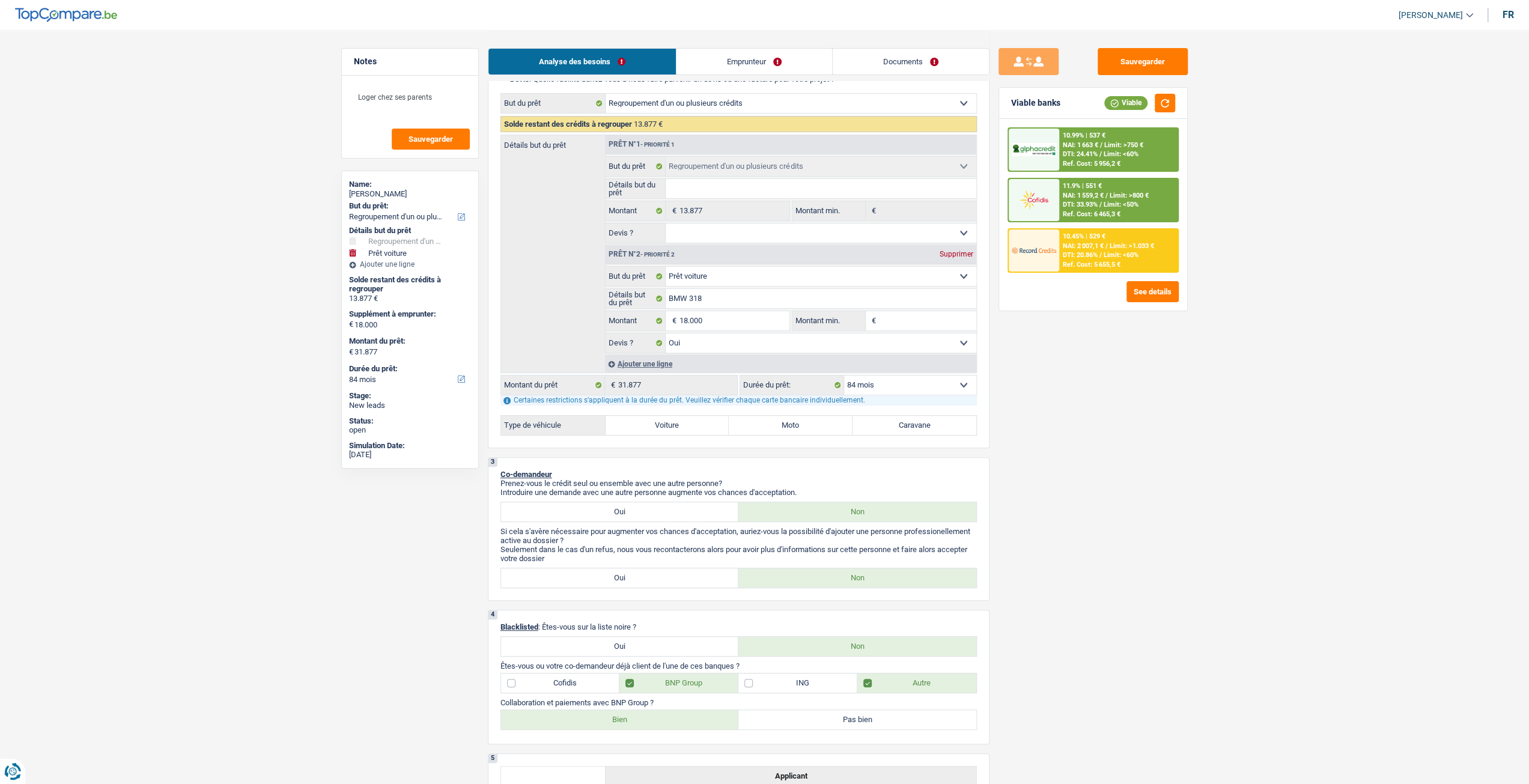
scroll to position [240, 0]
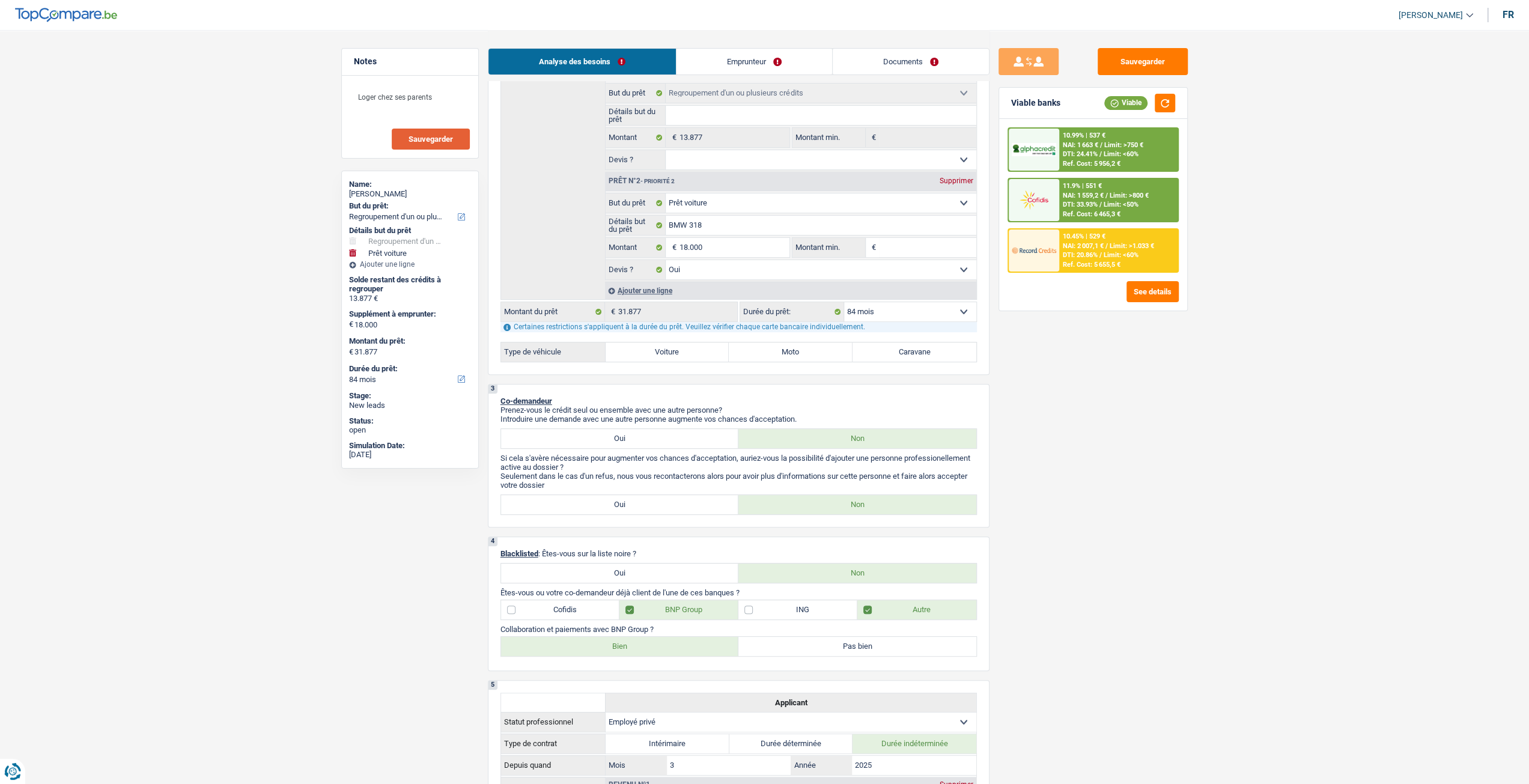
click at [411, 131] on button "Sauvegarder" at bounding box center [431, 139] width 79 height 21
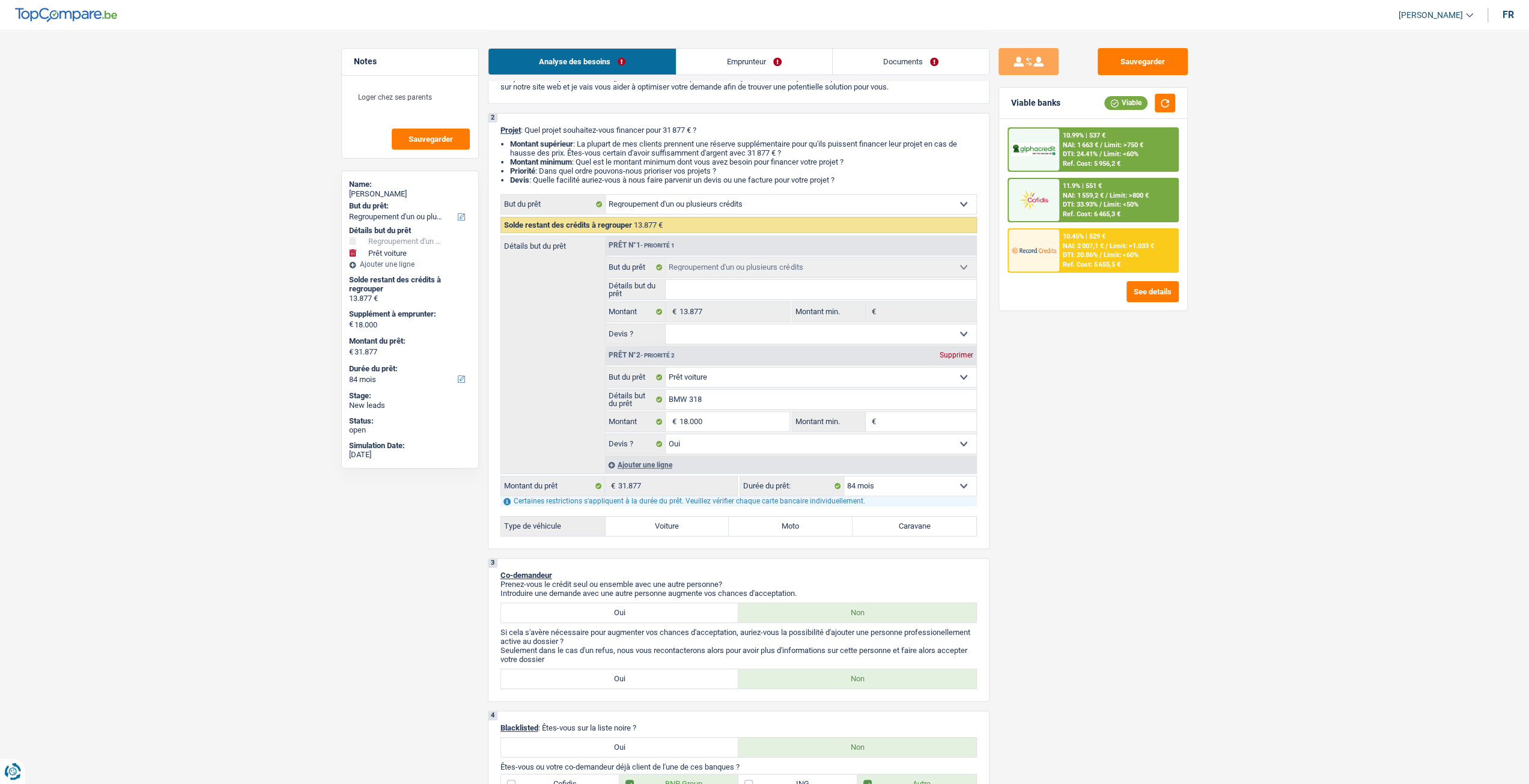
scroll to position [0, 0]
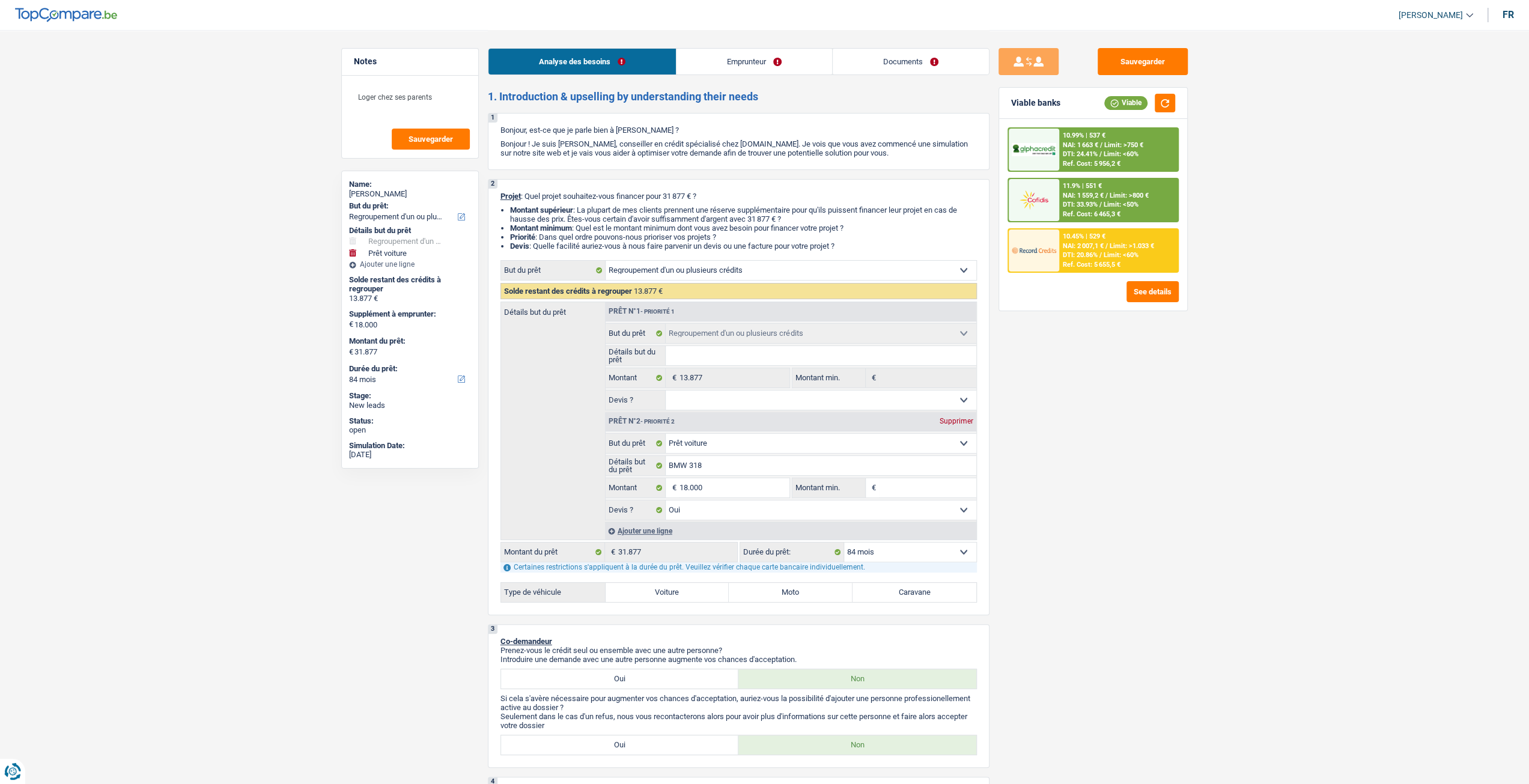
click at [1107, 143] on span "Limit: >750 €" at bounding box center [1124, 145] width 39 height 8
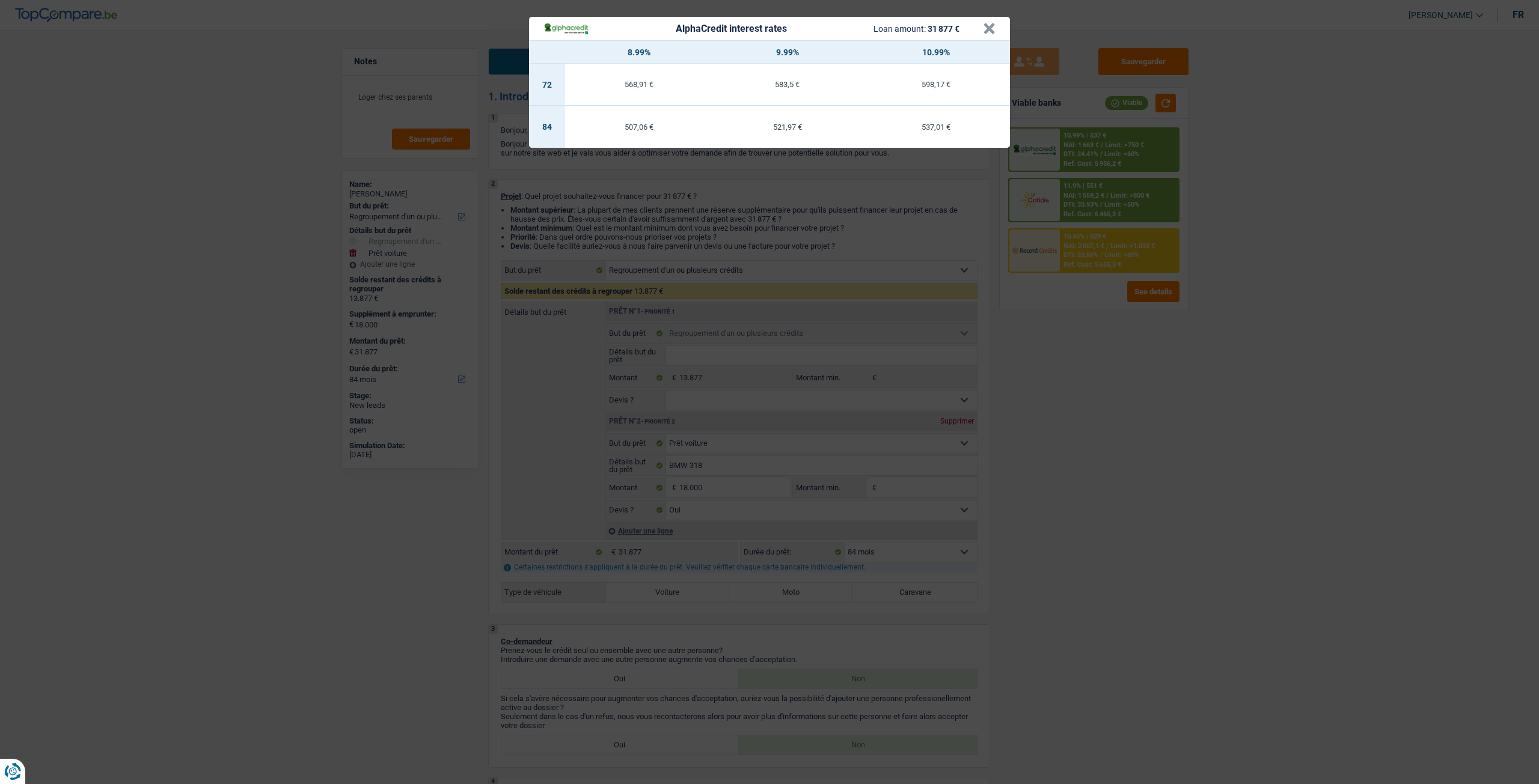
click at [1050, 413] on div "AlphaCredit interest rates Loan amount: 31 877 € × 8.99% 9.99% 10.99% 72 568,91…" at bounding box center [769, 392] width 1539 height 784
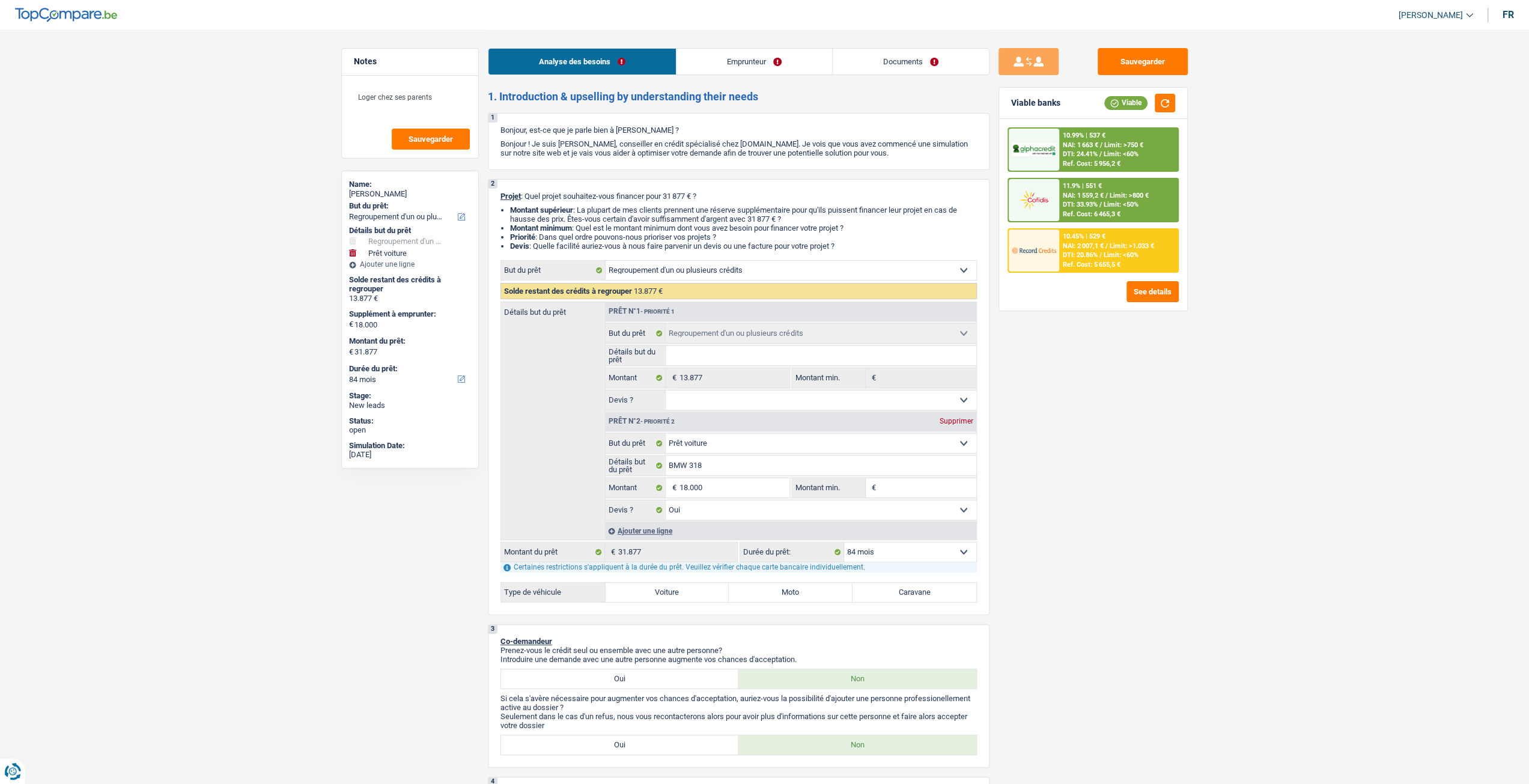
click at [1110, 249] on div "10.45% | 529 € NAI: 2 007,1 € / Limit: >1.033 € DTI: 20.86% / Limit: <60% Ref. …" at bounding box center [1118, 251] width 119 height 42
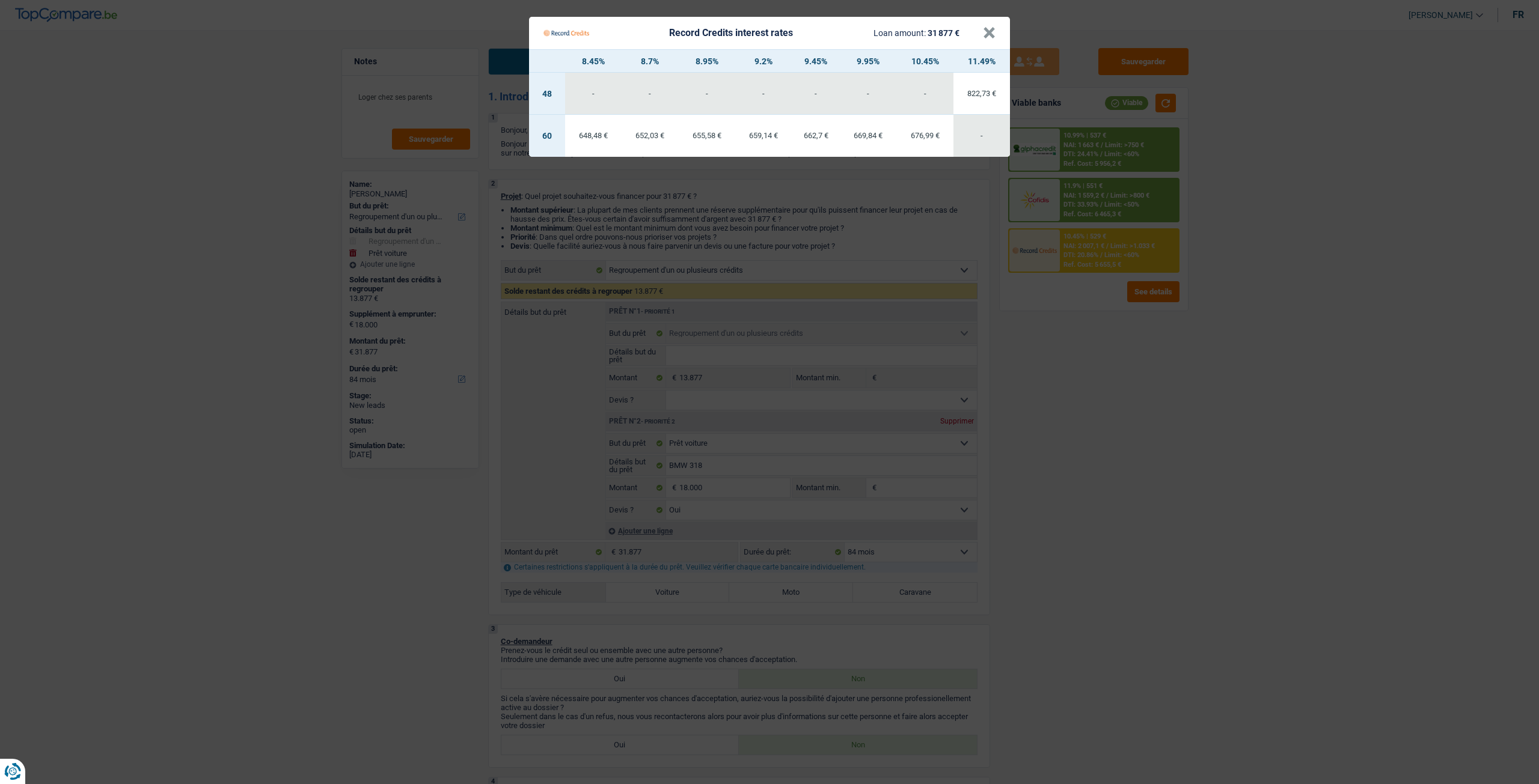
click at [1068, 385] on Credits "Record Credits interest rates Loan amount: 31 877 € × 8.45% 8.7% 8.95% 9.2% 9.4…" at bounding box center [769, 392] width 1539 height 784
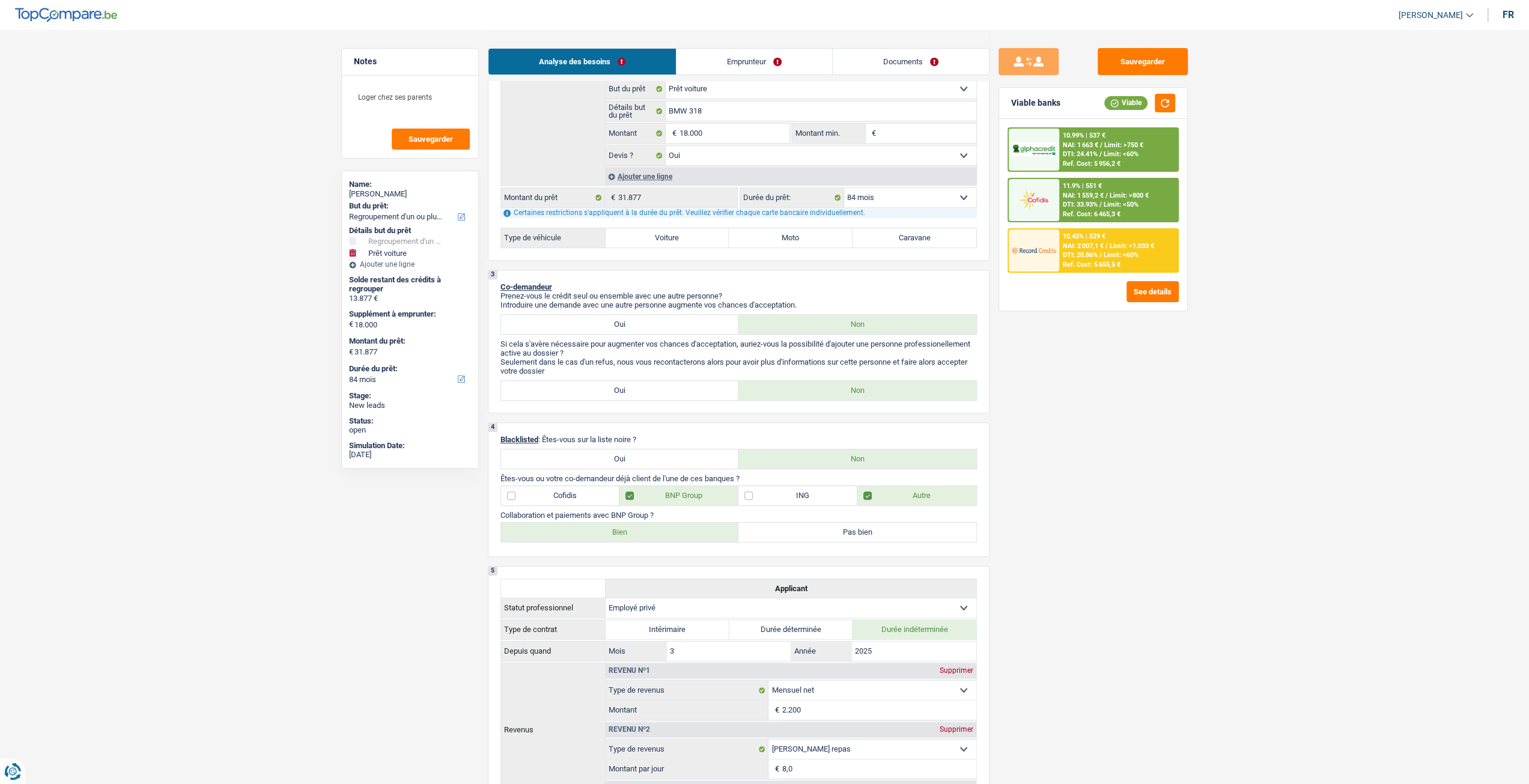
scroll to position [361, 0]
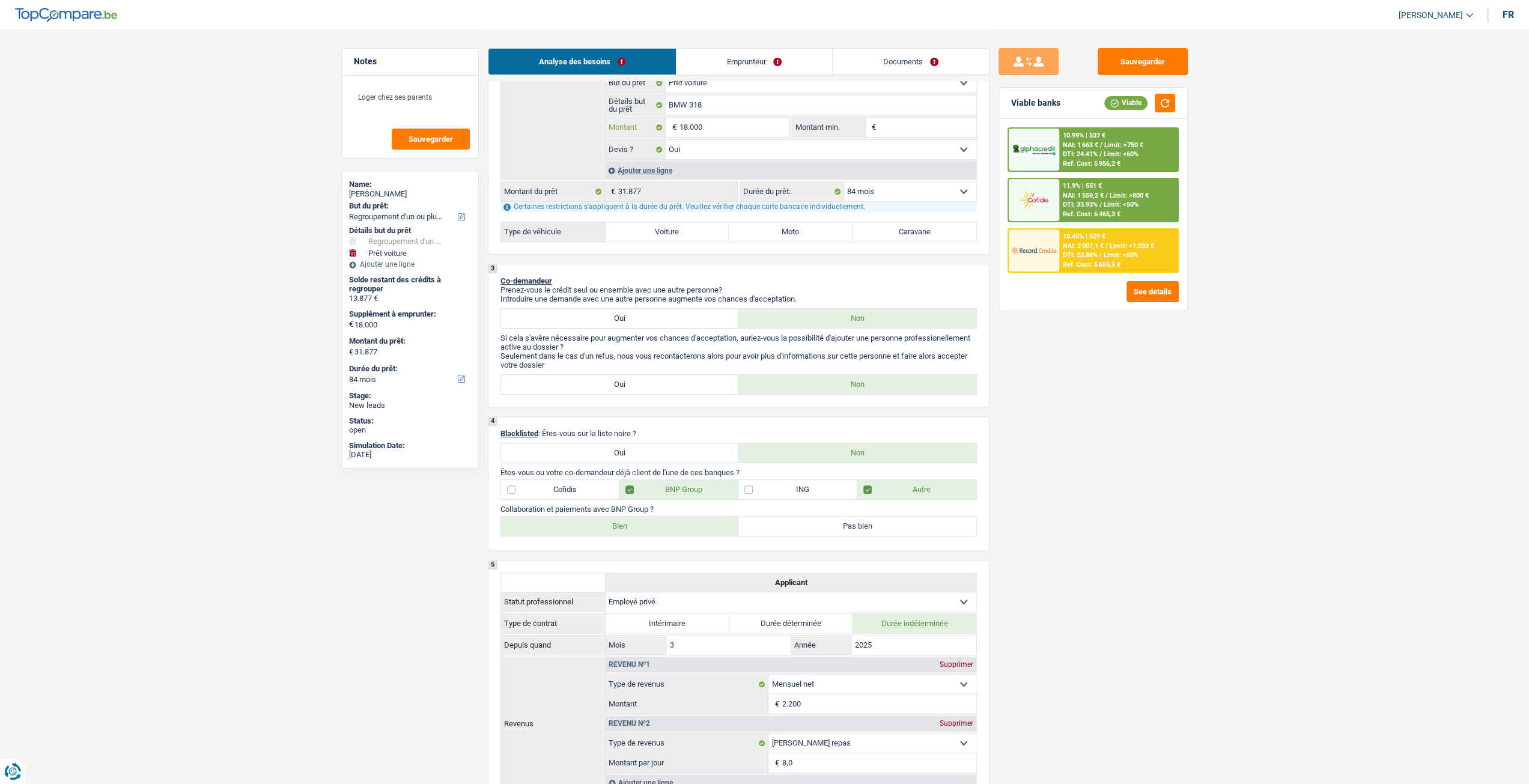
click at [730, 128] on input "18.000" at bounding box center [733, 127] width 110 height 19
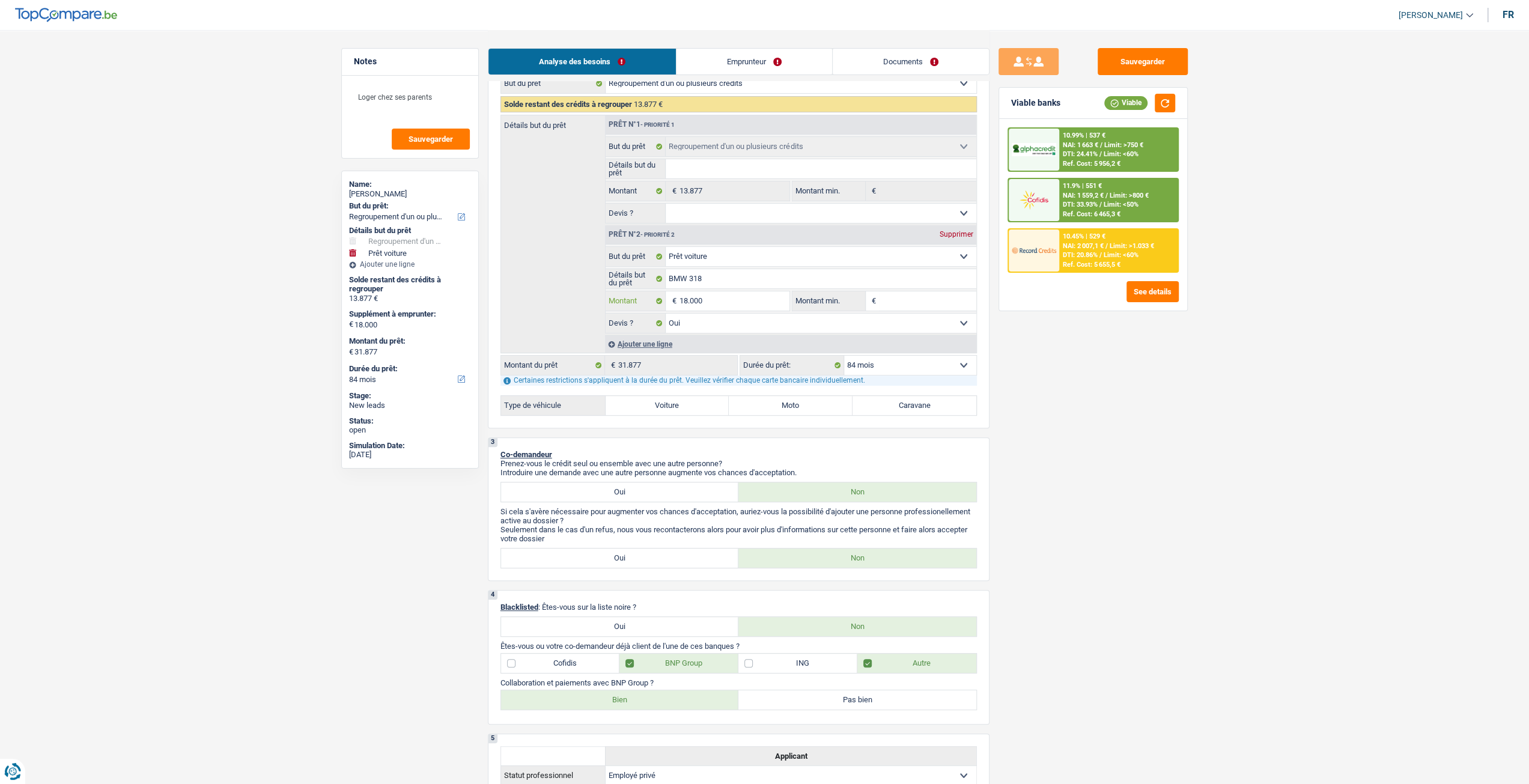
scroll to position [60, 0]
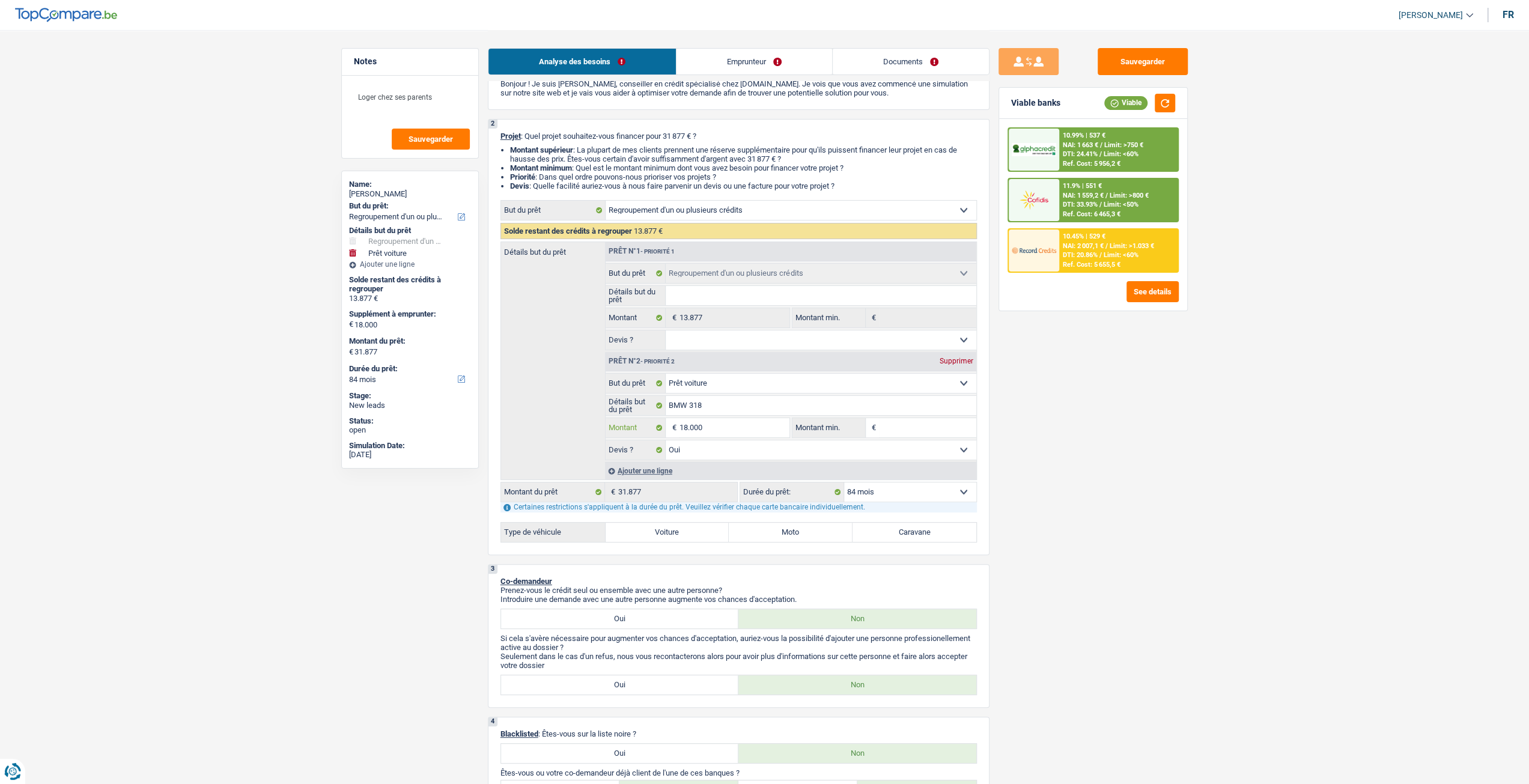
type input "1.800"
type input "180"
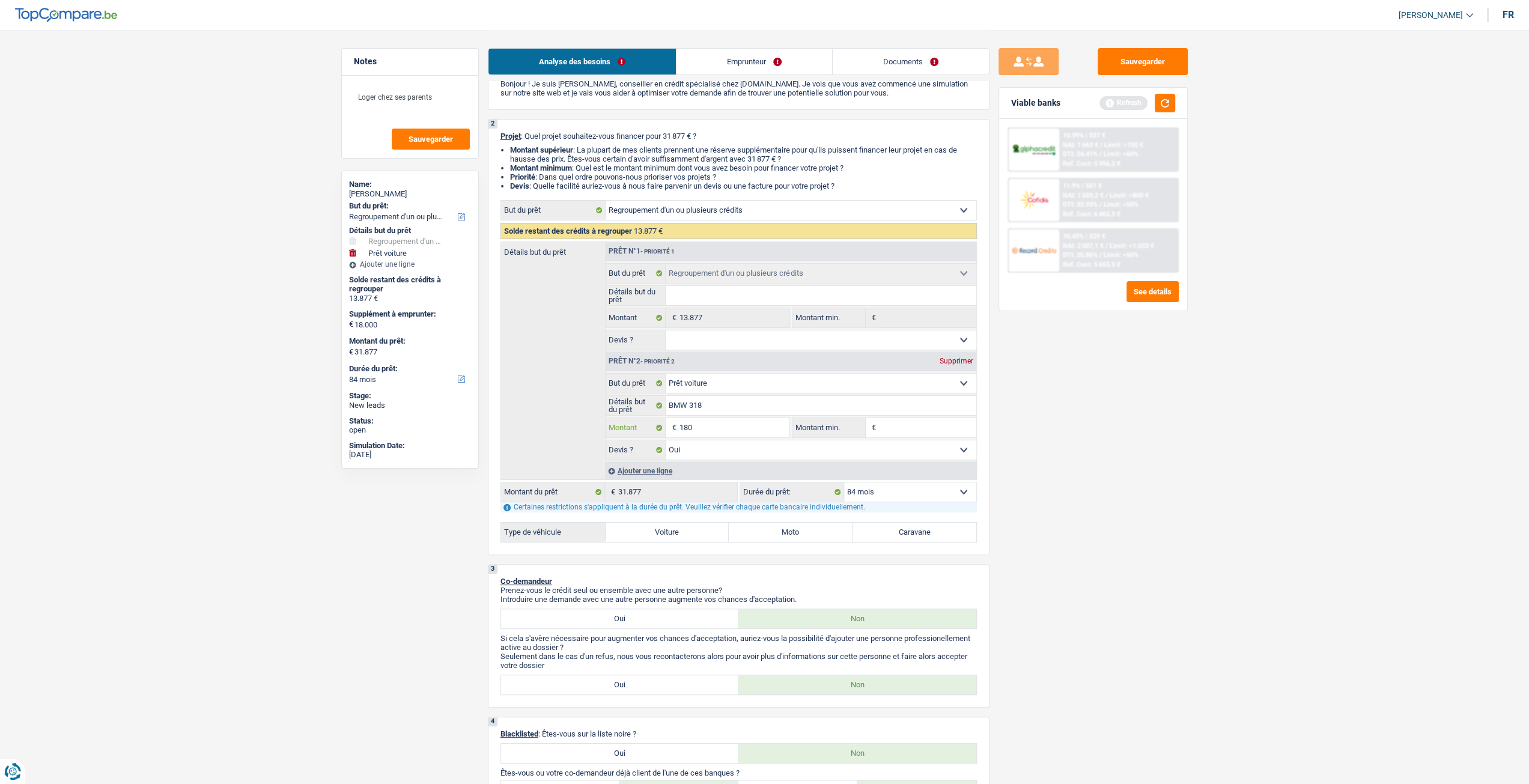
type input "18"
type input "1"
type input "9"
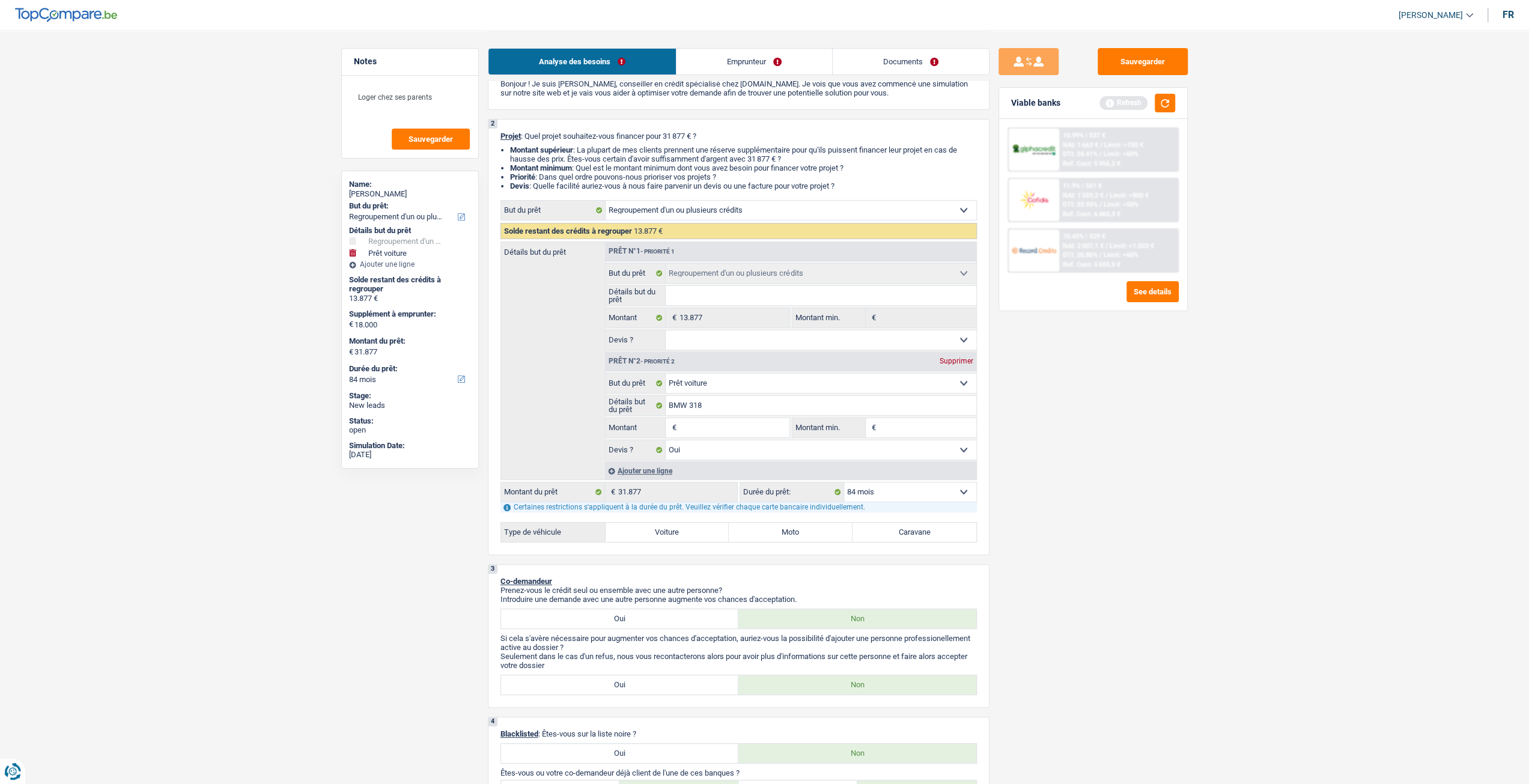
type input "9"
type input "95"
type input "950"
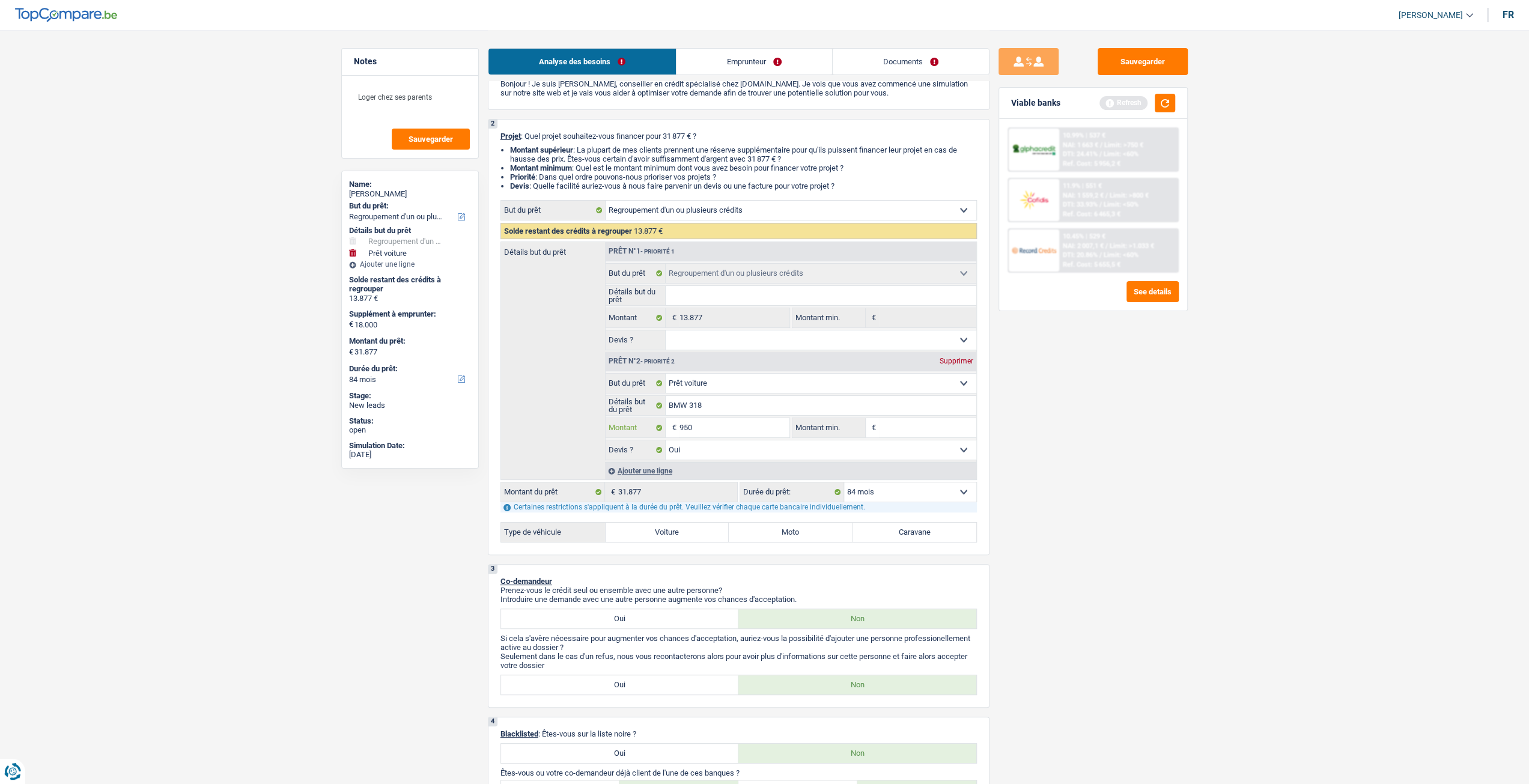
type input "9.500"
type input "23.377"
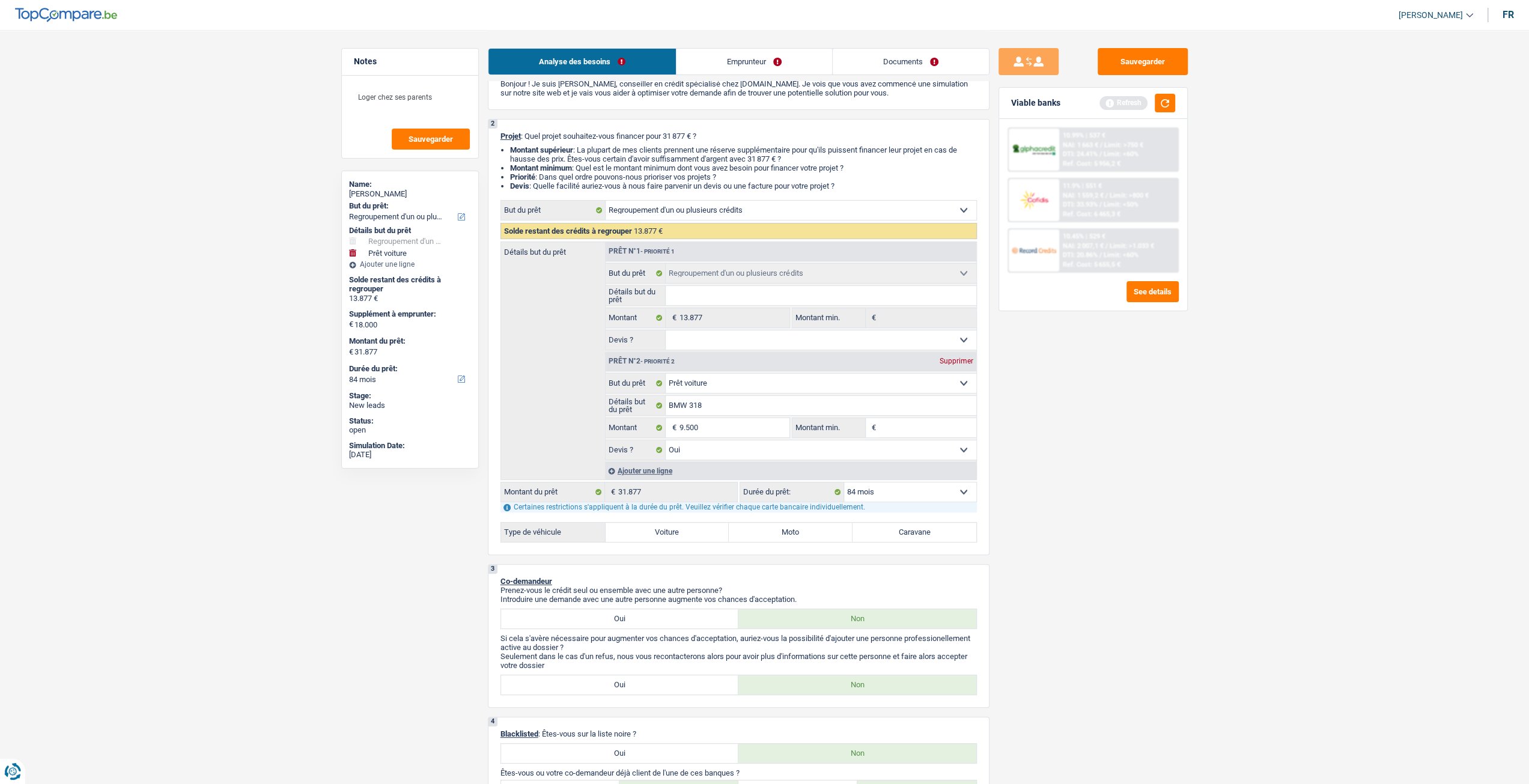
select select "120"
type input "23.377"
select select "120"
type input "23.377"
select select "120"
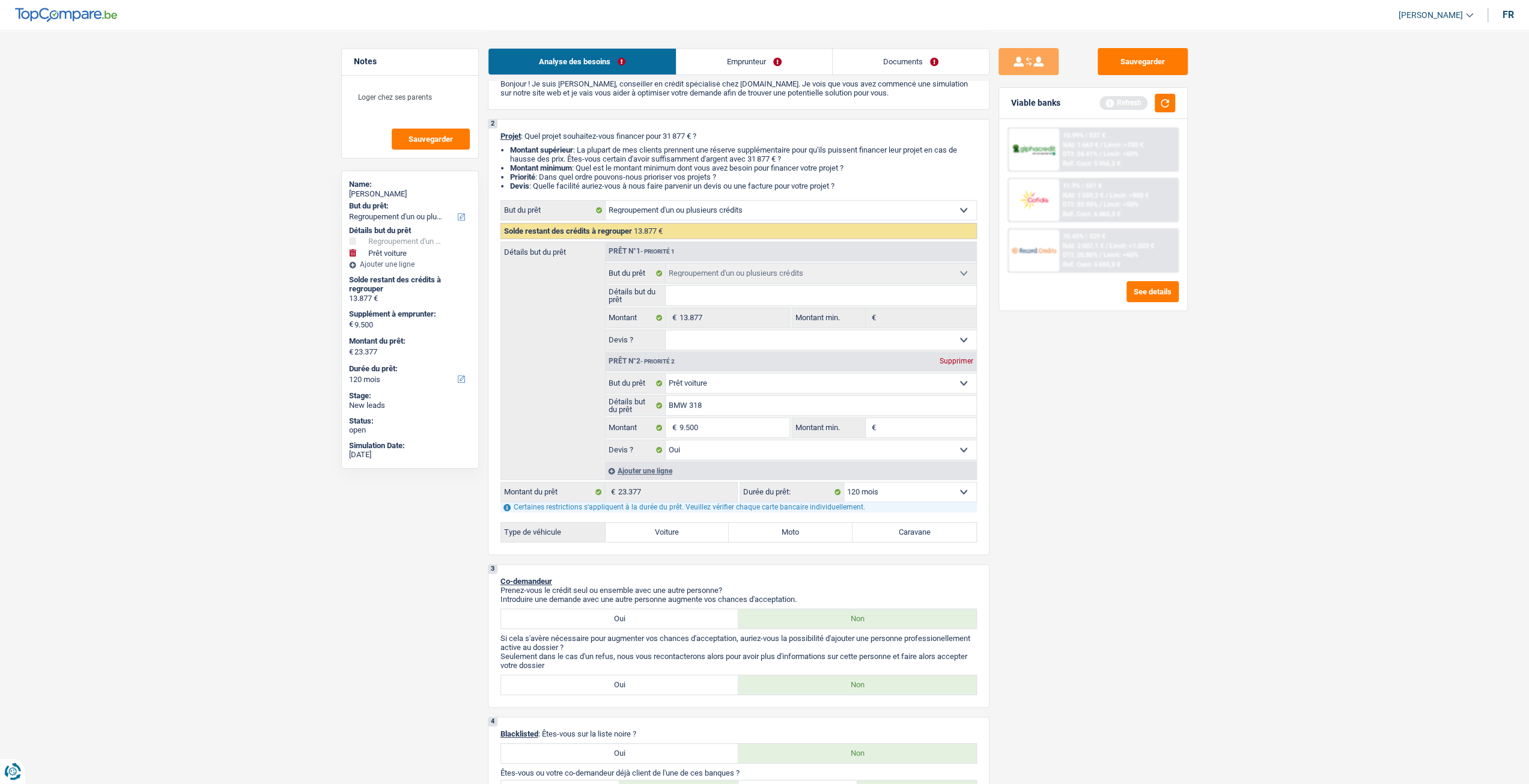
click at [1161, 467] on div "Sauvegarder Viable banks Refresh 10.99% | 537 € NAI: 1 663 € / Limit: >750 € DT…" at bounding box center [1093, 406] width 208 height 717
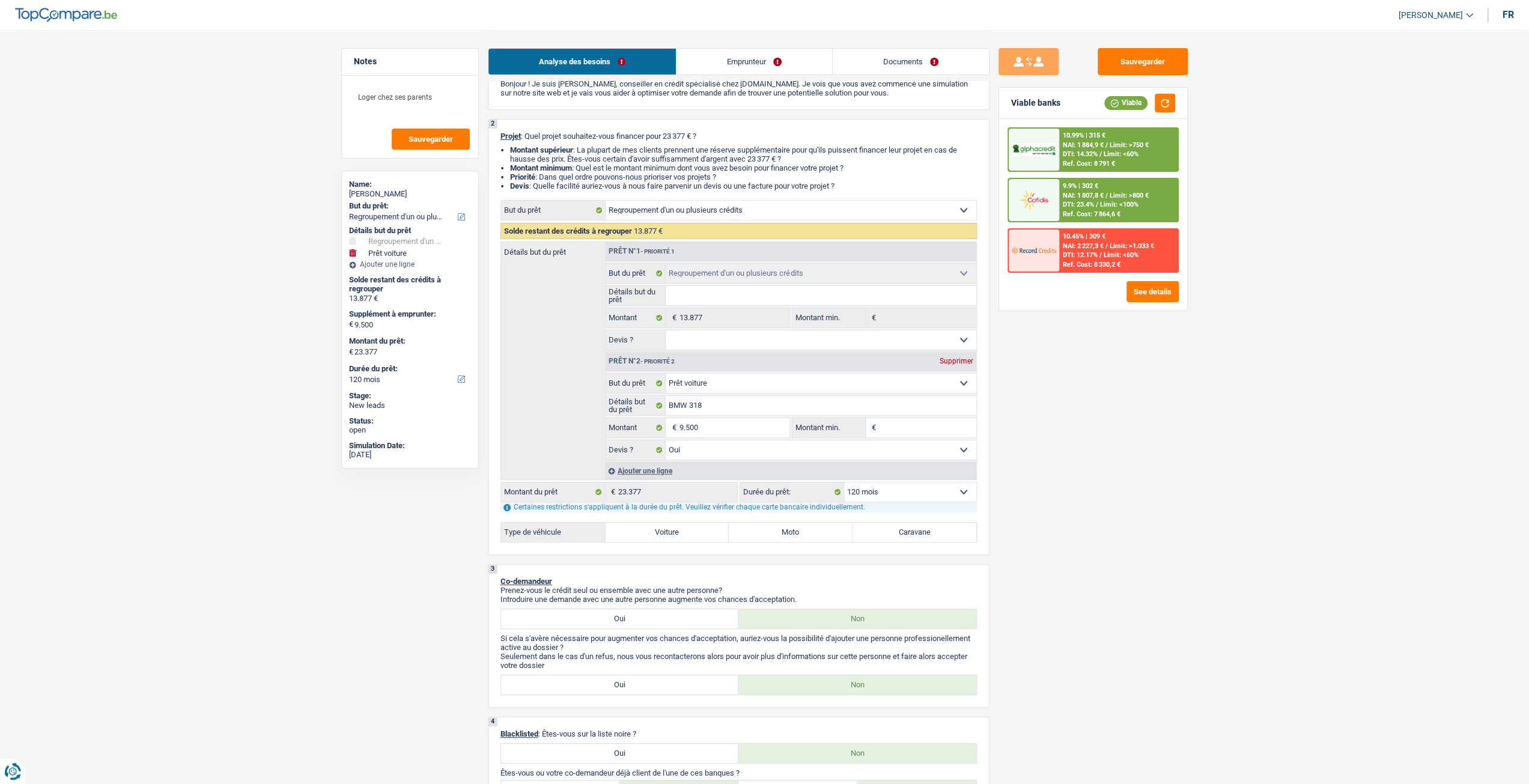
click at [896, 495] on select "12 mois 18 mois 24 mois 30 mois 36 mois 42 mois 48 mois 60 mois 72 mois 84 mois…" at bounding box center [911, 492] width 132 height 19
select select "84"
click at [844, 482] on select "12 mois 18 mois 24 mois 30 mois 36 mois 42 mois 48 mois 60 mois 72 mois 84 mois…" at bounding box center [911, 492] width 132 height 19
select select "84"
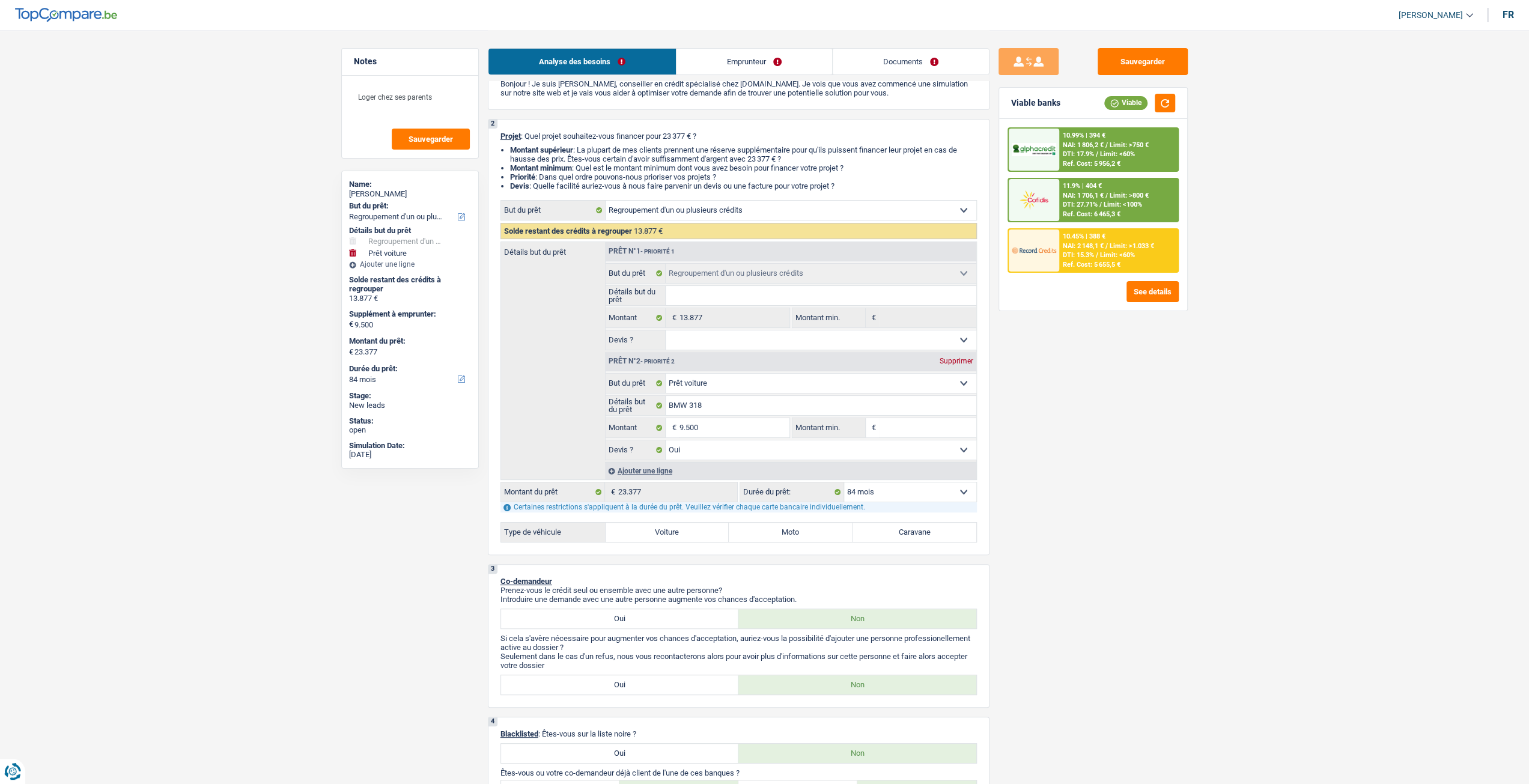
click at [1083, 242] on span "NAI: 2 148,1 €" at bounding box center [1083, 246] width 41 height 8
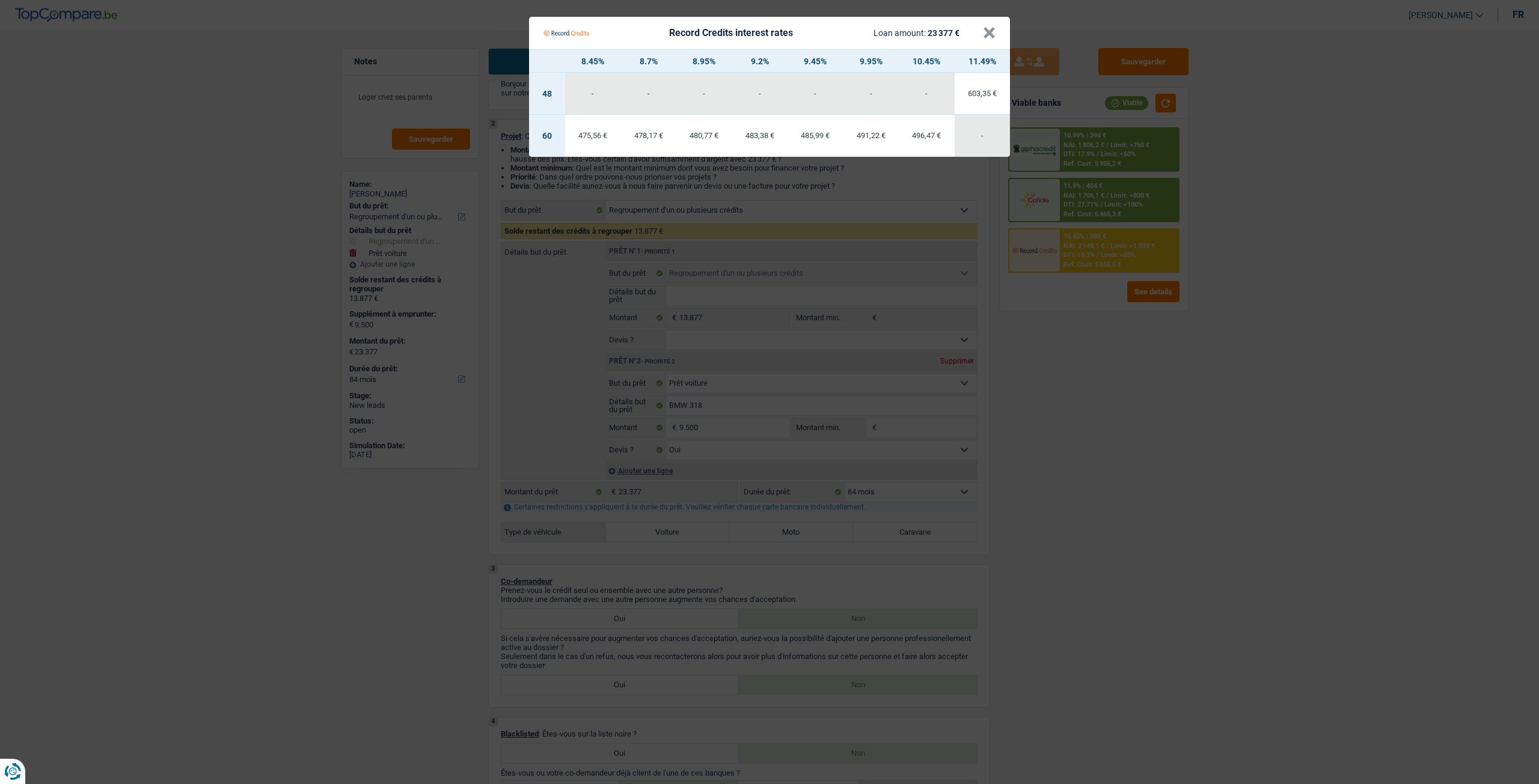
click at [1124, 373] on Credits "Record Credits interest rates Loan amount: 23 377 € × 8.45% 8.7% 8.95% 9.2% 9.4…" at bounding box center [769, 392] width 1539 height 784
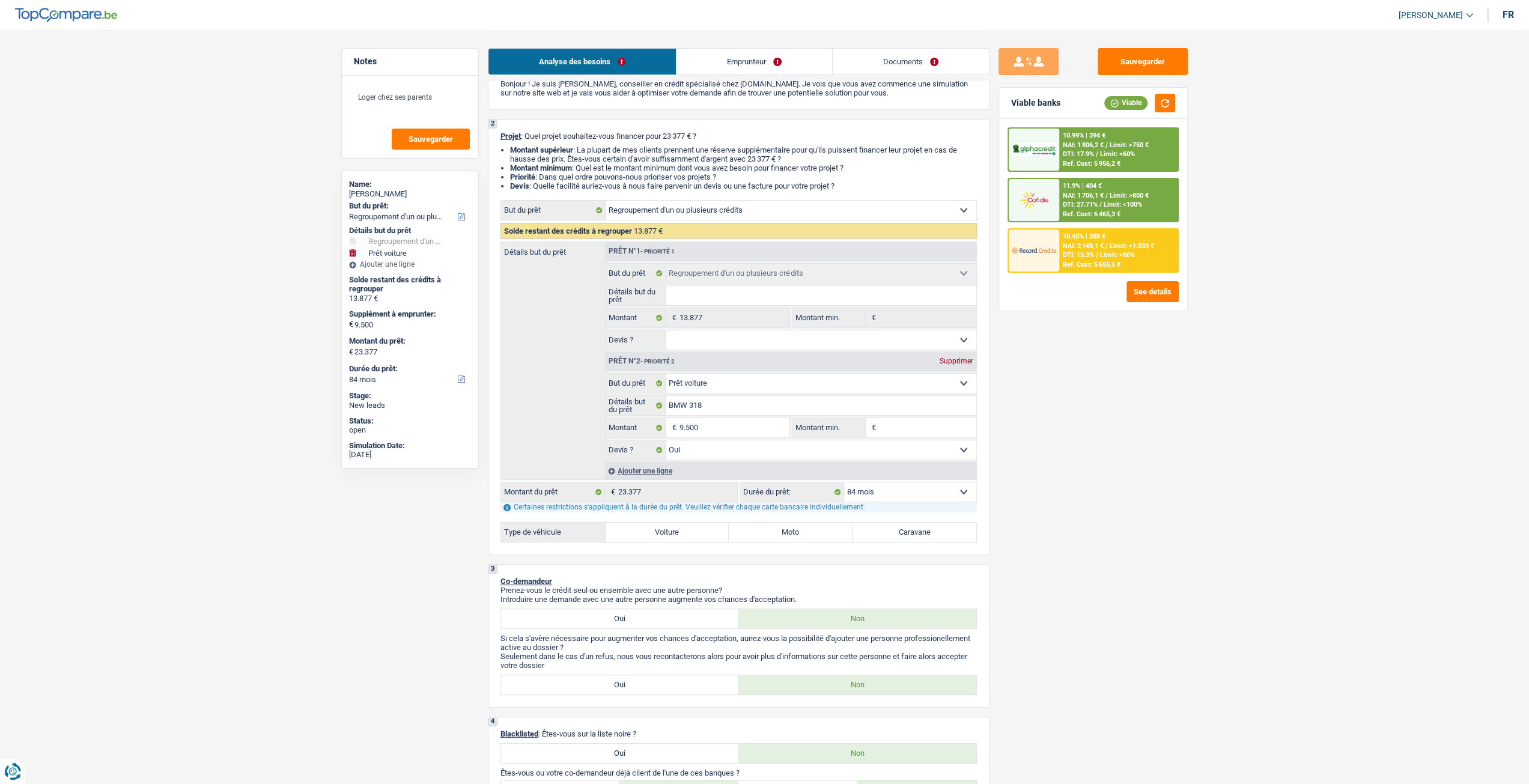
click at [1132, 162] on div "10.99% | 394 € NAI: 1 806,2 € / Limit: >750 € DTI: 17.9% / Limit: <60% Ref. Cos…" at bounding box center [1118, 149] width 119 height 42
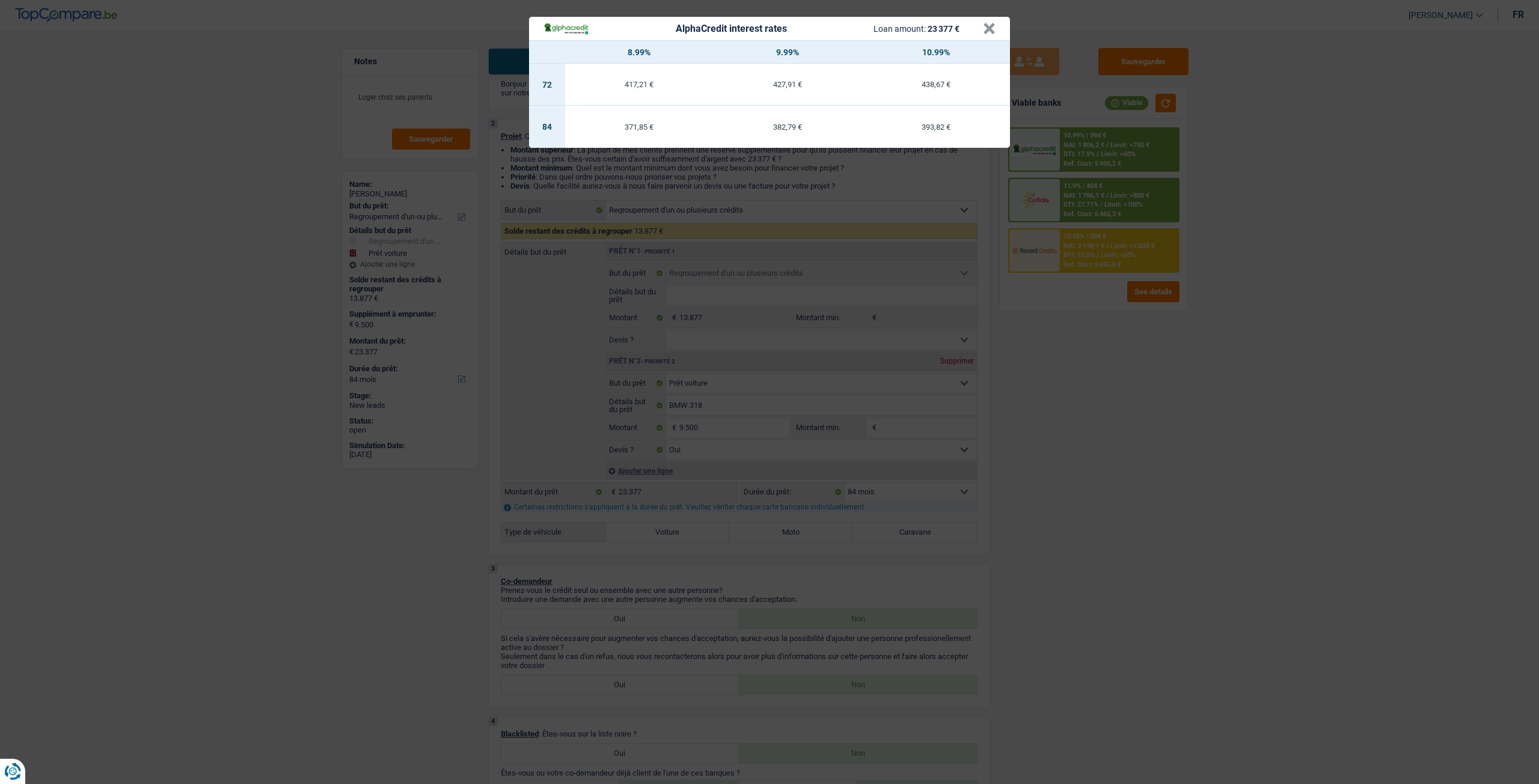
click at [1177, 336] on div "AlphaCredit interest rates Loan amount: 23 377 € × 8.99% 9.99% 10.99% 72 417,21…" at bounding box center [769, 392] width 1539 height 784
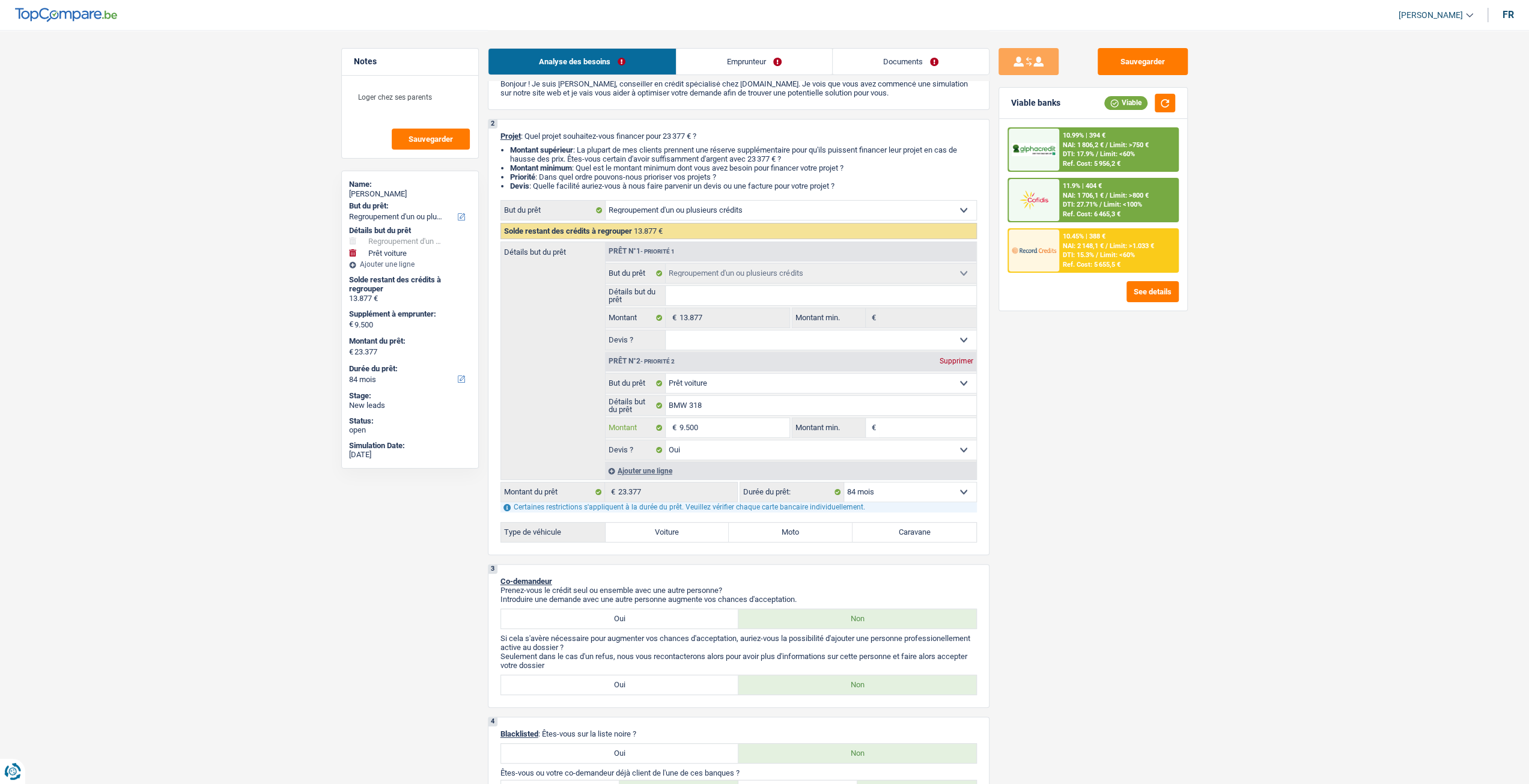
click at [732, 437] on input "9.500" at bounding box center [733, 428] width 110 height 19
type input "950"
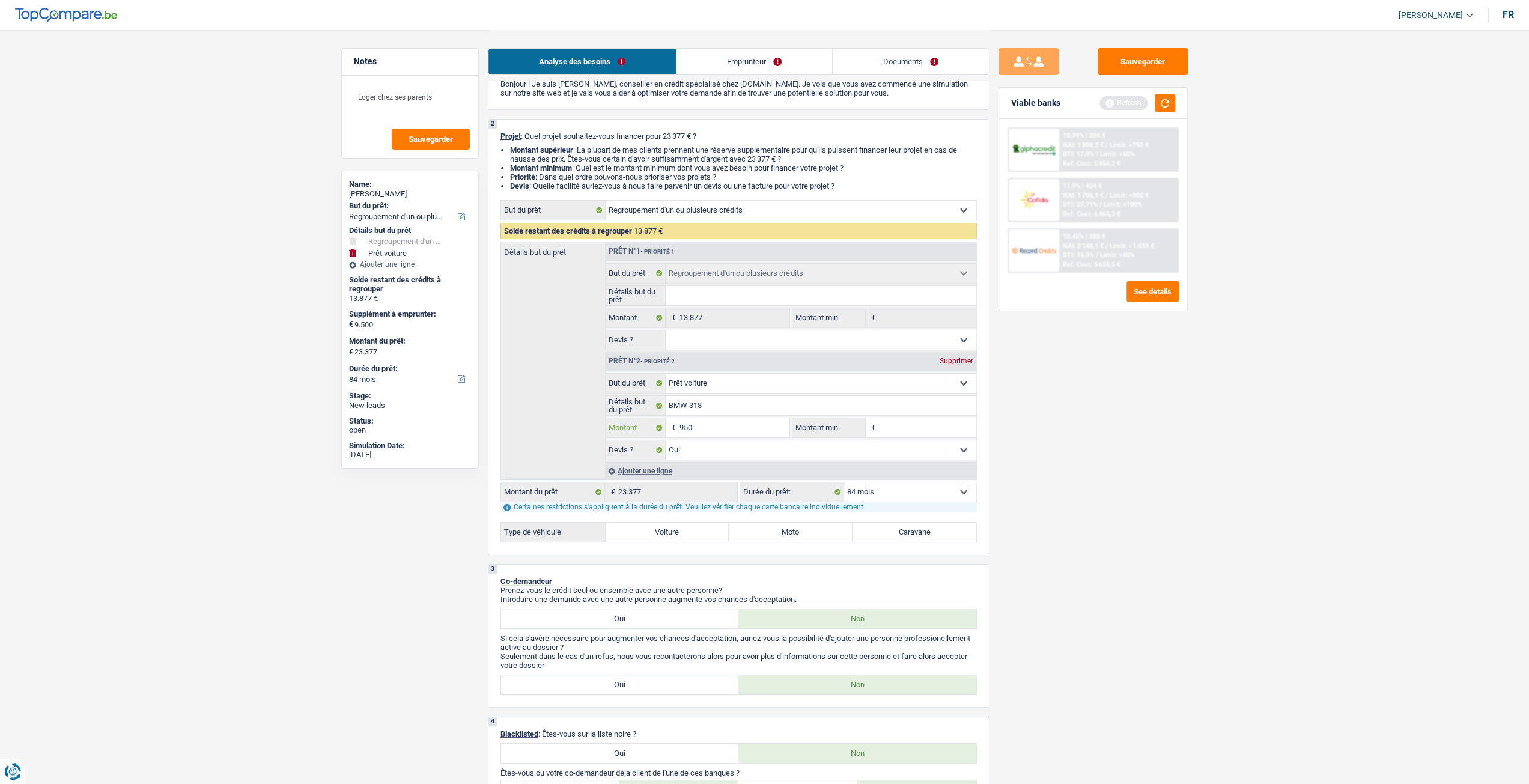
type input "95"
type input "9"
type input "1"
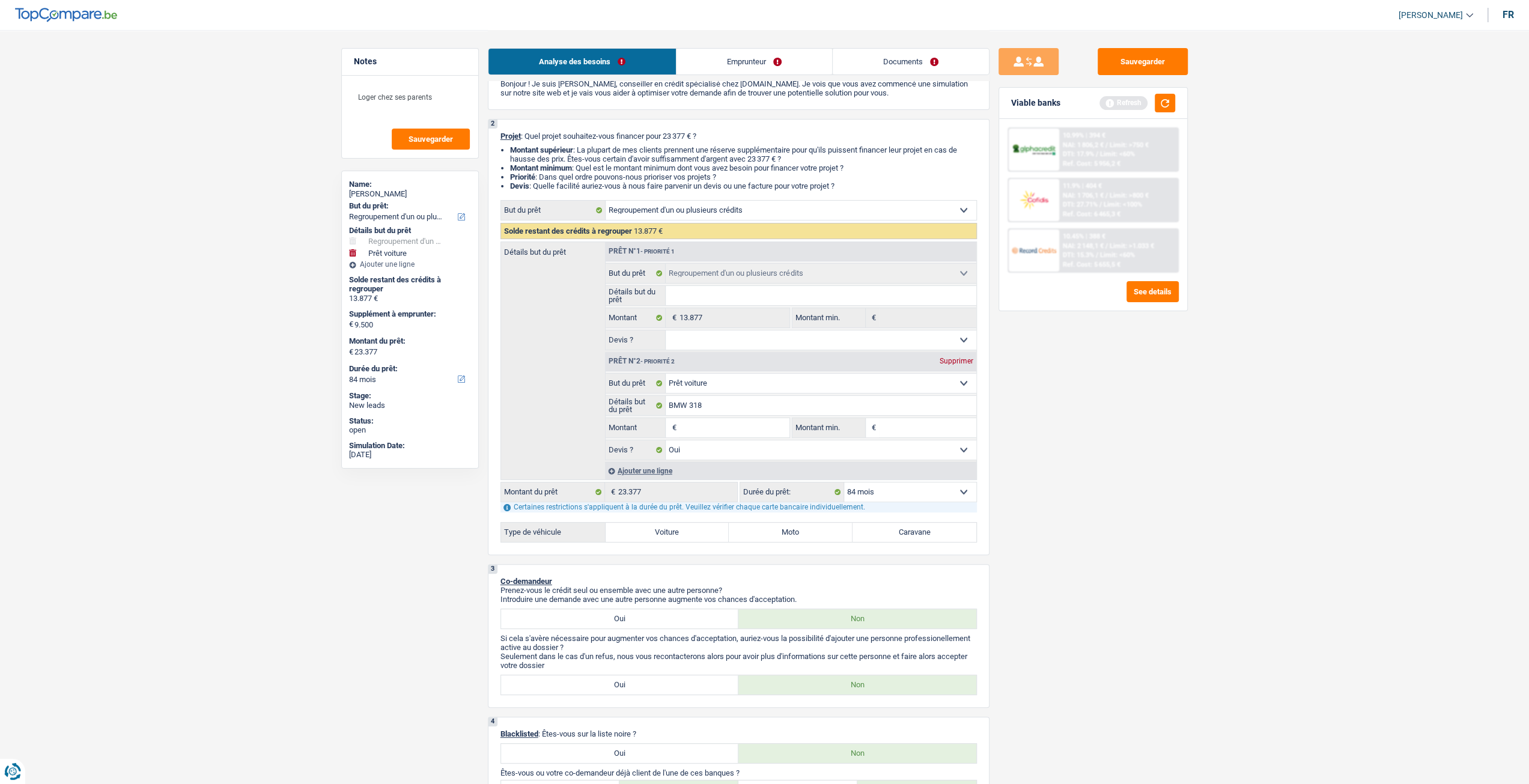
type input "1"
type input "18"
type input "180"
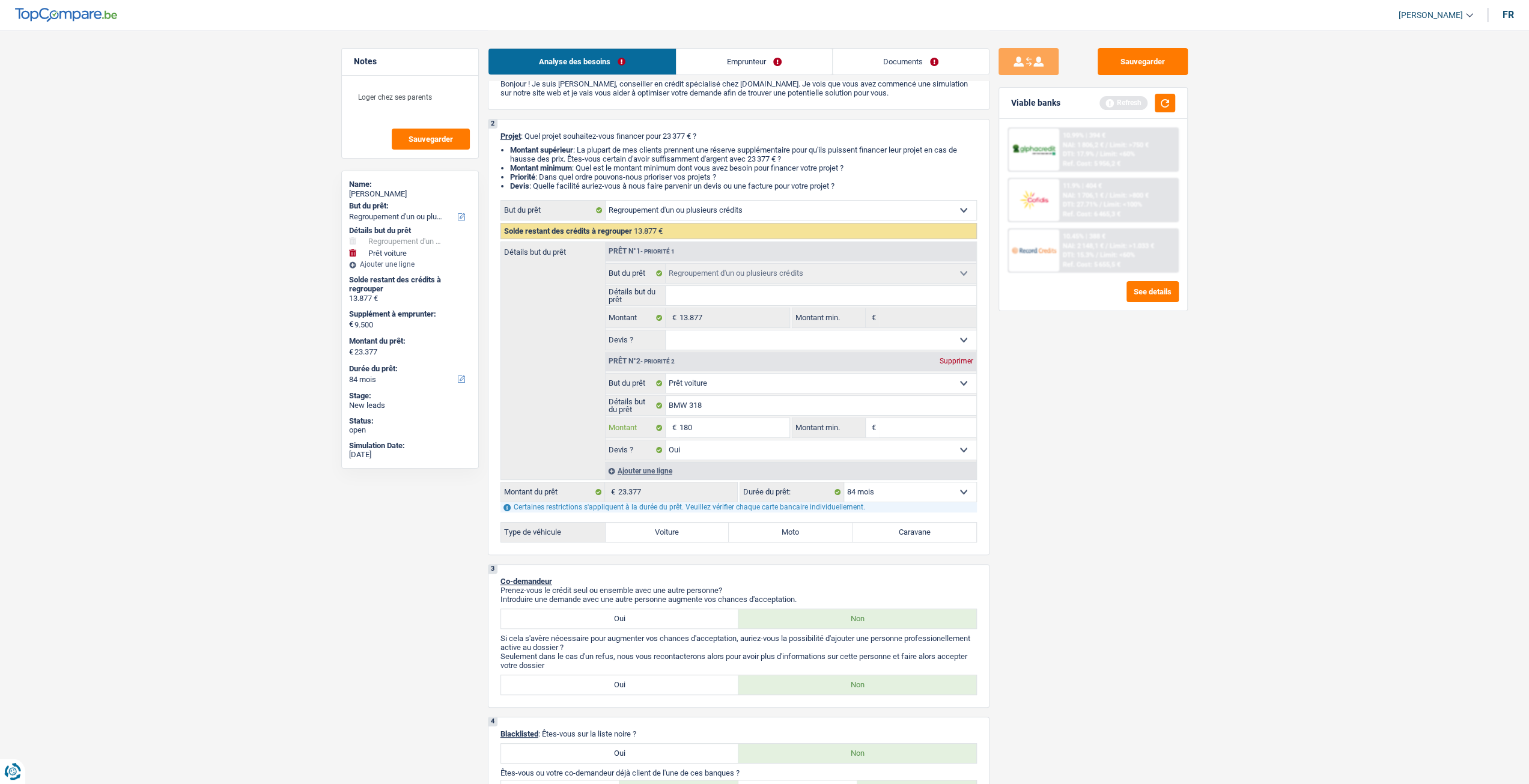
type input "1.800"
type input "18.000"
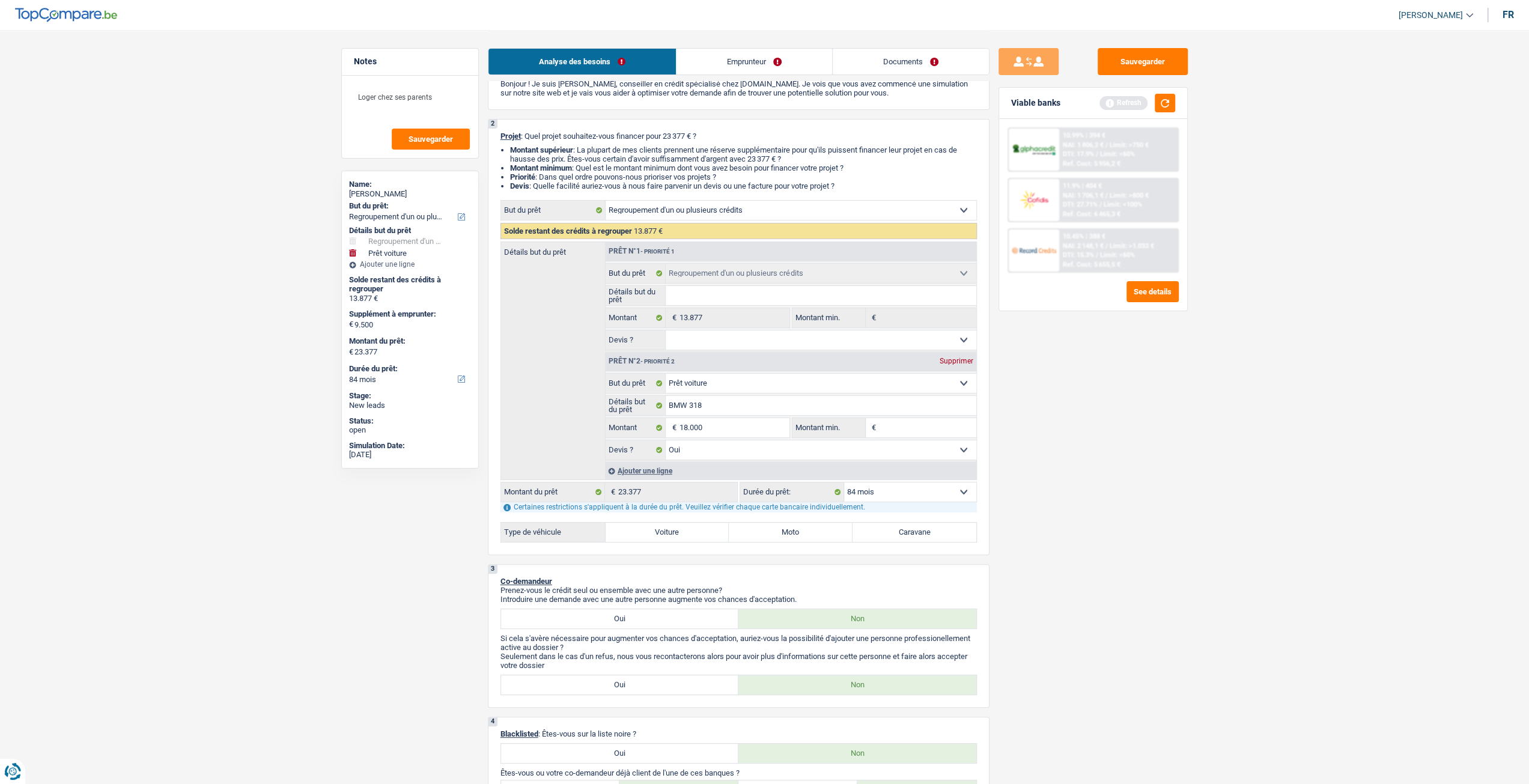
type input "18.000"
type input "31.877"
select select "120"
type input "31.877"
select select "120"
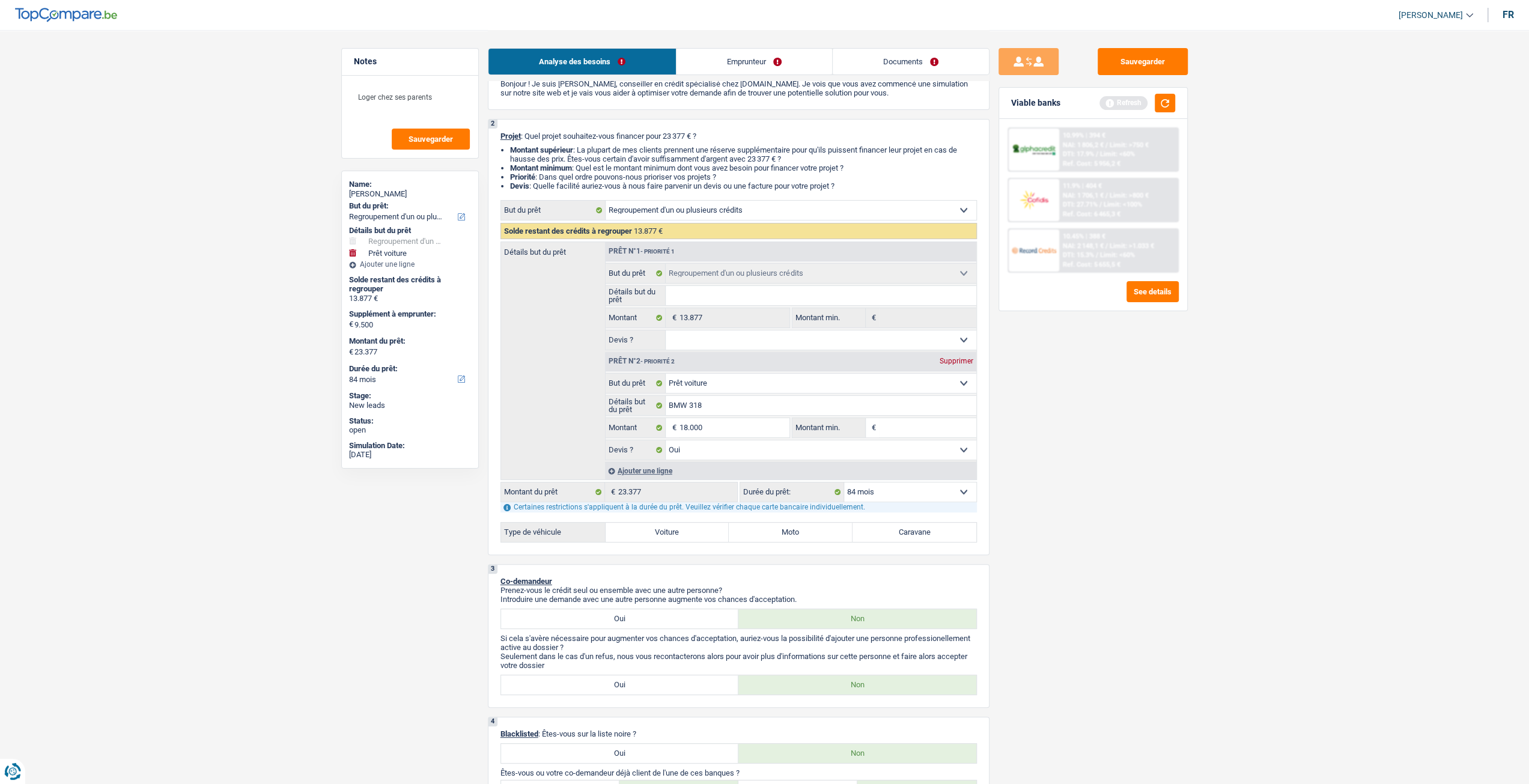
type input "31.877"
select select "120"
click at [1044, 465] on div "Sauvegarder Viable banks Refresh 10.99% | 394 € NAI: 1 806,2 € / Limit: >750 € …" at bounding box center [1093, 406] width 208 height 717
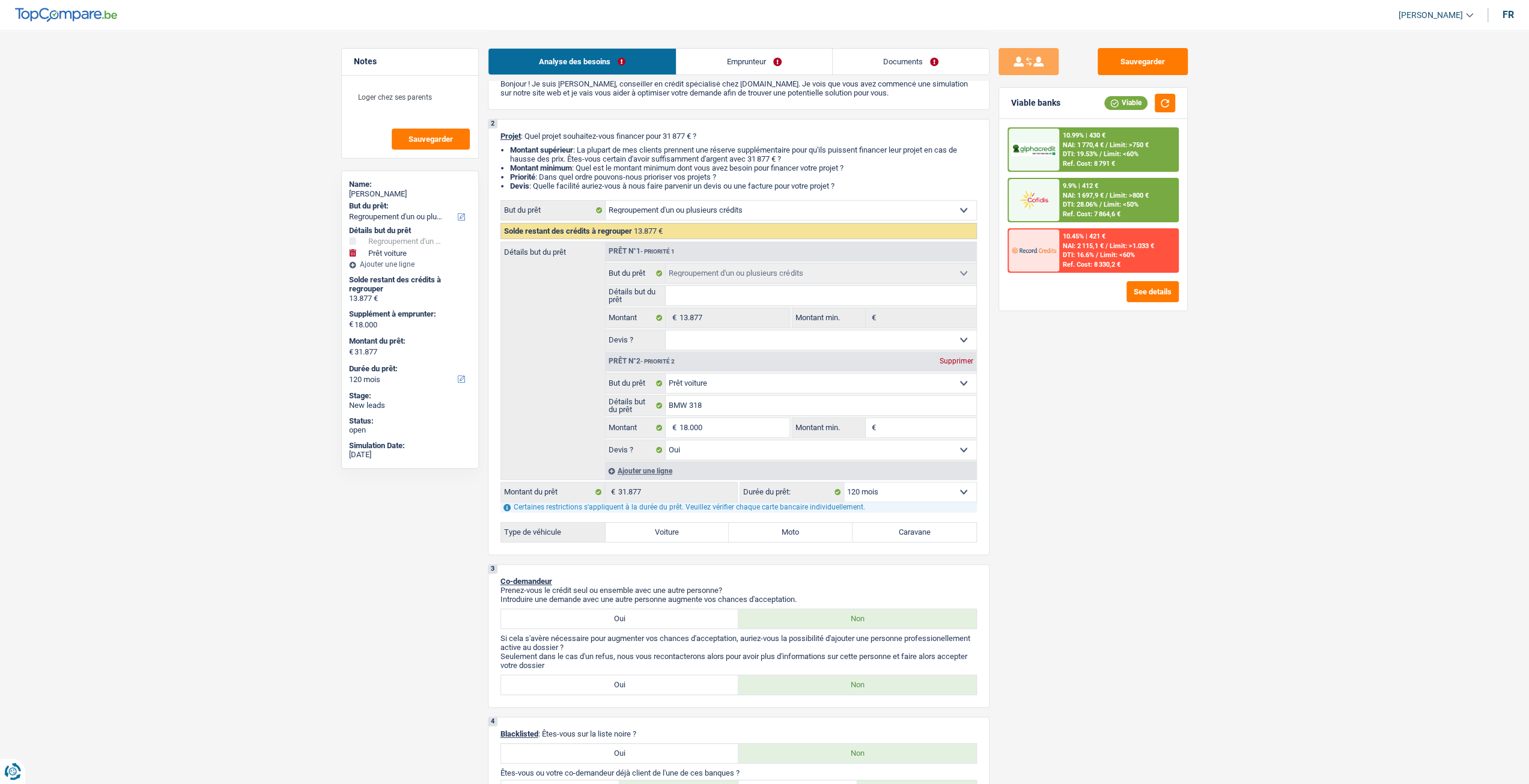
click at [892, 492] on select "12 mois 18 mois 24 mois 30 mois 36 mois 42 mois 48 mois 60 mois 72 mois 84 mois…" at bounding box center [911, 492] width 132 height 19
select select "84"
click at [844, 482] on select "12 mois 18 mois 24 mois 30 mois 36 mois 42 mois 48 mois 60 mois 72 mois 84 mois…" at bounding box center [911, 492] width 132 height 19
select select "84"
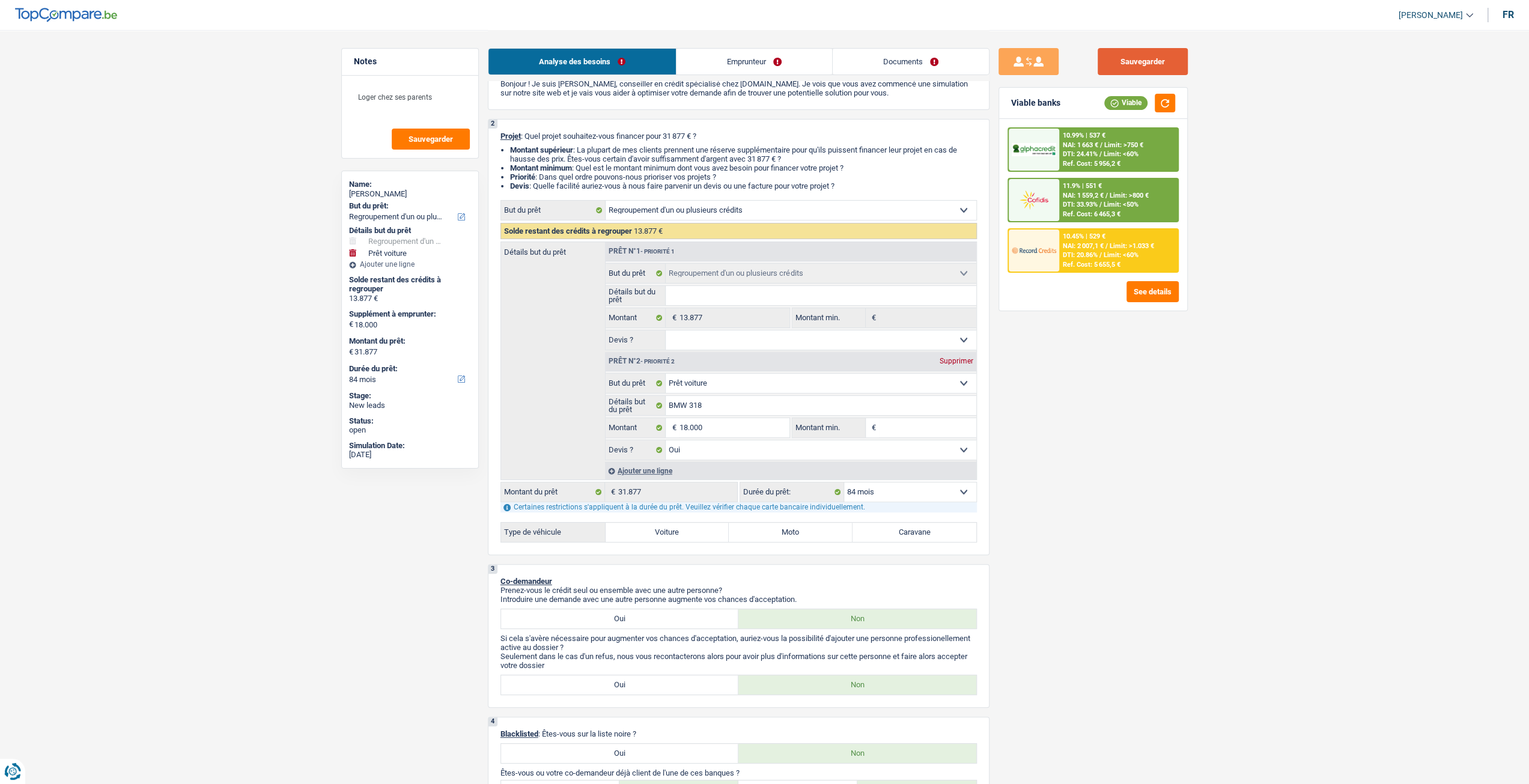
click at [1138, 60] on button "Sauvegarder" at bounding box center [1143, 61] width 90 height 27
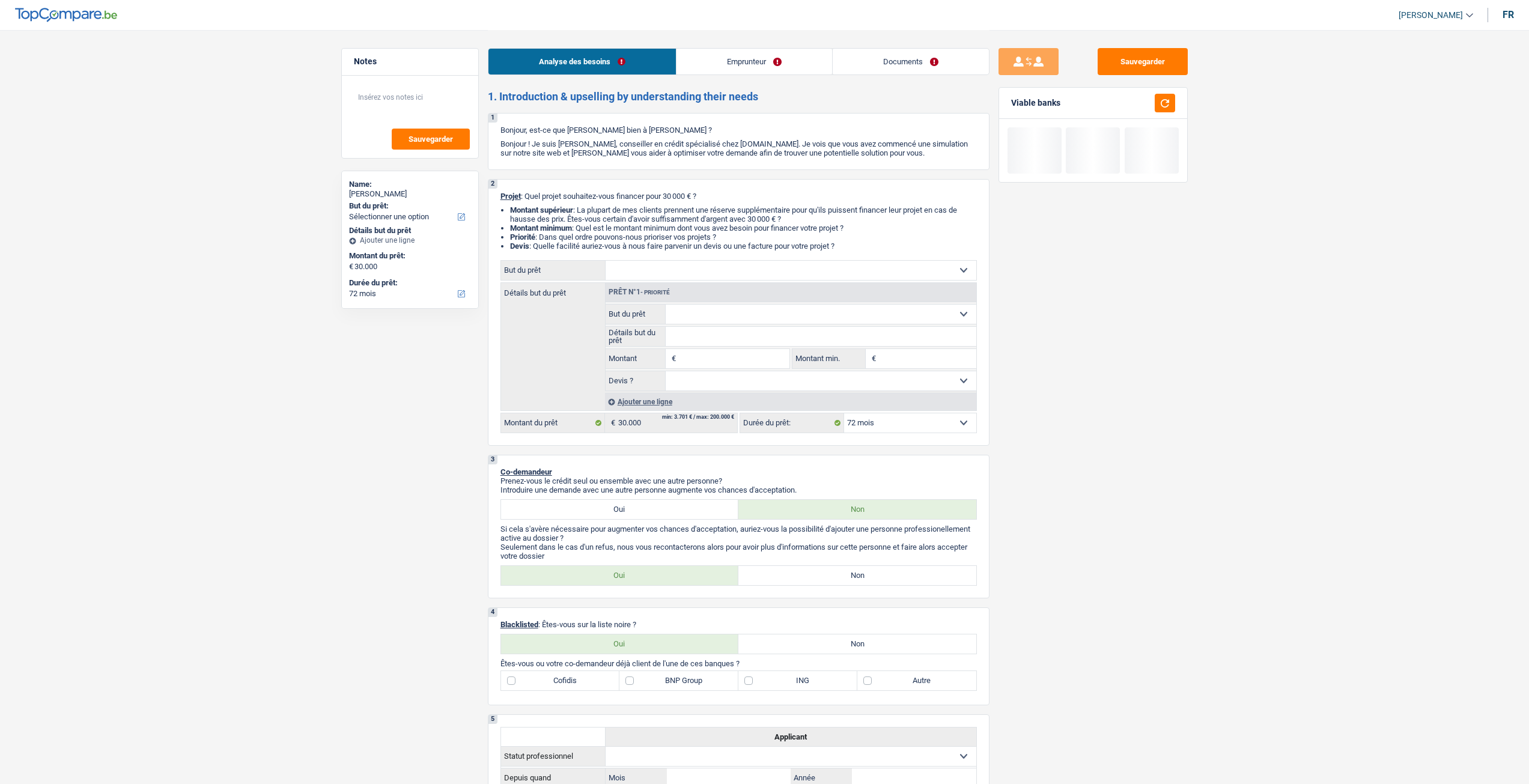
select select "72"
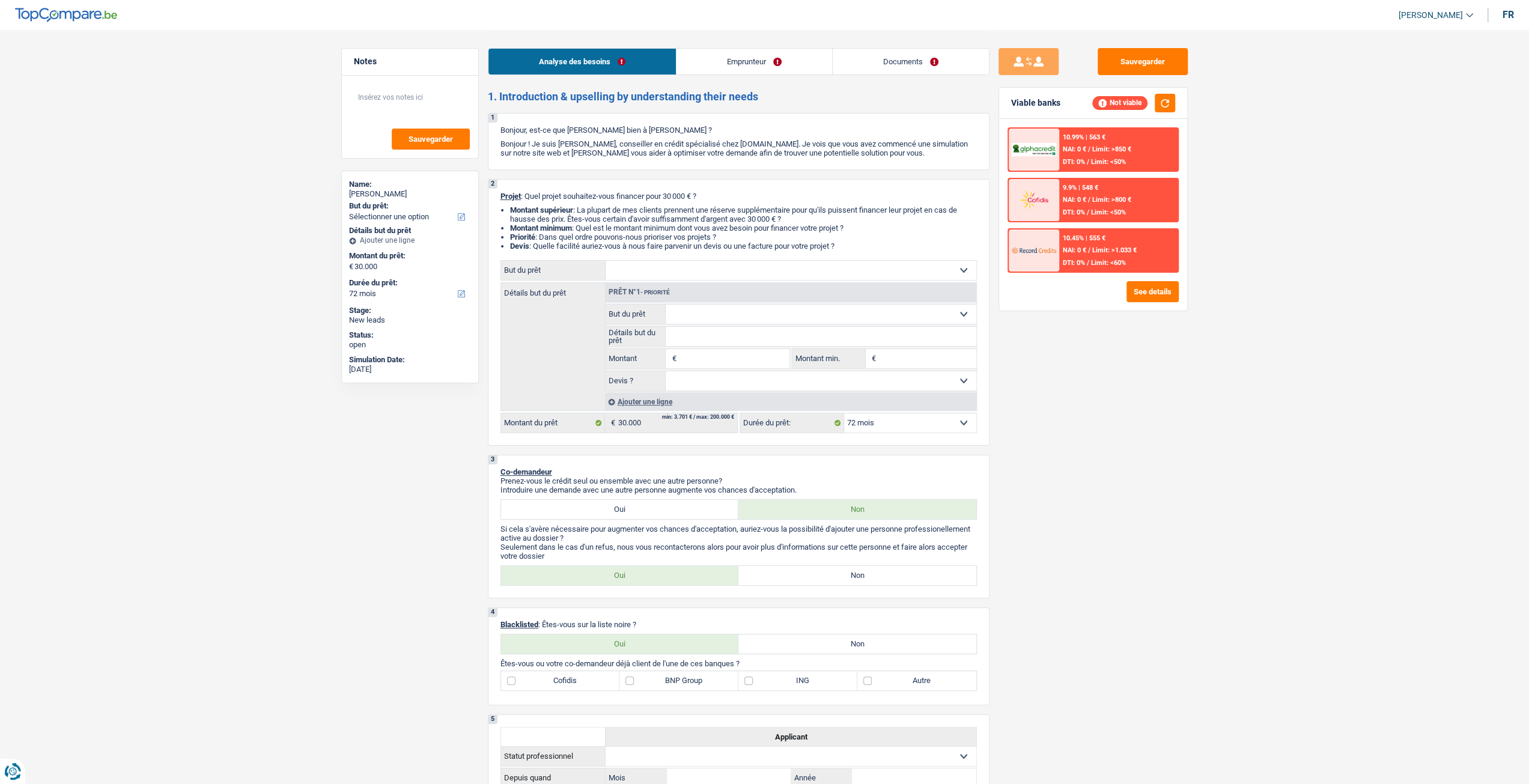
click at [938, 60] on link "Documents" at bounding box center [911, 61] width 156 height 26
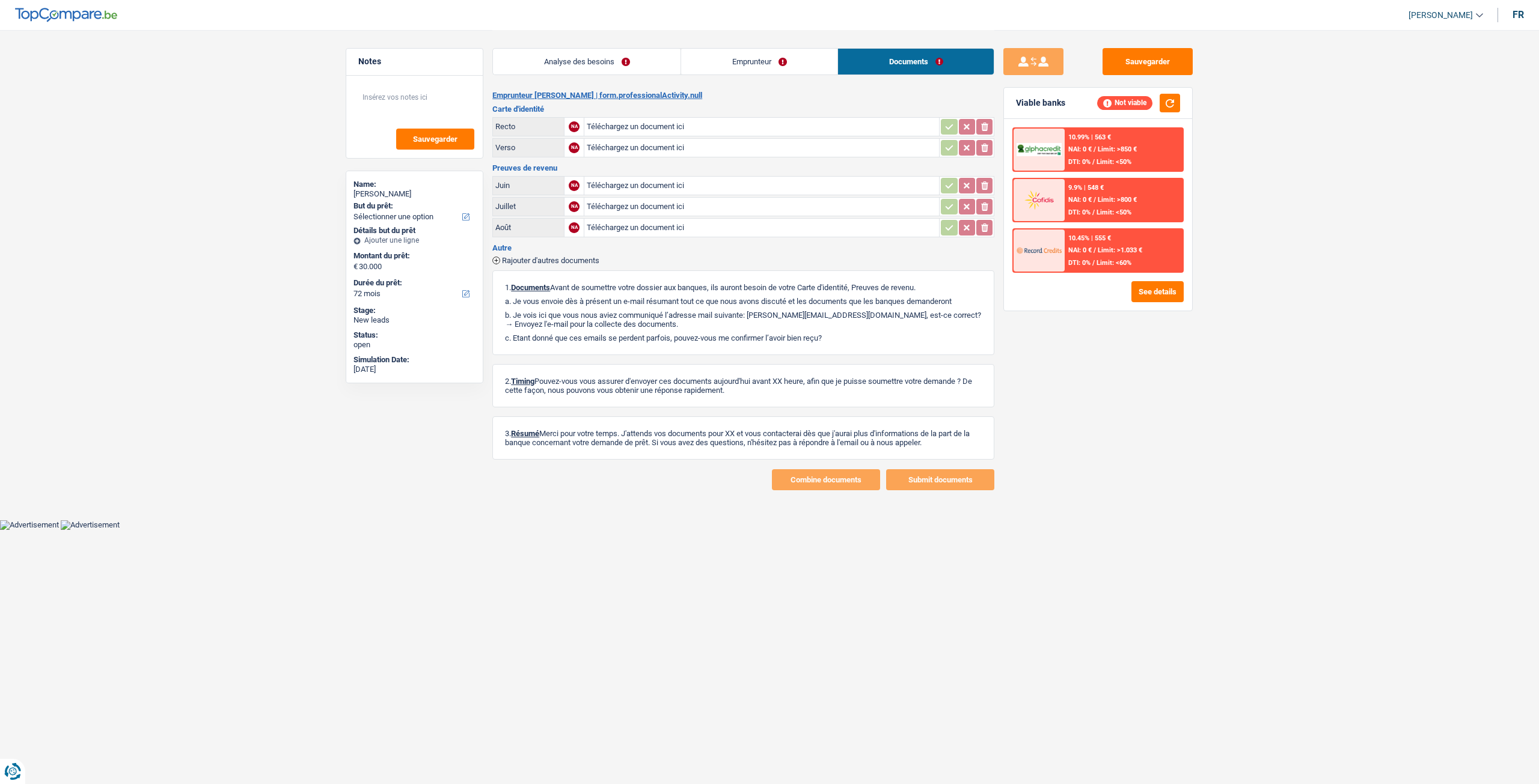
click at [625, 67] on link "Analyse des besoins" at bounding box center [587, 61] width 188 height 26
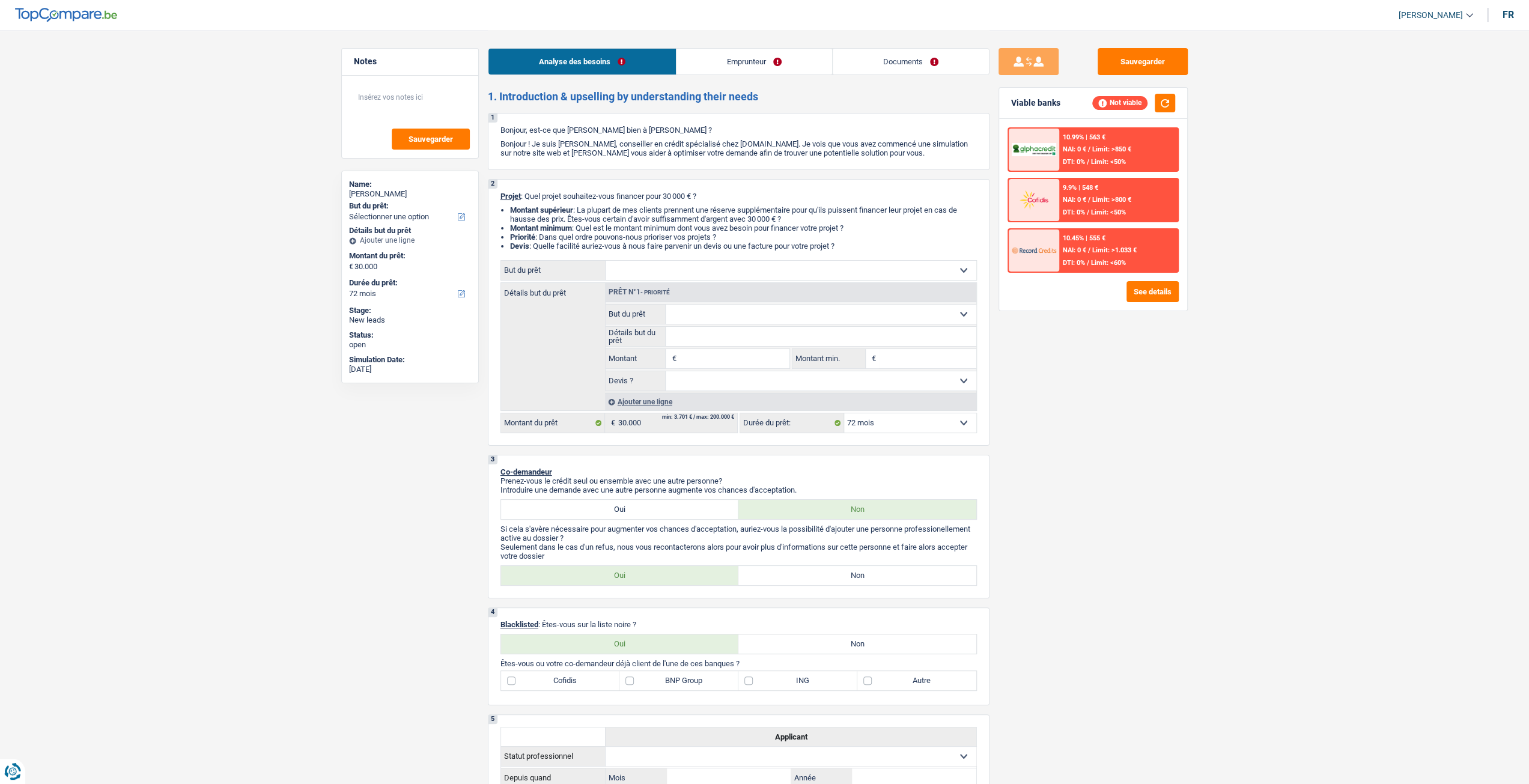
click at [748, 62] on link "Emprunteur" at bounding box center [754, 61] width 156 height 26
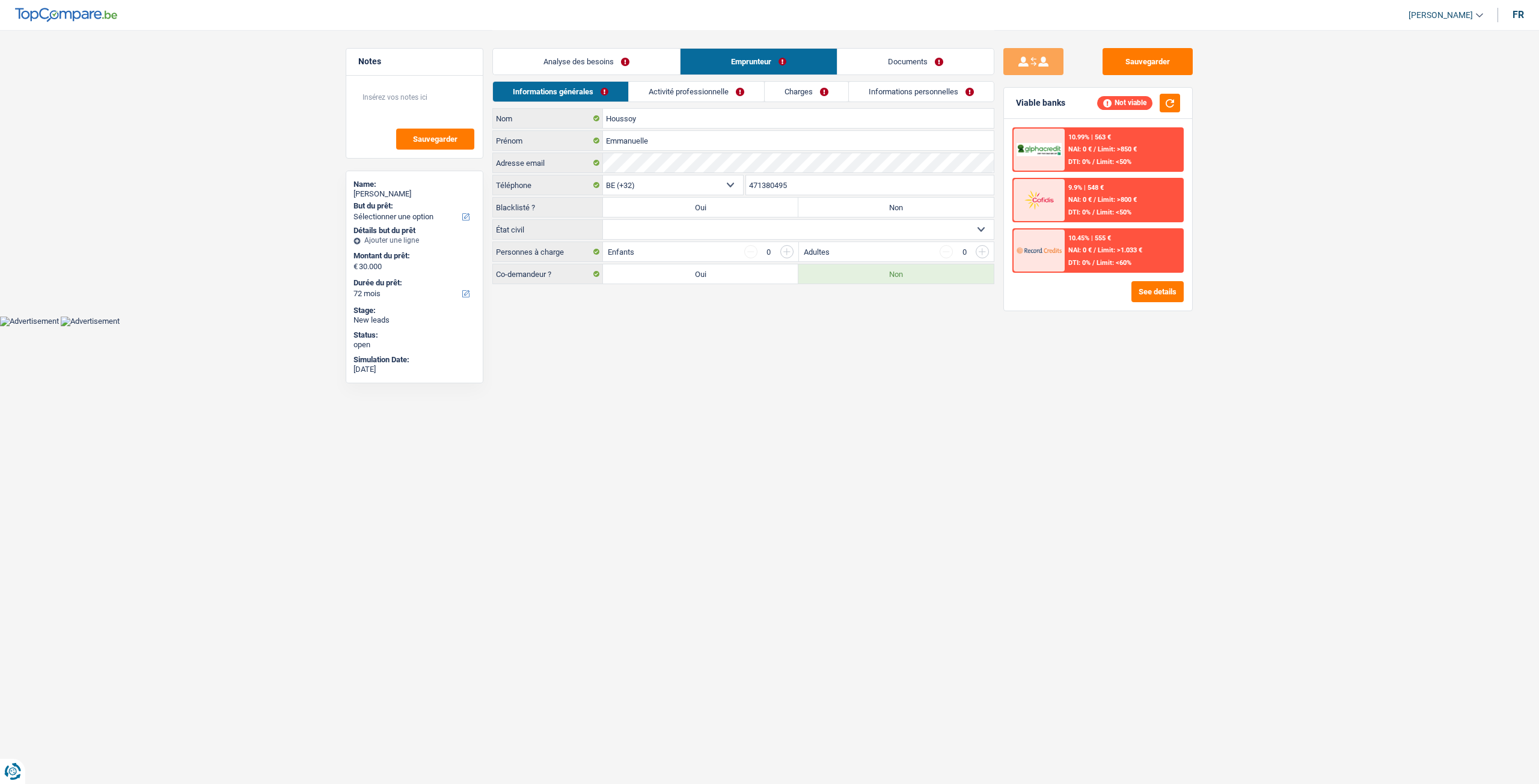
click at [581, 53] on link "Analyse des besoins" at bounding box center [586, 61] width 187 height 26
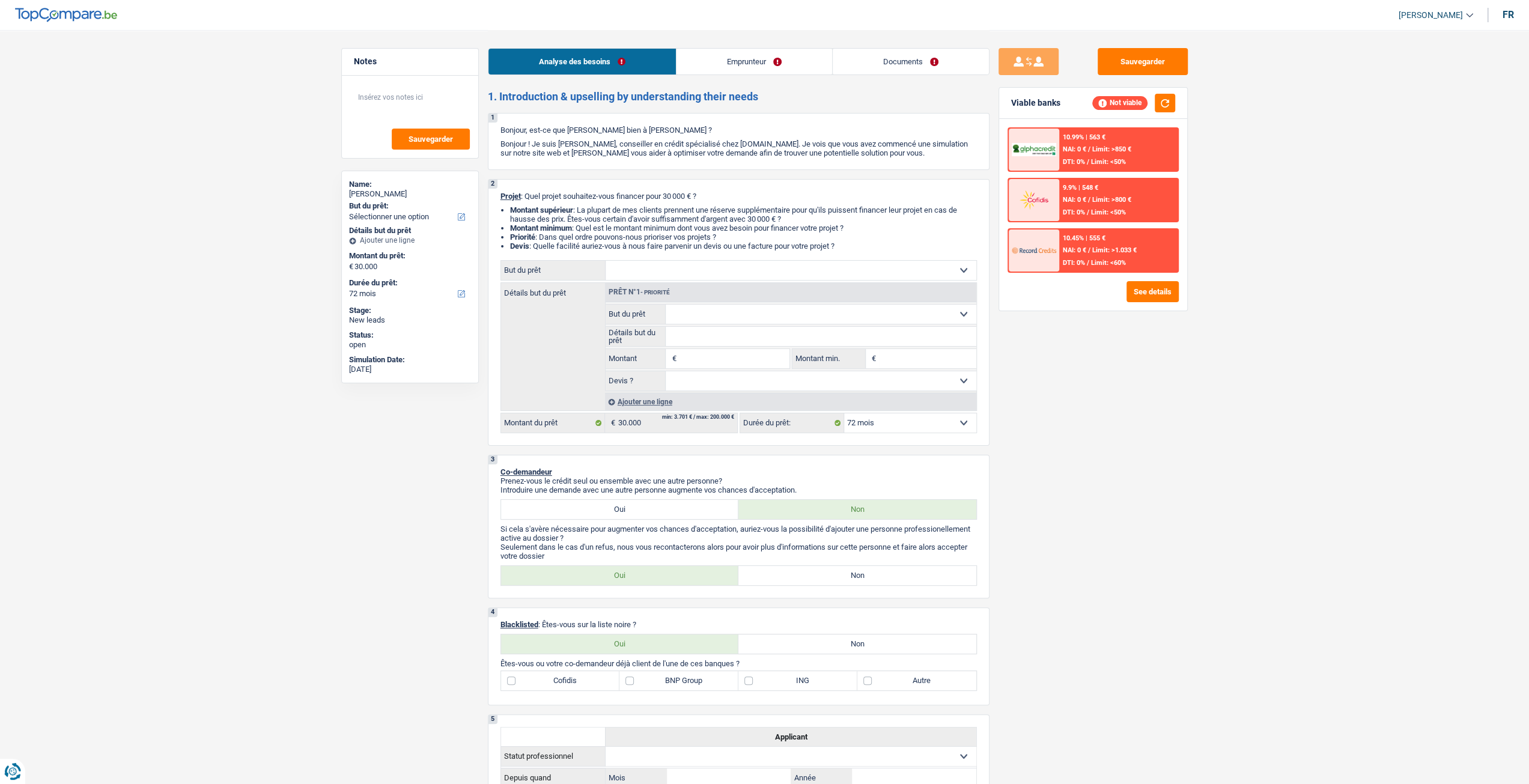
click at [790, 72] on link "Emprunteur" at bounding box center [754, 61] width 156 height 26
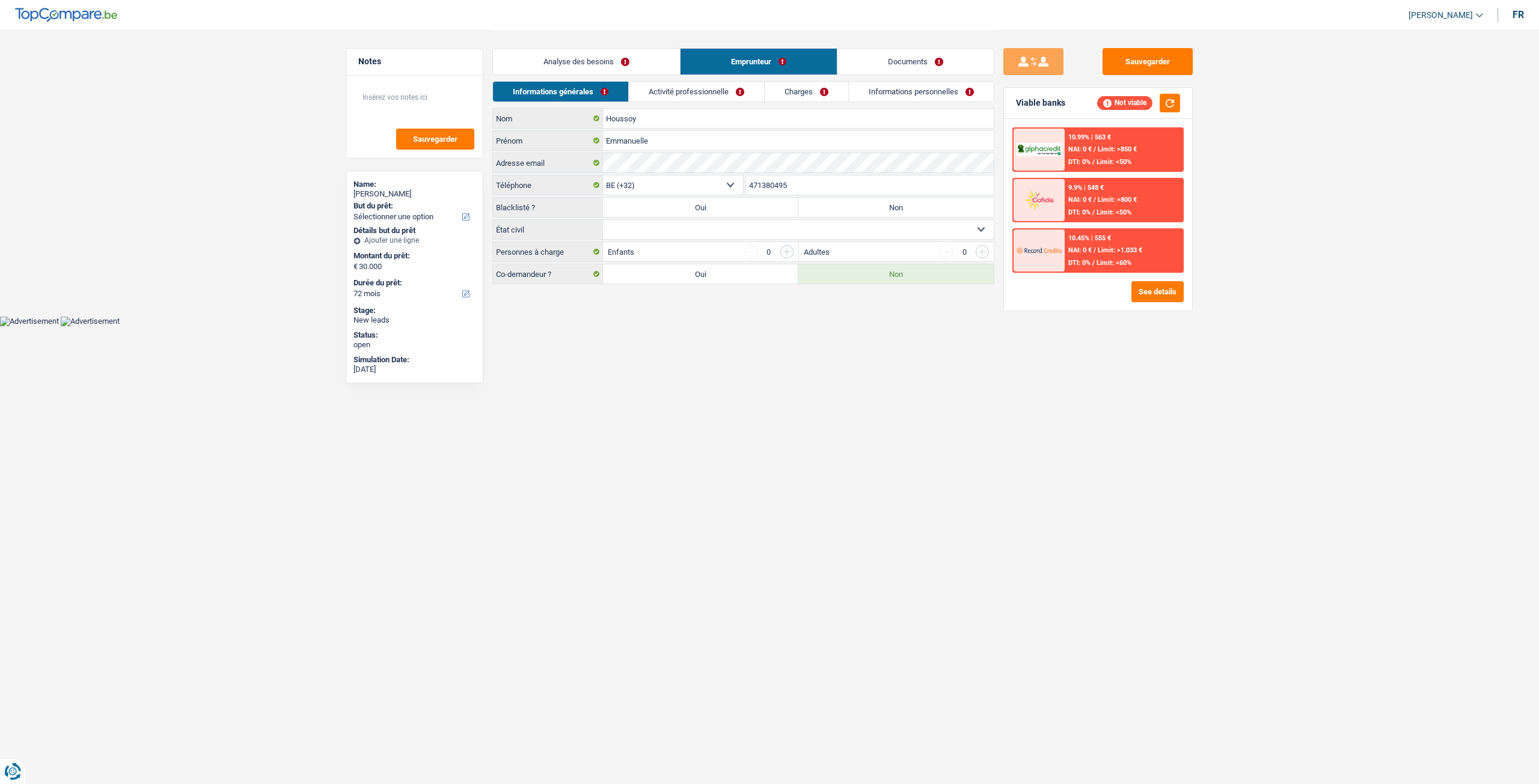
click at [870, 93] on link "Informations personnelles" at bounding box center [920, 91] width 145 height 20
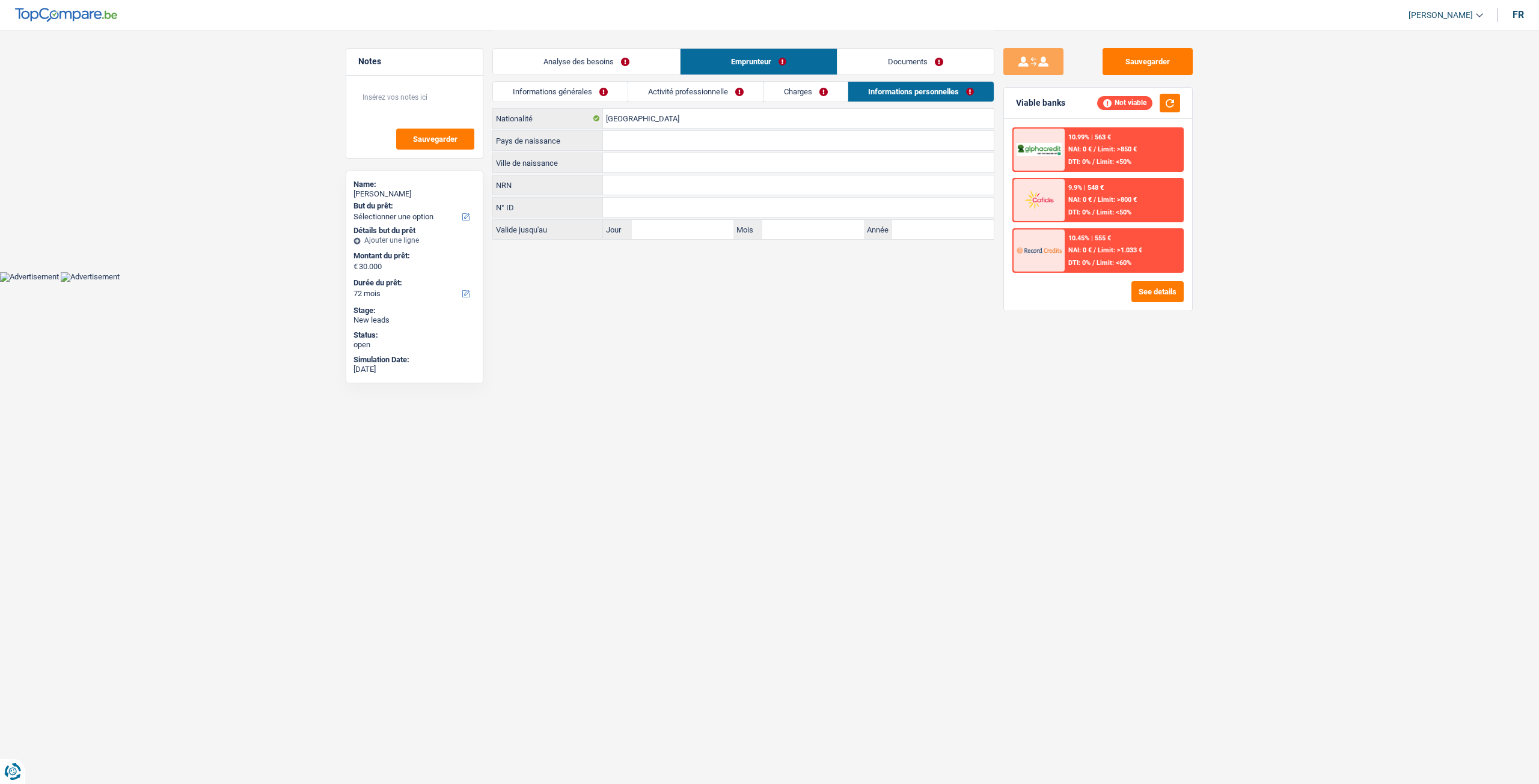
click at [644, 59] on link "Analyse des besoins" at bounding box center [586, 61] width 187 height 26
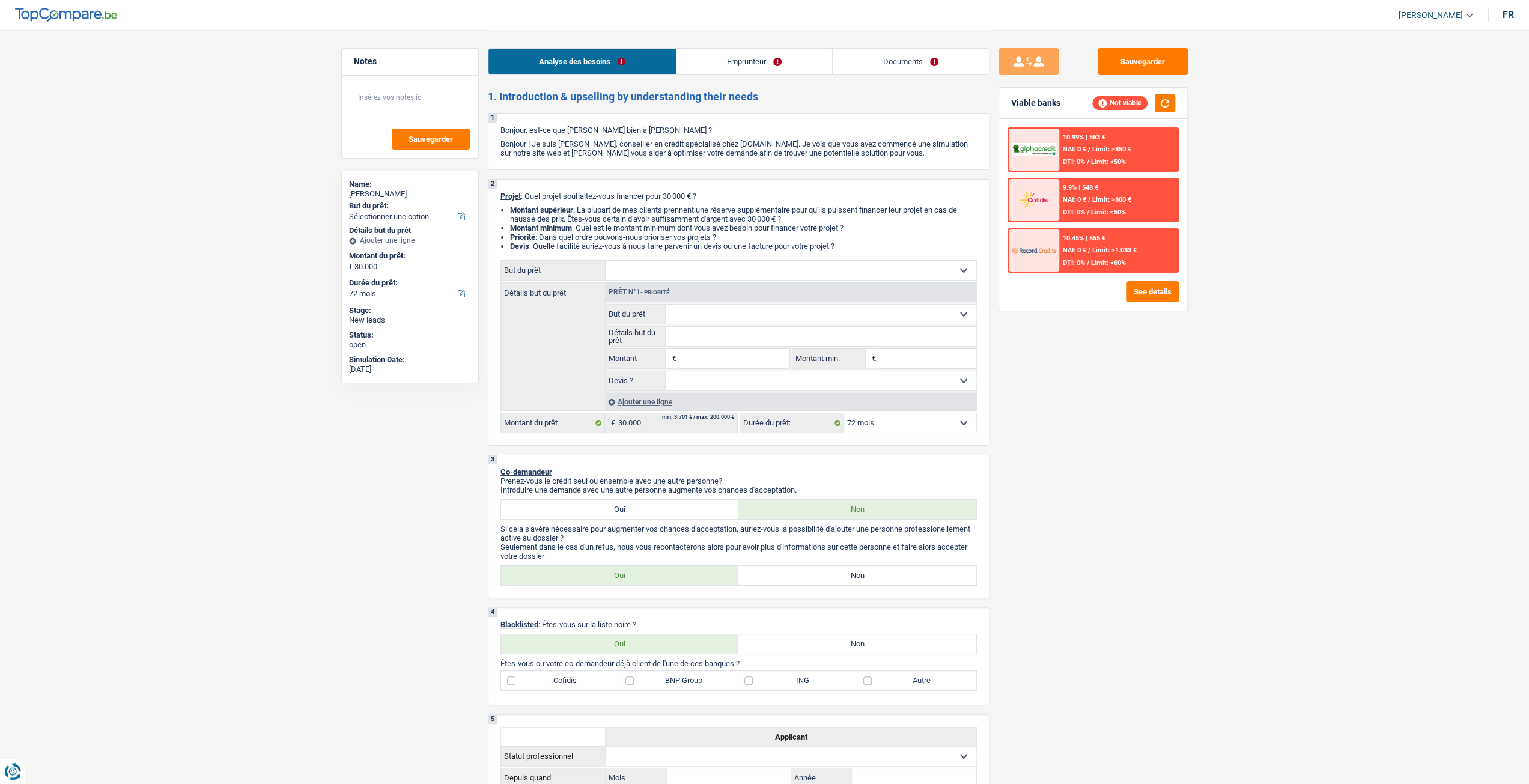
click at [740, 274] on select "Confort maison: meubles, textile, peinture, électroménager, outillage non-profe…" at bounding box center [791, 270] width 371 height 19
select select "familyEvent"
click at [606, 265] on select "Confort maison: meubles, textile, peinture, électroménager, outillage non-profe…" at bounding box center [791, 270] width 371 height 19
select select "familyEvent"
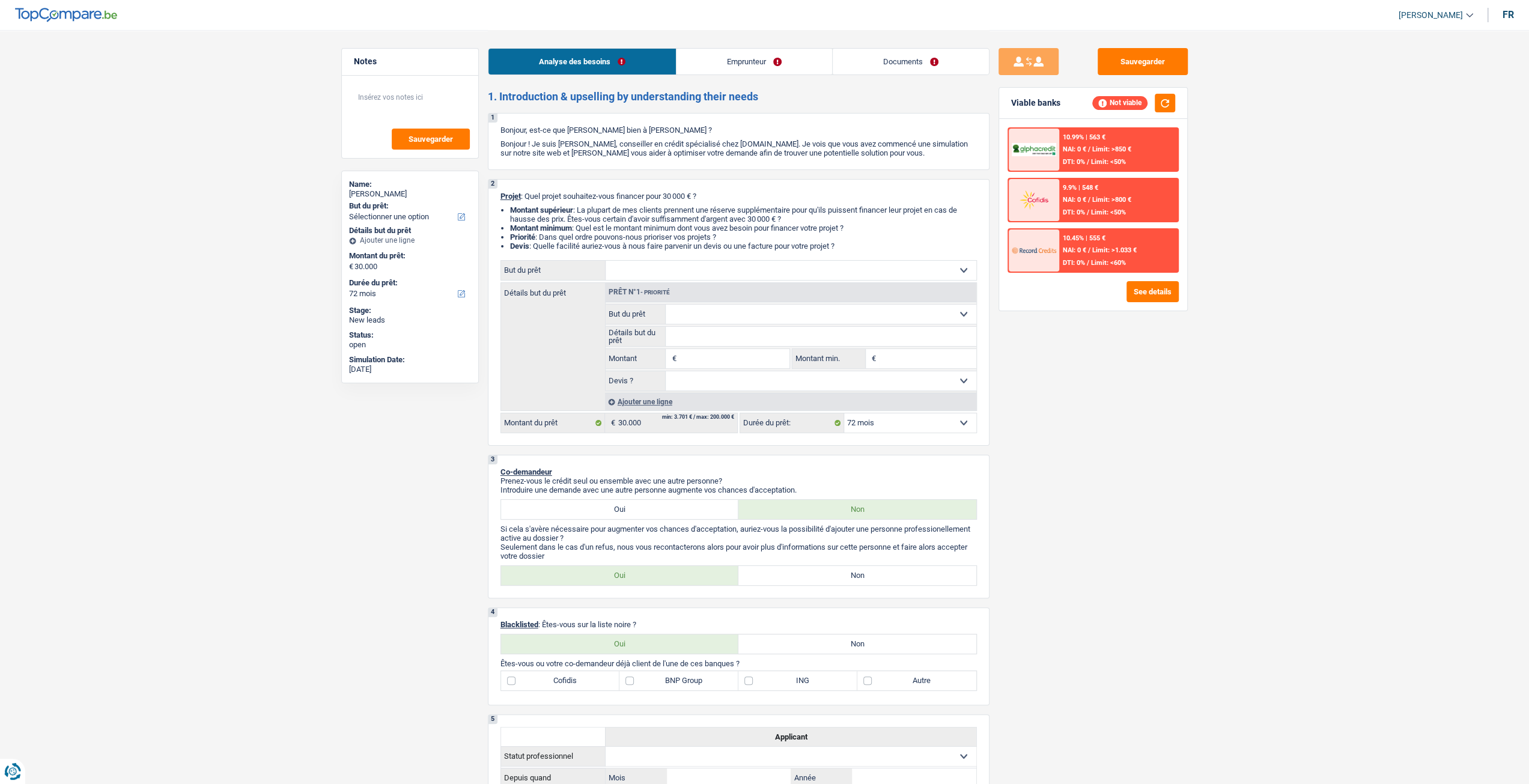
type input "30.000"
select select "familyEvent"
type input "30.000"
select select "familyEvent"
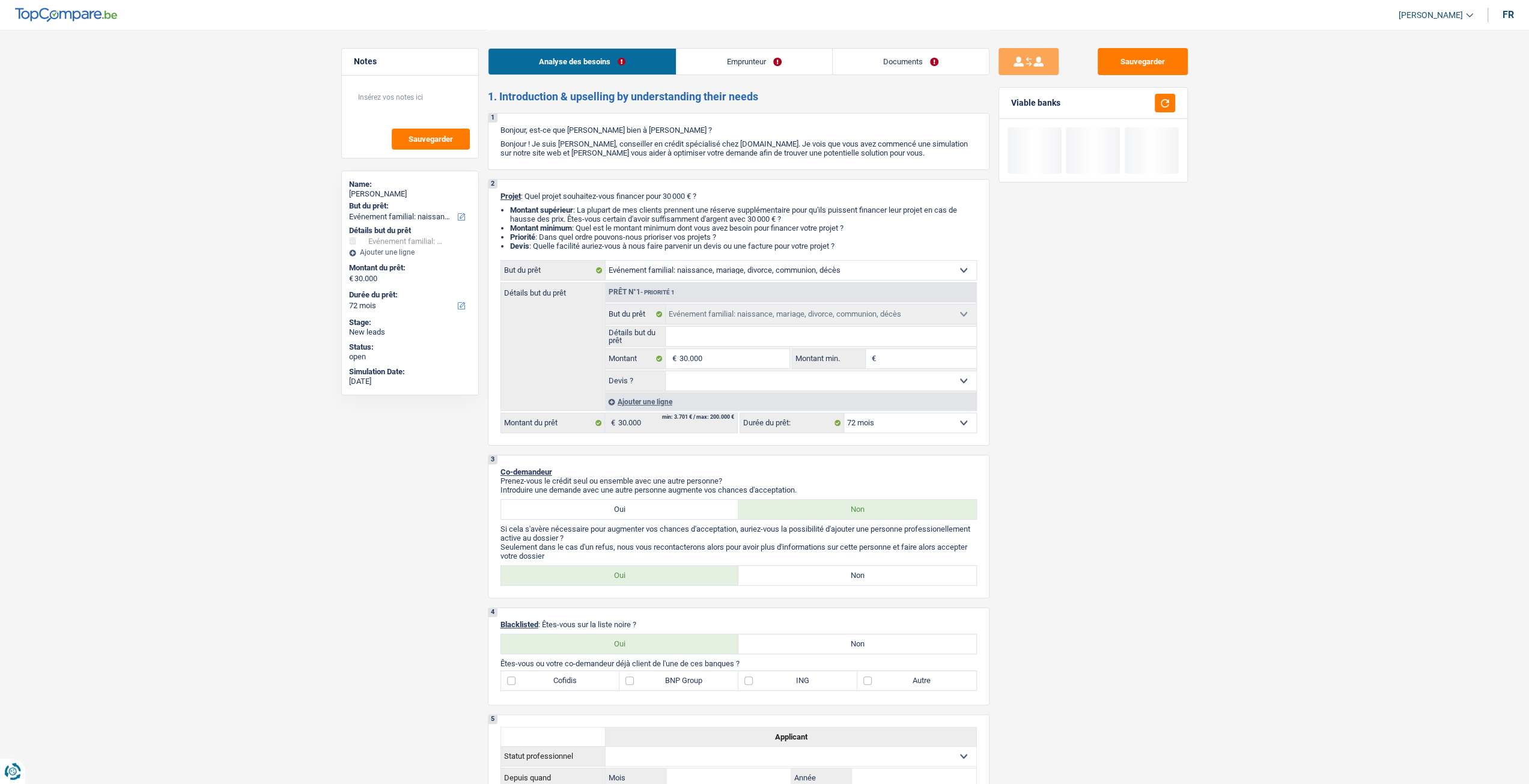
click at [720, 344] on input "Détails but du prêt" at bounding box center [821, 336] width 310 height 19
type input "M"
type input "Ma"
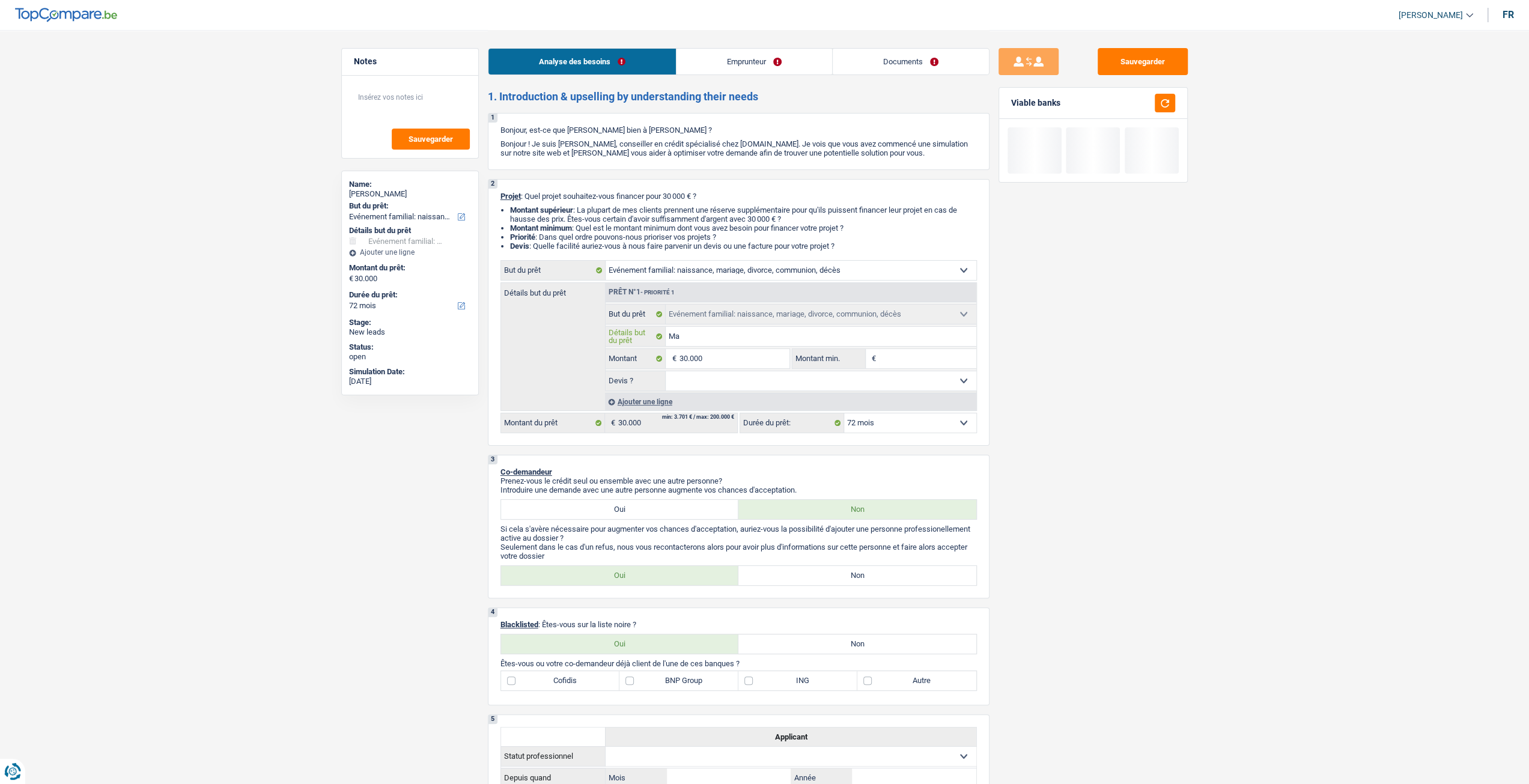
type input "Mar"
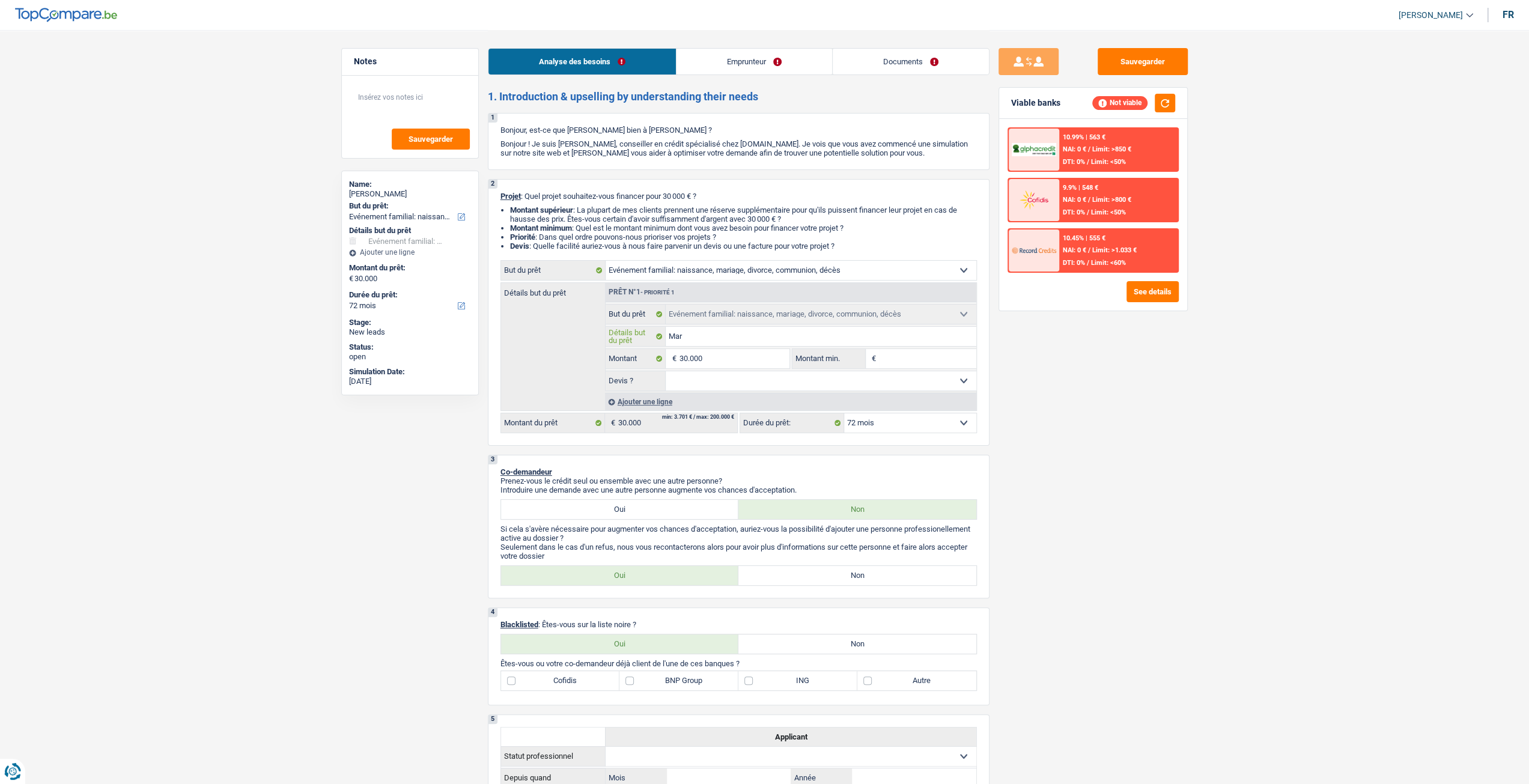
type input "Mari"
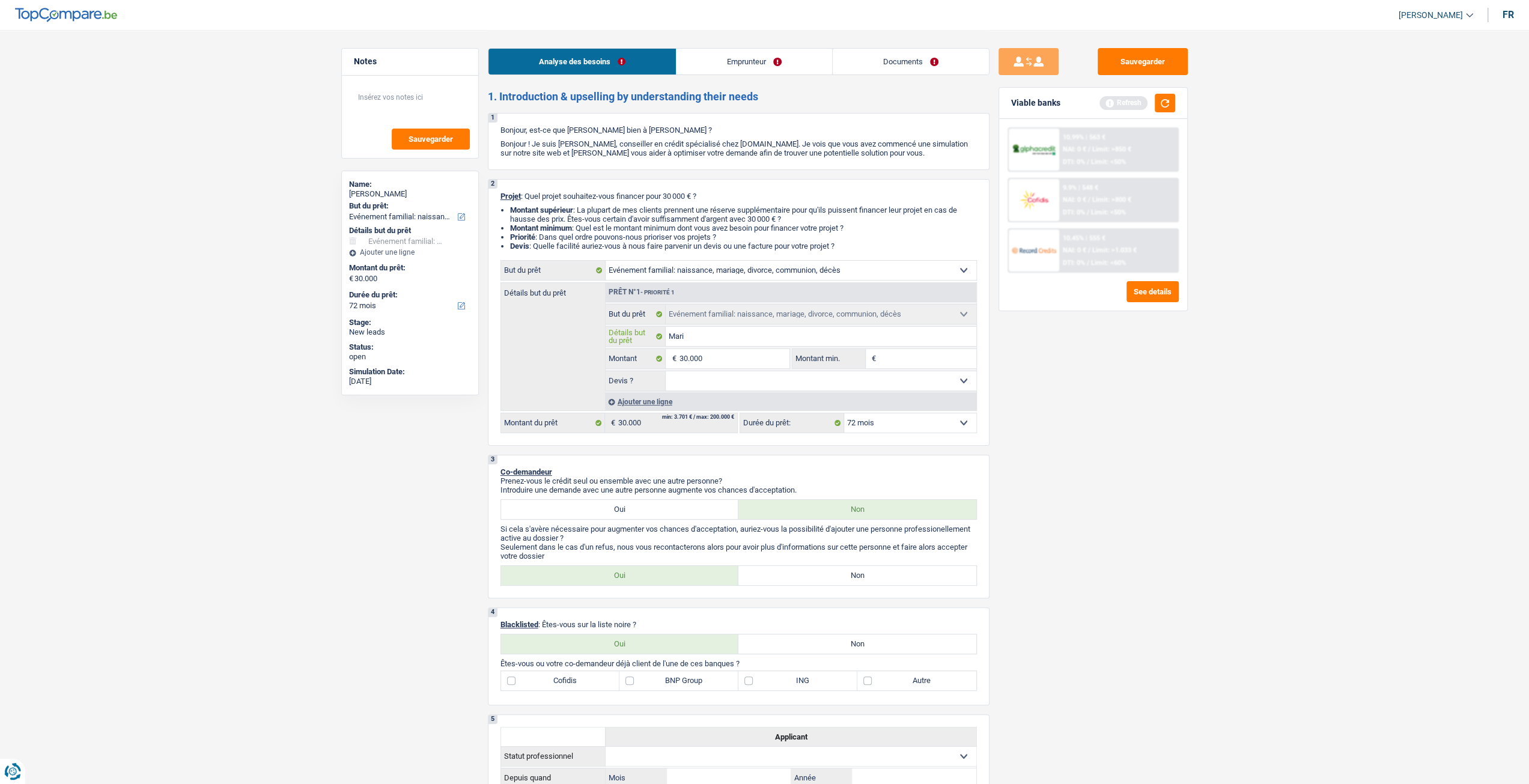
type input "[PERSON_NAME]"
type input "Mariag"
type input "Mariage"
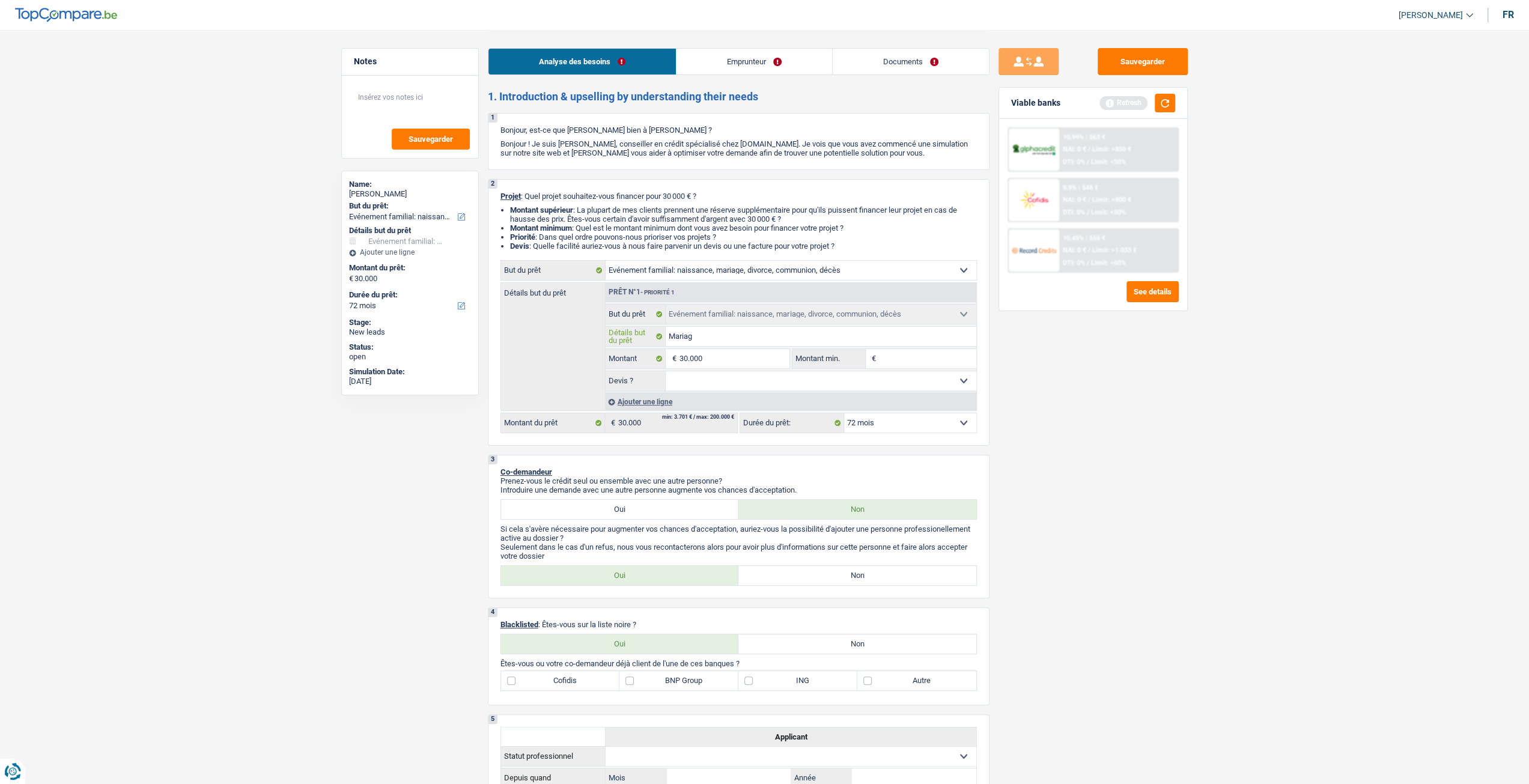
type input "Mariage"
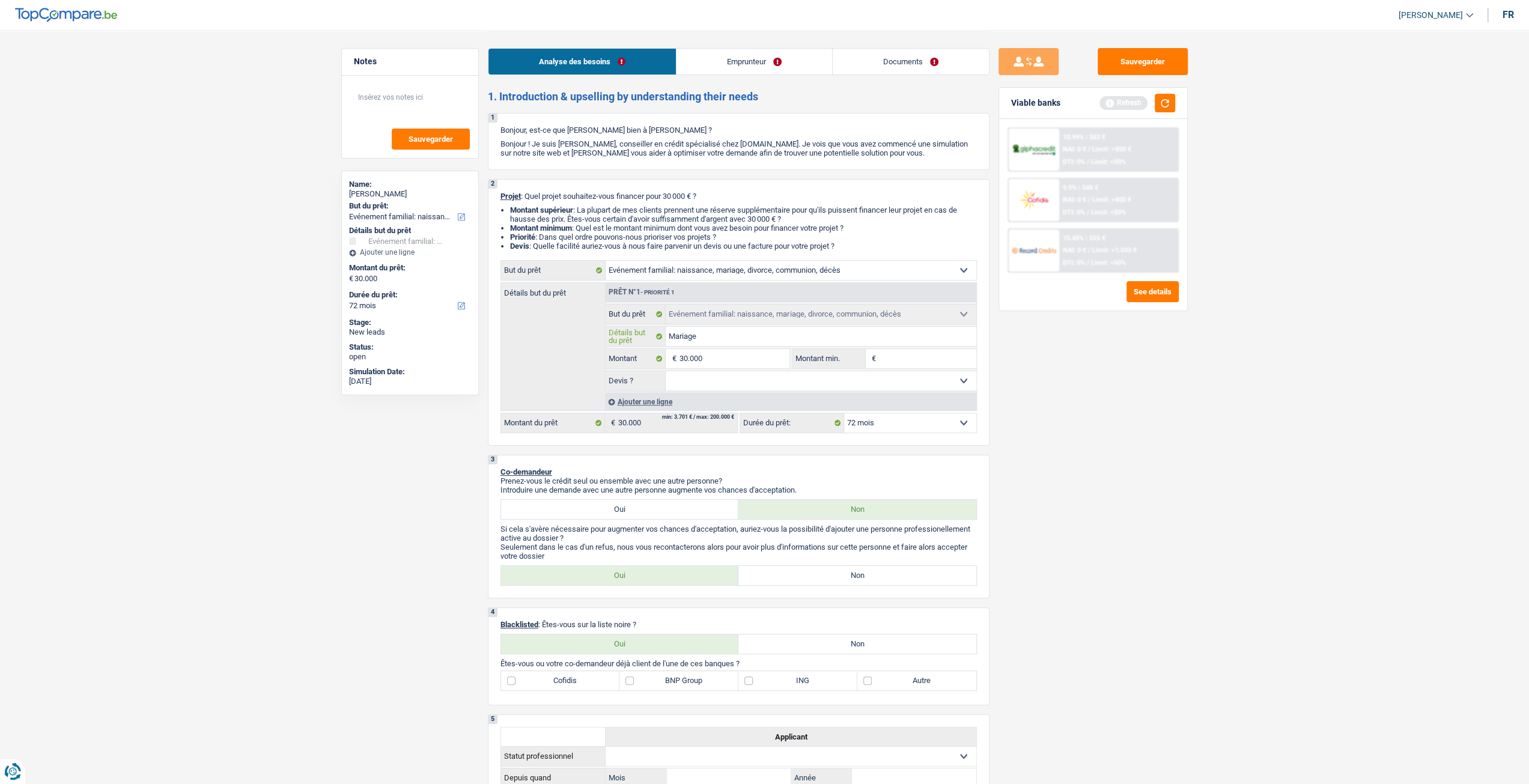
type input "Mariag"
type input "[PERSON_NAME]"
type input "Mari"
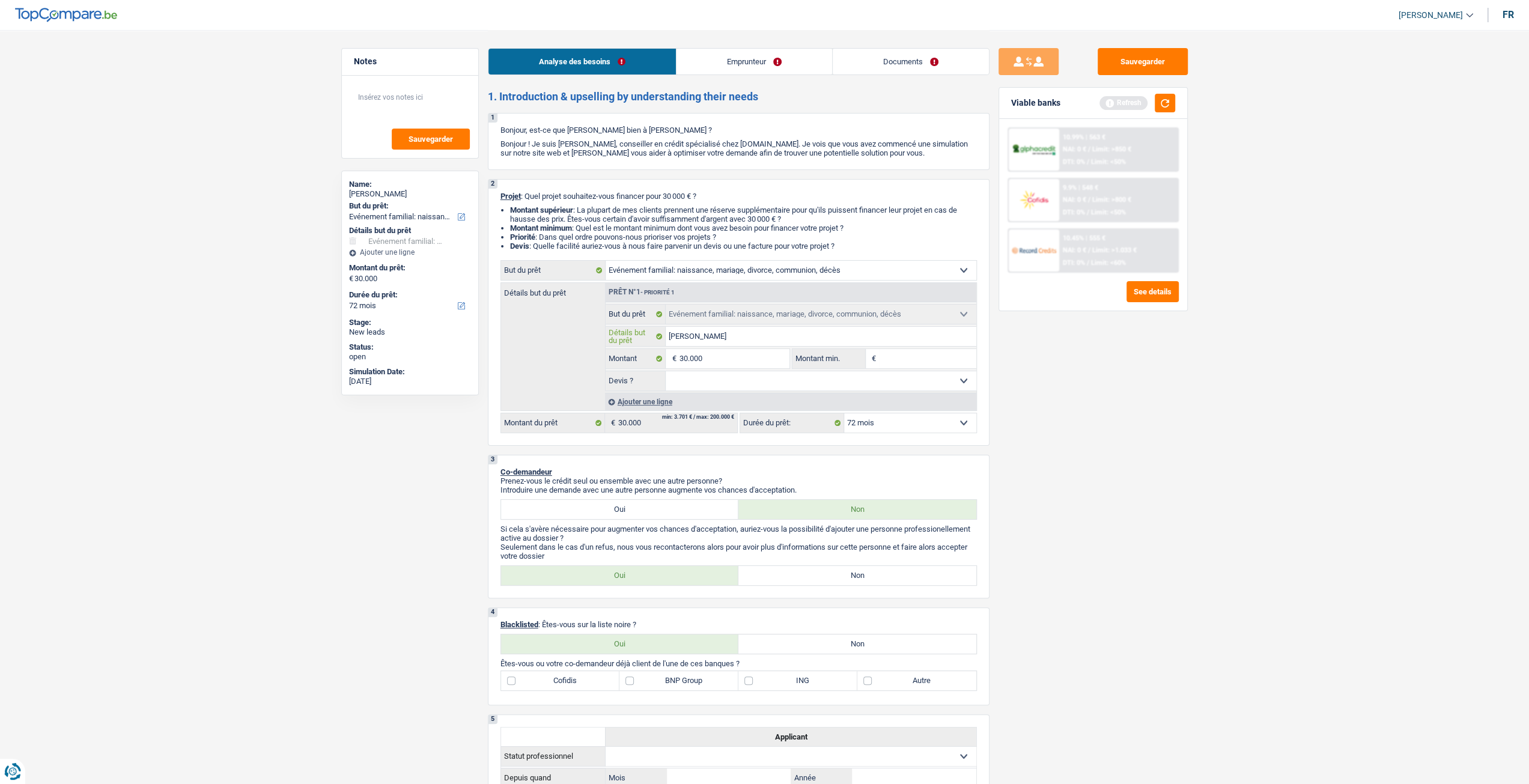
type input "Mari"
type input "Mar"
type input "Ma"
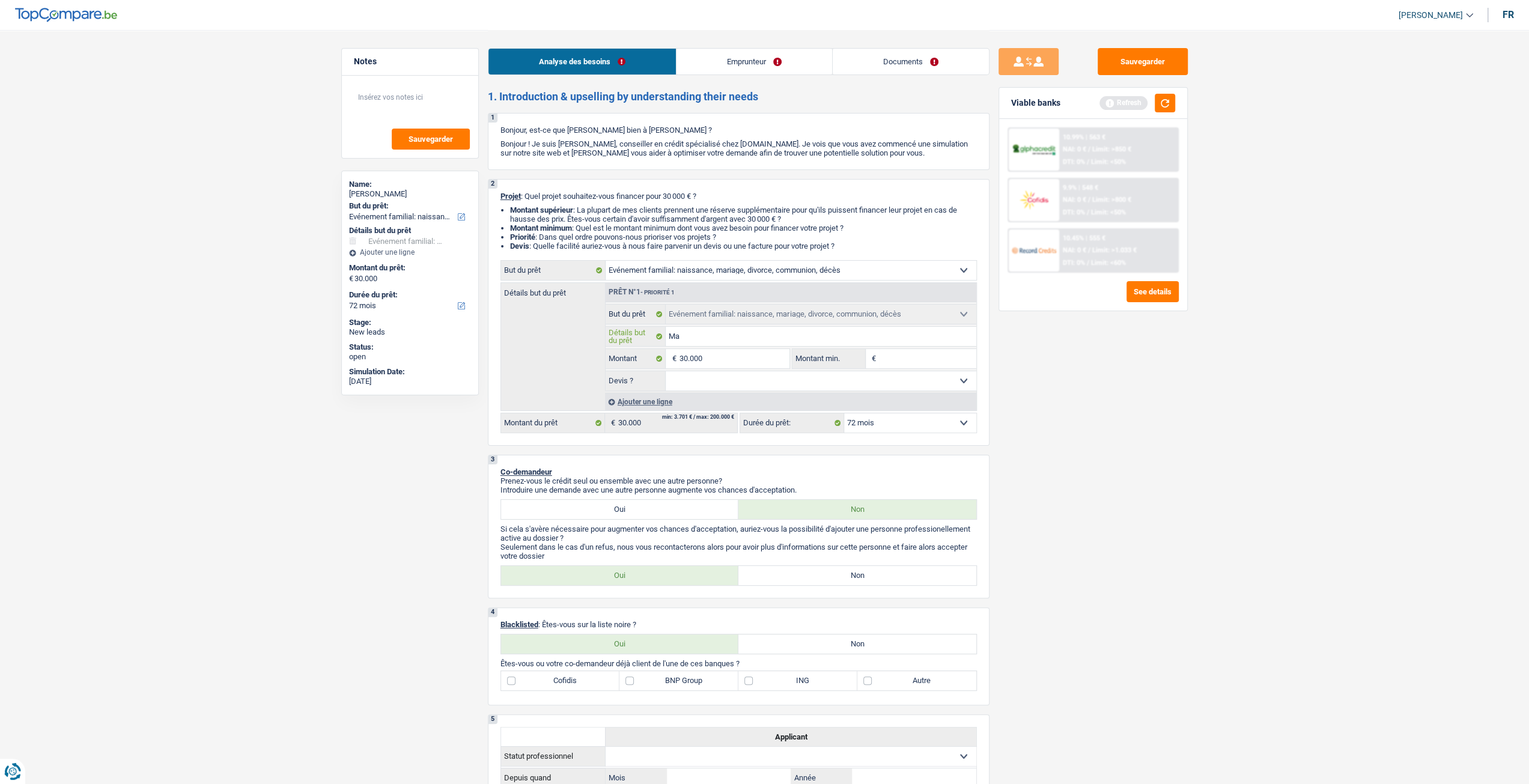
type input "M"
type input "V"
type input "Vo"
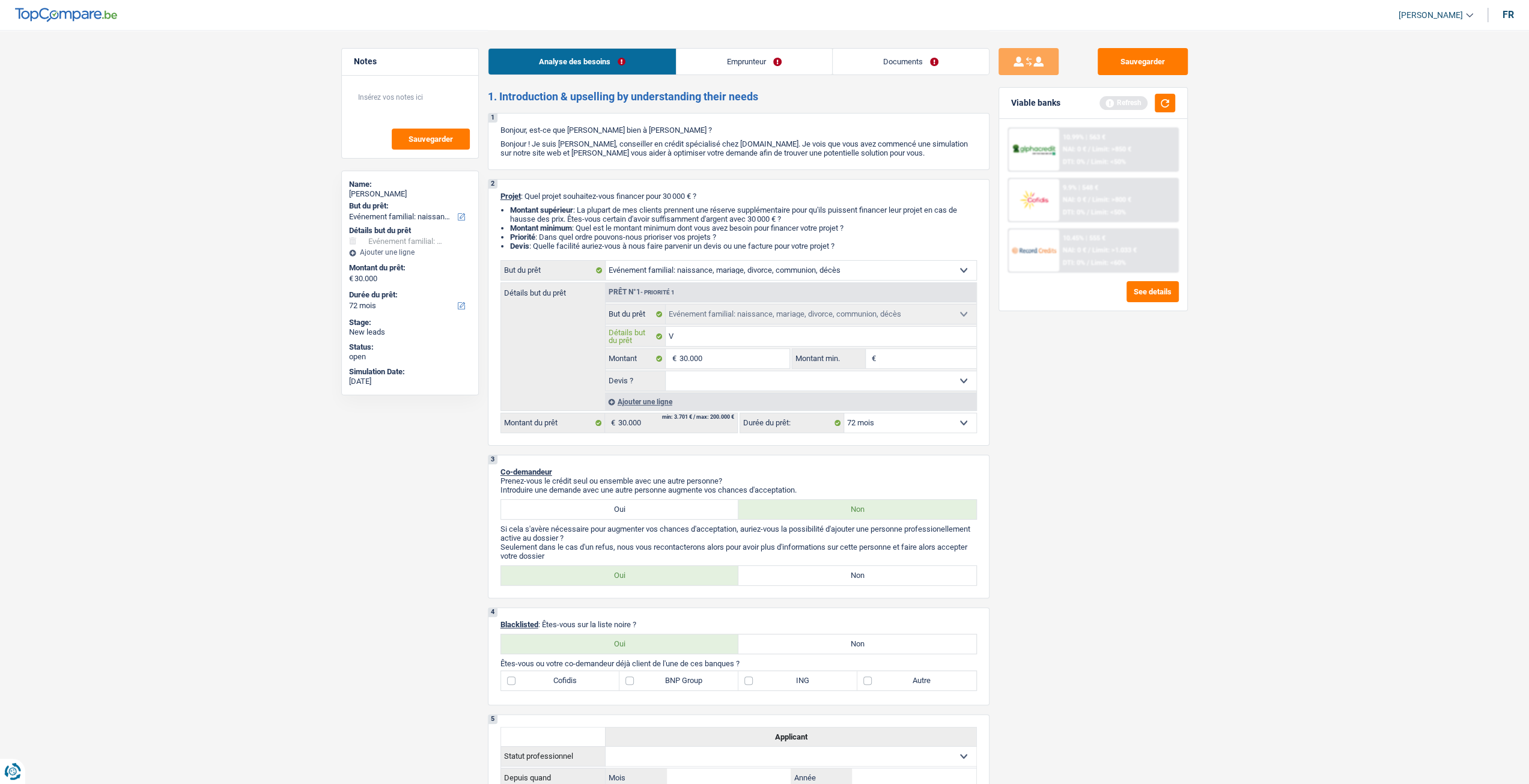
type input "Vo"
type input "Vot"
type input "Votr"
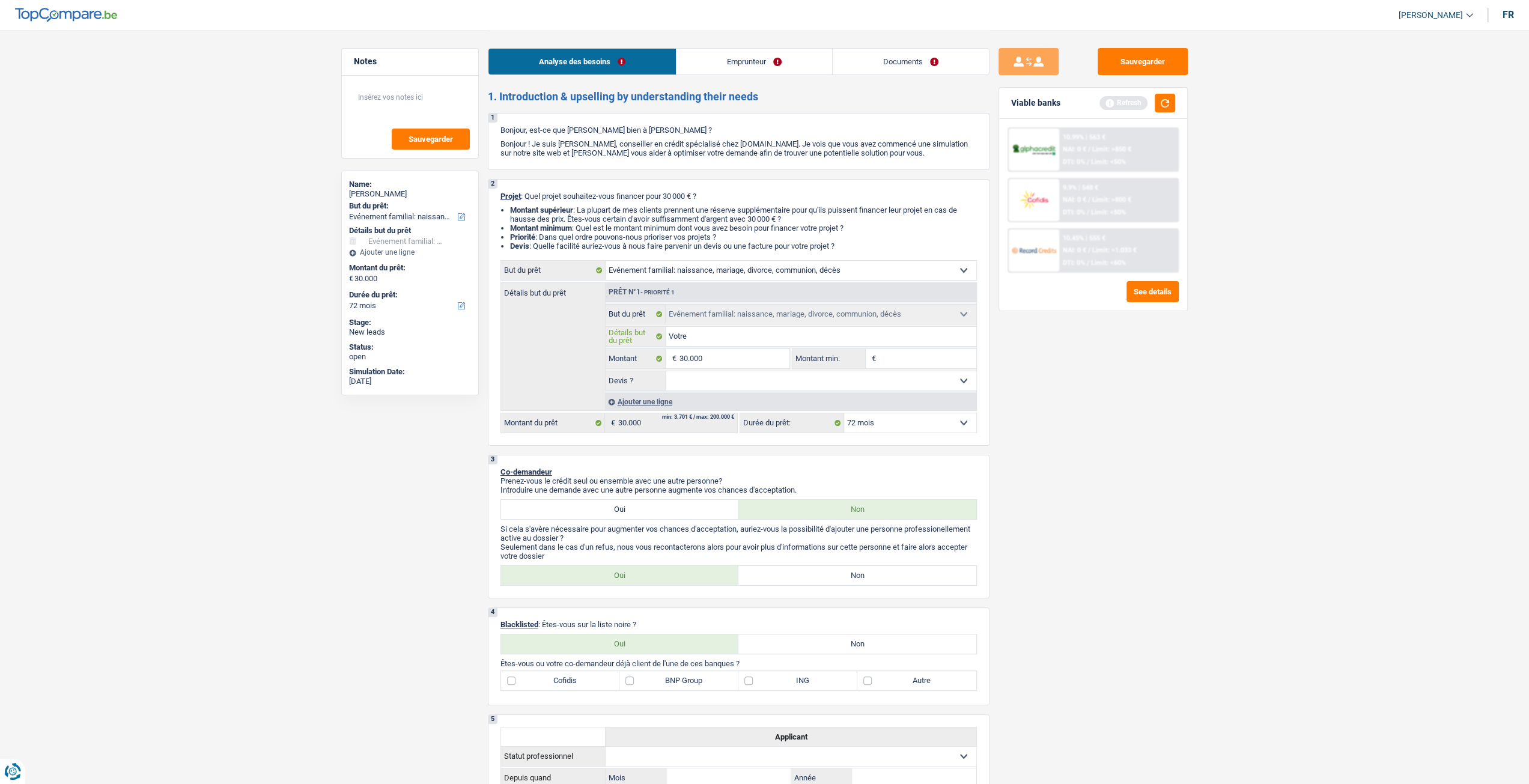
type input "Votrer"
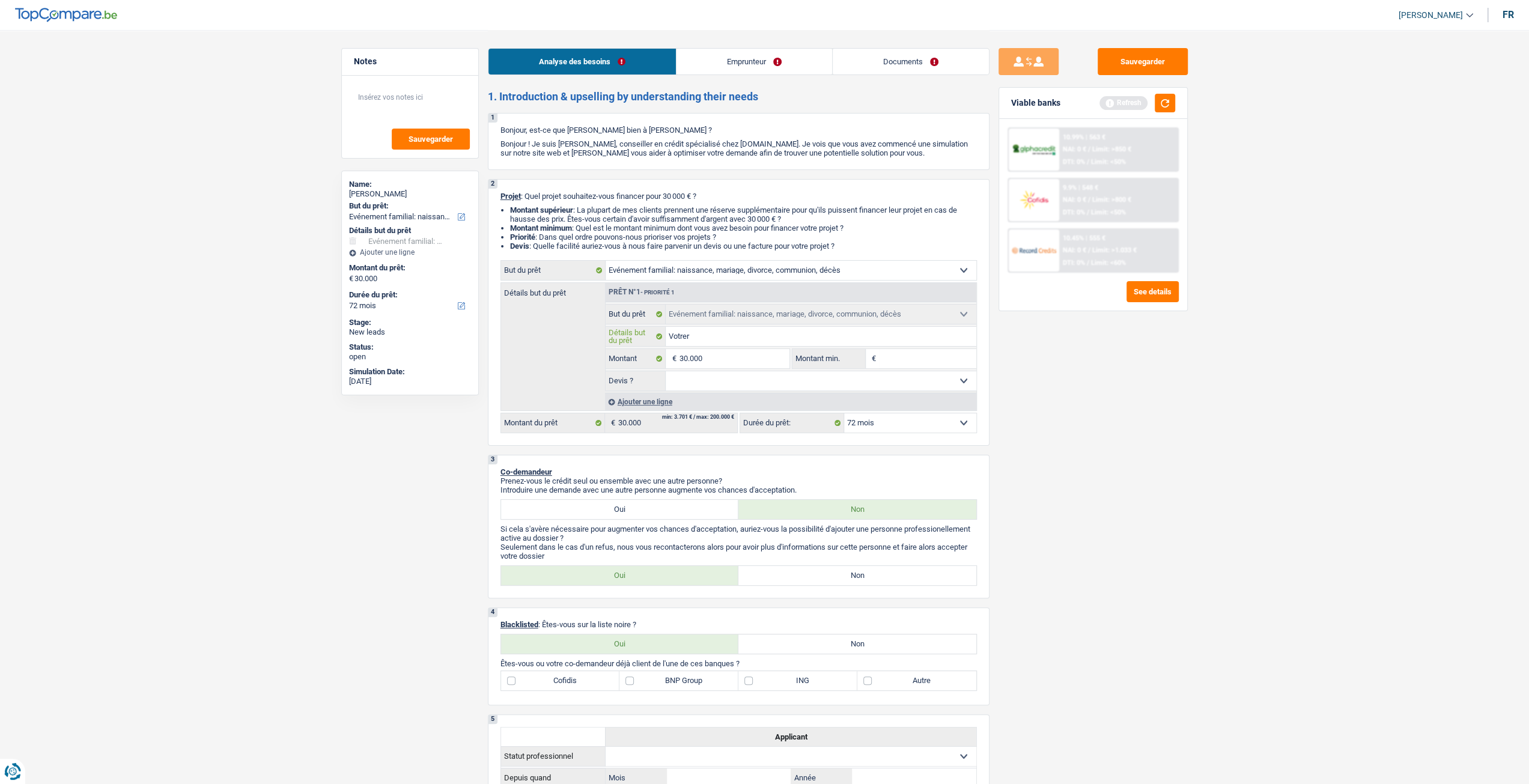
type input "Votrer"
type input "Votre"
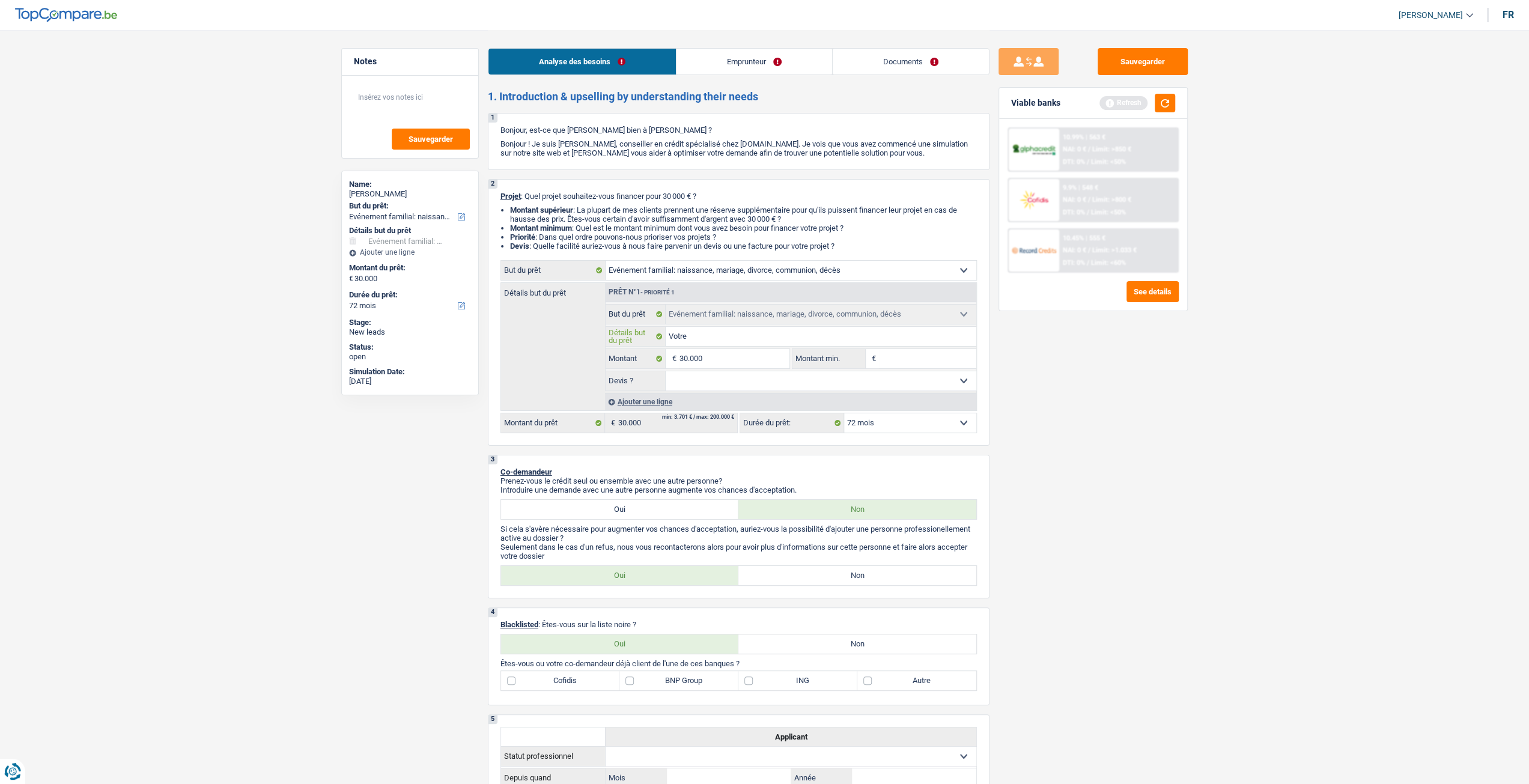
type input "Votre m"
type input "Votre ma"
type input "Votre mar"
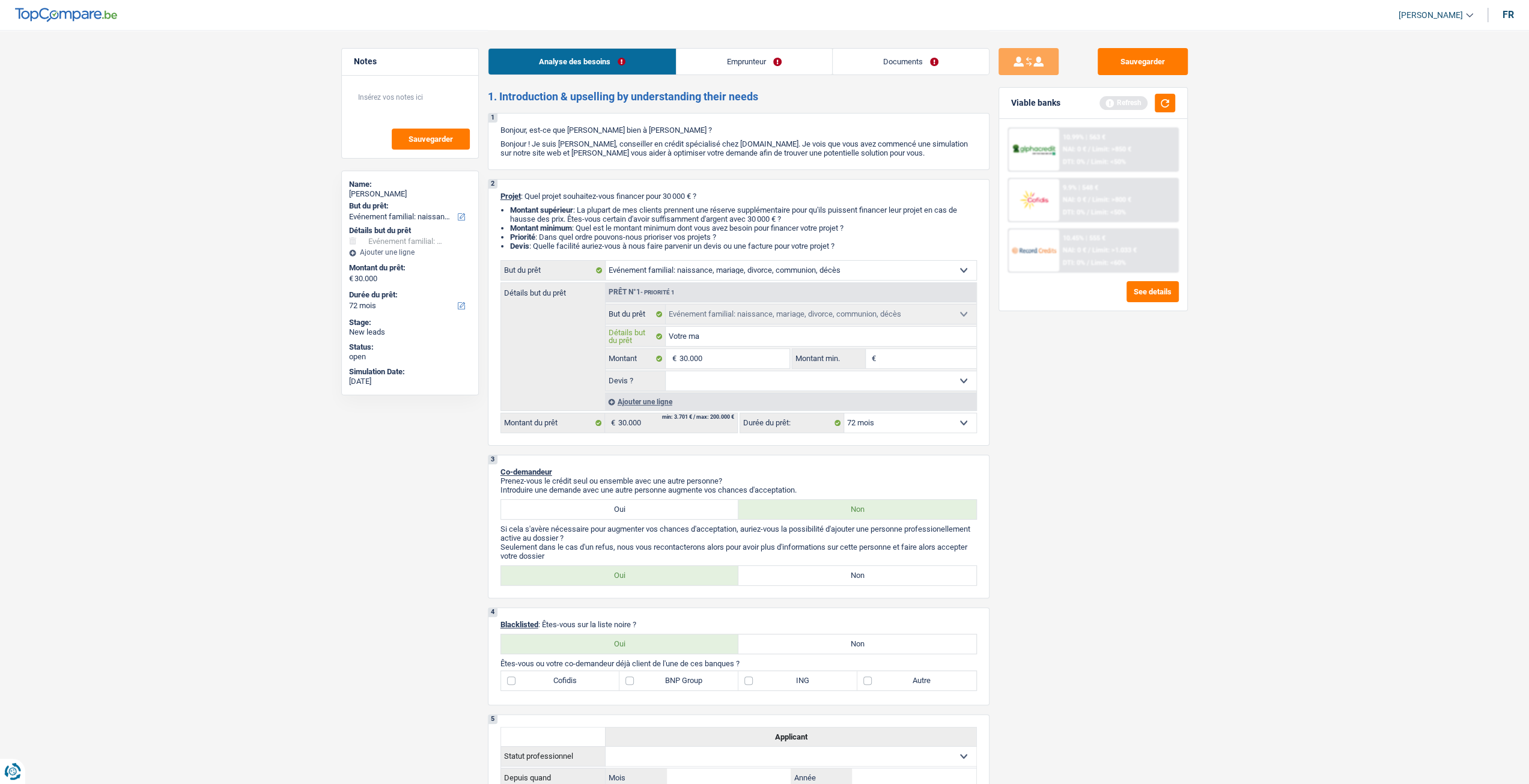
type input "Votre mar"
type input "Votre mari"
type input "Votre [PERSON_NAME]"
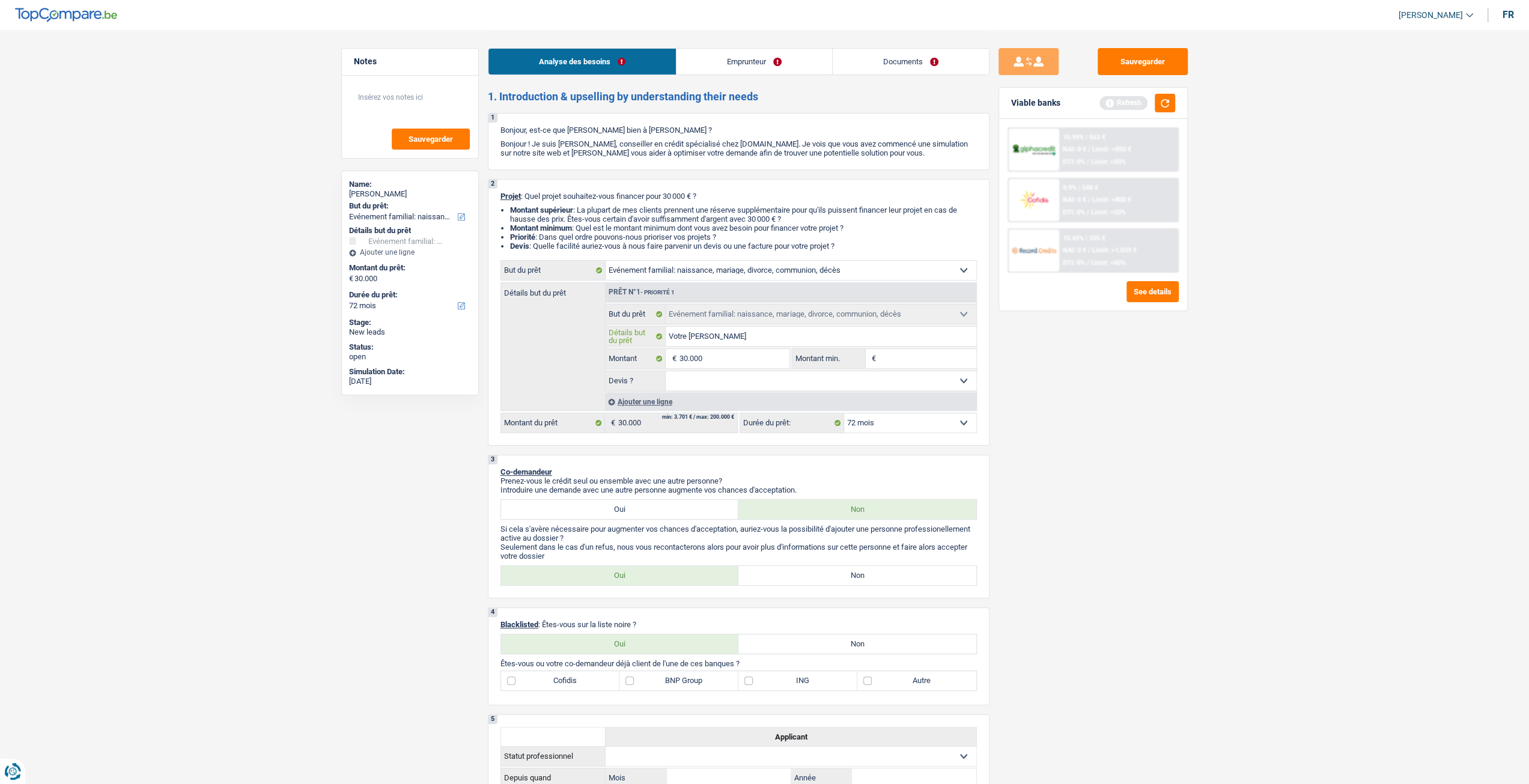
type input "Votre mariag"
type input "Votre mariage"
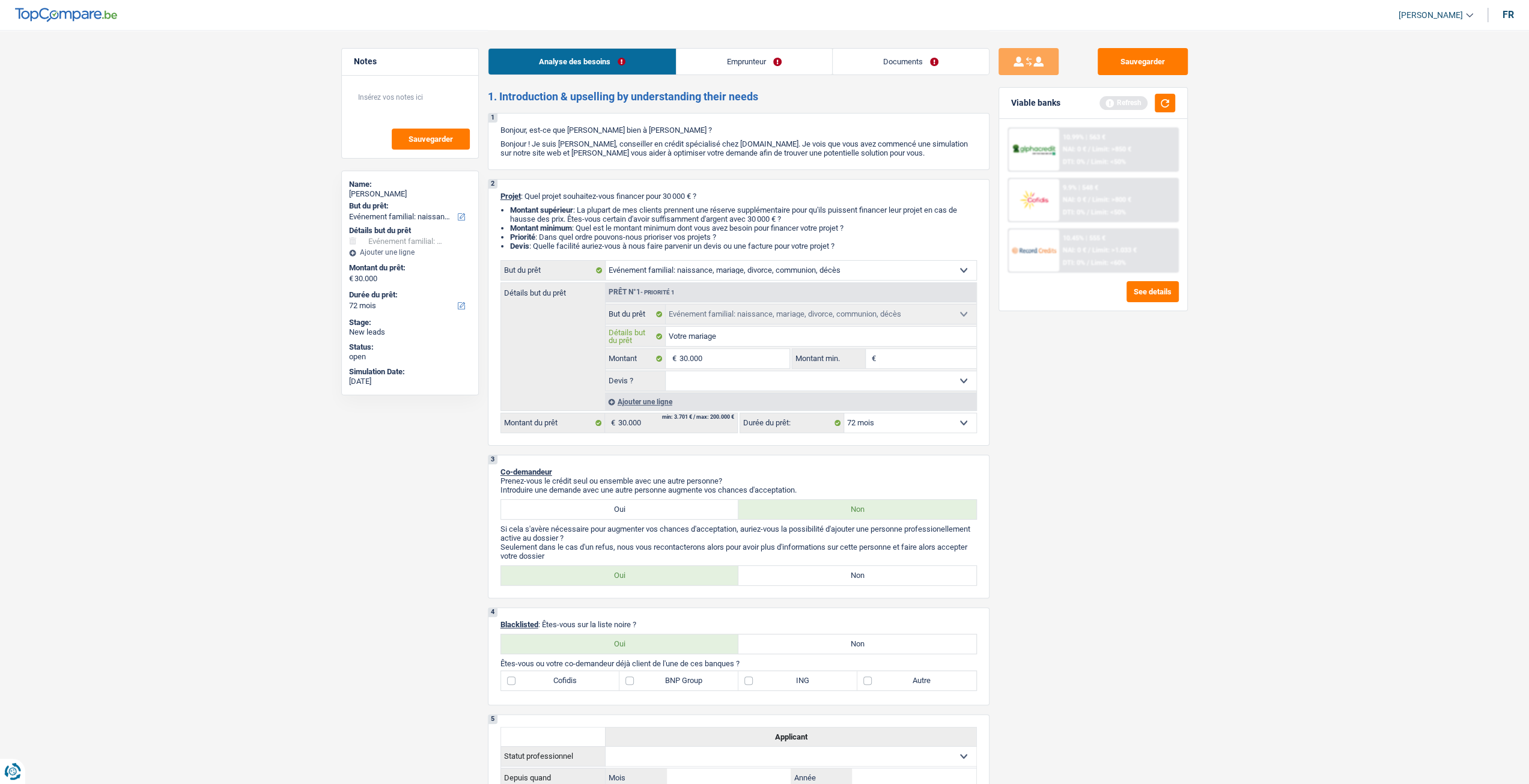
type input "Votre mariage"
click at [1090, 370] on div "Sauvegarder Viable banks Refresh 10.99% | 563 € NAI: 0 € / Limit: >850 € DTI: 0…" at bounding box center [1093, 406] width 208 height 717
click at [767, 380] on select "Oui Non Non répondu Sélectionner une option" at bounding box center [821, 381] width 310 height 19
select select "yes"
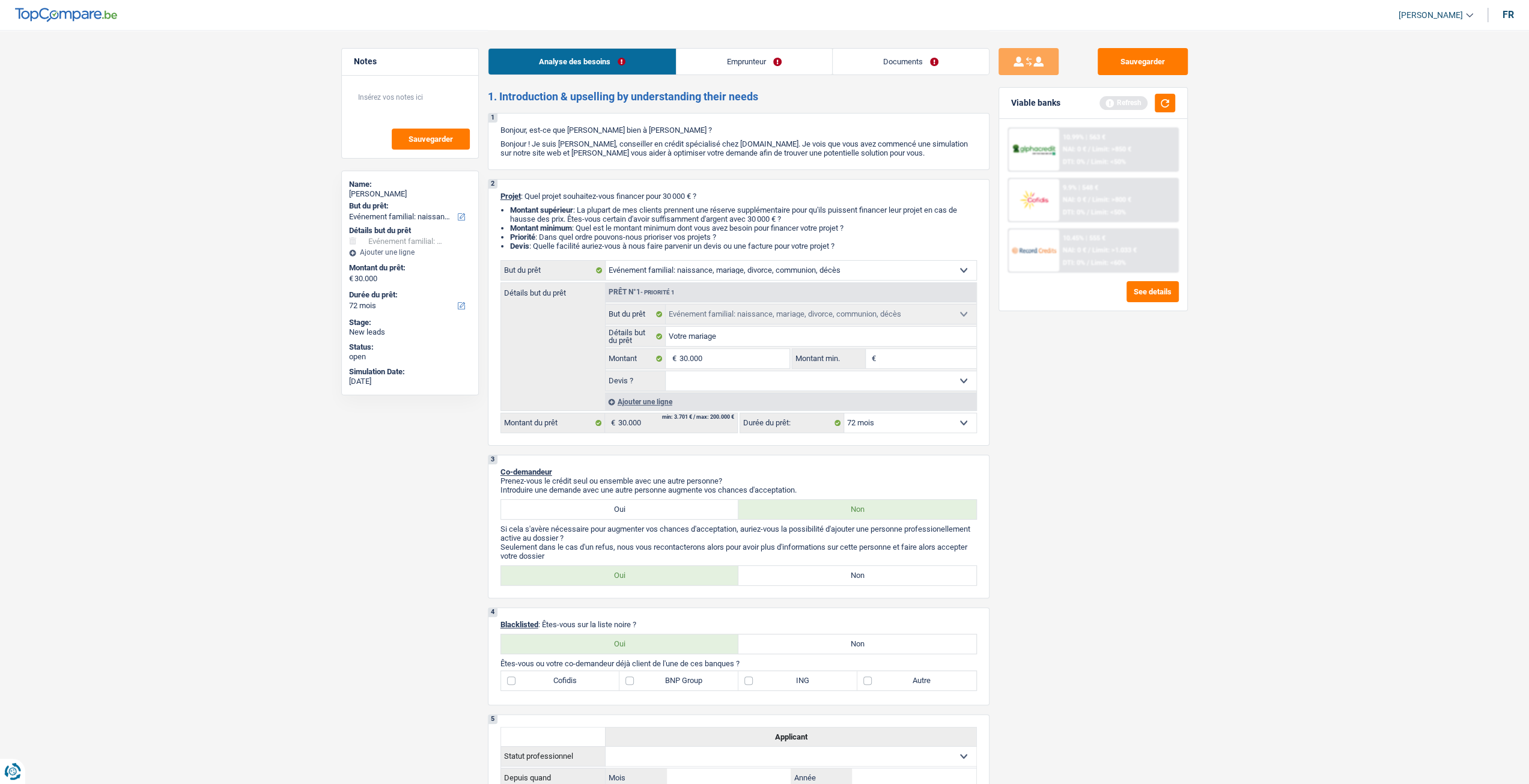
click at [665, 373] on select "Oui Non Non répondu Sélectionner une option" at bounding box center [821, 381] width 310 height 19
select select "yes"
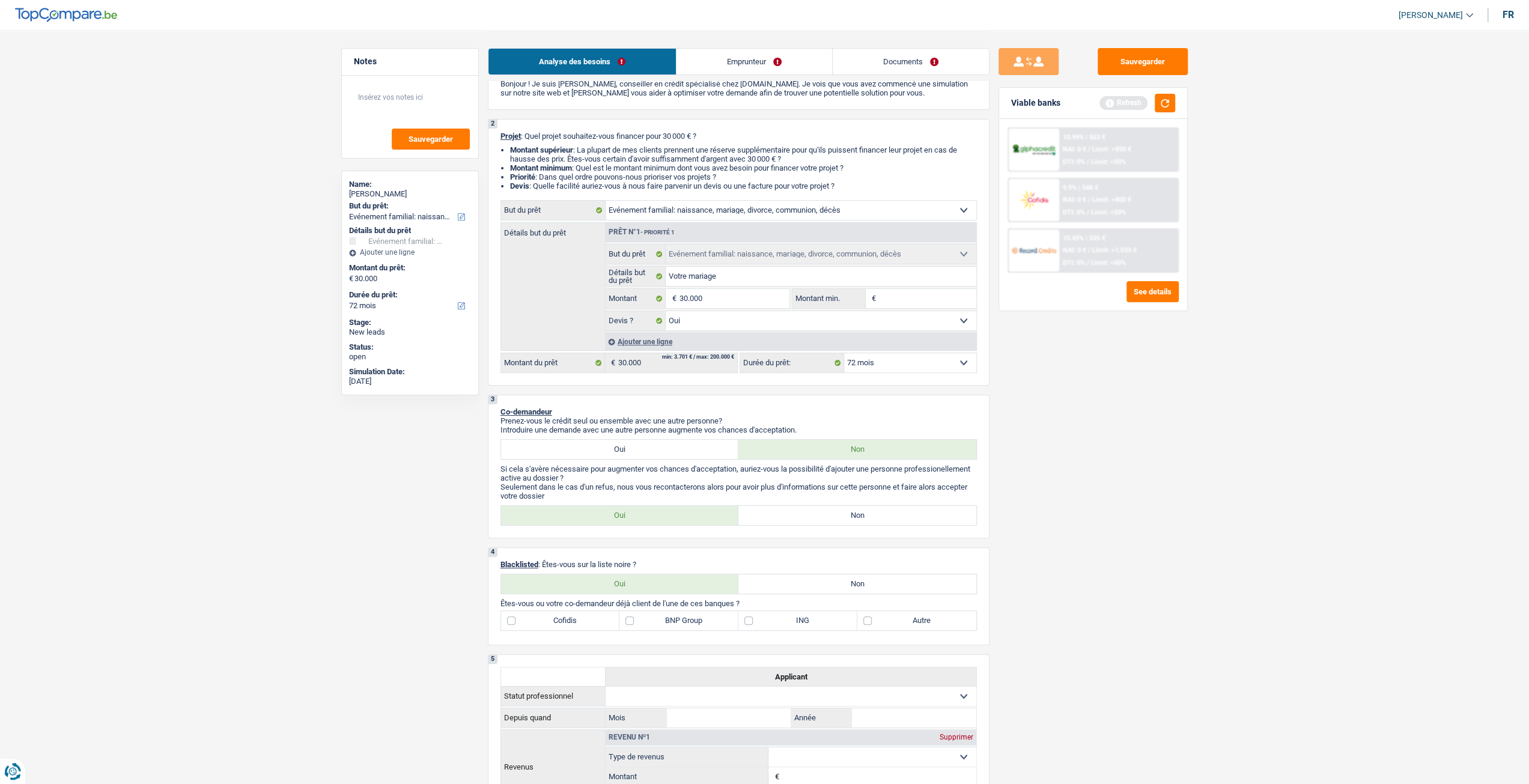
click at [765, 64] on link "Emprunteur" at bounding box center [754, 61] width 156 height 26
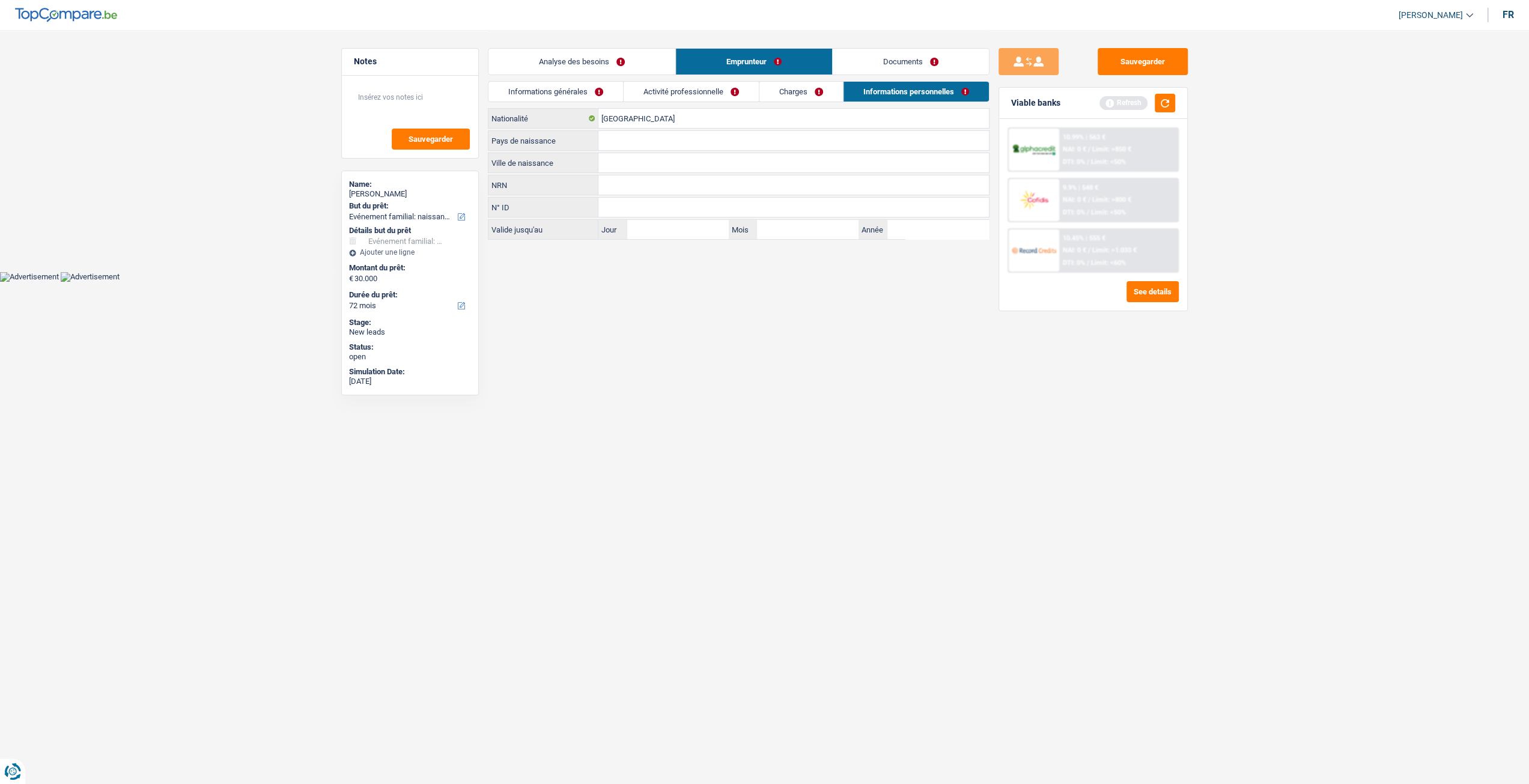
scroll to position [0, 0]
click at [675, 86] on link "Activité professionnelle" at bounding box center [695, 91] width 135 height 20
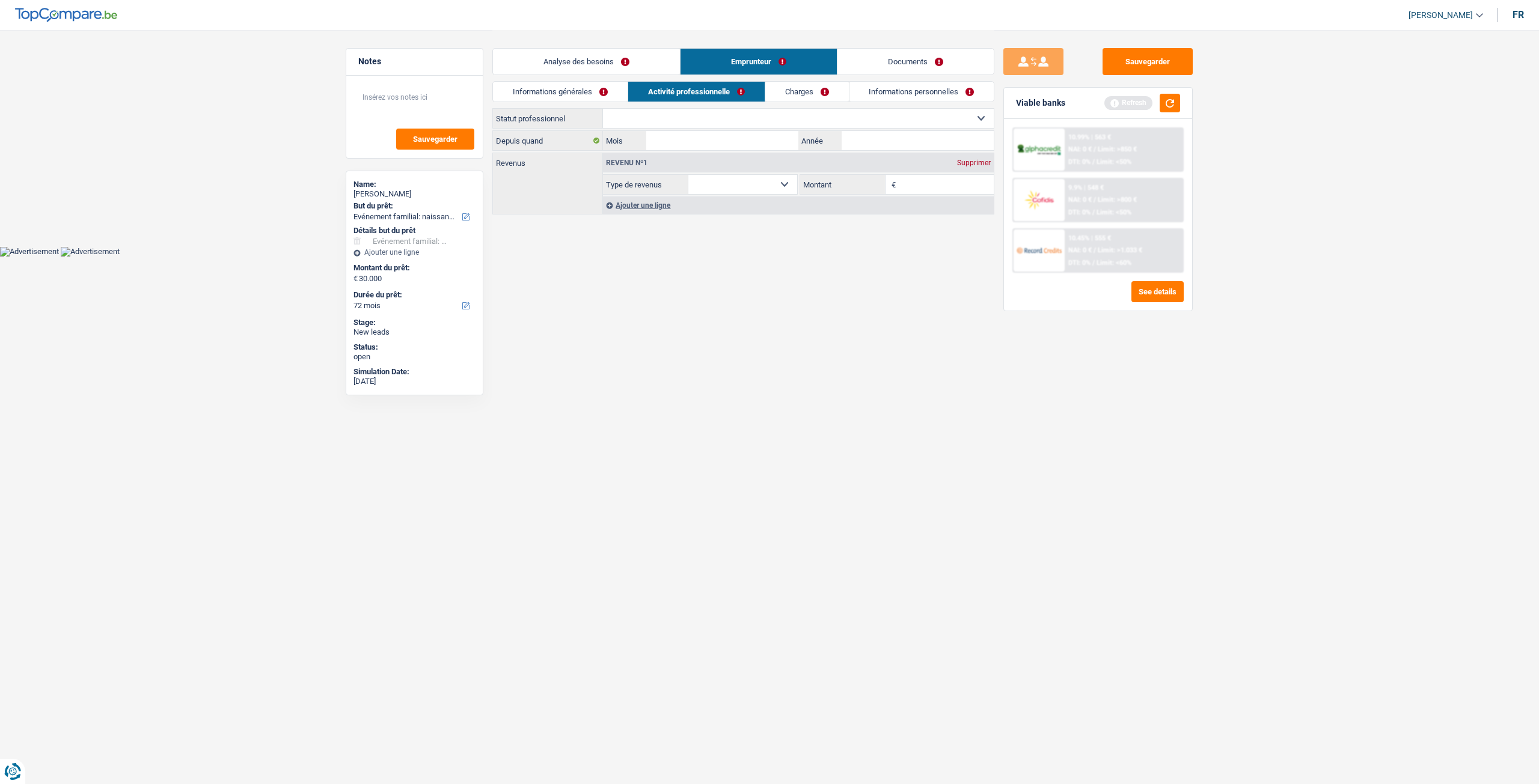
click at [594, 82] on link "Informations générales" at bounding box center [560, 91] width 135 height 20
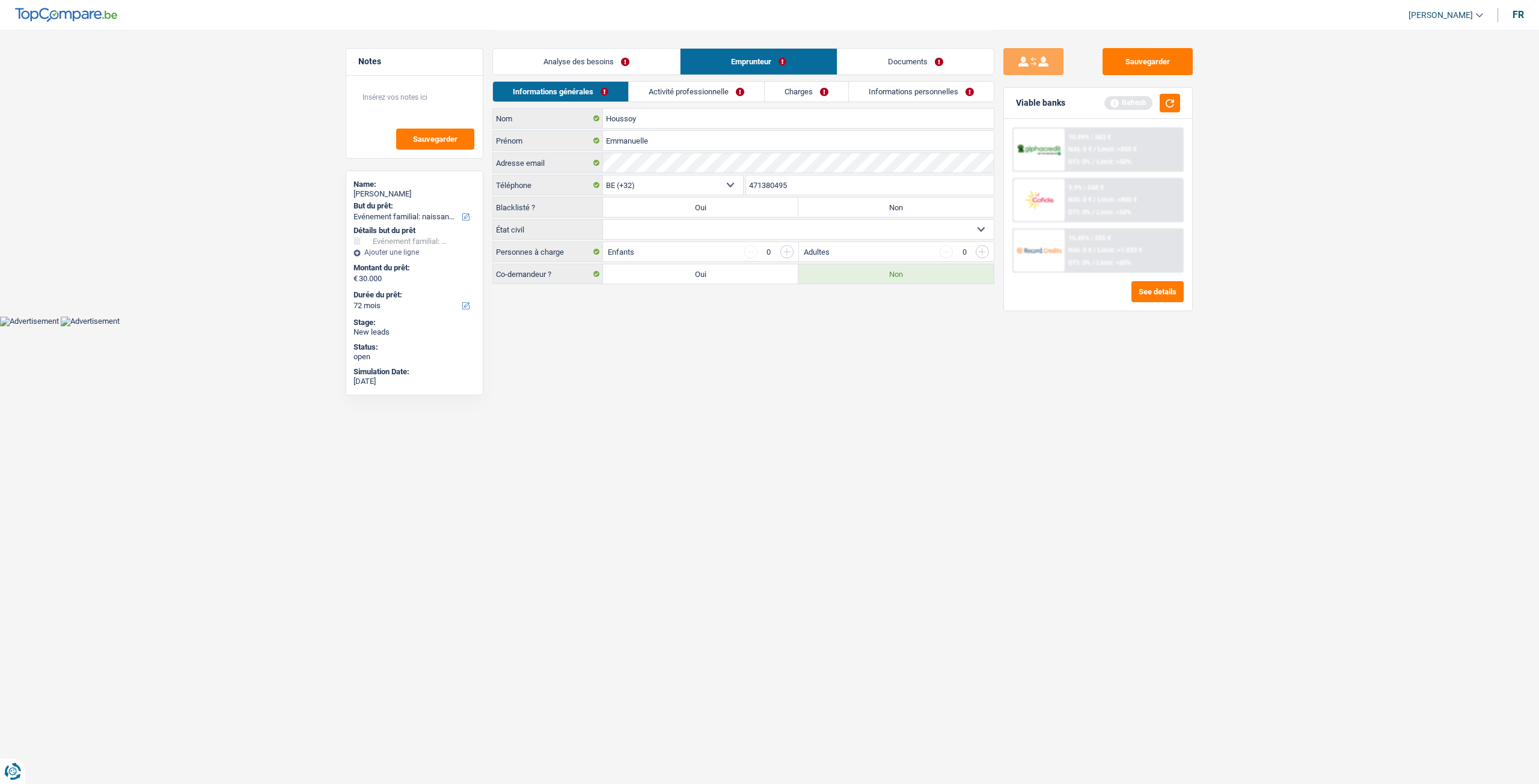
click at [886, 58] on link "Documents" at bounding box center [915, 61] width 156 height 26
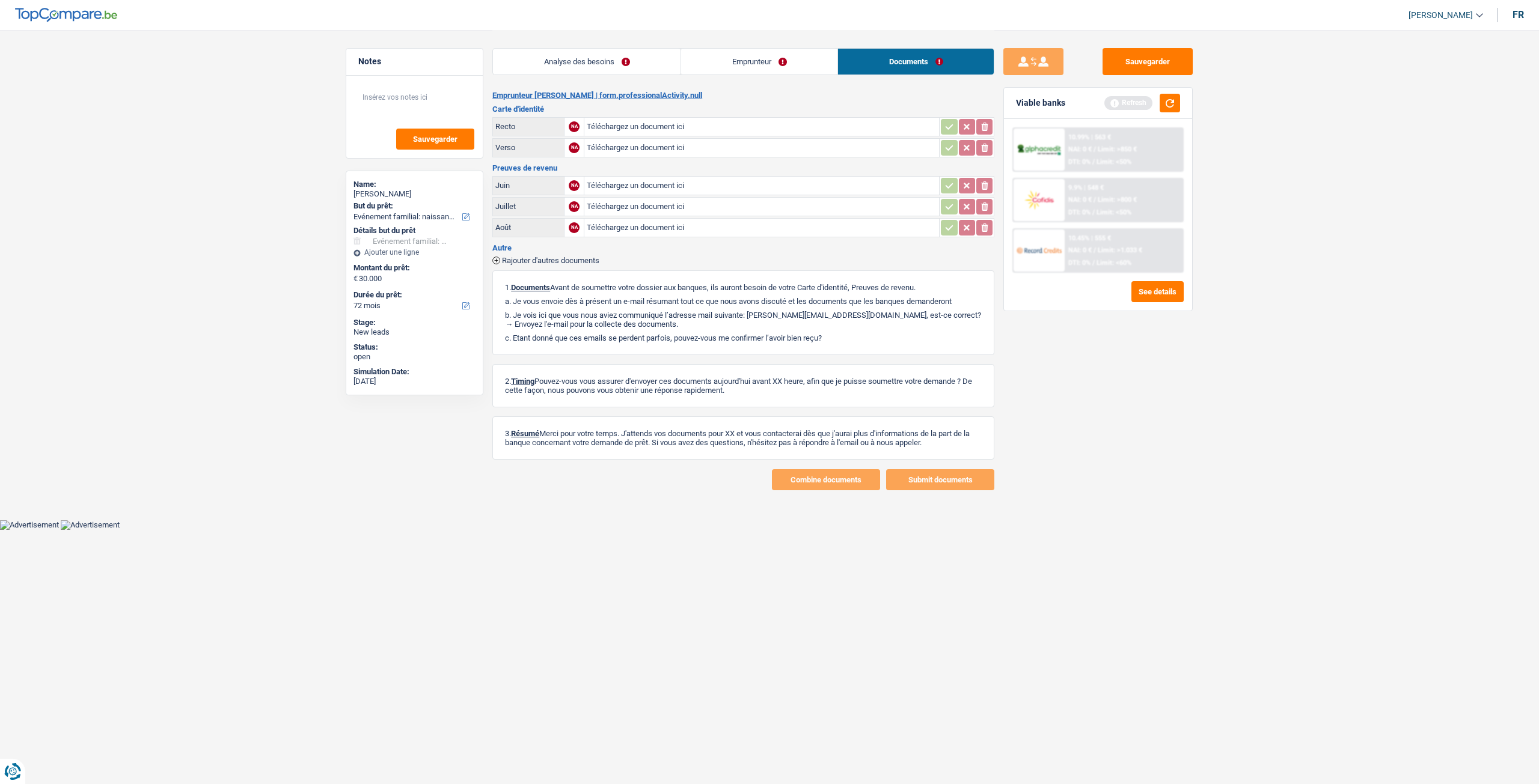
click at [577, 60] on link "Analyse des besoins" at bounding box center [587, 61] width 188 height 26
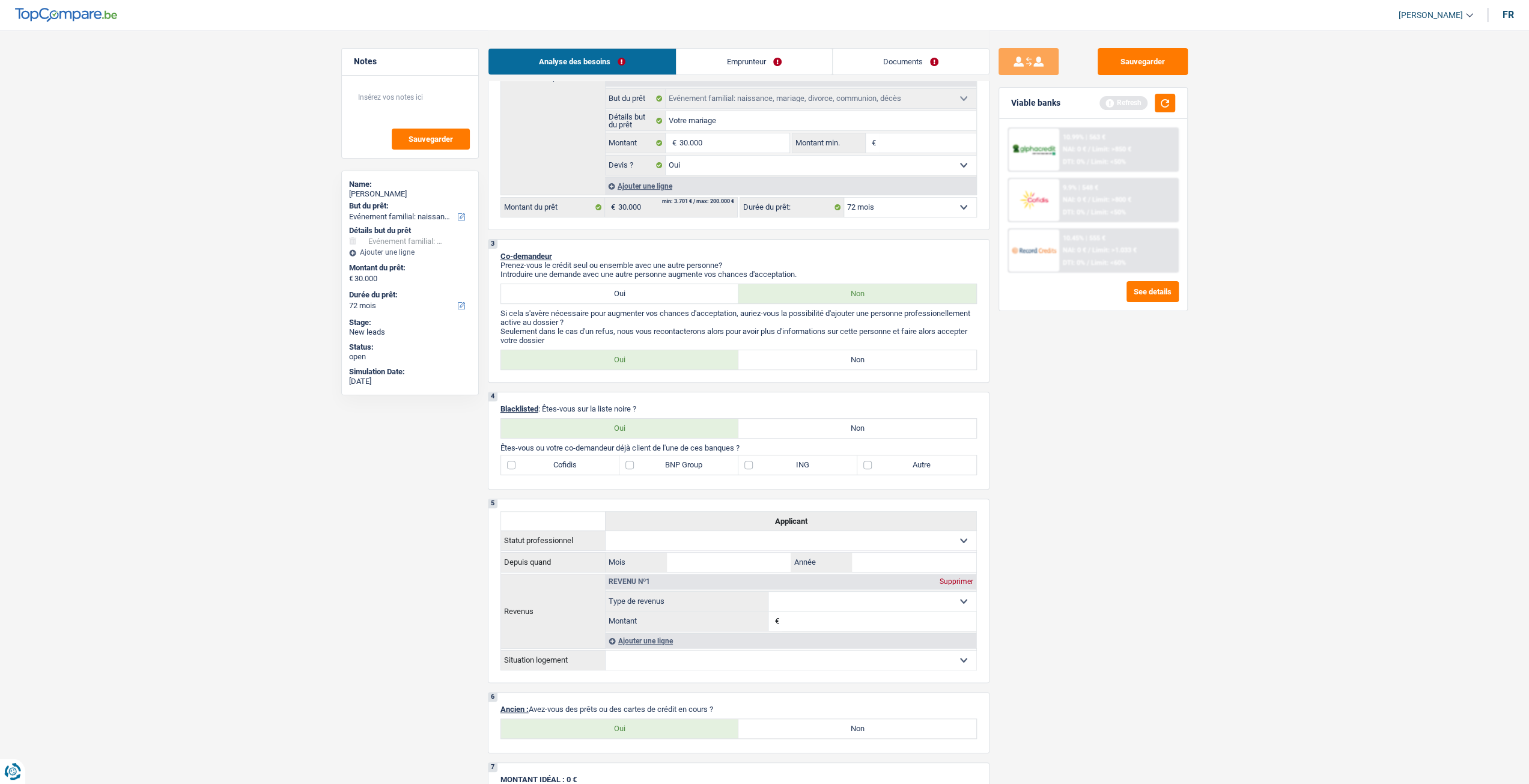
scroll to position [180, 0]
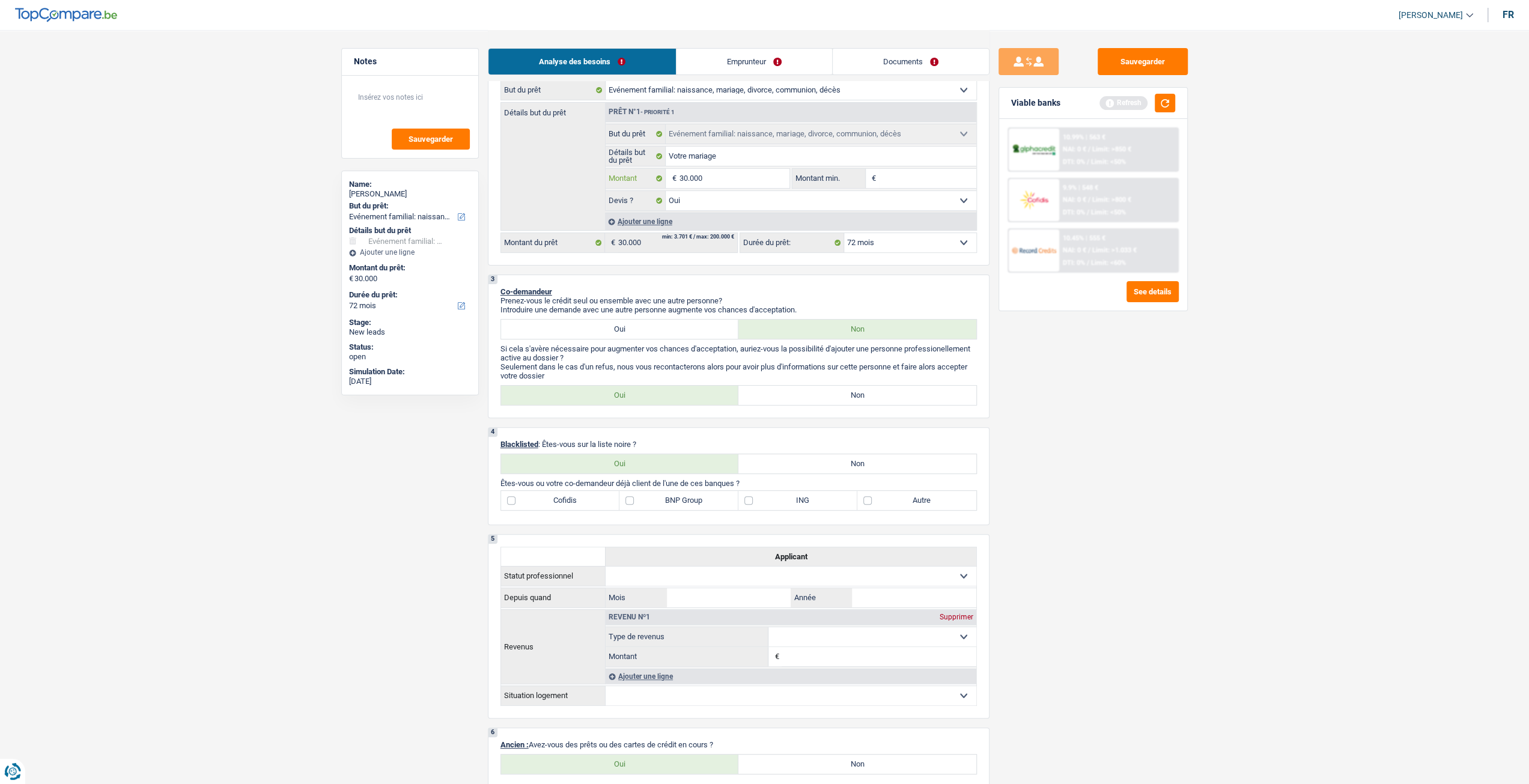
click at [738, 183] on input "30.000" at bounding box center [733, 178] width 110 height 19
click at [900, 177] on input "Montant min." at bounding box center [928, 178] width 98 height 19
type input "2"
type input "25"
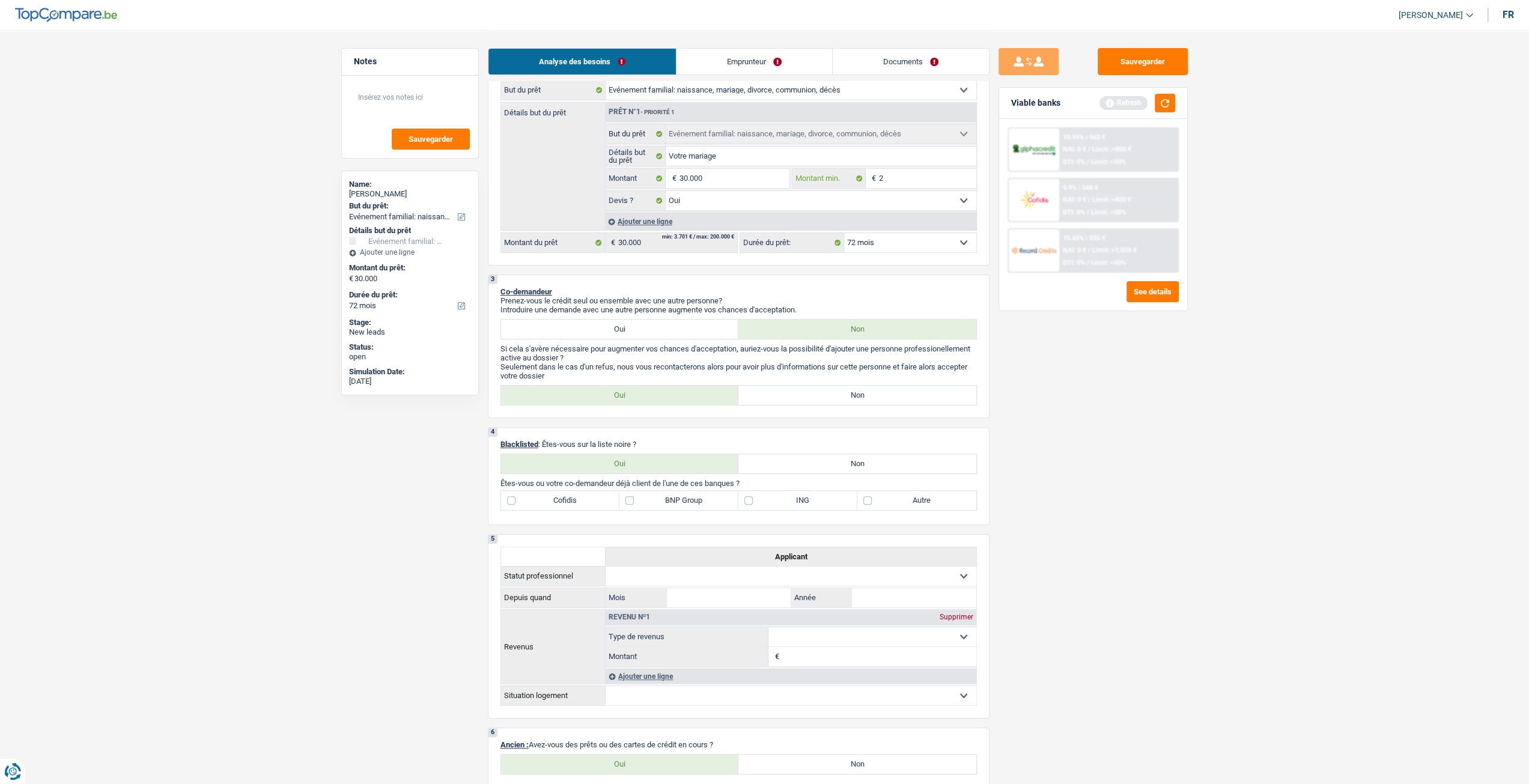
type input "25"
type input "250"
type input "2.500"
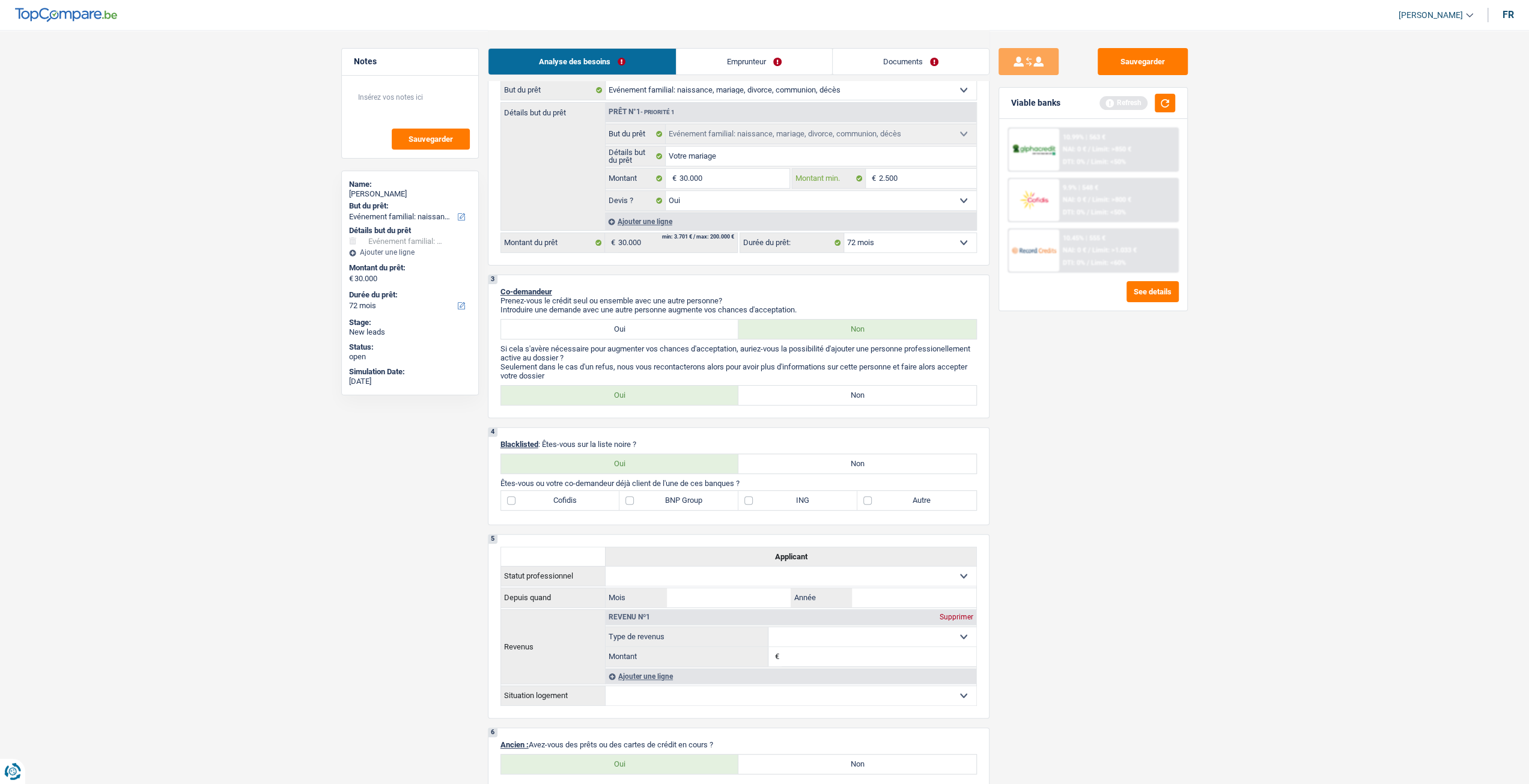
type input "25.000"
click at [1151, 392] on div "Sauvegarder Viable banks Refresh 10.99% | 563 € NAI: 0 € / Limit: >850 € DTI: 0…" at bounding box center [1093, 406] width 208 height 717
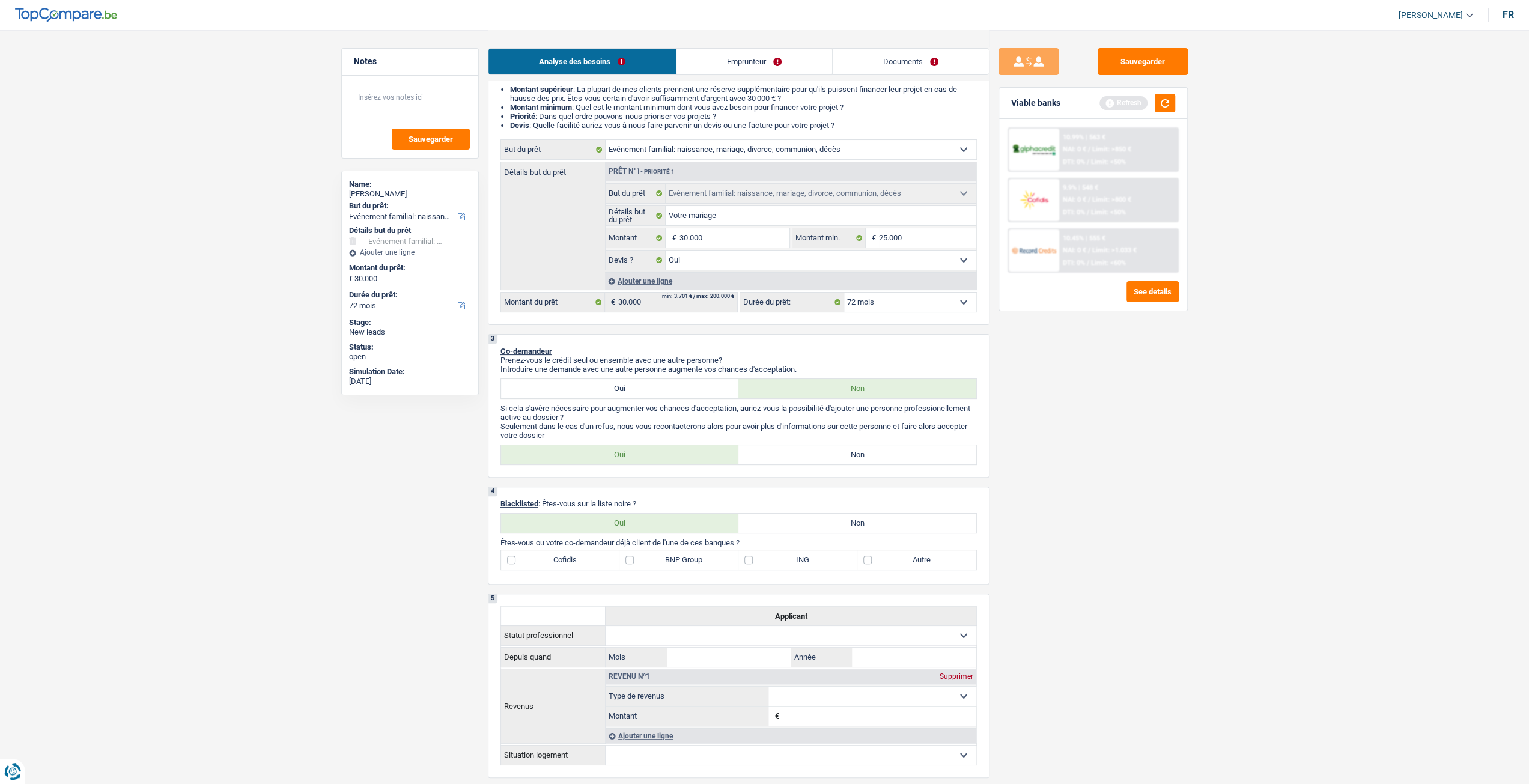
scroll to position [121, 0]
click at [746, 63] on link "Emprunteur" at bounding box center [754, 61] width 156 height 26
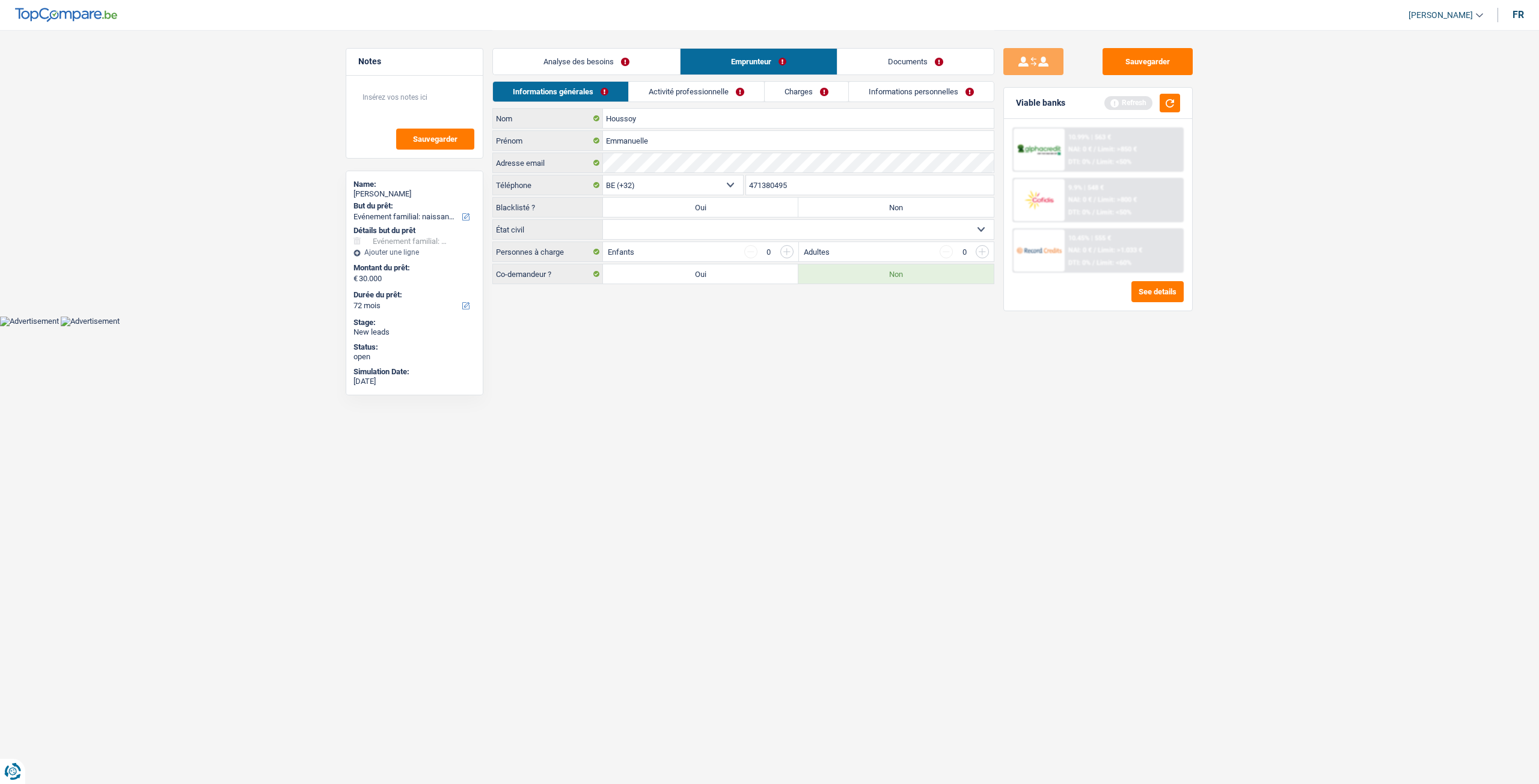
click at [815, 98] on link "Charges" at bounding box center [805, 91] width 83 height 20
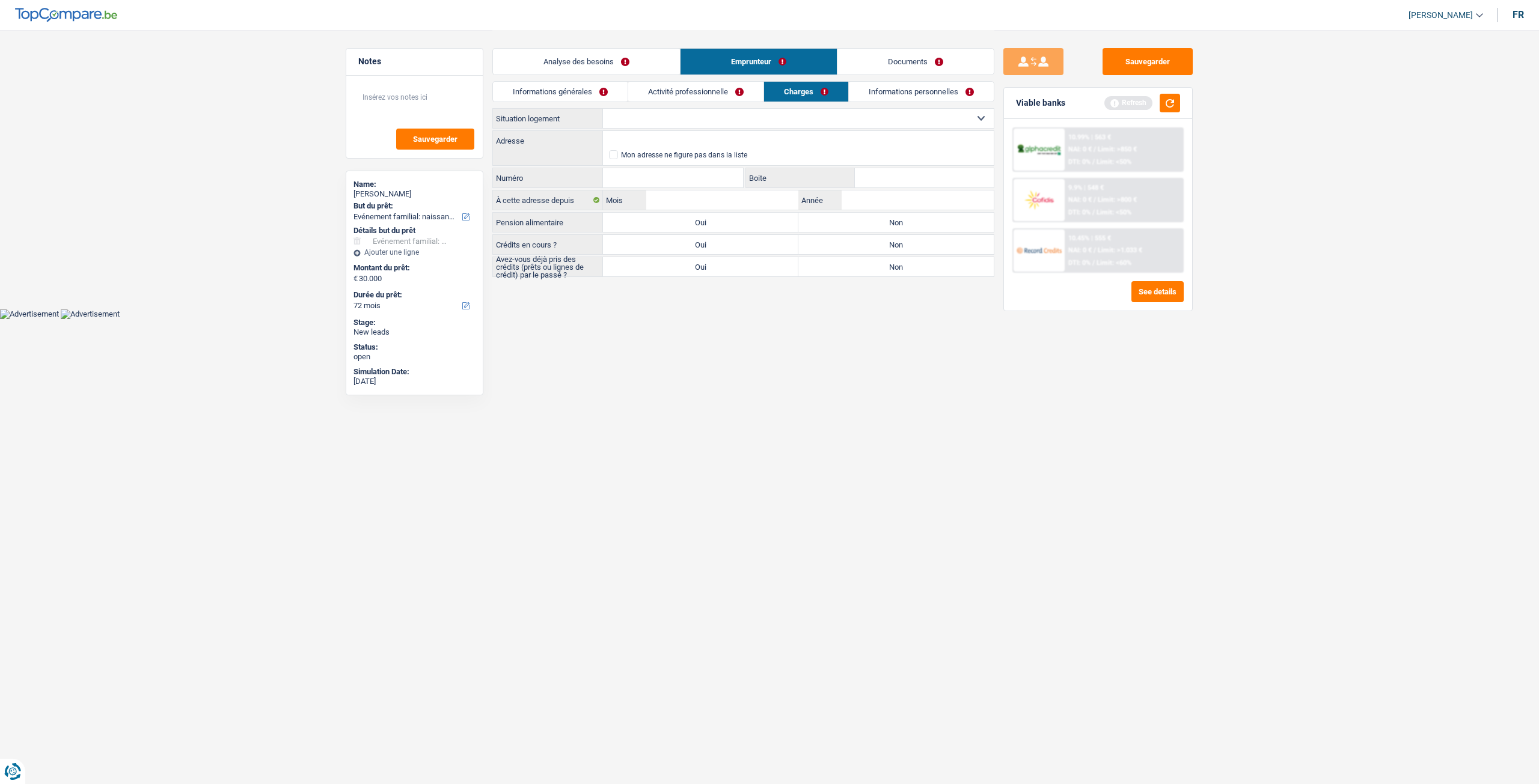
click at [719, 90] on link "Activité professionnelle" at bounding box center [695, 91] width 135 height 20
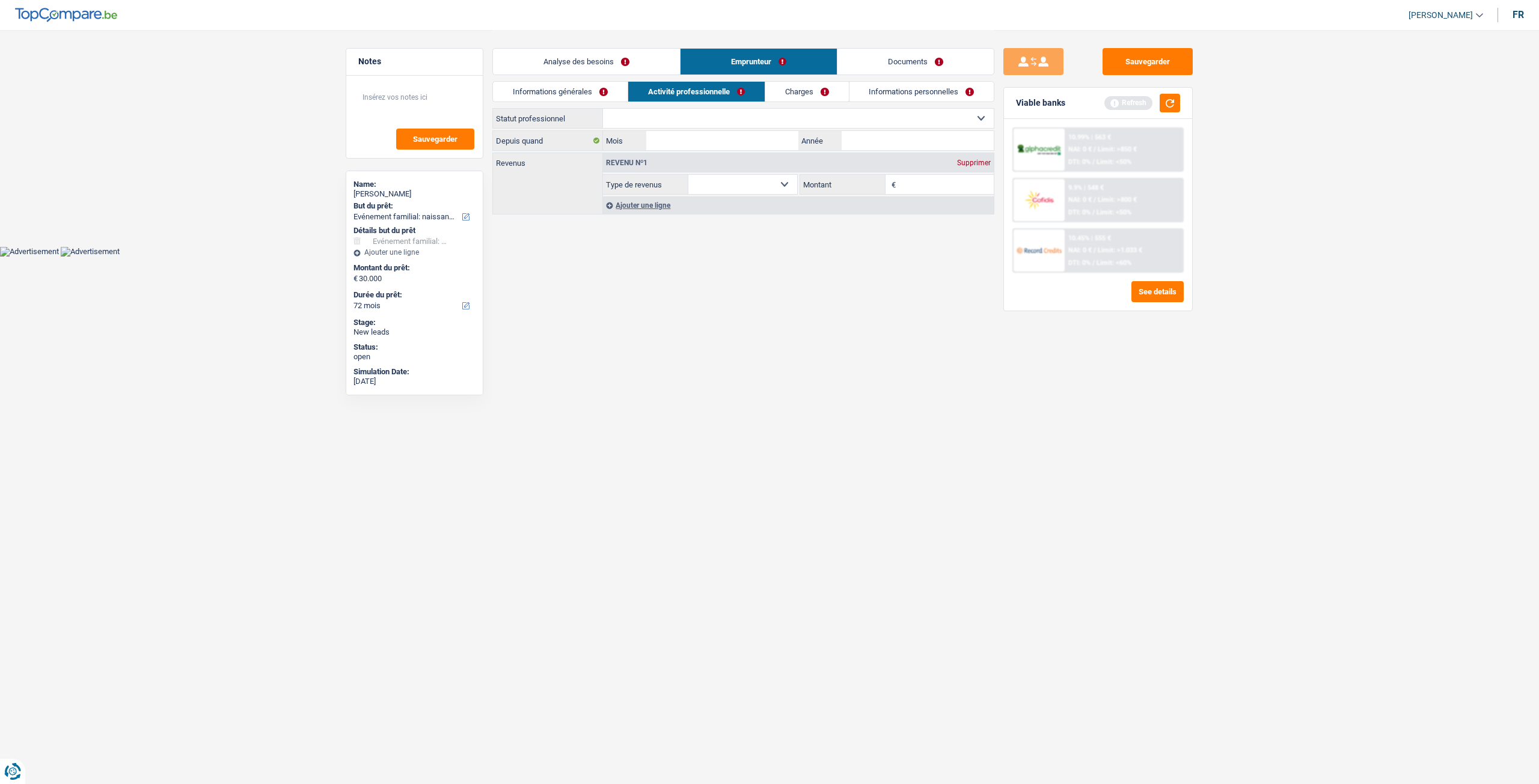
click at [597, 91] on link "Informations générales" at bounding box center [560, 91] width 135 height 20
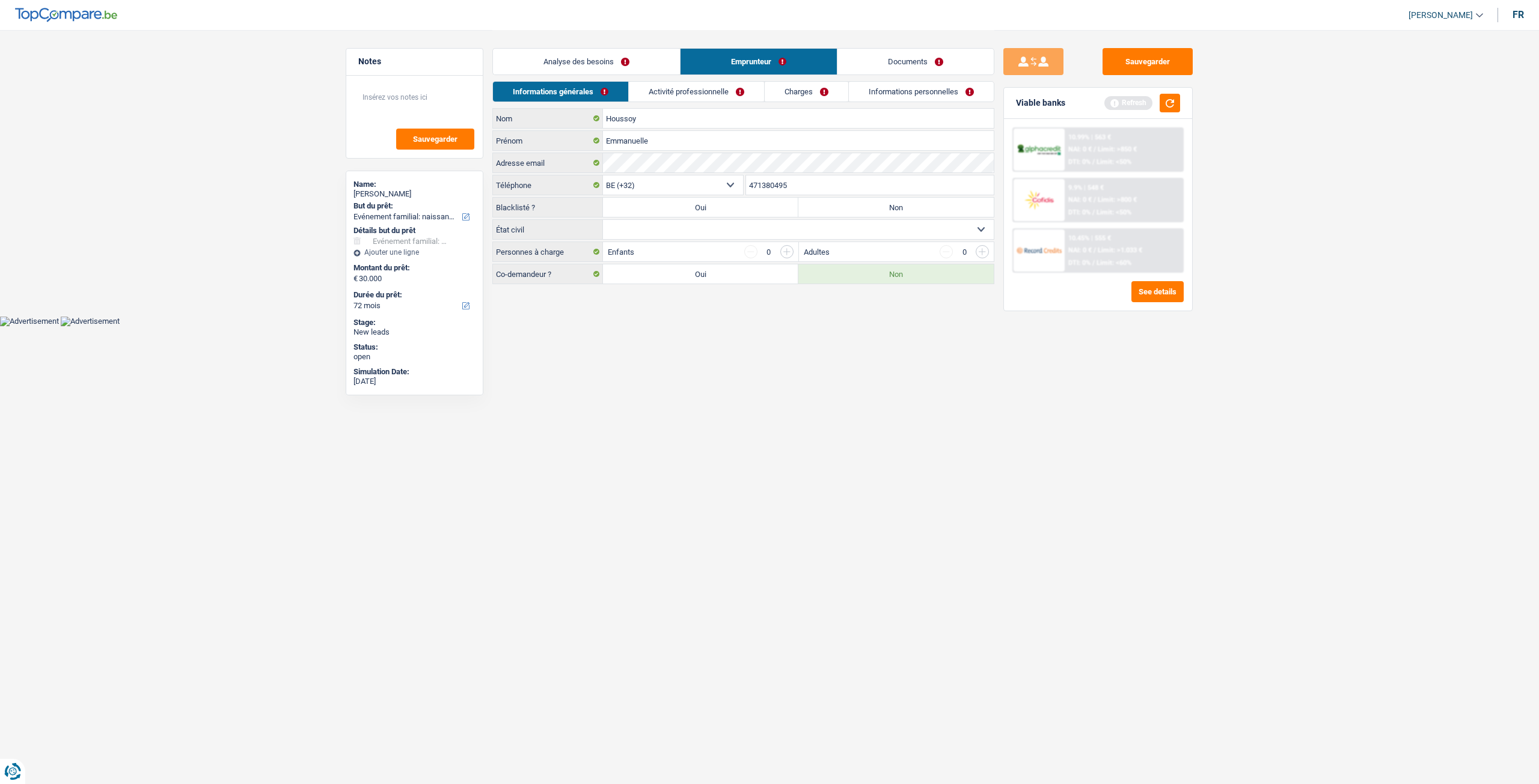
click at [627, 66] on link "Analyse des besoins" at bounding box center [586, 61] width 187 height 26
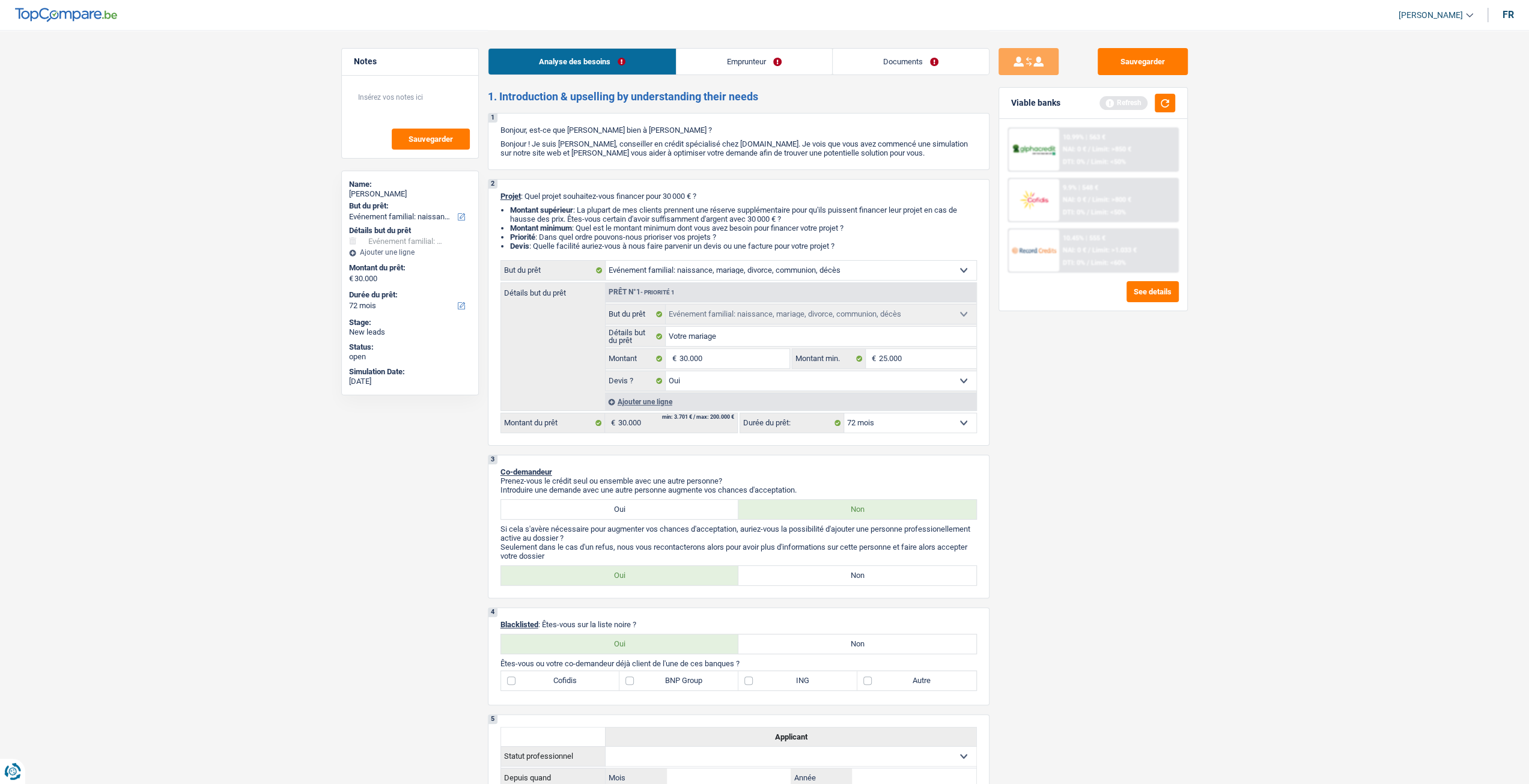
click at [771, 62] on link "Emprunteur" at bounding box center [754, 61] width 156 height 26
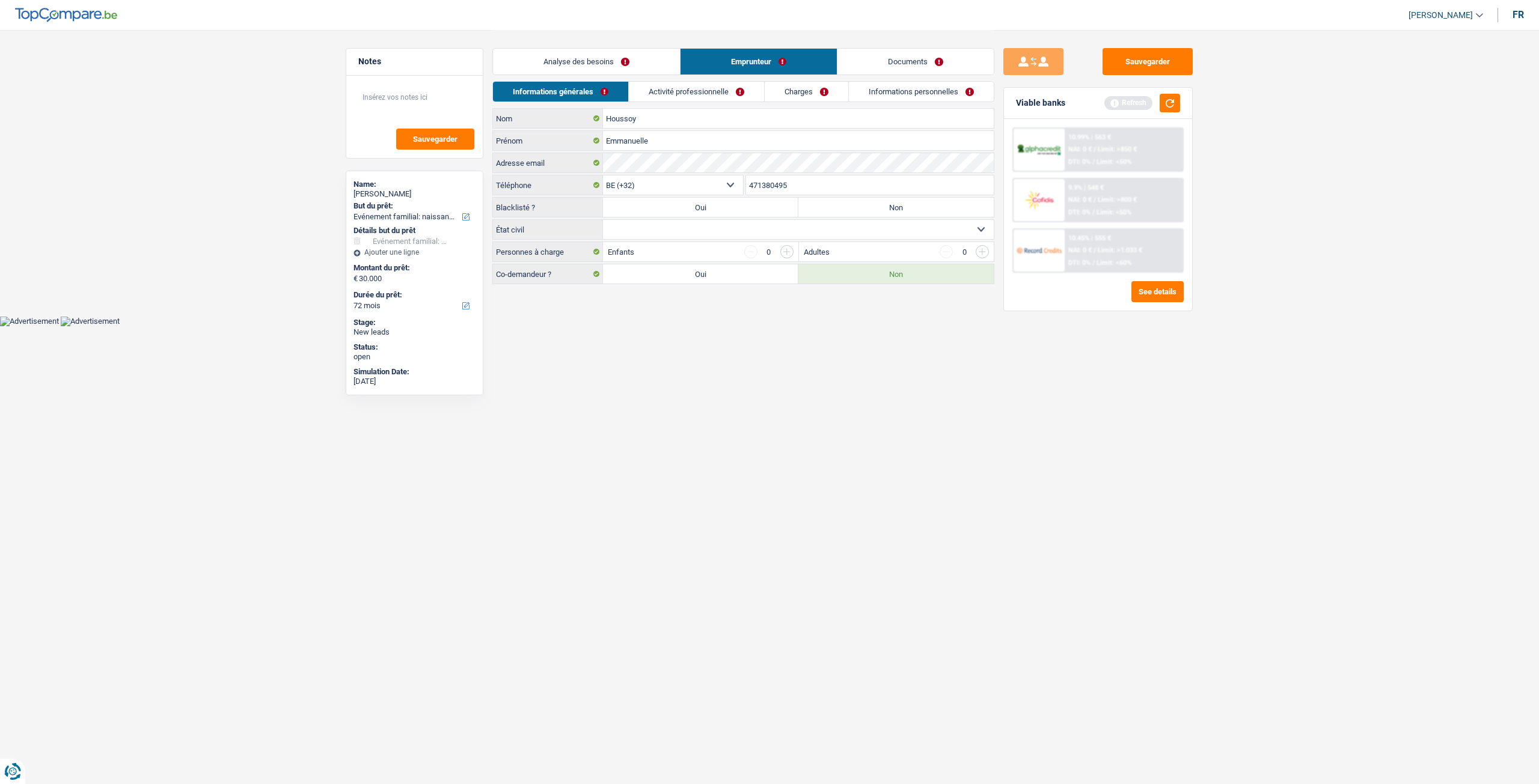
click at [773, 84] on link "Charges" at bounding box center [805, 91] width 83 height 20
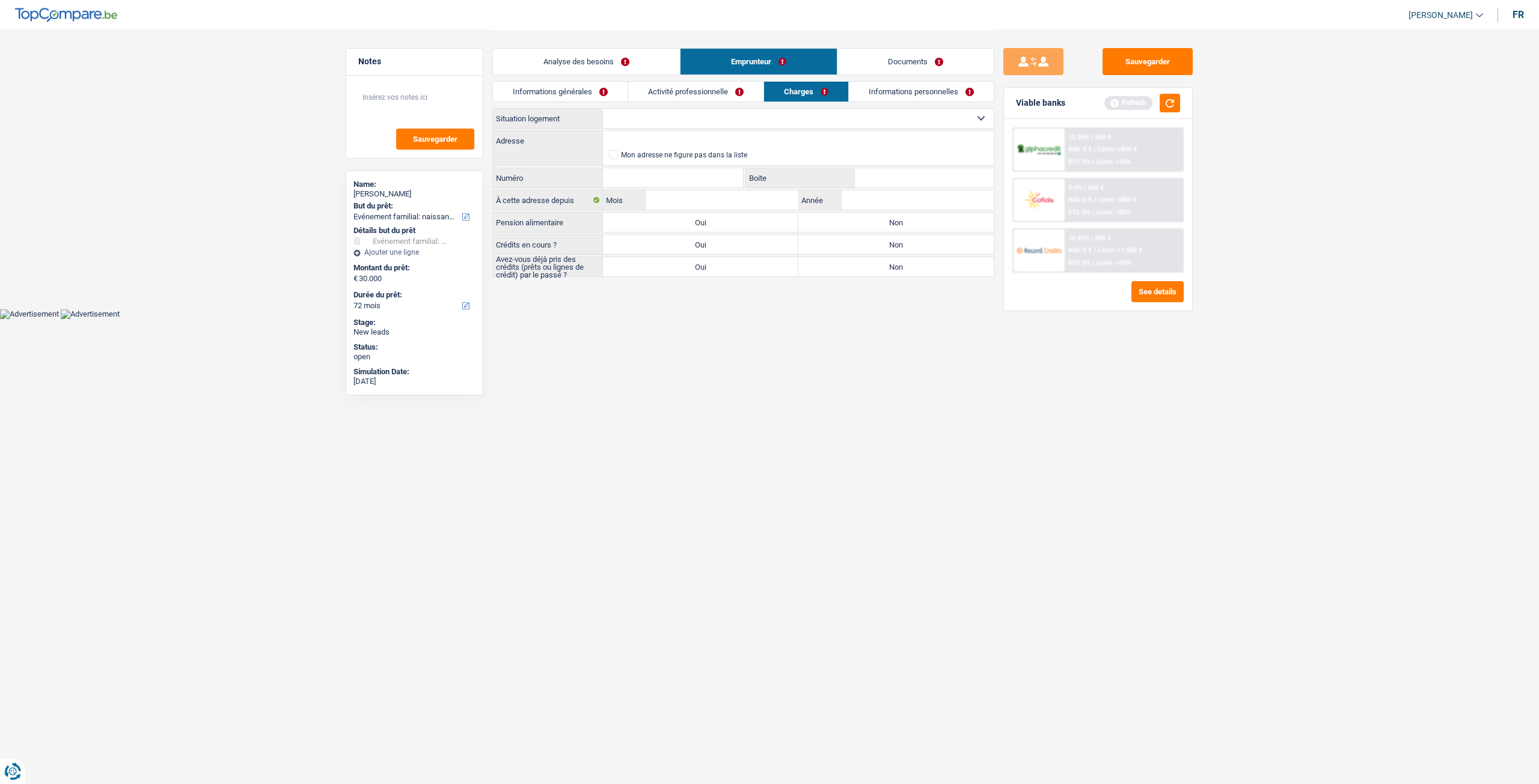
click at [700, 87] on link "Activité professionnelle" at bounding box center [695, 91] width 135 height 20
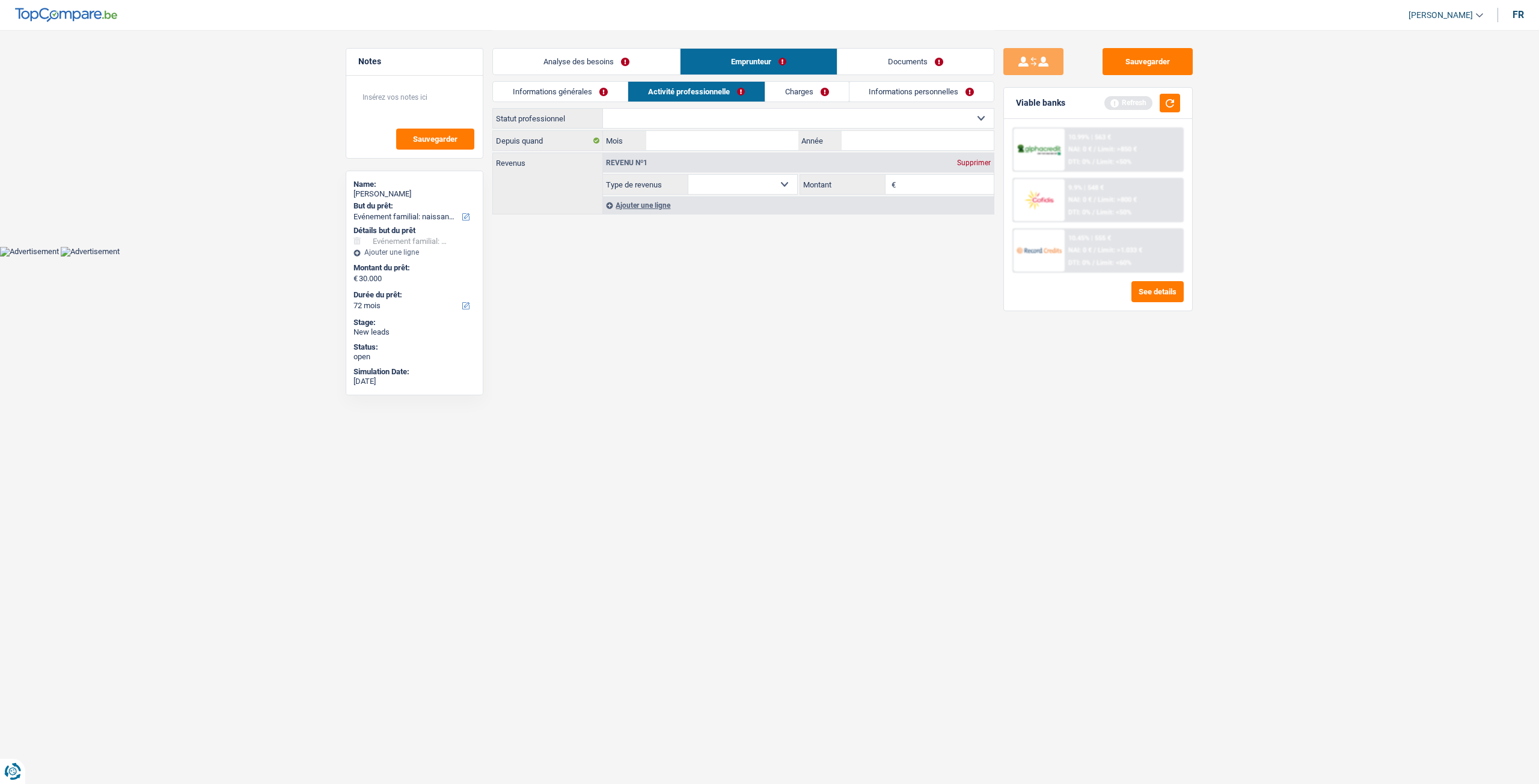
click at [600, 88] on link "Informations générales" at bounding box center [560, 91] width 135 height 20
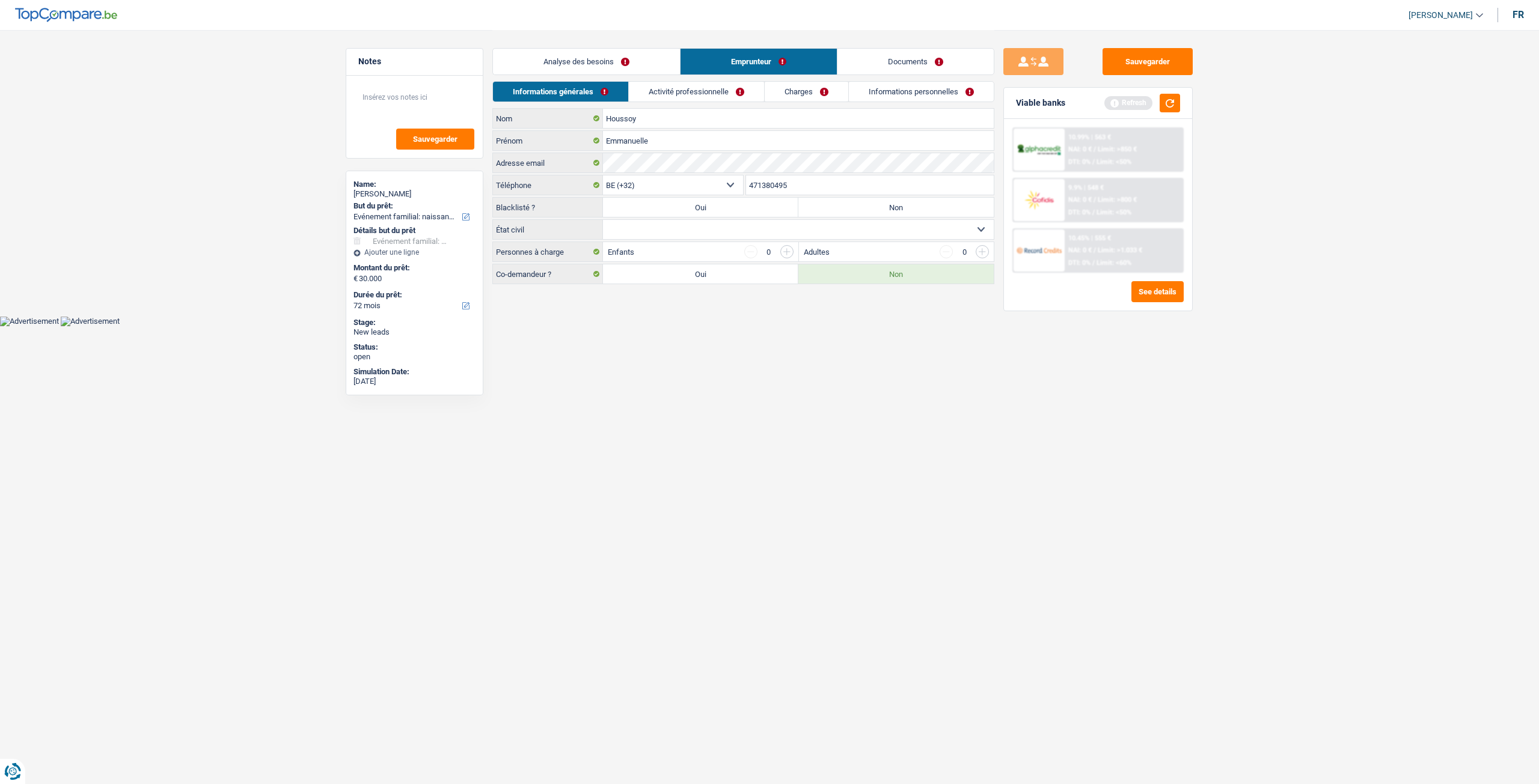
click at [616, 50] on link "Analyse des besoins" at bounding box center [586, 61] width 187 height 26
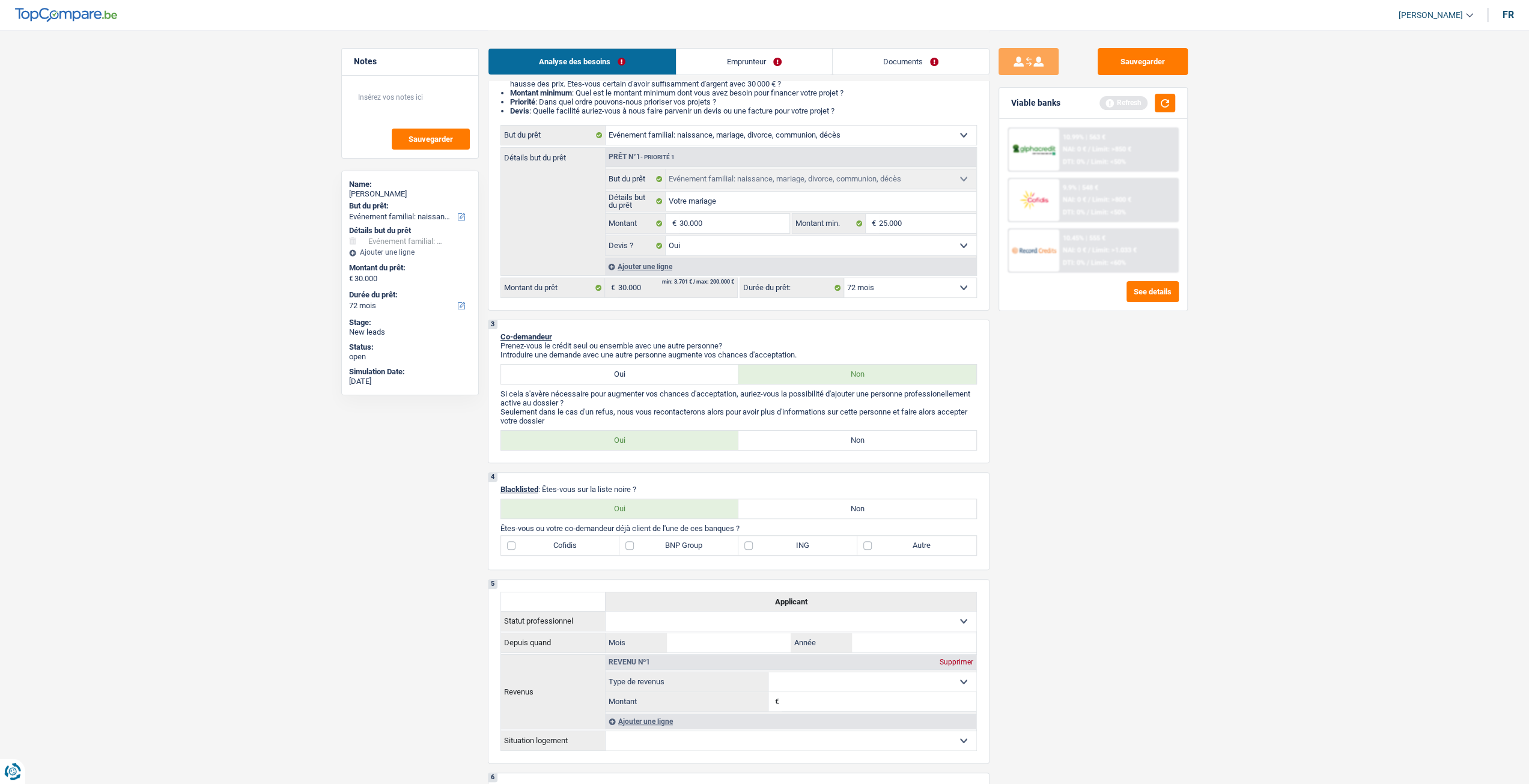
scroll to position [121, 0]
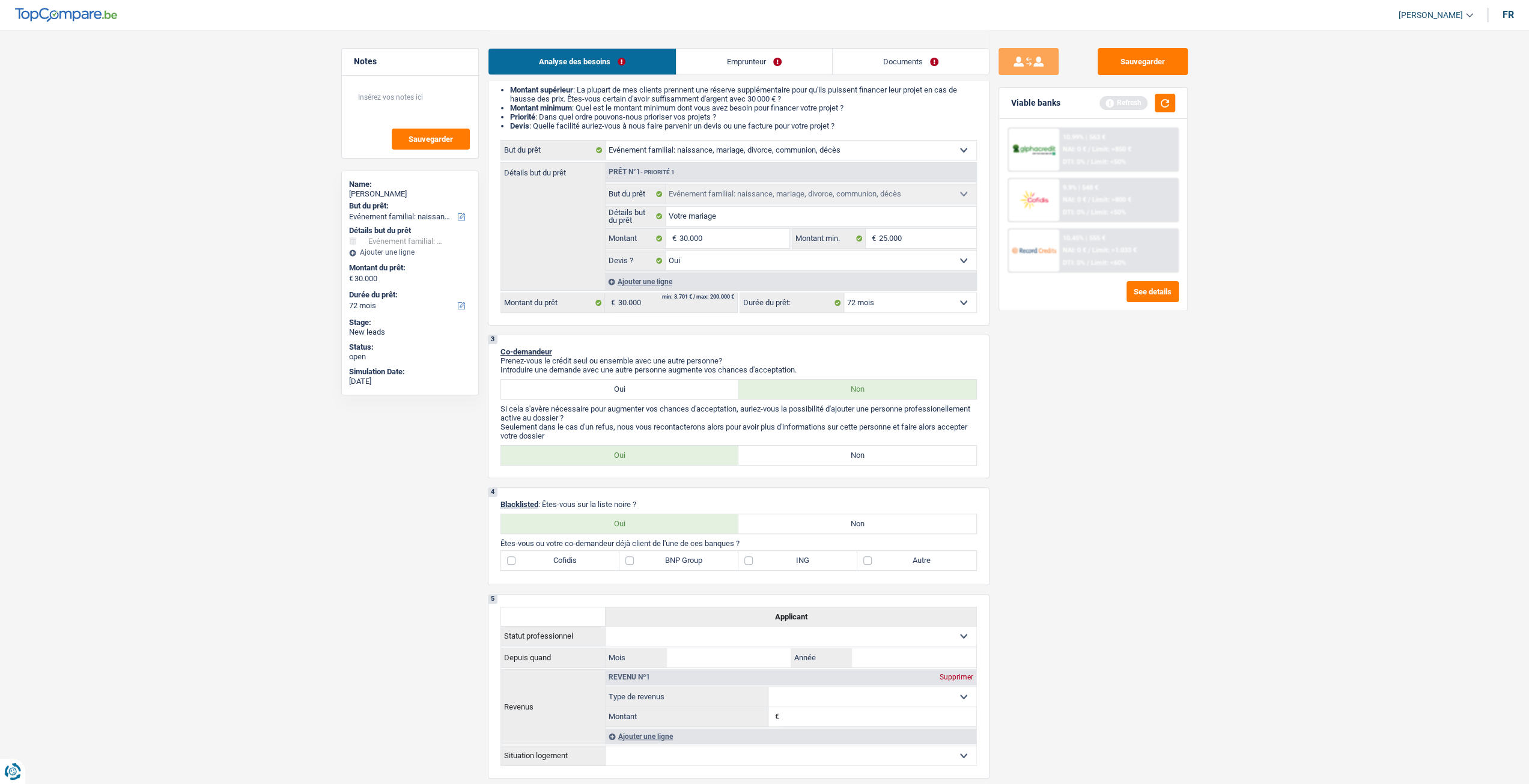
click at [623, 387] on label "Oui" at bounding box center [619, 390] width 238 height 19
click at [623, 387] on input "Oui" at bounding box center [619, 390] width 238 height 19
radio input "true"
select select "32"
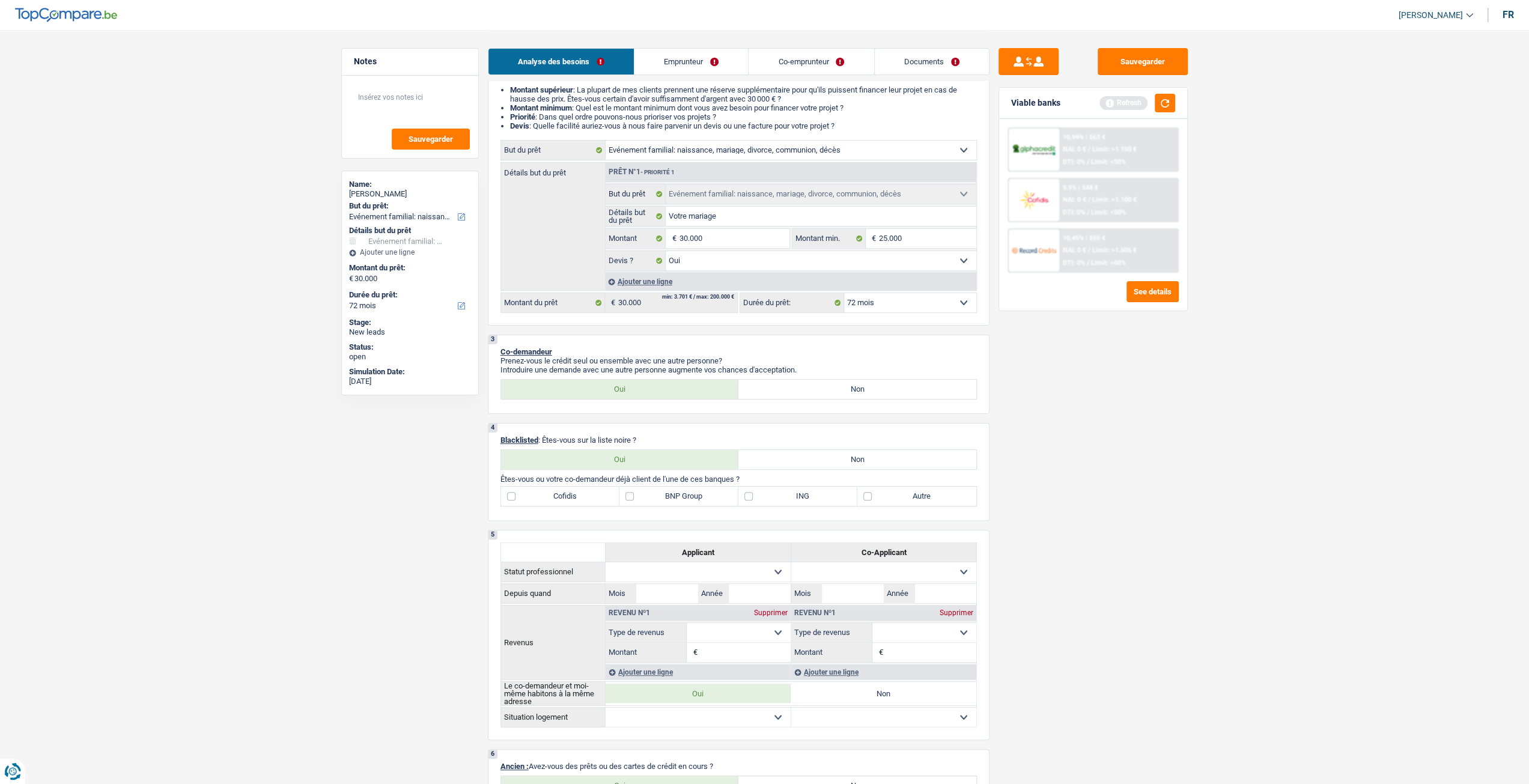
scroll to position [240, 0]
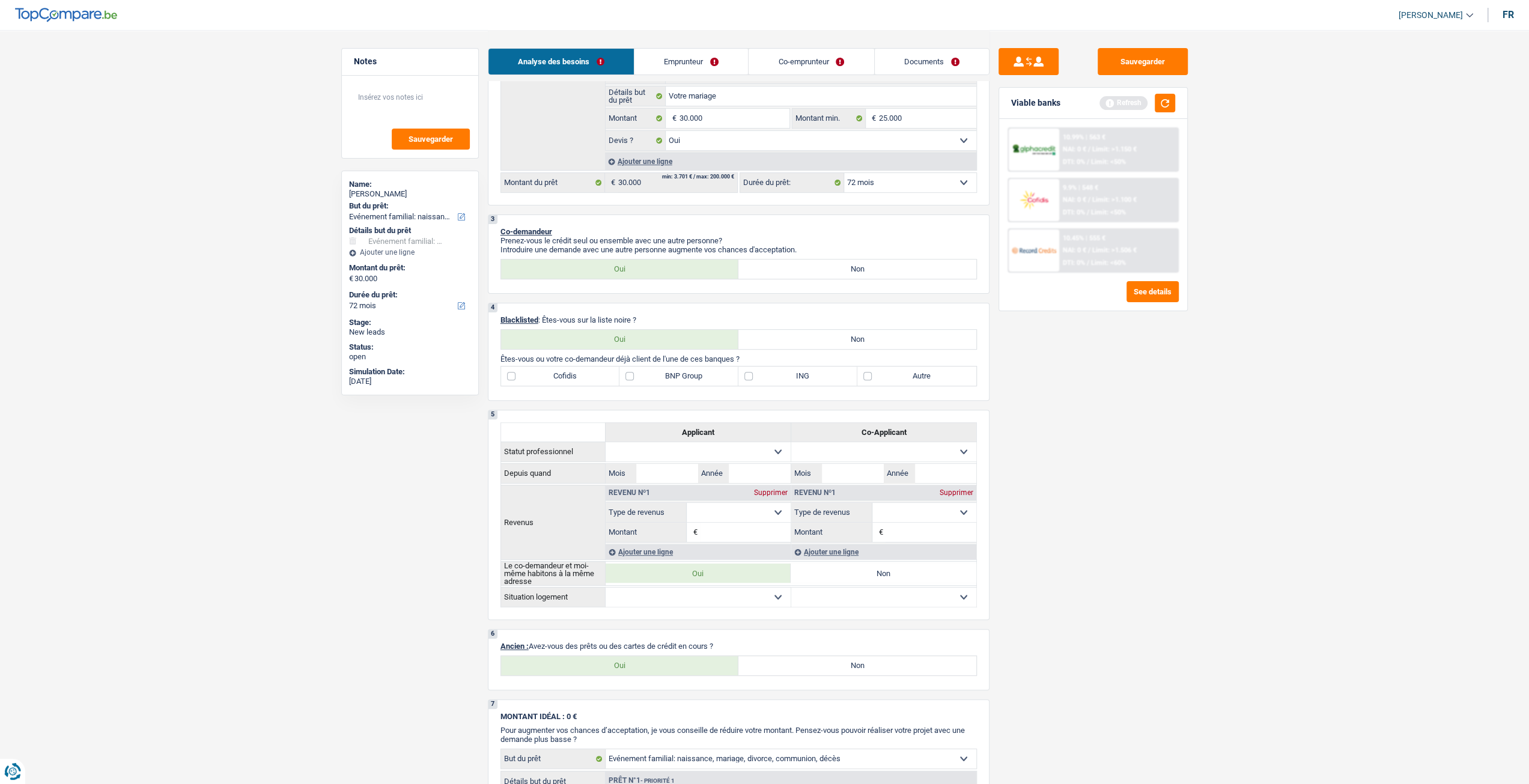
click at [803, 62] on link "Co-emprunteur" at bounding box center [811, 61] width 125 height 26
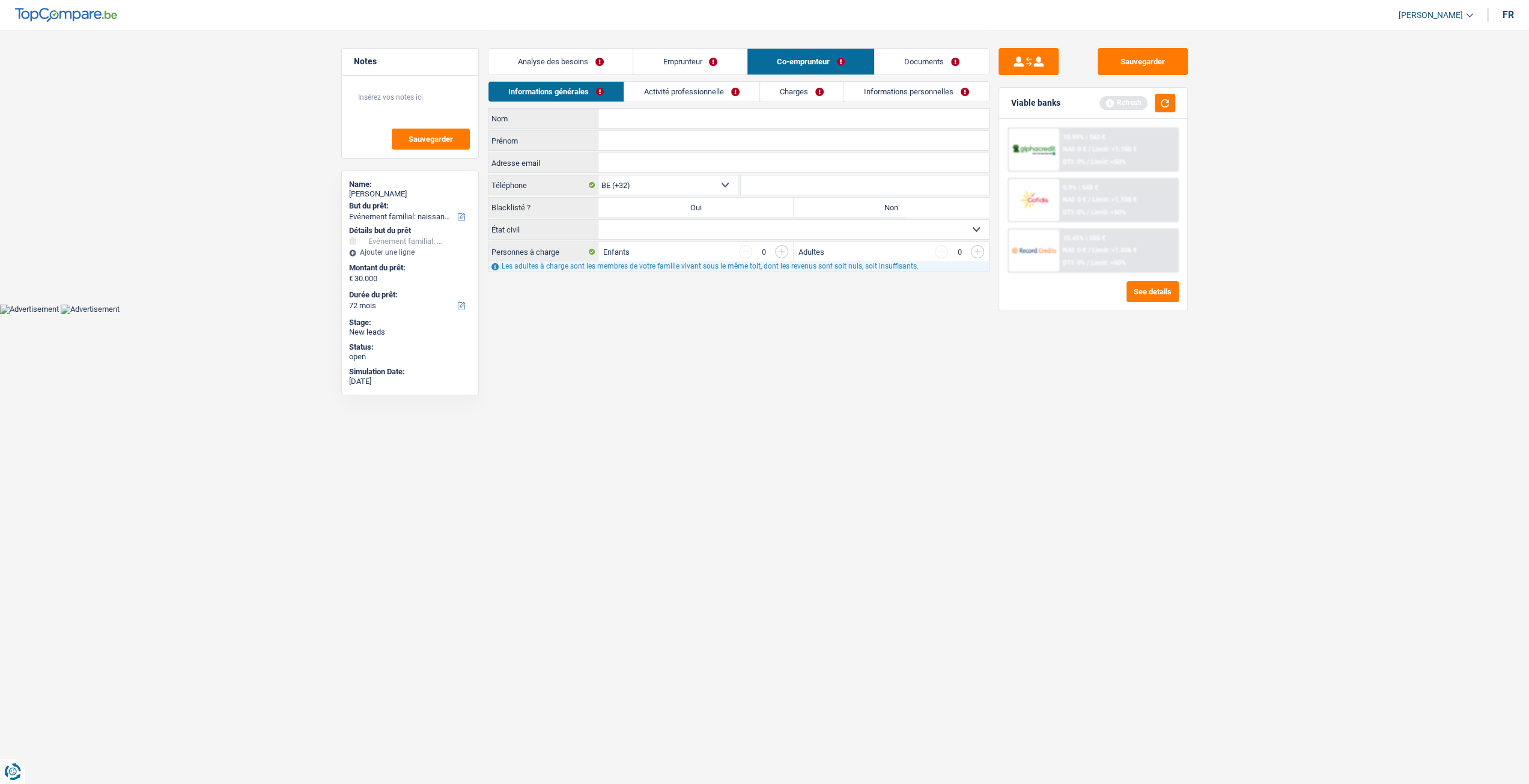
scroll to position [0, 0]
click at [582, 64] on link "Analyse des besoins" at bounding box center [565, 61] width 145 height 26
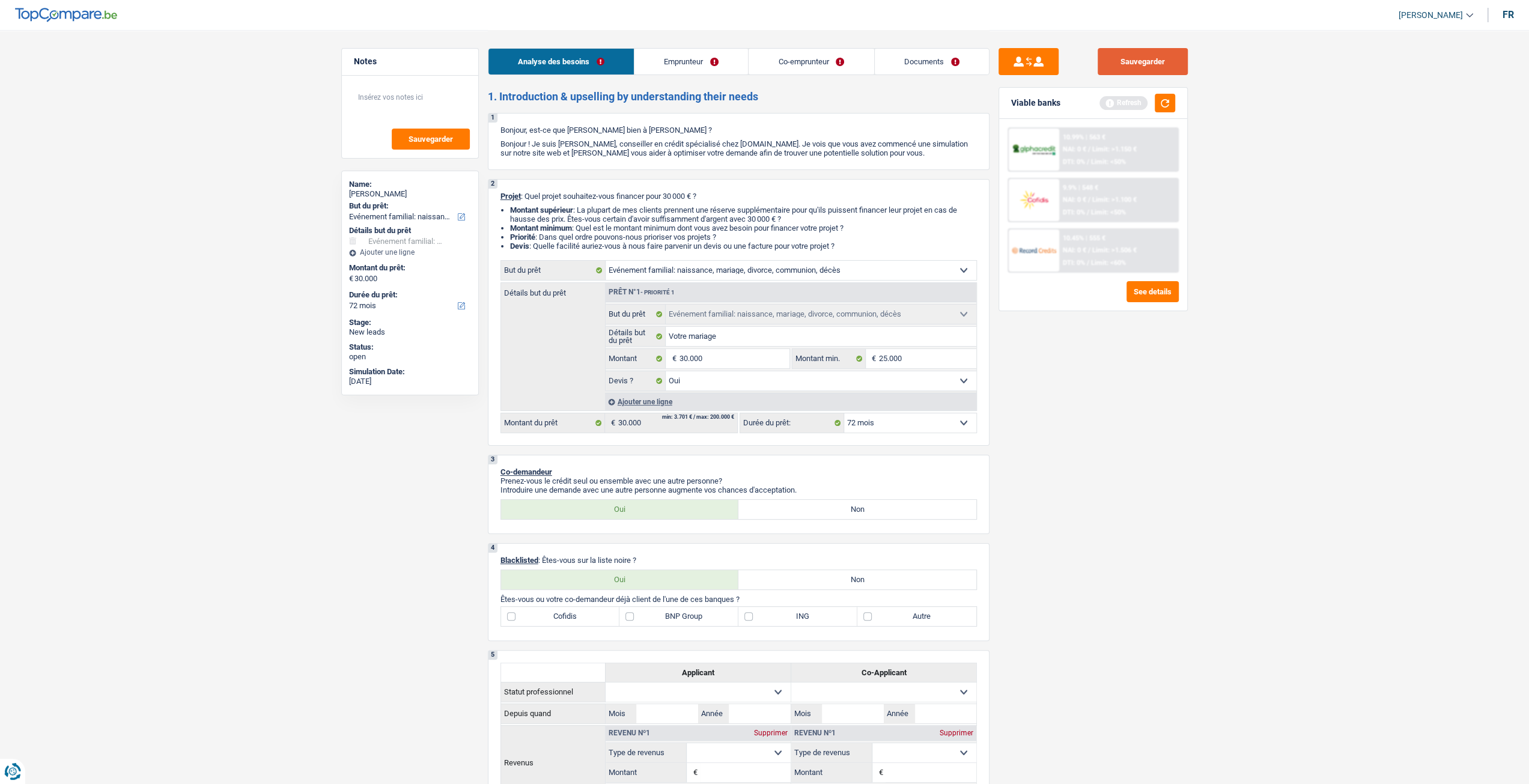
click at [1138, 62] on button "Sauvegarder" at bounding box center [1143, 61] width 90 height 27
click at [687, 619] on label "BNP Group" at bounding box center [679, 616] width 119 height 19
click at [687, 619] on input "BNP Group" at bounding box center [679, 616] width 119 height 19
checkbox input "true"
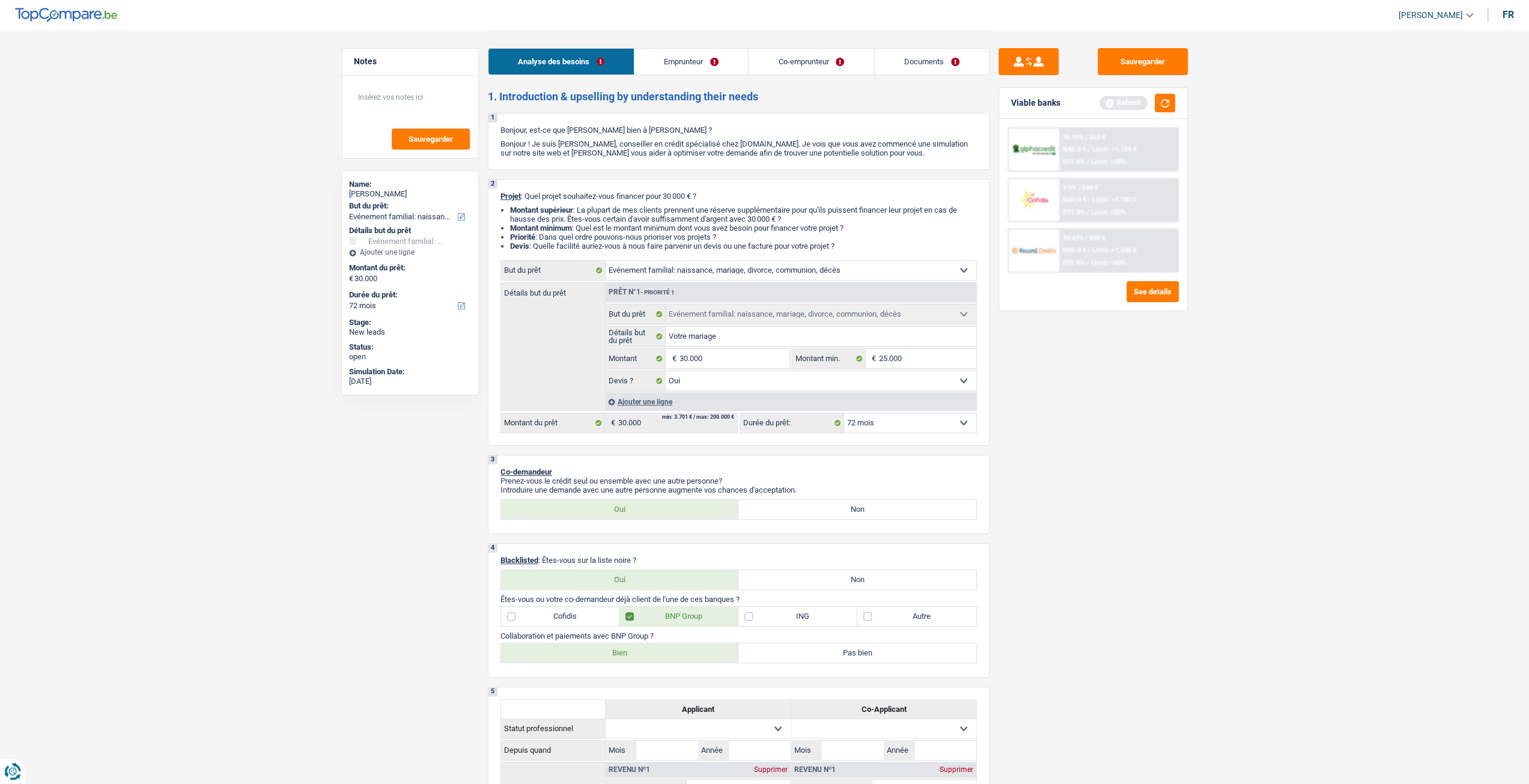
click at [849, 659] on label "Pas bien" at bounding box center [857, 653] width 238 height 19
click at [849, 659] on input "Pas bien" at bounding box center [857, 653] width 238 height 19
radio input "true"
click at [856, 572] on label "Non" at bounding box center [857, 580] width 238 height 19
click at [856, 572] on input "Non" at bounding box center [857, 580] width 238 height 19
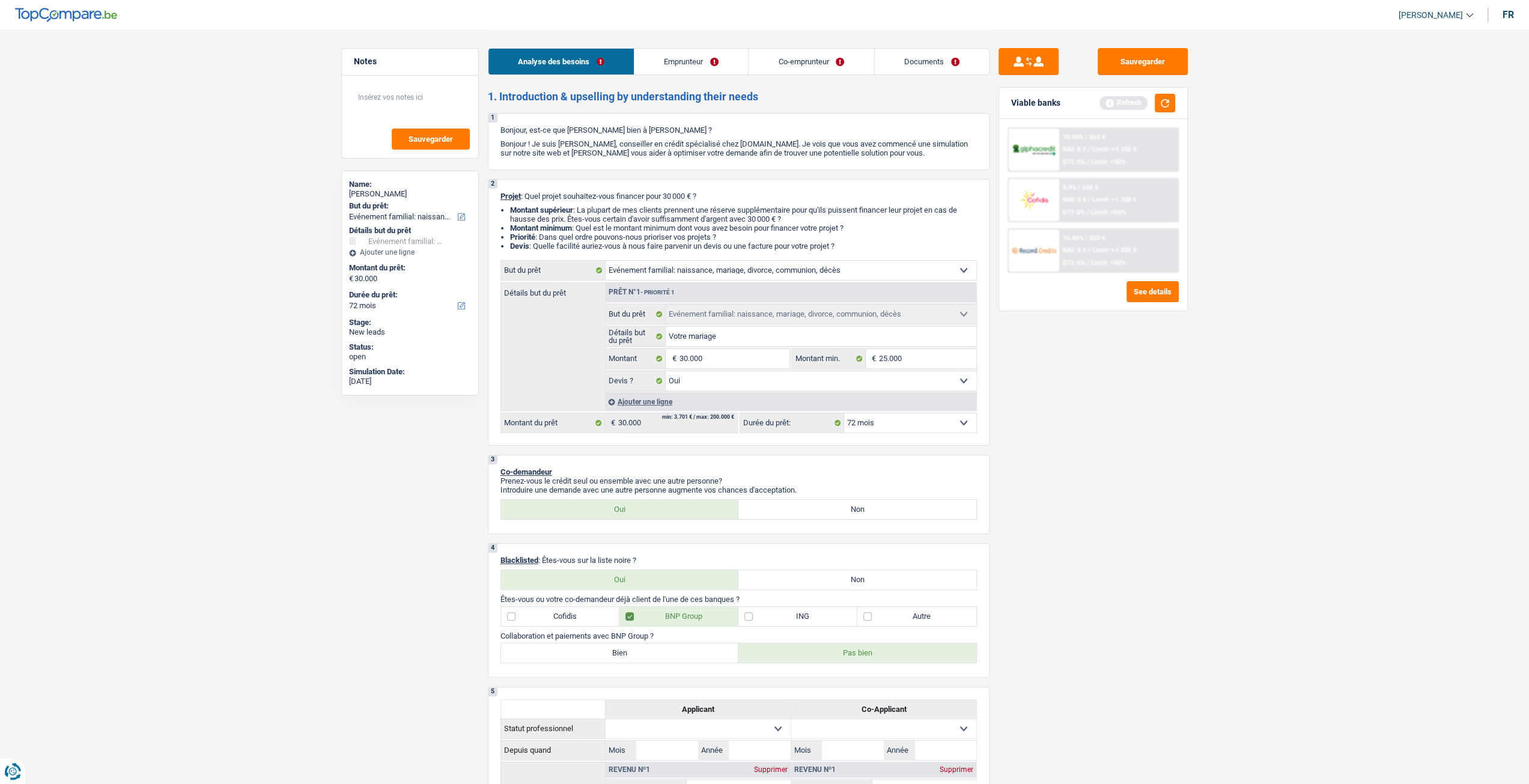
radio input "true"
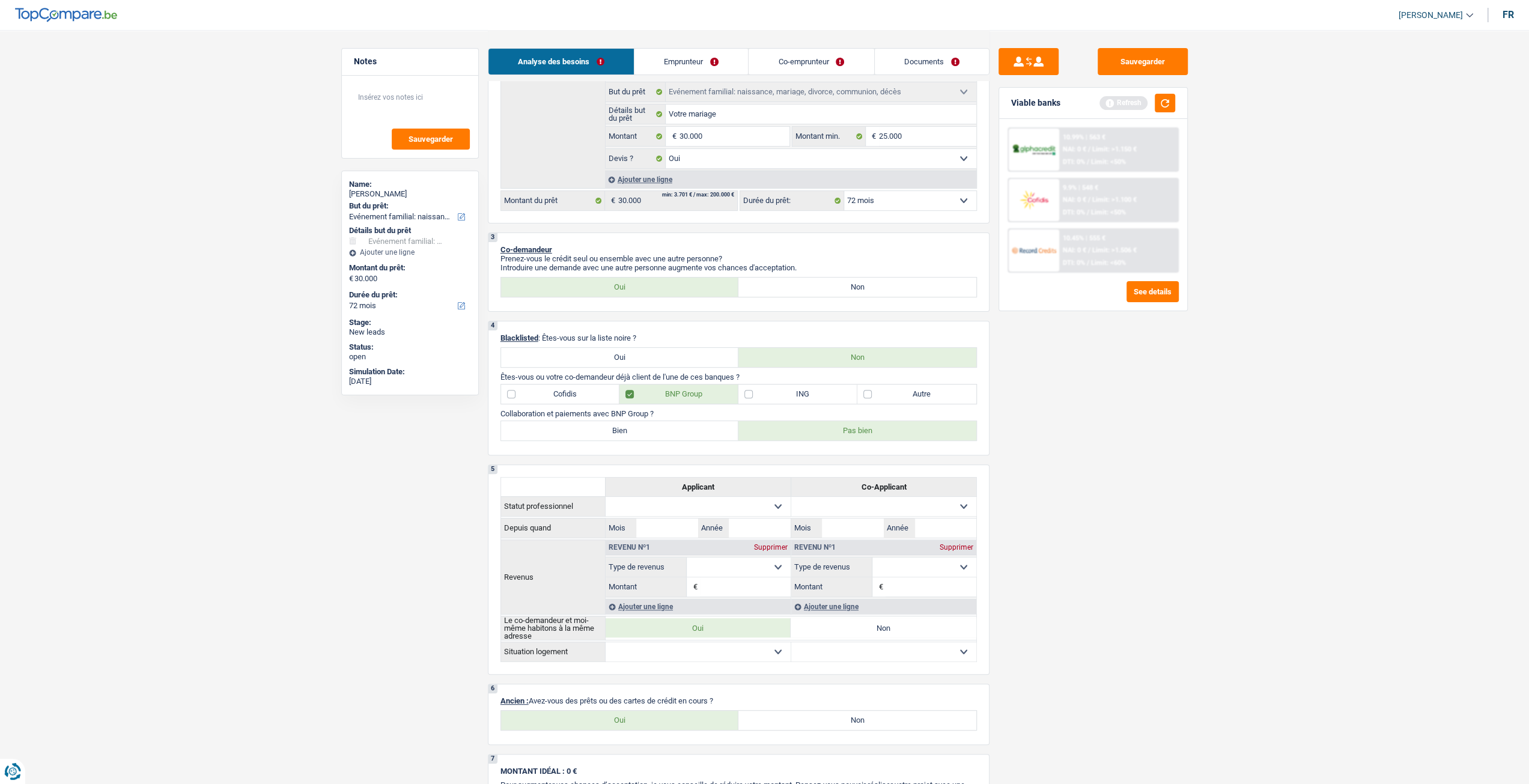
scroll to position [541, 0]
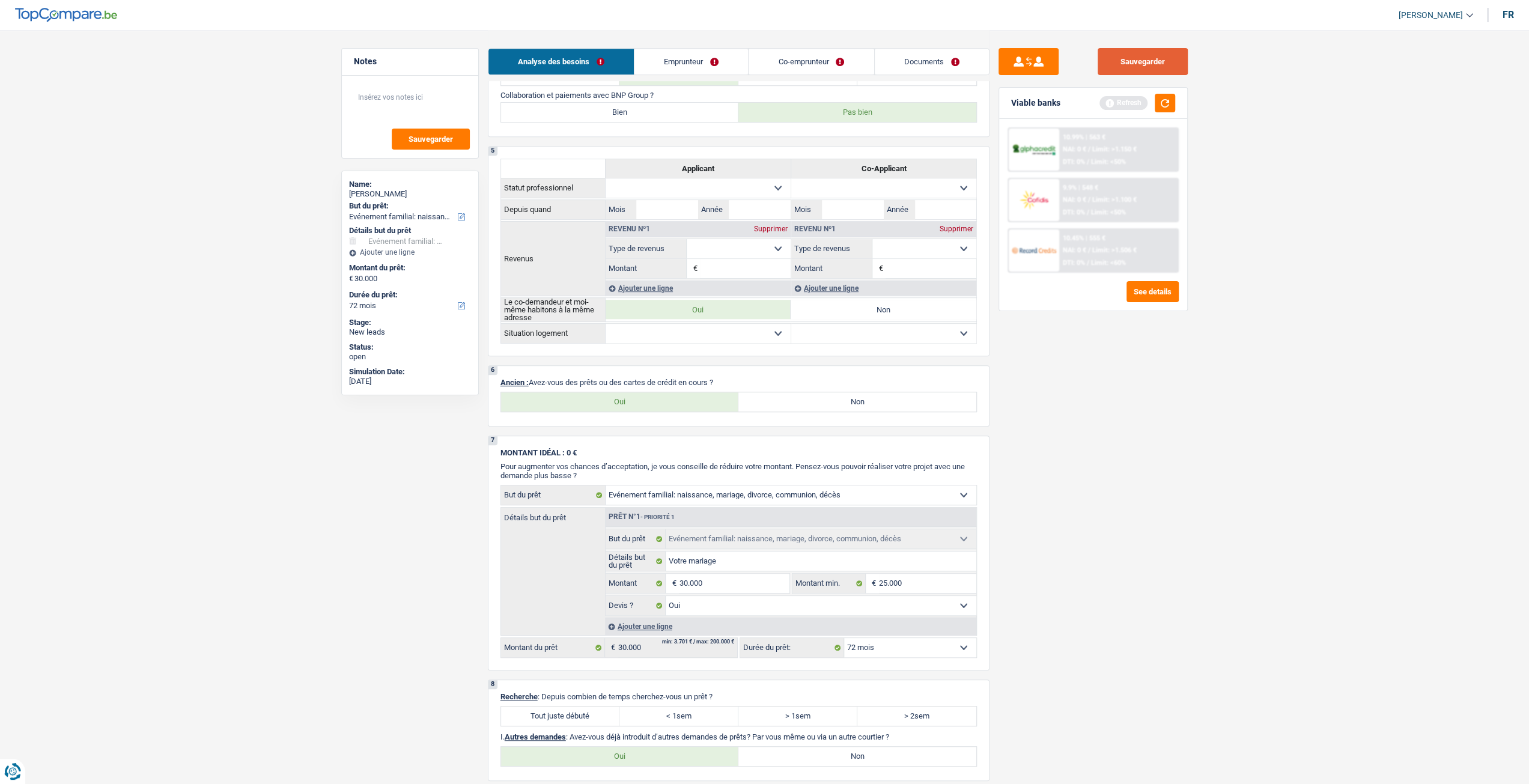
drag, startPoint x: 1115, startPoint y: 81, endPoint x: 1121, endPoint y: 68, distance: 14.3
click at [1114, 78] on div "Sauvegarder Viable banks Refresh 10.99% | 563 € NAI: 0 € / Limit: >1.150 € DTI:…" at bounding box center [1093, 406] width 208 height 717
click at [1132, 56] on button "Sauvegarder" at bounding box center [1143, 61] width 90 height 27
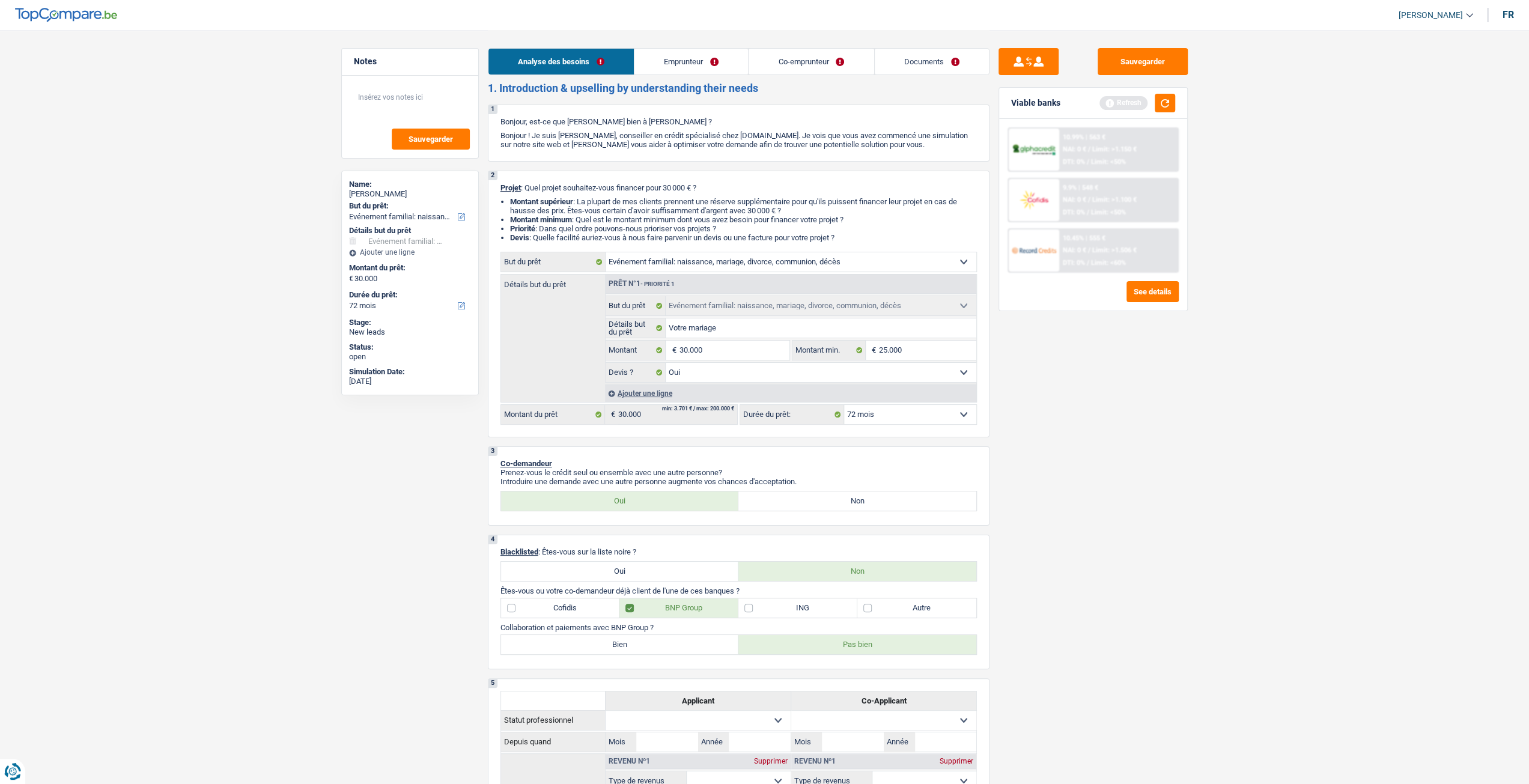
scroll to position [0, 0]
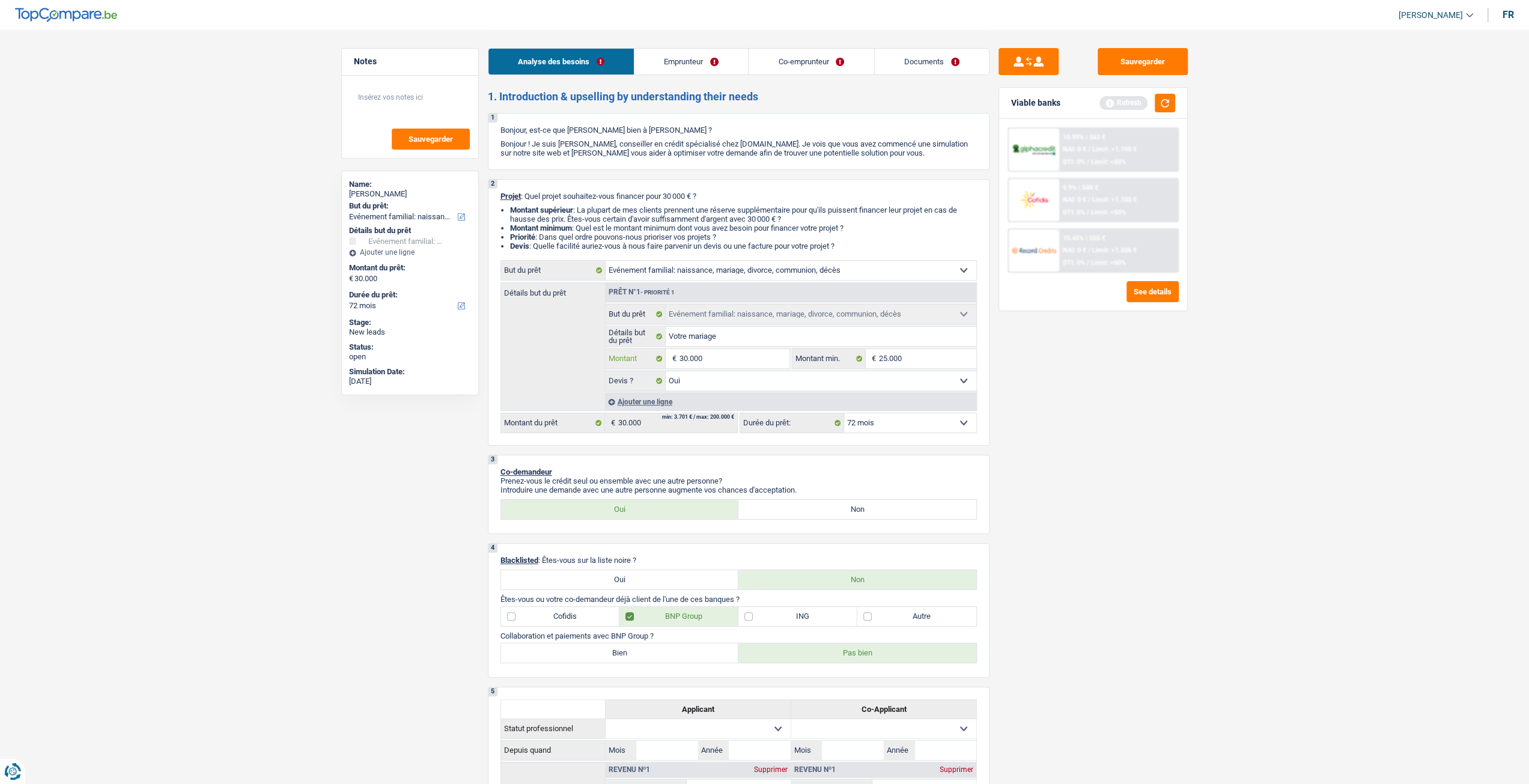
drag, startPoint x: 751, startPoint y: 361, endPoint x: 791, endPoint y: 367, distance: 40.4
click at [751, 361] on input "30.000" at bounding box center [733, 359] width 110 height 19
click at [931, 361] on input "25.000" at bounding box center [928, 359] width 98 height 19
click at [1073, 419] on div "Sauvegarder Viable banks Refresh 10.99% | 563 € NAI: 0 € / Limit: >1.150 € DTI:…" at bounding box center [1093, 406] width 208 height 717
click at [1172, 92] on div "Viable banks Refresh" at bounding box center [1093, 103] width 188 height 32
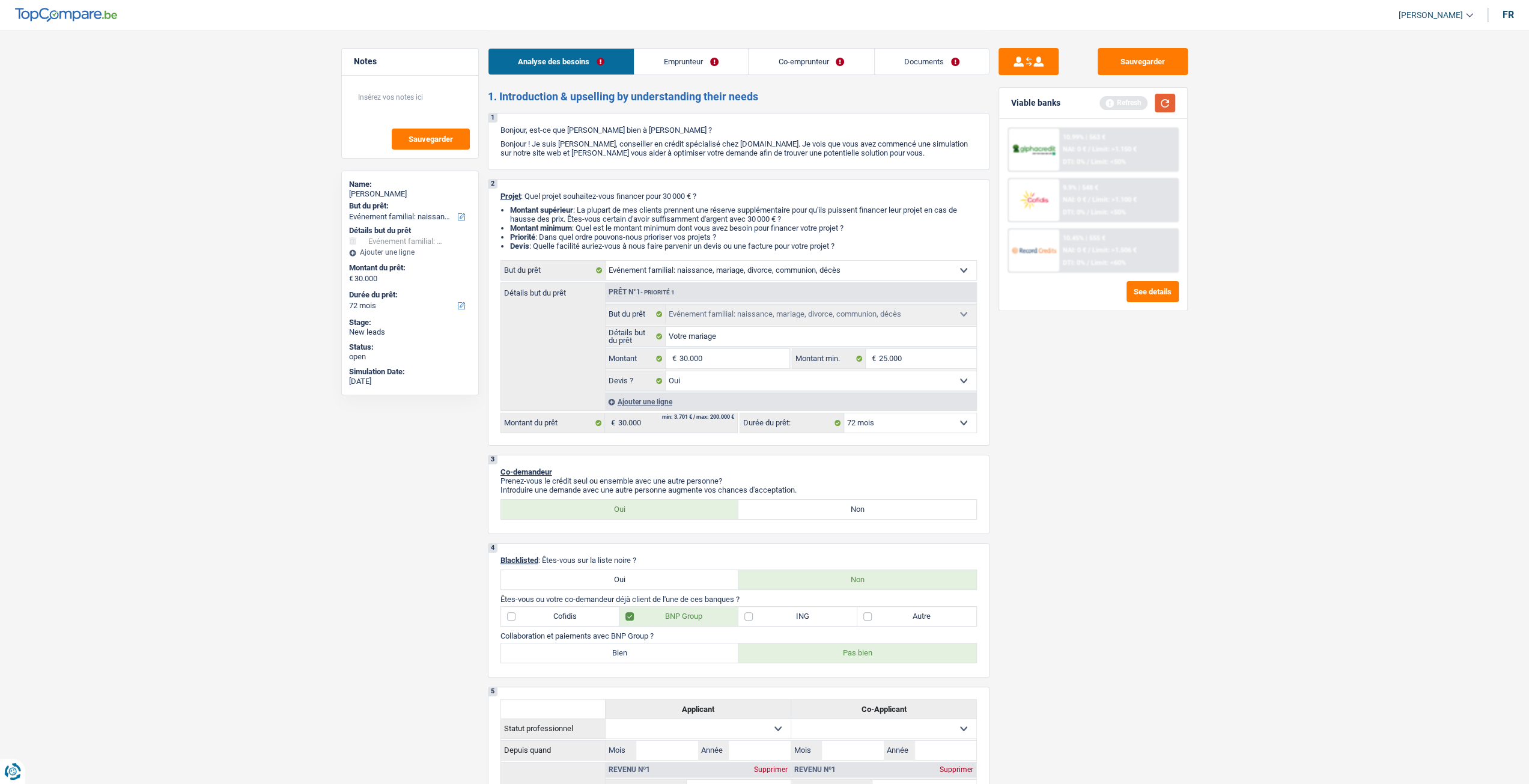
click at [1167, 101] on button "button" at bounding box center [1164, 102] width 20 height 18
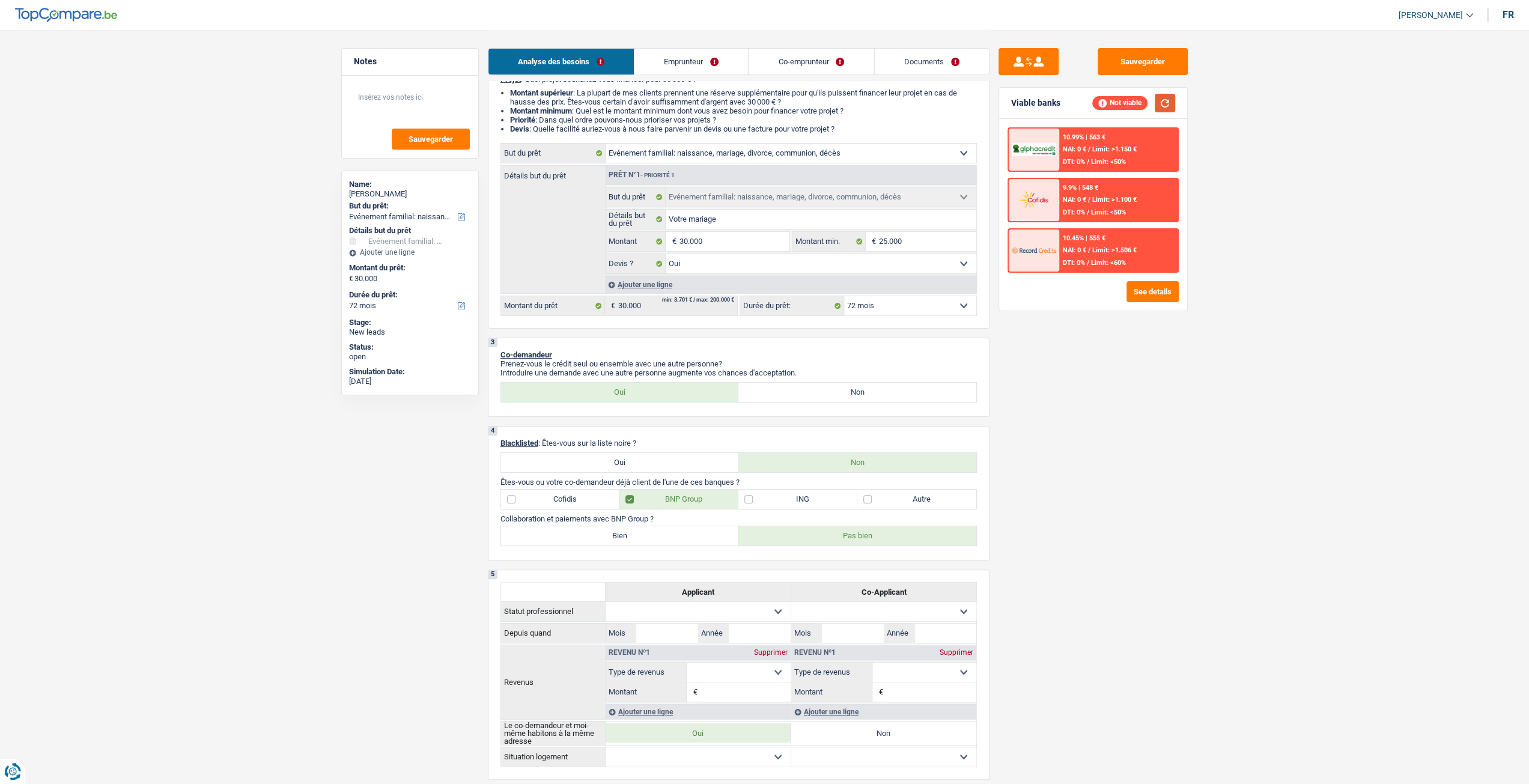
scroll to position [121, 0]
click at [1094, 147] on span "Limit: >1.150 €" at bounding box center [1114, 149] width 44 height 8
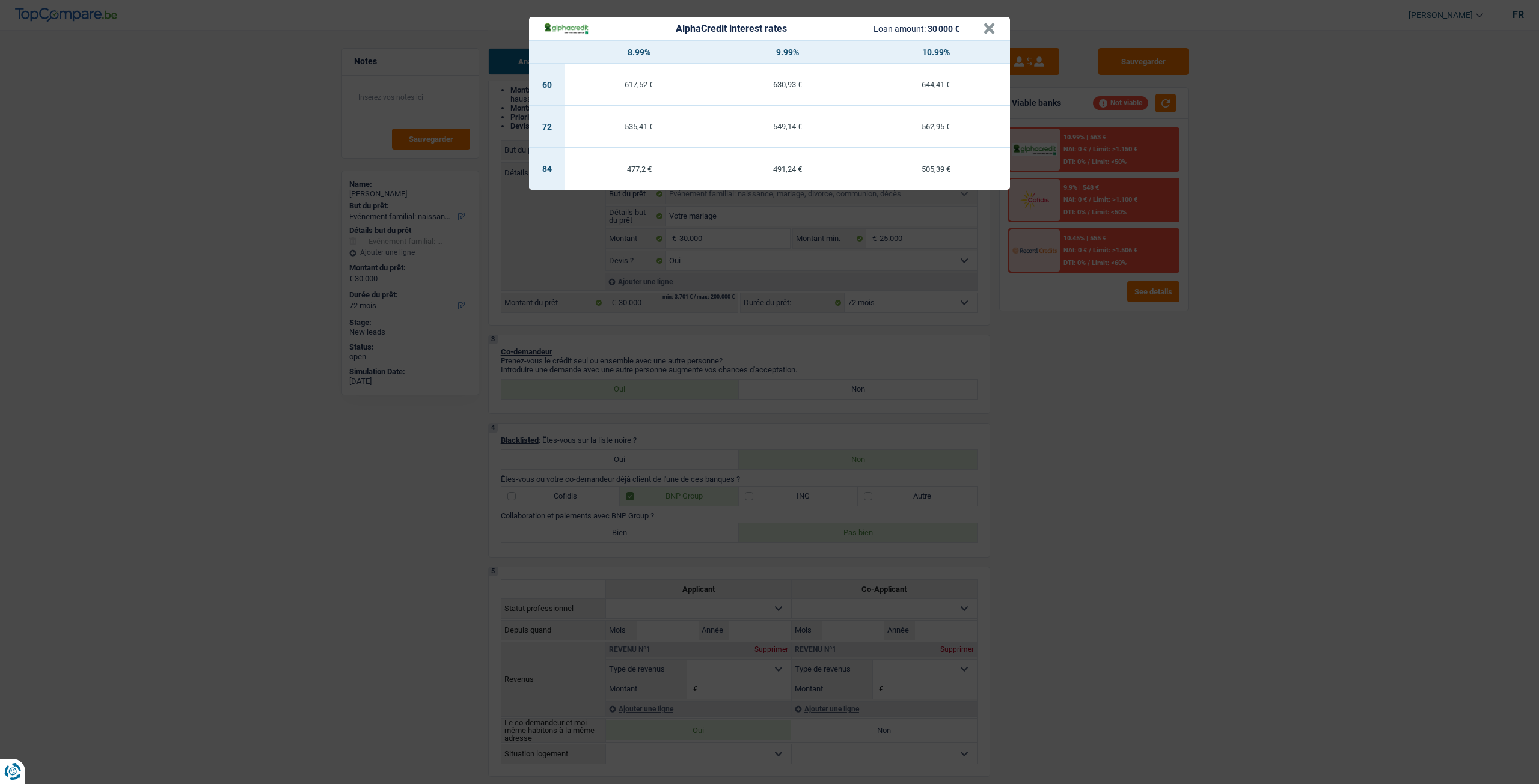
click at [1093, 377] on div "AlphaCredit interest rates Loan amount: 30 000 € × 8.99% 9.99% 10.99% 60 617,52…" at bounding box center [769, 392] width 1539 height 784
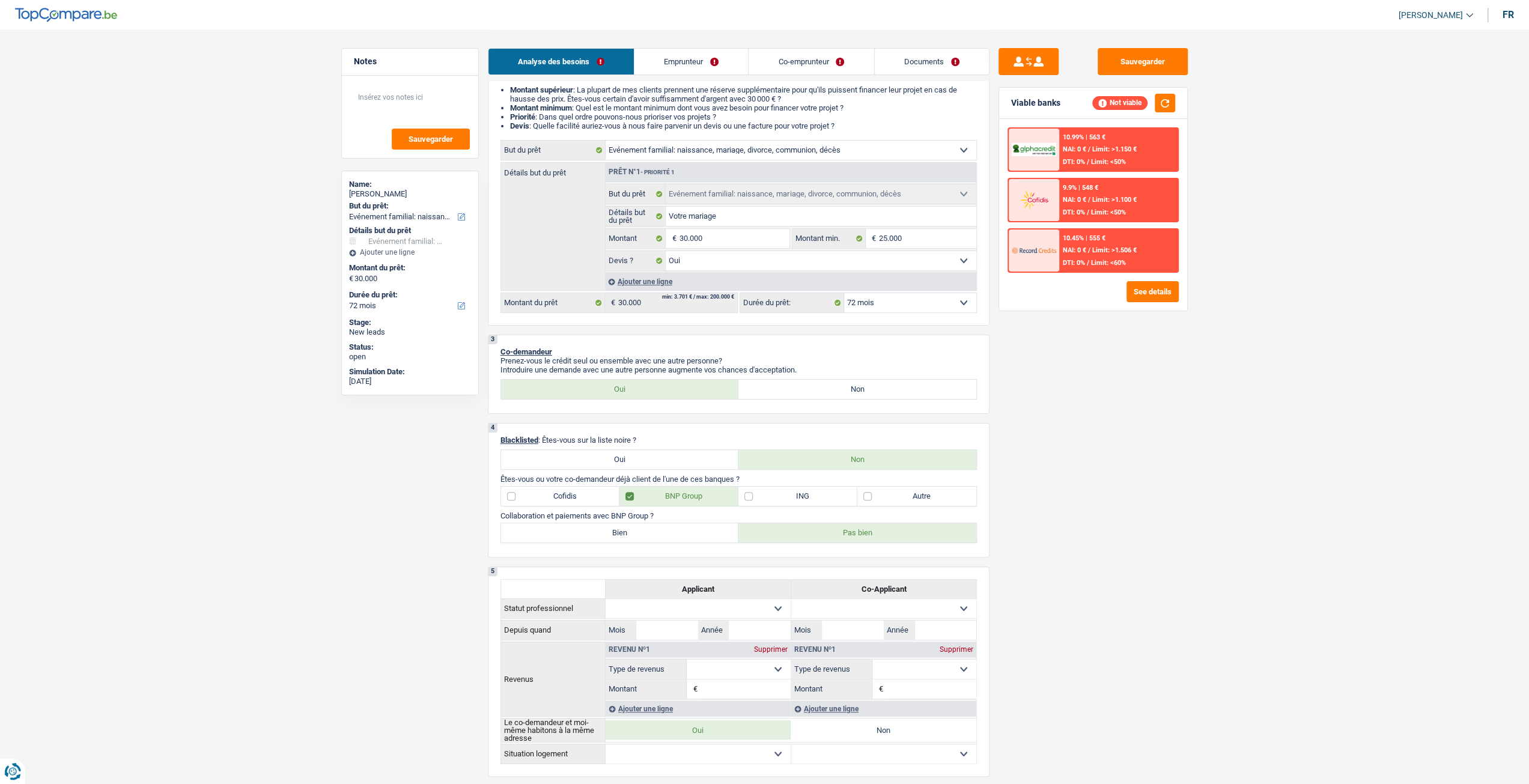
click at [797, 78] on div "Analyse des besoins Emprunteur Co-emprunteur Documents" at bounding box center [739, 55] width 502 height 51
click at [795, 75] on div "Analyse des besoins Emprunteur Co-emprunteur Documents" at bounding box center [739, 55] width 502 height 51
click at [795, 68] on link "Co-emprunteur" at bounding box center [811, 61] width 125 height 26
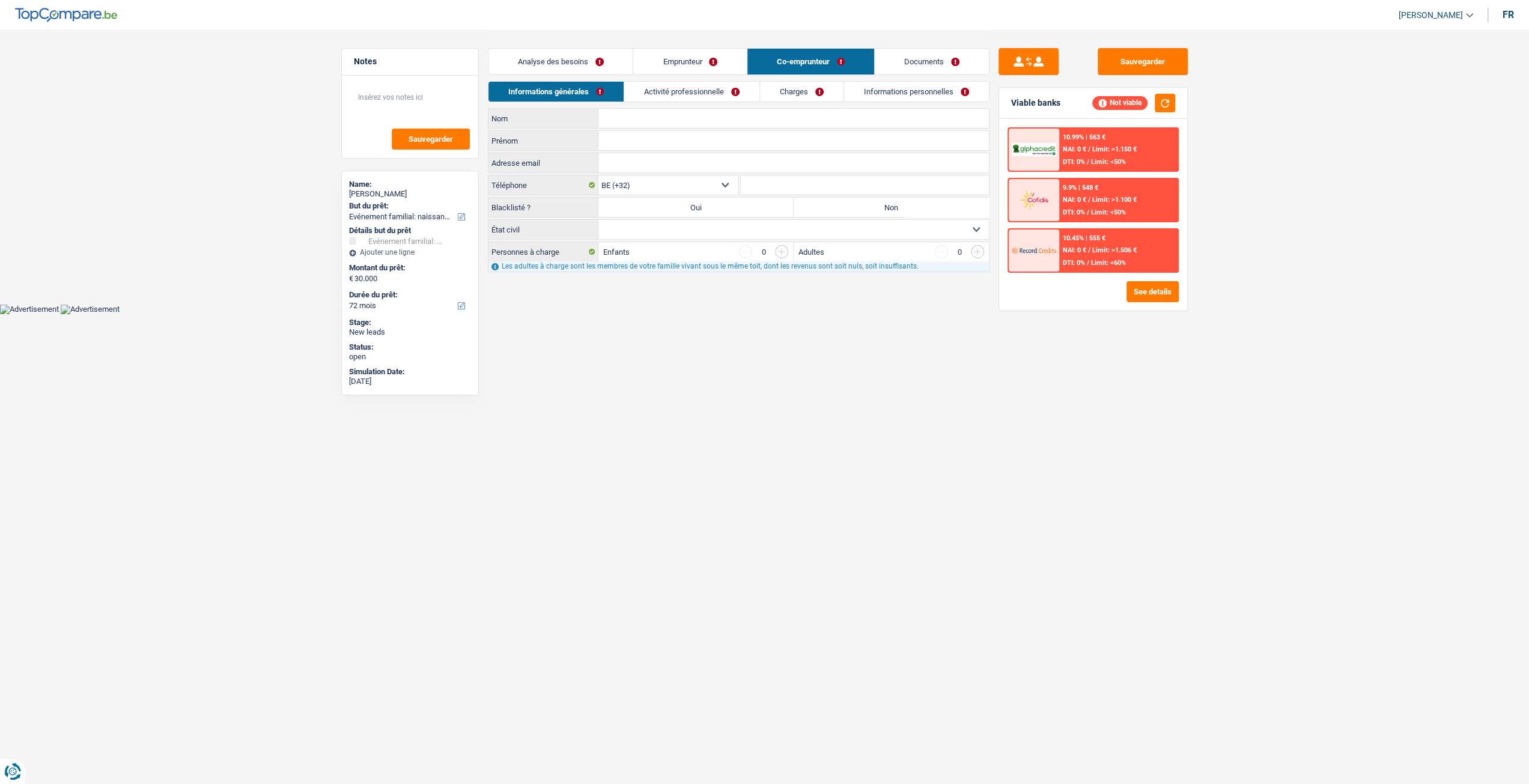
scroll to position [0, 0]
click at [681, 93] on link "Activité professionnelle" at bounding box center [695, 91] width 135 height 20
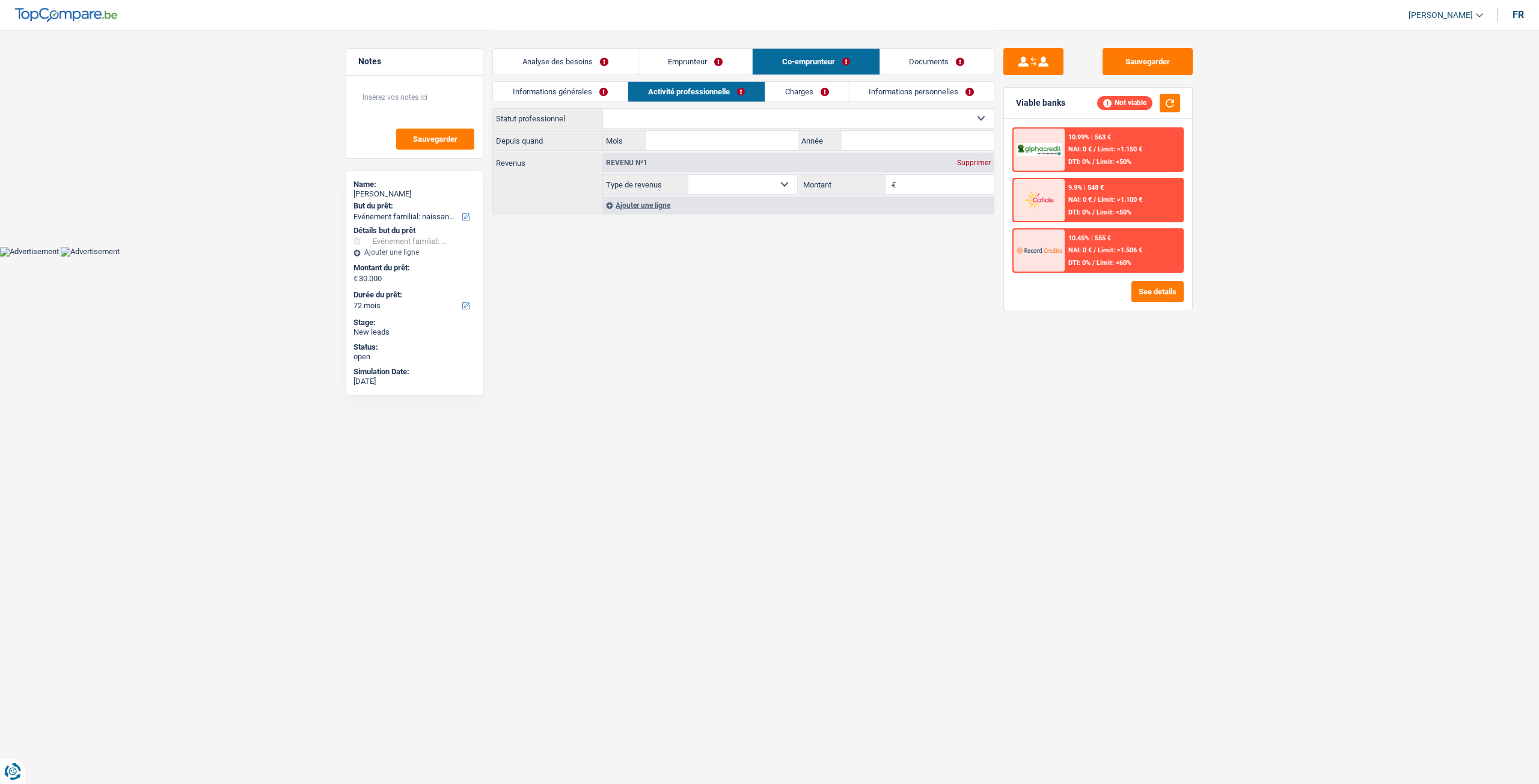
click at [771, 86] on link "Charges" at bounding box center [806, 91] width 83 height 20
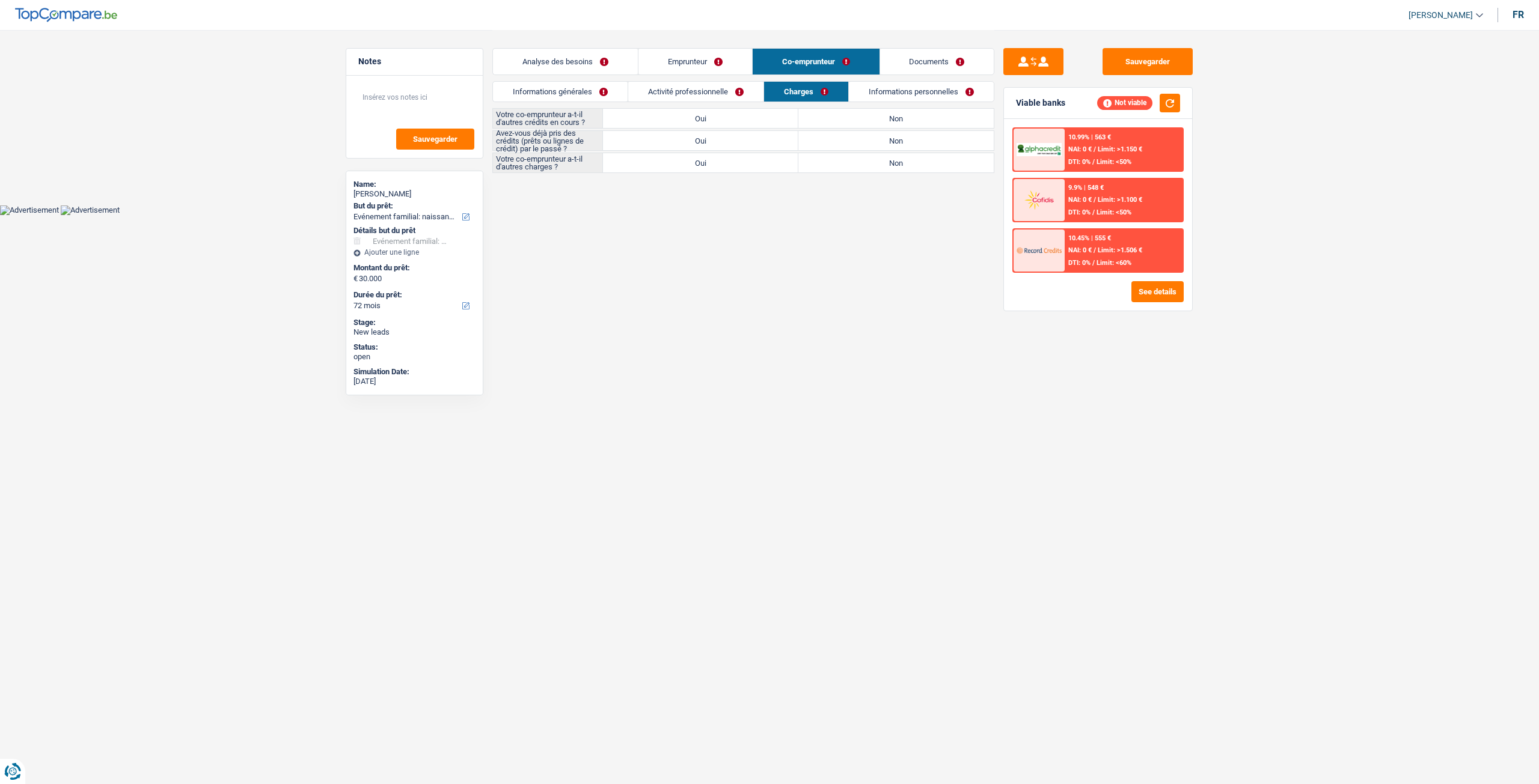
click at [583, 59] on link "Analyse des besoins" at bounding box center [565, 61] width 145 height 26
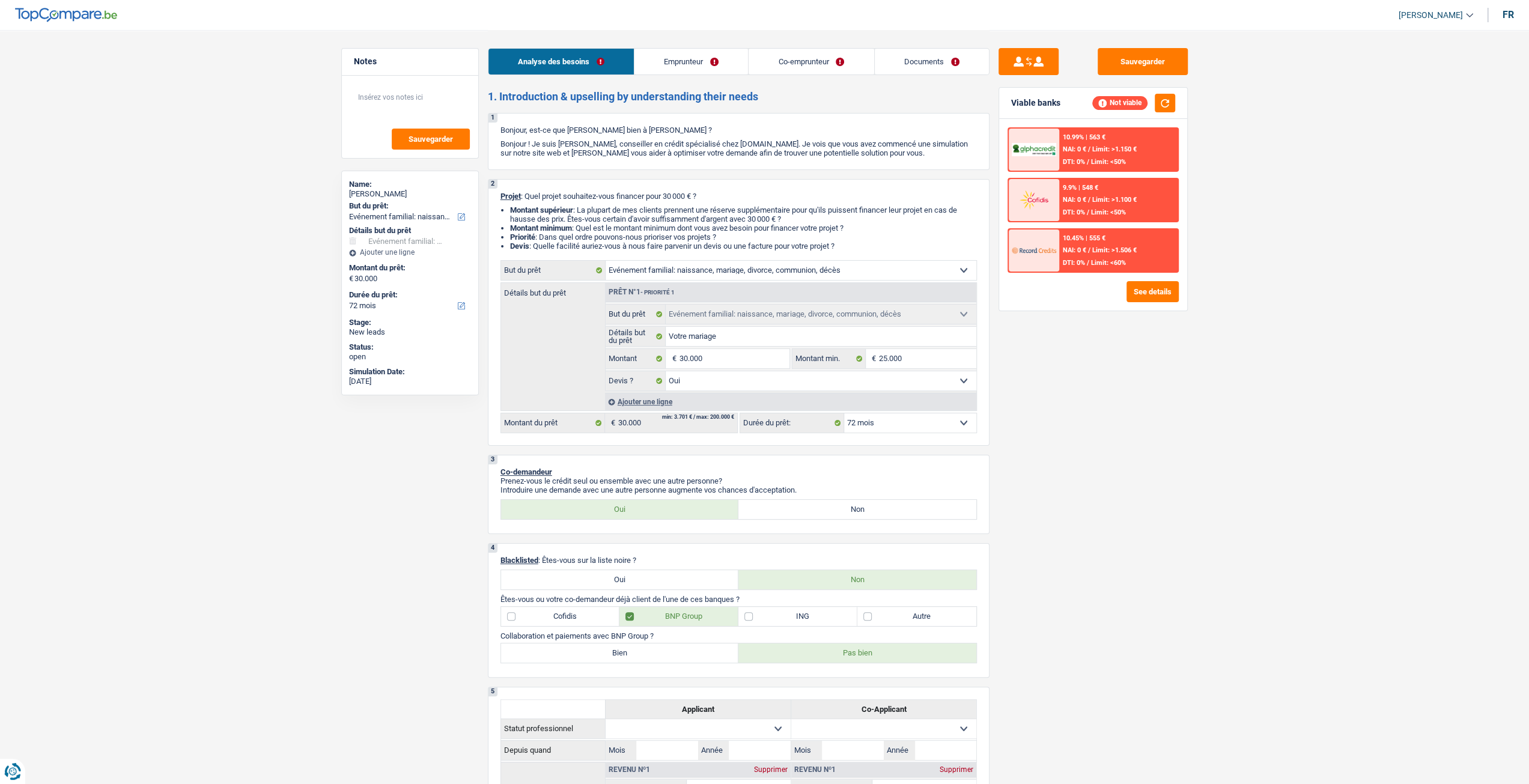
click at [708, 70] on link "Emprunteur" at bounding box center [691, 61] width 114 height 26
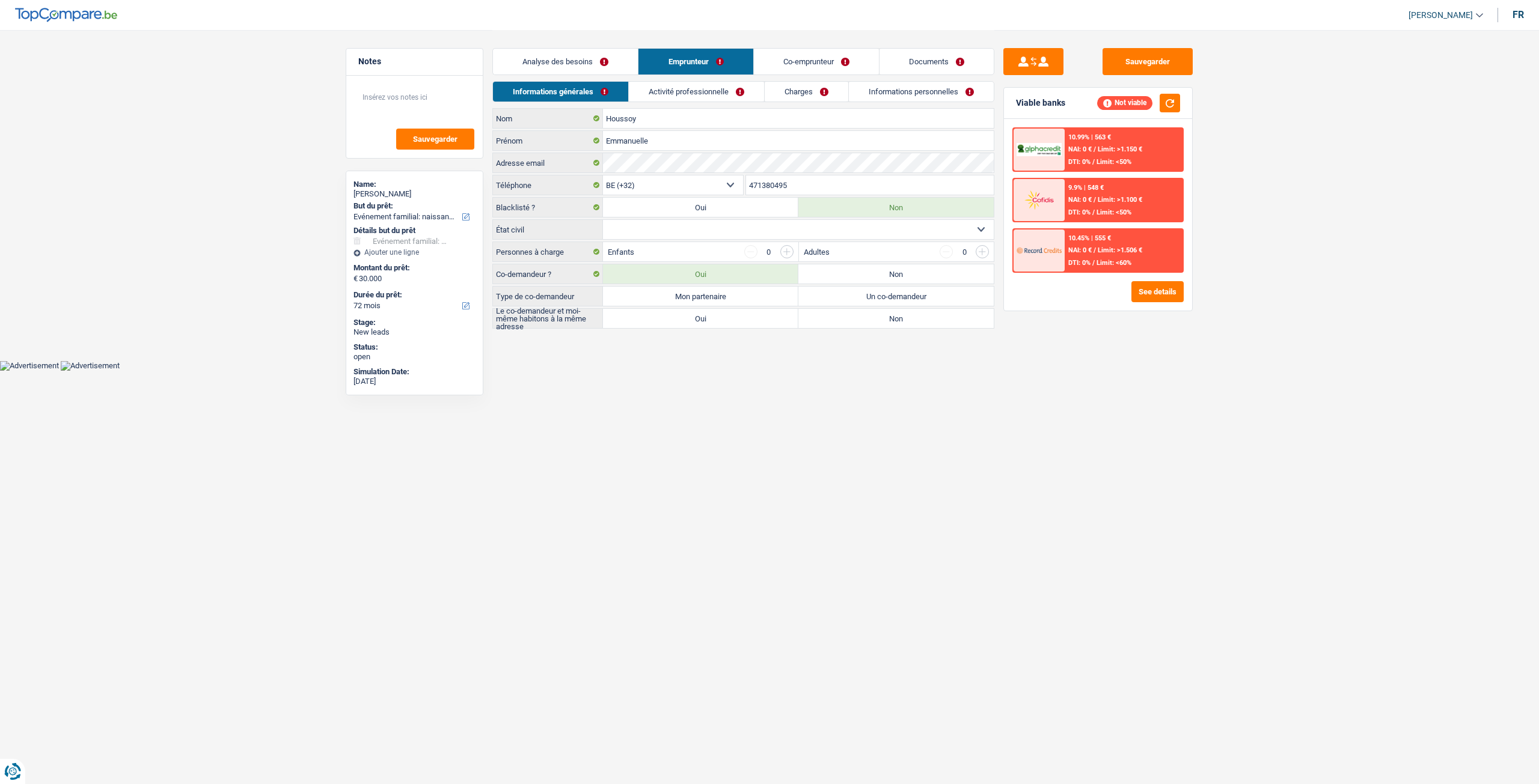
click at [702, 89] on link "Activité professionnelle" at bounding box center [695, 91] width 135 height 20
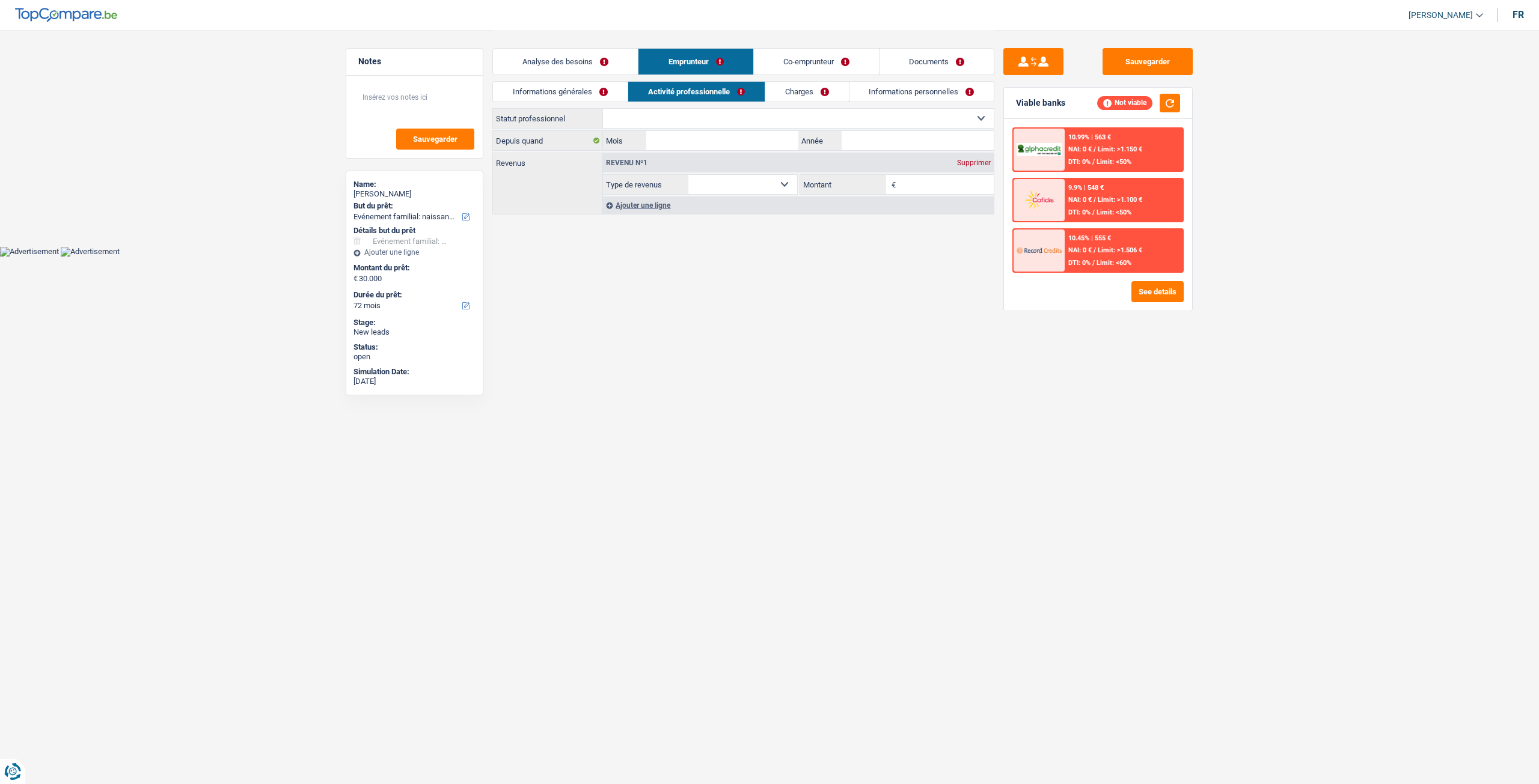
click at [806, 90] on link "Charges" at bounding box center [806, 91] width 83 height 20
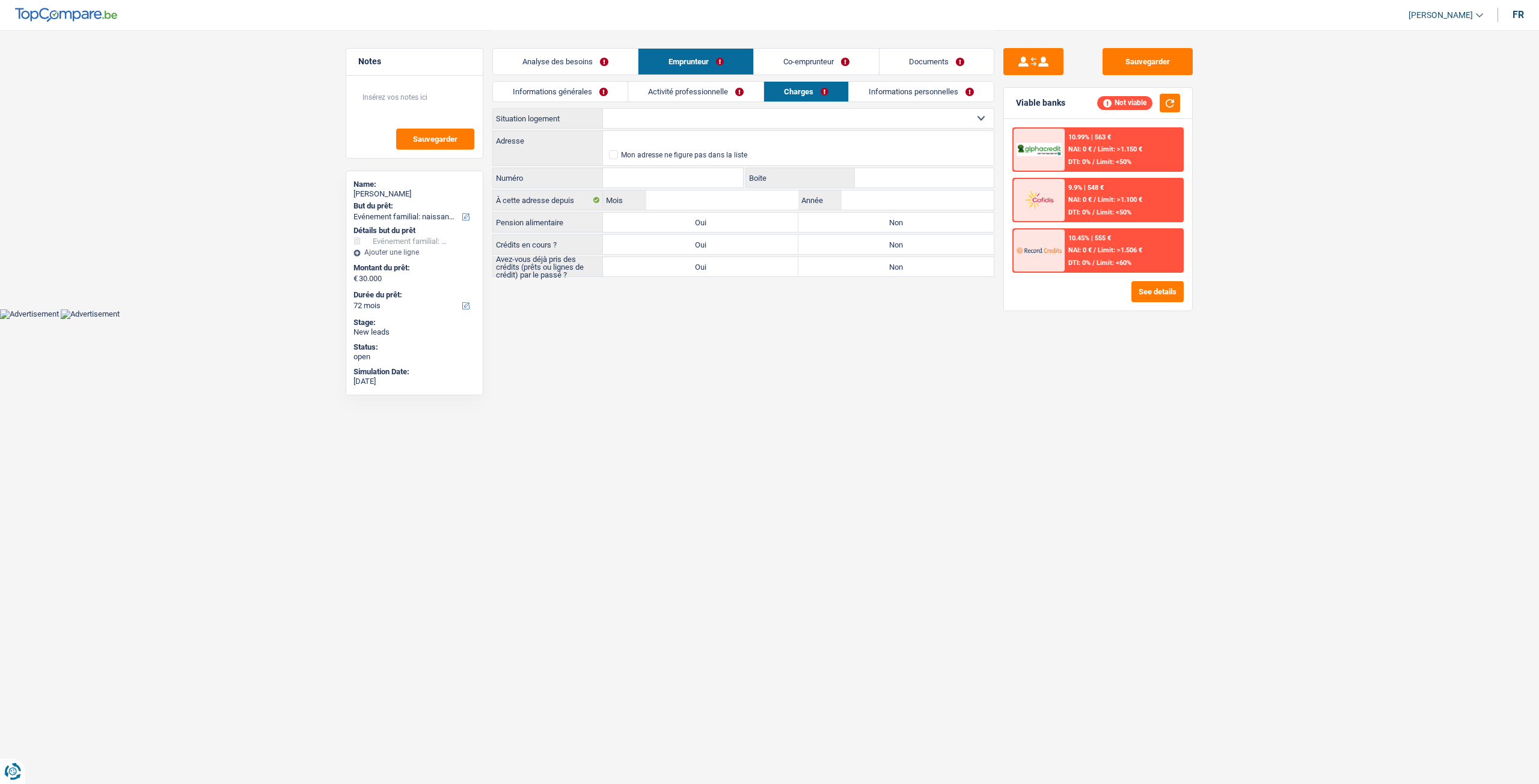
click at [800, 60] on link "Co-emprunteur" at bounding box center [816, 61] width 125 height 26
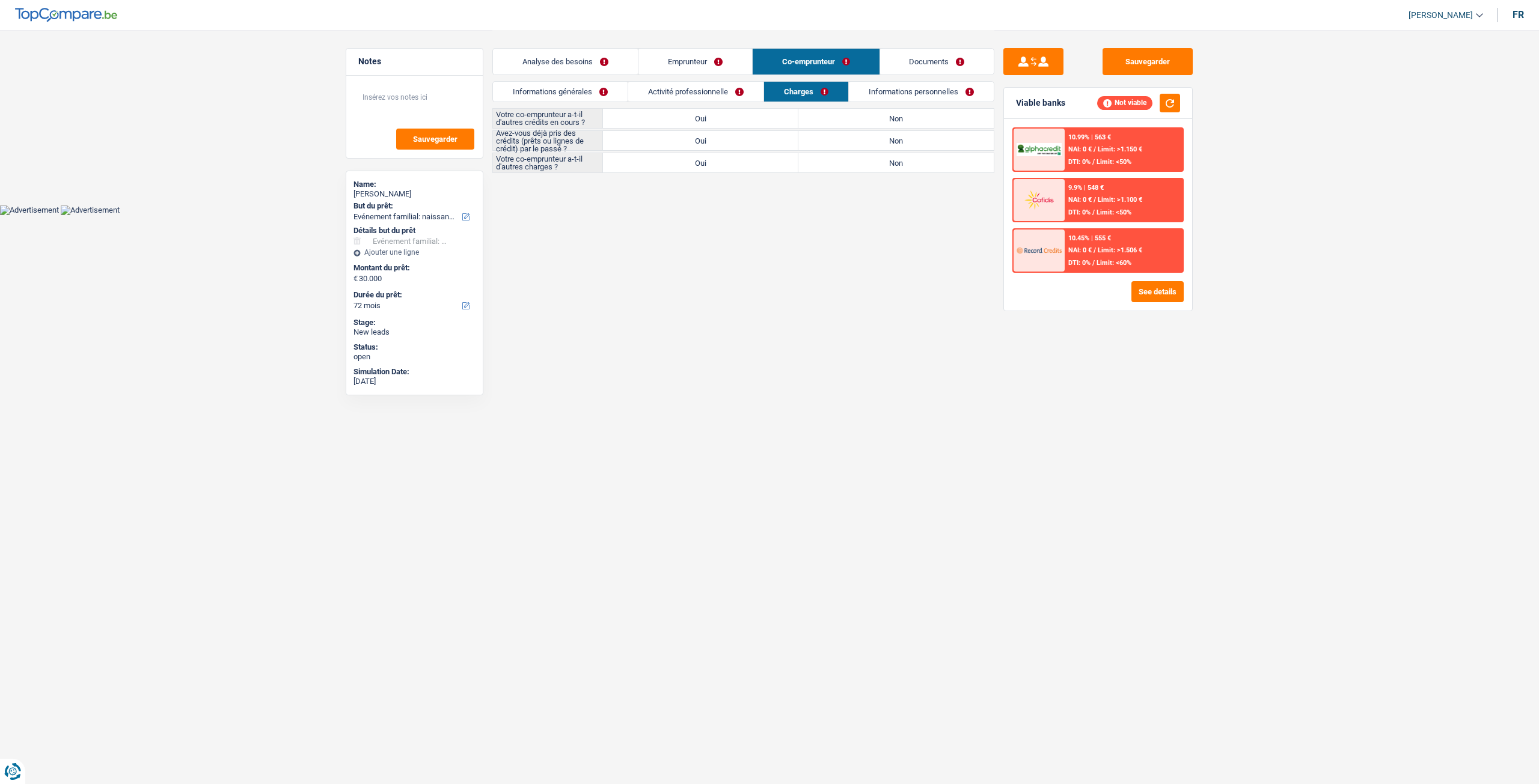
click at [724, 88] on link "Activité professionnelle" at bounding box center [695, 91] width 135 height 20
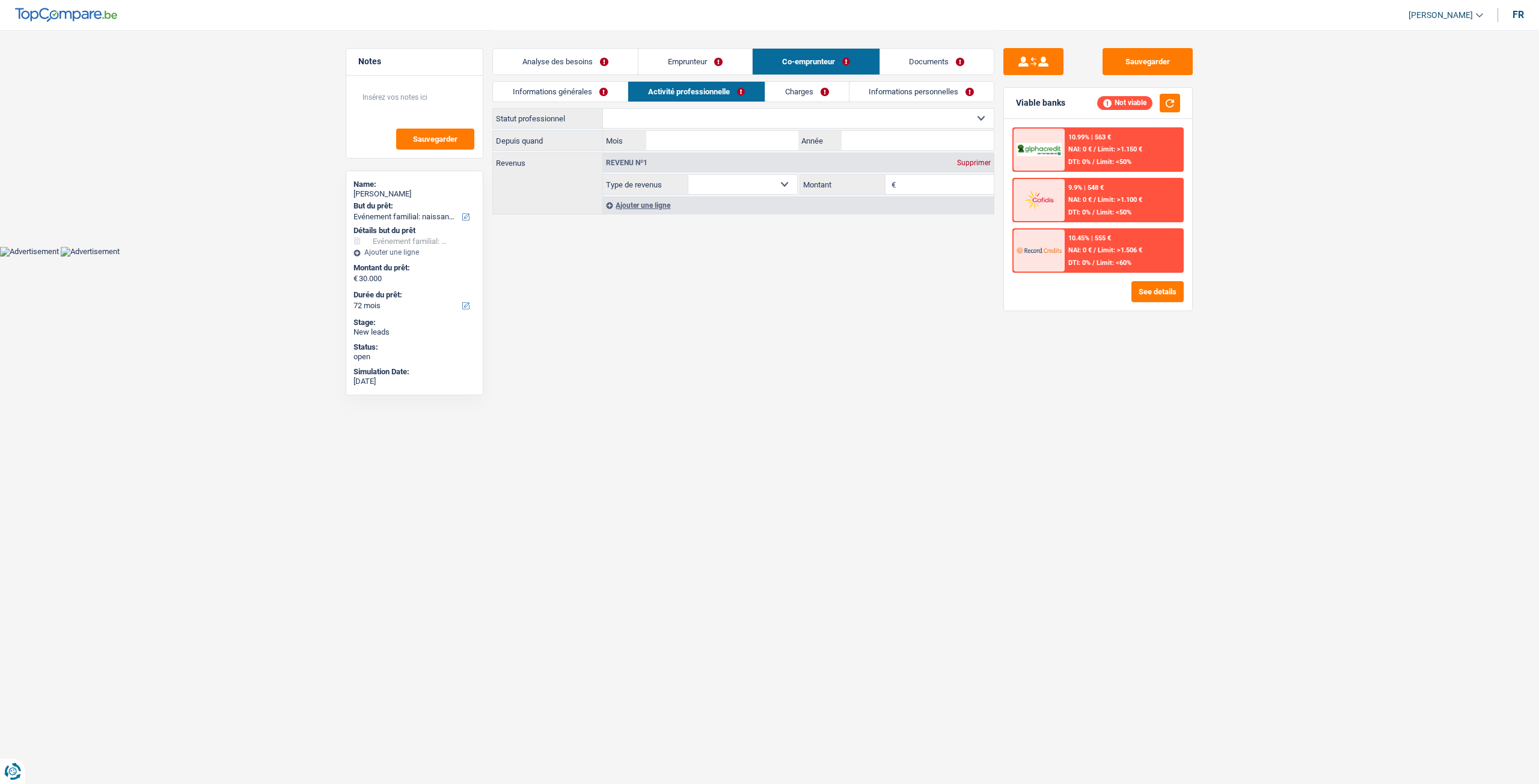
click at [580, 84] on link "Informations générales" at bounding box center [560, 91] width 135 height 20
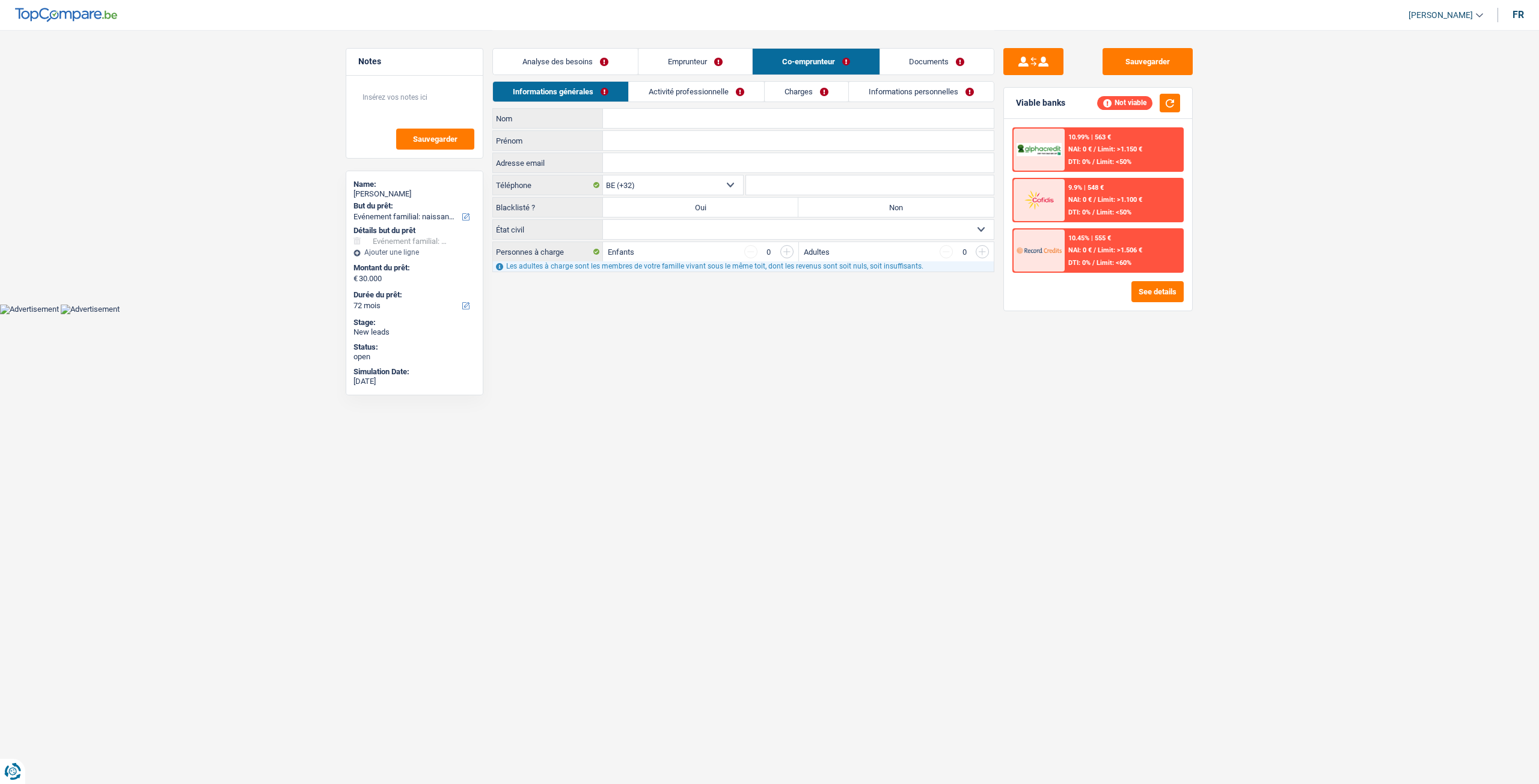
click at [682, 59] on link "Emprunteur" at bounding box center [695, 61] width 114 height 26
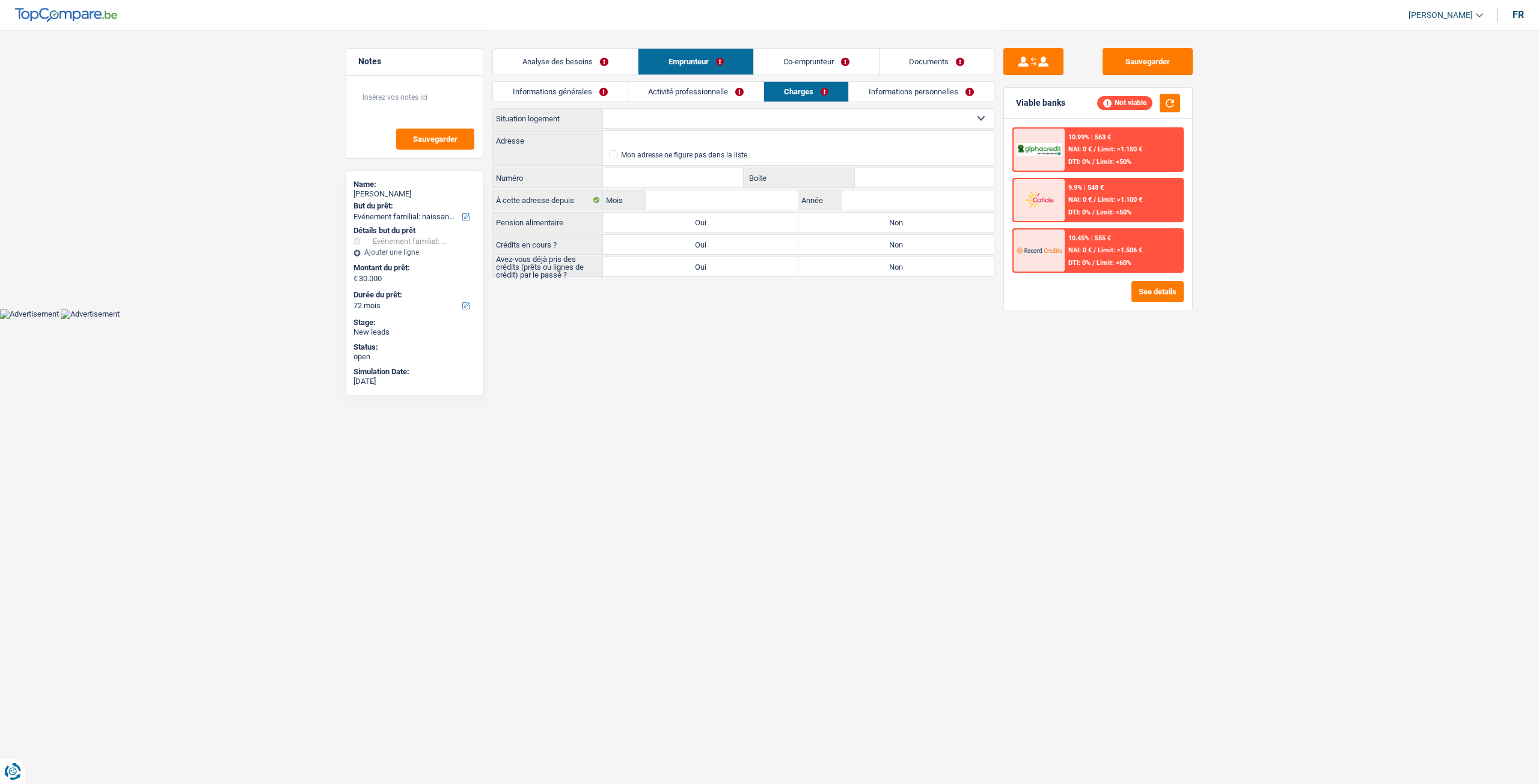
click at [715, 84] on link "Activité professionnelle" at bounding box center [695, 91] width 135 height 20
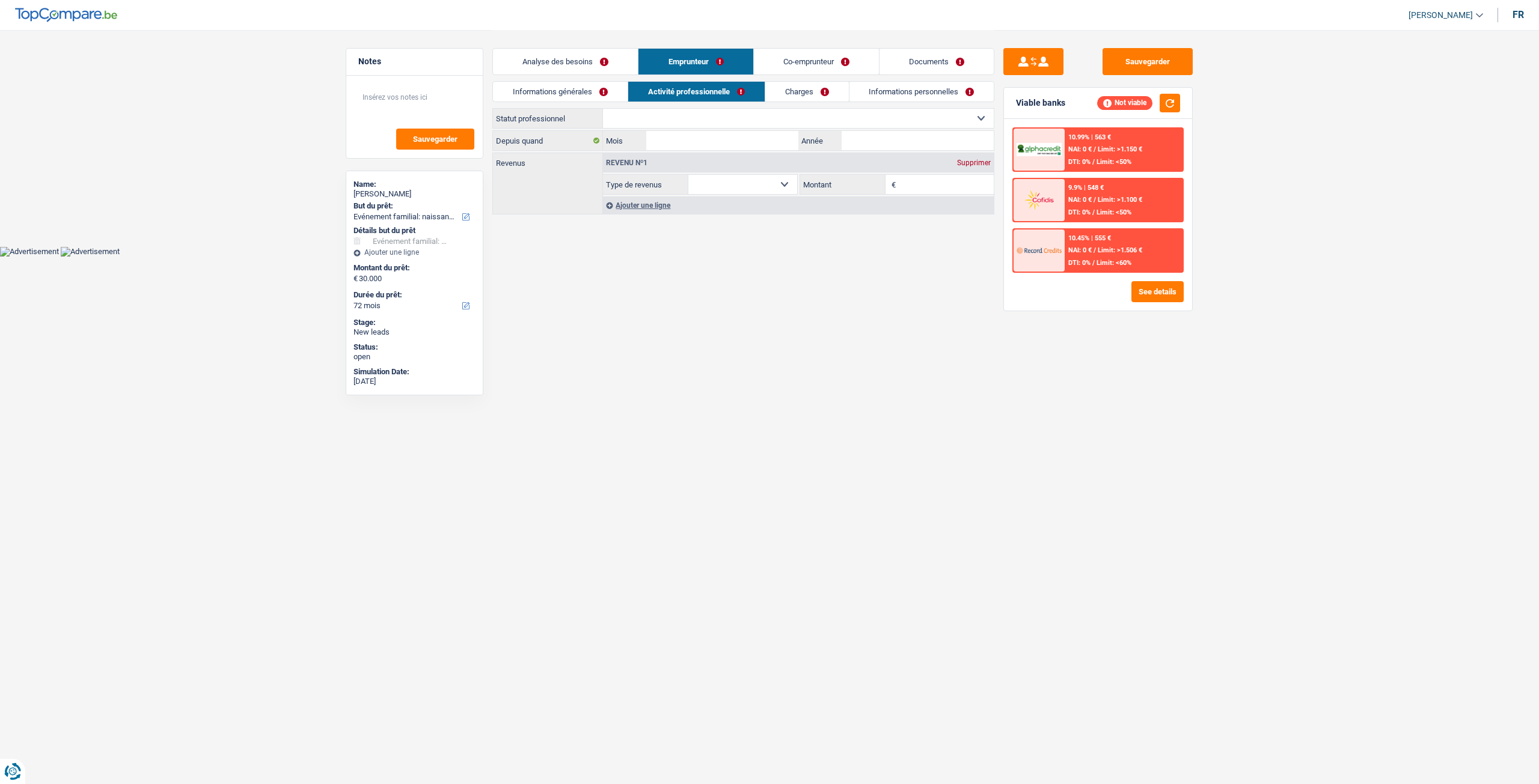
click at [564, 81] on link "Informations générales" at bounding box center [560, 91] width 135 height 20
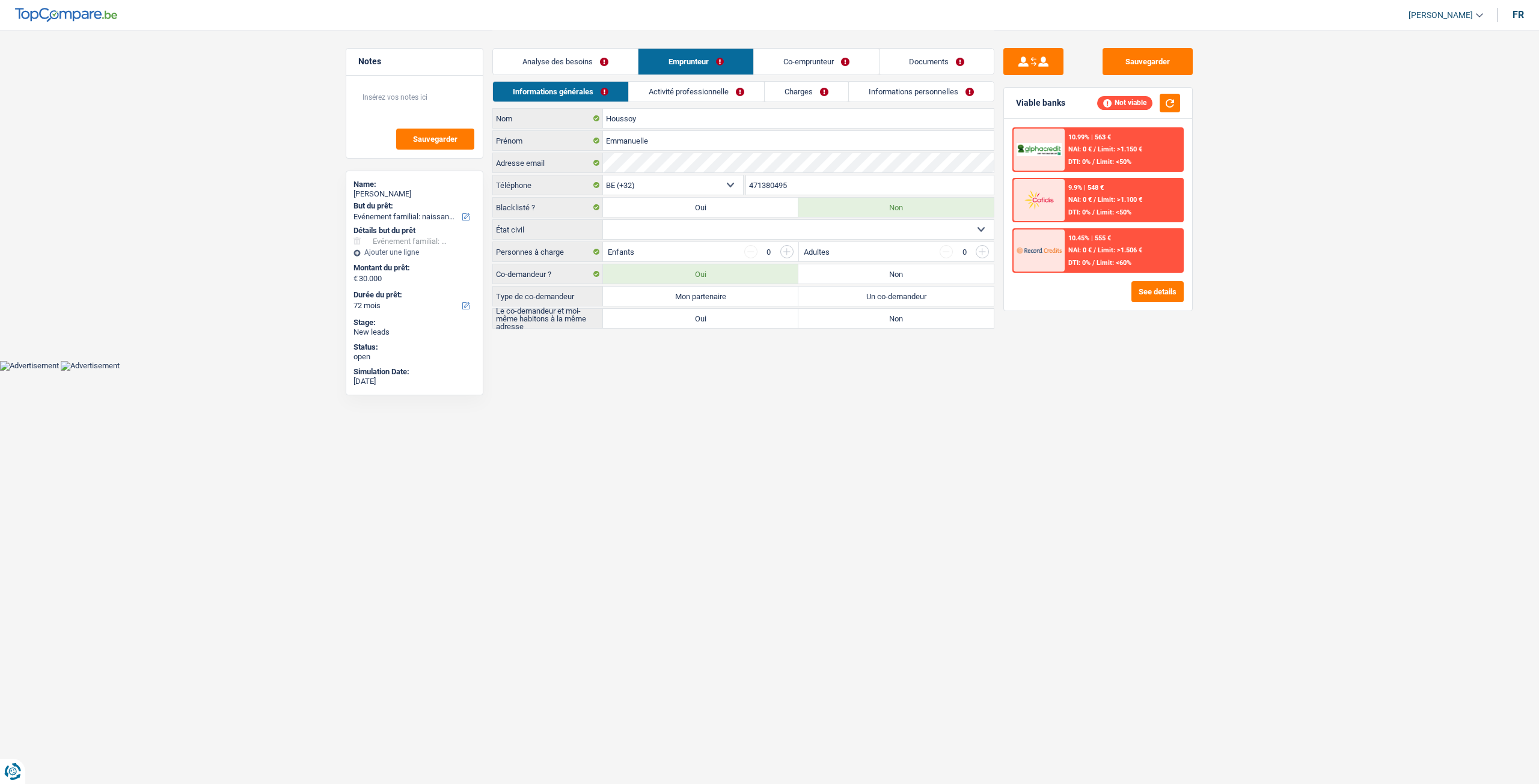
click at [608, 51] on link "Analyse des besoins" at bounding box center [565, 61] width 145 height 26
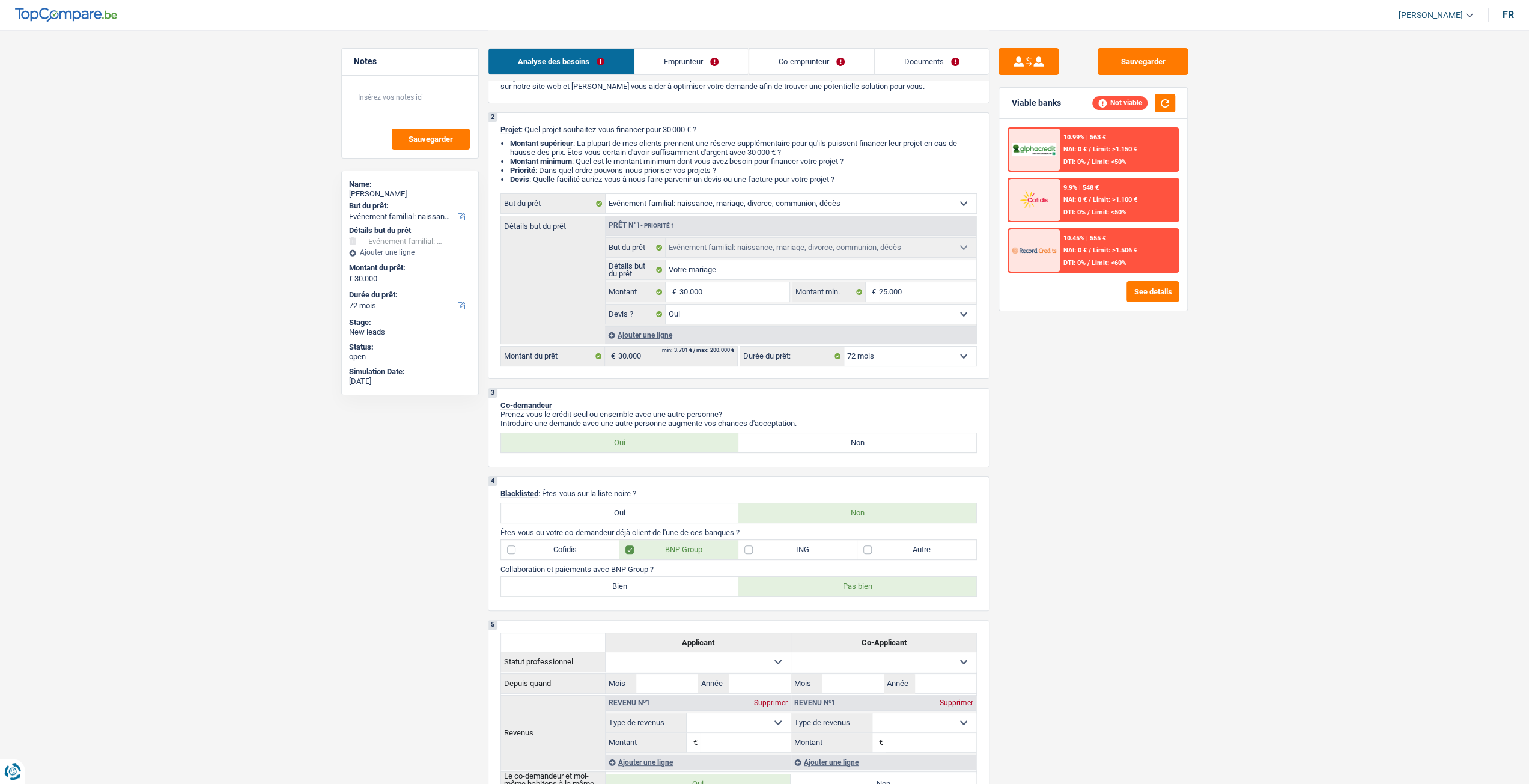
scroll to position [121, 0]
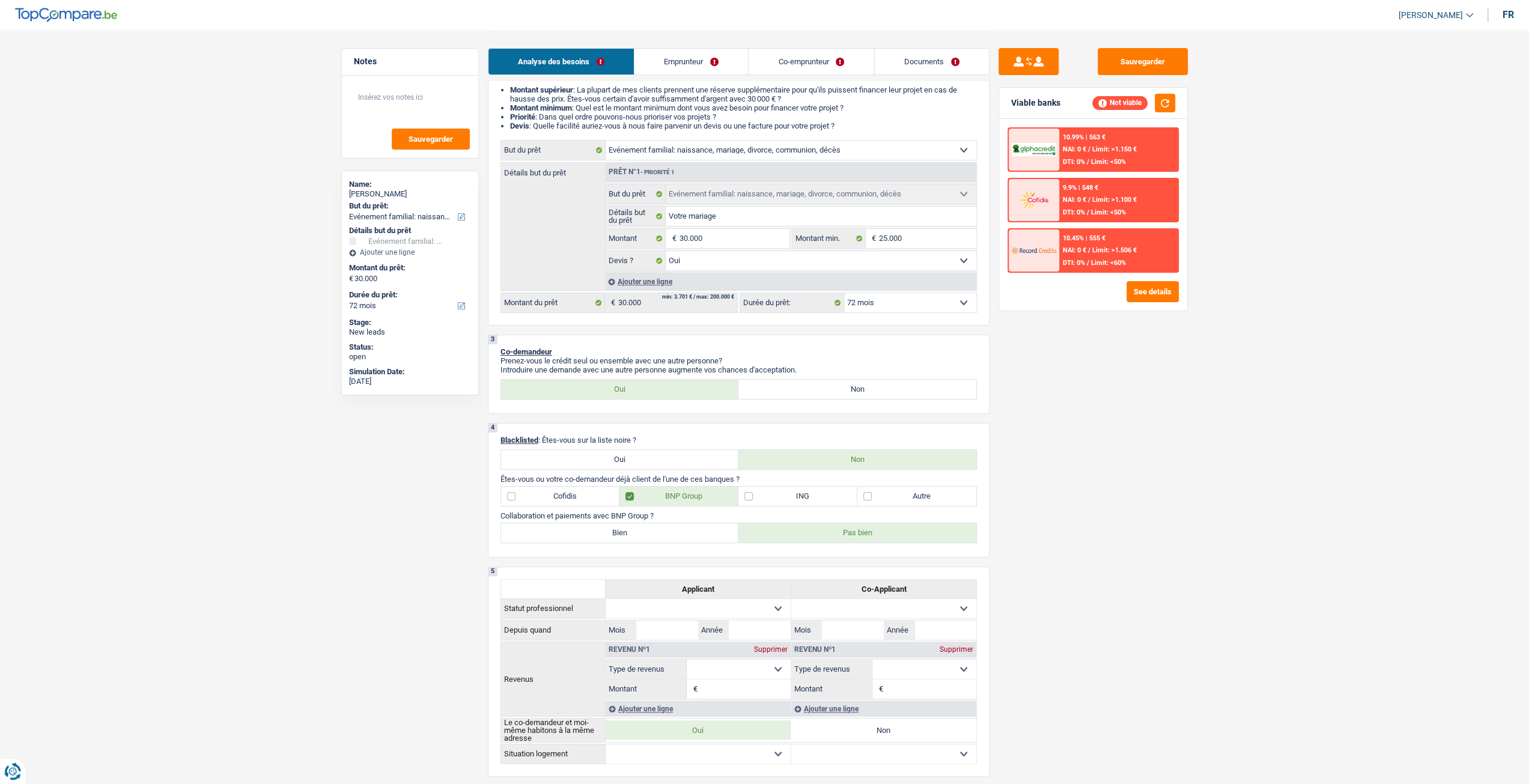
click at [687, 65] on link "Emprunteur" at bounding box center [691, 61] width 114 height 26
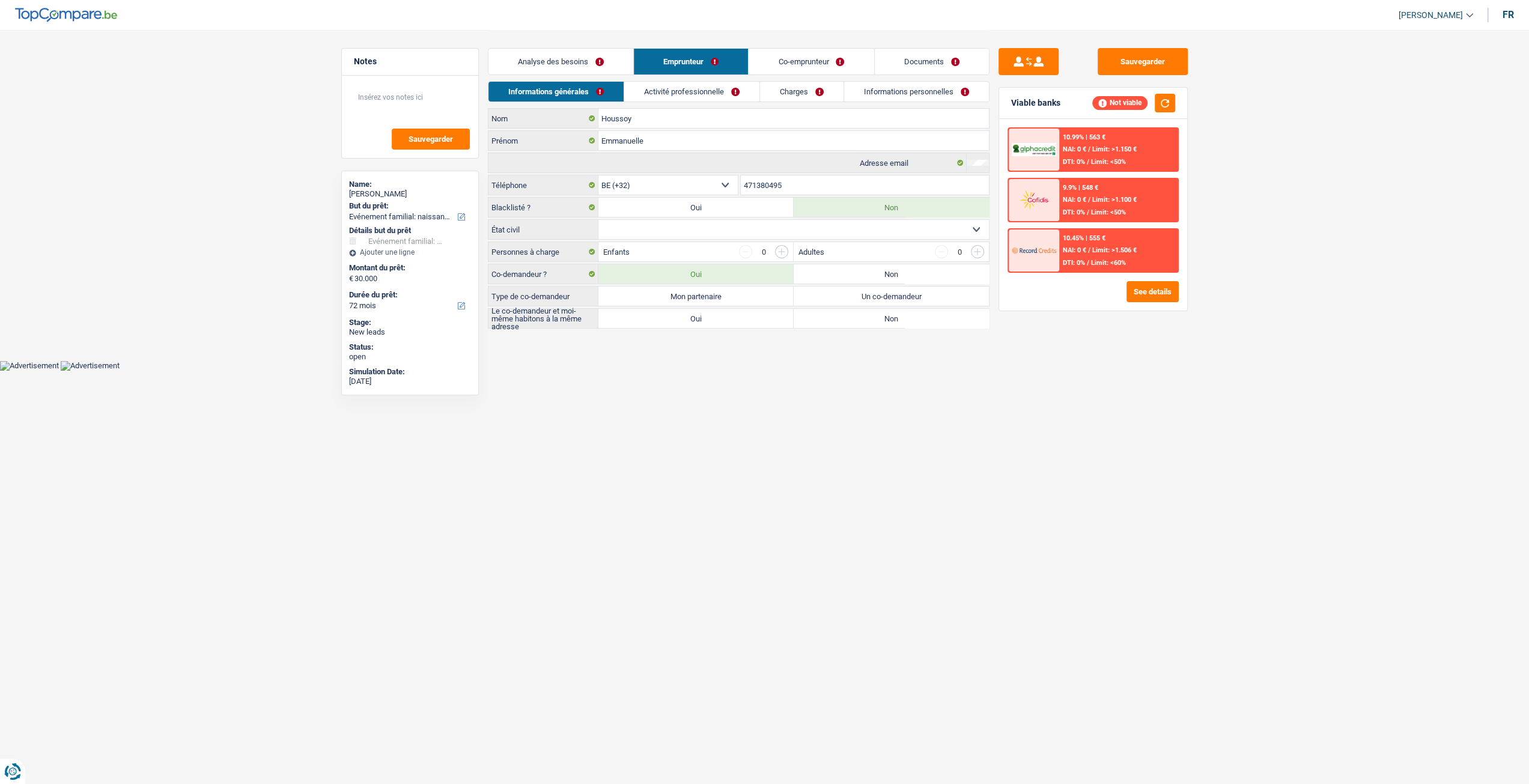
scroll to position [0, 0]
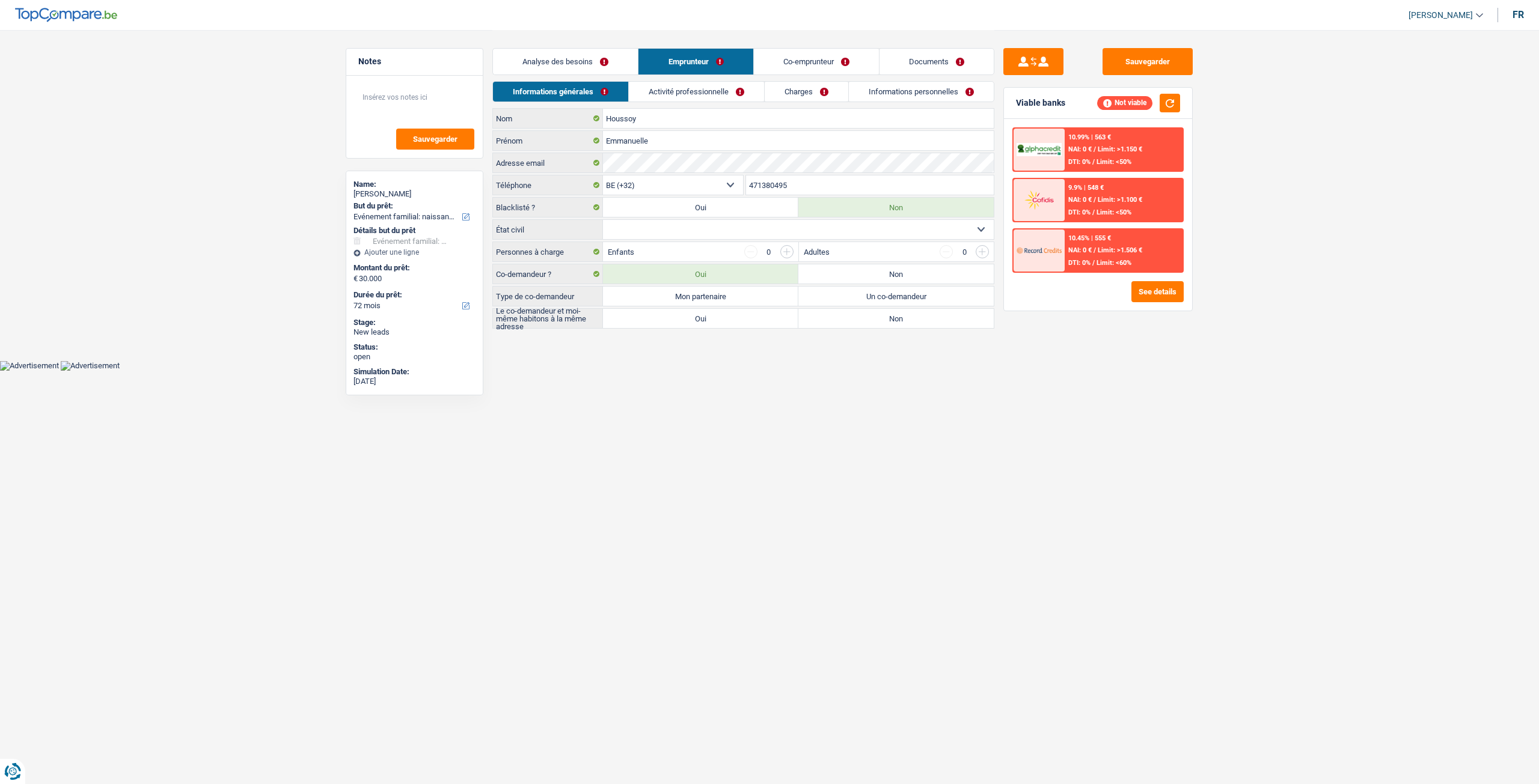
click at [623, 62] on link "Analyse des besoins" at bounding box center [565, 61] width 145 height 26
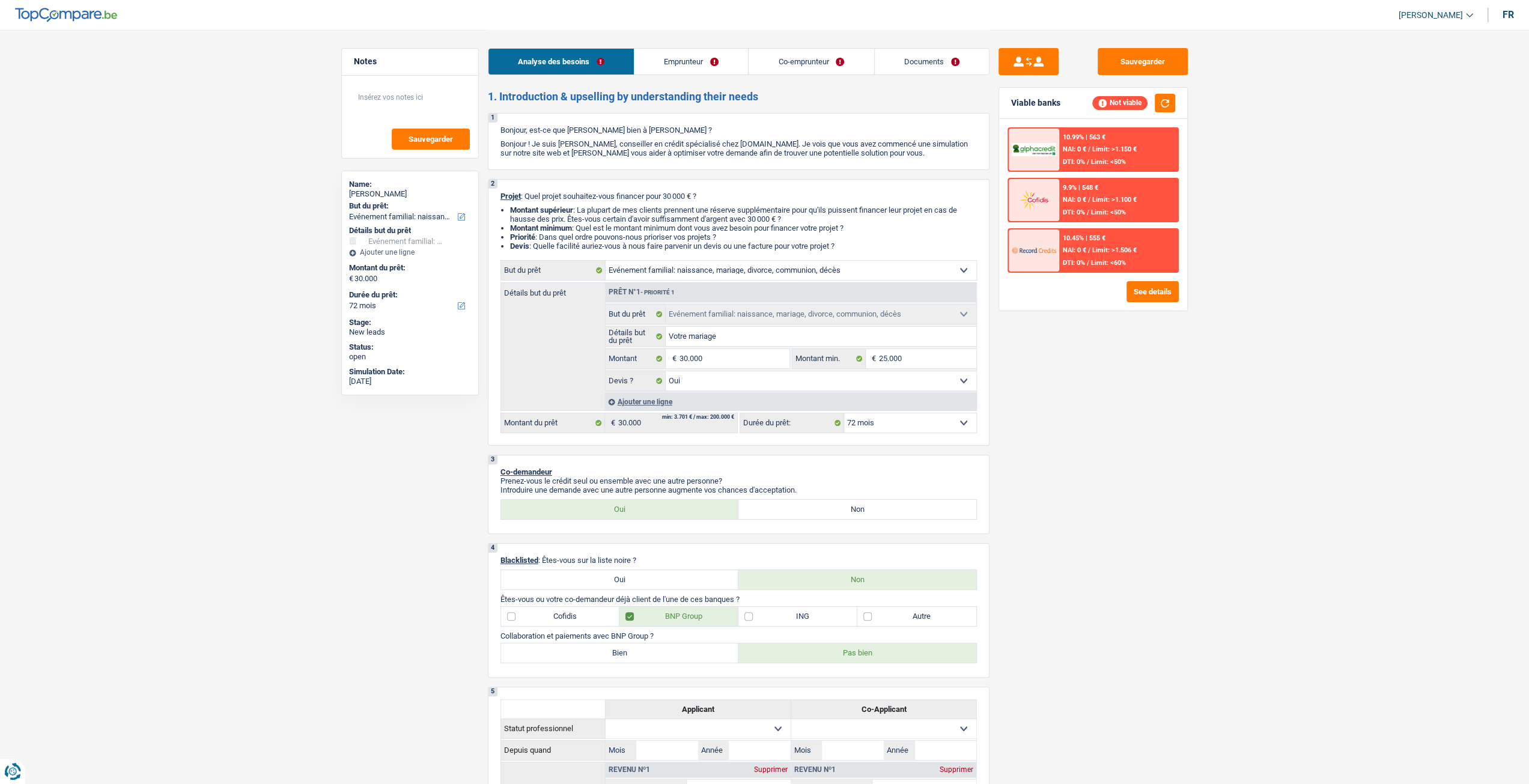
click at [882, 57] on link "Documents" at bounding box center [932, 61] width 114 height 26
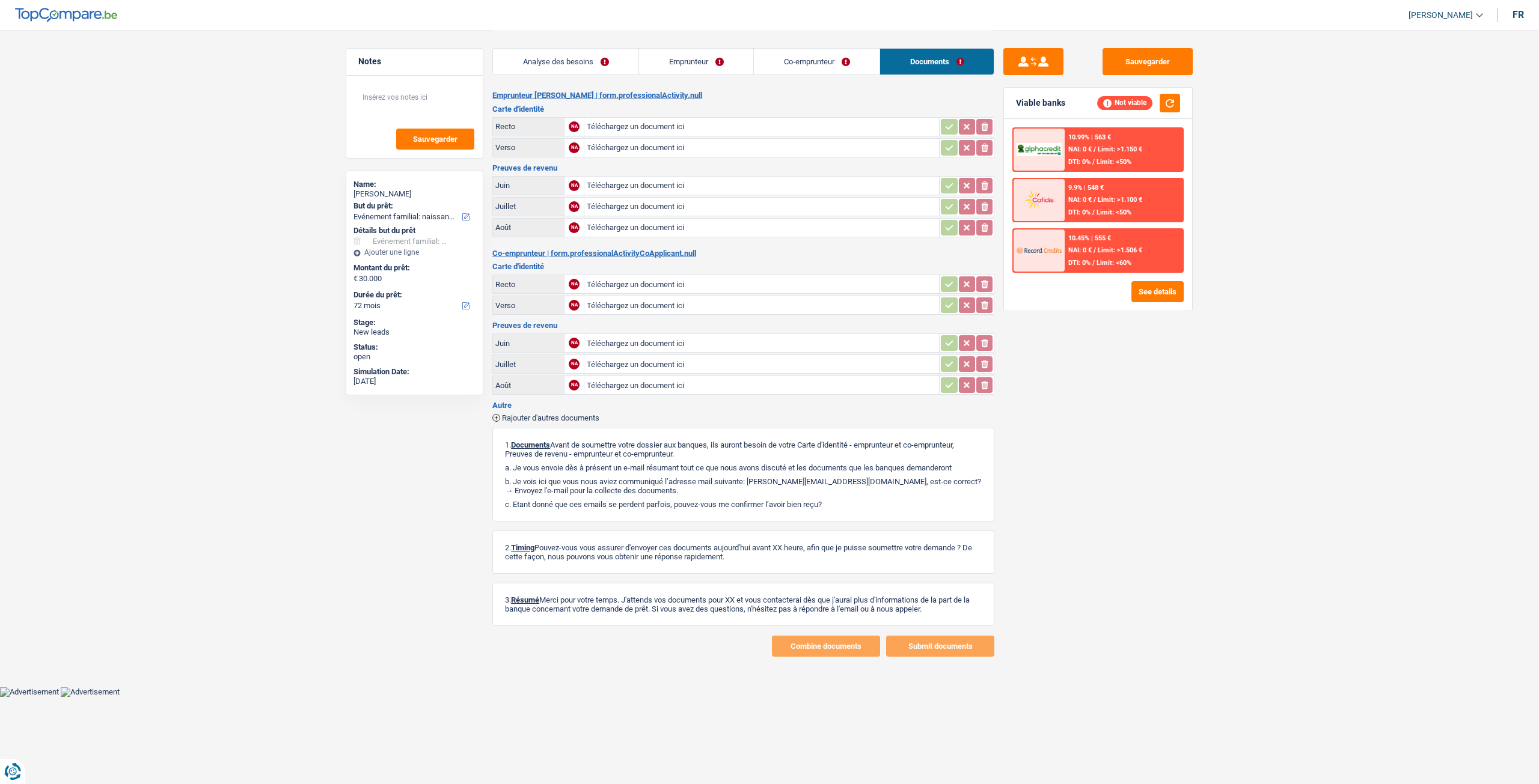
click at [843, 50] on link "Co-emprunteur" at bounding box center [816, 61] width 125 height 26
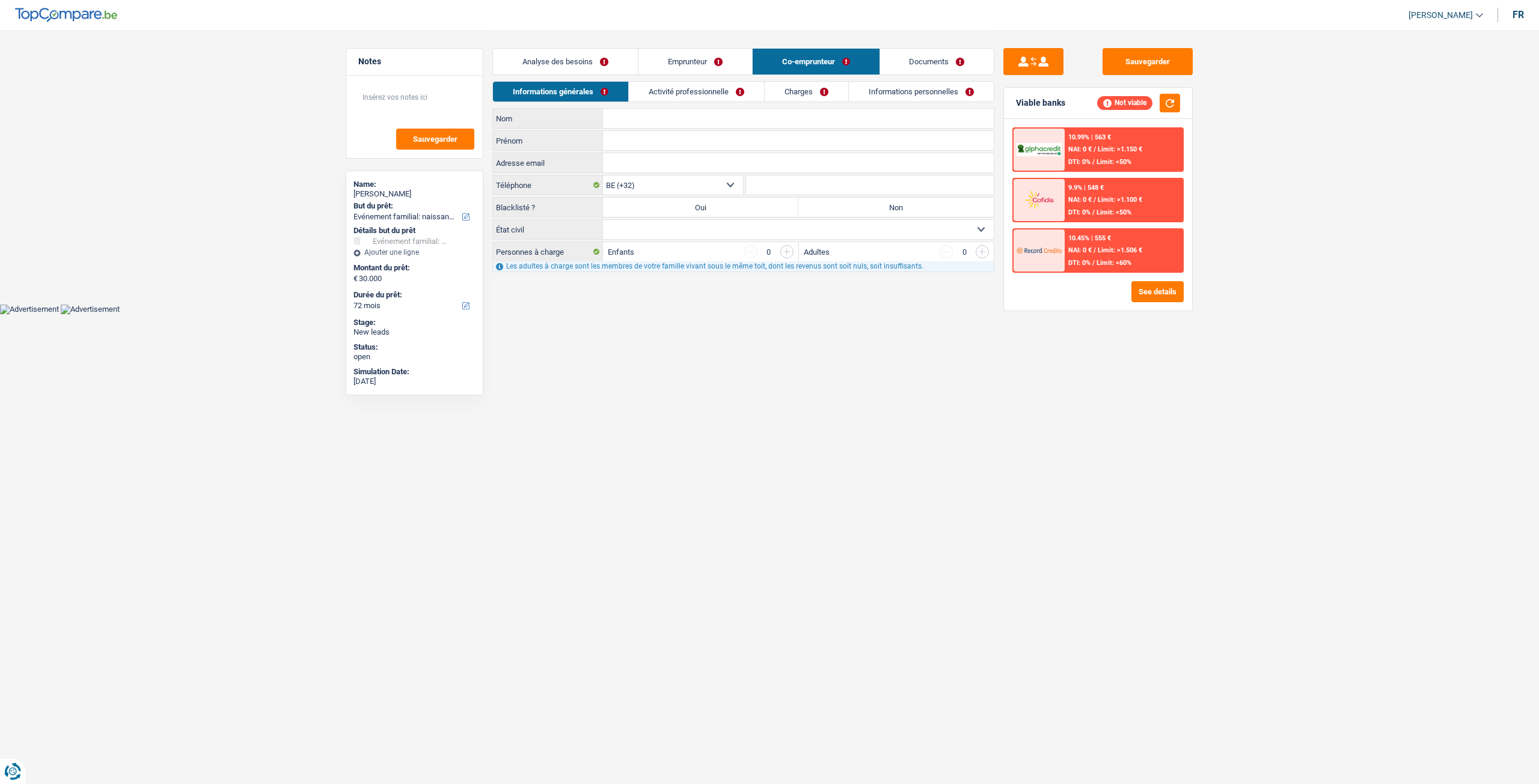
click at [798, 86] on link "Charges" at bounding box center [805, 91] width 83 height 20
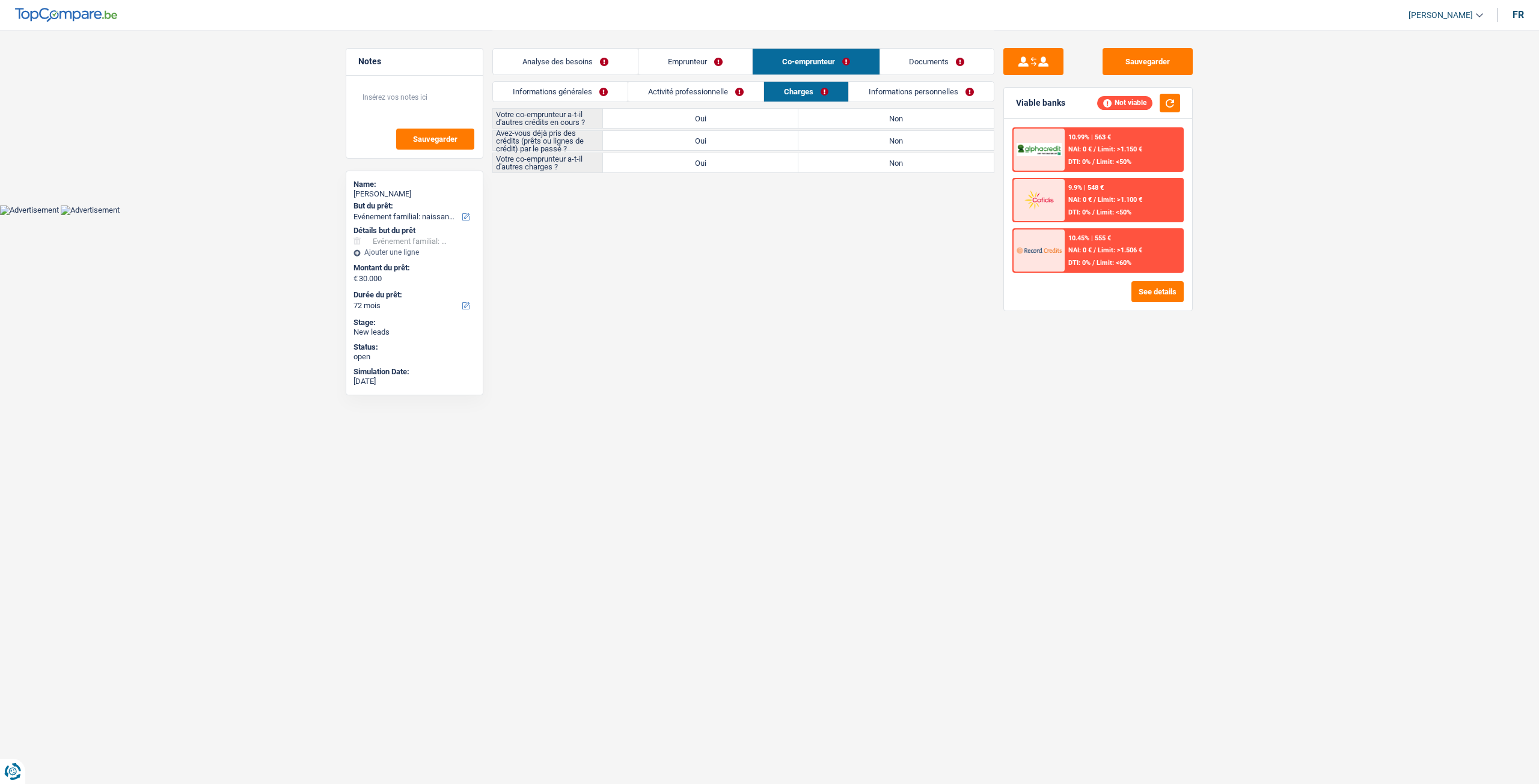
drag, startPoint x: 874, startPoint y: 84, endPoint x: 832, endPoint y: 78, distance: 42.4
click at [874, 84] on link "Informations personnelles" at bounding box center [920, 91] width 145 height 20
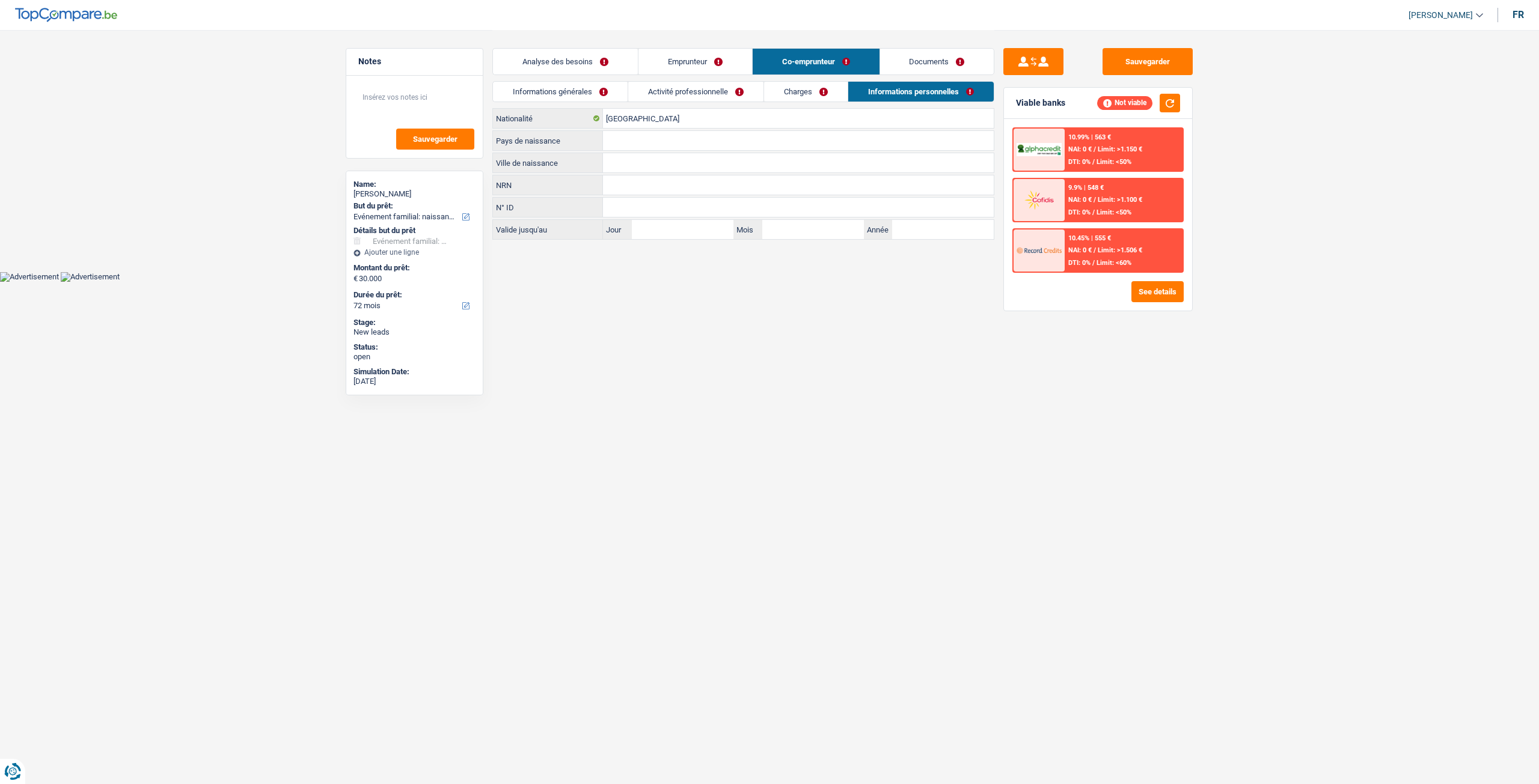
click at [691, 87] on link "Activité professionnelle" at bounding box center [695, 91] width 135 height 20
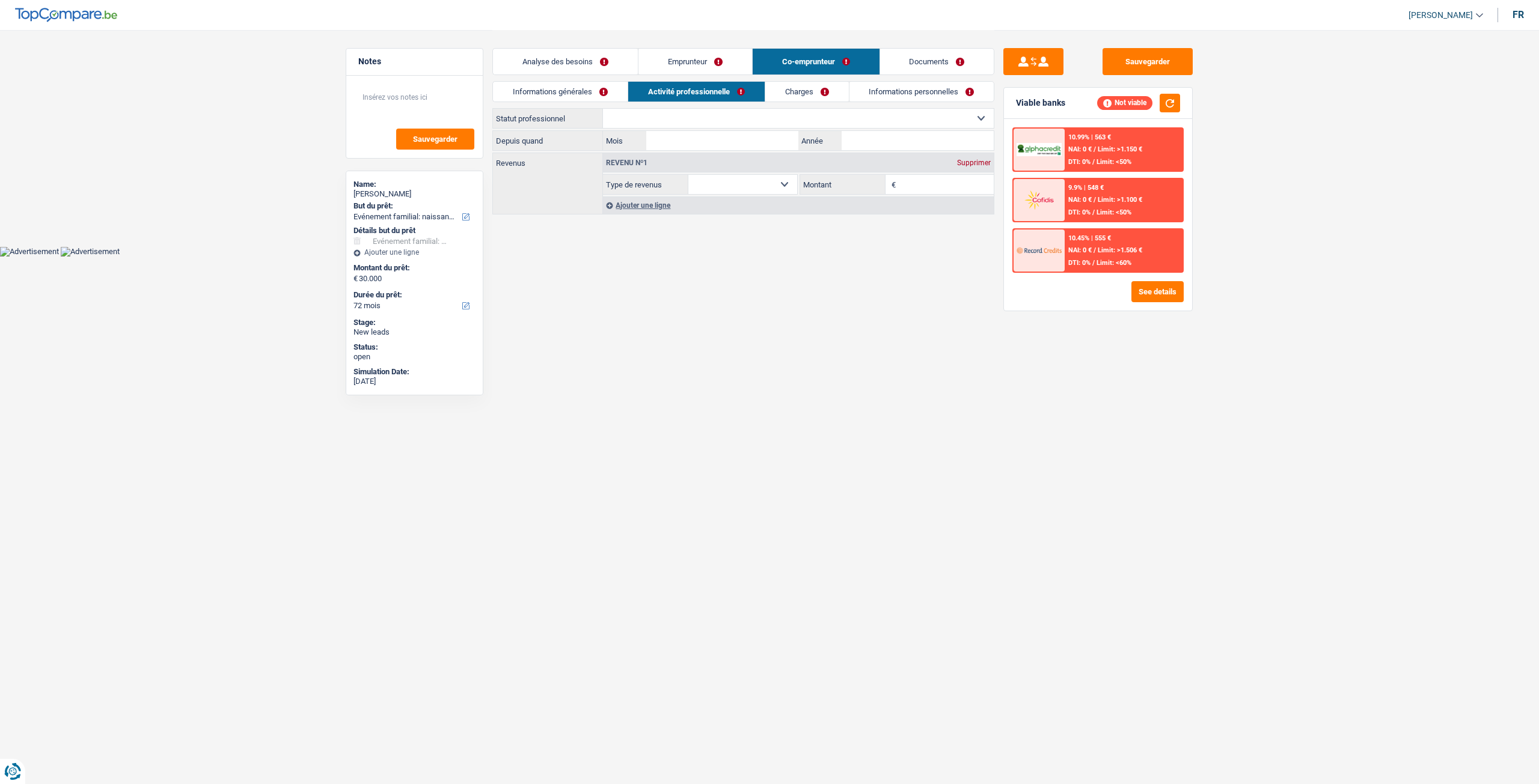
click at [565, 90] on link "Informations générales" at bounding box center [560, 91] width 135 height 20
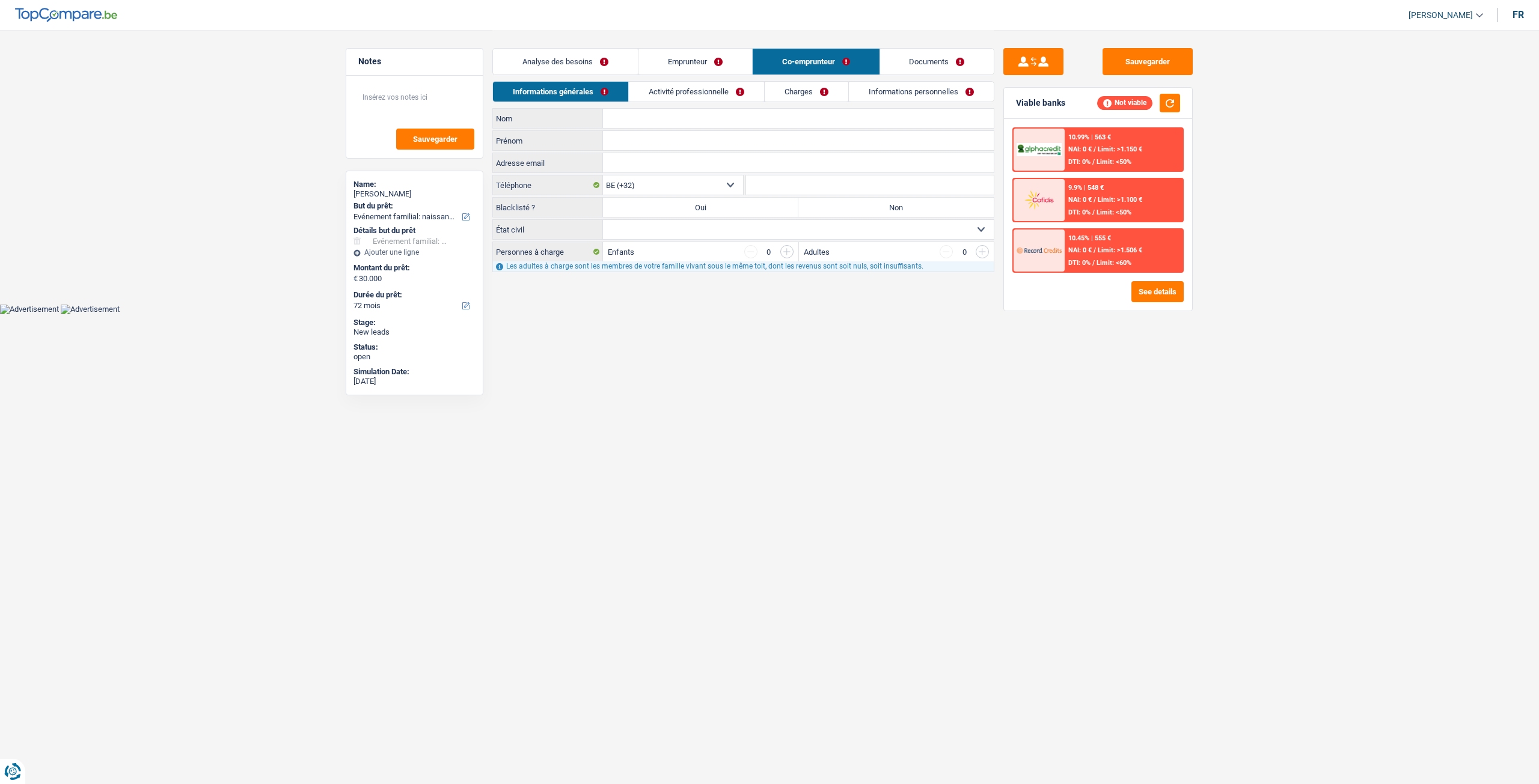
click at [684, 57] on link "Emprunteur" at bounding box center [695, 61] width 114 height 26
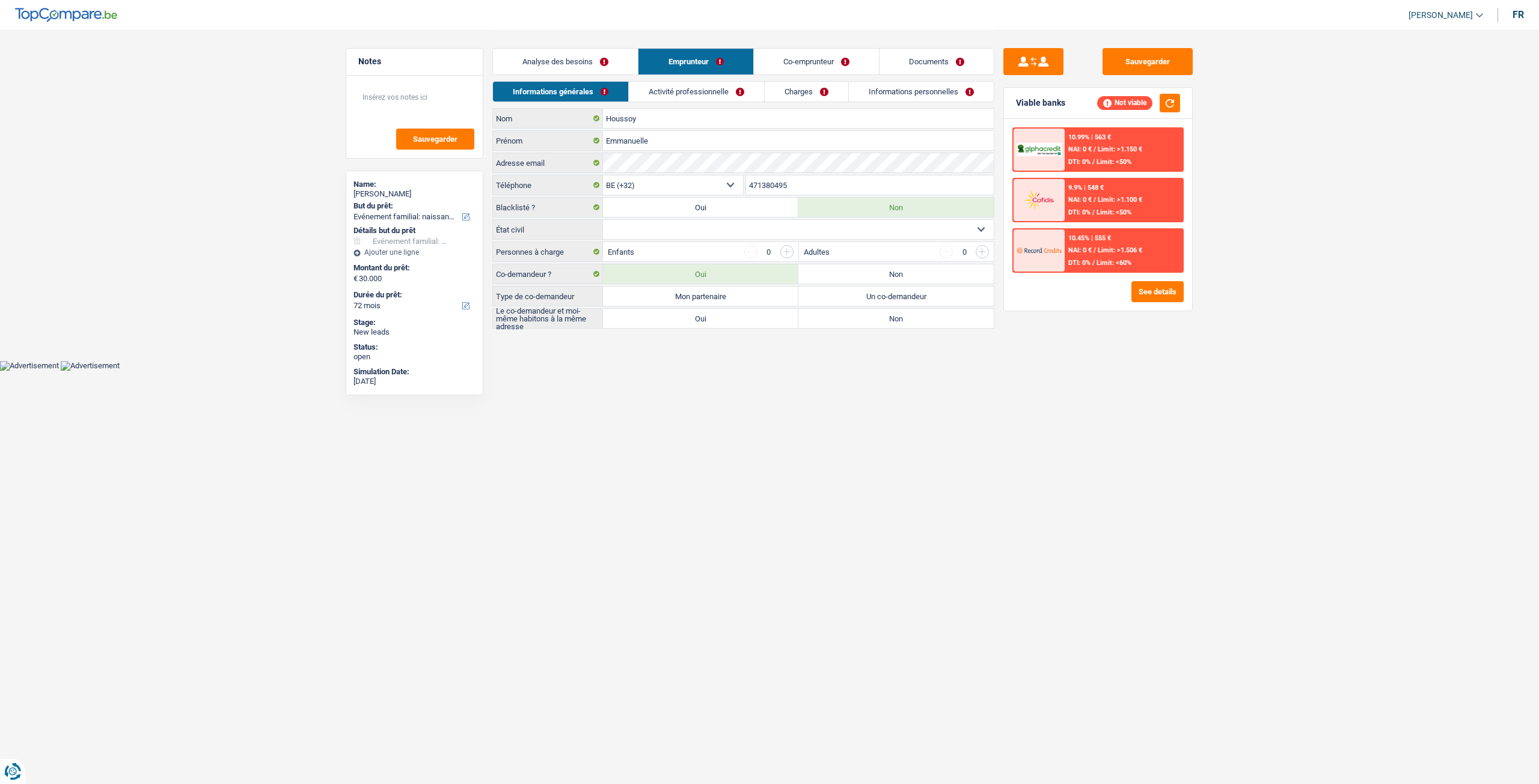
drag, startPoint x: 788, startPoint y: 90, endPoint x: 826, endPoint y: 95, distance: 38.3
click at [788, 90] on link "Charges" at bounding box center [805, 91] width 83 height 20
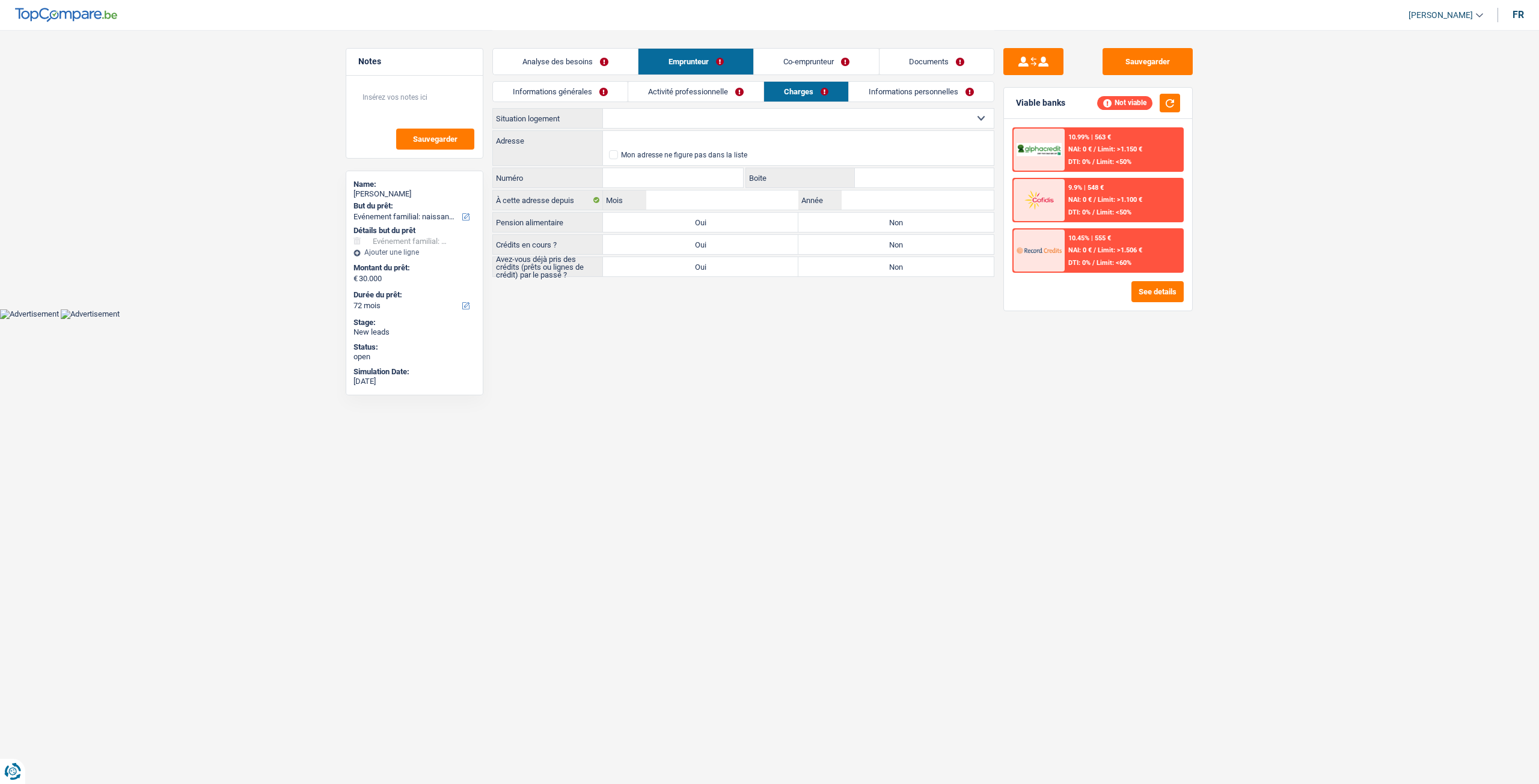
click at [882, 93] on link "Informations personnelles" at bounding box center [920, 91] width 145 height 20
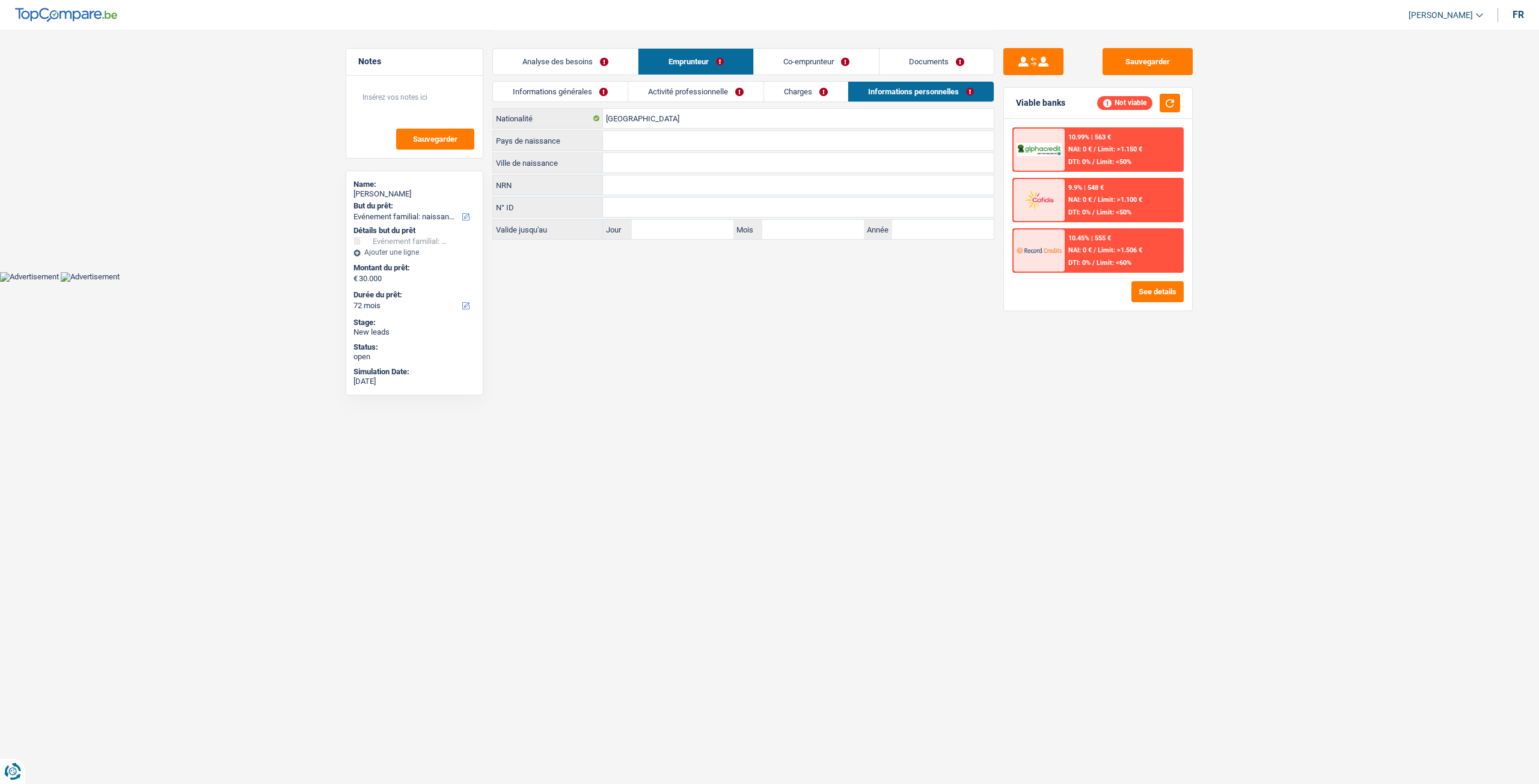
click at [599, 62] on link "Analyse des besoins" at bounding box center [565, 61] width 145 height 26
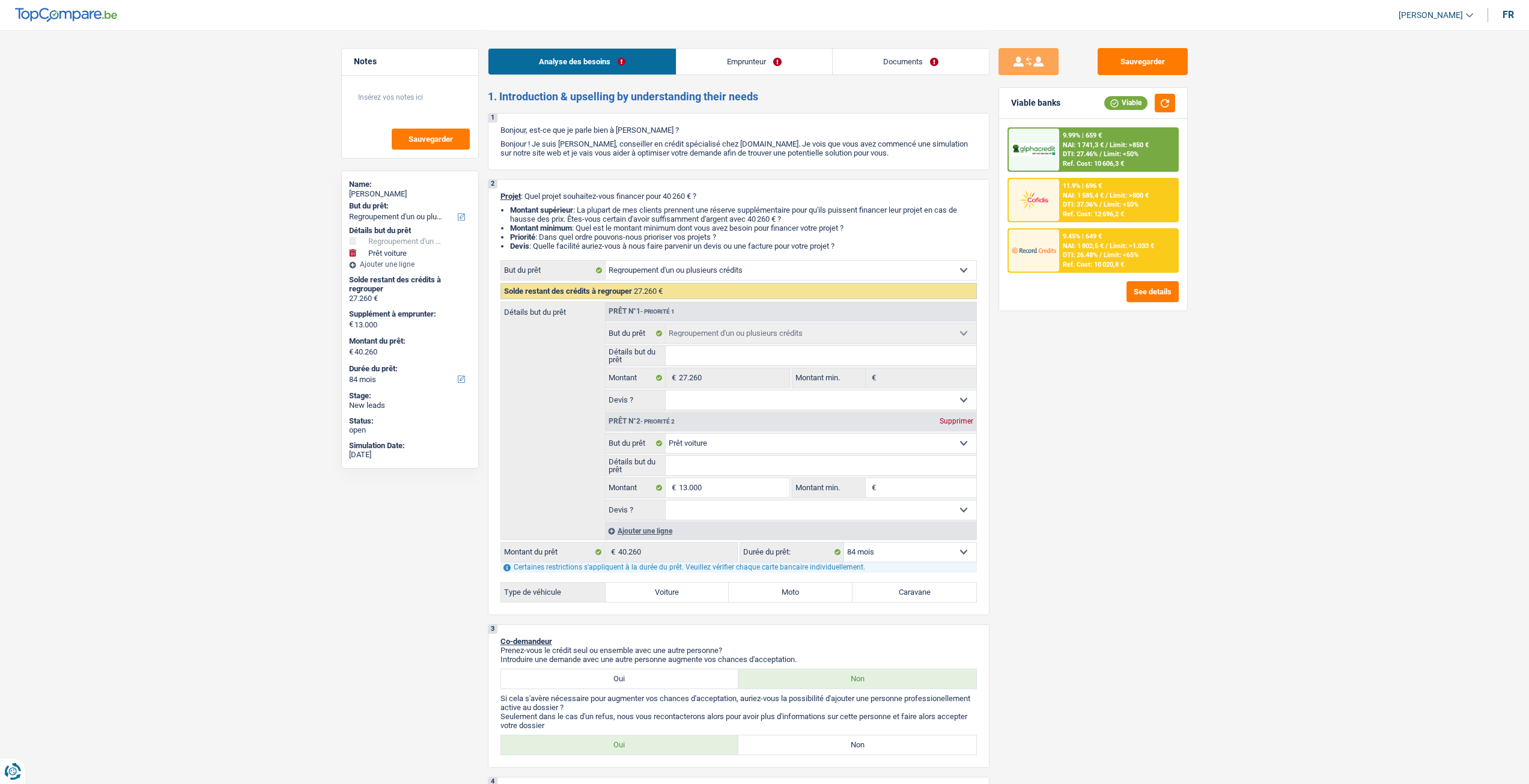
select select "refinancing"
select select "car"
select select "84"
select select "refinancing"
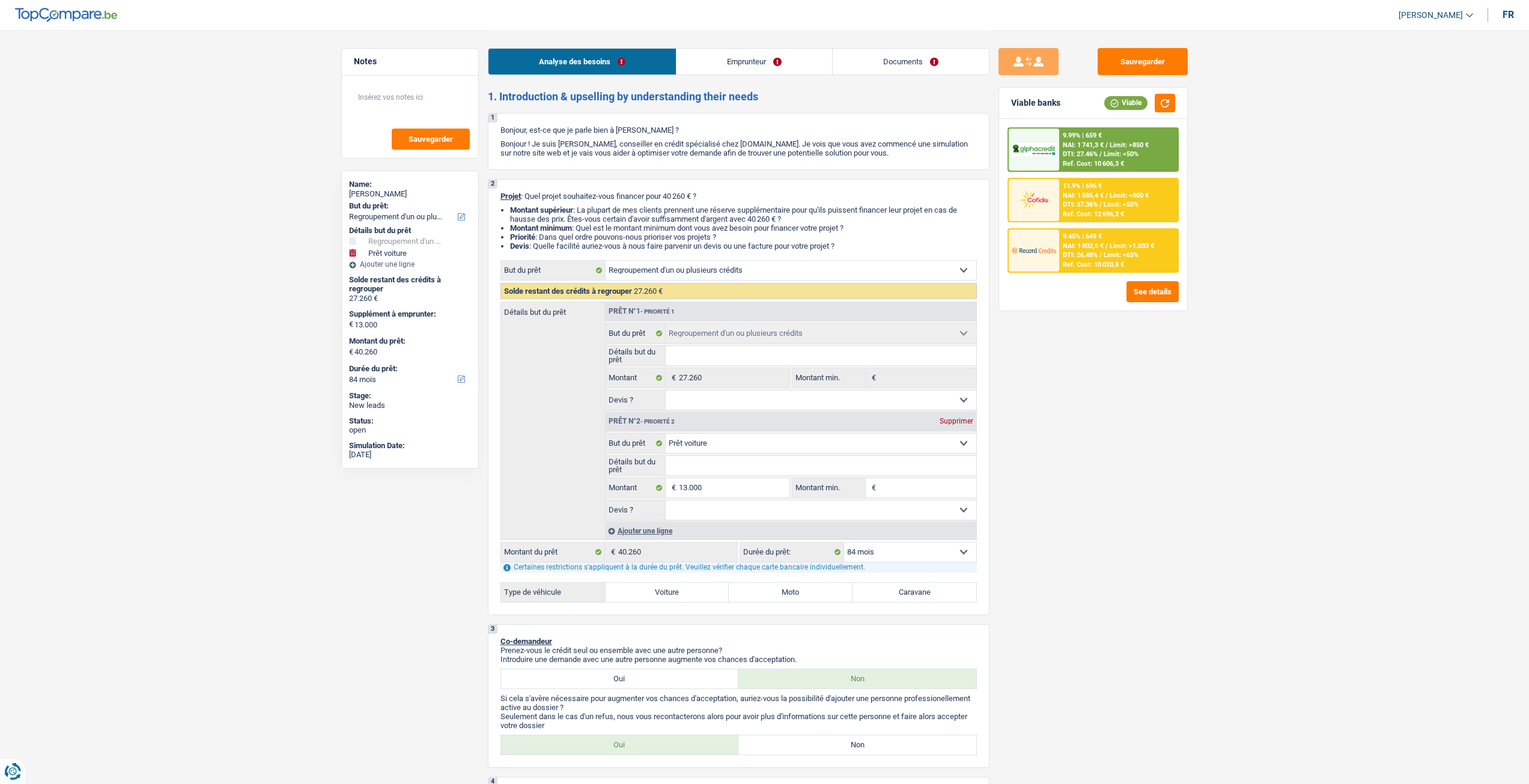
select select "refinancing"
select select "car"
select select "84"
select select "worker"
select select "familyAllowances"
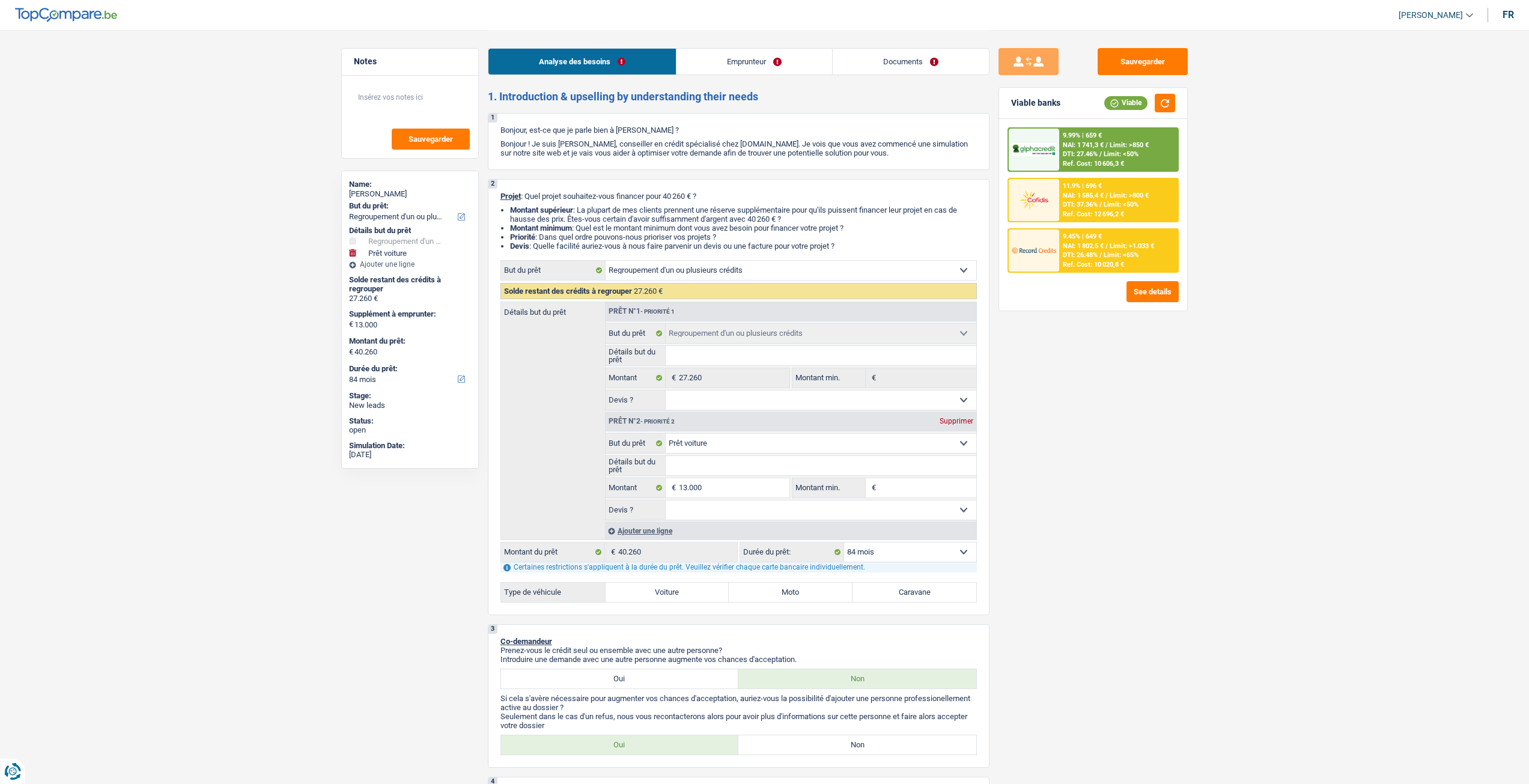
select select "netSalary"
select select "liveWithParents"
select select "carLoan"
select select "84"
select select "personalLoan"
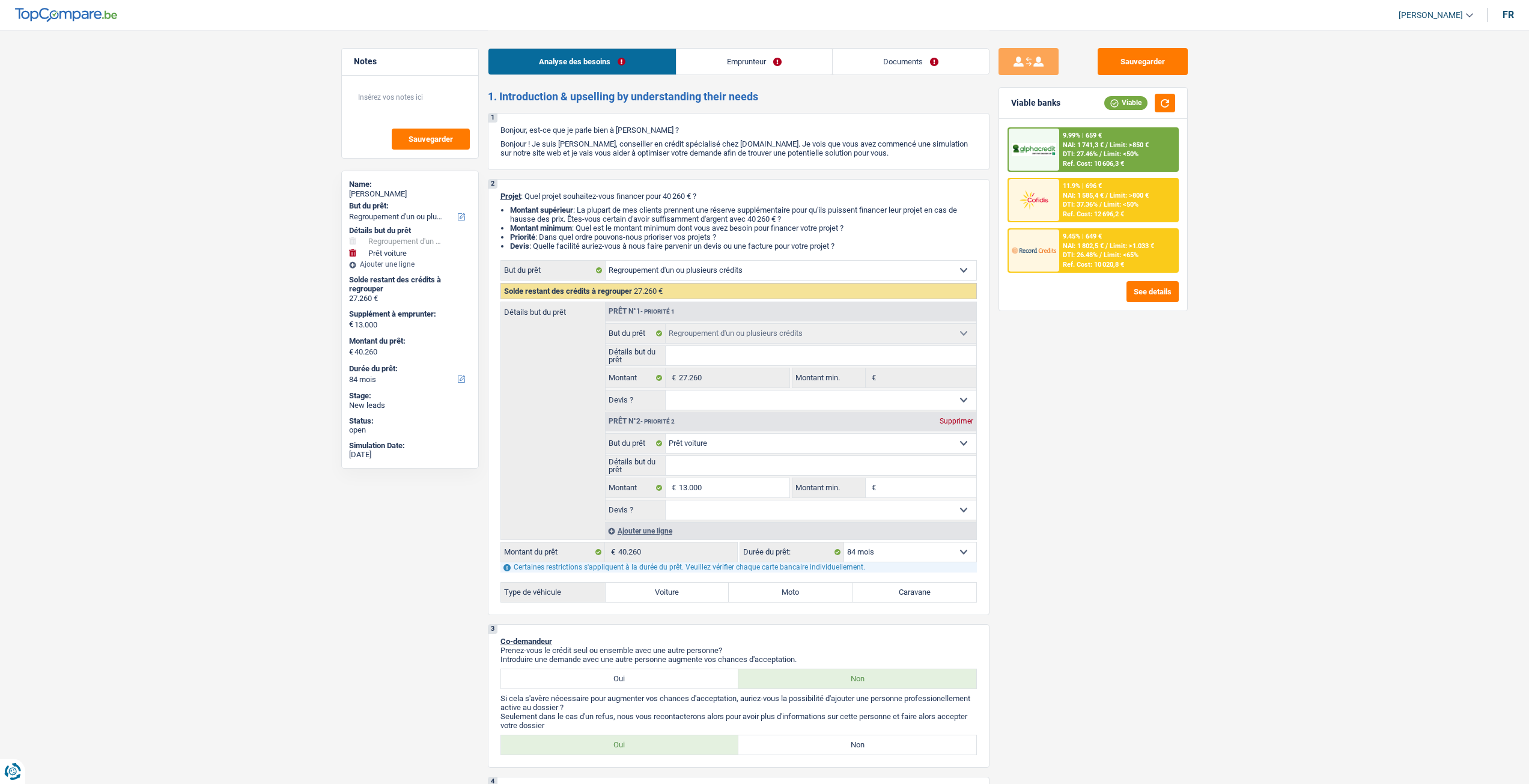
select select "other"
select select "60"
select select "cardOrCredit"
select select "carLoan"
select select "60"
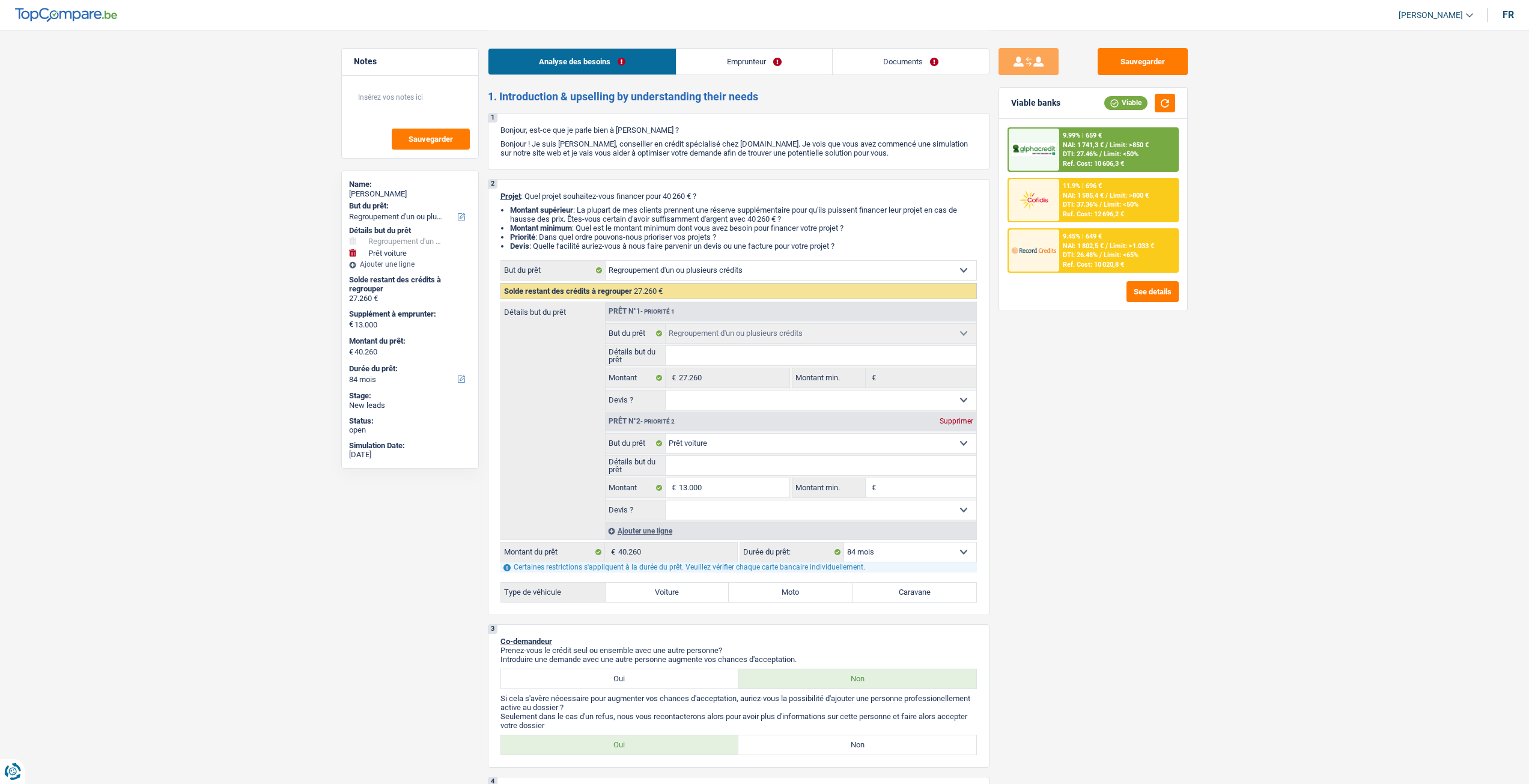
select select "refinancing"
select select "car"
select select "84"
click at [751, 56] on link "Emprunteur" at bounding box center [754, 61] width 156 height 26
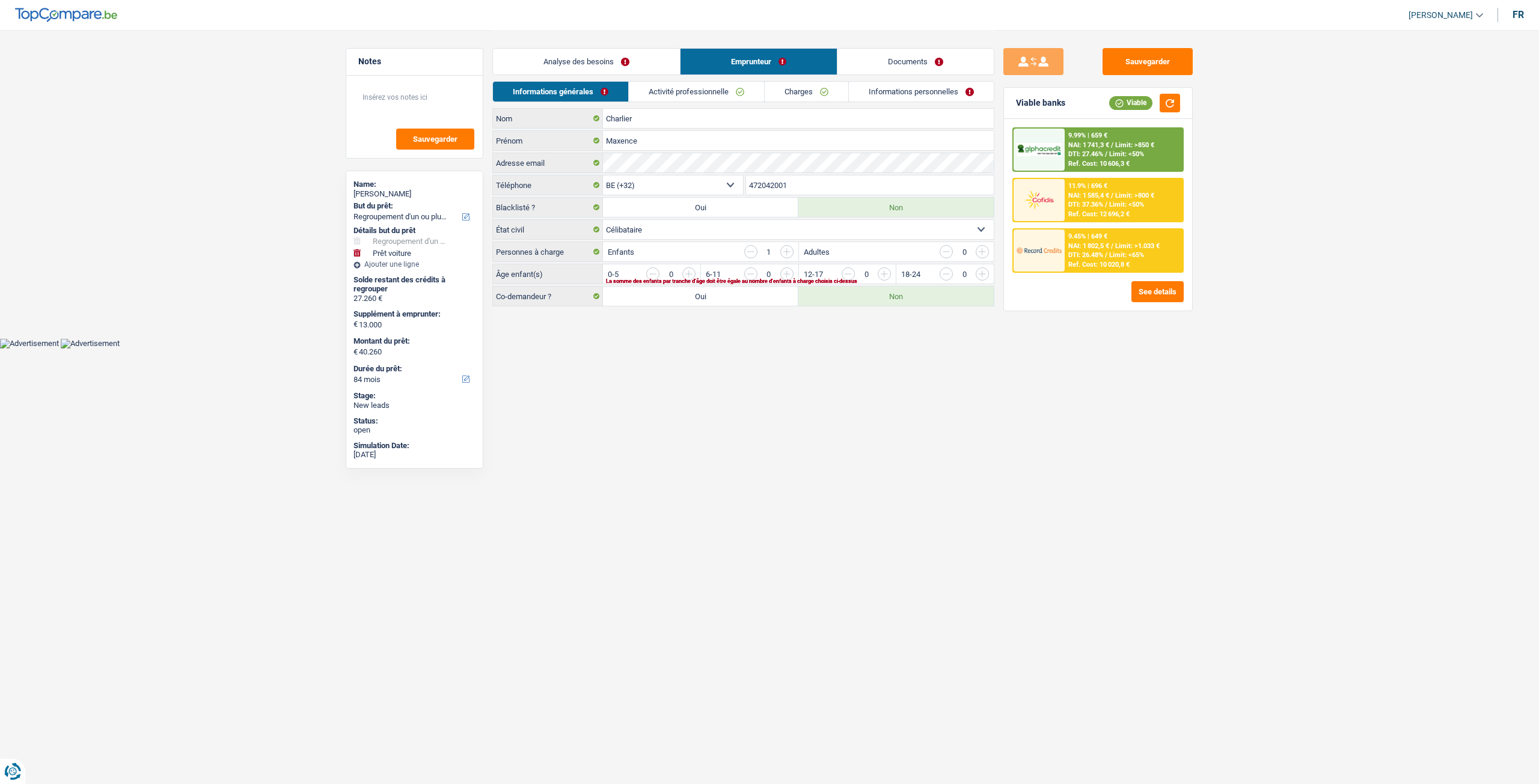
click at [619, 45] on div "Analyse des besoins Emprunteur Documents" at bounding box center [743, 55] width 502 height 51
click at [613, 57] on link "Analyse des besoins" at bounding box center [586, 61] width 187 height 26
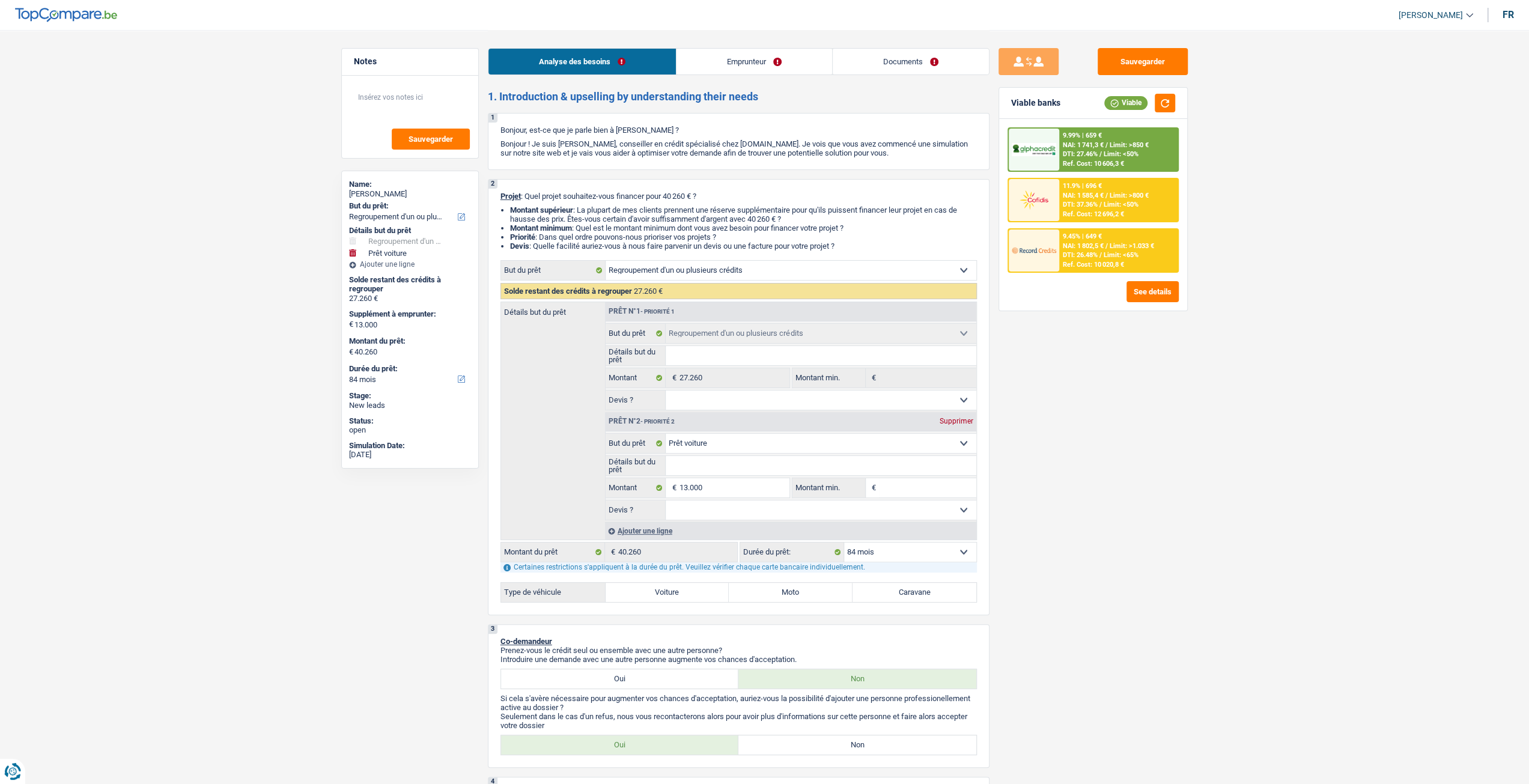
click at [745, 63] on link "Emprunteur" at bounding box center [754, 61] width 156 height 26
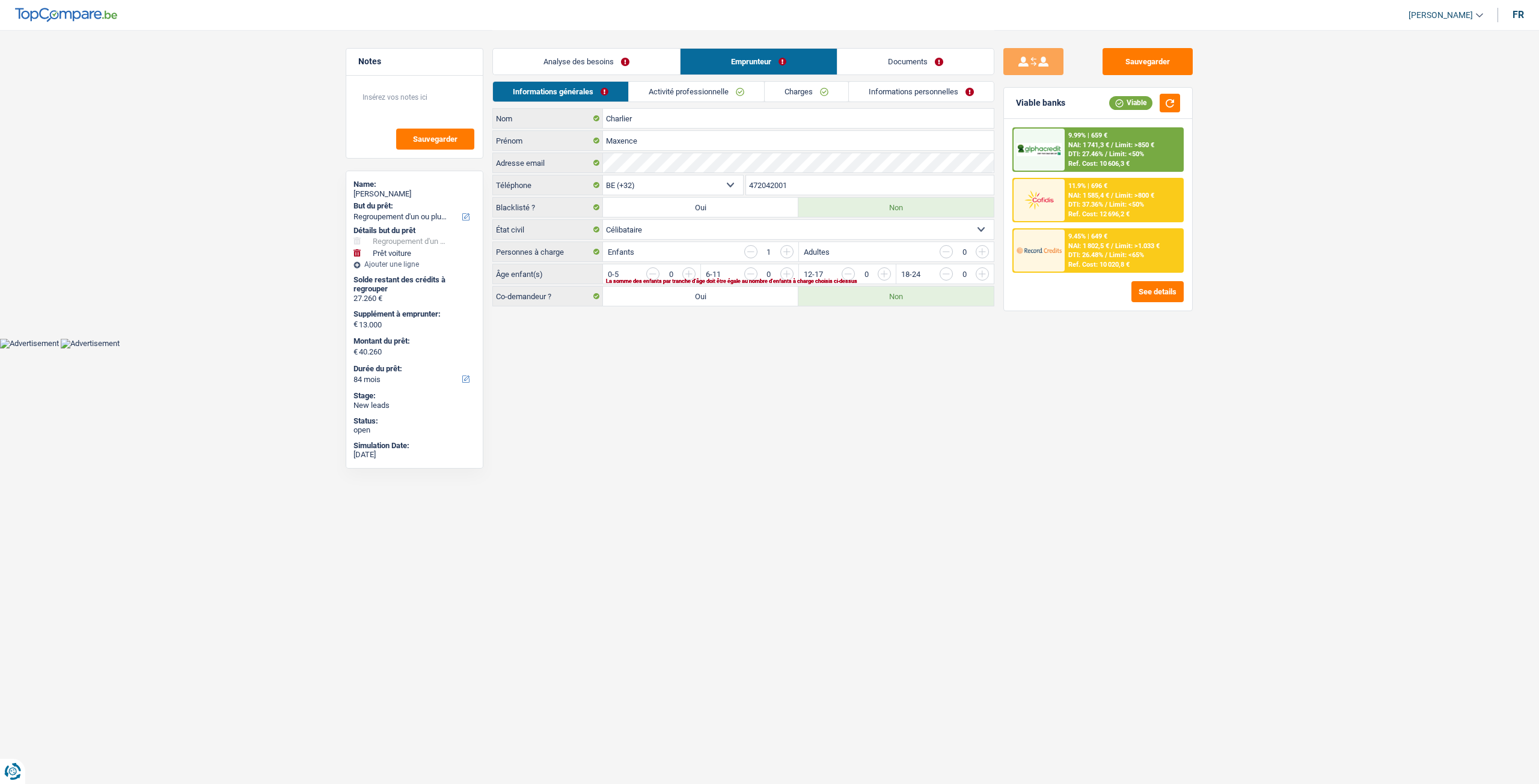
click at [602, 61] on link "Analyse des besoins" at bounding box center [586, 61] width 187 height 26
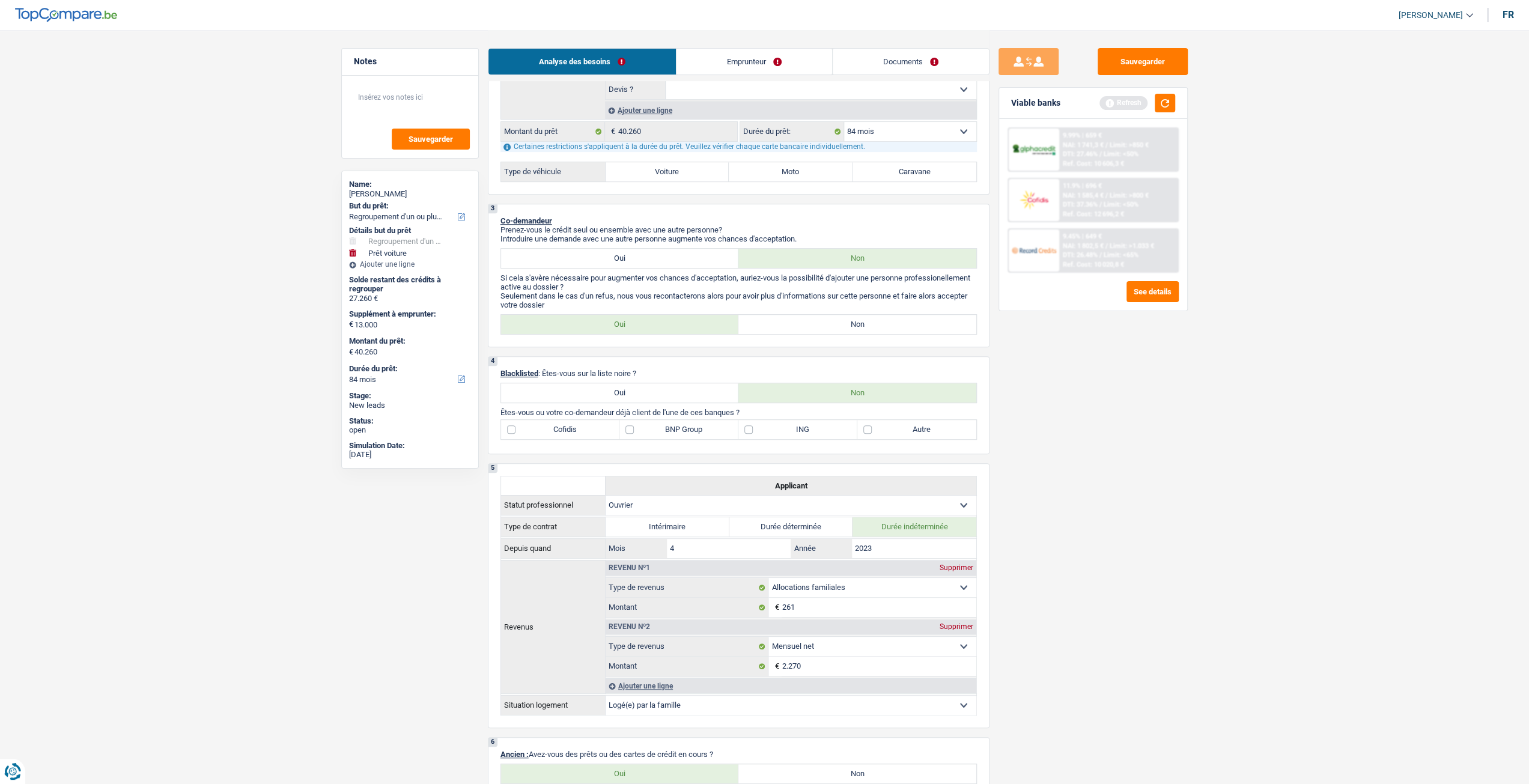
scroll to position [121, 0]
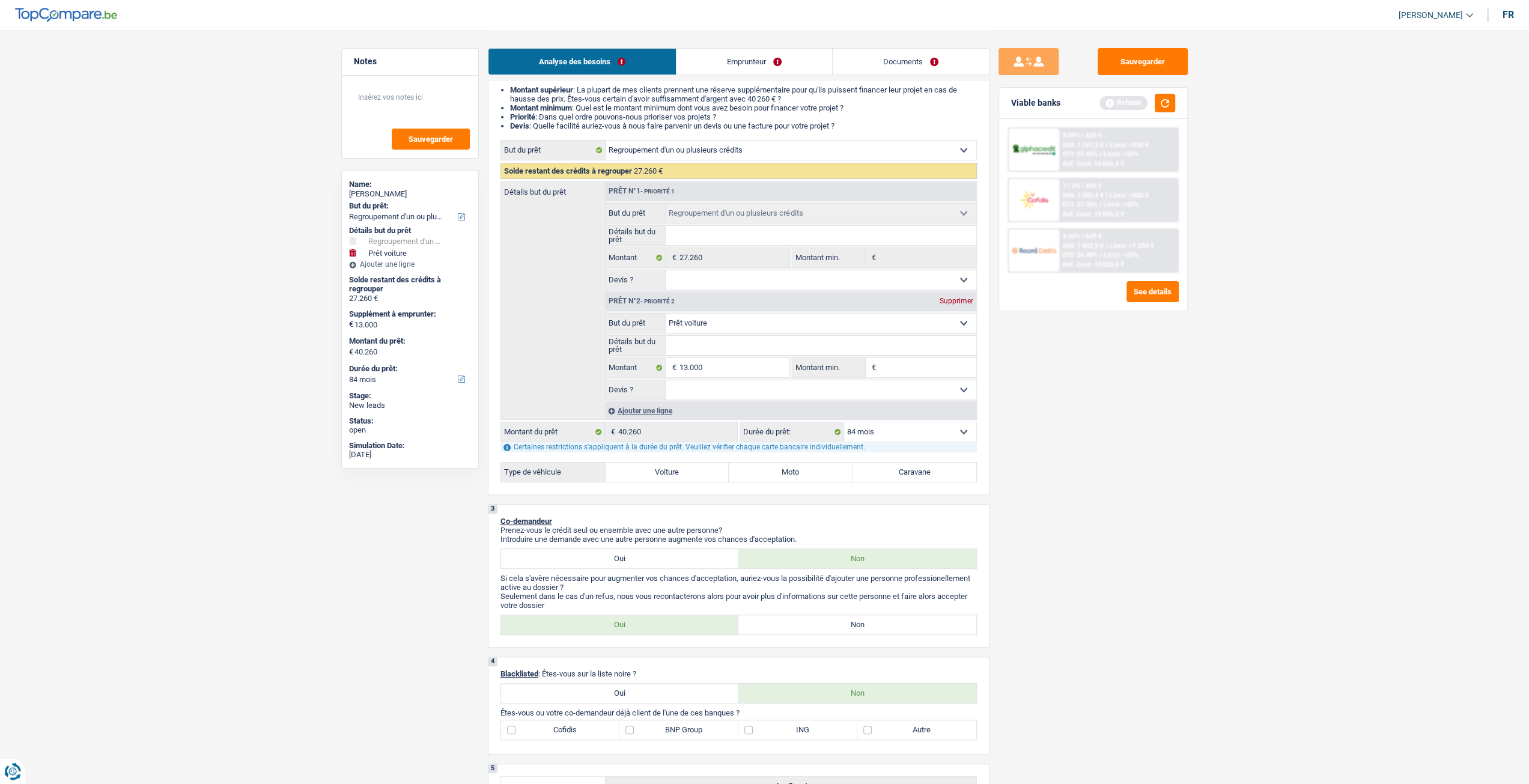
click at [764, 355] on input "Détails but du prêt" at bounding box center [821, 346] width 310 height 19
type input "R"
type input "Re"
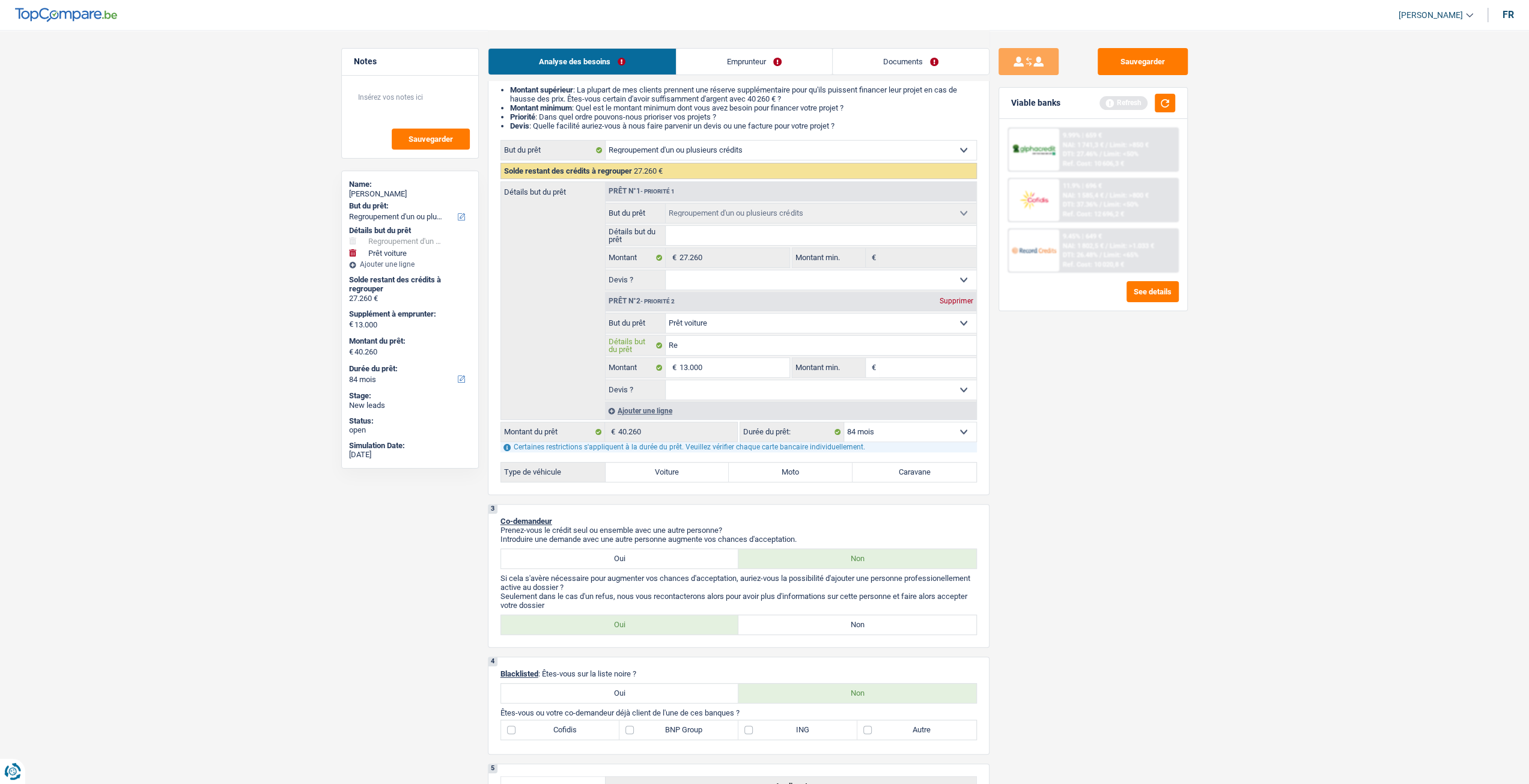
type input "Ren"
type input "Rena"
type input "Renau"
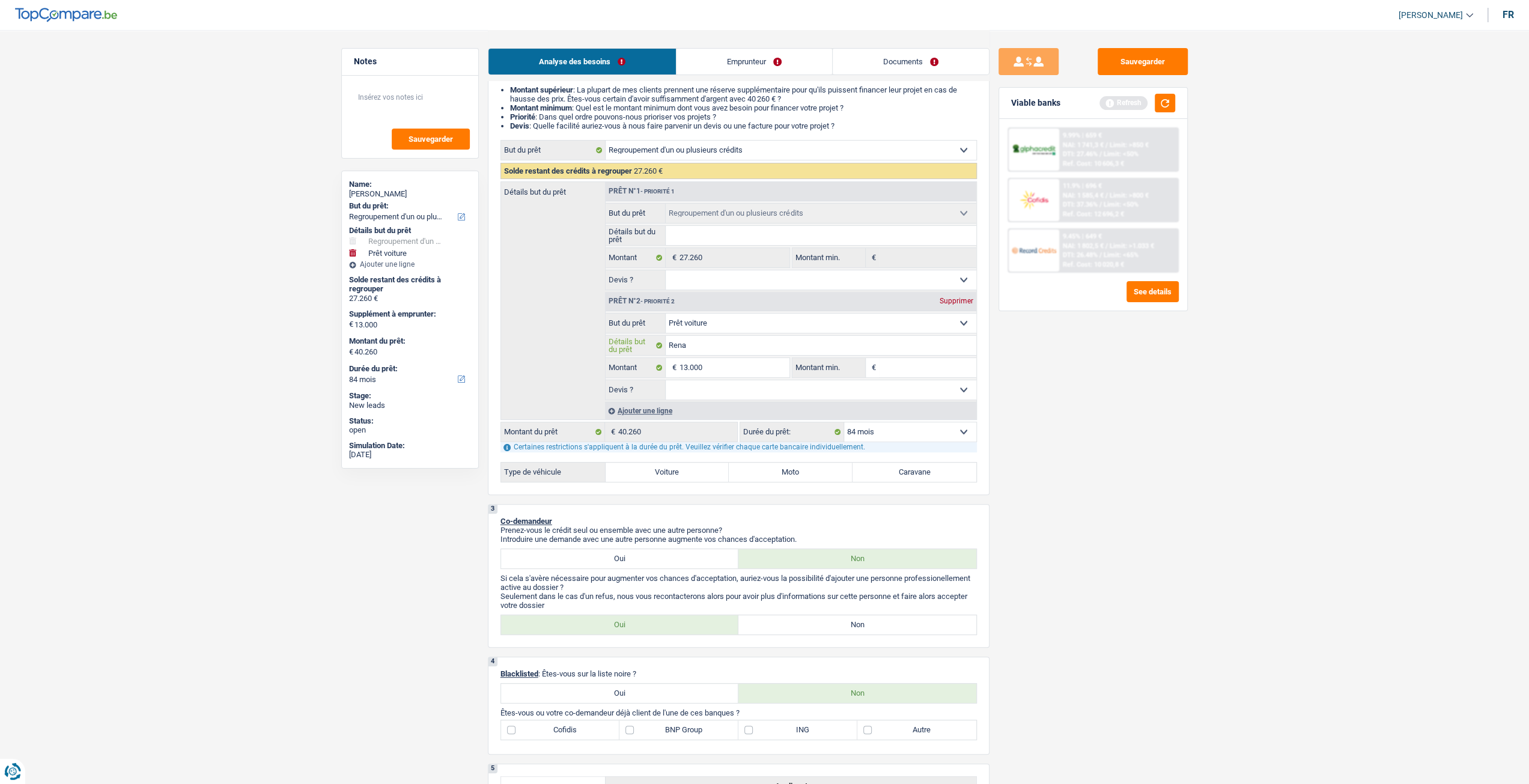
type input "Renau"
type input "Renaut"
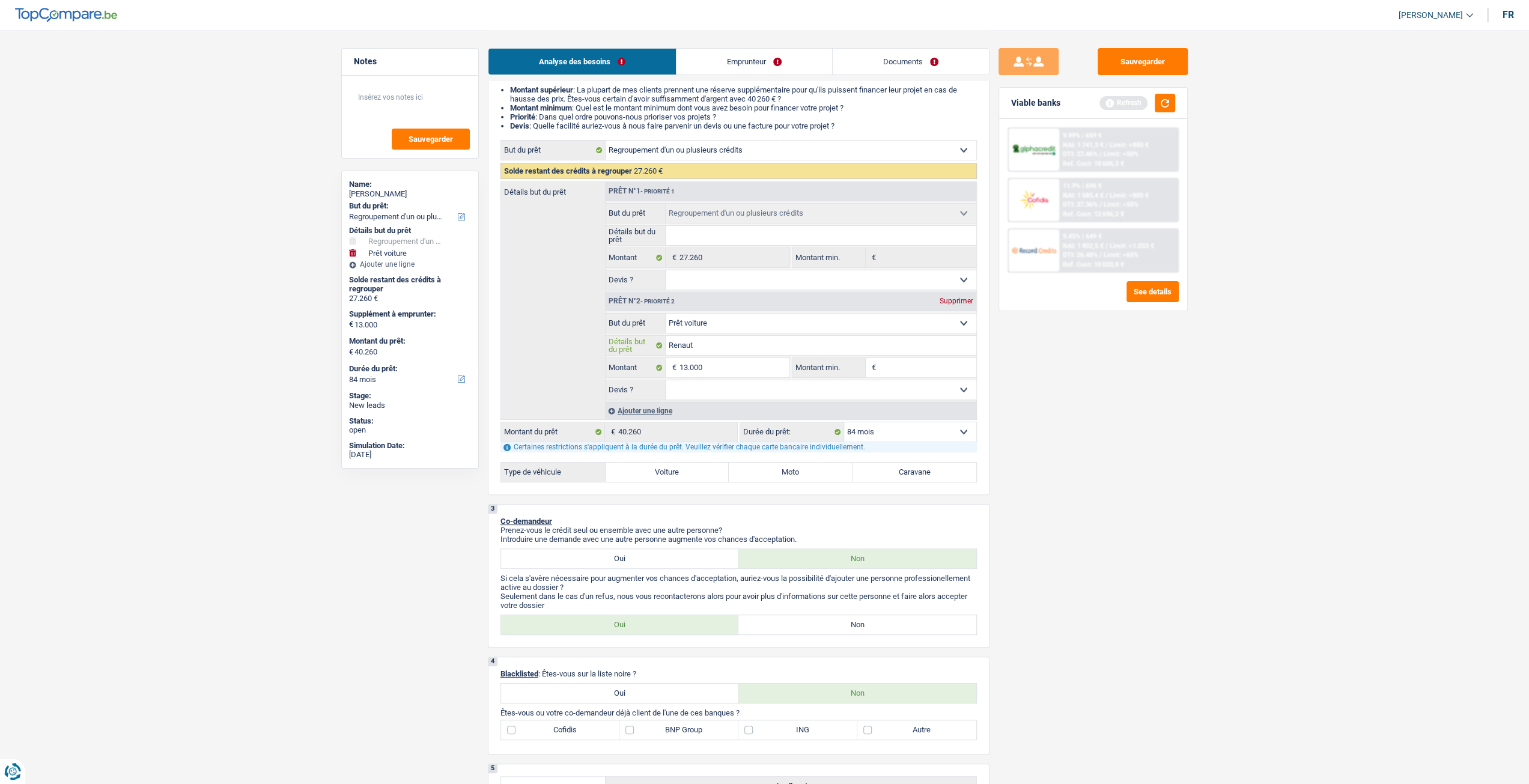
type input "Renaut e"
type input "Renaut es"
type input "Renaut esp"
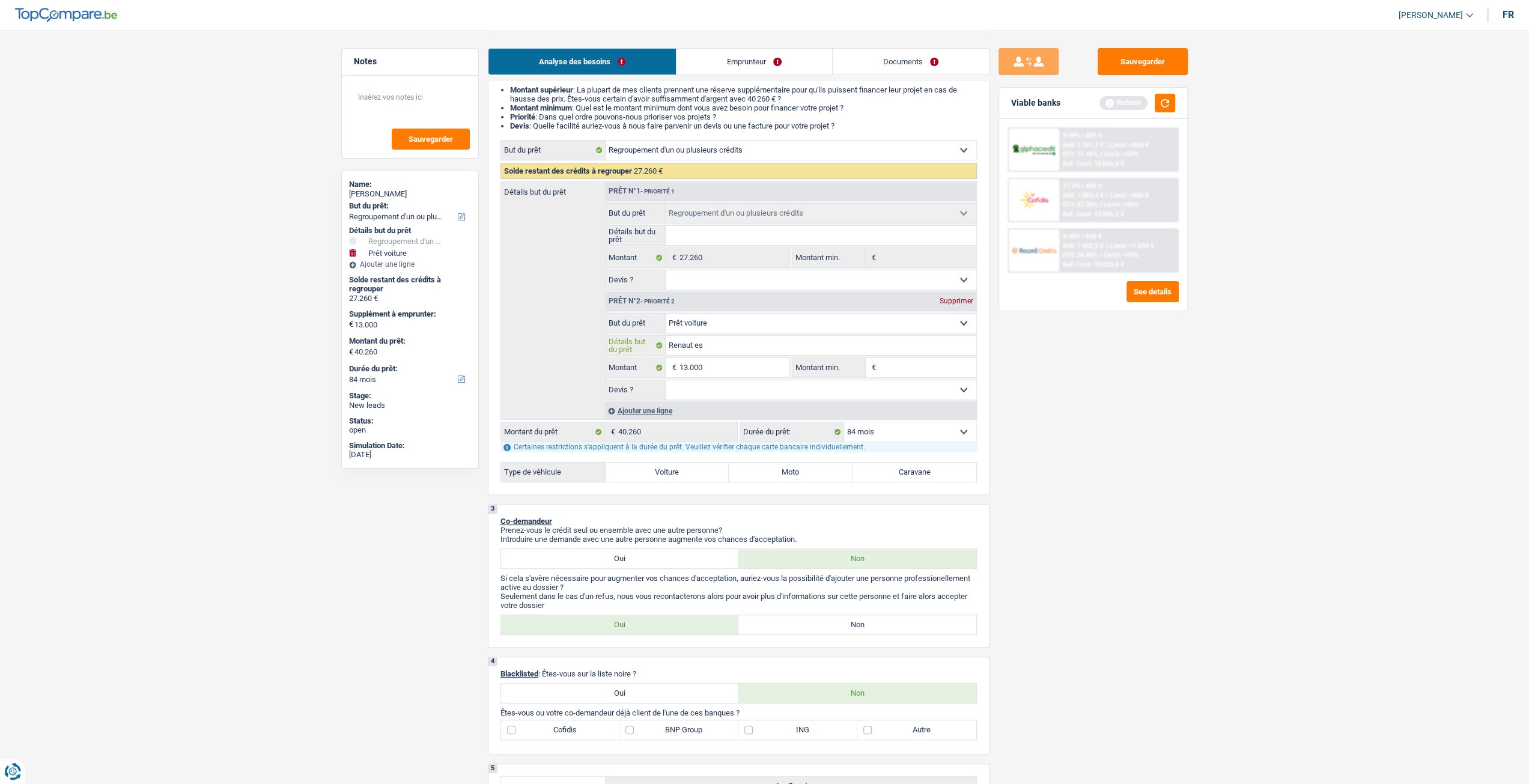
type input "Renaut esp"
type input "Renaut espa"
type input "Renaut espac"
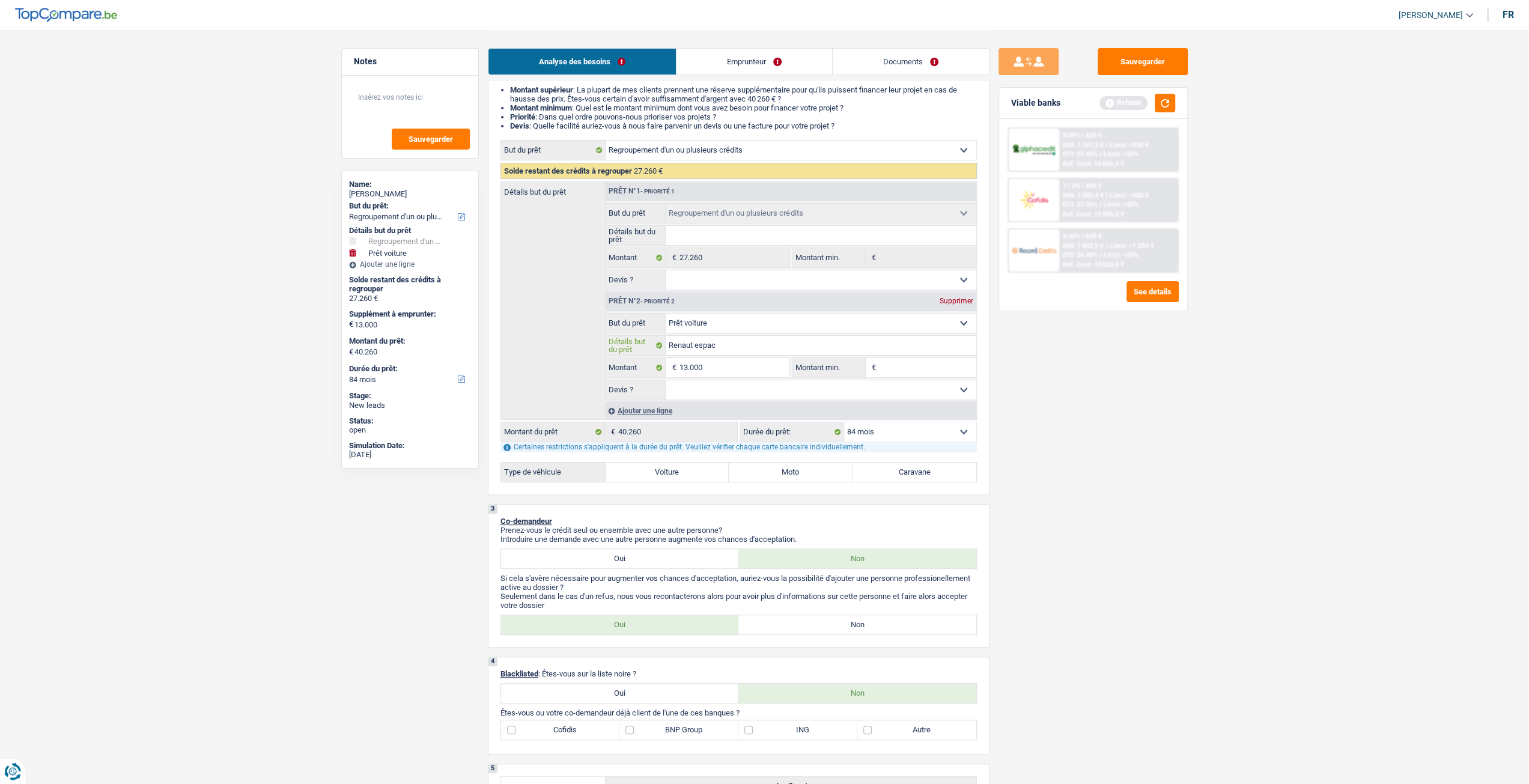
type input "Renaut espace"
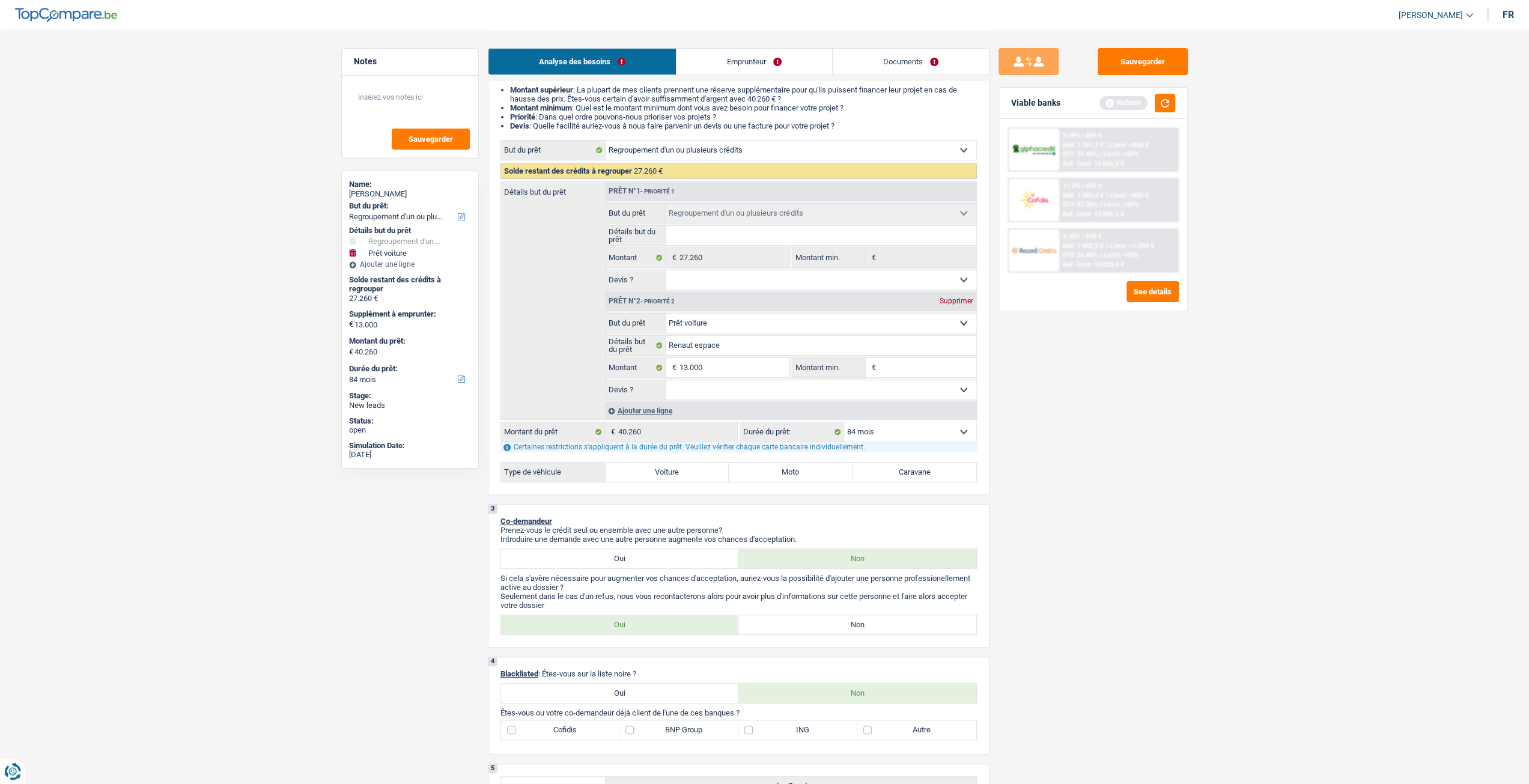
click at [1187, 459] on div "Sauvegarder Viable banks Refresh 9.99% | 659 € NAI: 1 741,3 € / Limit: >850 € D…" at bounding box center [1093, 406] width 208 height 717
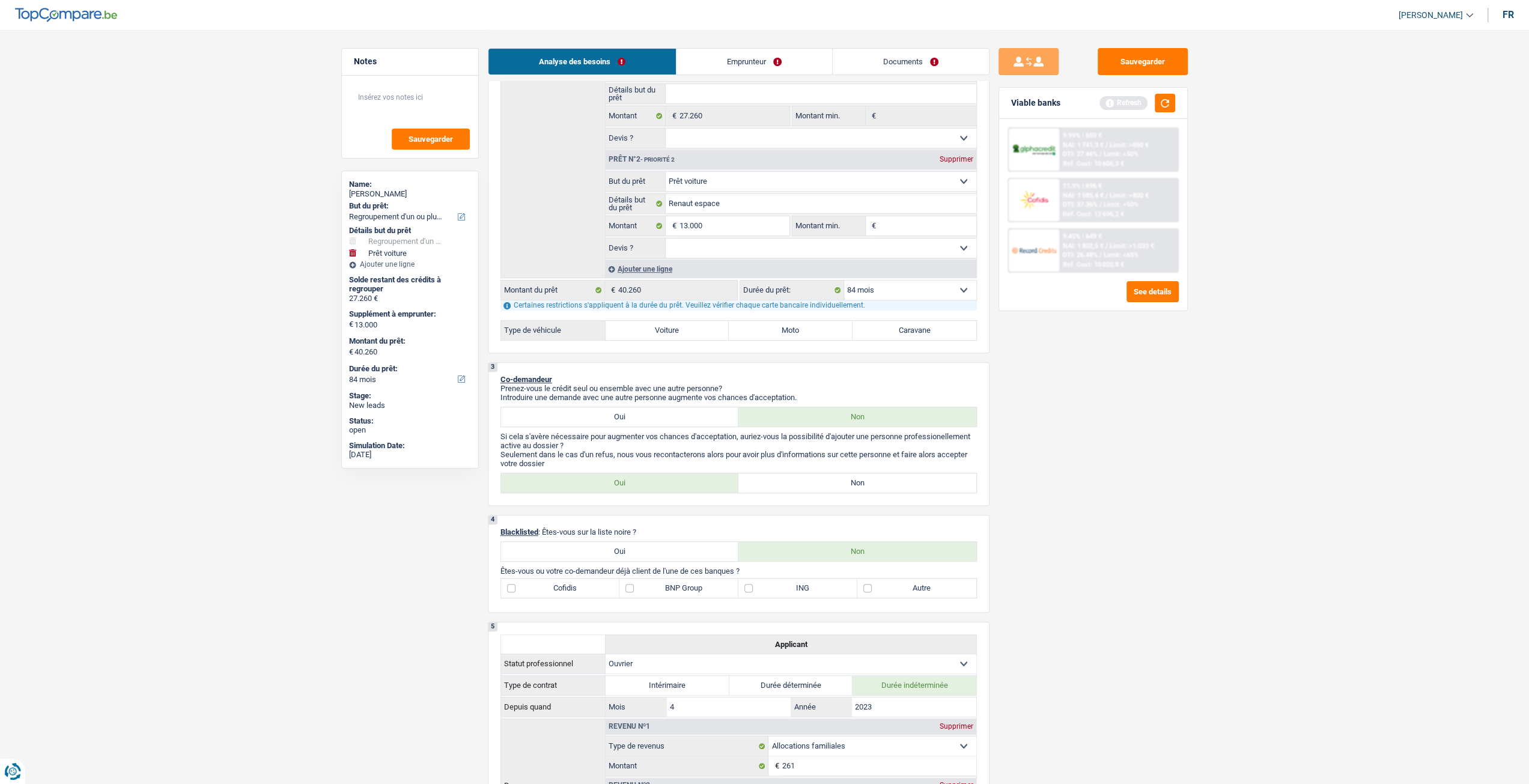
scroll to position [420, 0]
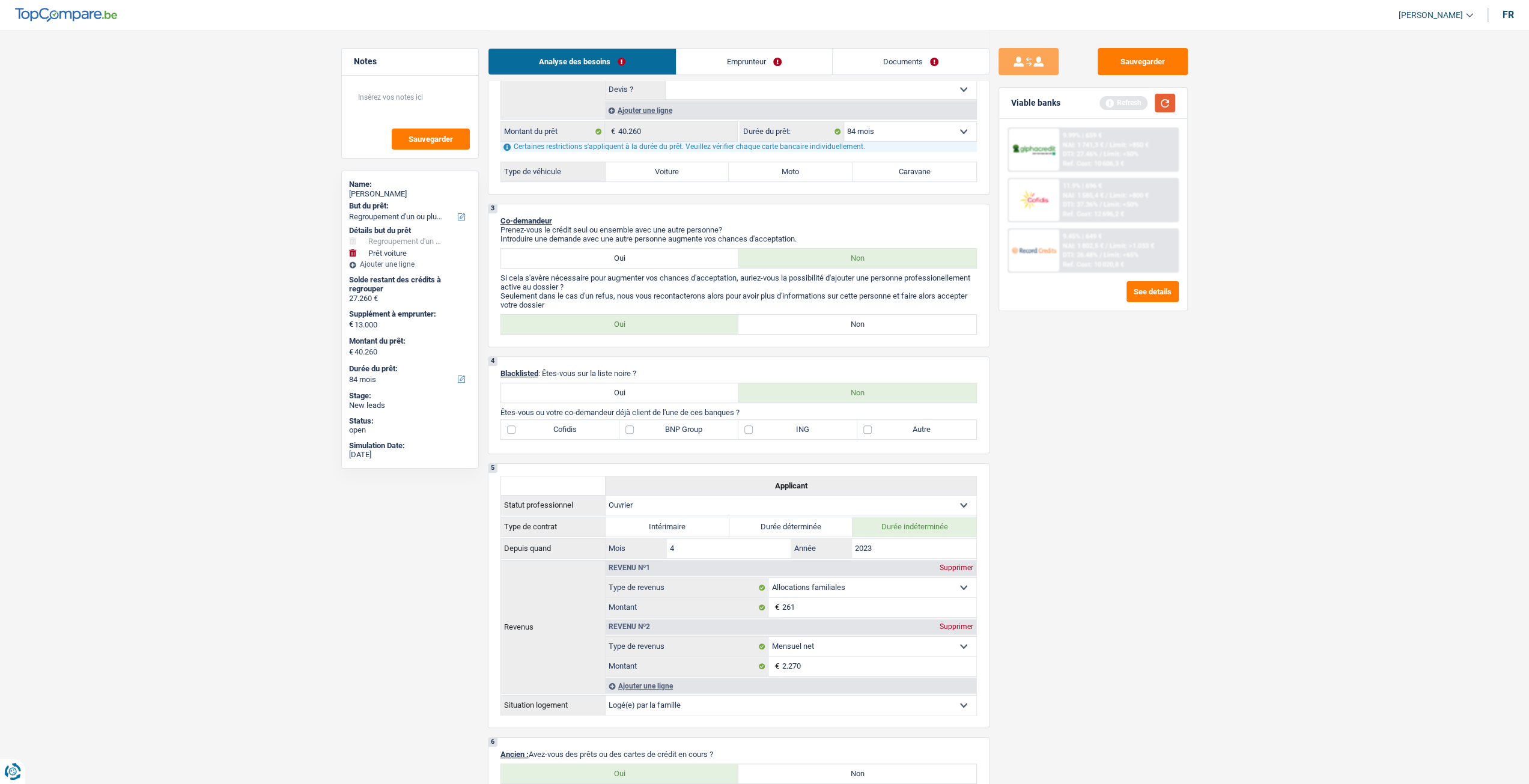
click at [1168, 96] on button "button" at bounding box center [1164, 102] width 20 height 18
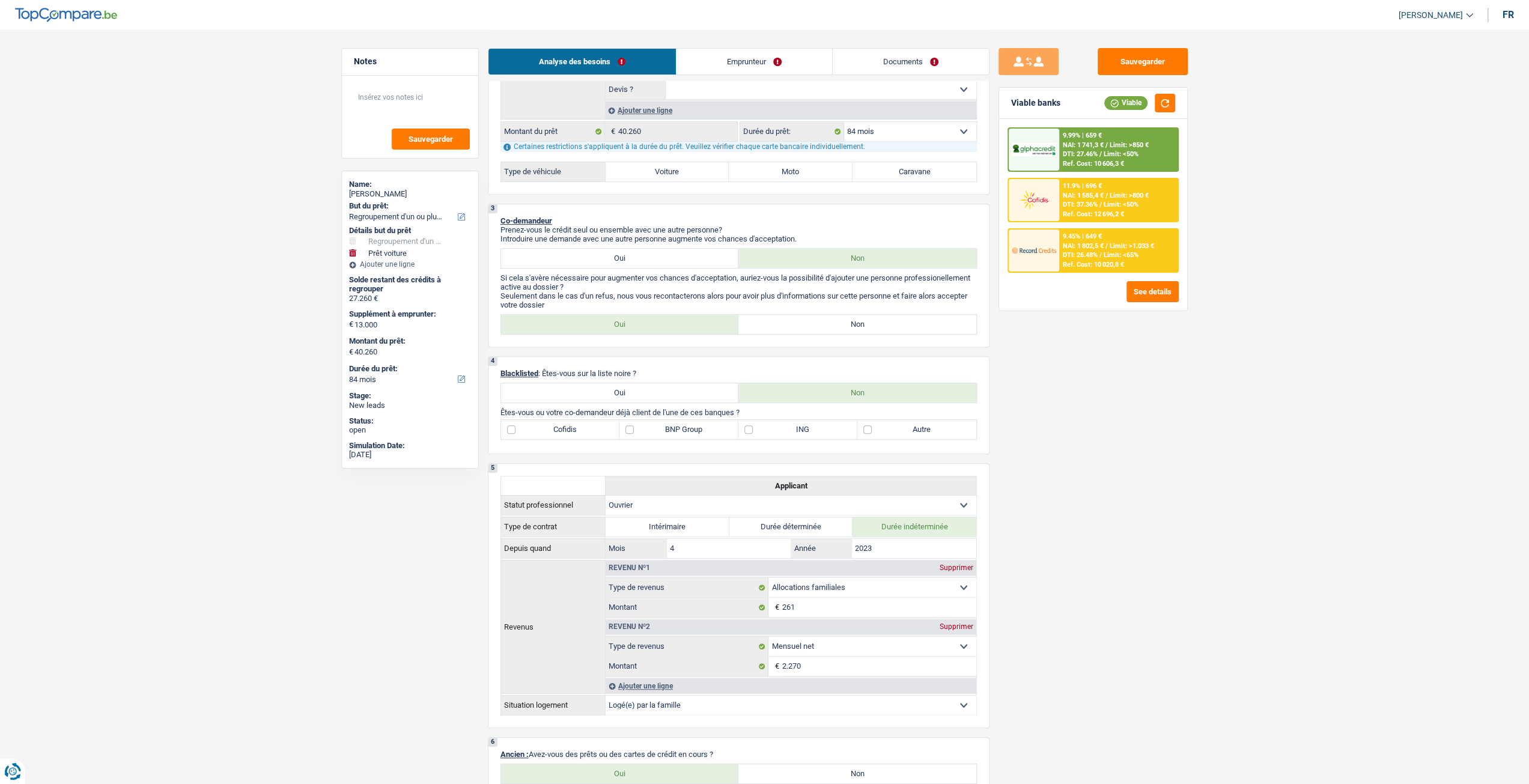
click at [592, 323] on label "Oui" at bounding box center [619, 325] width 238 height 19
click at [592, 323] on input "Oui" at bounding box center [619, 325] width 238 height 19
radio input "true"
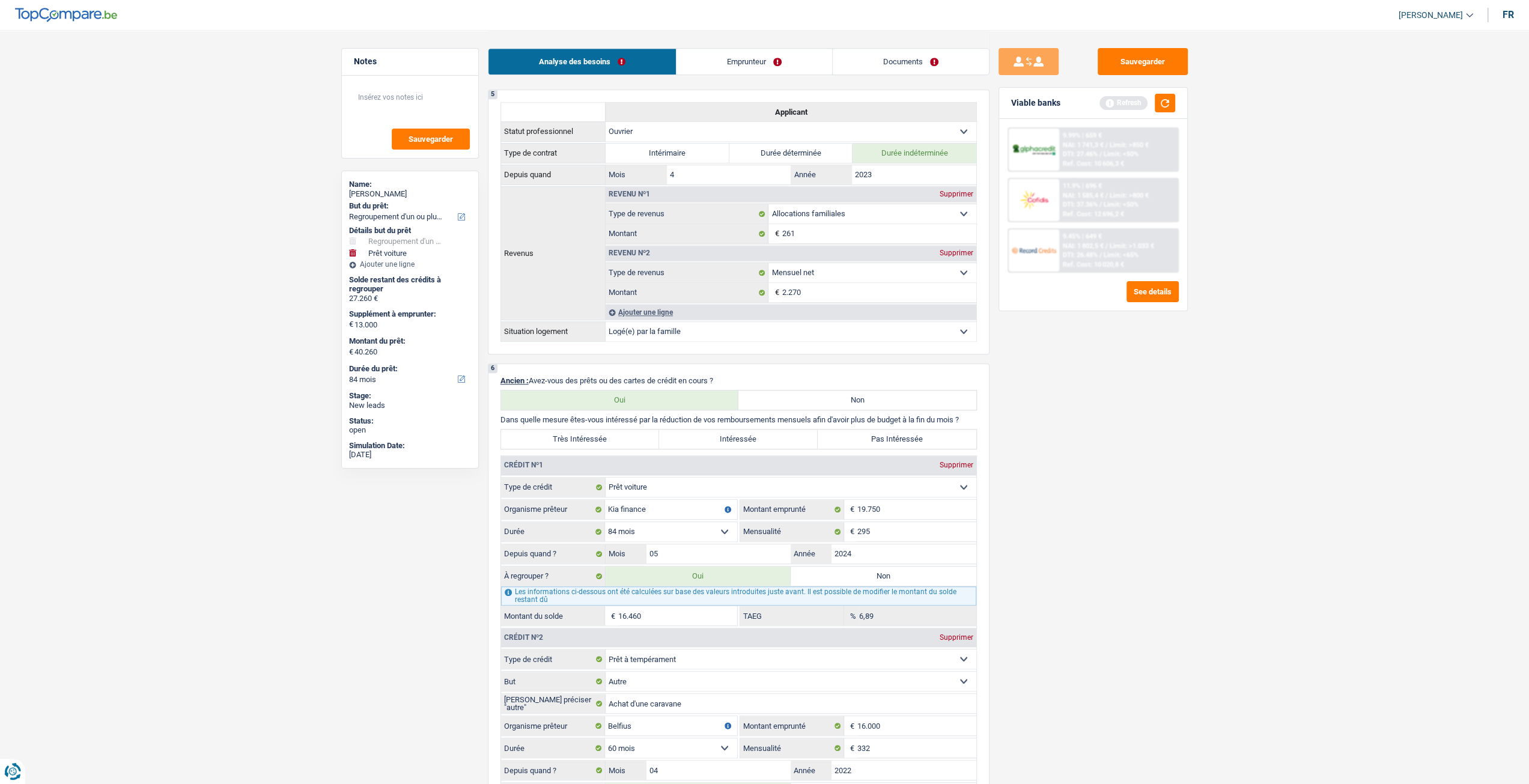
scroll to position [841, 0]
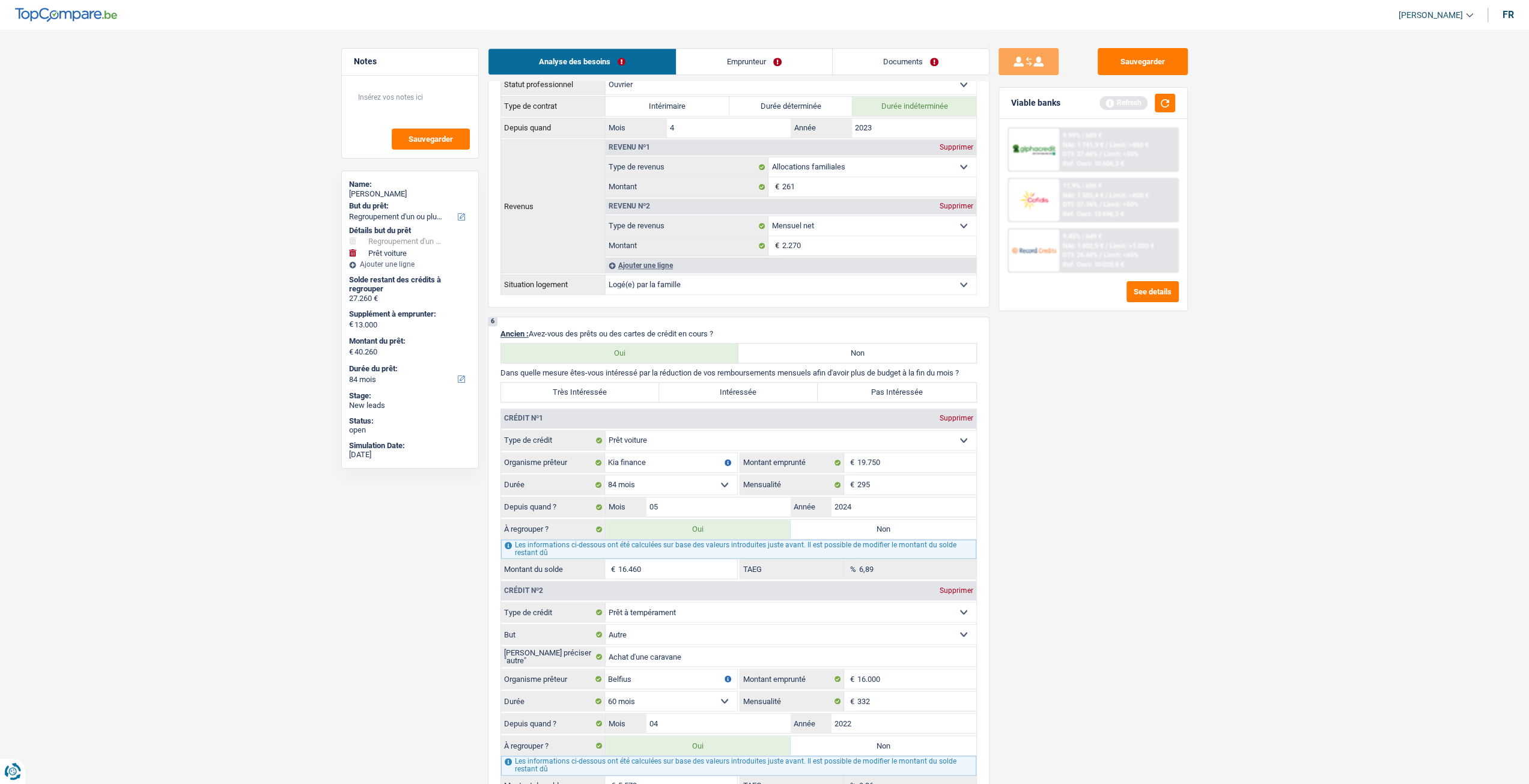
click at [557, 398] on label "Très Intéressée" at bounding box center [580, 392] width 159 height 19
click at [557, 398] on input "Très Intéressée" at bounding box center [580, 392] width 159 height 19
radio input "true"
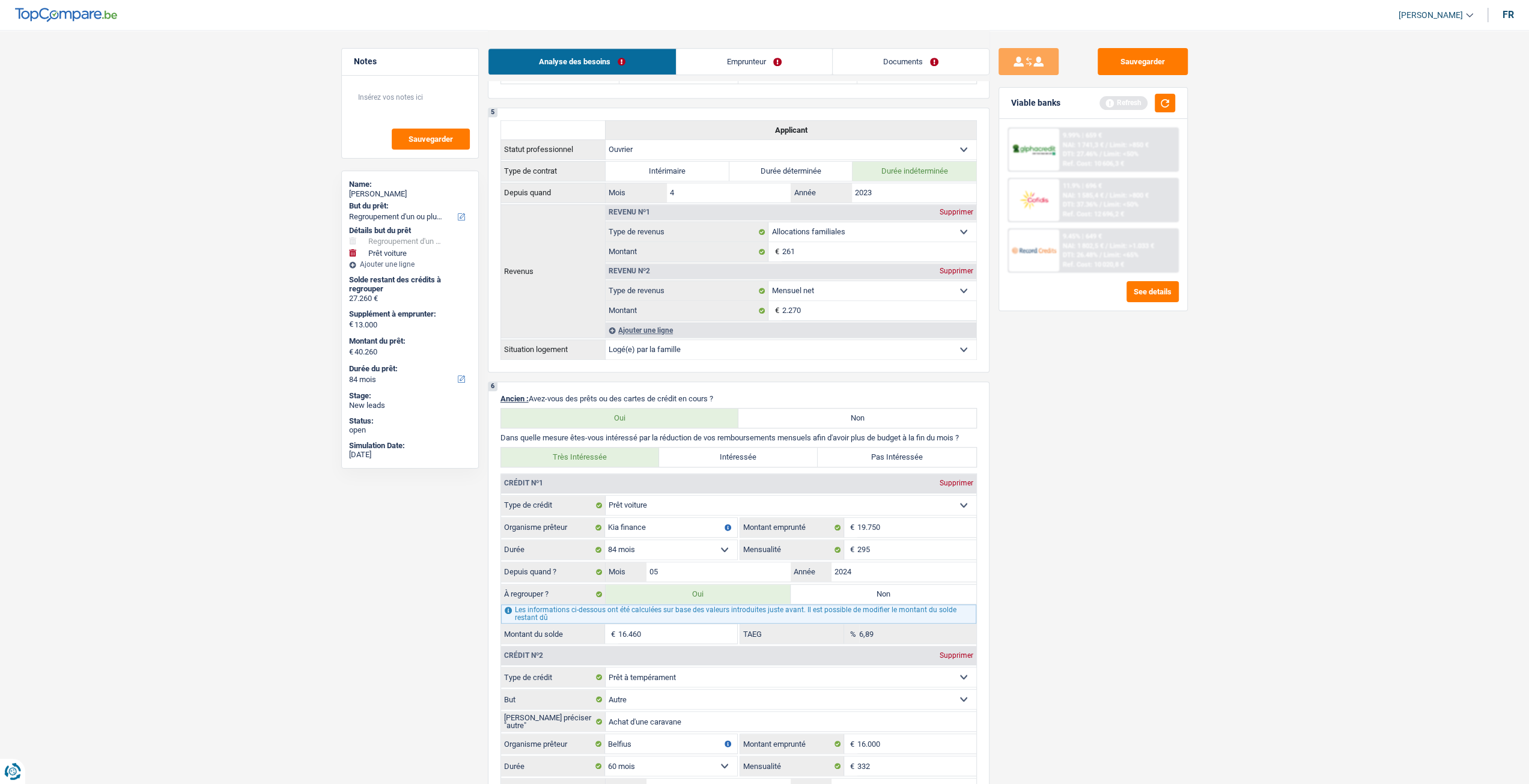
scroll to position [781, 0]
click at [673, 519] on input "Kia finance" at bounding box center [671, 523] width 132 height 19
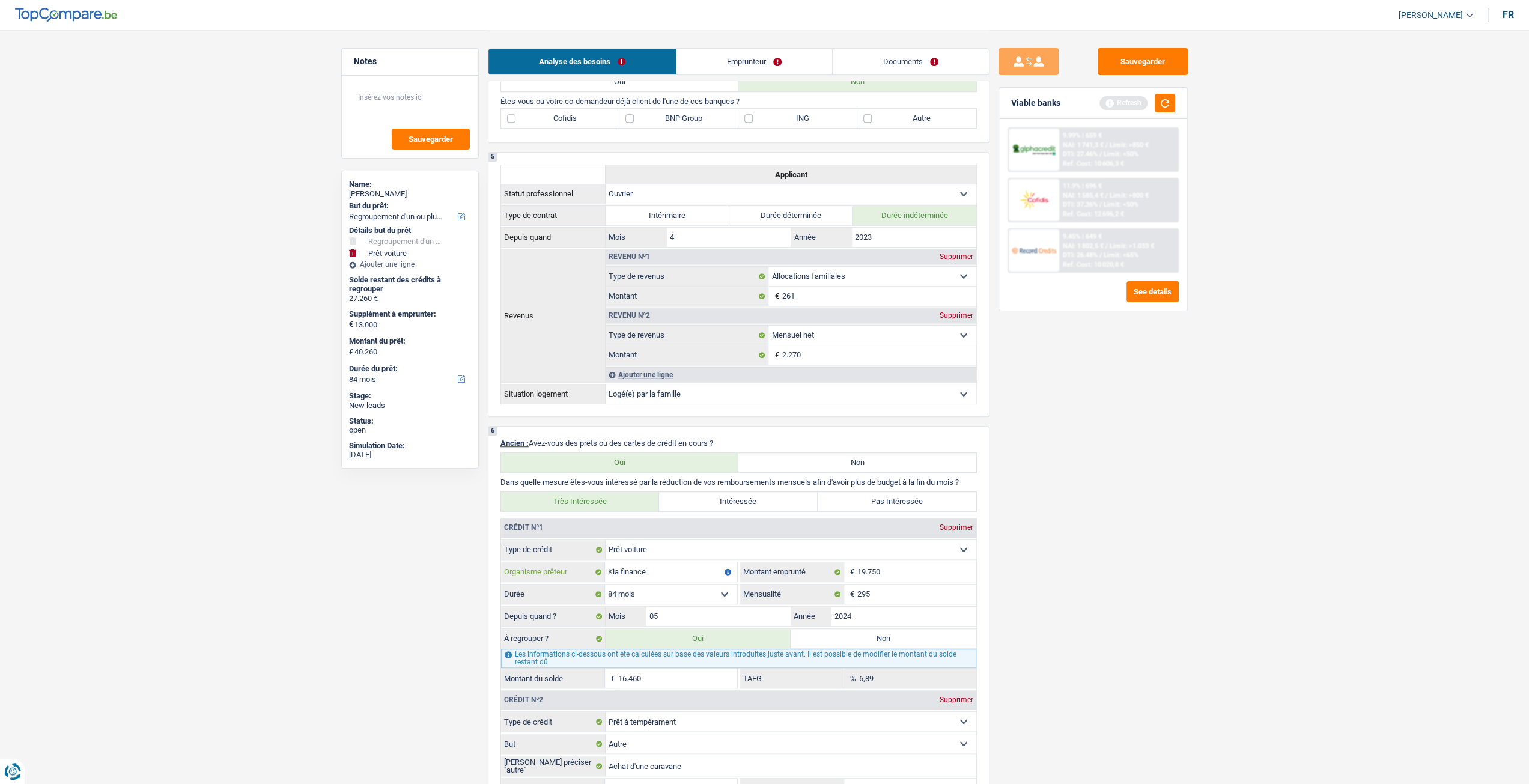
scroll to position [481, 0]
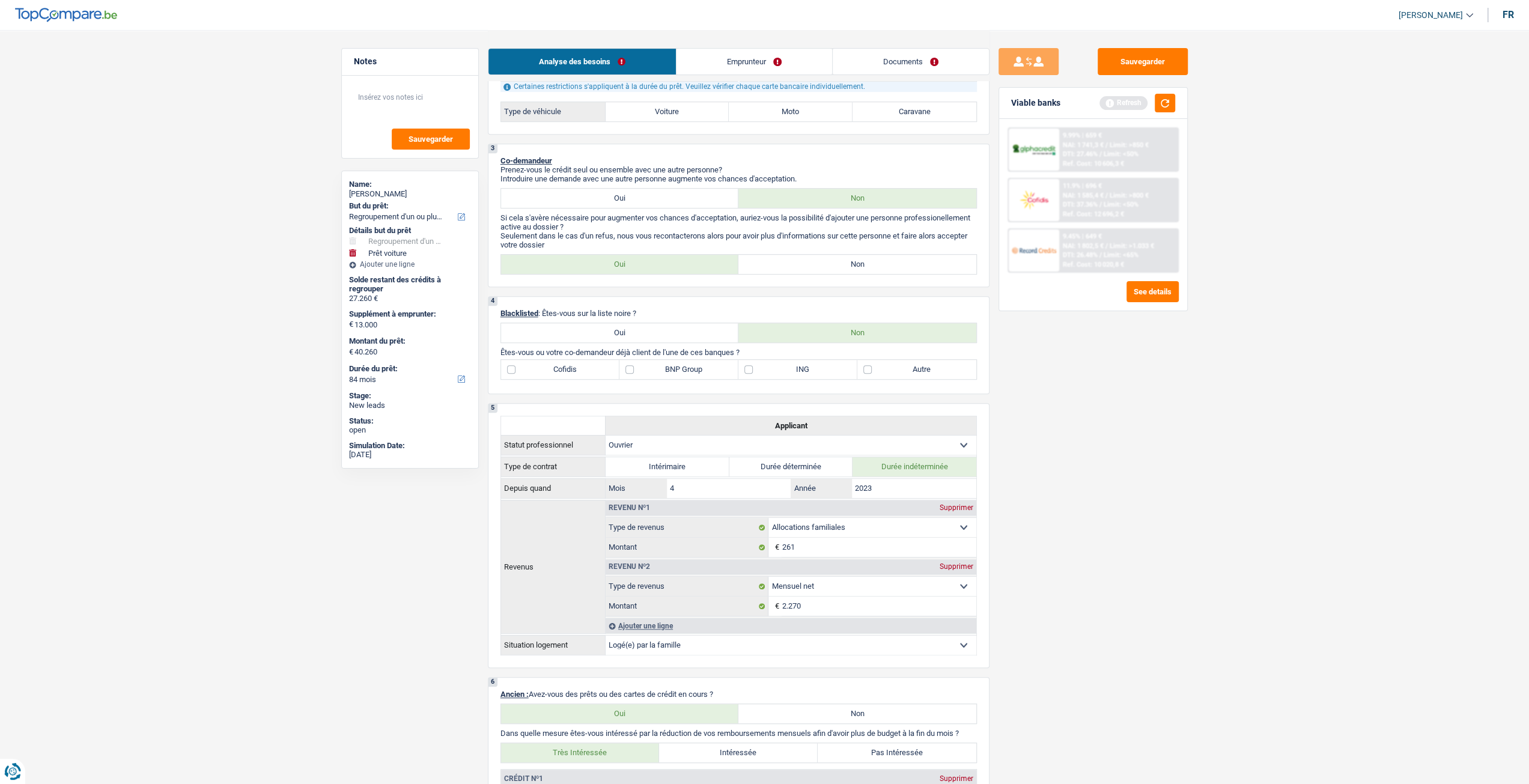
click at [567, 371] on label "Cofidis" at bounding box center [560, 370] width 119 height 19
click at [567, 371] on input "Cofidis" at bounding box center [560, 370] width 119 height 19
checkbox input "true"
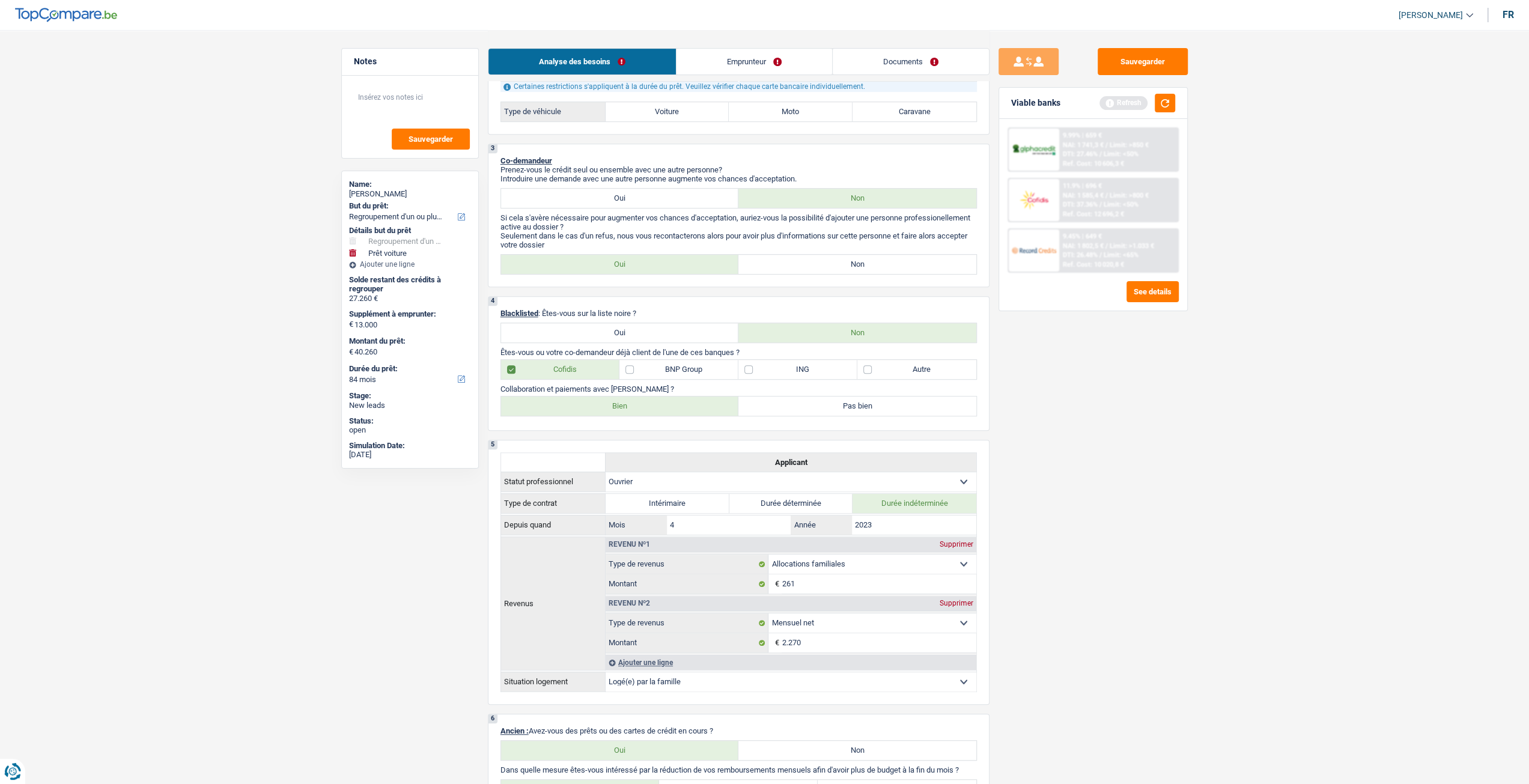
click at [601, 421] on div "4 Blacklisted : Êtes-vous sur la liste noire ? Oui Non Êtes-vous ou votre co-de…" at bounding box center [739, 363] width 502 height 135
click at [776, 375] on label "ING" at bounding box center [798, 370] width 119 height 19
click at [776, 375] on input "ING" at bounding box center [798, 370] width 119 height 19
checkbox input "true"
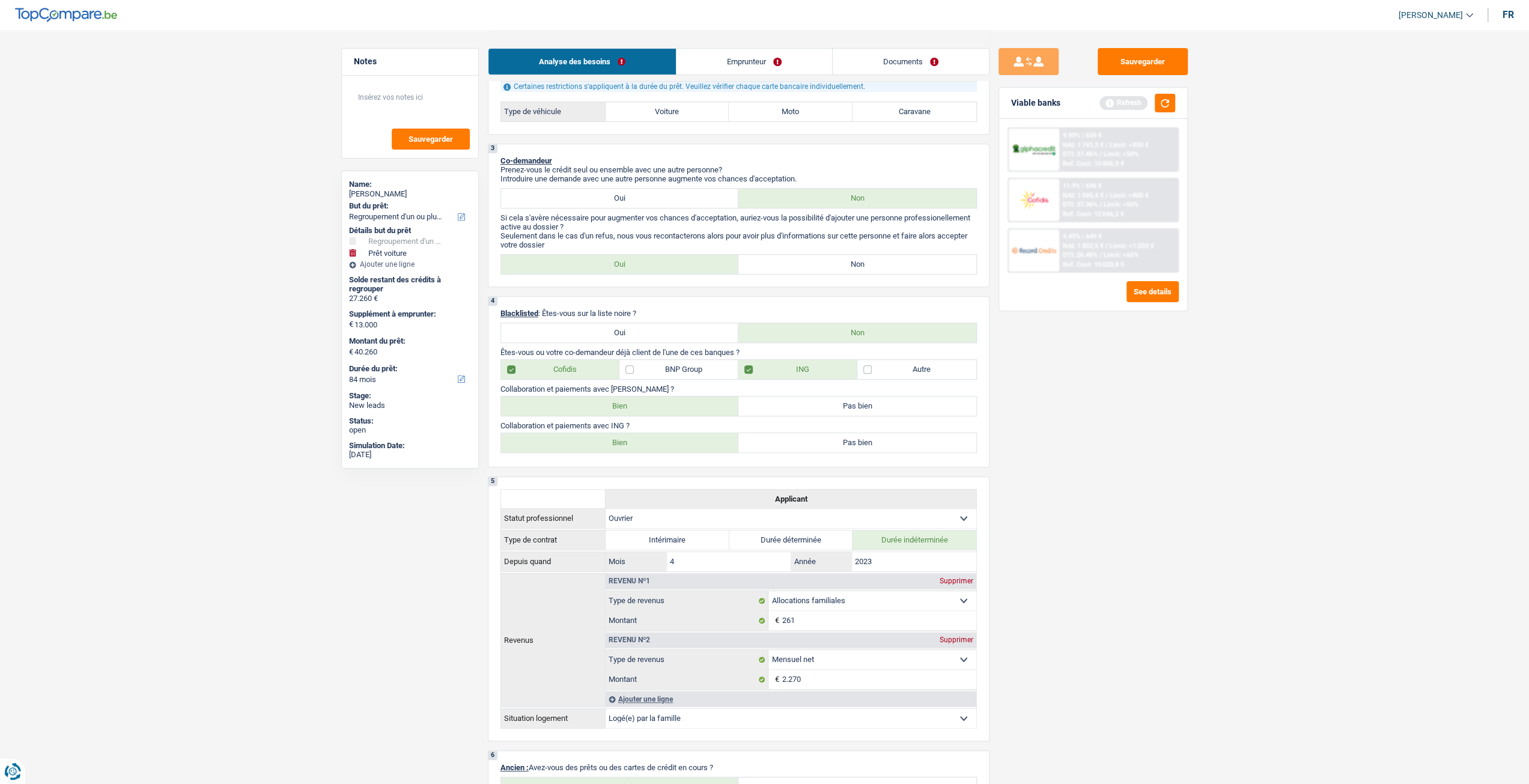
click at [627, 446] on label "Bien" at bounding box center [619, 442] width 238 height 19
click at [627, 446] on input "Bien" at bounding box center [619, 442] width 238 height 19
radio input "true"
click at [631, 415] on label "Bien" at bounding box center [619, 406] width 238 height 19
click at [631, 415] on input "Bien" at bounding box center [619, 406] width 238 height 19
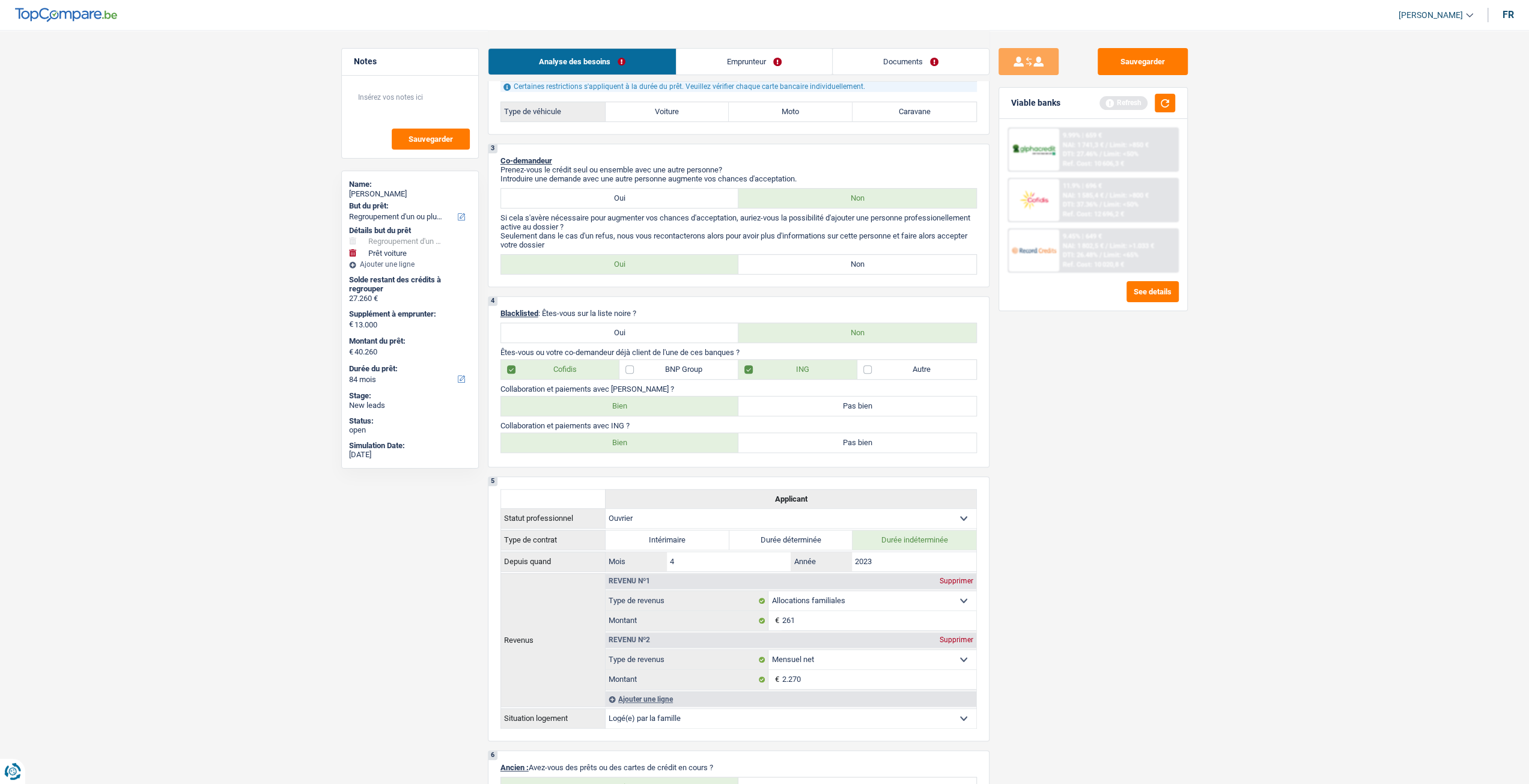
radio input "true"
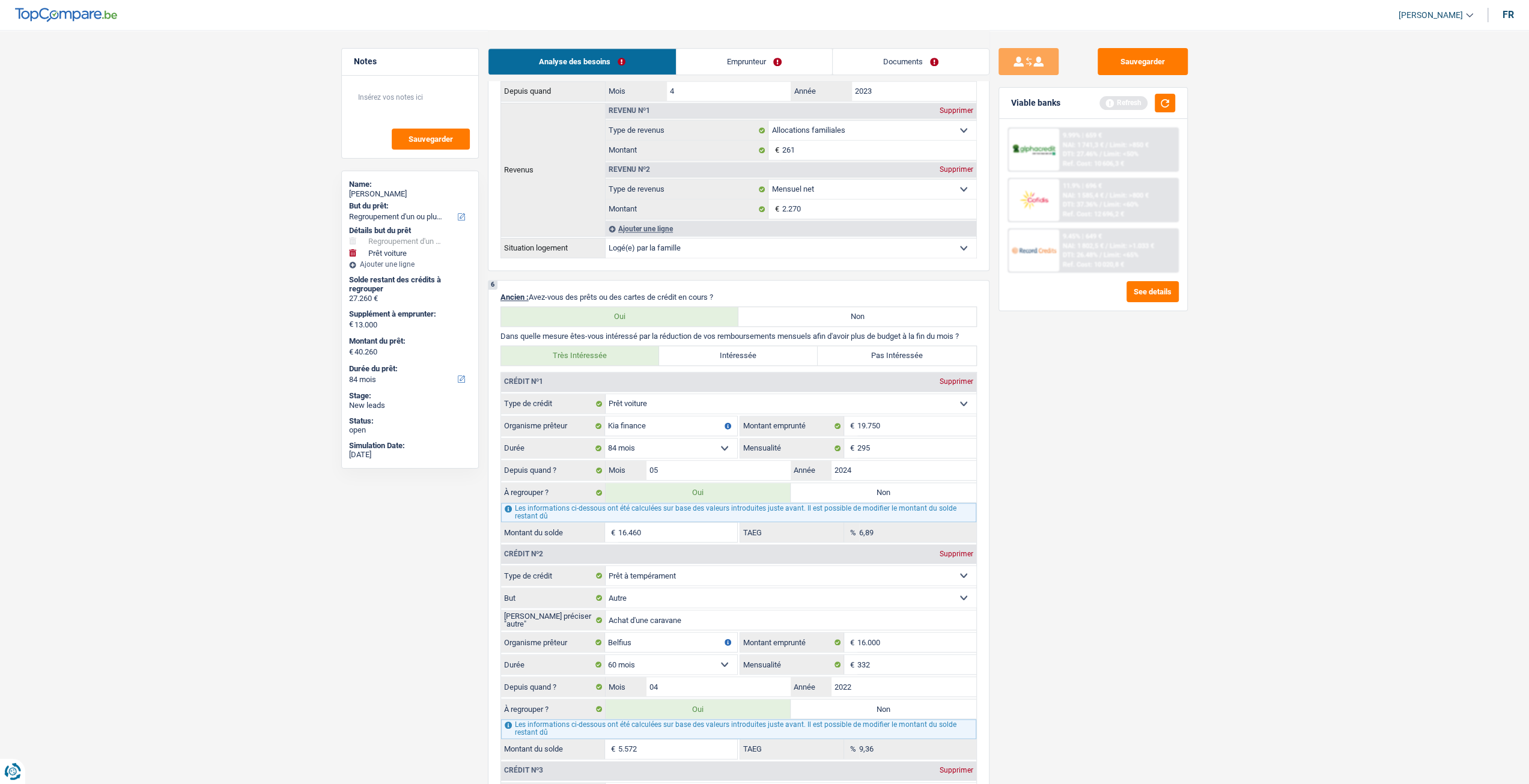
scroll to position [961, 0]
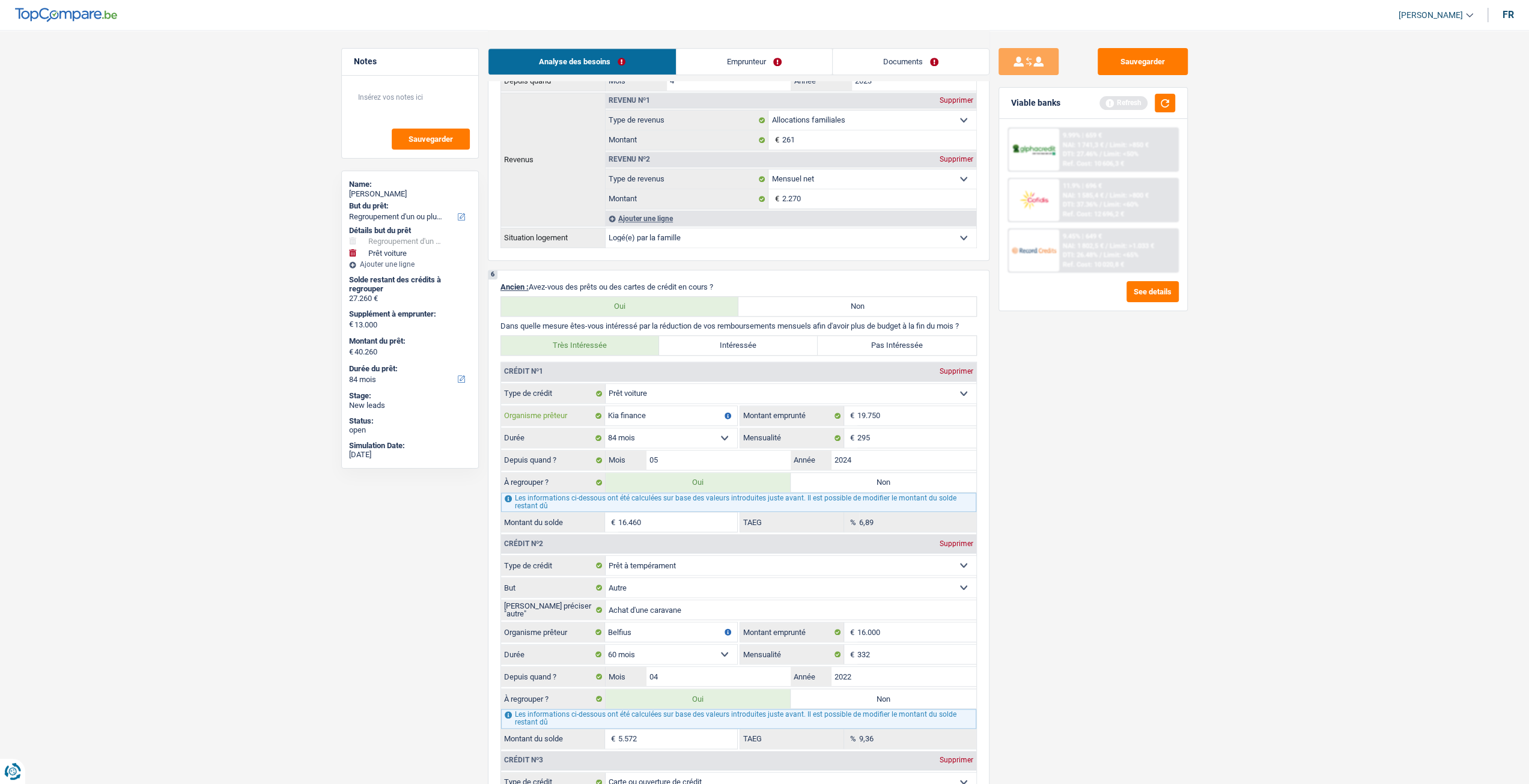
click at [690, 411] on input "Kia finance" at bounding box center [671, 415] width 132 height 19
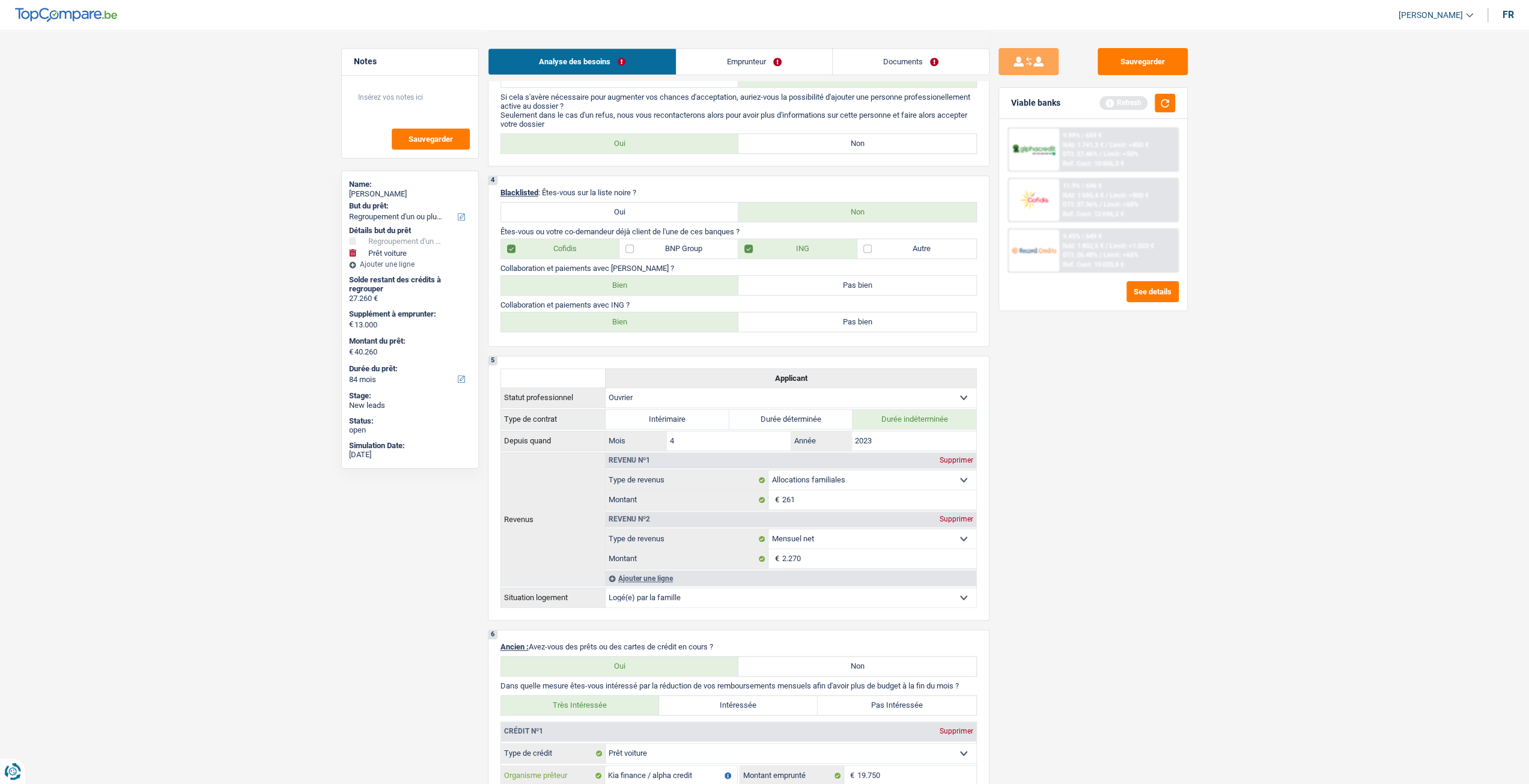
scroll to position [601, 0]
type input "Kia finance / alpha credit"
click at [687, 247] on label "BNP Group" at bounding box center [679, 249] width 119 height 19
click at [687, 247] on input "BNP Group" at bounding box center [679, 249] width 119 height 19
checkbox input "true"
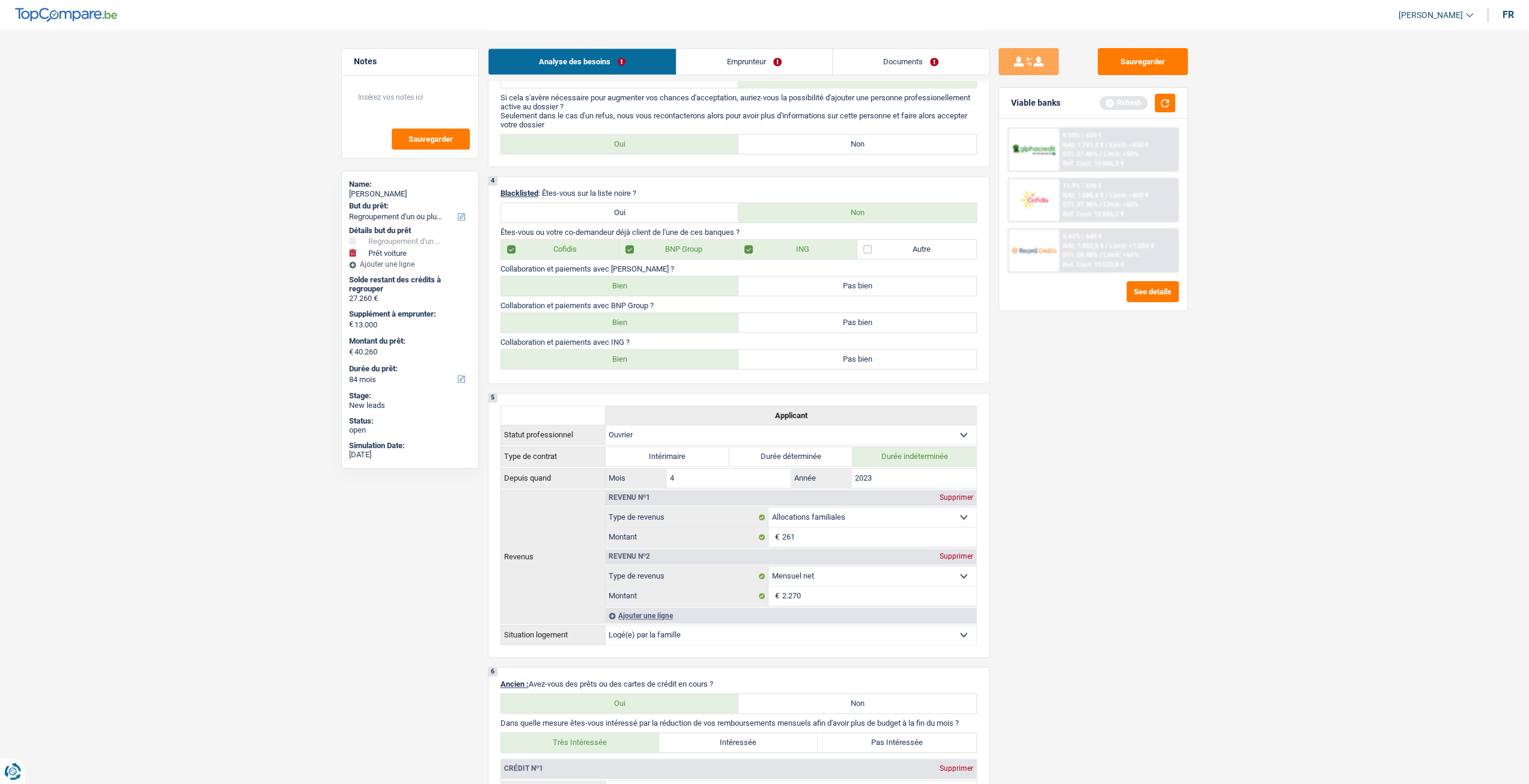
click at [629, 324] on label "Bien" at bounding box center [619, 323] width 238 height 19
click at [629, 324] on input "Bien" at bounding box center [619, 323] width 238 height 19
radio input "true"
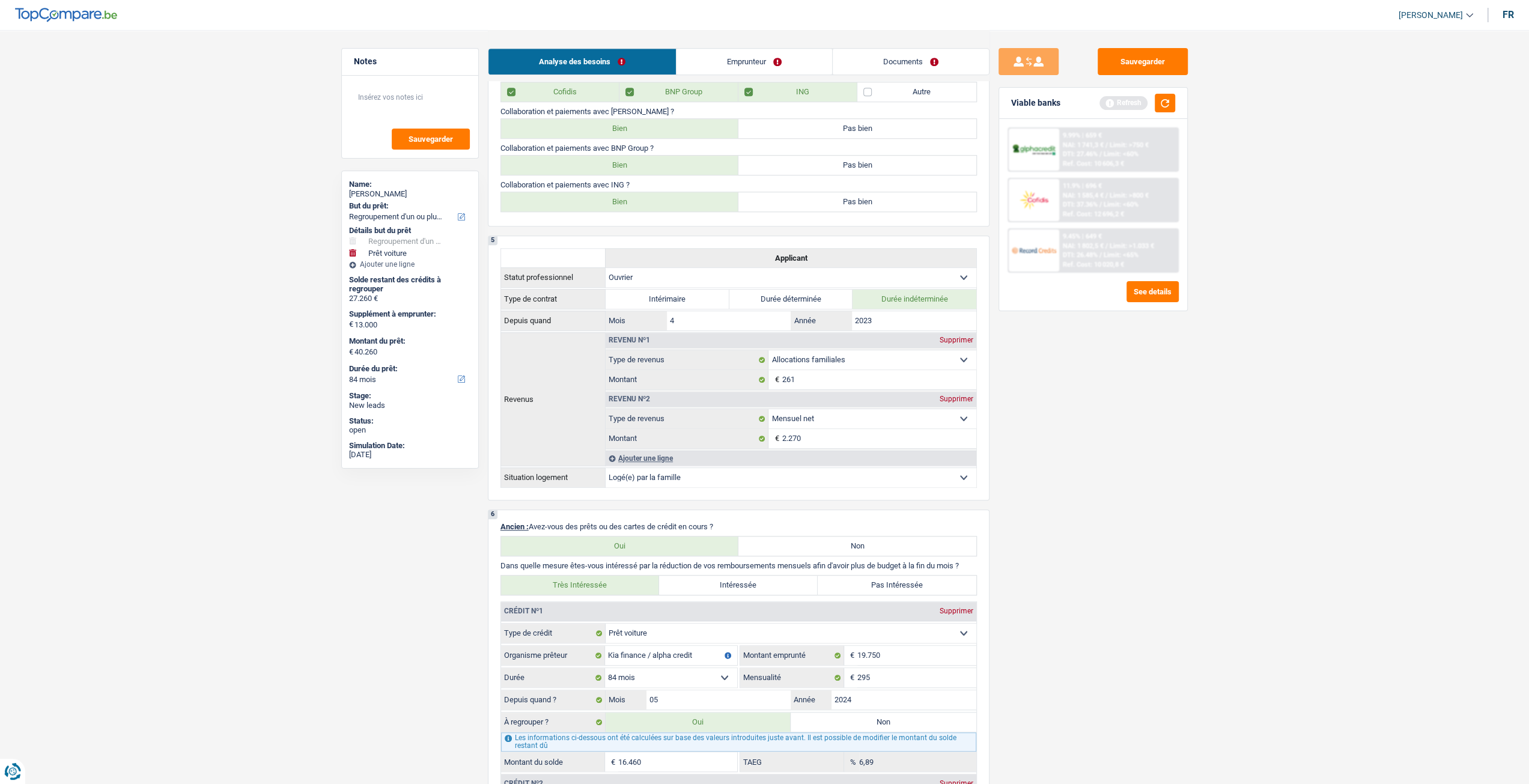
scroll to position [1021, 0]
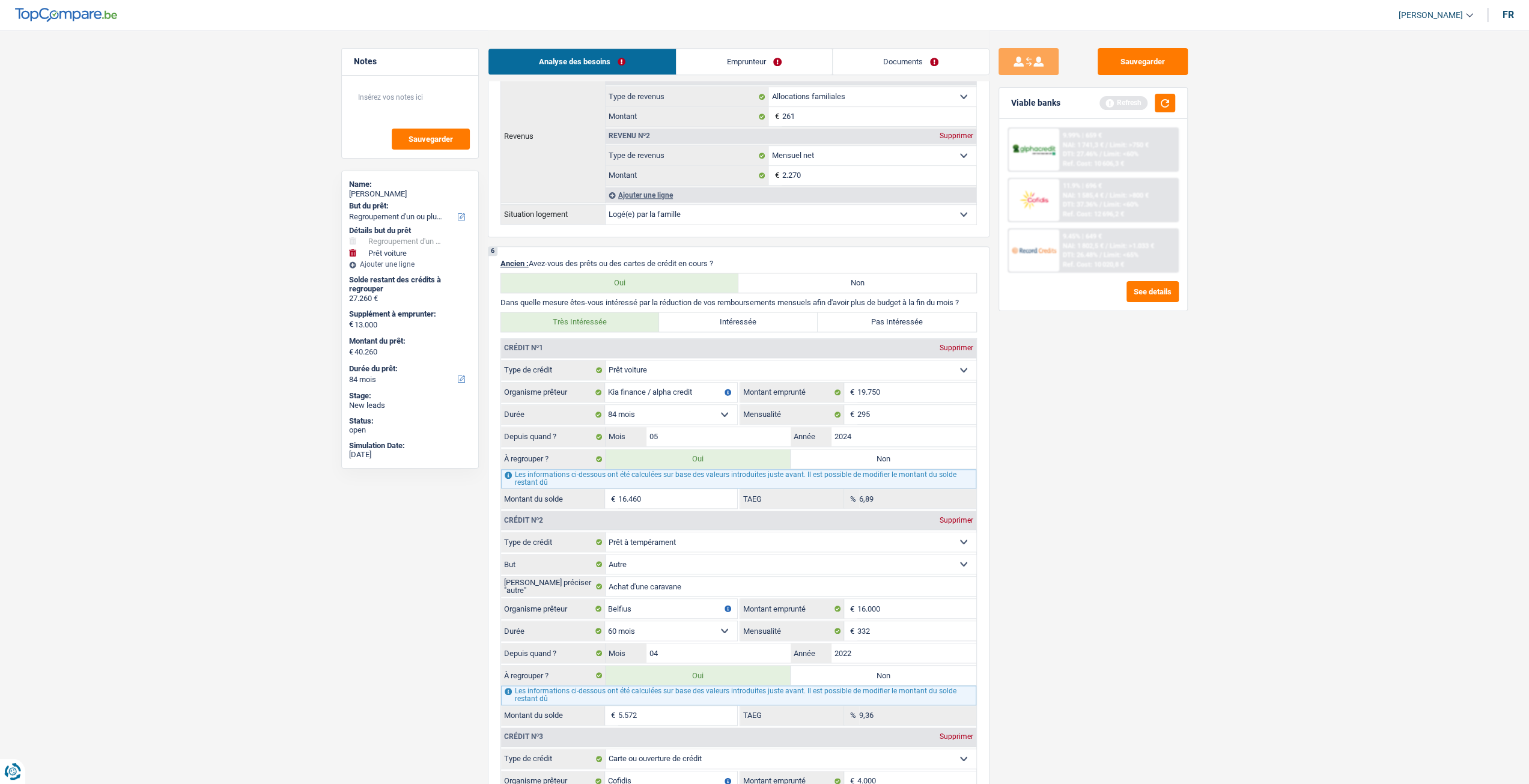
click at [684, 498] on input "16.460" at bounding box center [678, 499] width 119 height 19
click at [939, 405] on input "295" at bounding box center [917, 414] width 119 height 19
click at [887, 442] on input "2024" at bounding box center [904, 437] width 145 height 19
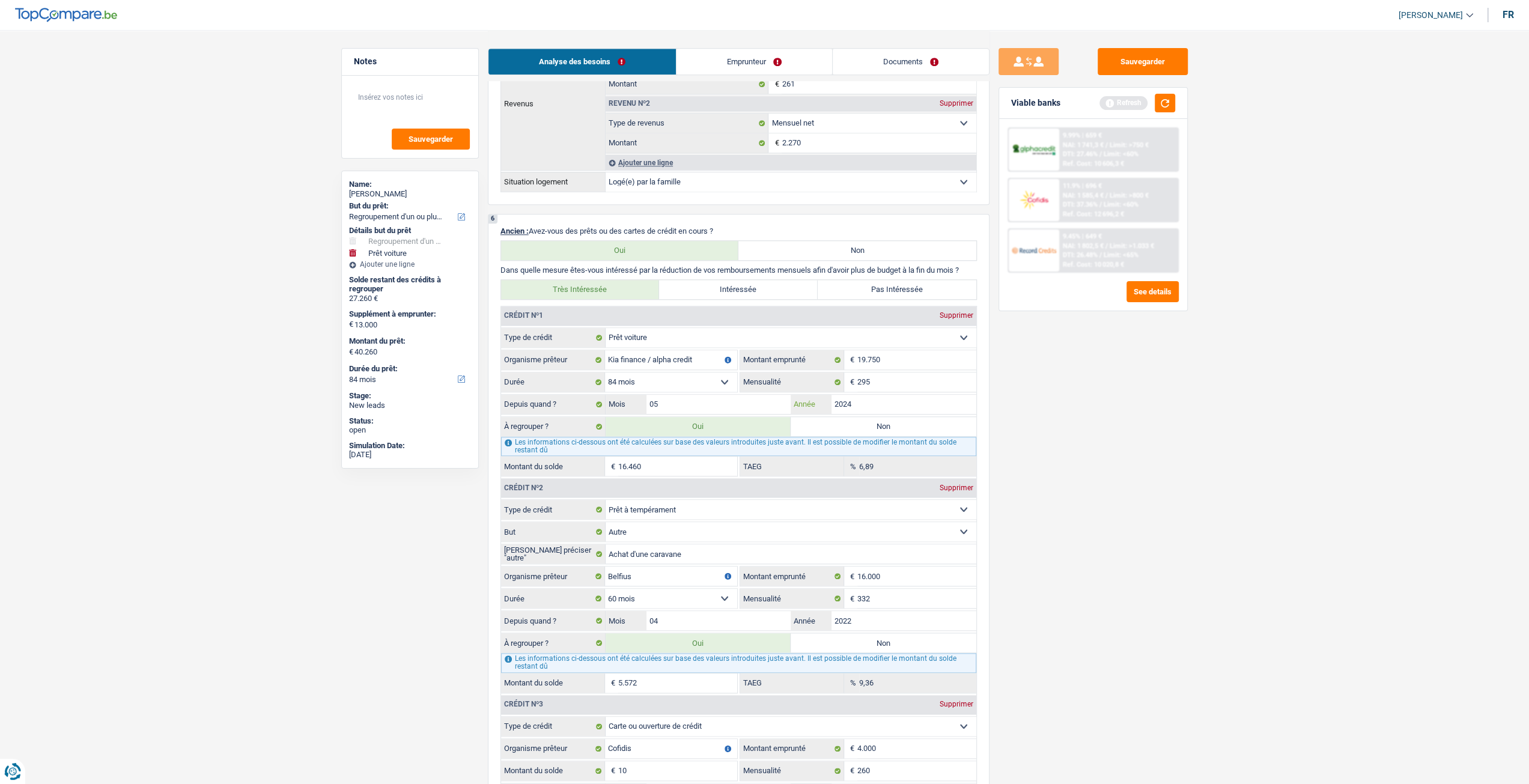
scroll to position [1201, 0]
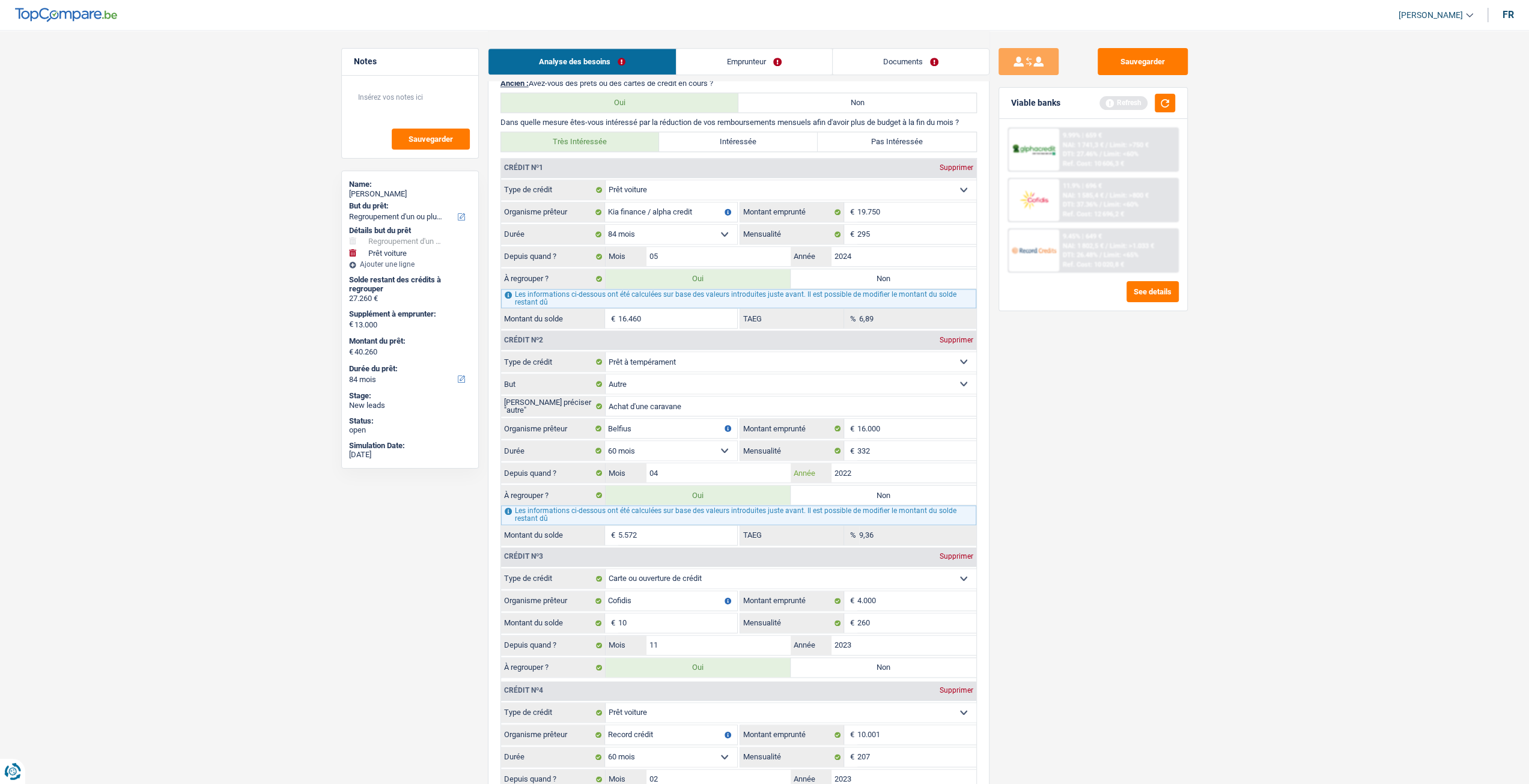
click at [900, 463] on input "2022" at bounding box center [904, 473] width 145 height 19
click at [906, 446] on input "332" at bounding box center [917, 451] width 119 height 19
click at [667, 529] on input "5.572" at bounding box center [678, 535] width 119 height 19
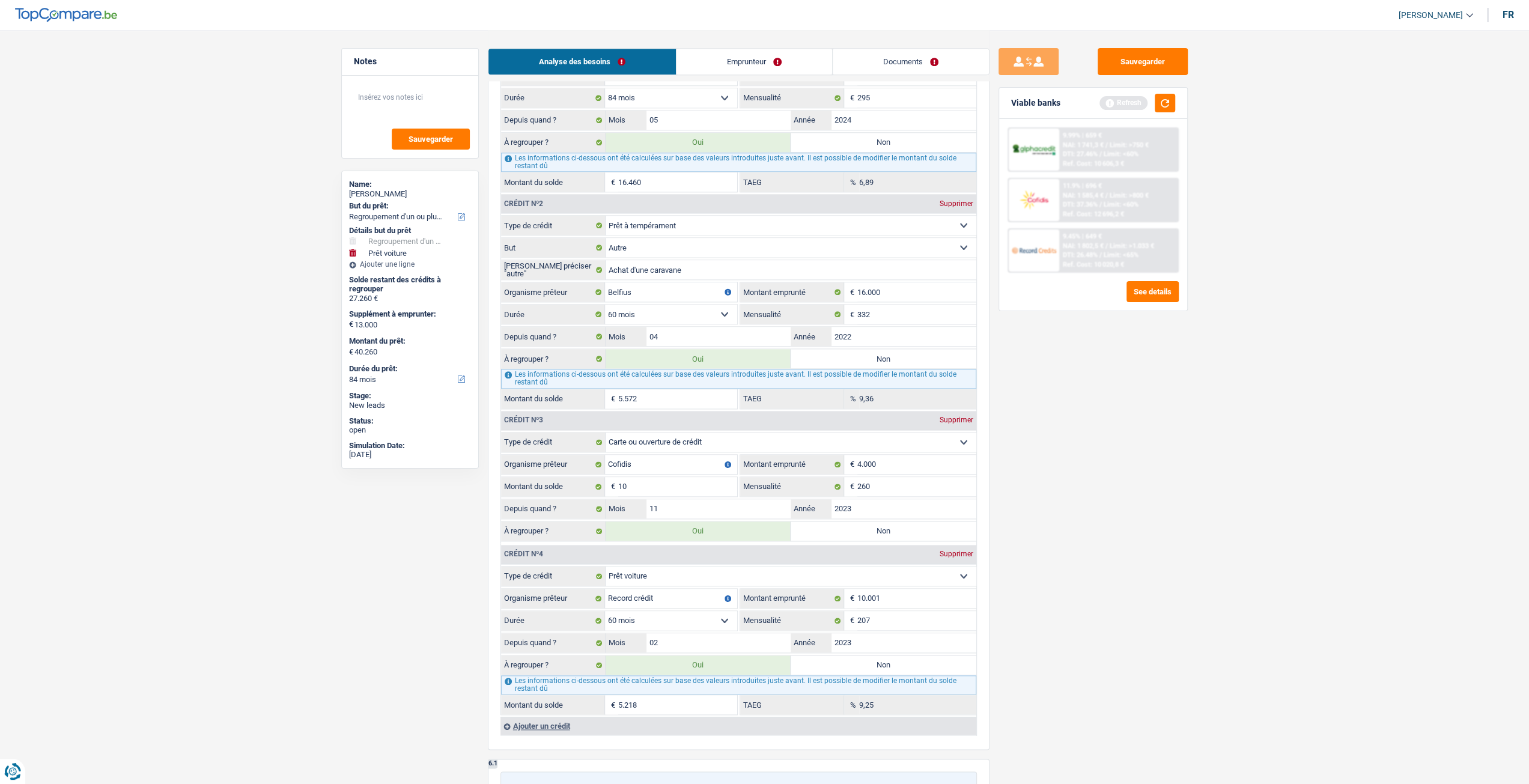
scroll to position [1442, 0]
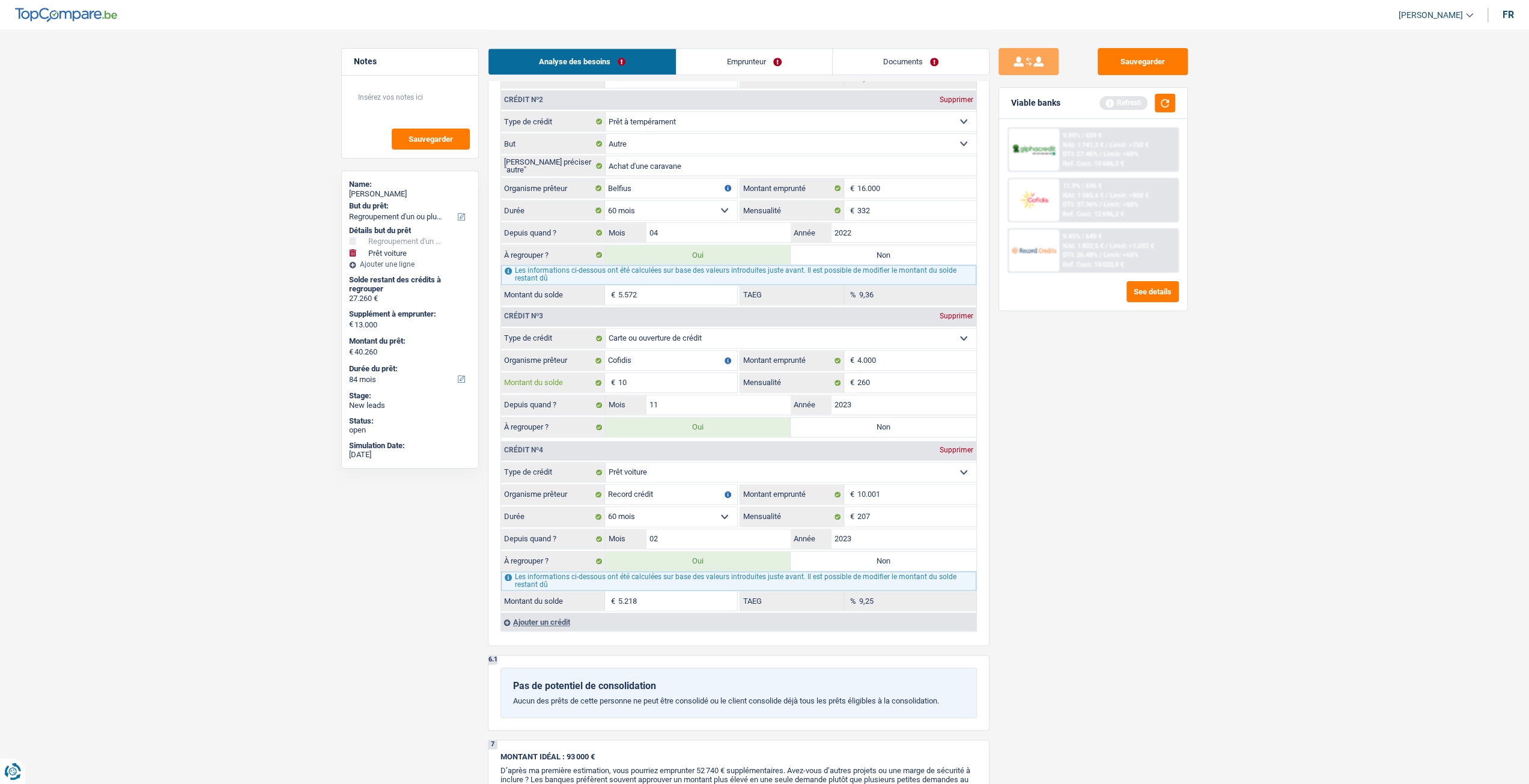
click at [661, 376] on input "10" at bounding box center [678, 383] width 119 height 19
type input "40.251"
select select "144"
type input "27.251"
type input "40.251"
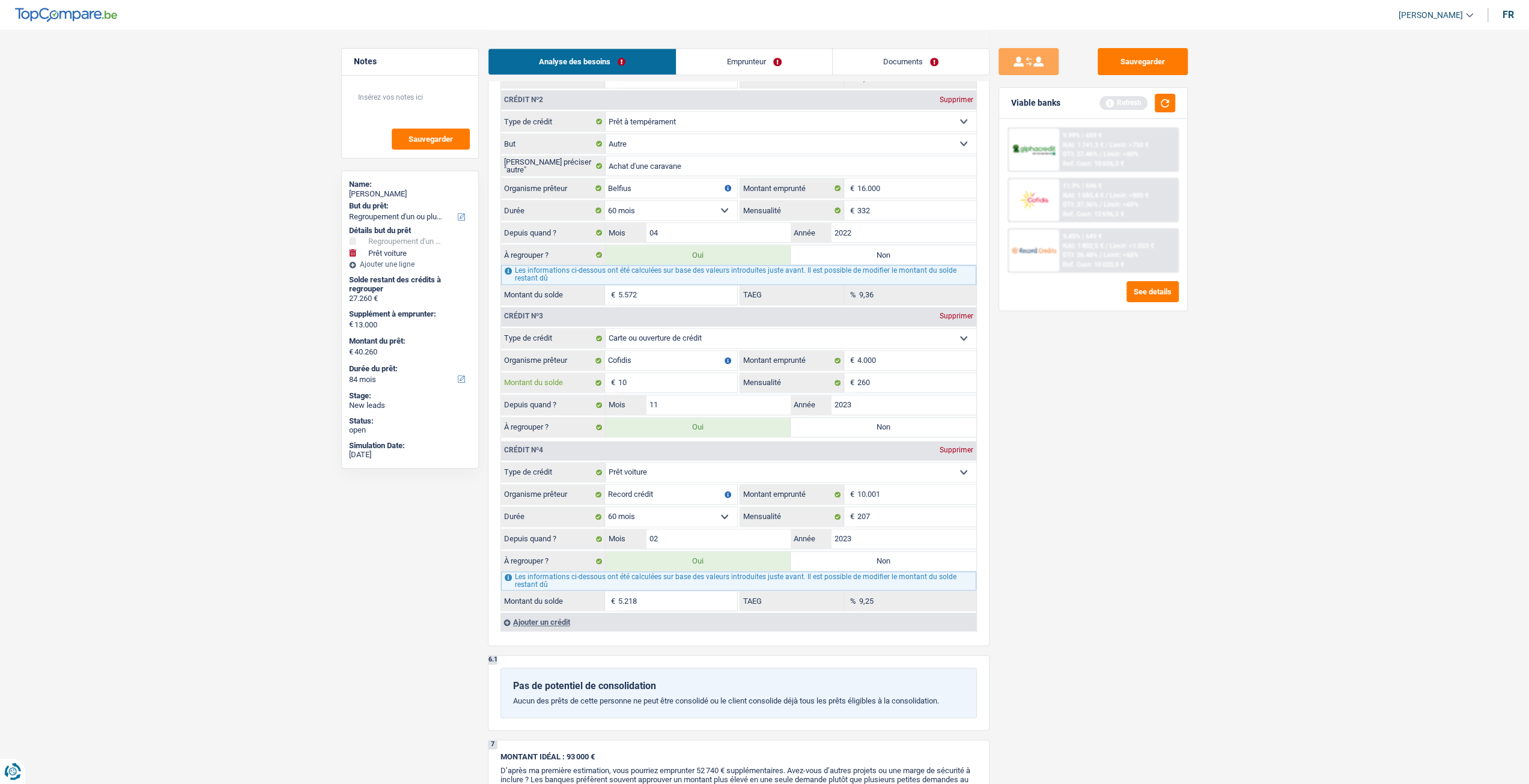
select select "144"
type input "1"
type input "27.251"
type input "40.251"
select select "144"
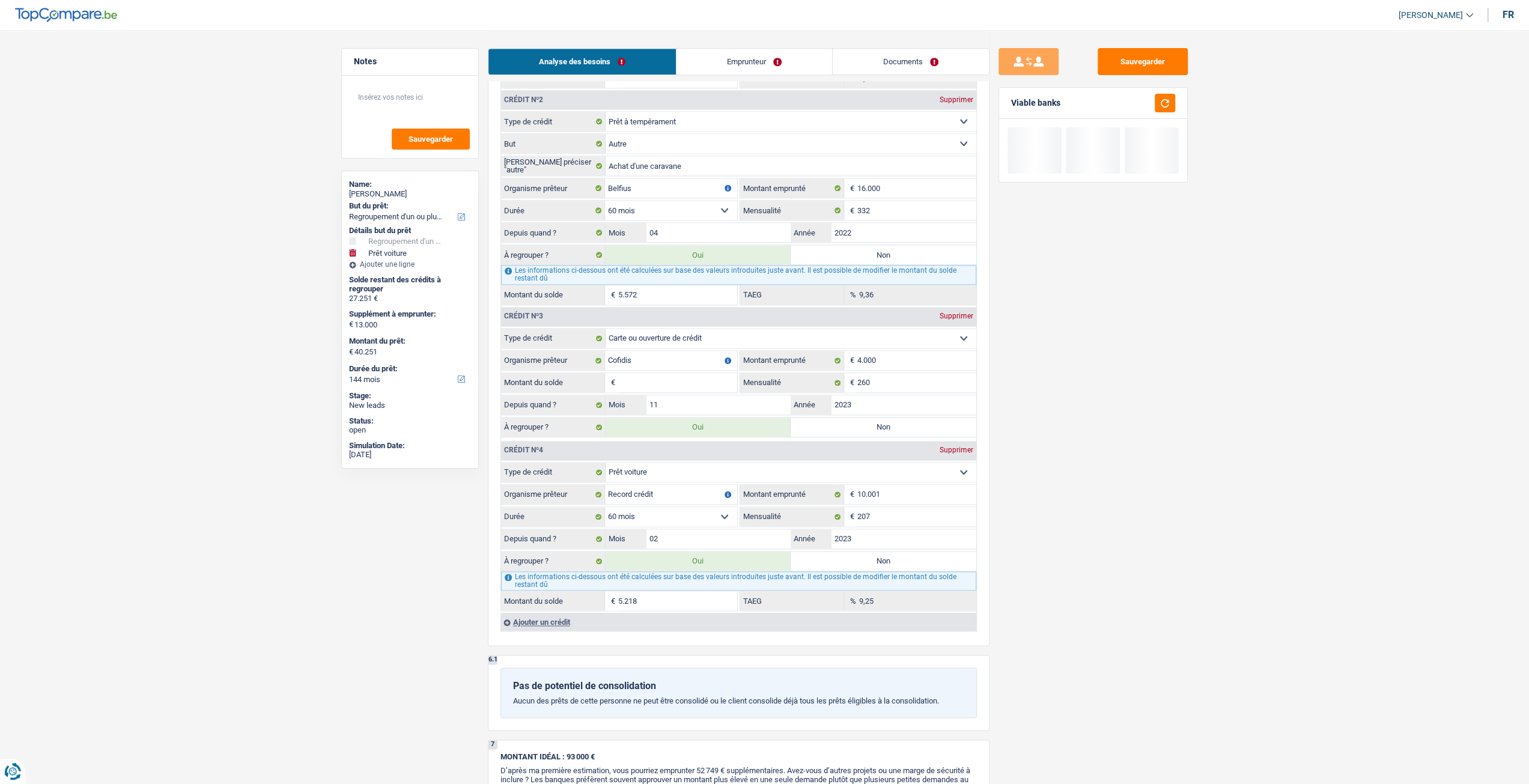
type input "40.254"
type input "27.254"
type input "40.254"
type input "4"
type input "27.254"
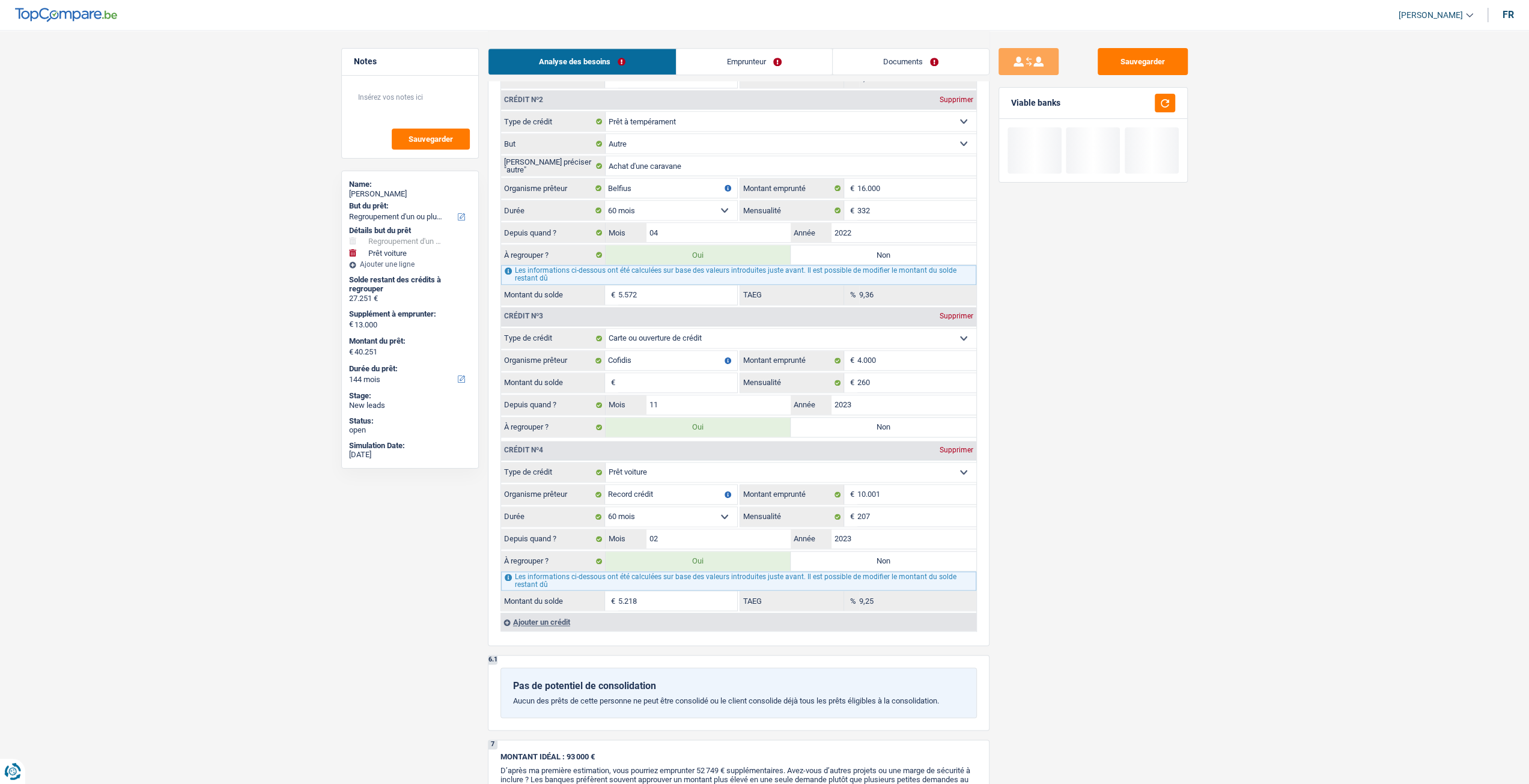
type input "40.254"
type input "40.290"
type input "27.290"
type input "40.290"
type input "40"
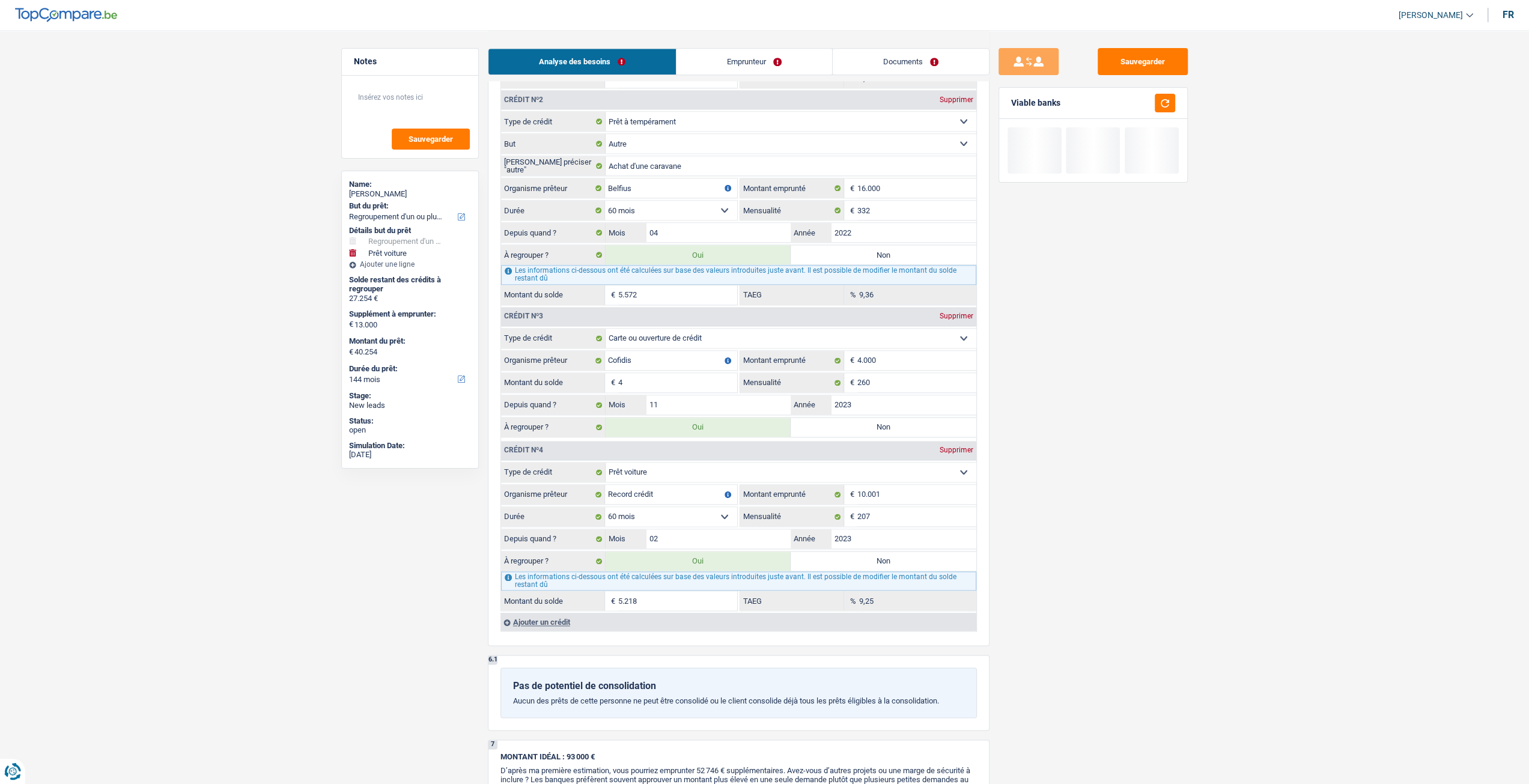
type input "27.290"
type input "40.290"
type input "40.650"
type input "27.650"
type input "40.650"
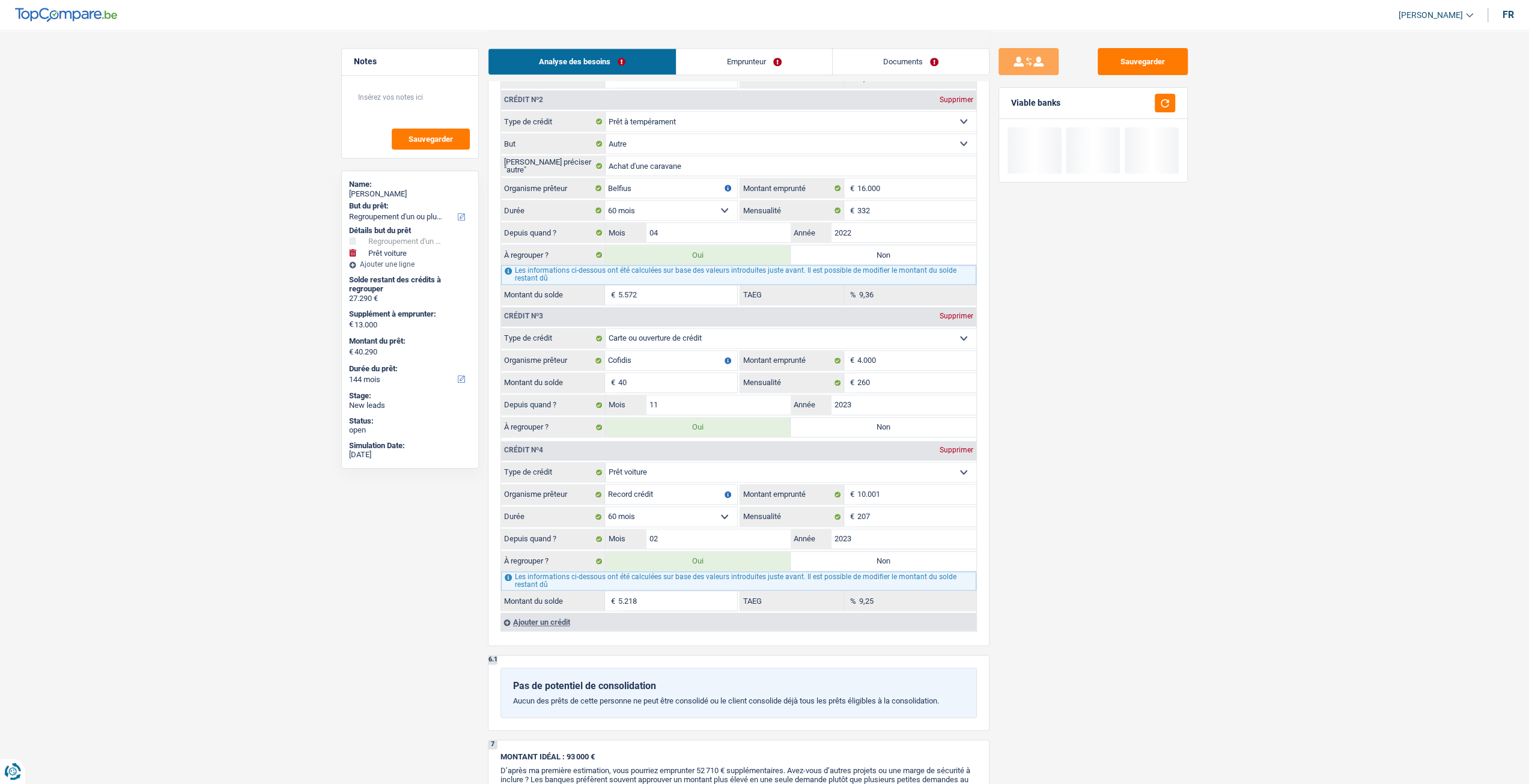
type input "400"
type input "27.650"
type input "40.650"
type input "44.250"
type input "31.250"
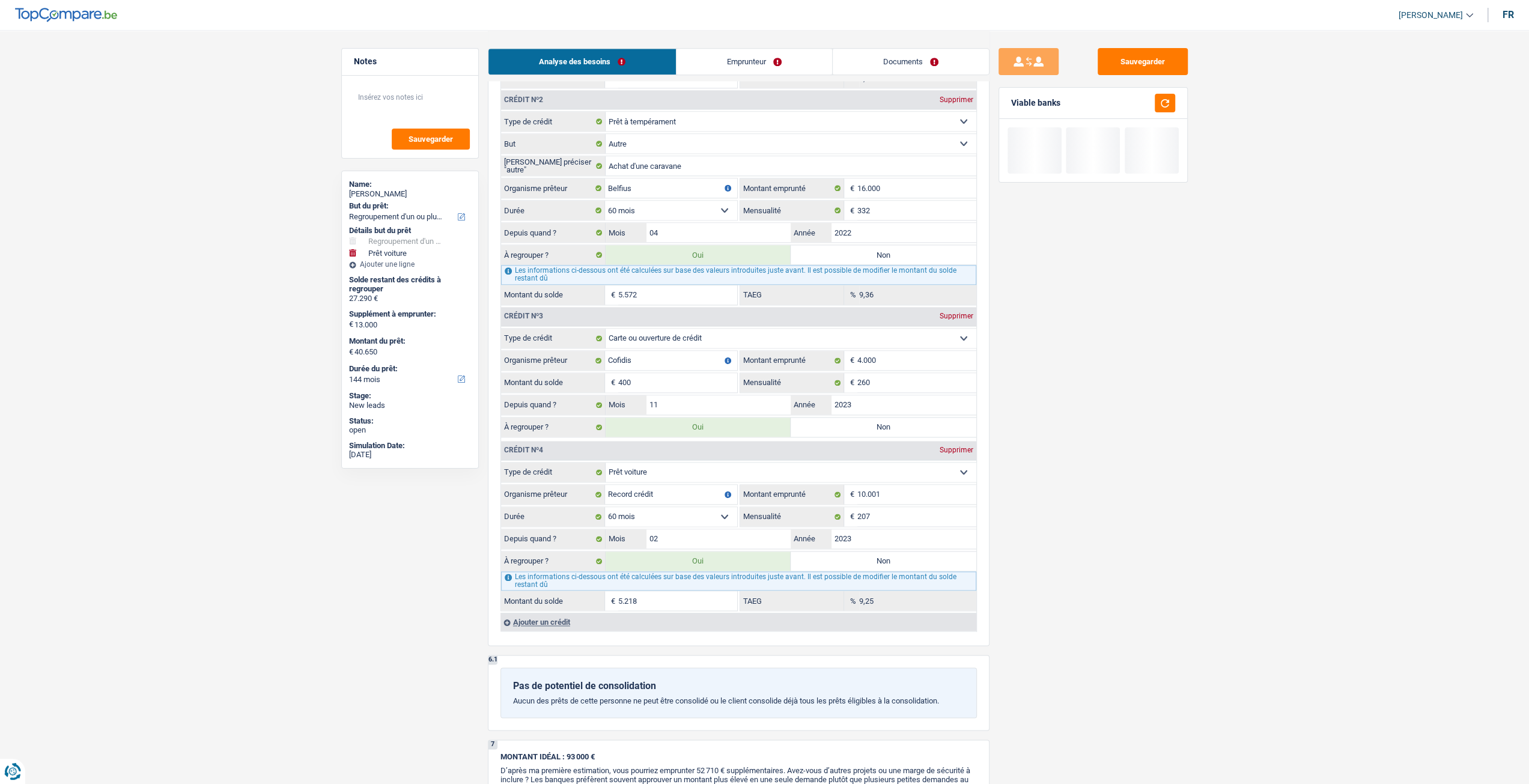
type input "44.250"
type input "4.000"
type input "31.250"
type input "44.250"
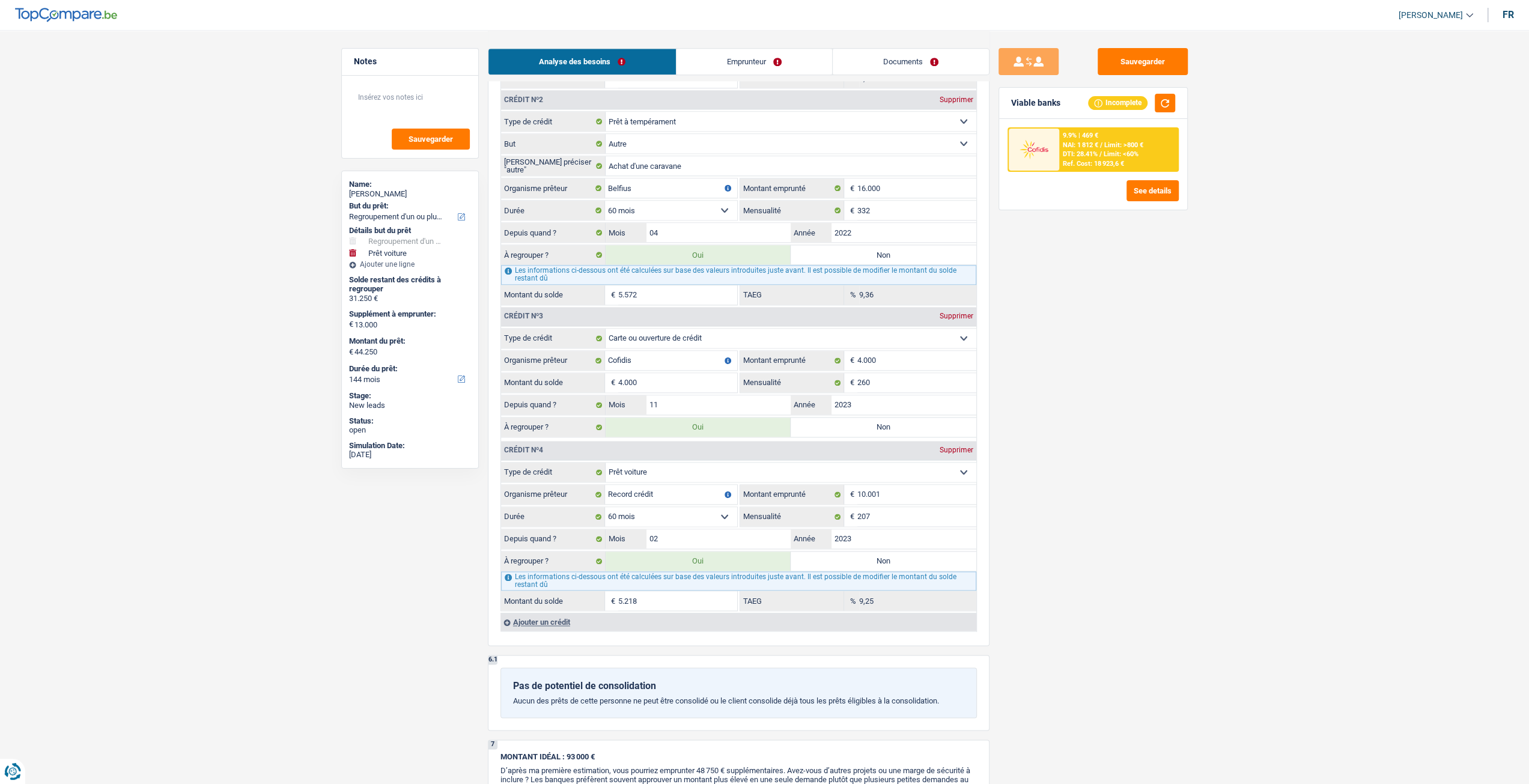
type input "4.000"
click at [1058, 443] on div "Sauvegarder Viable banks Incomplete 9.9% | 469 € NAI: 1 812 € / Limit: >800 € D…" at bounding box center [1093, 406] width 208 height 717
click at [910, 353] on input "4.000" at bounding box center [917, 361] width 119 height 19
click at [1063, 415] on div "Sauvegarder Viable banks Incomplete 9.9% | 469 € NAI: 1 812 € / Limit: >800 € D…" at bounding box center [1093, 406] width 208 height 717
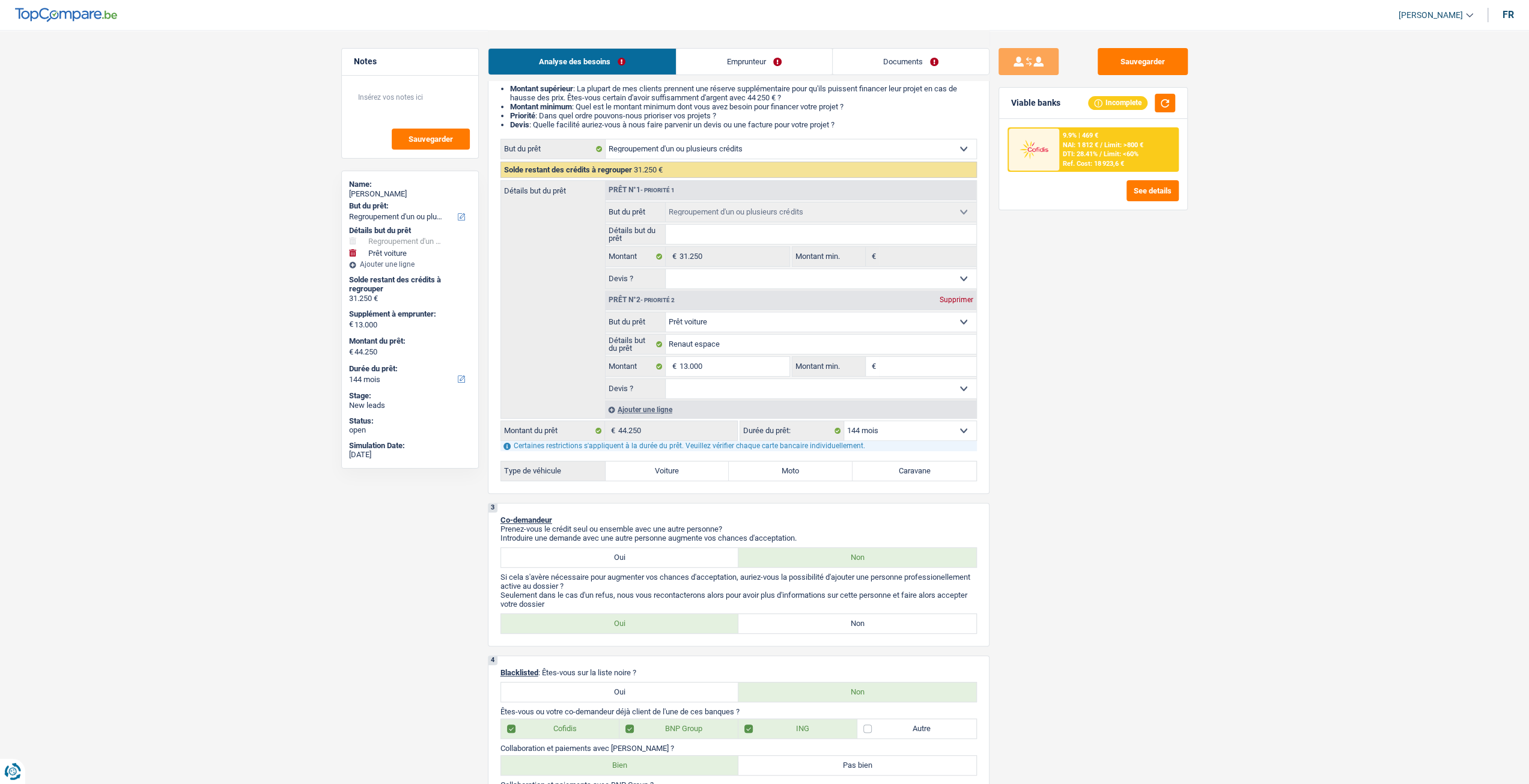
scroll to position [121, 0]
click at [925, 439] on select "12 mois 18 mois 24 mois 30 mois 36 mois 42 mois 48 mois 60 mois 72 mois 84 mois…" at bounding box center [911, 432] width 132 height 19
select select "120"
click at [844, 422] on select "12 mois 18 mois 24 mois 30 mois 36 mois 42 mois 48 mois 60 mois 72 mois 84 mois…" at bounding box center [911, 432] width 132 height 19
select select "120"
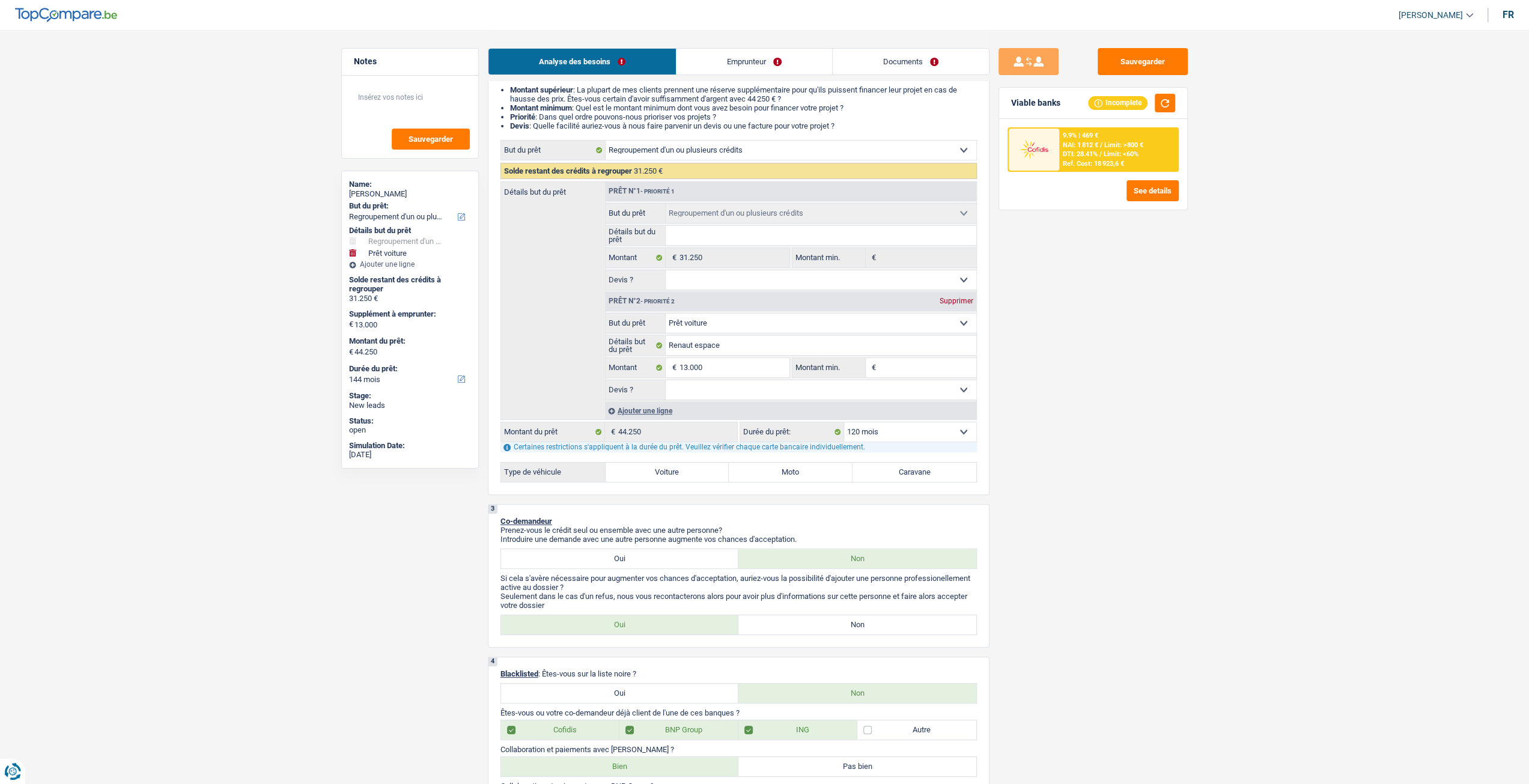
select select "120"
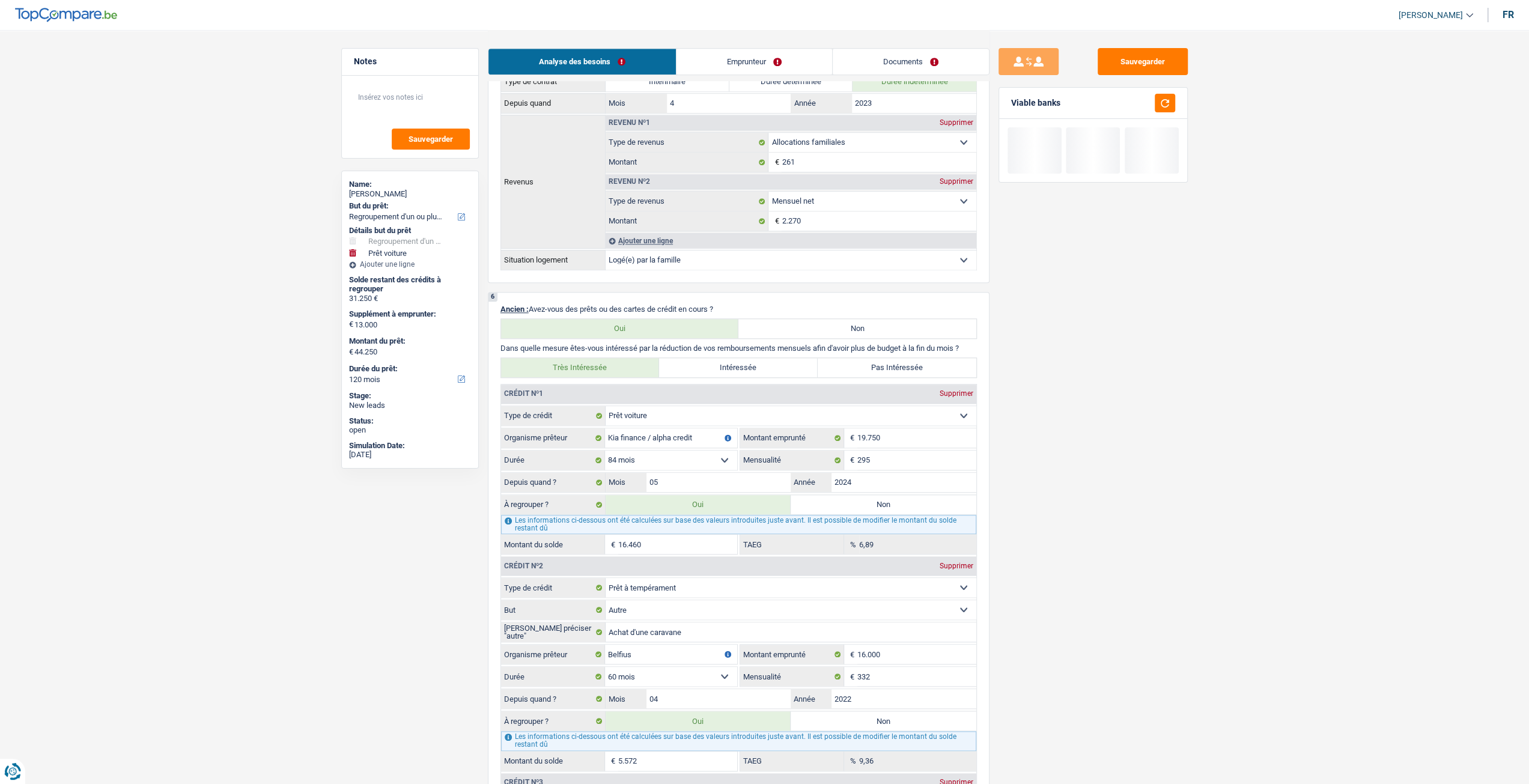
scroll to position [1322, 0]
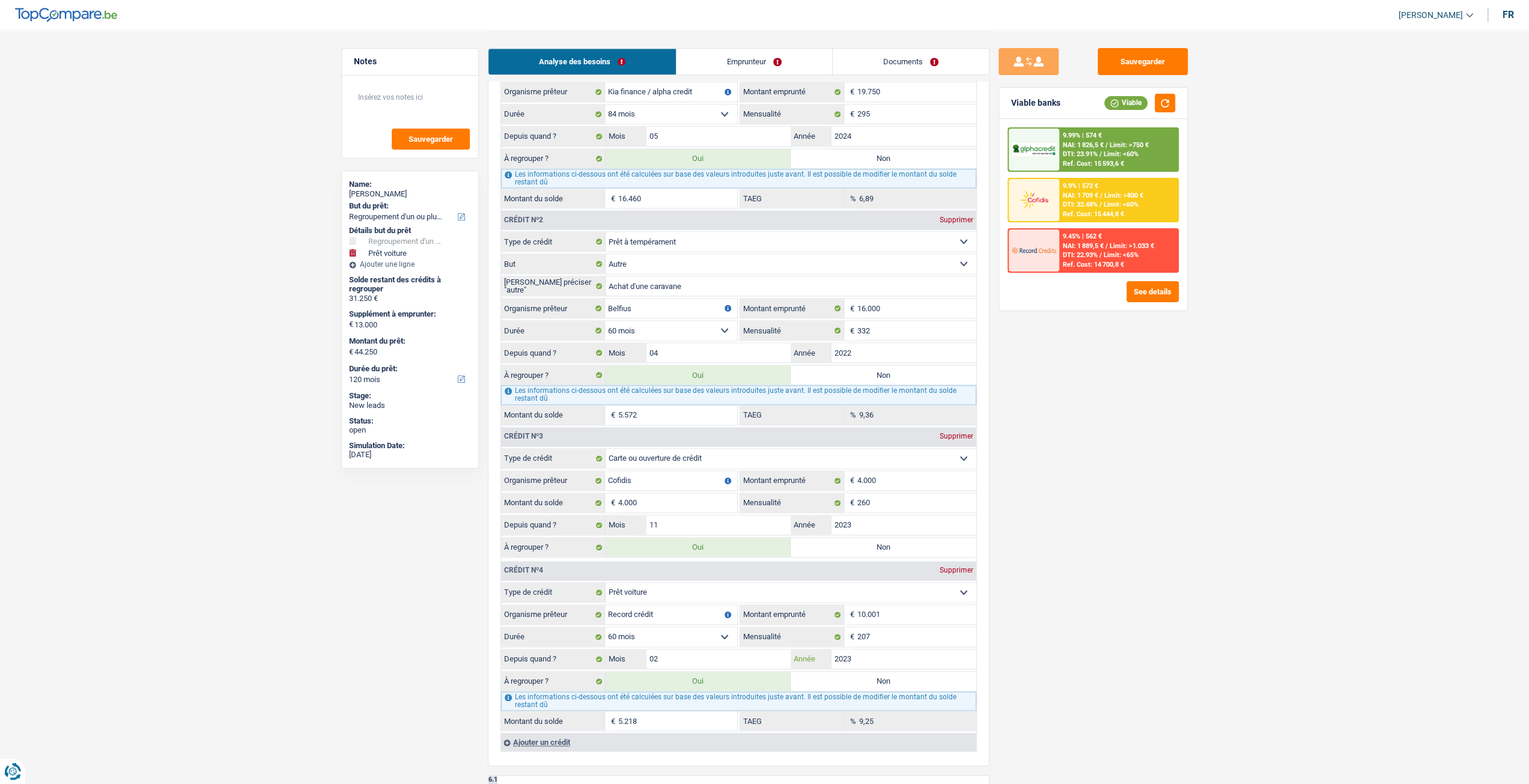
click at [931, 649] on input "2023" at bounding box center [904, 659] width 145 height 19
click at [674, 717] on input "5.218" at bounding box center [678, 721] width 119 height 19
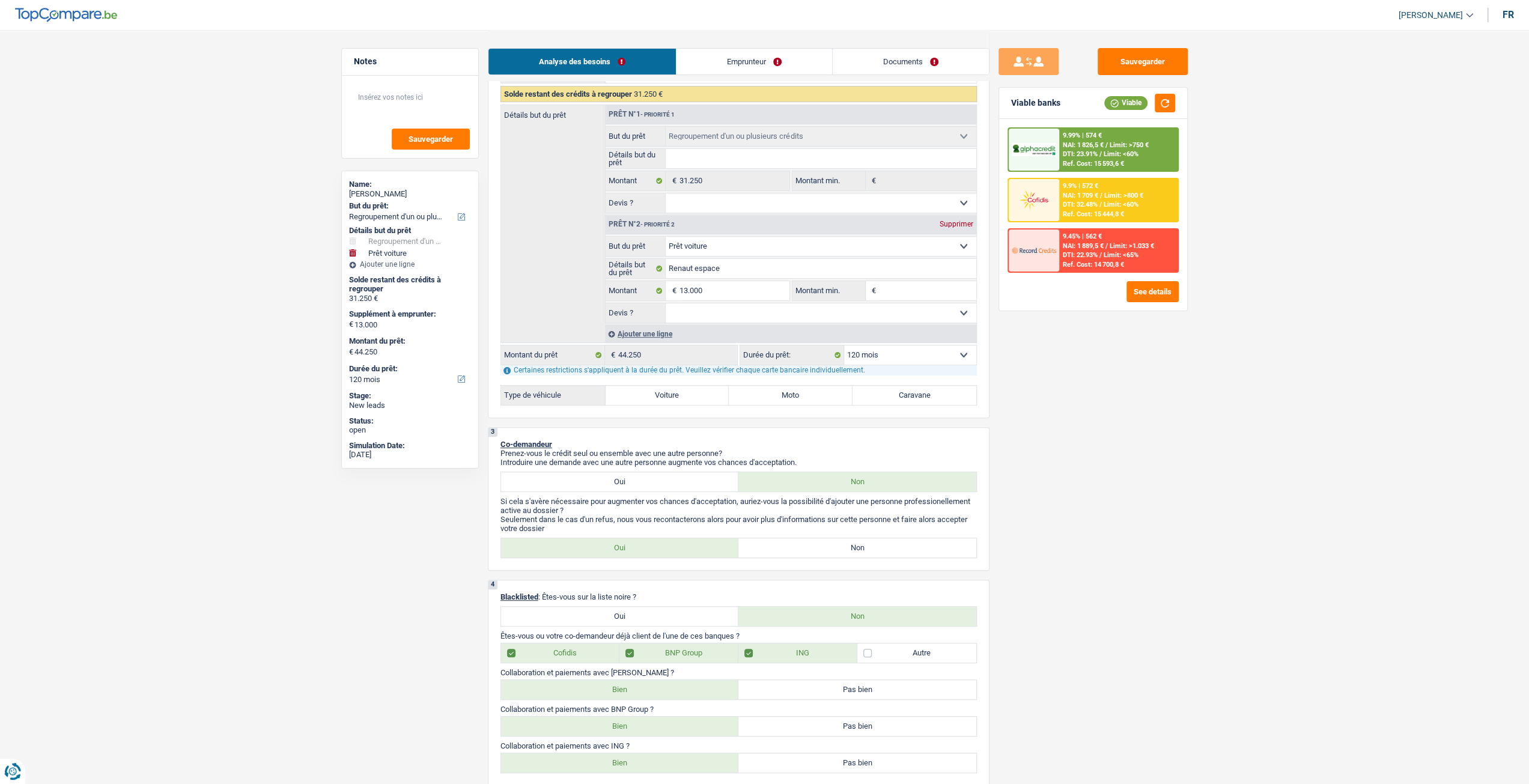
scroll to position [180, 0]
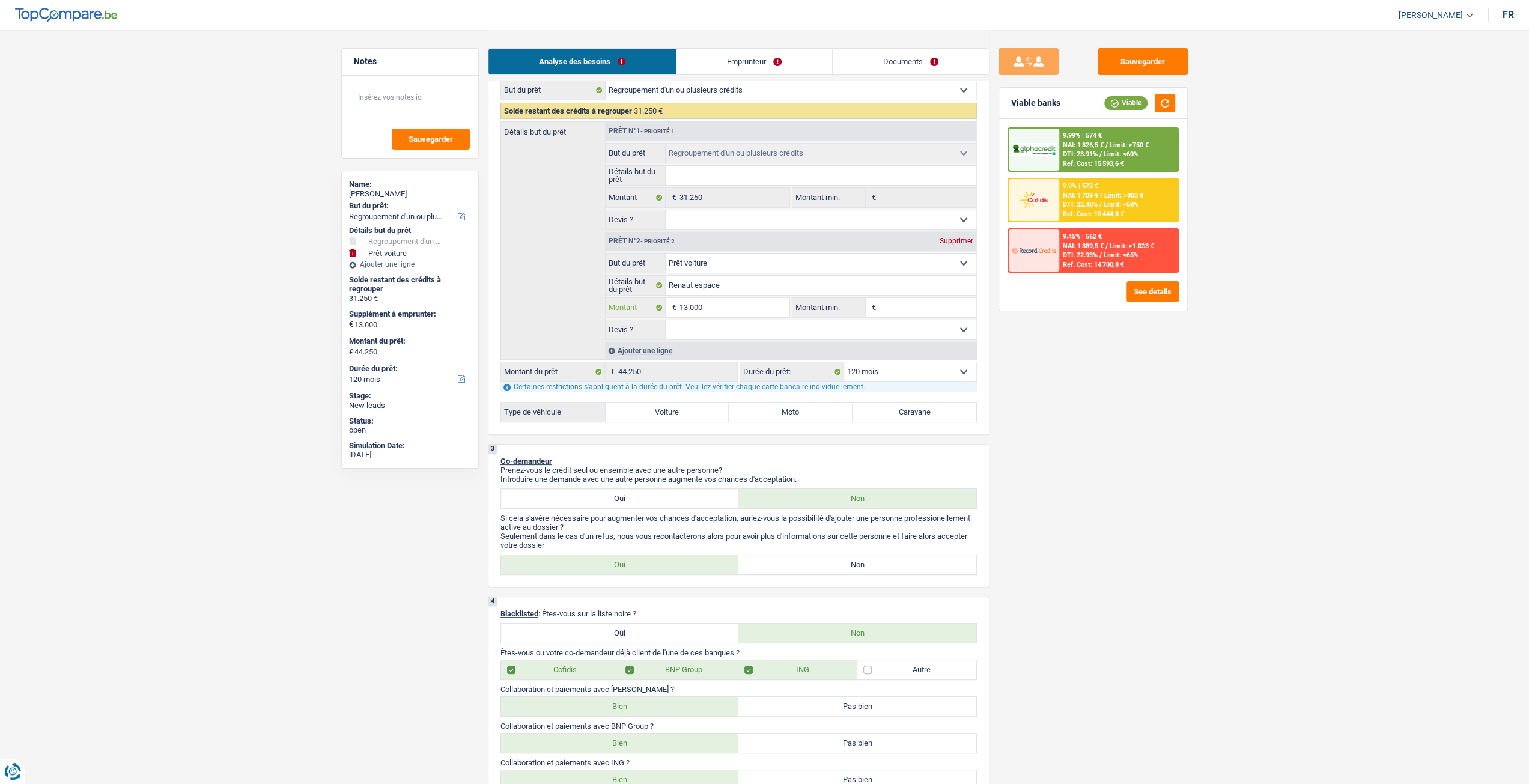
click at [762, 304] on input "13.000" at bounding box center [733, 307] width 110 height 19
click at [895, 374] on select "12 mois 18 mois 24 mois 30 mois 36 mois 42 mois 48 mois 60 mois 72 mois 84 mois…" at bounding box center [911, 371] width 132 height 19
click at [892, 370] on select "12 mois 18 mois 24 mois 30 mois 36 mois 42 mois 48 mois 60 mois 72 mois 84 mois…" at bounding box center [911, 371] width 132 height 19
select select "84"
click at [844, 362] on select "12 mois 18 mois 24 mois 30 mois 36 mois 42 mois 48 mois 60 mois 72 mois 84 mois…" at bounding box center [911, 371] width 132 height 19
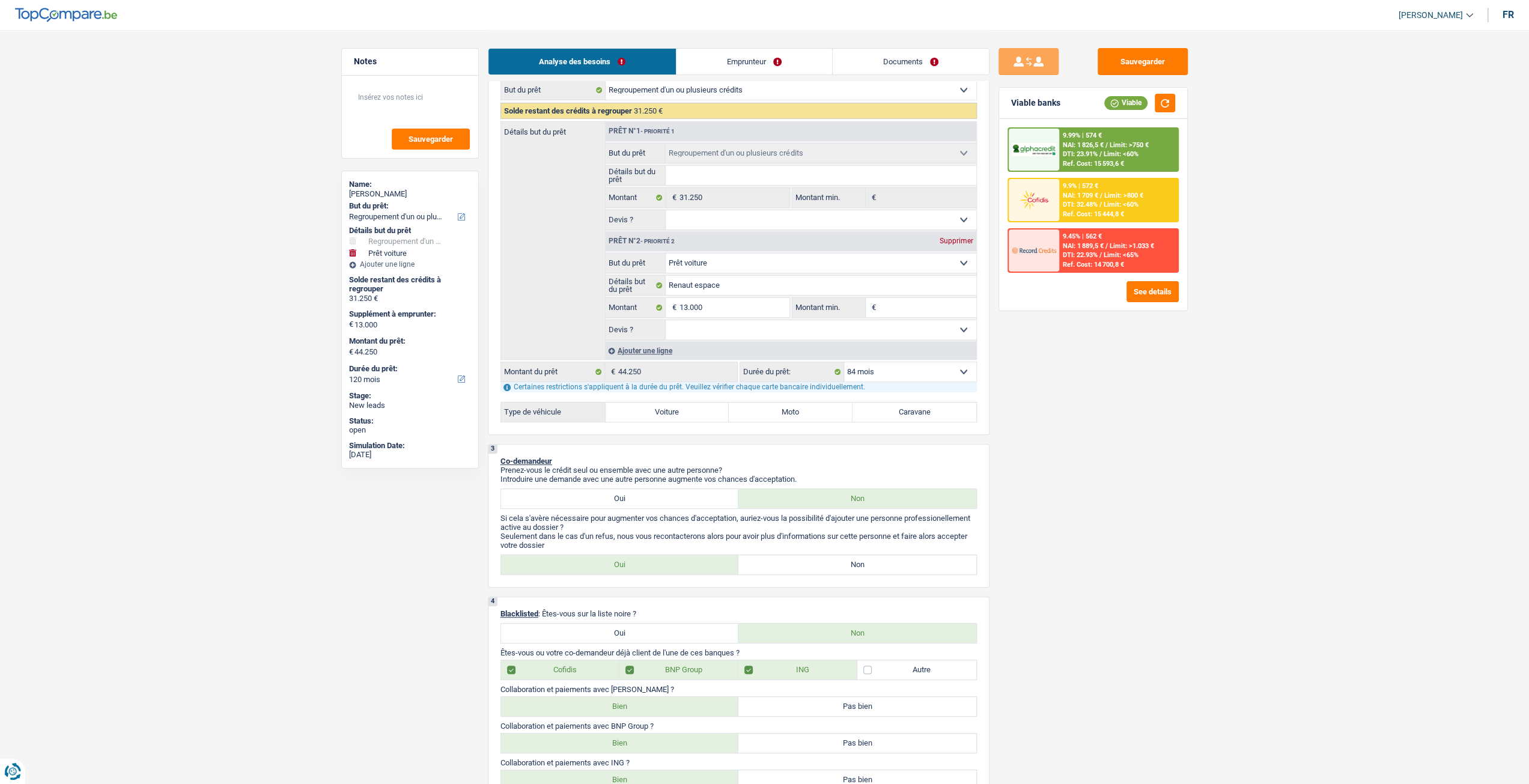
select select "84"
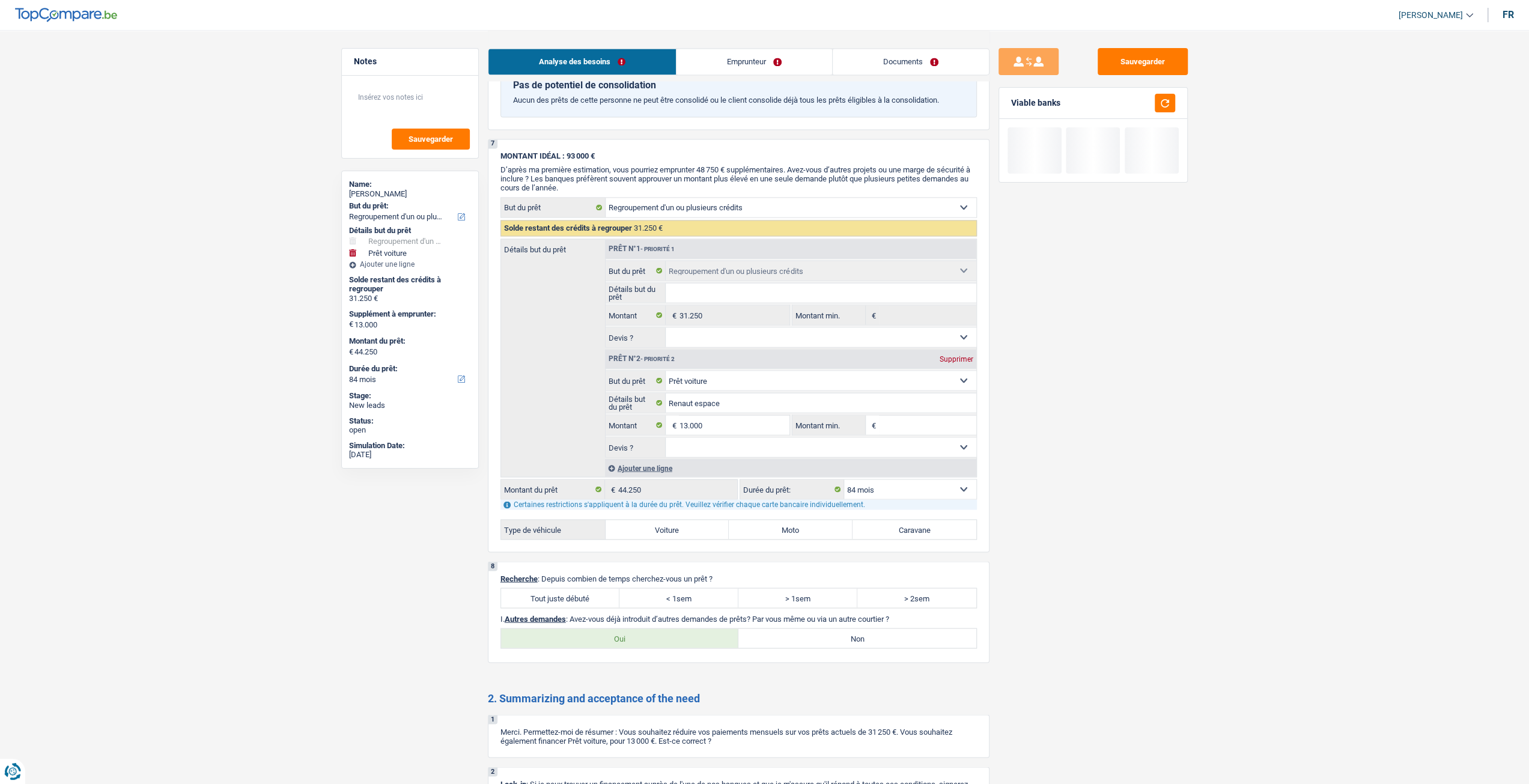
click at [562, 588] on label "Tout juste débuté" at bounding box center [560, 597] width 119 height 19
click at [562, 588] on input "Tout juste débuté" at bounding box center [560, 597] width 119 height 19
radio input "true"
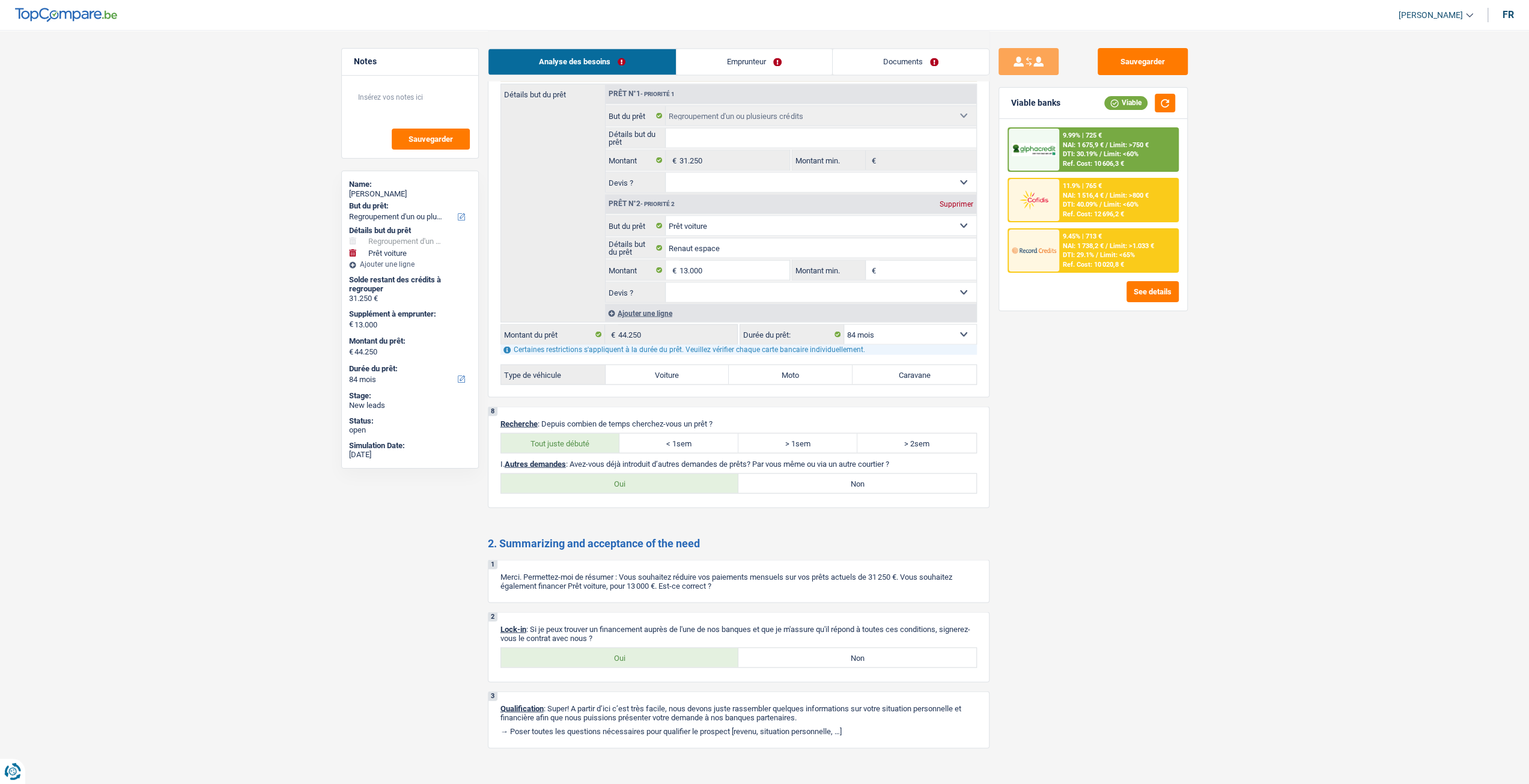
click at [655, 633] on div "2 Lock-in : Si je peux trouver un financement auprès de l'une de nos banques et…" at bounding box center [739, 646] width 502 height 70
click at [646, 648] on label "Oui" at bounding box center [619, 658] width 238 height 19
click at [646, 648] on input "Oui" at bounding box center [619, 658] width 238 height 19
radio input "true"
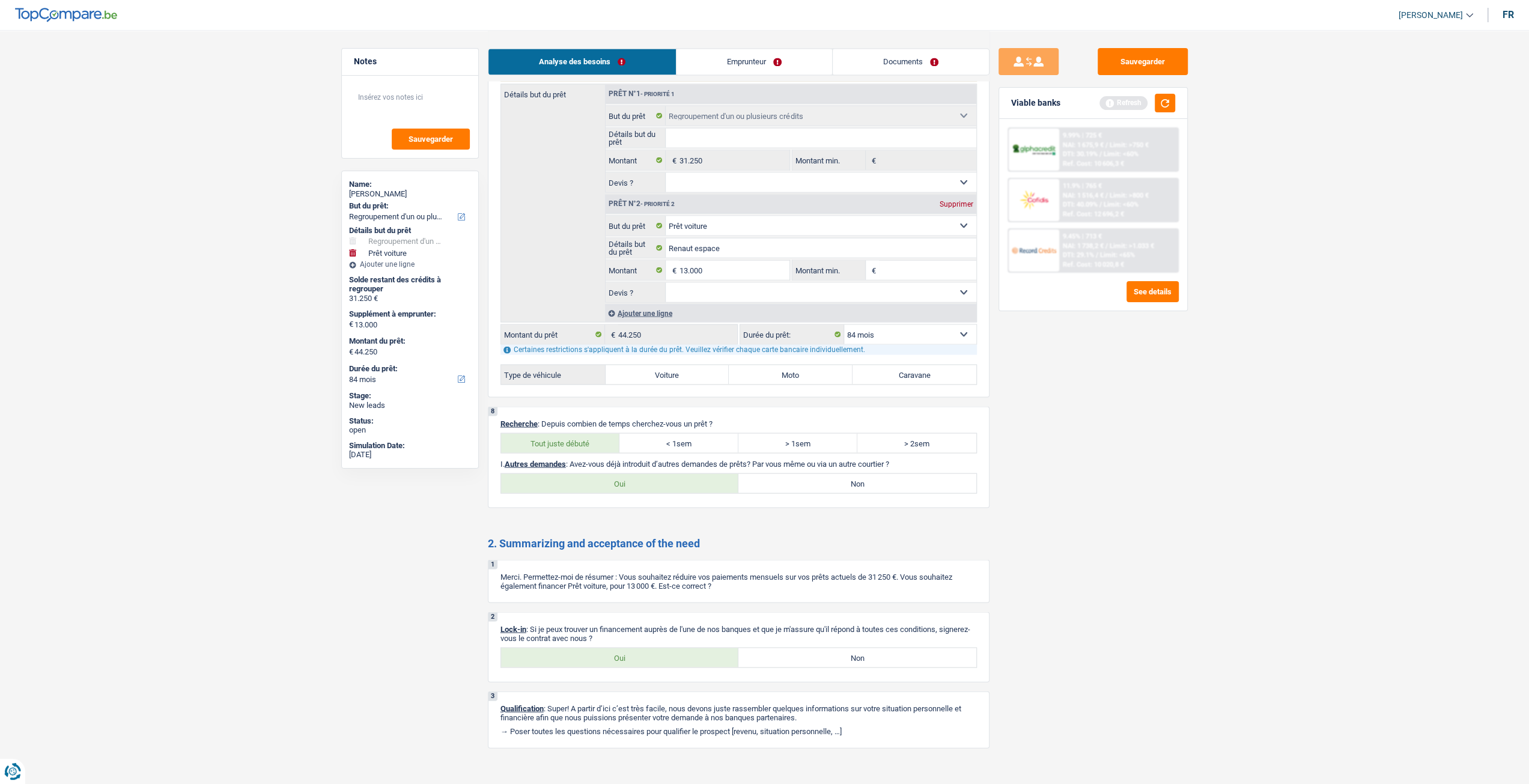
click at [891, 474] on label "Non" at bounding box center [857, 483] width 238 height 19
click at [891, 474] on input "Non" at bounding box center [857, 483] width 238 height 19
radio input "true"
click at [1156, 103] on button "button" at bounding box center [1164, 102] width 20 height 18
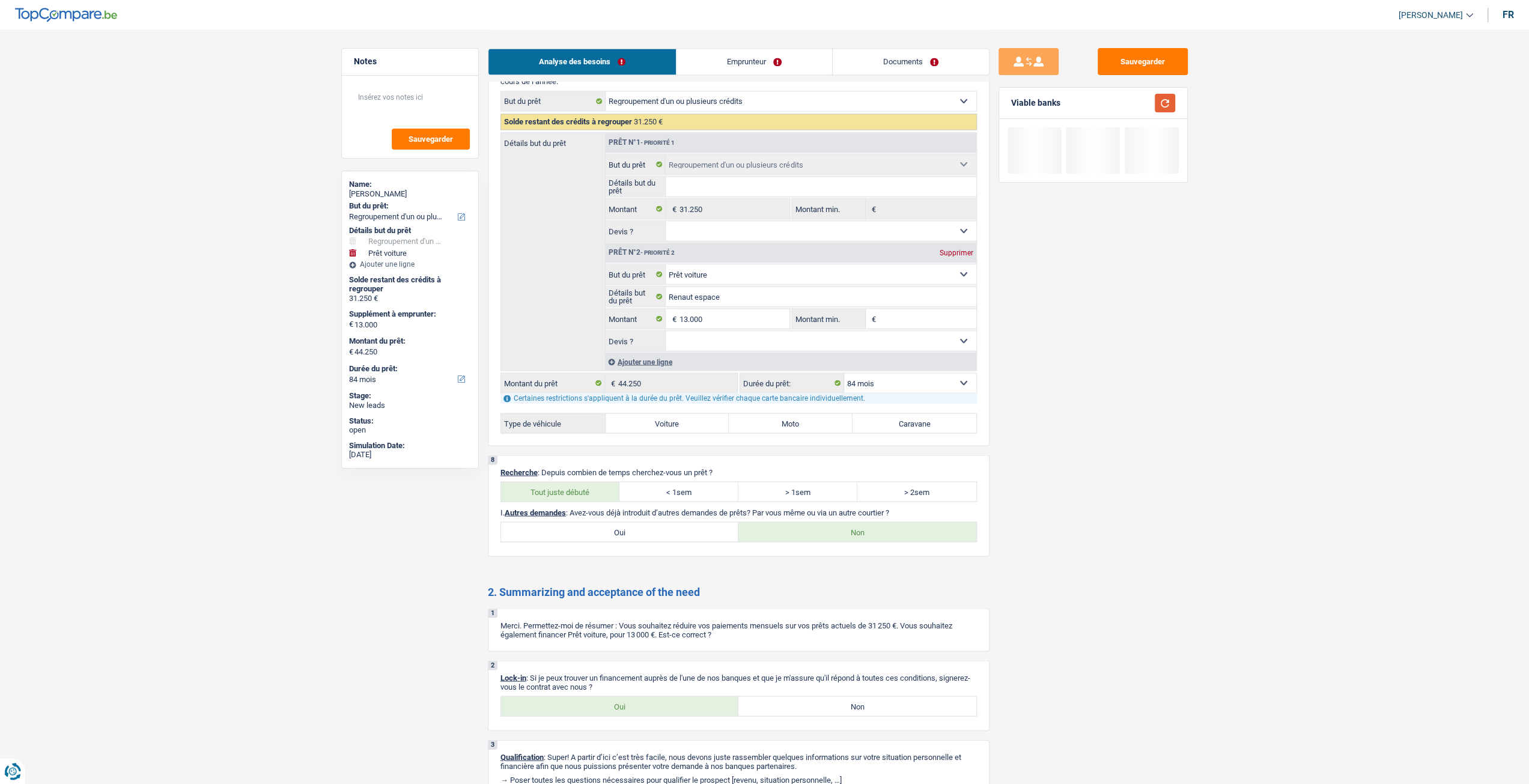
scroll to position [2017, 0]
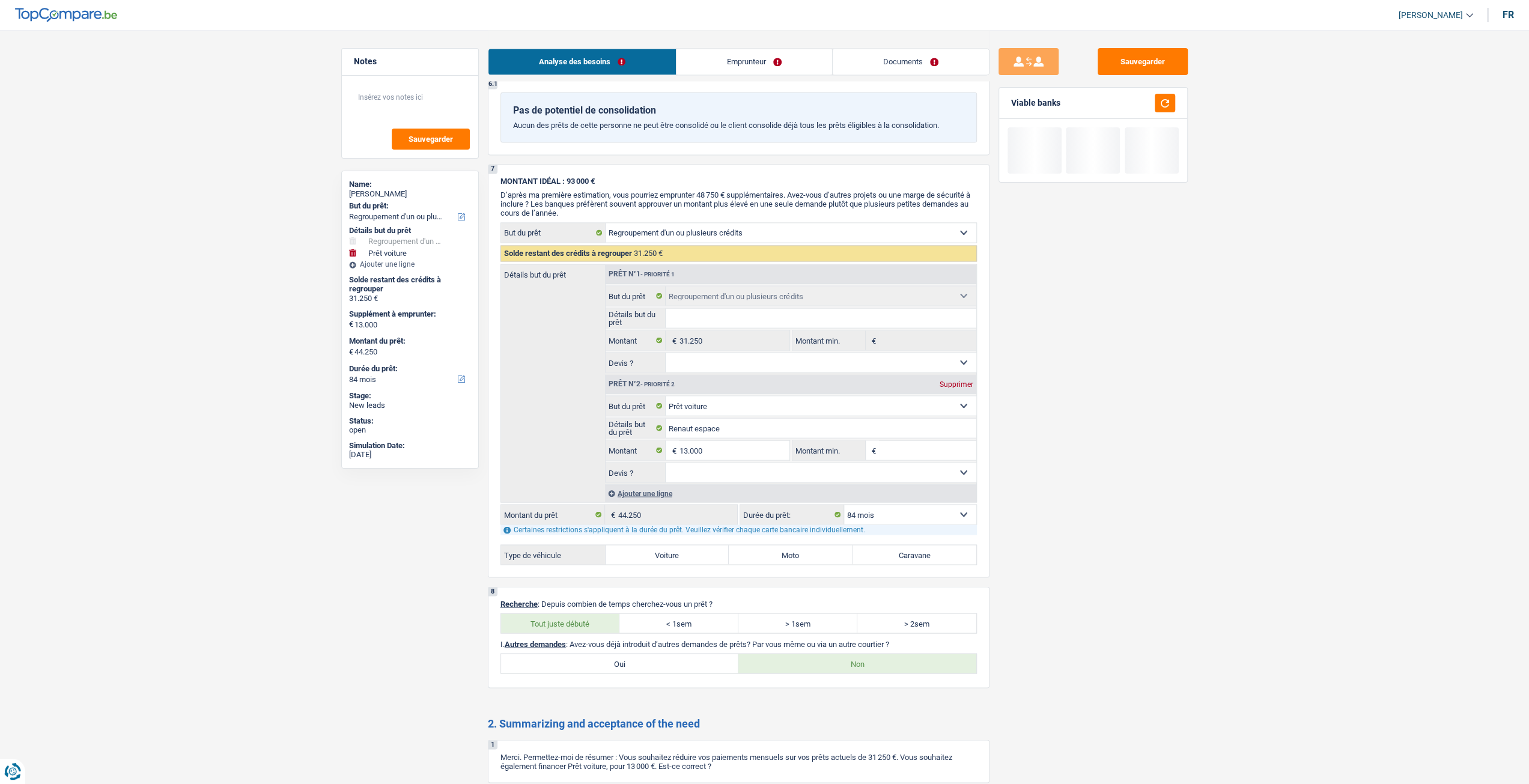
click at [706, 462] on select "Oui Non Non répondu Sélectionner une option" at bounding box center [821, 472] width 310 height 19
select select "yes"
click at [665, 462] on select "Oui Non Non répondu Sélectionner une option" at bounding box center [821, 472] width 310 height 19
select select "yes"
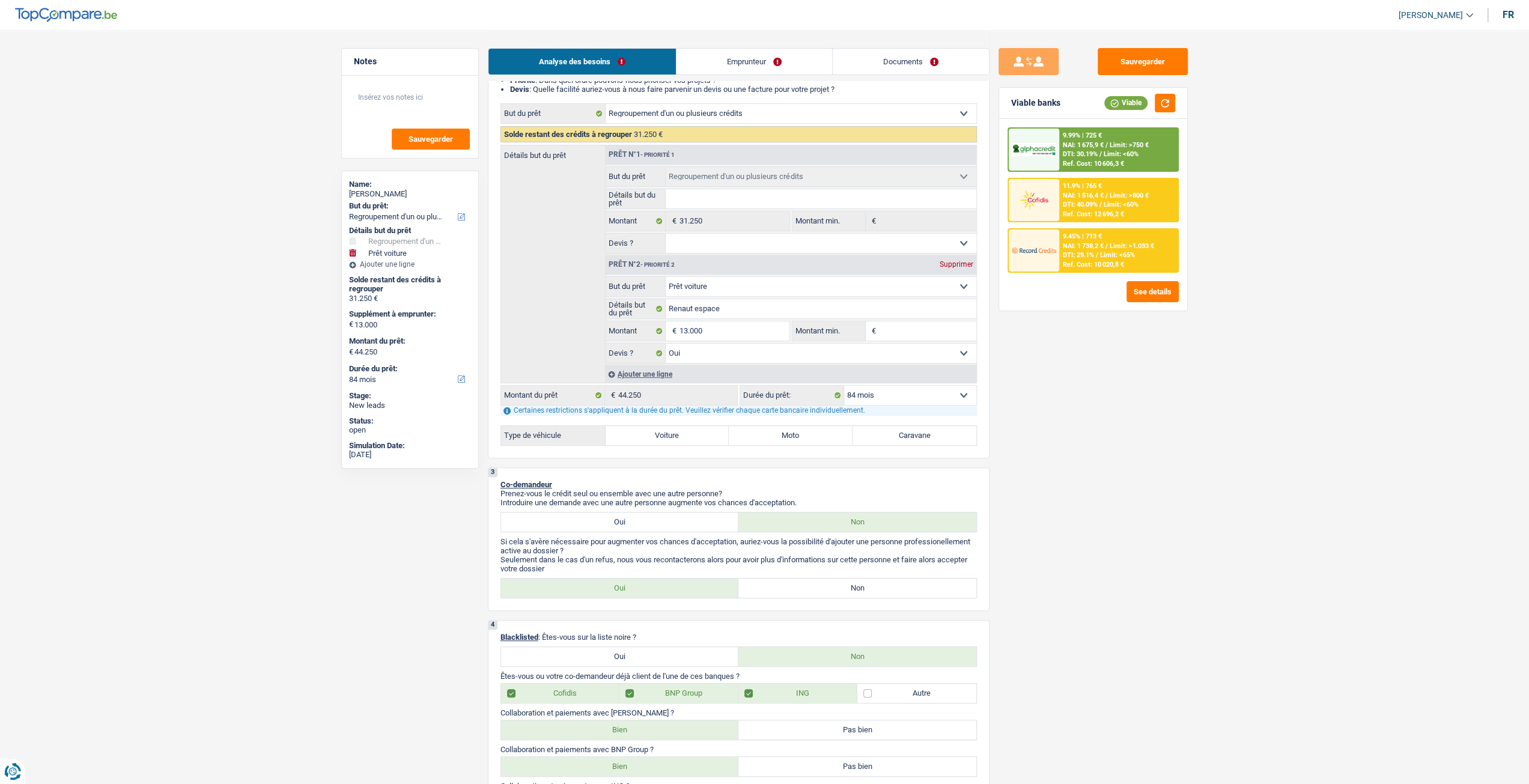
scroll to position [0, 0]
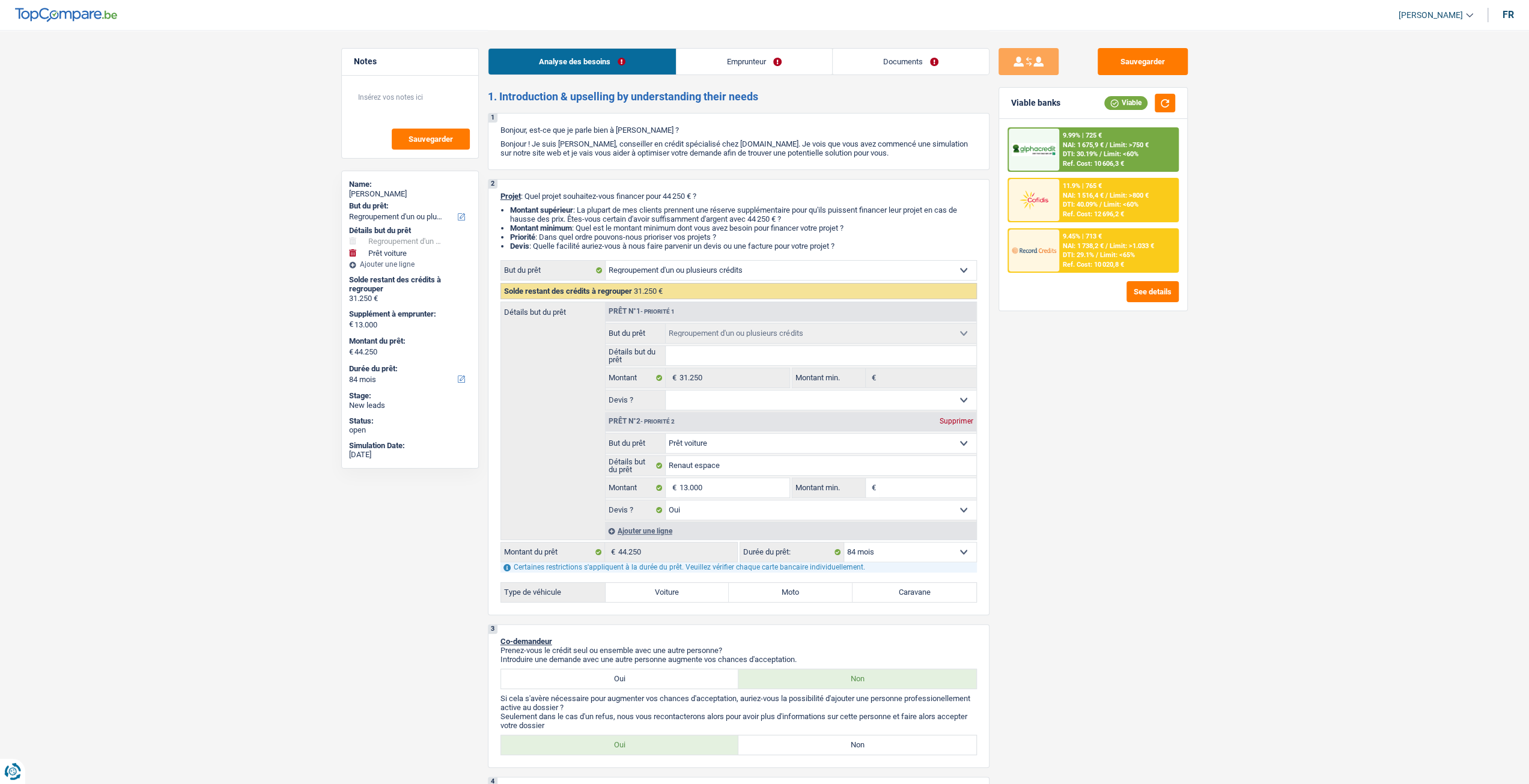
click at [1090, 256] on span "DTI: 29.1%" at bounding box center [1078, 255] width 32 height 8
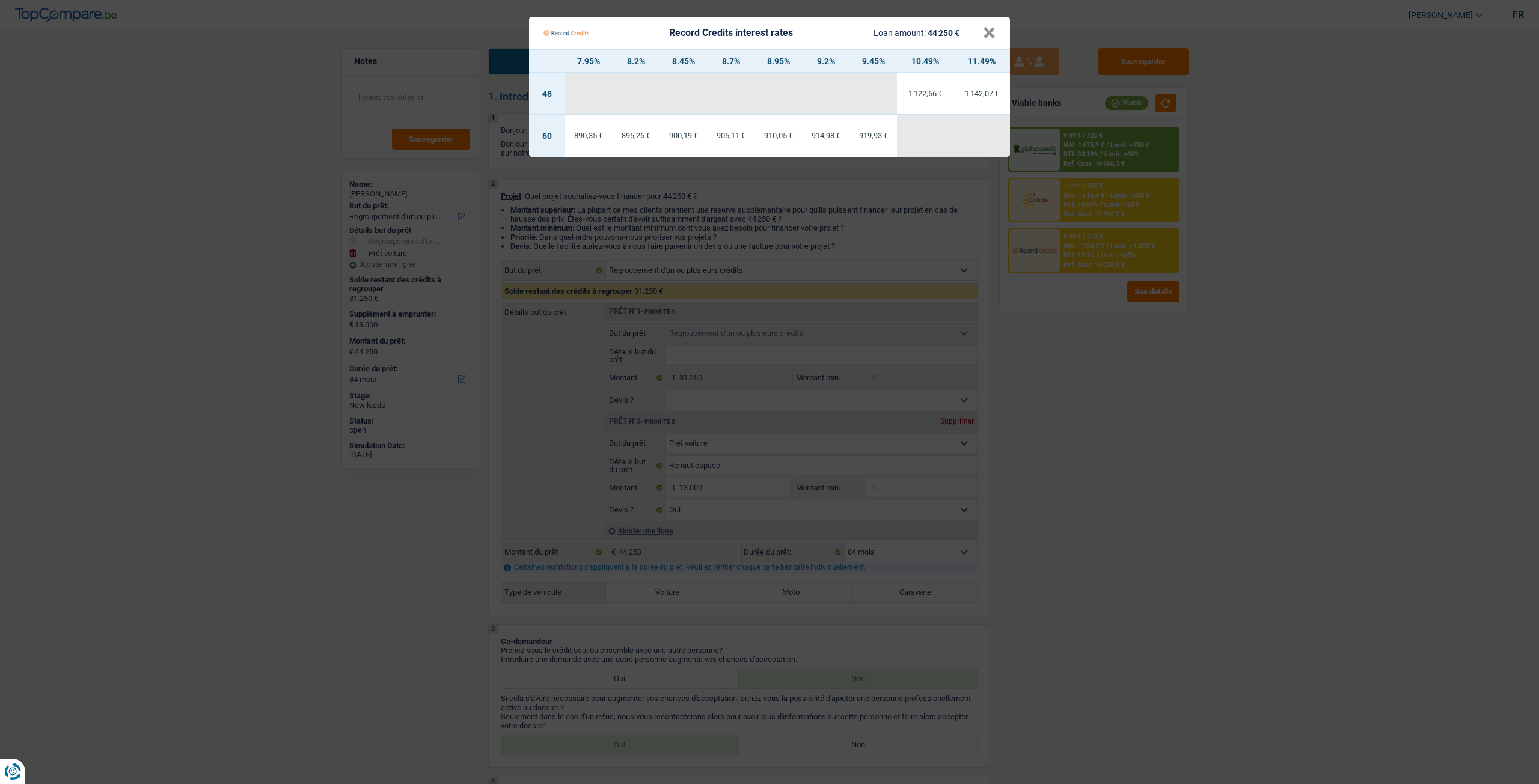
click at [1055, 432] on Credits "Record Credits interest rates Loan amount: 44 250 € × 7.95% 8.2% 8.45% 8.7% 8.9…" at bounding box center [769, 392] width 1539 height 784
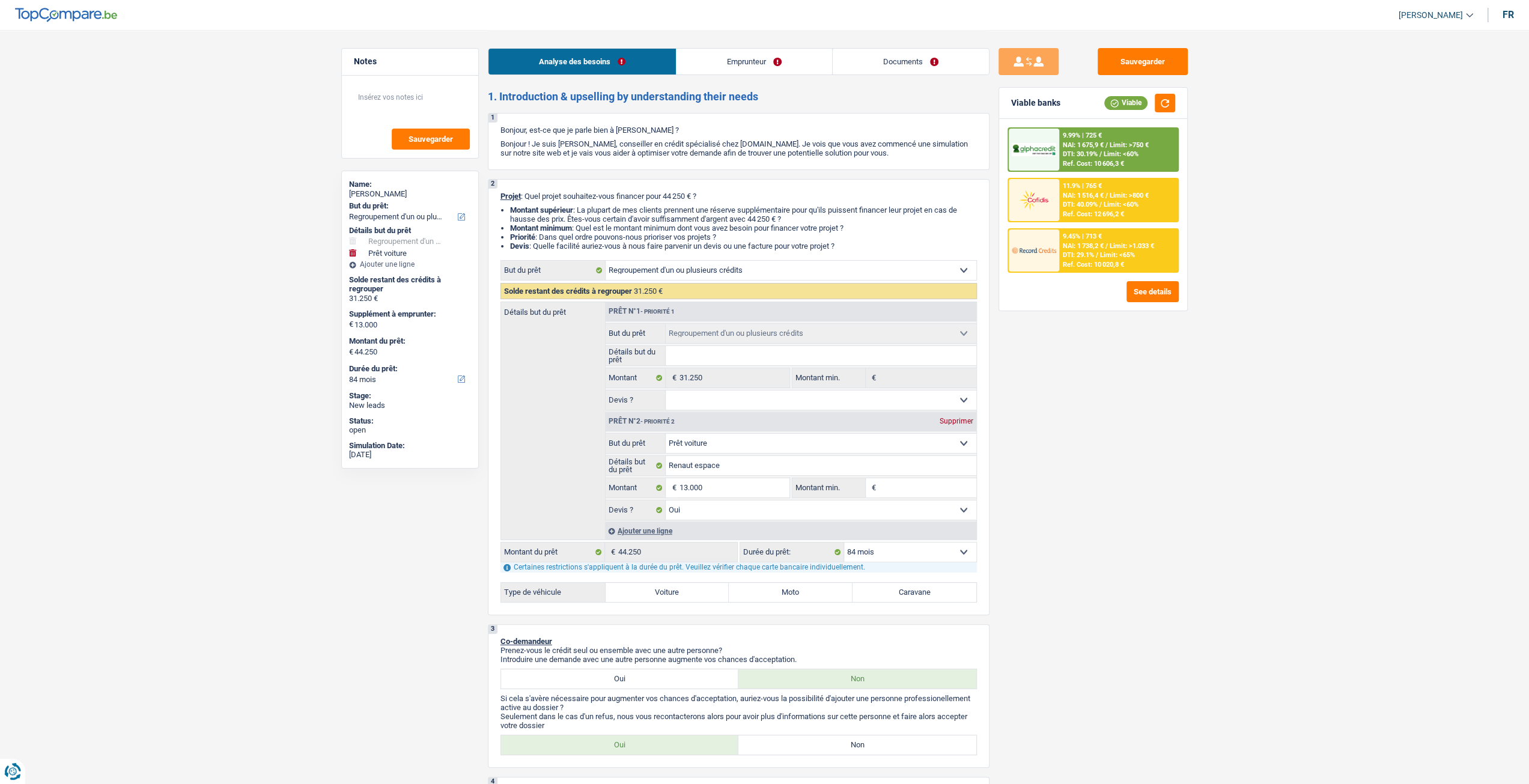
click at [1111, 151] on span "Limit: <60%" at bounding box center [1121, 154] width 34 height 8
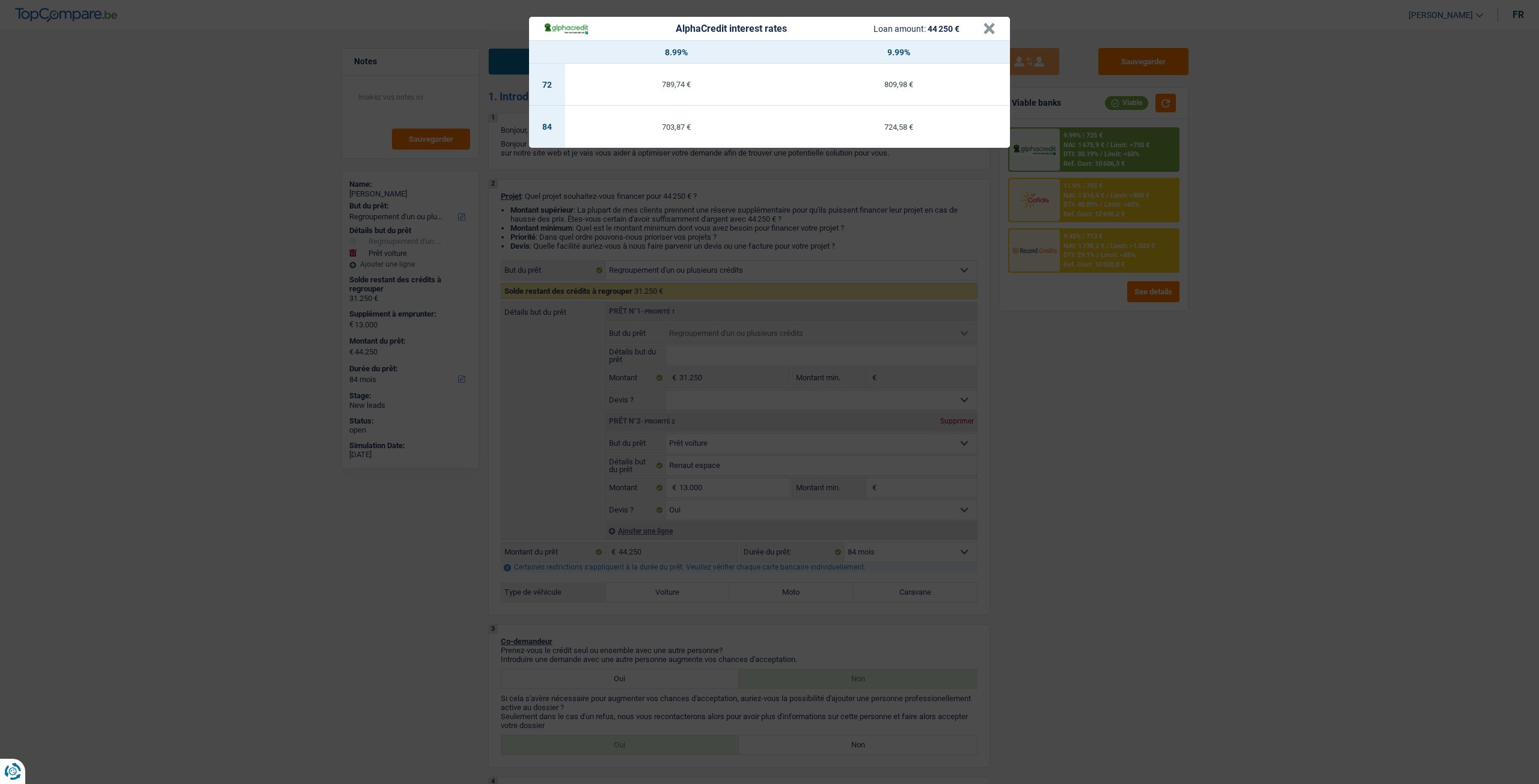
click at [1098, 363] on div "AlphaCredit interest rates Loan amount: 44 250 € × 8.99% 9.99% 72 789,74 € 809,…" at bounding box center [769, 392] width 1539 height 784
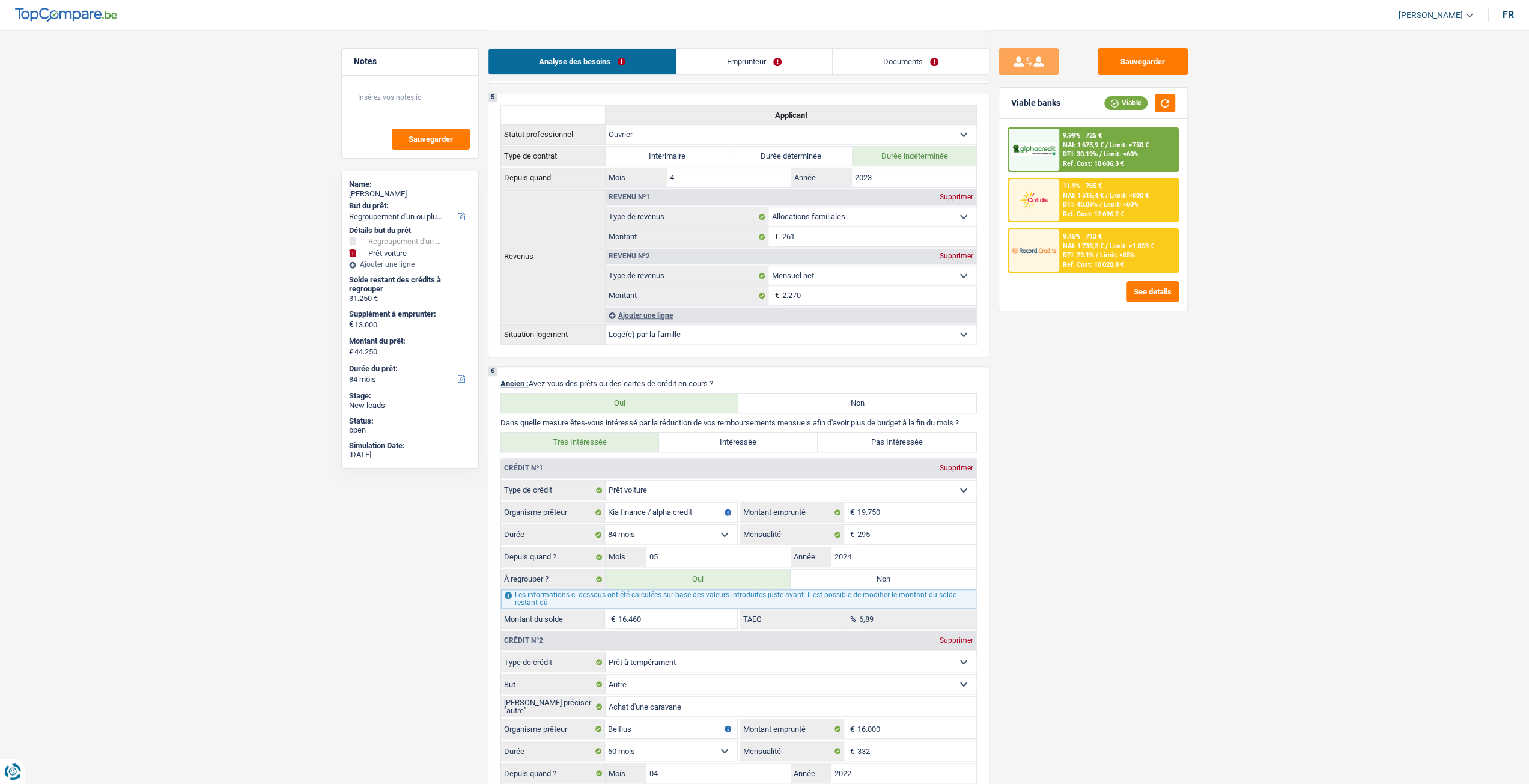
scroll to position [601, 0]
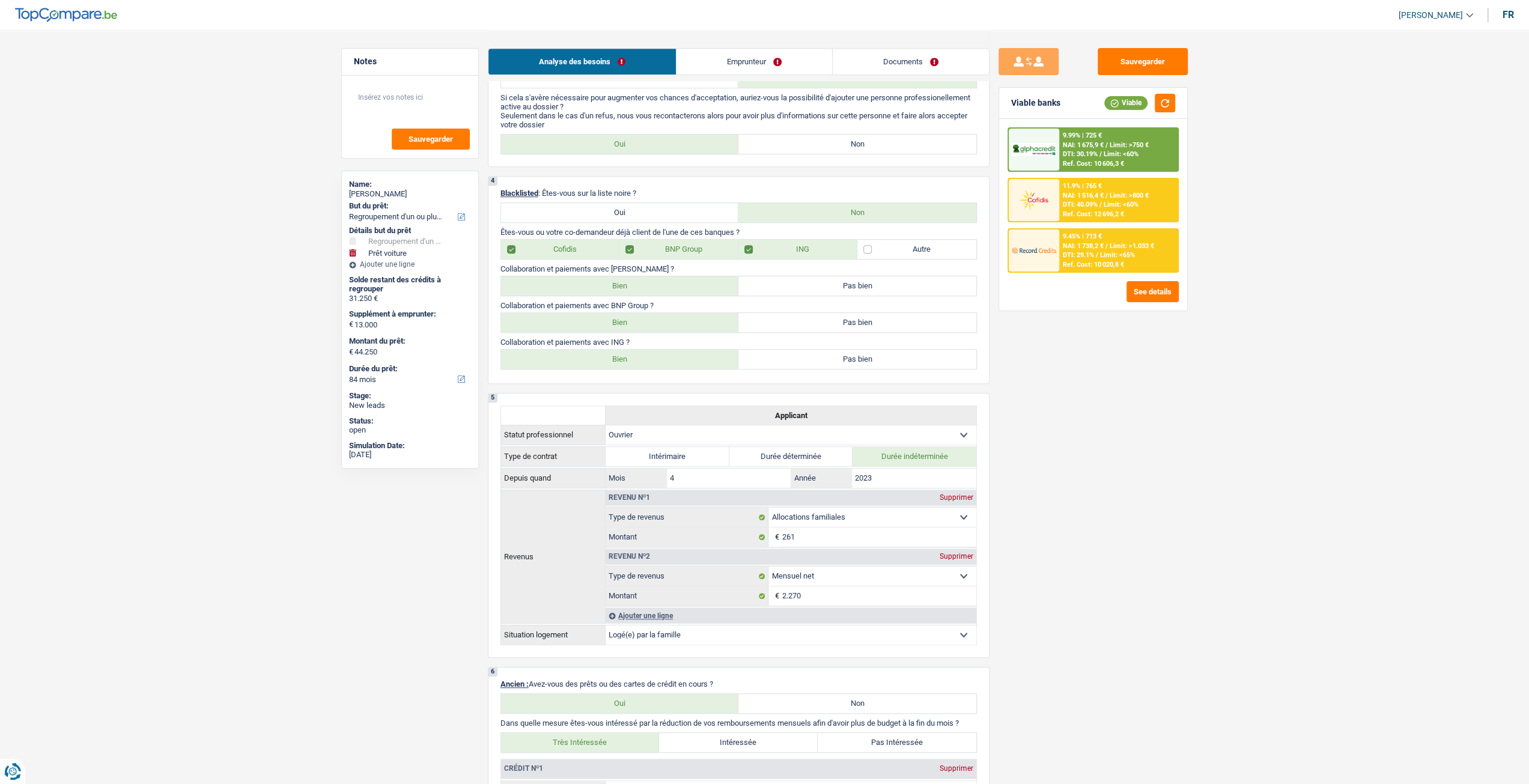
click at [737, 54] on link "Emprunteur" at bounding box center [754, 61] width 156 height 26
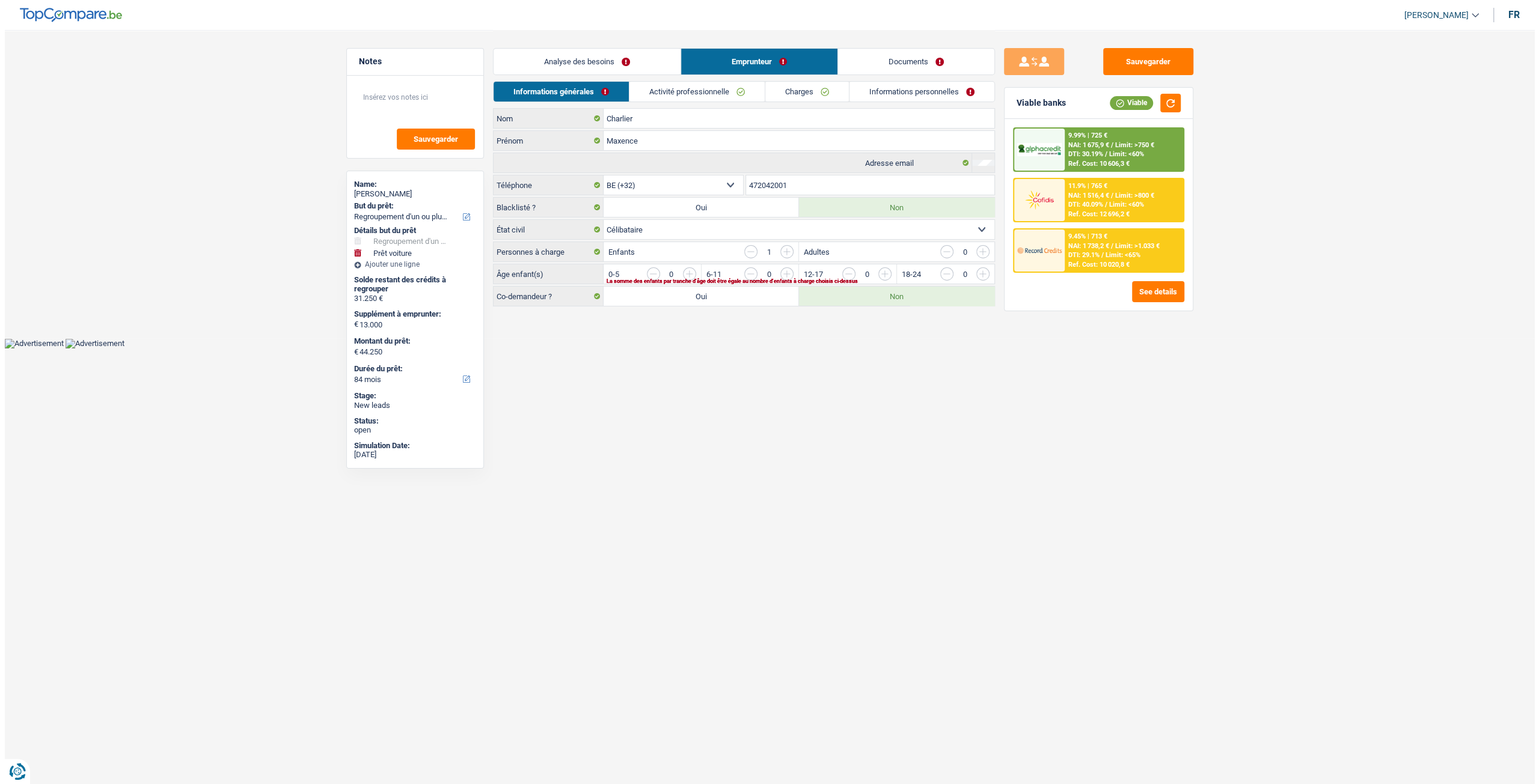
scroll to position [0, 0]
click at [693, 271] on input "button" at bounding box center [932, 277] width 501 height 19
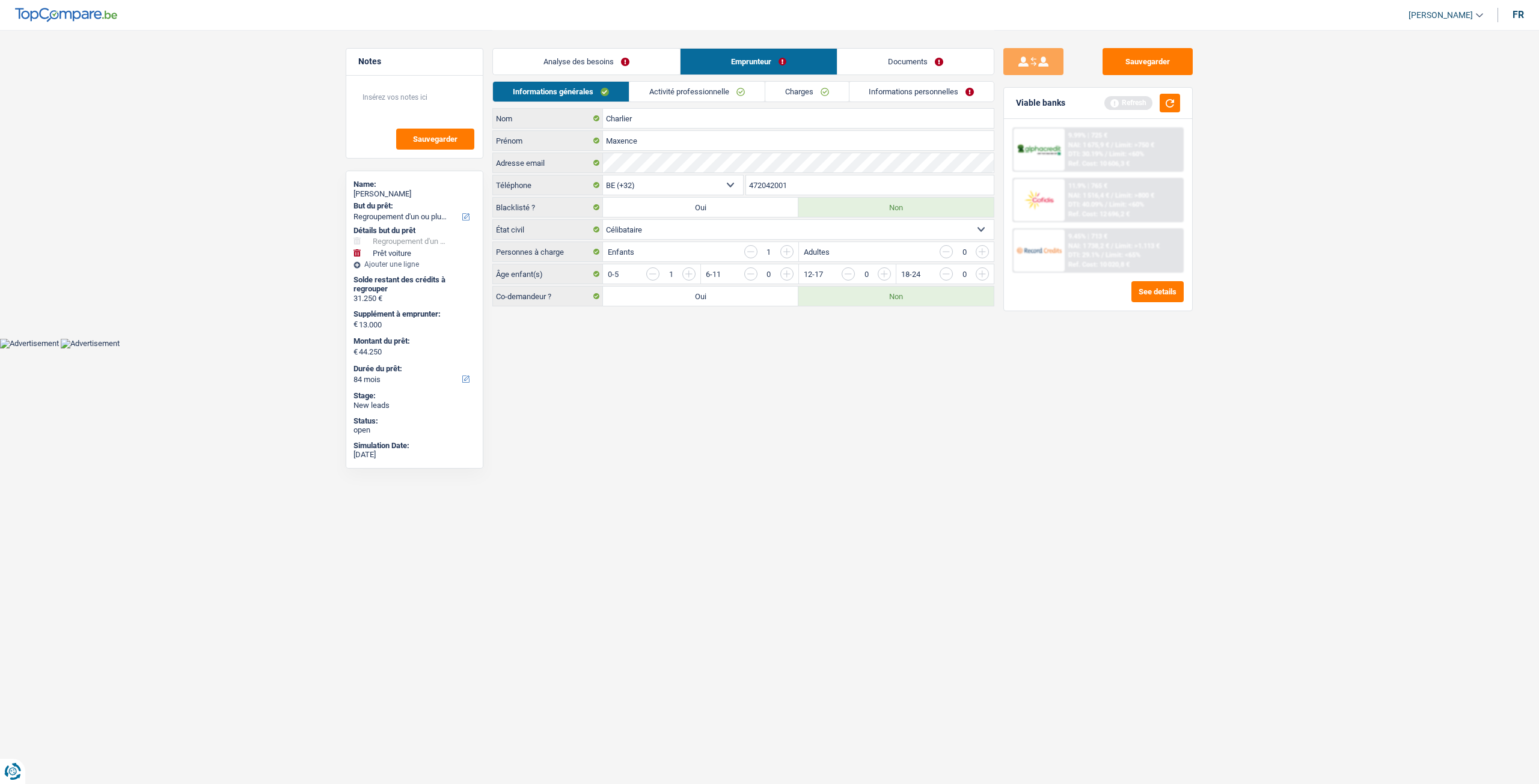
click at [688, 86] on link "Activité professionnelle" at bounding box center [696, 91] width 135 height 20
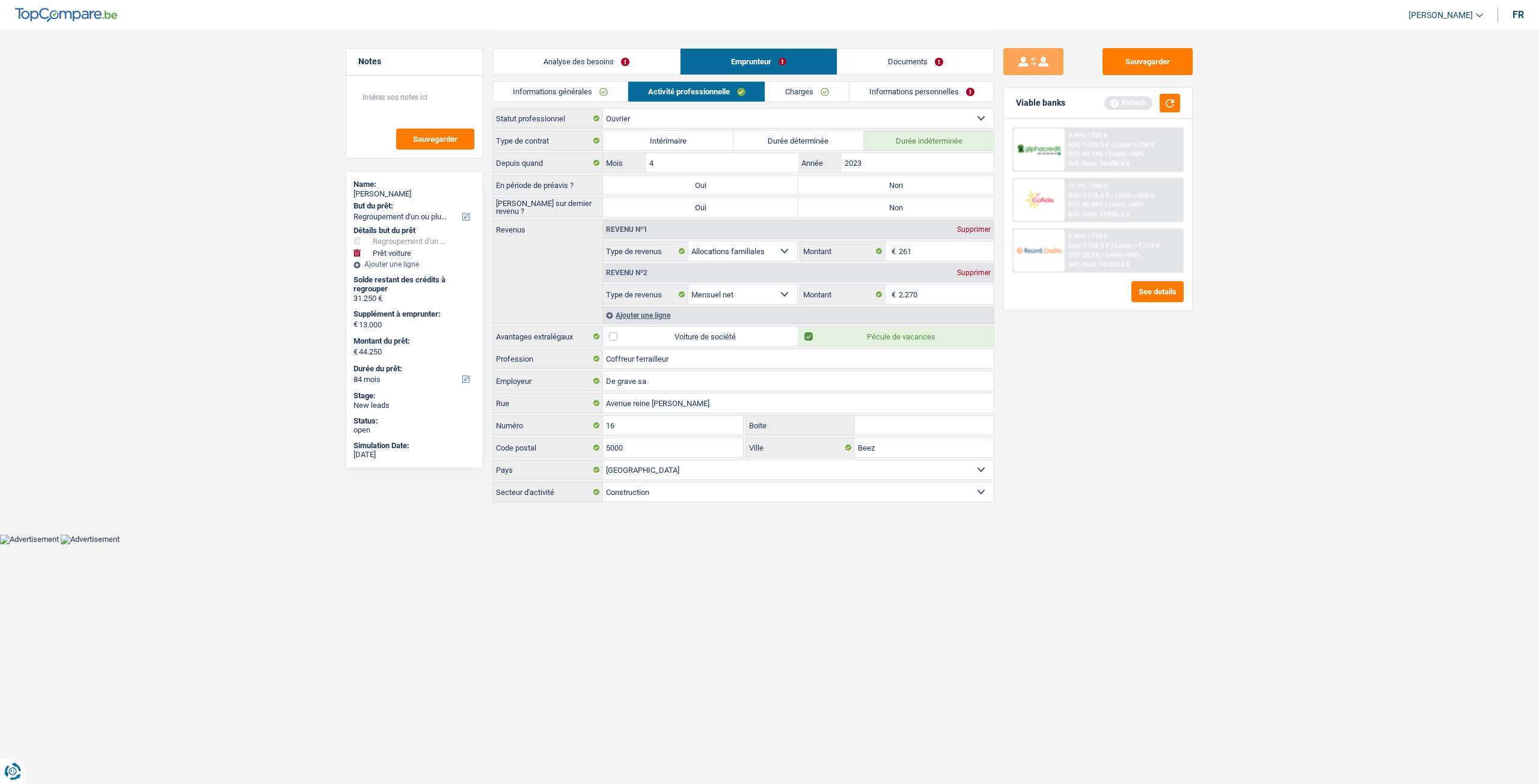
click at [919, 187] on label "Non" at bounding box center [895, 185] width 195 height 19
click at [919, 187] on input "Non" at bounding box center [895, 185] width 195 height 19
radio input "true"
click at [908, 205] on label "Non" at bounding box center [895, 207] width 195 height 19
click at [908, 205] on input "Non" at bounding box center [895, 207] width 195 height 19
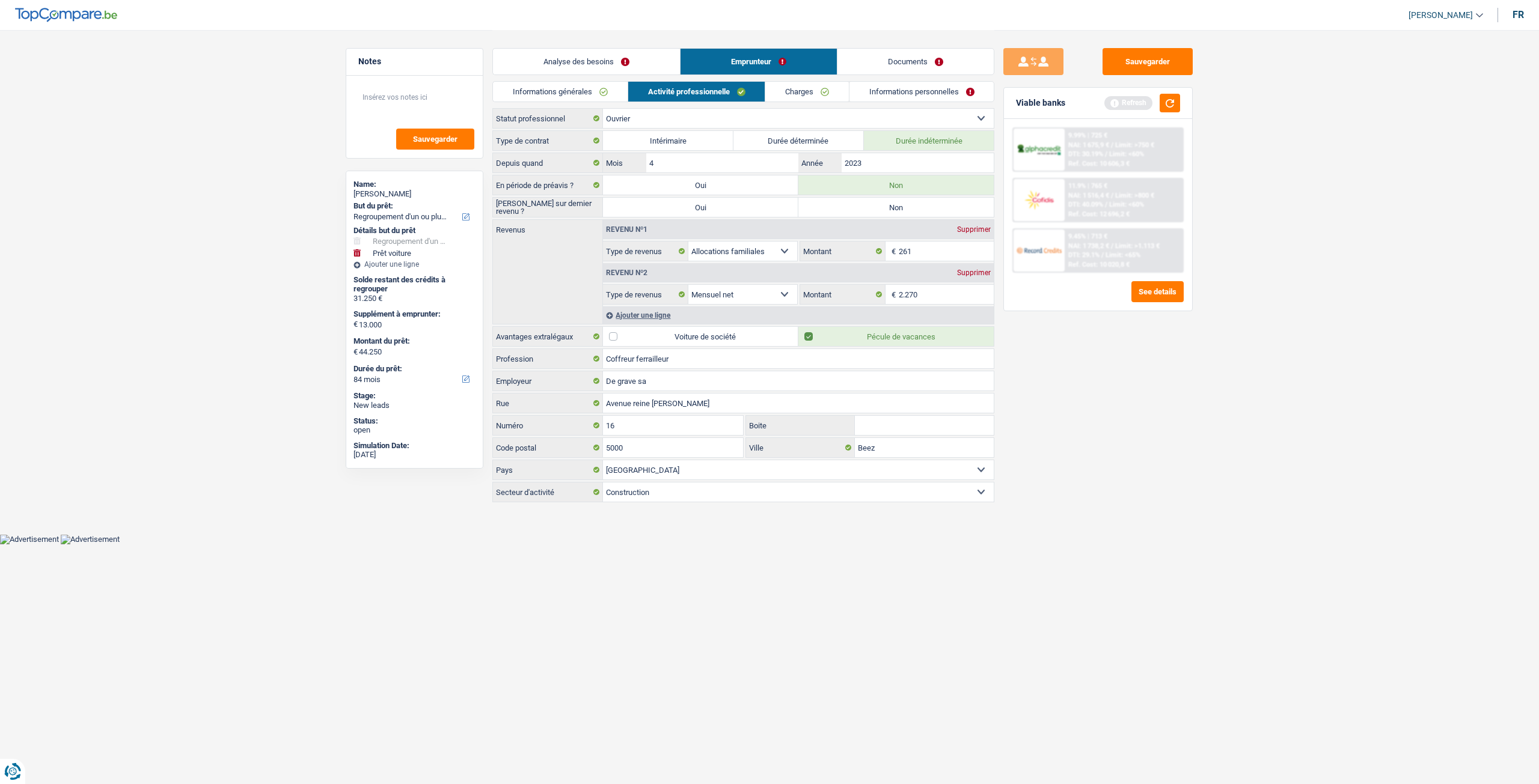
radio input "true"
click at [1171, 437] on div "Sauvegarder Viable banks Refresh 9.99% | 725 € NAI: 1 675,9 € / Limit: >750 € D…" at bounding box center [1098, 406] width 208 height 717
click at [901, 162] on input "2023" at bounding box center [917, 163] width 152 height 19
click at [939, 245] on input "261" at bounding box center [946, 251] width 96 height 19
click at [940, 291] on input "2.270" at bounding box center [946, 294] width 96 height 19
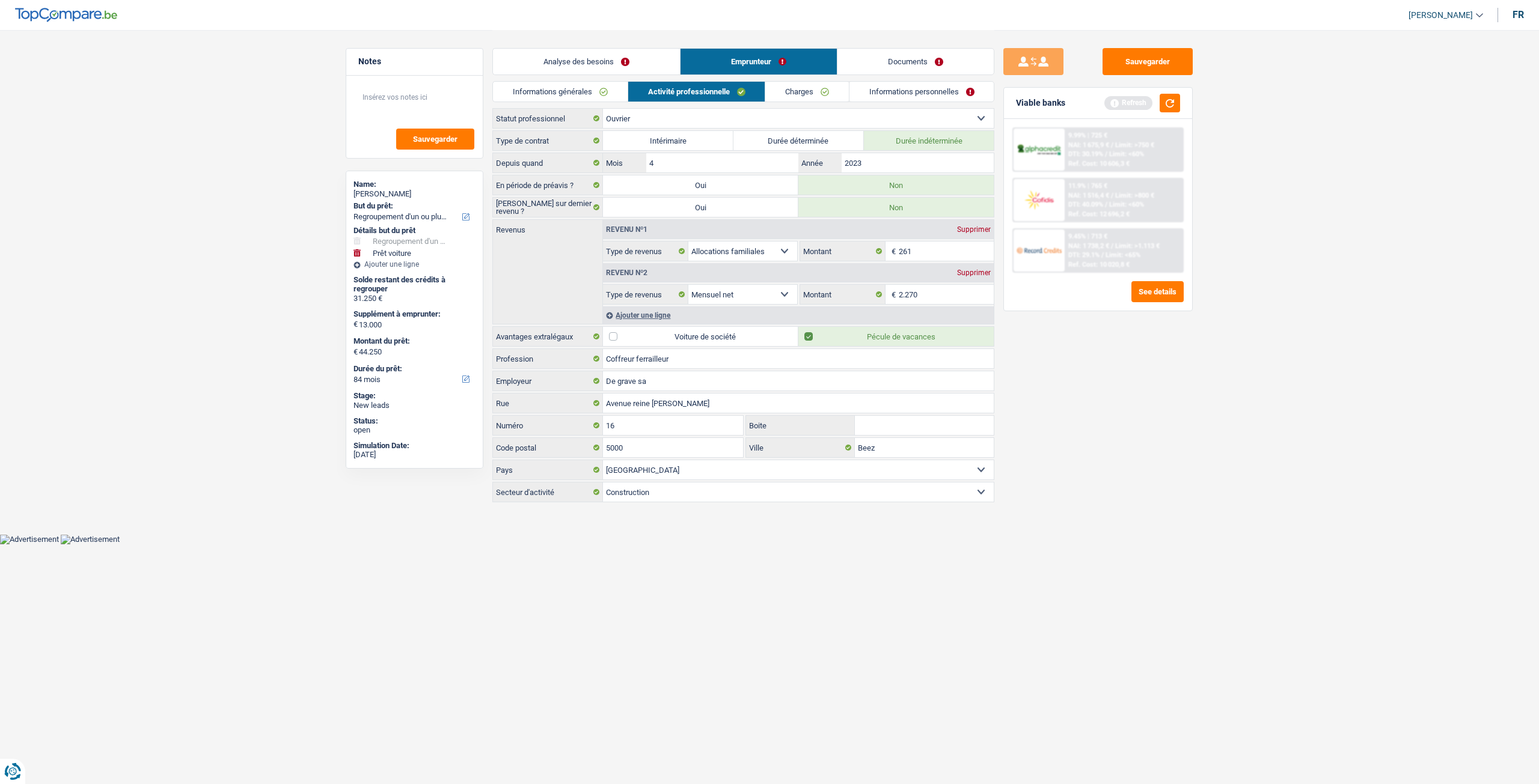
click at [648, 315] on div "Ajouter une ligne" at bounding box center [798, 315] width 391 height 17
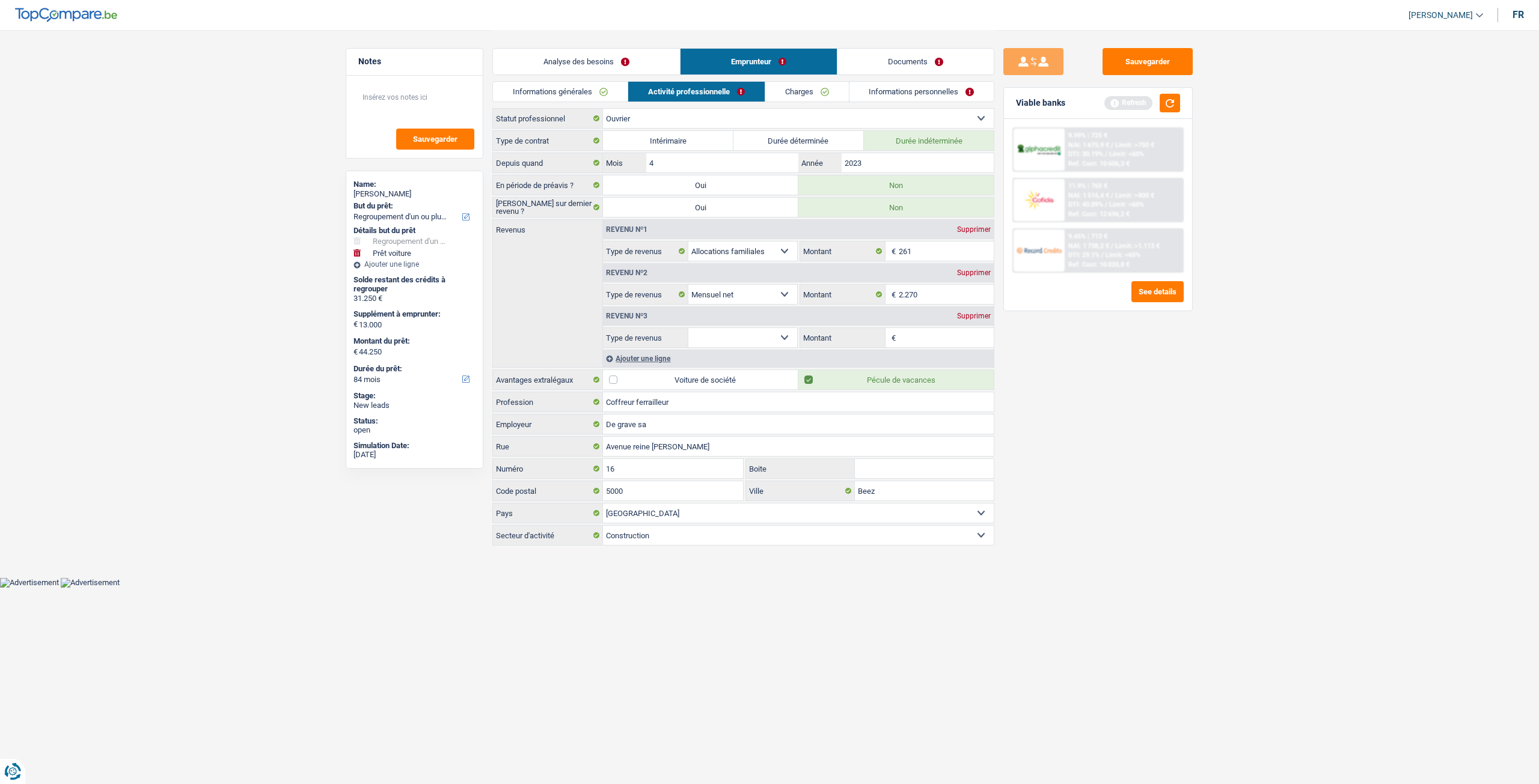
click at [754, 335] on select "Allocation d'handicap Allocations chômage Allocations familiales Chèques repas …" at bounding box center [743, 338] width 109 height 19
select select "mealVouchers"
click at [689, 328] on select "Allocation d'handicap Allocations chômage Allocations familiales Chèques repas …" at bounding box center [743, 338] width 109 height 19
click at [911, 328] on input "Montant par jour" at bounding box center [946, 338] width 96 height 19
click at [1059, 433] on div "Sauvegarder Viable banks Refresh 9.99% | 725 € NAI: 1 675,9 € / Limit: >750 € D…" at bounding box center [1098, 406] width 208 height 717
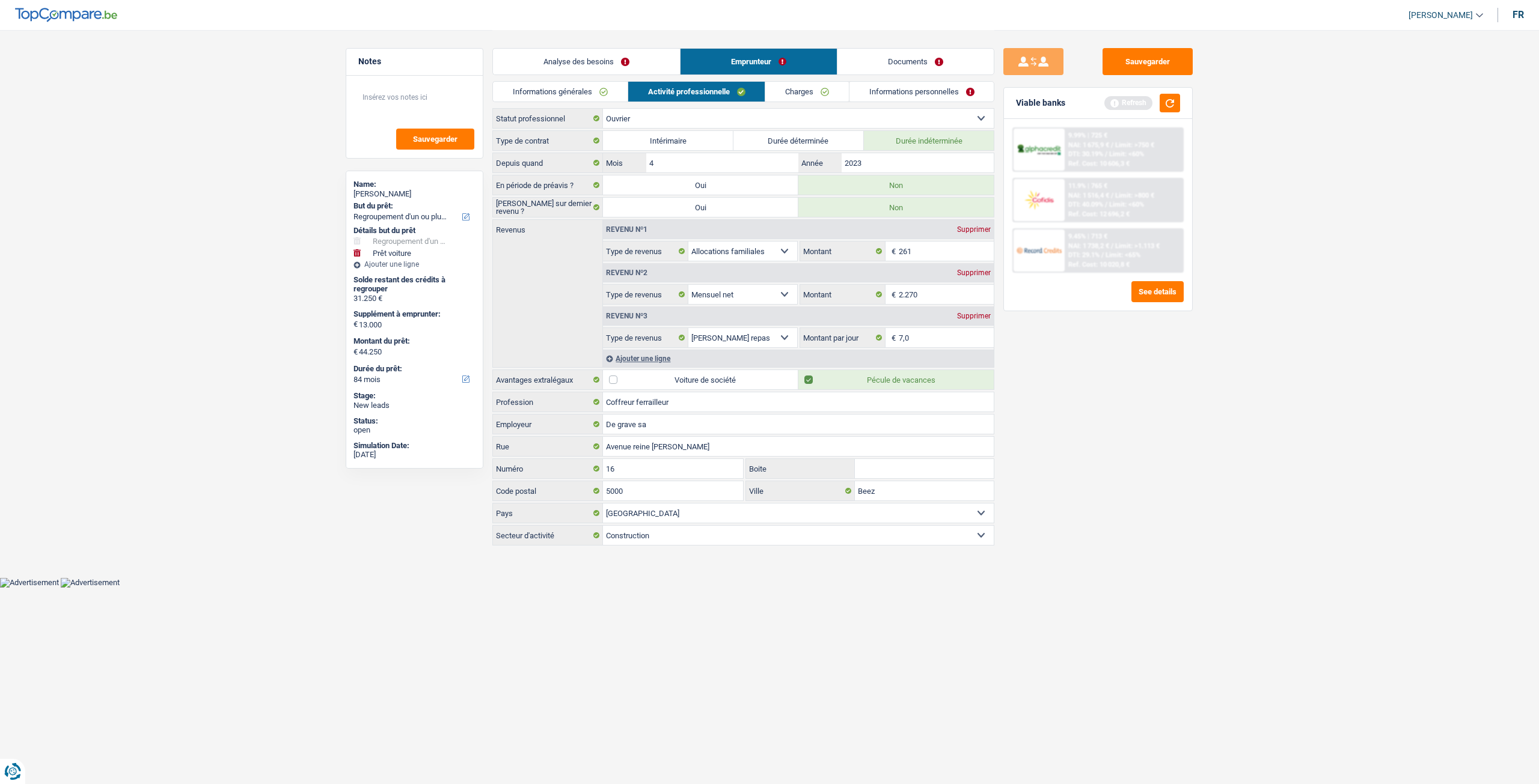
click at [793, 94] on link "Charges" at bounding box center [806, 91] width 83 height 20
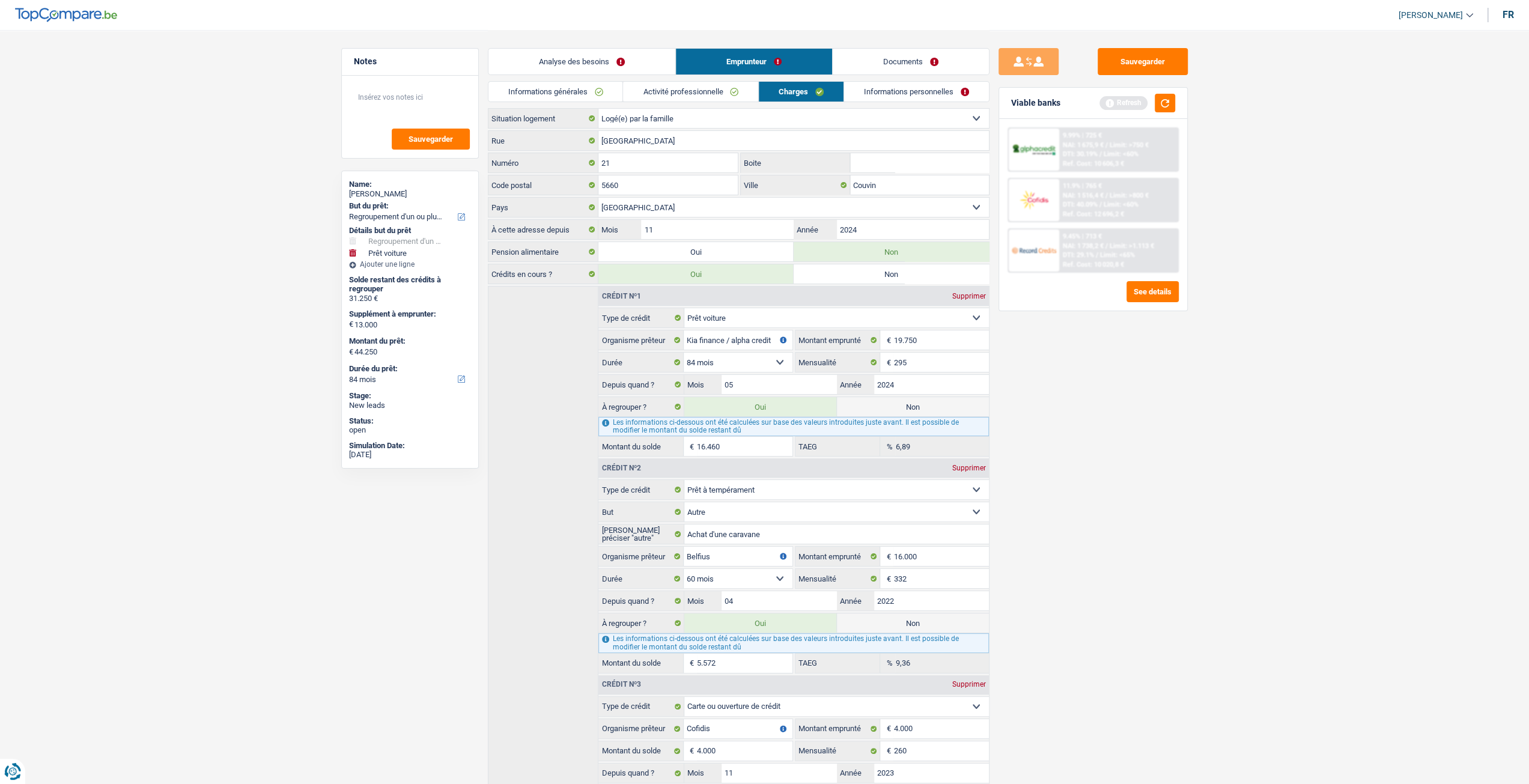
click at [721, 82] on link "Activité professionnelle" at bounding box center [690, 91] width 135 height 20
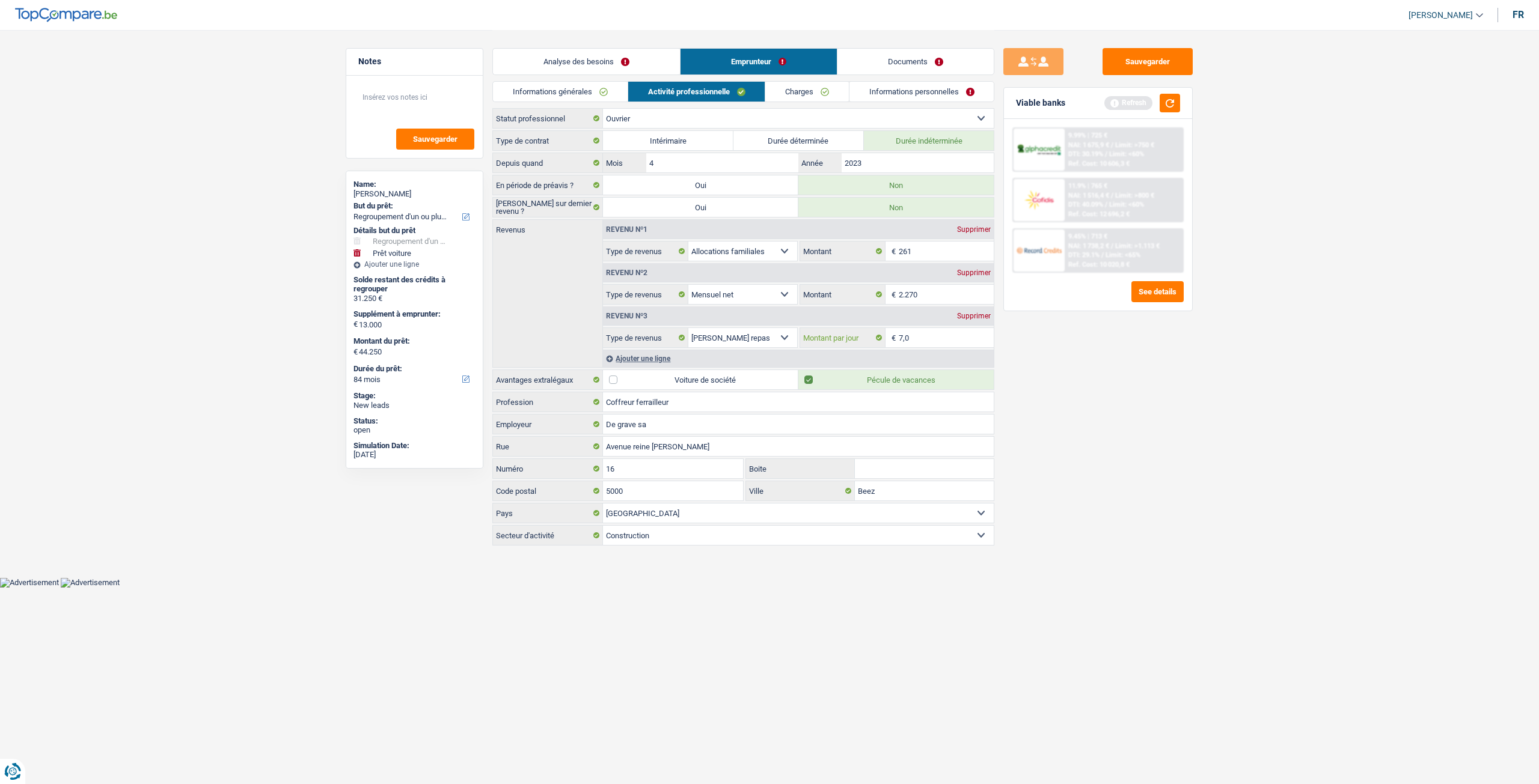
click at [900, 329] on input "7,0" at bounding box center [946, 338] width 96 height 19
click at [903, 338] on input "7,0" at bounding box center [946, 338] width 96 height 19
type input "8,0"
click at [1131, 383] on div "Sauvegarder Viable banks Refresh 9.99% | 725 € NAI: 1 675,9 € / Limit: >750 € D…" at bounding box center [1098, 406] width 208 height 717
click at [803, 104] on div "Informations générales Activité professionnelle Charges Informations personnell…" at bounding box center [743, 95] width 502 height 27
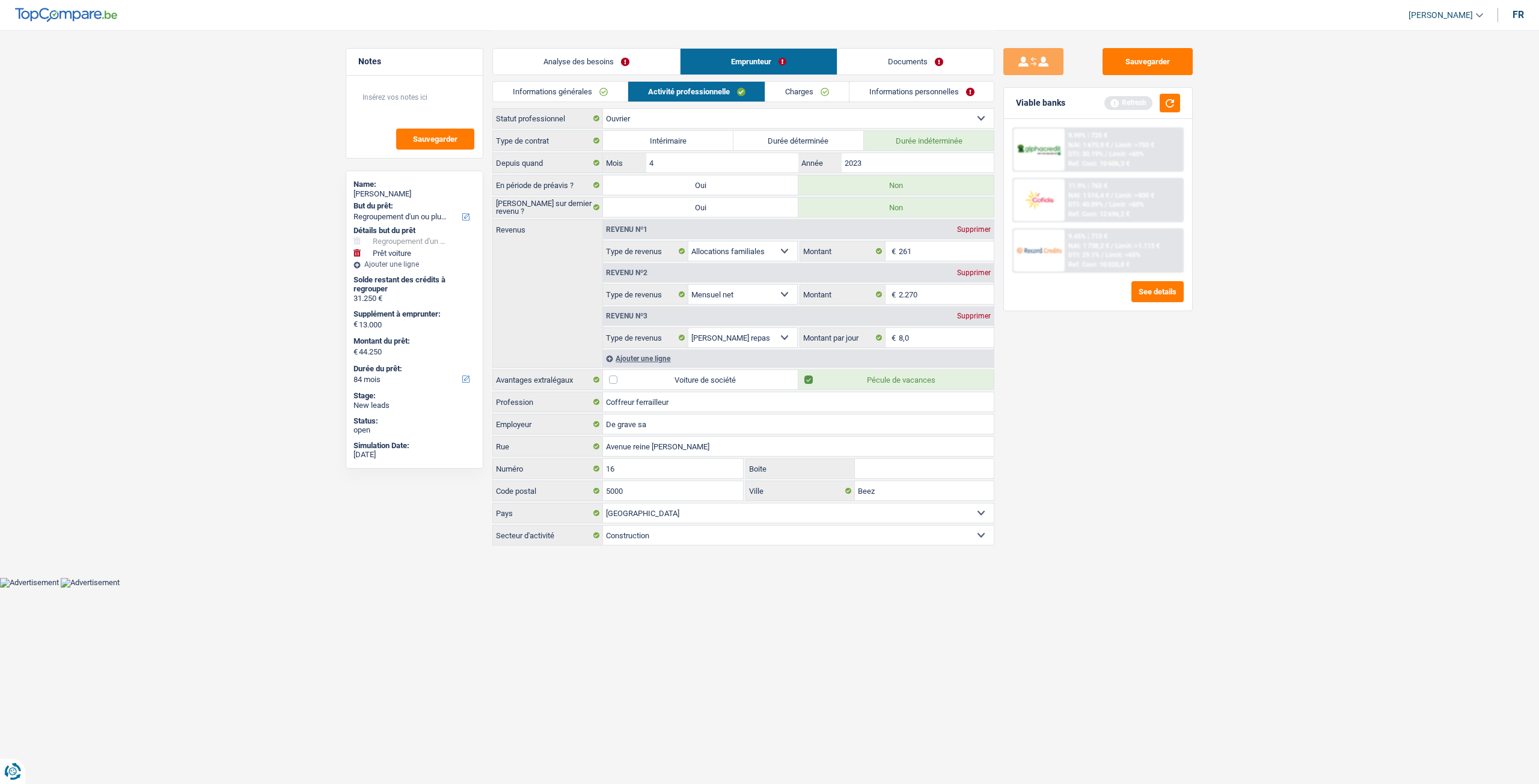
click at [808, 100] on link "Charges" at bounding box center [806, 91] width 83 height 20
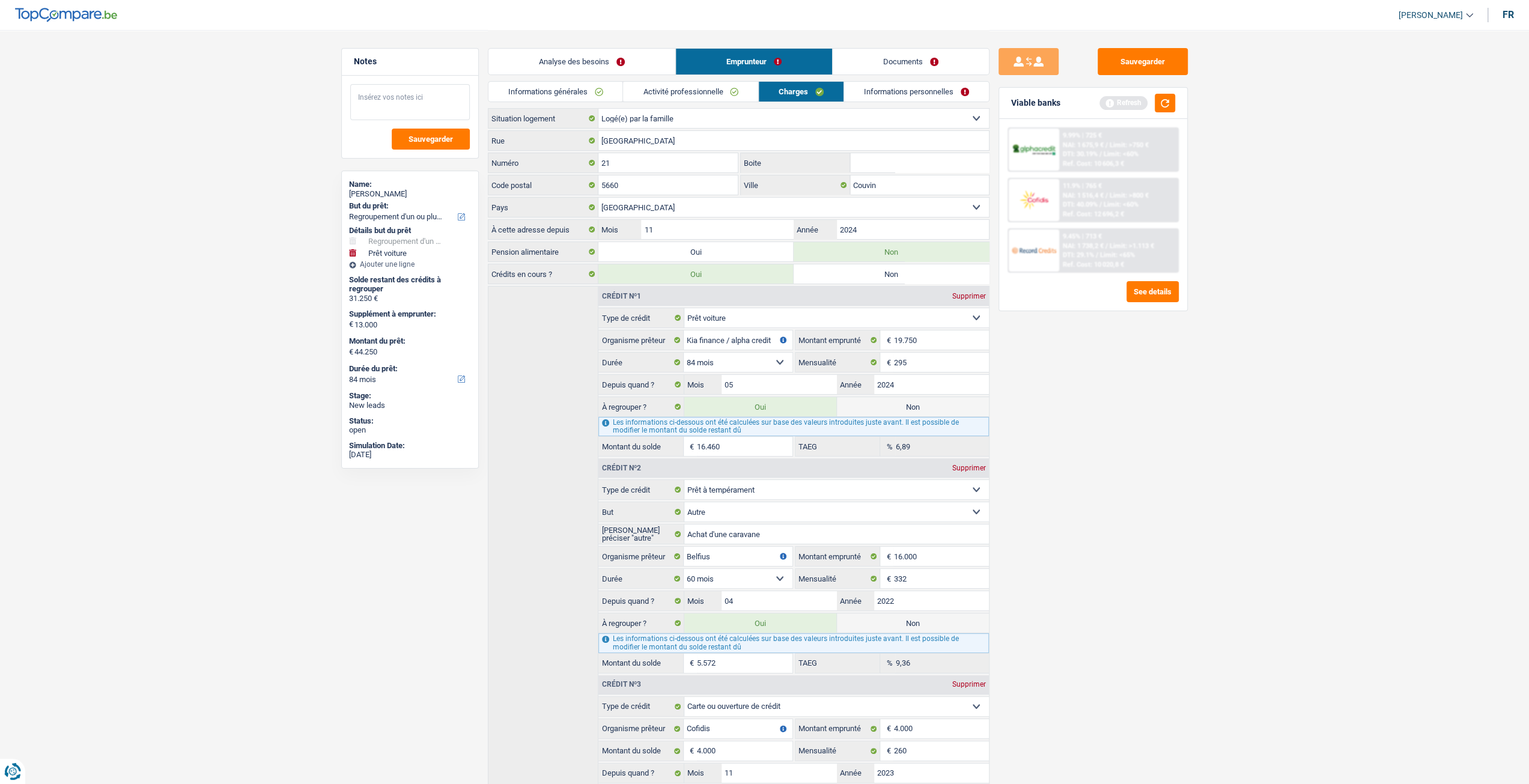
click at [425, 115] on textarea at bounding box center [410, 102] width 120 height 36
type textarea "Loger chez sa compagne"
click at [447, 141] on span "Sauvegarder" at bounding box center [431, 139] width 44 height 8
click at [881, 228] on input "2024" at bounding box center [912, 230] width 152 height 19
click at [936, 95] on link "Informations personnelles" at bounding box center [916, 91] width 145 height 20
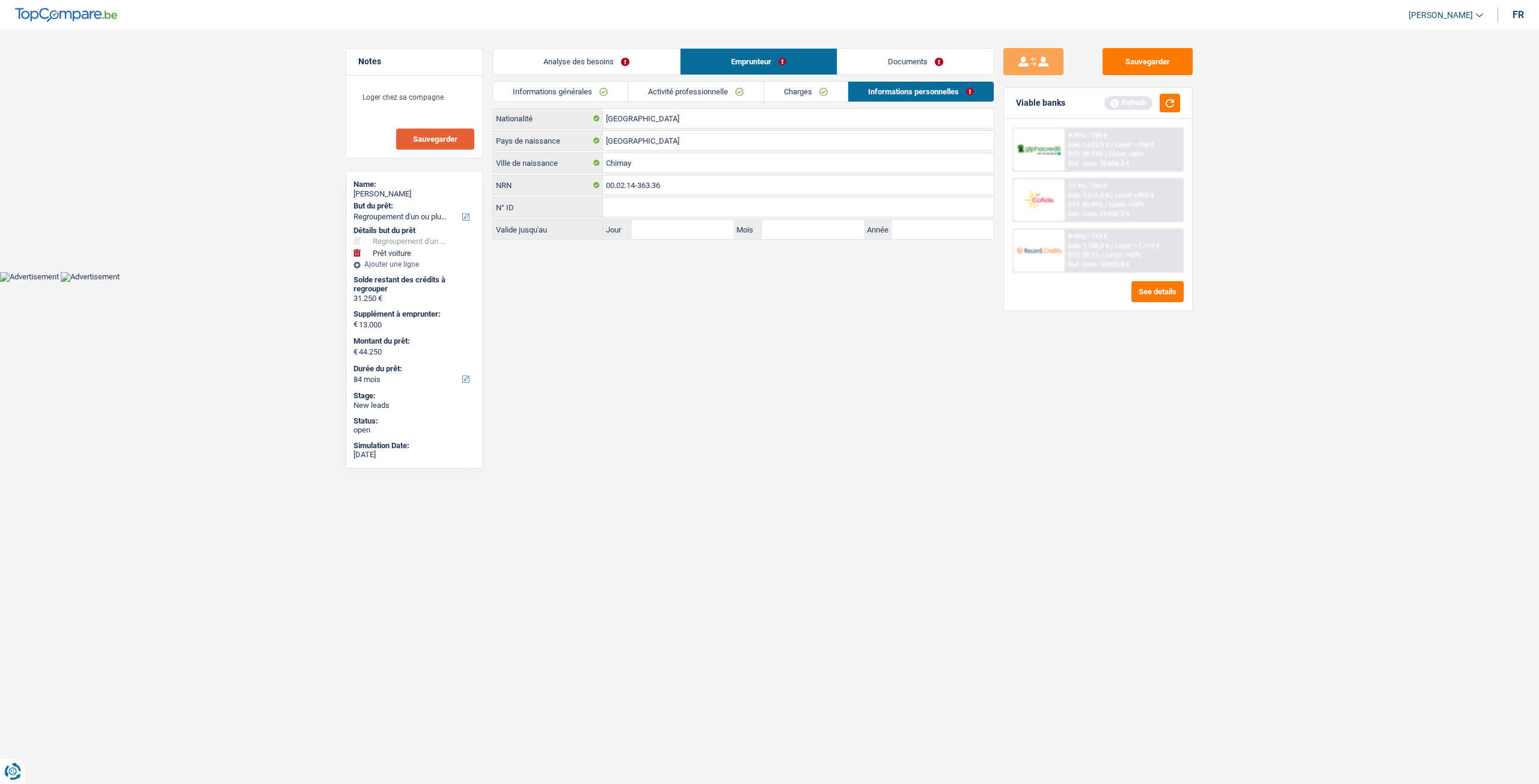
click at [943, 60] on link "Documents" at bounding box center [915, 61] width 156 height 26
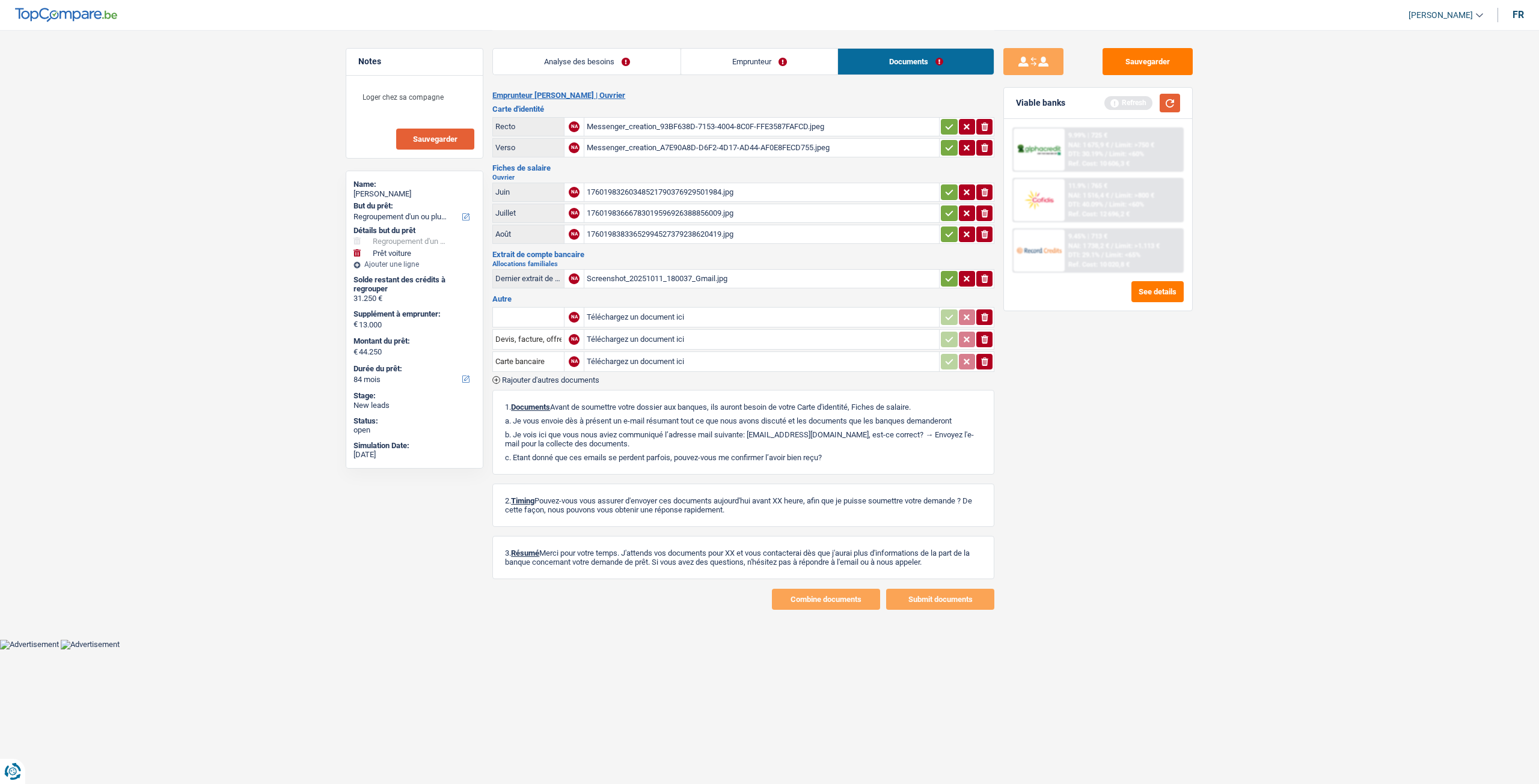
click at [1170, 96] on button "button" at bounding box center [1169, 102] width 20 height 18
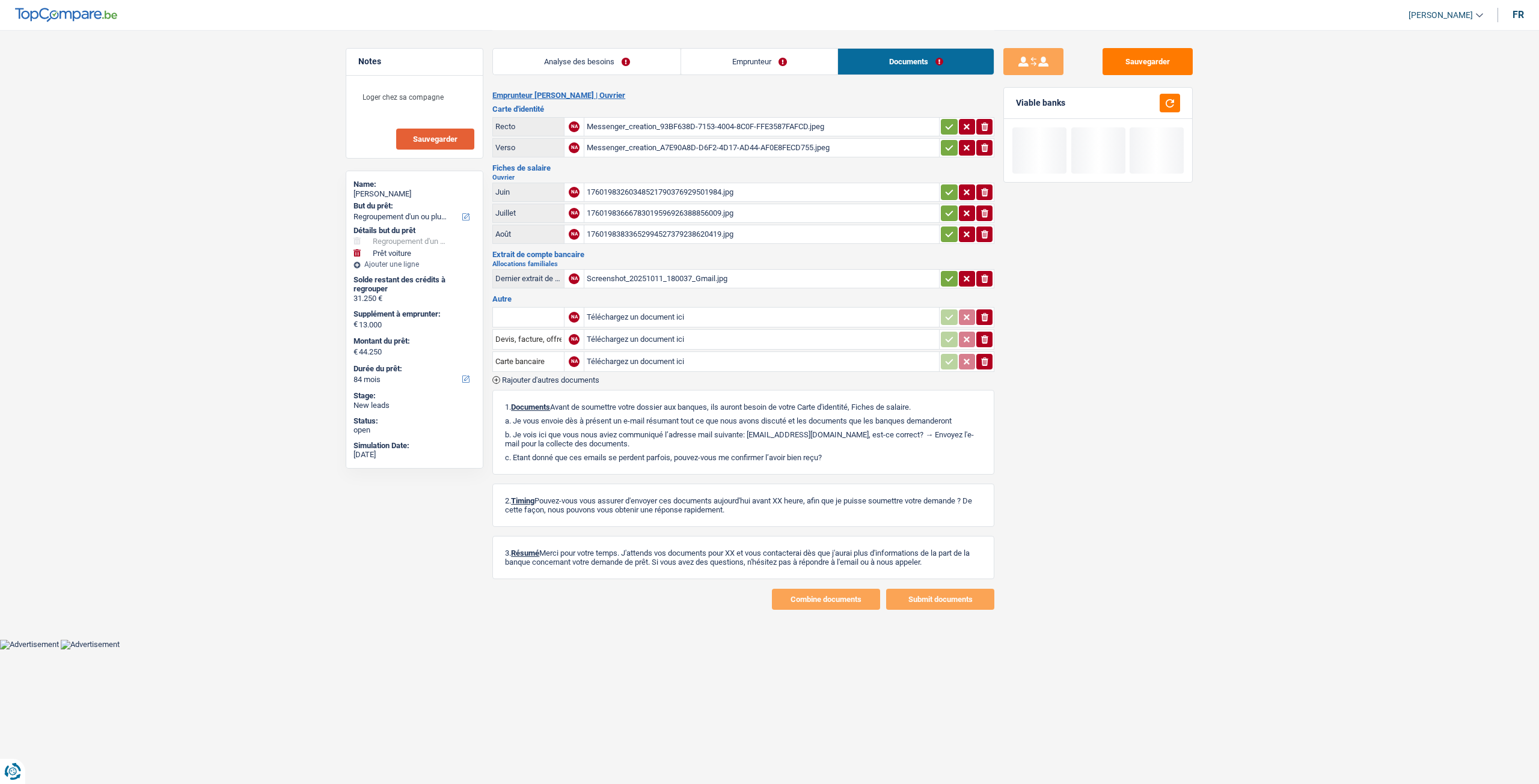
click at [724, 276] on div "Screenshot_20251011_180037_Gmail.jpg" at bounding box center [761, 279] width 350 height 18
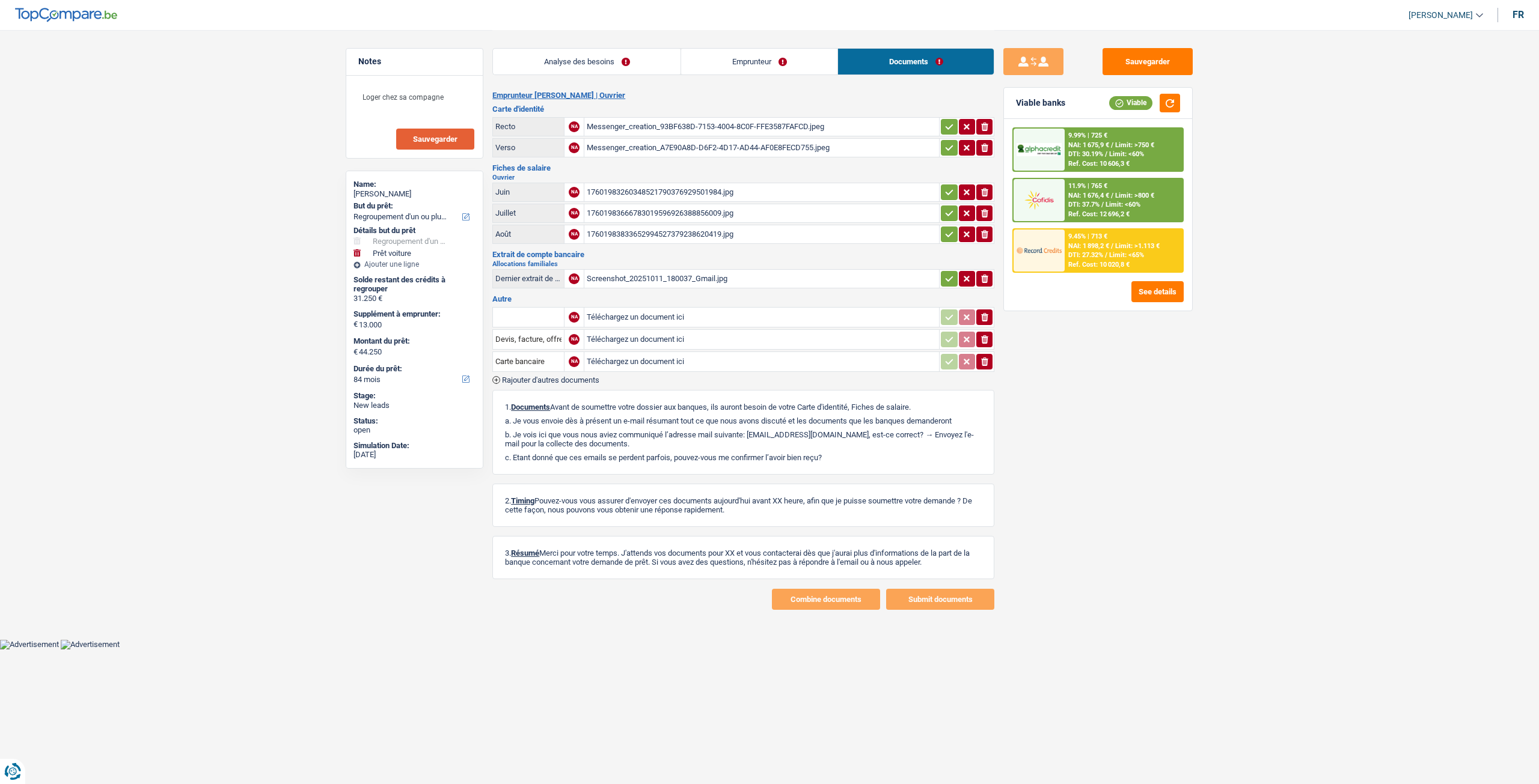
click at [745, 275] on div "Screenshot_20251011_180037_Gmail.jpg" at bounding box center [761, 279] width 350 height 18
drag, startPoint x: 769, startPoint y: 68, endPoint x: 769, endPoint y: 75, distance: 7.0
click at [769, 68] on link "Emprunteur" at bounding box center [758, 61] width 156 height 26
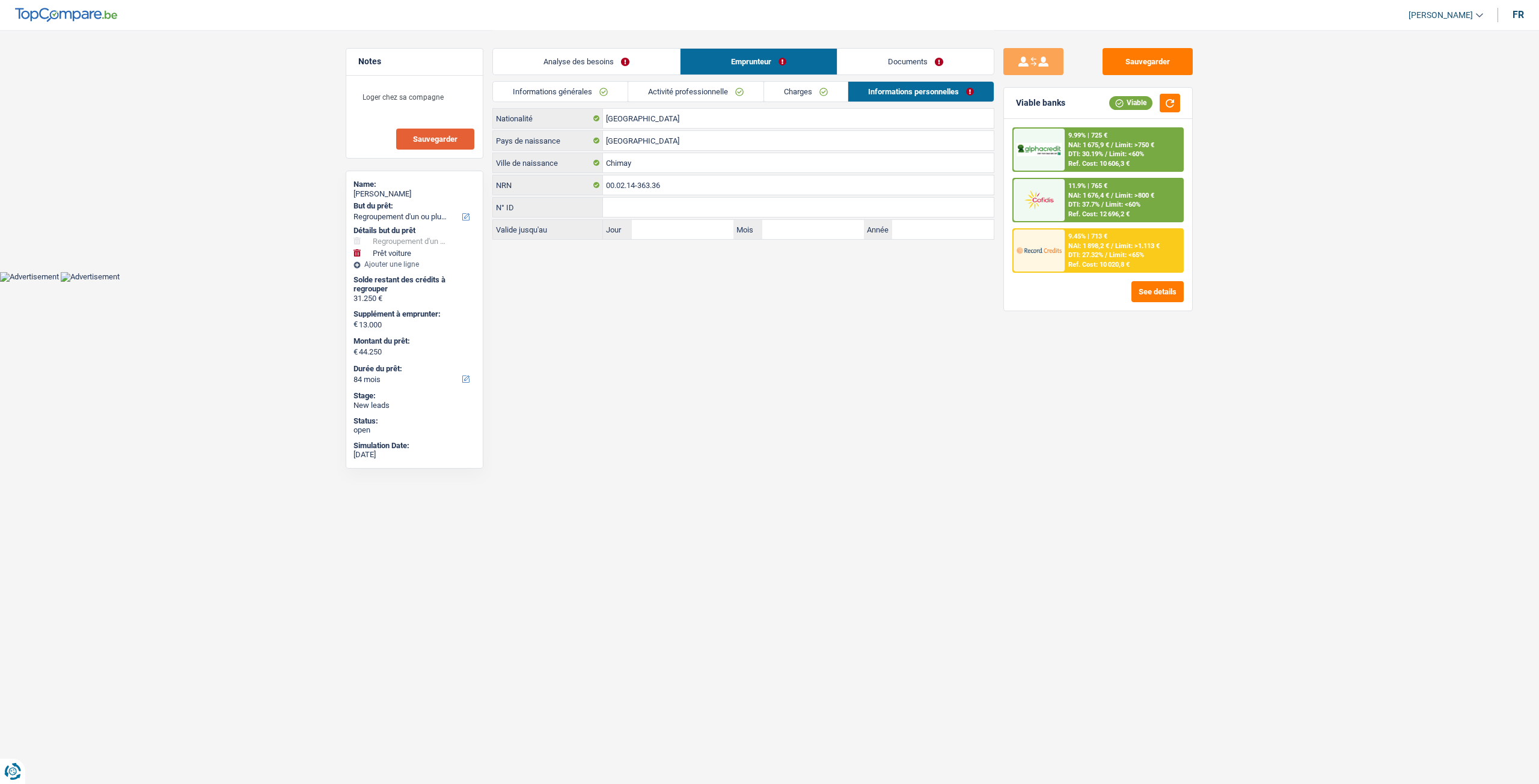
click at [793, 89] on link "Charges" at bounding box center [805, 91] width 83 height 20
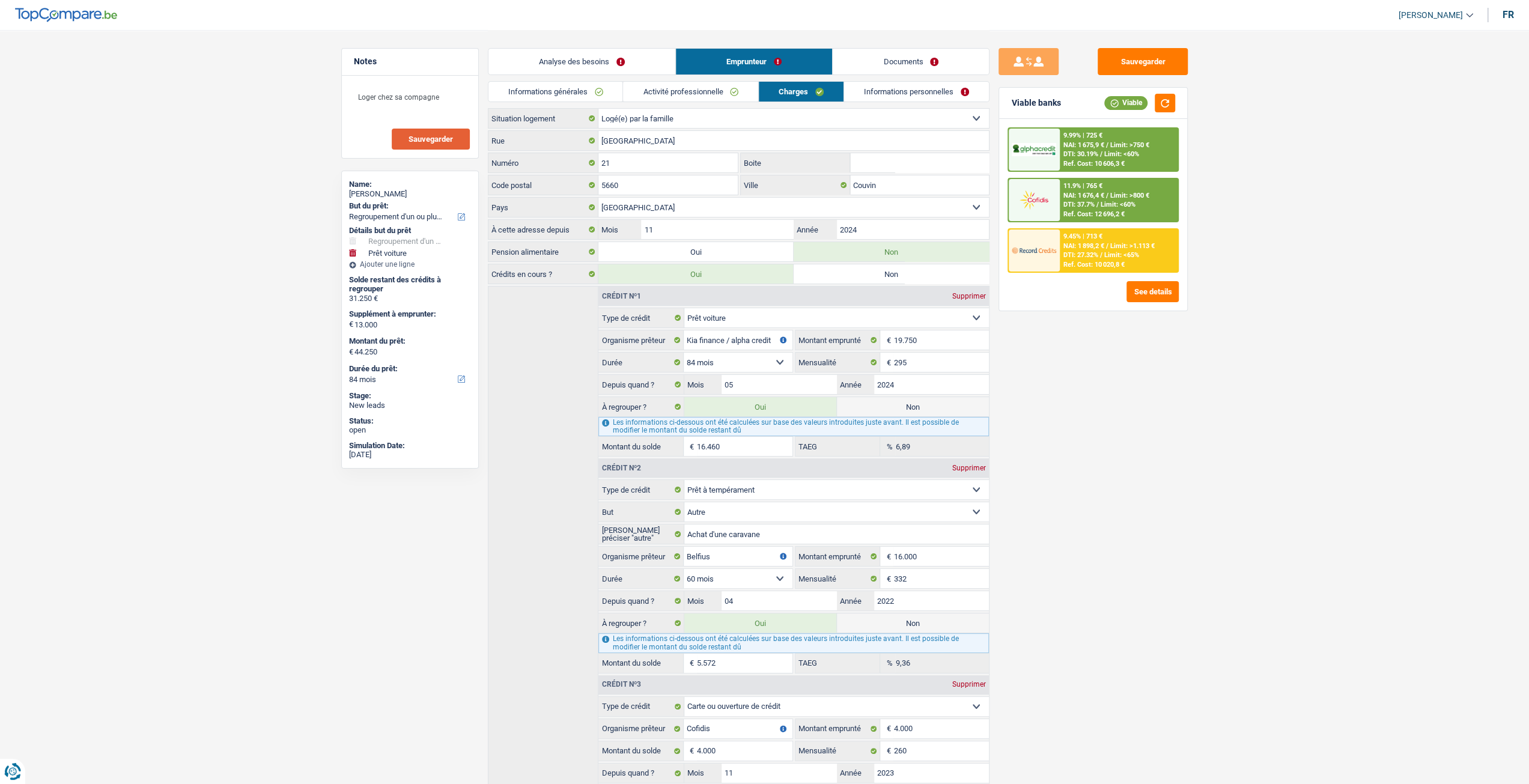
click at [884, 56] on link "Documents" at bounding box center [911, 61] width 156 height 26
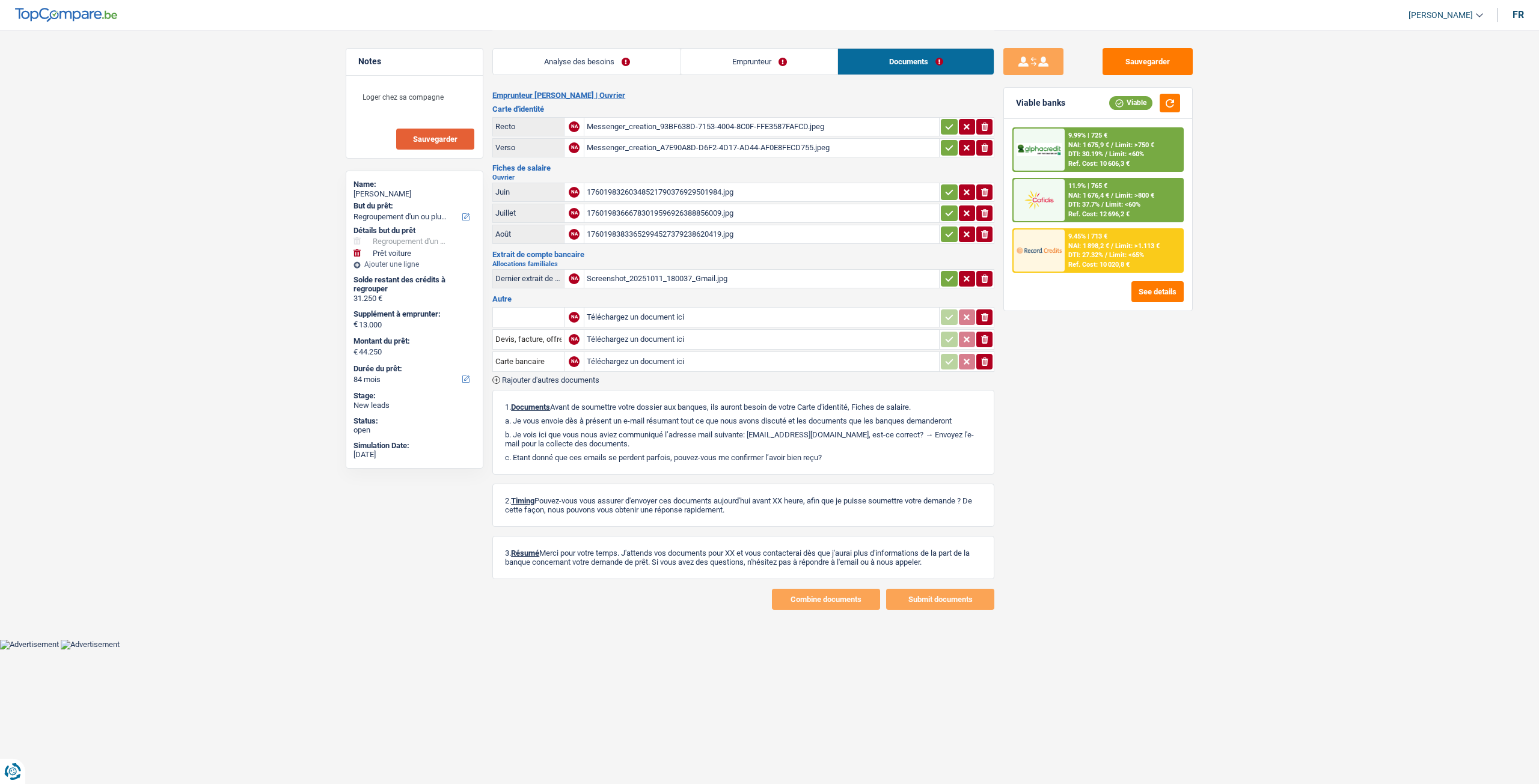
click at [679, 270] on div "Screenshot_20251011_180037_Gmail.jpg" at bounding box center [761, 279] width 350 height 18
click at [751, 272] on div "Screenshot_20251011_180037_Gmail.jpg" at bounding box center [761, 279] width 350 height 18
click at [944, 121] on icon "button" at bounding box center [949, 126] width 10 height 12
click at [941, 141] on button "button" at bounding box center [948, 147] width 16 height 15
click at [713, 195] on div "17601983260348521790376929501984.jpg" at bounding box center [761, 191] width 350 height 18
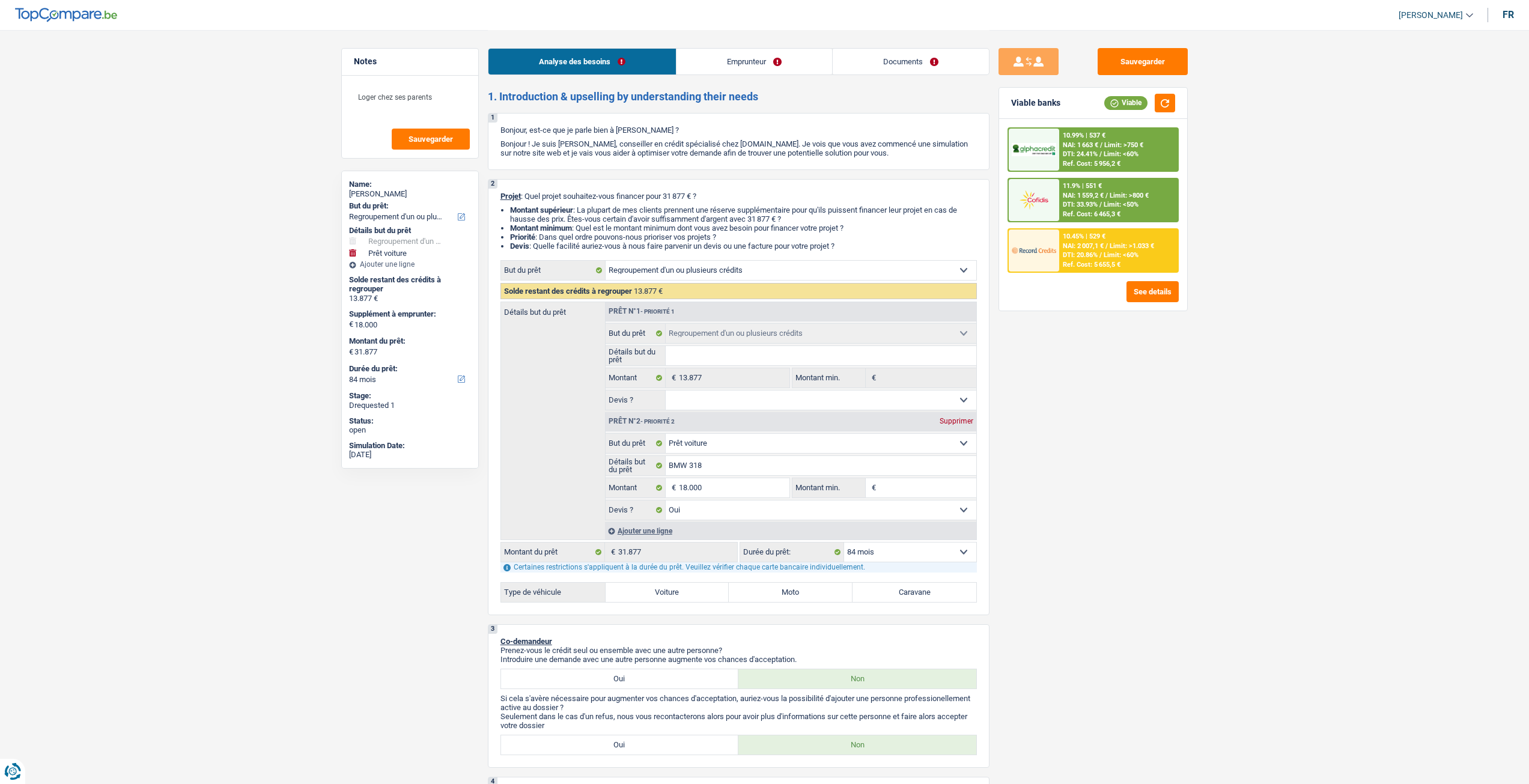
select select "refinancing"
select select "car"
select select "84"
select select "refinancing"
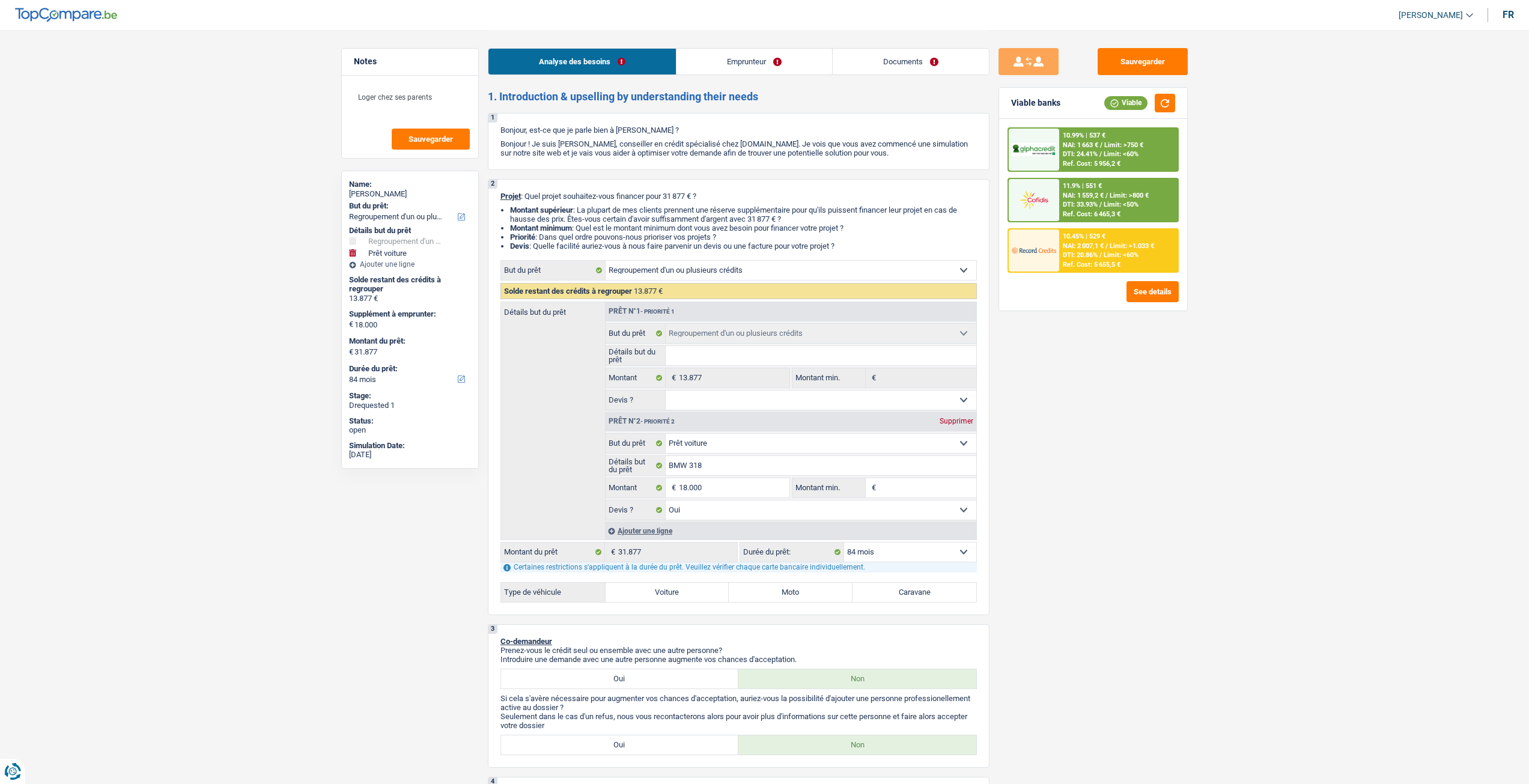
select select "refinancing"
select select "car"
select select "yes"
select select "84"
select select "privateEmployee"
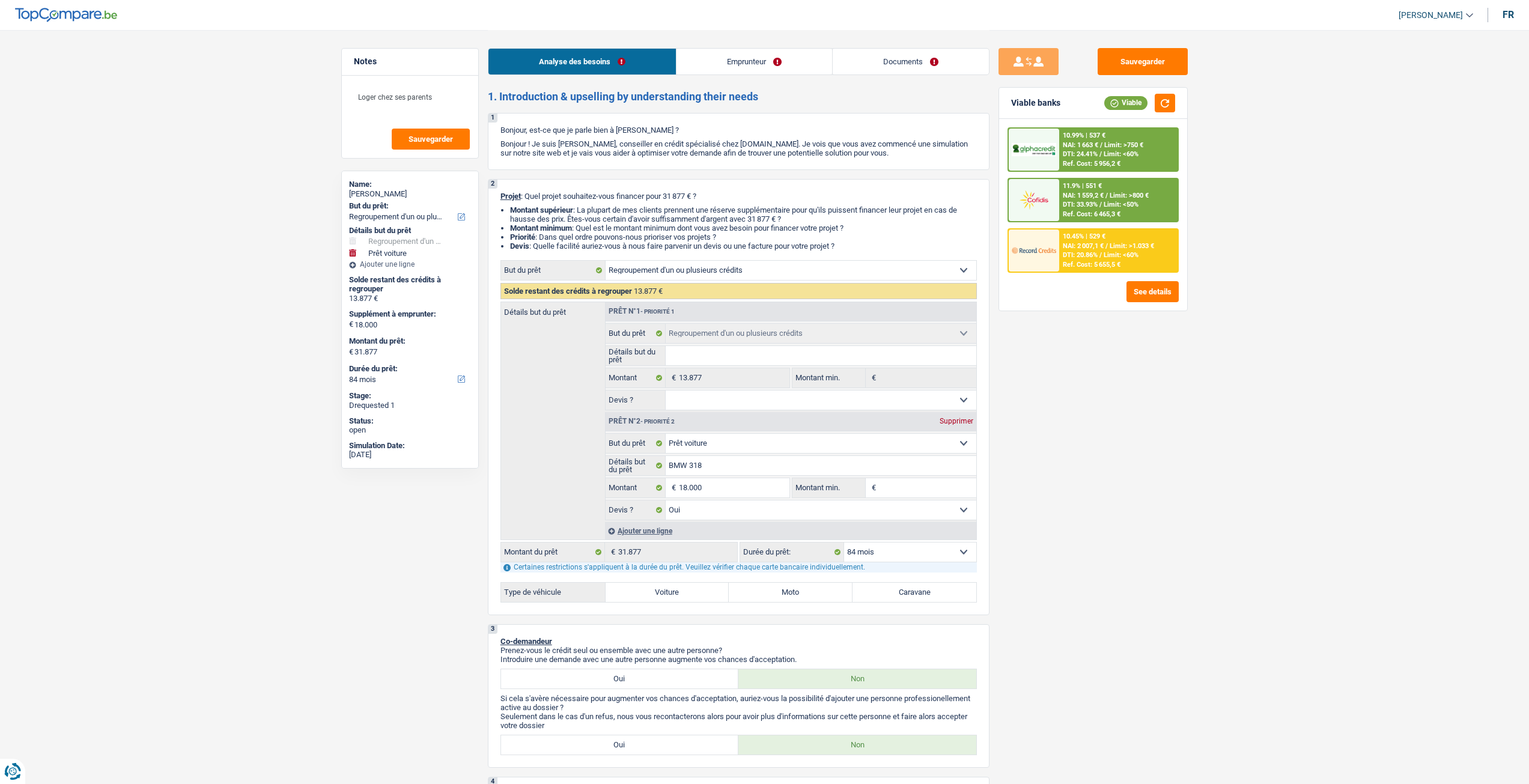
select select "netSalary"
select select "mealVouchers"
select select "liveWithParents"
select select "carLoan"
select select "60"
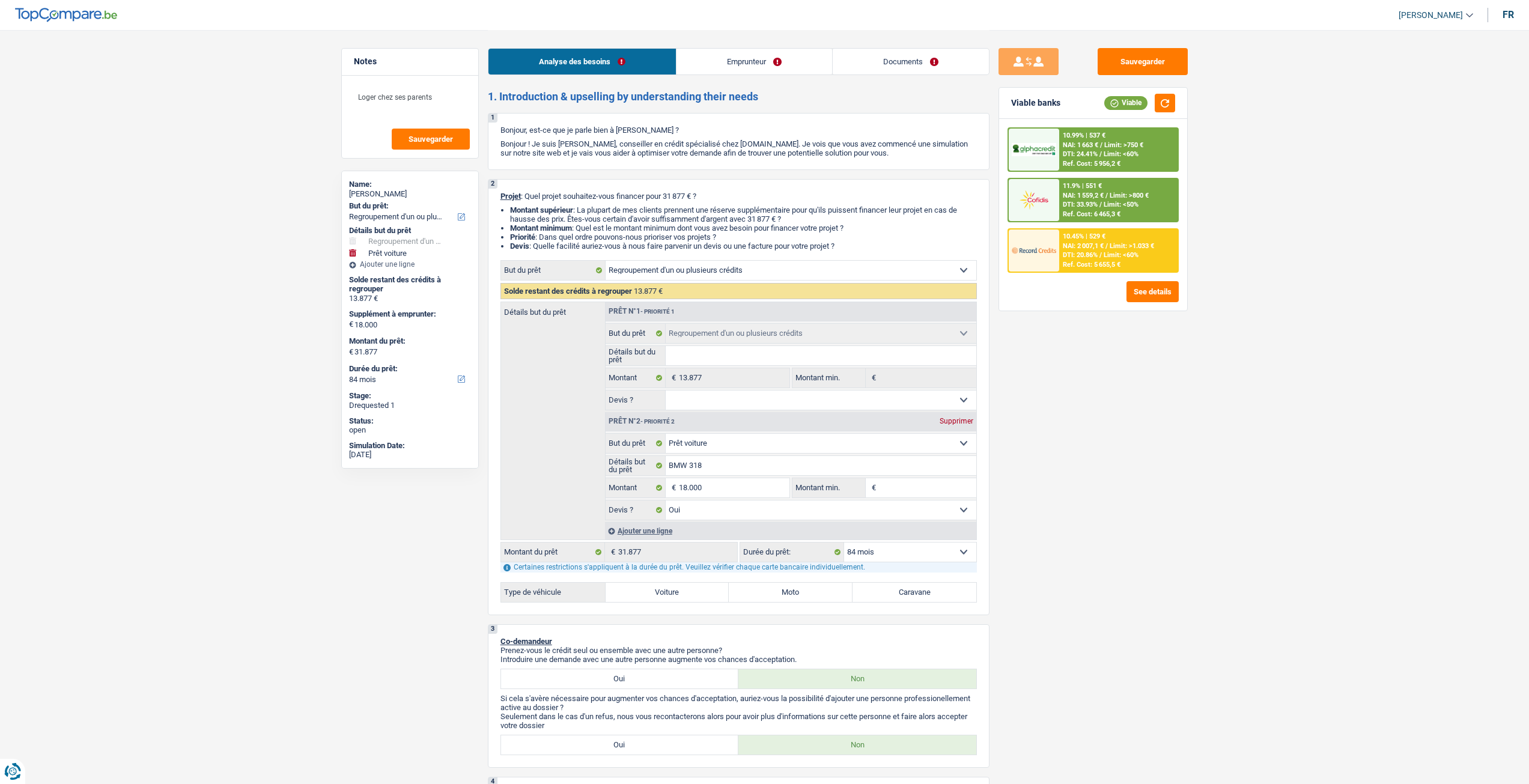
select select "refinancing"
select select "car"
select select "yes"
select select "84"
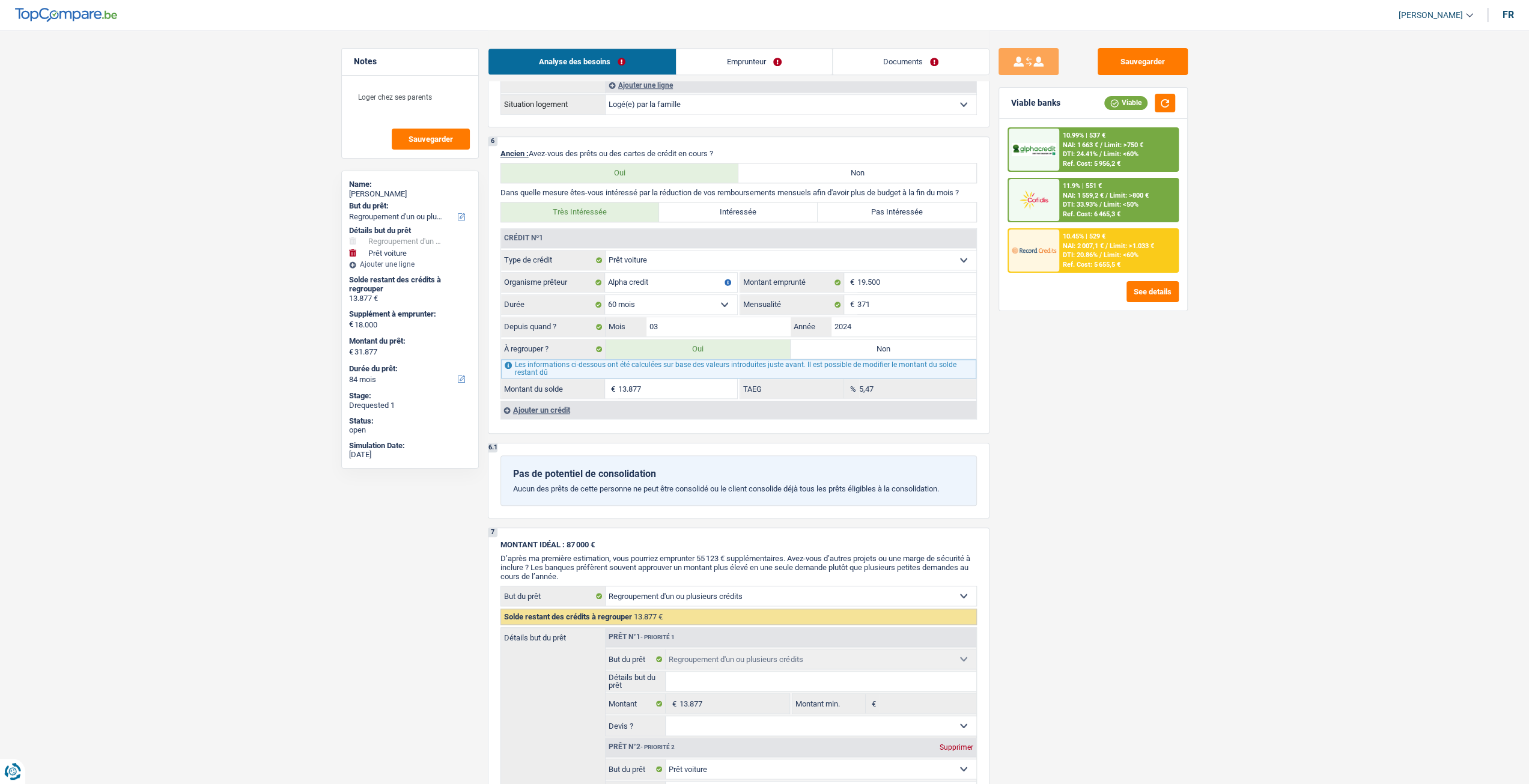
scroll to position [1021, 0]
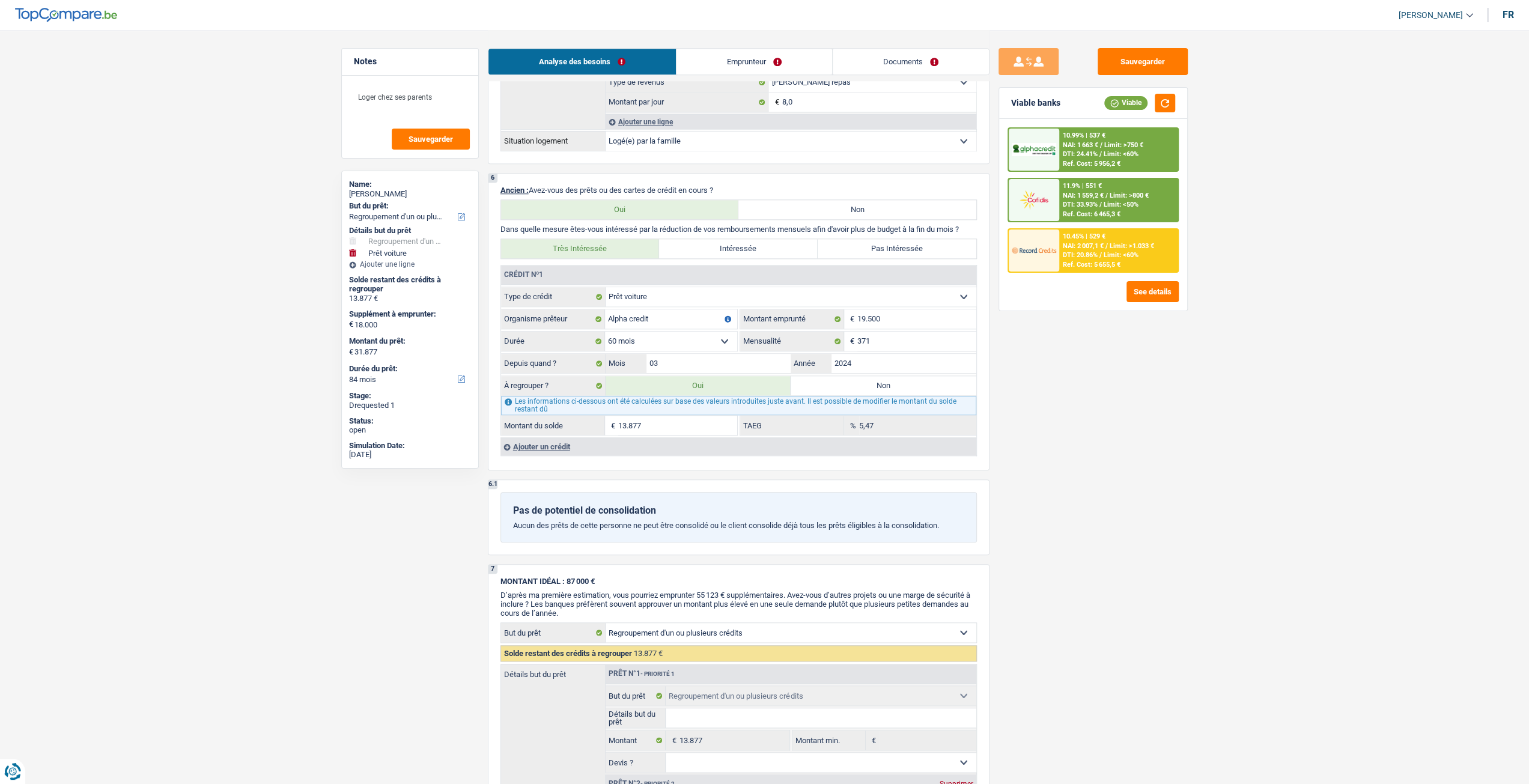
click at [670, 428] on input "13.877" at bounding box center [678, 425] width 119 height 19
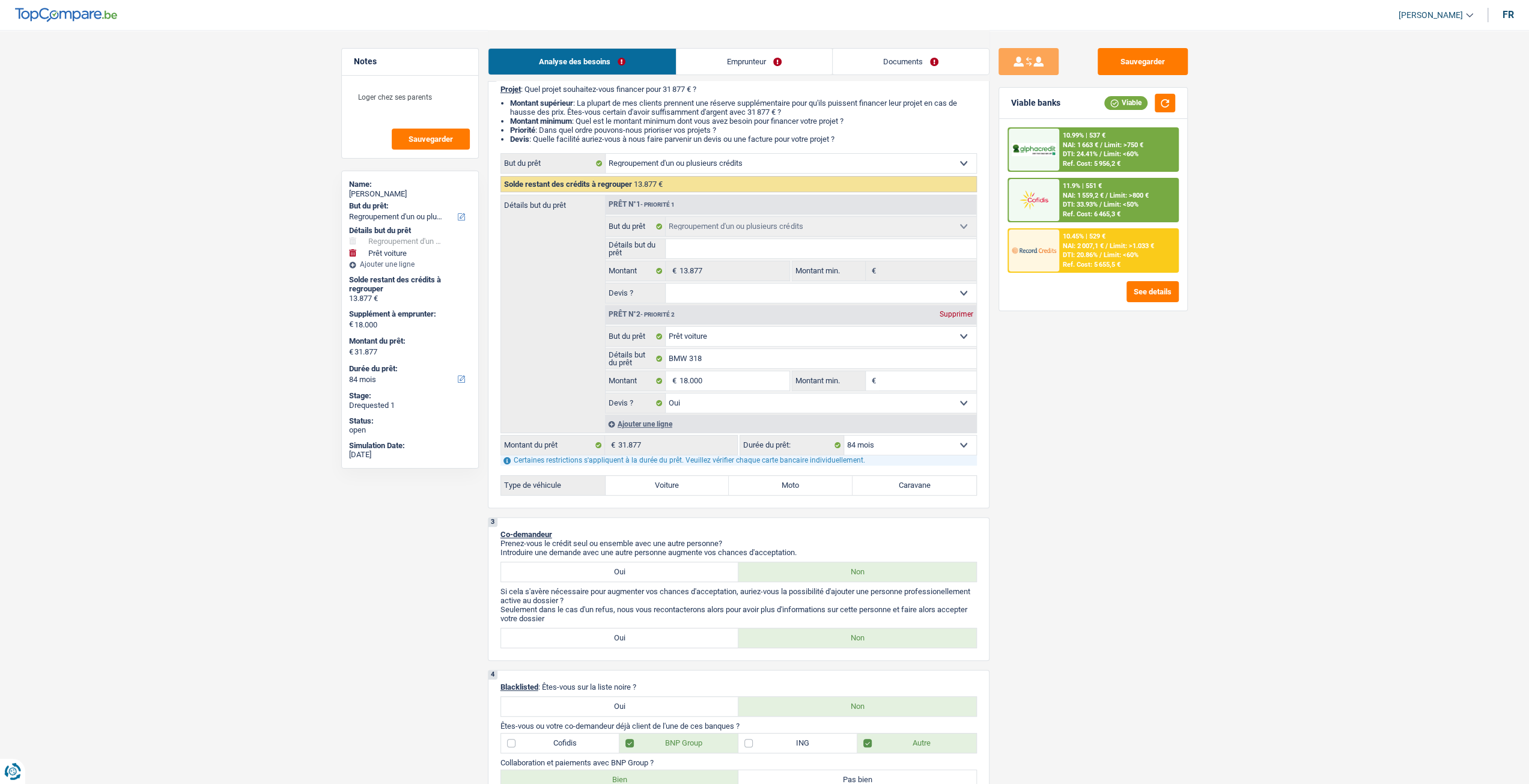
scroll to position [60, 0]
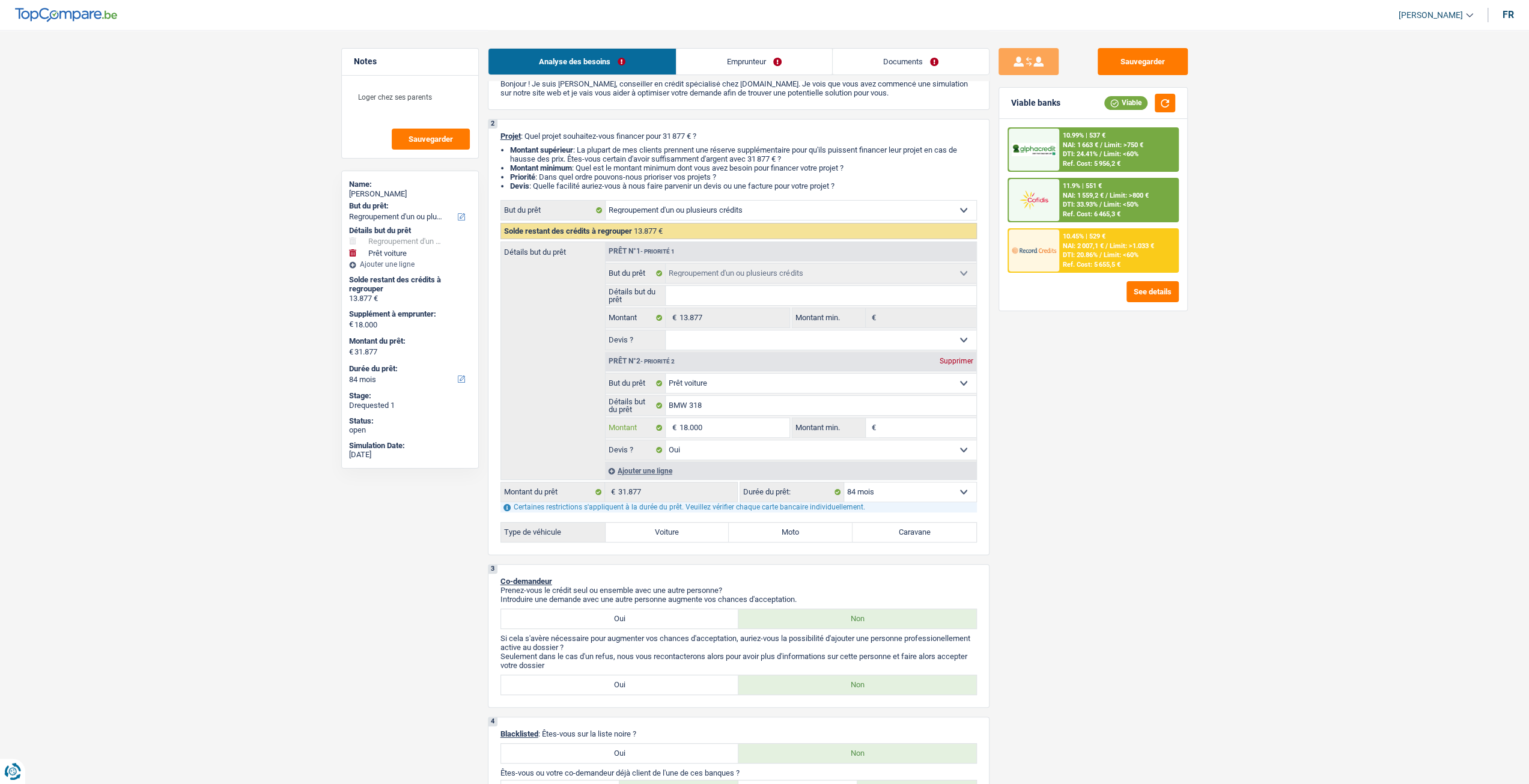
click at [733, 430] on input "18.000" at bounding box center [733, 428] width 110 height 19
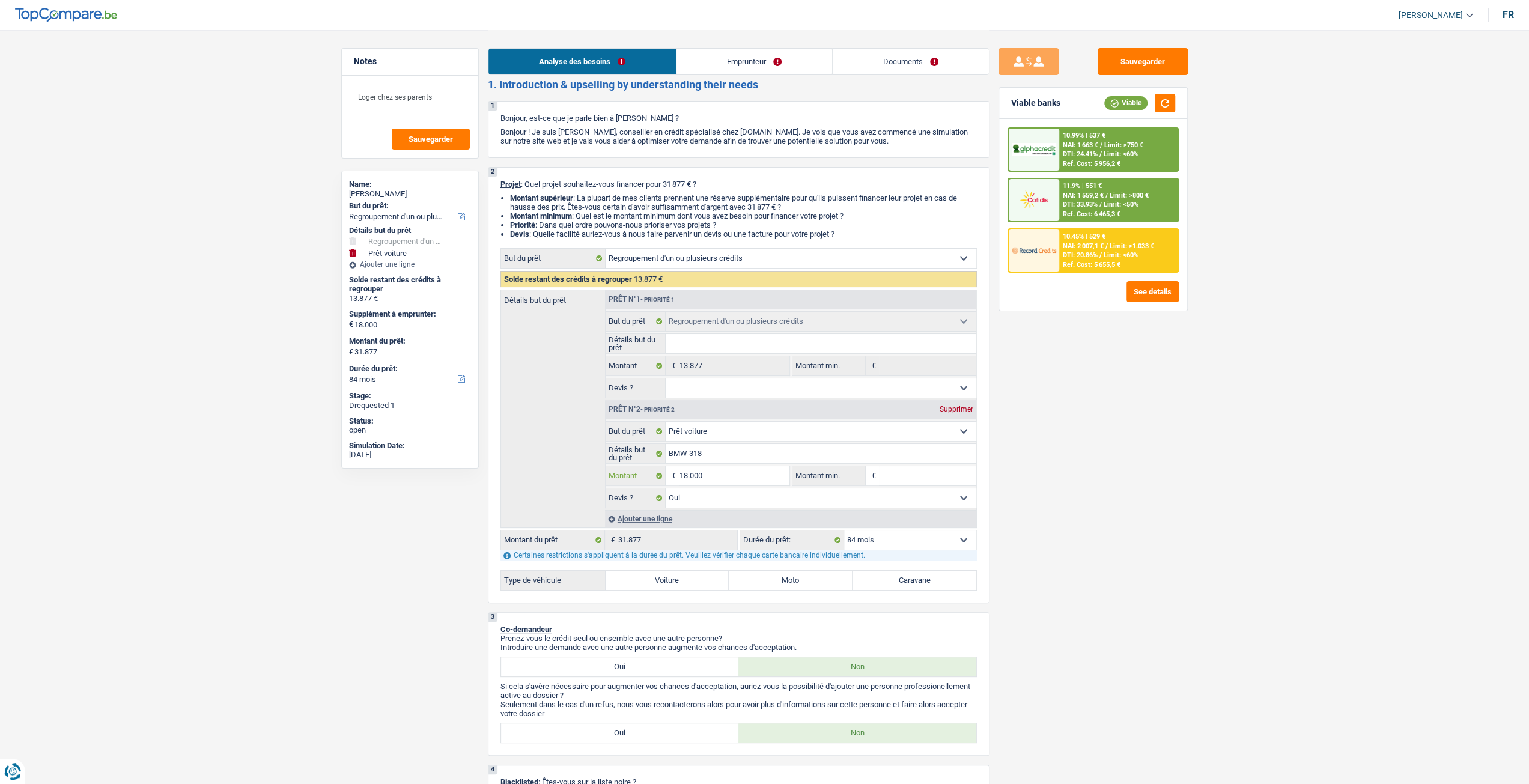
scroll to position [0, 0]
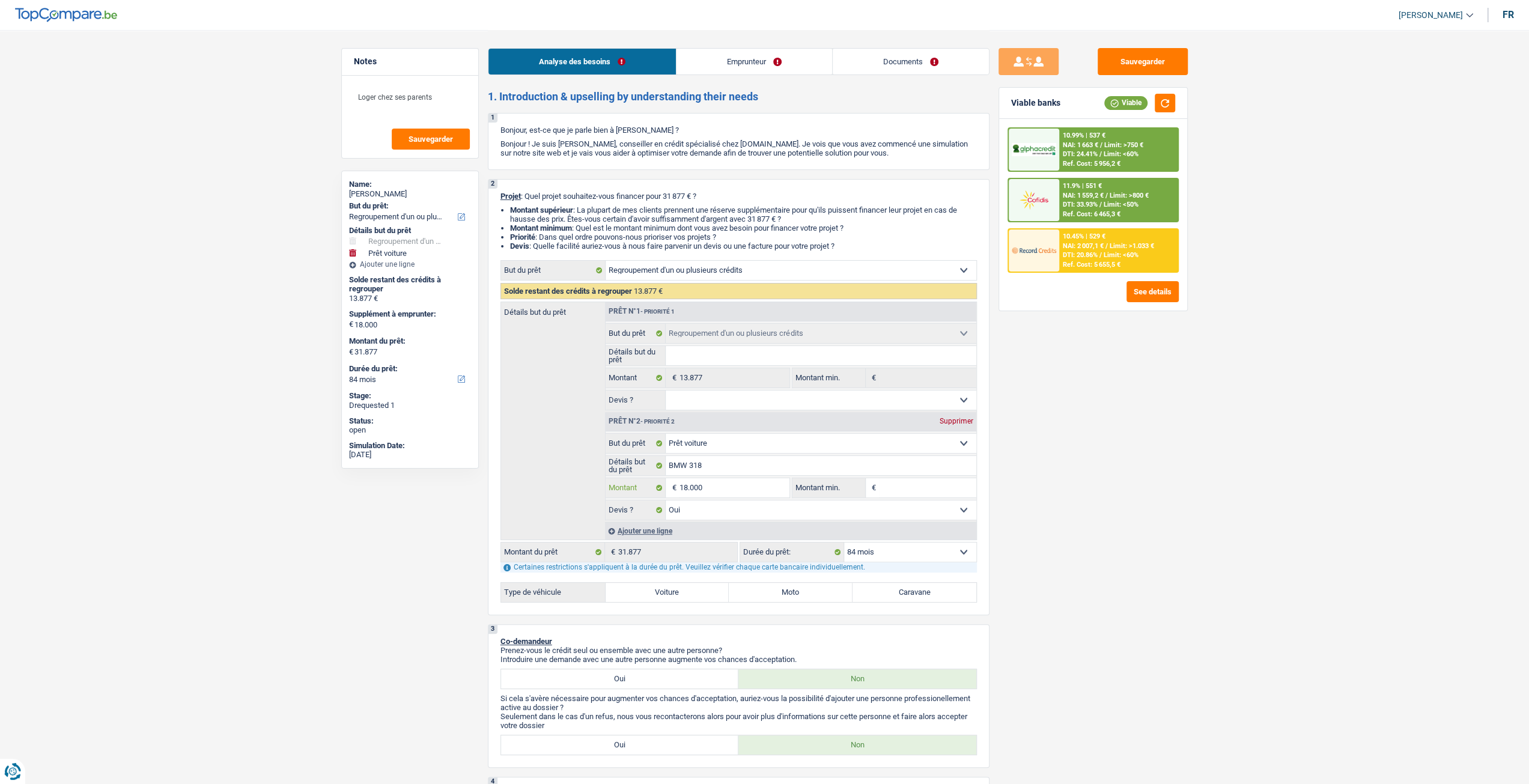
type input "1.800"
type input "180"
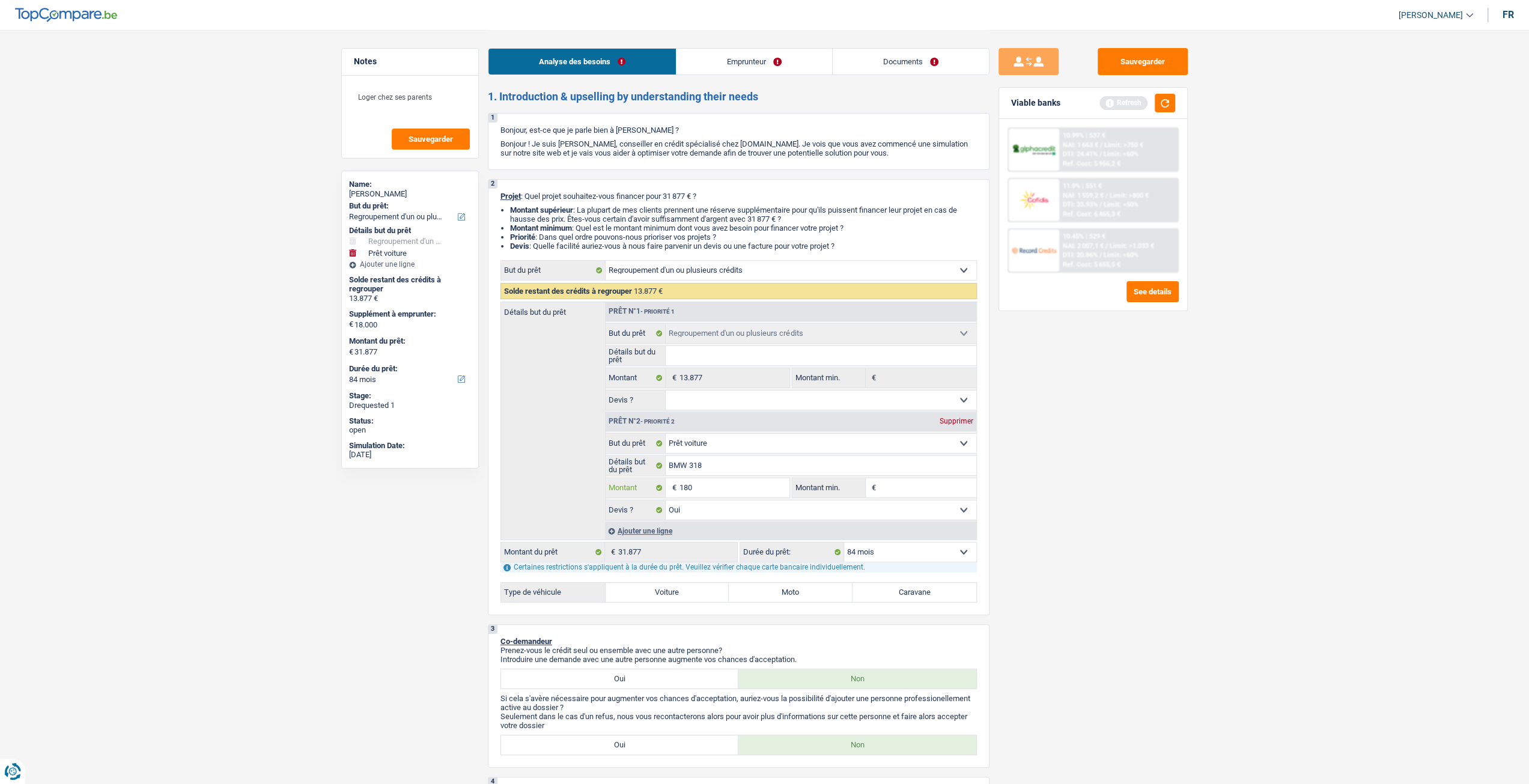
type input "18"
type input "1"
type input "2"
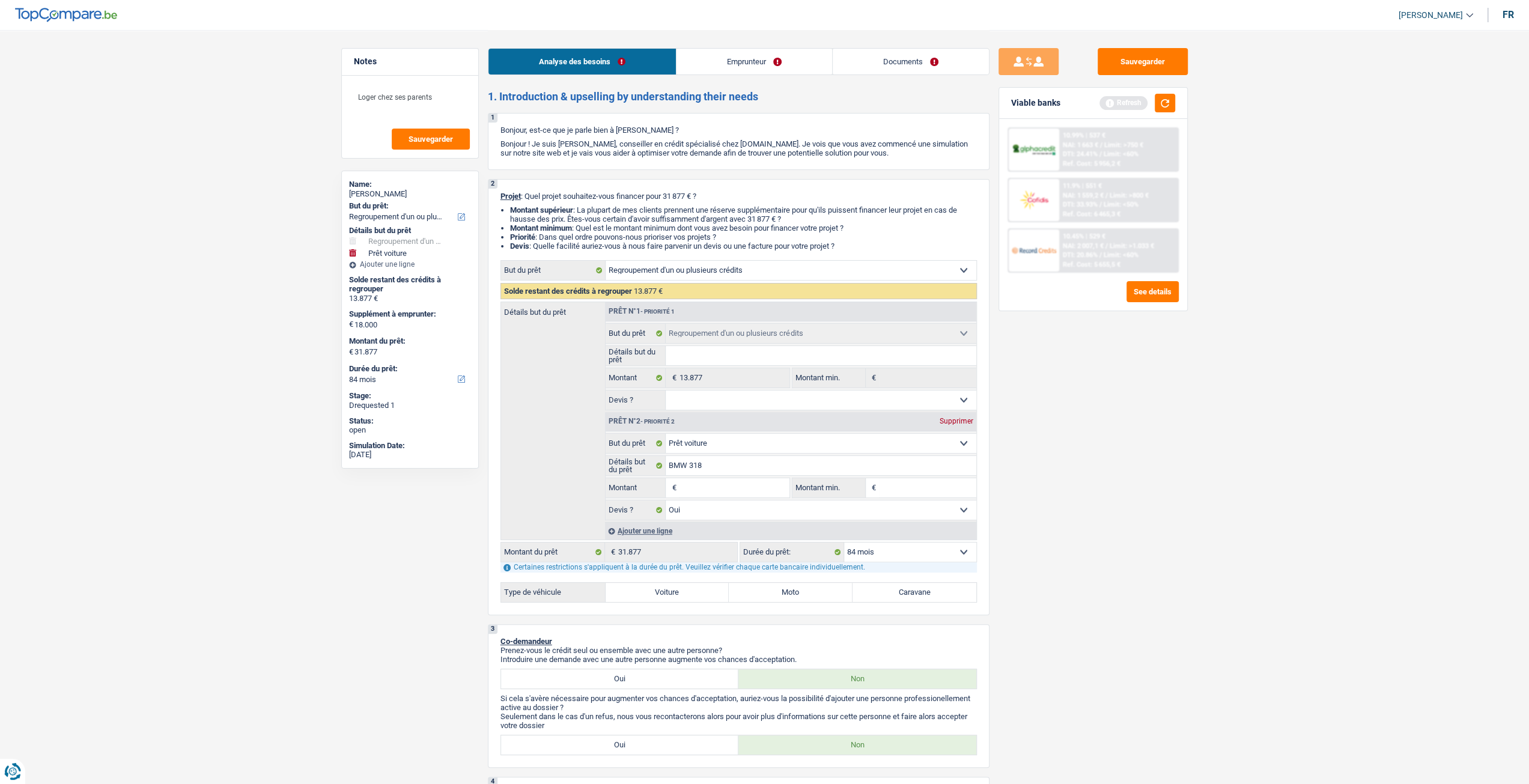
type input "2"
type input "26"
type input "260"
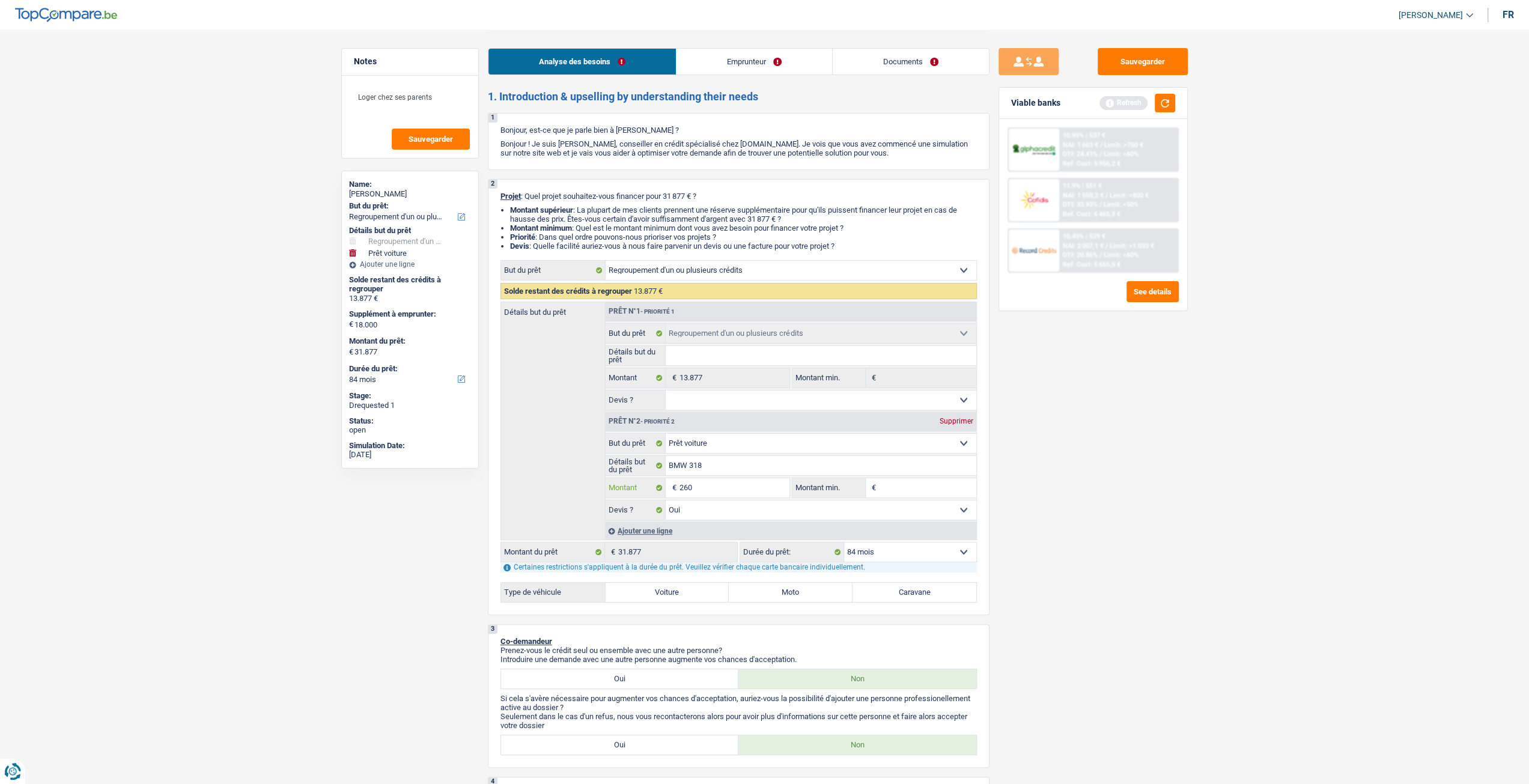
type input "2.600"
type input "26.000"
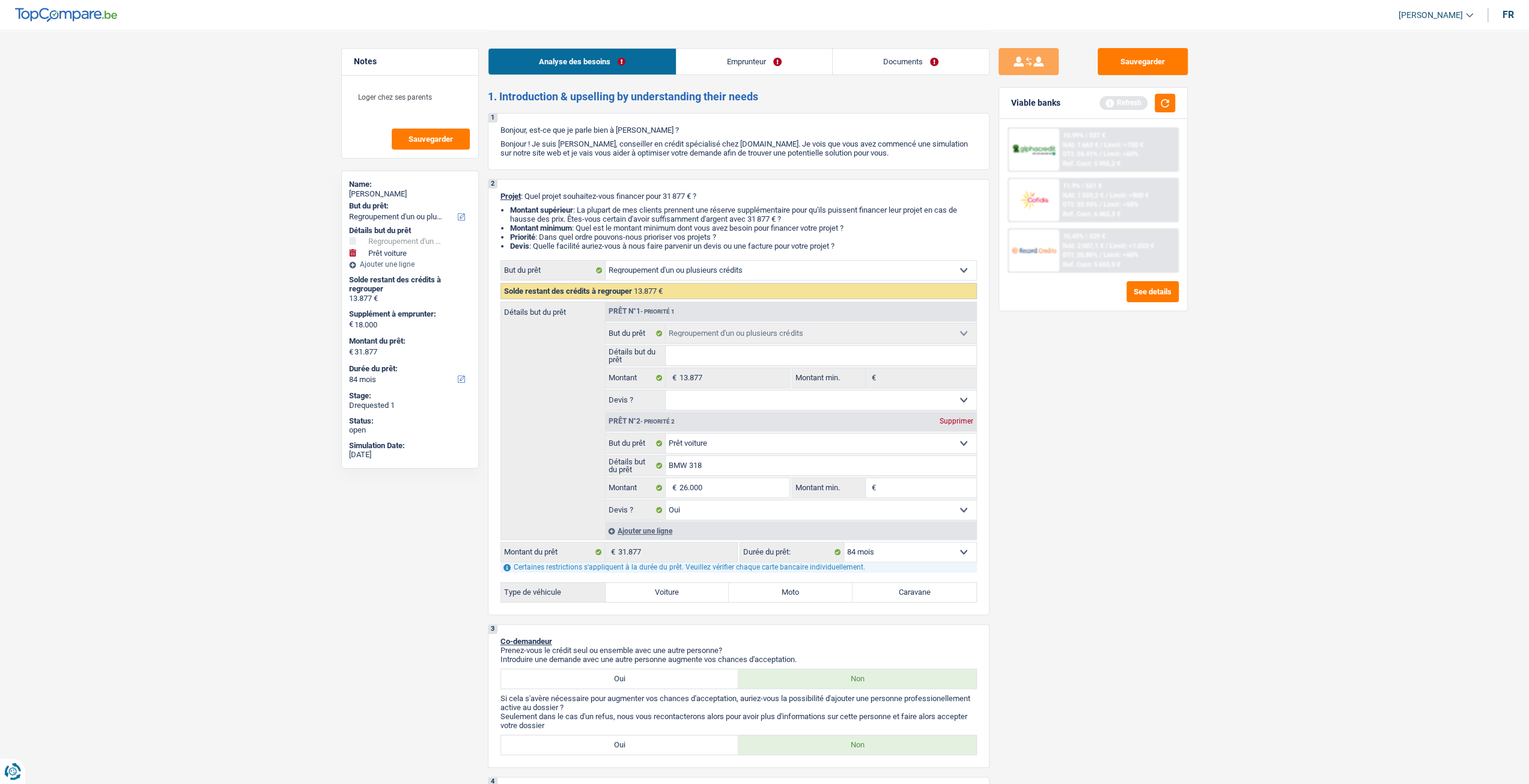
type input "26.000"
type input "39.877"
select select "144"
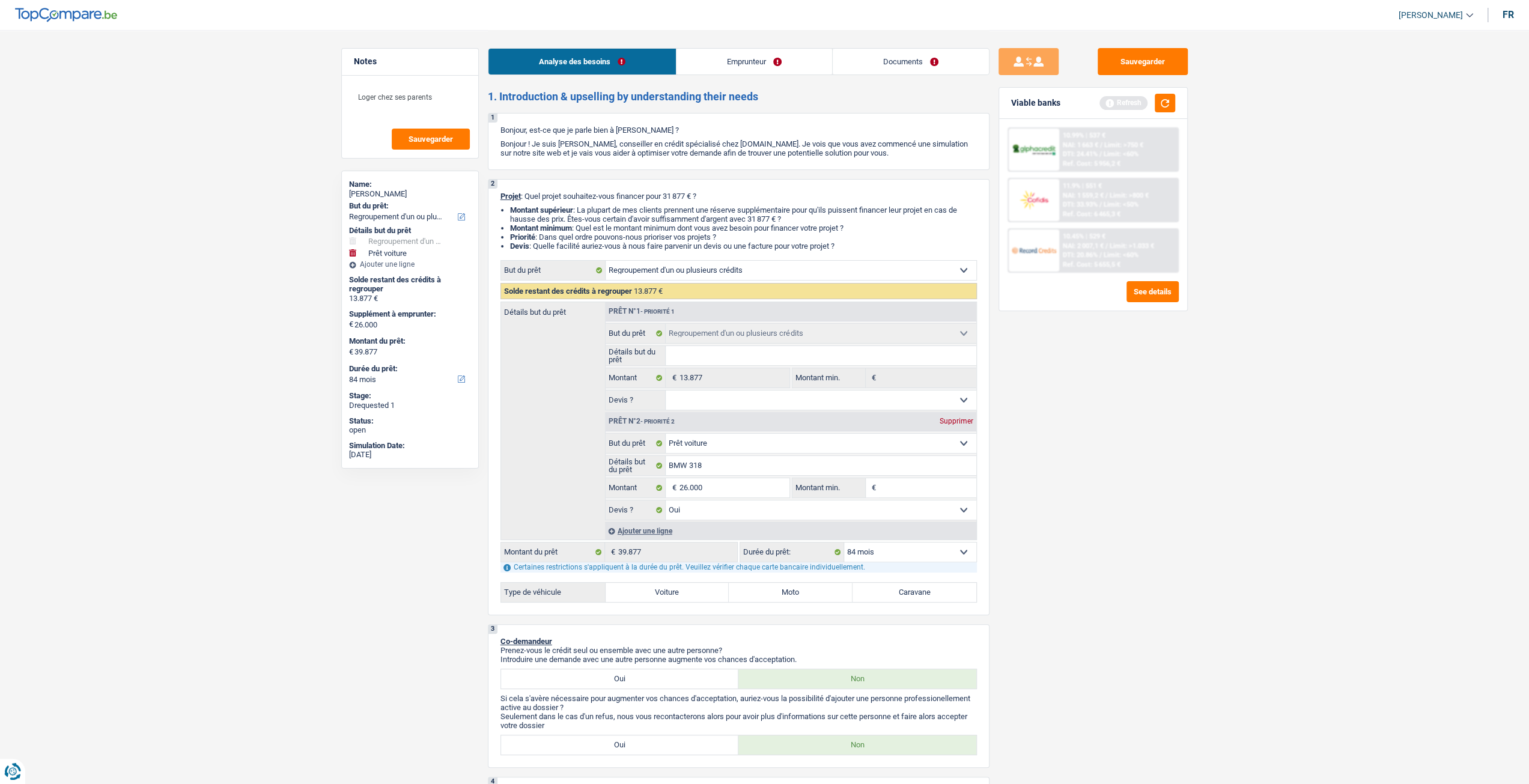
select select "144"
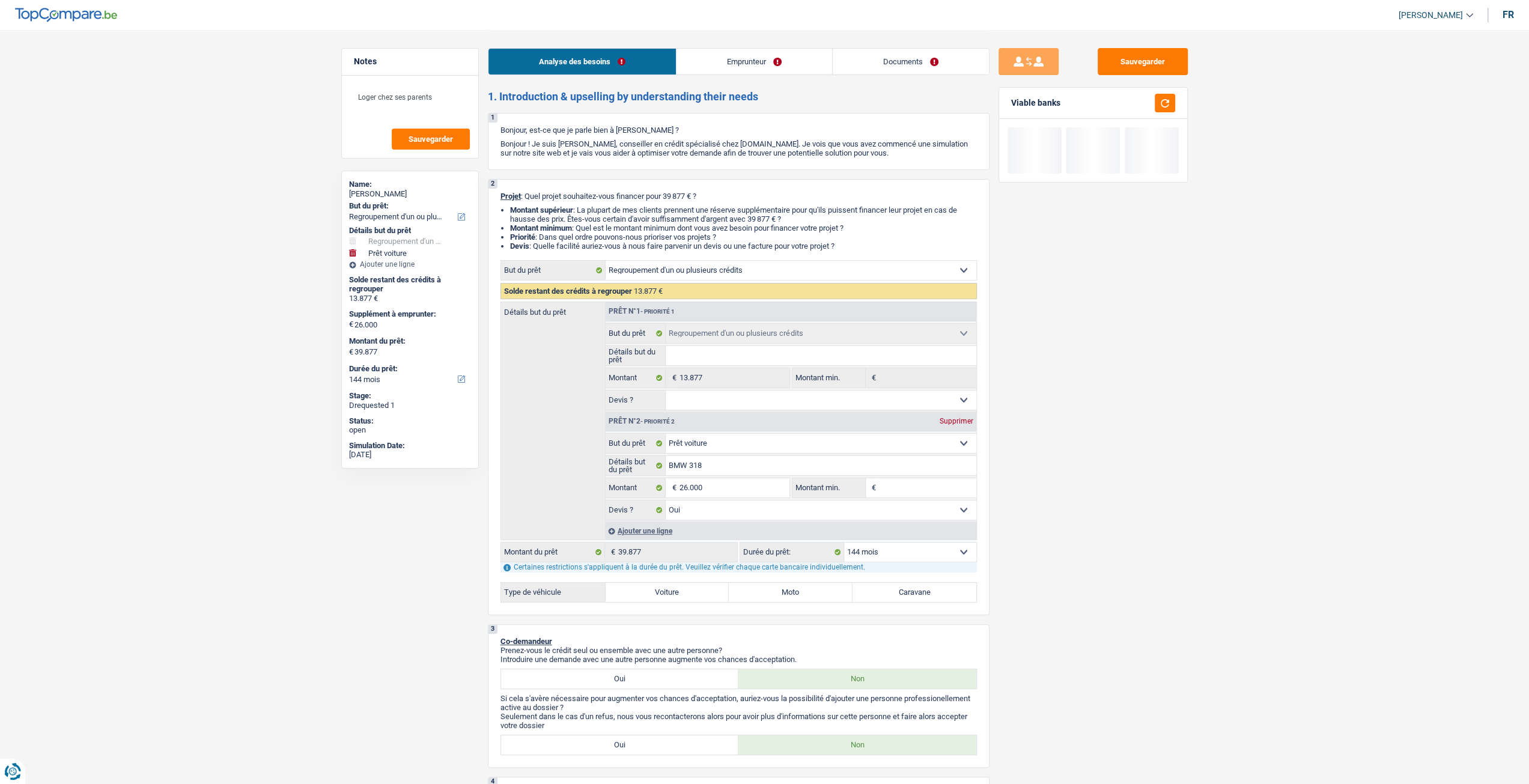
click at [1074, 484] on div "Sauvegarder Viable banks" at bounding box center [1093, 406] width 208 height 717
click at [929, 557] on select "12 mois 18 mois 24 mois 30 mois 36 mois 42 mois 48 mois 60 mois 72 mois 84 mois…" at bounding box center [911, 552] width 132 height 19
select select "84"
click at [844, 543] on select "12 mois 18 mois 24 mois 30 mois 36 mois 42 mois 48 mois 60 mois 72 mois 84 mois…" at bounding box center [911, 552] width 132 height 19
select select "84"
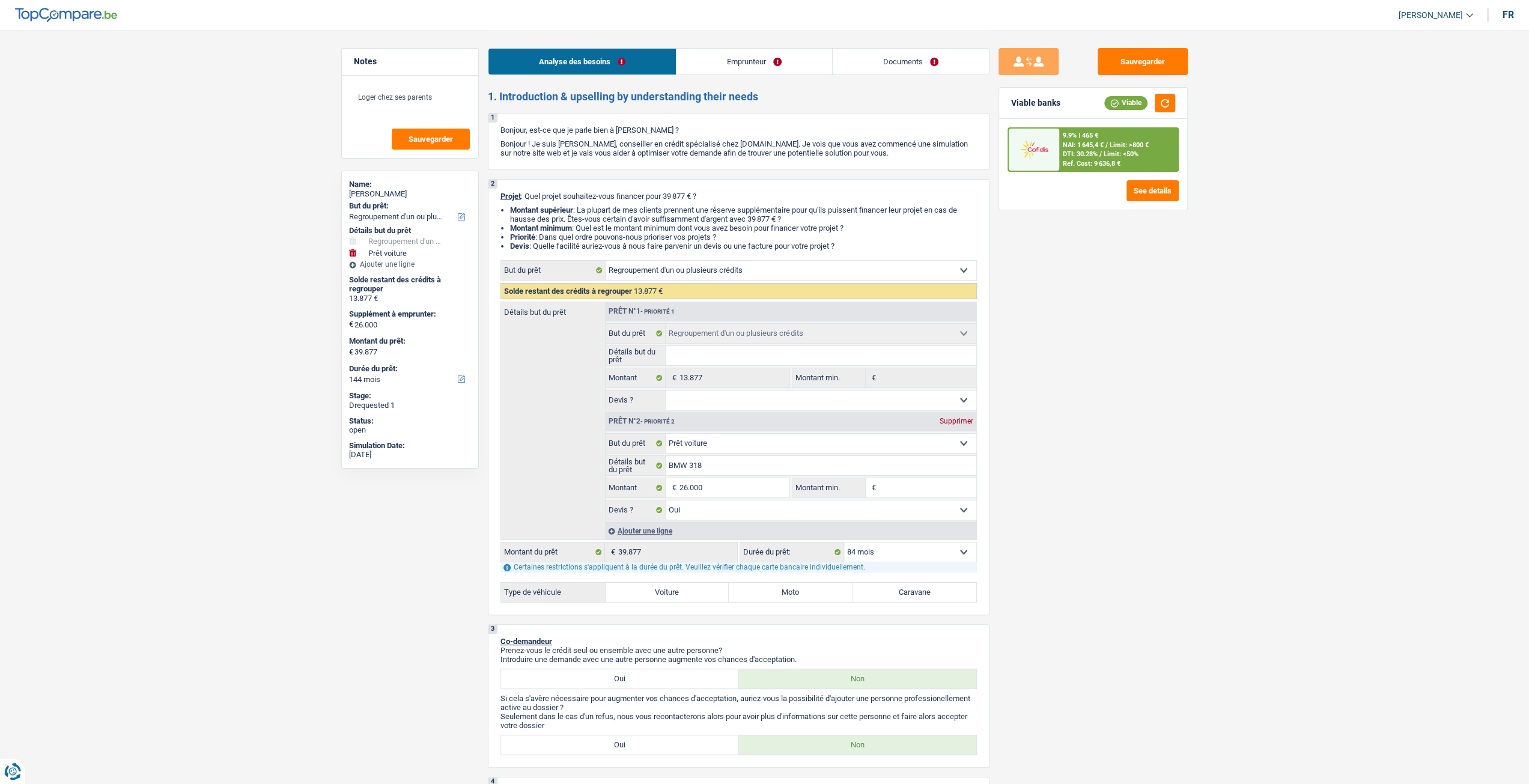
select select "84"
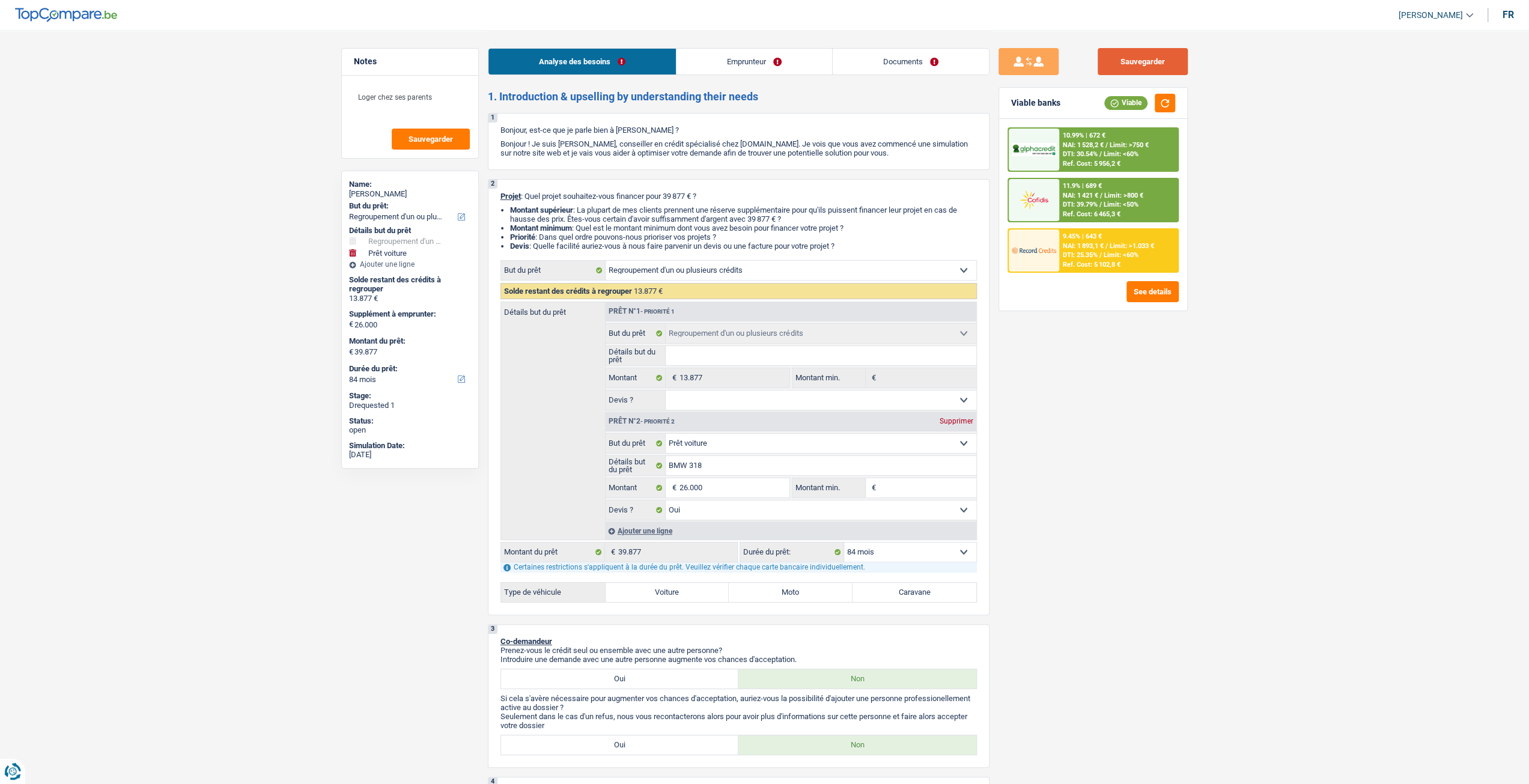
click at [1141, 59] on button "Sauvegarder" at bounding box center [1143, 61] width 90 height 27
click at [1108, 254] on span "Limit: <60%" at bounding box center [1121, 255] width 34 height 8
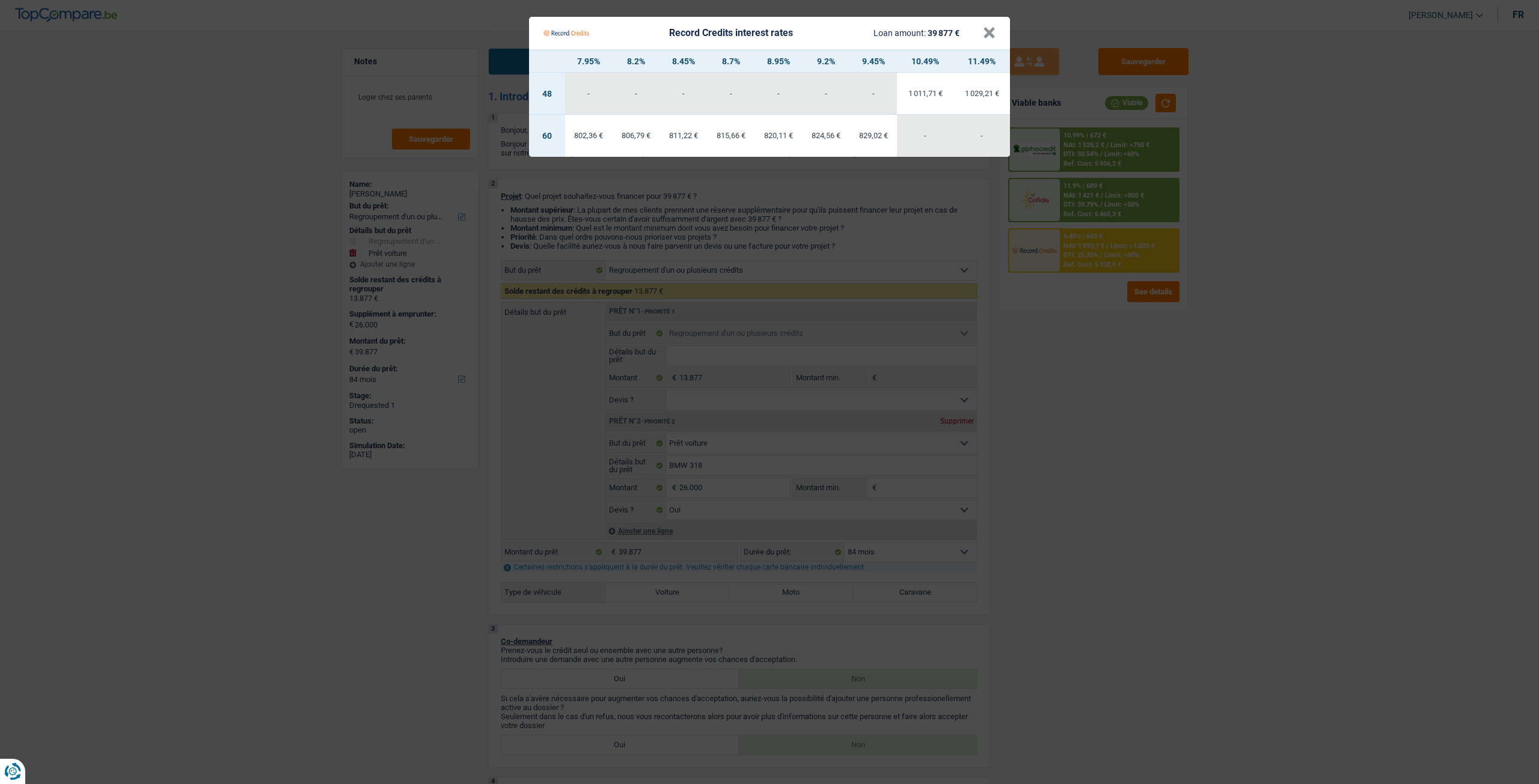
click at [1077, 374] on Credits "Record Credits interest rates Loan amount: 39 877 € × 7.95% 8.2% 8.45% 8.7% 8.9…" at bounding box center [769, 392] width 1539 height 784
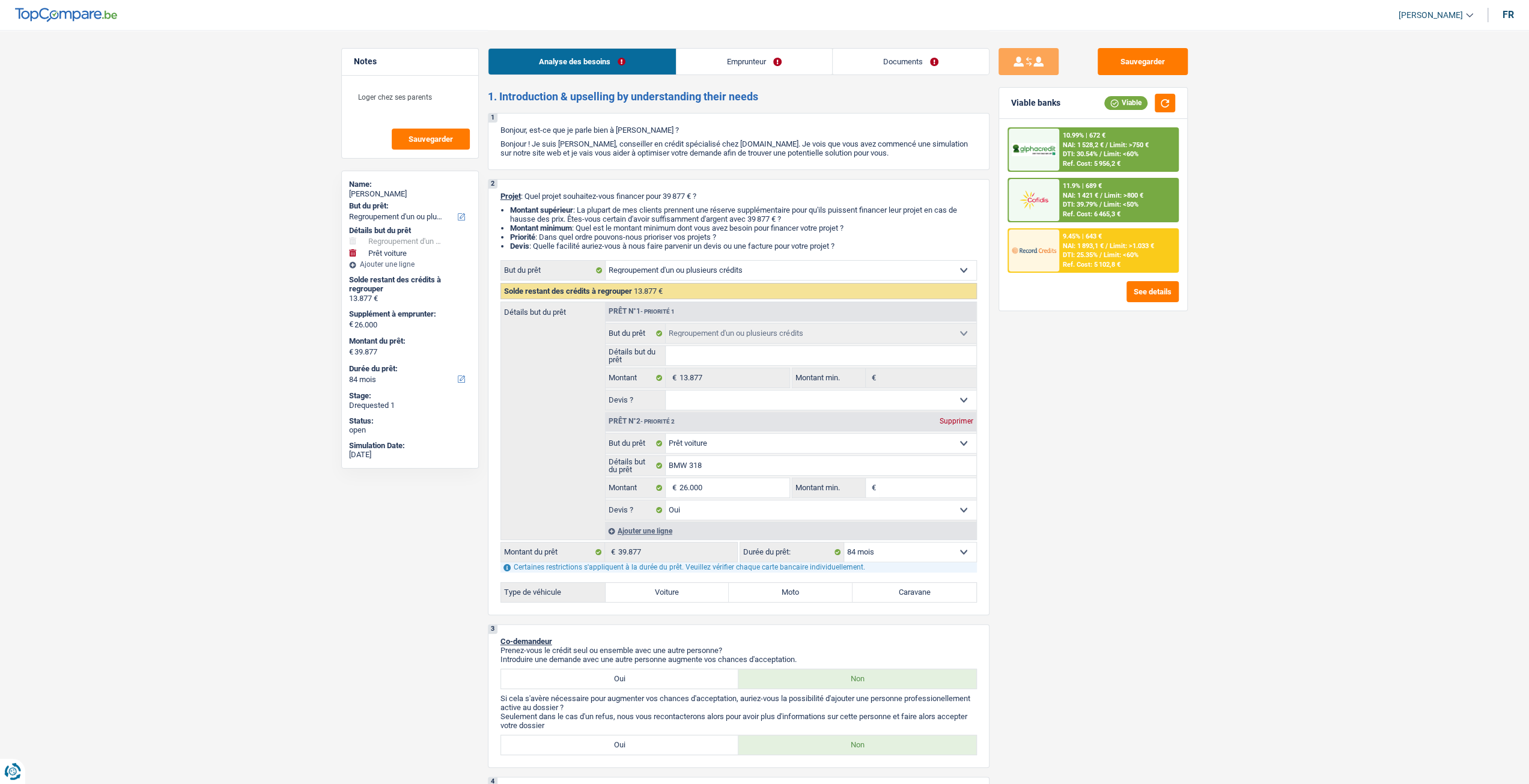
click at [1105, 152] on span "Limit: <60%" at bounding box center [1121, 154] width 34 height 8
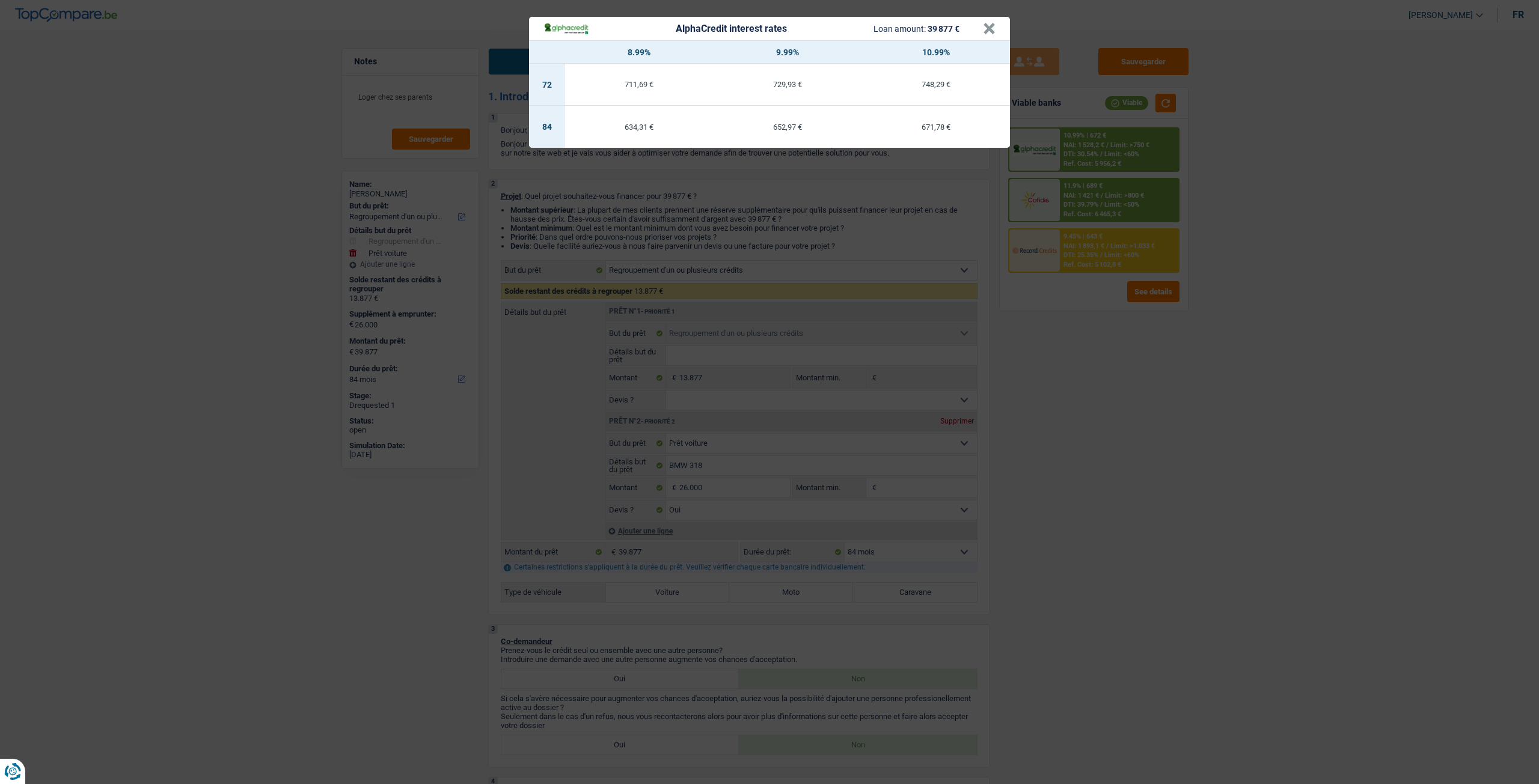
click at [1116, 356] on div "AlphaCredit interest rates Loan amount: 39 877 € × 8.99% 9.99% 10.99% 72 711,69…" at bounding box center [769, 392] width 1539 height 784
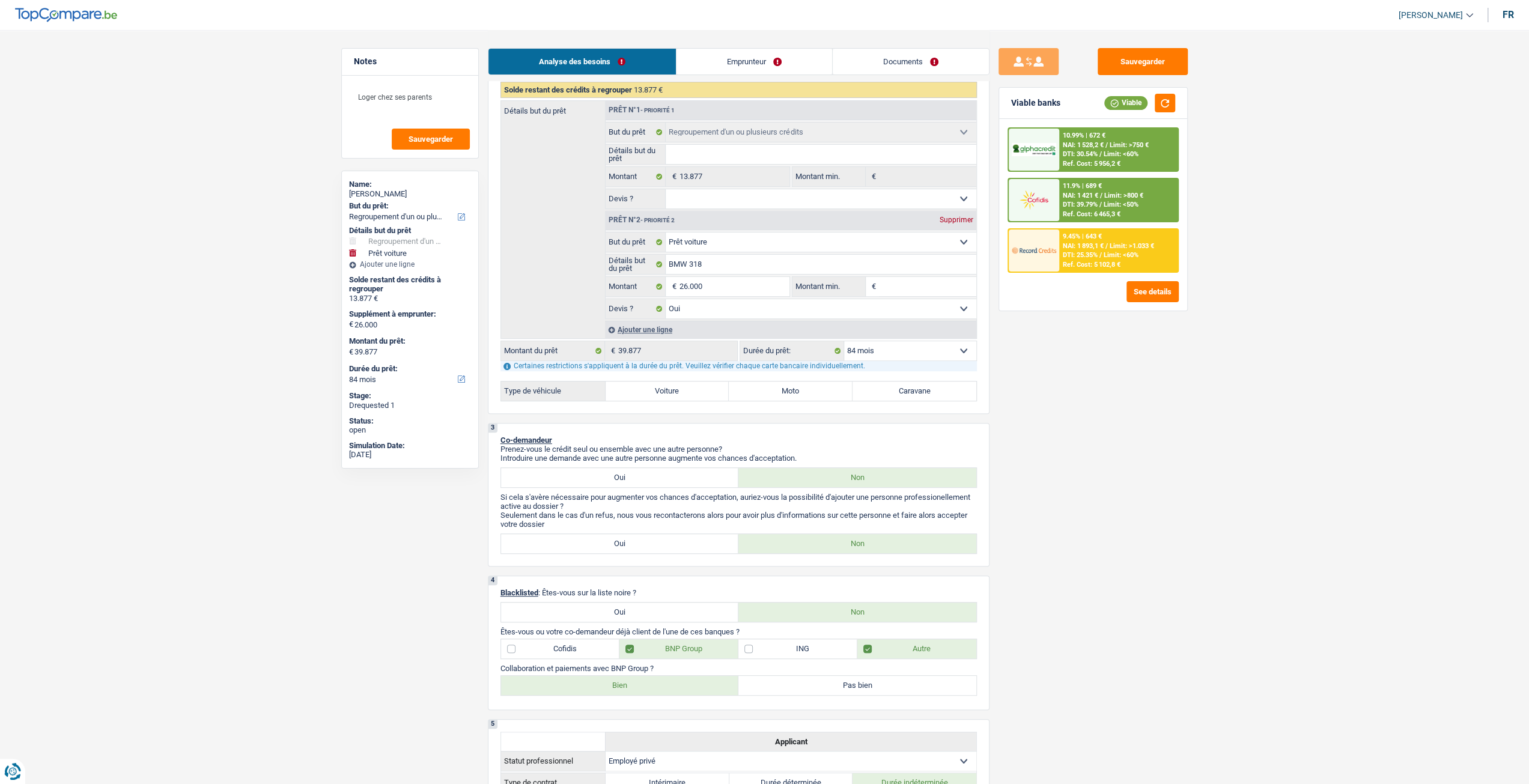
scroll to position [180, 0]
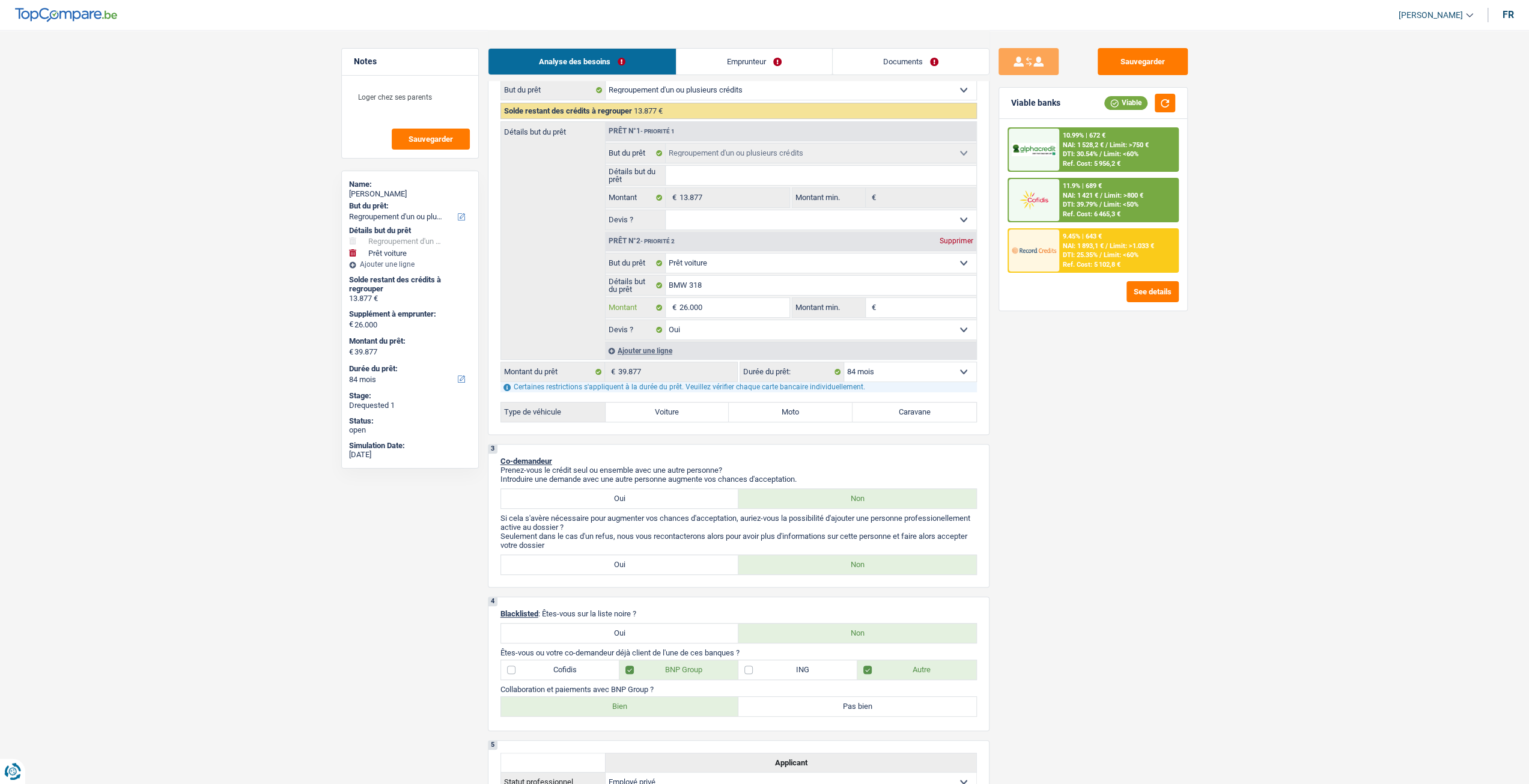
click at [747, 307] on input "26.000" at bounding box center [733, 307] width 110 height 19
type input "2.600"
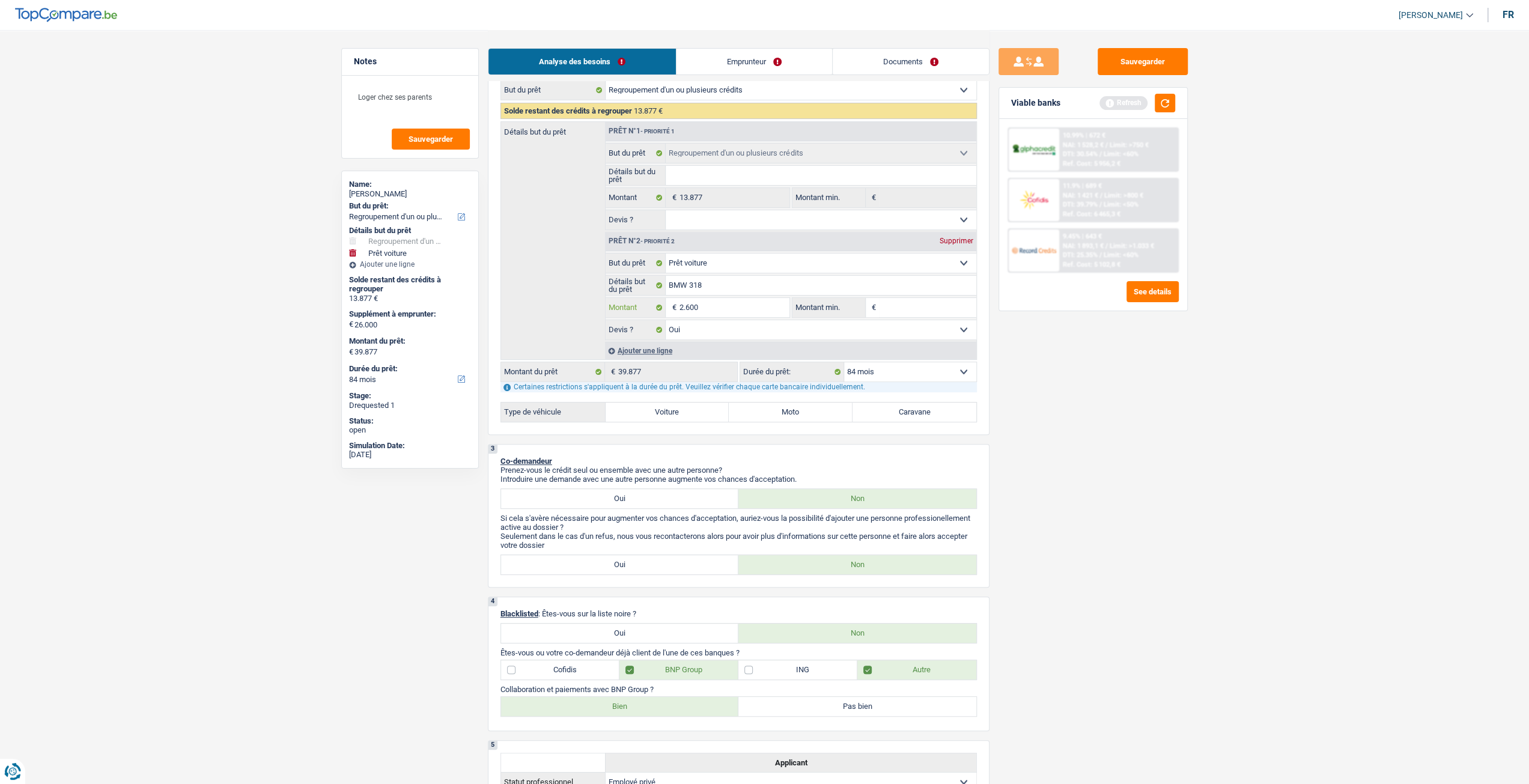
type input "260"
type input "26"
type input "2"
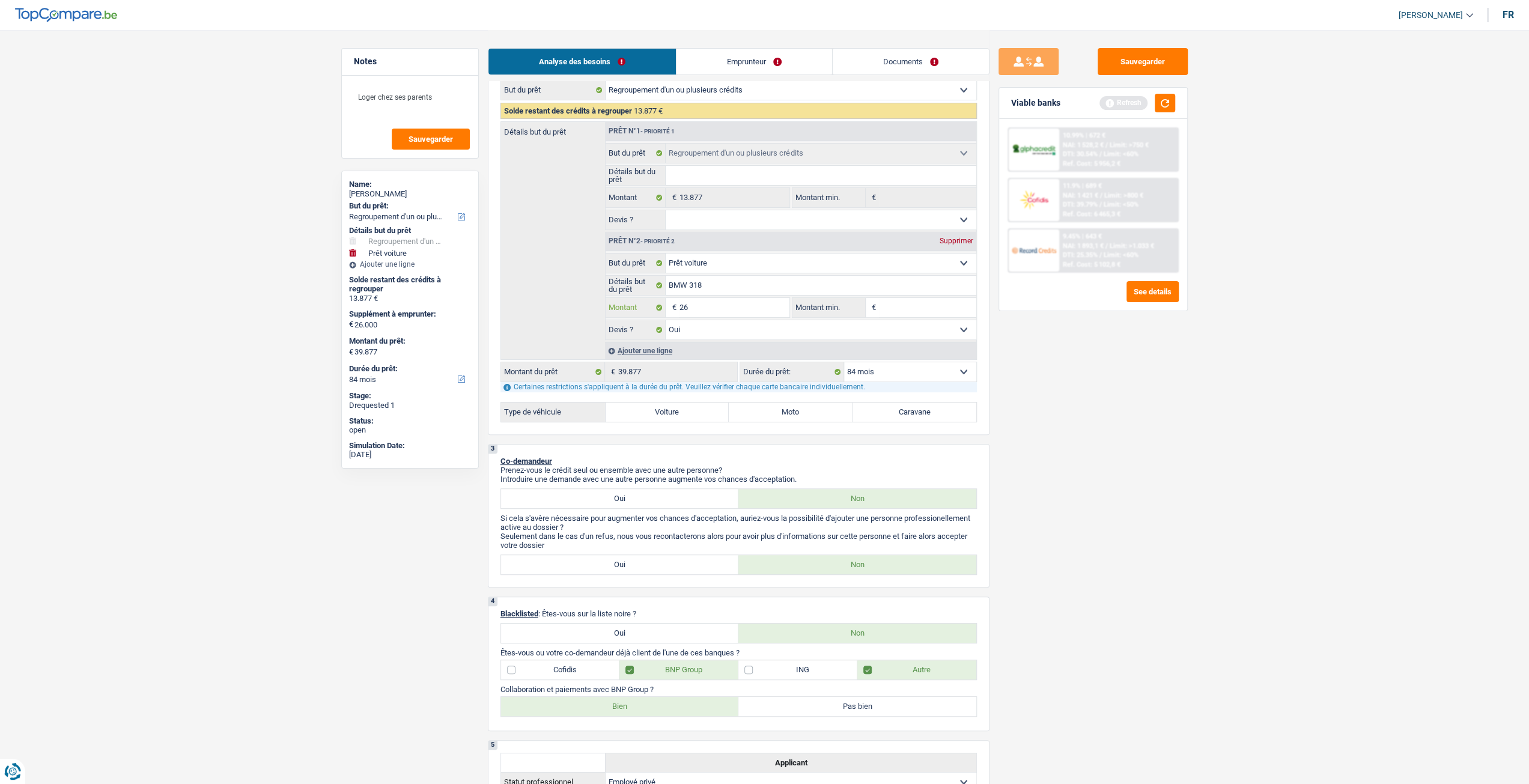
type input "2"
type input "1"
type input "17"
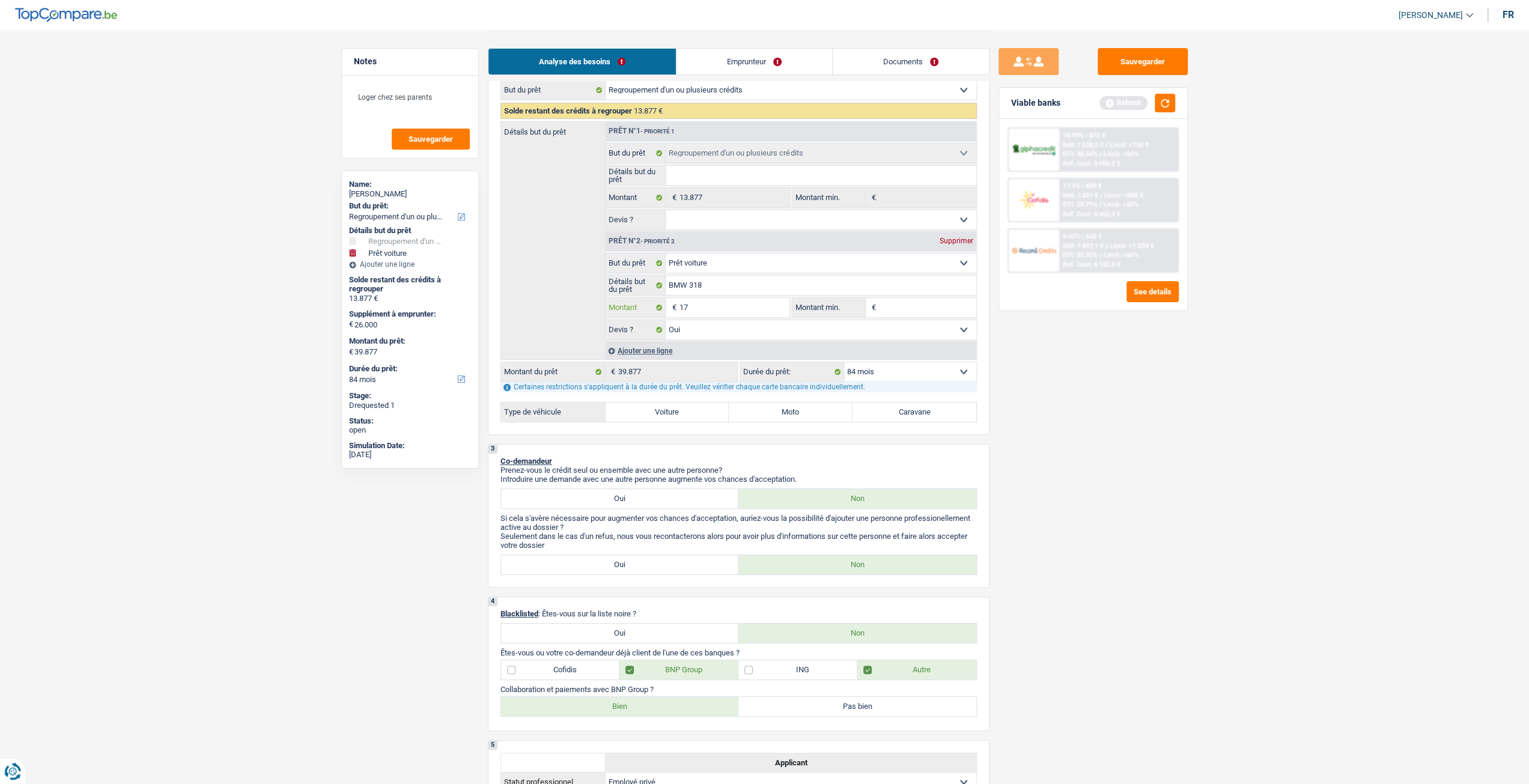
type input "175"
type input "1.750"
type input "17.500"
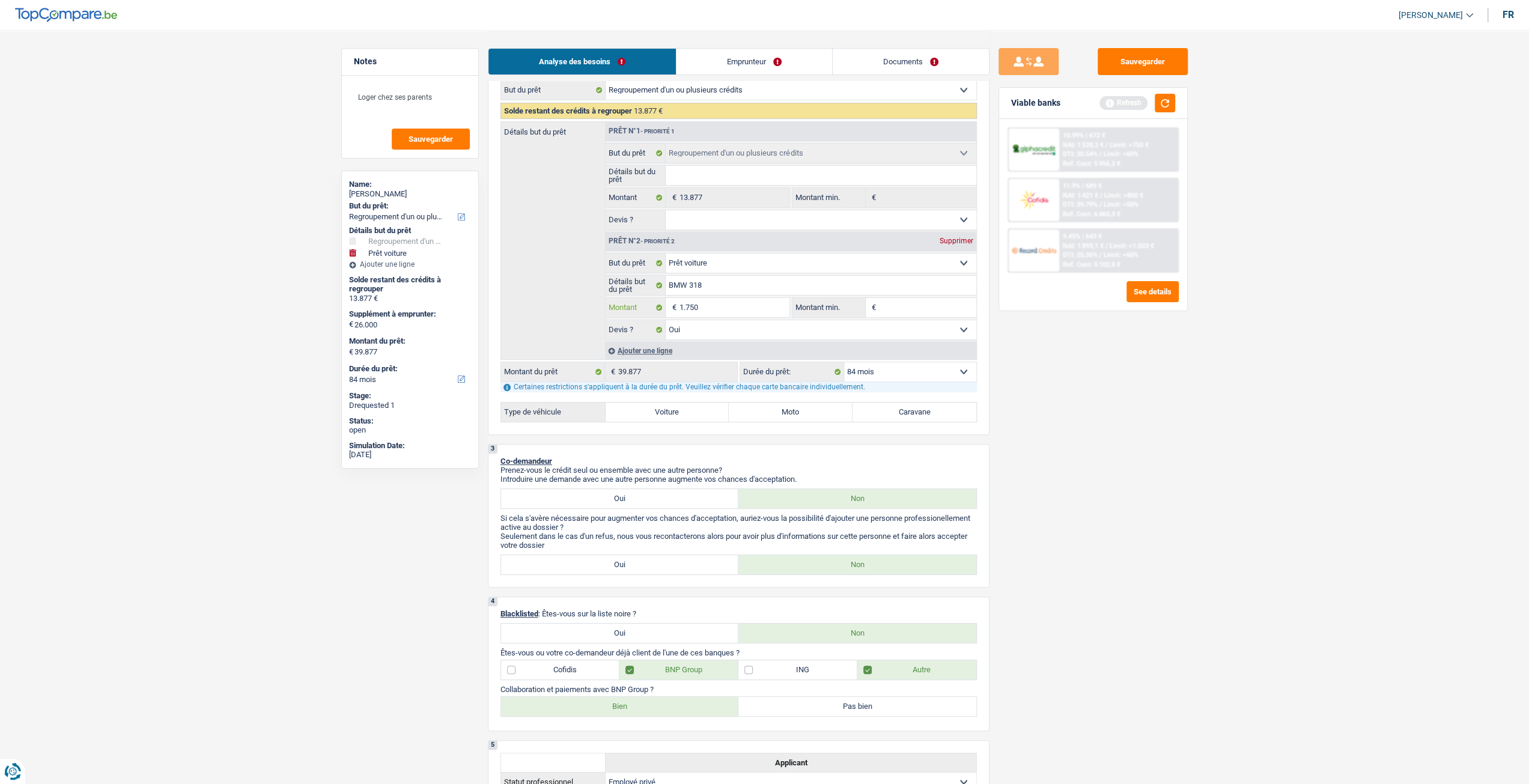
type input "17.500"
type input "31.377"
select select "120"
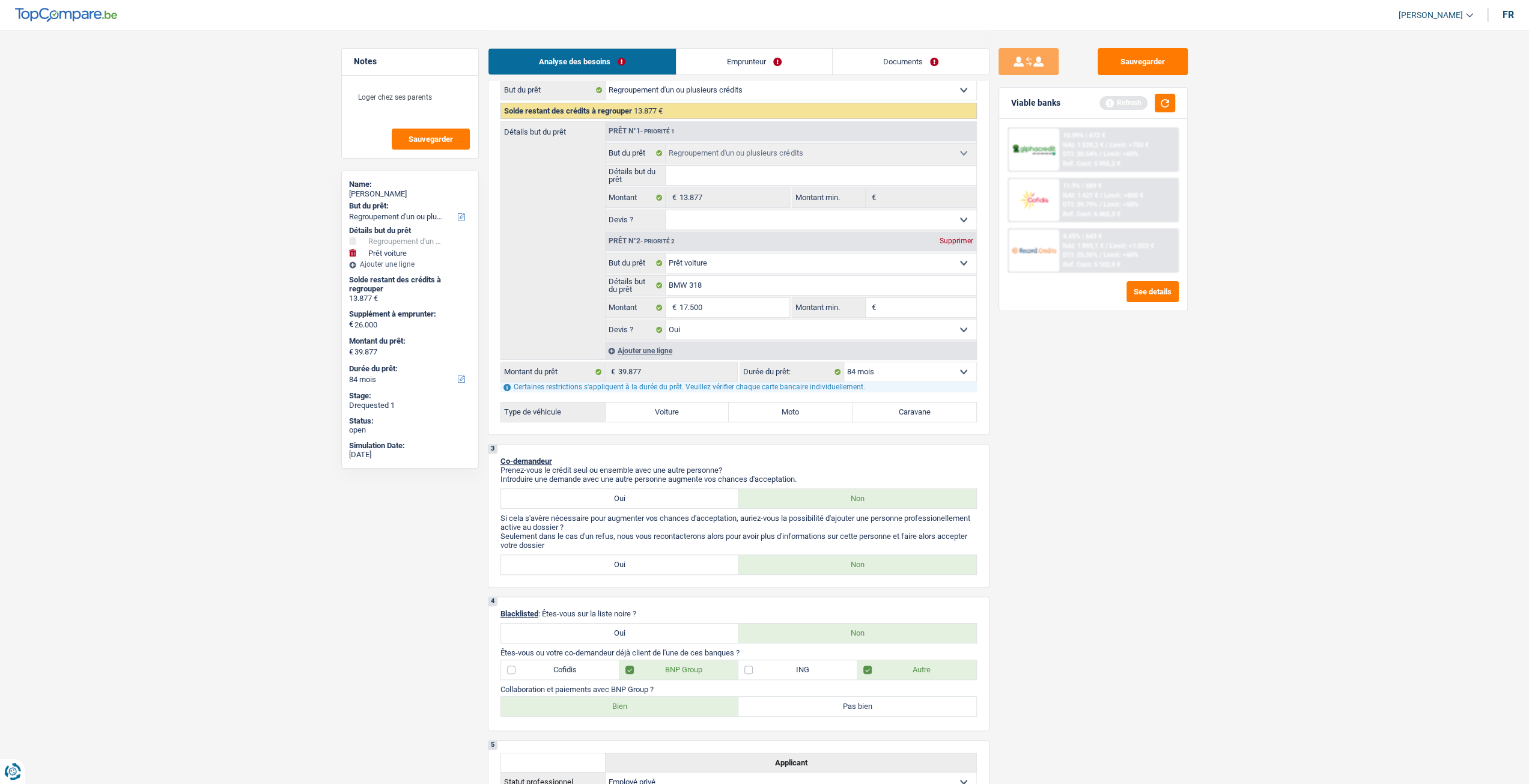
type input "31.377"
select select "120"
type input "31.377"
select select "120"
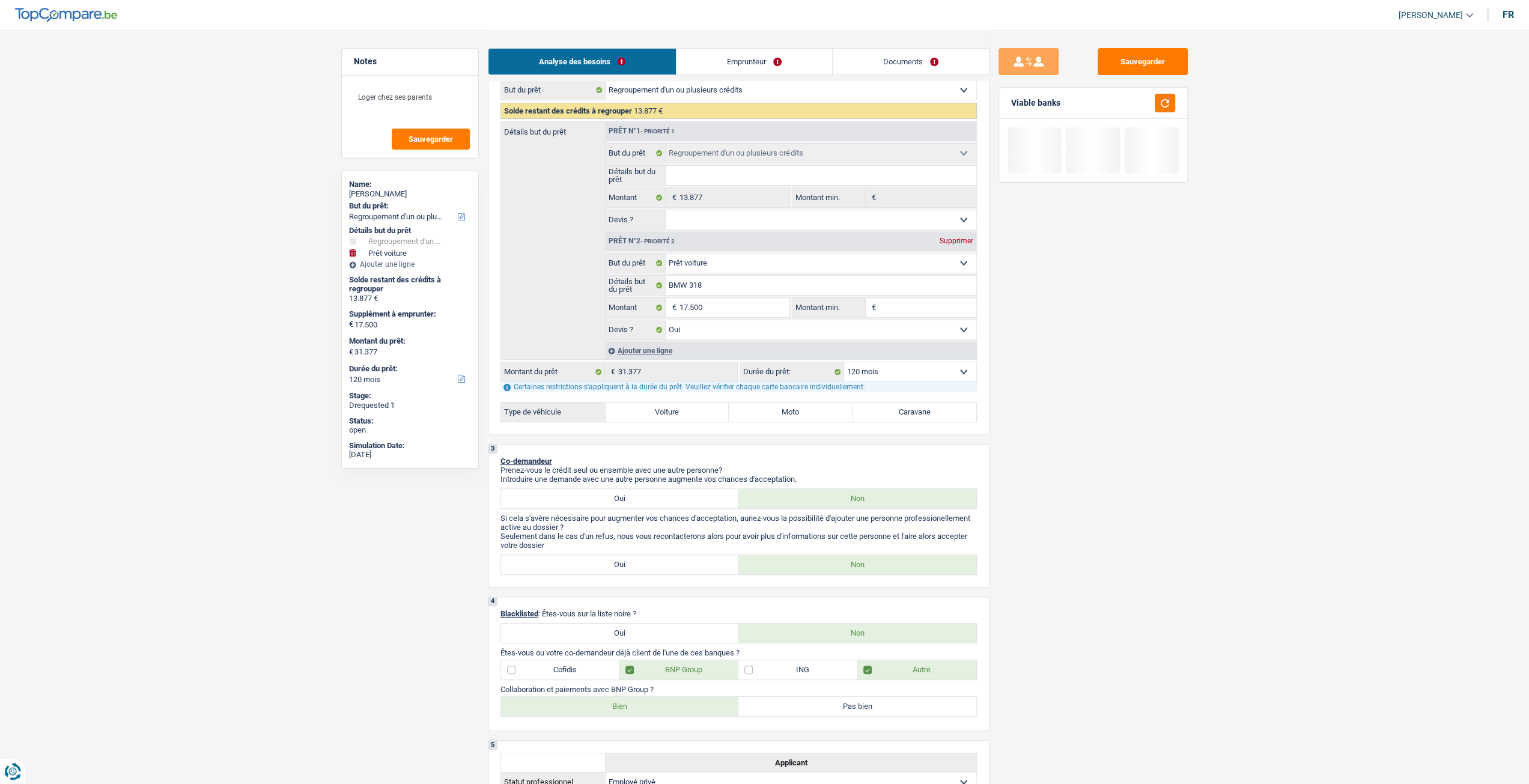
click at [1093, 420] on div "Sauvegarder Viable banks" at bounding box center [1093, 406] width 208 height 717
click at [917, 359] on div "Ajouter une ligne" at bounding box center [791, 350] width 371 height 17
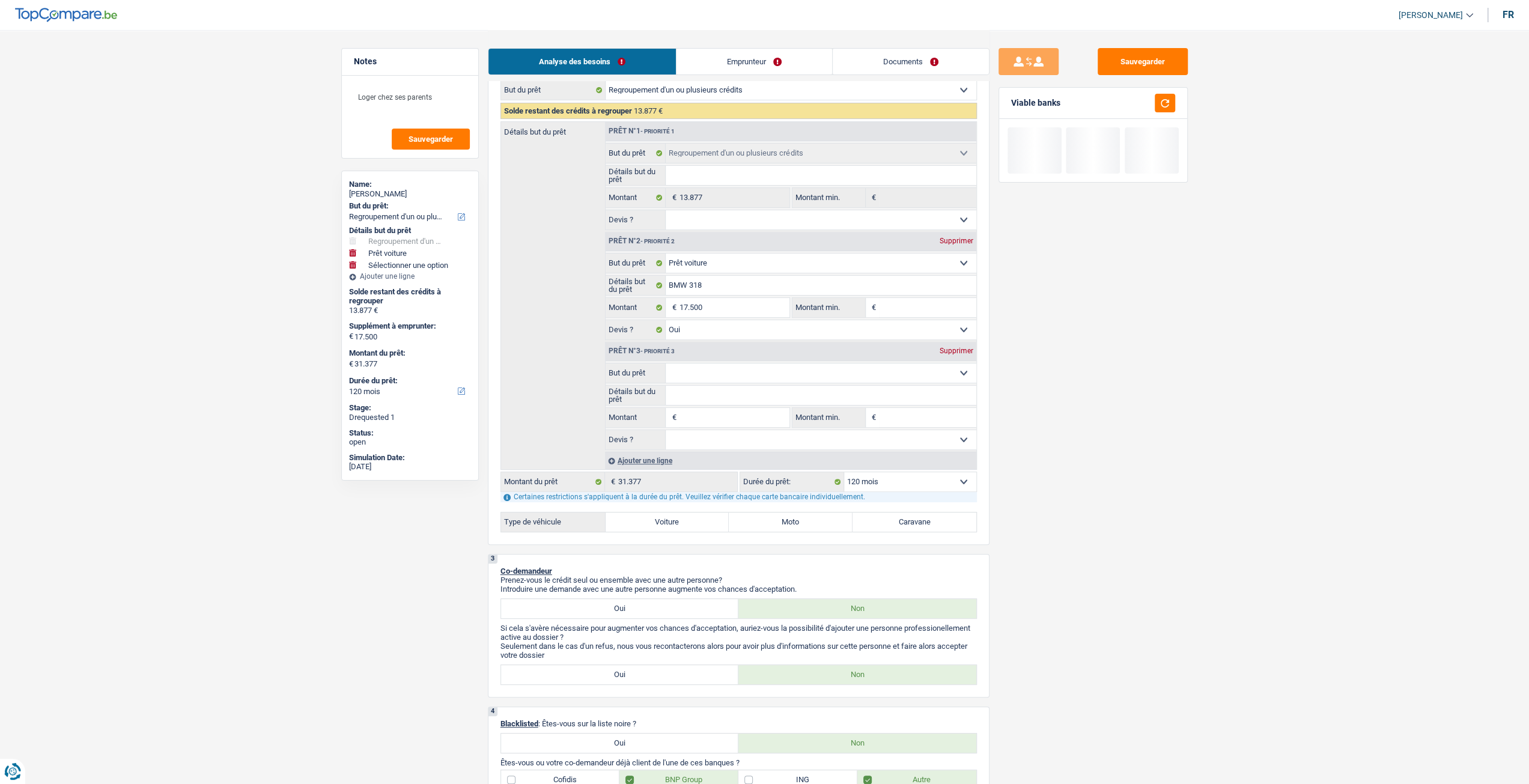
click at [943, 352] on div "Supprimer" at bounding box center [956, 351] width 39 height 8
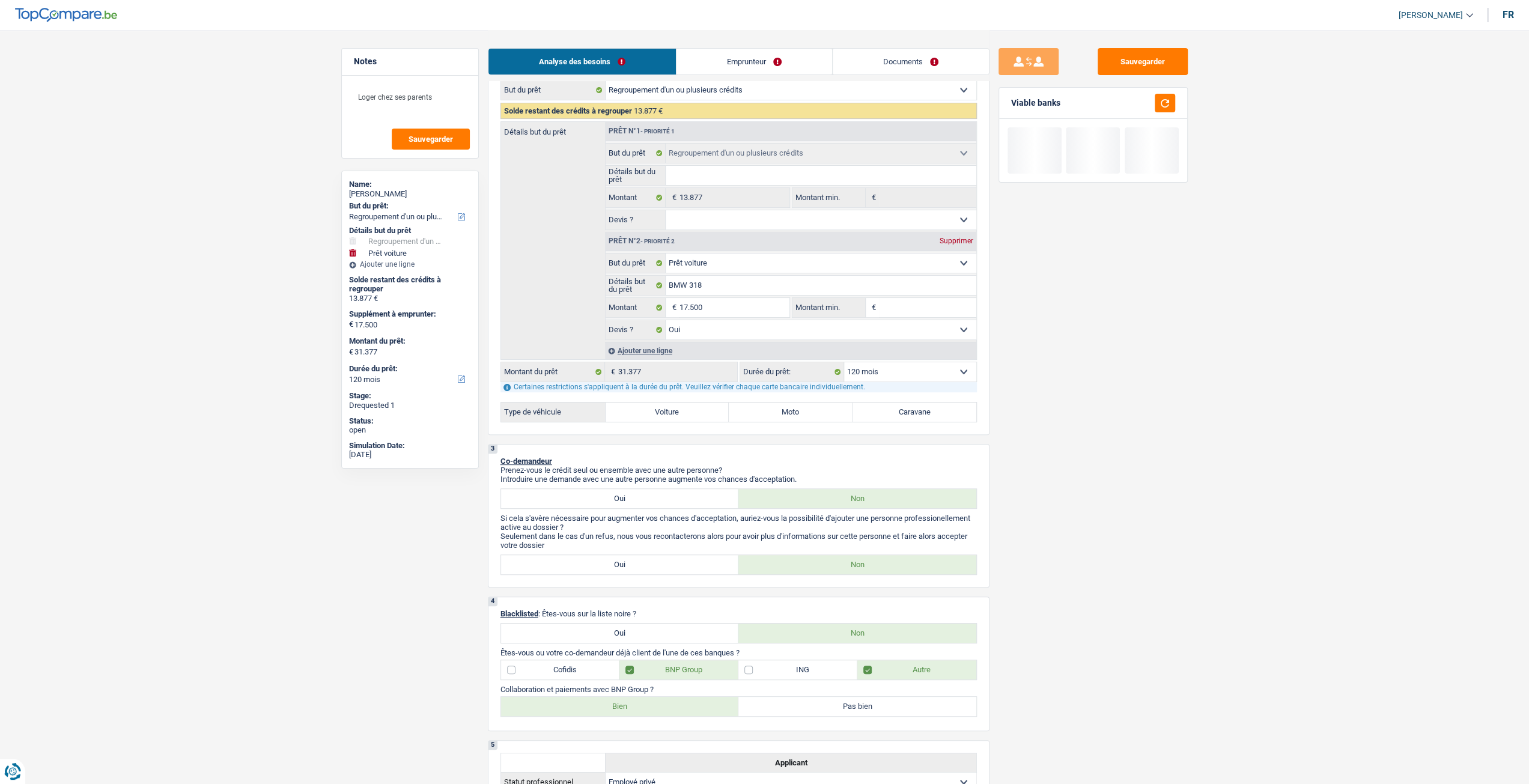
click at [935, 366] on select "12 mois 18 mois 24 mois 30 mois 36 mois 42 mois 48 mois 60 mois 72 mois 84 mois…" at bounding box center [911, 371] width 132 height 19
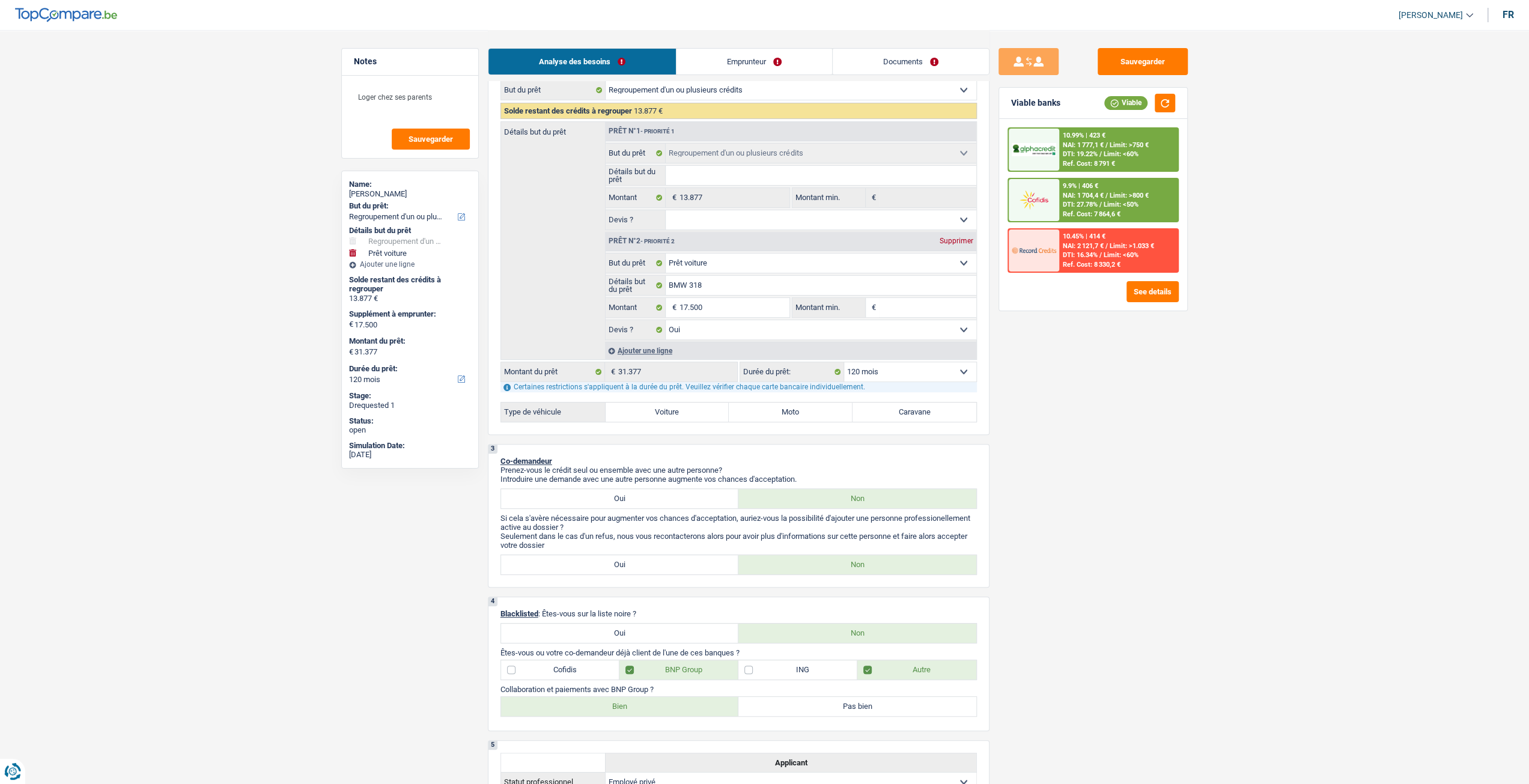
select select "84"
click at [844, 362] on select "12 mois 18 mois 24 mois 30 mois 36 mois 42 mois 48 mois 60 mois 72 mois 84 mois…" at bounding box center [911, 371] width 132 height 19
select select "84"
click at [1131, 153] on span "Limit: <60%" at bounding box center [1121, 154] width 34 height 8
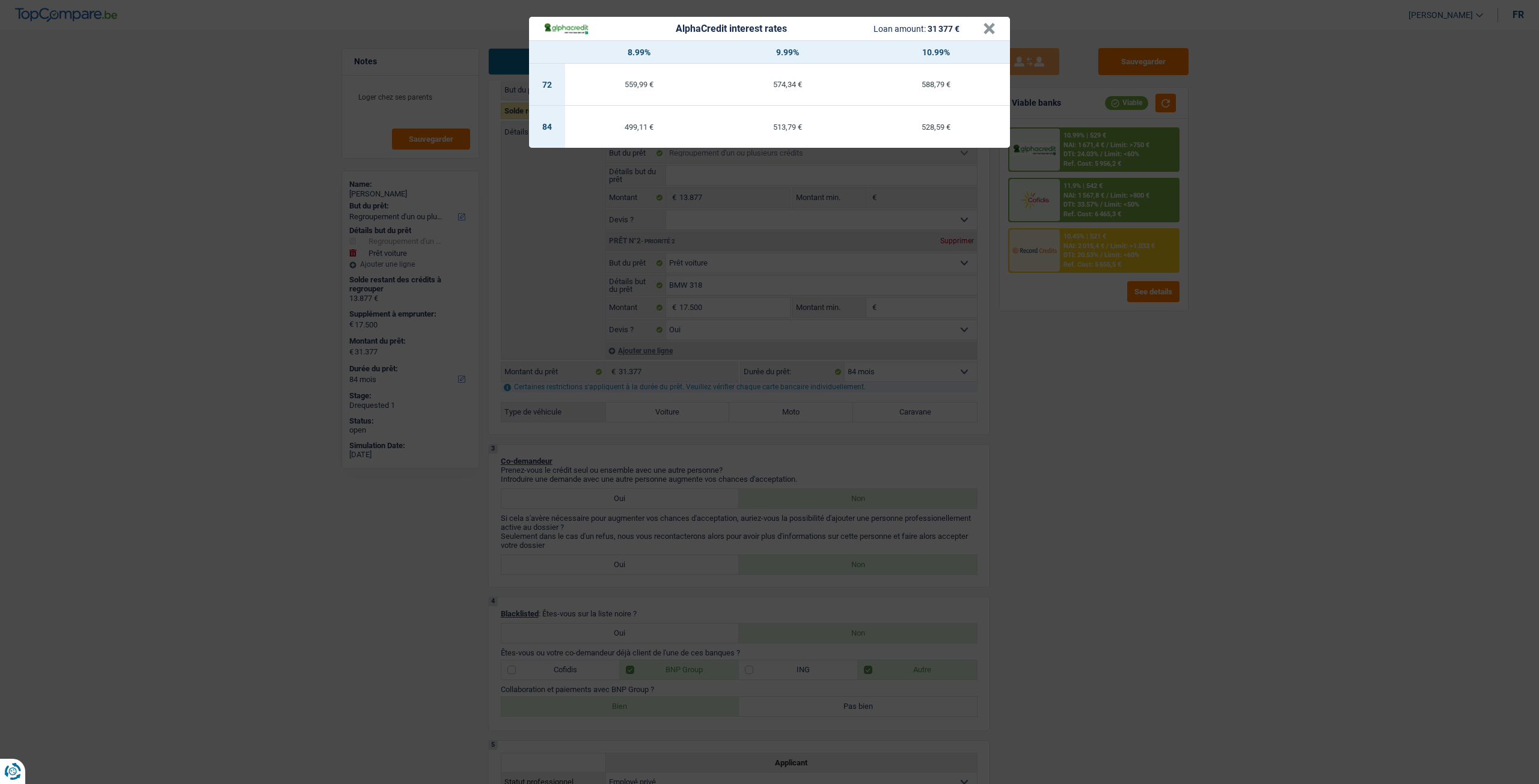
click at [1260, 264] on div "AlphaCredit interest rates Loan amount: 31 377 € × 8.99% 9.99% 10.99% 72 559,99…" at bounding box center [769, 392] width 1539 height 784
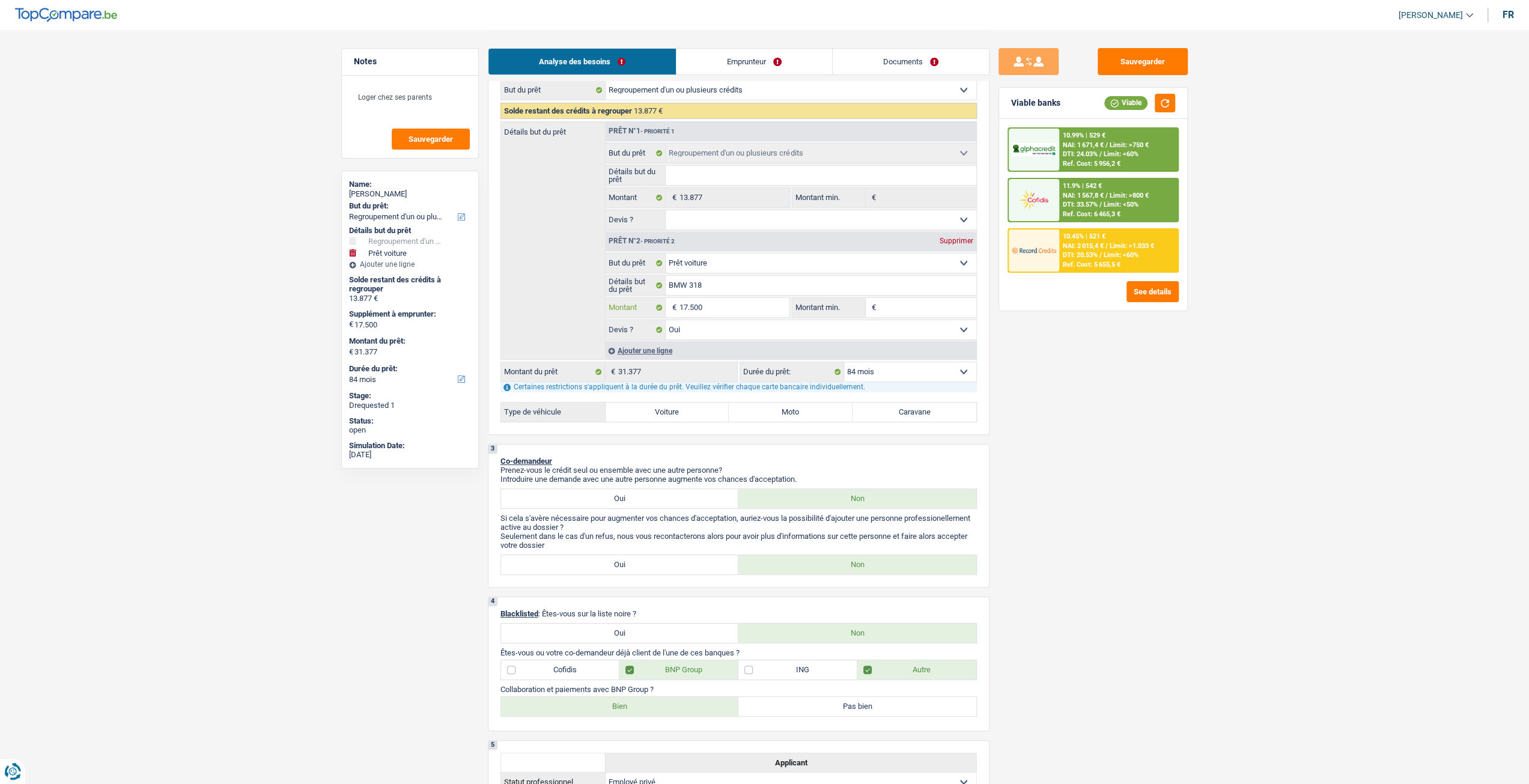
click at [725, 310] on input "17.500" at bounding box center [733, 307] width 110 height 19
click at [1140, 161] on div "10.99% | 529 € NAI: 1 671,4 € / Limit: >750 € DTI: 24.03% / Limit: <60% Ref. Co…" at bounding box center [1118, 149] width 119 height 42
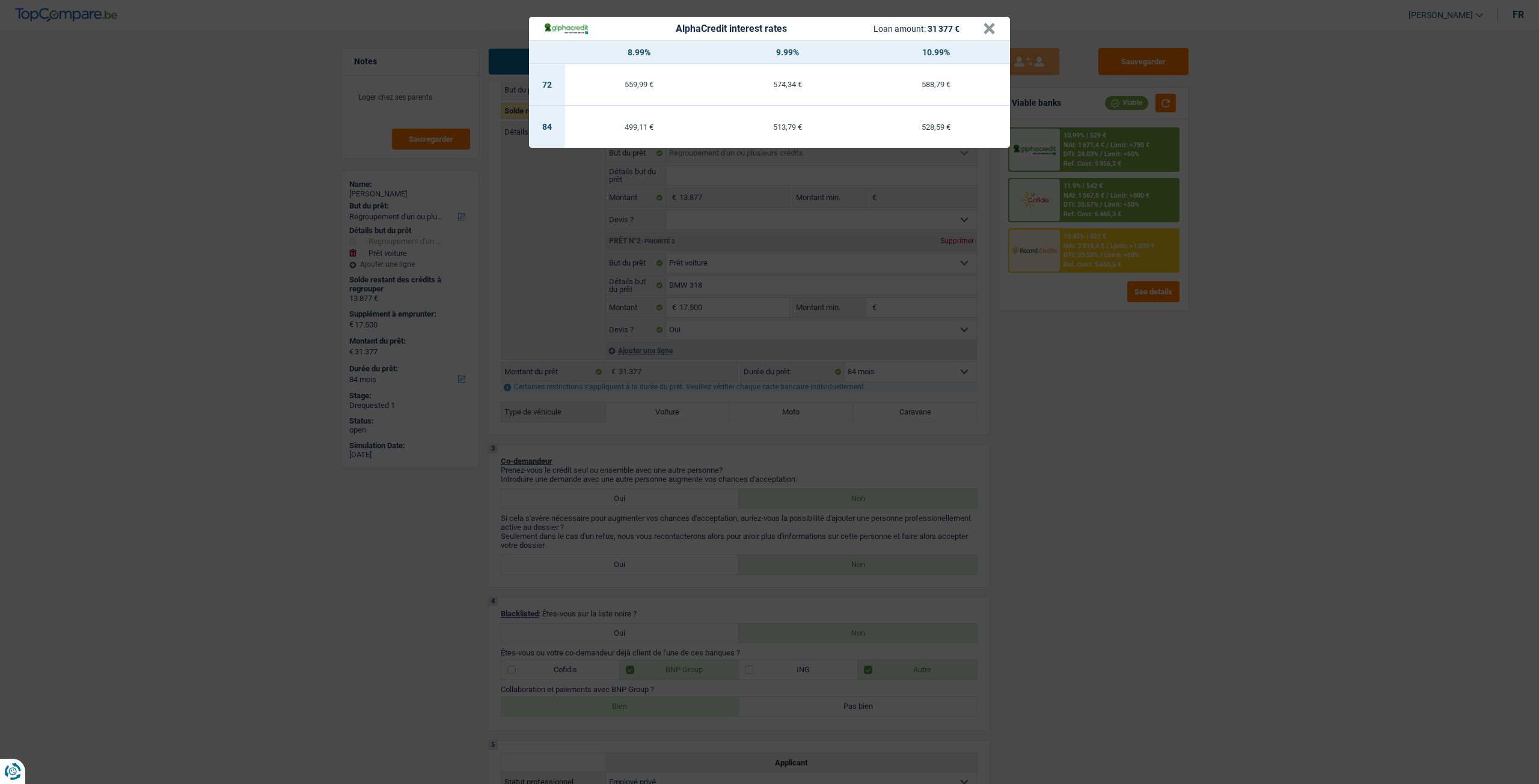
click at [1143, 355] on div "AlphaCredit interest rates Loan amount: 31 377 € × 8.99% 9.99% 10.99% 72 559,99…" at bounding box center [769, 392] width 1539 height 784
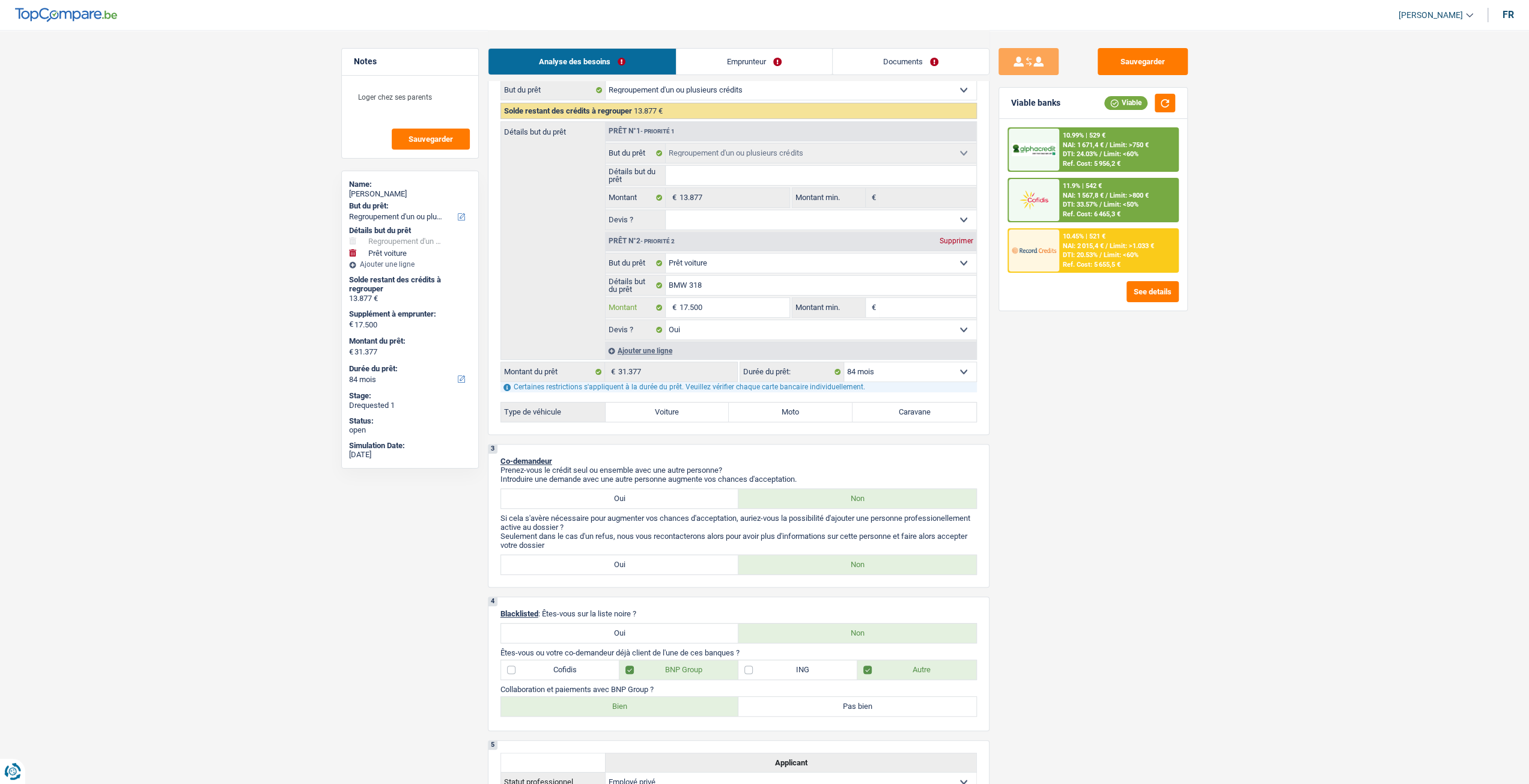
click at [728, 312] on input "17.500" at bounding box center [733, 307] width 110 height 19
type input "1.750"
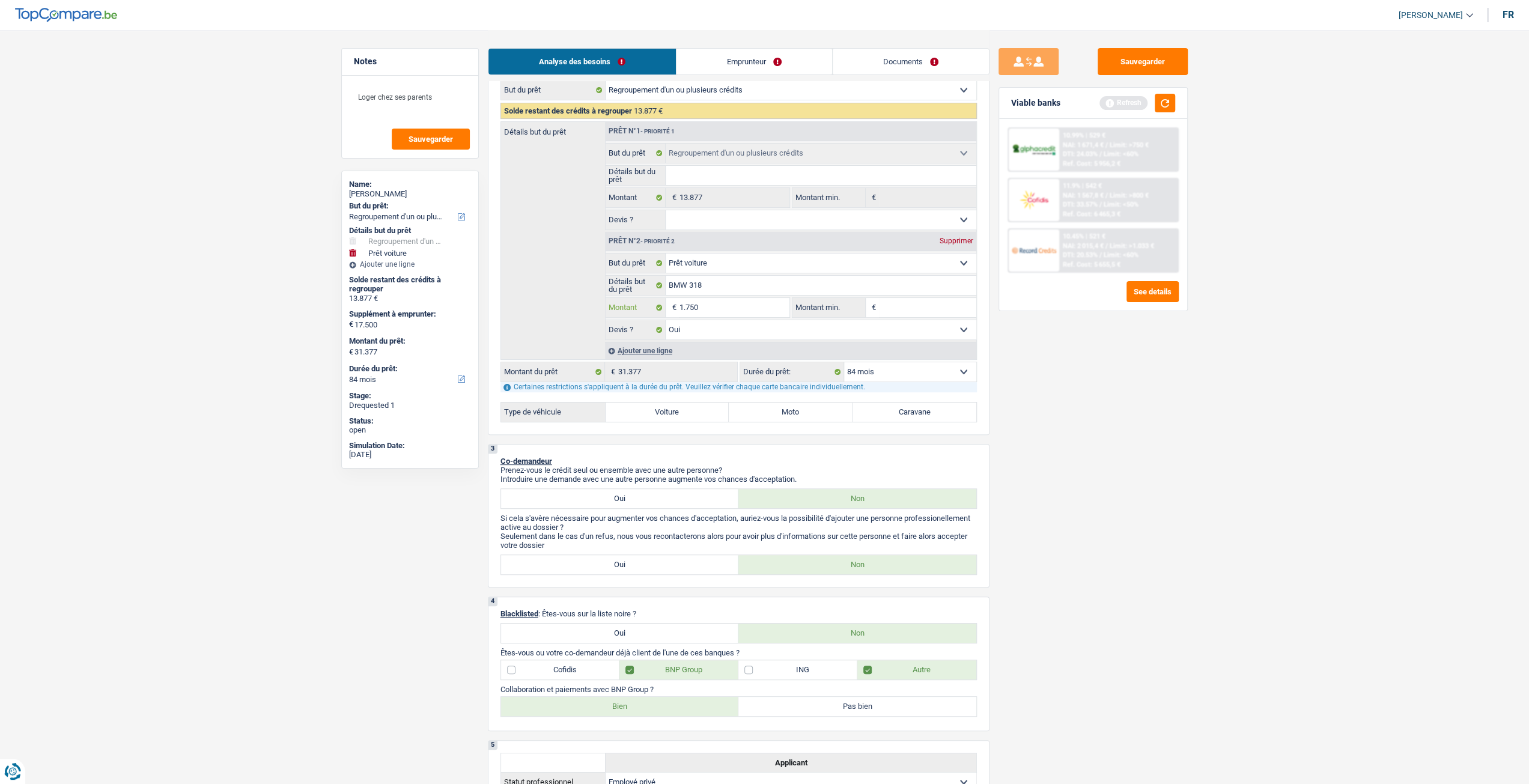
type input "175"
type input "17"
type input "1"
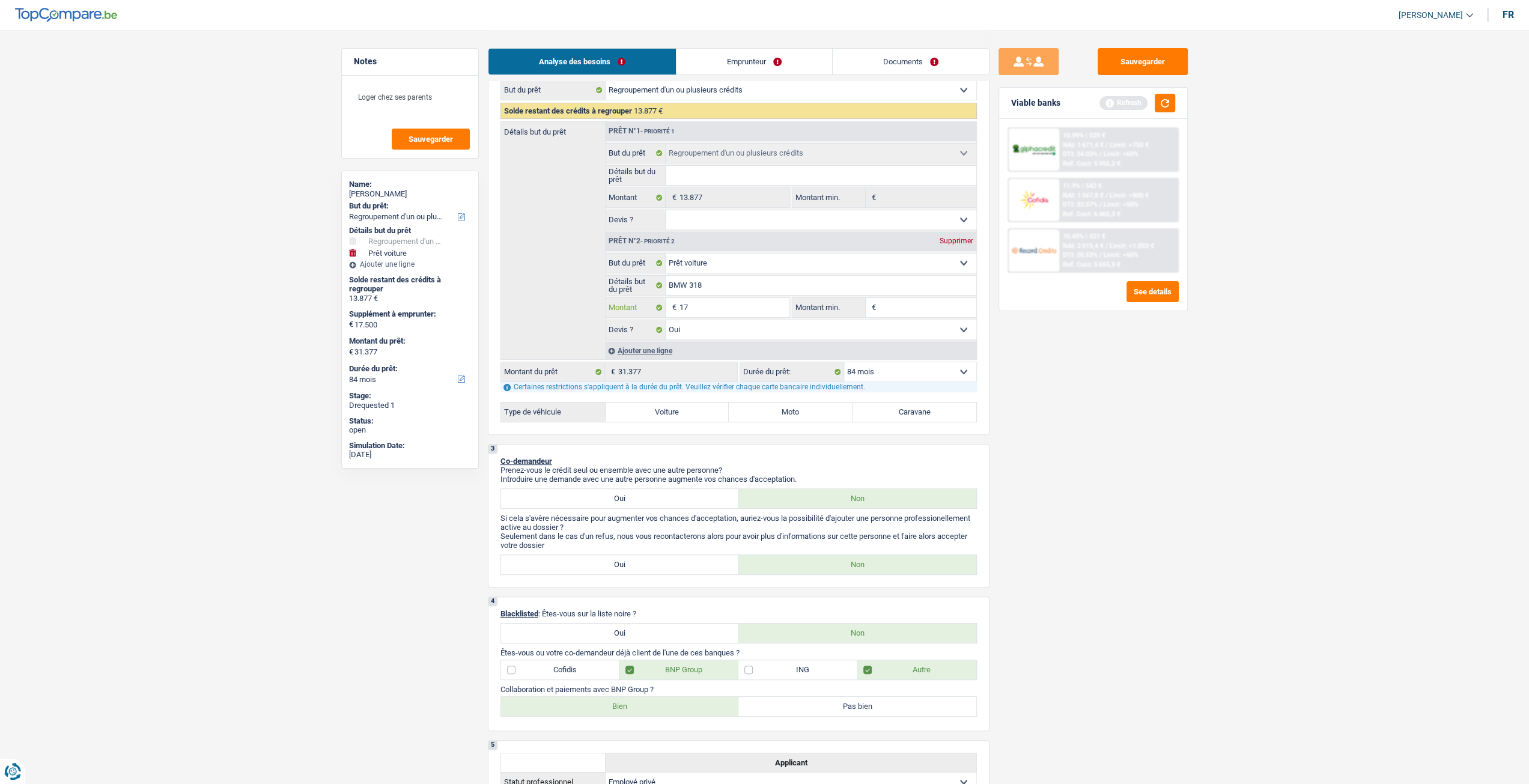
type input "1"
type input "2"
type input "26"
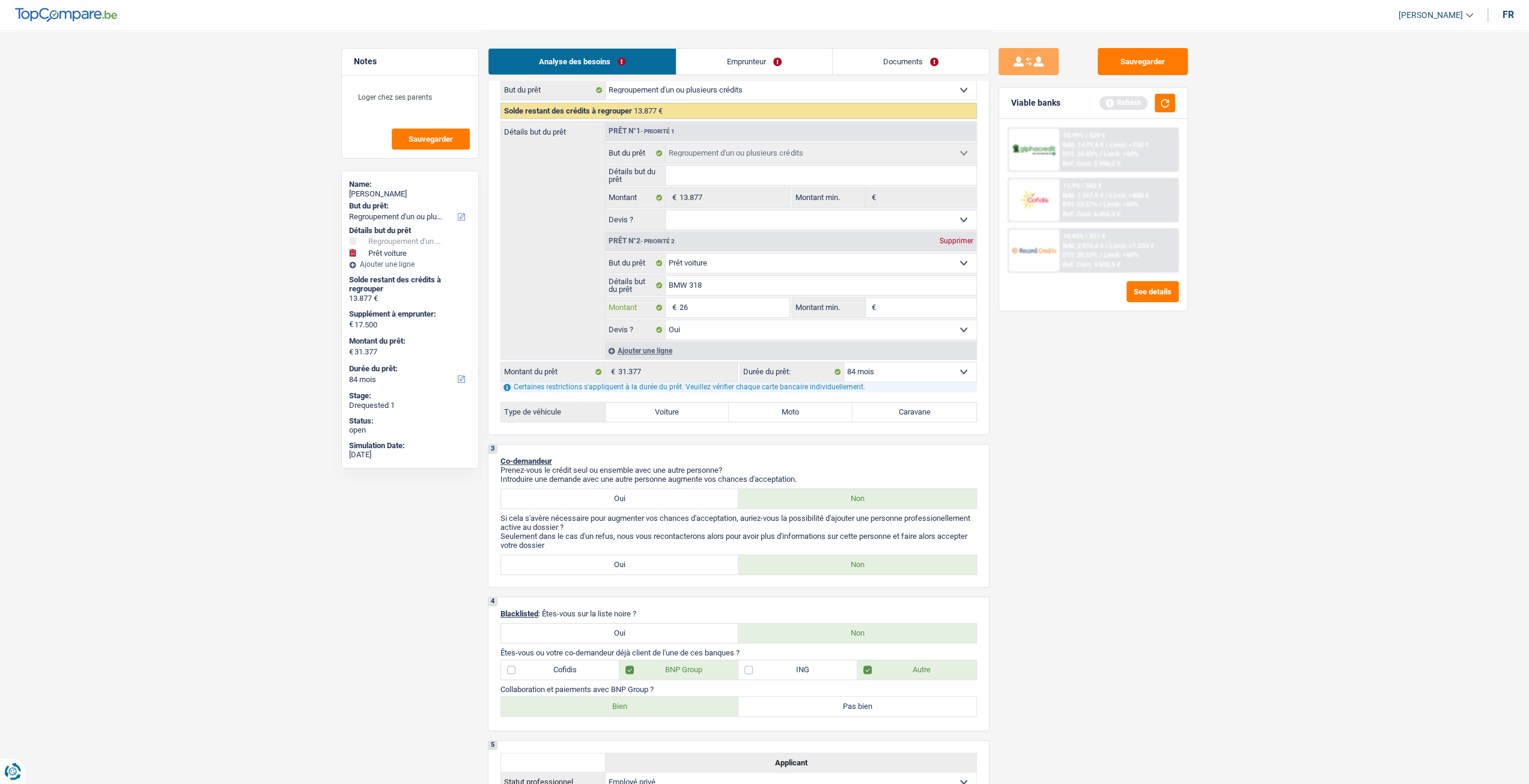
type input "260"
type input "2.600"
type input "26.000"
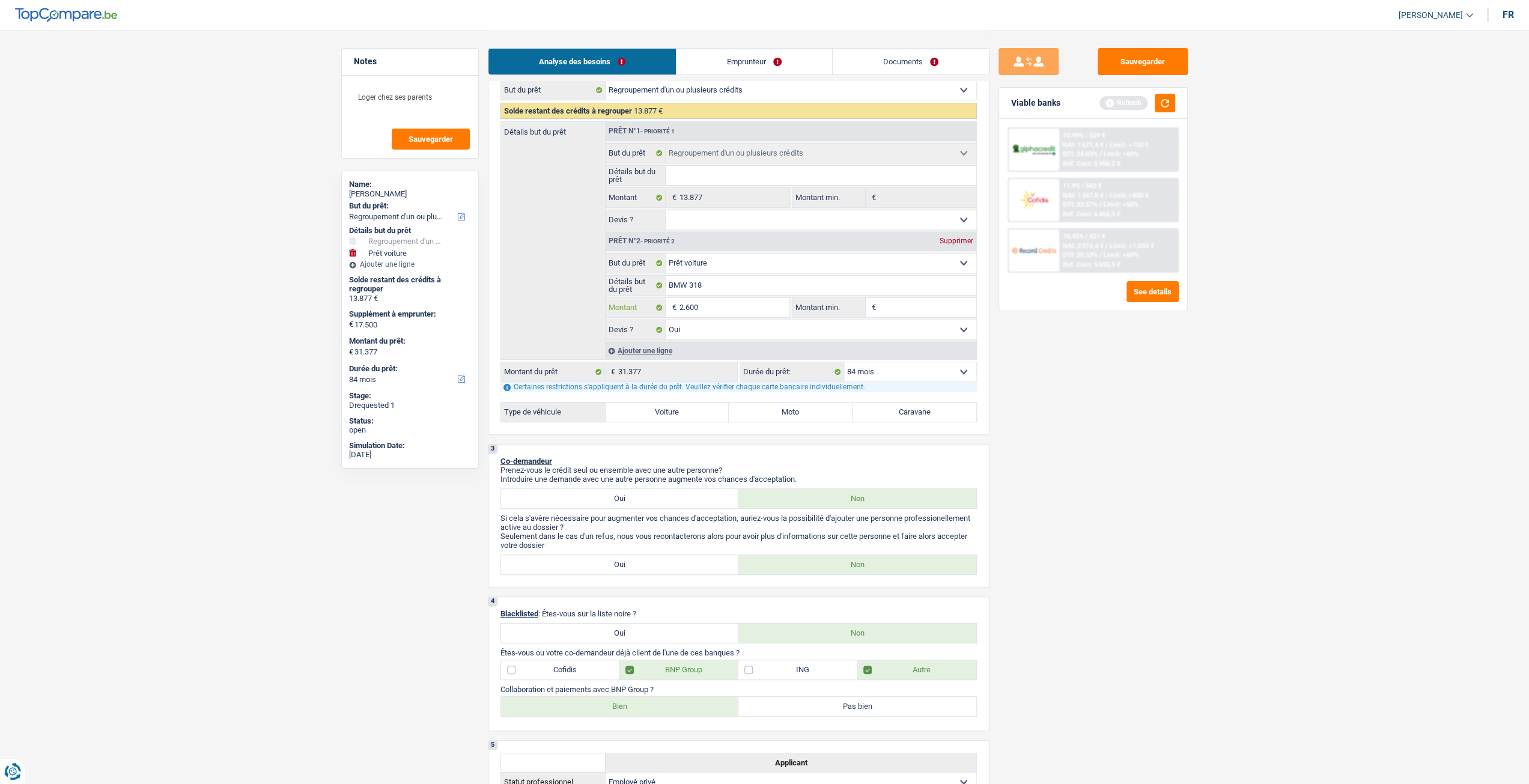
type input "26.000"
type input "39.877"
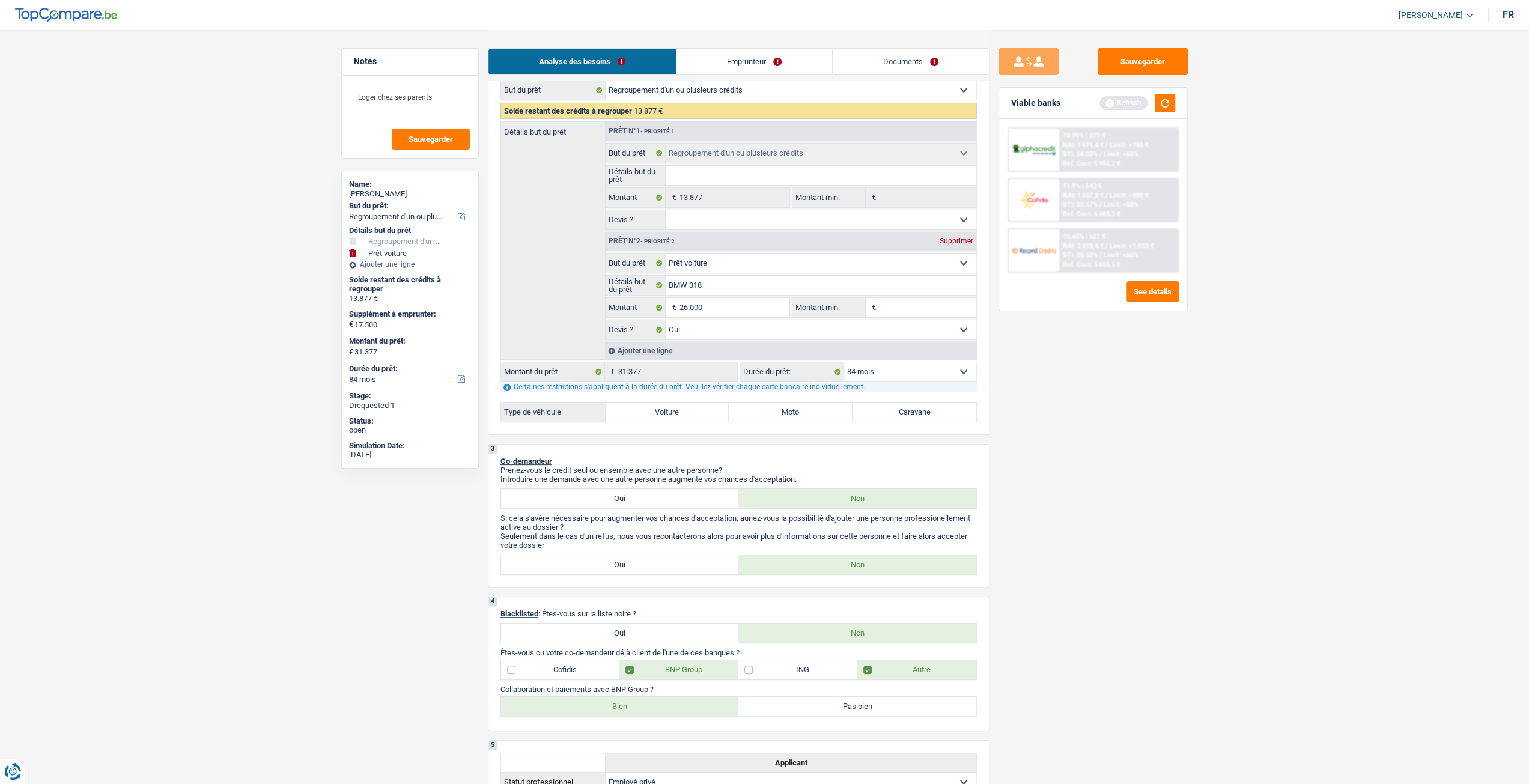
type input "39.877"
click at [1045, 361] on div "Sauvegarder Viable banks Refresh 10.99% | 529 € NAI: 1 671,4 € / Limit: >750 € …" at bounding box center [1093, 406] width 208 height 717
select select "144"
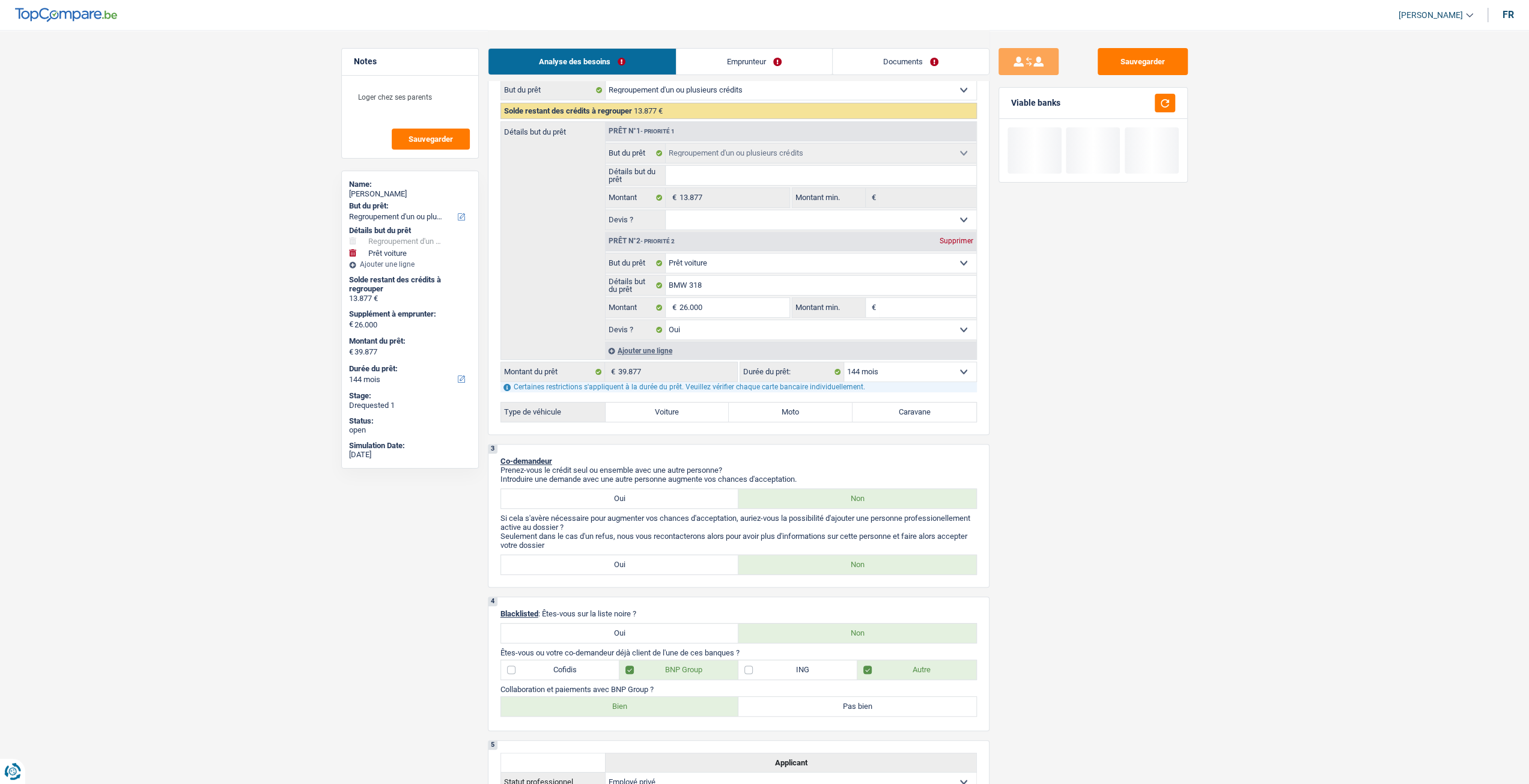
click at [926, 375] on select "12 mois 18 mois 24 mois 30 mois 36 mois 42 mois 48 mois 60 mois 72 mois 84 mois…" at bounding box center [911, 371] width 132 height 19
select select "84"
click at [844, 362] on select "12 mois 18 mois 24 mois 30 mois 36 mois 42 mois 48 mois 60 mois 72 mois 84 mois…" at bounding box center [911, 371] width 132 height 19
select select "84"
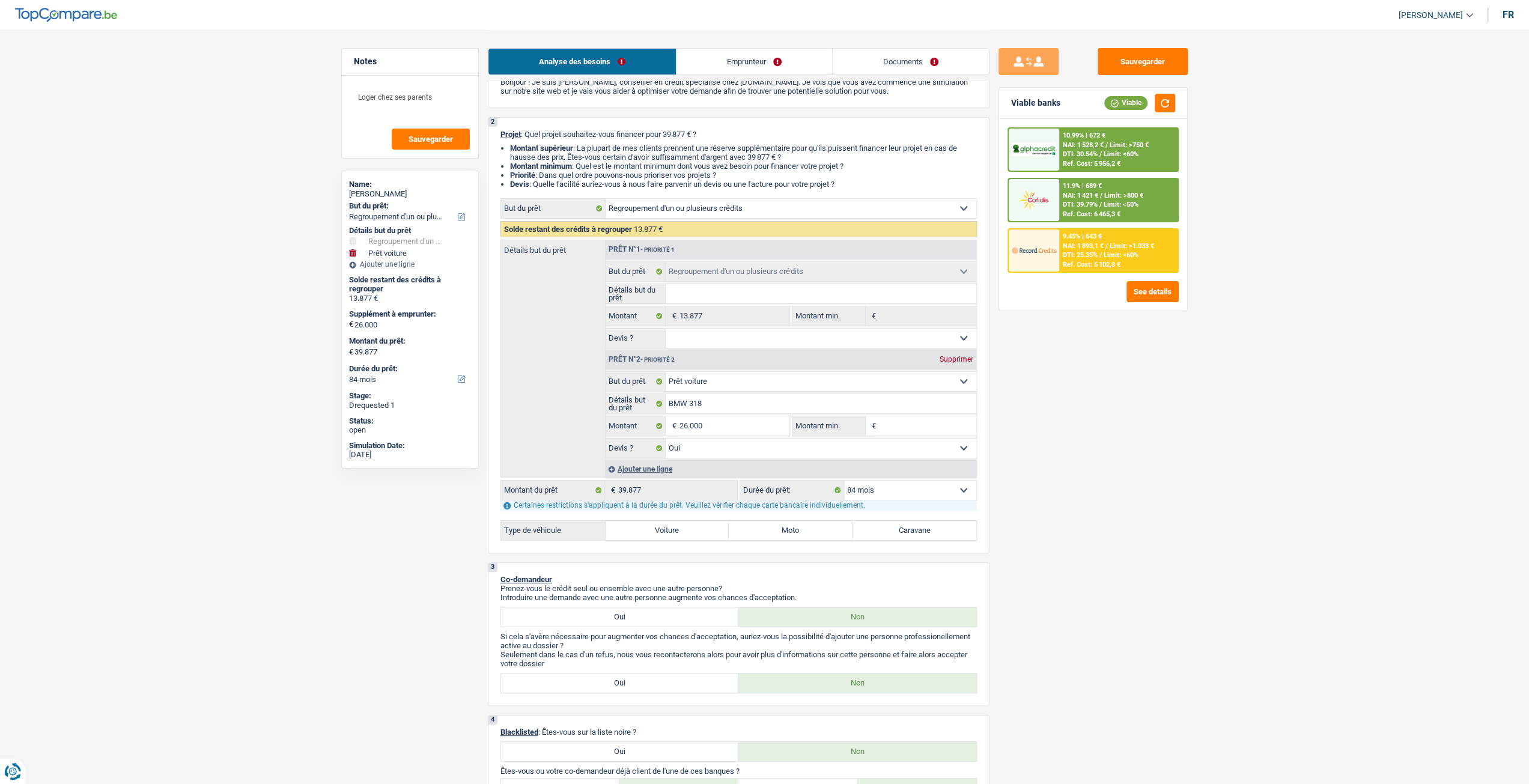
scroll to position [60, 0]
click at [754, 408] on input "BMW 318" at bounding box center [821, 406] width 310 height 19
click at [759, 437] on input "26.000" at bounding box center [733, 428] width 110 height 19
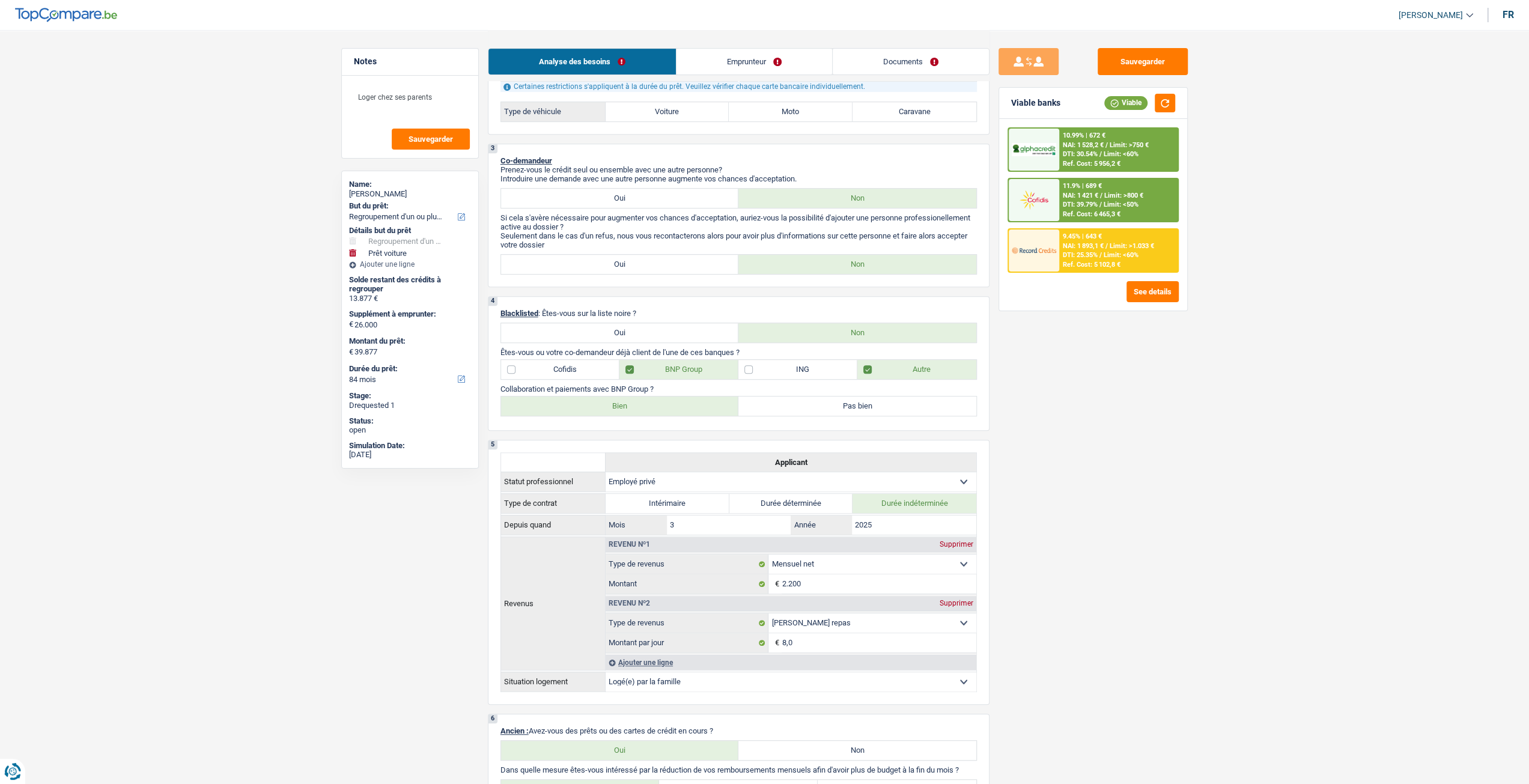
scroll to position [721, 0]
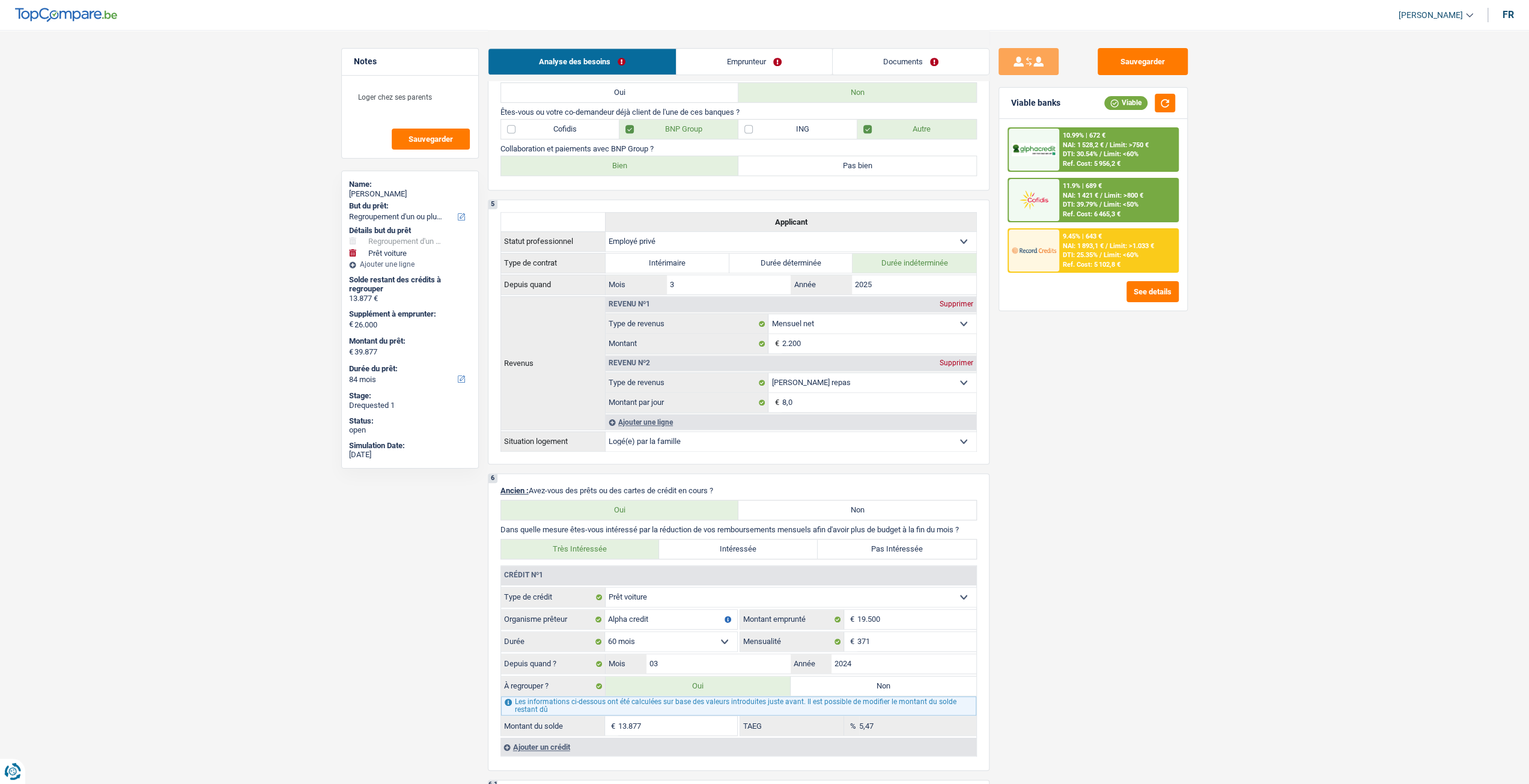
click at [1172, 93] on div "Viable banks Viable" at bounding box center [1093, 103] width 188 height 32
click at [1164, 112] on div "Viable banks Viable" at bounding box center [1093, 103] width 188 height 32
click at [1163, 109] on button "button" at bounding box center [1164, 102] width 20 height 18
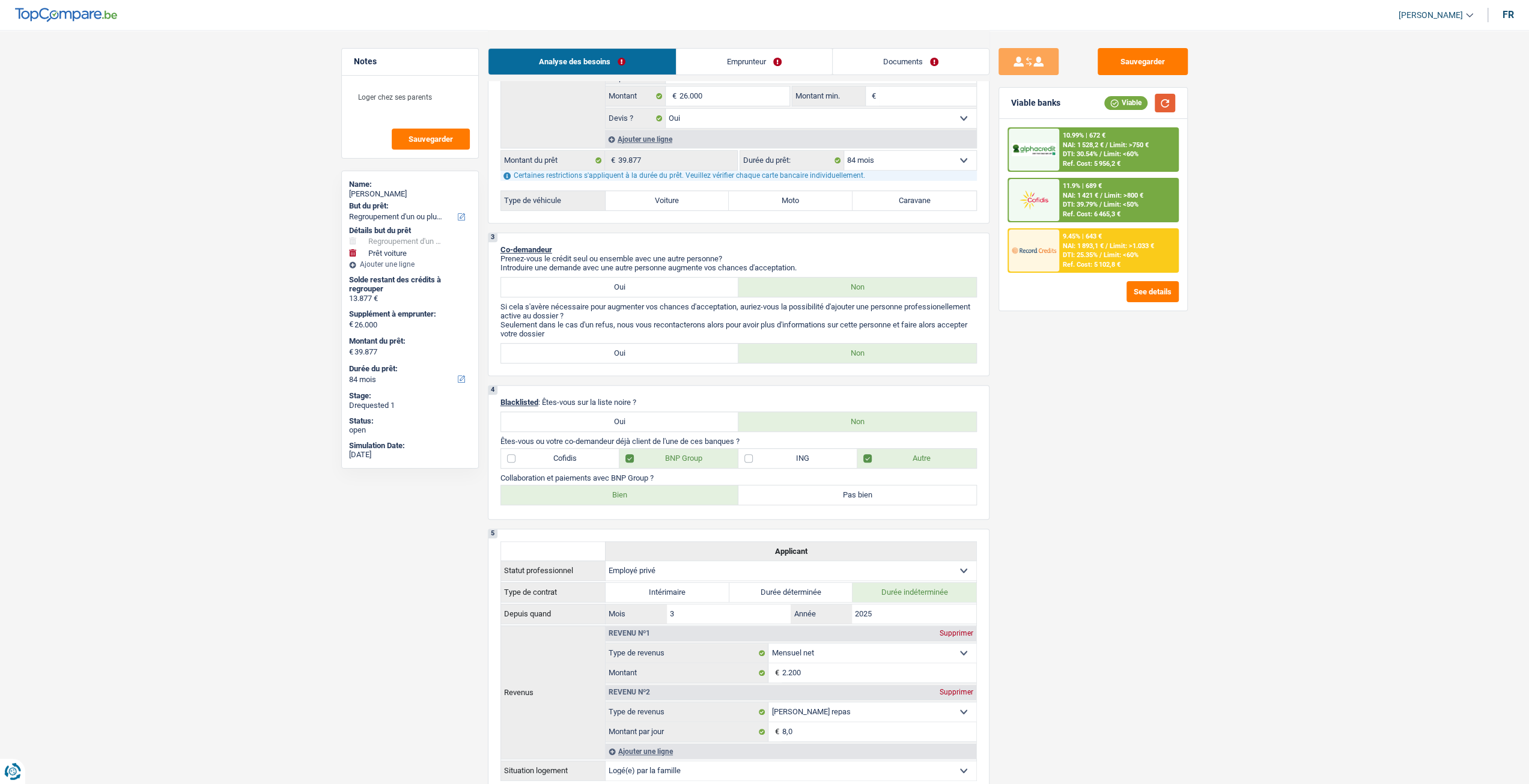
scroll to position [240, 0]
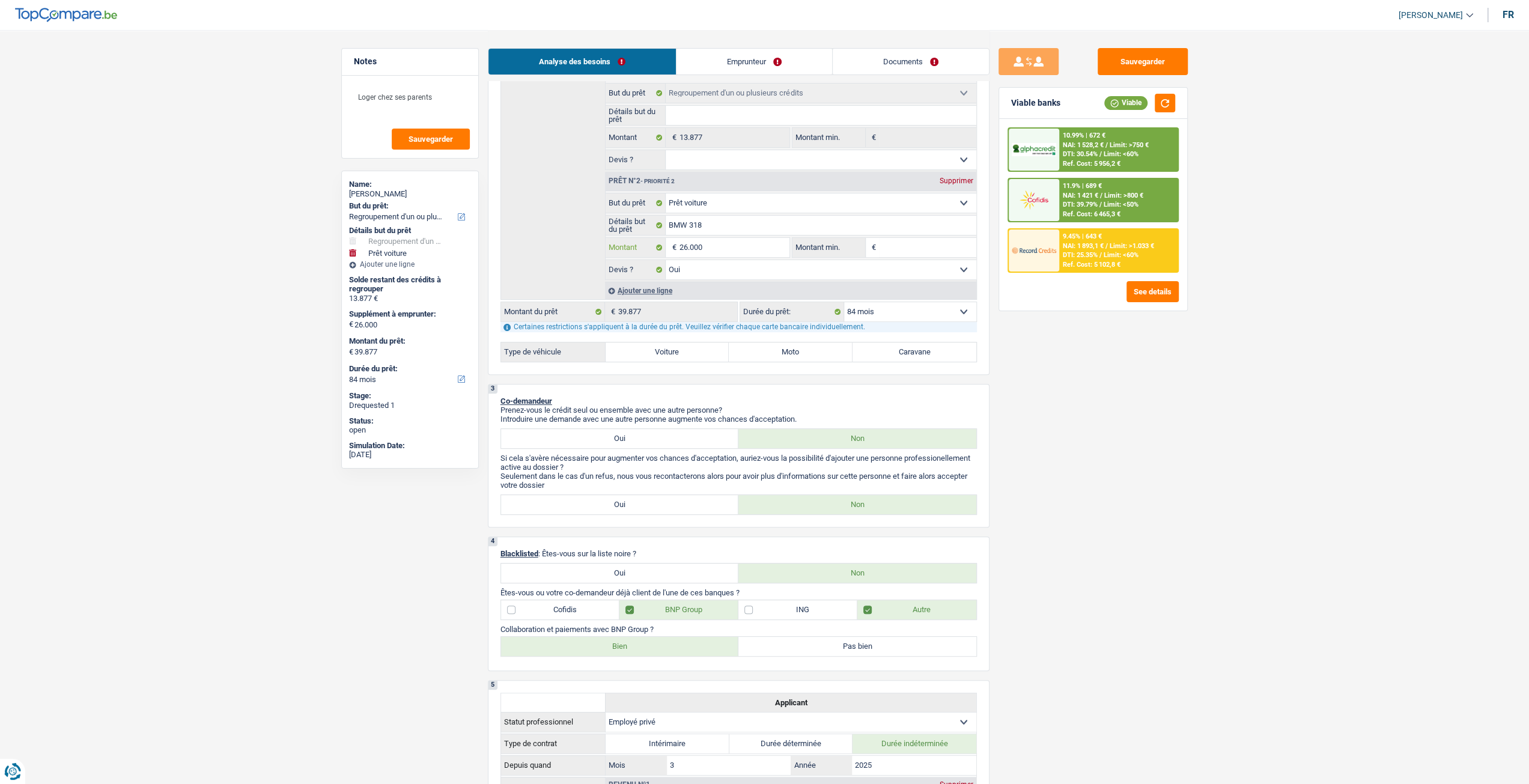
click at [743, 248] on input "26.000" at bounding box center [733, 248] width 110 height 19
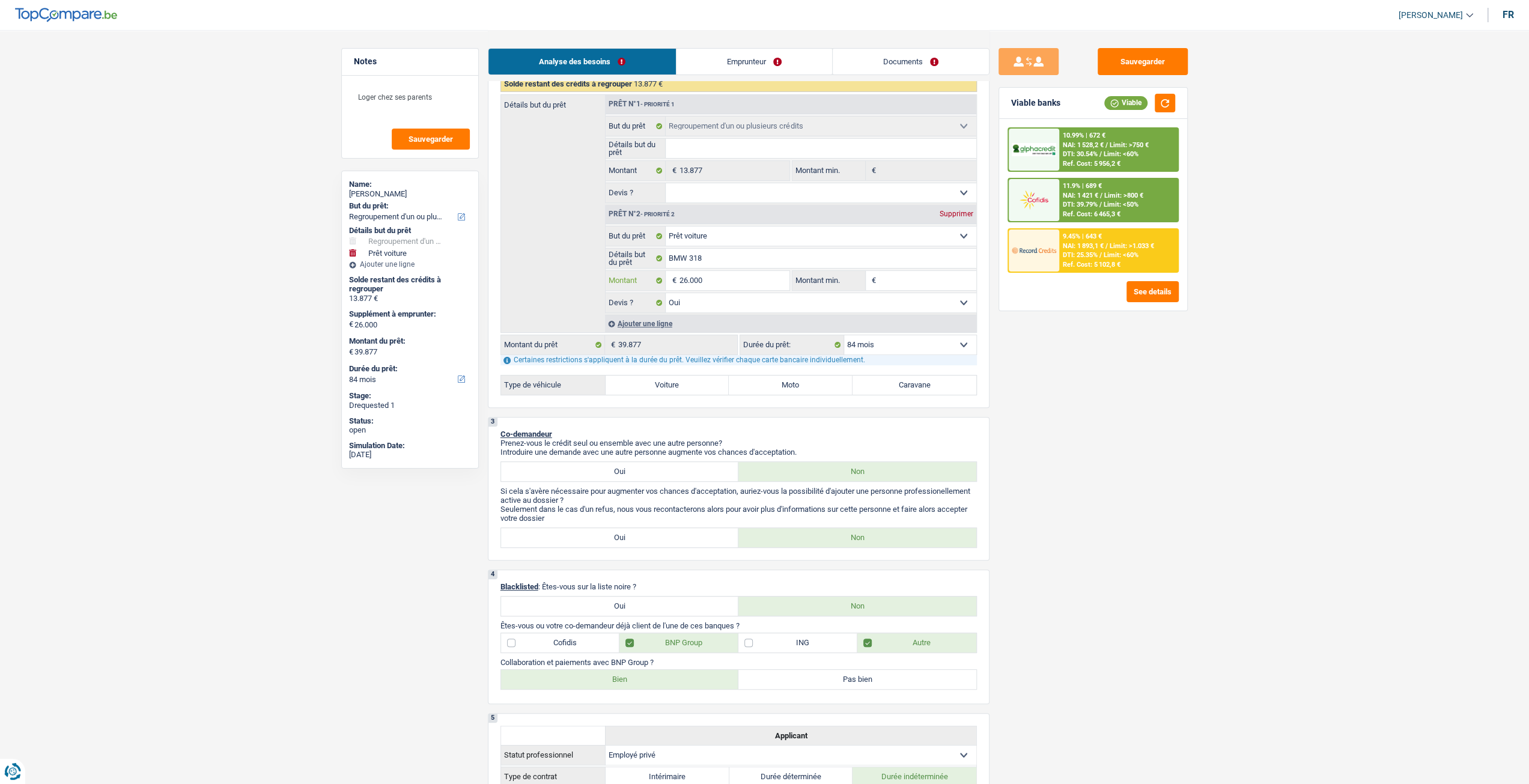
scroll to position [180, 0]
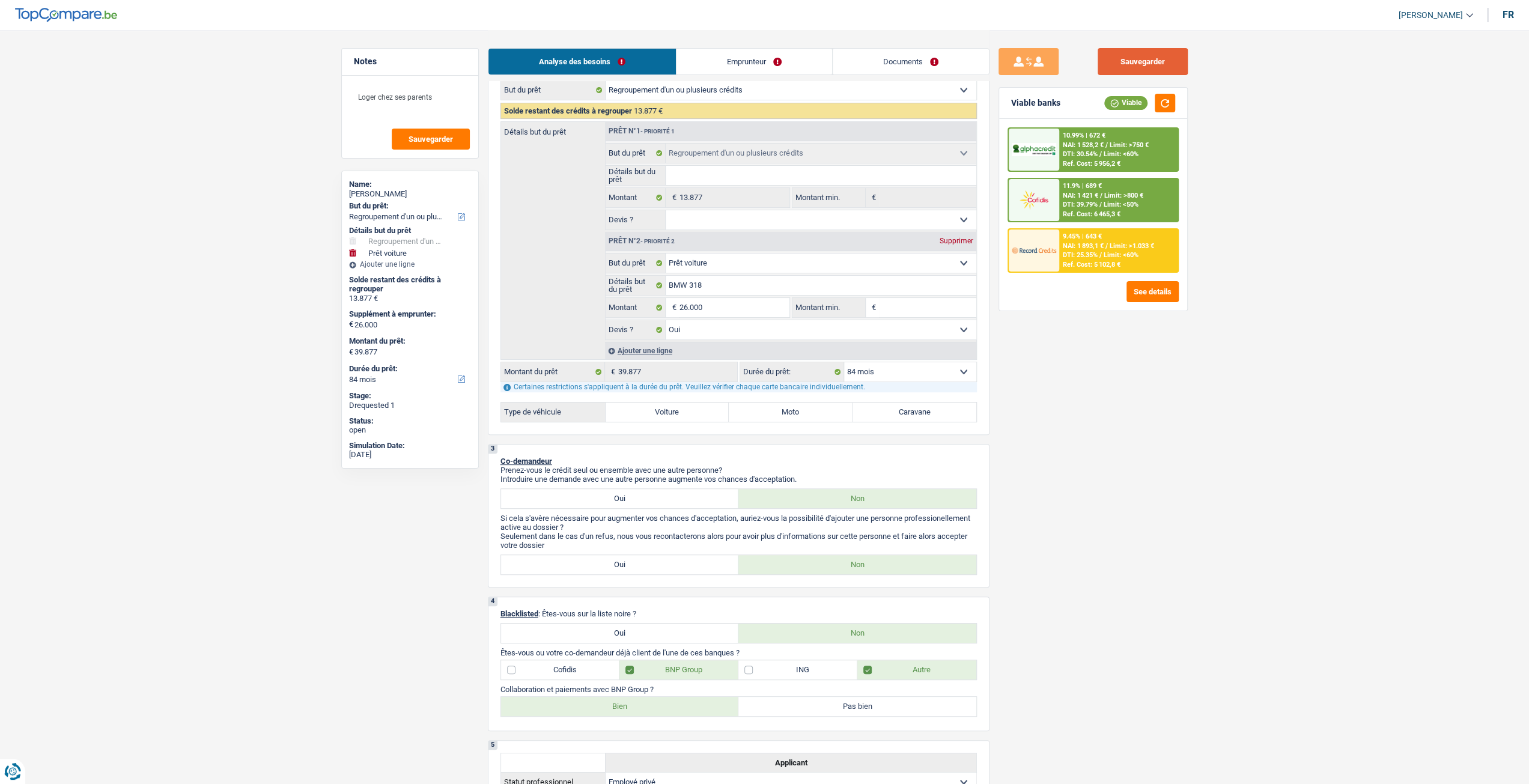
click at [1136, 70] on button "Sauvegarder" at bounding box center [1143, 61] width 90 height 27
drag, startPoint x: 726, startPoint y: 304, endPoint x: 788, endPoint y: 317, distance: 63.3
click at [726, 304] on input "26.000" at bounding box center [733, 307] width 110 height 19
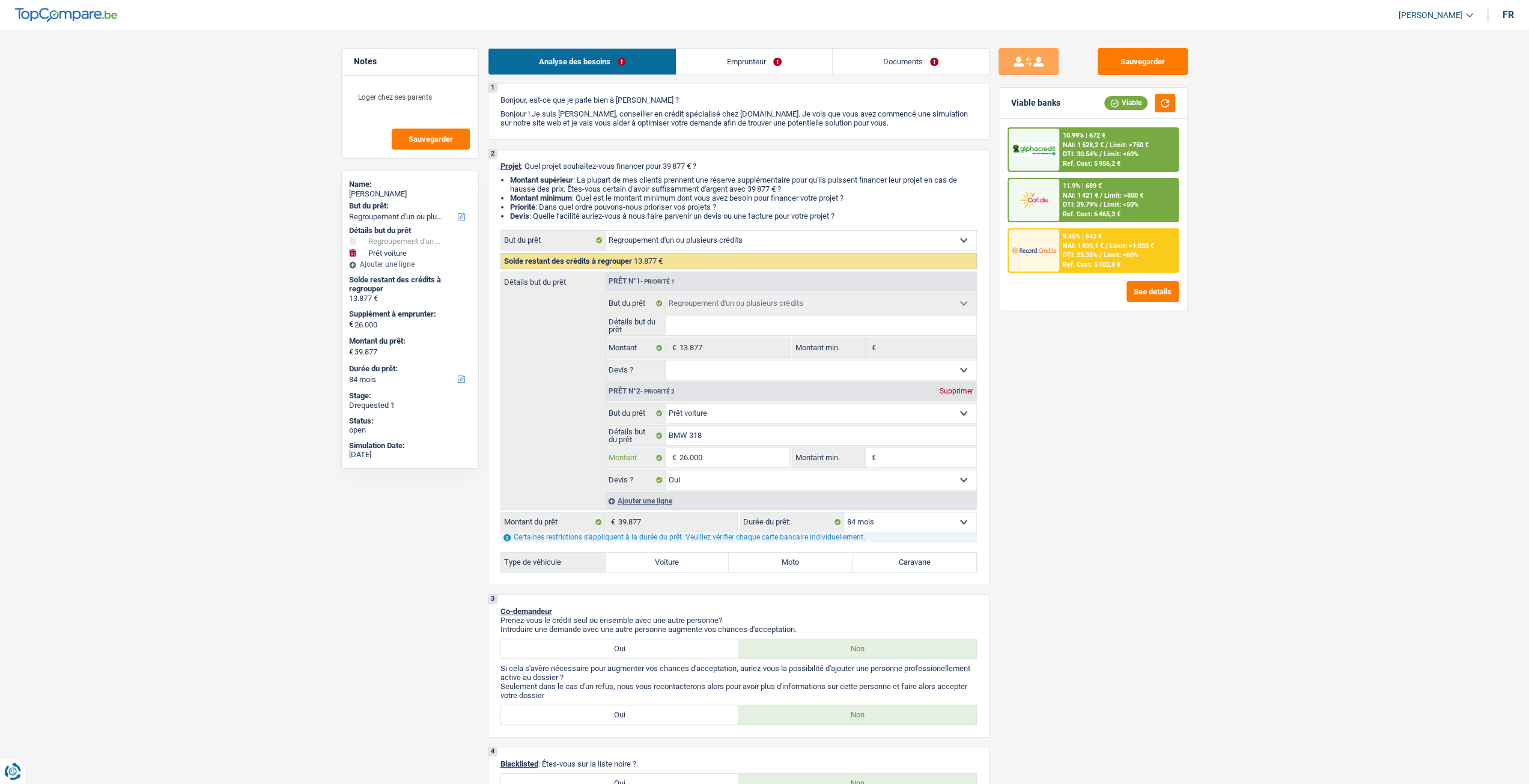
scroll to position [0, 0]
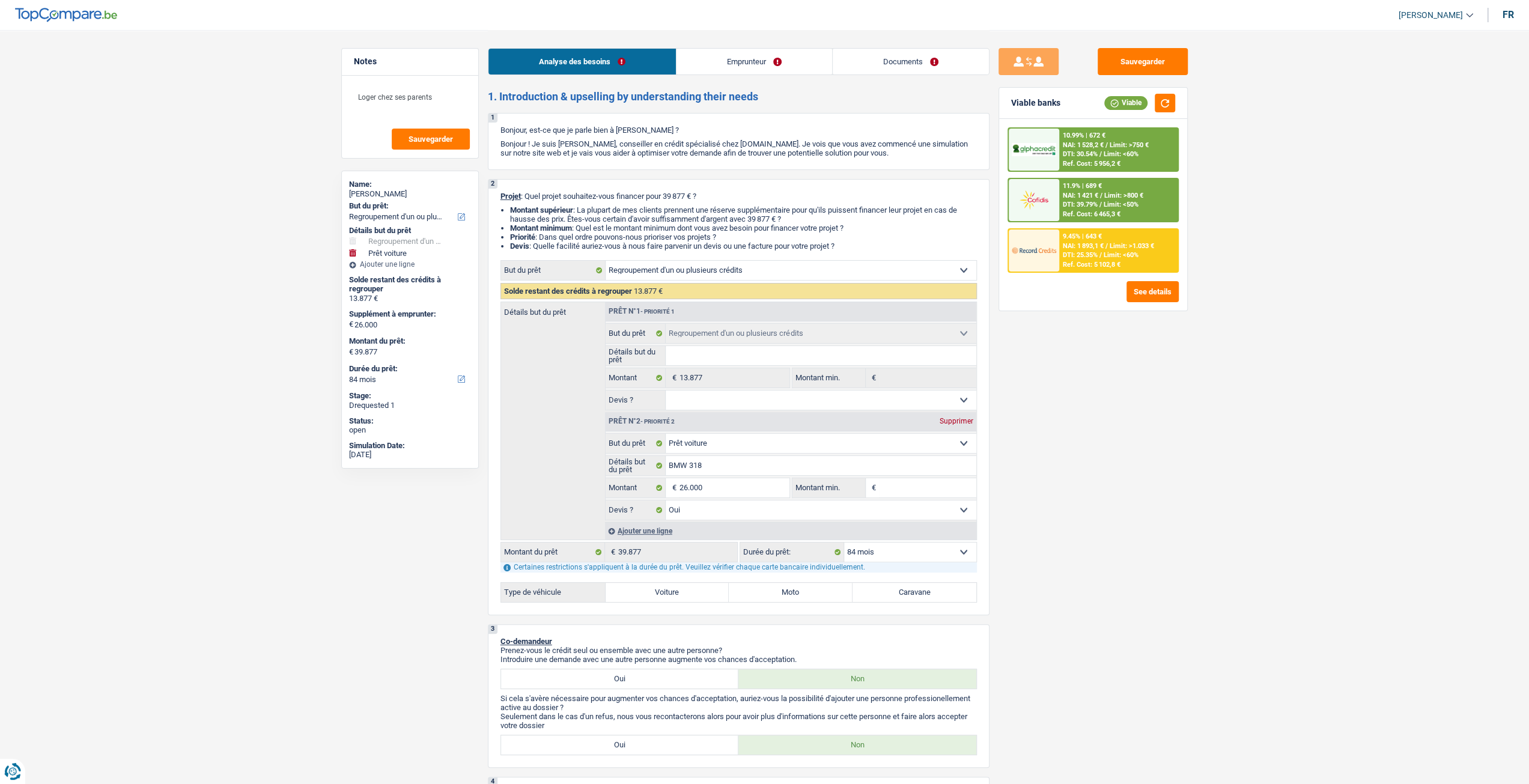
click at [1115, 160] on div "Ref. Cost: 5 956,2 €" at bounding box center [1091, 164] width 57 height 8
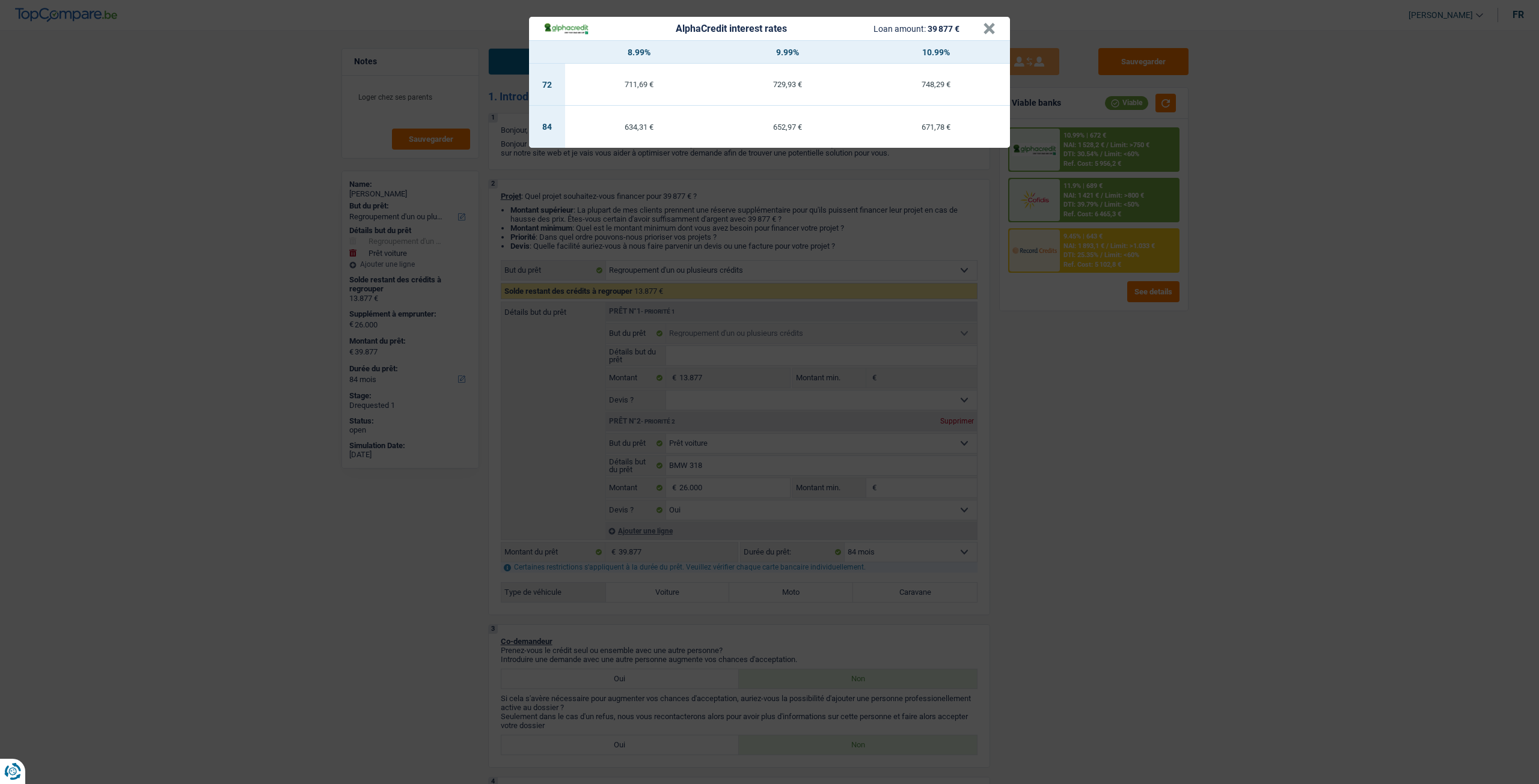
click at [1103, 449] on div "AlphaCredit interest rates Loan amount: 39 877 € × 8.99% 9.99% 10.99% 72 711,69…" at bounding box center [769, 392] width 1539 height 784
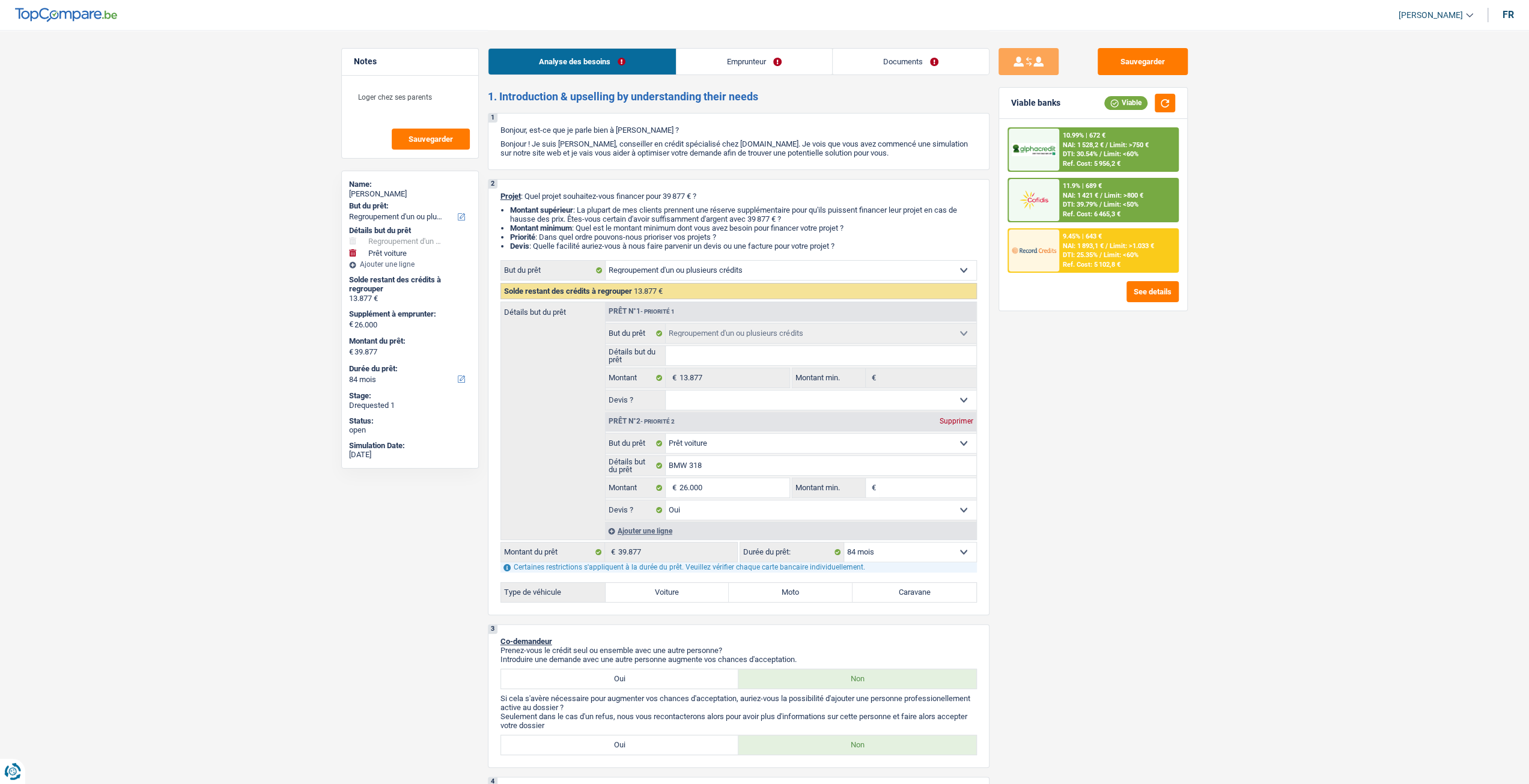
drag, startPoint x: 925, startPoint y: 551, endPoint x: 915, endPoint y: 534, distance: 19.7
click at [925, 551] on select "12 mois 18 mois 24 mois 30 mois 36 mois 42 mois 48 mois 60 mois 72 mois 84 mois…" at bounding box center [911, 552] width 132 height 19
select select "120"
click at [844, 543] on select "12 mois 18 mois 24 mois 30 mois 36 mois 42 mois 48 mois 60 mois 72 mois 84 mois…" at bounding box center [911, 552] width 132 height 19
select select "120"
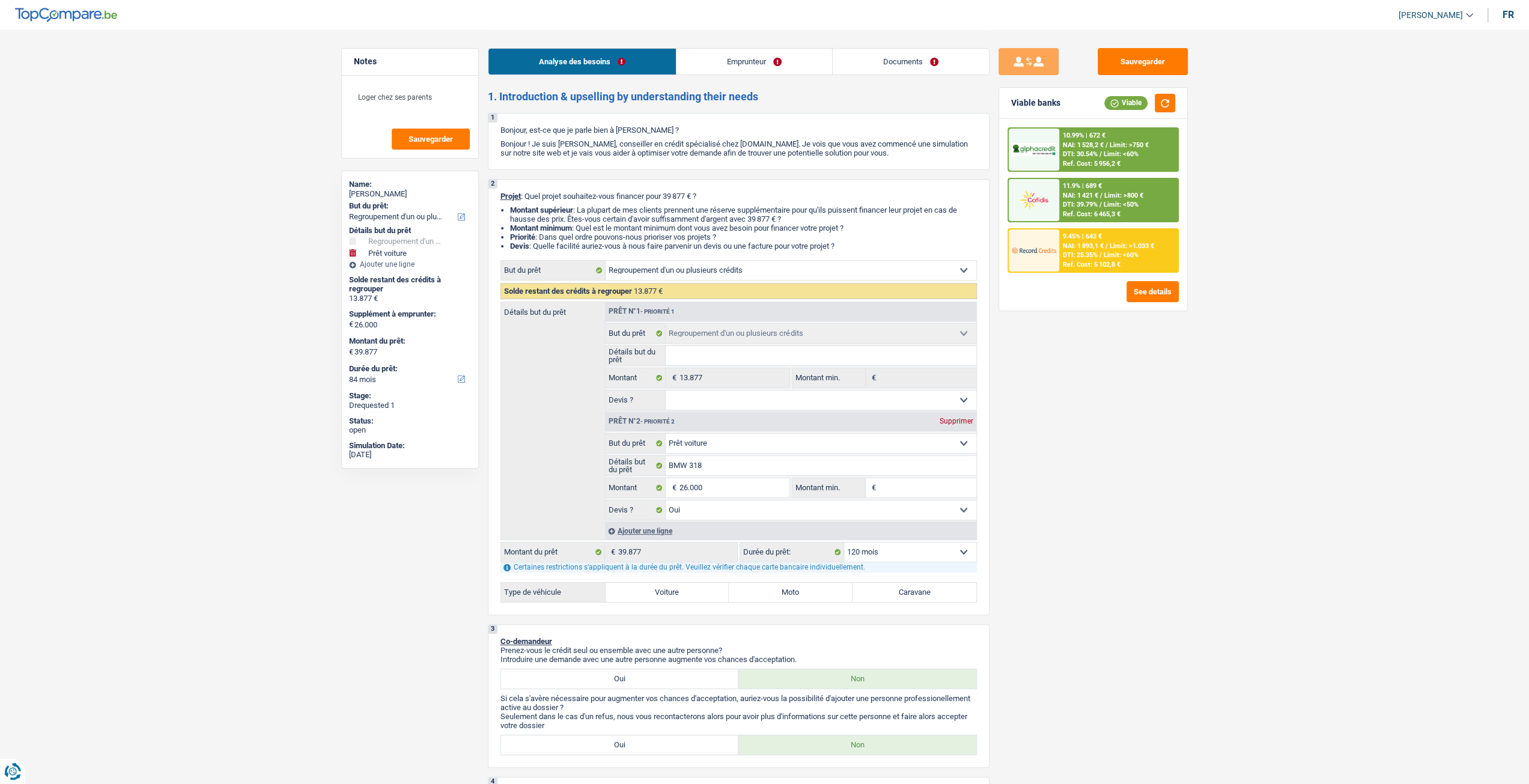
select select "120"
click at [894, 551] on select "12 mois 18 mois 24 mois 30 mois 36 mois 42 mois 48 mois 60 mois 72 mois 84 mois…" at bounding box center [911, 552] width 132 height 19
select select "84"
click at [844, 543] on select "12 mois 18 mois 24 mois 30 mois 36 mois 42 mois 48 mois 60 mois 72 mois 84 mois…" at bounding box center [911, 552] width 132 height 19
select select "84"
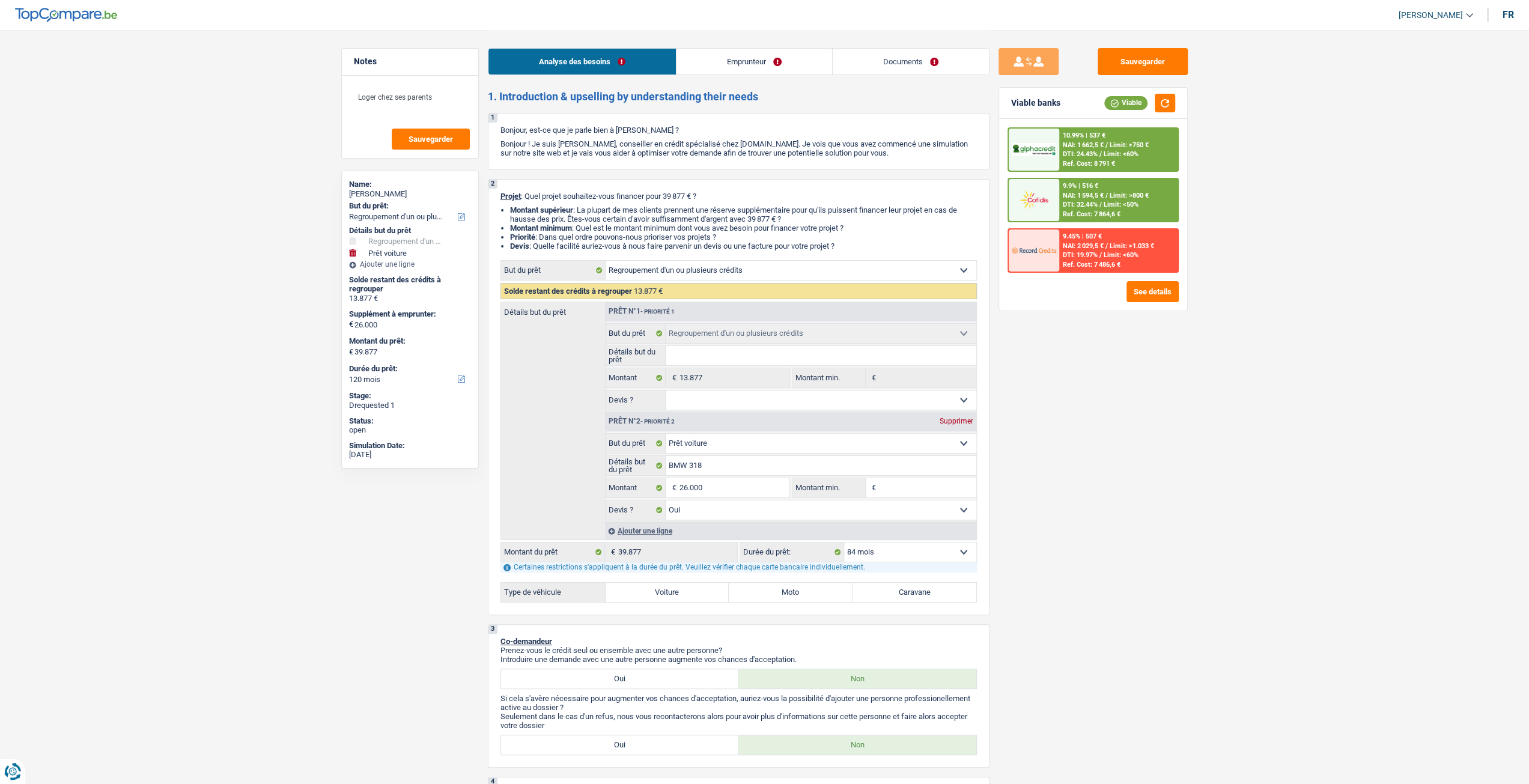
select select "84"
click at [919, 553] on select "12 mois 18 mois 24 mois 30 mois 36 mois 42 mois 48 mois 60 mois 72 mois 84 mois…" at bounding box center [911, 552] width 132 height 19
select select "96"
click at [844, 543] on select "12 mois 18 mois 24 mois 30 mois 36 mois 42 mois 48 mois 60 mois 72 mois 84 mois…" at bounding box center [911, 552] width 132 height 19
select select "96"
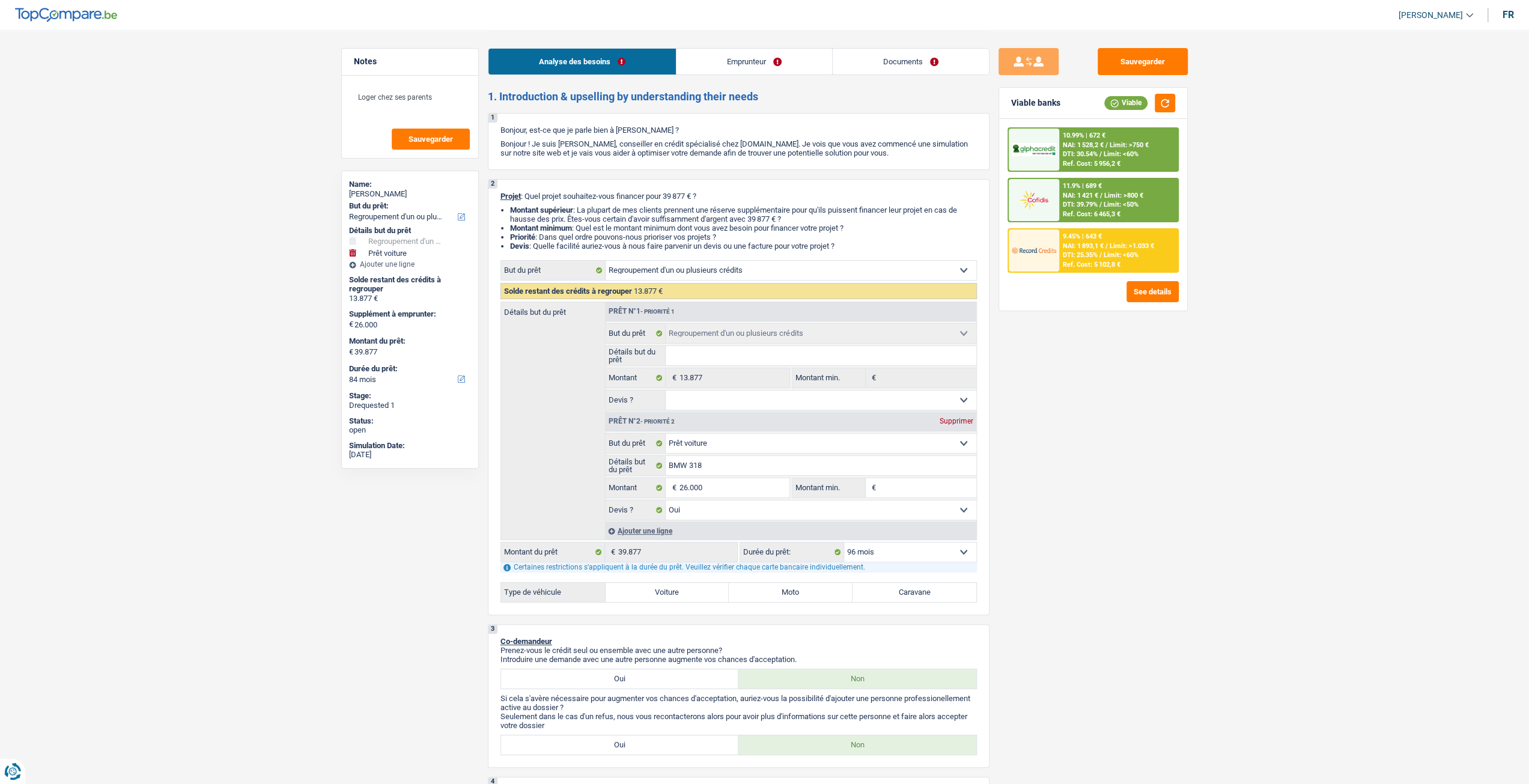
select select "96"
click at [1118, 157] on span "Limit: <60%" at bounding box center [1121, 154] width 34 height 8
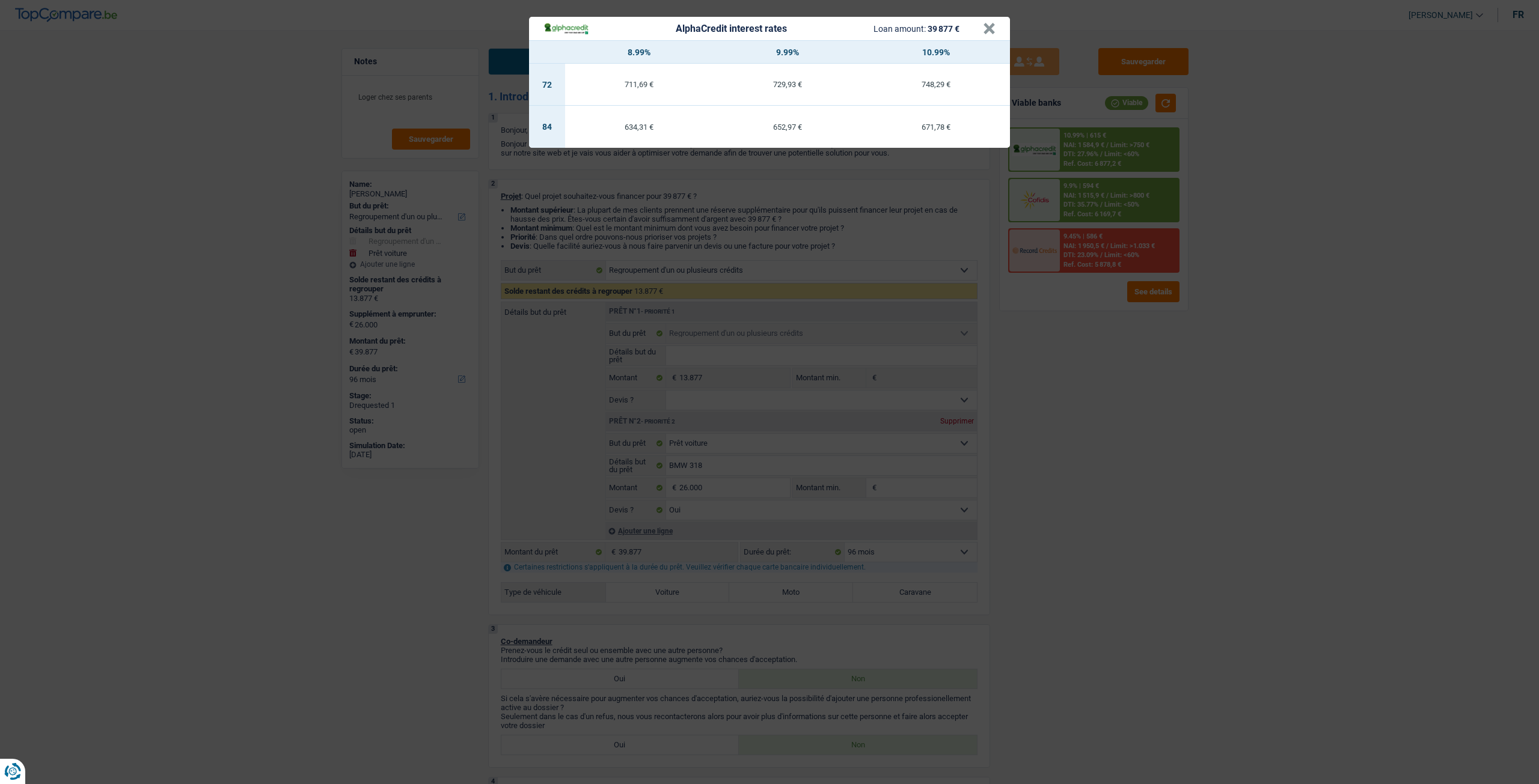
click at [1127, 392] on div "AlphaCredit interest rates Loan amount: 39 877 € × 8.99% 9.99% 10.99% 72 711,69…" at bounding box center [769, 392] width 1539 height 784
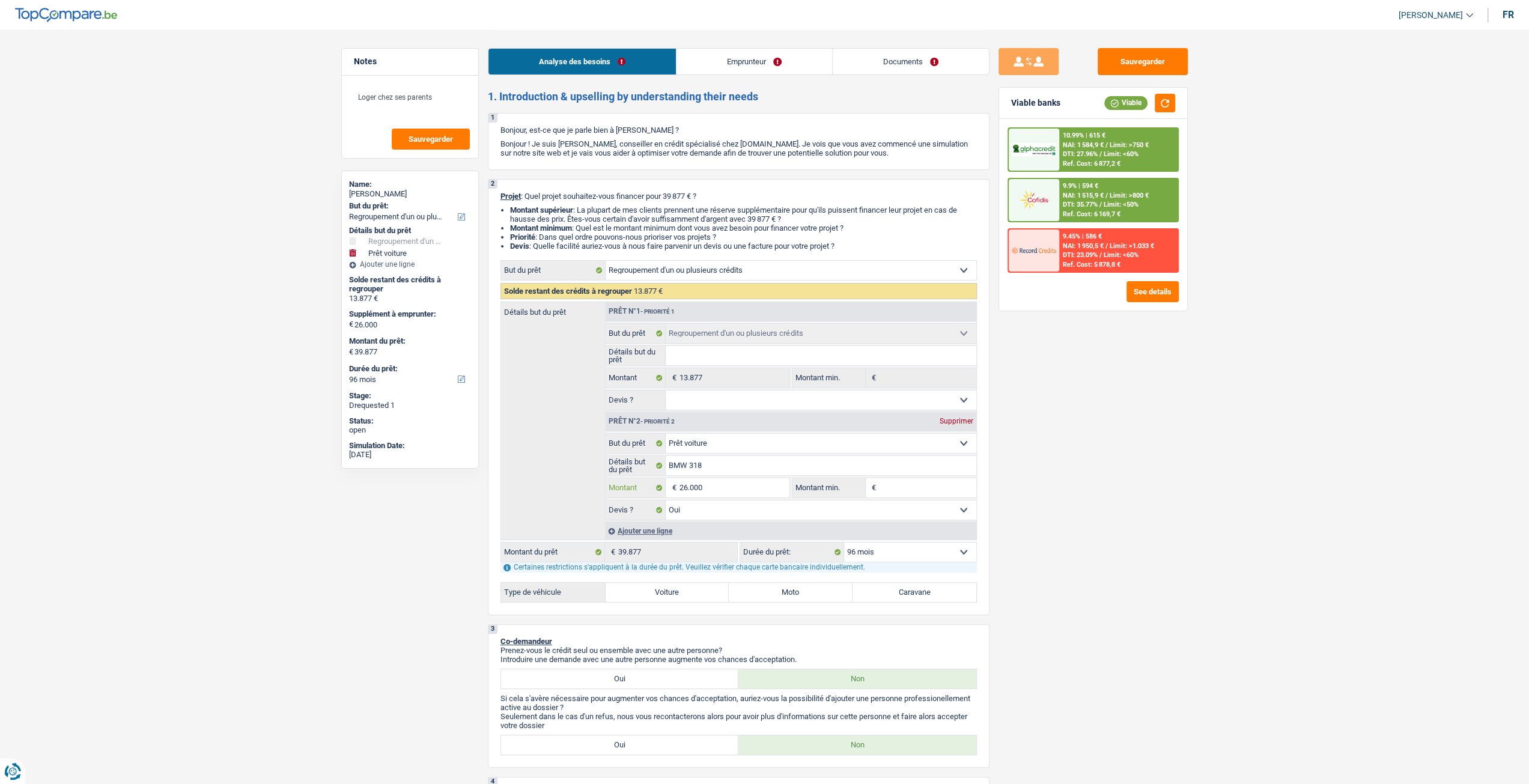
drag, startPoint x: 750, startPoint y: 491, endPoint x: 790, endPoint y: 503, distance: 41.8
click at [751, 491] on input "26.000" at bounding box center [733, 488] width 110 height 19
type input "2.600"
type input "260"
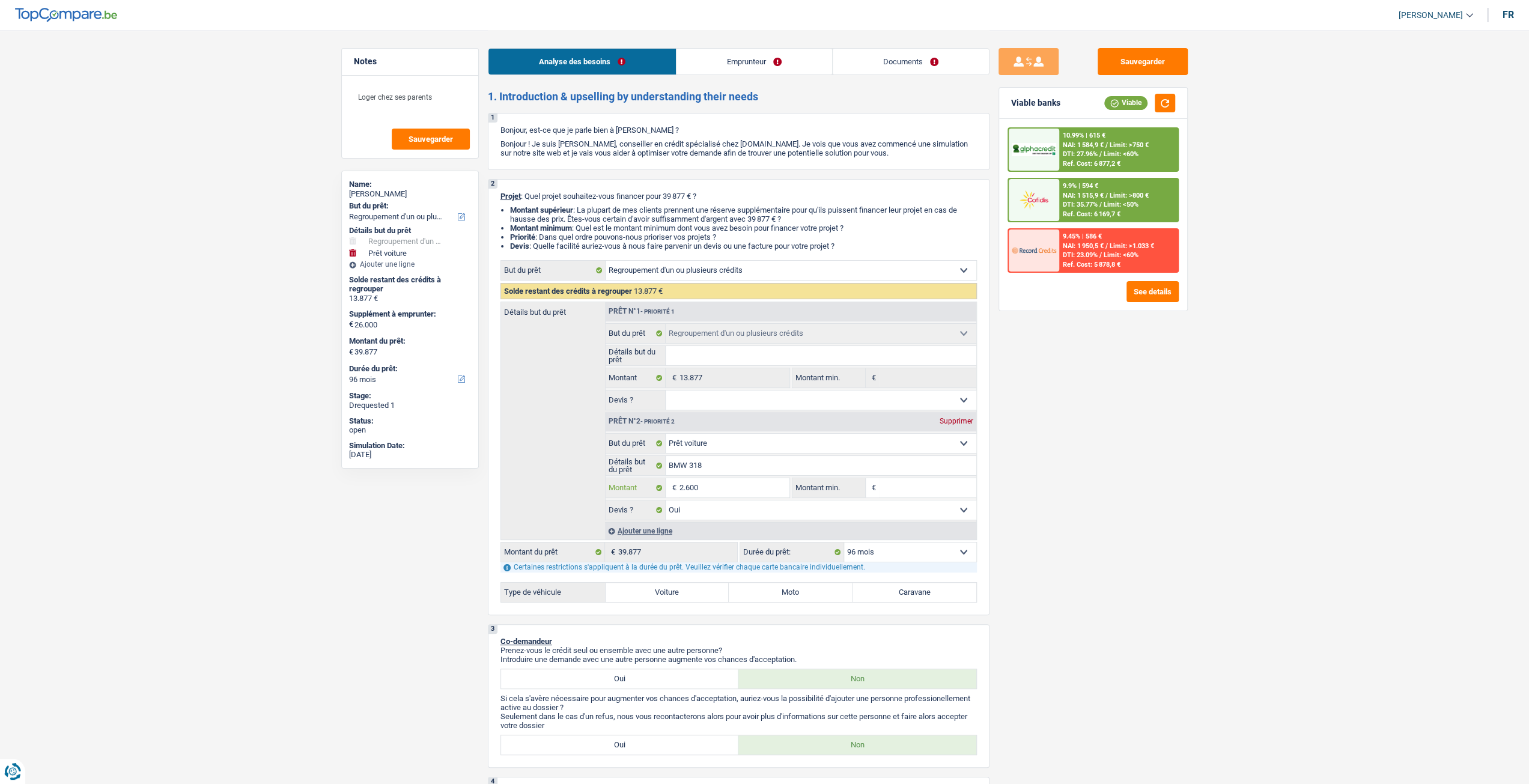
type input "260"
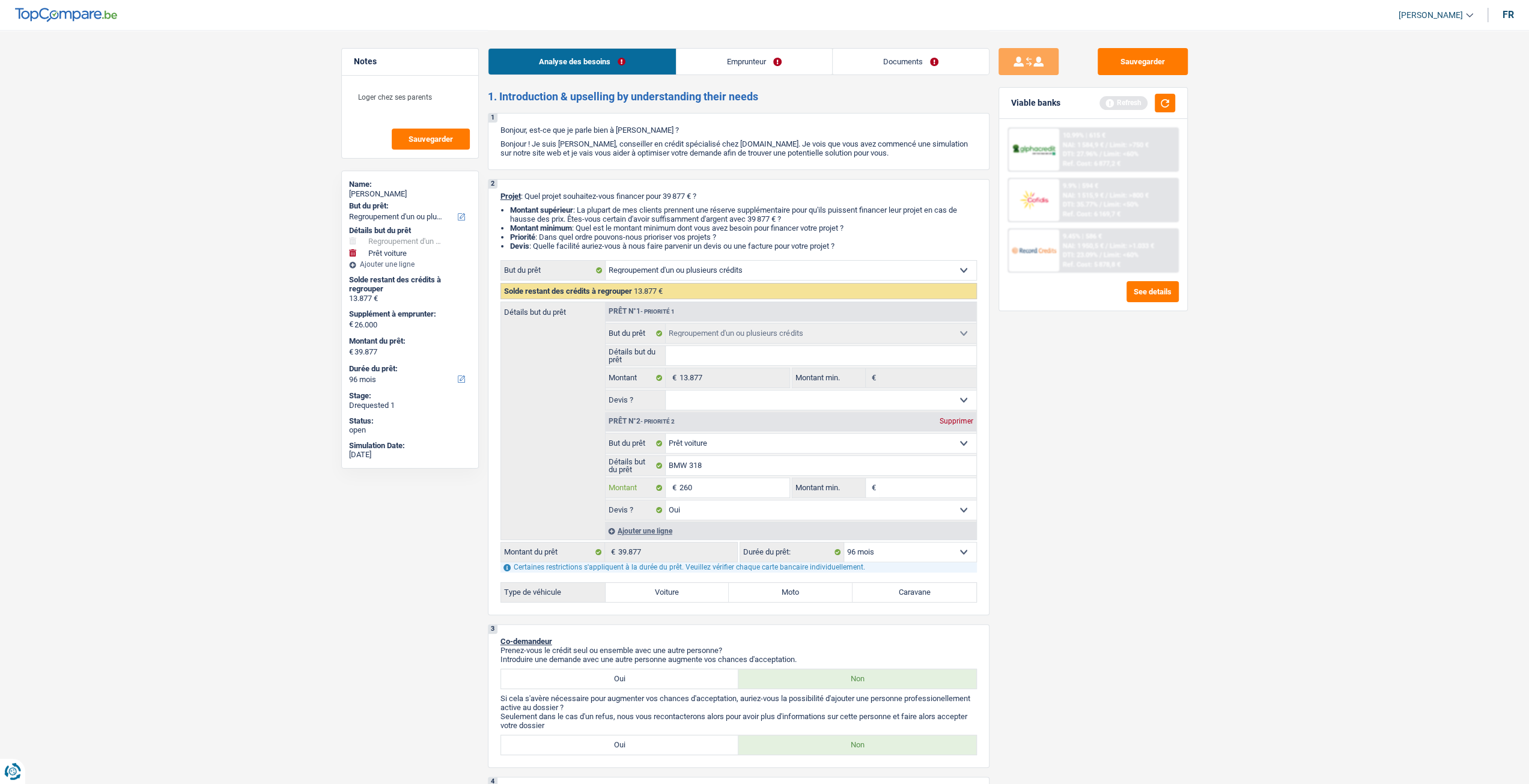
type input "26"
type input "2"
type input "1"
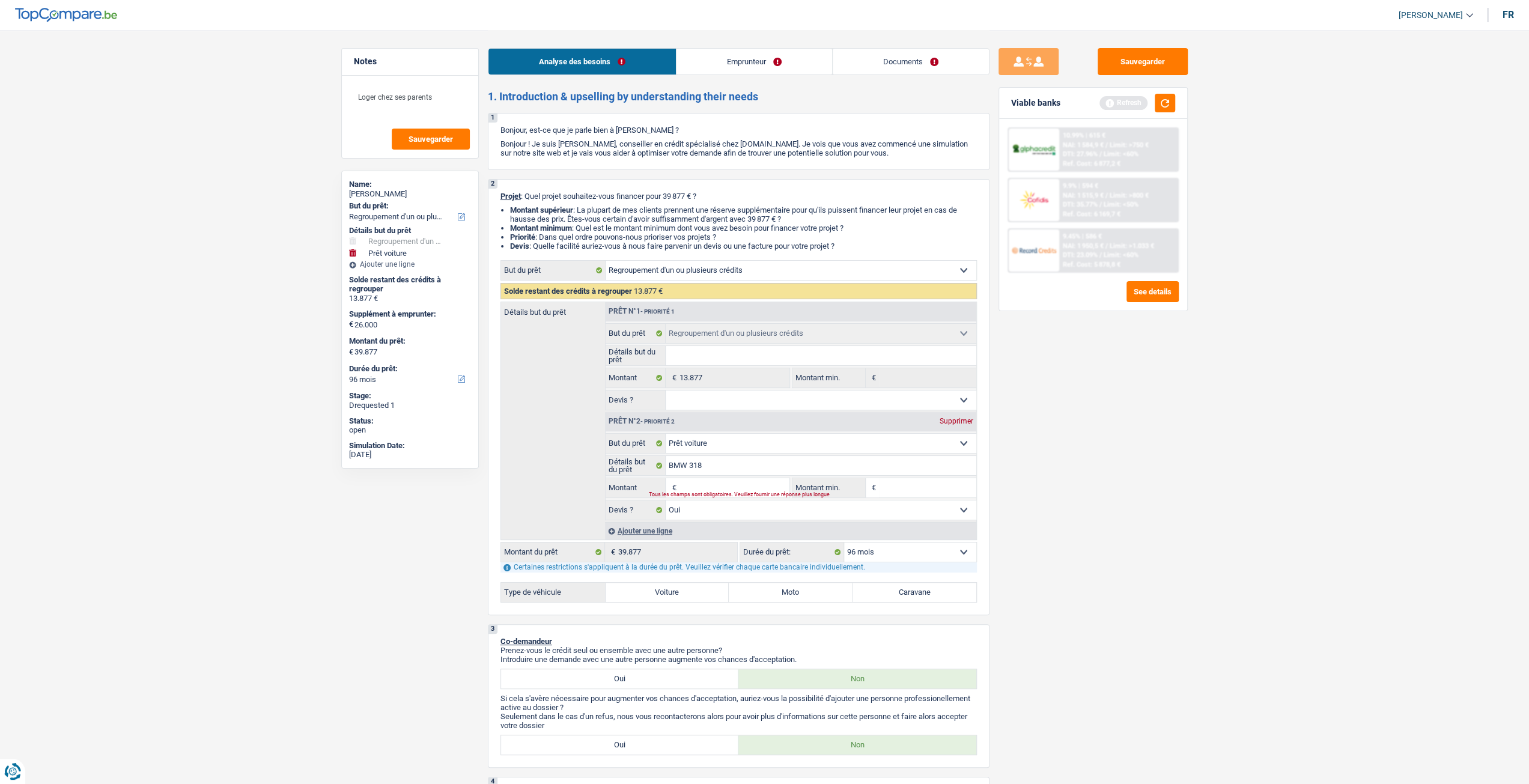
type input "1"
type input "17"
type input "175"
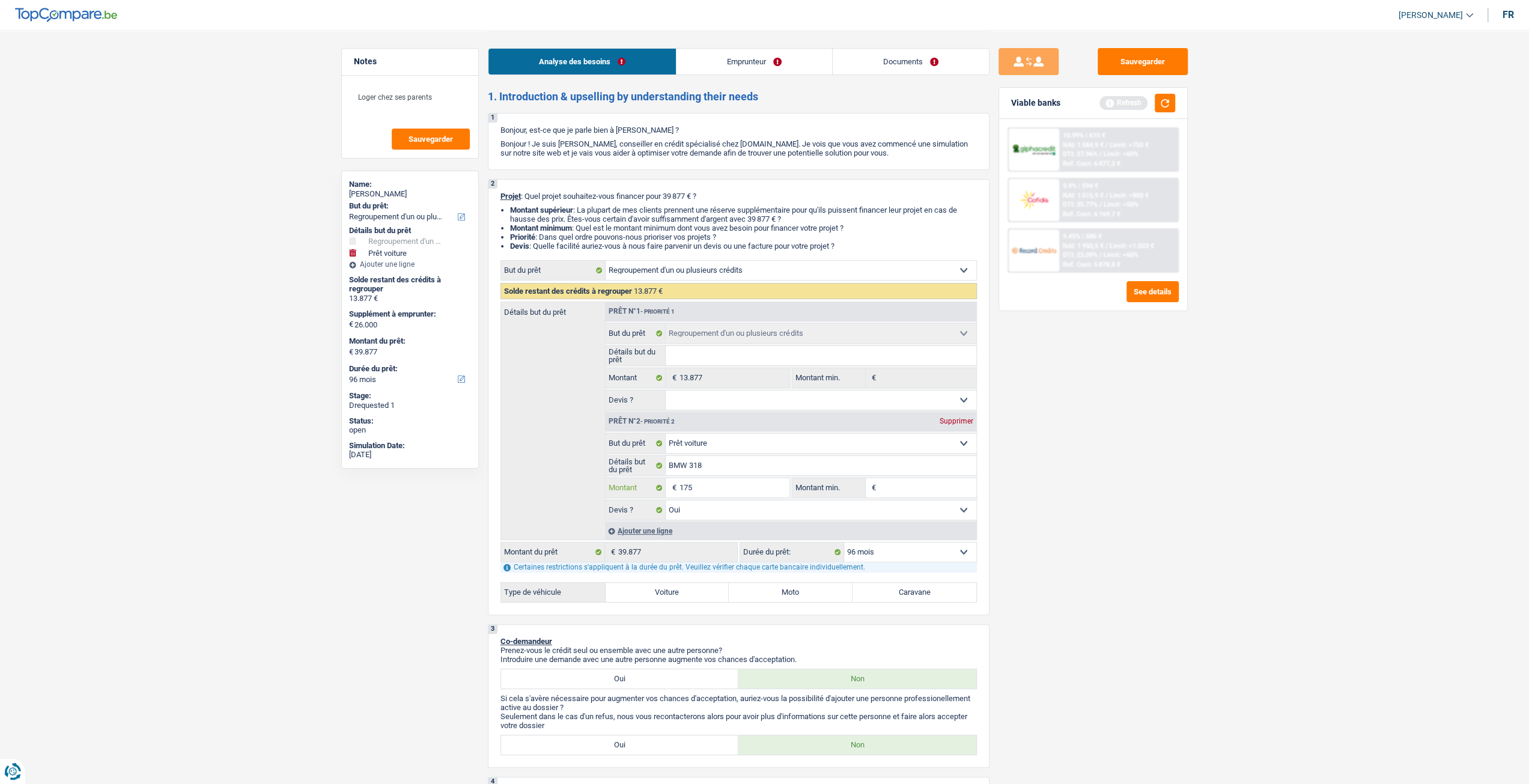
type input "1.750"
type input "17.500"
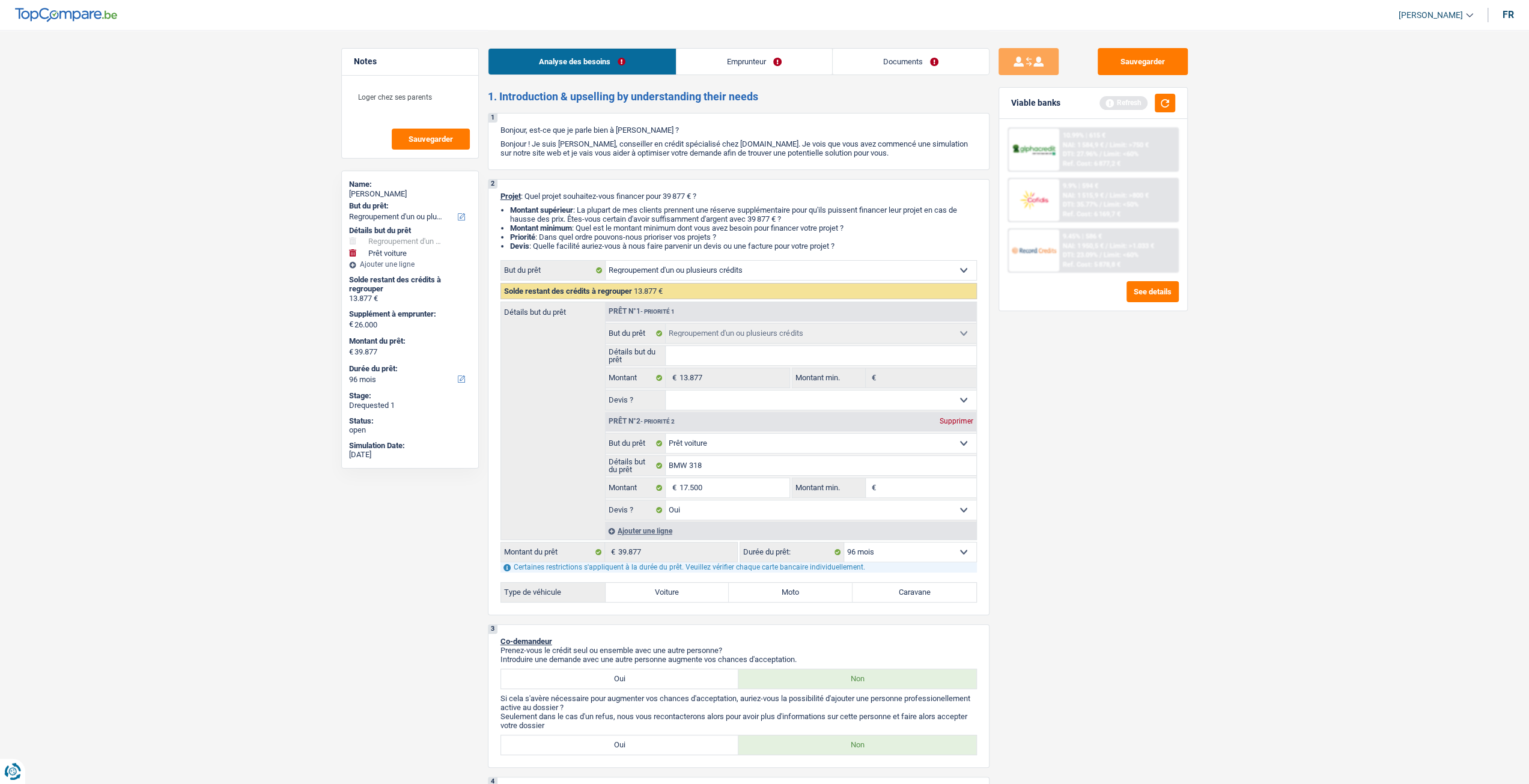
type input "17.500"
type input "31.377"
select select "120"
type input "31.377"
select select "120"
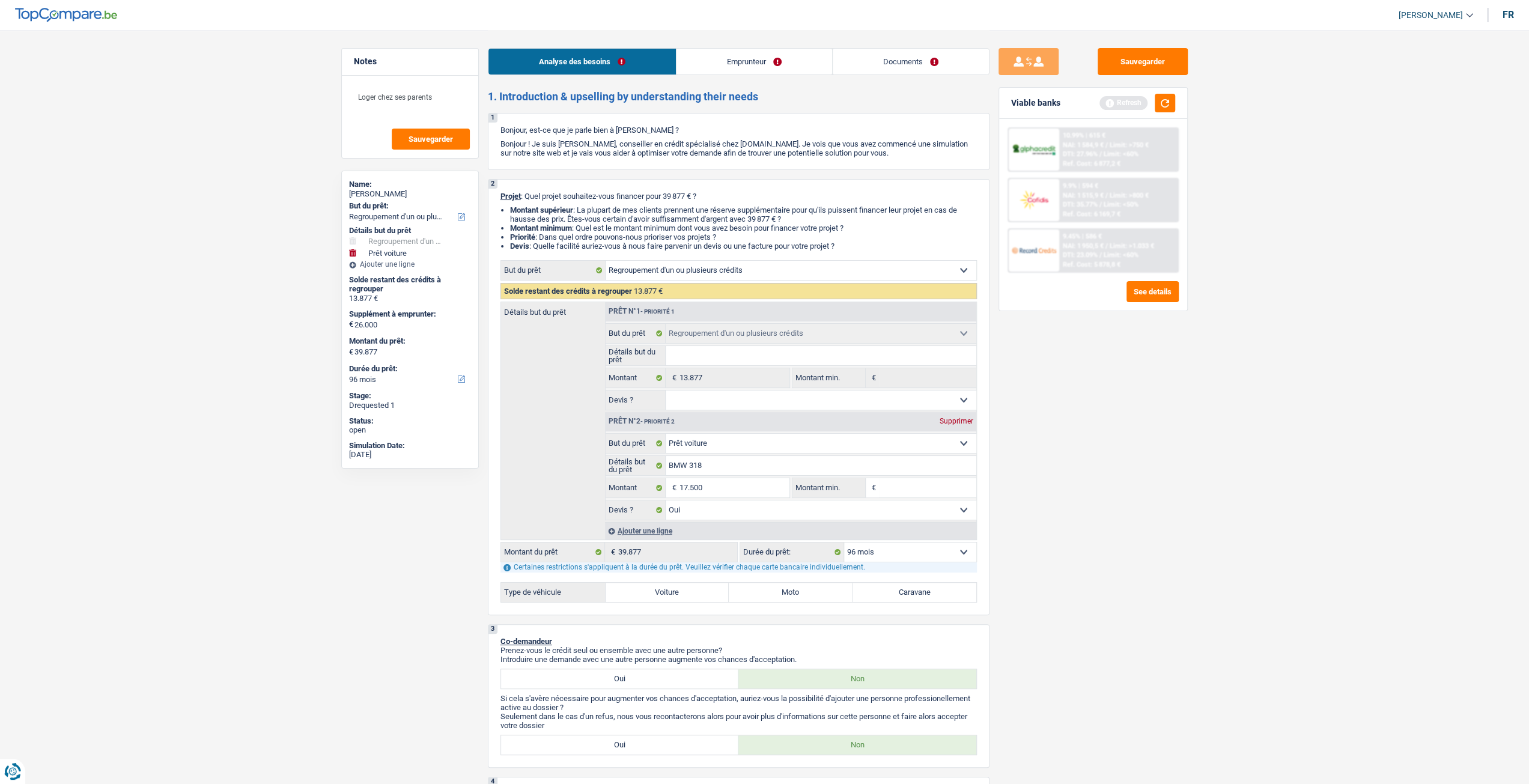
type input "31.377"
select select "120"
click at [1080, 529] on div "Sauvegarder Viable banks Refresh 10.99% | 615 € NAI: 1 584,9 € / Limit: >750 € …" at bounding box center [1093, 406] width 208 height 717
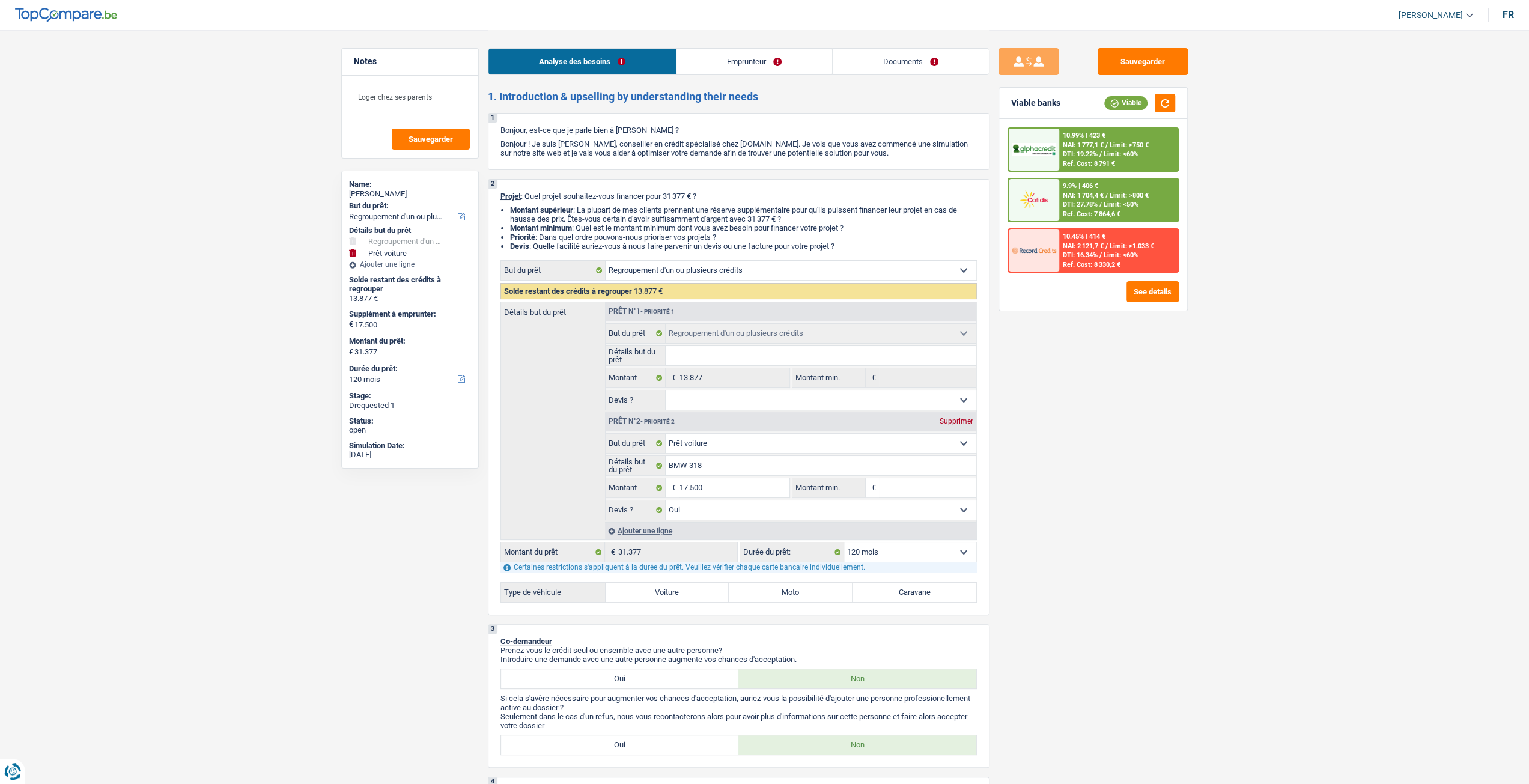
click at [913, 551] on select "12 mois 18 mois 24 mois 30 mois 36 mois 42 mois 48 mois 60 mois 72 mois 84 mois…" at bounding box center [911, 552] width 132 height 19
select select "96"
click at [844, 543] on select "12 mois 18 mois 24 mois 30 mois 36 mois 42 mois 48 mois 60 mois 72 mois 84 mois…" at bounding box center [911, 552] width 132 height 19
select select "96"
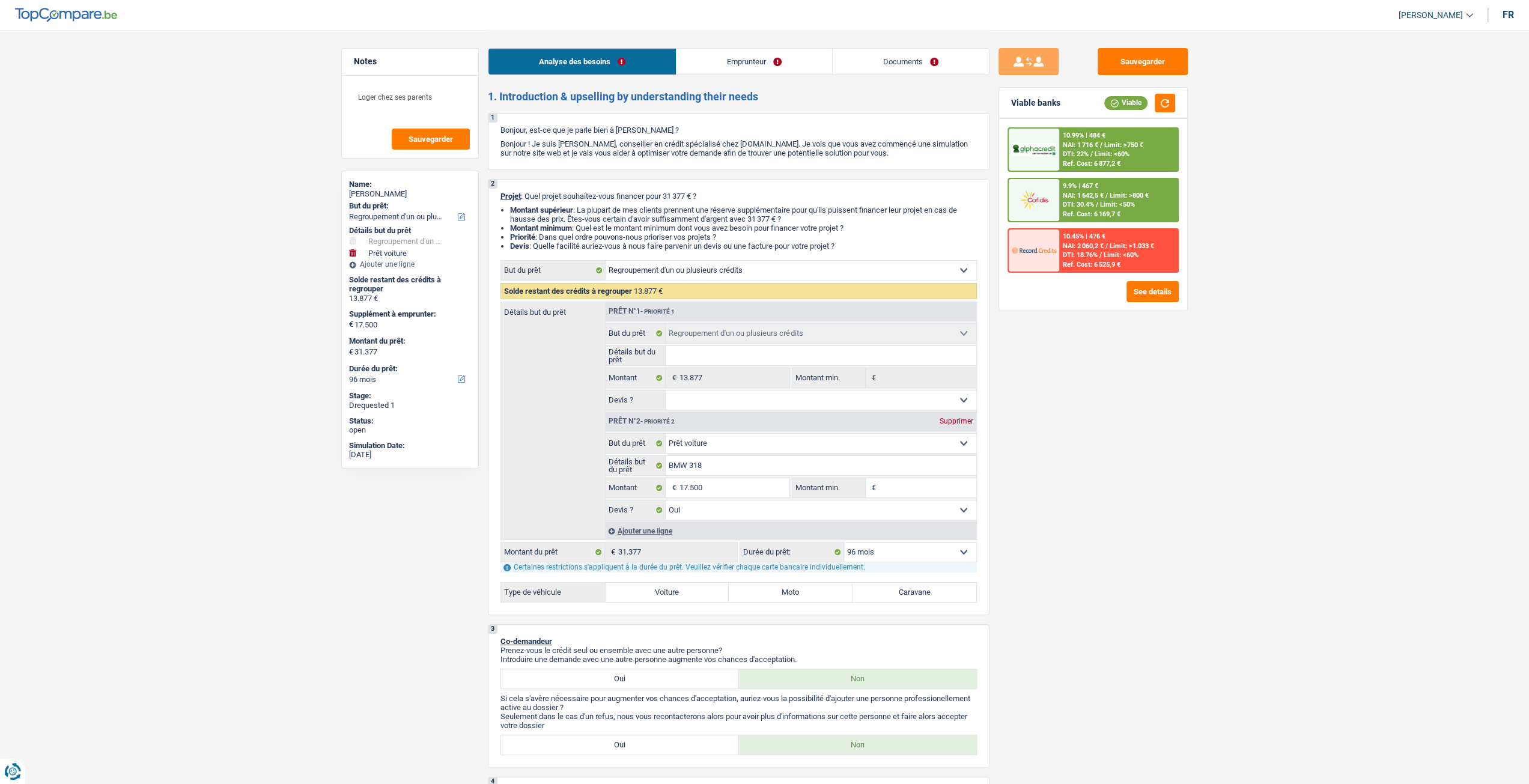
click at [1066, 146] on span "NAI: 1 716 €" at bounding box center [1080, 145] width 35 height 8
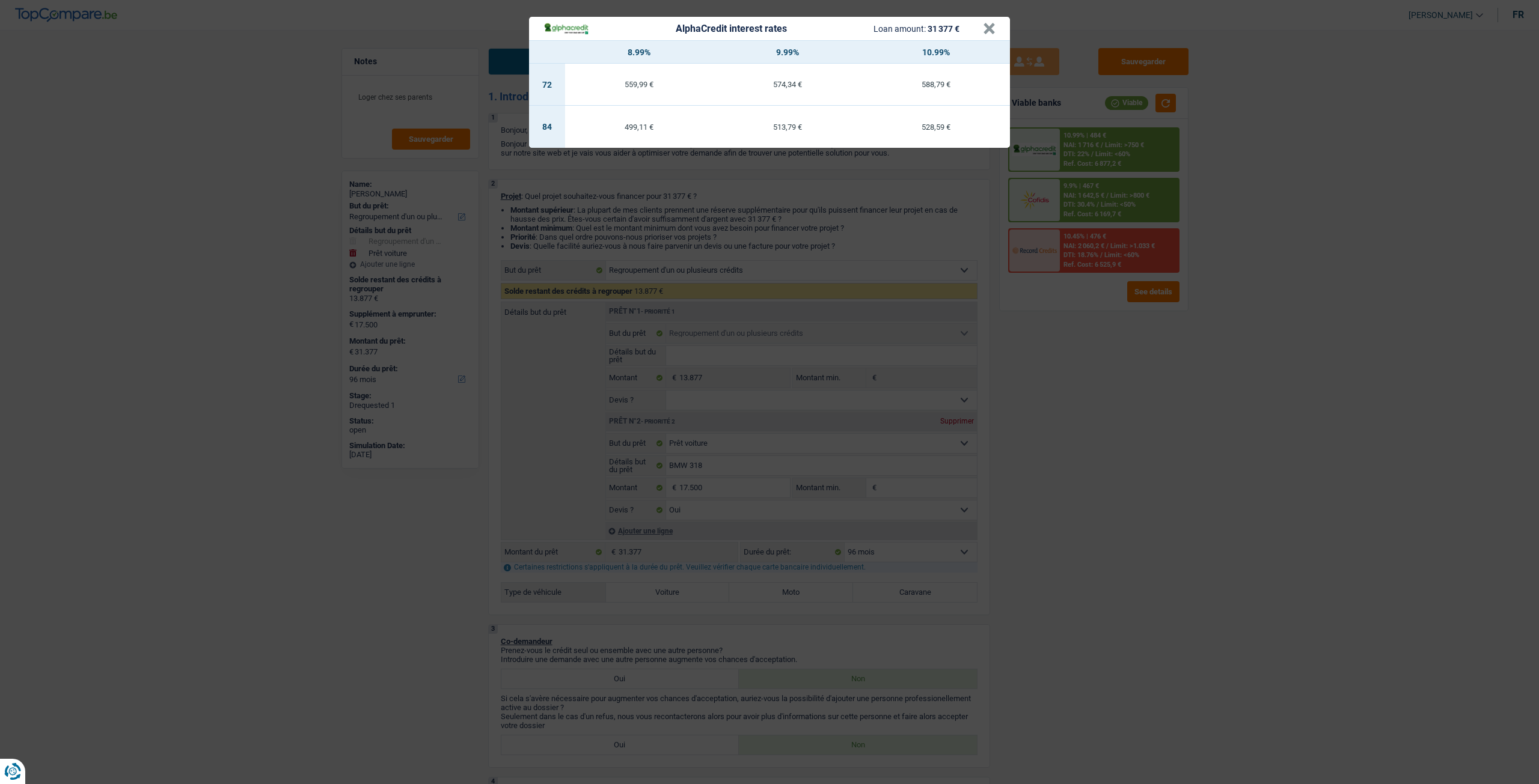
click at [1116, 383] on div "AlphaCredit interest rates Loan amount: 31 377 € × 8.99% 9.99% 10.99% 72 559,99…" at bounding box center [769, 392] width 1539 height 784
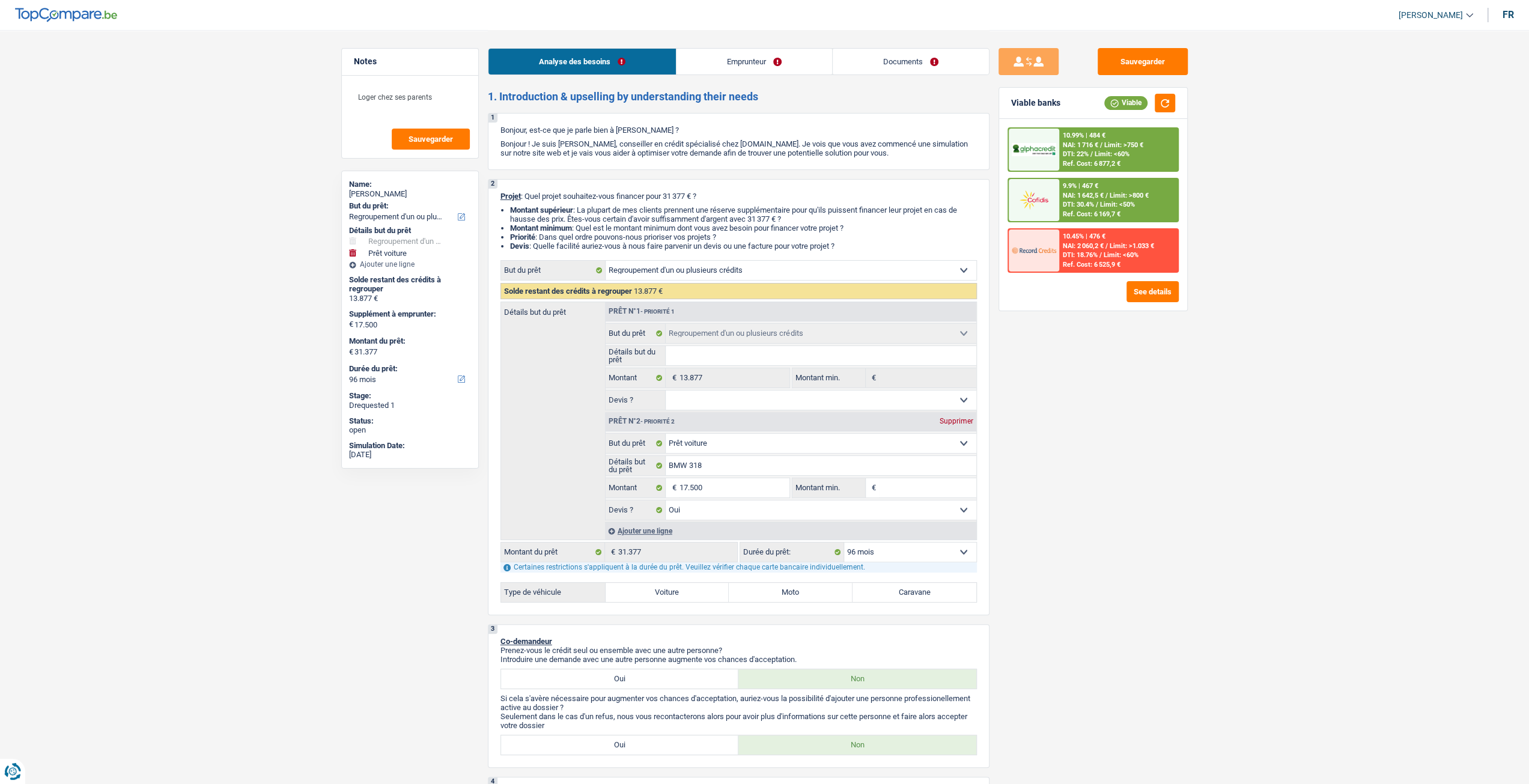
click at [1111, 194] on span "Limit: >800 €" at bounding box center [1129, 195] width 39 height 8
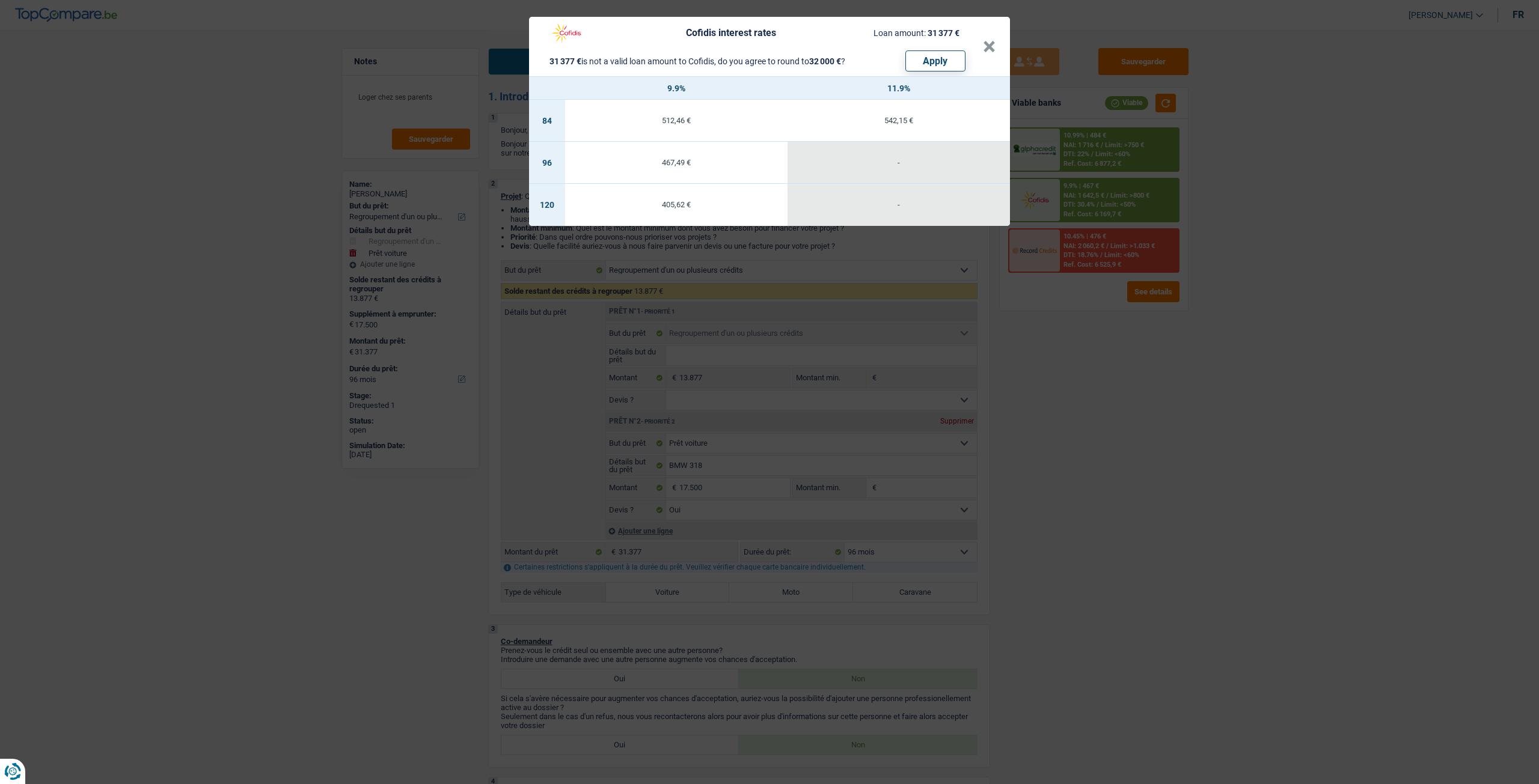
click at [1223, 330] on div "Cofidis interest rates Loan amount: 31 377 € 31 377 € is not a valid loan amoun…" at bounding box center [769, 392] width 1539 height 784
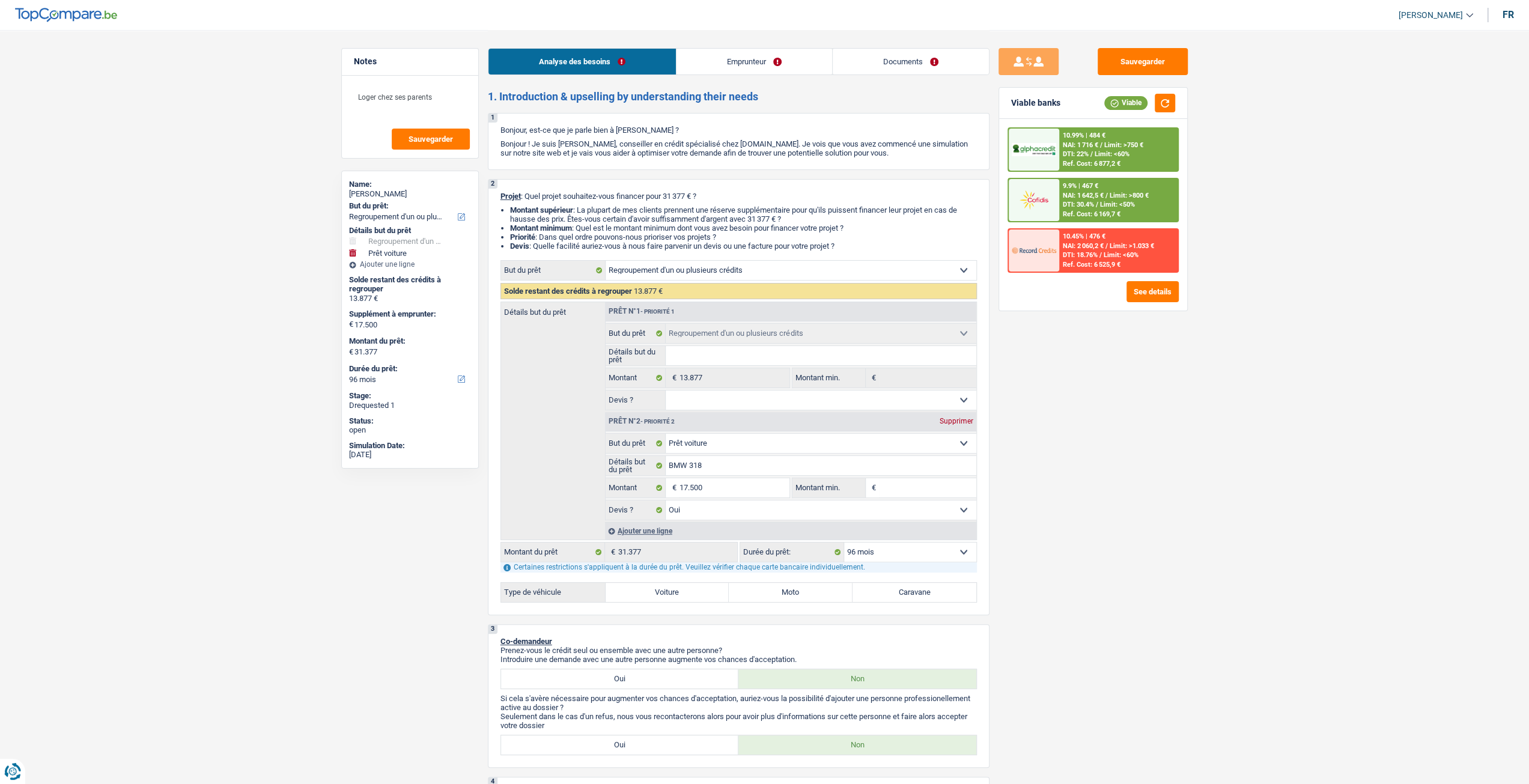
click at [1131, 145] on span "Limit: >750 €" at bounding box center [1124, 145] width 39 height 8
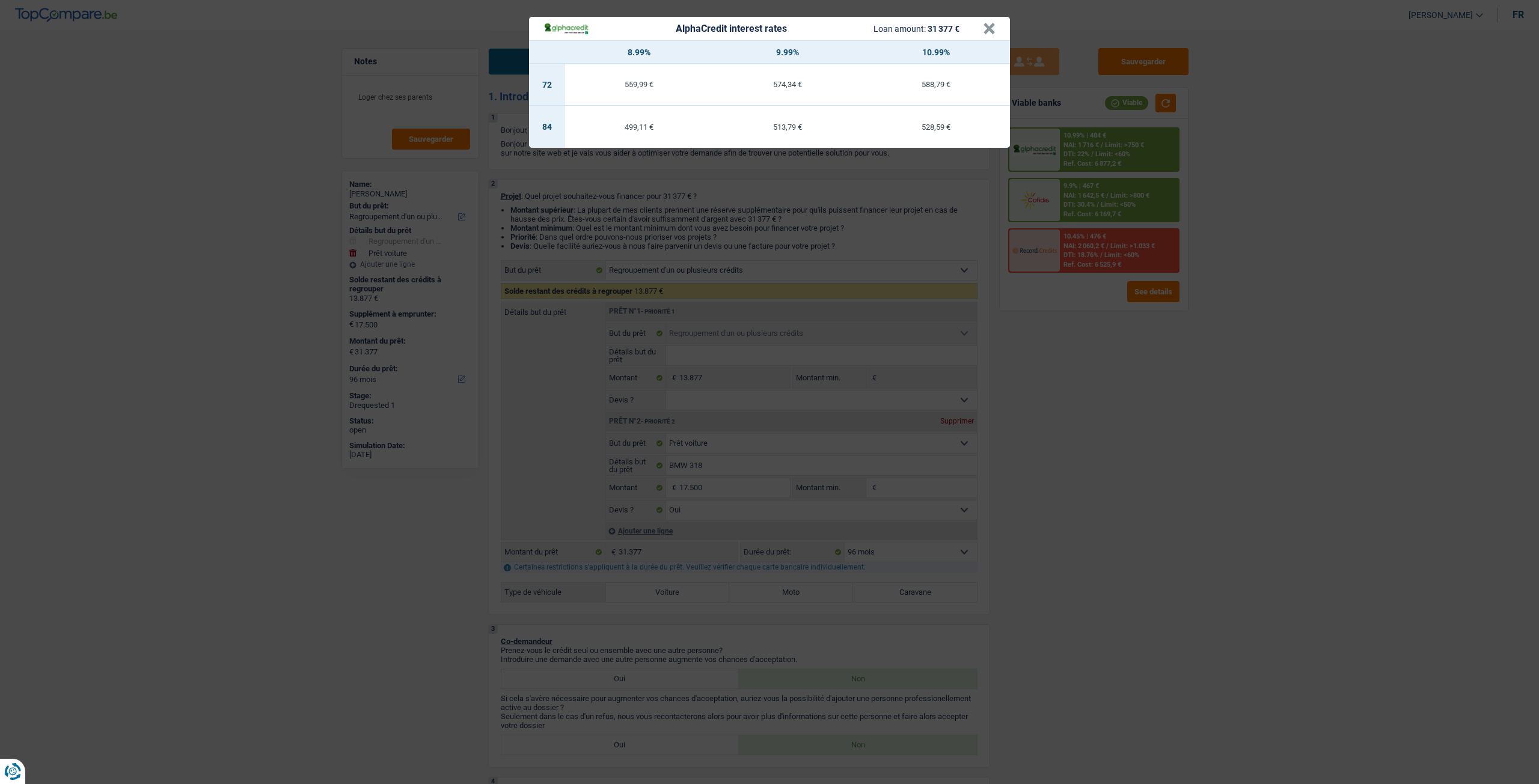
click at [1227, 322] on div "AlphaCredit interest rates Loan amount: 31 377 € × 8.99% 9.99% 10.99% 72 559,99…" at bounding box center [769, 392] width 1539 height 784
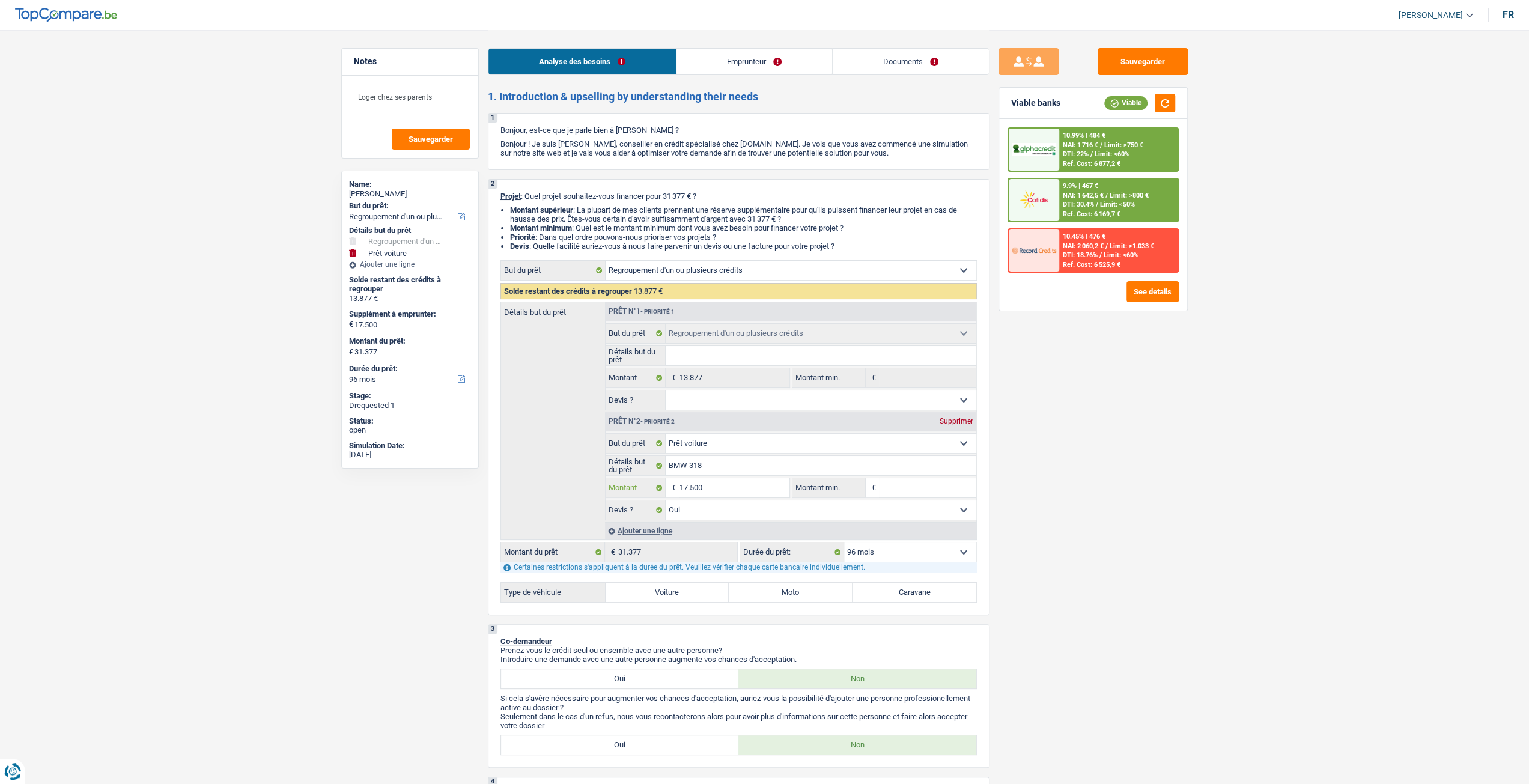
click at [724, 484] on input "17.500" at bounding box center [733, 488] width 110 height 19
type input "1.750"
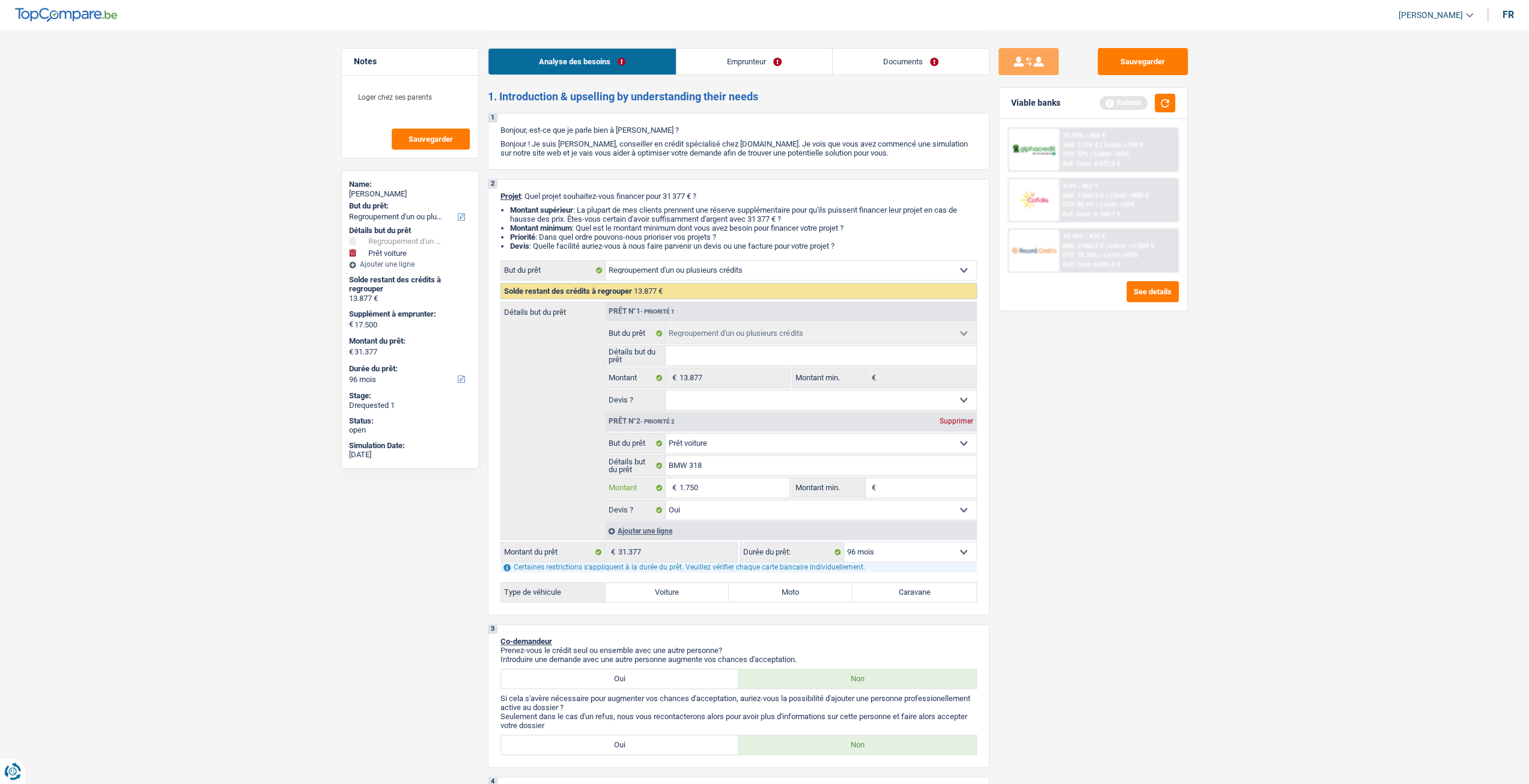
type input "175"
type input "17"
type input "1"
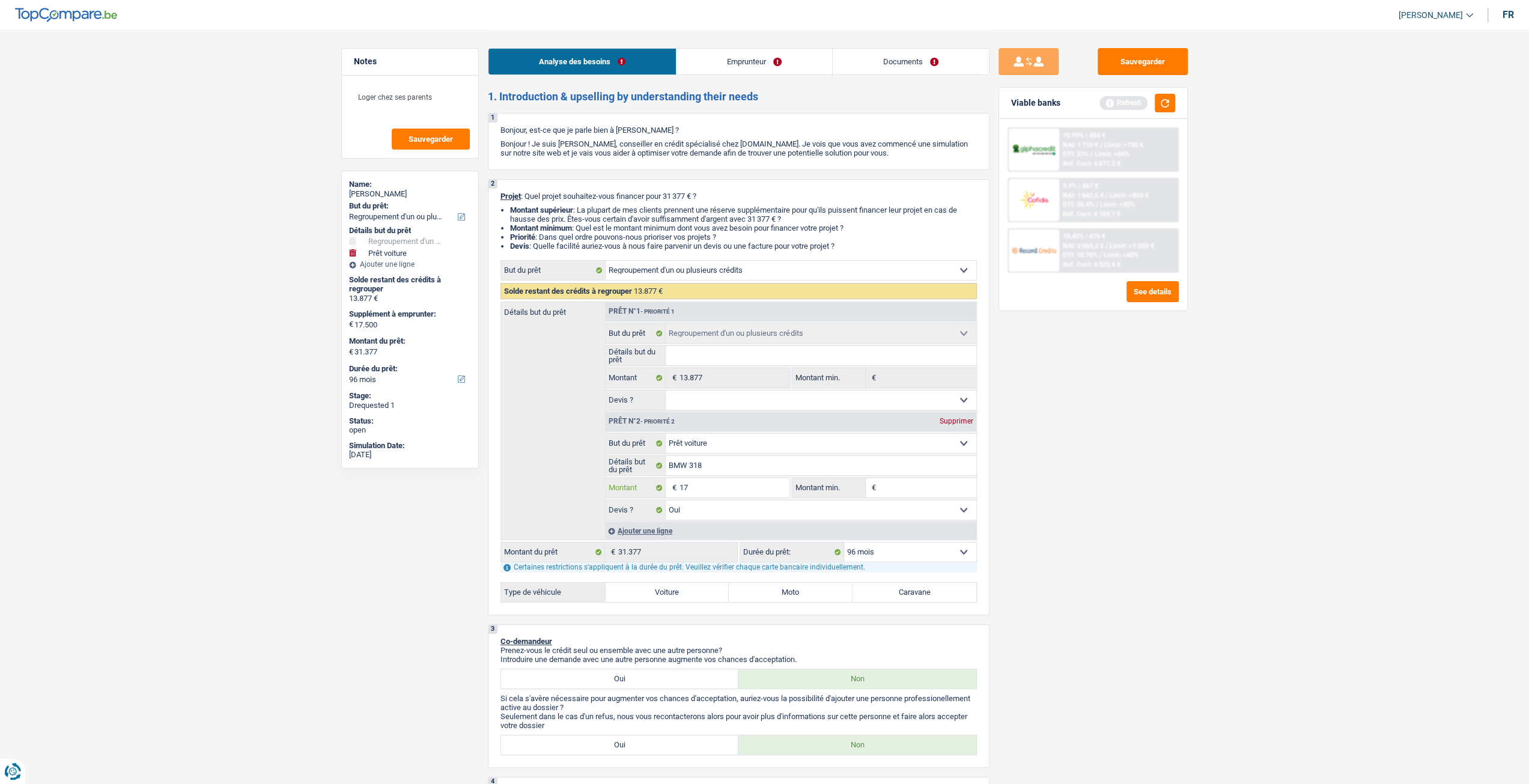
type input "1"
type input "2"
type input "26"
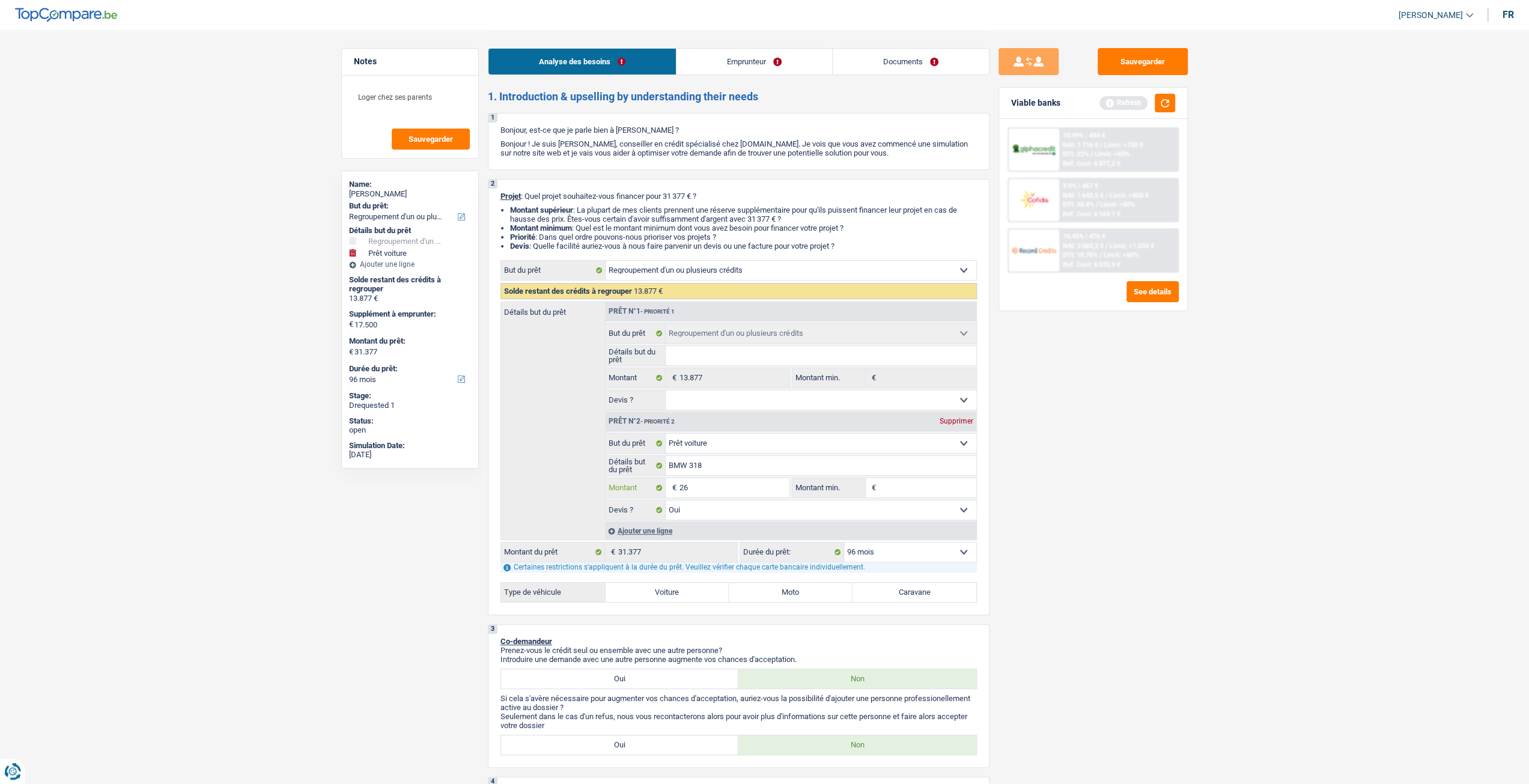
type input "260"
type input "2.600"
type input "26.000"
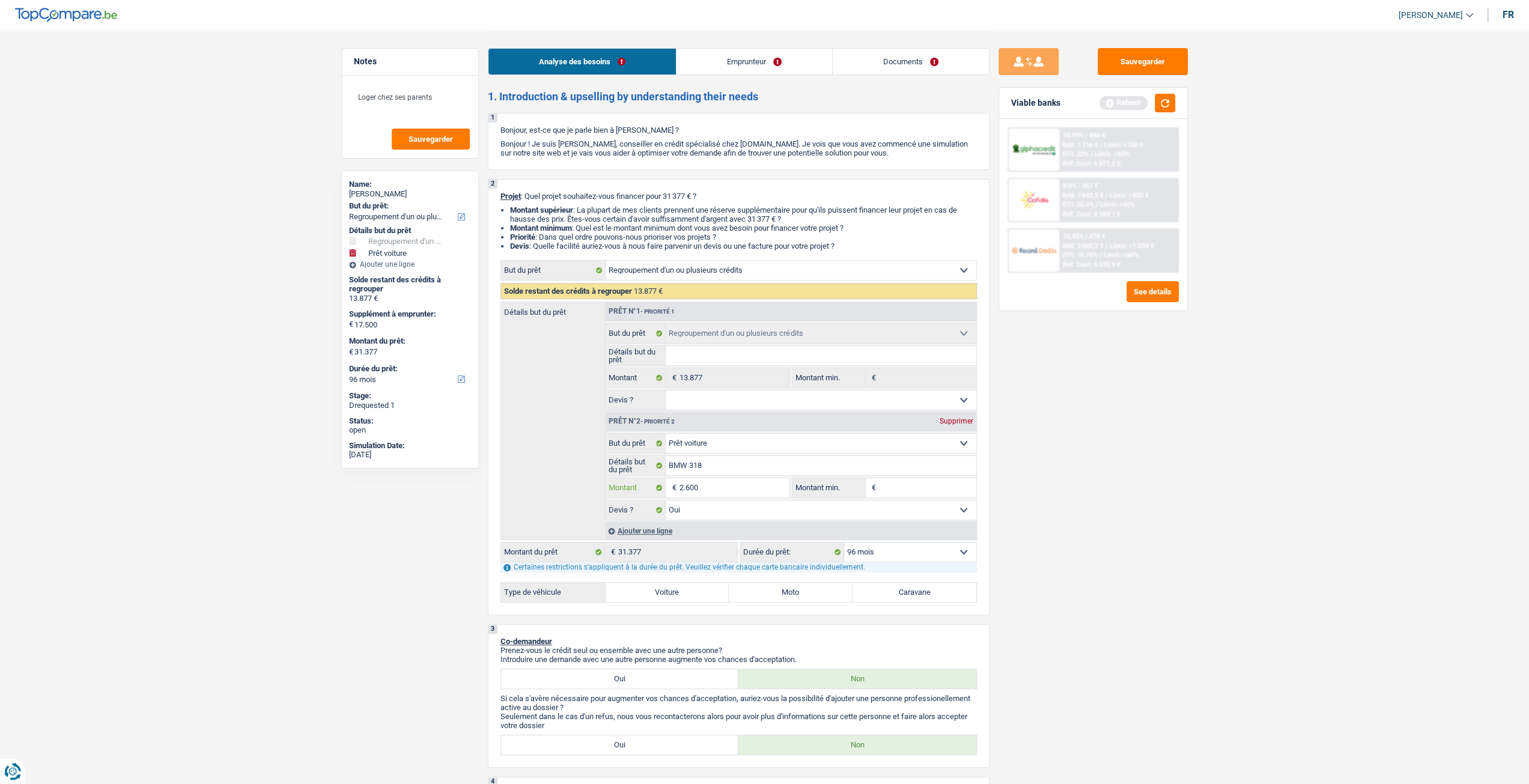
type input "26.000"
type input "39.877"
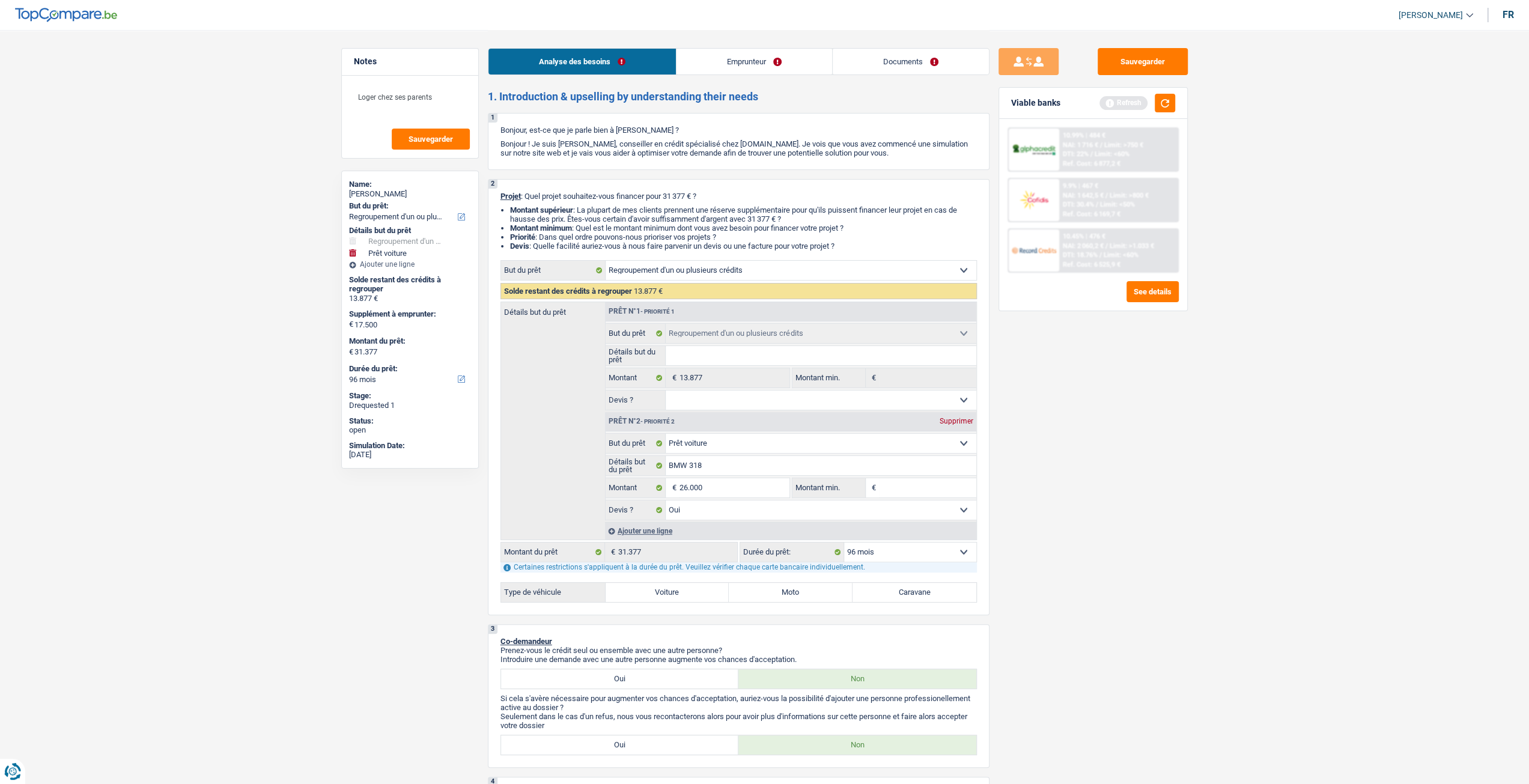
type input "39.877"
select select "144"
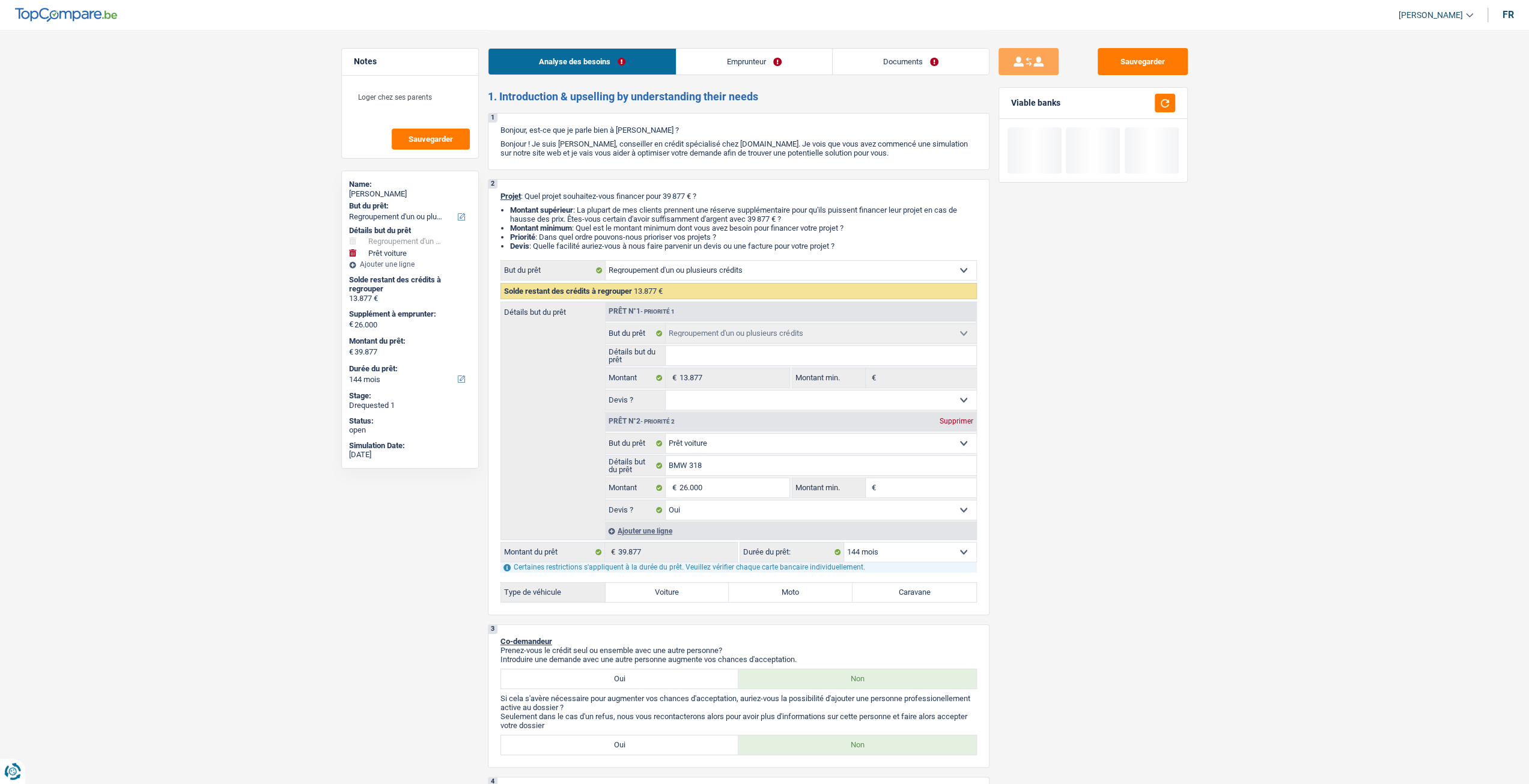
click at [1081, 585] on div "Sauvegarder Viable banks" at bounding box center [1093, 406] width 208 height 717
click at [927, 552] on select "12 mois 18 mois 24 mois 30 mois 36 mois 42 mois 48 mois 60 mois 72 mois 84 mois…" at bounding box center [911, 552] width 132 height 19
select select "96"
click at [844, 543] on select "12 mois 18 mois 24 mois 30 mois 36 mois 42 mois 48 mois 60 mois 72 mois 84 mois…" at bounding box center [911, 552] width 132 height 19
select select "96"
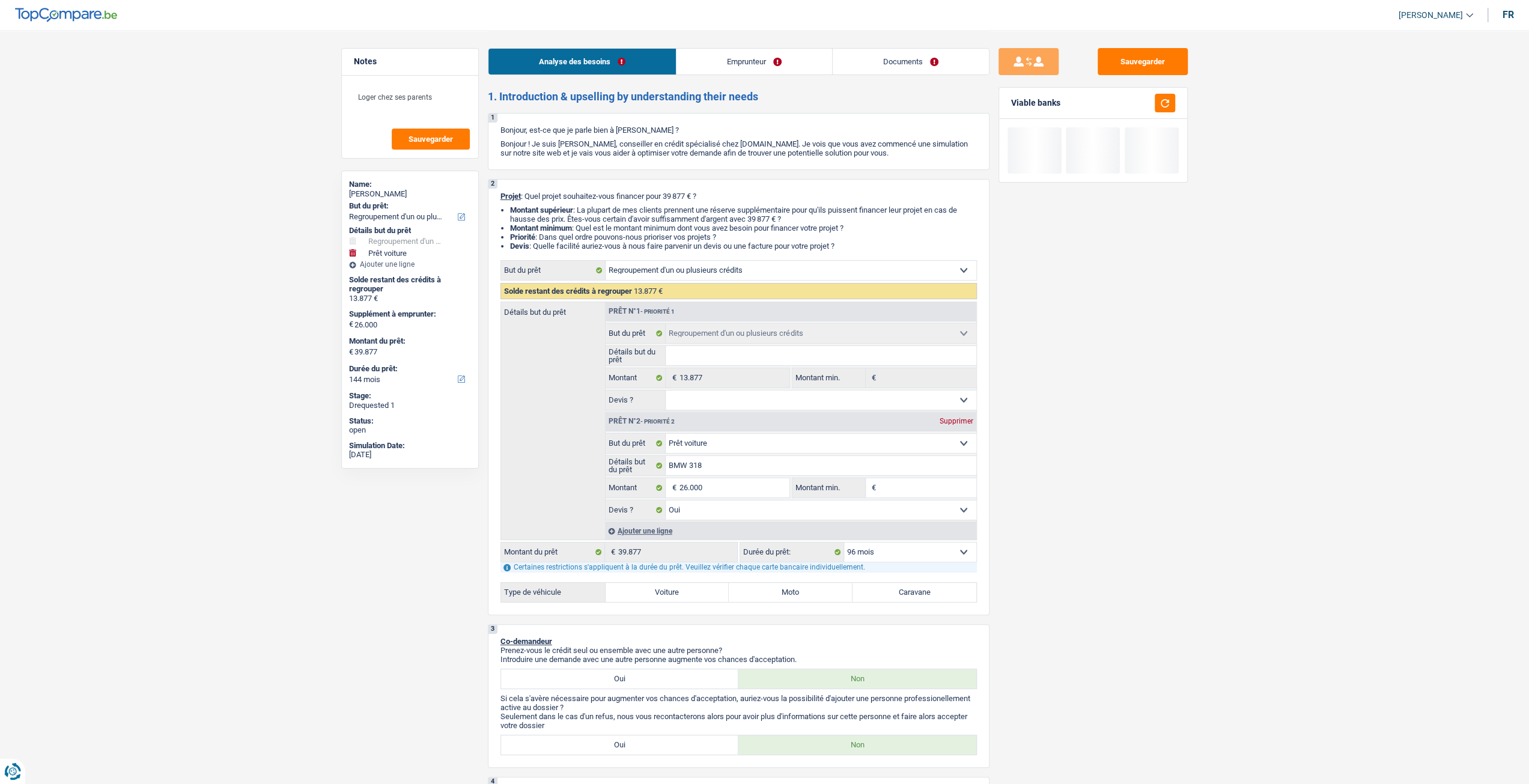
select select "96"
click at [1161, 116] on div "Viable banks Viable" at bounding box center [1093, 103] width 188 height 32
click at [1167, 110] on button "button" at bounding box center [1164, 102] width 20 height 18
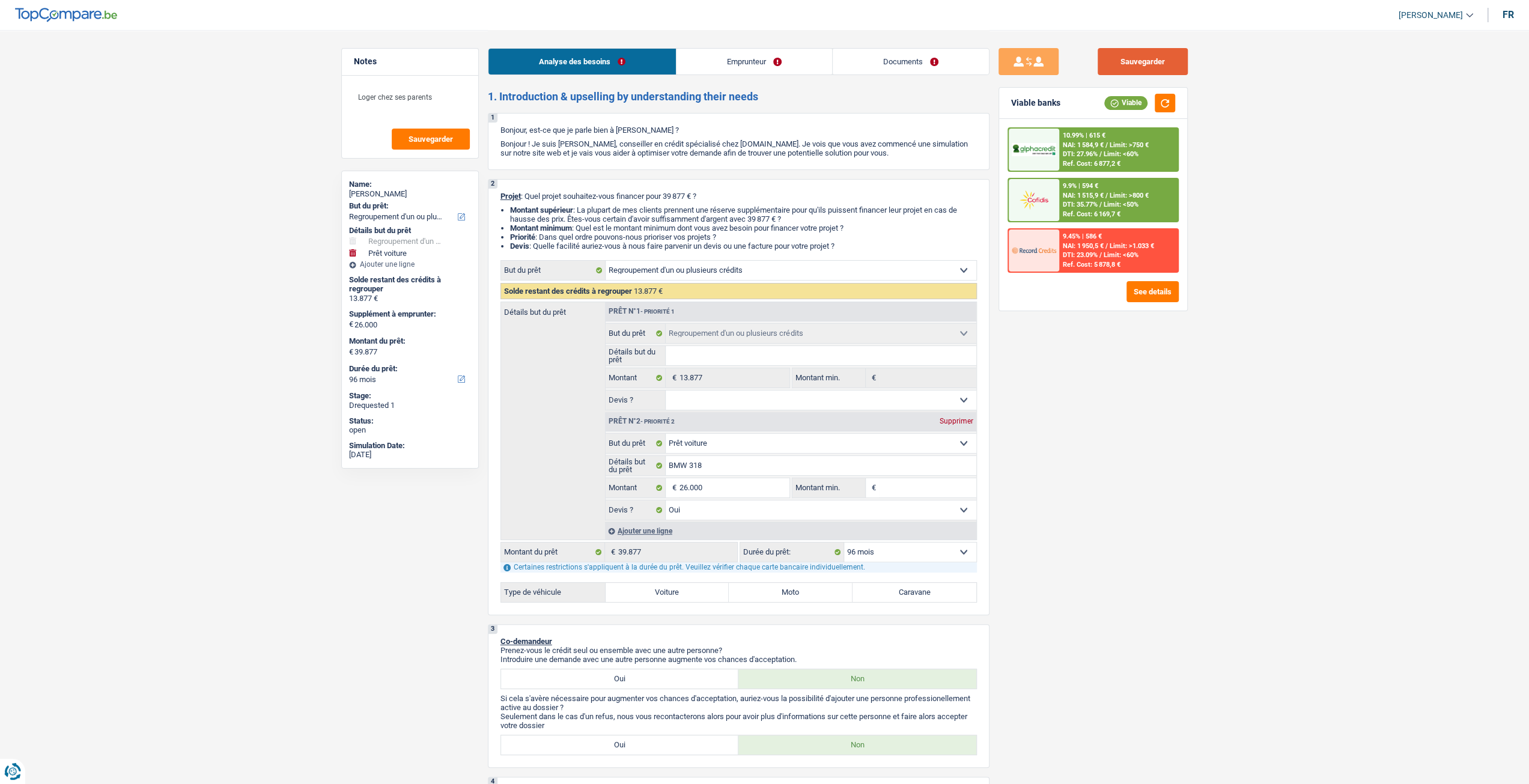
click at [1156, 62] on button "Sauvegarder" at bounding box center [1143, 61] width 90 height 27
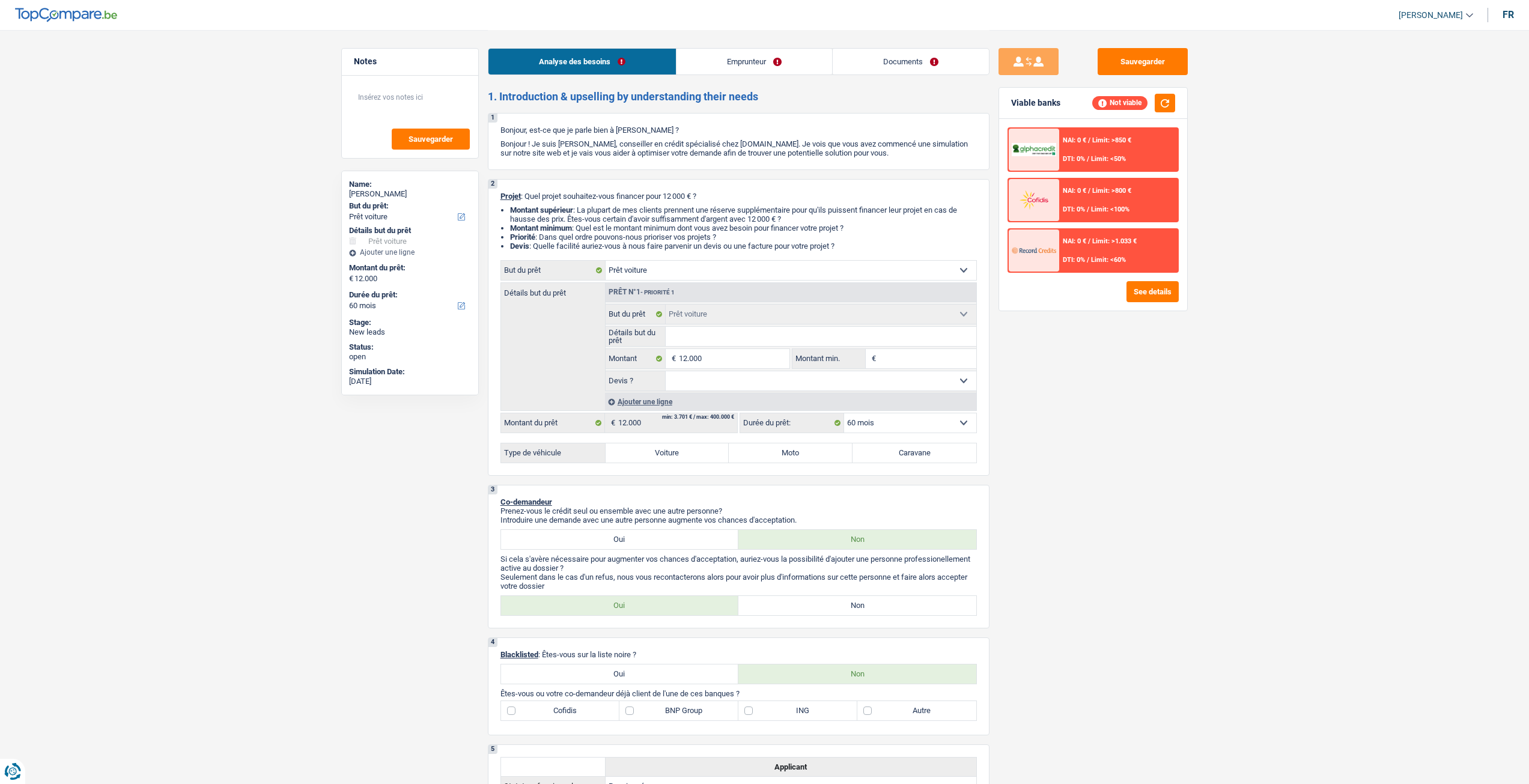
select select "car"
select select "60"
select select "car"
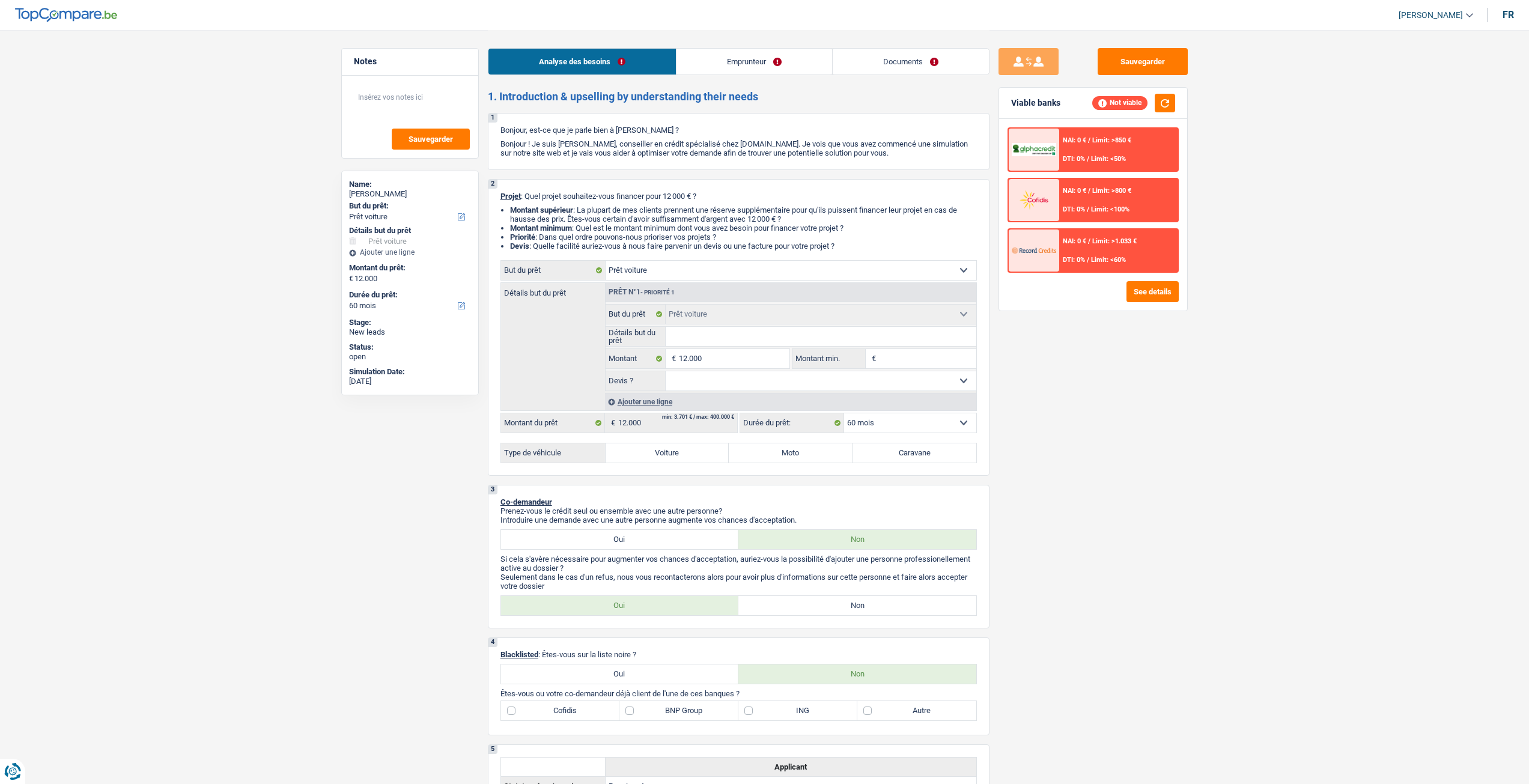
select select "60"
select select "retired"
select select "pension"
select select "rents"
select select "car"
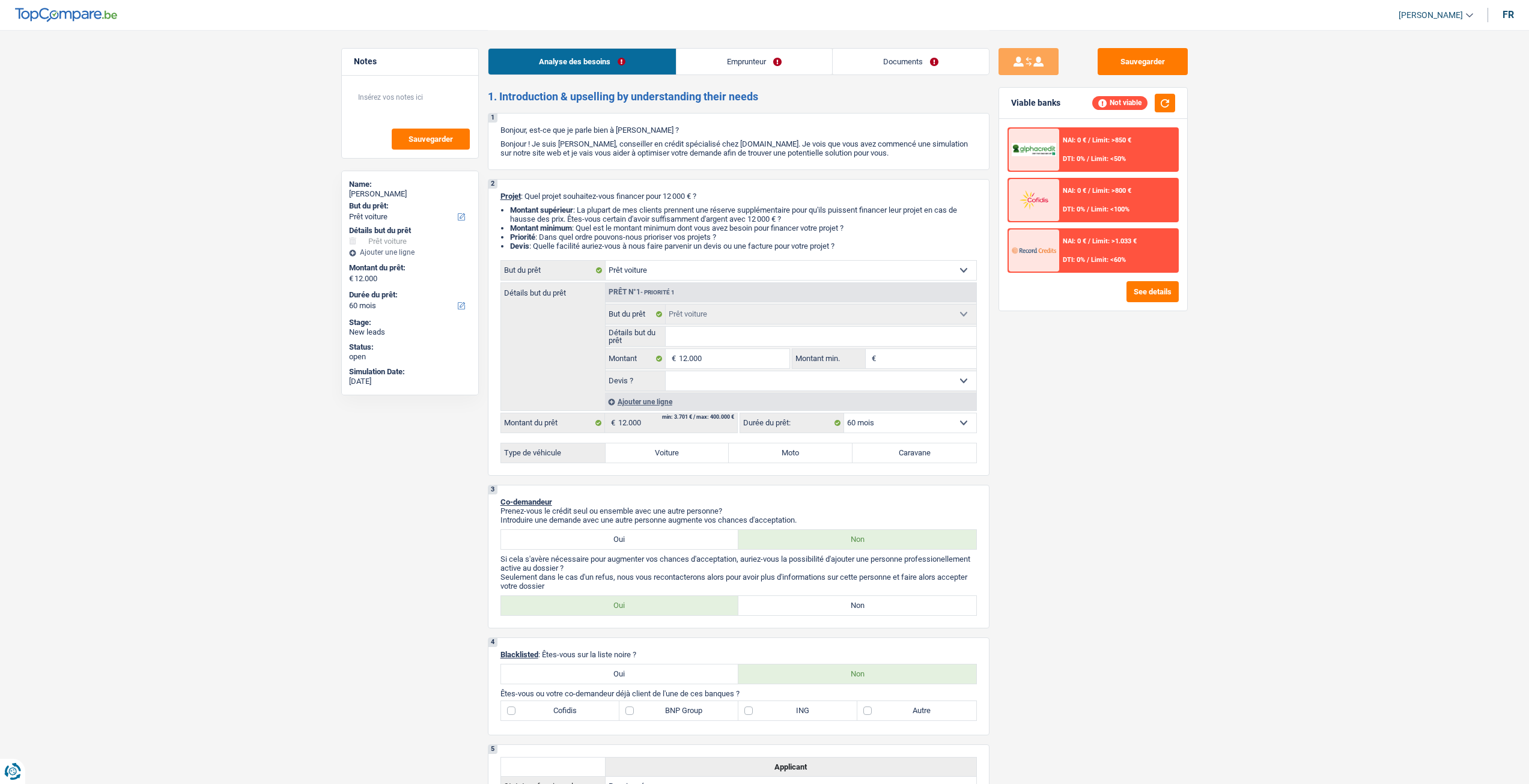
select select "car"
select select "60"
click at [887, 48] on li "Documents" at bounding box center [911, 61] width 157 height 27
click at [869, 64] on link "Documents" at bounding box center [911, 61] width 156 height 26
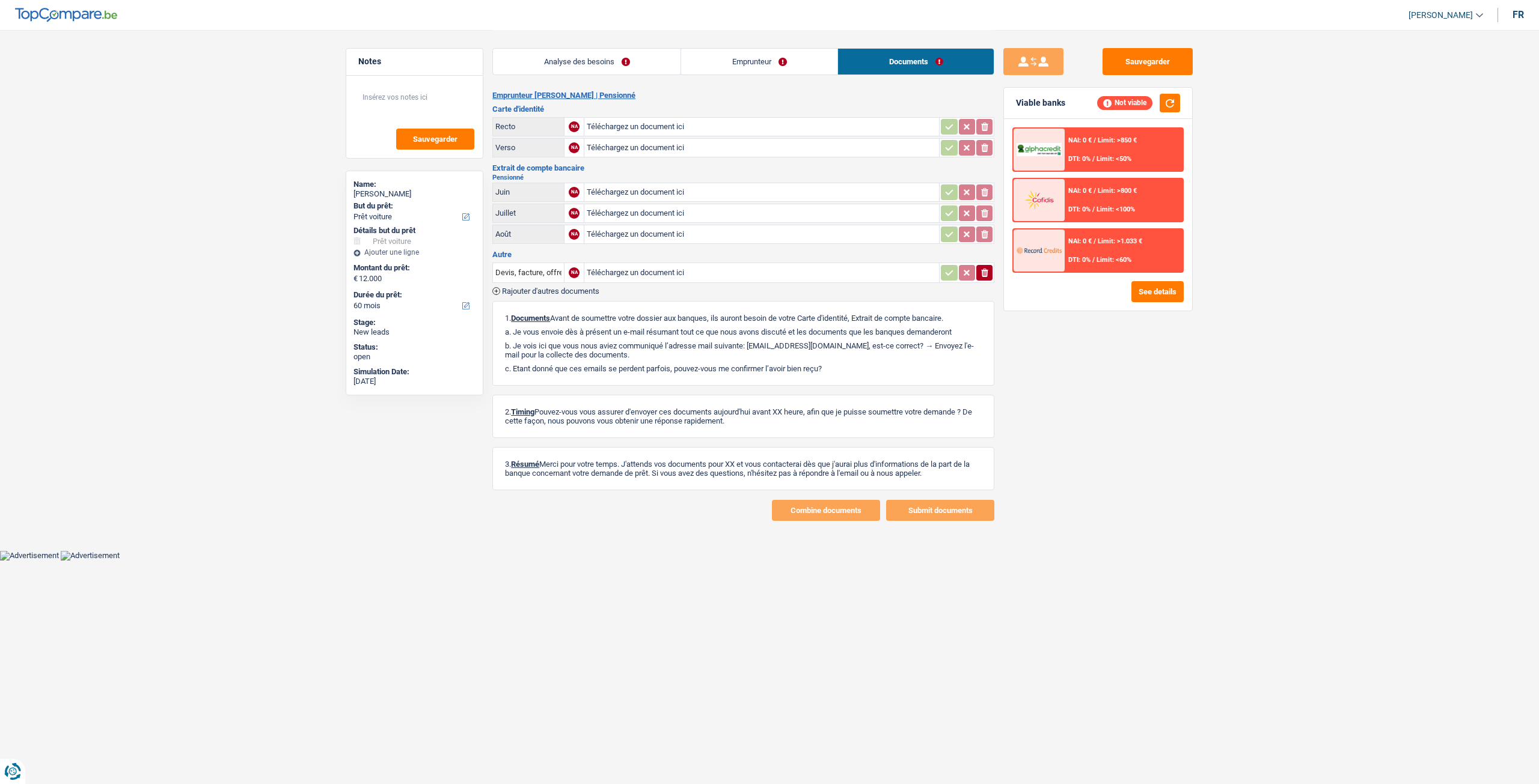
click at [745, 65] on link "Emprunteur" at bounding box center [758, 61] width 156 height 26
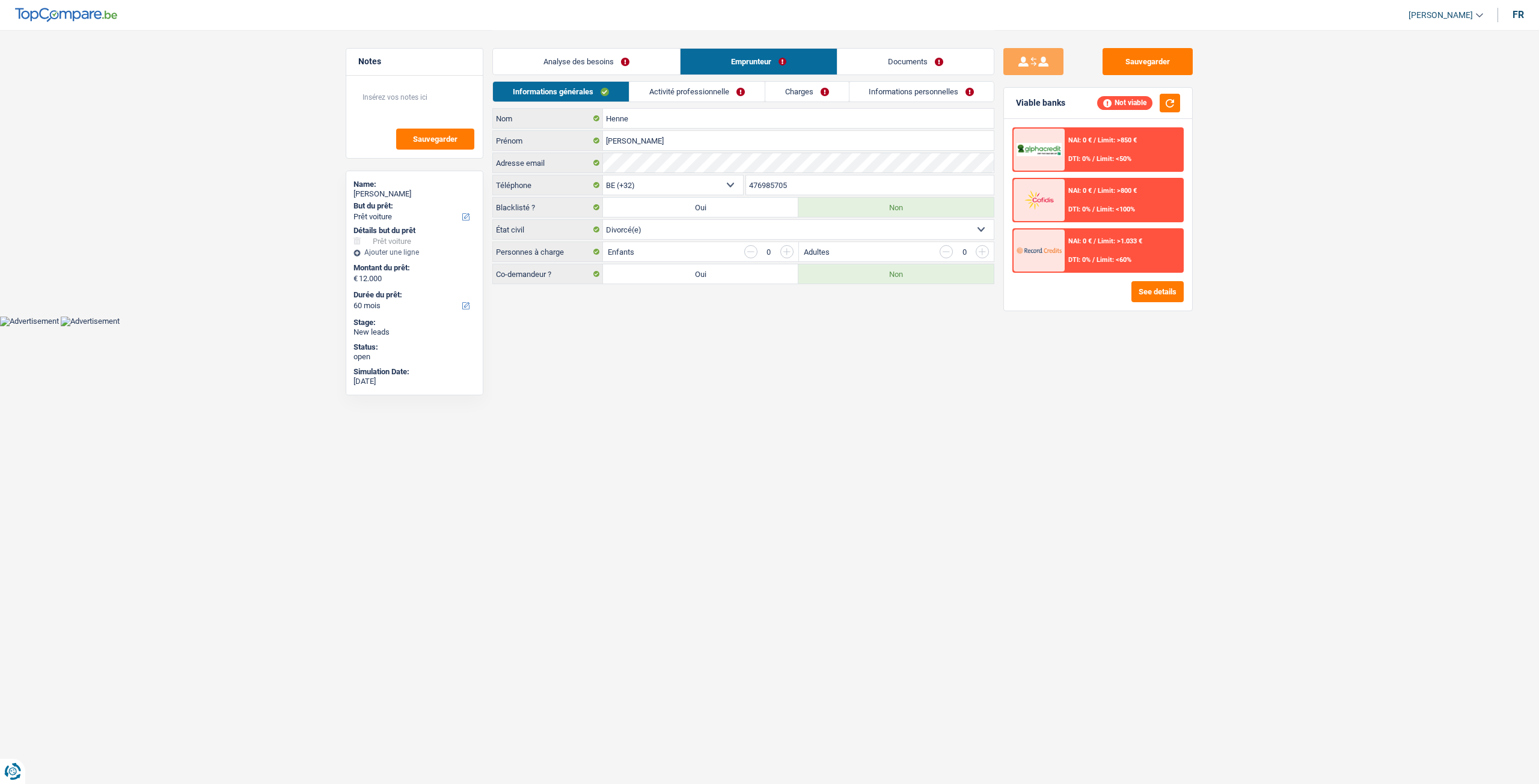
click at [884, 76] on div "Analyse des besoins Emprunteur Documents" at bounding box center [743, 55] width 502 height 51
click at [885, 81] on div "Analyse des besoins Emprunteur Documents 1. Introduction & upselling by underst…" at bounding box center [743, 156] width 502 height 254
click at [889, 95] on link "Informations personnelles" at bounding box center [921, 91] width 145 height 20
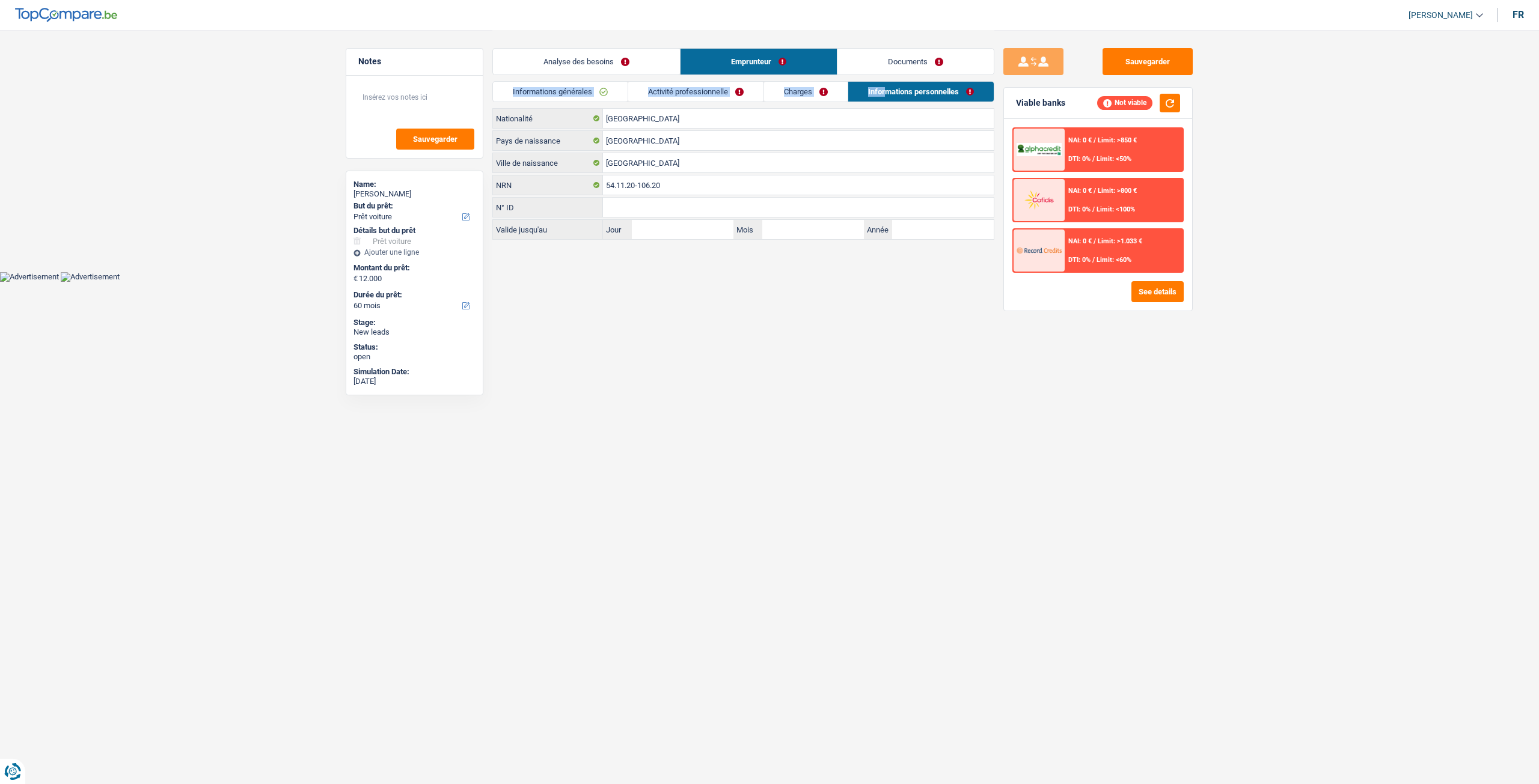
click at [602, 53] on link "Analyse des besoins" at bounding box center [586, 61] width 187 height 26
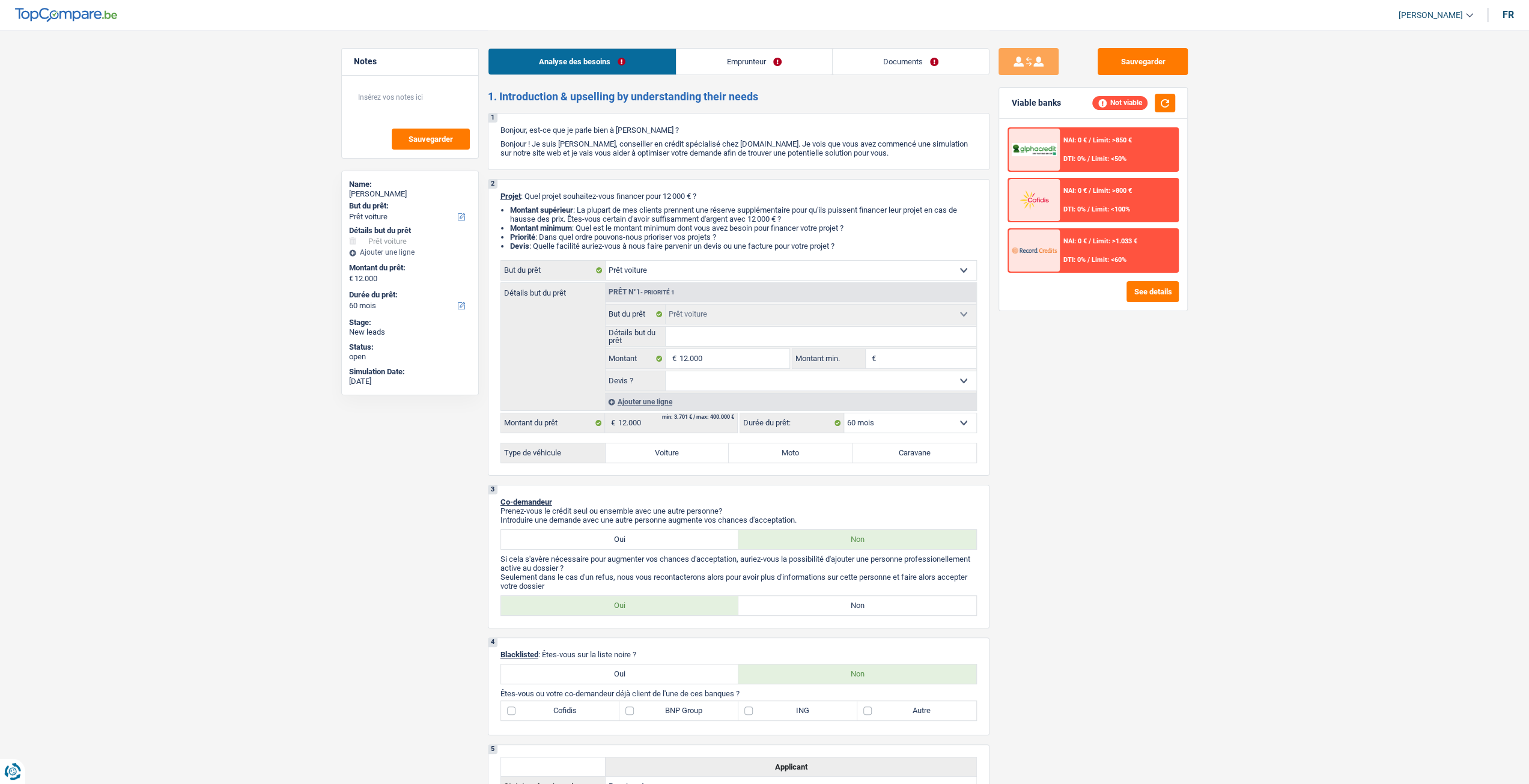
click at [1043, 392] on div "Sauvegarder Viable banks Not viable NAI: 0 € / Limit: >850 € DTI: 0% / Limit: <…" at bounding box center [1093, 406] width 208 height 717
click at [1110, 454] on div "Sauvegarder Viable banks Not viable NAI: 0 € / Limit: >850 € DTI: 0% / Limit: <…" at bounding box center [1093, 406] width 208 height 717
click at [748, 341] on input "Détails but du prêt" at bounding box center [821, 336] width 310 height 19
click at [1133, 431] on div "Sauvegarder Viable banks Not viable NAI: 0 € / Limit: >850 € DTI: 0% / Limit: <…" at bounding box center [1093, 406] width 208 height 717
click at [753, 56] on link "Emprunteur" at bounding box center [754, 61] width 156 height 26
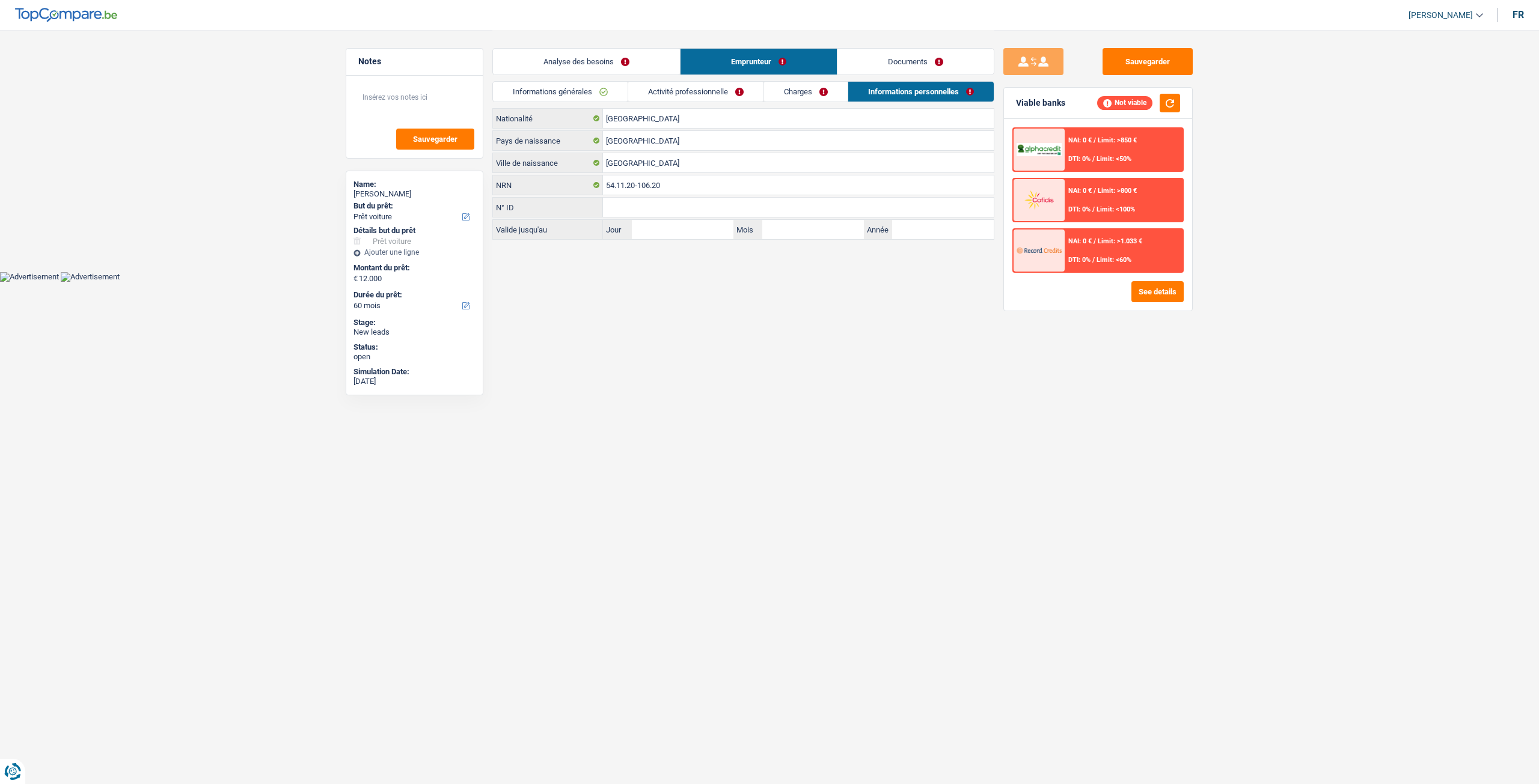
click at [589, 72] on link "Analyse des besoins" at bounding box center [586, 61] width 187 height 26
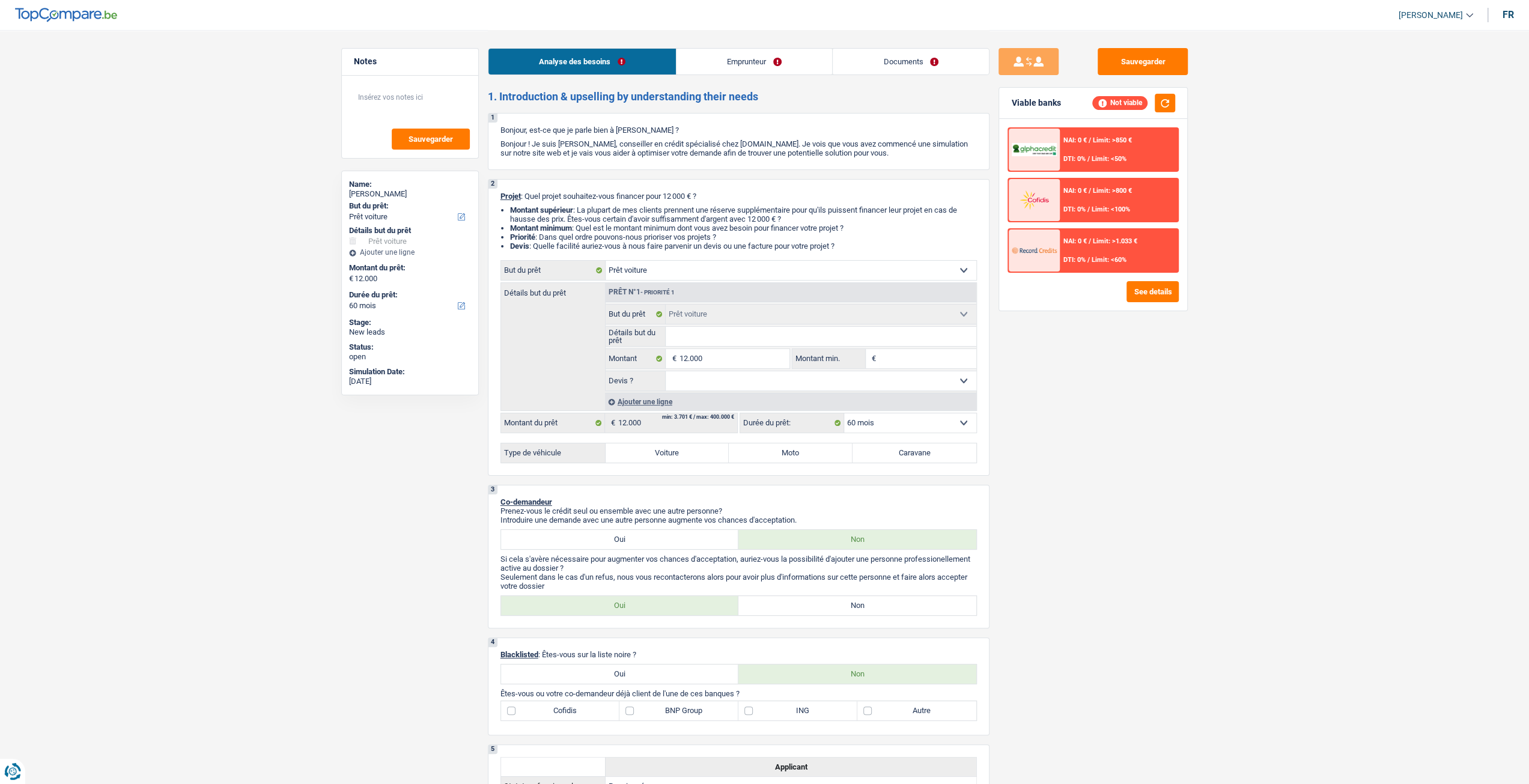
click at [611, 67] on link "Analyse des besoins" at bounding box center [582, 61] width 188 height 26
click at [722, 364] on input "12.000" at bounding box center [733, 359] width 110 height 19
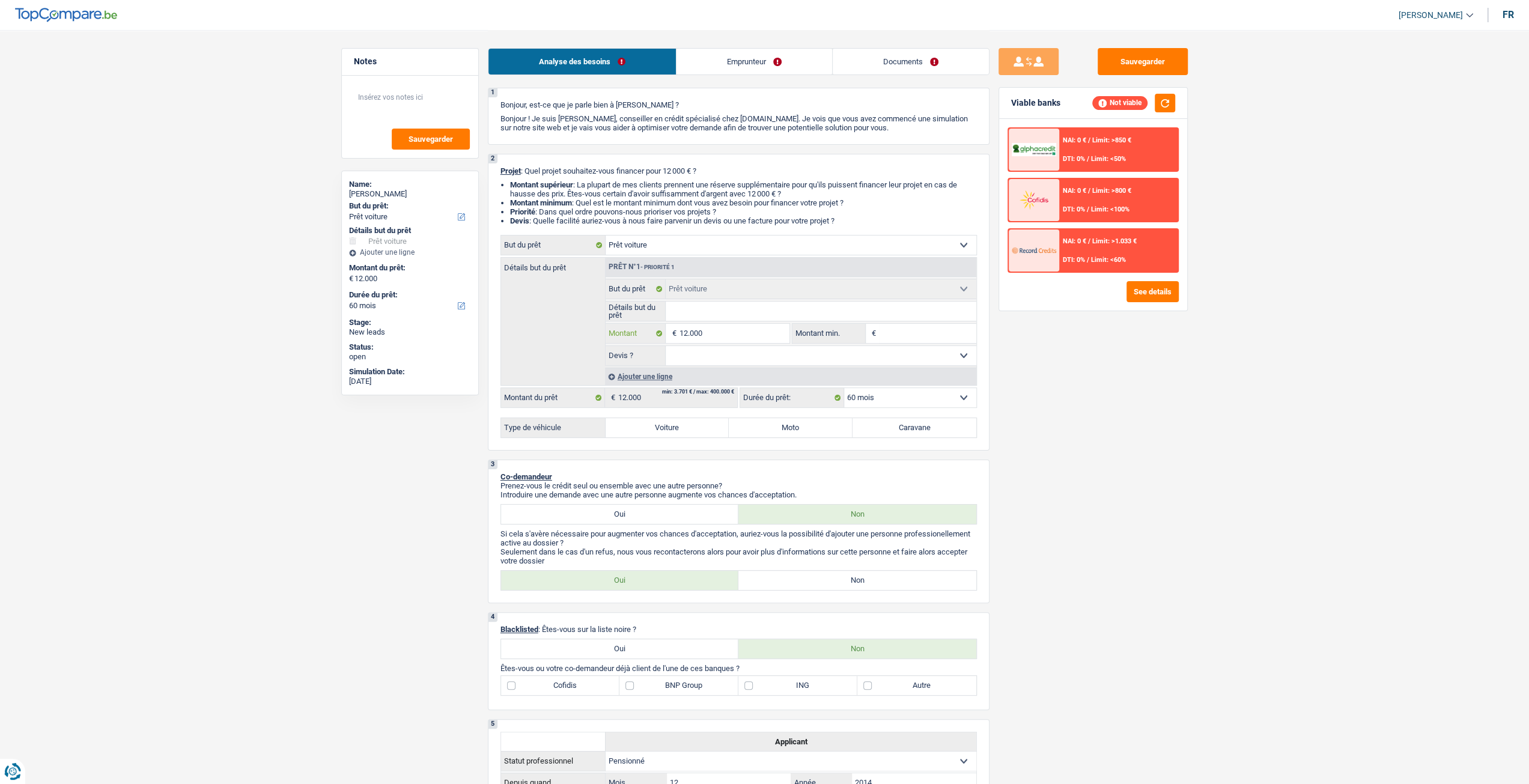
scroll to position [11, 0]
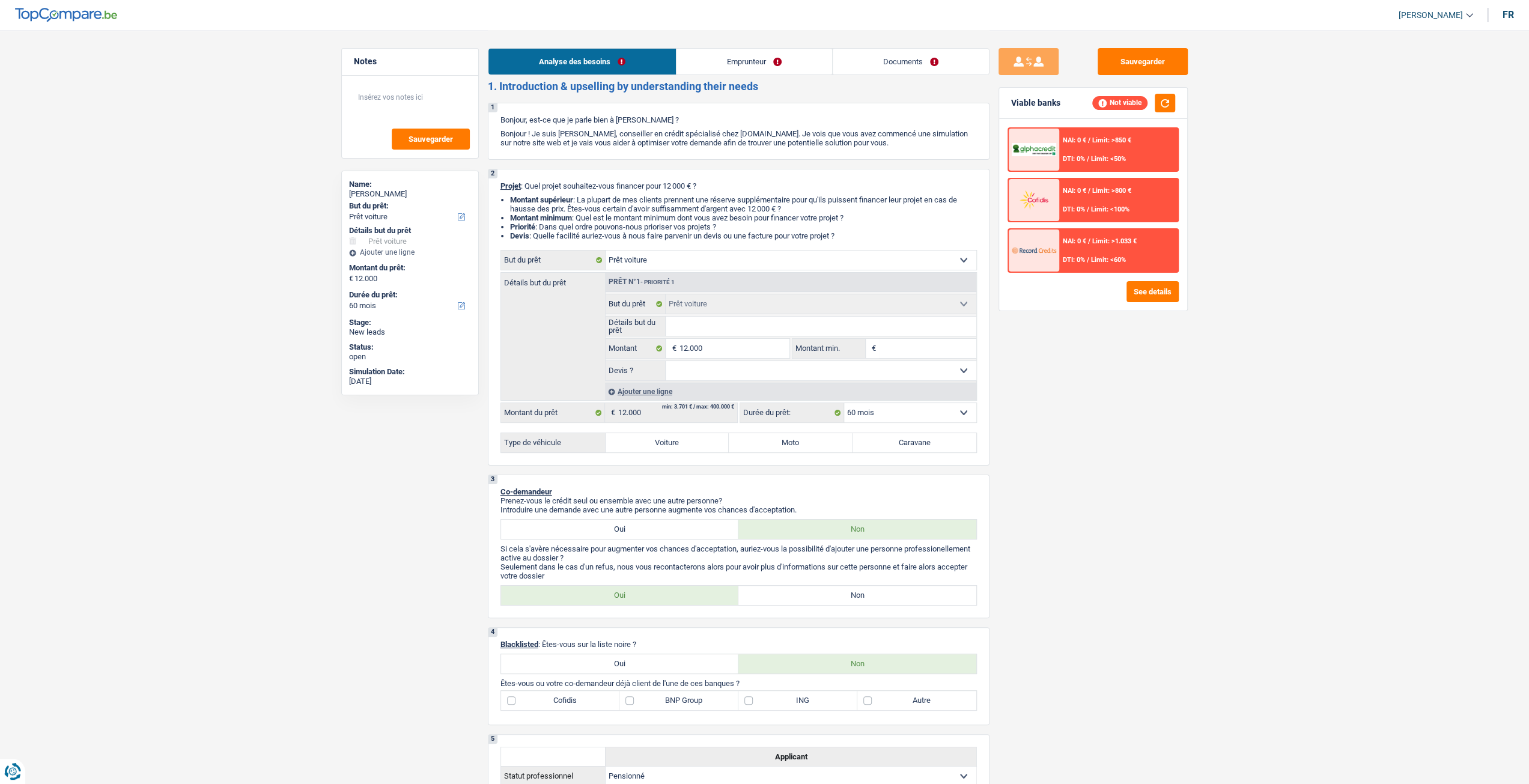
click at [794, 62] on link "Emprunteur" at bounding box center [754, 61] width 156 height 26
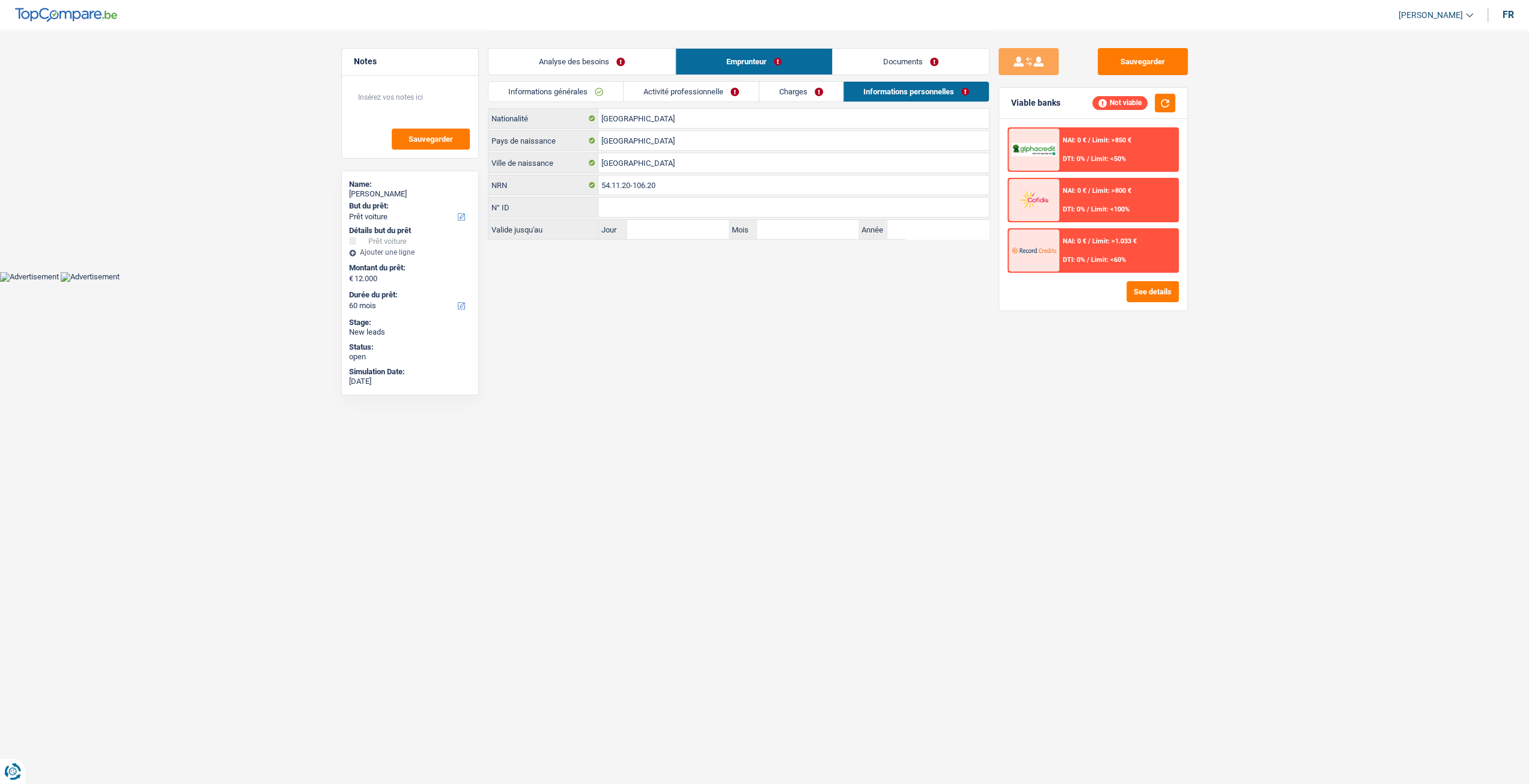
scroll to position [0, 0]
click at [841, 90] on link "Charges" at bounding box center [805, 91] width 83 height 20
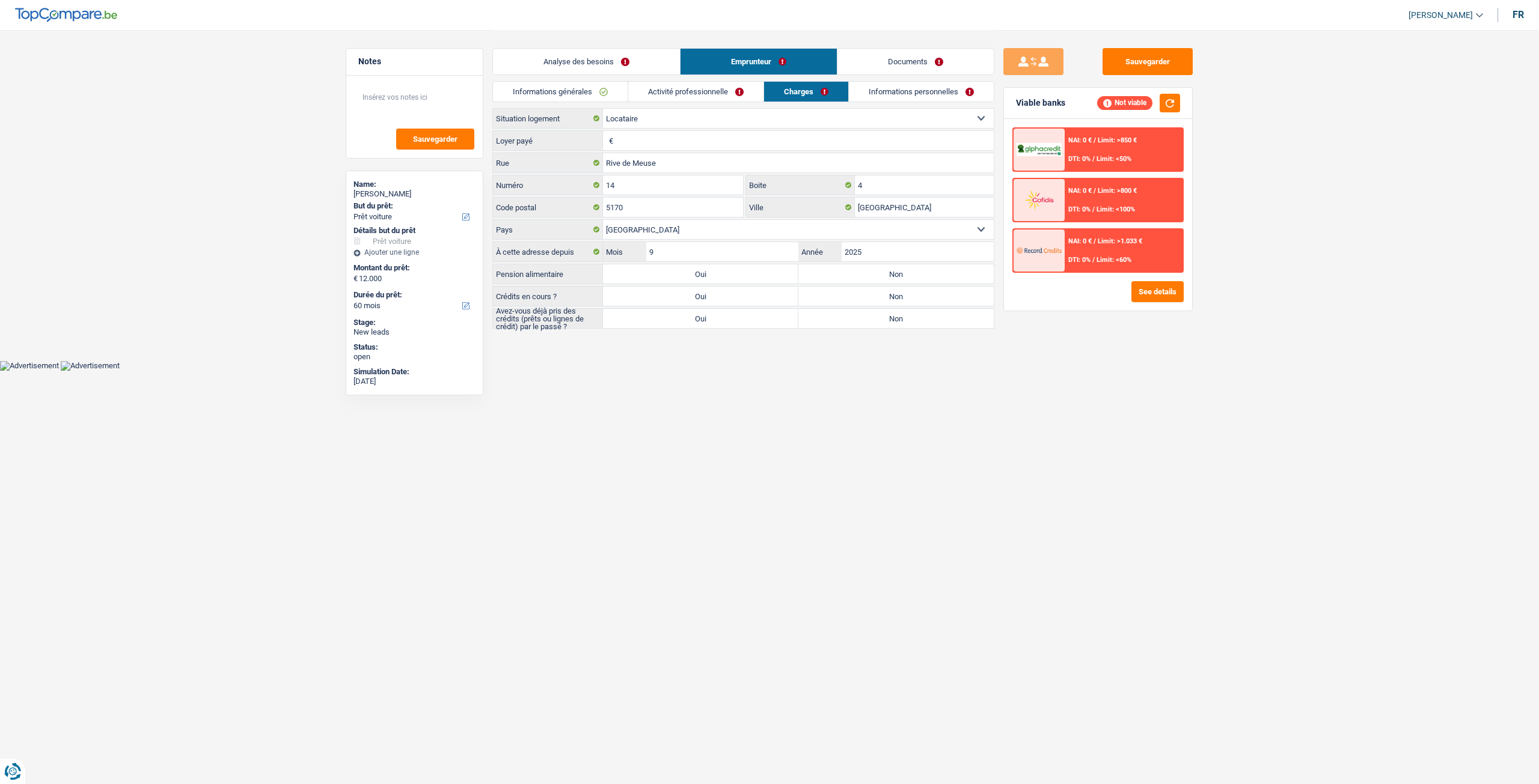
click at [711, 87] on link "Activité professionnelle" at bounding box center [695, 91] width 135 height 20
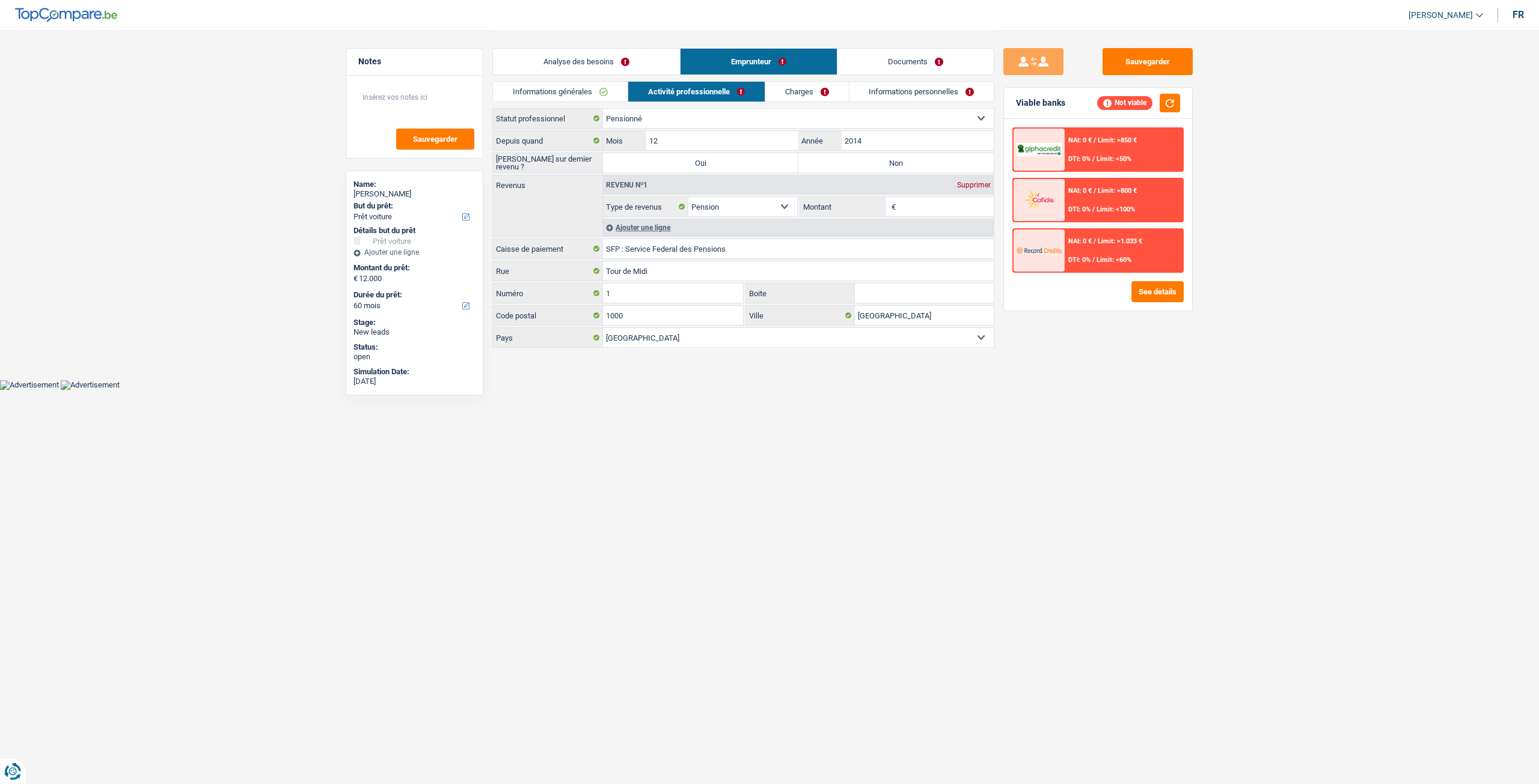
drag, startPoint x: 542, startPoint y: 91, endPoint x: 558, endPoint y: 90, distance: 16.0
click at [542, 90] on link "Informations générales" at bounding box center [560, 91] width 135 height 20
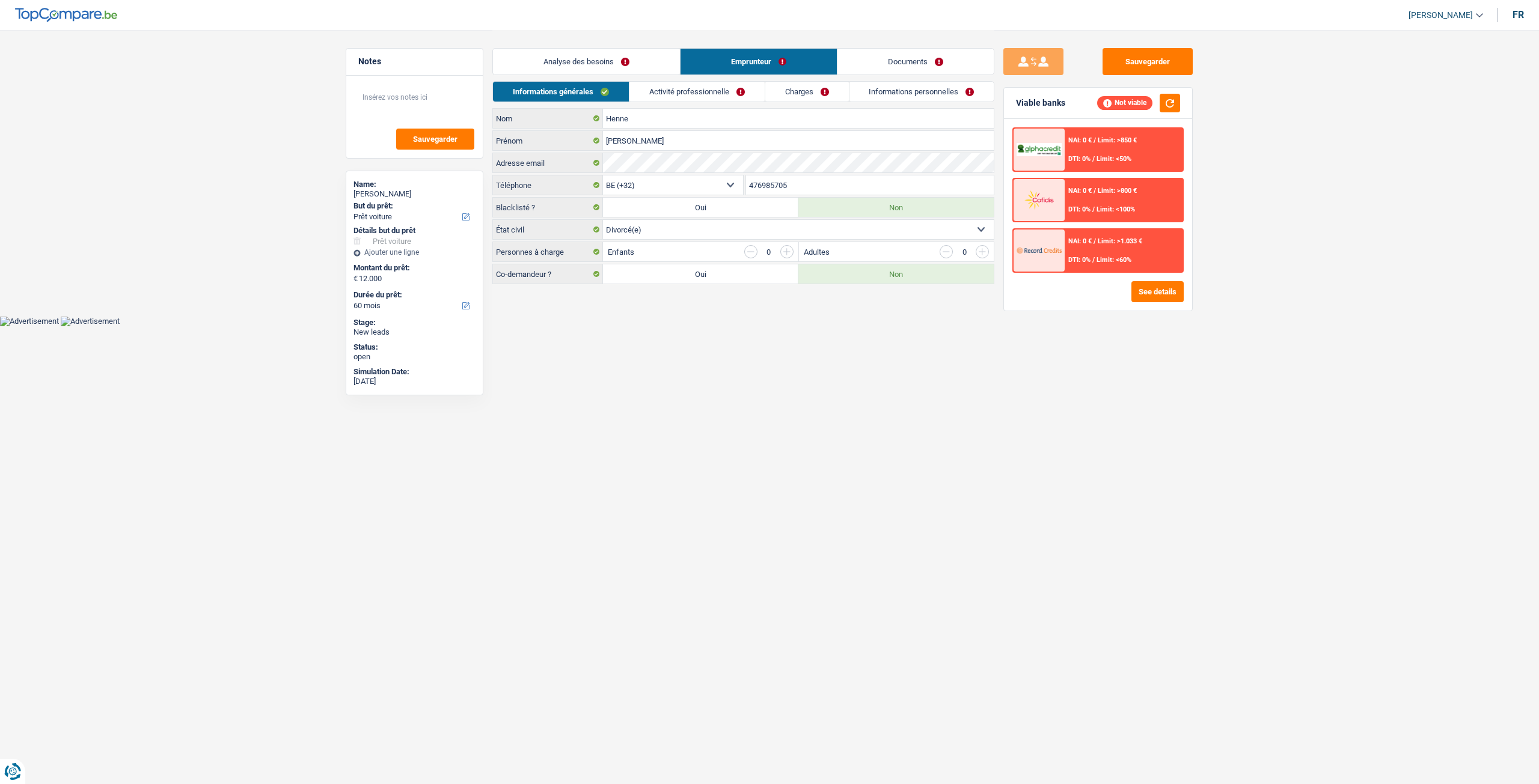
click at [894, 59] on link "Documents" at bounding box center [915, 61] width 156 height 26
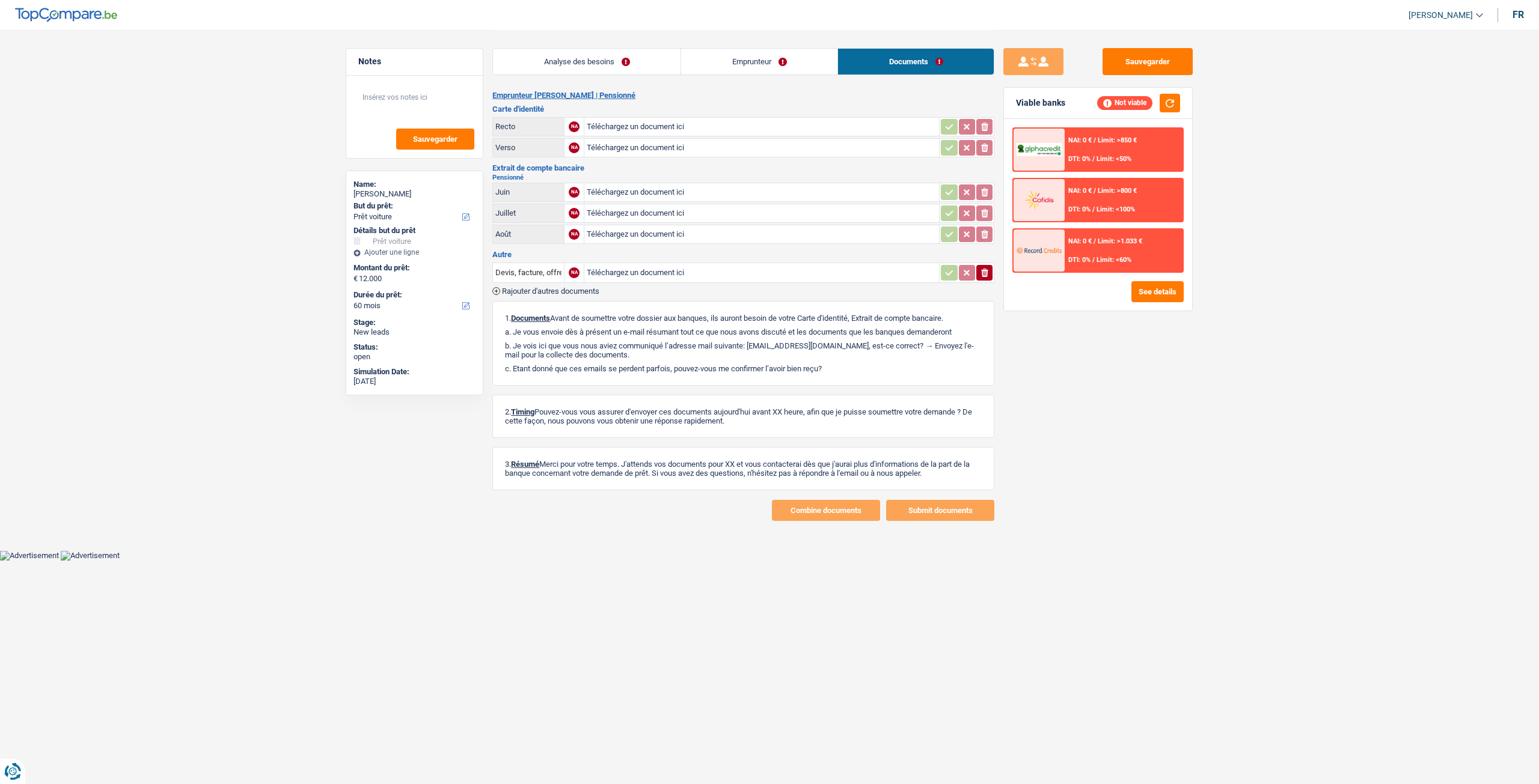
click at [582, 65] on link "Analyse des besoins" at bounding box center [587, 61] width 188 height 26
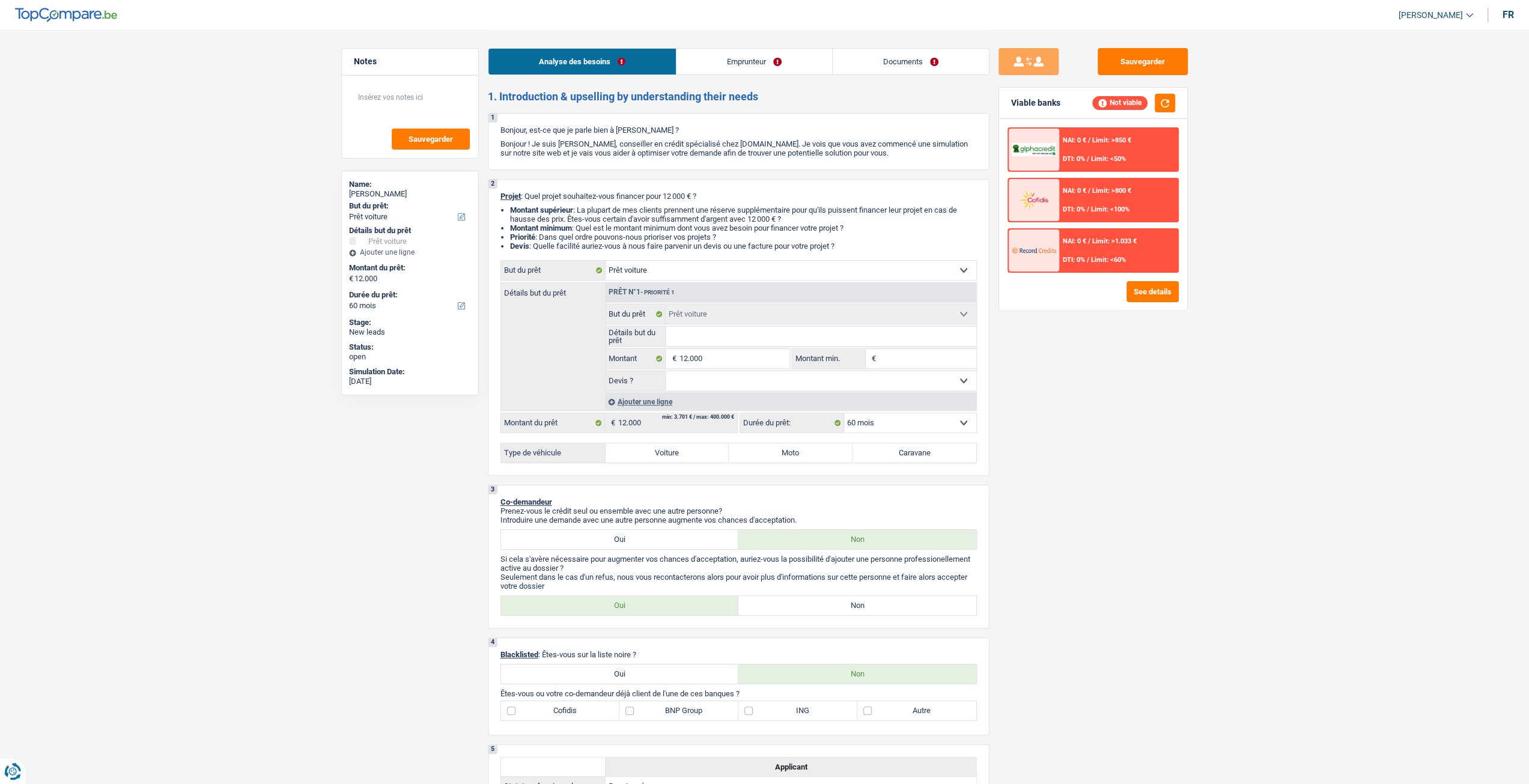
click at [685, 339] on input "Détails but du prêt" at bounding box center [821, 336] width 310 height 19
click at [740, 63] on link "Emprunteur" at bounding box center [754, 61] width 156 height 26
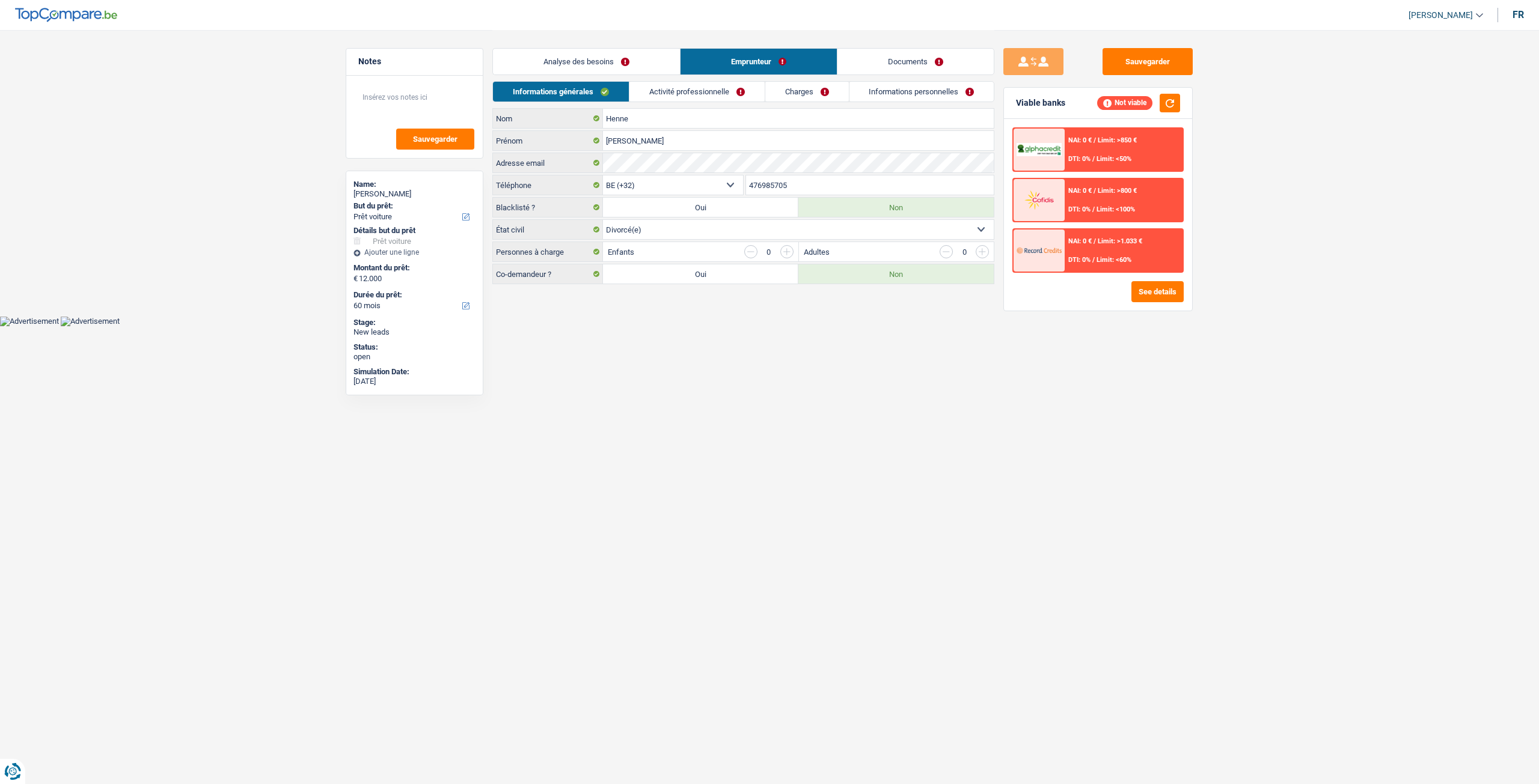
click at [645, 58] on link "Analyse des besoins" at bounding box center [586, 61] width 187 height 26
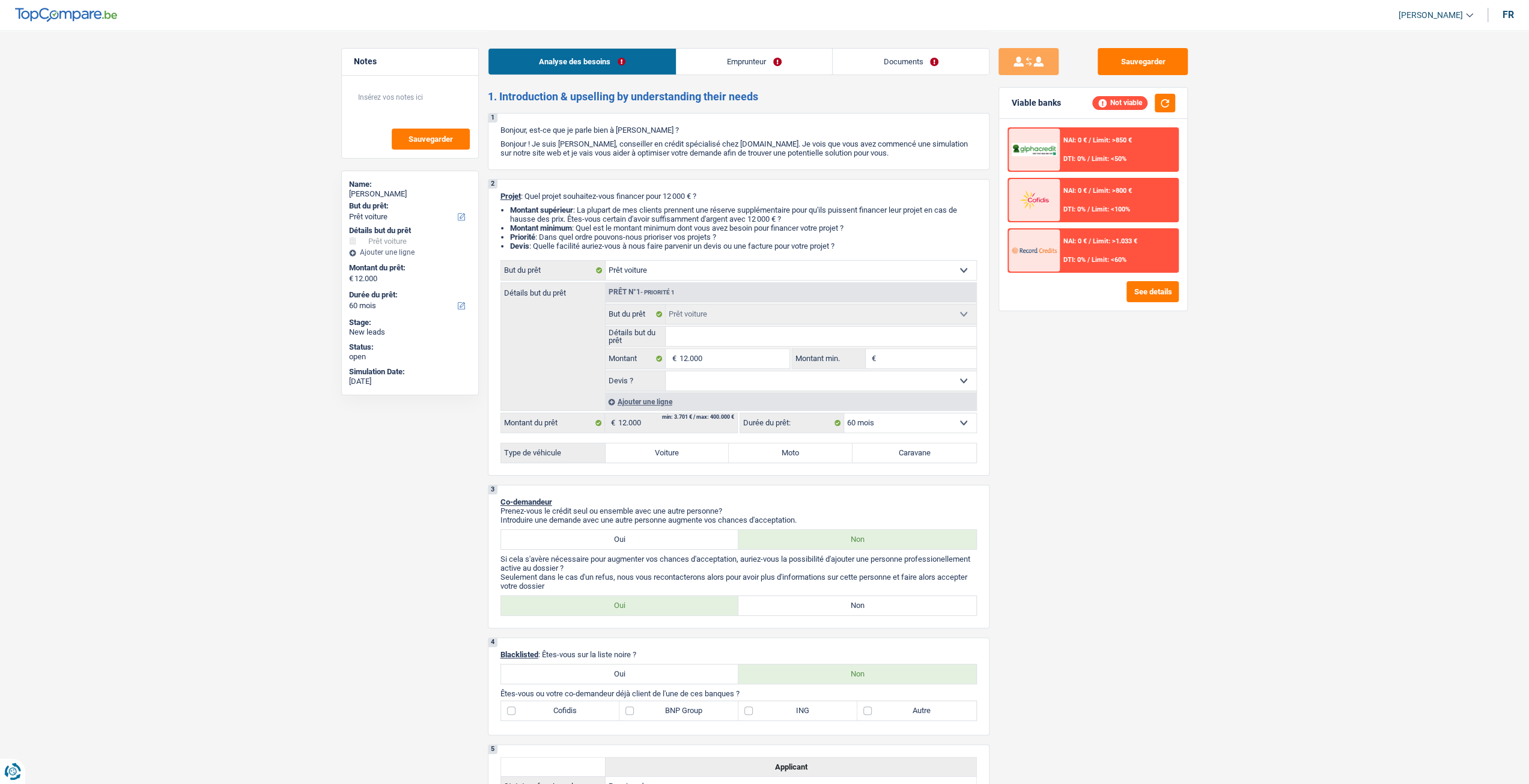
click at [720, 335] on input "Détails but du prêt" at bounding box center [821, 336] width 310 height 19
type input "y"
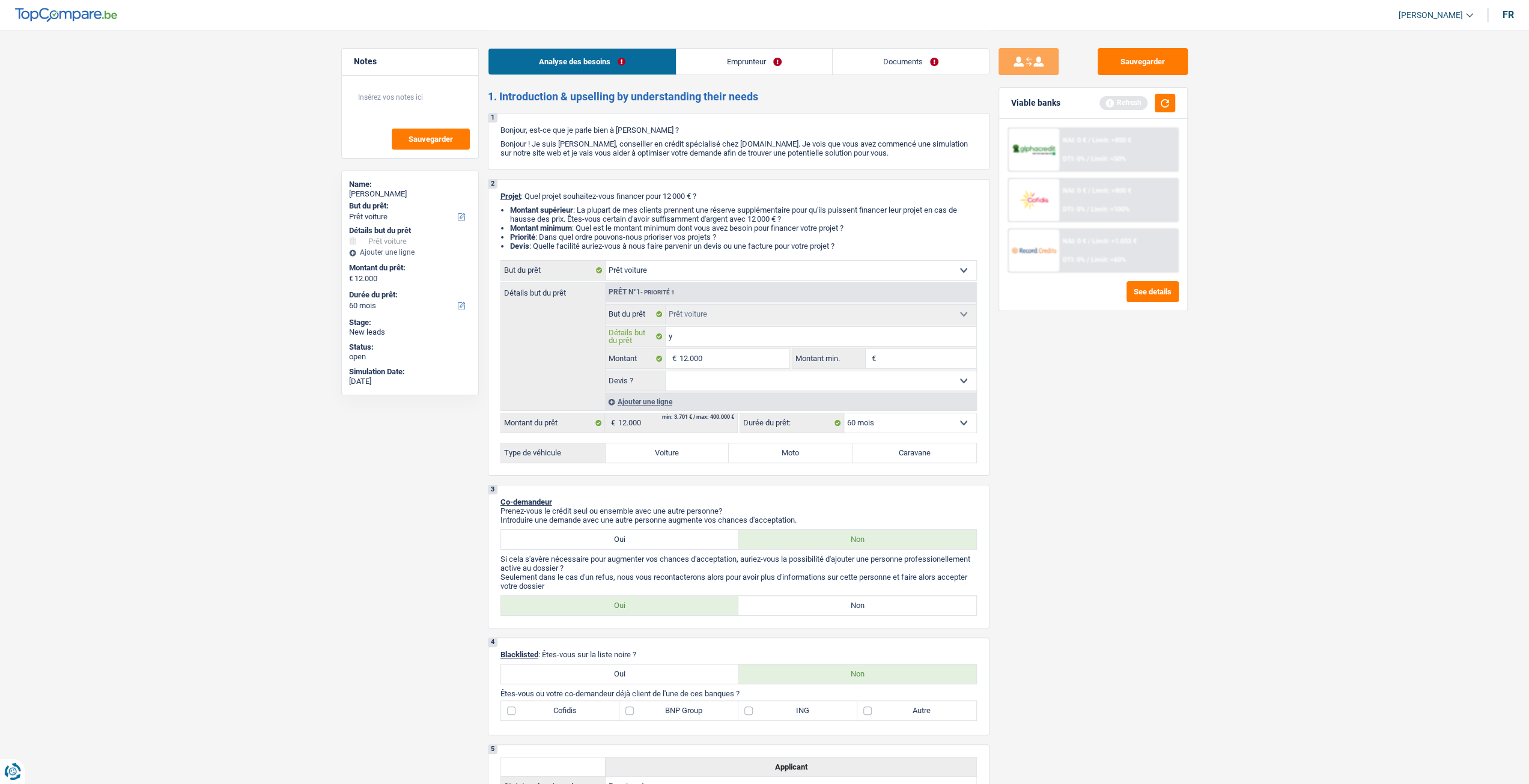
type input "ya"
type input "yau"
type input "yaun"
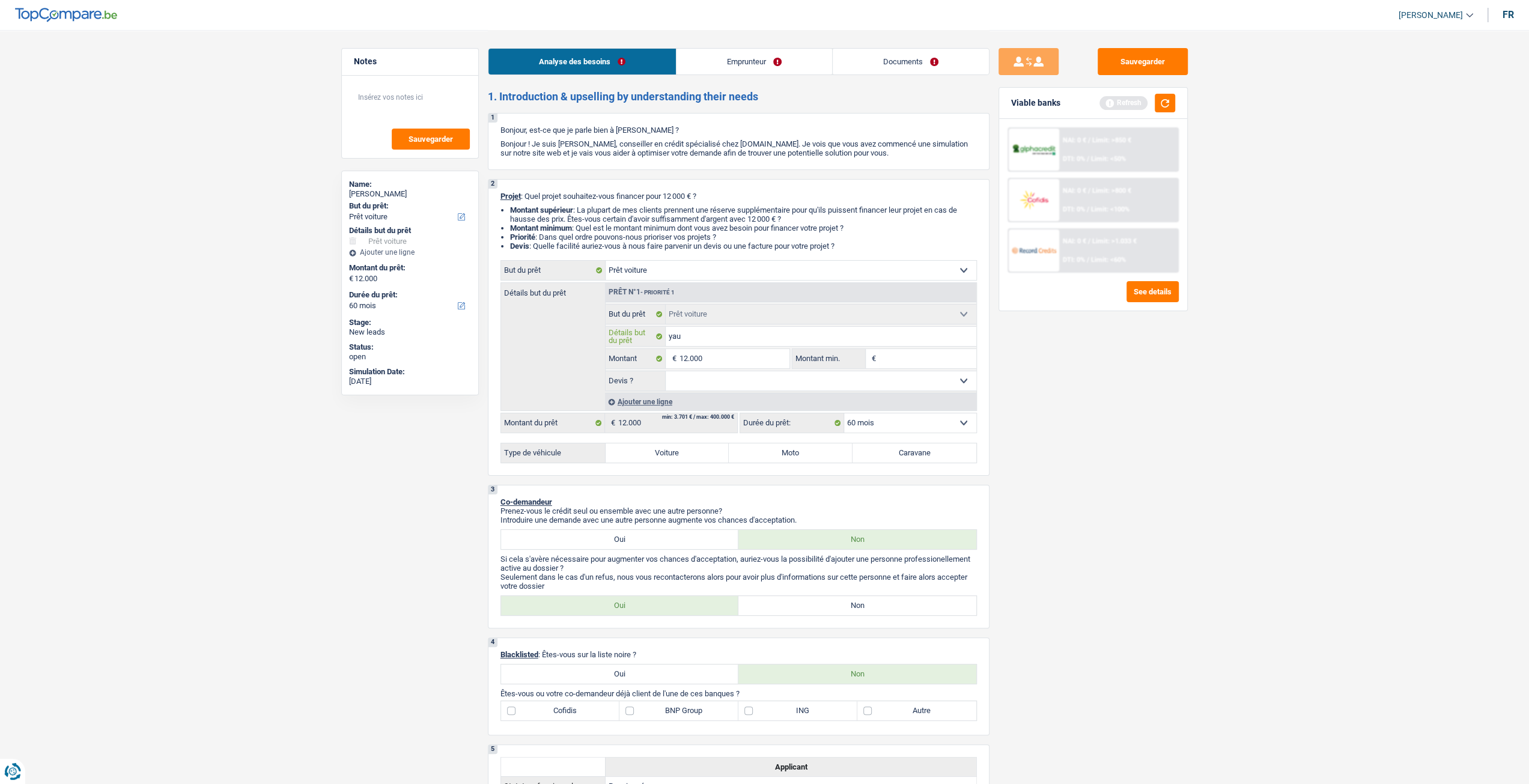
type input "yaun"
type input "yaund"
type input "yaunda"
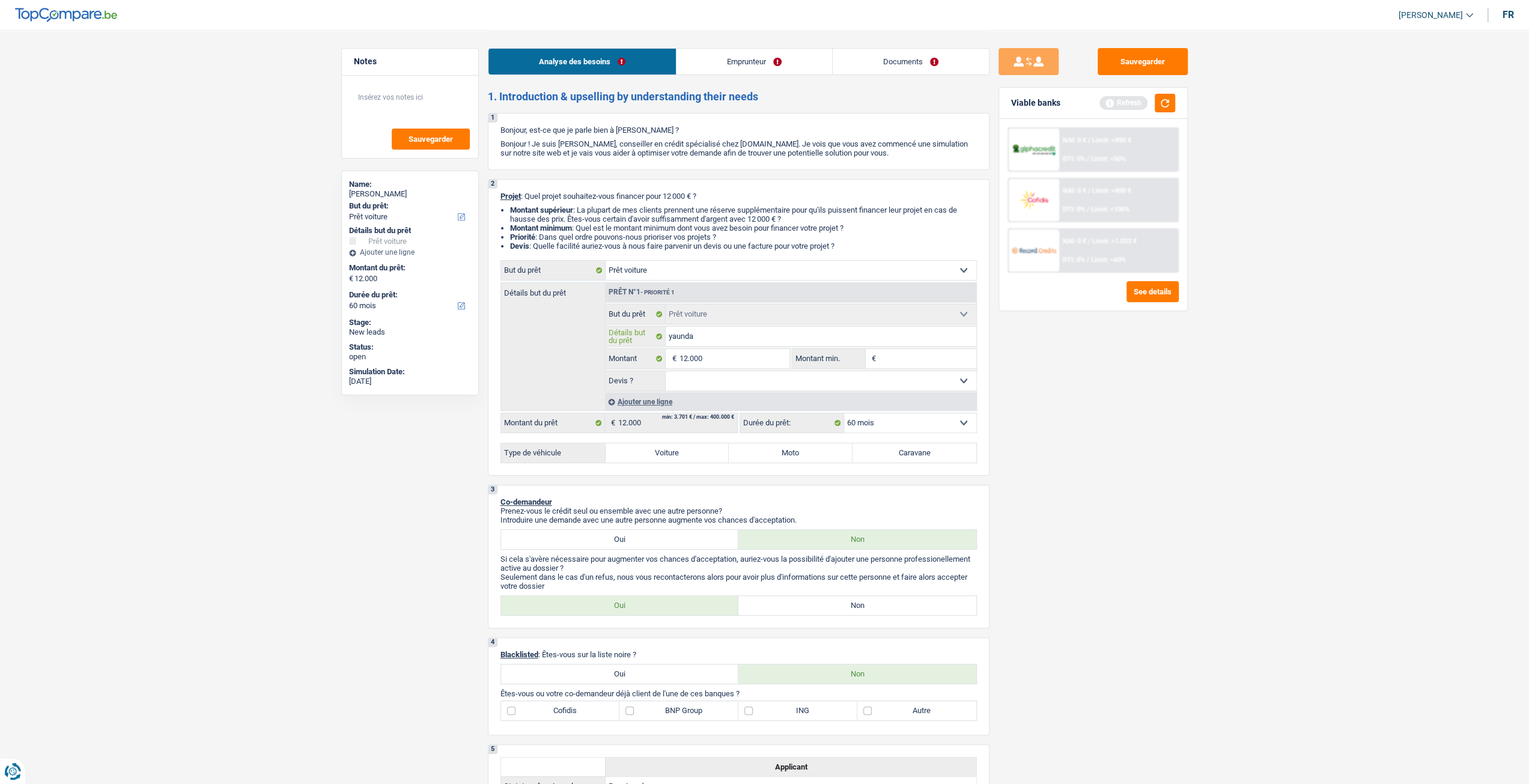
type input "yaunday"
type input "yaundayo"
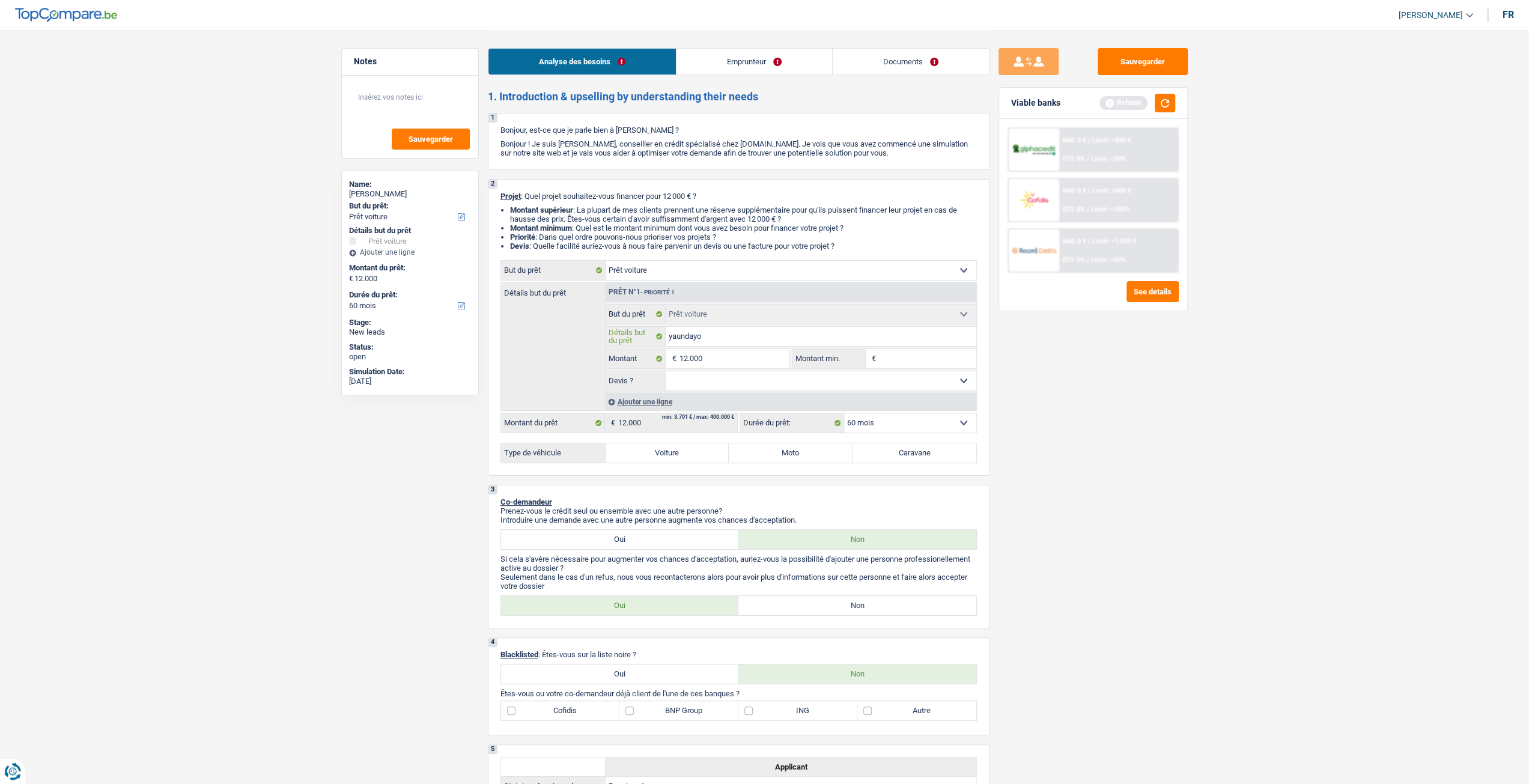
type input "yaundayo"
type input "yaunday"
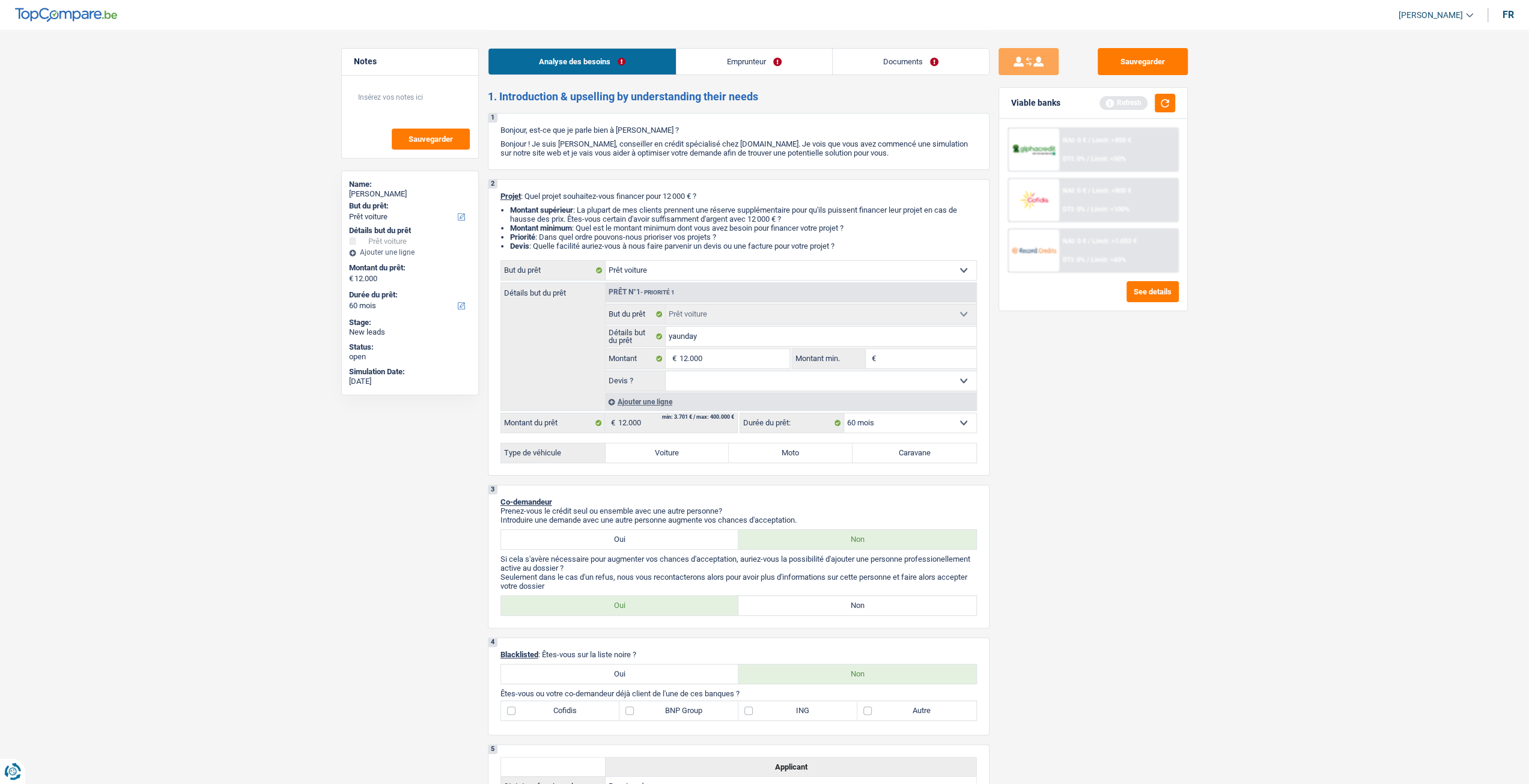
click at [1178, 440] on div "Sauvegarder Viable banks Refresh NAI: 0 € / Limit: >850 € DTI: 0% / Limit: <50%…" at bounding box center [1093, 406] width 208 height 717
click at [731, 382] on select "Oui Non Non répondu Sélectionner une option" at bounding box center [821, 381] width 310 height 19
click at [963, 379] on select "Oui Non Non répondu Sélectionner une option" at bounding box center [821, 381] width 310 height 19
click at [736, 333] on input "yaunday" at bounding box center [821, 336] width 310 height 19
type input "yaunda"
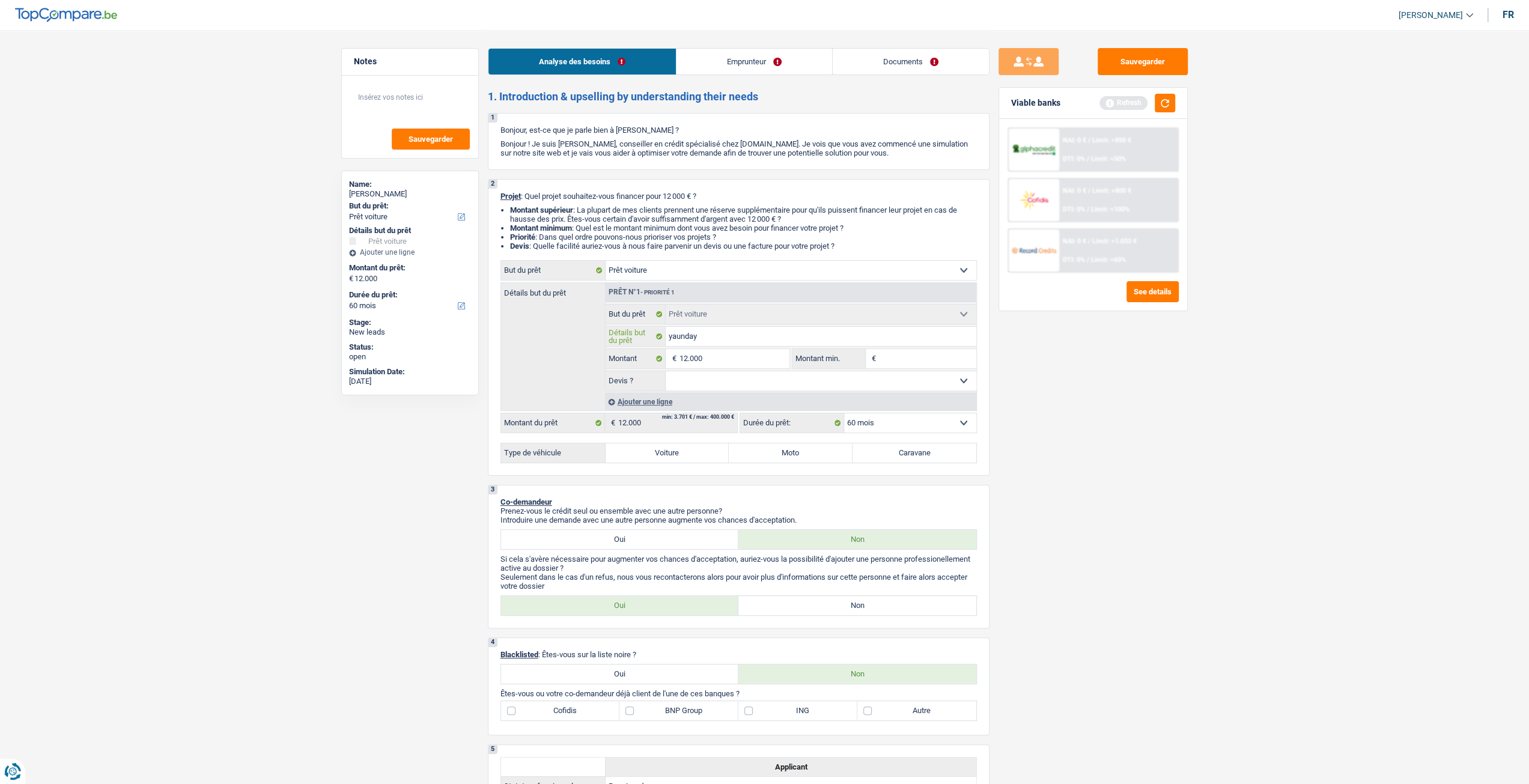
type input "yaunda"
type input "yaund"
type input "yaun"
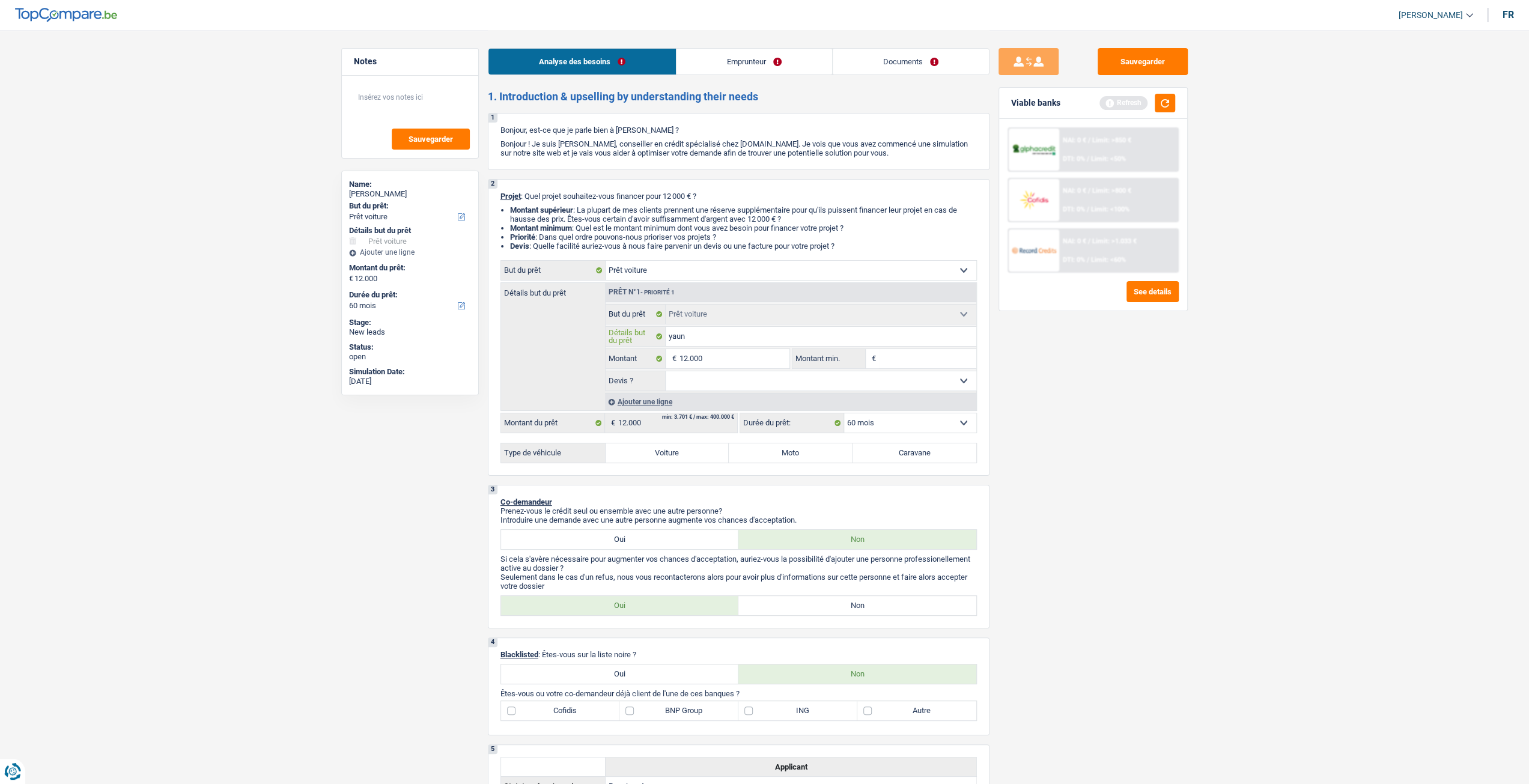
type input "yau"
type input "ya"
type input "y"
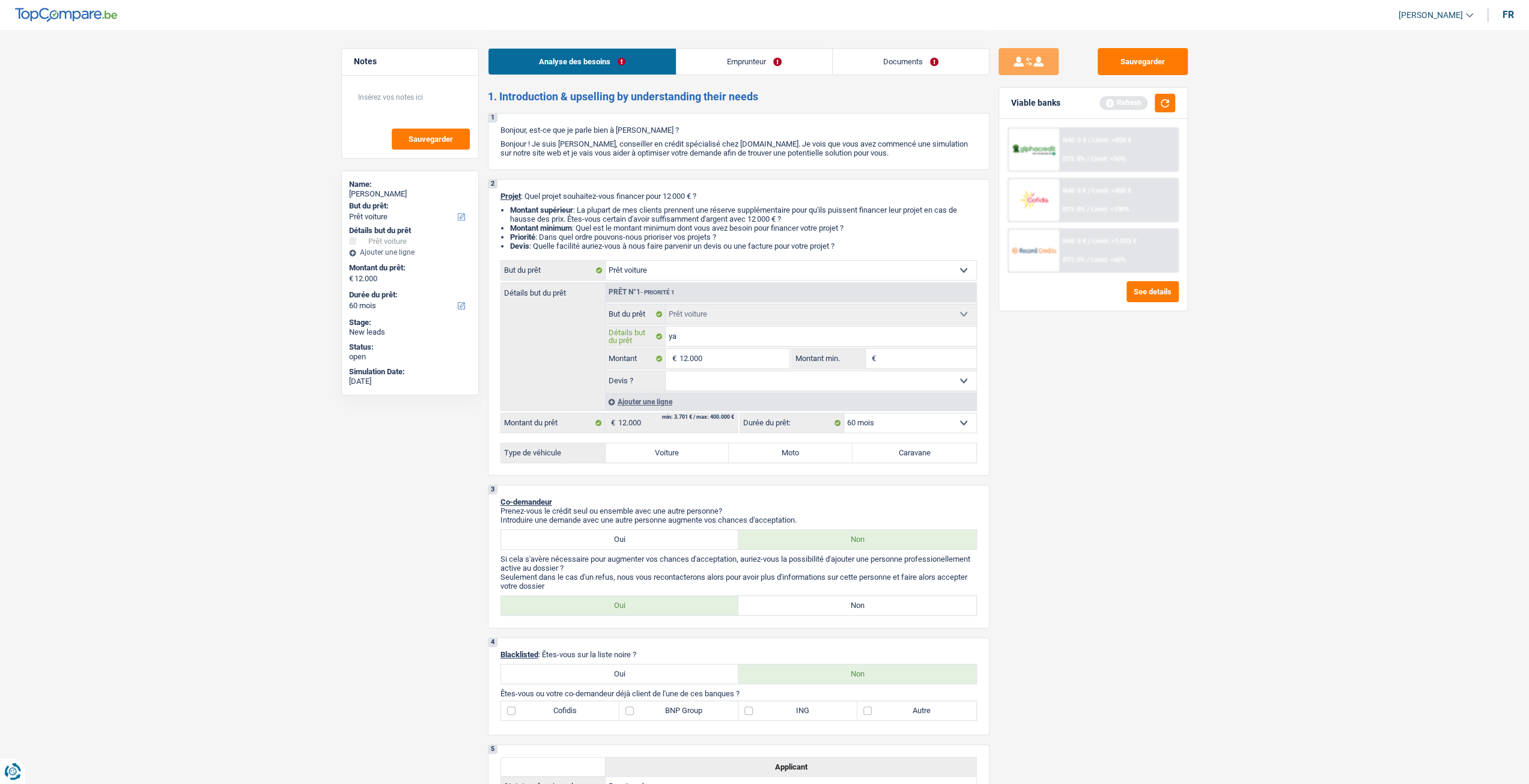
type input "y"
paste input "hyundai"
type input "hyundai"
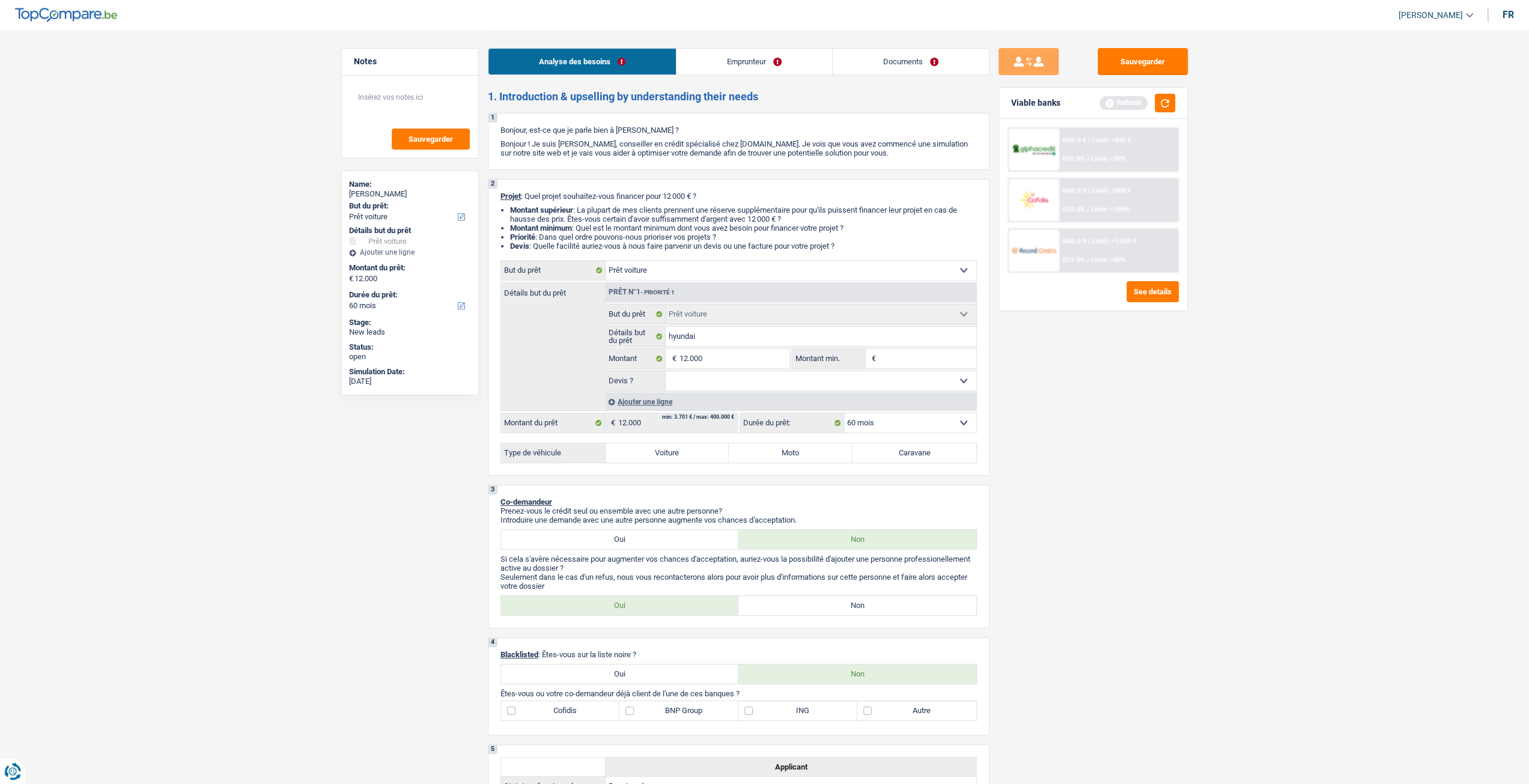
drag, startPoint x: 1124, startPoint y: 473, endPoint x: 1117, endPoint y: 465, distance: 10.6
click at [1124, 472] on div "Sauvegarder Viable banks Refresh NAI: 0 € / Limit: >850 € DTI: 0% / Limit: <50%…" at bounding box center [1093, 406] width 208 height 717
click at [666, 443] on div "Confort maison: meubles, textile, peinture, électroménager, outillage non-profe…" at bounding box center [739, 362] width 477 height 203
click at [703, 460] on label "Voiture" at bounding box center [667, 453] width 124 height 19
click at [703, 460] on input "Voiture" at bounding box center [667, 453] width 124 height 19
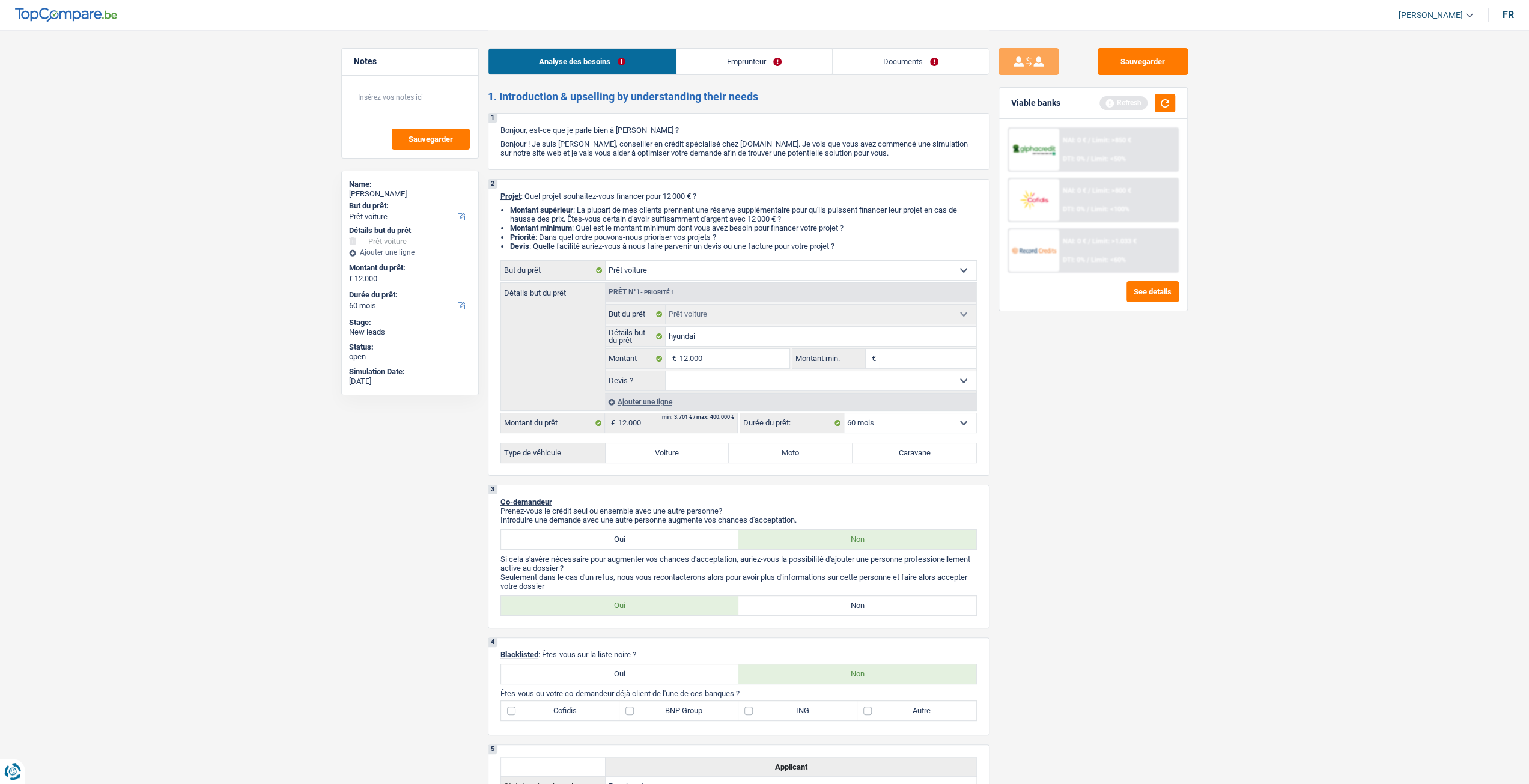
radio input "true"
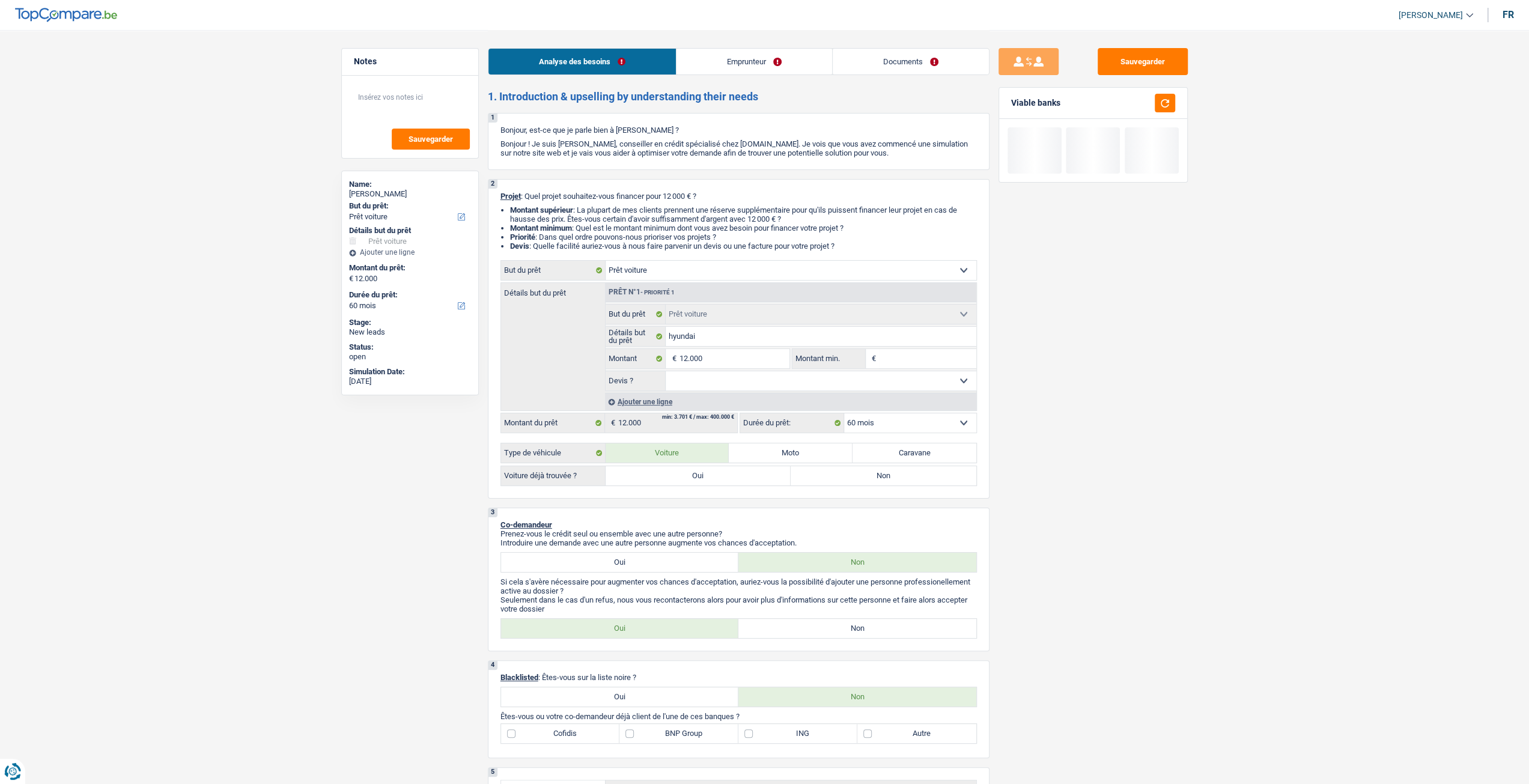
click at [683, 470] on label "Oui" at bounding box center [699, 476] width 186 height 19
click at [683, 470] on input "Oui" at bounding box center [699, 476] width 186 height 19
radio input "true"
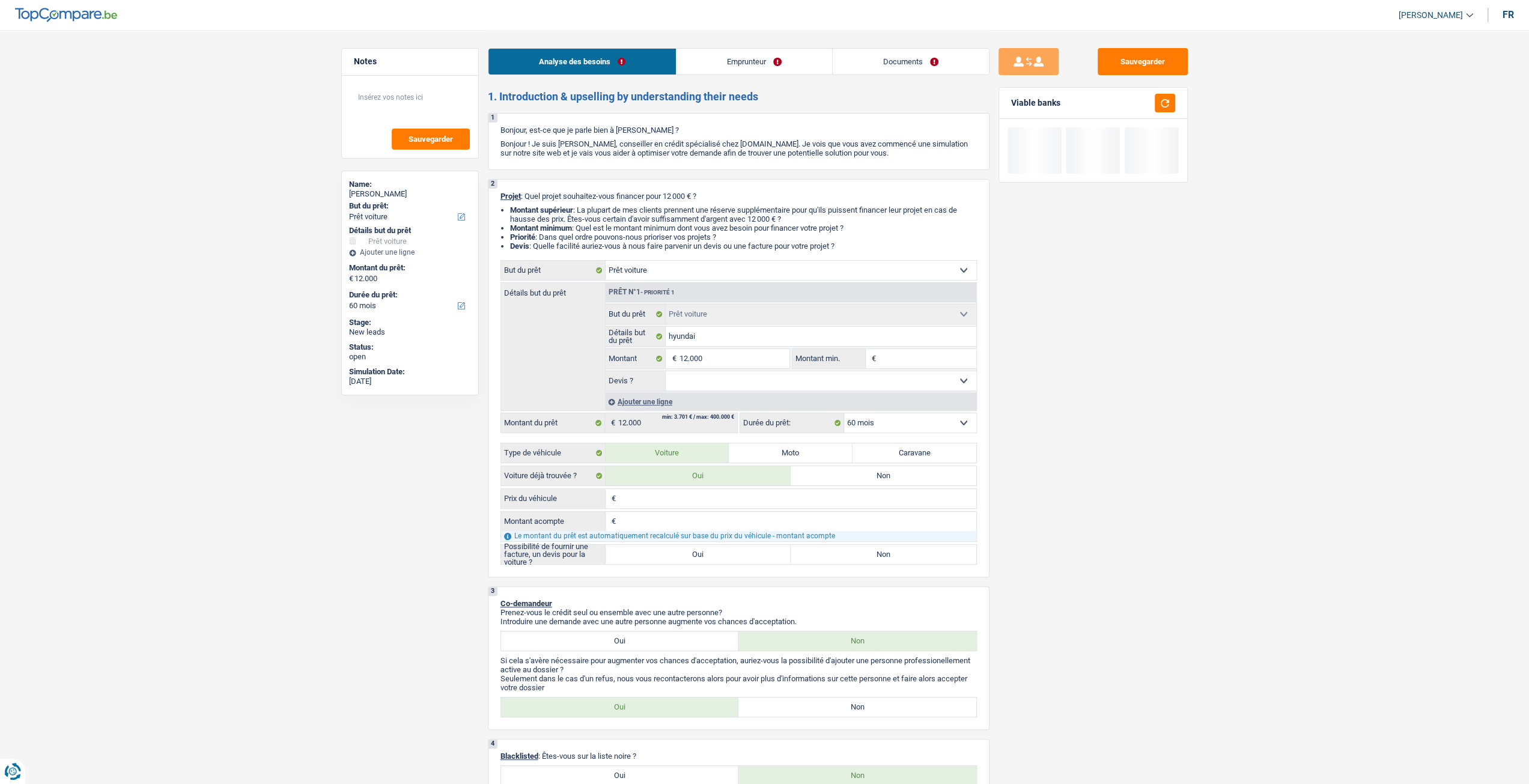
click at [717, 559] on label "Oui" at bounding box center [699, 554] width 186 height 19
click at [717, 559] on input "Oui" at bounding box center [699, 554] width 186 height 19
radio input "true"
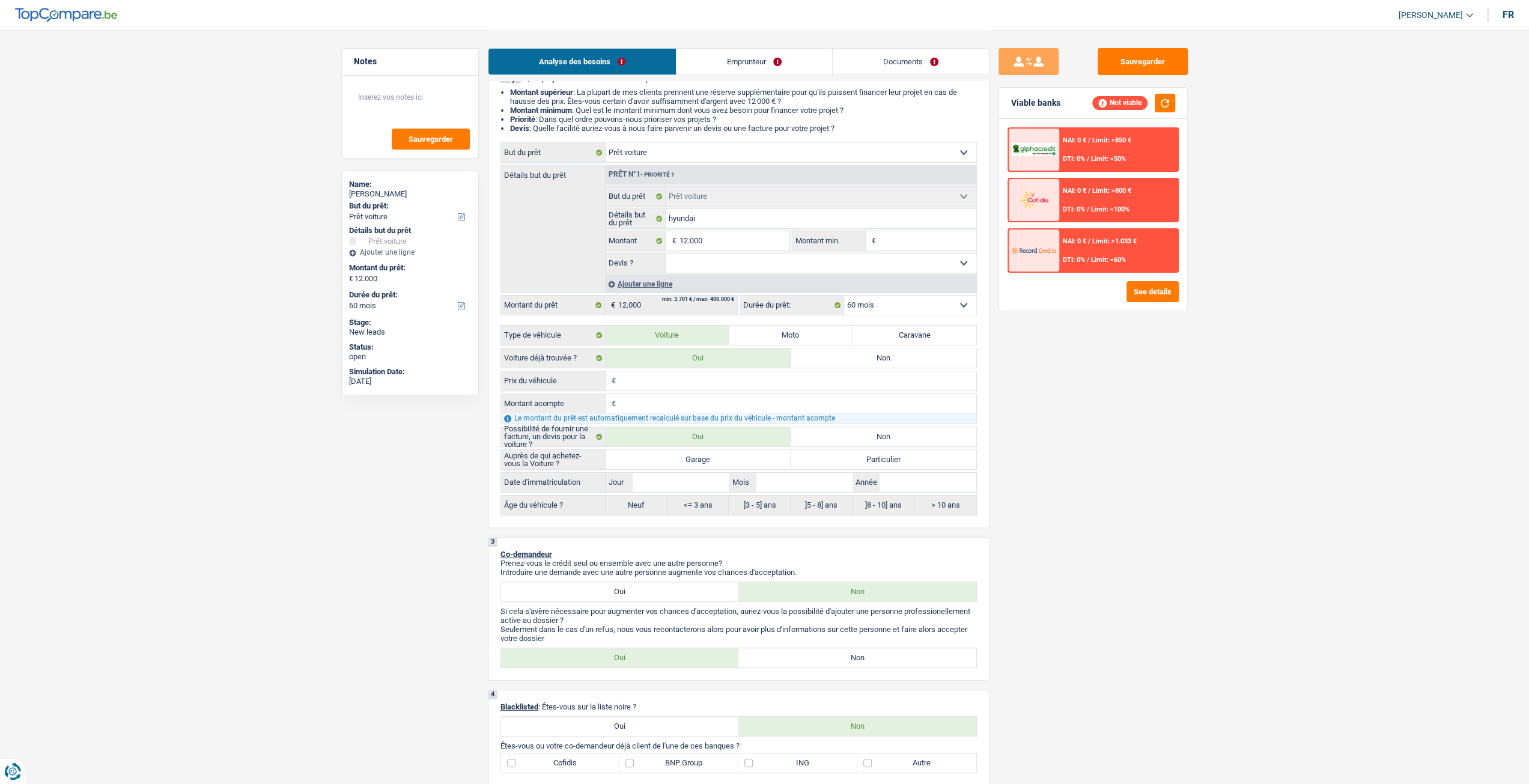
scroll to position [121, 0]
click at [715, 452] on label "Garage" at bounding box center [699, 458] width 186 height 19
click at [715, 452] on input "Garage" at bounding box center [699, 458] width 186 height 19
radio input "true"
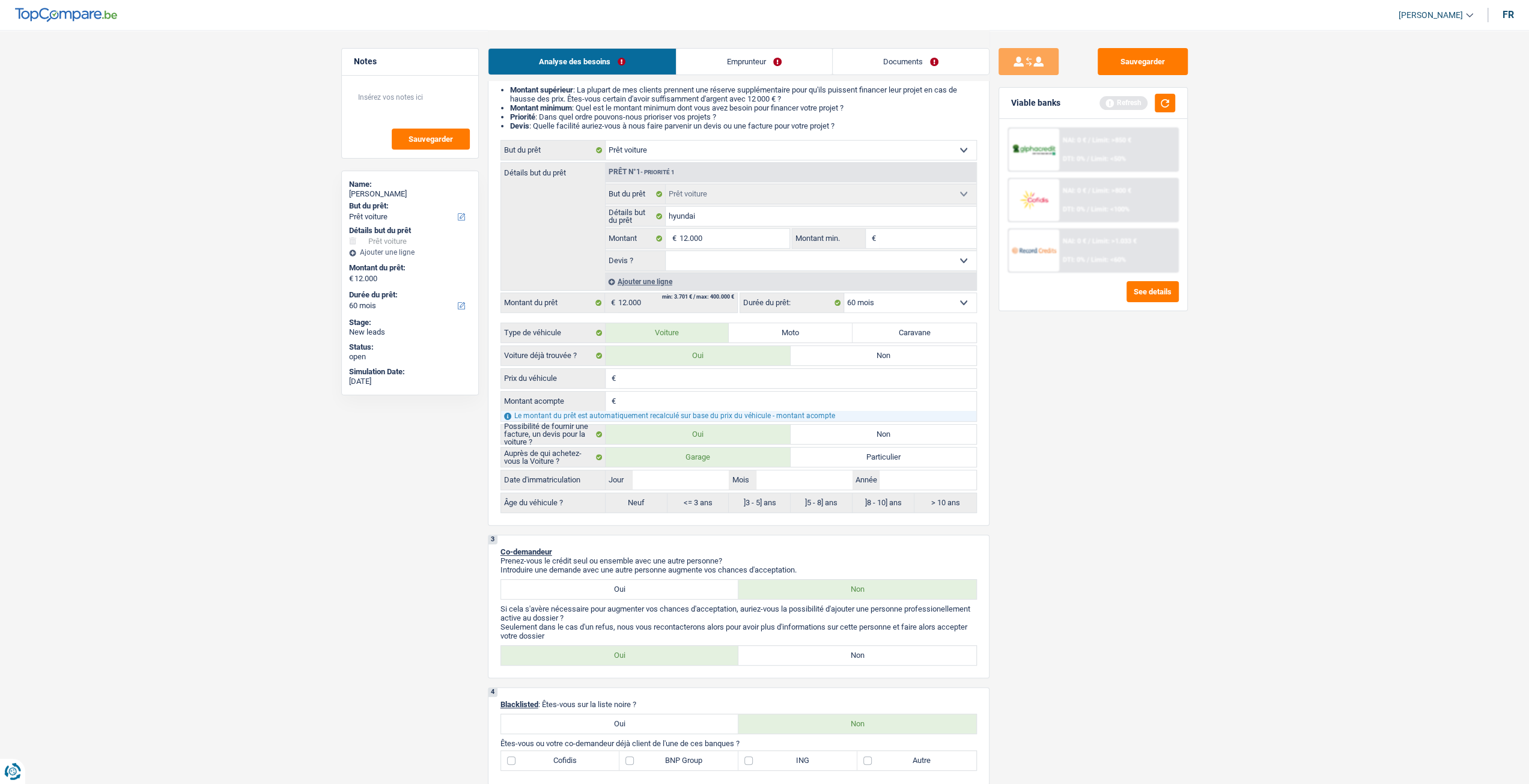
click at [654, 380] on input "Prix du véhicule" at bounding box center [797, 378] width 357 height 19
type input "1"
type input "15"
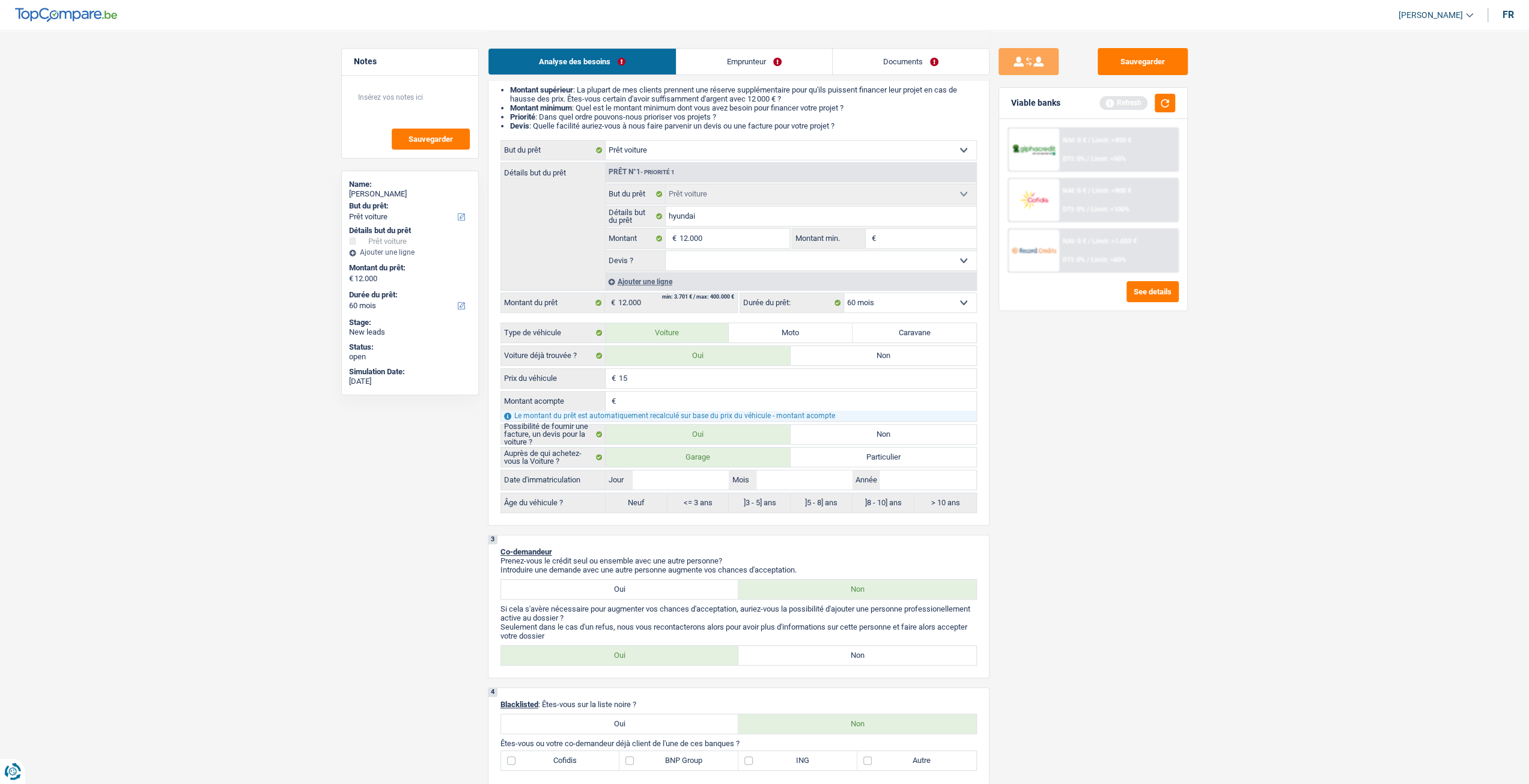
type input "150"
type input "1.500"
type input "15.000"
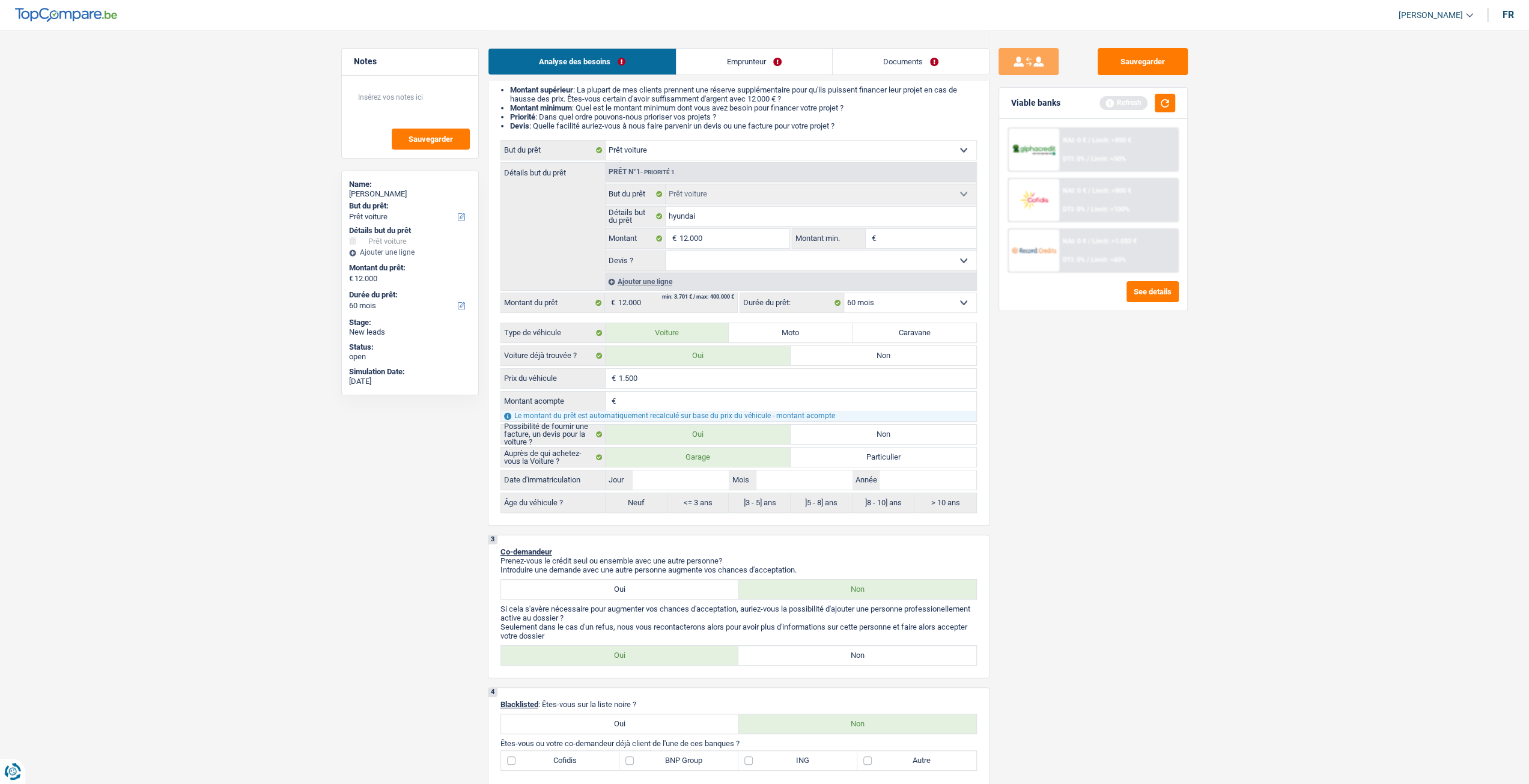
type input "15.000"
click at [1070, 454] on div "Sauvegarder Viable banks Refresh NAI: 0 € / Limit: >850 € DTI: 0% / Limit: <50%…" at bounding box center [1093, 406] width 208 height 717
click at [950, 479] on input "Année" at bounding box center [928, 480] width 96 height 19
click at [716, 262] on select "Oui Non Non répondu Sélectionner une option" at bounding box center [821, 260] width 310 height 19
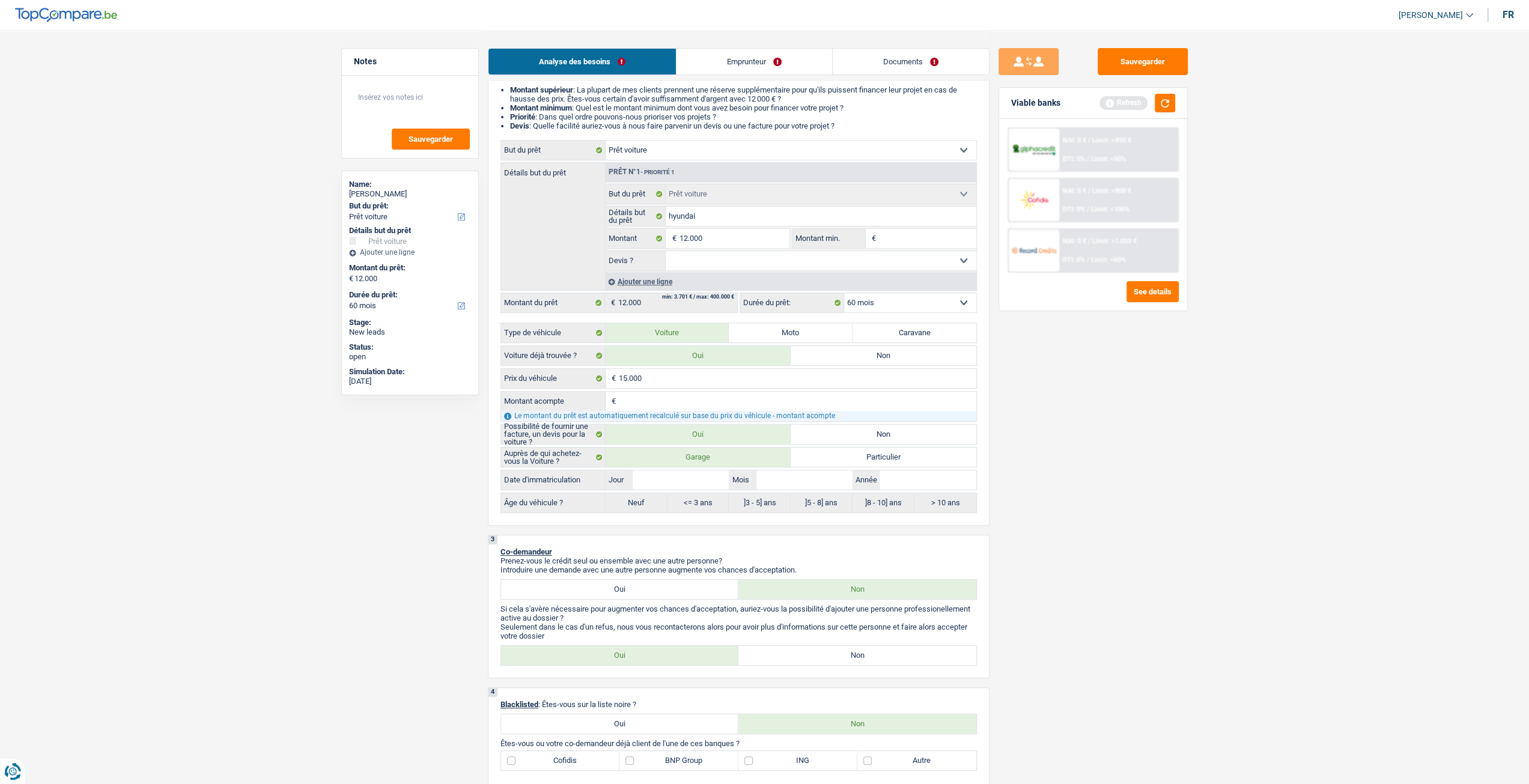
select select "yes"
click at [665, 254] on select "Oui Non Non répondu Sélectionner une option" at bounding box center [821, 260] width 310 height 19
select select "yes"
click at [898, 481] on input "Année" at bounding box center [928, 480] width 96 height 19
type input "2"
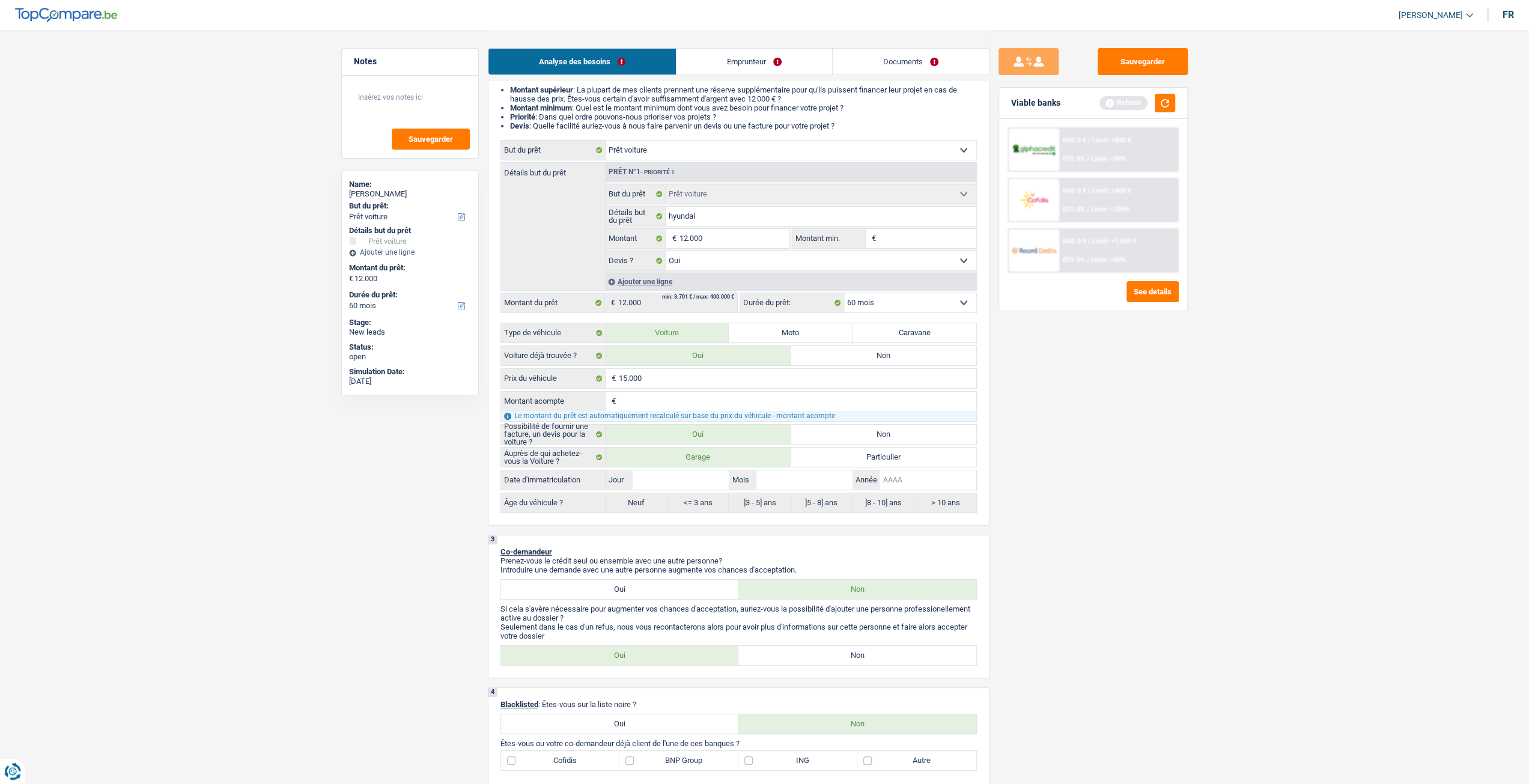
type input "2"
type input "20"
type input "202"
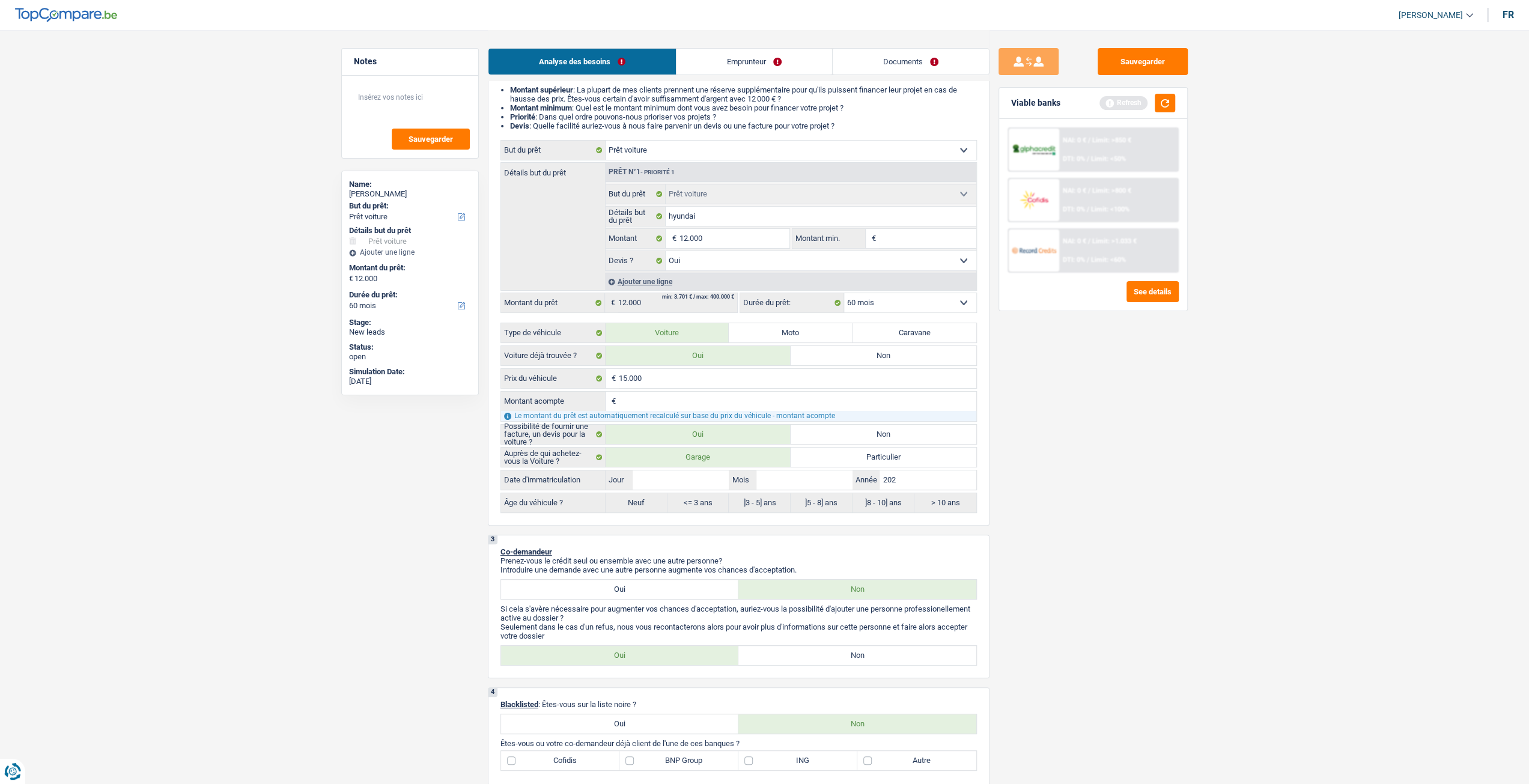
type input "2025"
click at [804, 478] on input "Mois" at bounding box center [804, 480] width 96 height 19
type input "5"
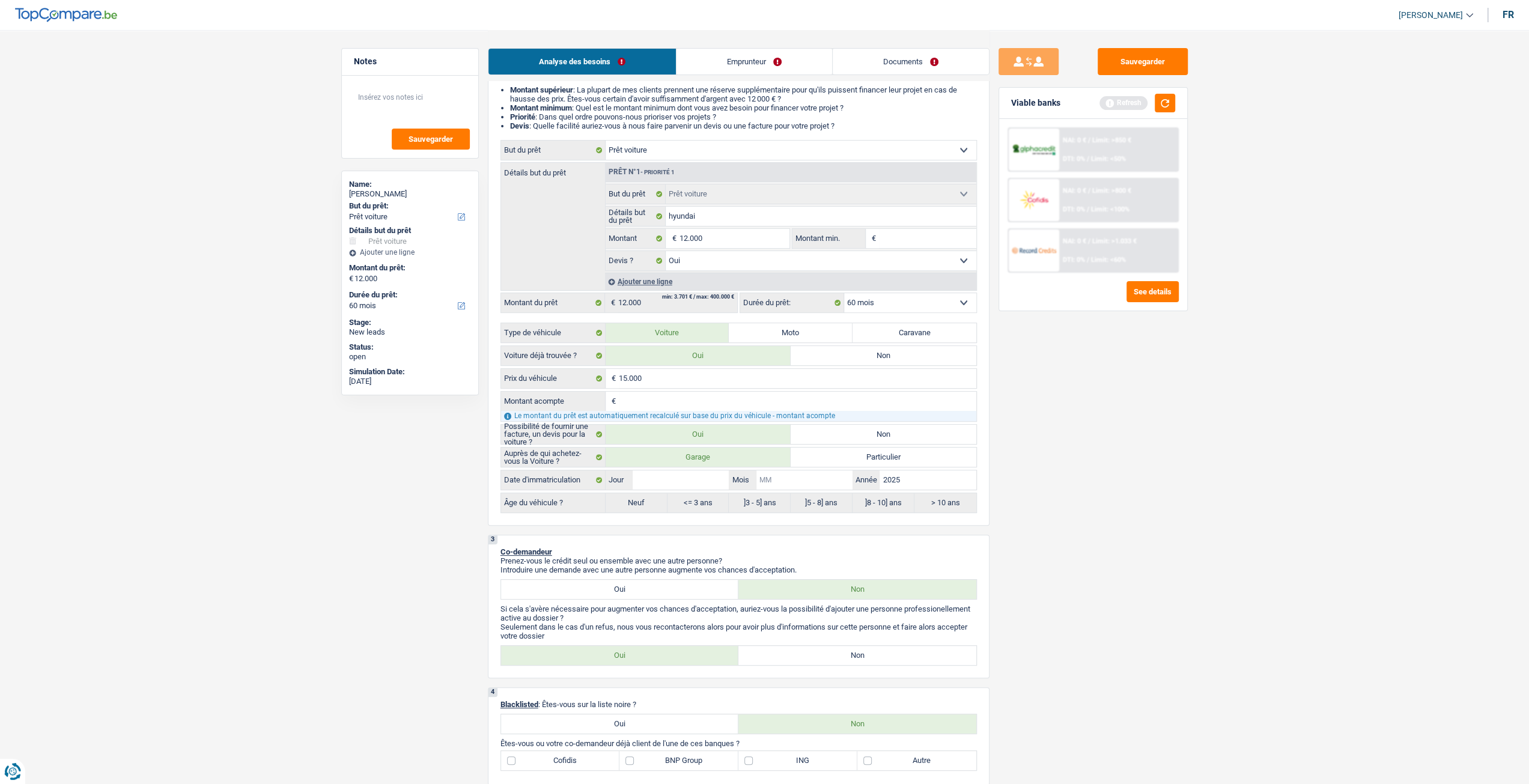
type input "5"
click at [678, 493] on label "<= 3 ans" at bounding box center [698, 503] width 62 height 19
click at [681, 472] on input "Jour" at bounding box center [681, 480] width 96 height 19
type input "5"
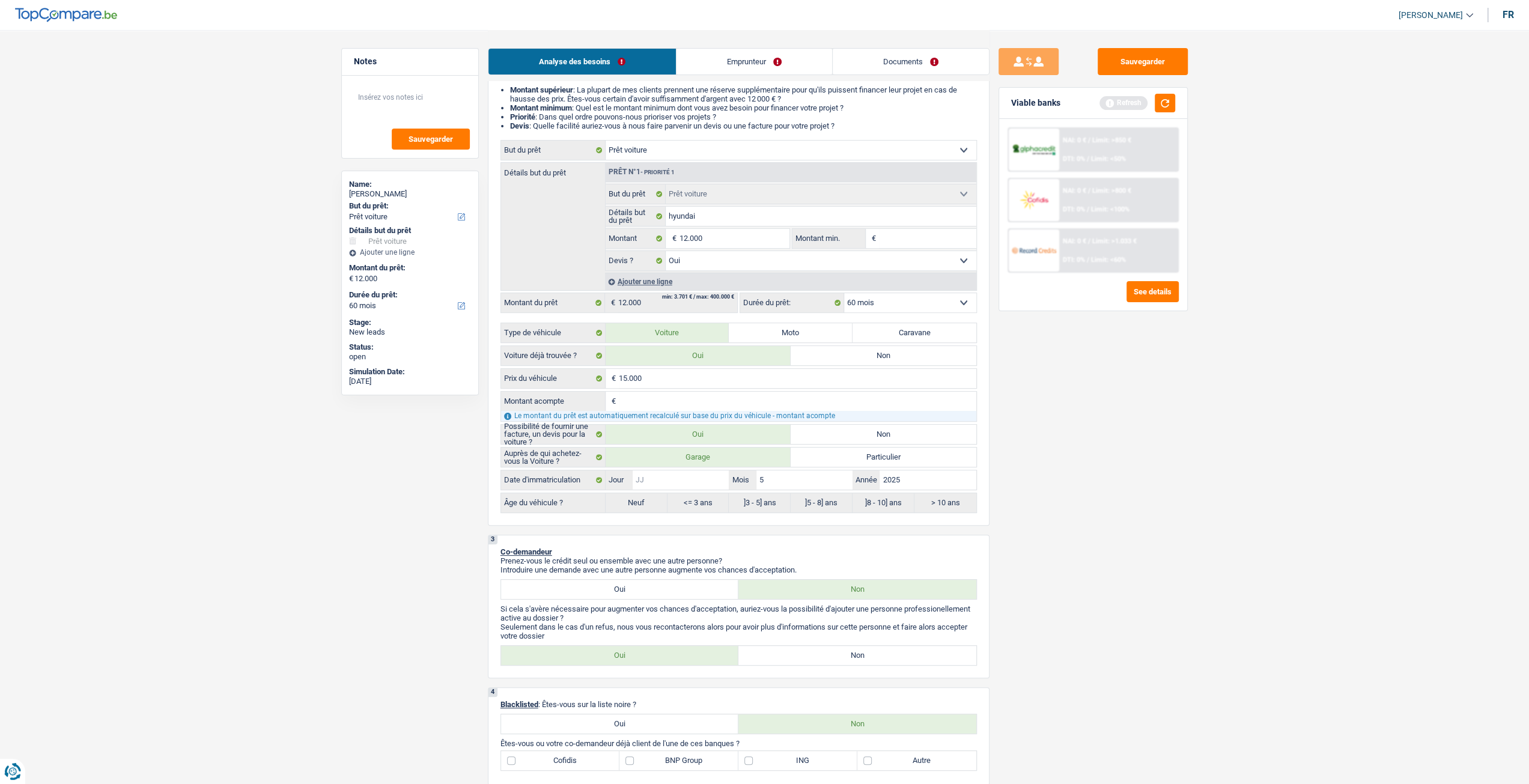
type input "5"
radio input "false"
radio input "true"
click at [1084, 564] on div "Sauvegarder Viable banks Refresh NAI: 0 € / Limit: >850 € DTI: 0% / Limit: <50%…" at bounding box center [1093, 406] width 208 height 717
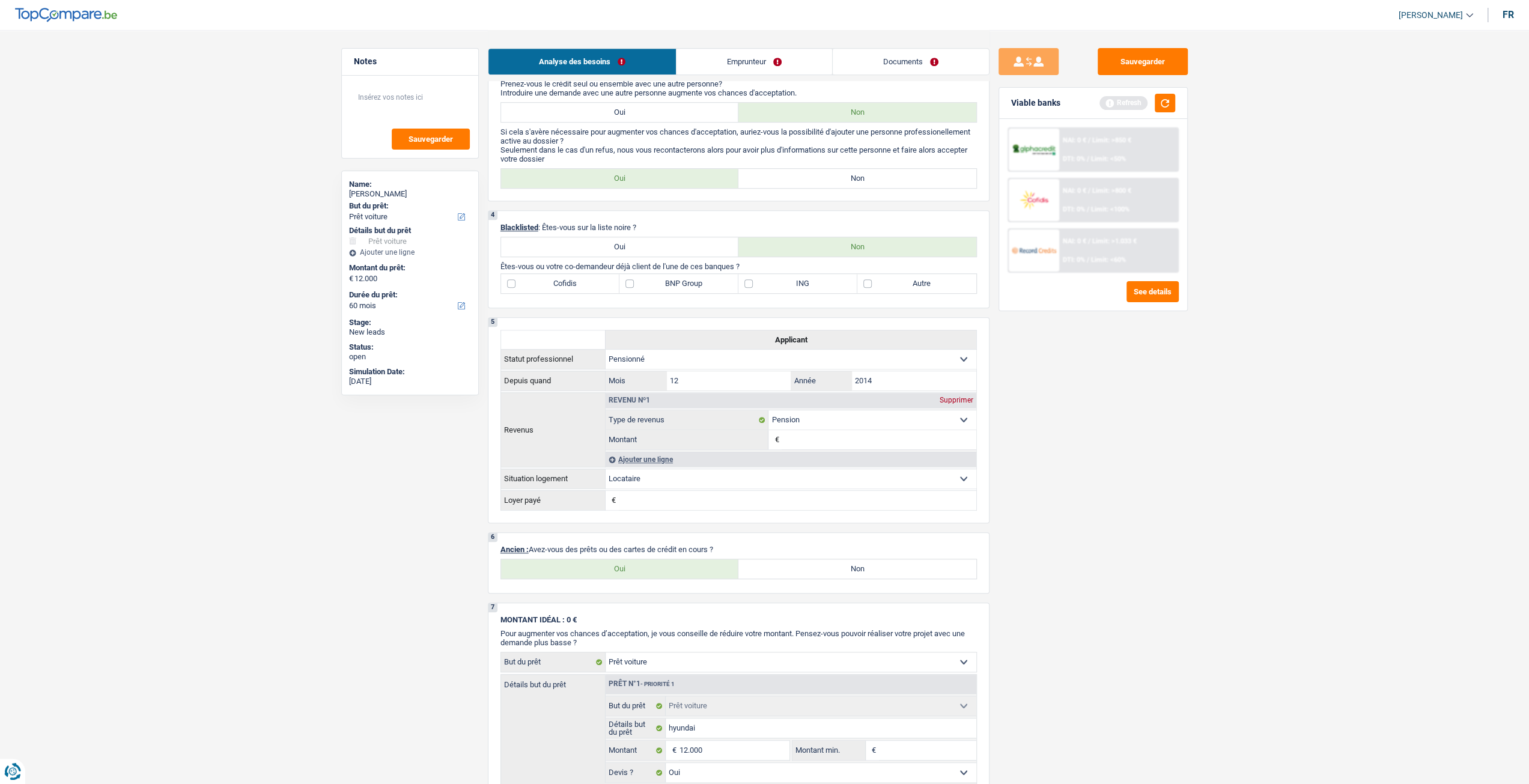
scroll to position [601, 0]
click at [836, 180] on label "Non" at bounding box center [857, 175] width 238 height 19
click at [836, 180] on input "Non" at bounding box center [857, 175] width 238 height 19
radio input "true"
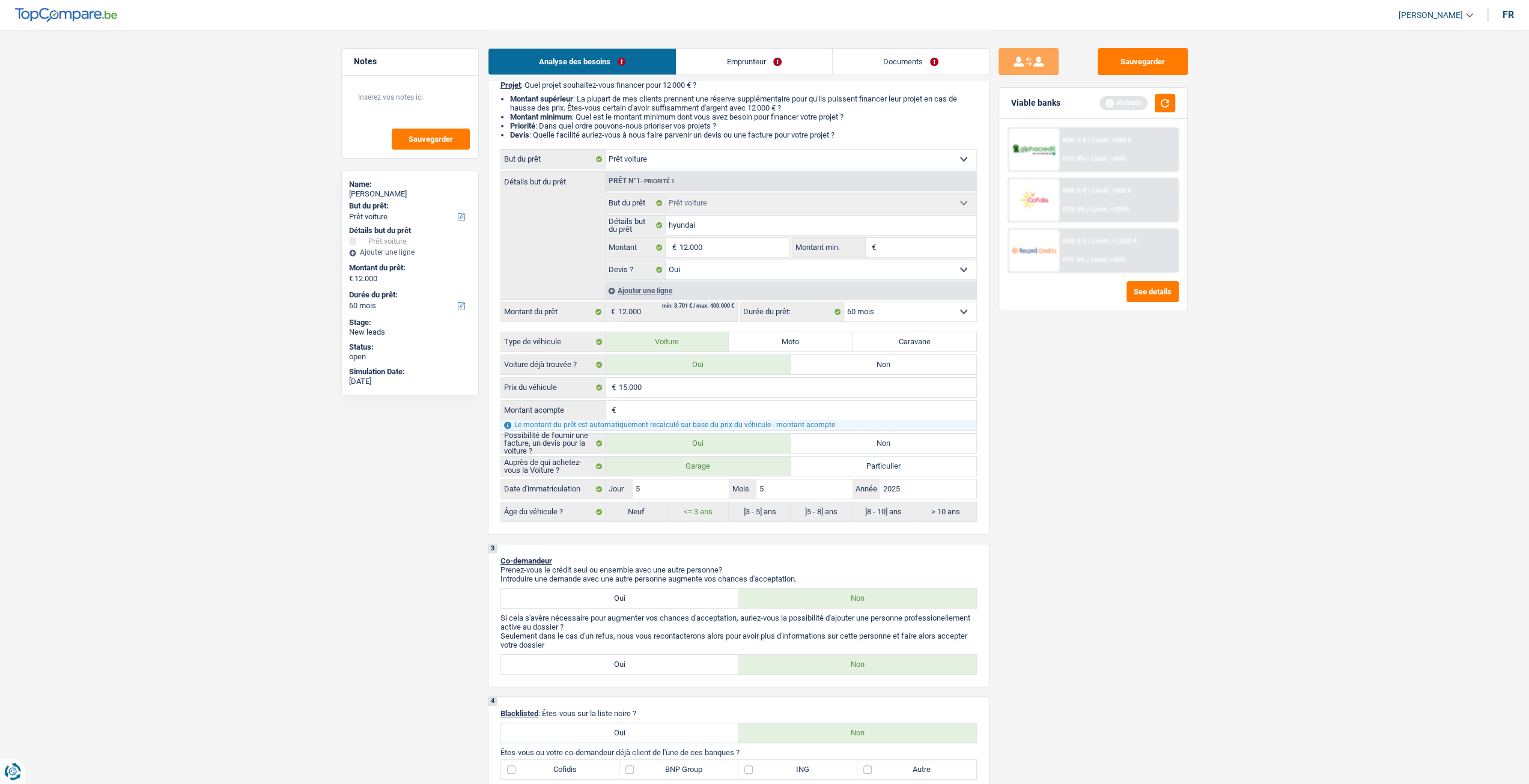
scroll to position [0, 0]
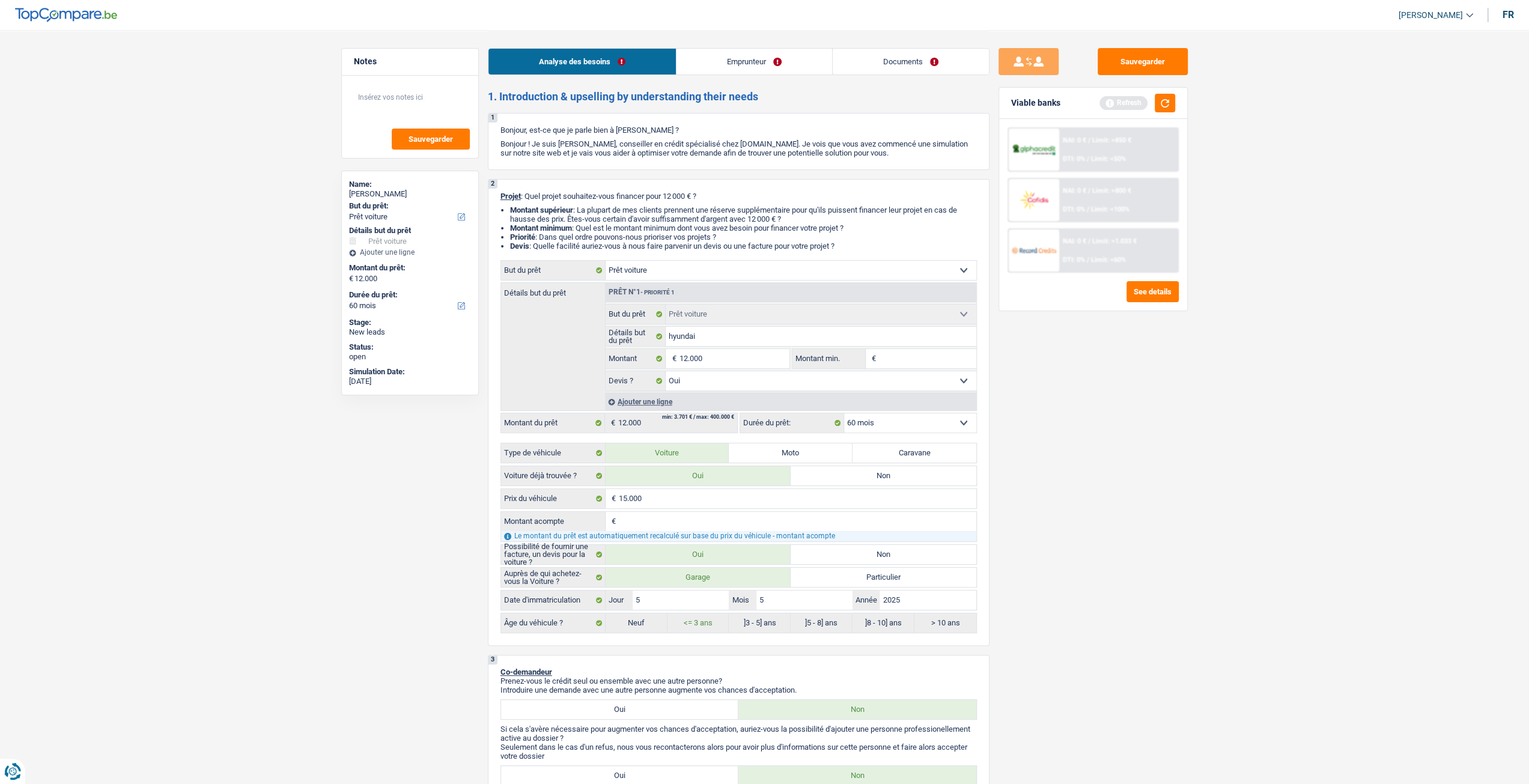
click at [932, 420] on select "12 mois 18 mois 24 mois 30 mois 36 mois 42 mois 48 mois 60 mois Sélectionner un…" at bounding box center [911, 423] width 132 height 19
click at [1167, 107] on button "button" at bounding box center [1164, 102] width 20 height 18
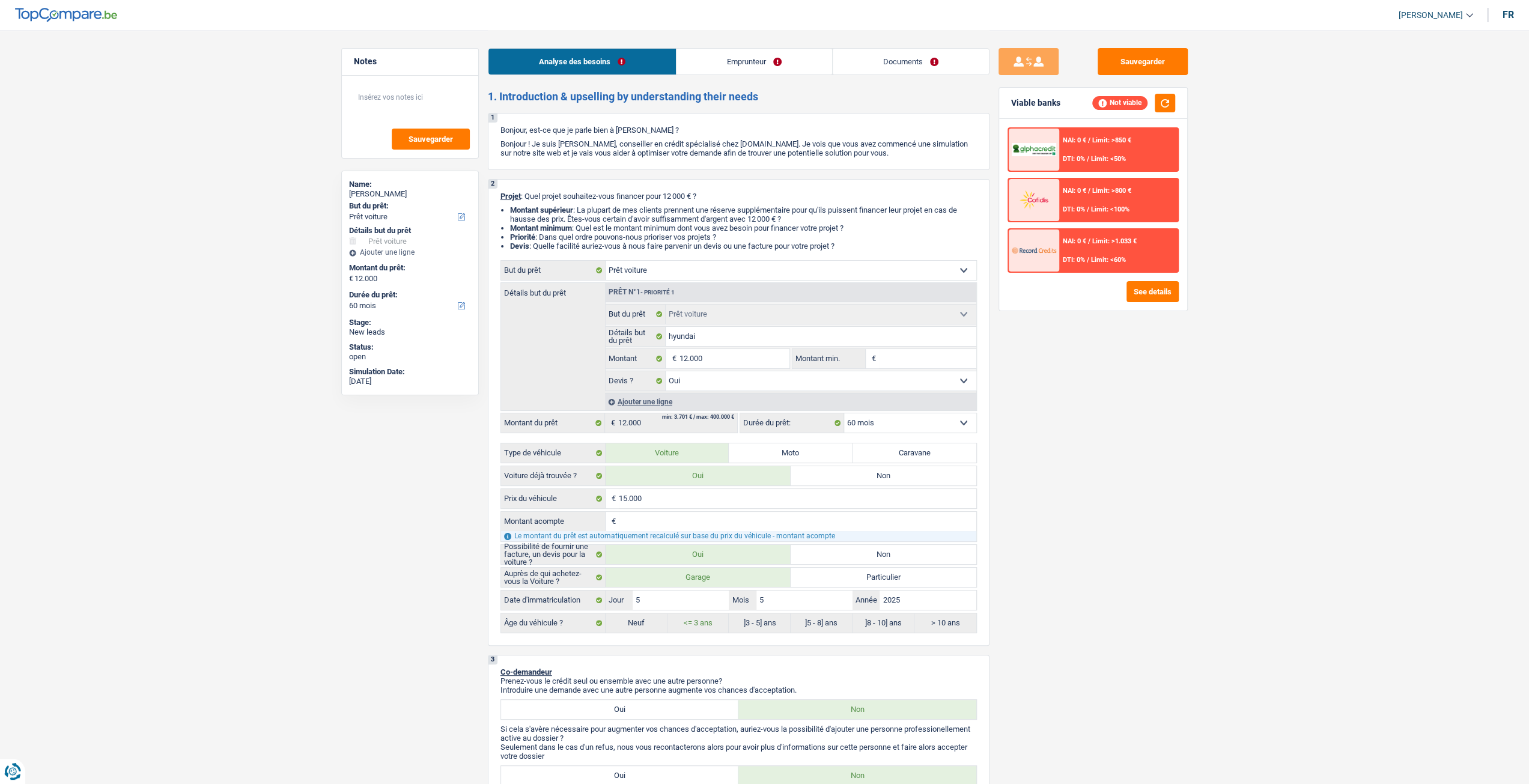
click at [1086, 252] on div "NAI: 0 € / Limit: >1.033 € DTI: 0% / Limit: <60%" at bounding box center [1118, 251] width 119 height 42
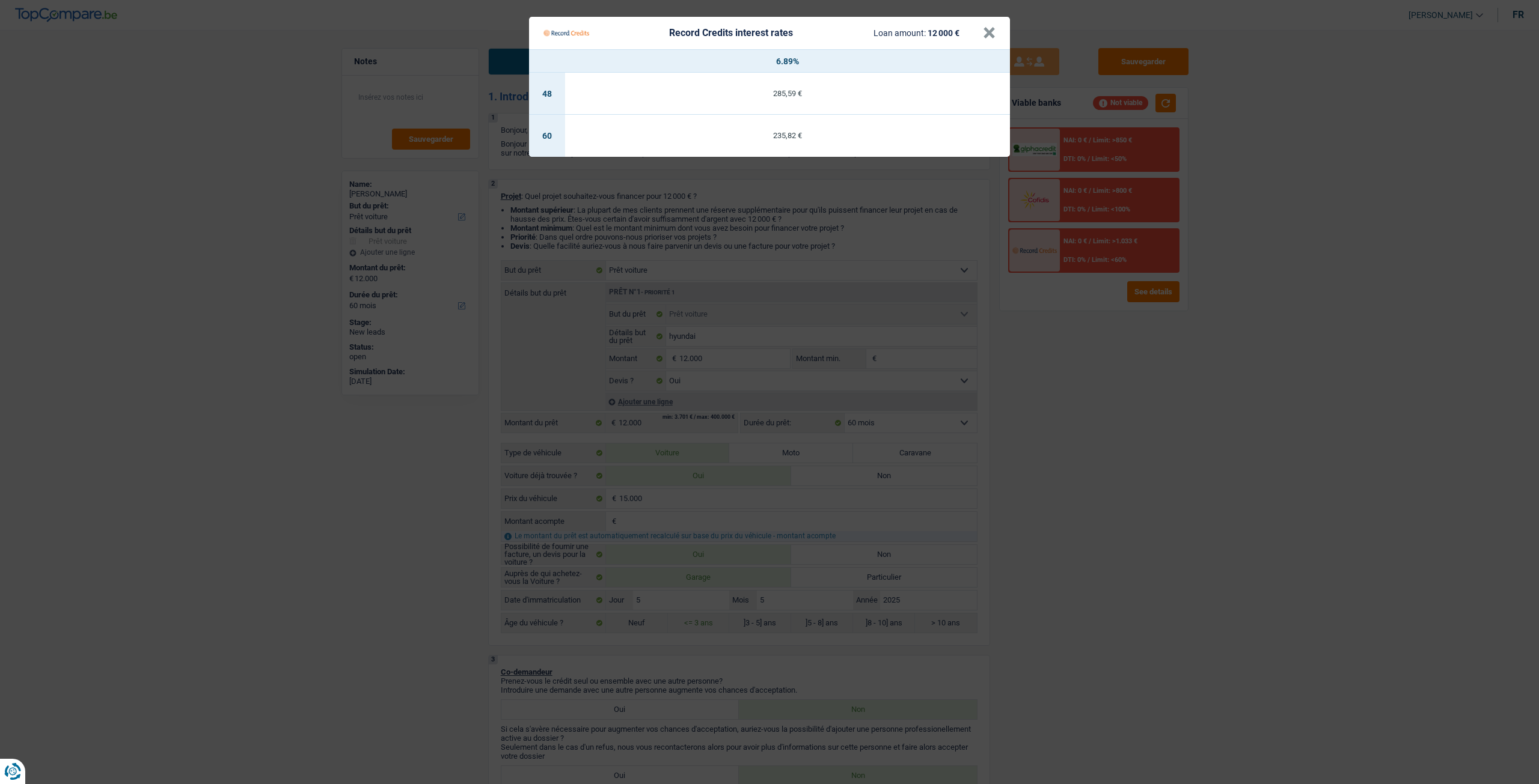
click at [1061, 348] on Credits "Record Credits interest rates Loan amount: 12 000 € × 6.89% 48 285,59 € 60 235,…" at bounding box center [769, 392] width 1539 height 784
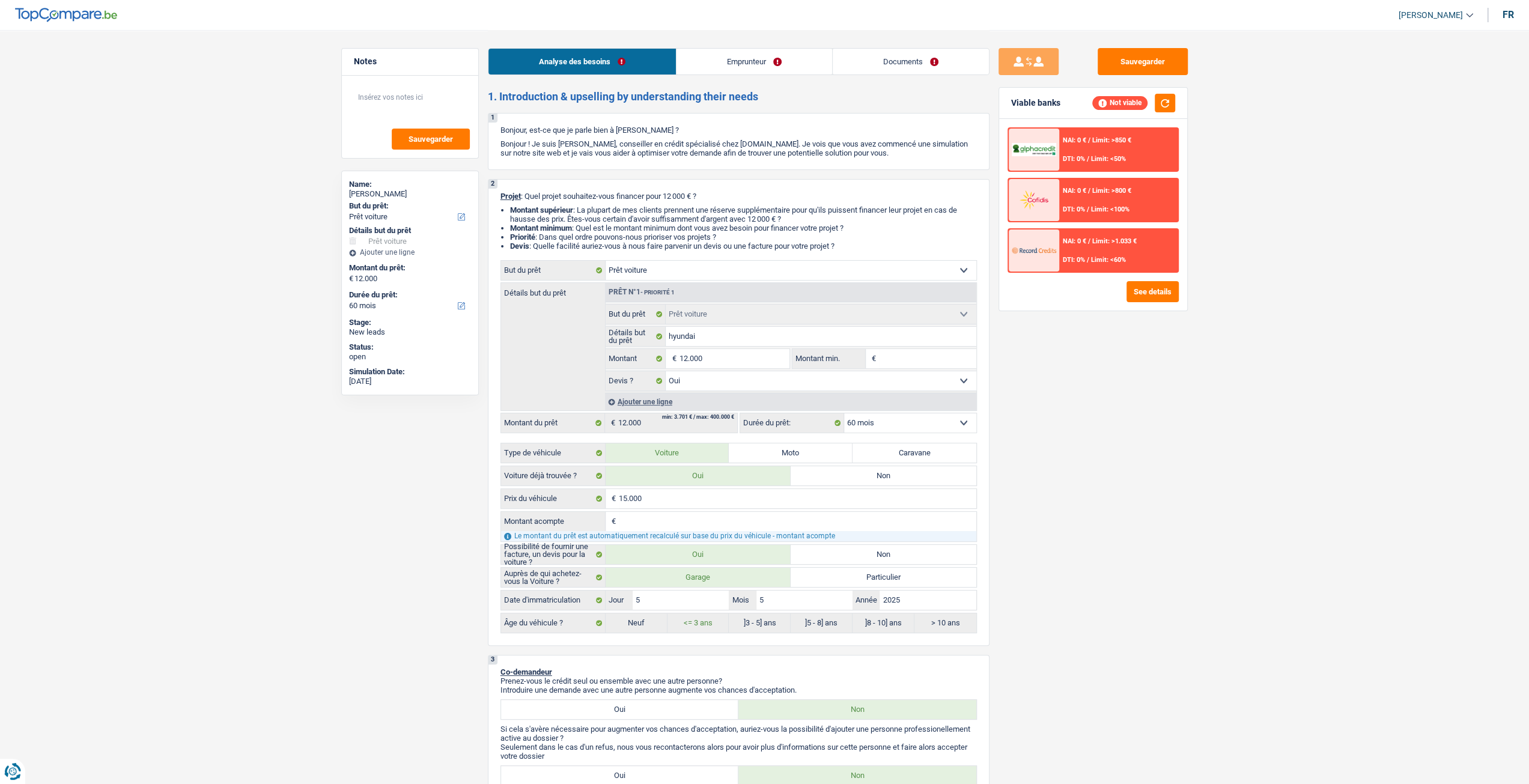
click at [1112, 162] on span "Limit: <50%" at bounding box center [1109, 159] width 34 height 8
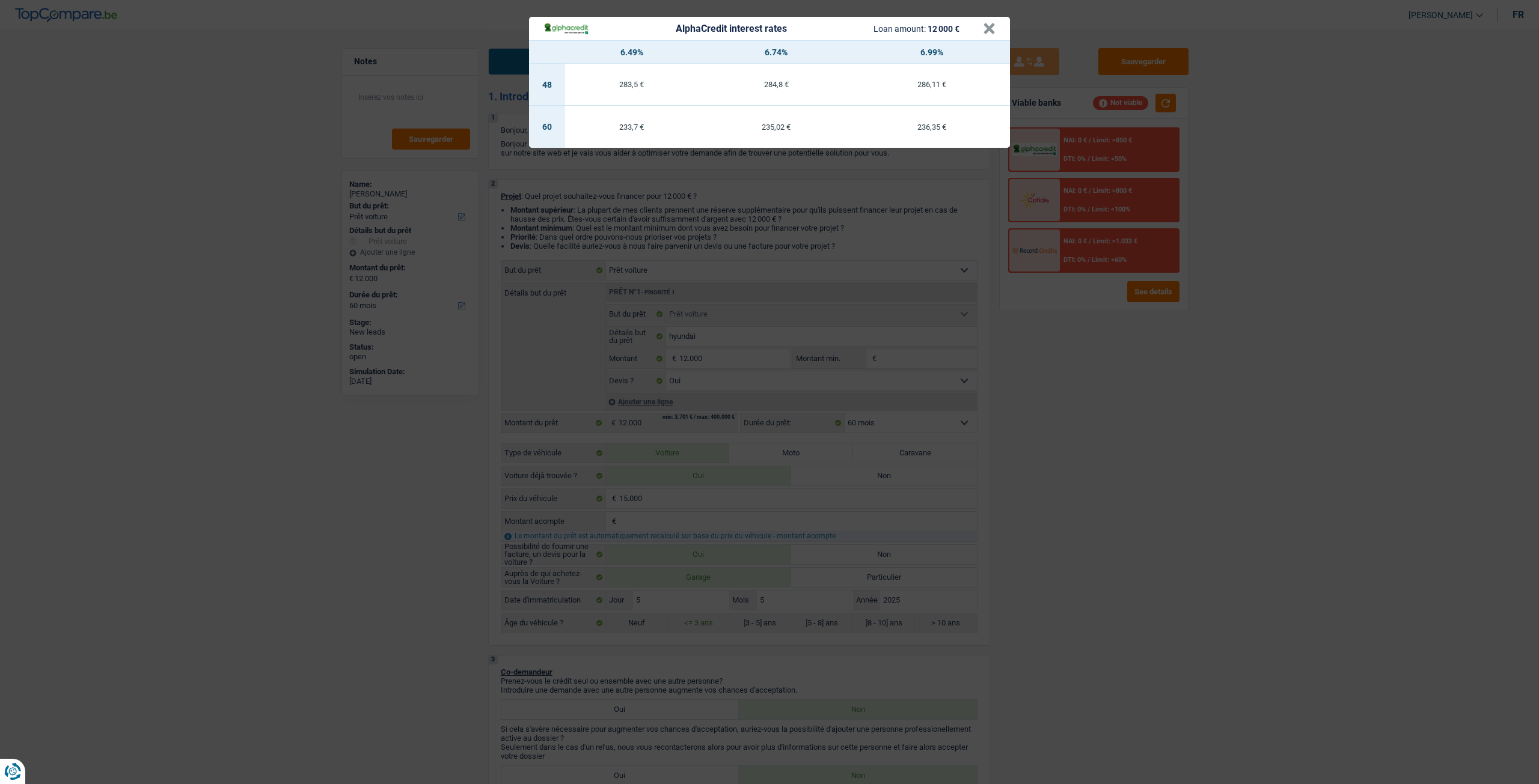
click at [1125, 359] on div "AlphaCredit interest rates Loan amount: 12 000 € × 6.49% 6.74% 6.99% 48 283,5 €…" at bounding box center [769, 392] width 1539 height 784
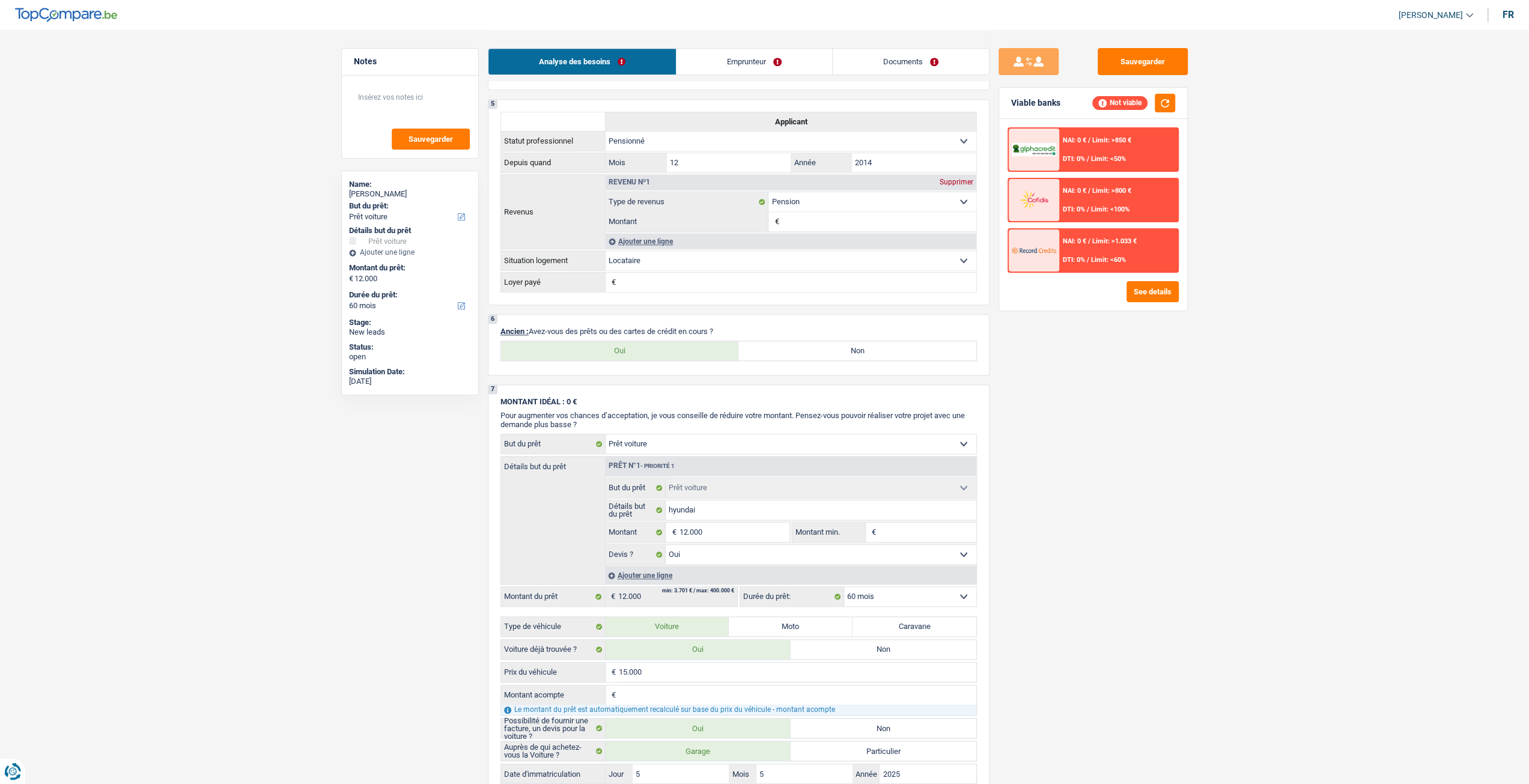
scroll to position [601, 0]
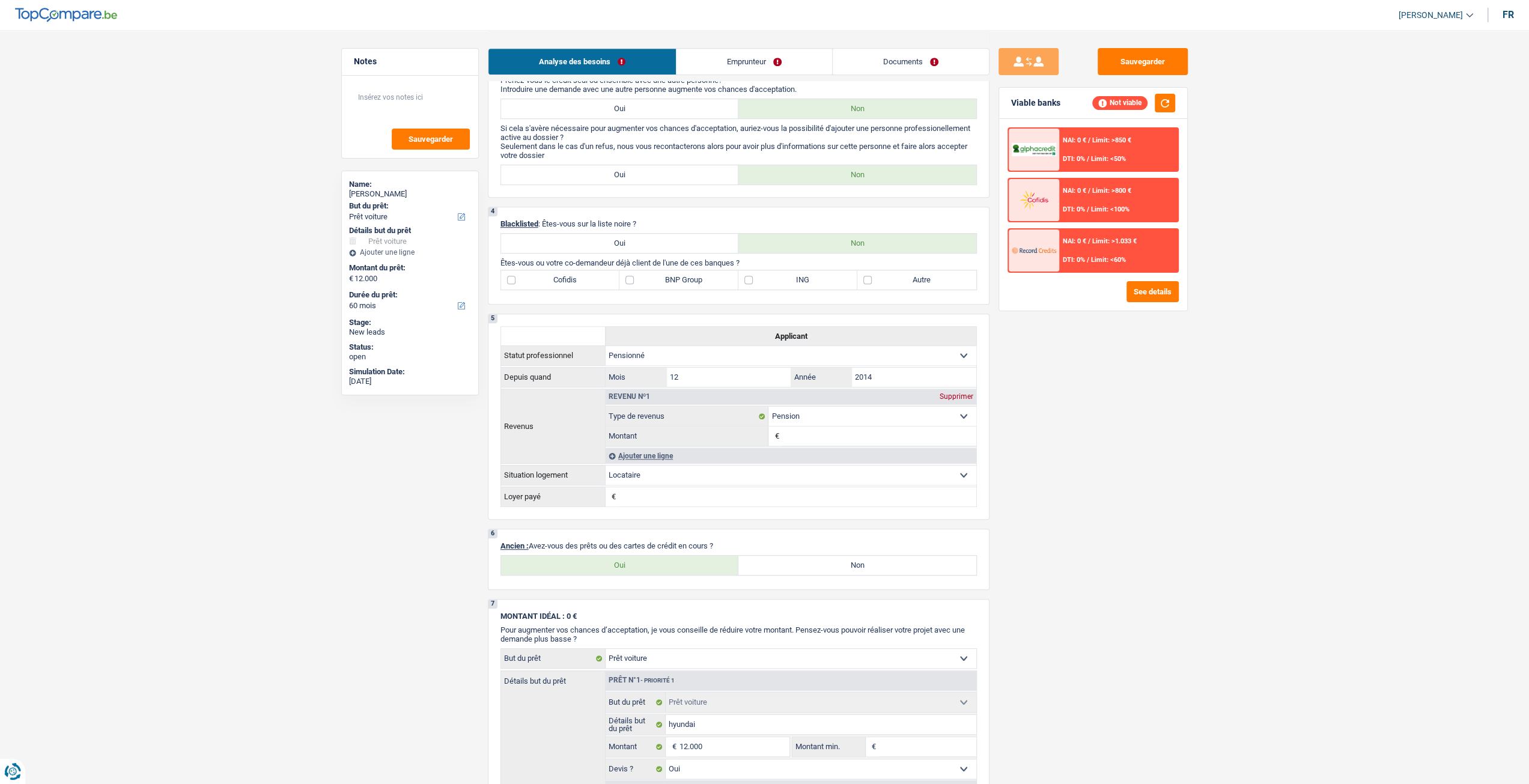
click at [896, 286] on label "Autre" at bounding box center [917, 280] width 119 height 19
click at [896, 286] on input "Autre" at bounding box center [917, 280] width 119 height 19
checkbox input "true"
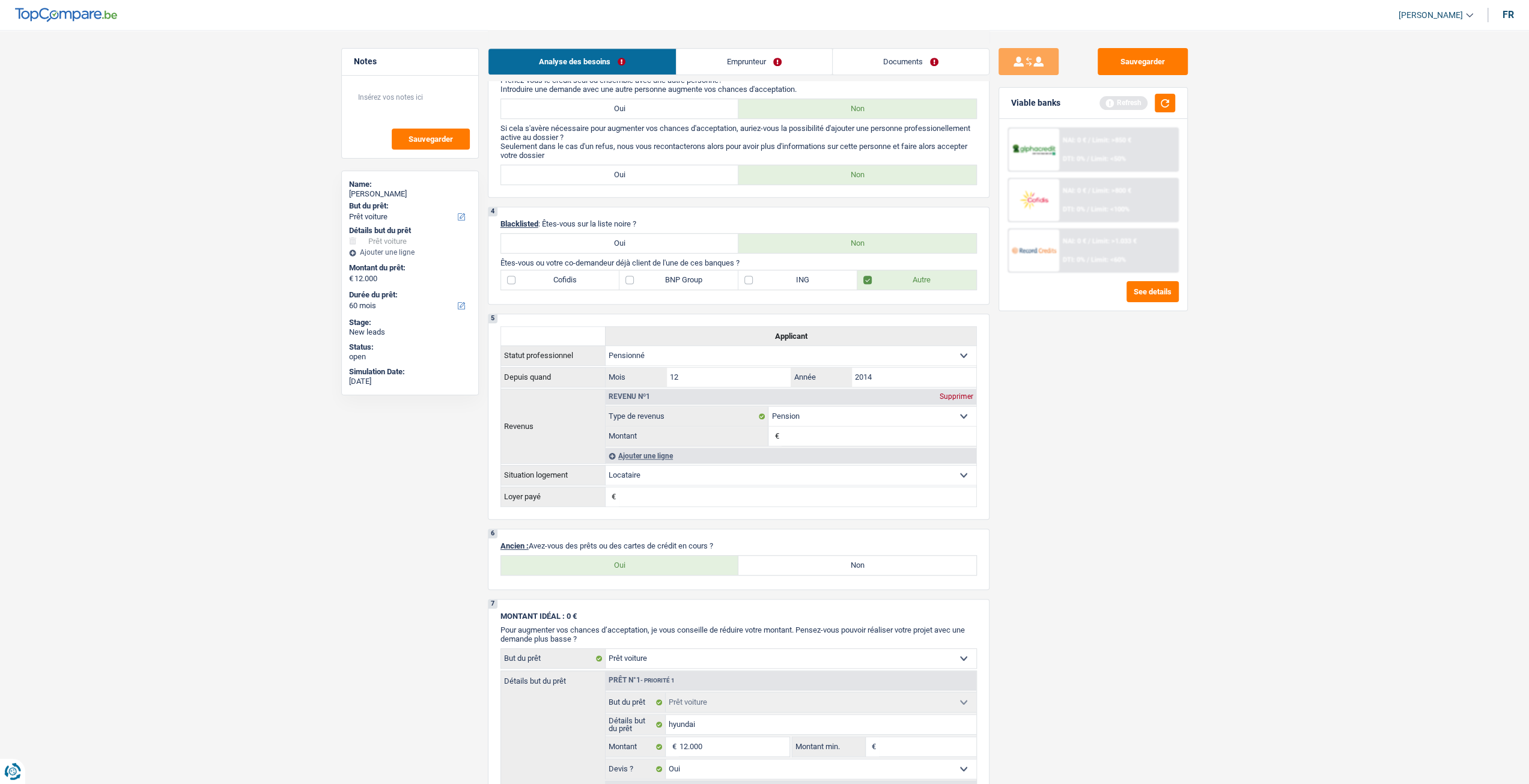
scroll to position [420, 0]
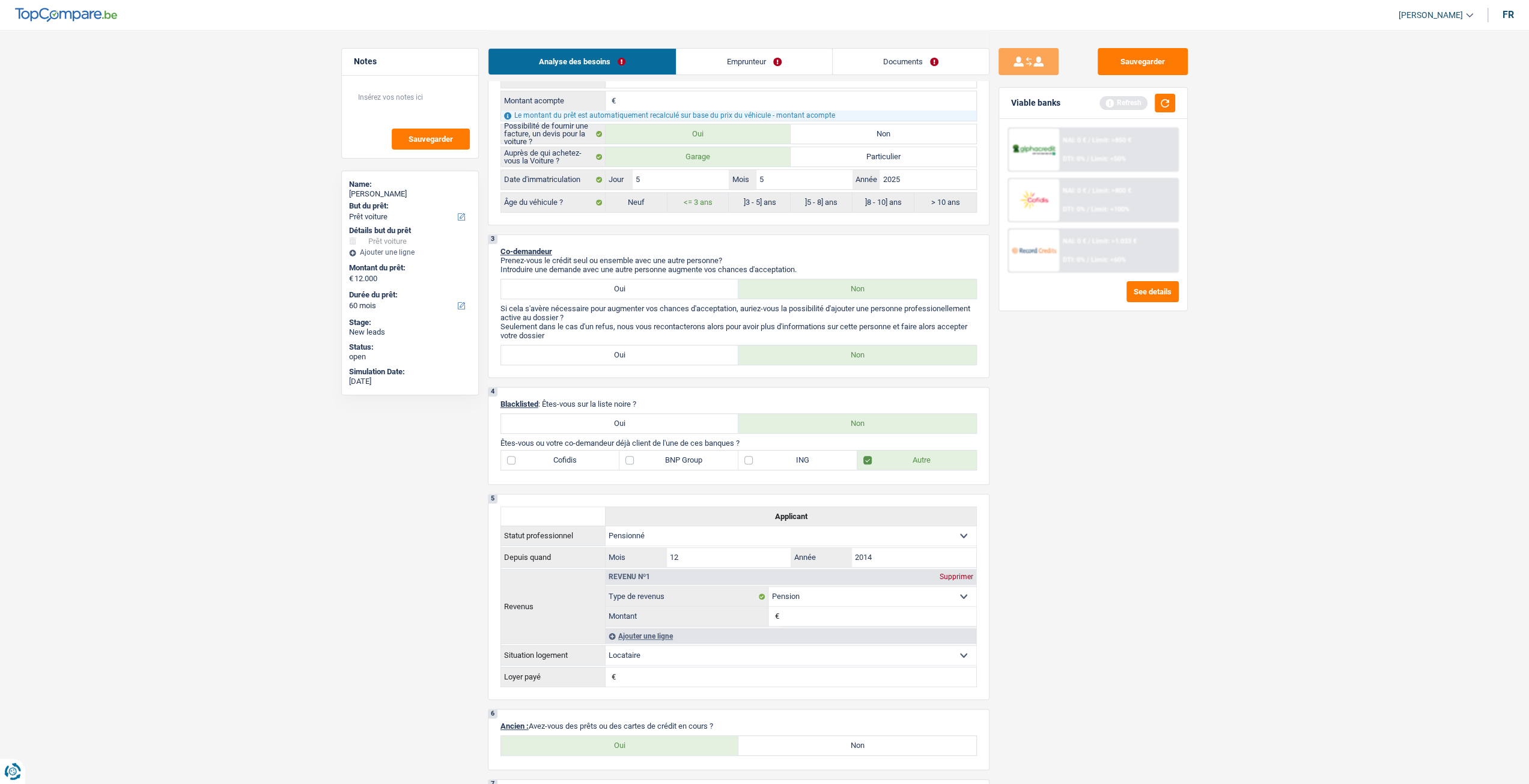
click at [720, 74] on link "Emprunteur" at bounding box center [754, 61] width 156 height 26
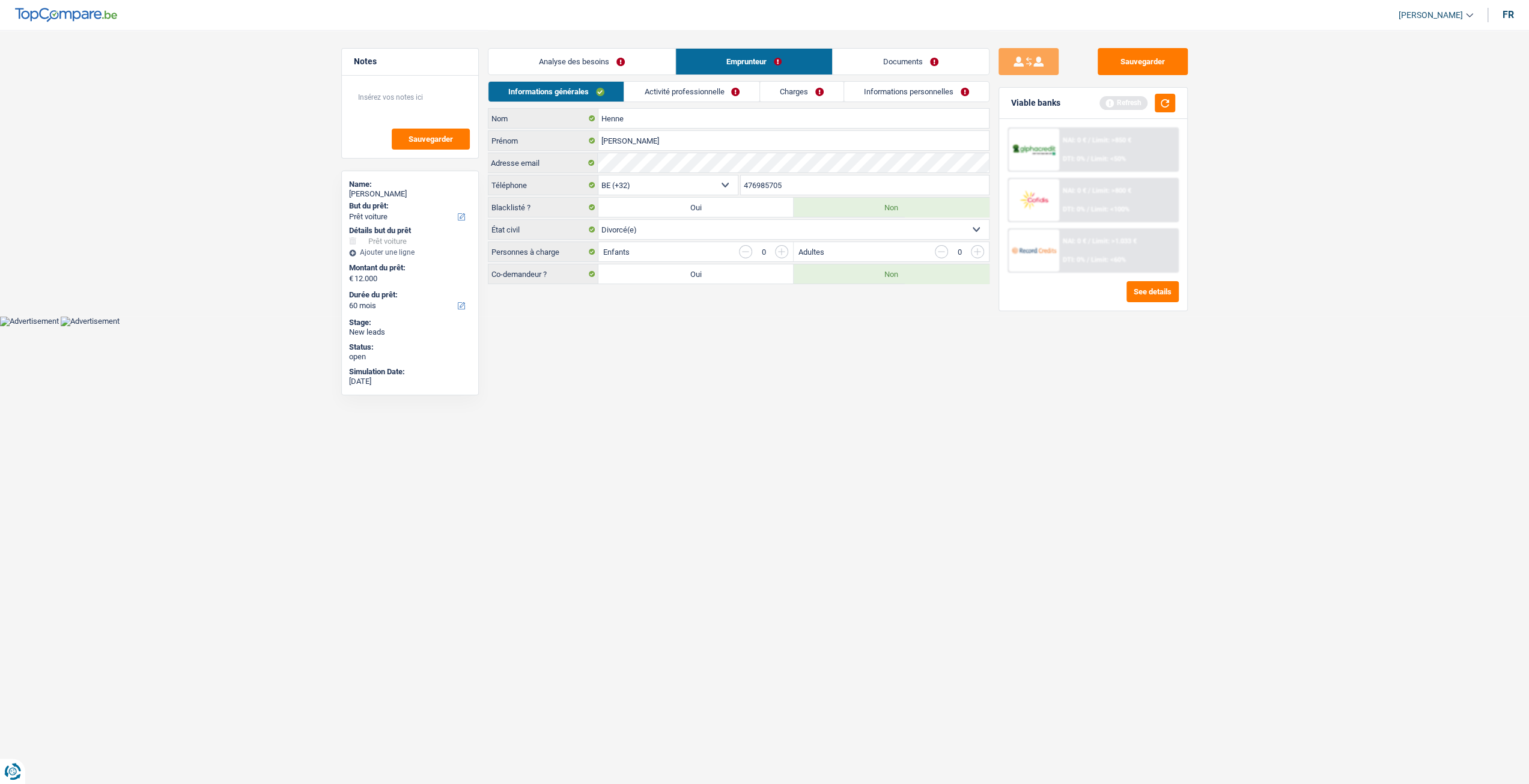
scroll to position [0, 0]
click at [705, 84] on link "Activité professionnelle" at bounding box center [696, 91] width 135 height 20
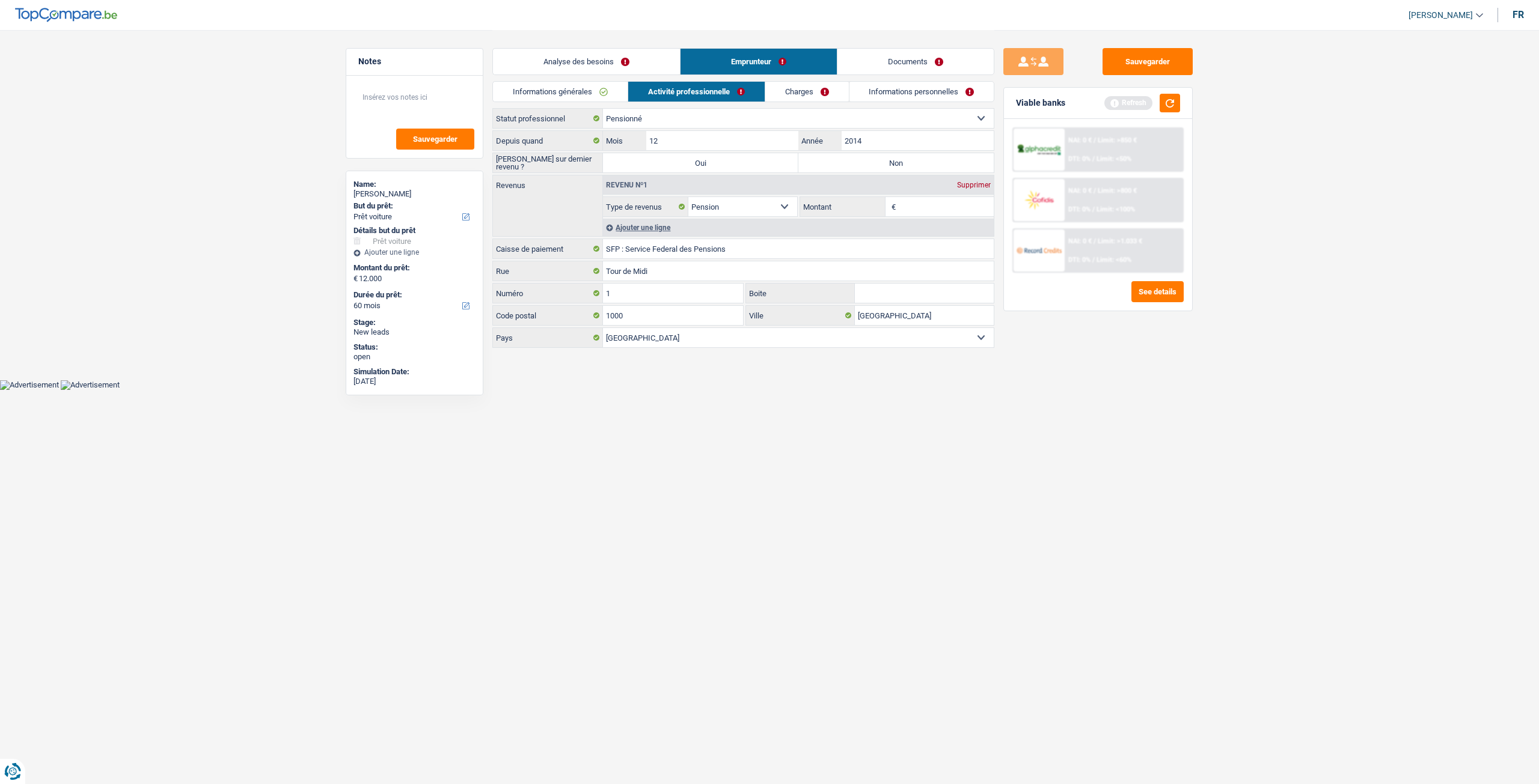
click at [606, 65] on link "Analyse des besoins" at bounding box center [586, 61] width 187 height 26
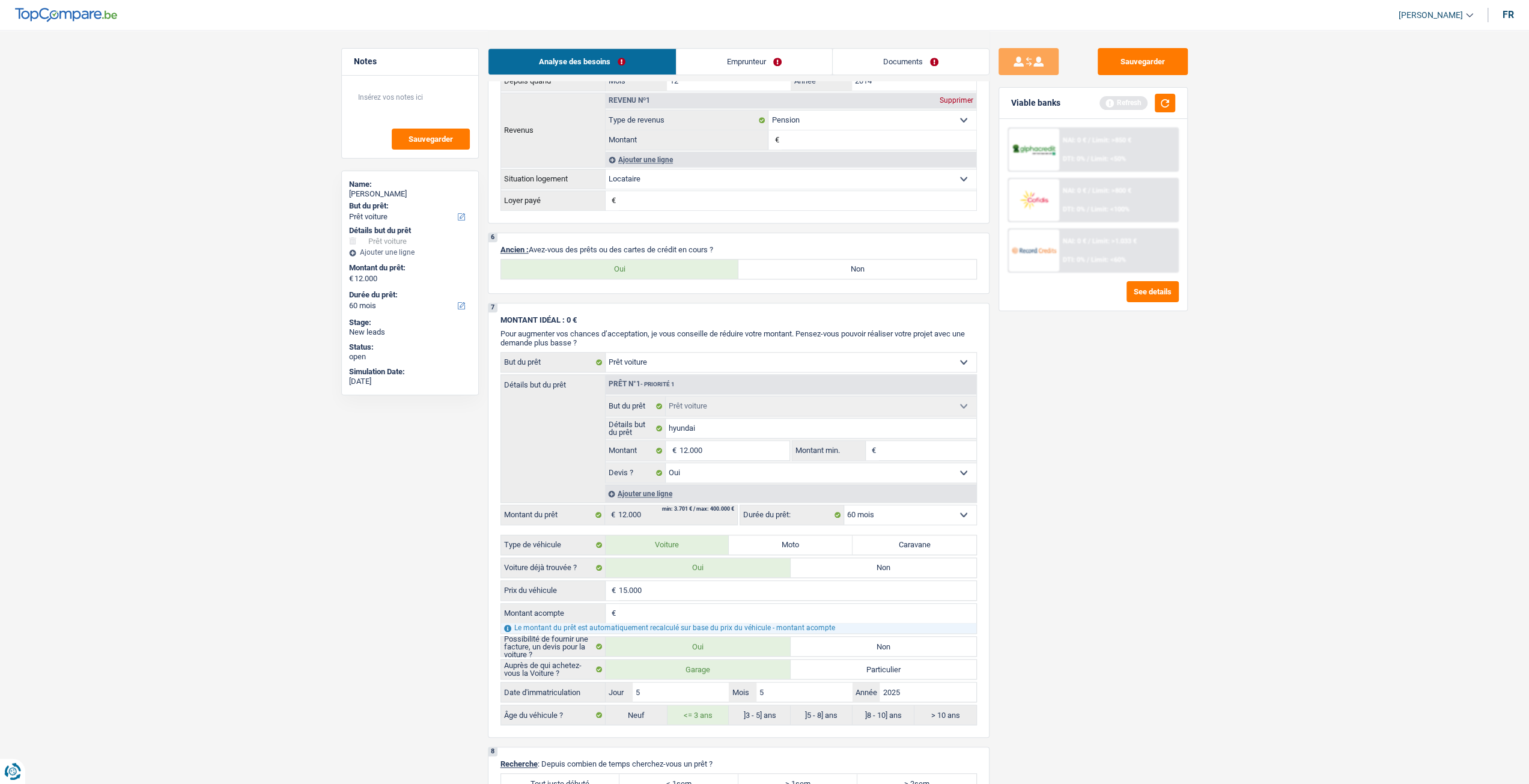
scroll to position [901, 0]
click at [655, 263] on label "Oui" at bounding box center [619, 265] width 238 height 19
click at [655, 263] on input "Oui" at bounding box center [619, 265] width 238 height 19
radio input "true"
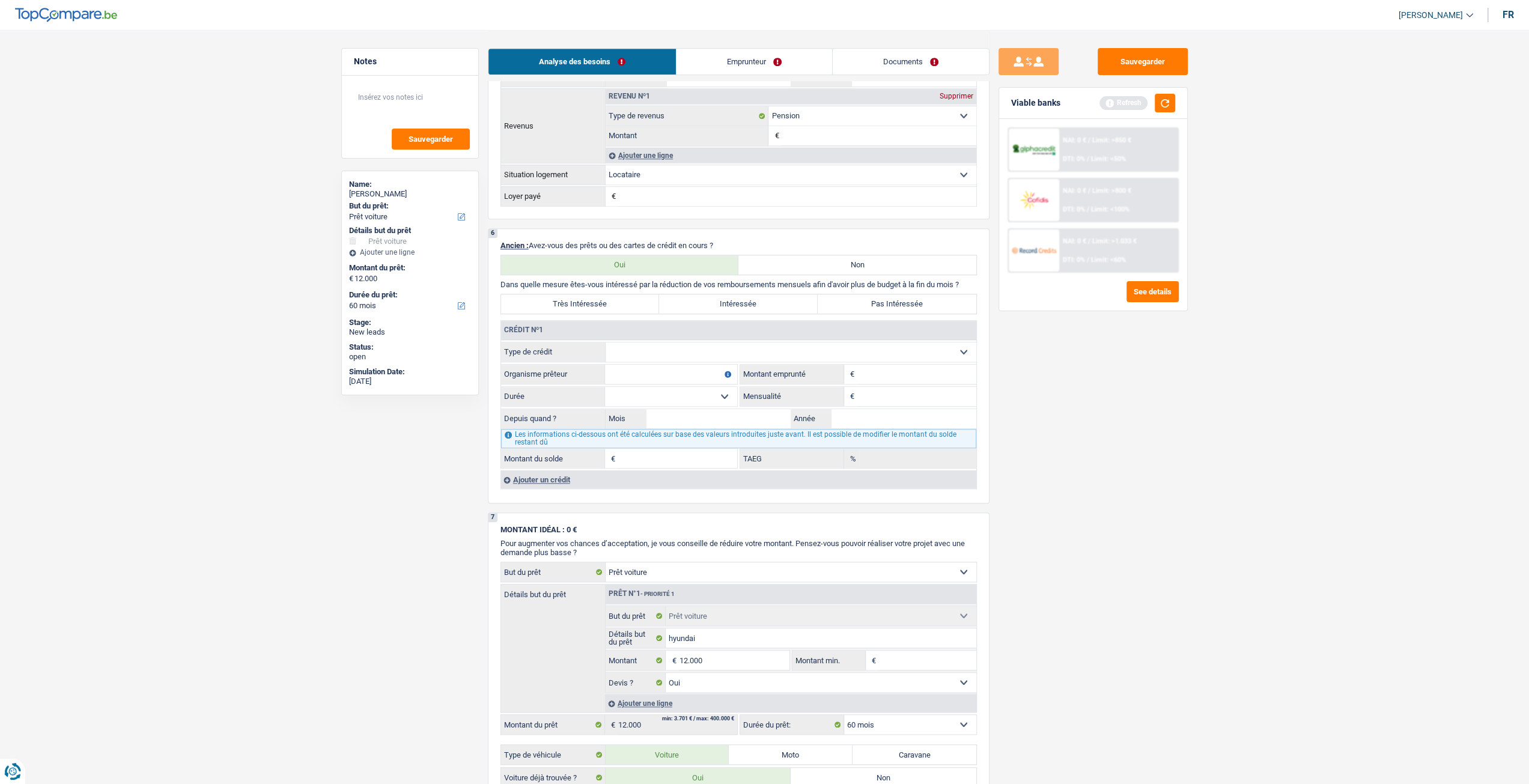
click at [701, 349] on select "Carte ou ouverture de crédit Prêt hypothécaire Vente à tempérament Prêt à tempé…" at bounding box center [791, 352] width 371 height 19
select select "cardOrCredit"
type input "0"
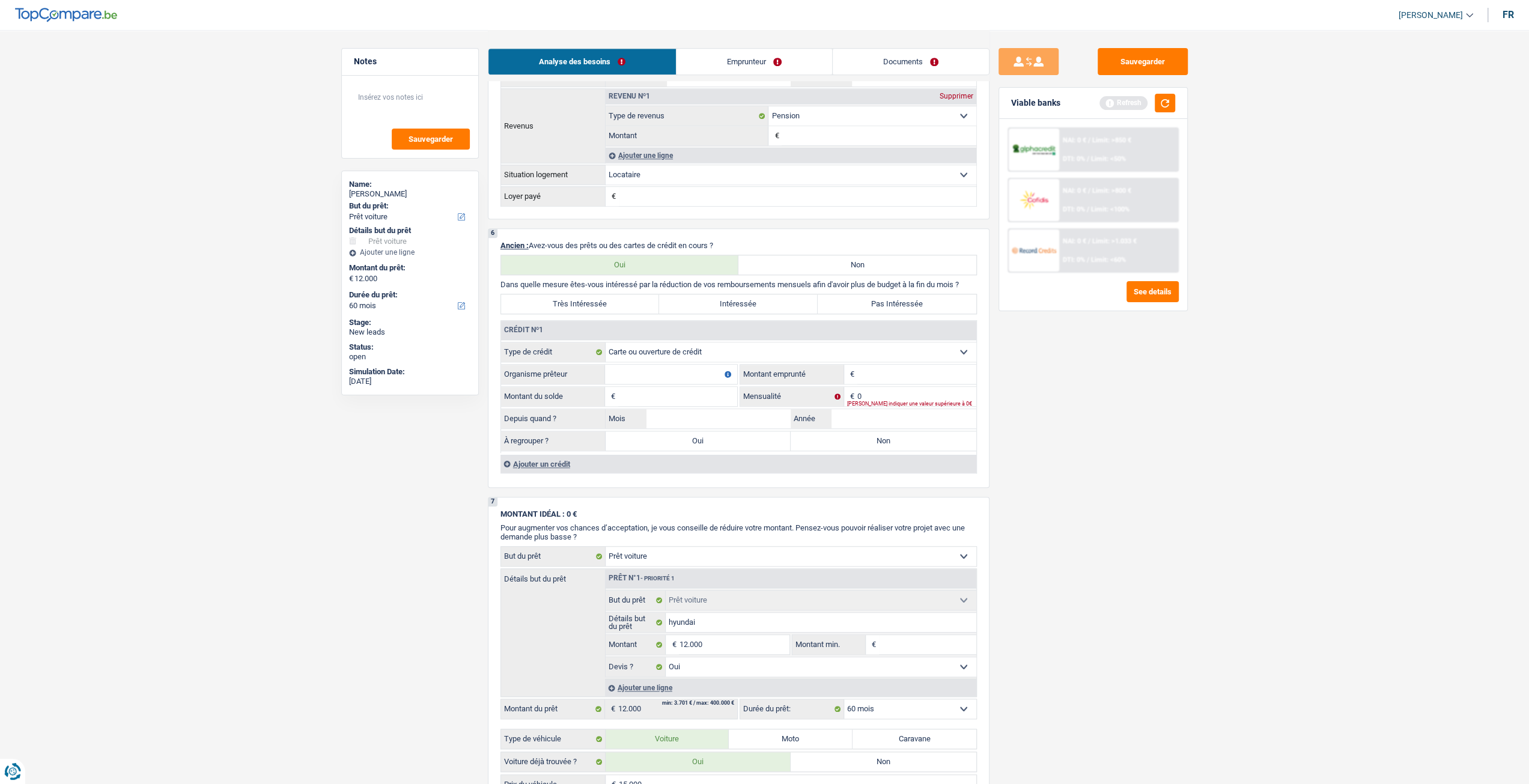
click at [750, 346] on select "Carte ou ouverture de crédit Prêt hypothécaire Vente à tempérament Prêt à tempé…" at bounding box center [791, 352] width 371 height 19
select select "personalLoan"
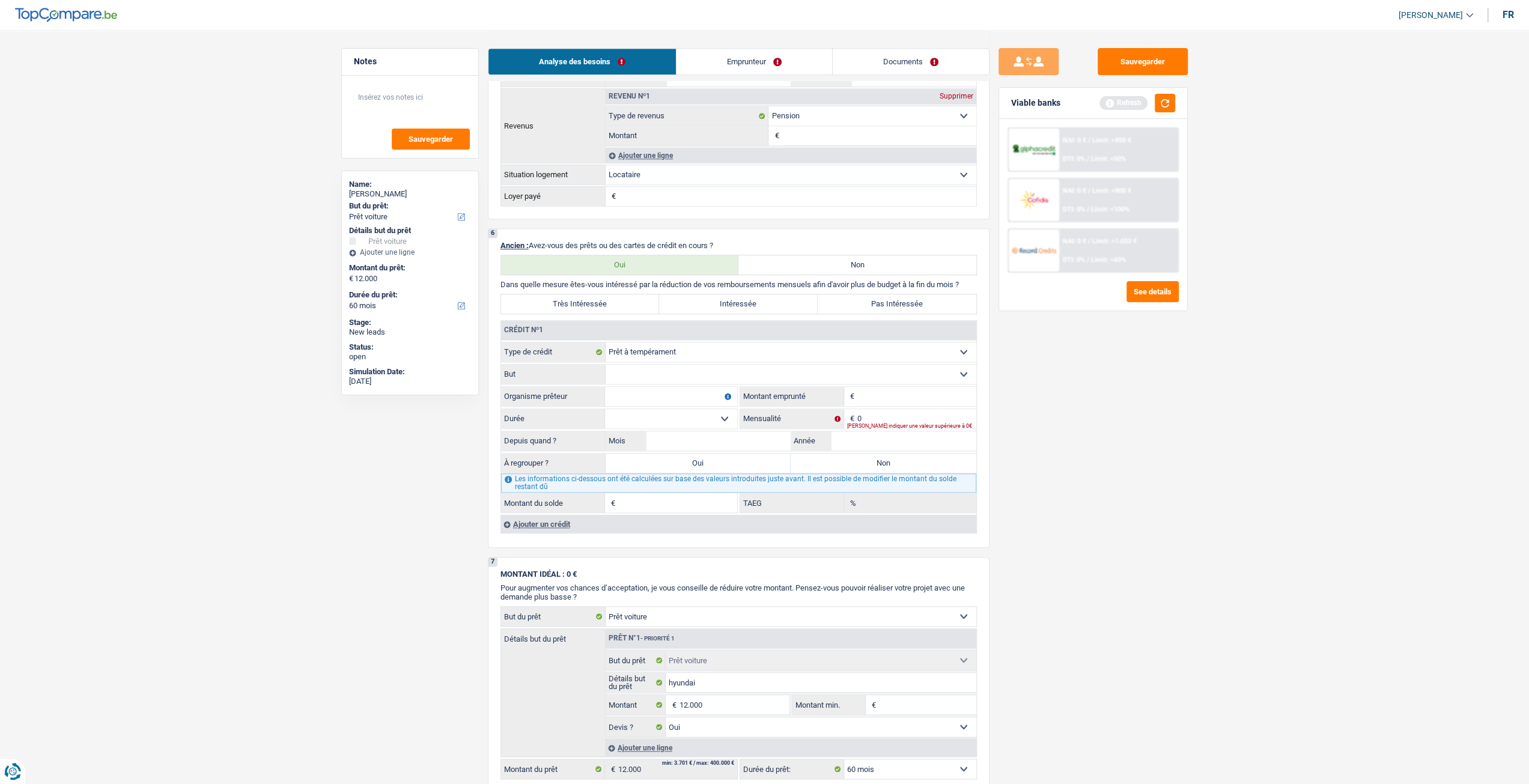
click at [911, 397] on input "Montant" at bounding box center [917, 396] width 119 height 19
drag, startPoint x: 912, startPoint y: 417, endPoint x: 966, endPoint y: 429, distance: 55.3
click at [912, 417] on input "0" at bounding box center [917, 418] width 119 height 19
type input "527"
click at [1048, 419] on div "Sauvegarder Viable banks Refresh NAI: 0 € / Limit: >850 € DTI: 0% / Limit: <50%…" at bounding box center [1093, 406] width 208 height 717
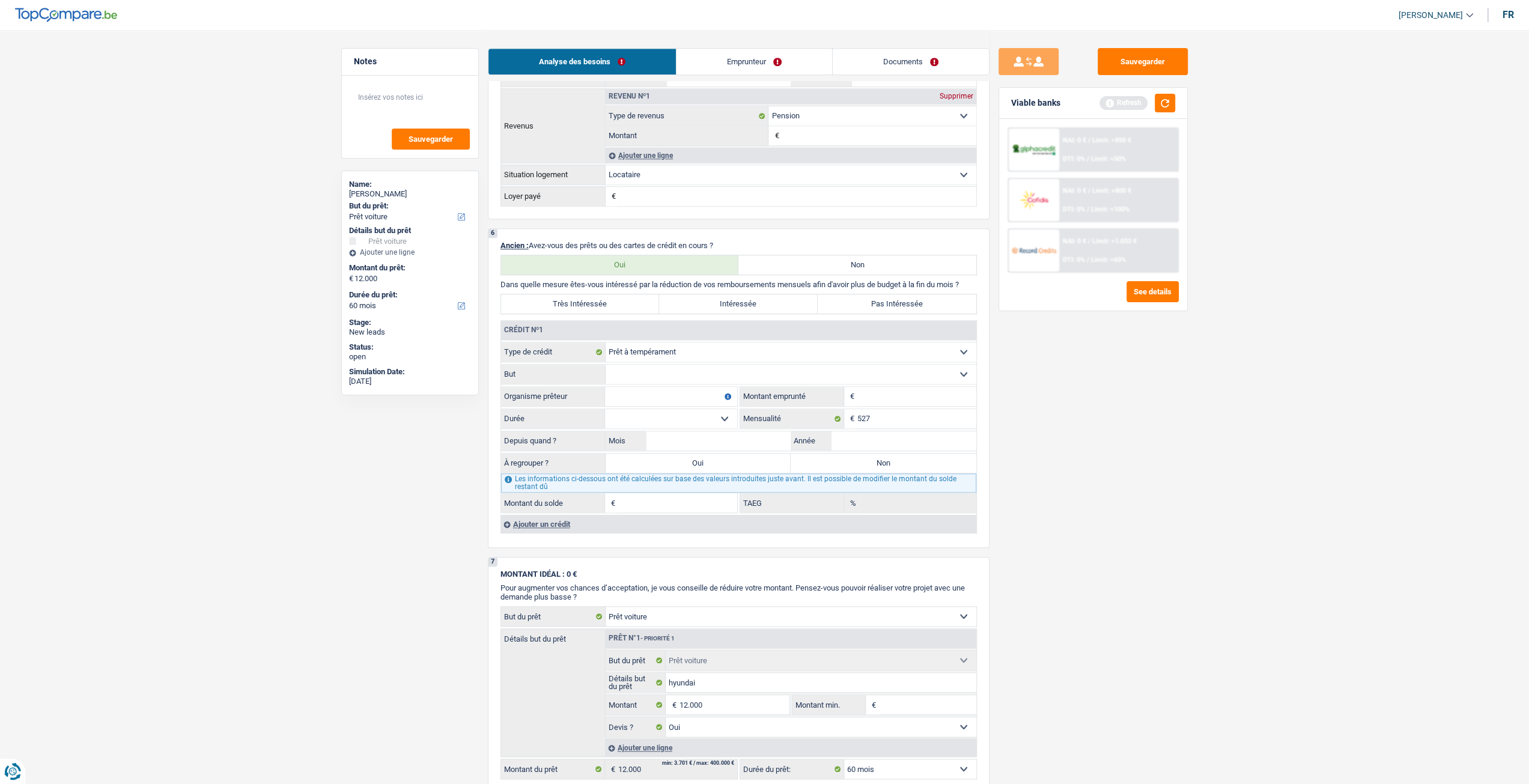
click at [929, 394] on input "Montant" at bounding box center [917, 396] width 119 height 19
type input "30.000"
click at [1049, 453] on div "Sauvegarder Viable banks Refresh NAI: 0 € / Limit: >850 € DTI: 0% / Limit: <50%…" at bounding box center [1093, 406] width 208 height 717
click at [716, 498] on input "Montant du solde" at bounding box center [678, 503] width 119 height 19
click at [885, 431] on div "Depuis quand ? Mois / Année" at bounding box center [738, 440] width 475 height 20
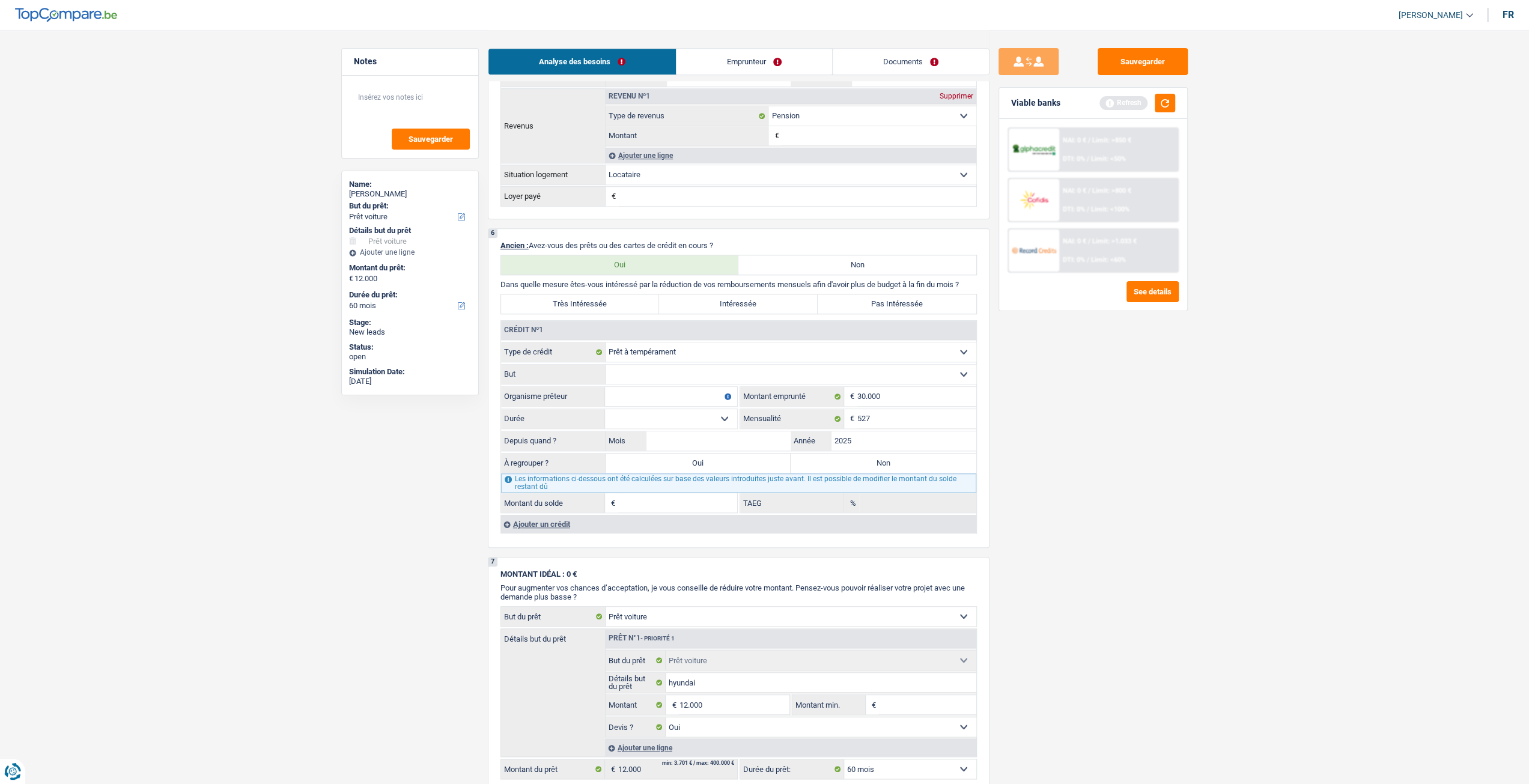
type input "2025"
click at [746, 437] on input "Mois" at bounding box center [718, 441] width 145 height 19
type input "9"
click at [1080, 444] on div "Sauvegarder Viable banks Refresh NAI: 0 € / Limit: >850 € DTI: 0% / Limit: <50%…" at bounding box center [1093, 406] width 208 height 717
click at [1138, 56] on button "Sauvegarder" at bounding box center [1143, 61] width 90 height 27
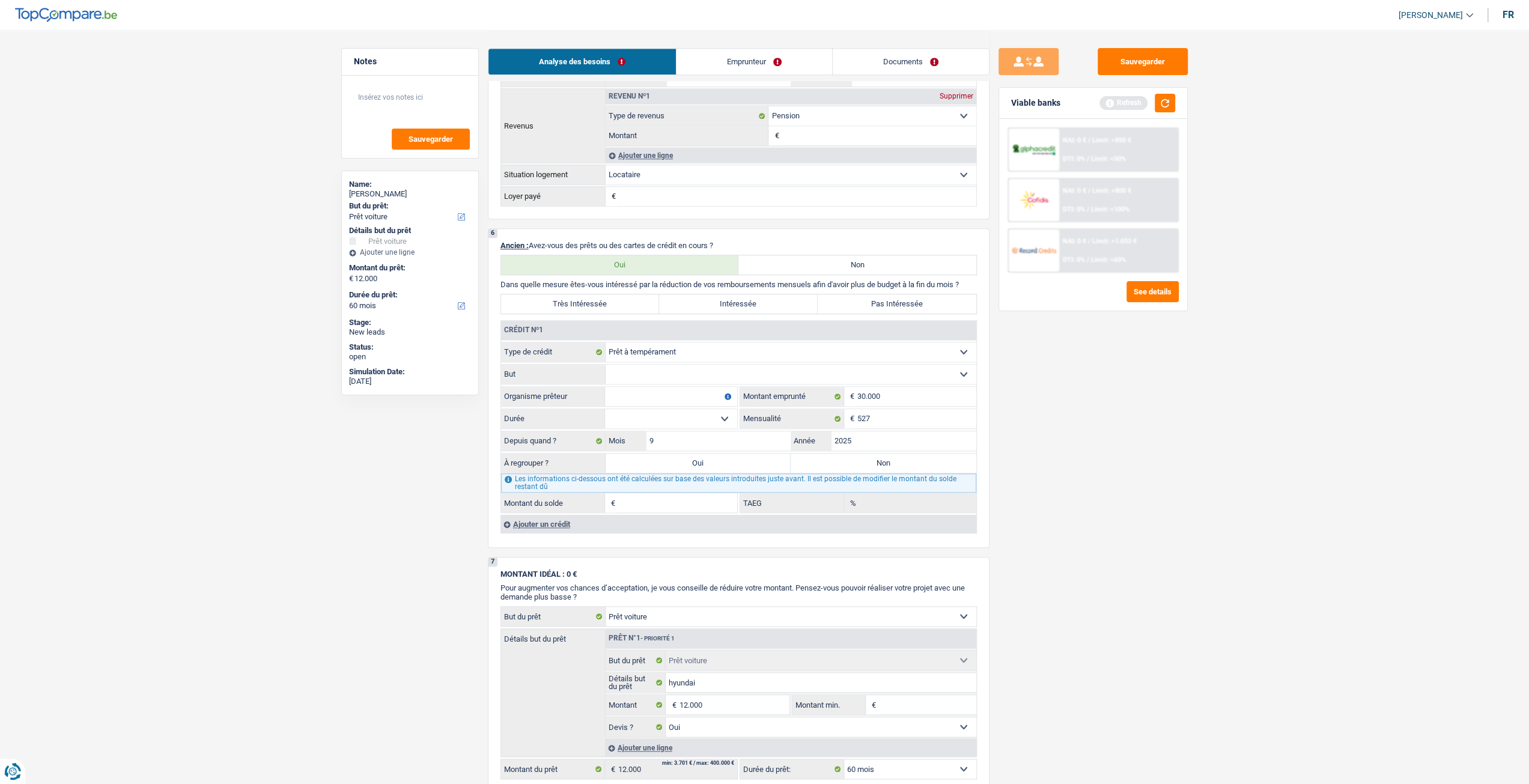
click at [924, 377] on select "Confort maison: meubles, textile, peinture, électroménager, outillage non-profe…" at bounding box center [791, 374] width 371 height 19
click at [1060, 347] on div "Sauvegarder Viable banks Refresh NAI: 0 € / Limit: >850 € DTI: 0% / Limit: <50%…" at bounding box center [1093, 406] width 208 height 717
click at [910, 390] on input "30.000" at bounding box center [917, 396] width 119 height 19
click at [1061, 430] on div "Sauvegarder Viable banks Refresh NAI: 0 € / Limit: >850 € DTI: 0% / Limit: <50%…" at bounding box center [1093, 406] width 208 height 717
click at [1141, 75] on div "Sauvegarder Viable banks Refresh NAI: 0 € / Limit: >850 € DTI: 0% / Limit: <50%…" at bounding box center [1093, 406] width 208 height 717
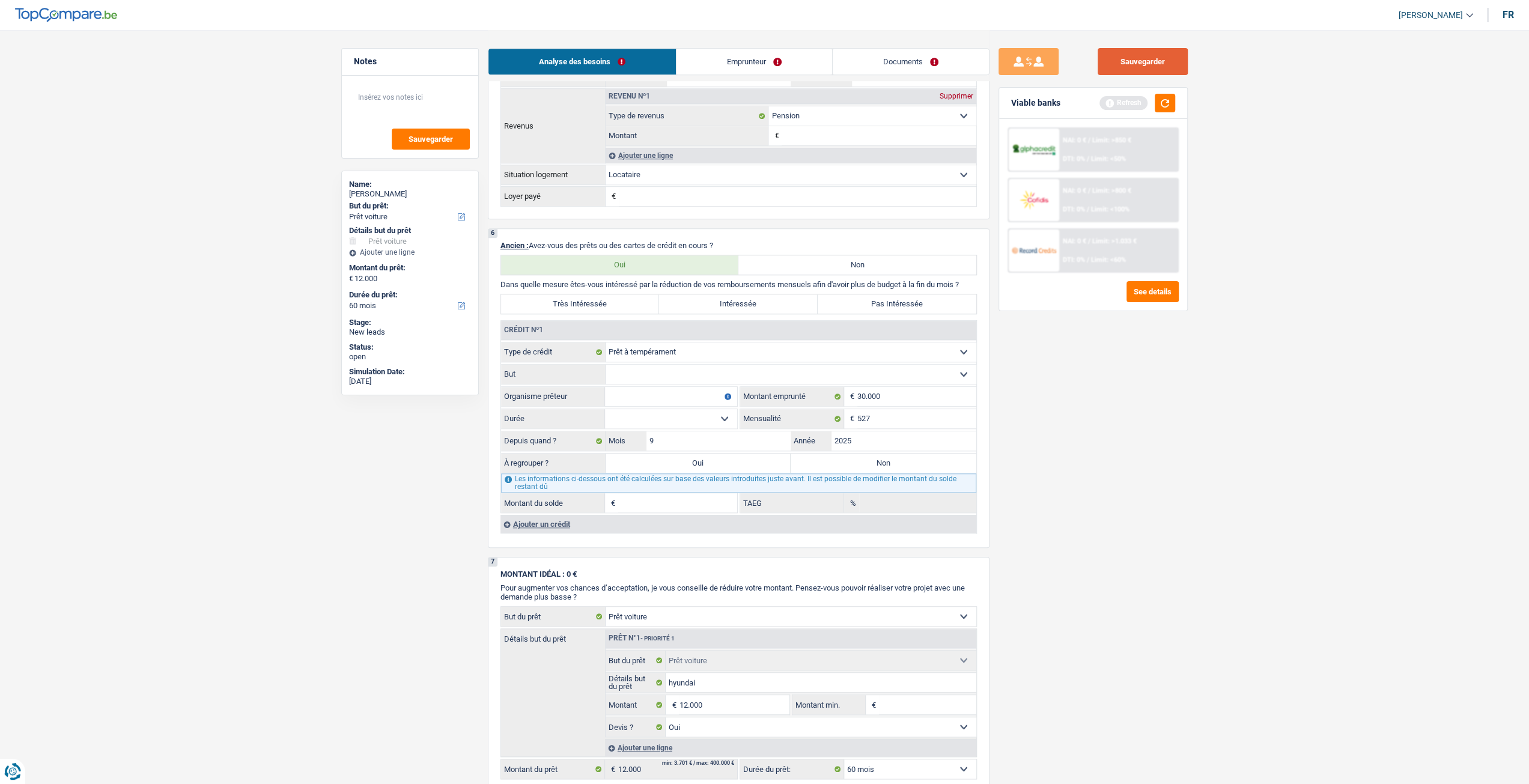
click at [1145, 70] on button "Sauvegarder" at bounding box center [1143, 61] width 90 height 27
click at [877, 417] on input "527" at bounding box center [917, 418] width 119 height 19
click at [1088, 463] on div "Sauvegarder Viable banks Refresh NAI: 0 € / Limit: >850 € DTI: 0% / Limit: <50%…" at bounding box center [1093, 406] width 208 height 717
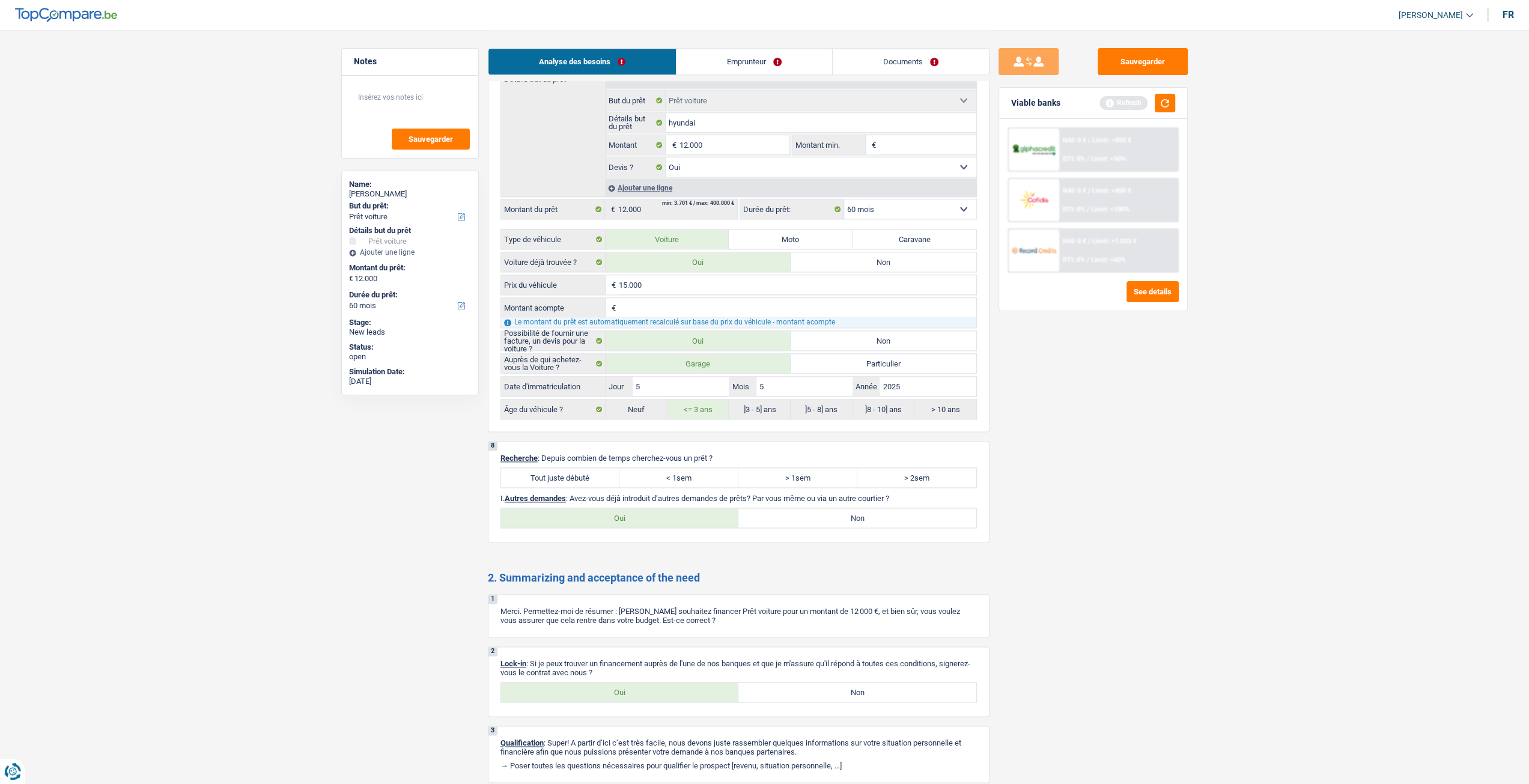
scroll to position [1140, 0]
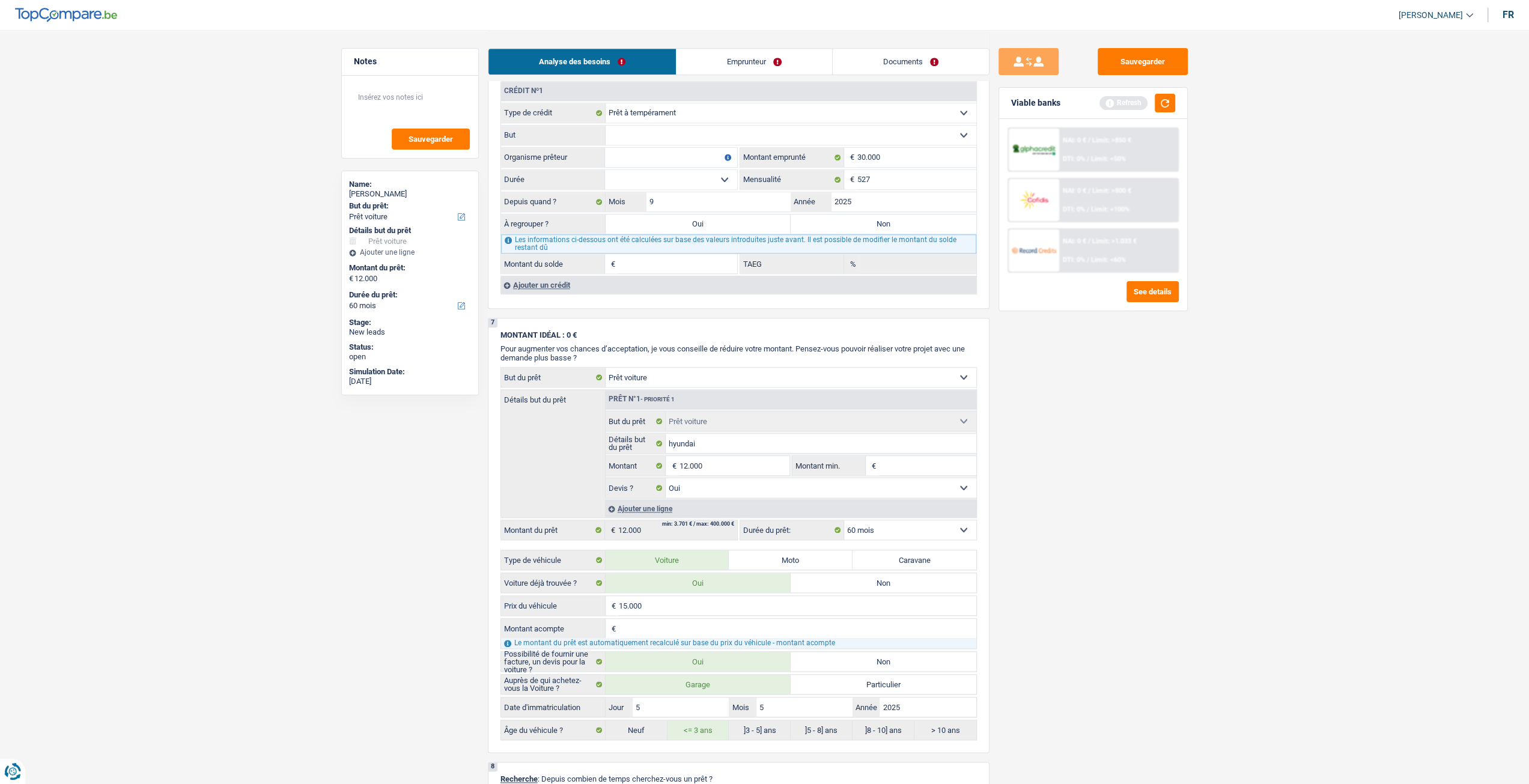
click at [774, 65] on link "Emprunteur" at bounding box center [754, 61] width 156 height 26
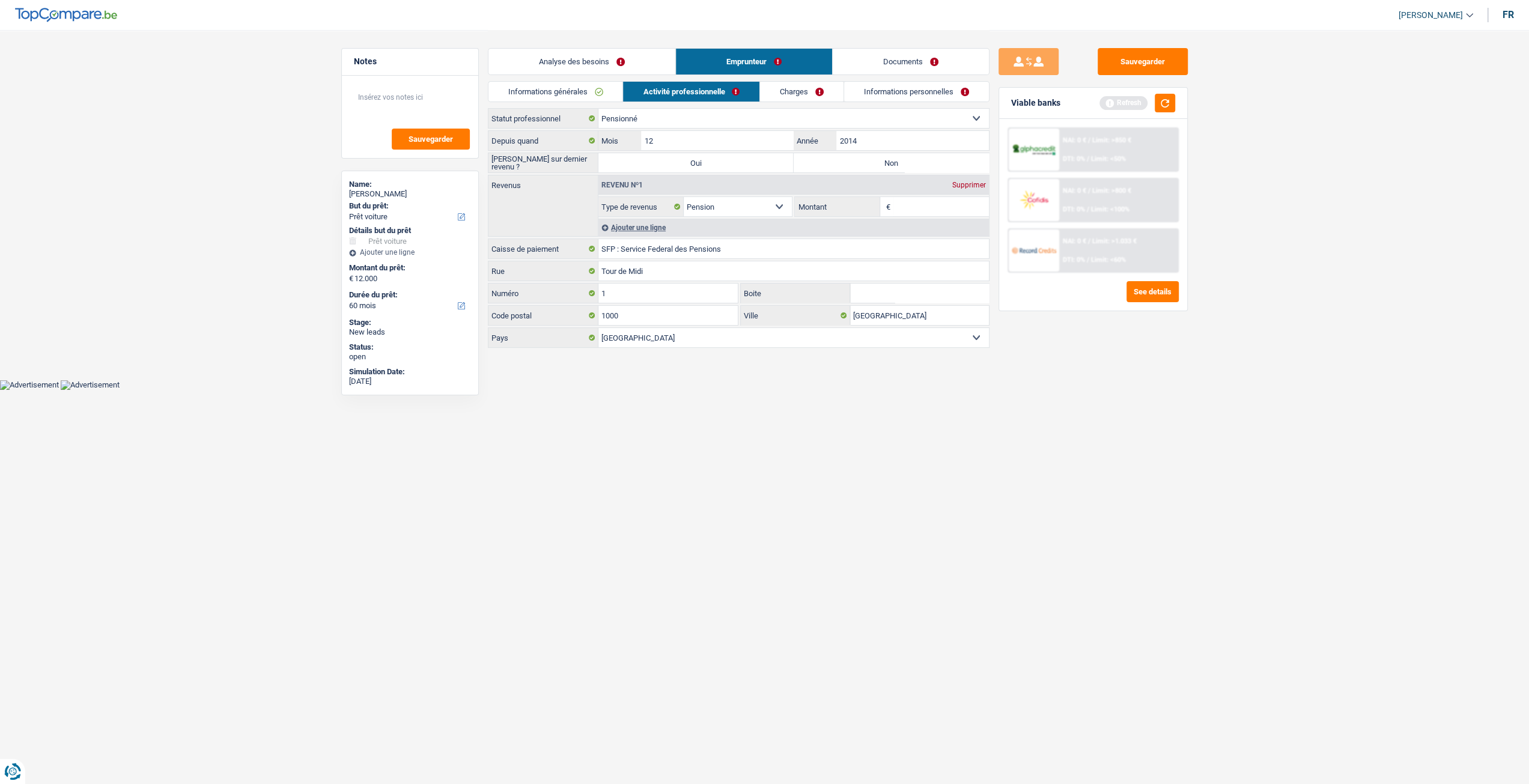
scroll to position [0, 0]
click at [776, 95] on link "Charges" at bounding box center [806, 91] width 83 height 20
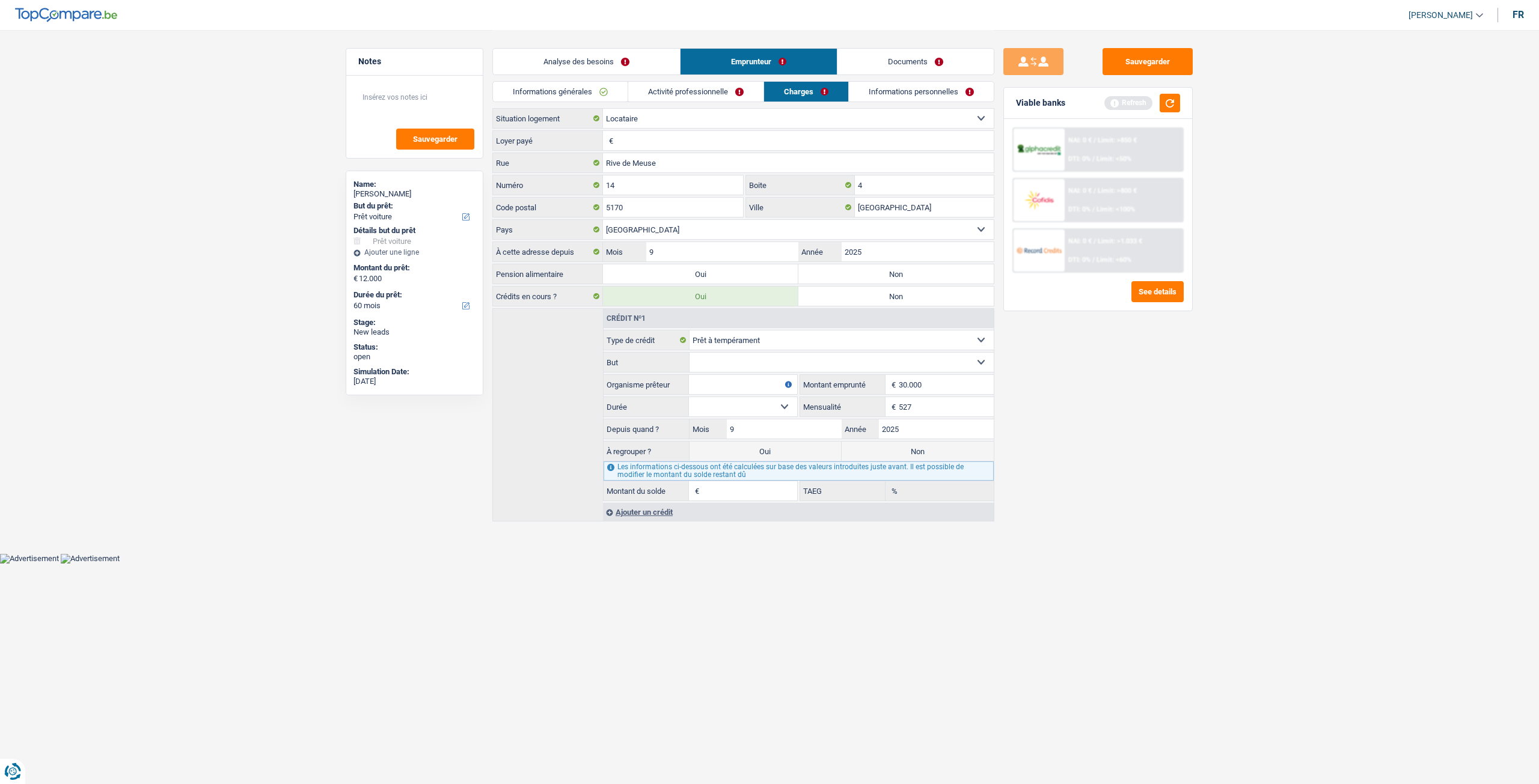
click at [870, 93] on link "Informations personnelles" at bounding box center [920, 91] width 145 height 20
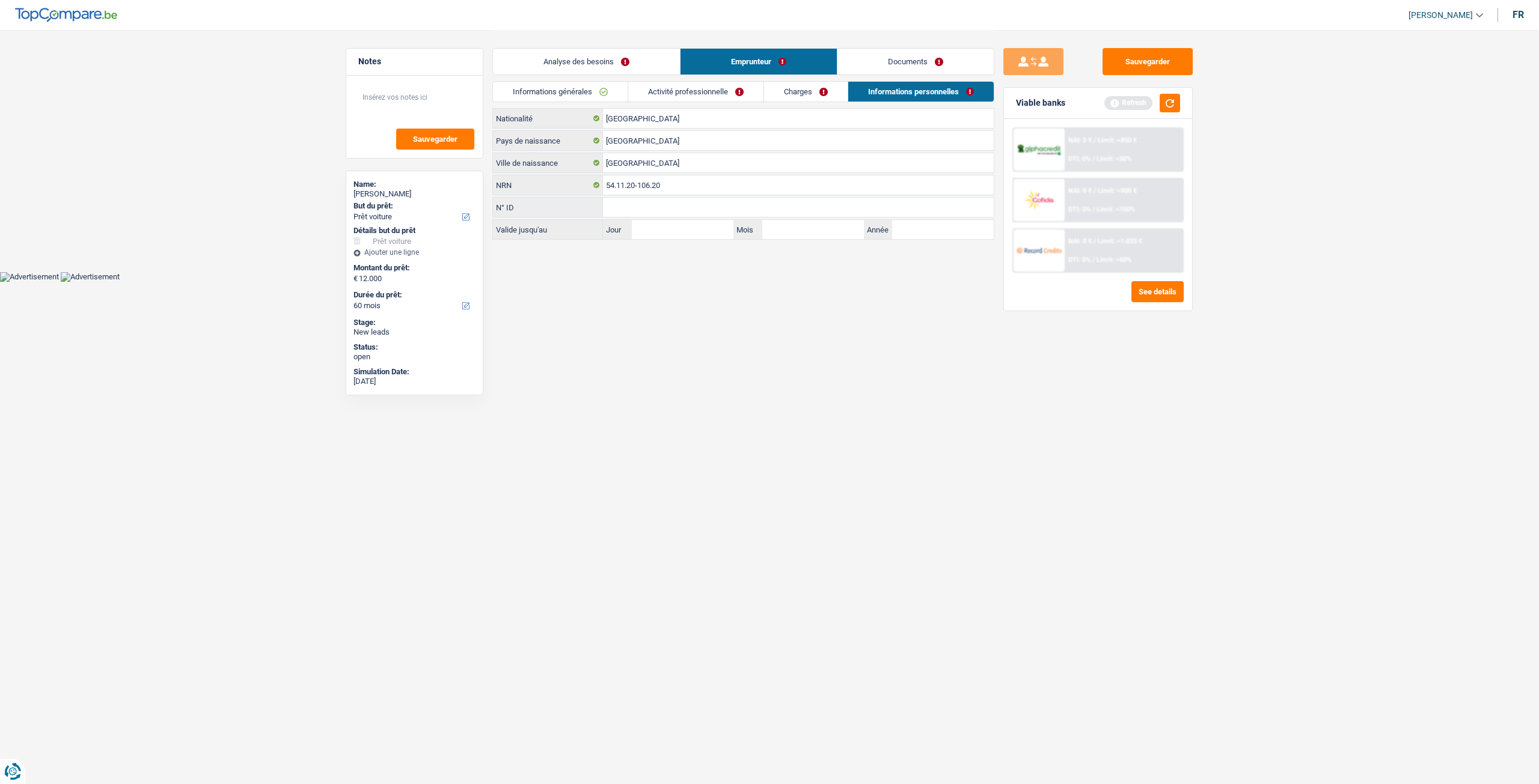
drag, startPoint x: 890, startPoint y: 60, endPoint x: 791, endPoint y: 63, distance: 99.0
click at [890, 59] on link "Documents" at bounding box center [915, 61] width 156 height 26
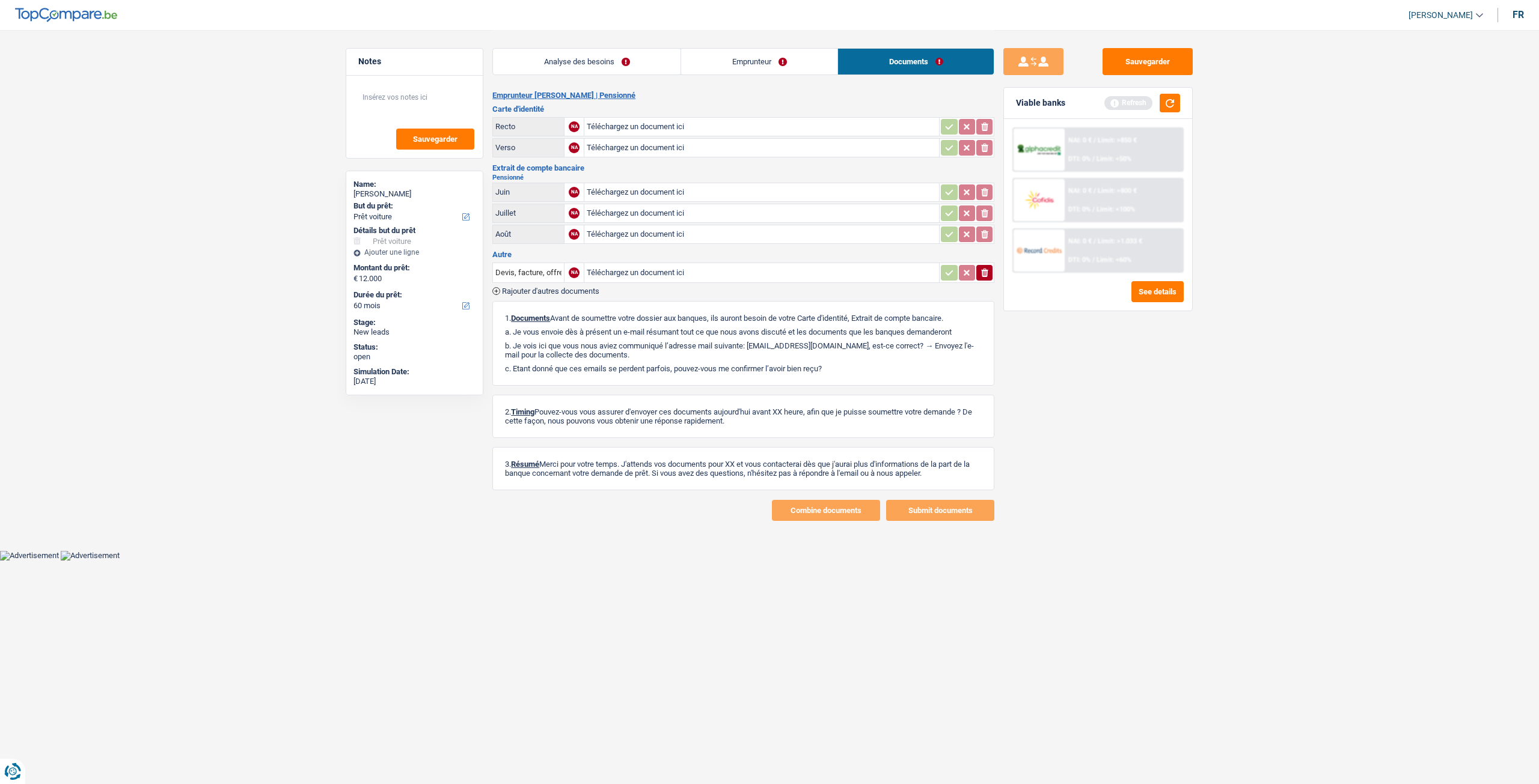
click at [602, 62] on link "Analyse des besoins" at bounding box center [587, 61] width 188 height 26
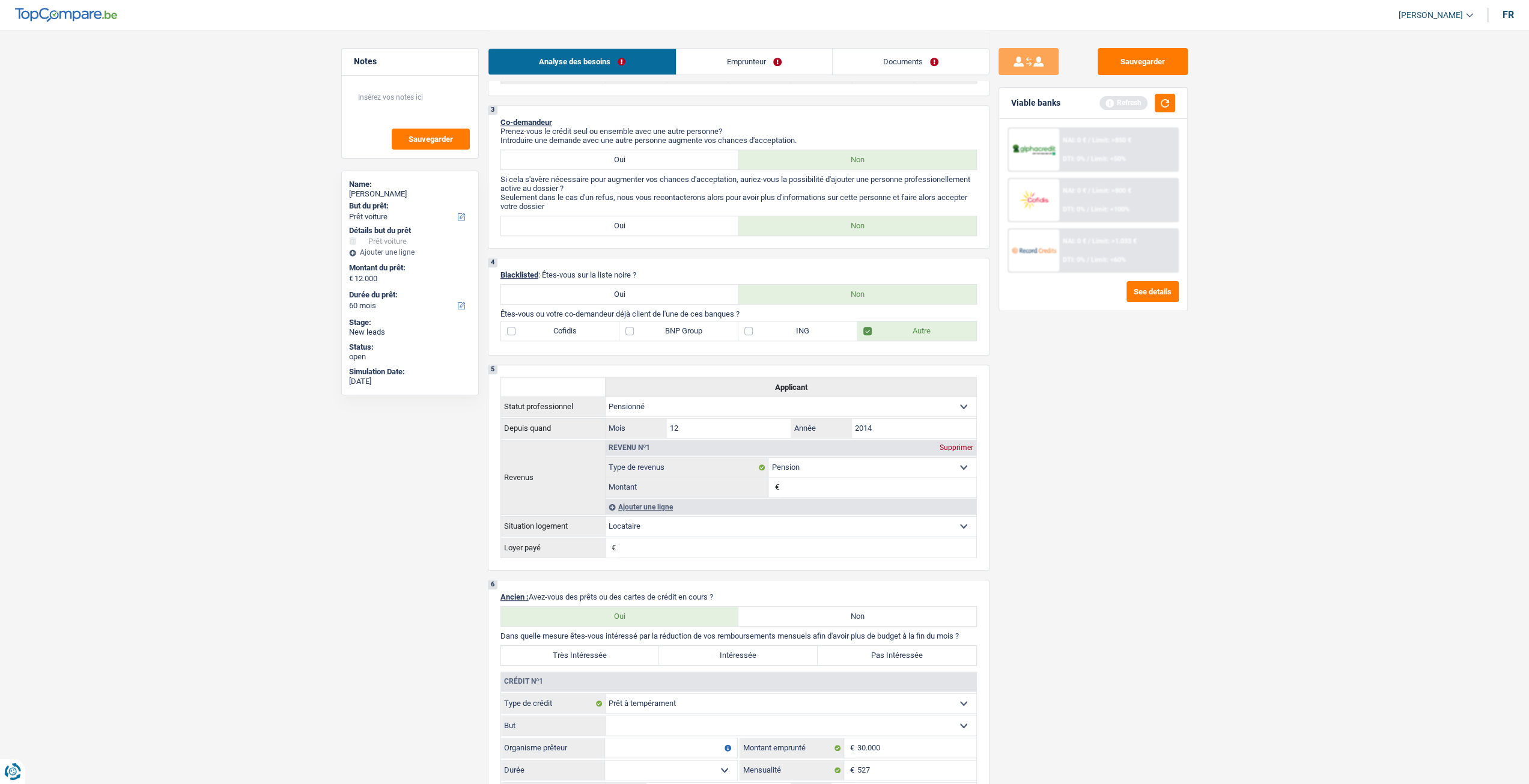
scroll to position [841, 0]
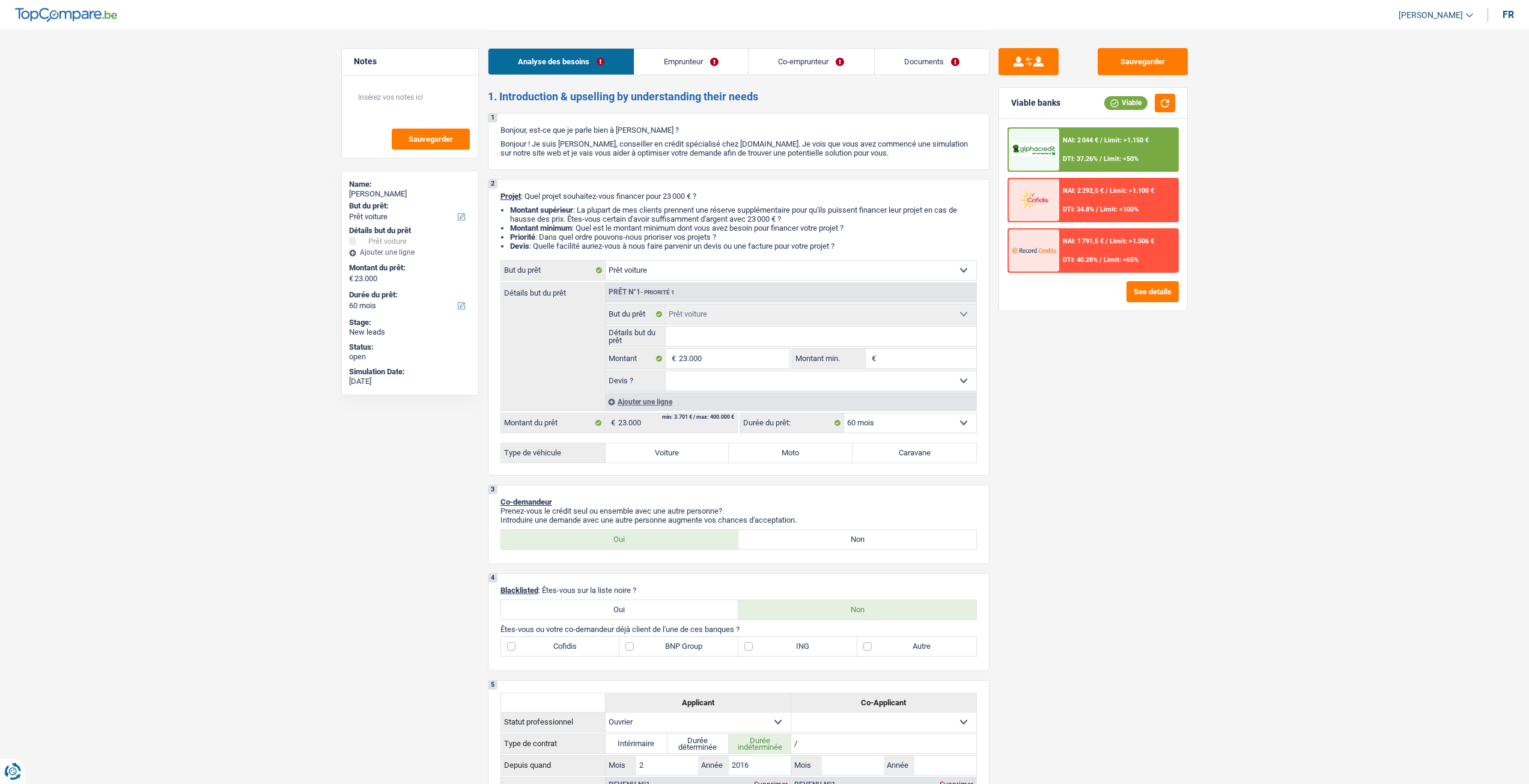
select select "car"
select select "60"
select select "car"
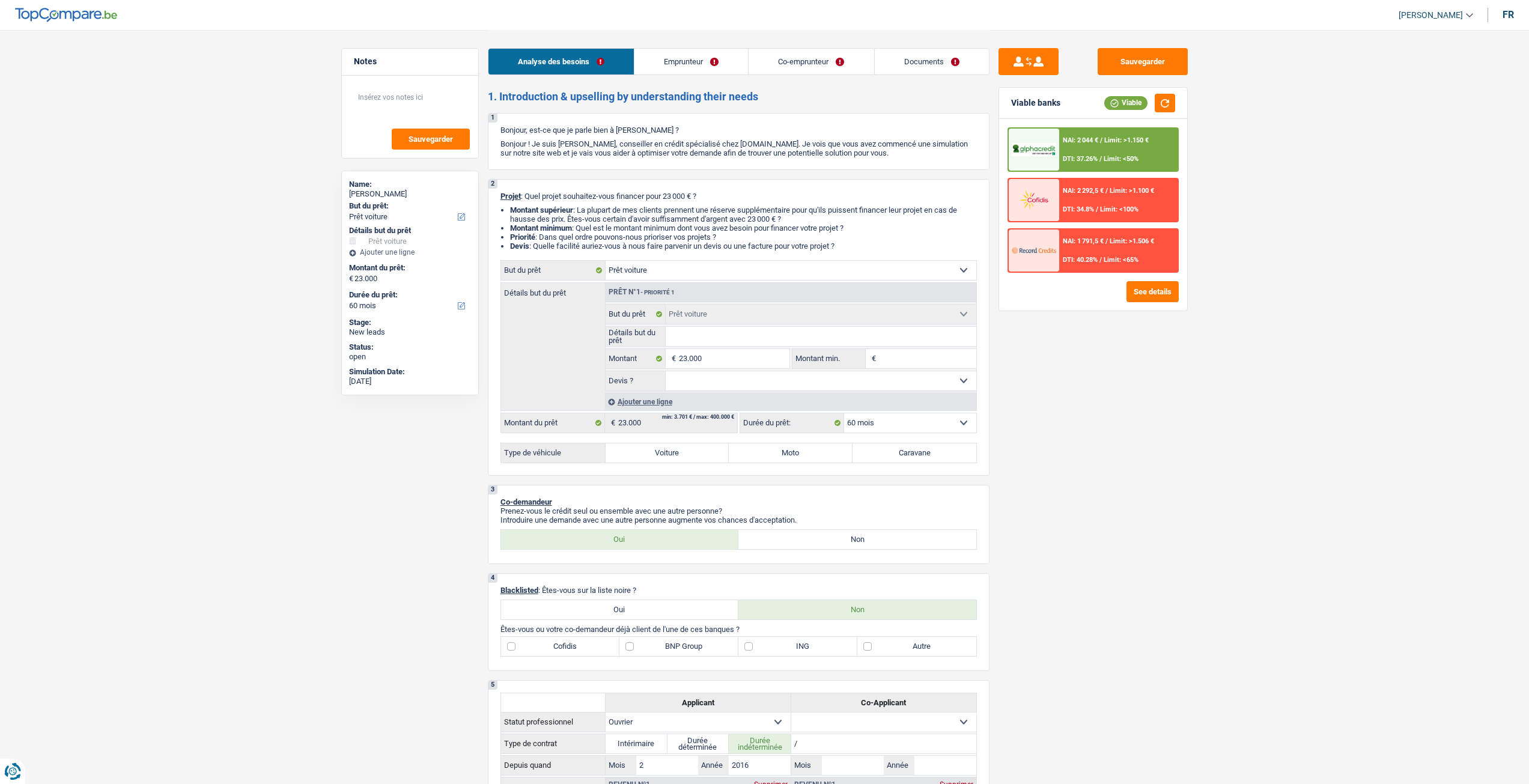
select select "60"
select select "worker"
select select "familyAllowances"
select select "netSalary"
select select "rents"
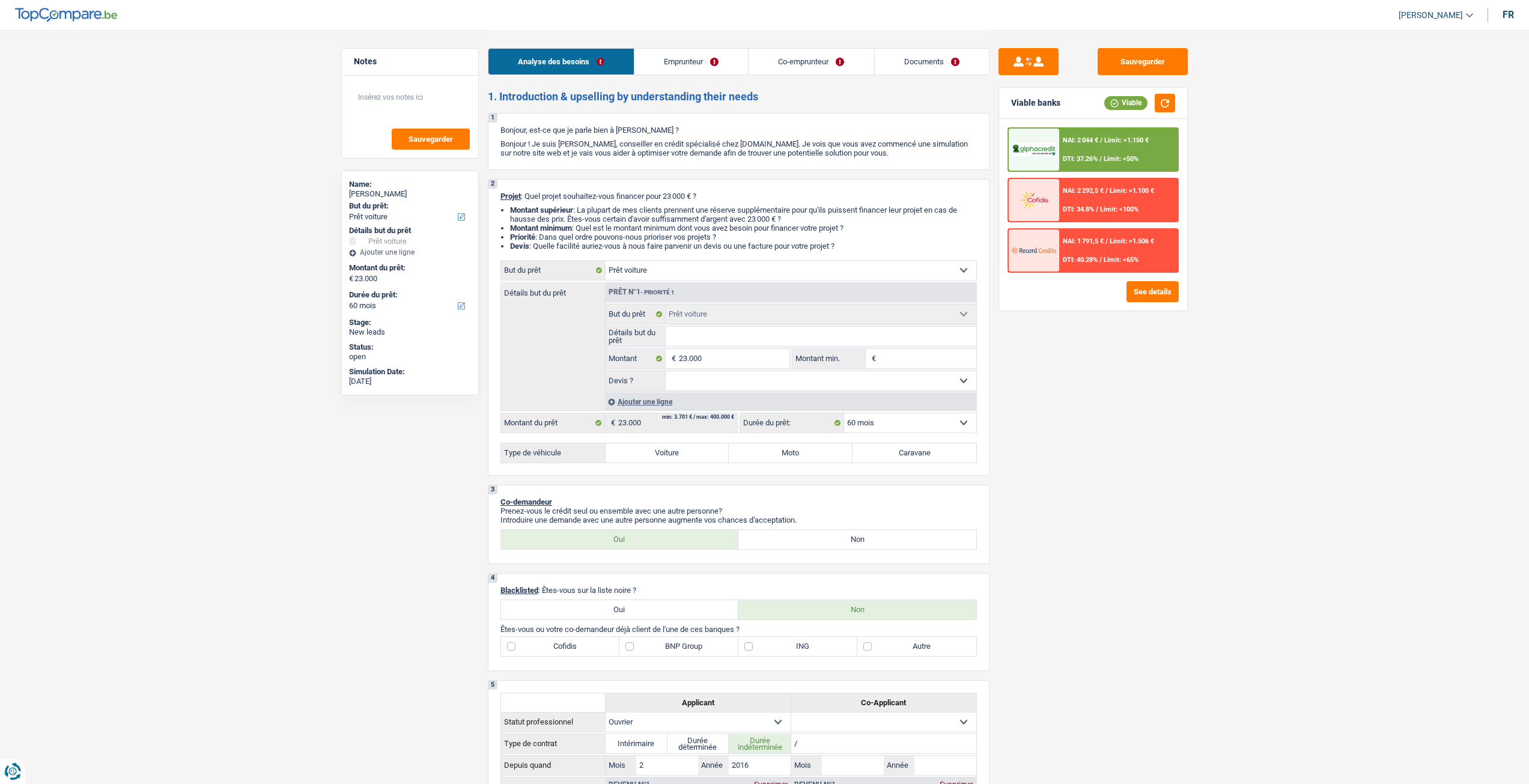
select select "car"
select select "60"
click at [1515, 16] on header "[PERSON_NAME] Se déconnecter fr" at bounding box center [764, 15] width 1529 height 31
drag, startPoint x: 1512, startPoint y: 15, endPoint x: 1512, endPoint y: 38, distance: 23.0
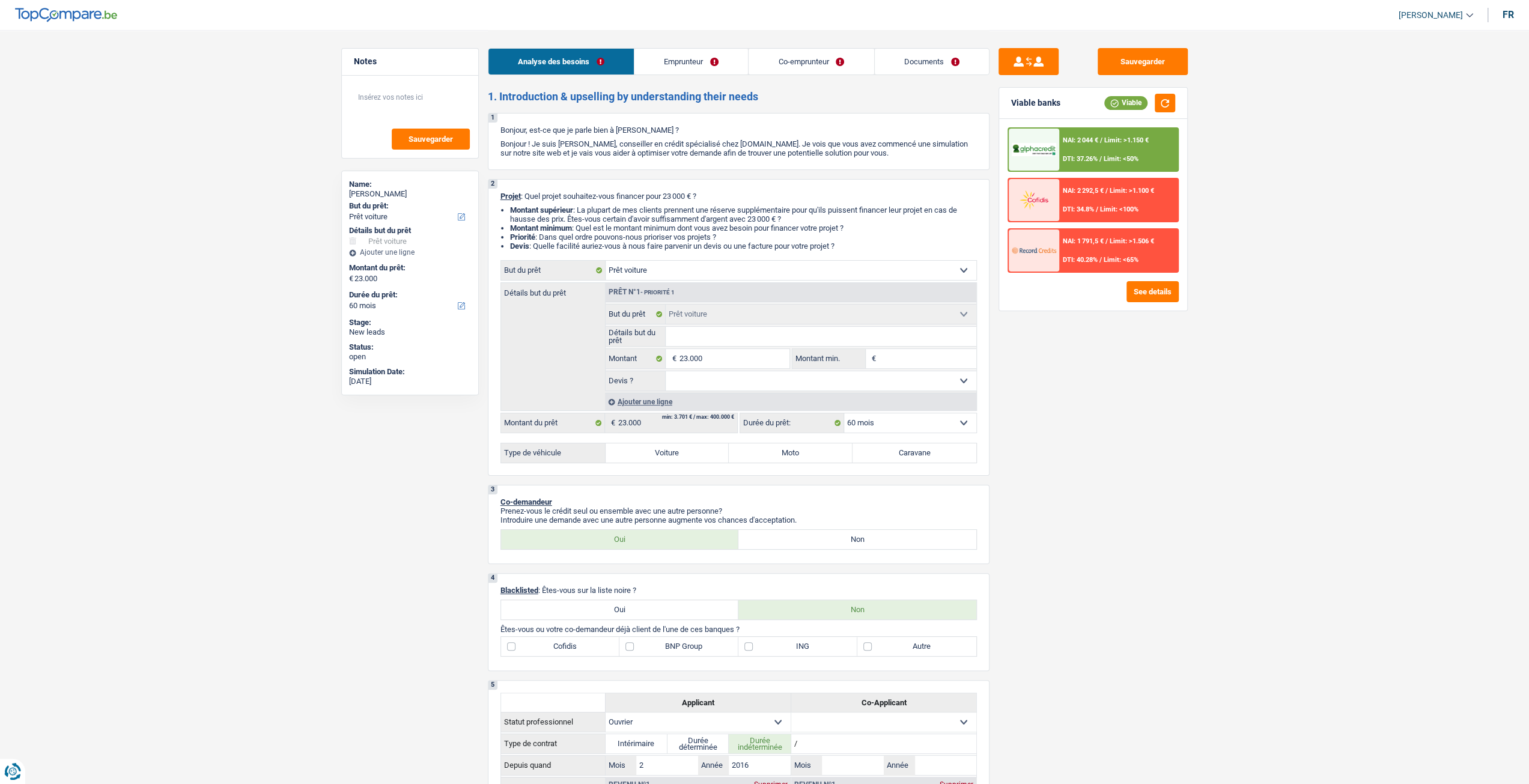
click at [1511, 15] on div "fr" at bounding box center [1509, 14] width 11 height 11
select select "familyAllowances"
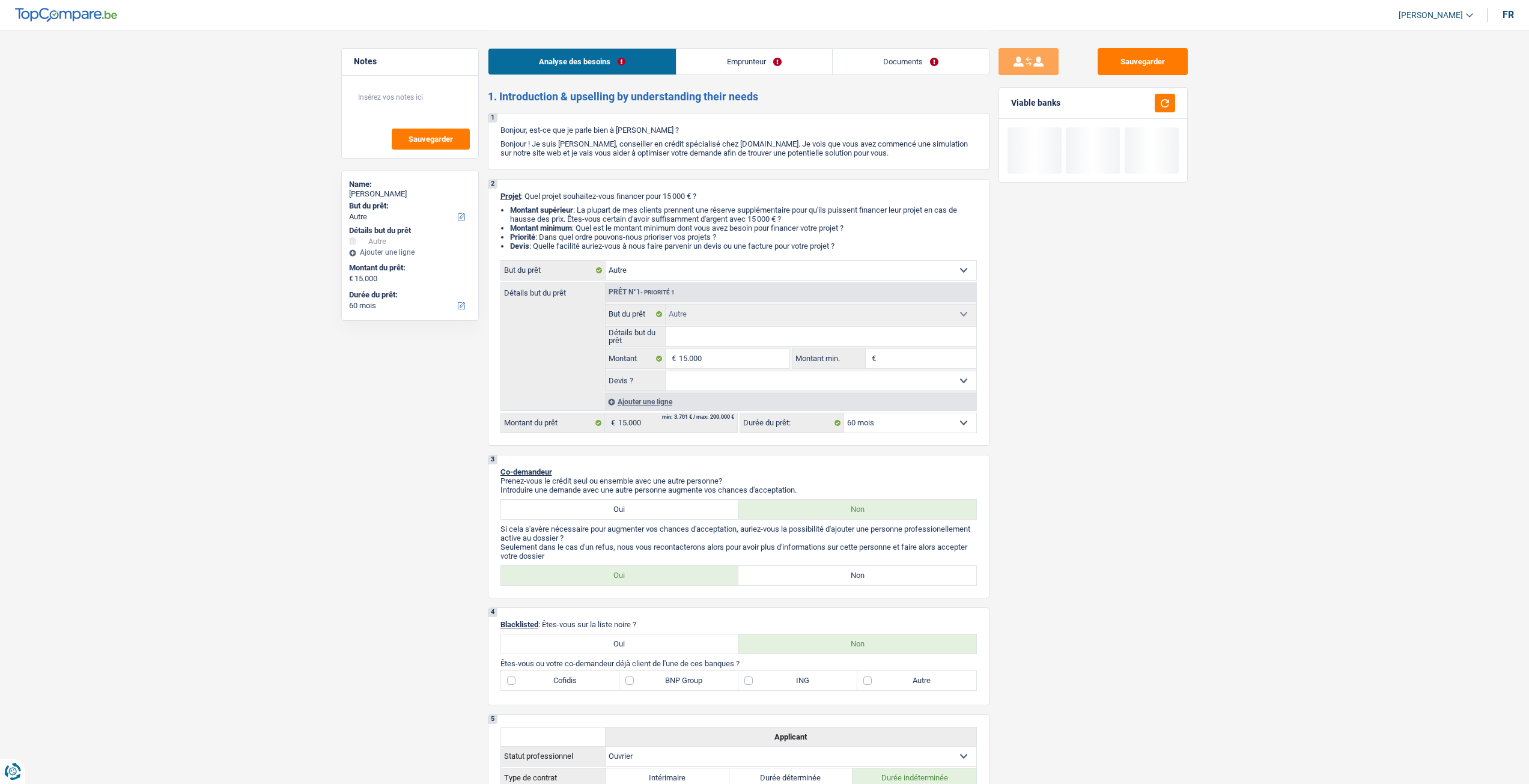
select select "other"
select select "60"
select select "other"
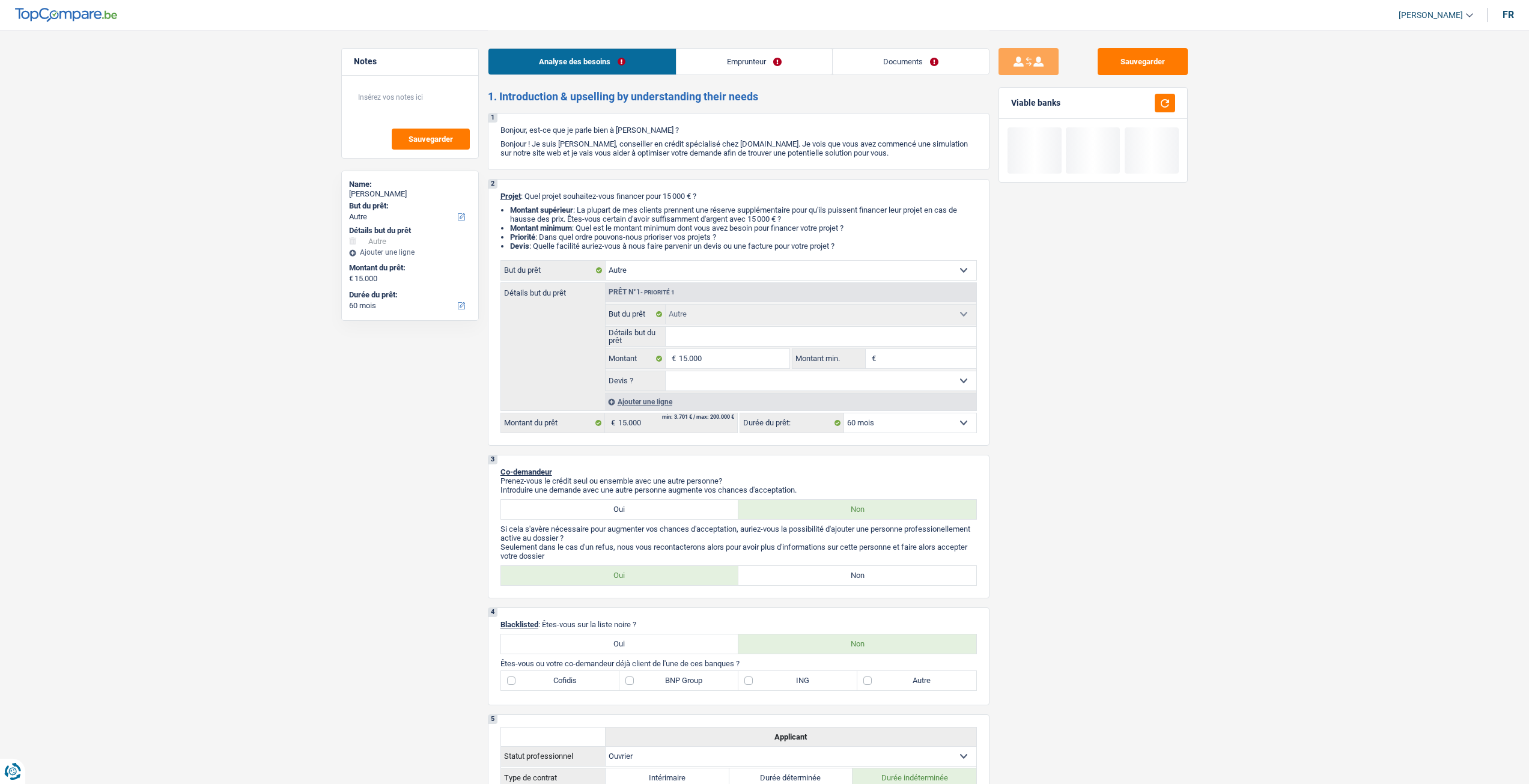
select select "60"
select select "worker"
select select "familyAllowances"
select select "netSalary"
select select "rents"
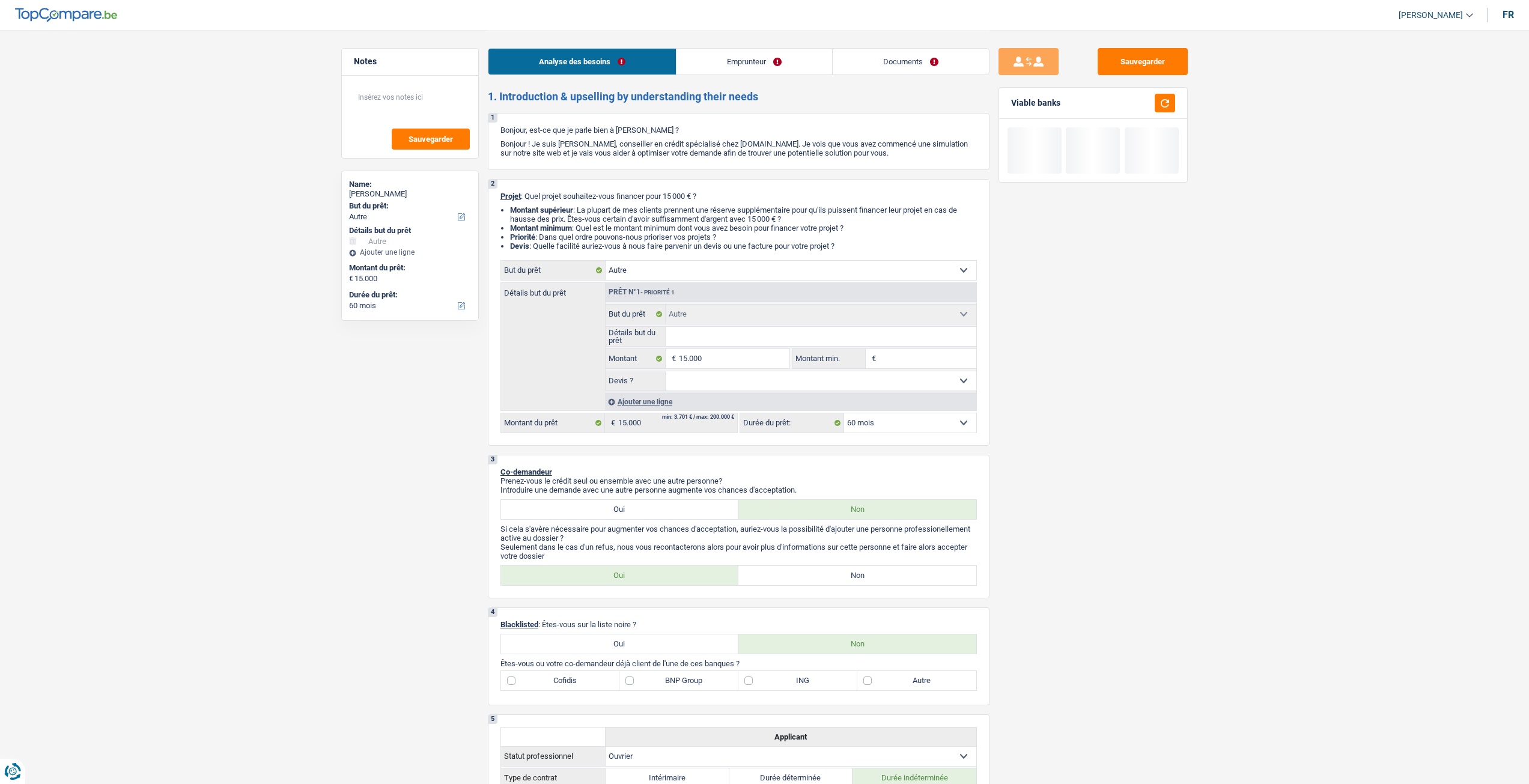
select select "other"
select select "60"
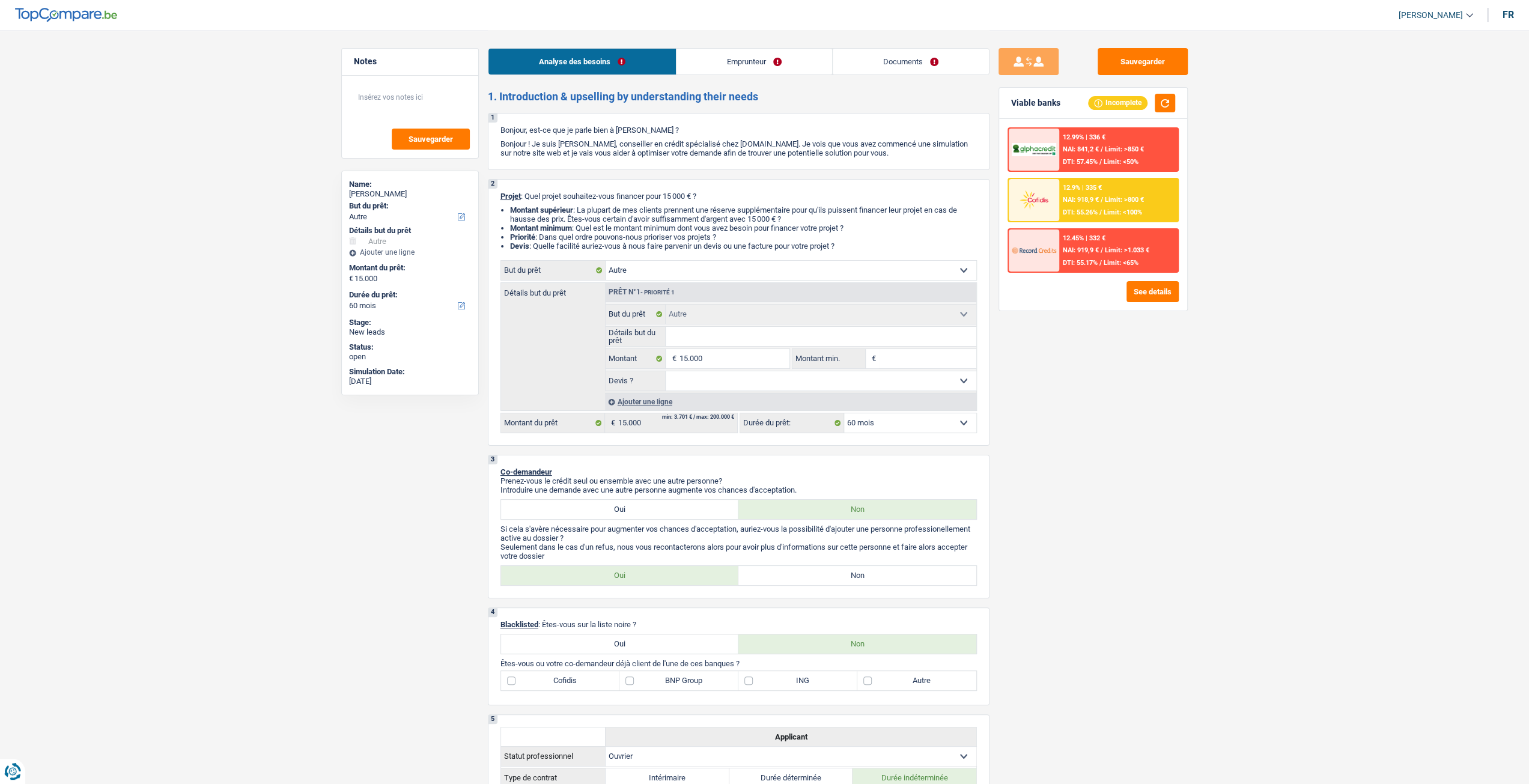
click at [905, 54] on link "Documents" at bounding box center [911, 61] width 156 height 26
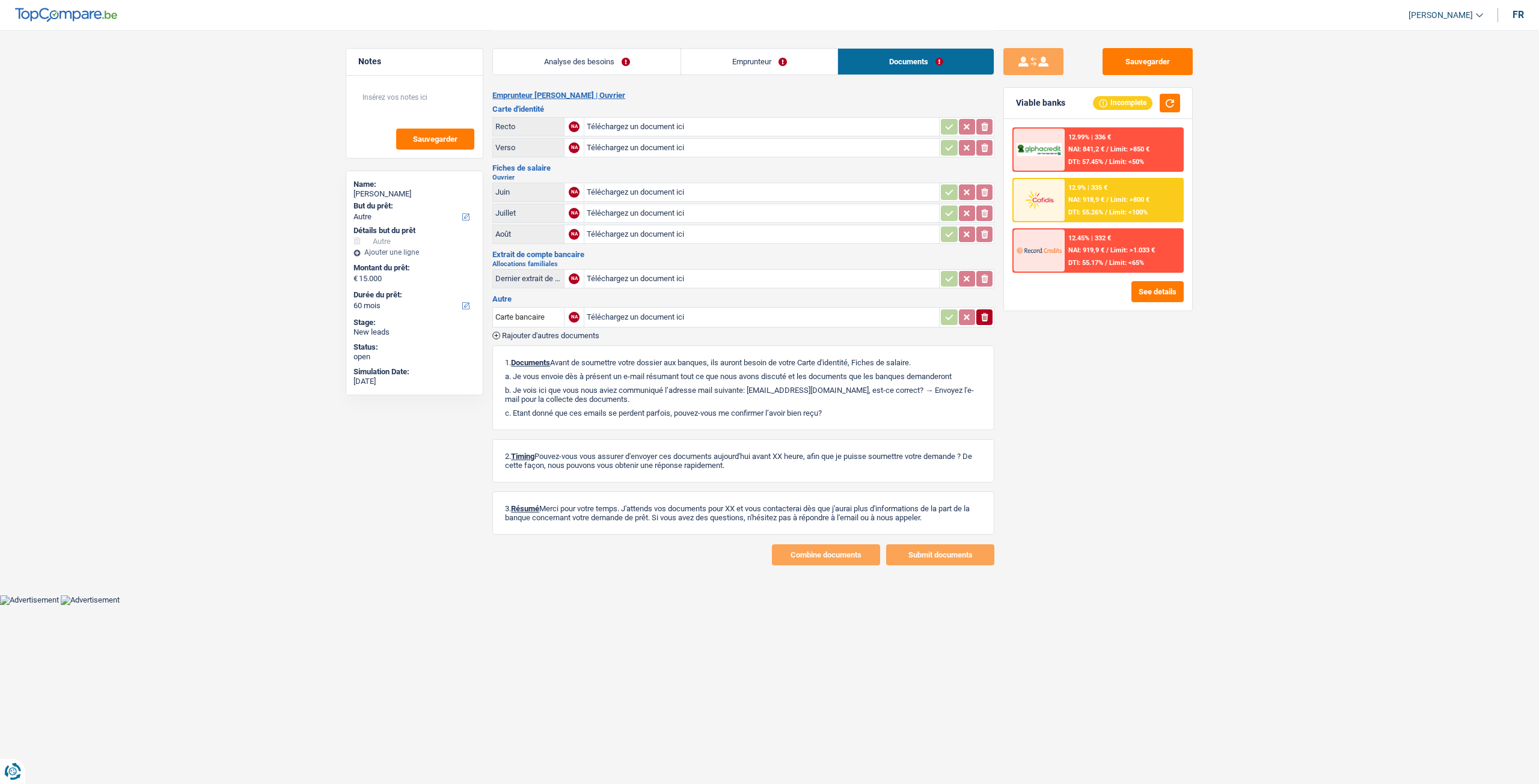
click at [734, 60] on link "Emprunteur" at bounding box center [758, 61] width 156 height 26
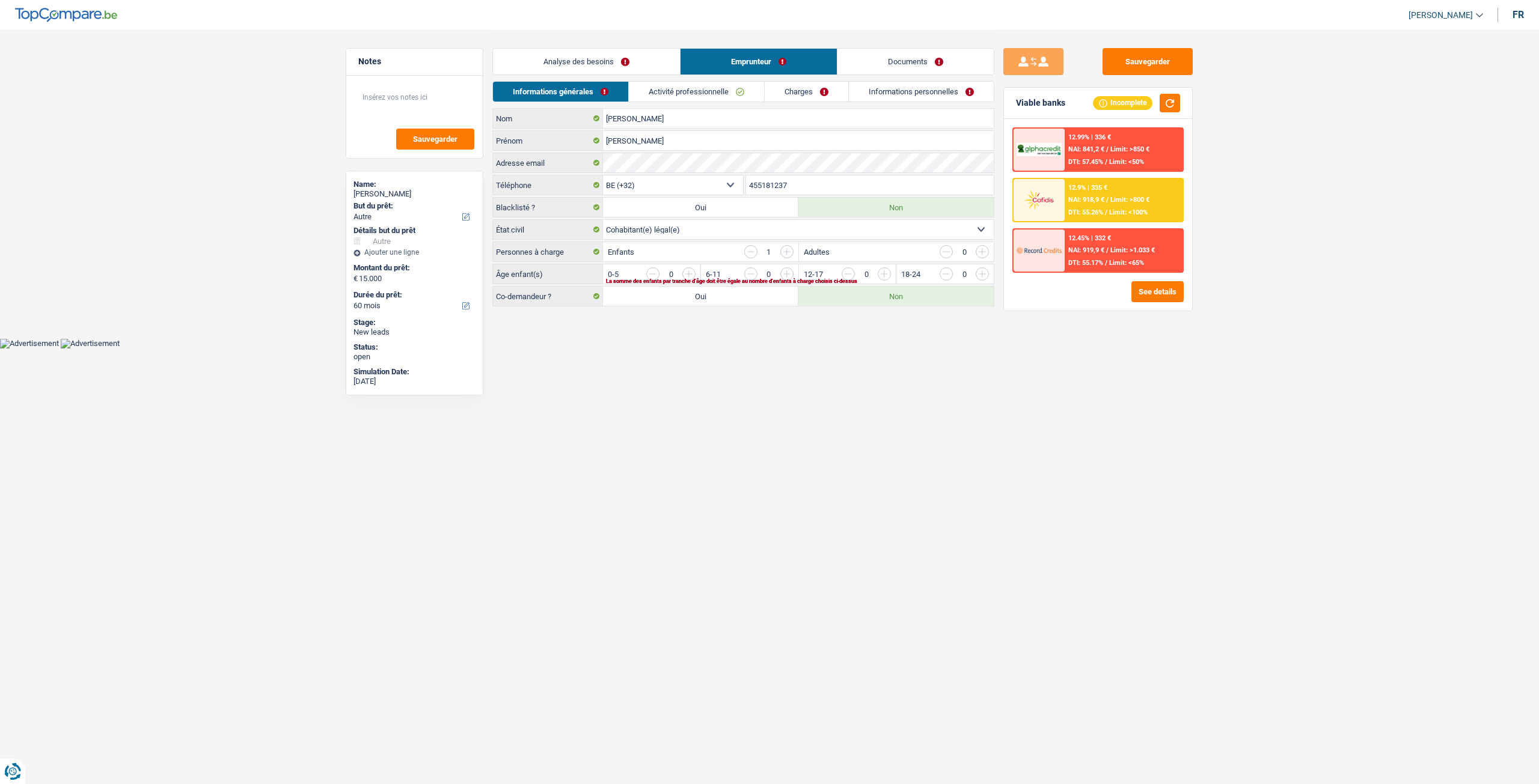
click at [607, 67] on link "Analyse des besoins" at bounding box center [586, 61] width 187 height 26
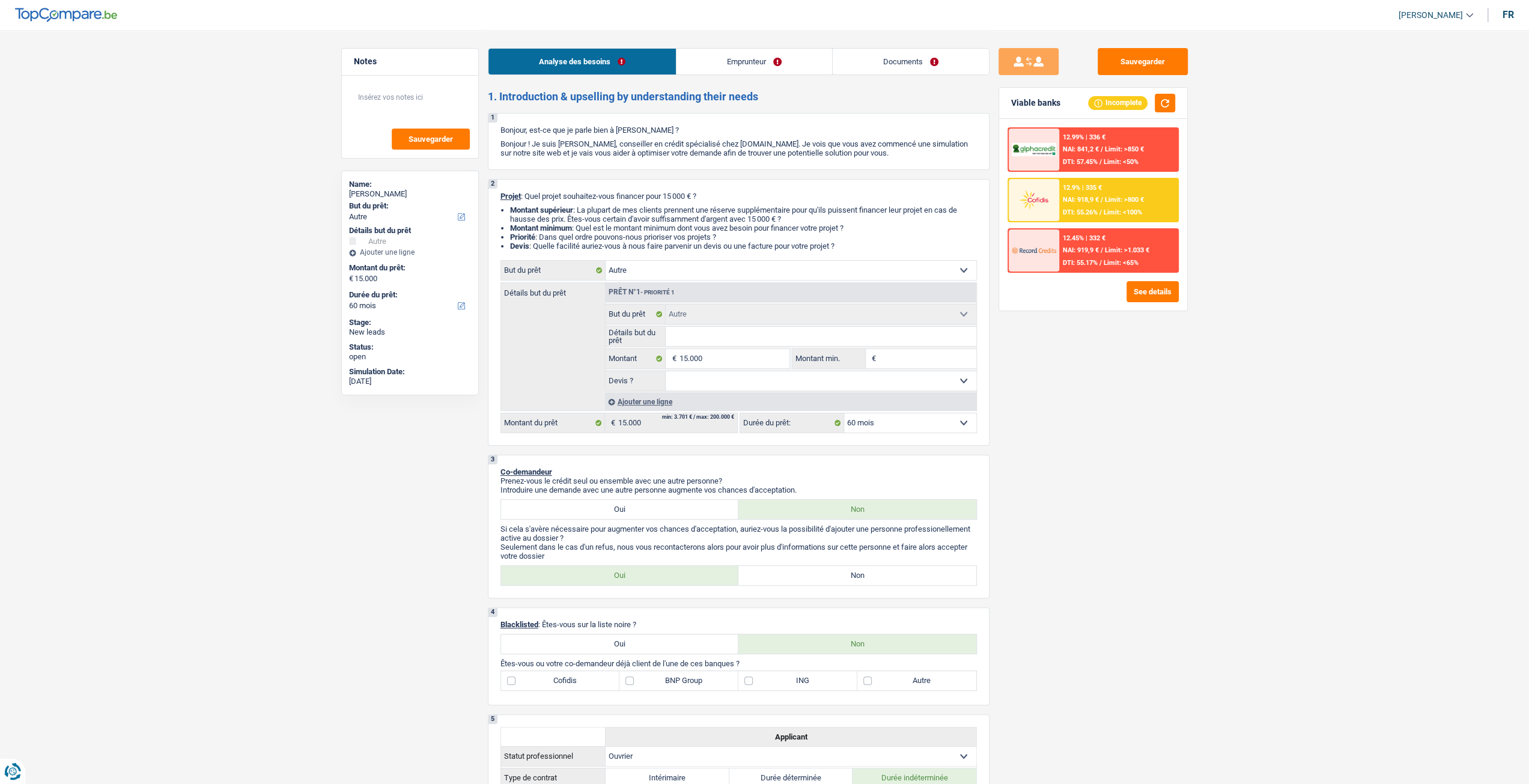
click at [758, 70] on link "Emprunteur" at bounding box center [754, 61] width 156 height 26
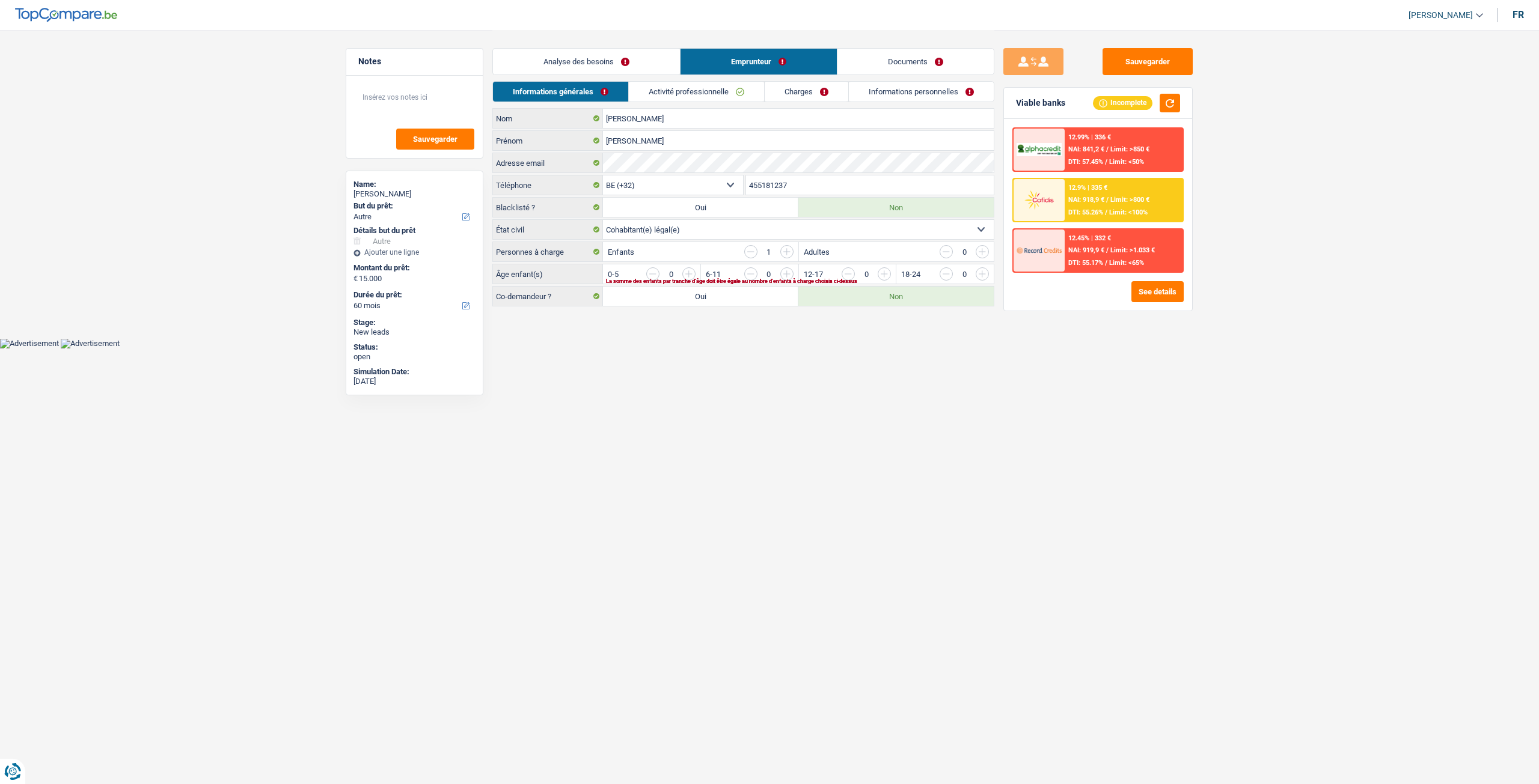
click at [689, 88] on link "Activité professionnelle" at bounding box center [695, 91] width 135 height 20
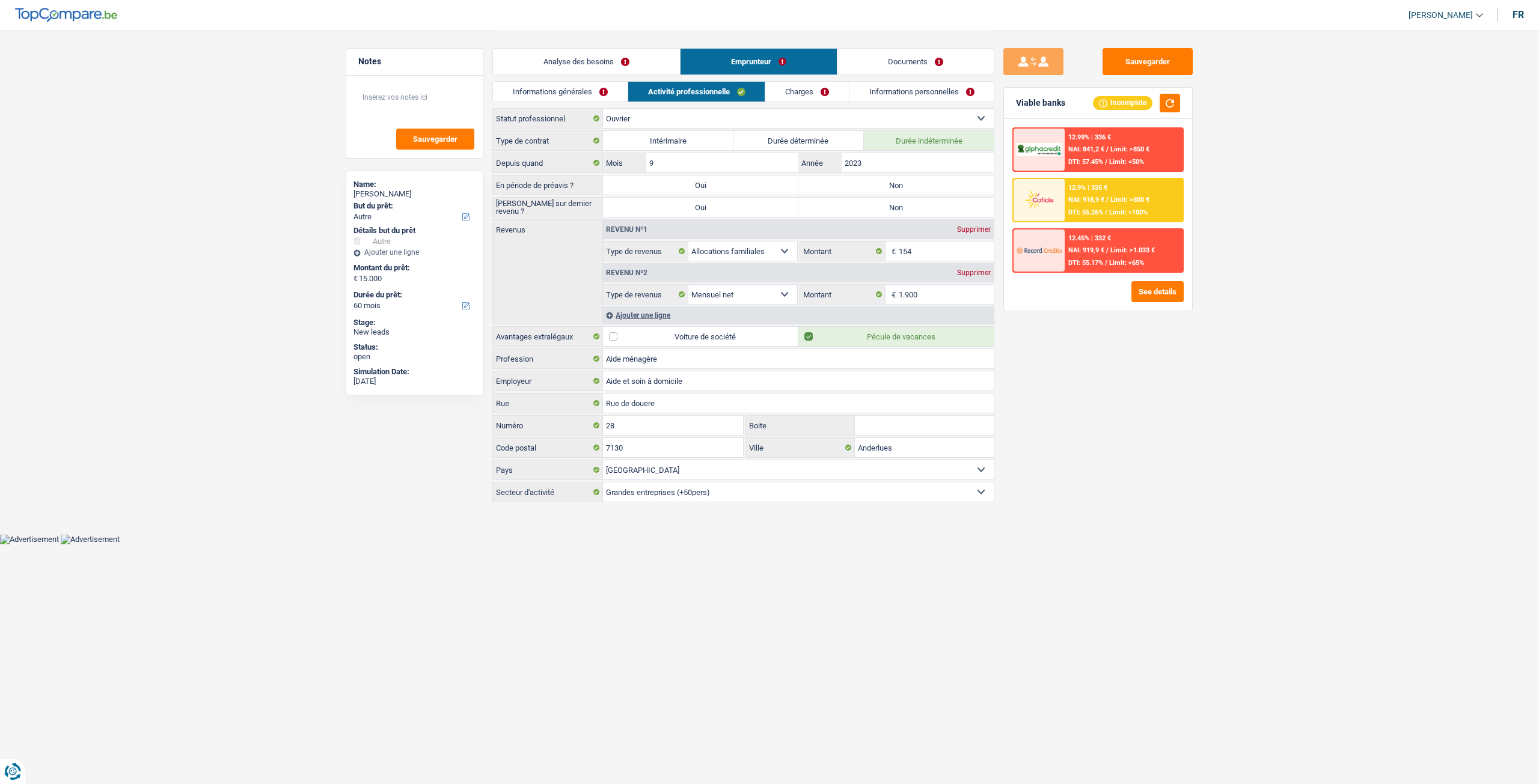
click at [781, 87] on link "Charges" at bounding box center [806, 91] width 83 height 20
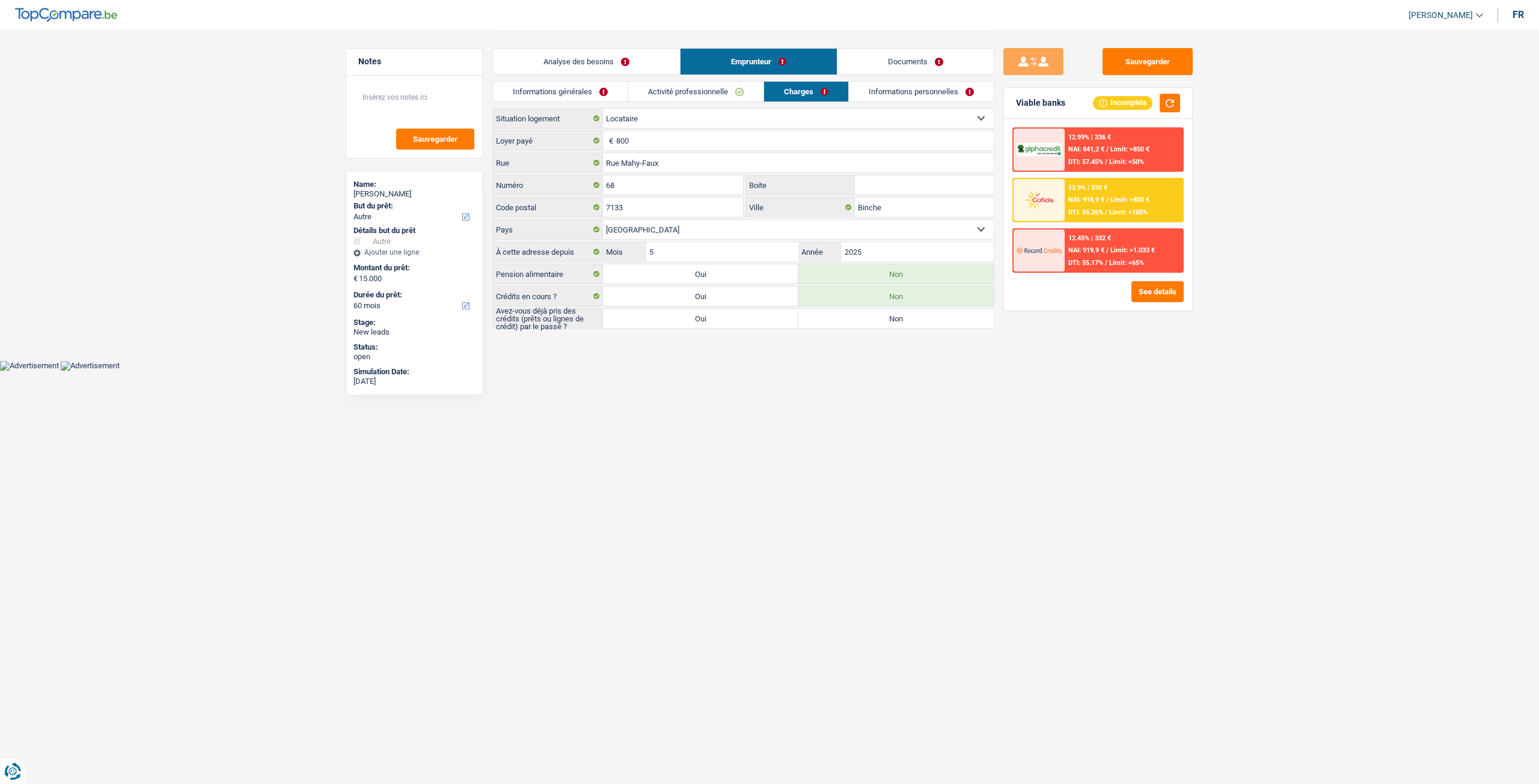
click at [860, 90] on link "Informations personnelles" at bounding box center [920, 91] width 145 height 20
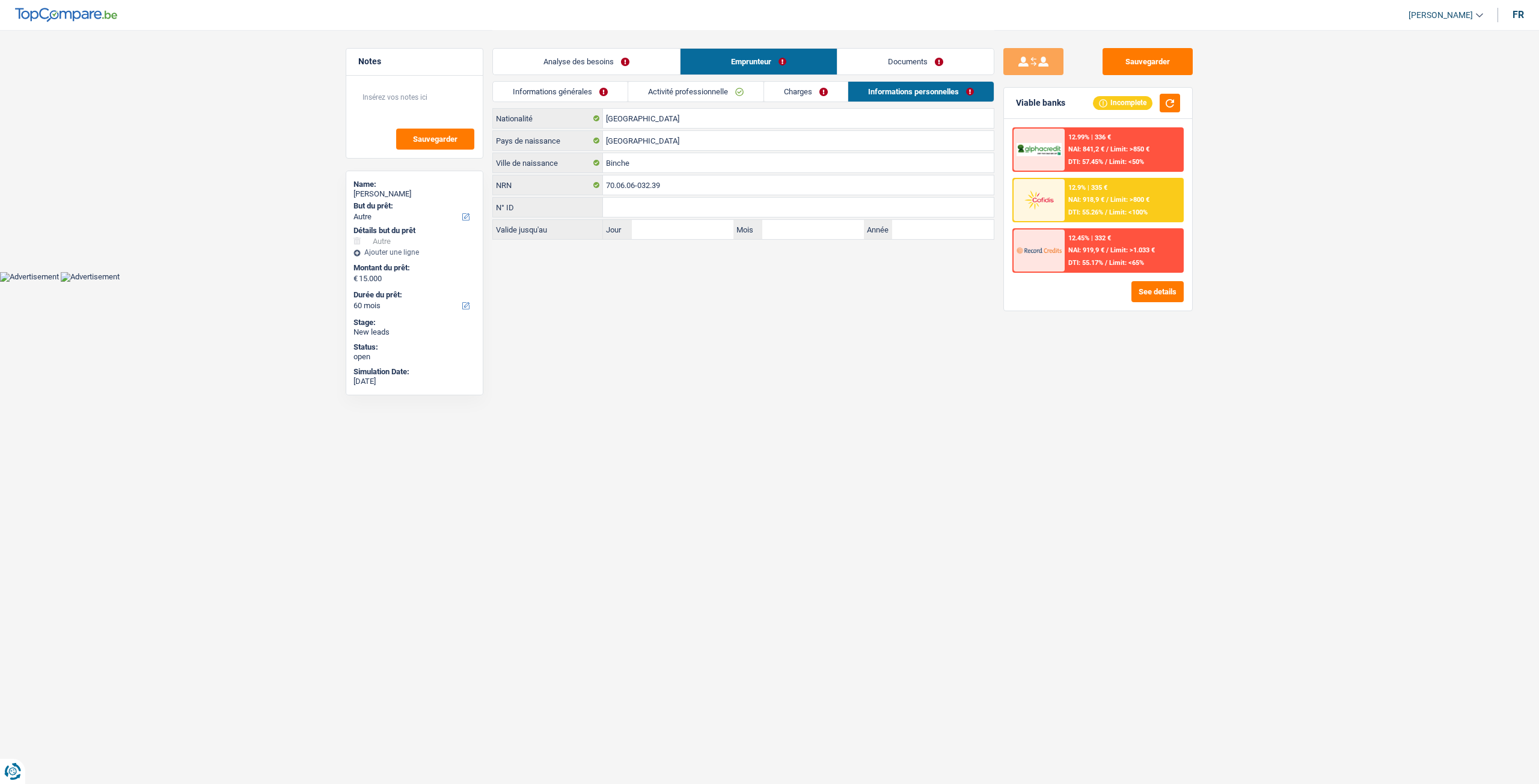
click at [645, 63] on link "Analyse des besoins" at bounding box center [586, 61] width 187 height 26
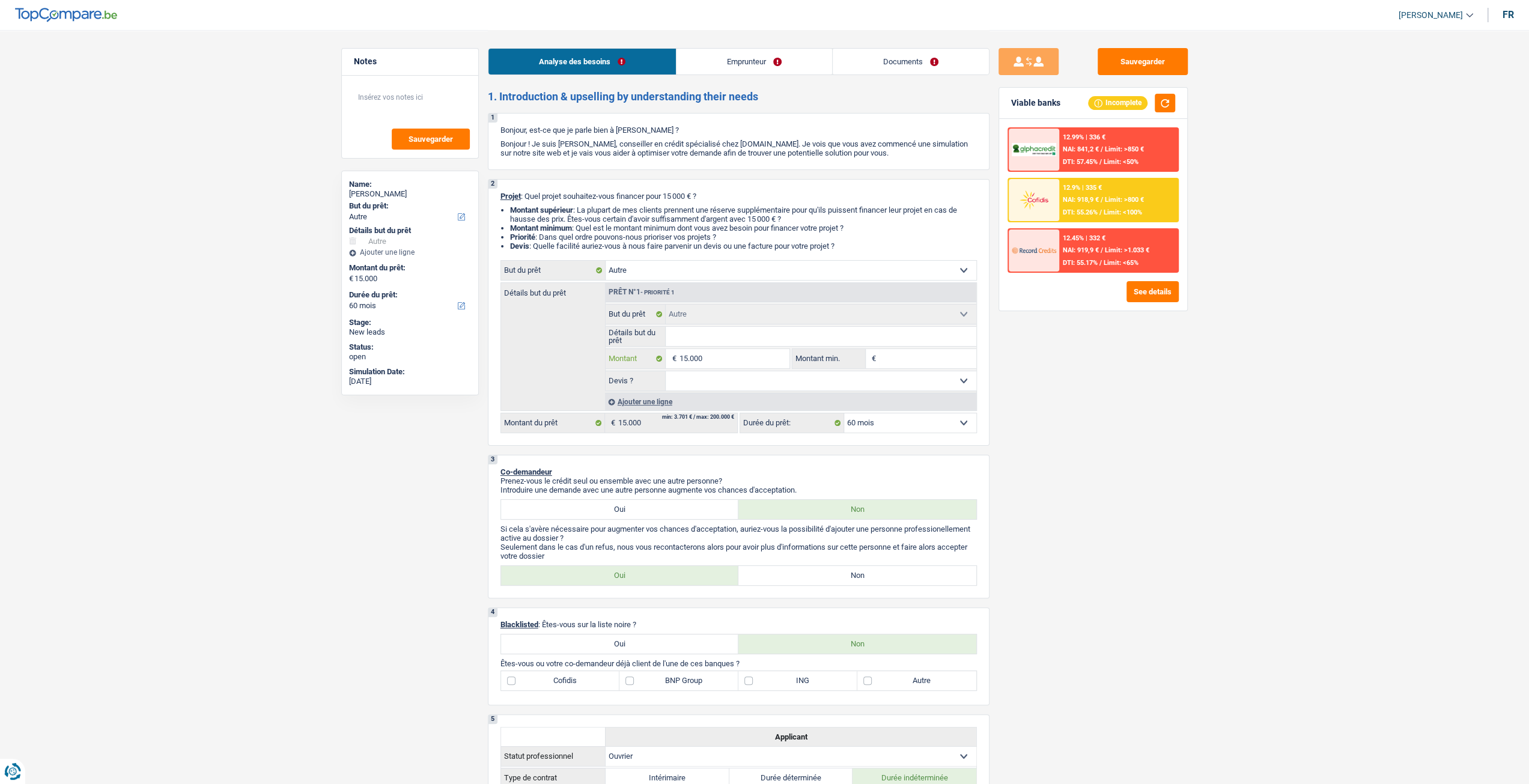
click at [750, 358] on input "15.000" at bounding box center [733, 359] width 110 height 19
type input "1.500"
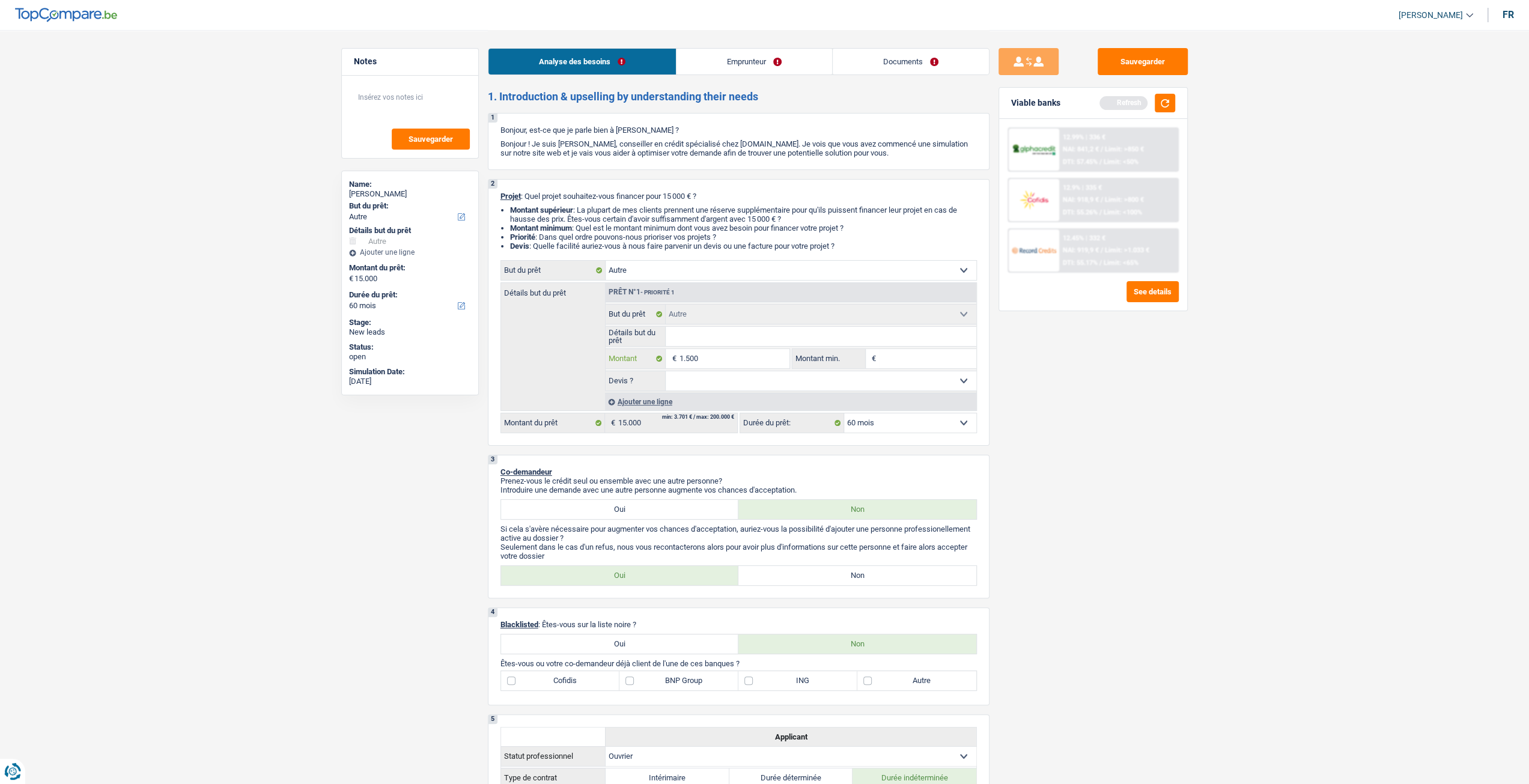
type input "150"
type input "15"
type input "1"
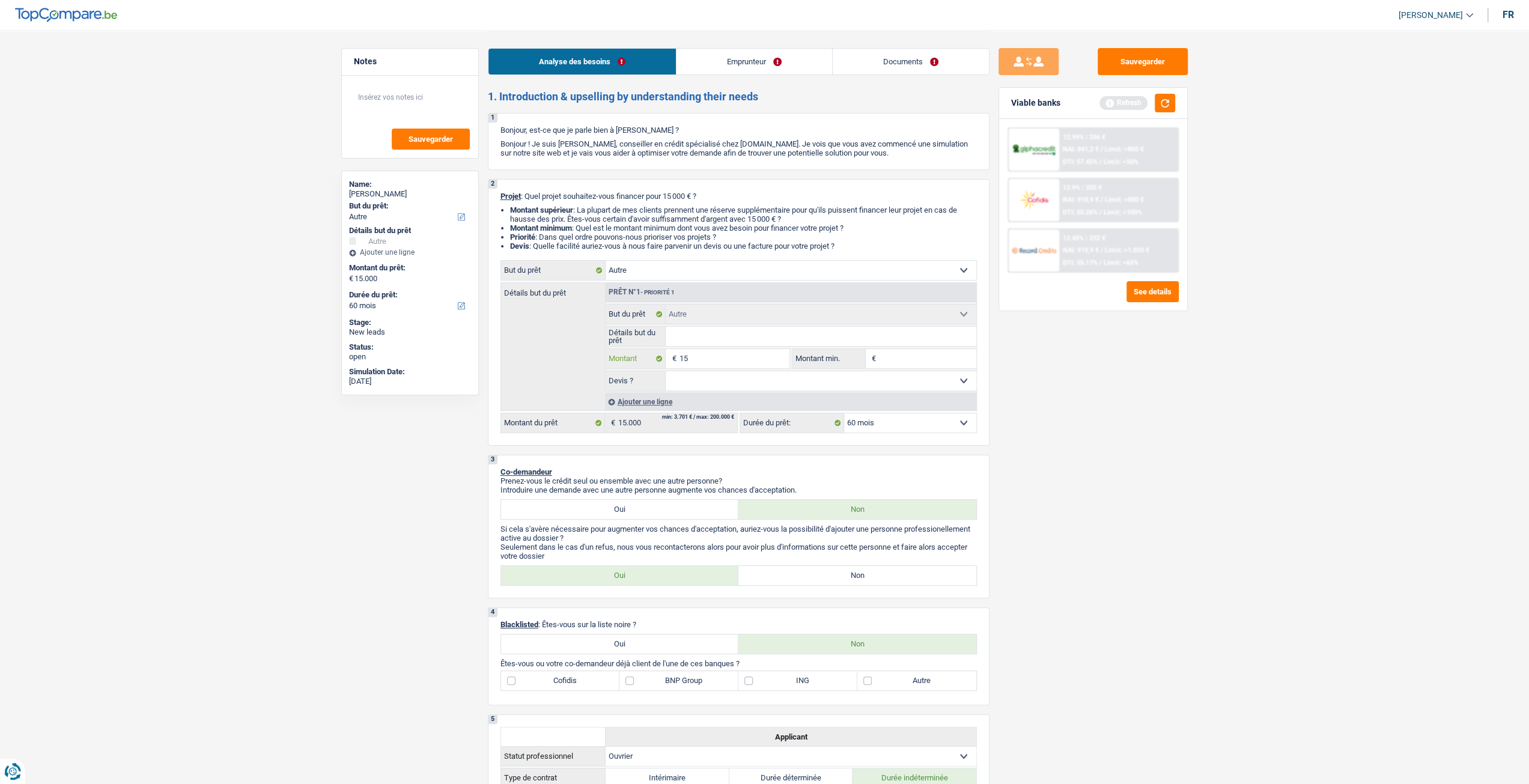
type input "1"
type input "6"
type input "67"
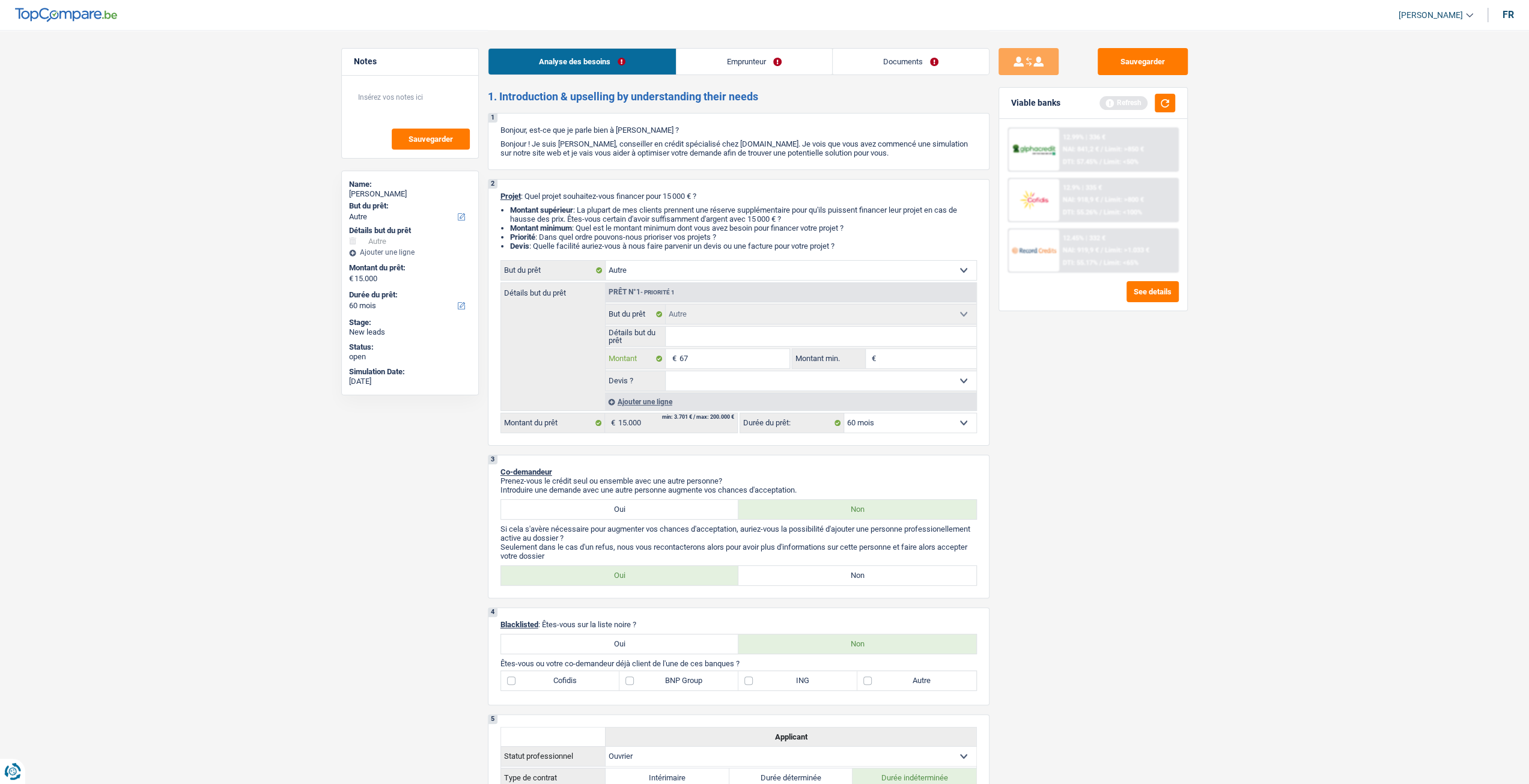
type input "670"
type input "6.700"
type input "67.000"
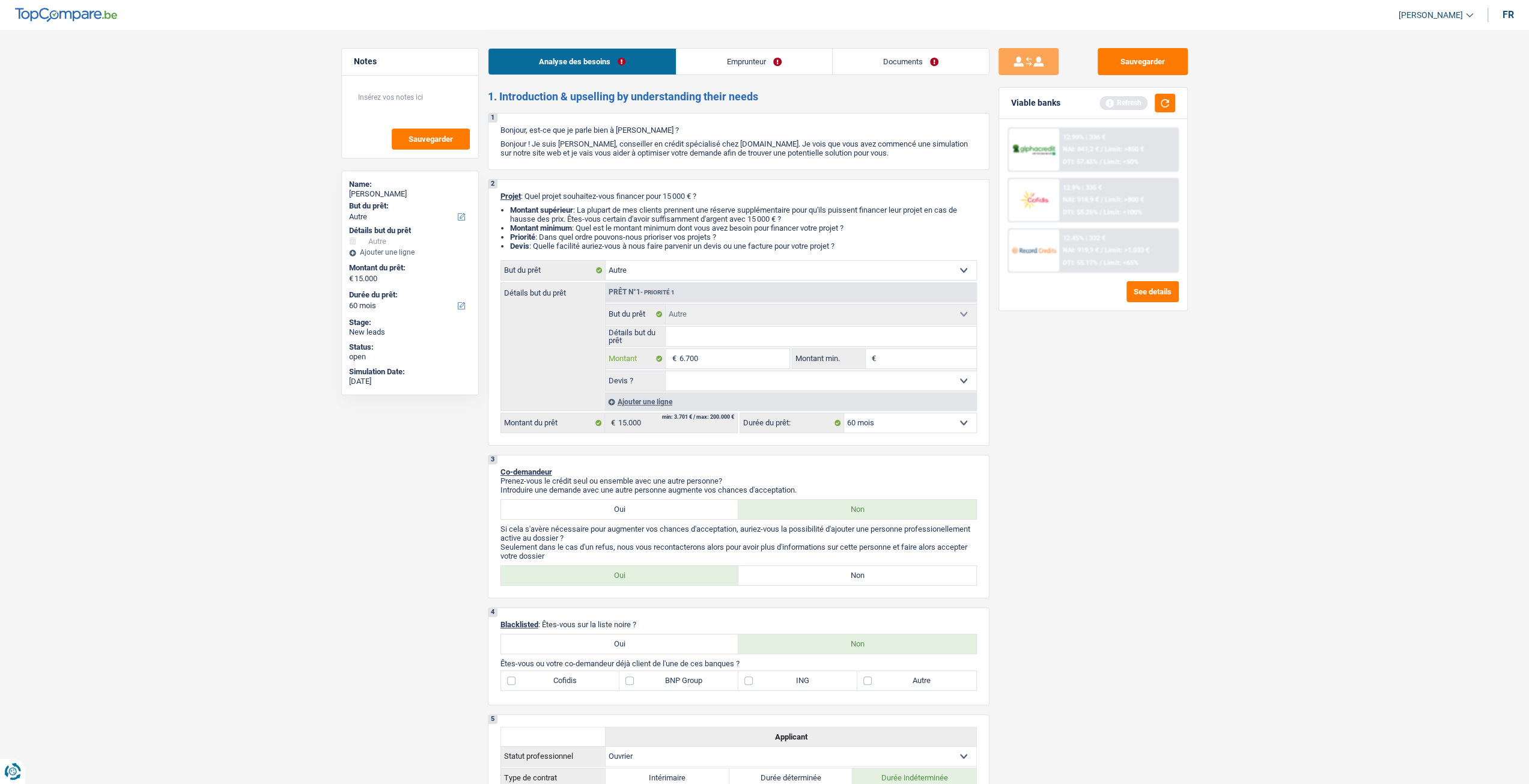
type input "67.000"
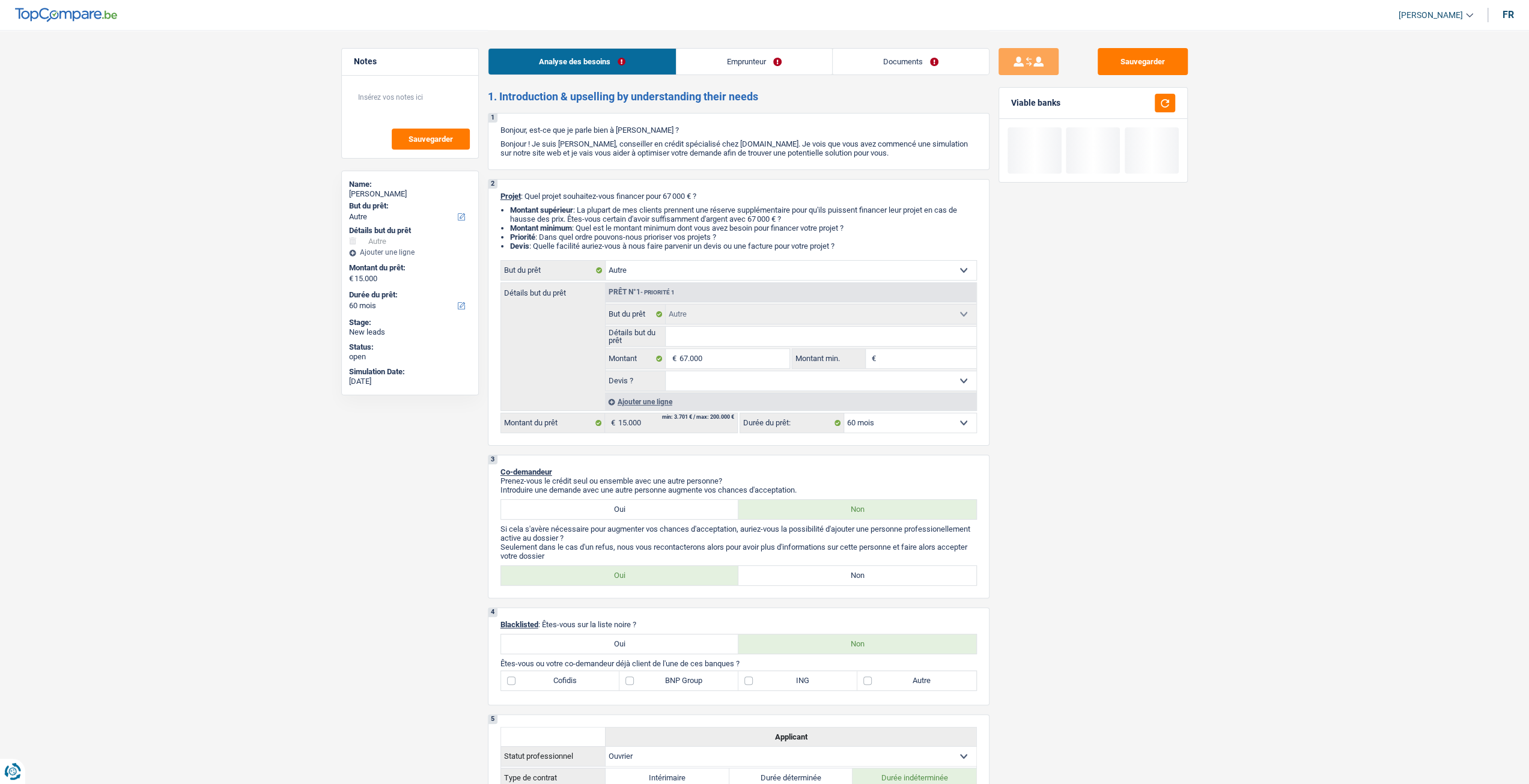
type input "67.000"
select select "144"
type input "67.000"
select select "144"
type input "67.000"
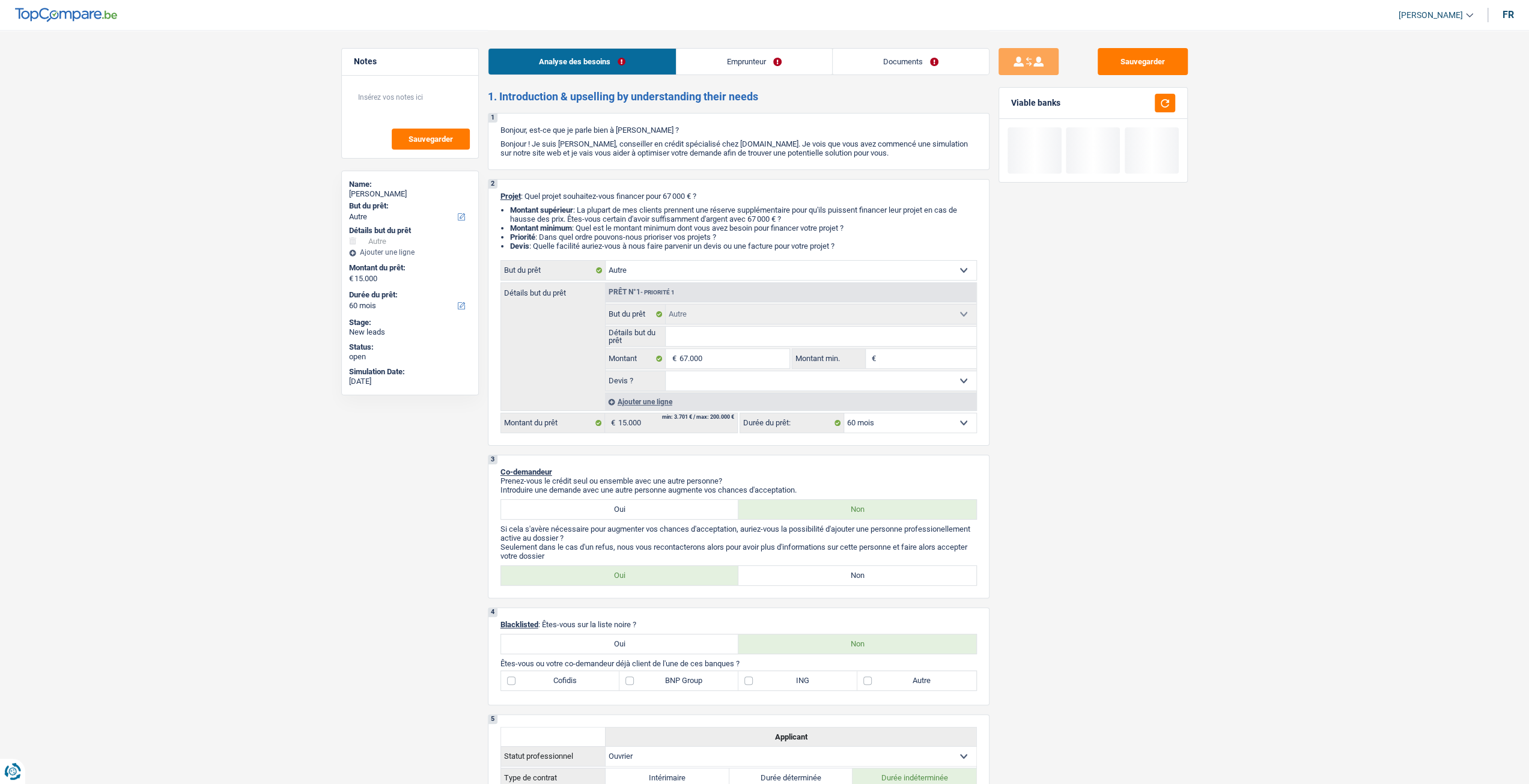
select select "144"
click at [1165, 414] on div "Sauvegarder Viable banks" at bounding box center [1093, 406] width 208 height 717
click at [903, 423] on select "12 mois 18 mois 24 mois 30 mois 36 mois 42 mois 48 mois 60 mois 72 mois 84 mois…" at bounding box center [911, 423] width 132 height 19
select select "120"
click at [844, 414] on select "12 mois 18 mois 24 mois 30 mois 36 mois 42 mois 48 mois 60 mois 72 mois 84 mois…" at bounding box center [911, 423] width 132 height 19
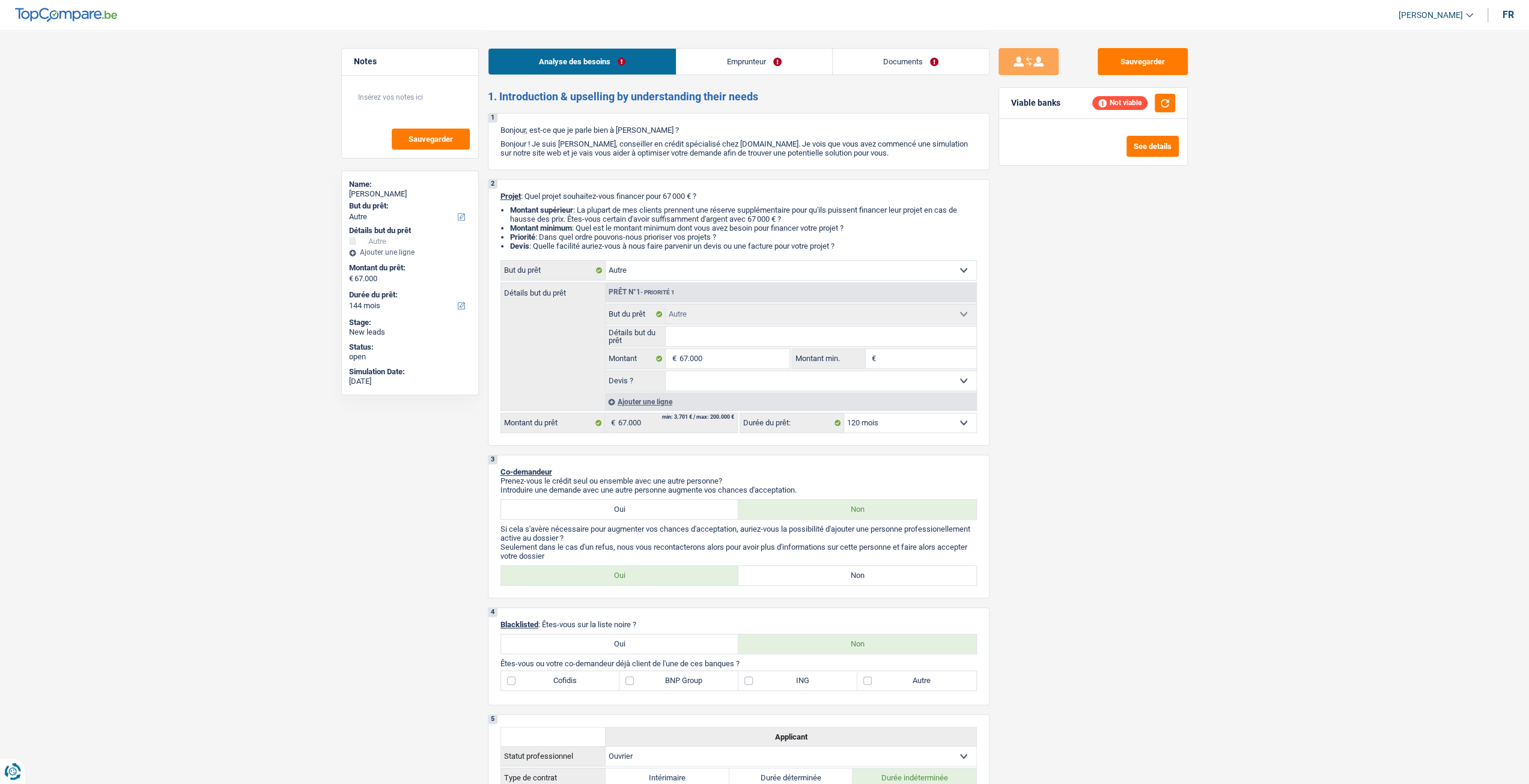
select select "120"
click at [759, 46] on div "Analyse des besoins Emprunteur Documents" at bounding box center [739, 55] width 502 height 51
click at [744, 71] on link "Emprunteur" at bounding box center [754, 61] width 156 height 26
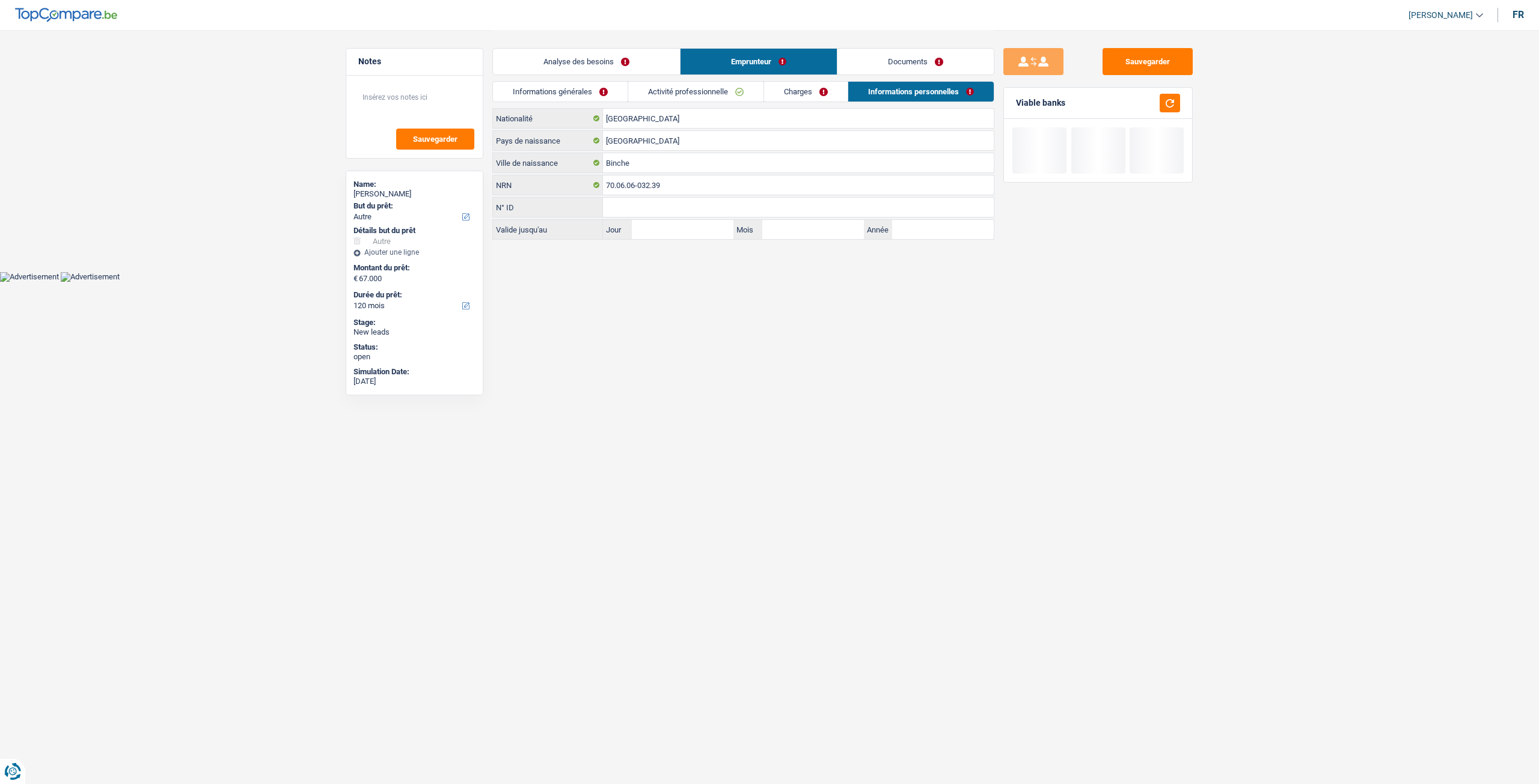
click at [701, 84] on link "Activité professionnelle" at bounding box center [695, 91] width 135 height 20
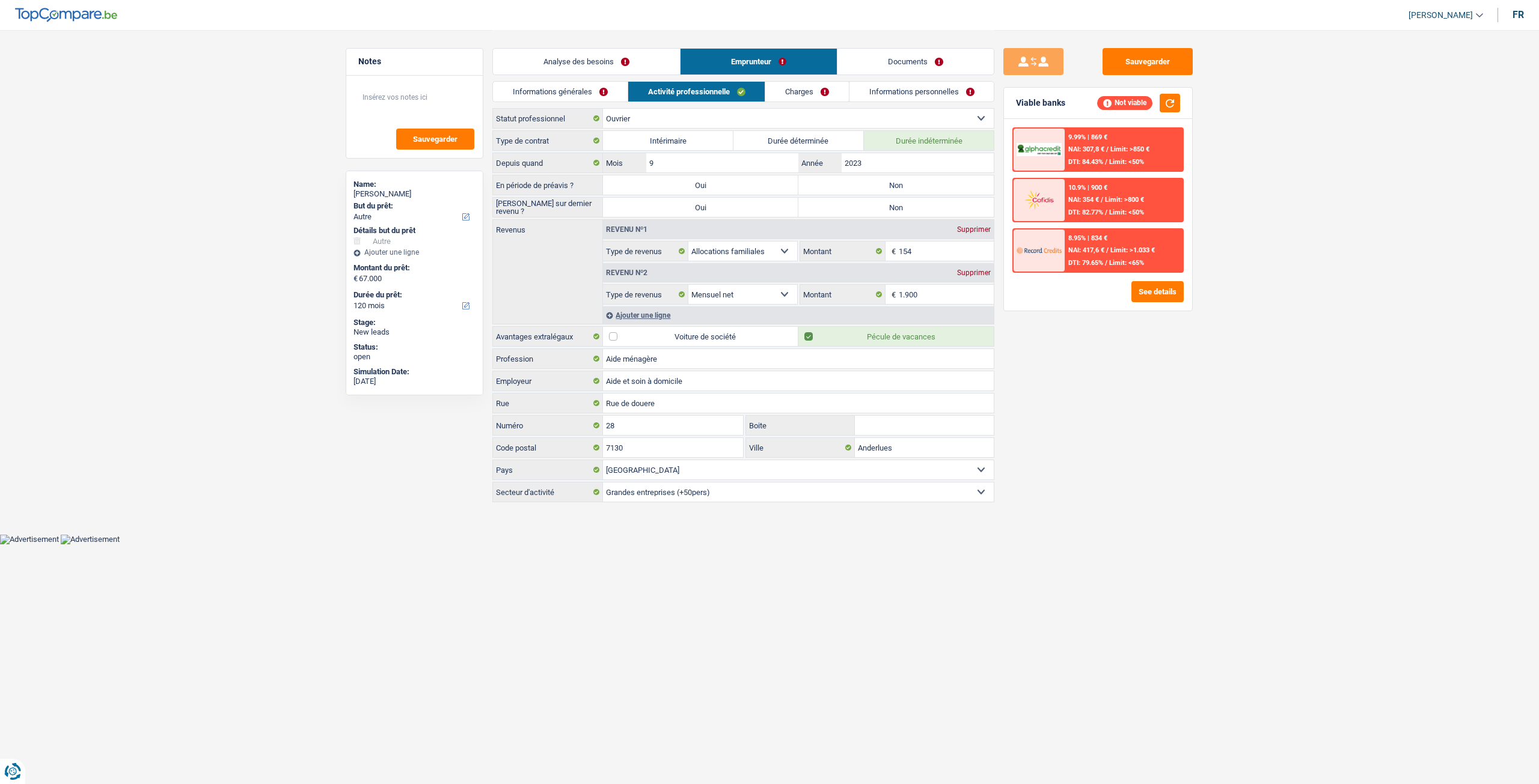
click at [588, 87] on link "Informations générales" at bounding box center [560, 91] width 135 height 20
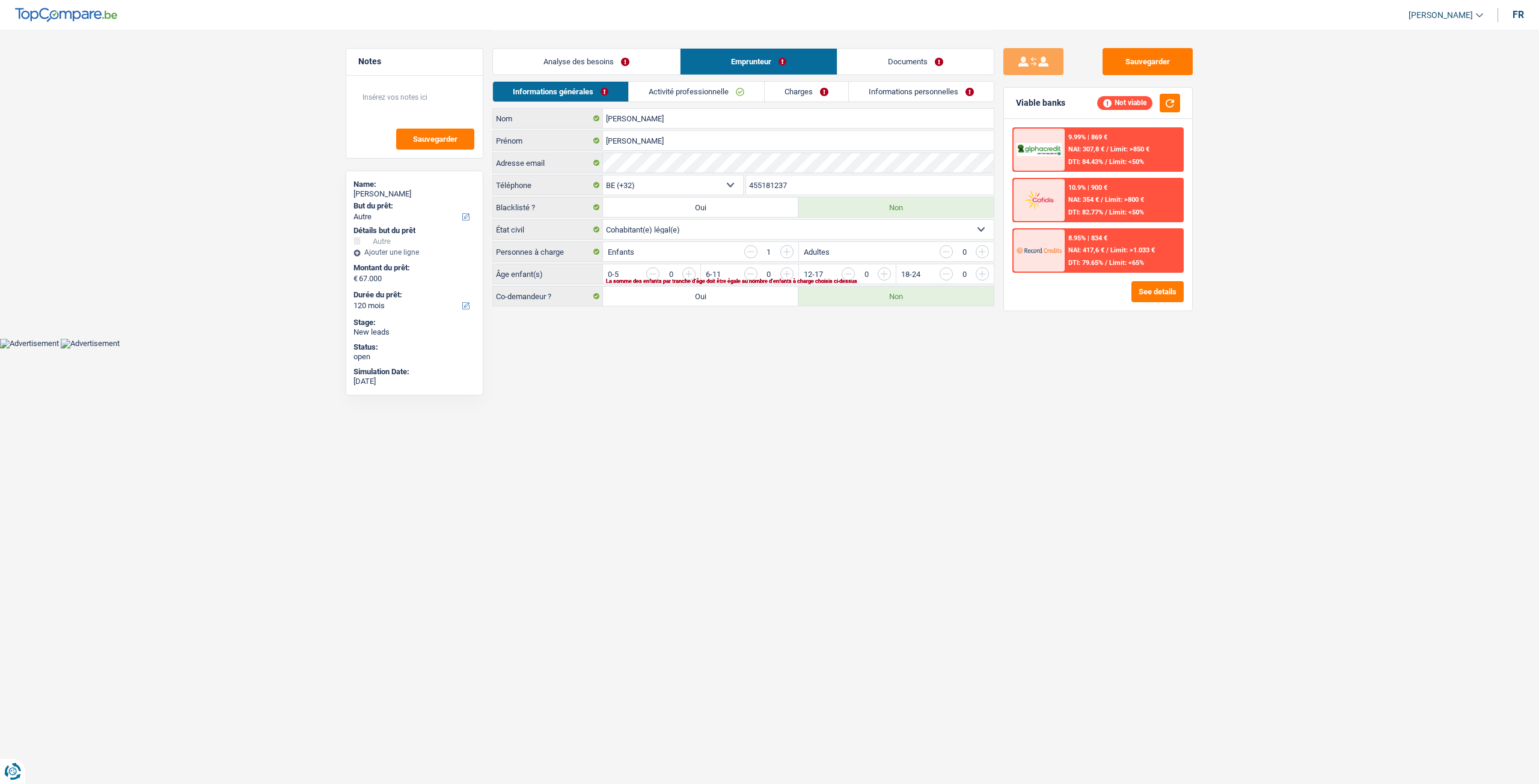
click at [654, 60] on link "Analyse des besoins" at bounding box center [586, 61] width 187 height 26
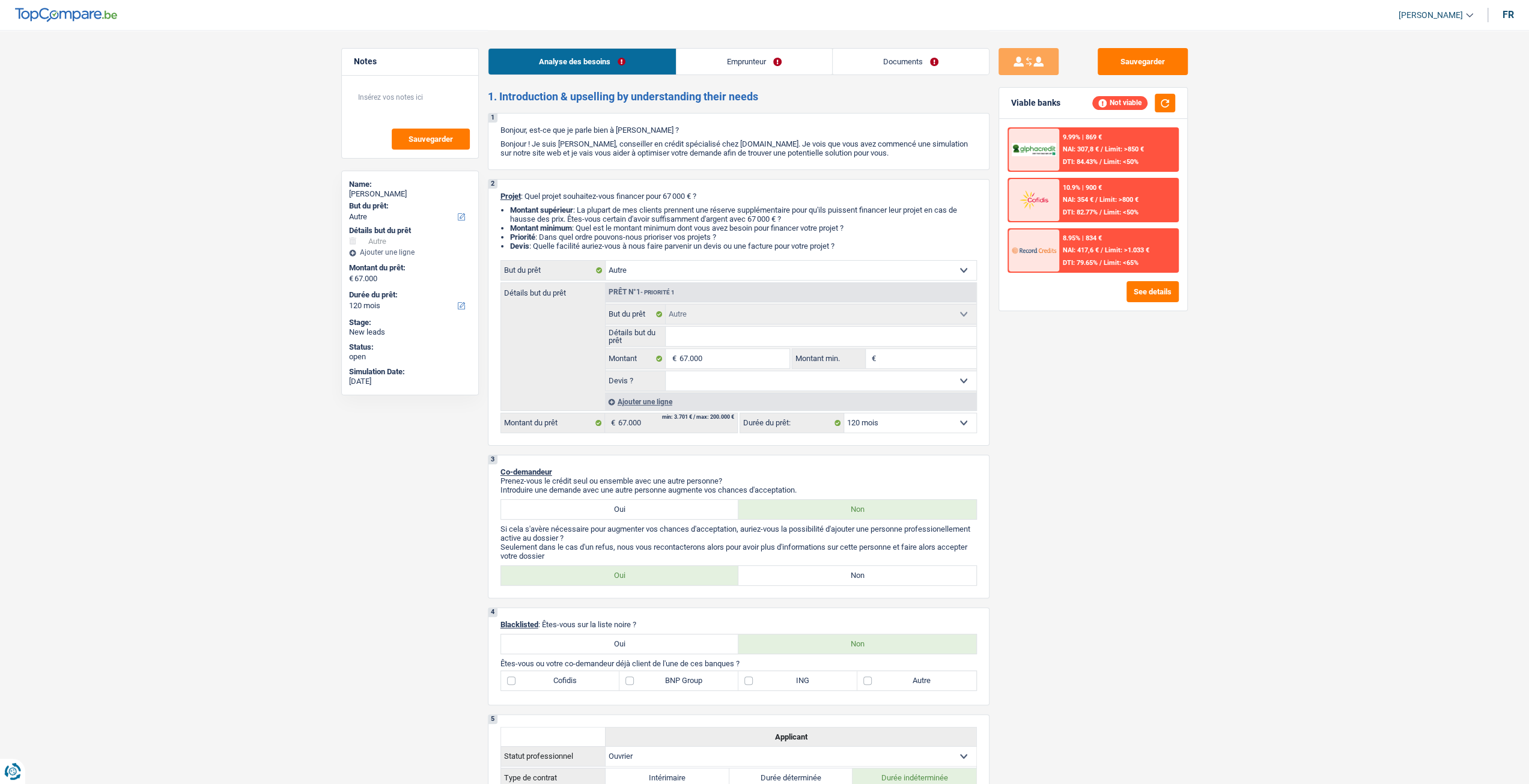
click at [757, 65] on link "Emprunteur" at bounding box center [754, 61] width 156 height 26
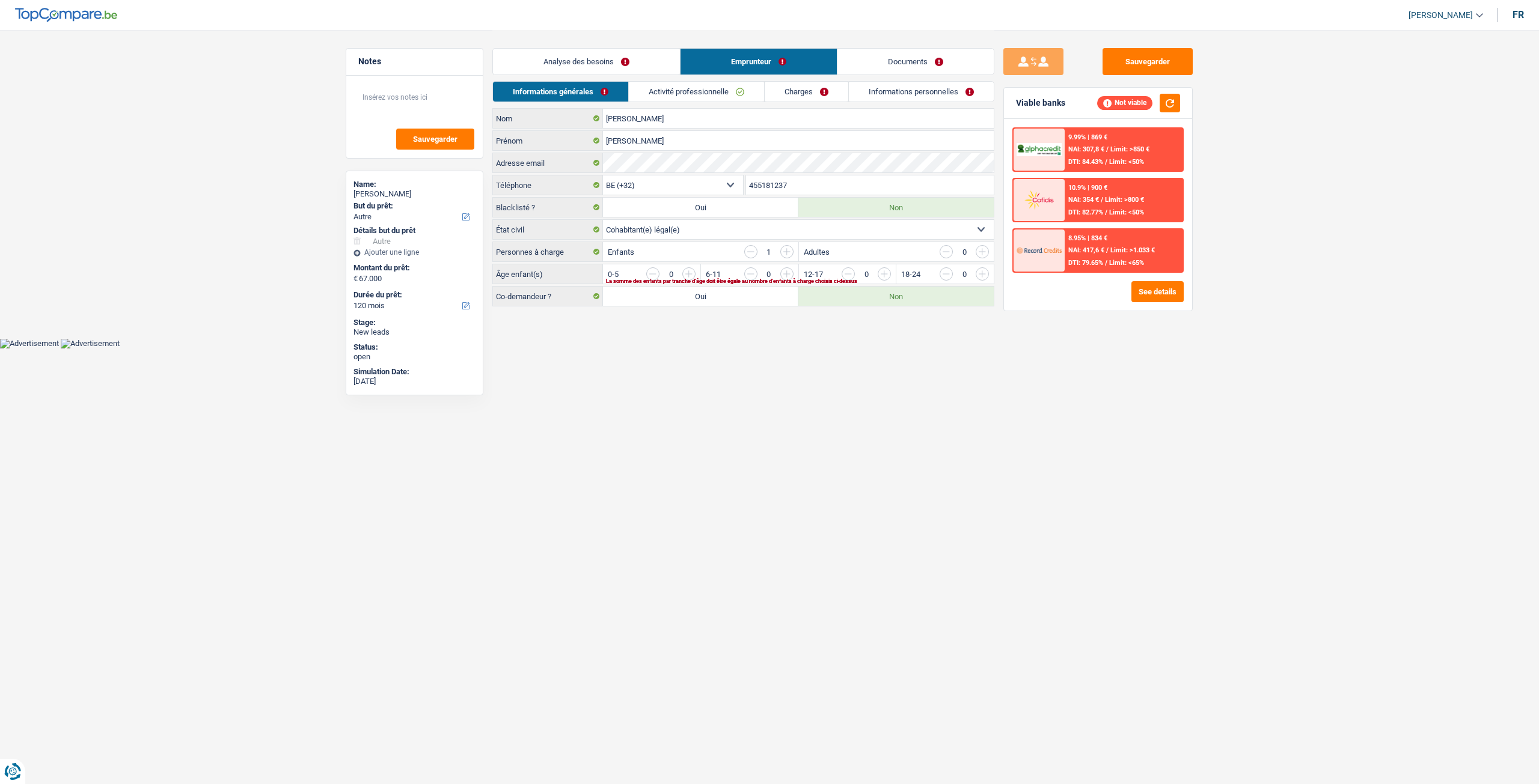
click at [825, 95] on link "Charges" at bounding box center [805, 91] width 83 height 20
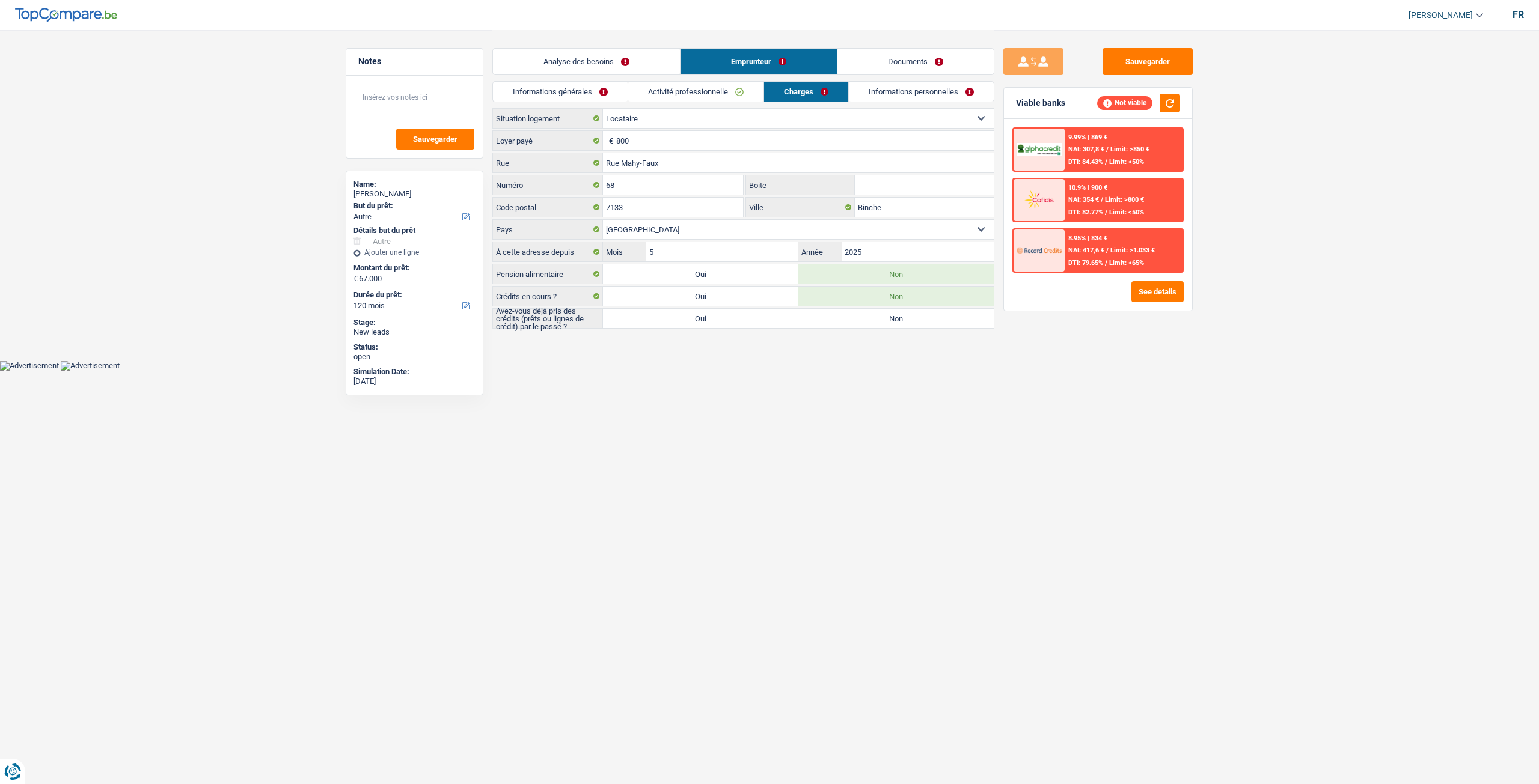
click at [872, 91] on link "Informations personnelles" at bounding box center [920, 91] width 145 height 20
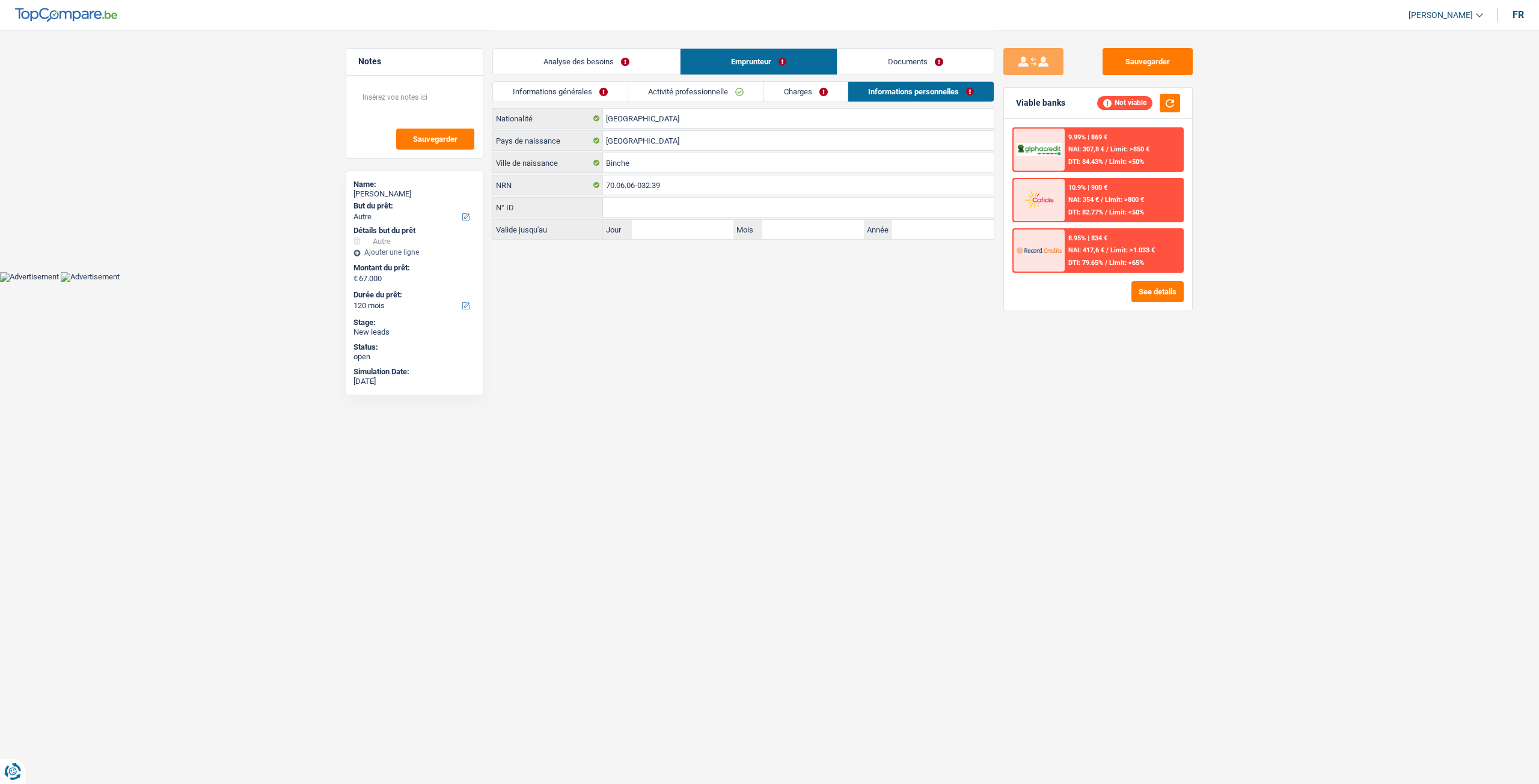
click at [716, 92] on link "Activité professionnelle" at bounding box center [695, 91] width 135 height 20
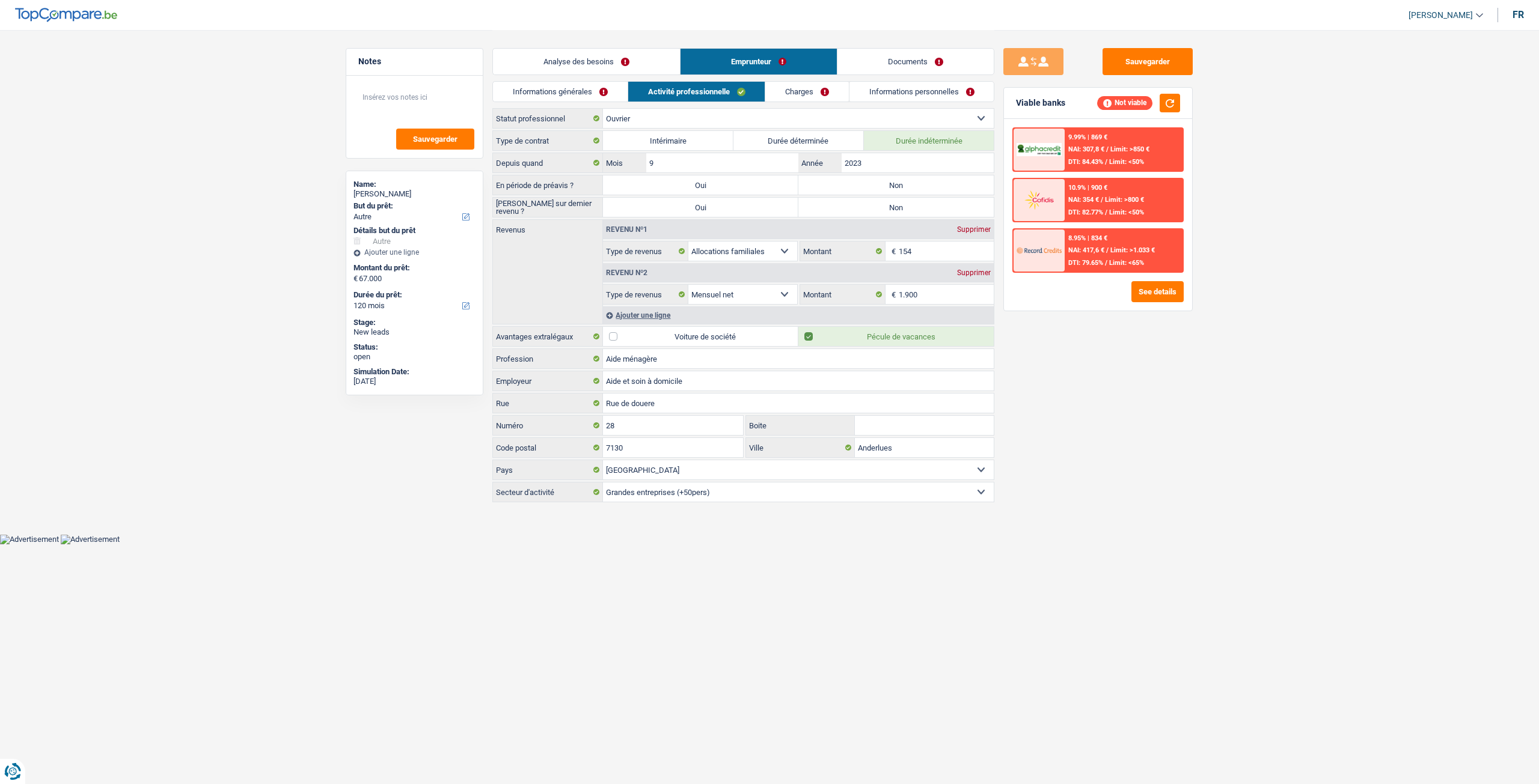
click at [578, 89] on link "Informations générales" at bounding box center [560, 91] width 135 height 20
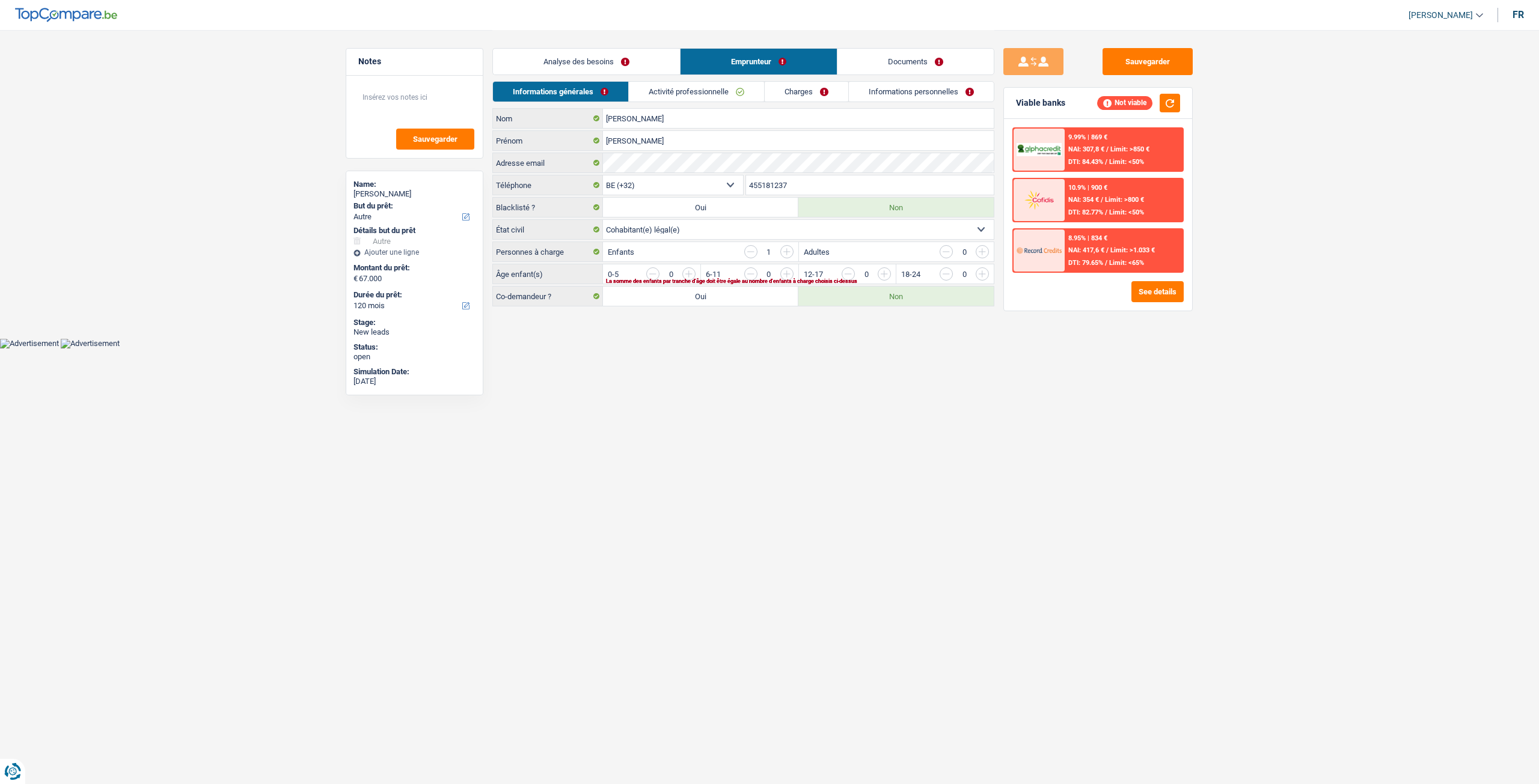
click at [583, 63] on link "Analyse des besoins" at bounding box center [586, 61] width 187 height 26
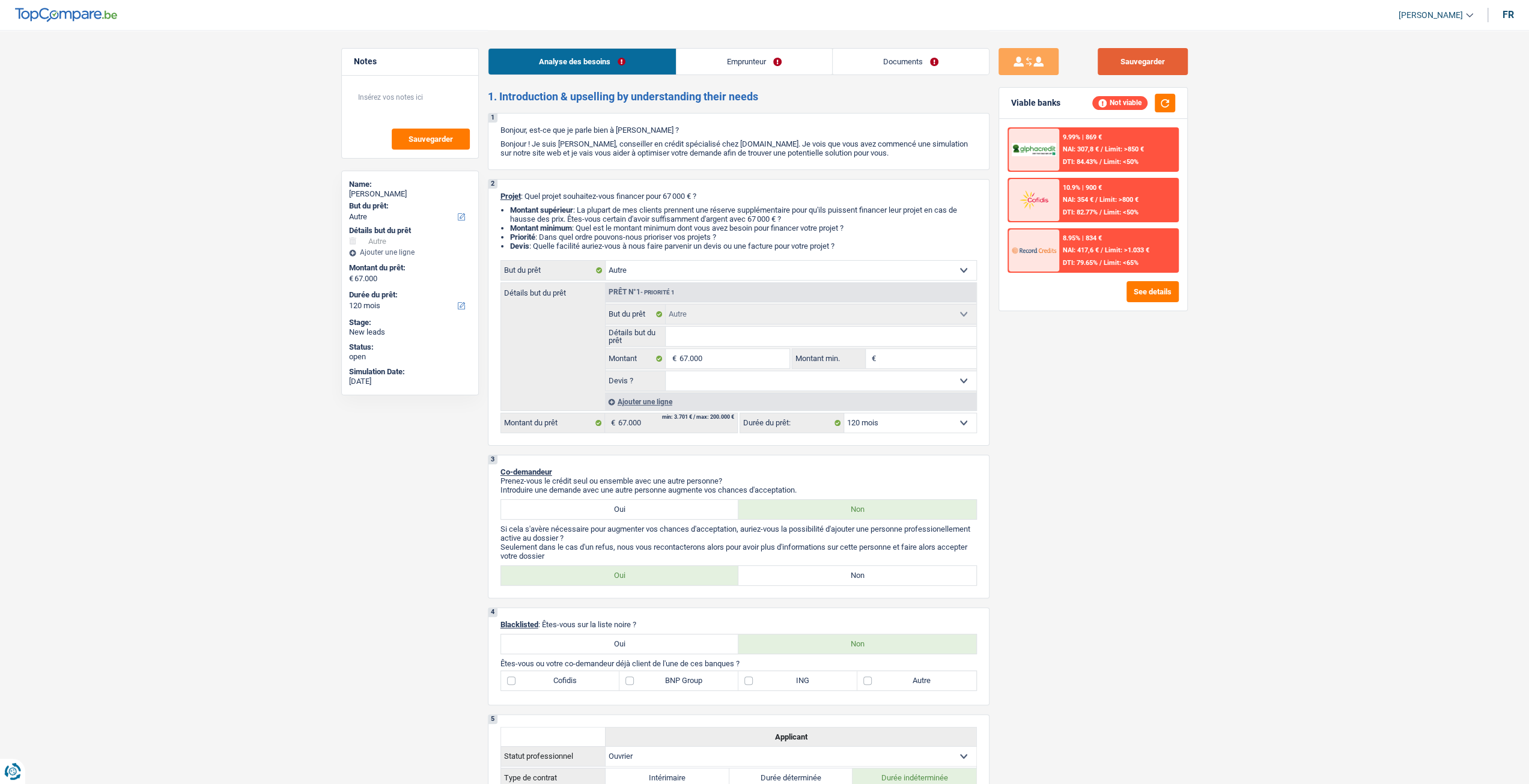
click at [1167, 68] on button "Sauvegarder" at bounding box center [1143, 61] width 90 height 27
click at [1153, 296] on button "See details" at bounding box center [1153, 292] width 53 height 21
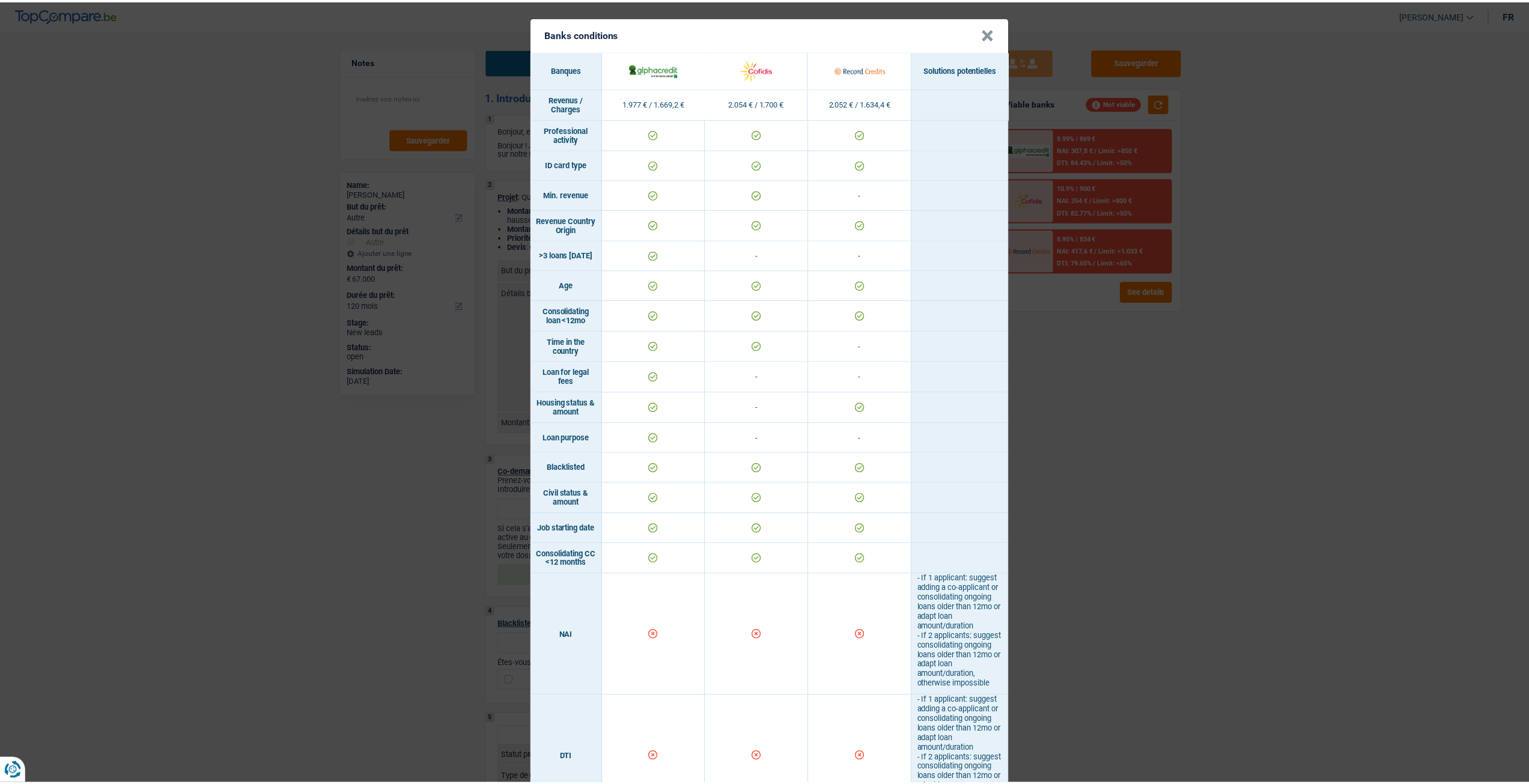
scroll to position [661, 0]
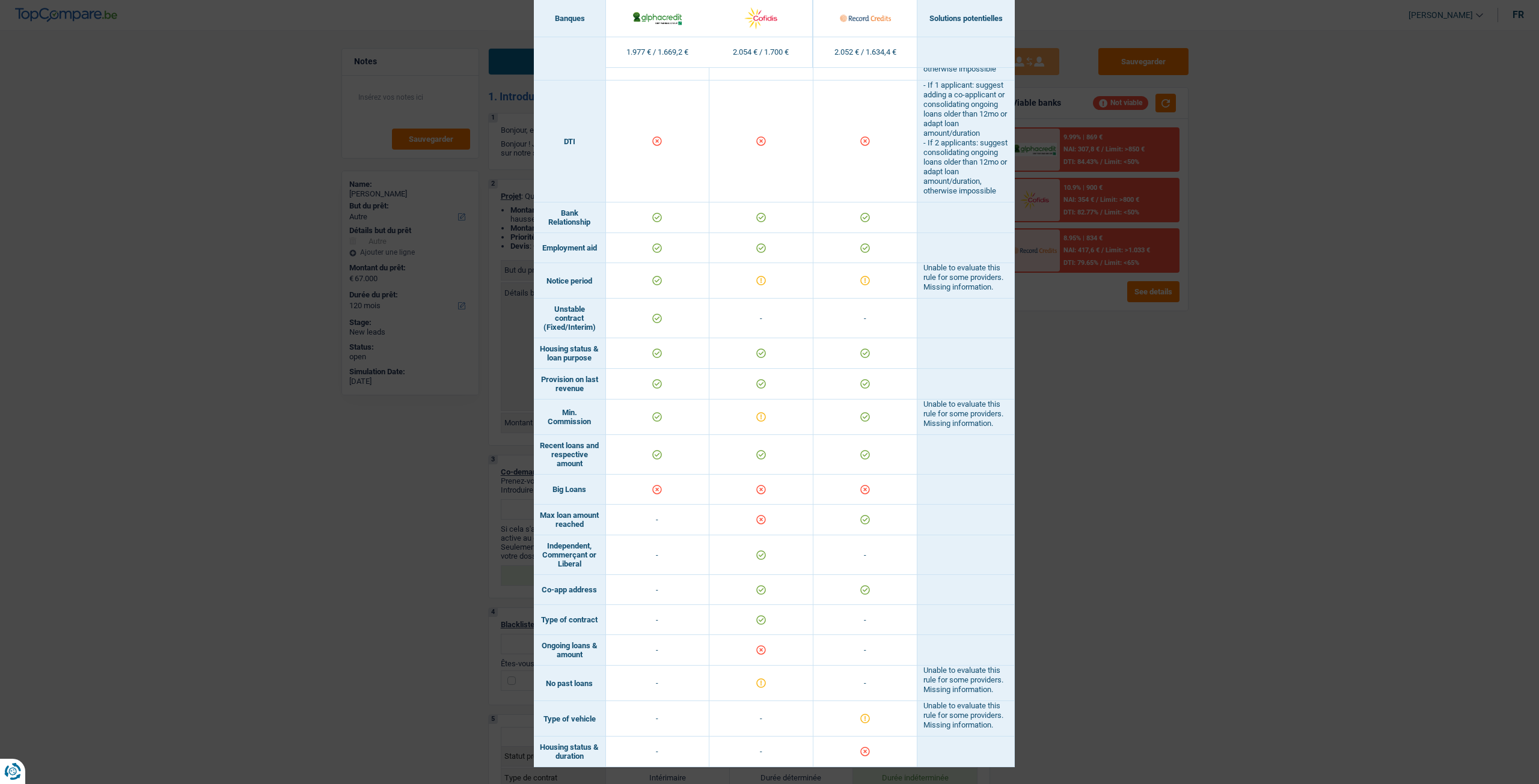
click at [1183, 430] on div "Banks conditions × Banques Solutions potentielles Revenus / Charges 1.977 € / 1…" at bounding box center [769, 392] width 1539 height 784
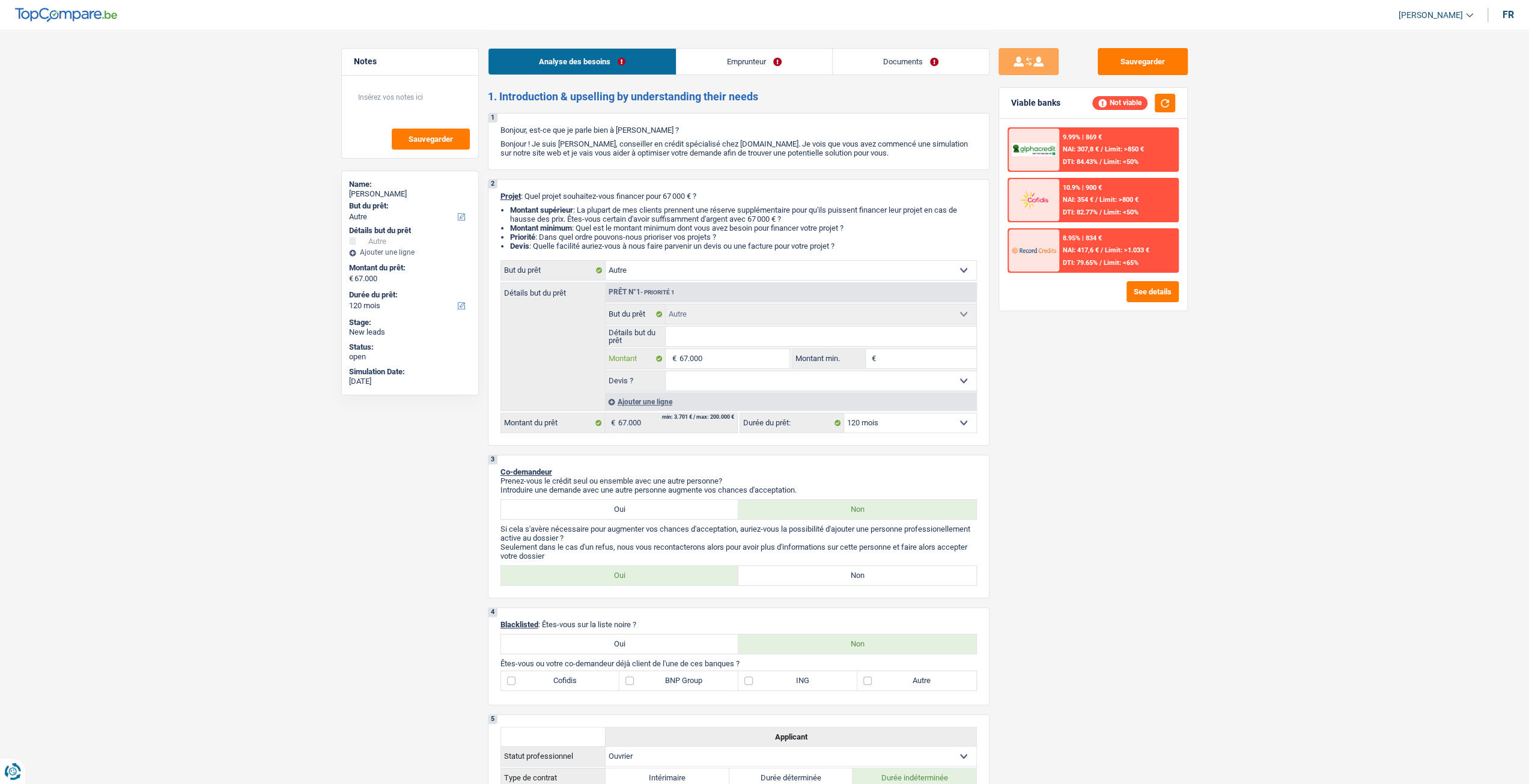
click at [743, 367] on input "67.000" at bounding box center [733, 359] width 110 height 19
click at [1148, 435] on div "Sauvegarder Viable banks Not viable 9.99% | 869 € NAI: 307,8 € / Limit: >850 € …" at bounding box center [1093, 406] width 208 height 717
drag, startPoint x: 1050, startPoint y: 323, endPoint x: 1064, endPoint y: 350, distance: 30.4
click at [1181, 381] on div "Sauvegarder Viable banks Not viable 9.99% | 869 € NAI: 307,8 € / Limit: >850 € …" at bounding box center [1093, 406] width 208 height 717
drag, startPoint x: 1062, startPoint y: 325, endPoint x: 1096, endPoint y: 360, distance: 48.8
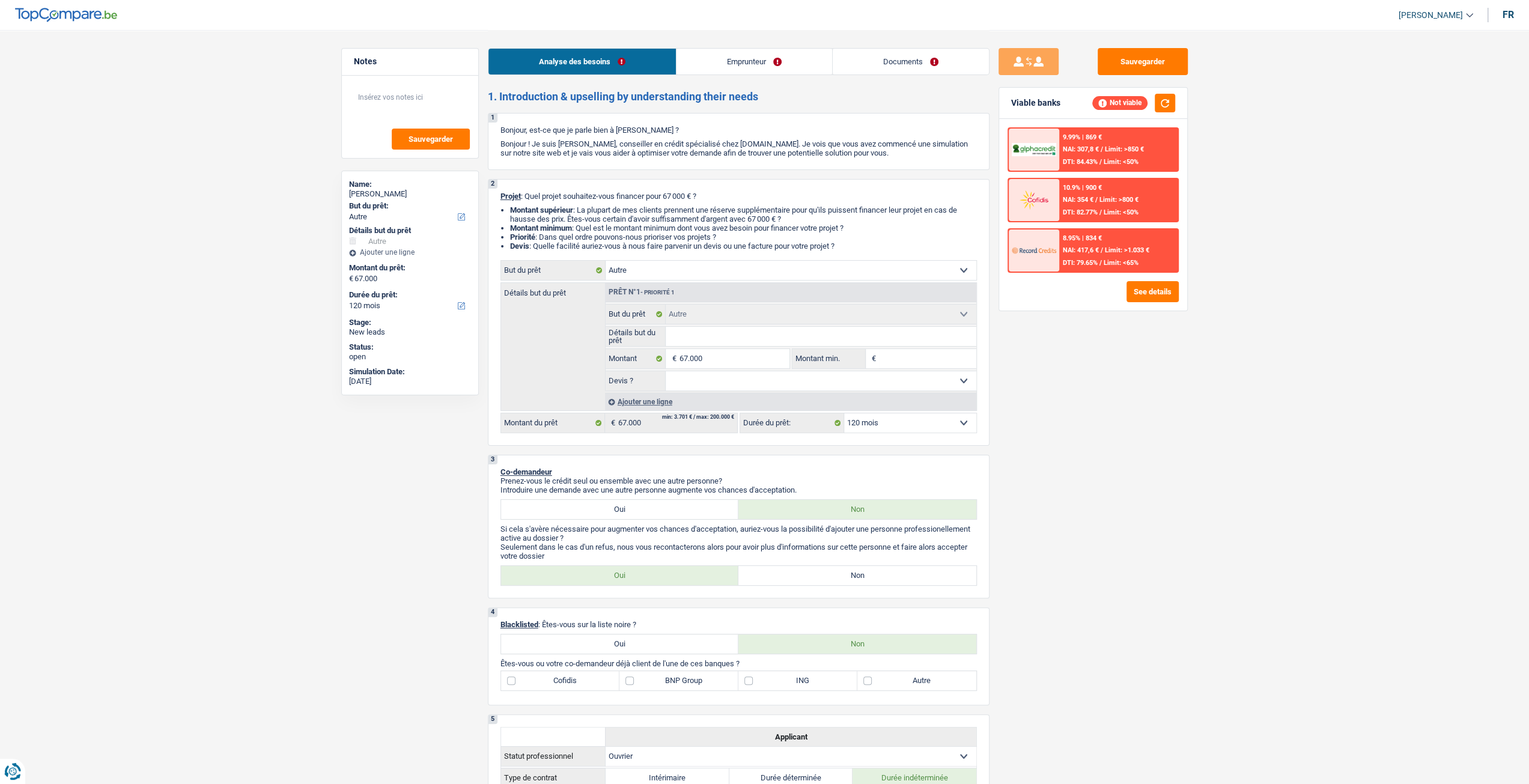
click at [1099, 373] on div "Sauvegarder Viable banks Not viable 9.99% | 869 € NAI: 307,8 € / Limit: >850 € …" at bounding box center [1093, 406] width 208 height 717
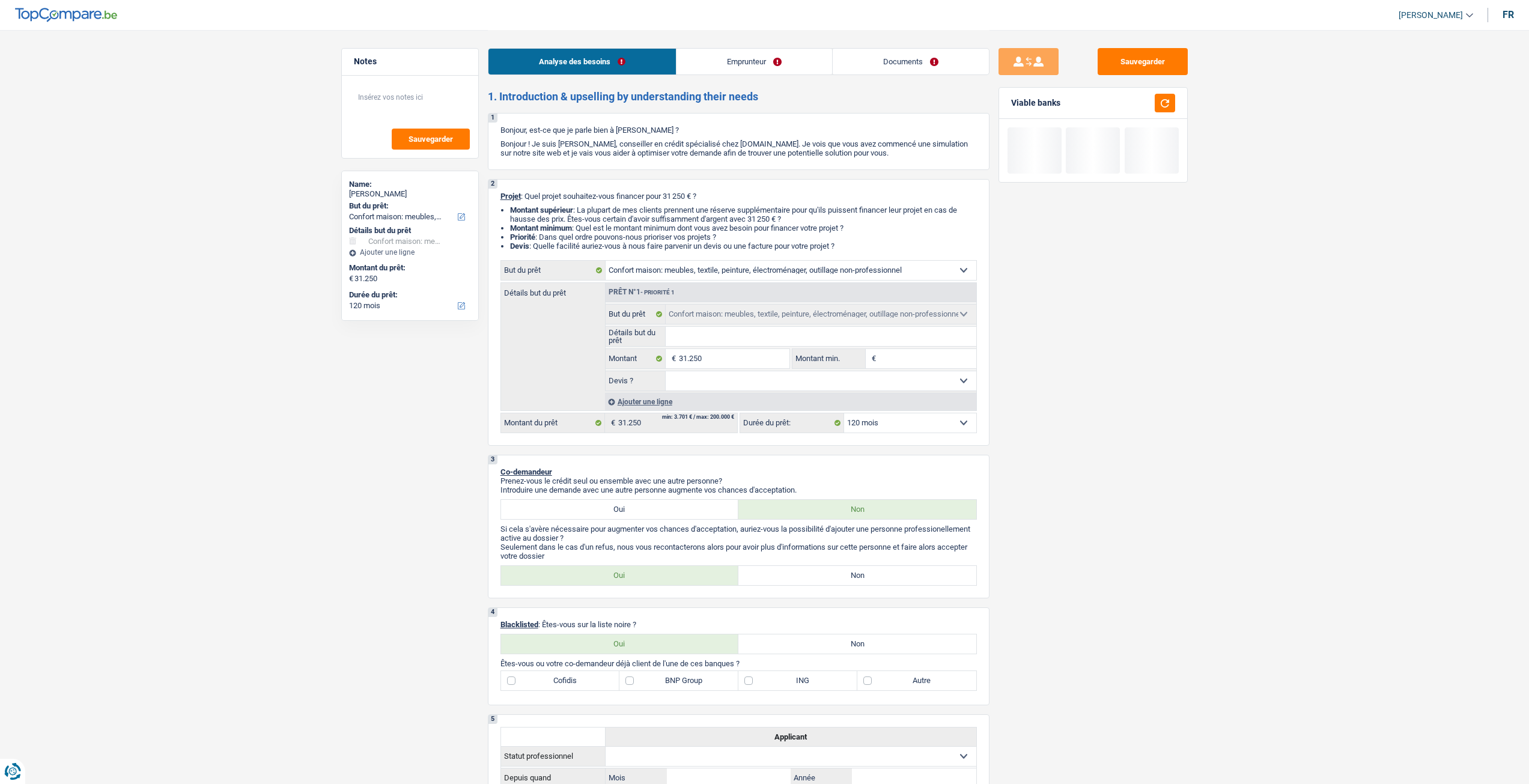
select select "household"
select select "120"
select select "household"
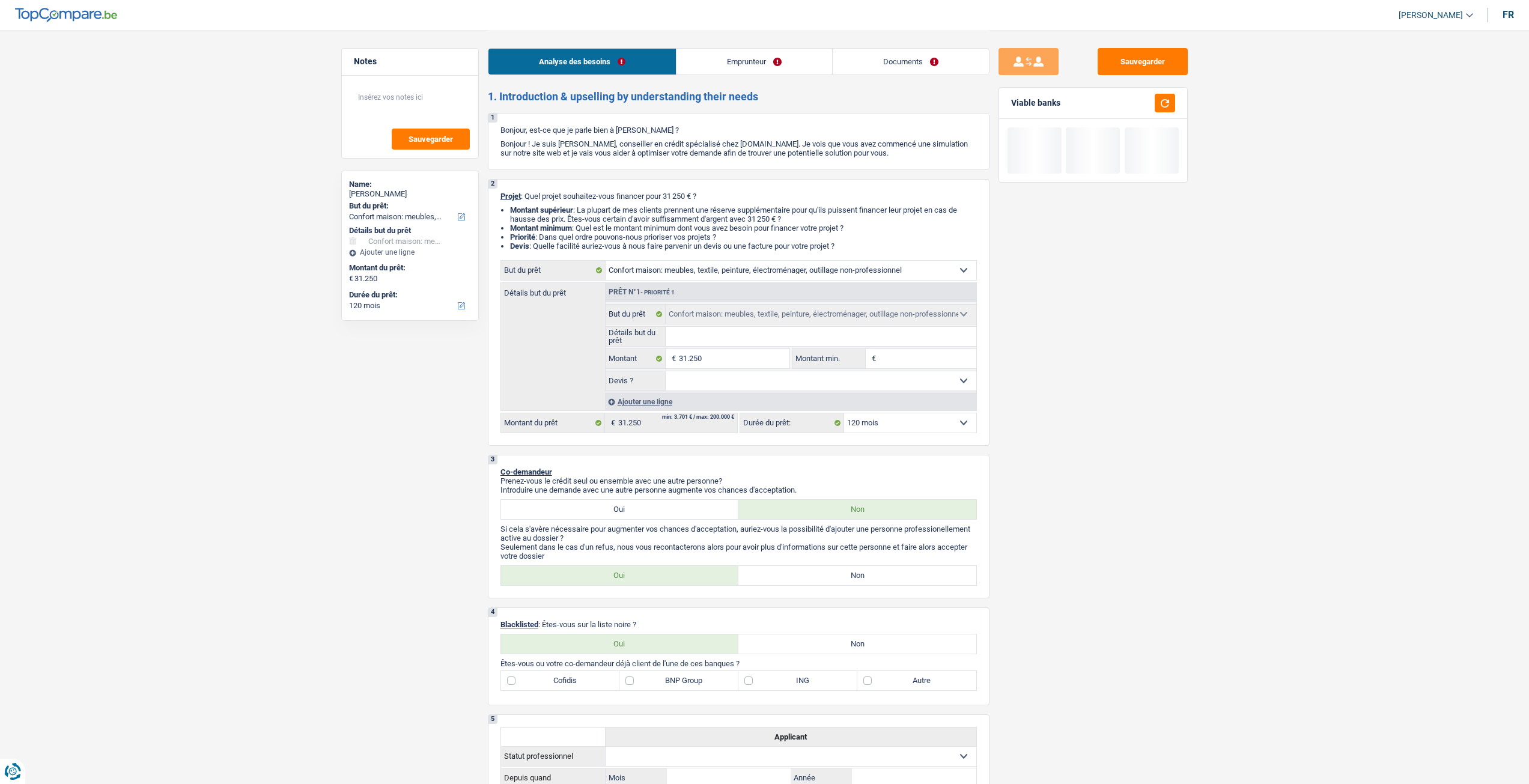
select select "120"
select select "household"
select select "120"
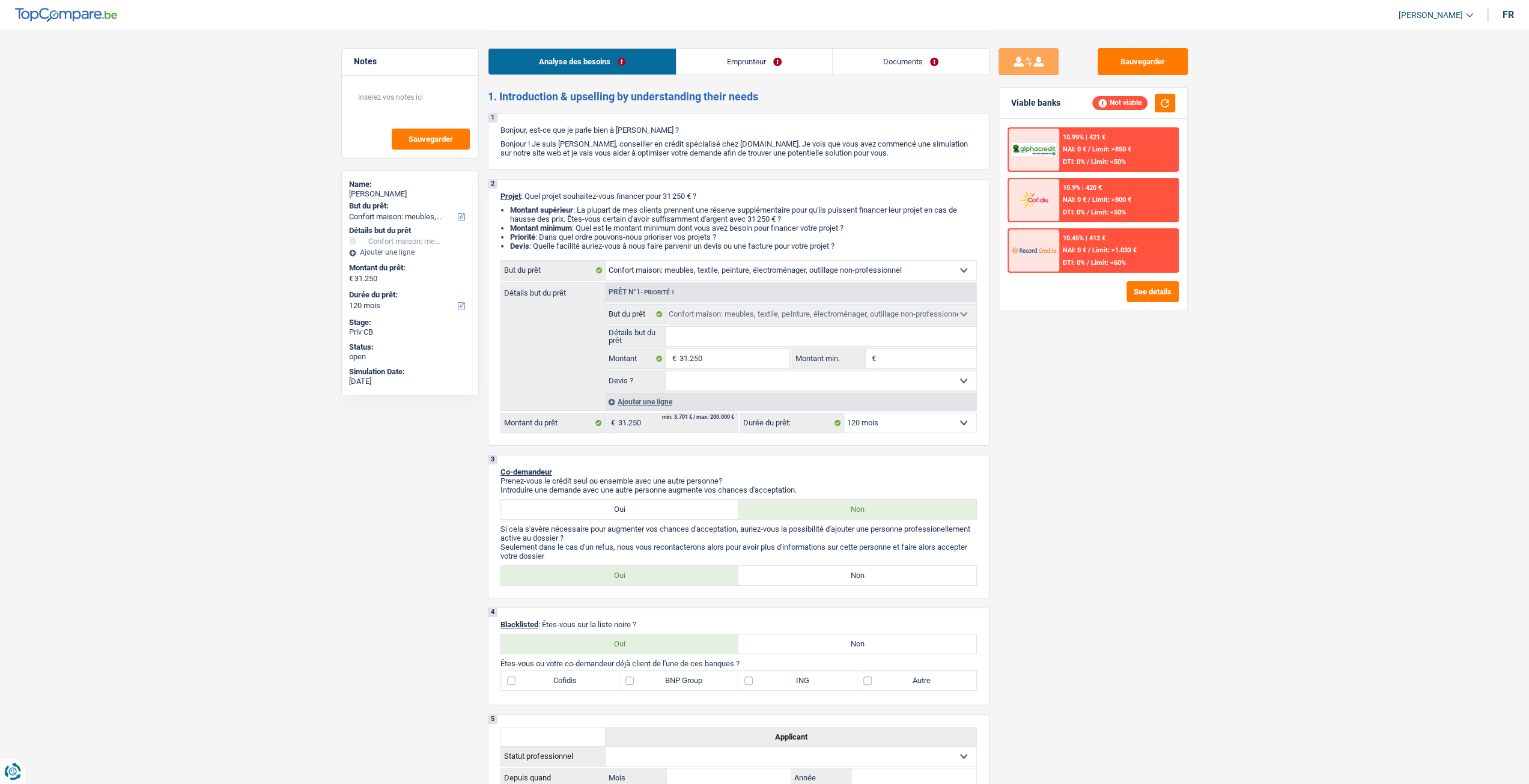
click at [905, 62] on link "Documents" at bounding box center [911, 61] width 156 height 26
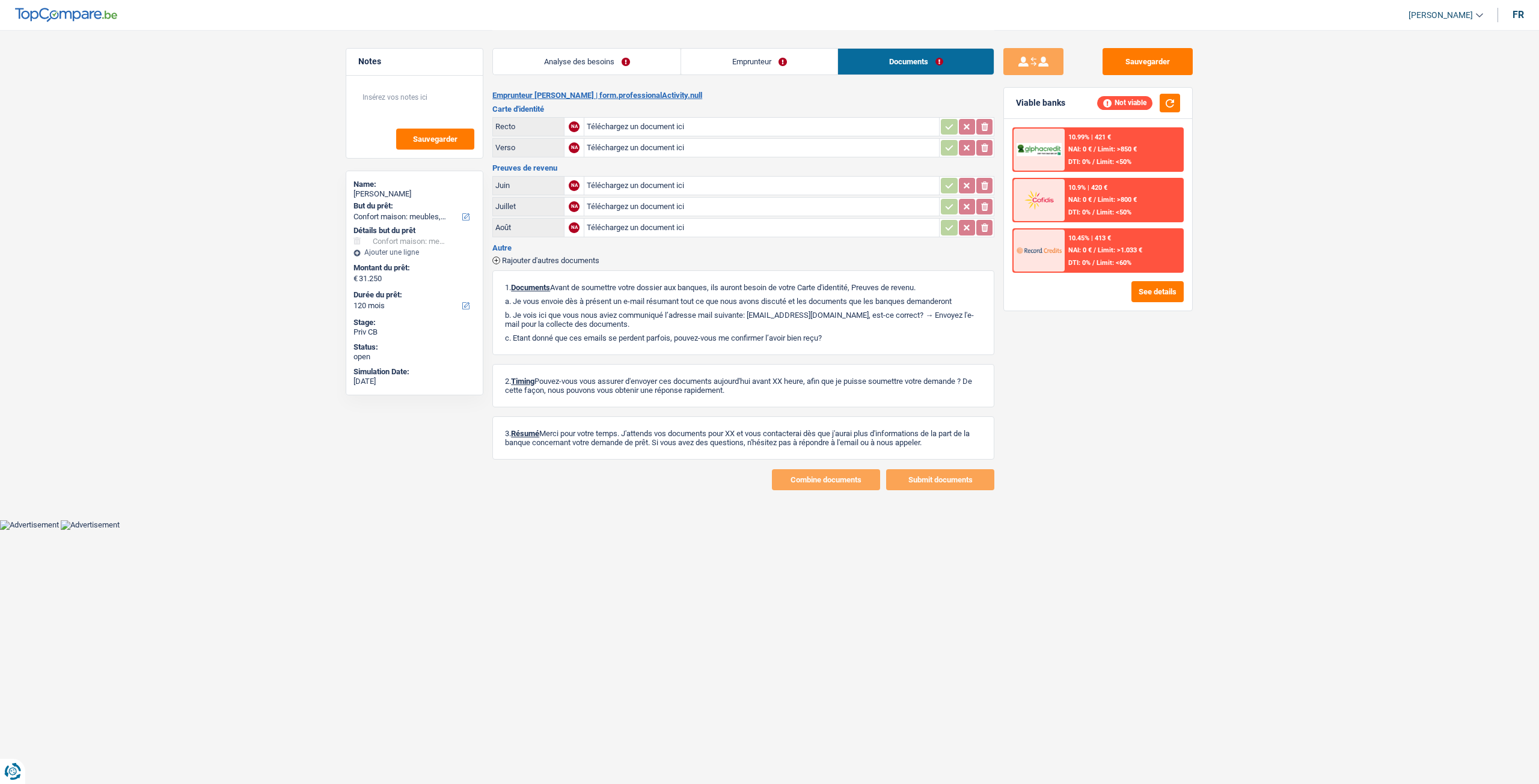
drag, startPoint x: 630, startPoint y: 56, endPoint x: 622, endPoint y: 77, distance: 22.5
click at [630, 56] on link "Analyse des besoins" at bounding box center [587, 61] width 188 height 26
